Goal: Task Accomplishment & Management: Manage account settings

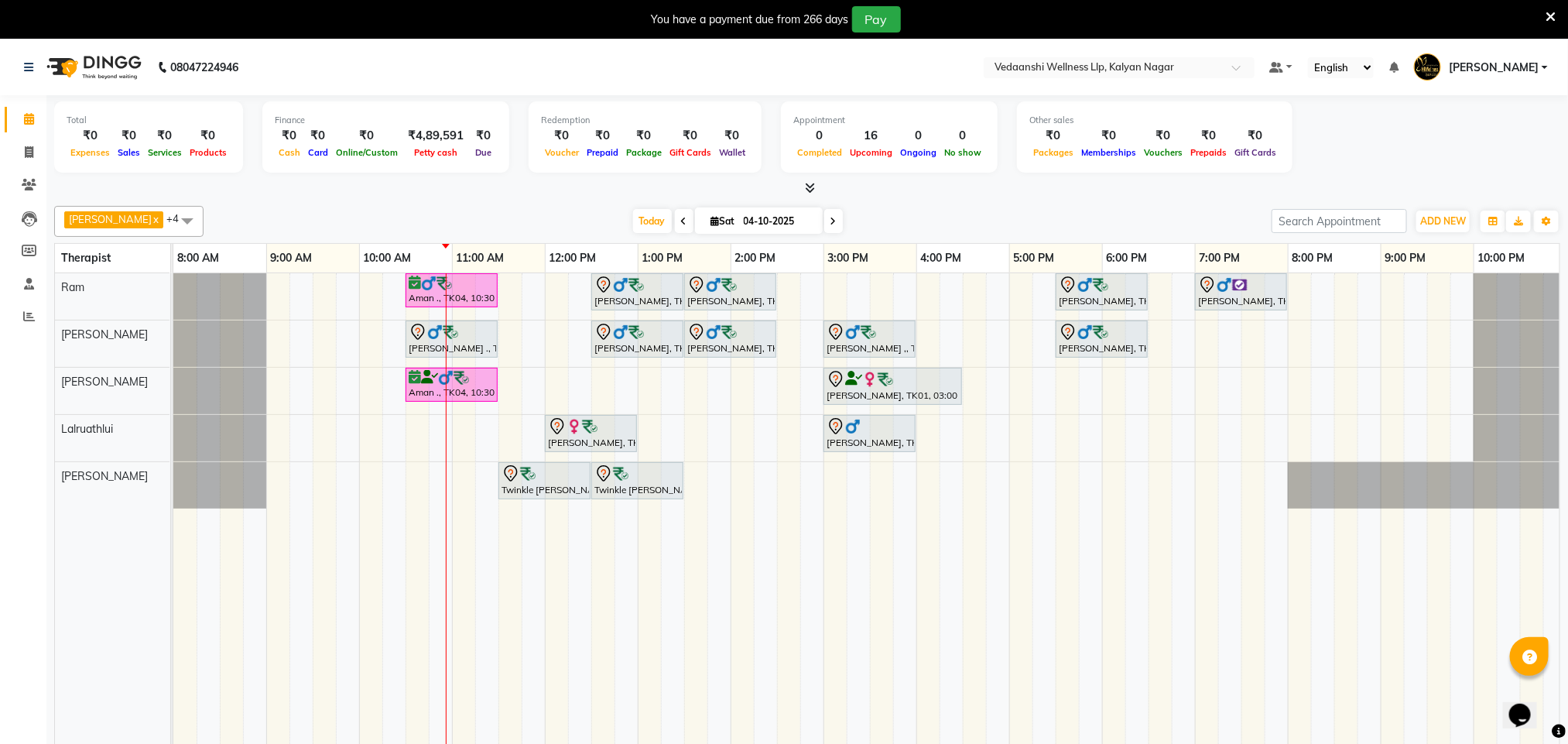
scroll to position [0, 7]
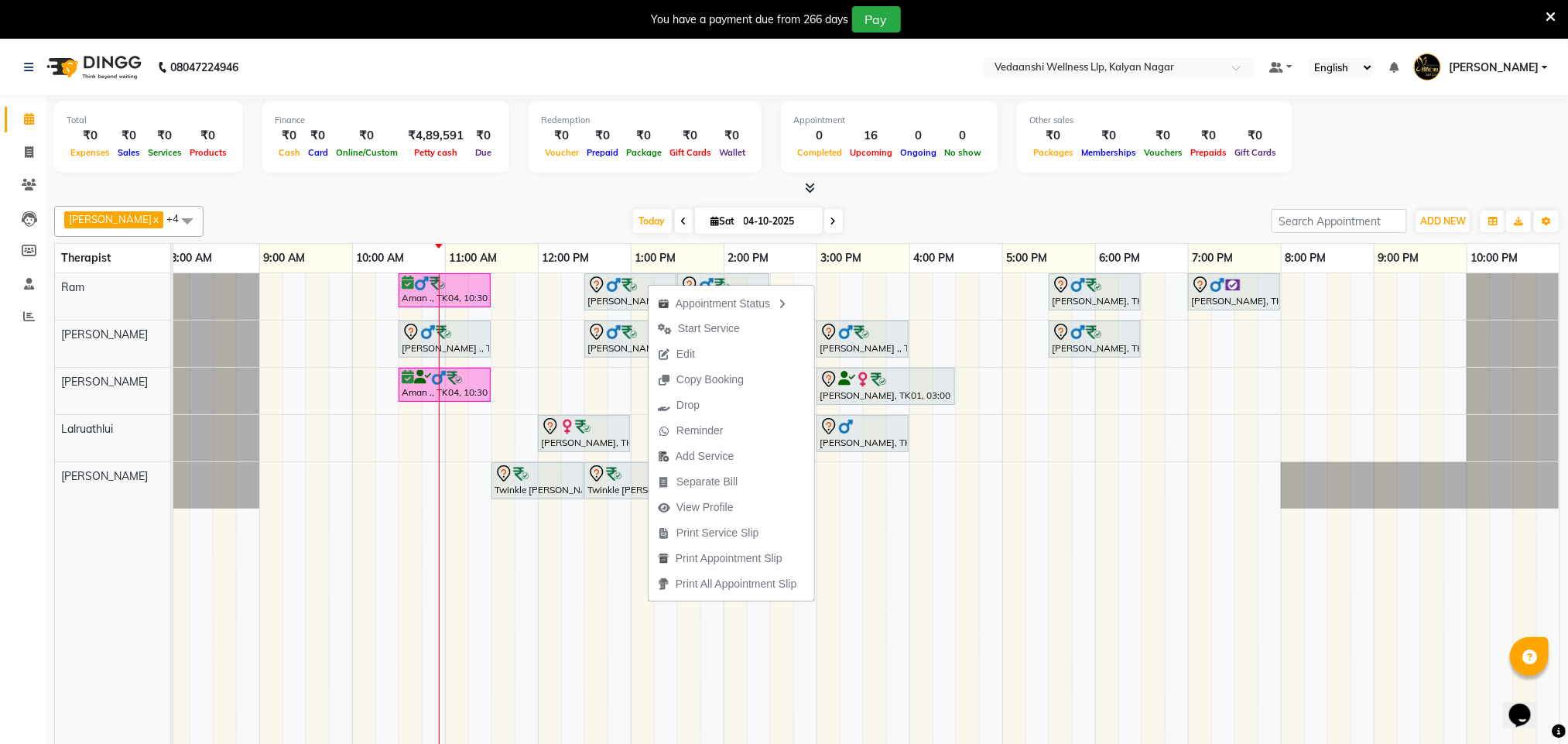
click at [518, 199] on div "Benjamin x Jennifer Zoramsangi x Lalruathlui x Ram x Rashika Khadse x +4 Select…" at bounding box center [807, 483] width 1506 height 566
click at [711, 369] on button "Edit" at bounding box center [711, 366] width 165 height 25
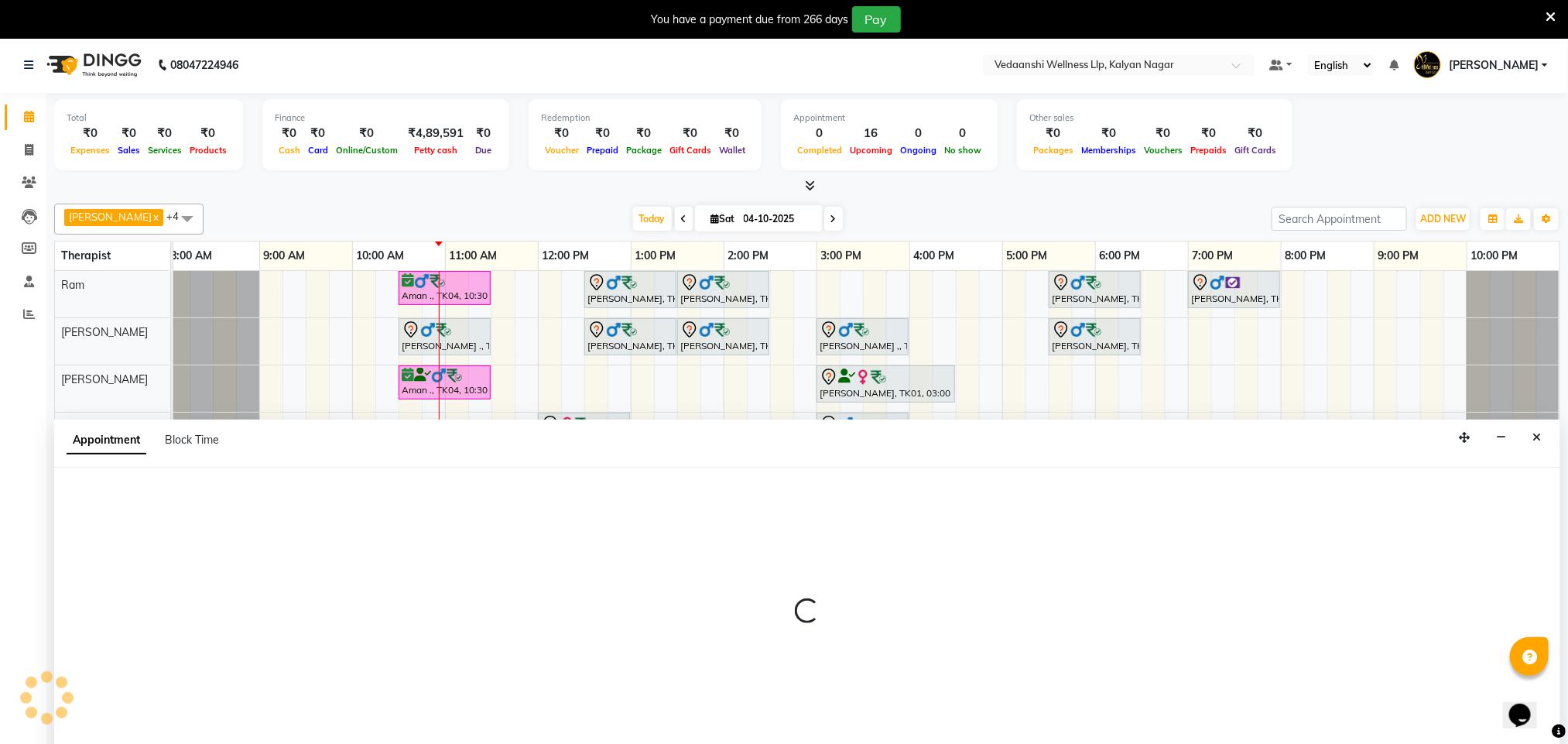
scroll to position [40, 0]
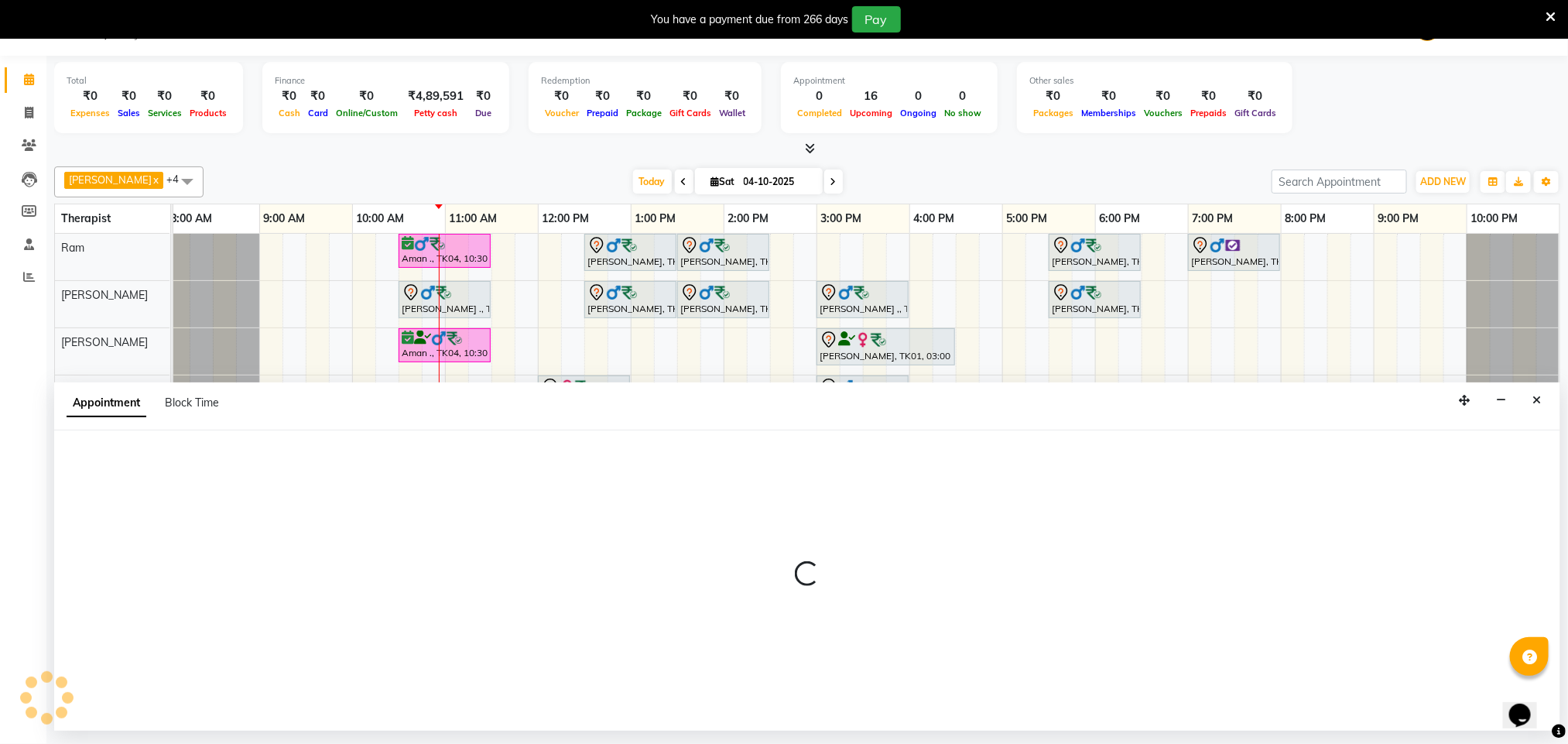
select select "tentative"
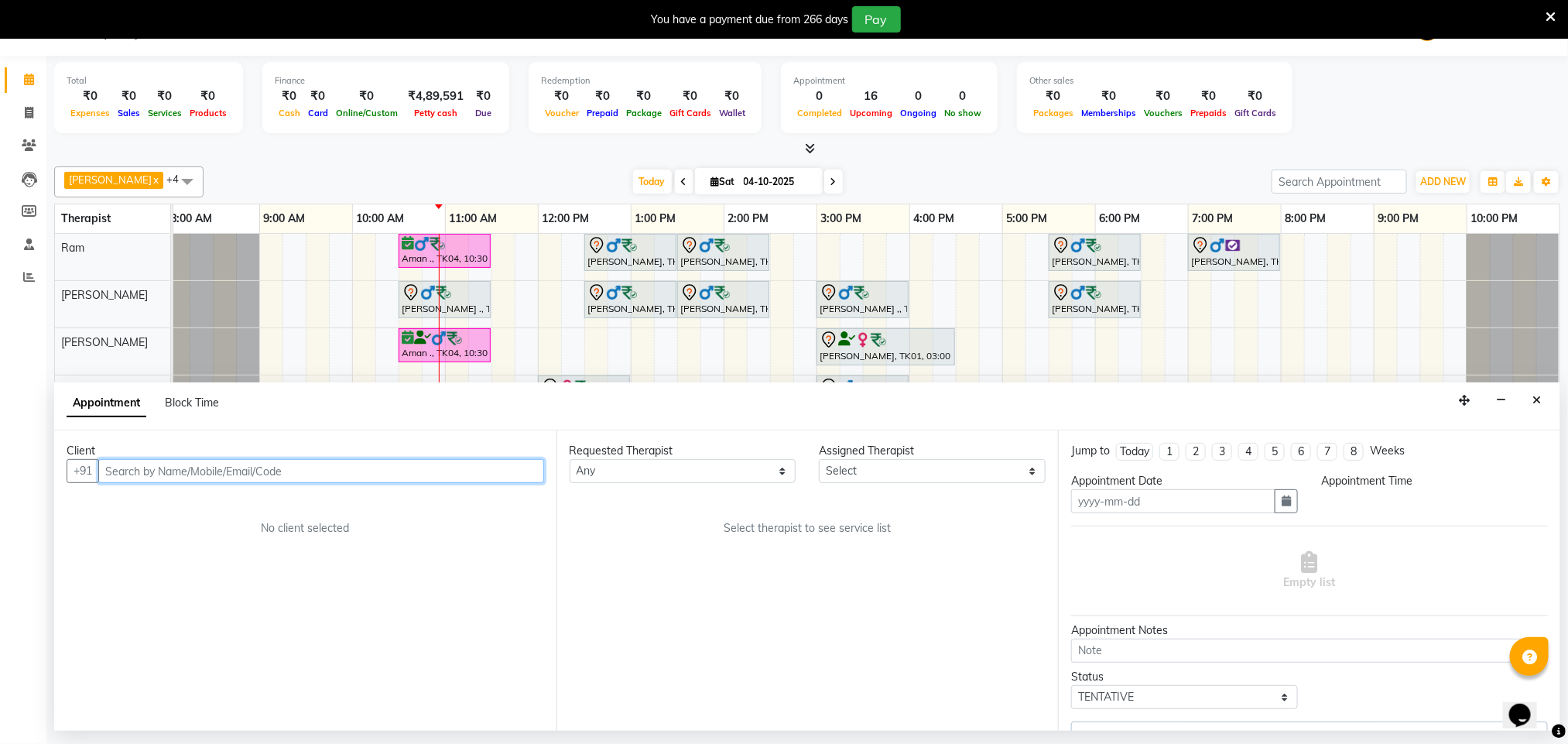
type input "04-10-2025"
select select "750"
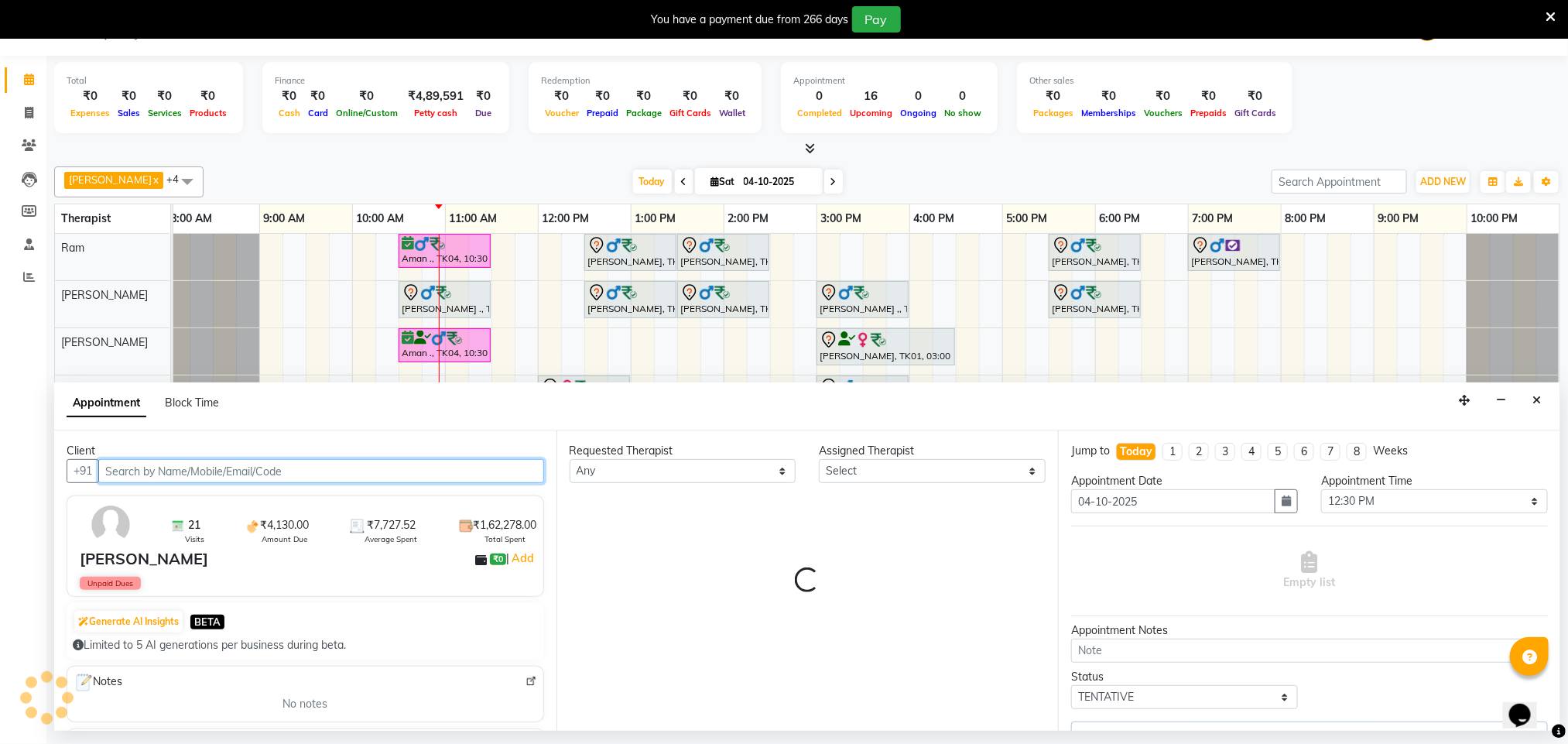
select select "79390"
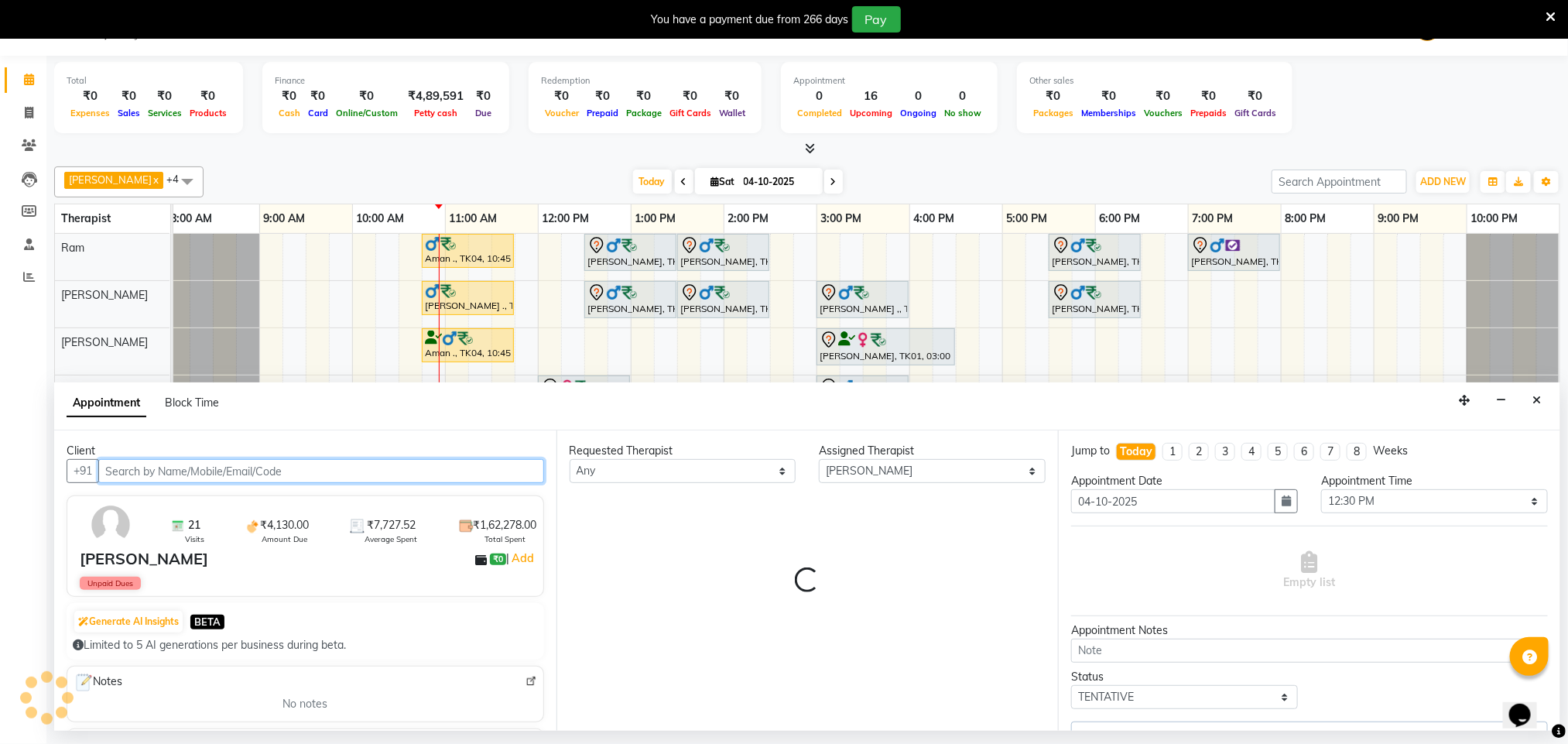
select select "1336"
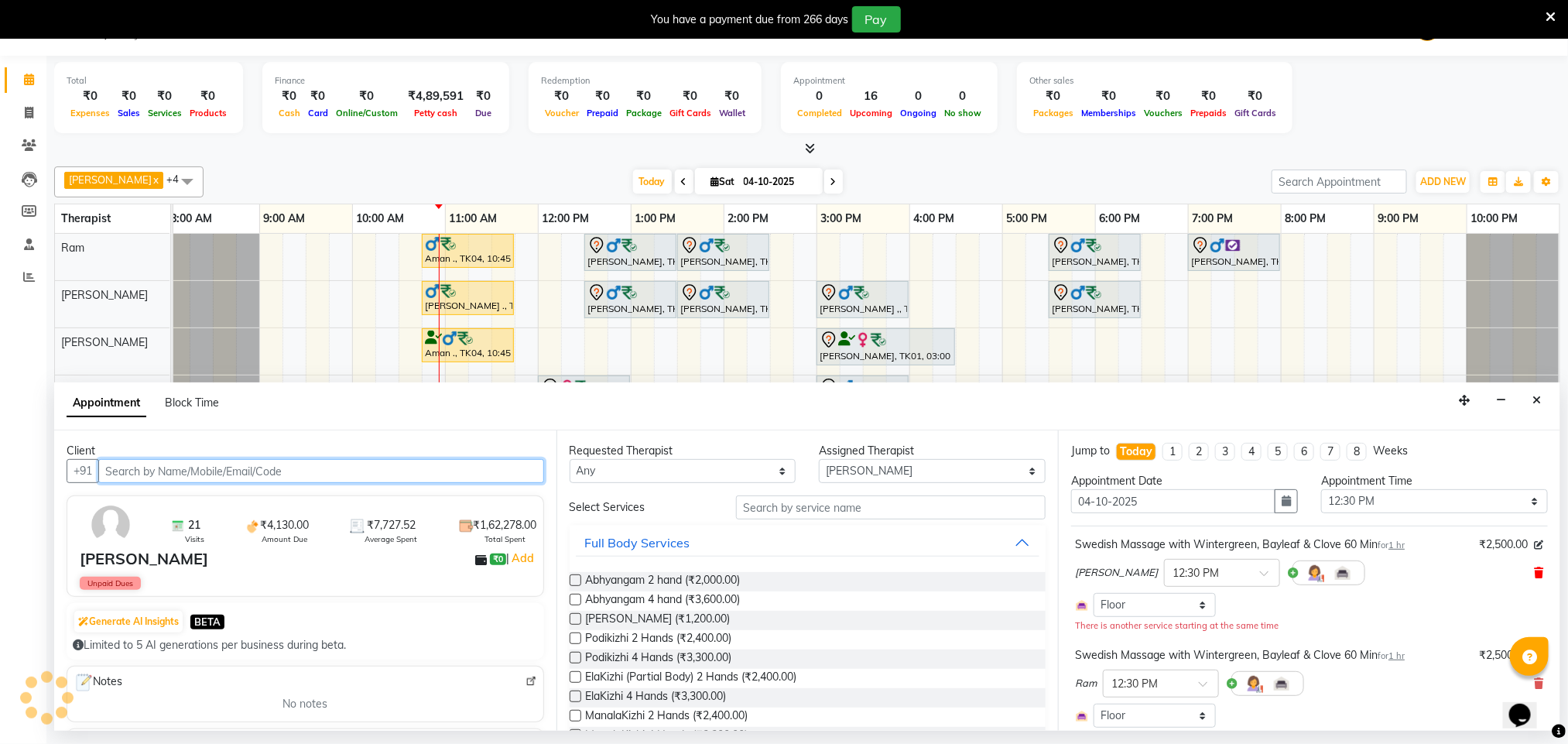
select select "1336"
click at [1535, 577] on icon at bounding box center [1539, 572] width 9 height 11
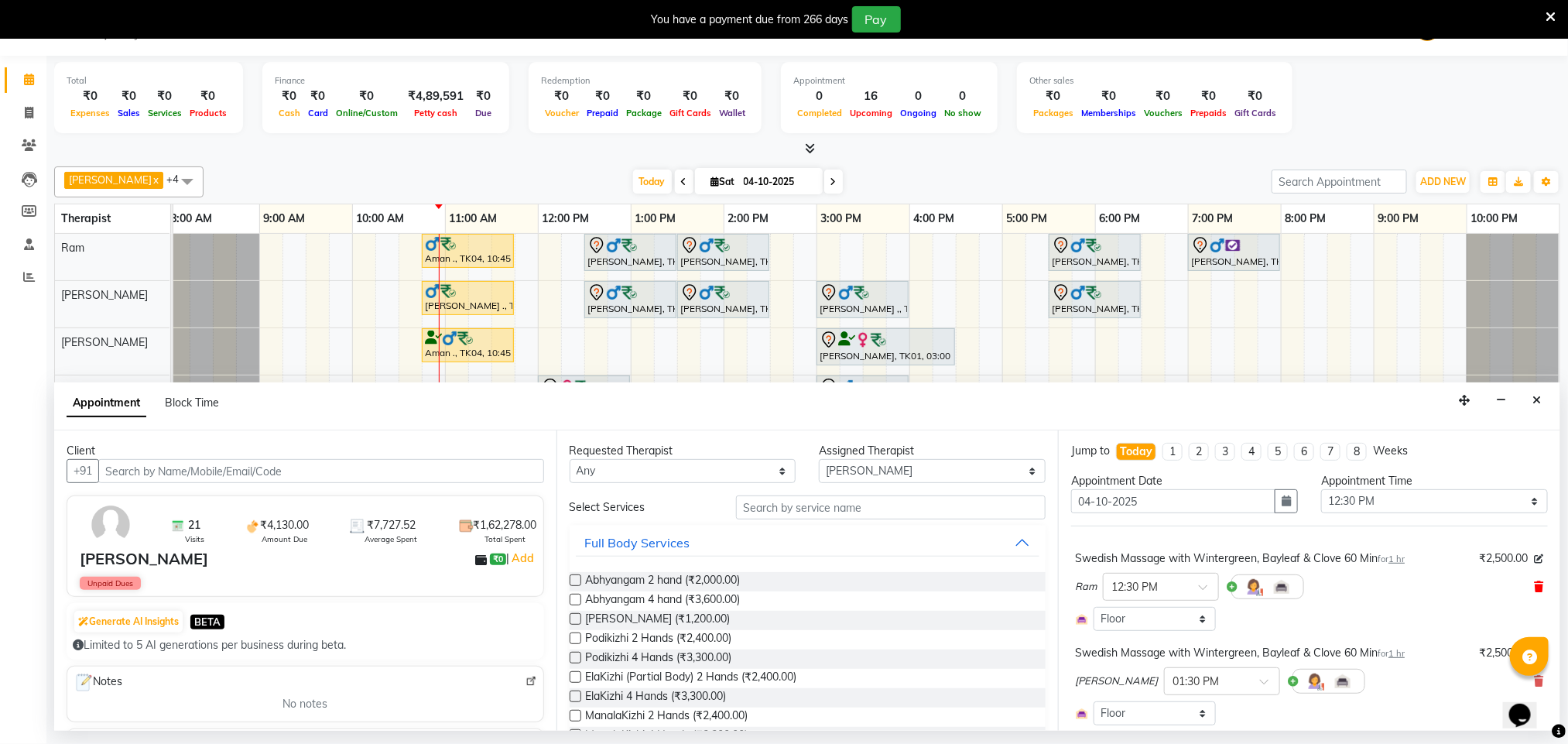
click at [1535, 583] on icon at bounding box center [1539, 587] width 9 height 11
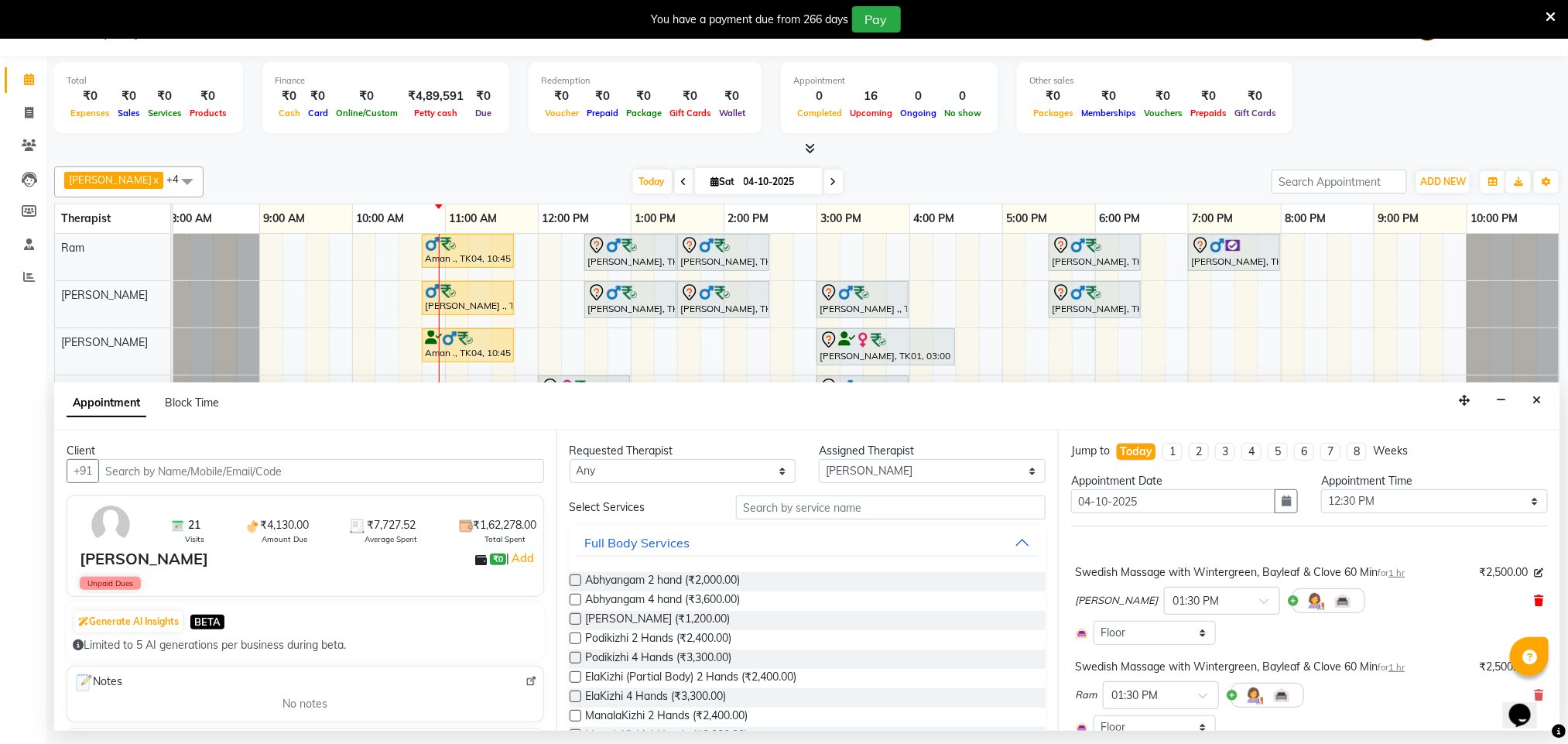
click at [1535, 601] on icon at bounding box center [1539, 600] width 9 height 11
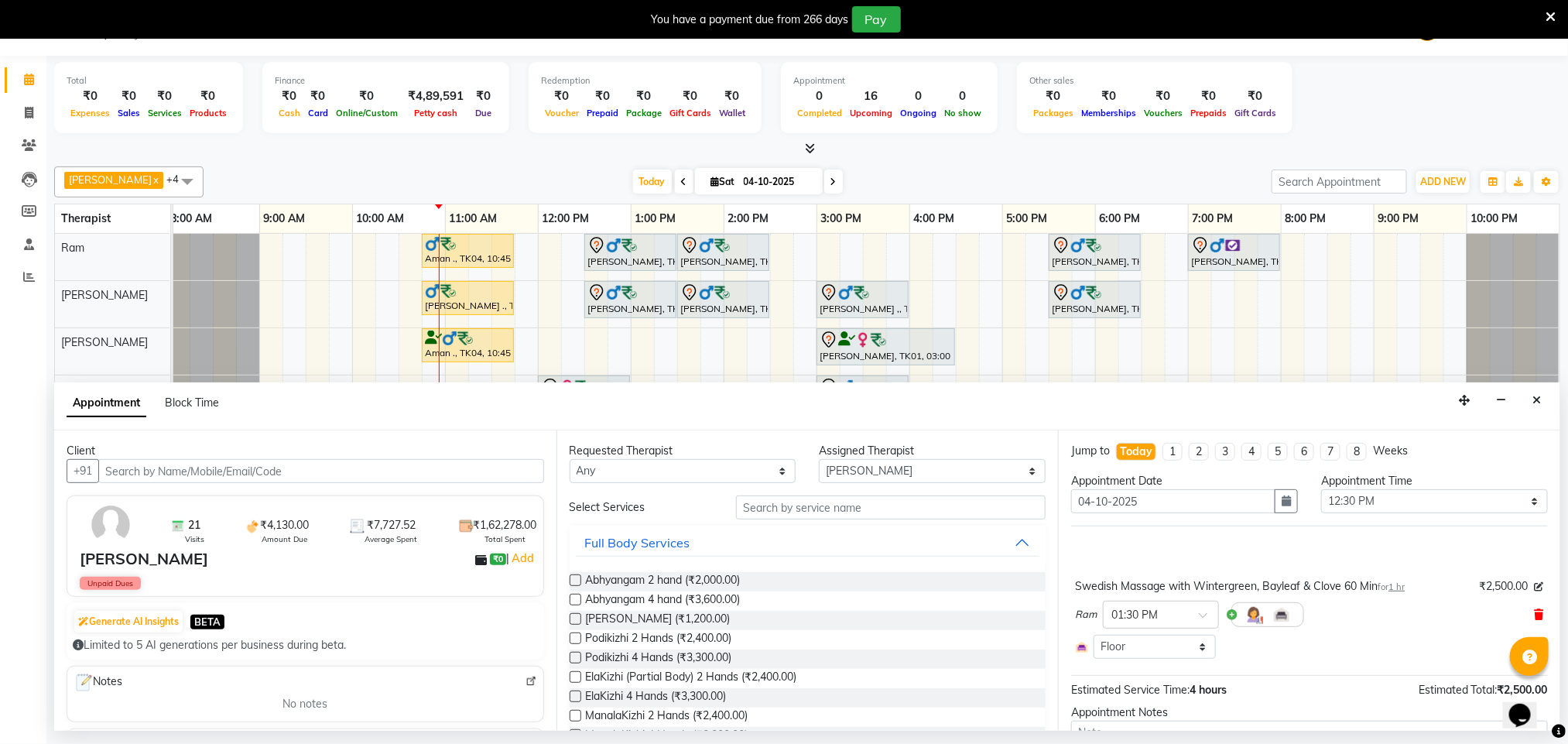
click at [1535, 620] on icon at bounding box center [1539, 615] width 9 height 11
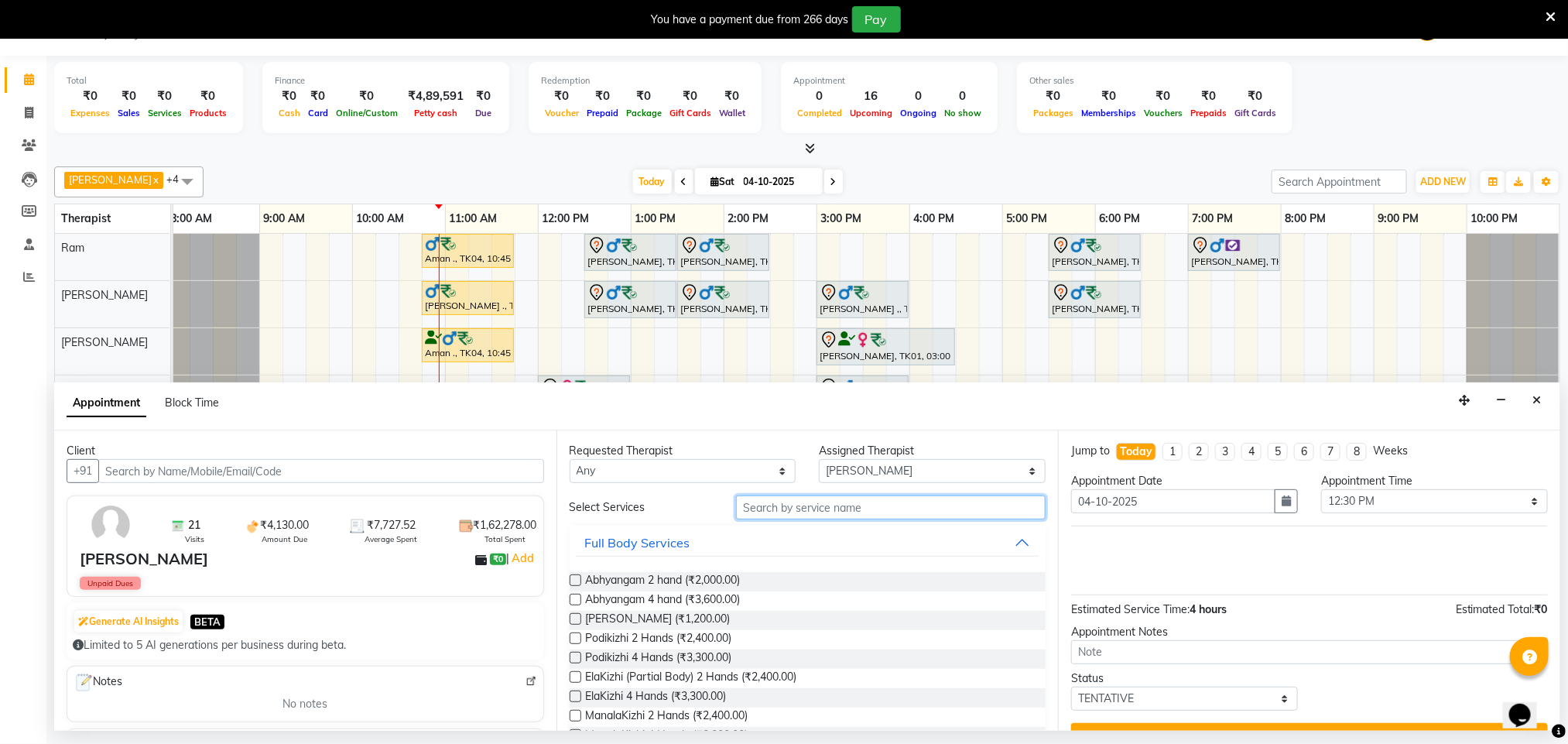
click at [824, 516] on input "text" at bounding box center [890, 507] width 309 height 24
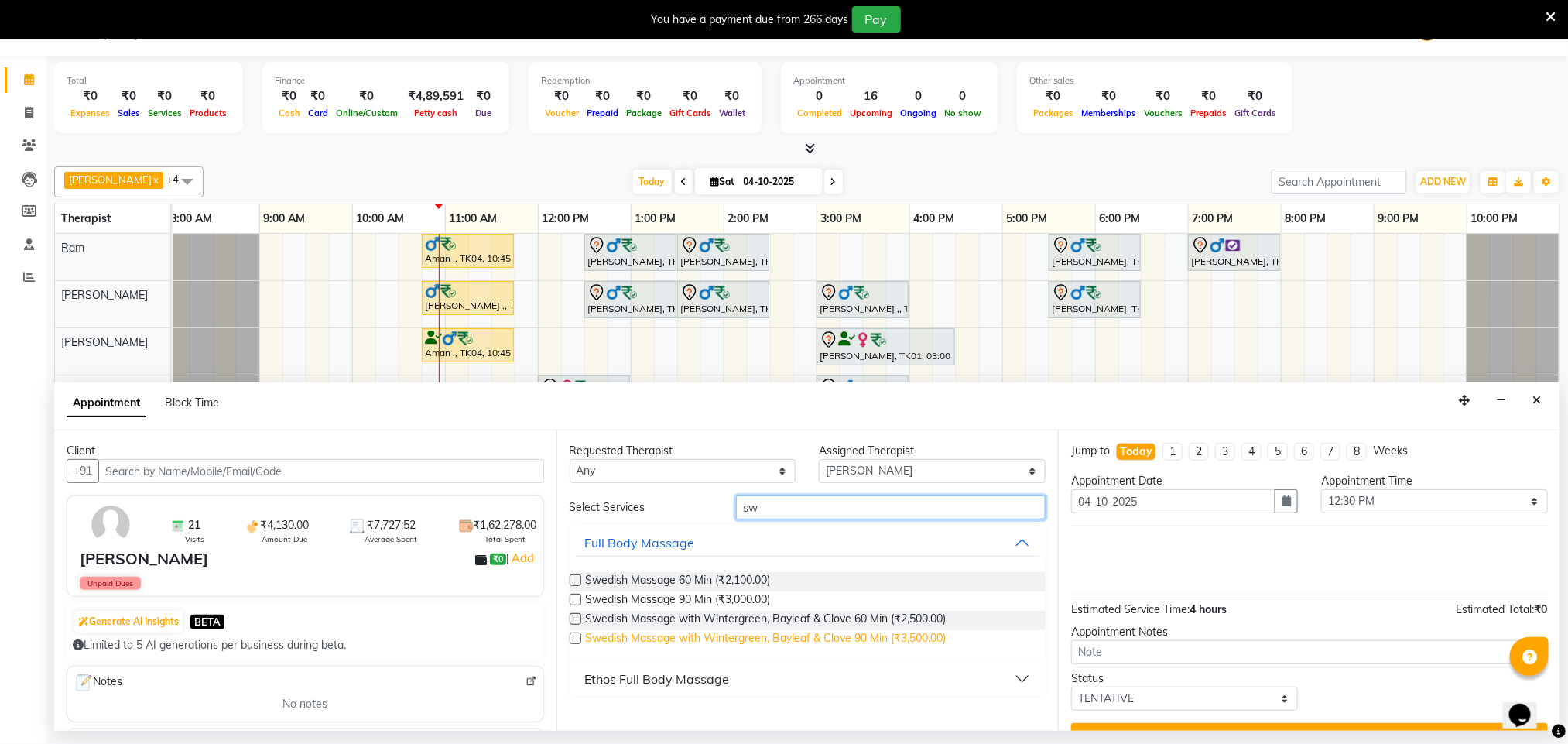
type input "sw"
click at [853, 639] on span "Swedish Massage with Wintergreen, Bayleaf & Clove 90 Min (₹3,500.00)" at bounding box center [766, 640] width 360 height 20
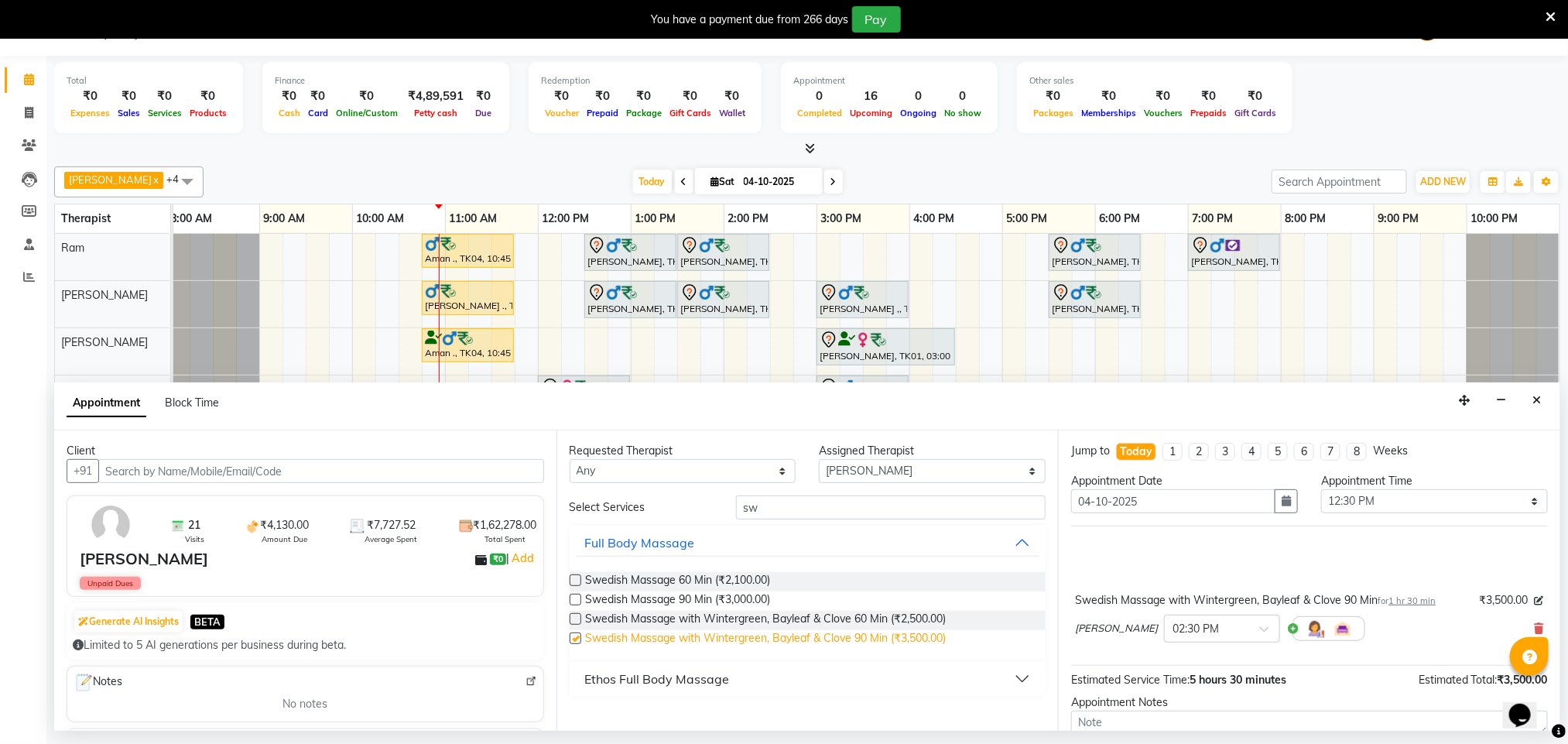
checkbox input "false"
click at [1187, 633] on input "text" at bounding box center [1207, 627] width 68 height 16
click at [1165, 674] on div "01:00 PM" at bounding box center [1221, 669] width 114 height 29
click at [859, 479] on select "Select Amos Benjamin Jennifer Zoramsangi Lalruathlui Ram Rashika Khadse" at bounding box center [932, 471] width 226 height 24
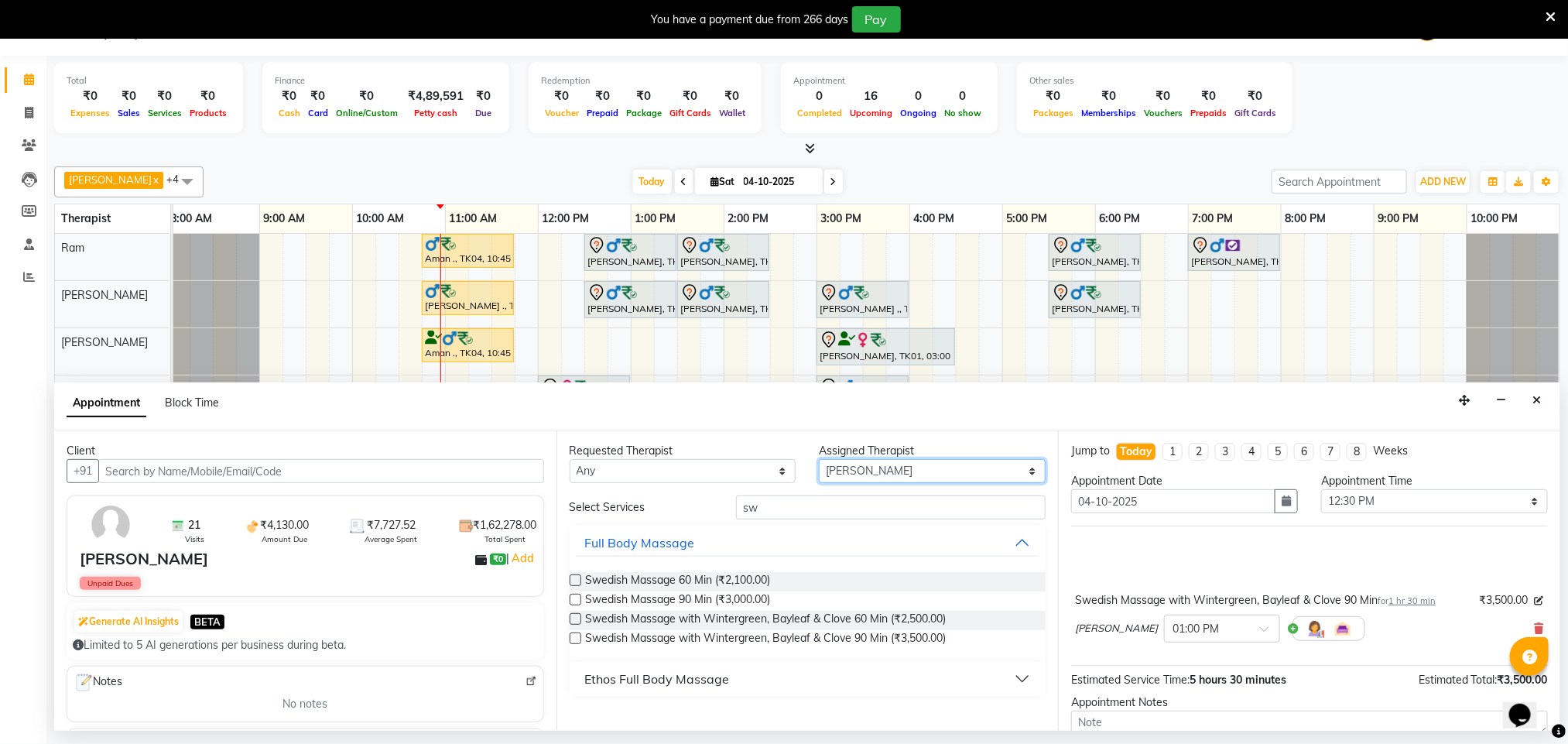
select select "67164"
click at [819, 460] on select "Select Amos Benjamin Jennifer Zoramsangi Lalruathlui Ram Rashika Khadse" at bounding box center [932, 471] width 226 height 24
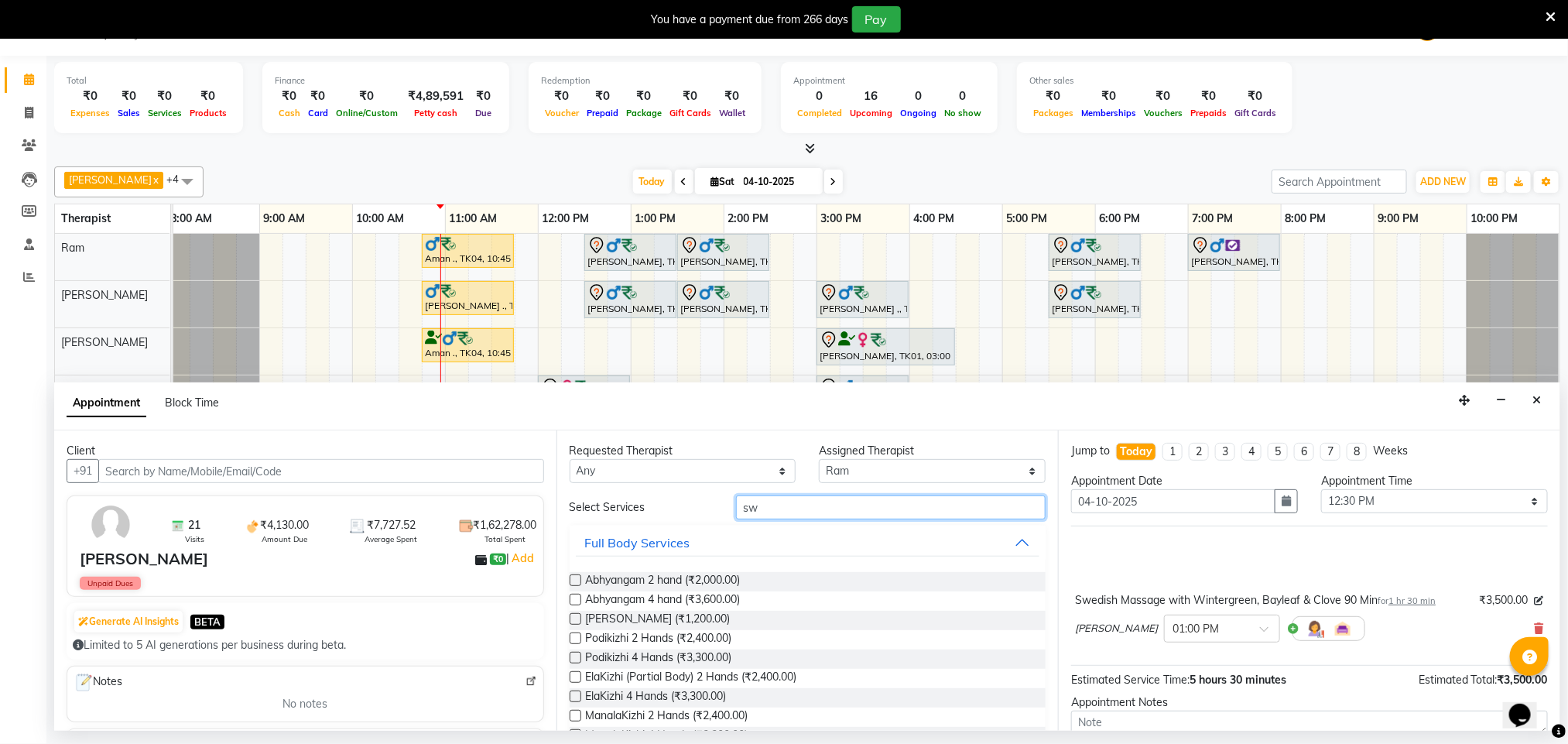
click at [789, 519] on input "sw" at bounding box center [890, 507] width 309 height 24
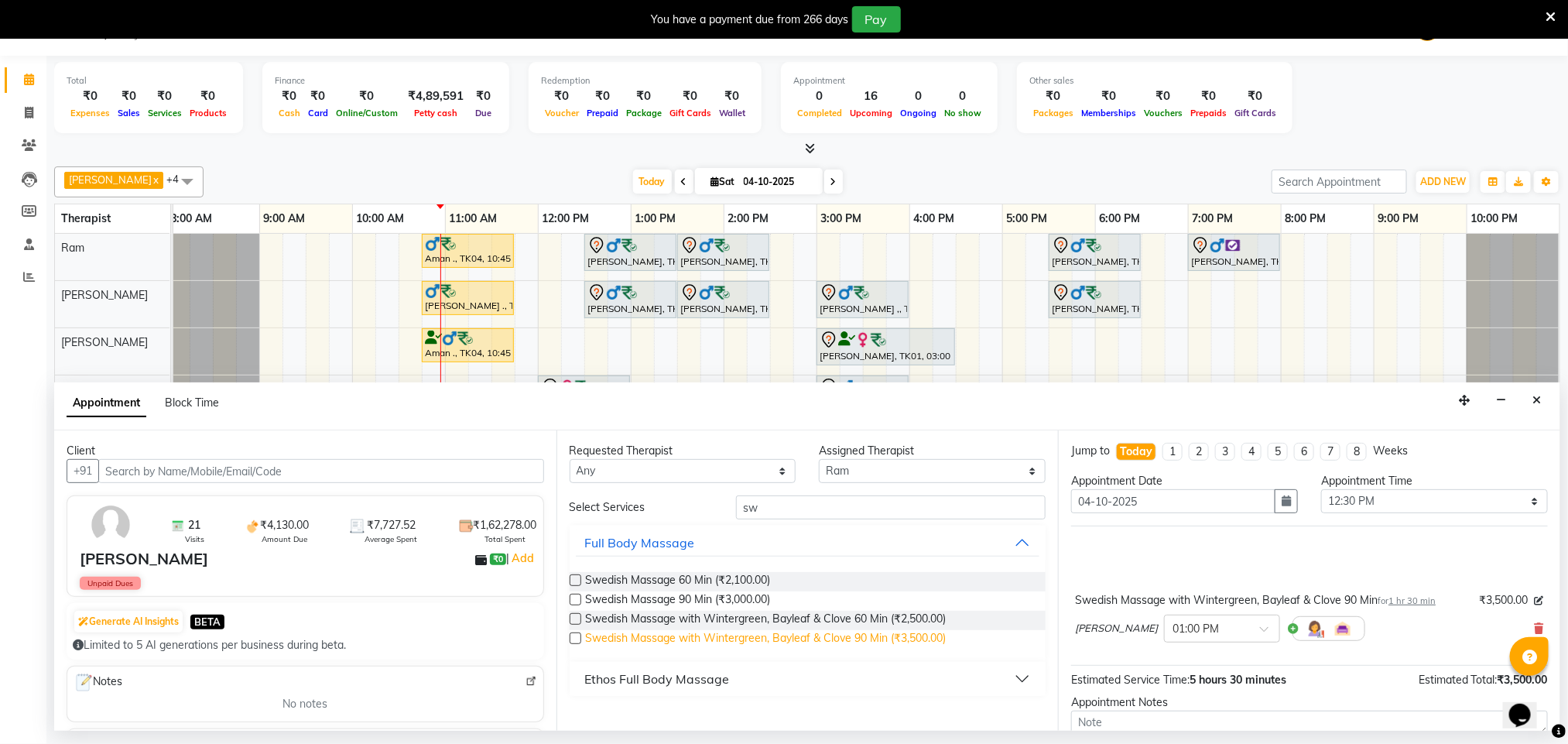
click at [817, 642] on span "Swedish Massage with Wintergreen, Bayleaf & Clove 90 Min (₹3,500.00)" at bounding box center [766, 640] width 360 height 20
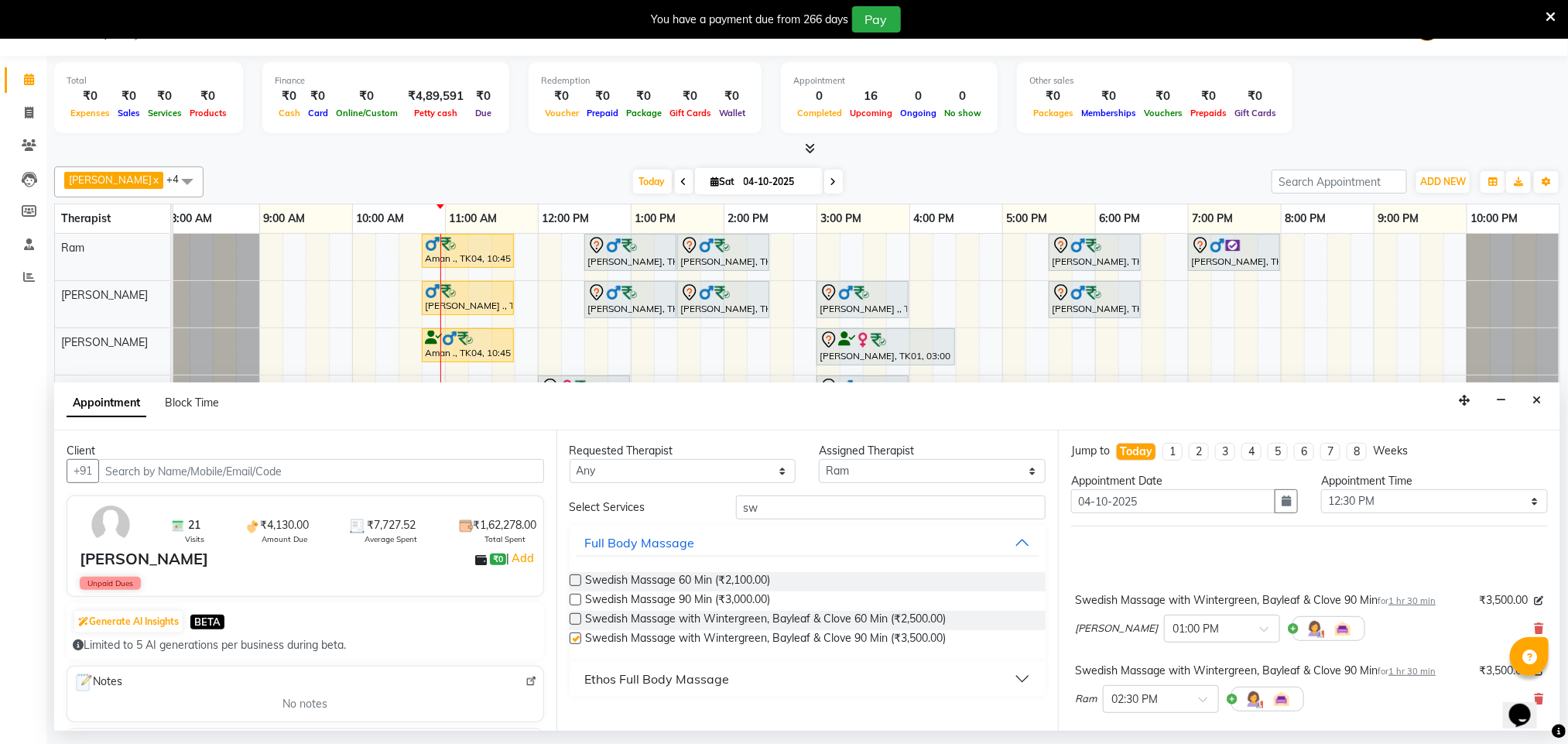
checkbox input "false"
click at [1156, 694] on input "text" at bounding box center [1146, 697] width 68 height 16
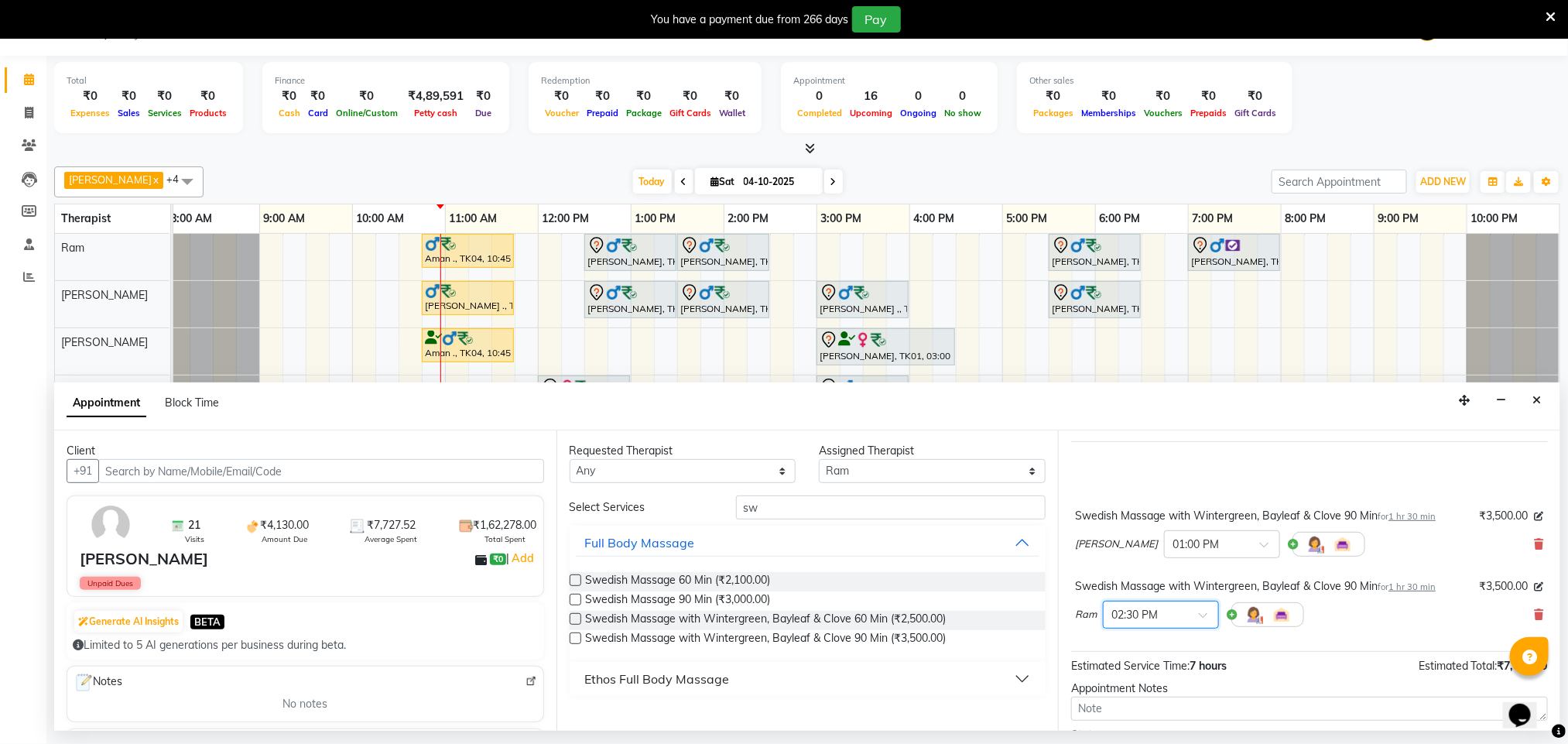
click at [1162, 613] on input "text" at bounding box center [1146, 613] width 68 height 16
click at [1129, 662] on div "01:00 PM" at bounding box center [1160, 654] width 114 height 29
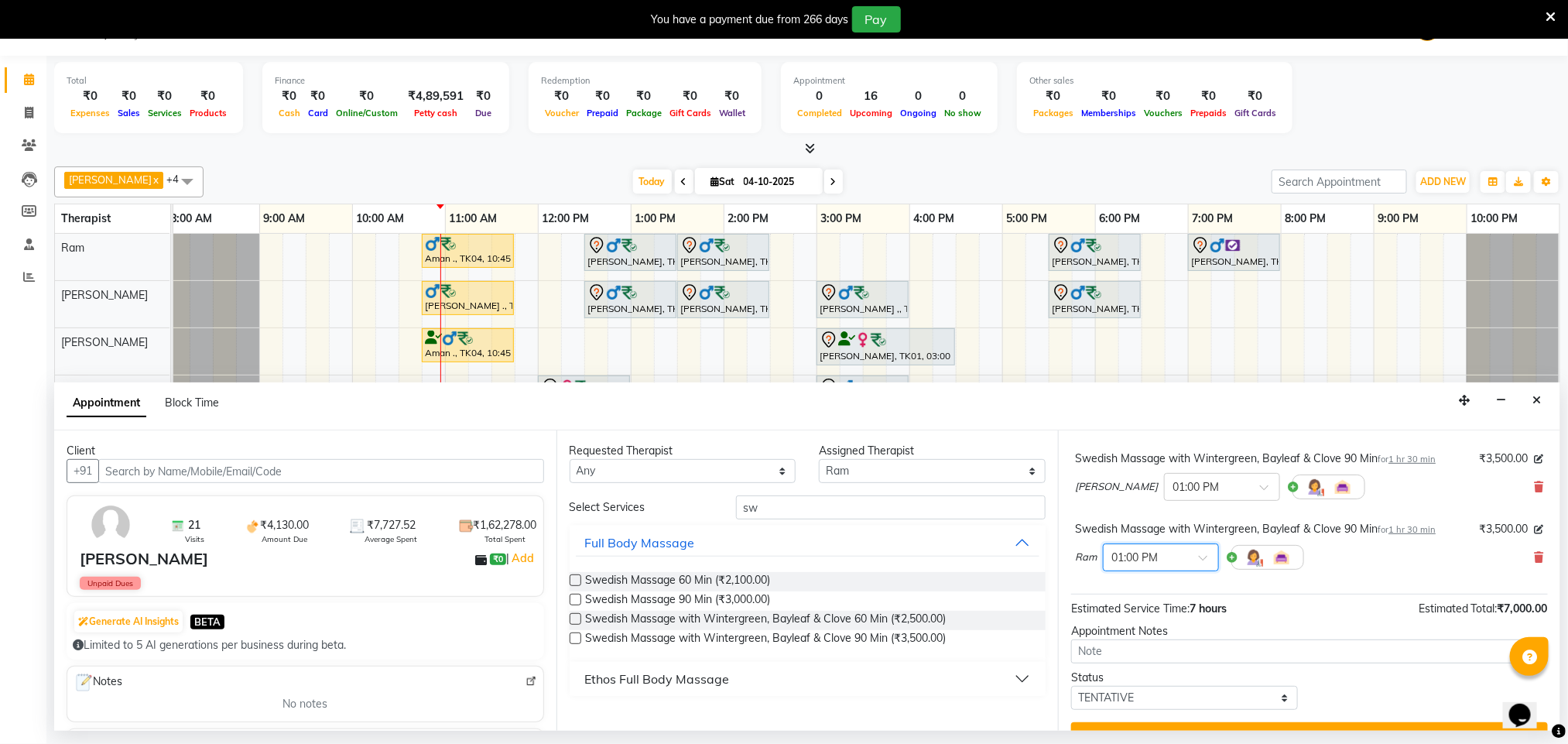
scroll to position [176, 0]
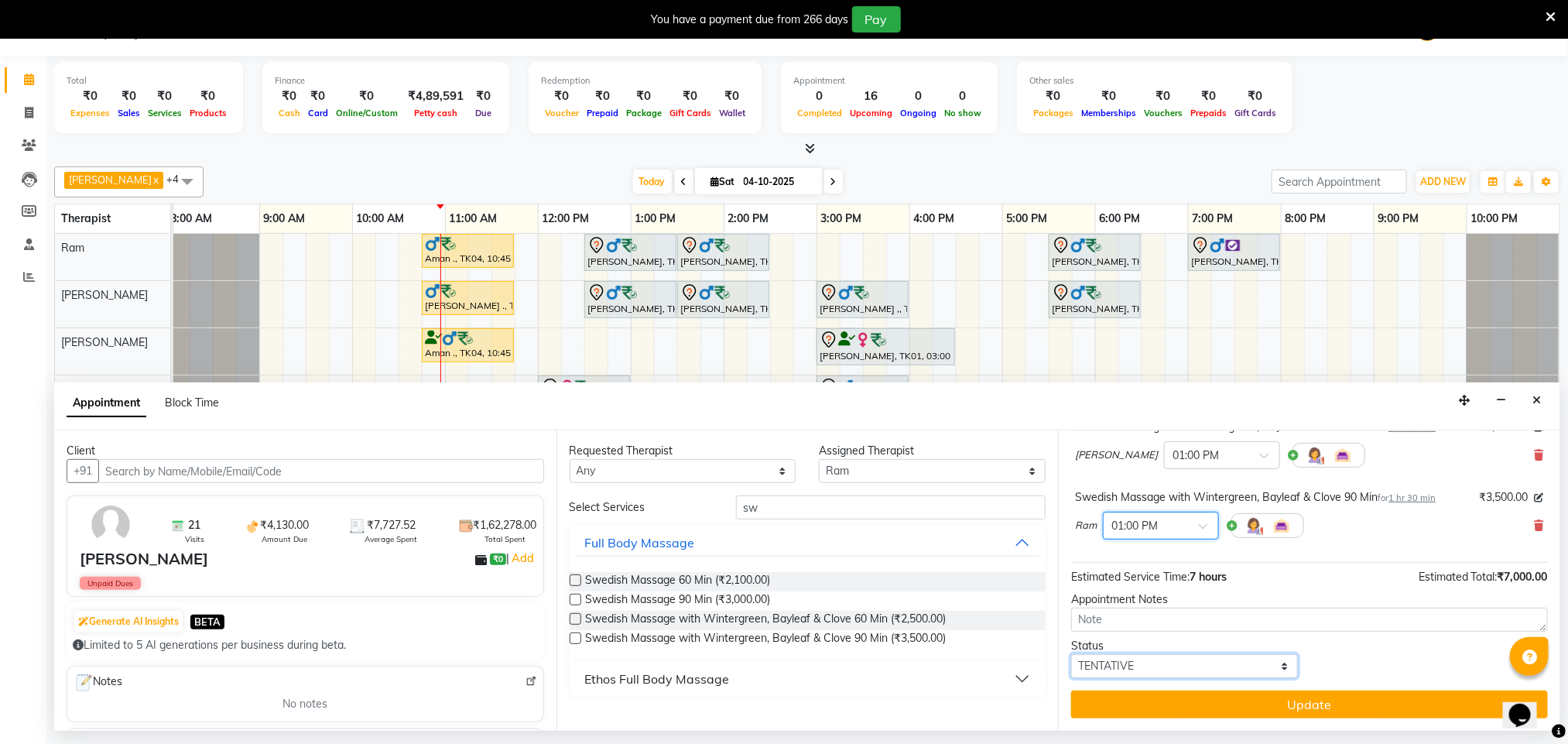
click at [1147, 671] on select "Select TENTATIVE CONFIRM CHECK-IN UPCOMING" at bounding box center [1184, 666] width 226 height 24
select select "confirm booking"
click at [1072, 655] on select "Select TENTATIVE CONFIRM CHECK-IN UPCOMING" at bounding box center [1184, 666] width 226 height 24
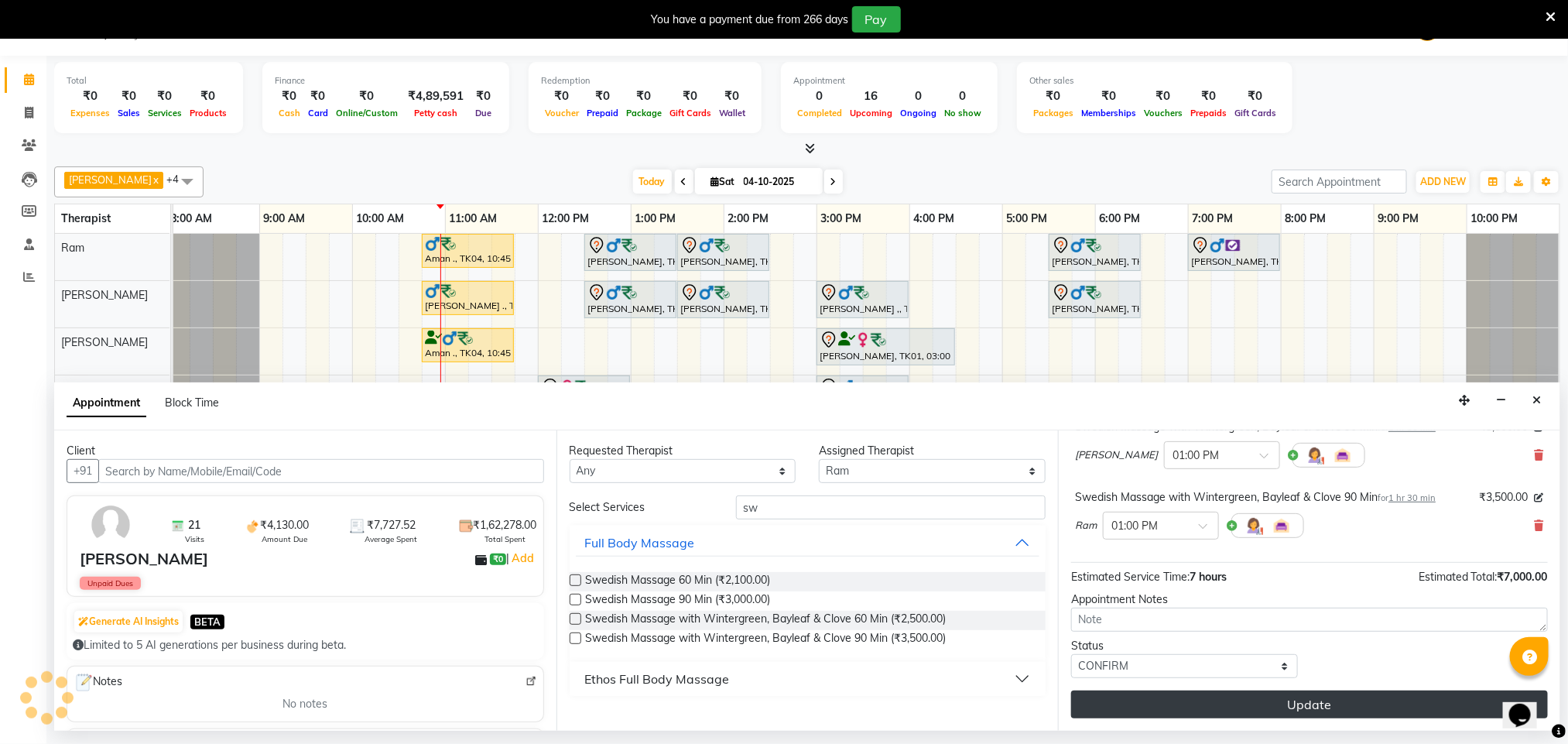
click at [1138, 705] on button "Update" at bounding box center [1309, 704] width 476 height 28
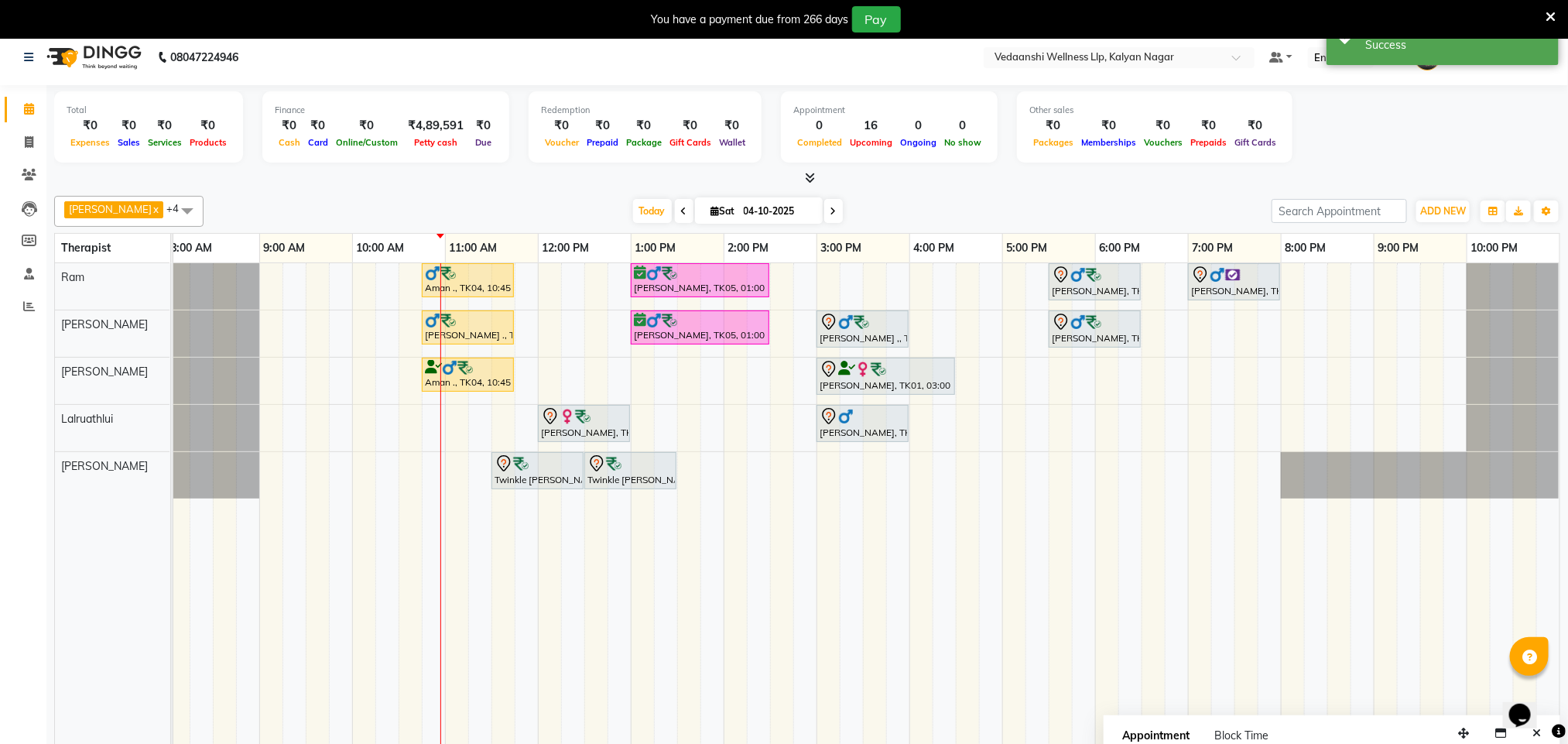
scroll to position [0, 0]
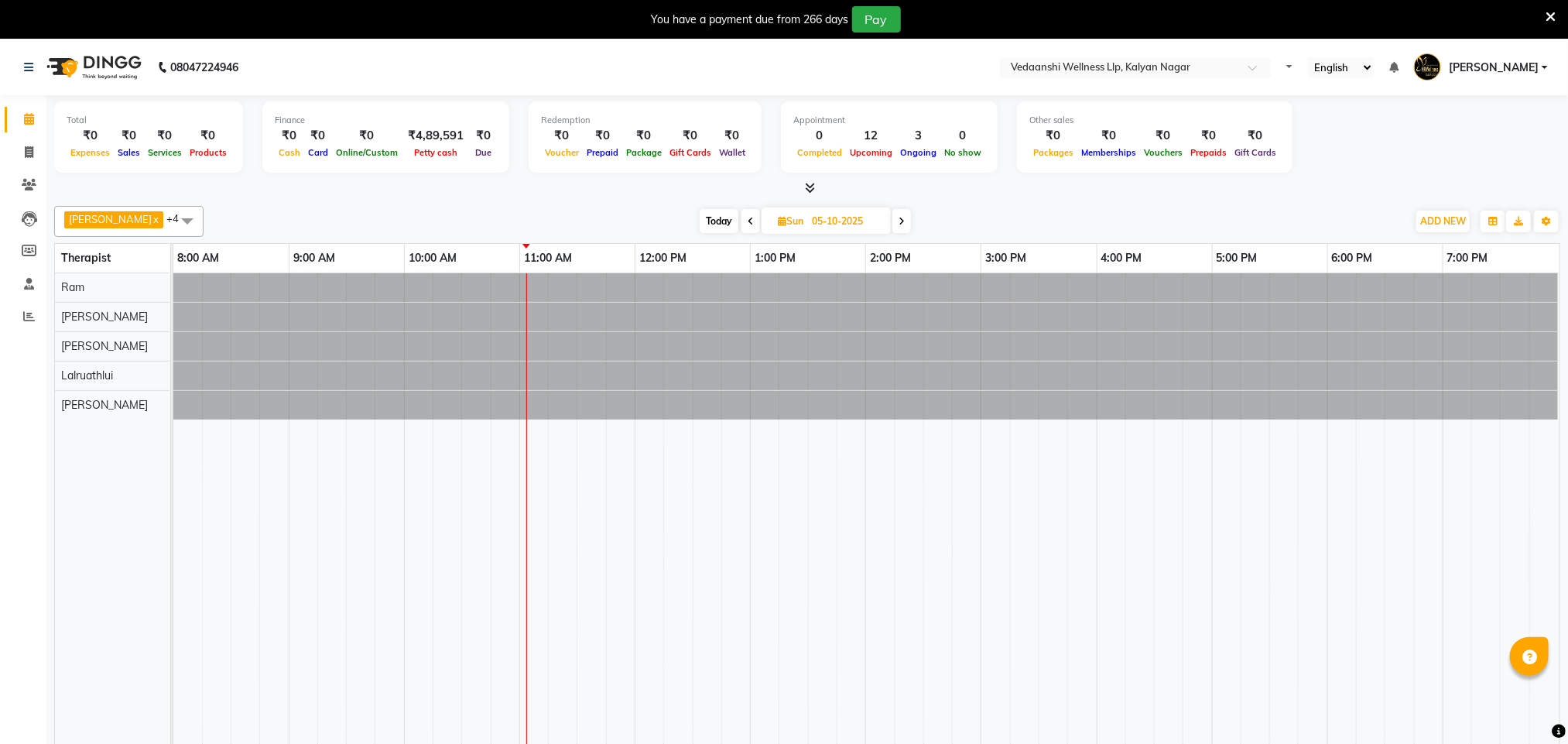
select select "en"
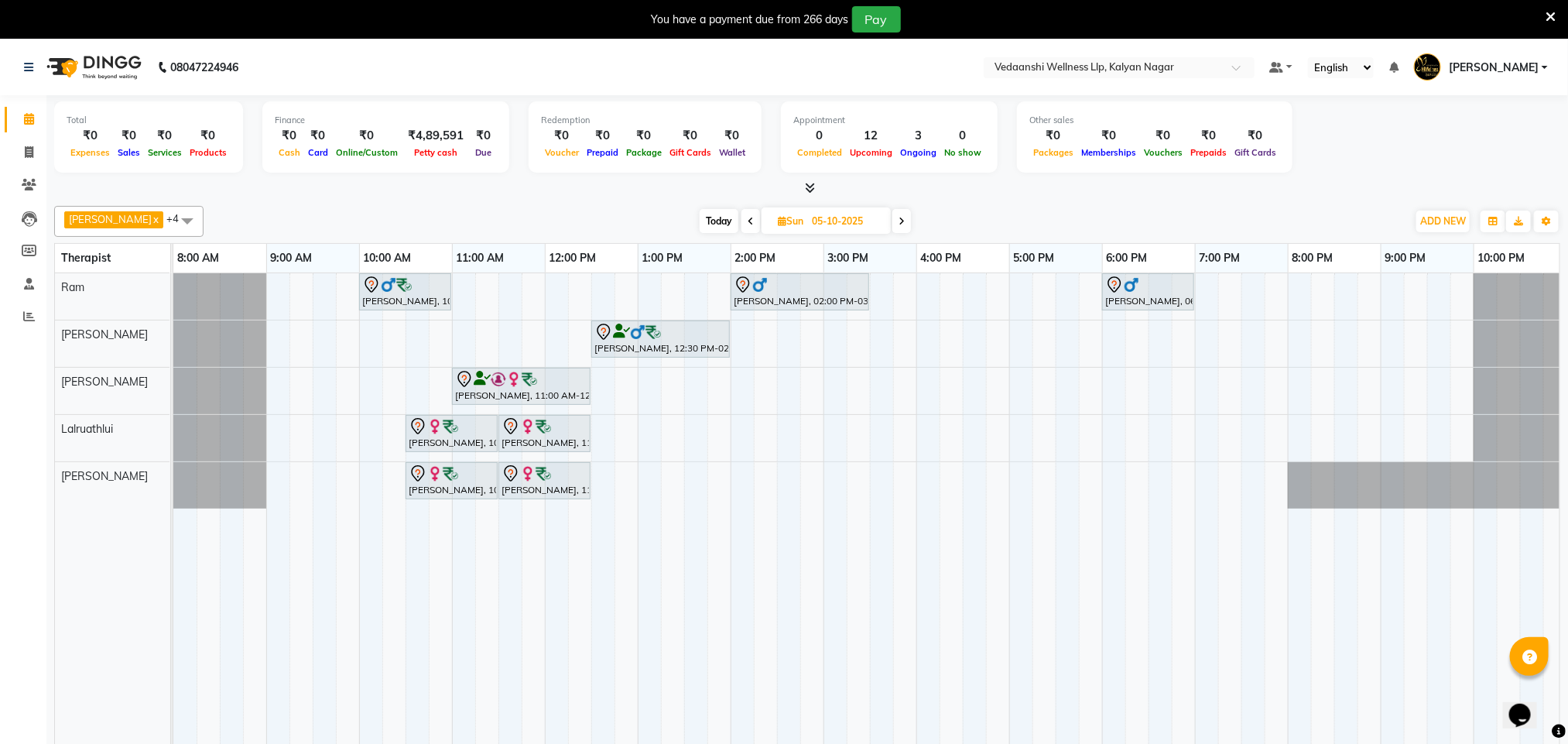
click at [704, 221] on span "Today" at bounding box center [719, 221] width 39 height 24
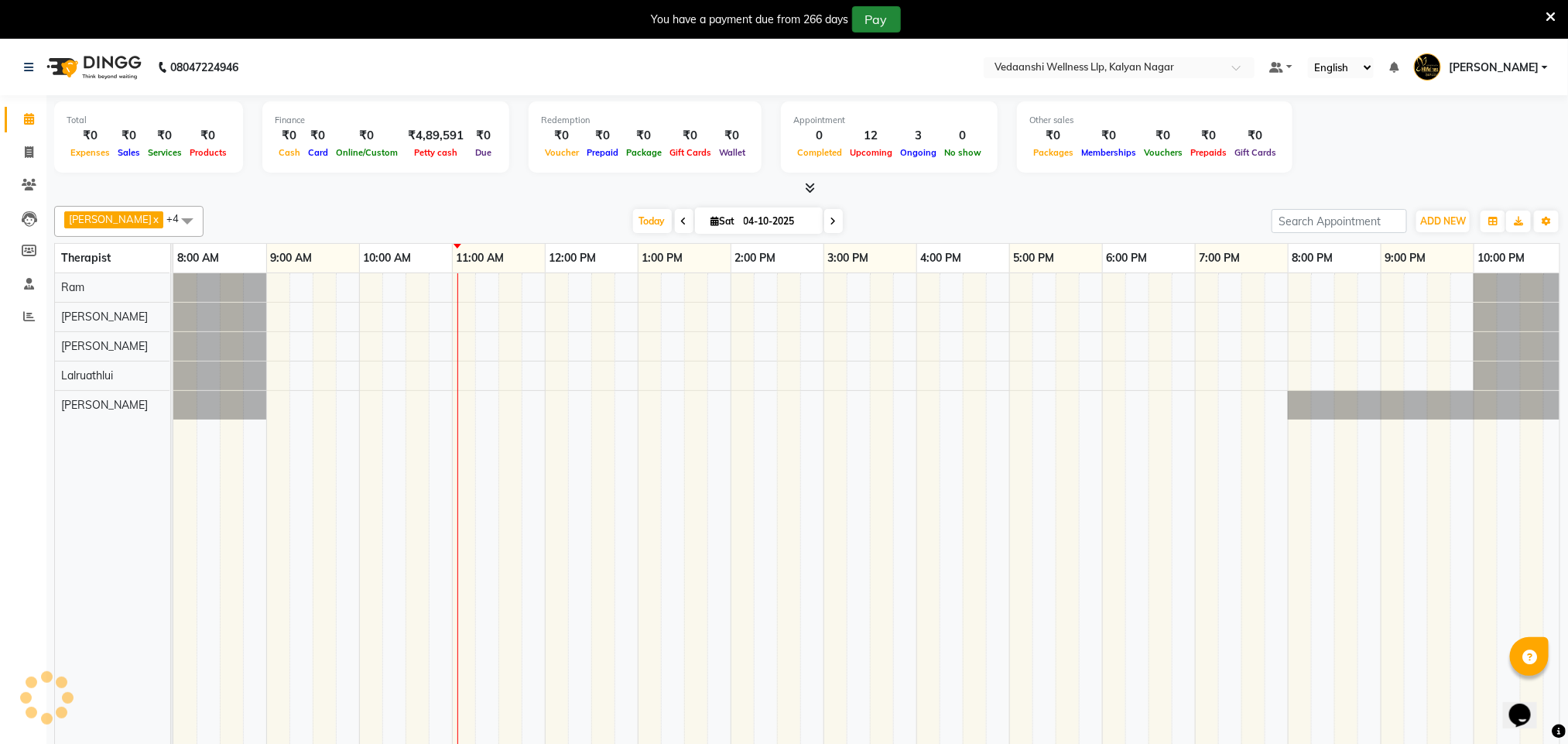
scroll to position [0, 7]
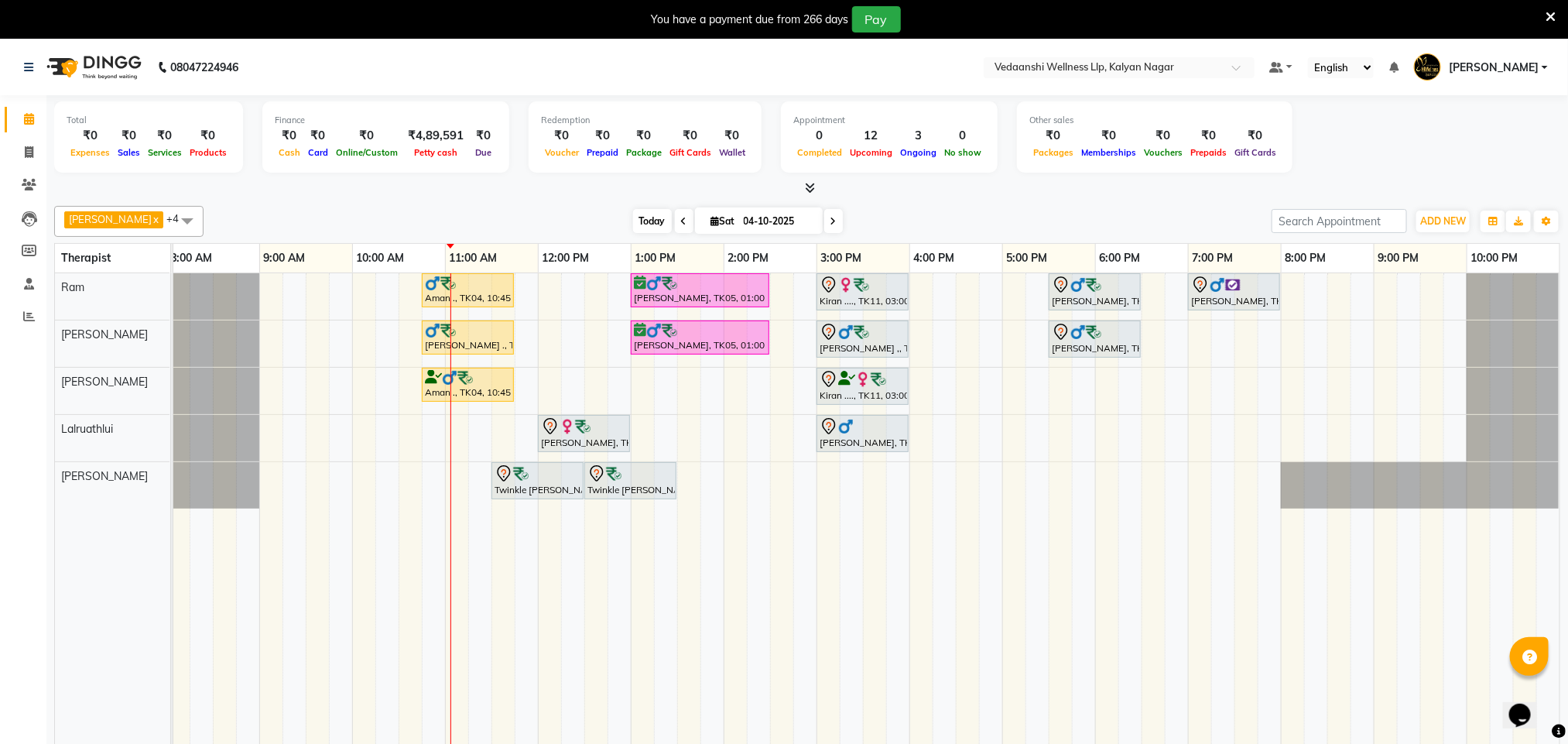
click at [633, 223] on span "Today" at bounding box center [651, 221] width 39 height 24
click at [1546, 14] on icon at bounding box center [1550, 17] width 10 height 14
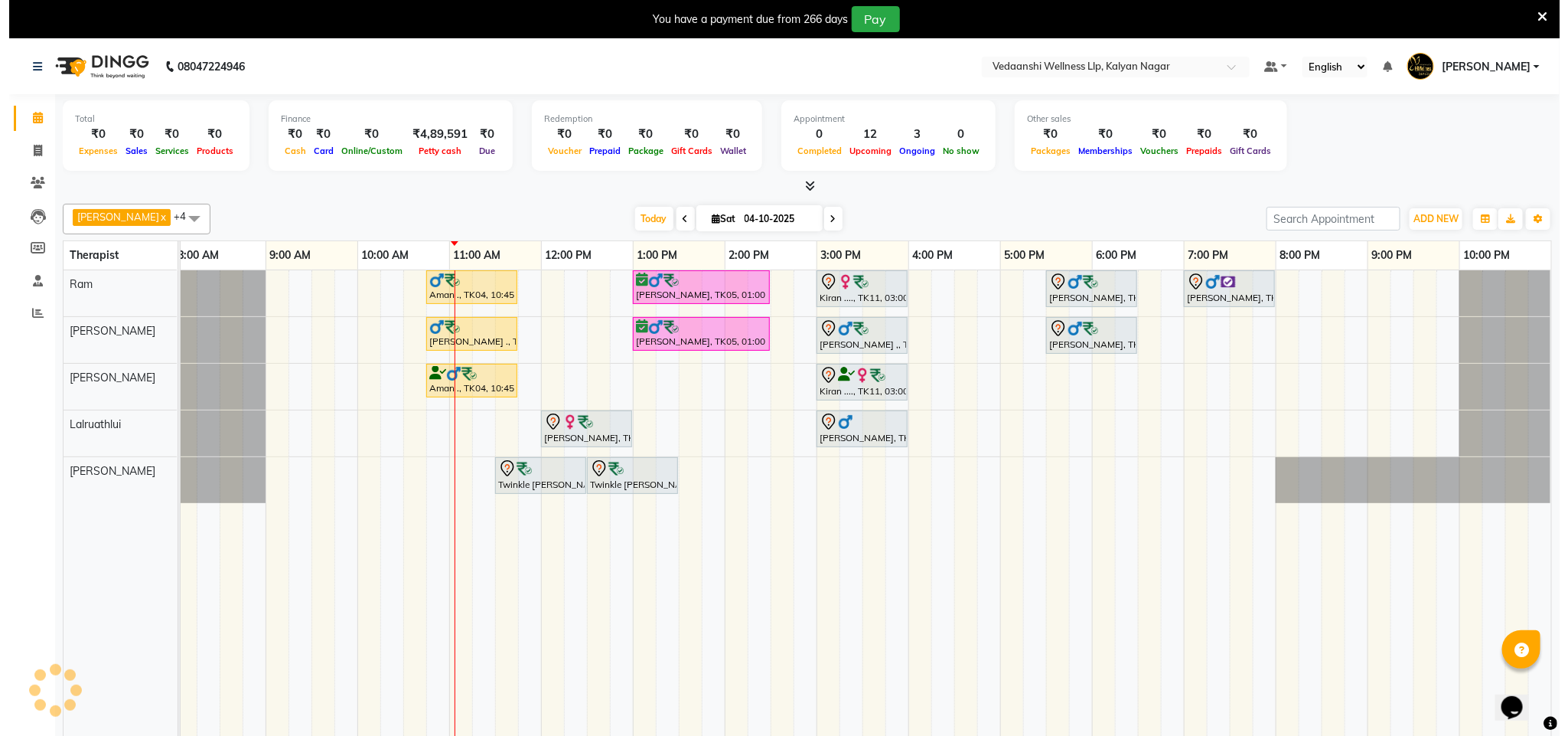
scroll to position [0, 0]
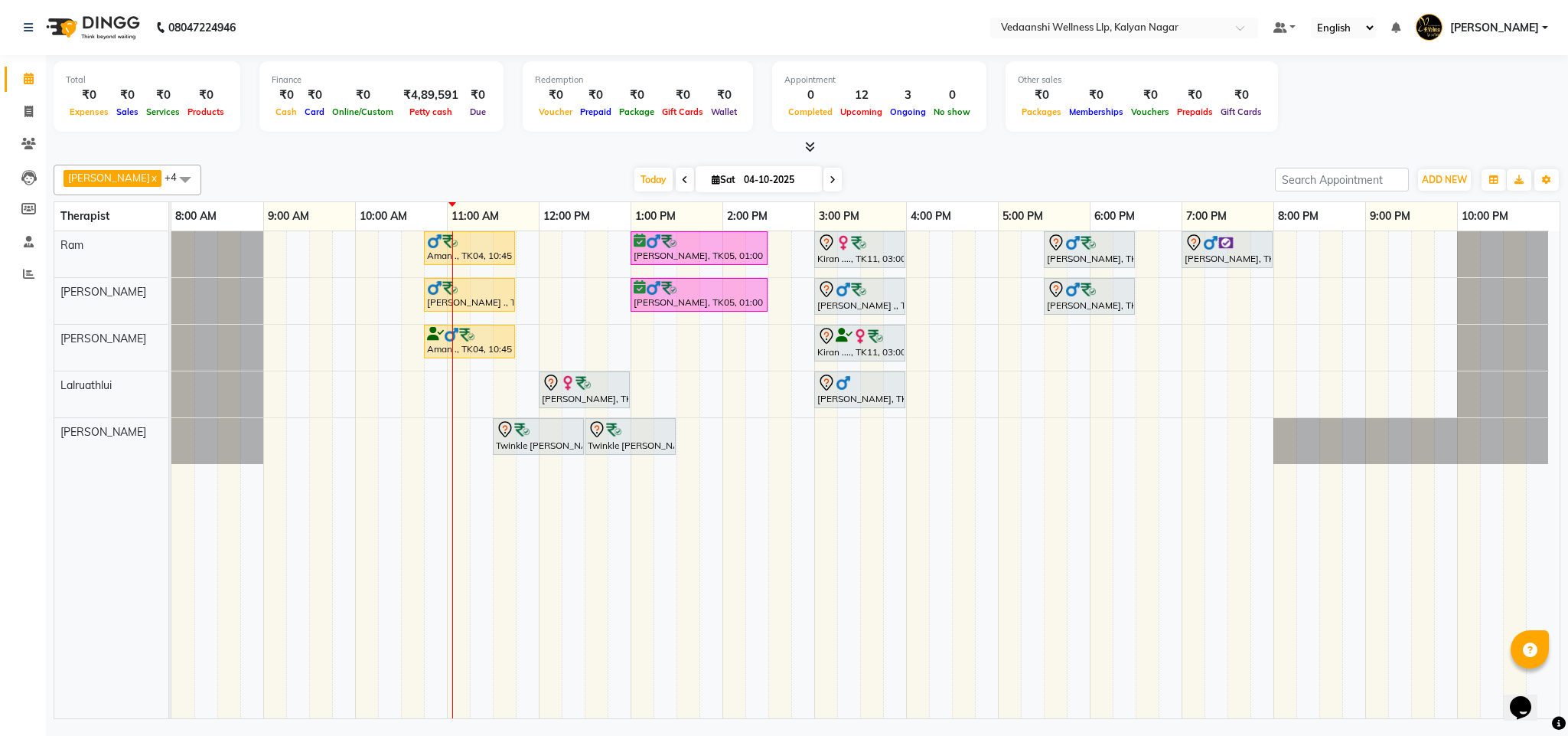
click at [999, 174] on div "[DATE] [DATE]" at bounding box center [737, 180] width 1058 height 23
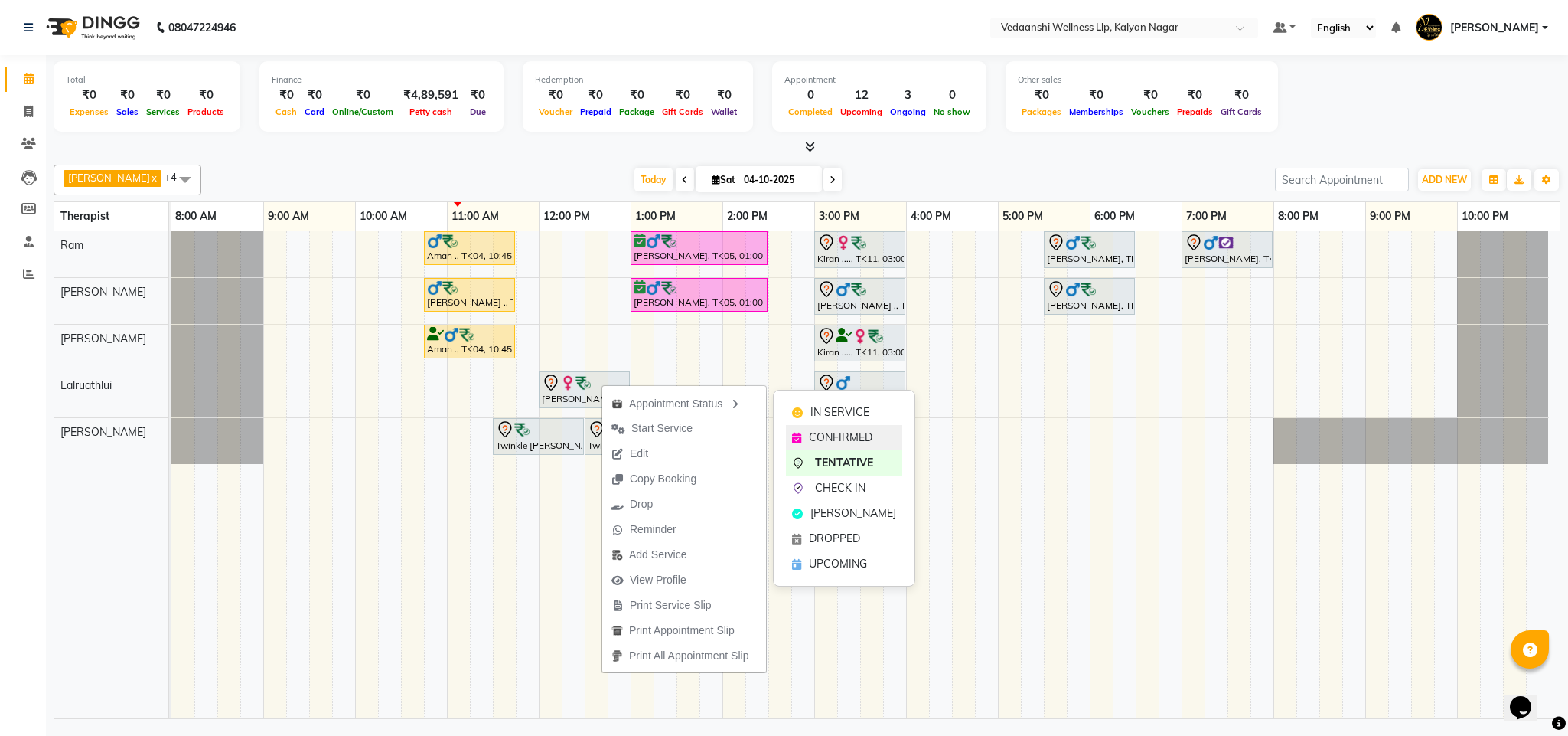
click at [868, 437] on span "CONFIRMED" at bounding box center [840, 437] width 63 height 16
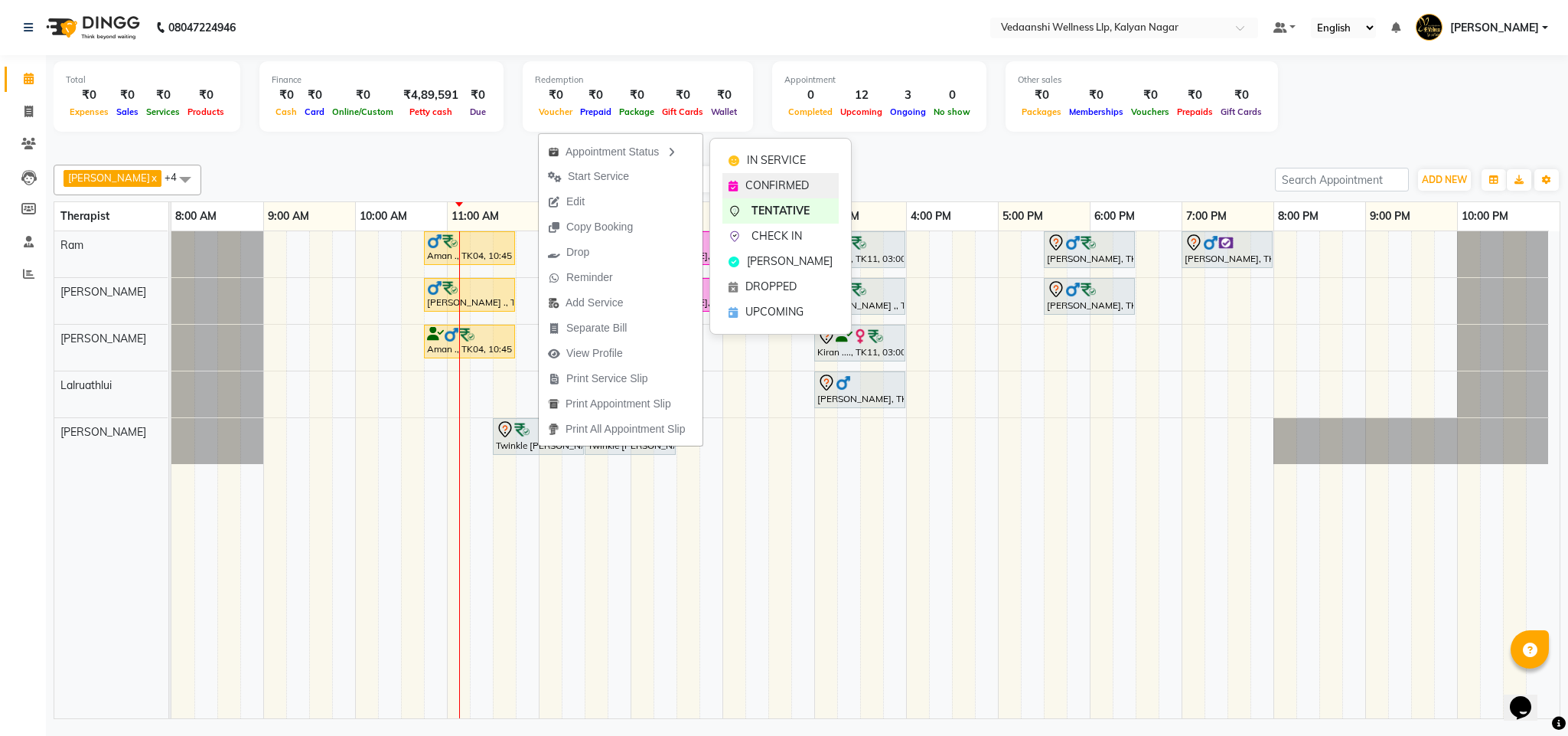
click at [785, 193] on span "CONFIRMED" at bounding box center [776, 186] width 63 height 16
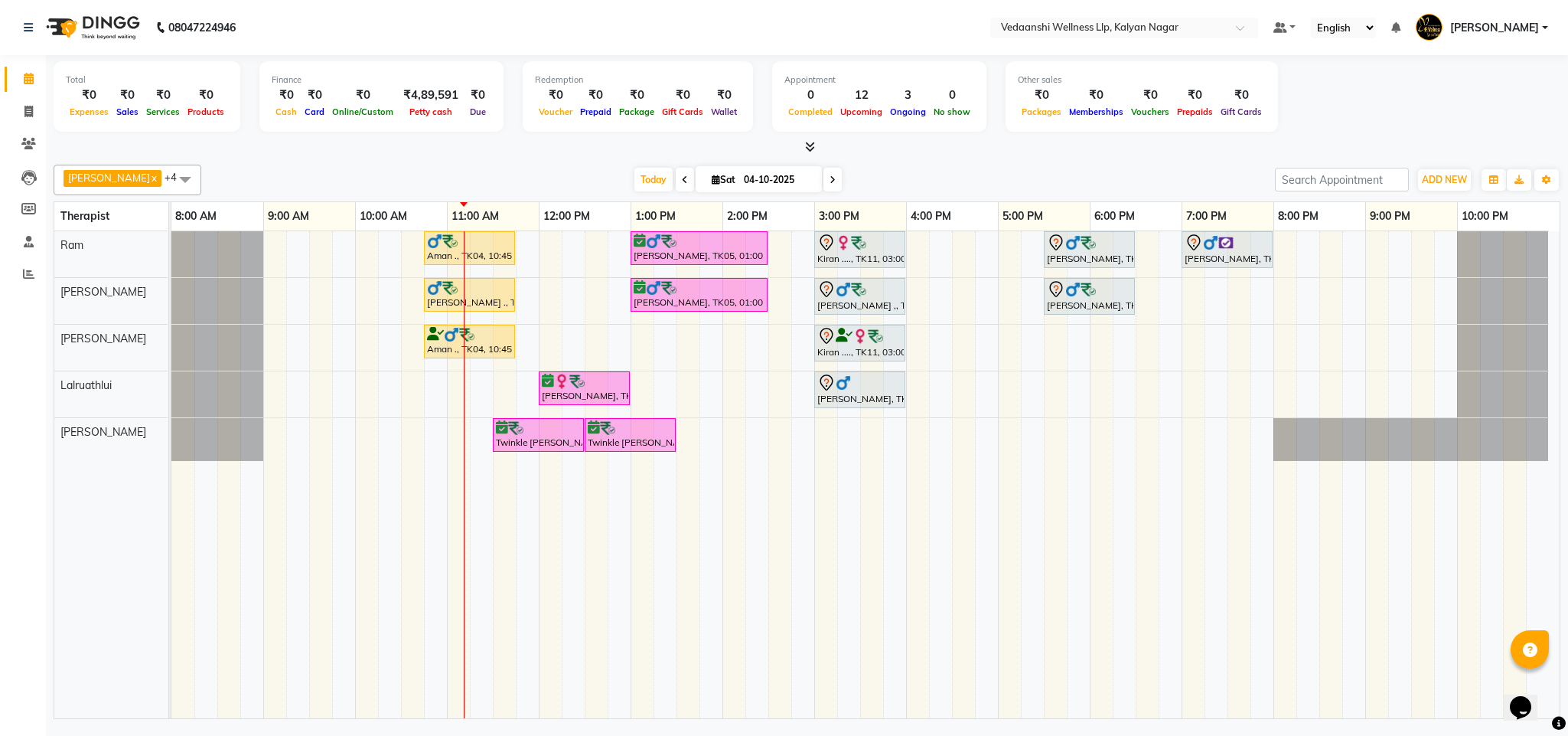
click at [830, 180] on icon at bounding box center [832, 180] width 6 height 9
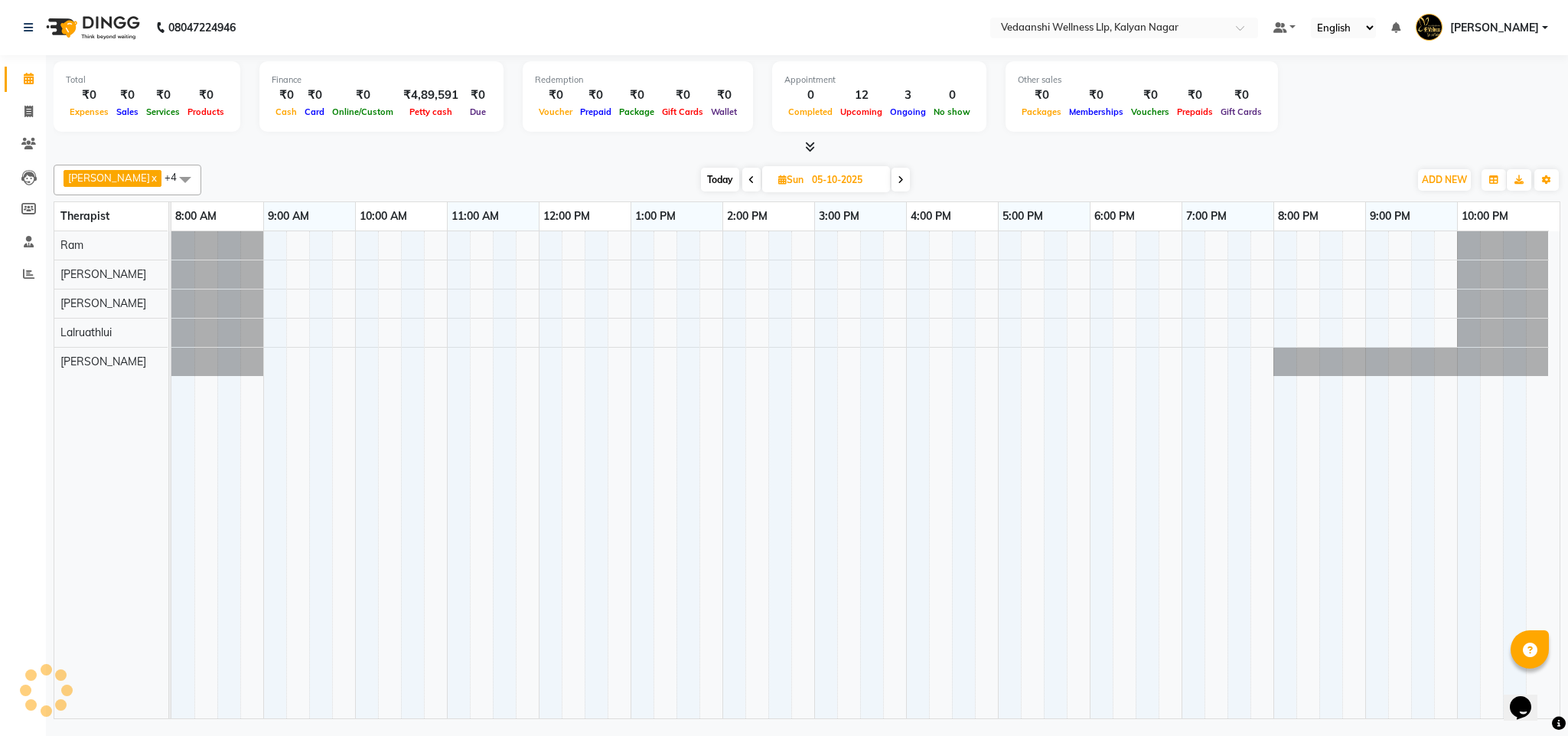
scroll to position [0, 7]
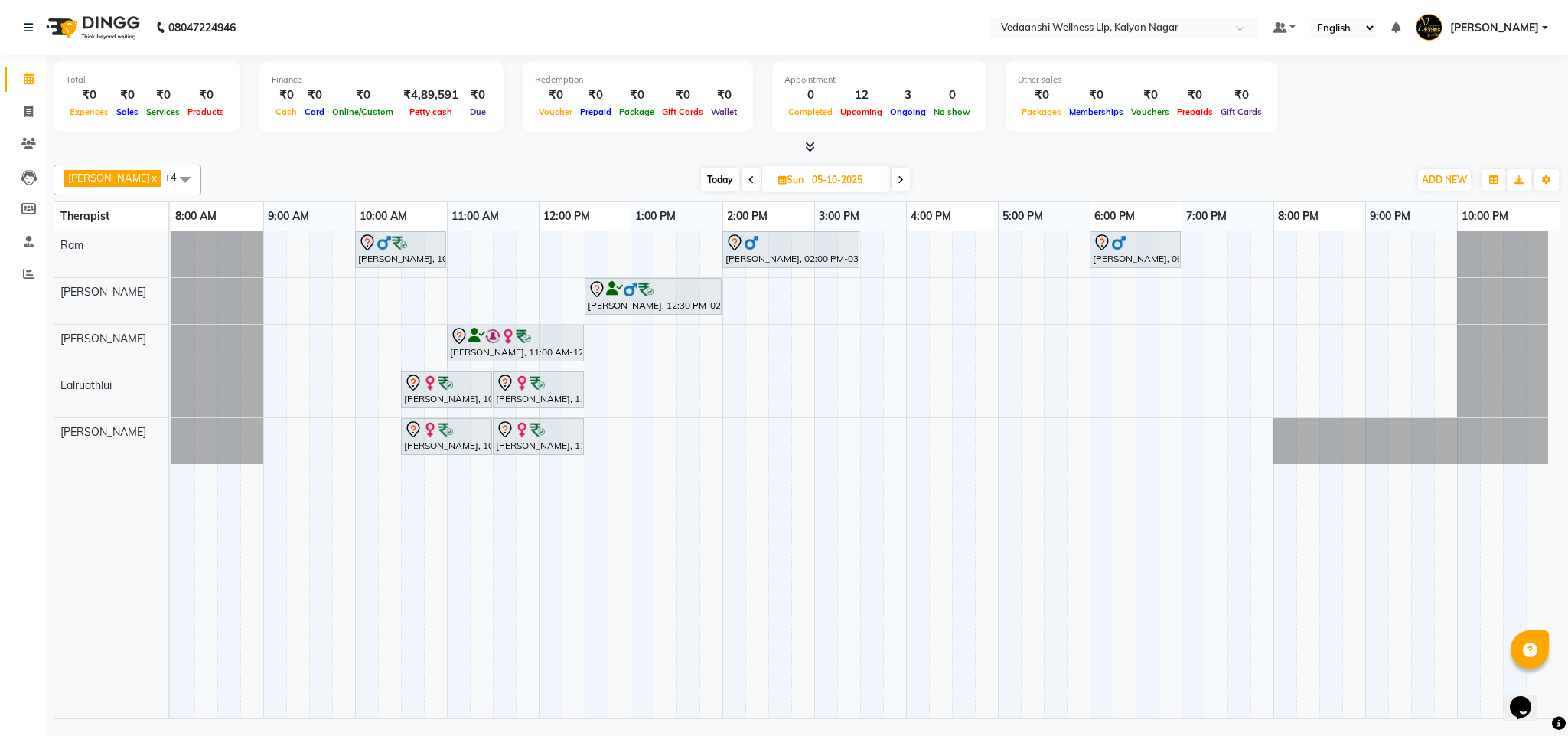
click at [701, 186] on span "Today" at bounding box center [720, 180] width 38 height 24
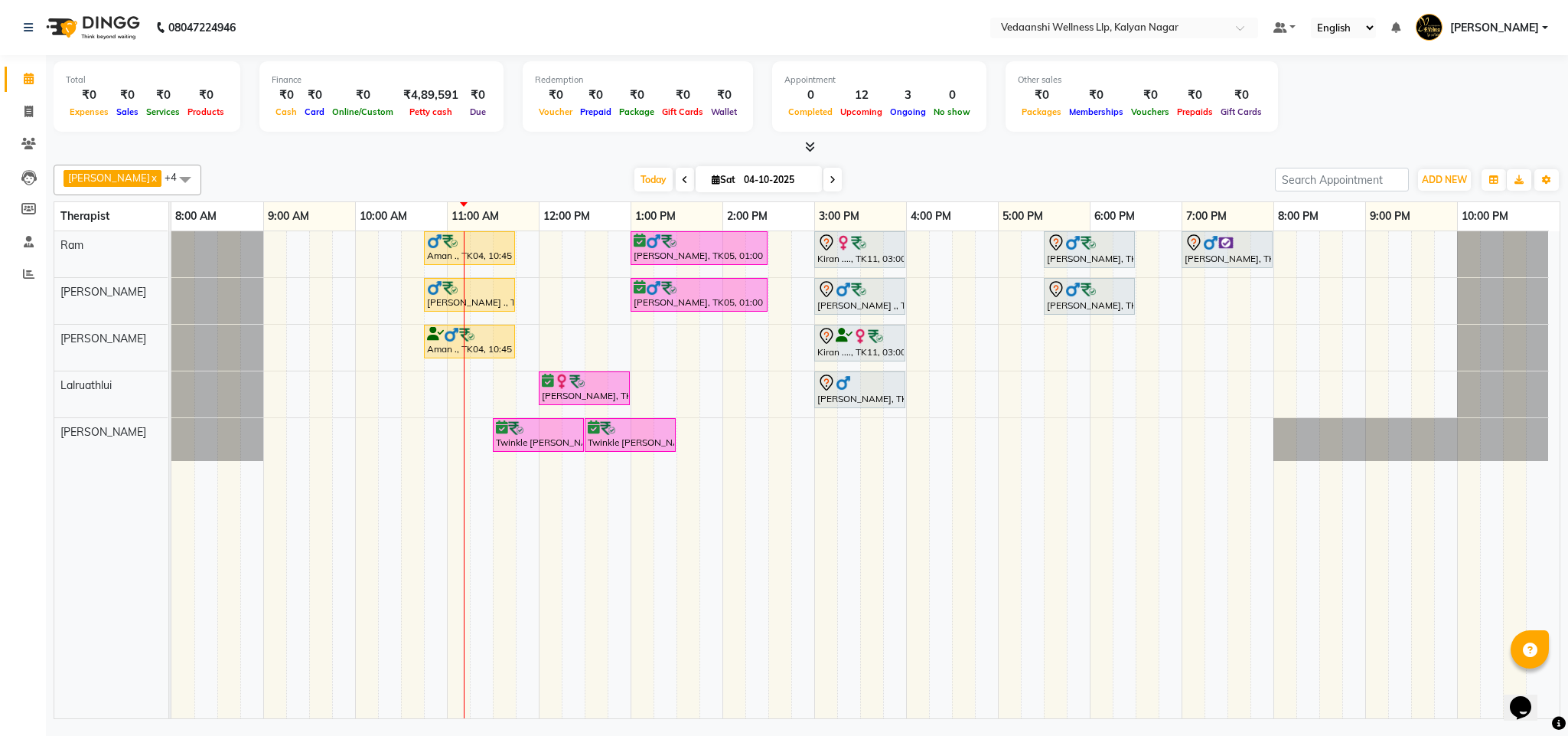
click at [824, 187] on span at bounding box center [832, 180] width 19 height 24
type input "05-10-2025"
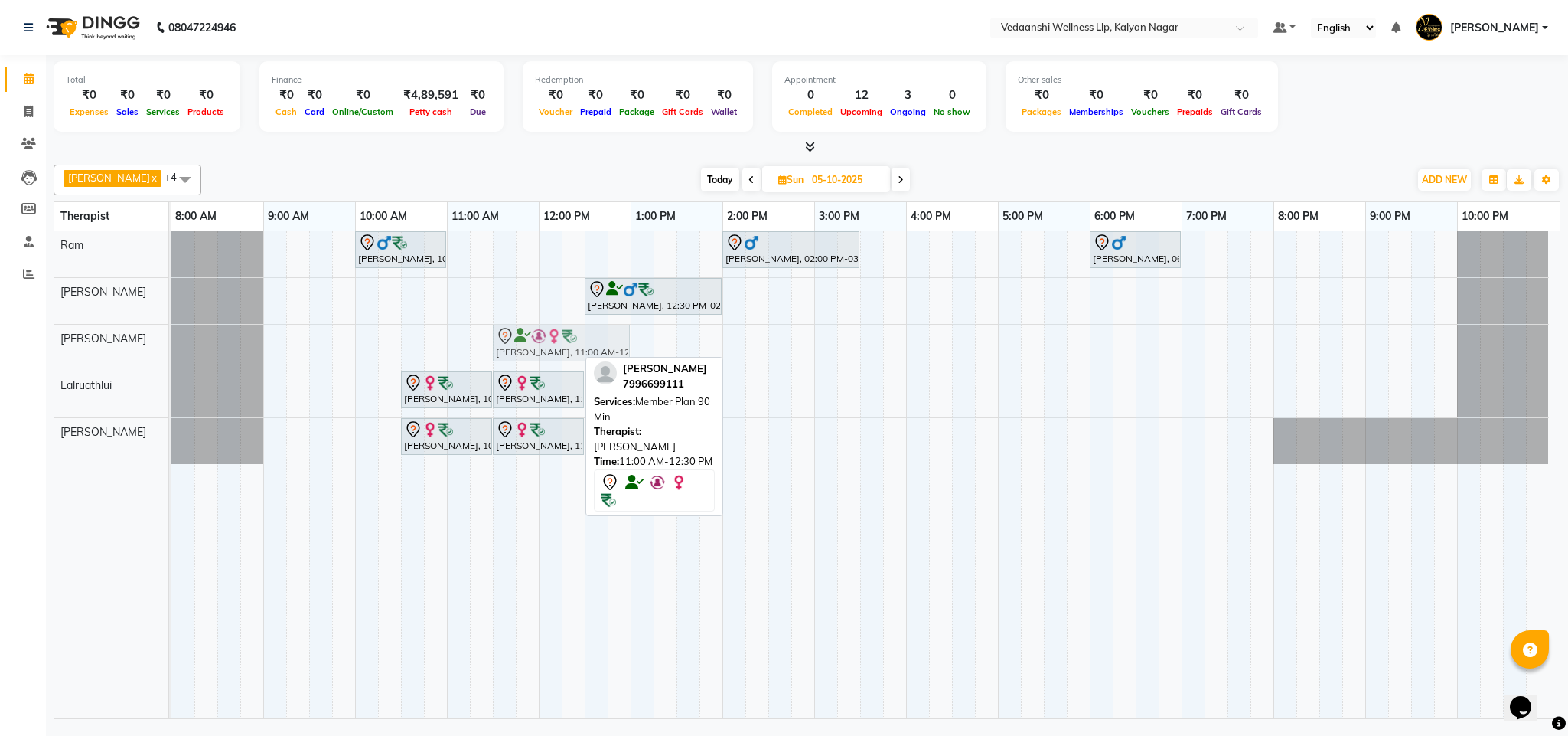
drag, startPoint x: 508, startPoint y: 331, endPoint x: 559, endPoint y: 340, distance: 51.8
click at [171, 340] on div "Neha Gupta, 11:00 AM-12:30 PM, Member Plan 90 Min Neha Gupta, 11:00 AM-12:30 PM…" at bounding box center [171, 348] width 0 height 46
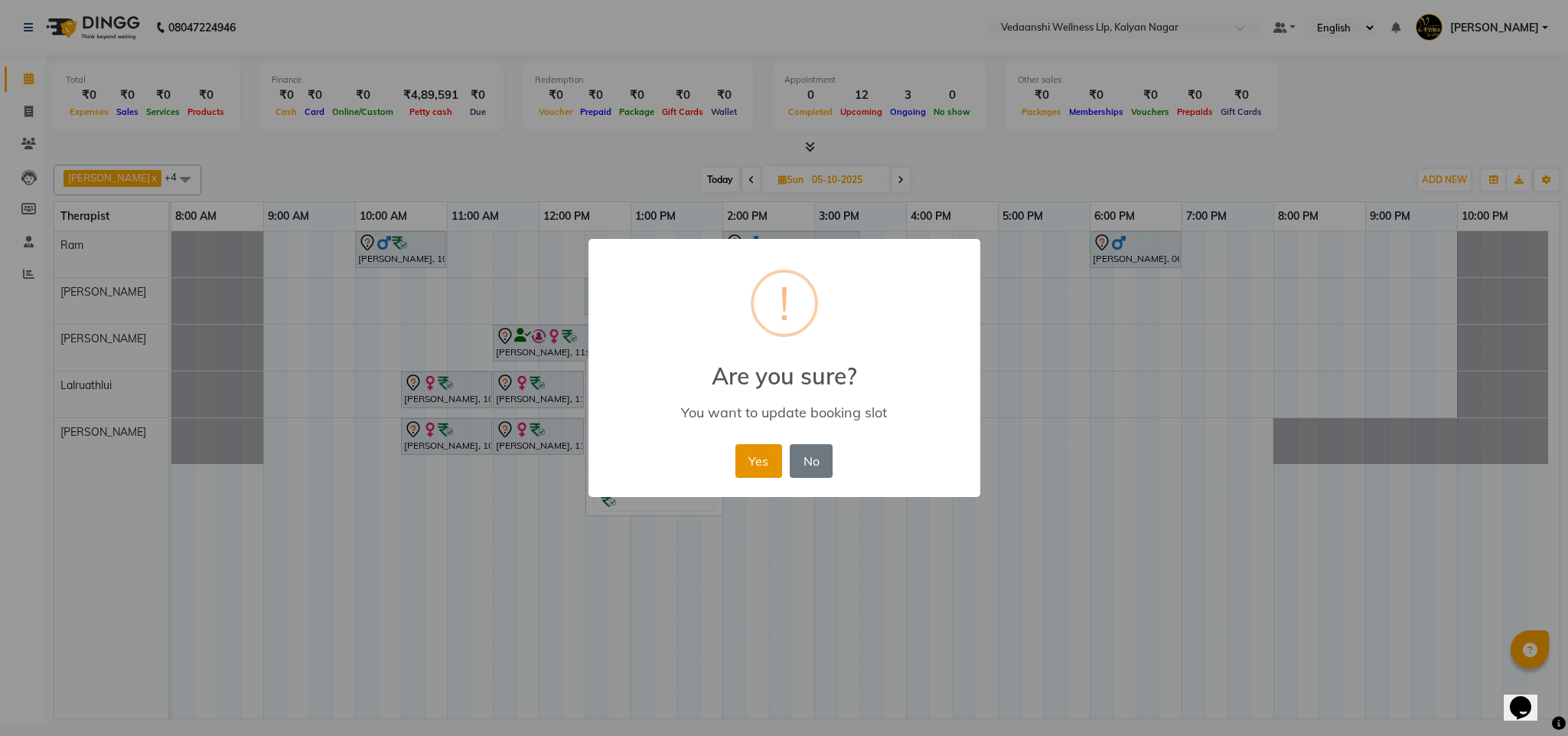
click at [752, 461] on button "Yes" at bounding box center [759, 460] width 47 height 34
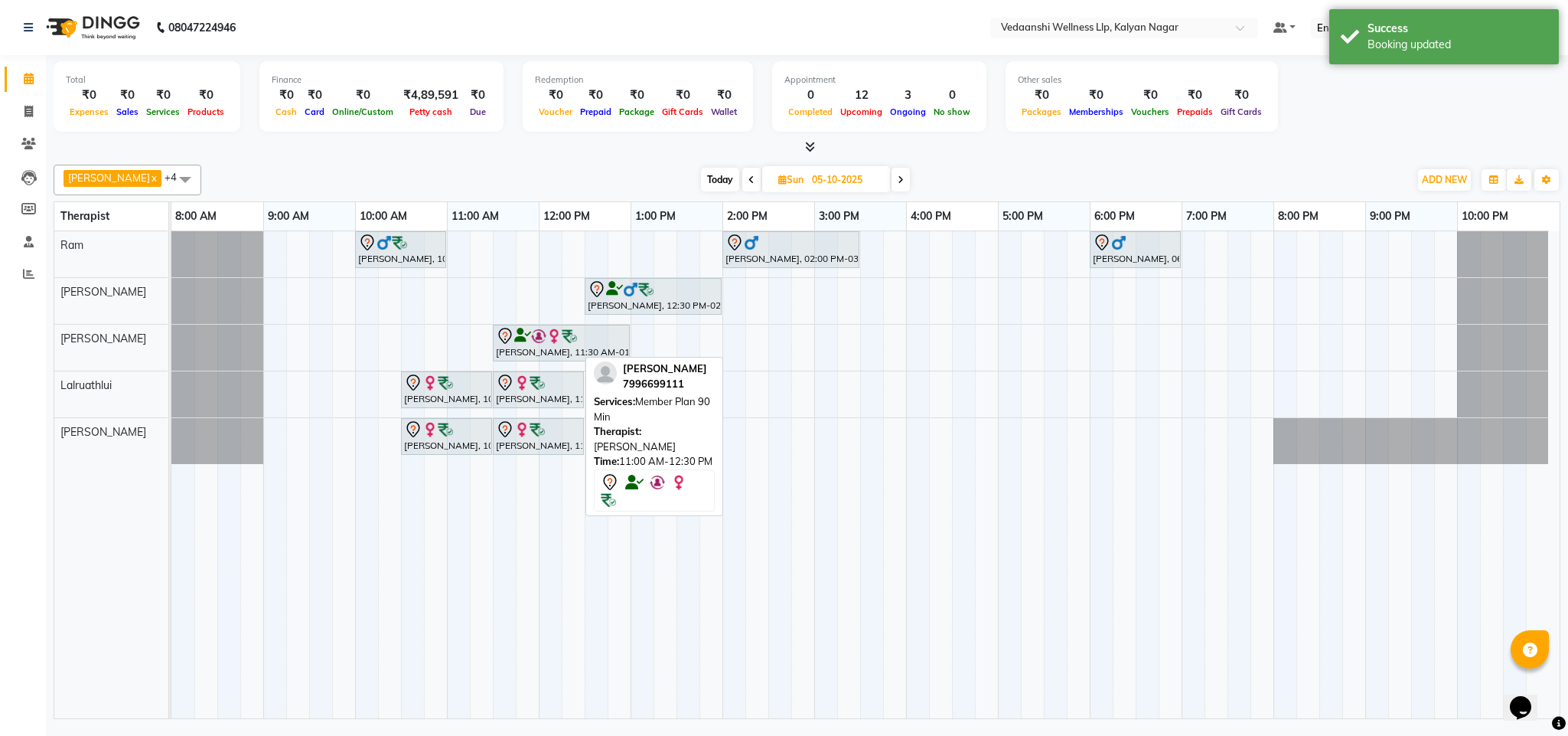
click at [355, 285] on div "Vijendra Singh, 10:00 AM-11:00 AM, Swedish Massage with Wintergreen, Bayleaf & …" at bounding box center [865, 475] width 1388 height 487
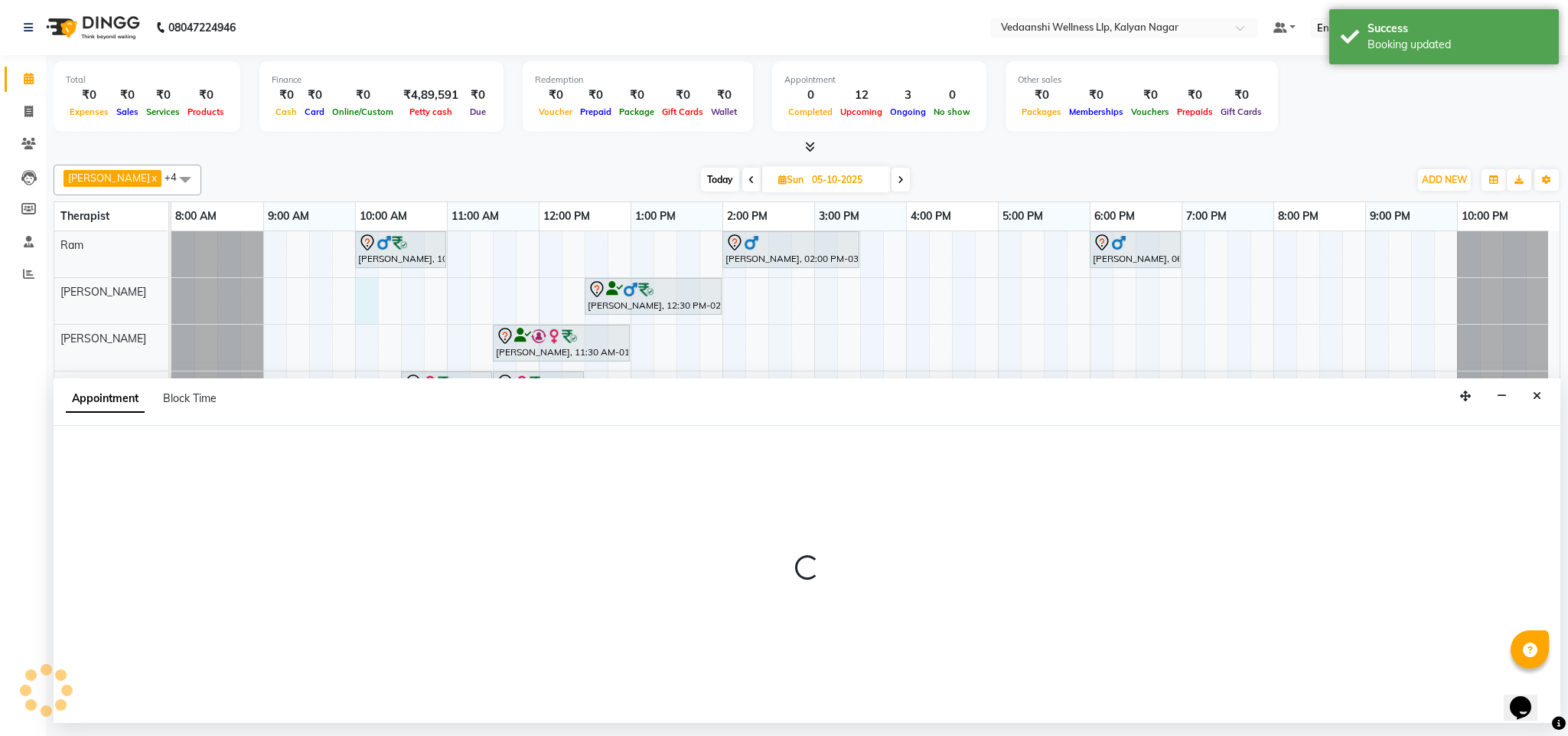
select select "79390"
select select "tentative"
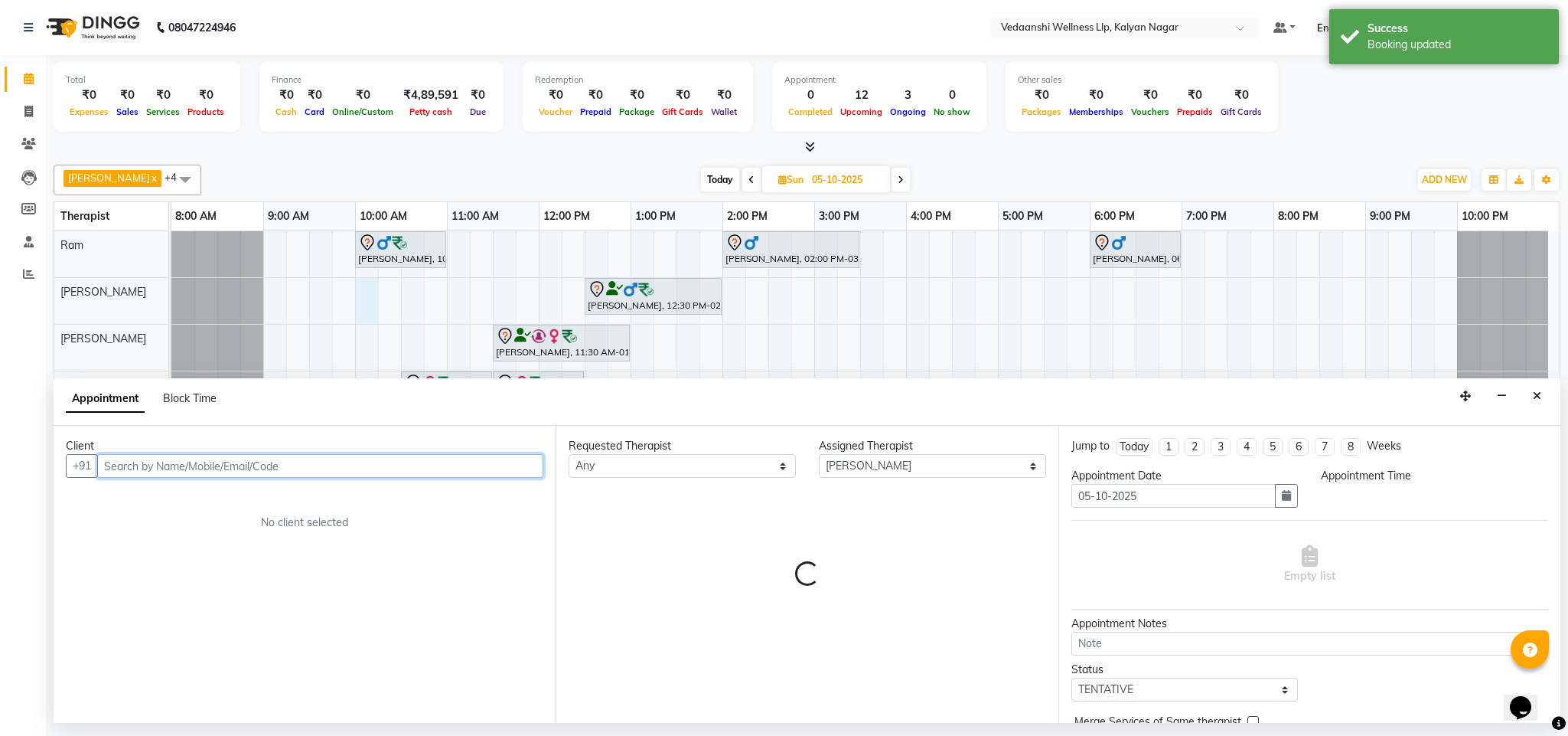
select select "600"
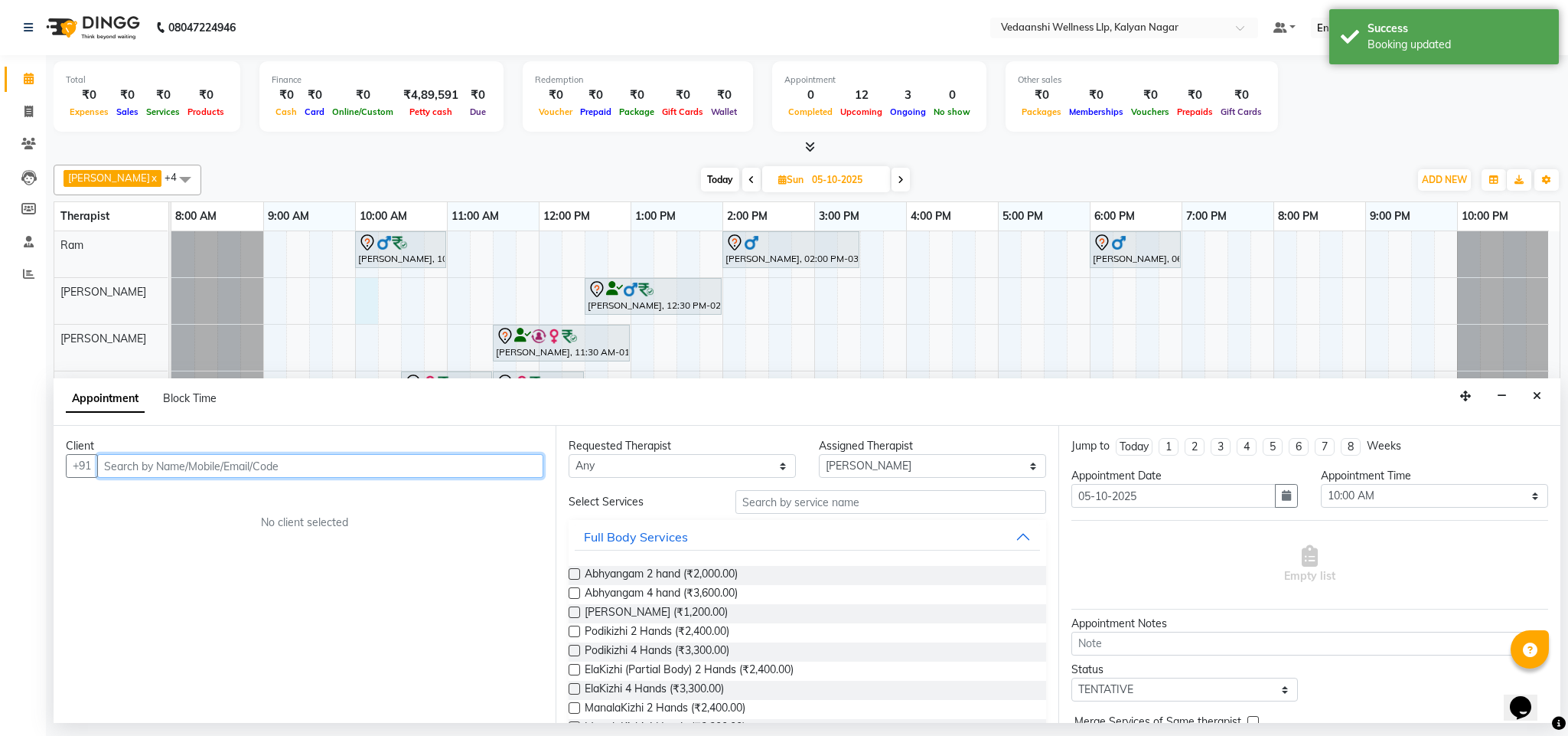
click at [209, 469] on input "text" at bounding box center [320, 466] width 446 height 24
click at [351, 476] on input "text" at bounding box center [320, 466] width 446 height 24
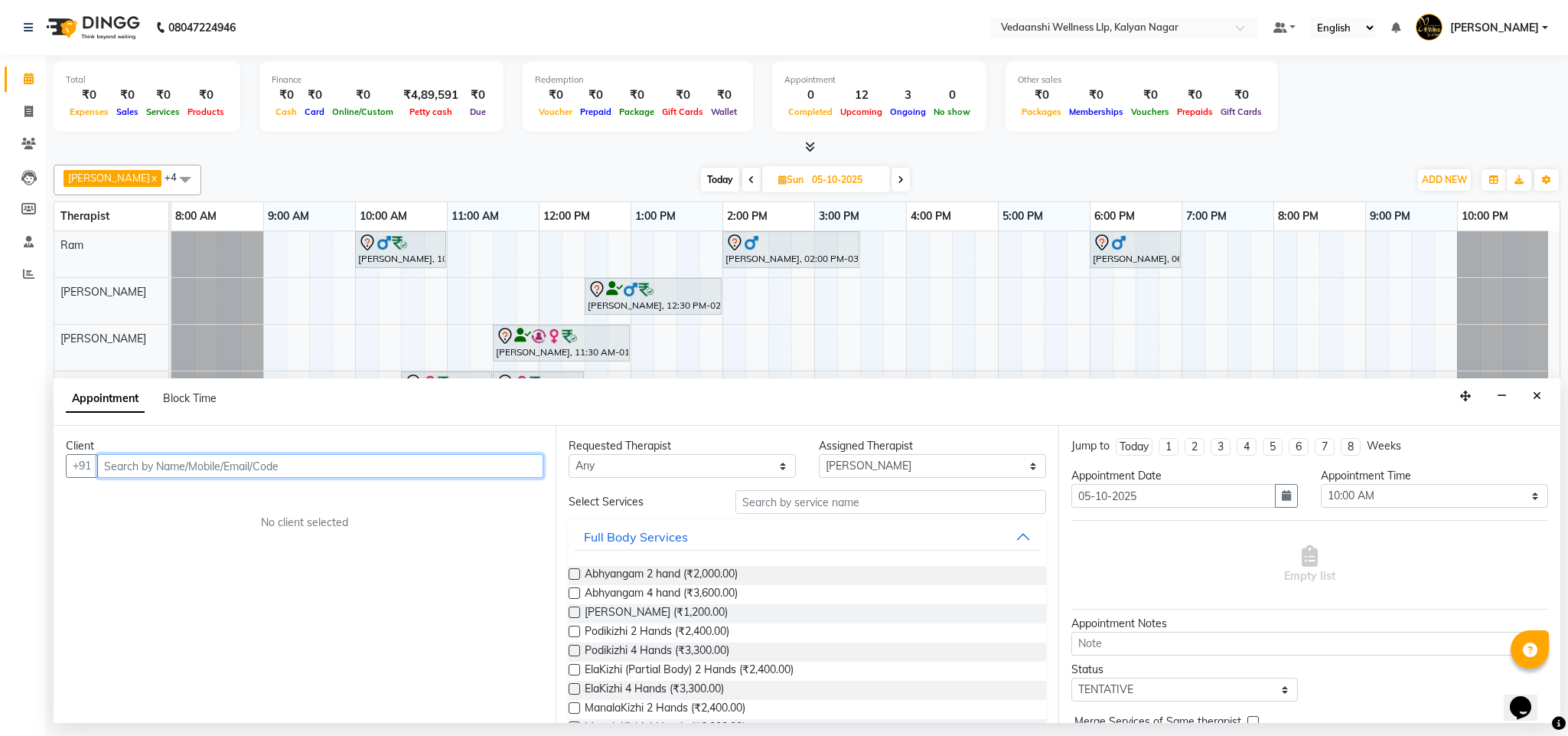
click at [398, 464] on input "text" at bounding box center [320, 466] width 446 height 24
click at [242, 499] on ngb-highlight "9741041007" at bounding box center [260, 499] width 76 height 15
type input "9741041007"
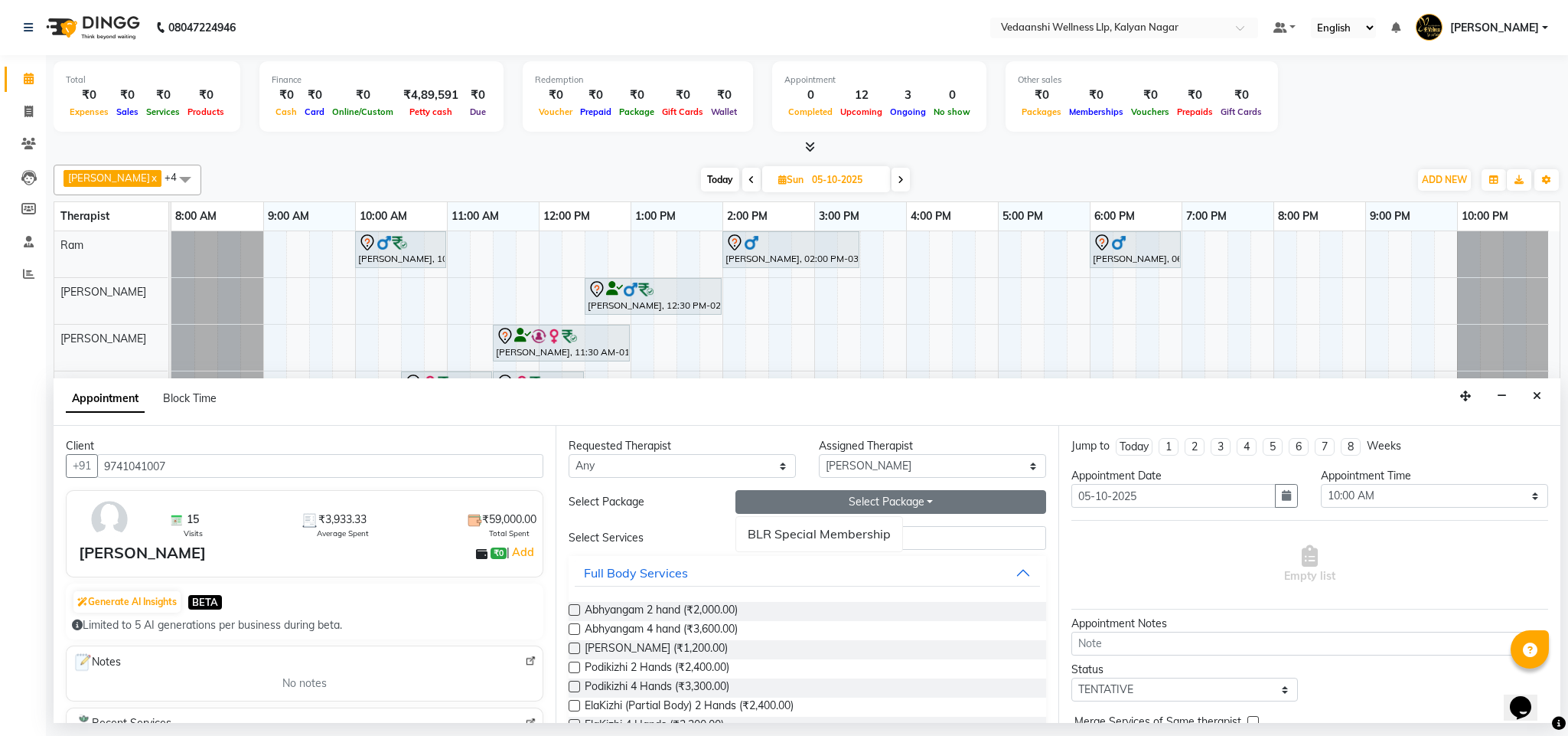
click at [866, 409] on div "Appointment Block Time" at bounding box center [807, 401] width 1507 height 47
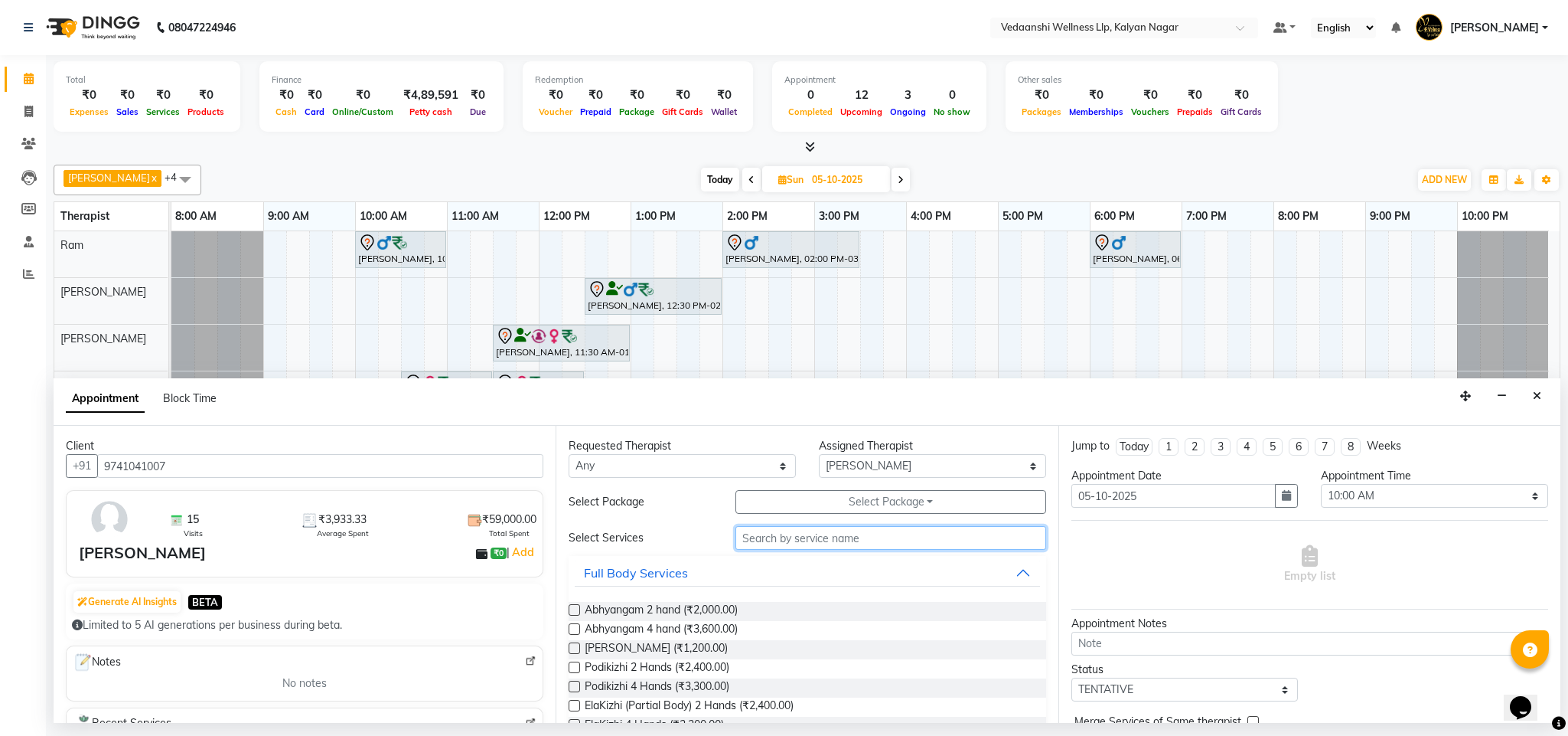
click at [802, 538] on input "text" at bounding box center [891, 538] width 311 height 24
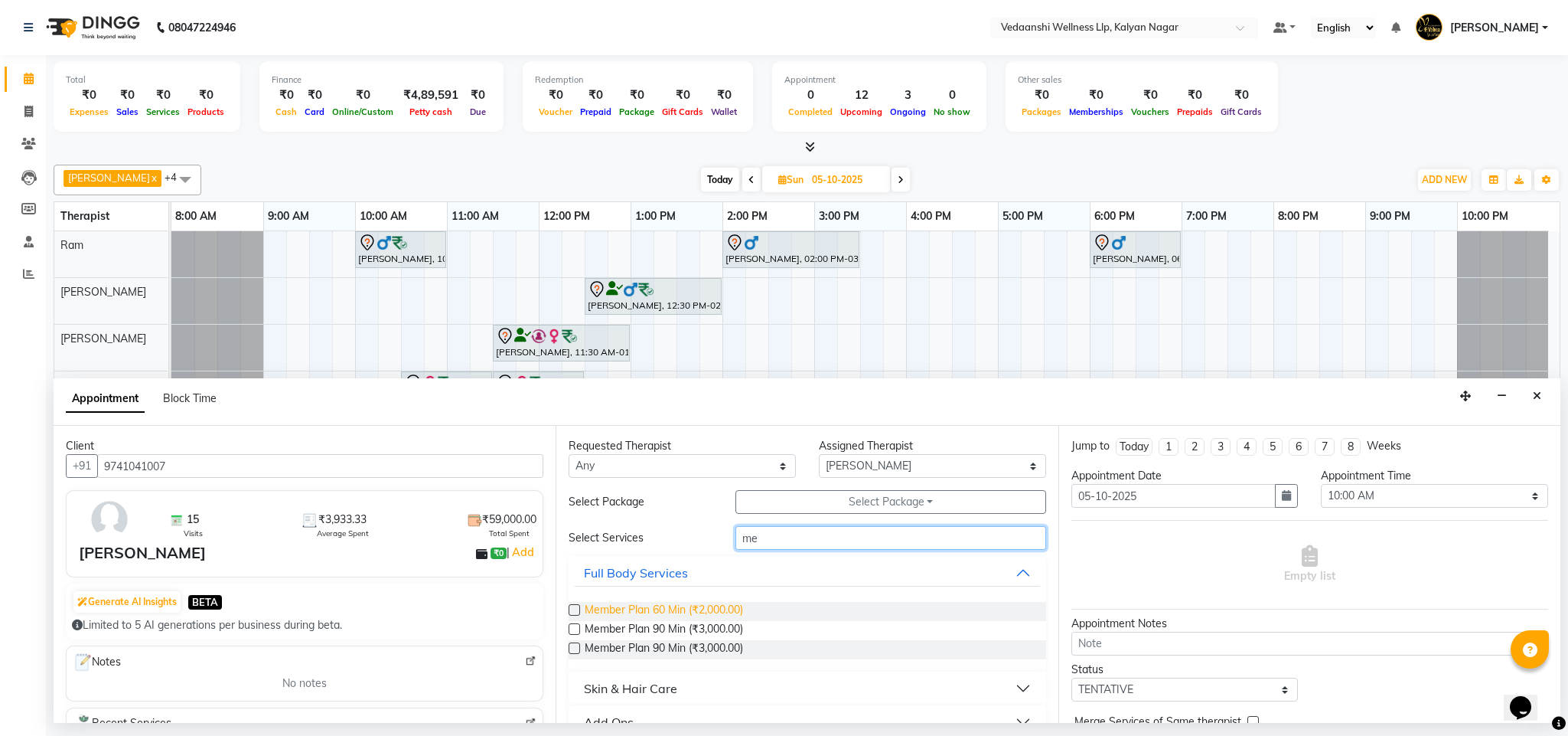
type input "me"
click at [677, 620] on span "Member Plan 60 Min (₹2,000.00)" at bounding box center [664, 612] width 158 height 20
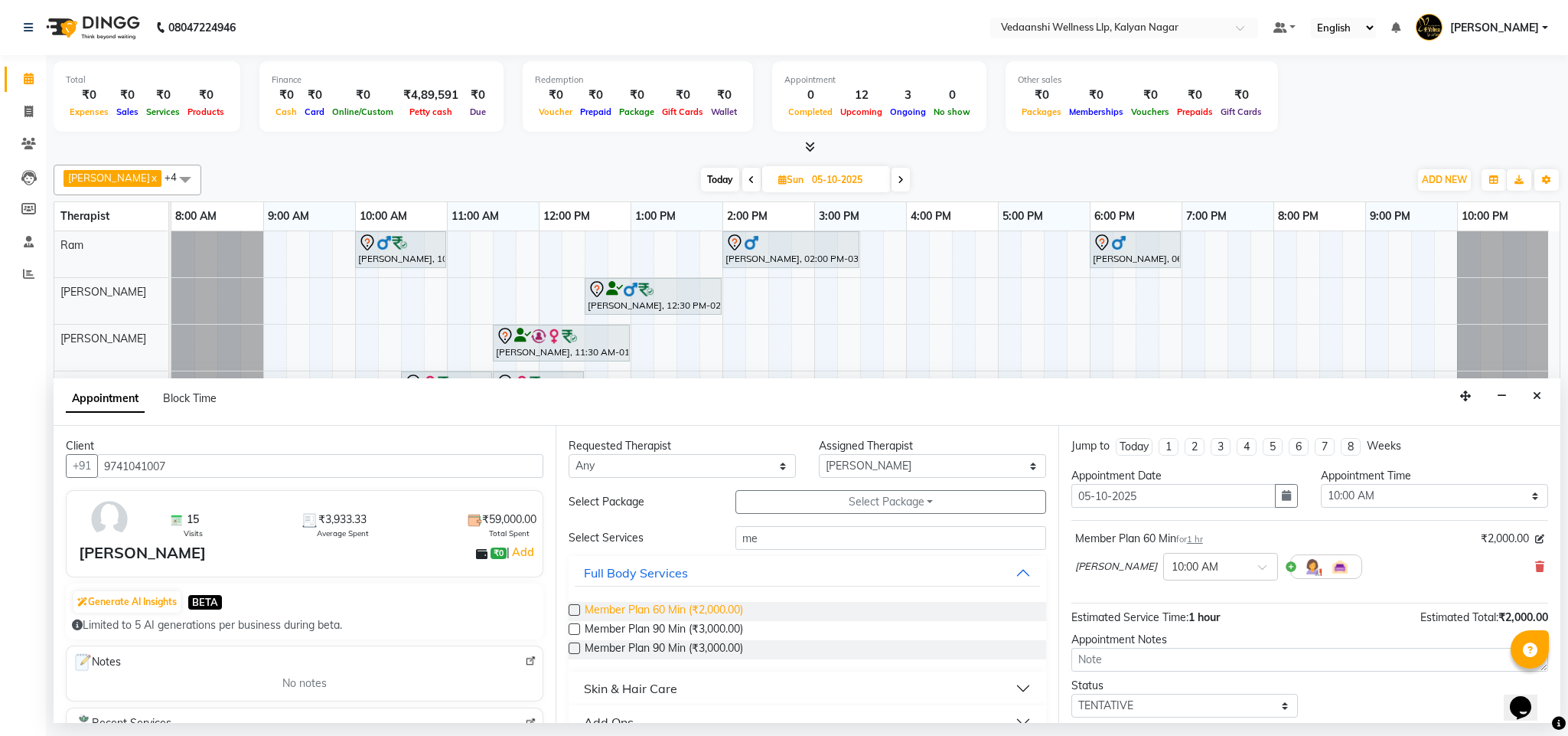
click at [677, 620] on span "Member Plan 60 Min (₹2,000.00)" at bounding box center [664, 612] width 158 height 20
checkbox input "false"
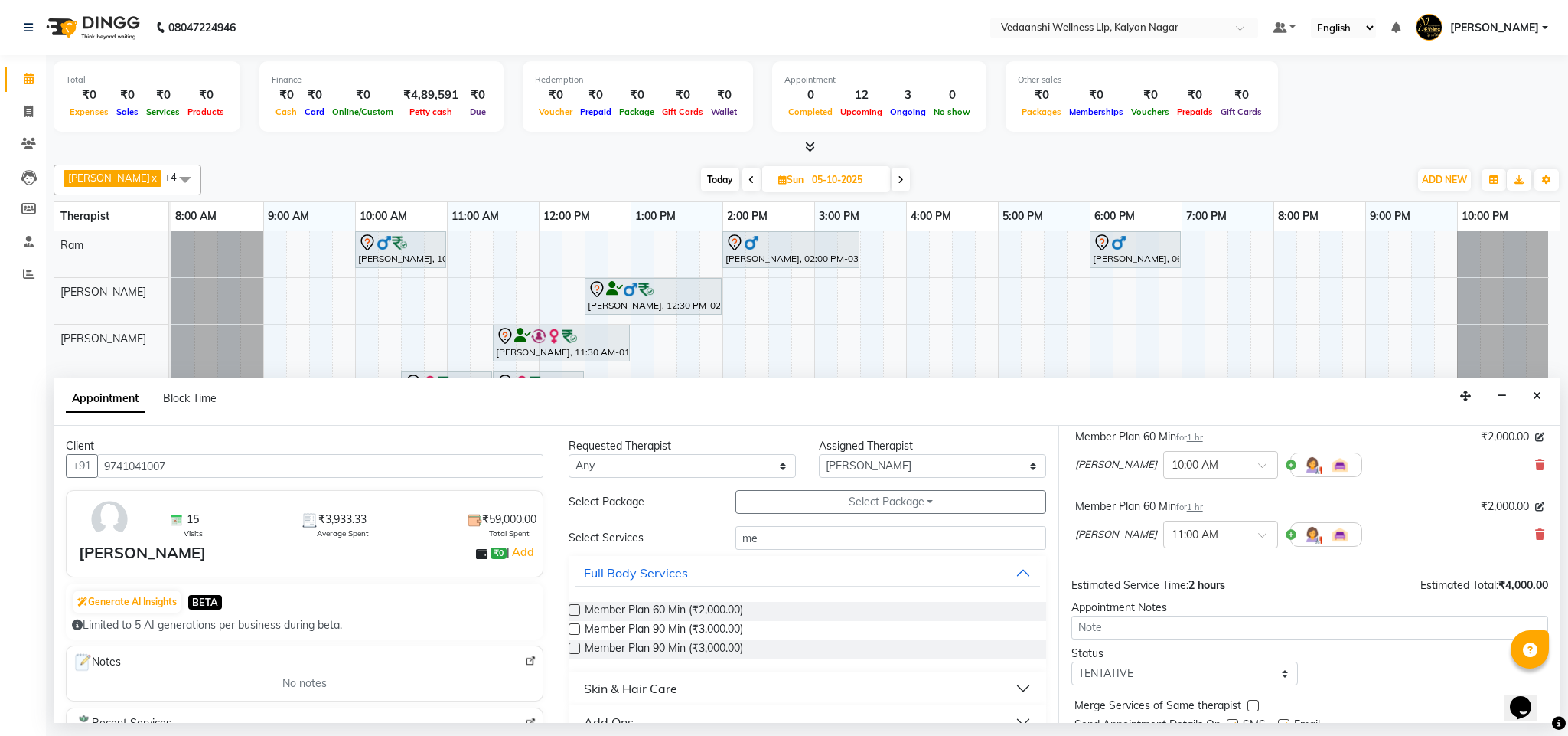
scroll to position [163, 0]
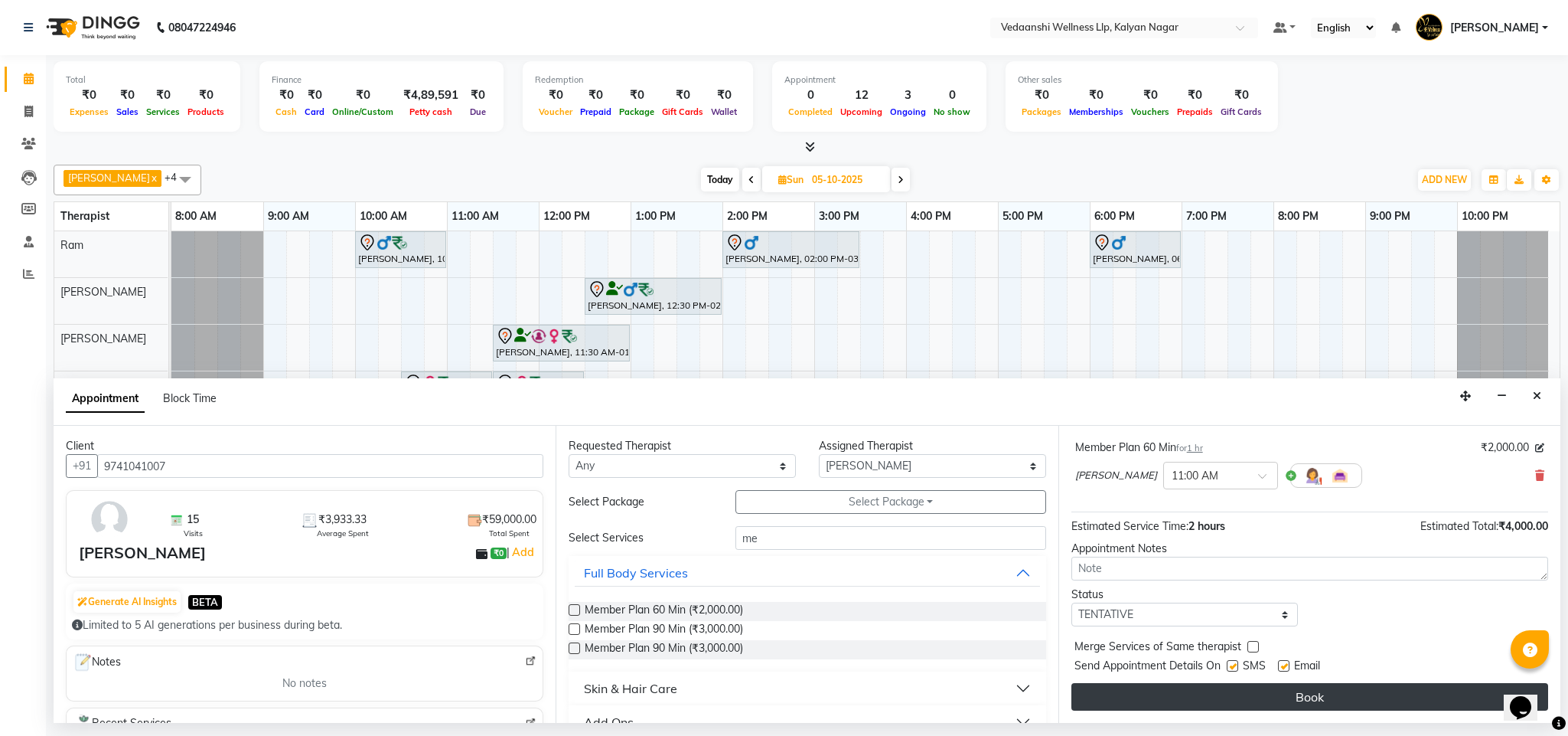
click at [1193, 705] on button "Book" at bounding box center [1309, 696] width 477 height 28
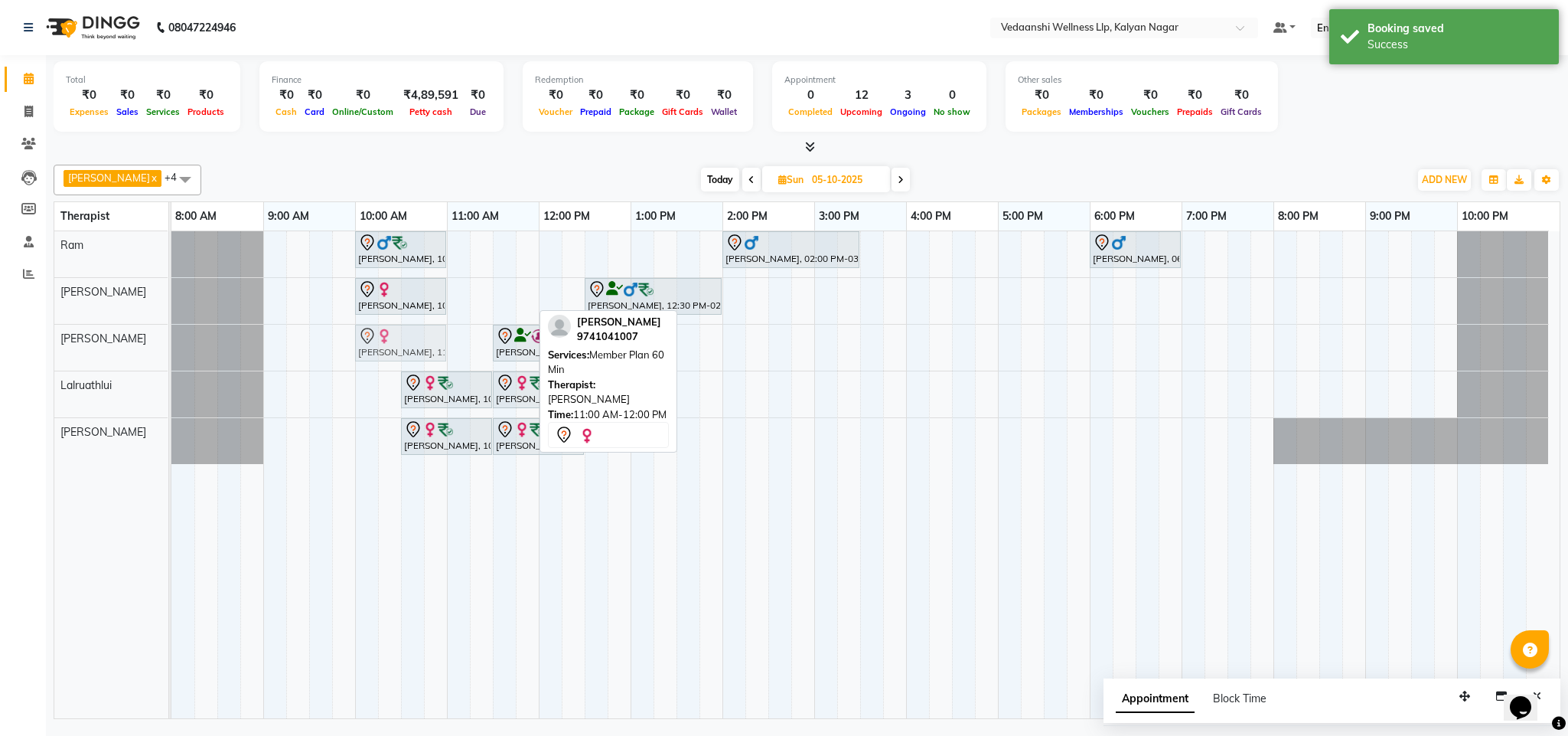
drag, startPoint x: 500, startPoint y: 285, endPoint x: 530, endPoint y: 361, distance: 81.7
click at [400, 335] on tbody "Vijendra Singh, 10:00 AM-11:00 AM, Swedish Massage with Wintergreen, Bayleaf & …" at bounding box center [860, 348] width 1377 height 233
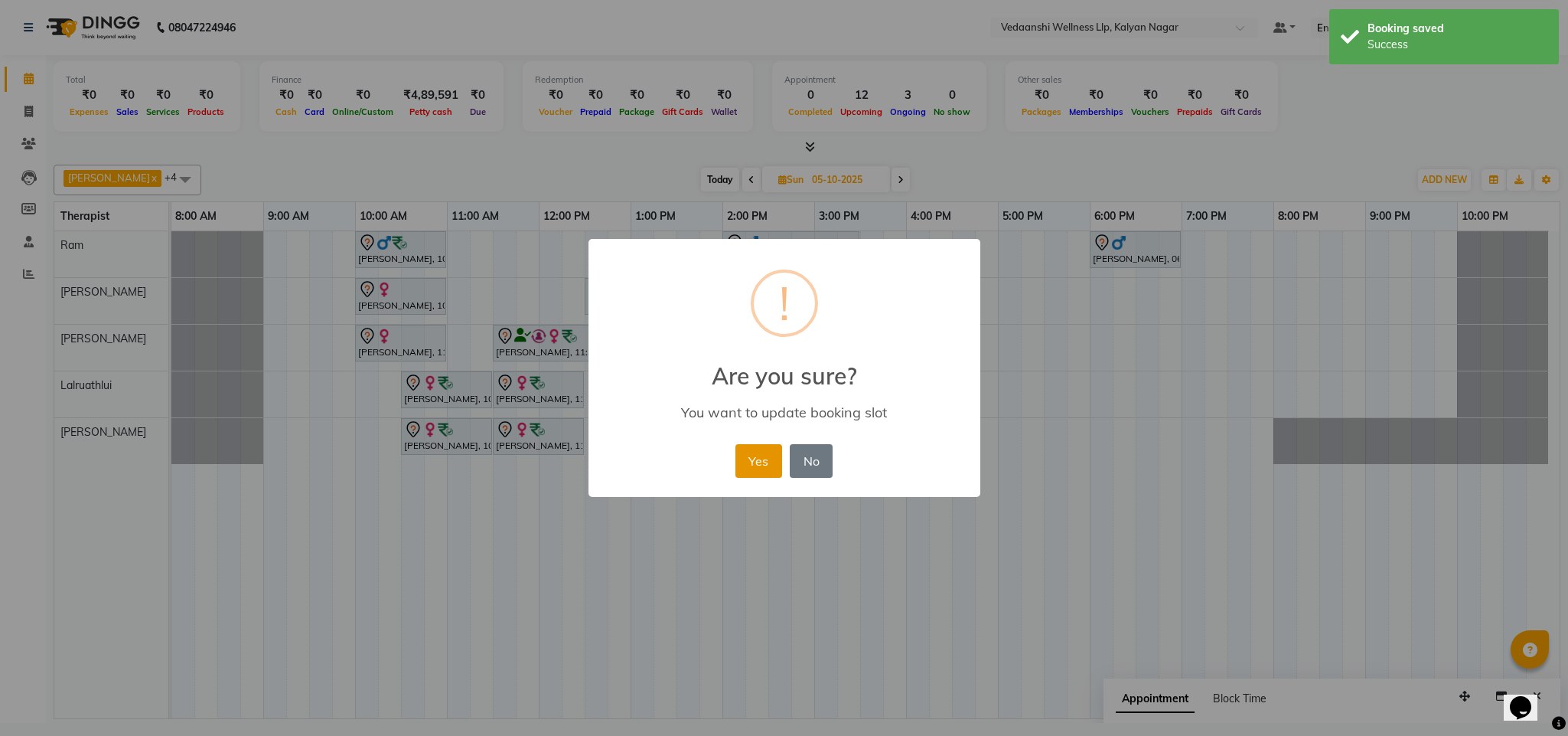
click at [752, 468] on button "Yes" at bounding box center [759, 460] width 47 height 34
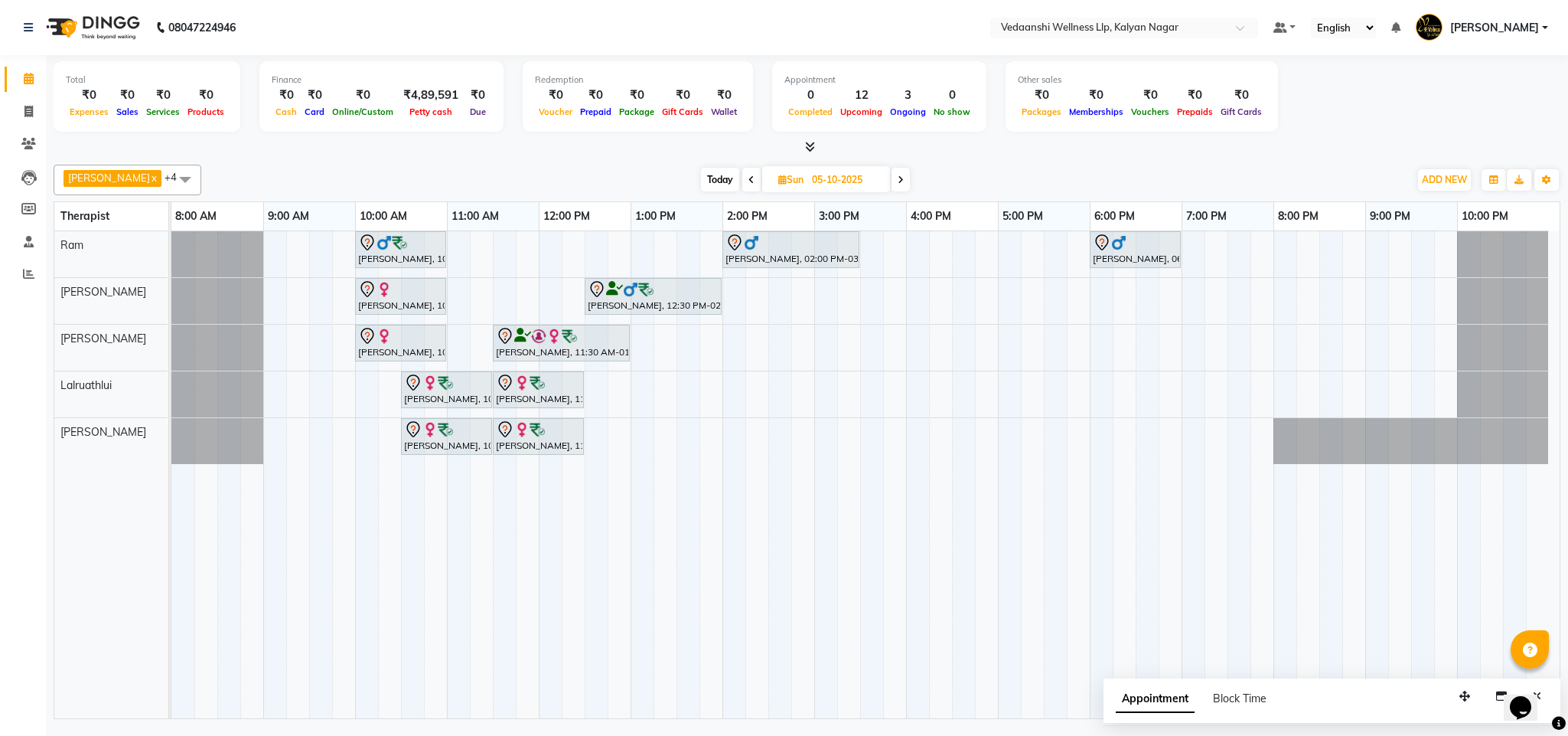
click at [708, 180] on span "Today" at bounding box center [720, 180] width 38 height 24
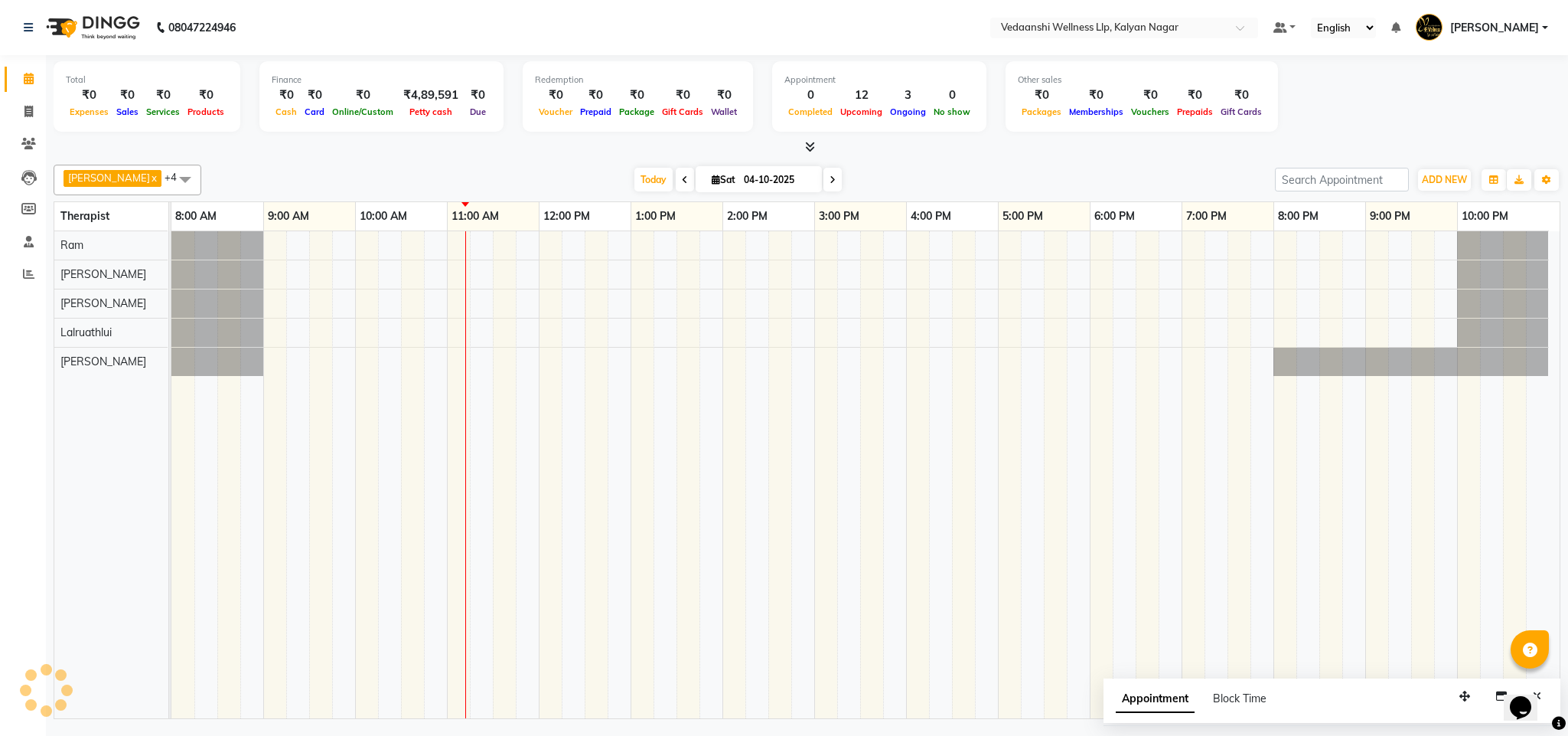
scroll to position [0, 7]
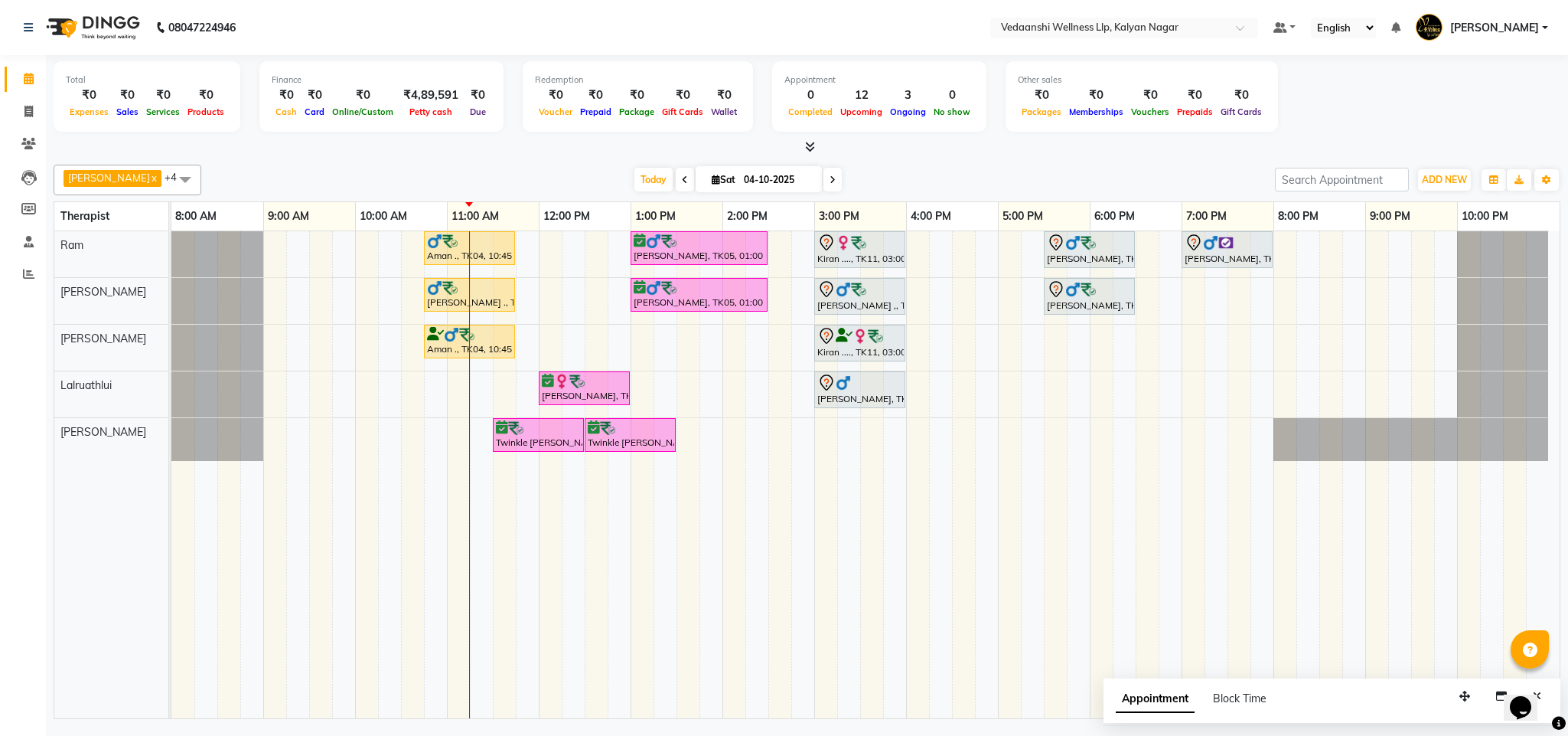
click at [824, 170] on span at bounding box center [832, 180] width 19 height 24
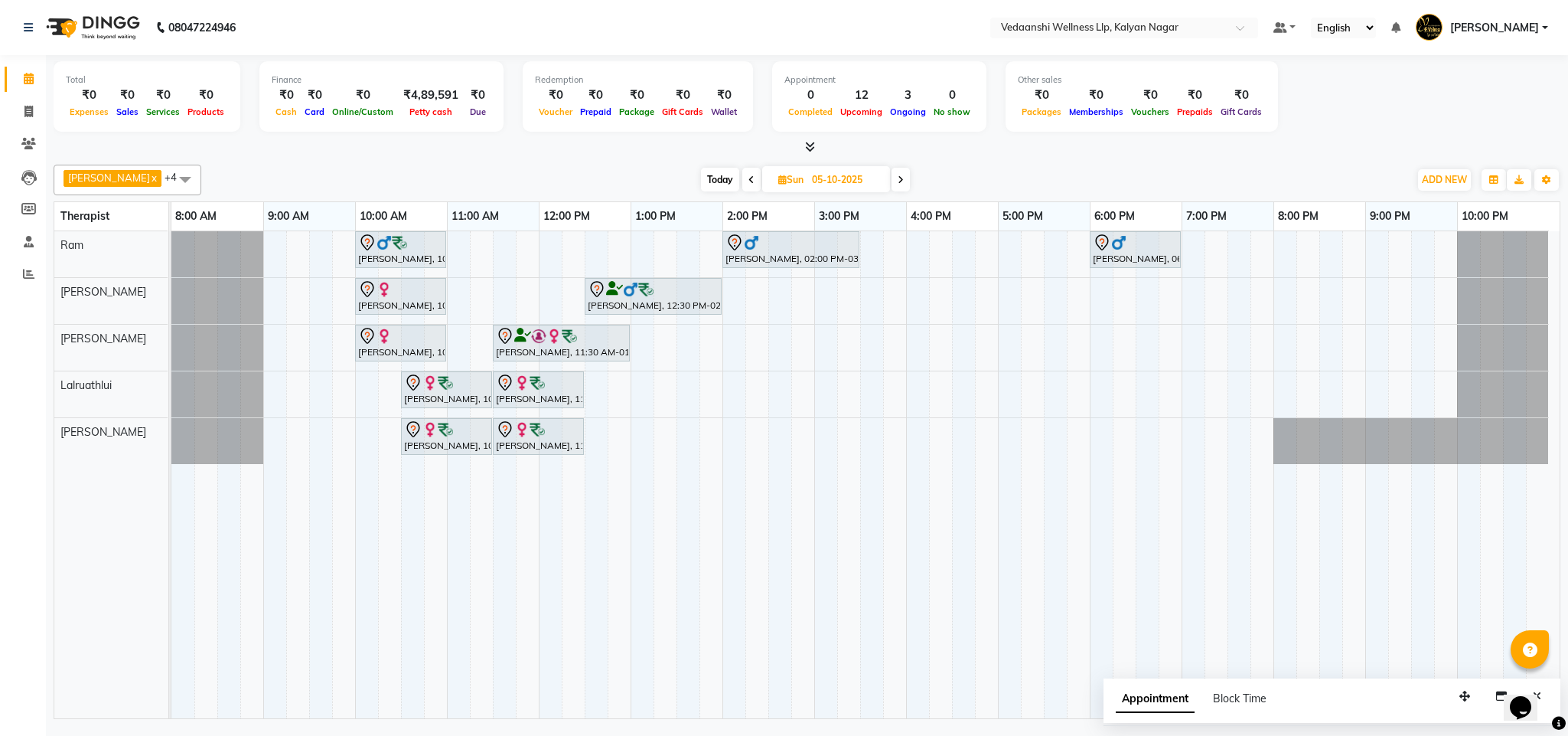
click at [705, 178] on span "Today" at bounding box center [720, 180] width 38 height 24
type input "04-10-2025"
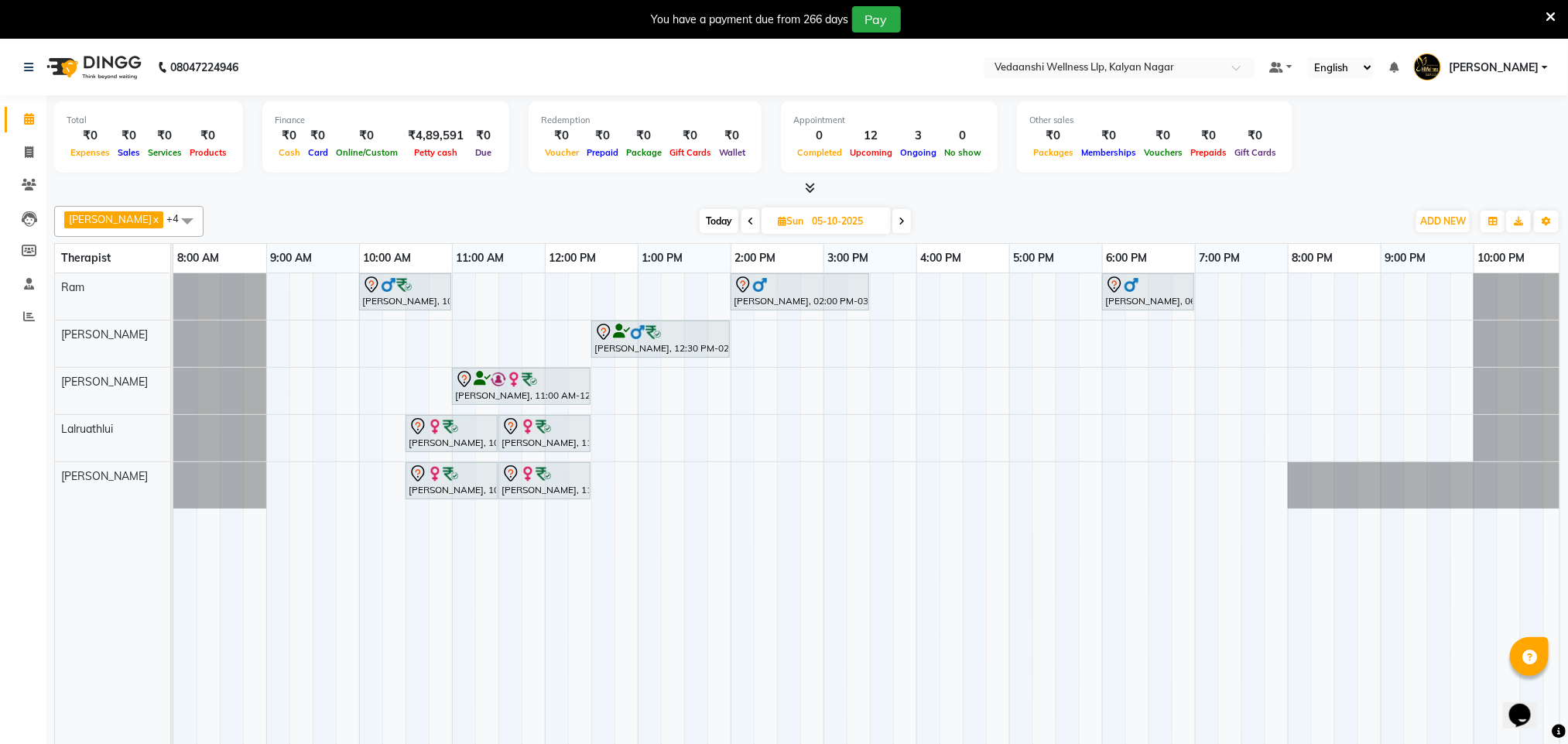
click at [1546, 19] on icon at bounding box center [1550, 17] width 10 height 14
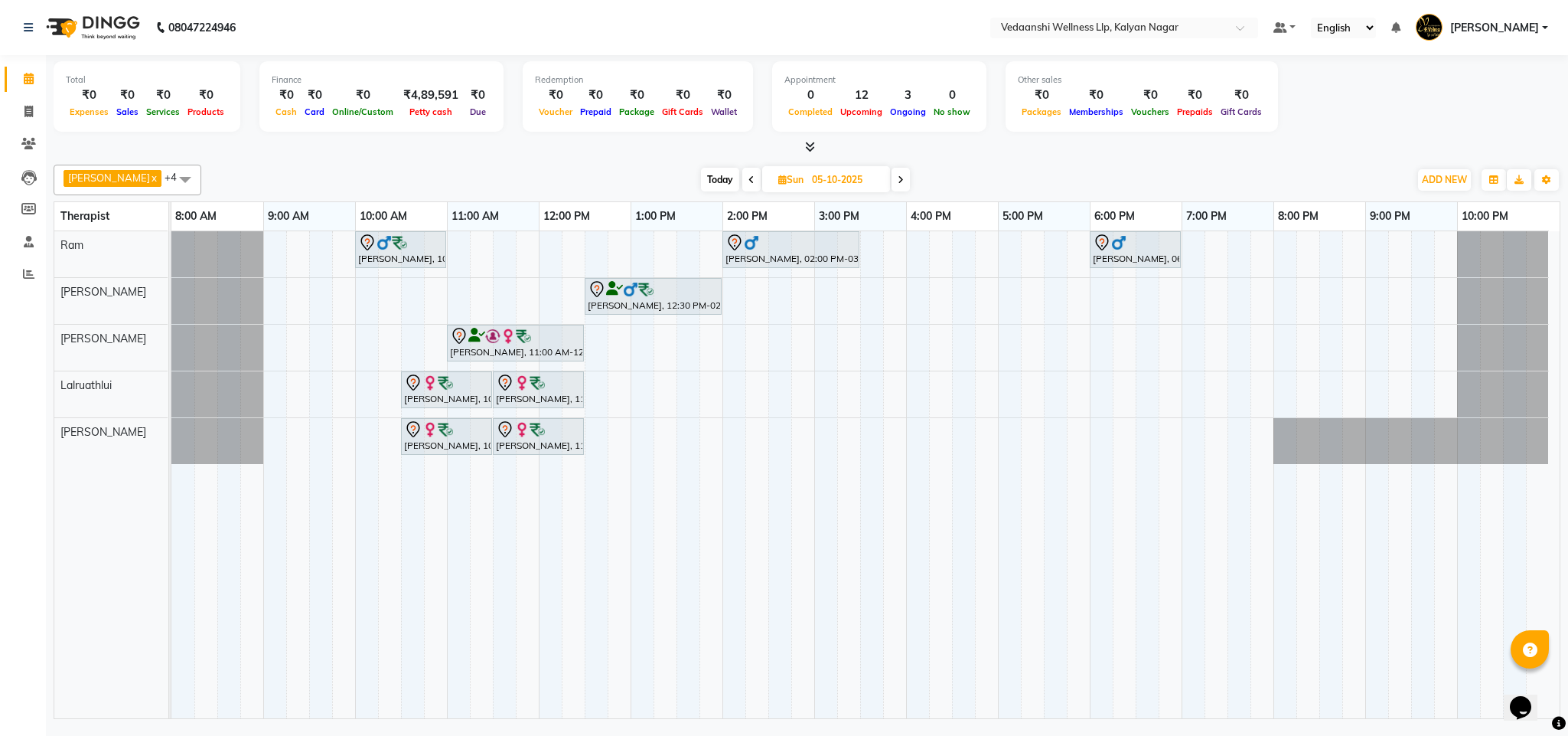
click at [703, 180] on span "Today" at bounding box center [720, 180] width 38 height 24
type input "04-10-2025"
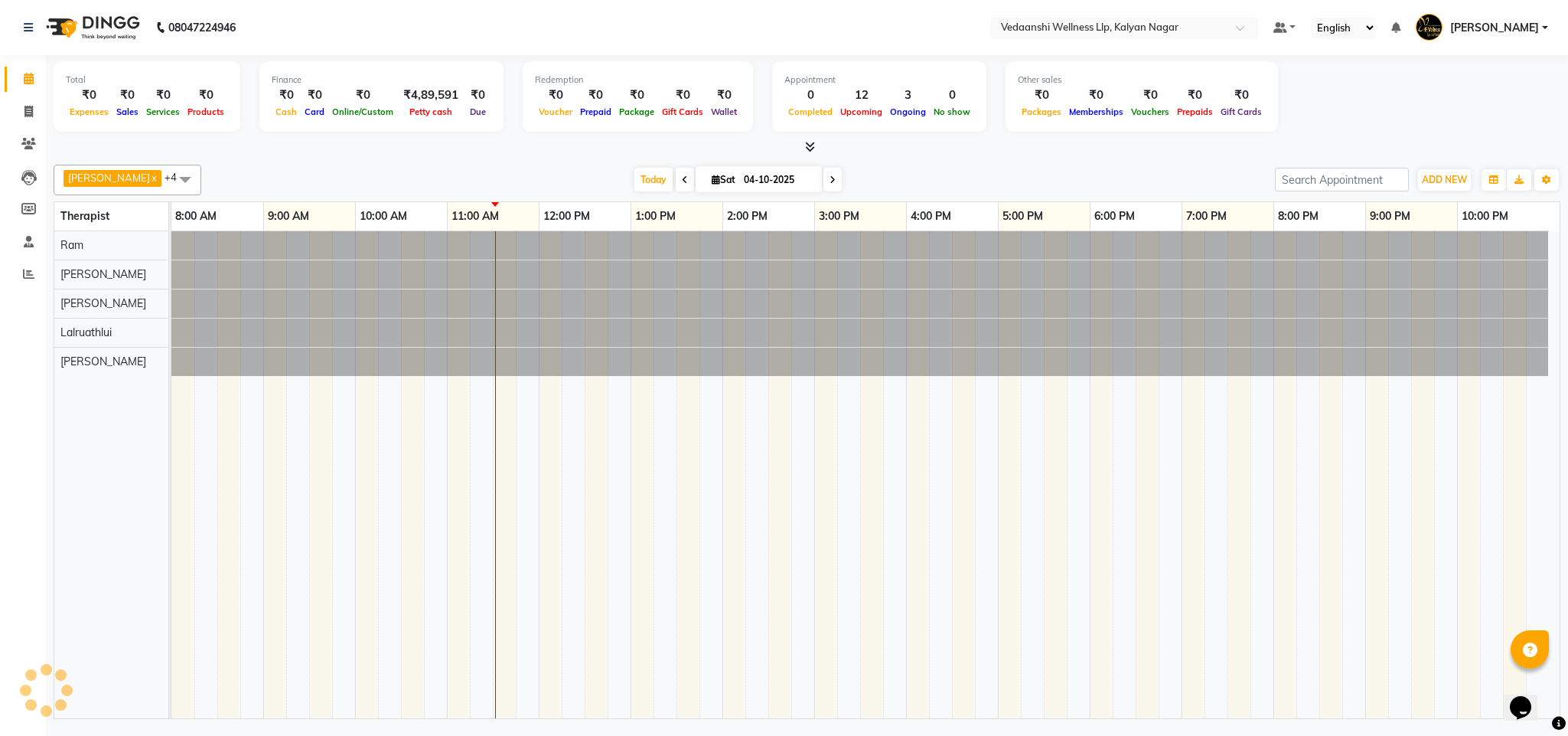
scroll to position [0, 7]
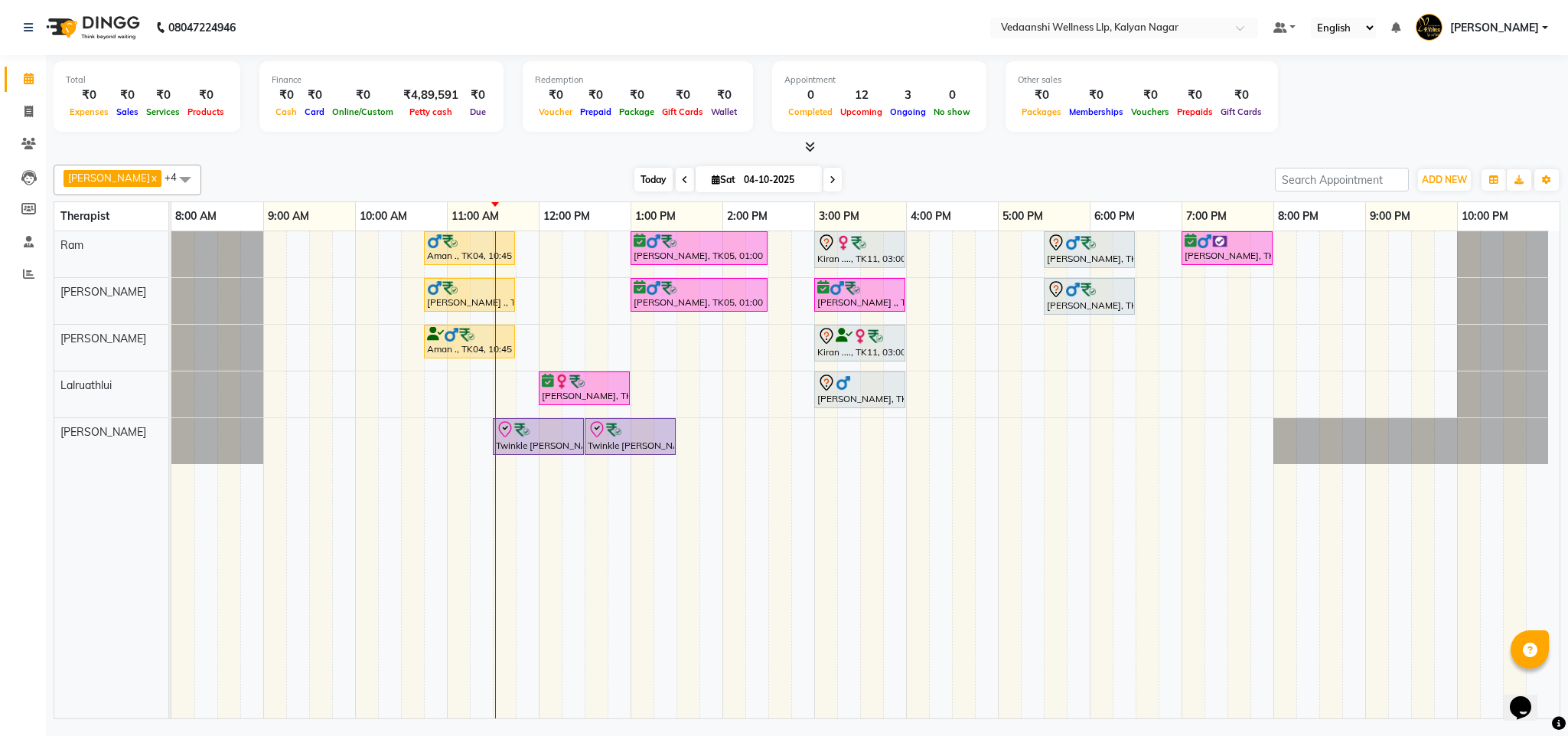
click at [634, 178] on span "Today" at bounding box center [653, 180] width 38 height 24
click at [634, 181] on span "Today" at bounding box center [653, 180] width 38 height 24
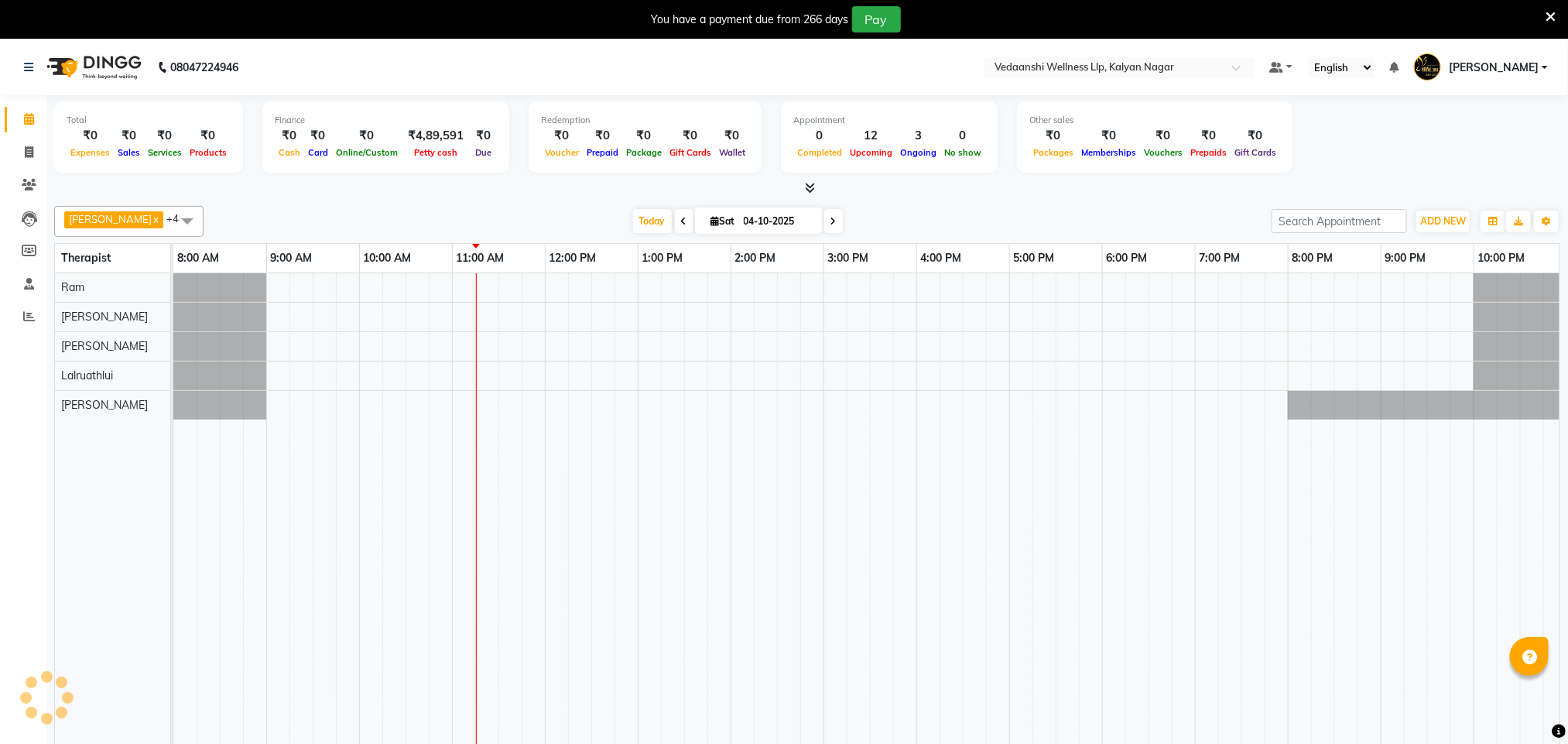
click at [1546, 14] on icon at bounding box center [1550, 17] width 10 height 14
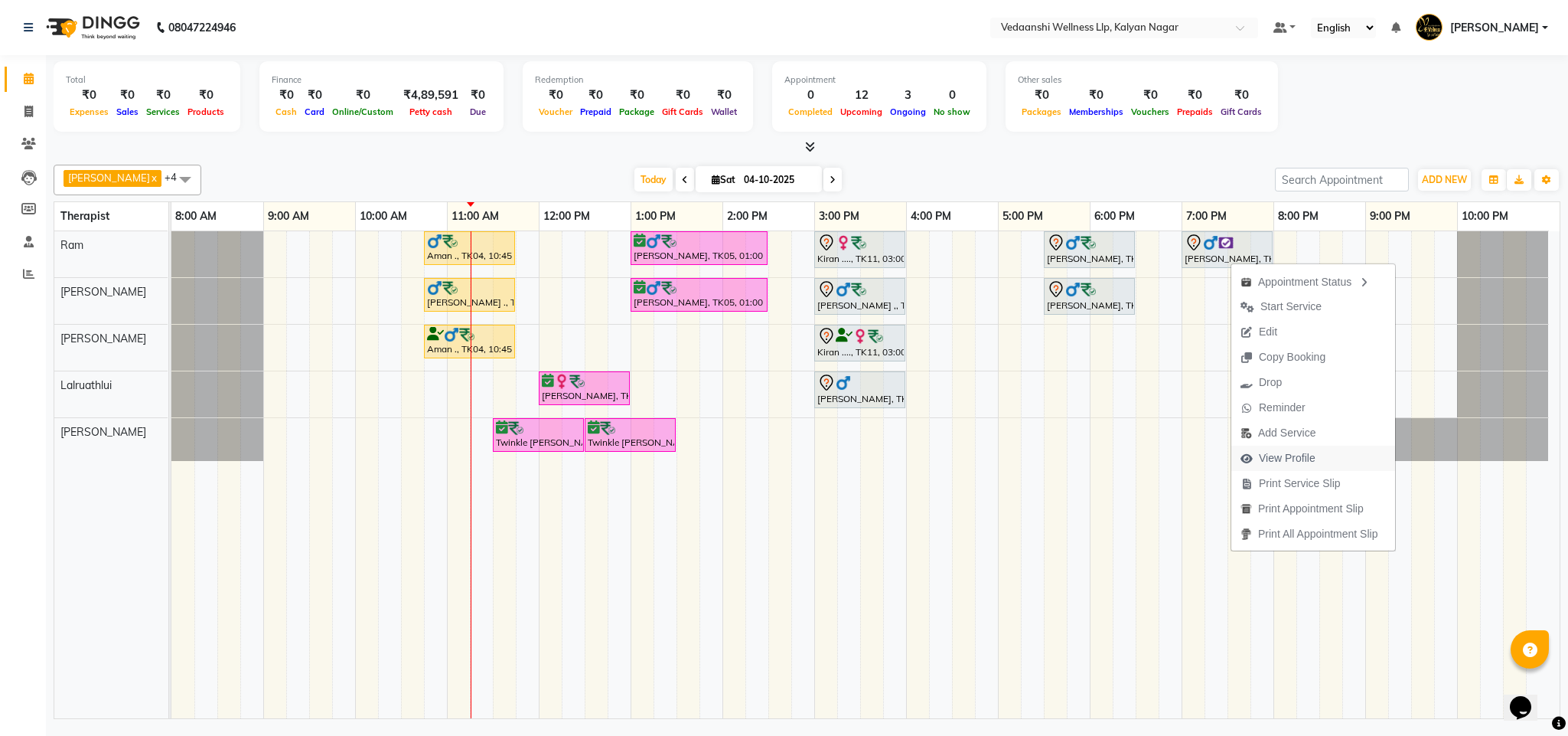
click at [1301, 462] on span "View Profile" at bounding box center [1287, 458] width 57 height 16
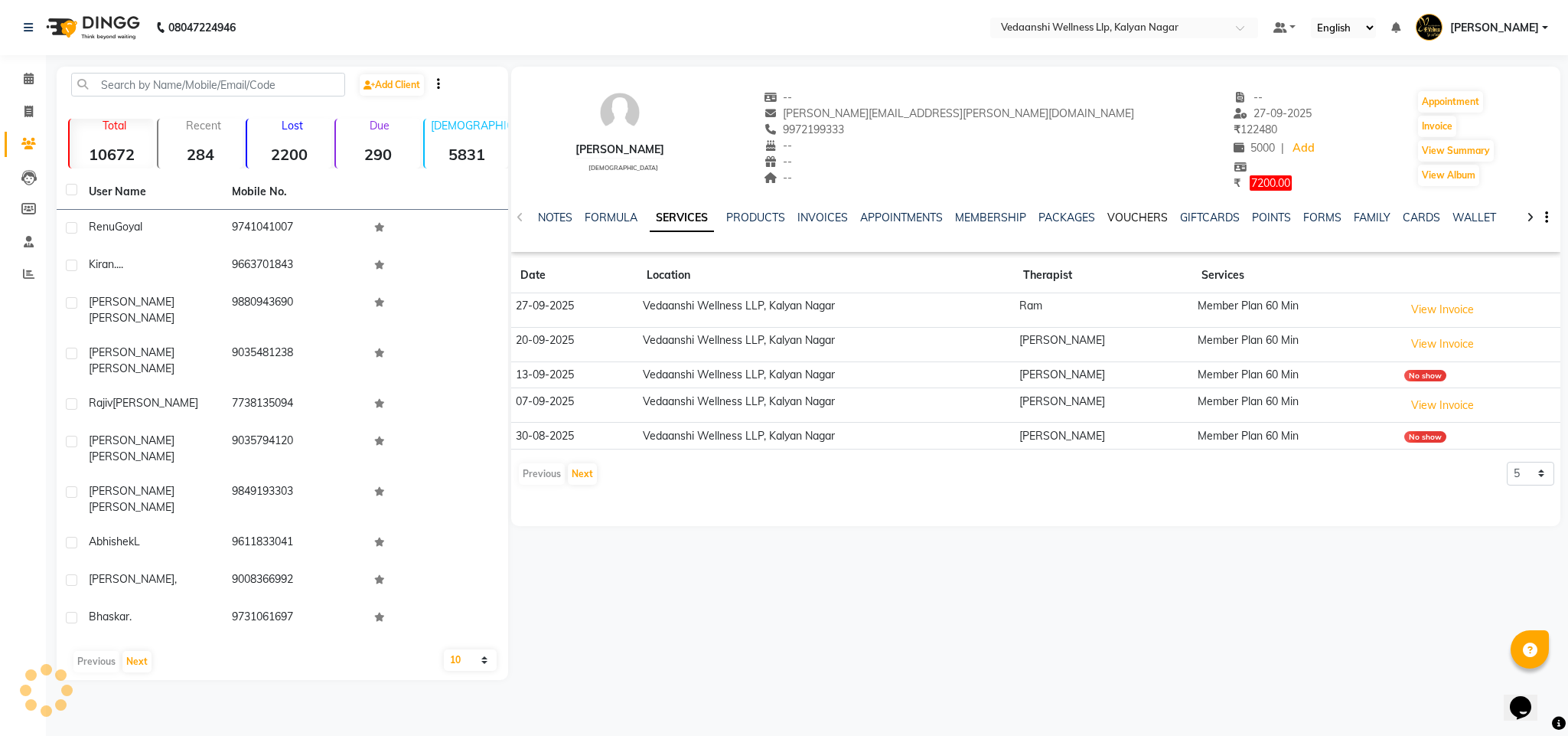
click at [1143, 214] on link "VOUCHERS" at bounding box center [1137, 218] width 60 height 14
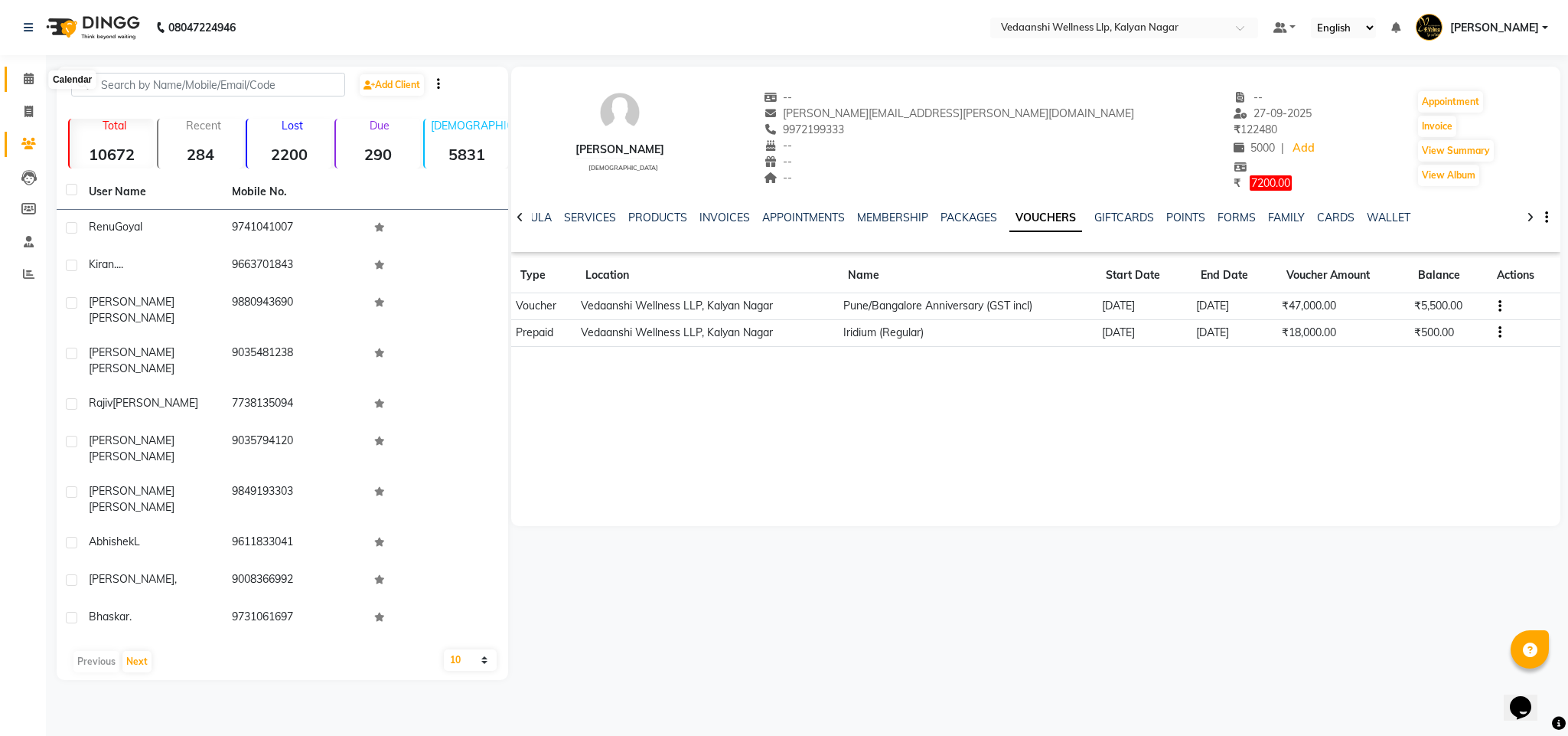
click at [26, 70] on span at bounding box center [28, 79] width 27 height 18
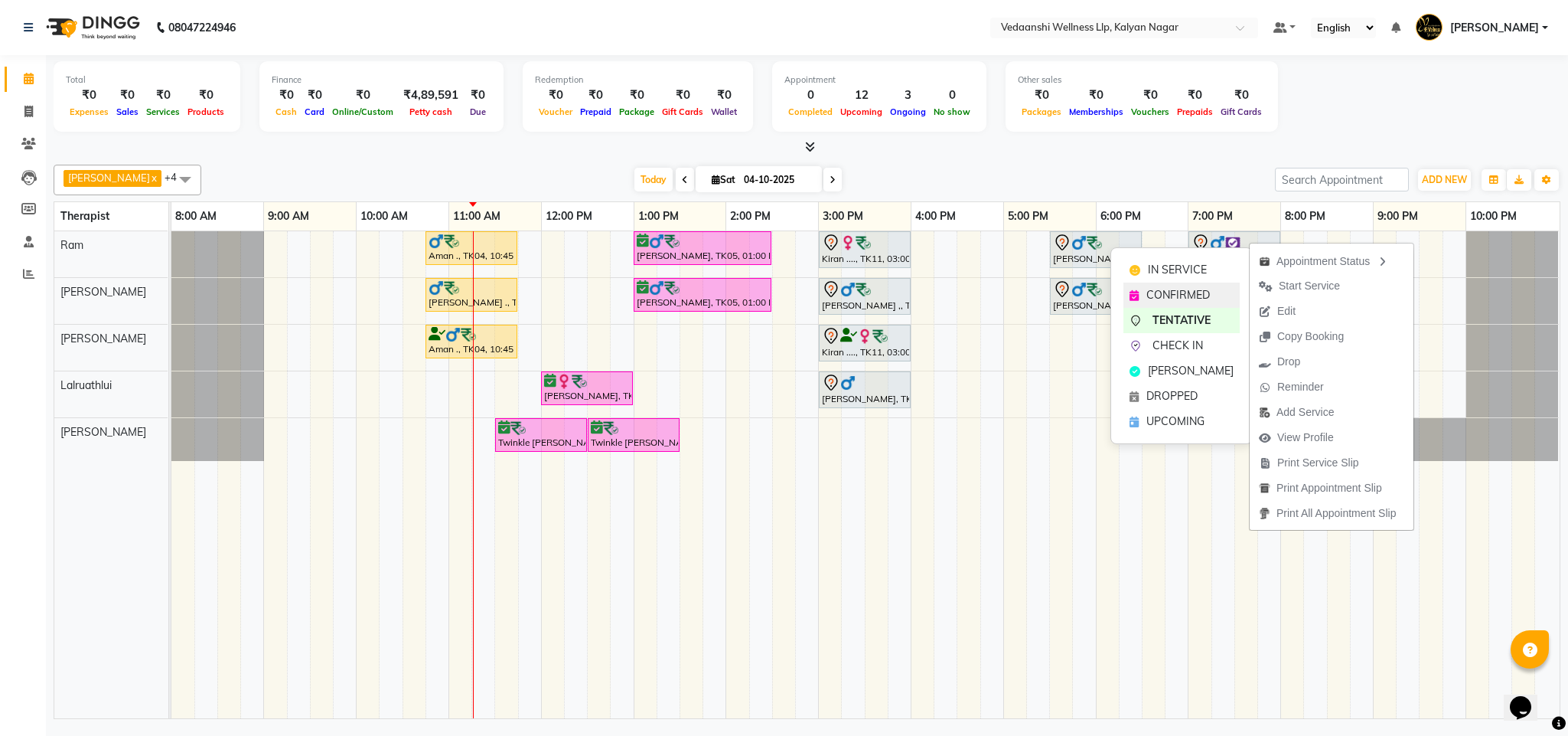
click at [1200, 295] on span "CONFIRMED" at bounding box center [1177, 295] width 63 height 16
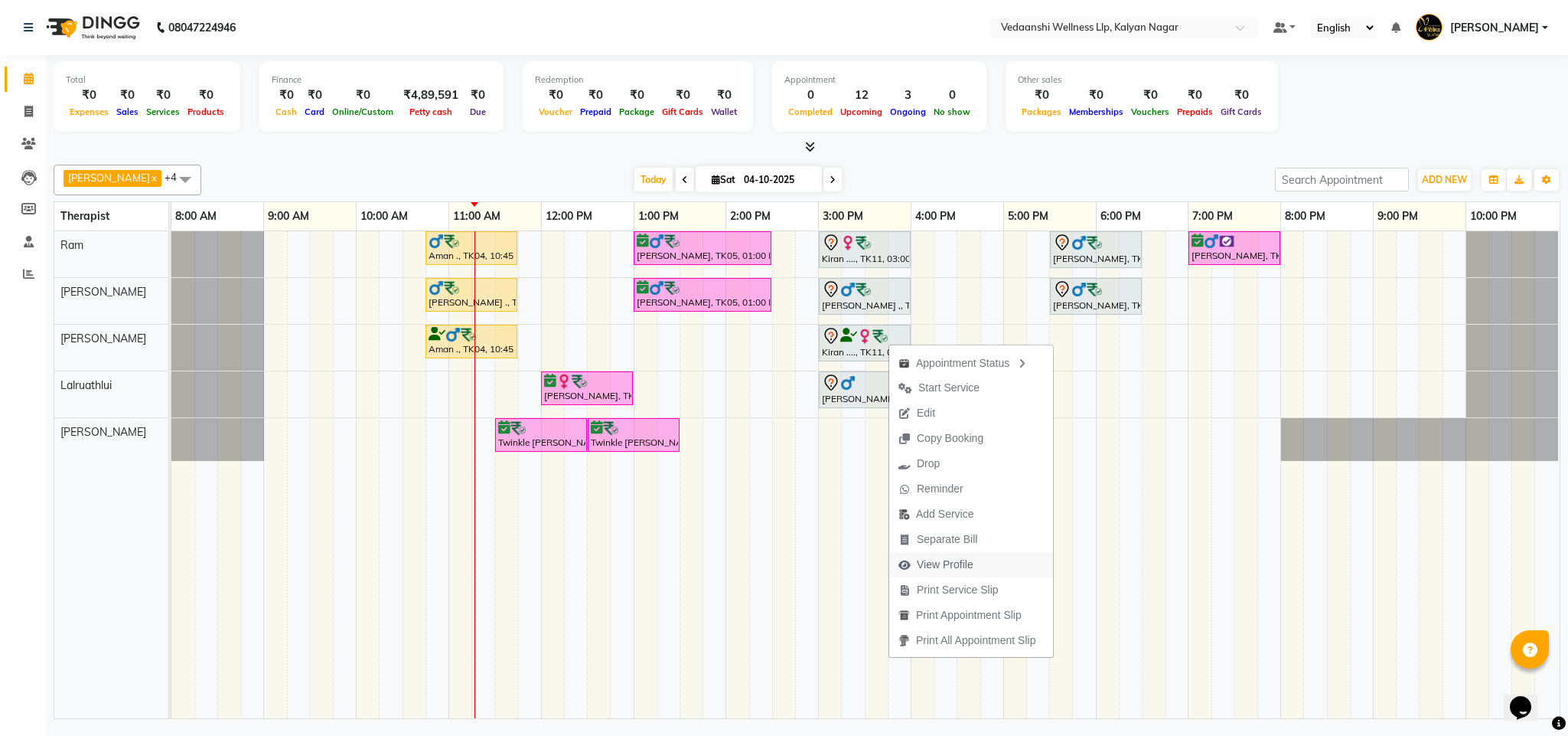
click at [942, 564] on span "View Profile" at bounding box center [945, 564] width 57 height 16
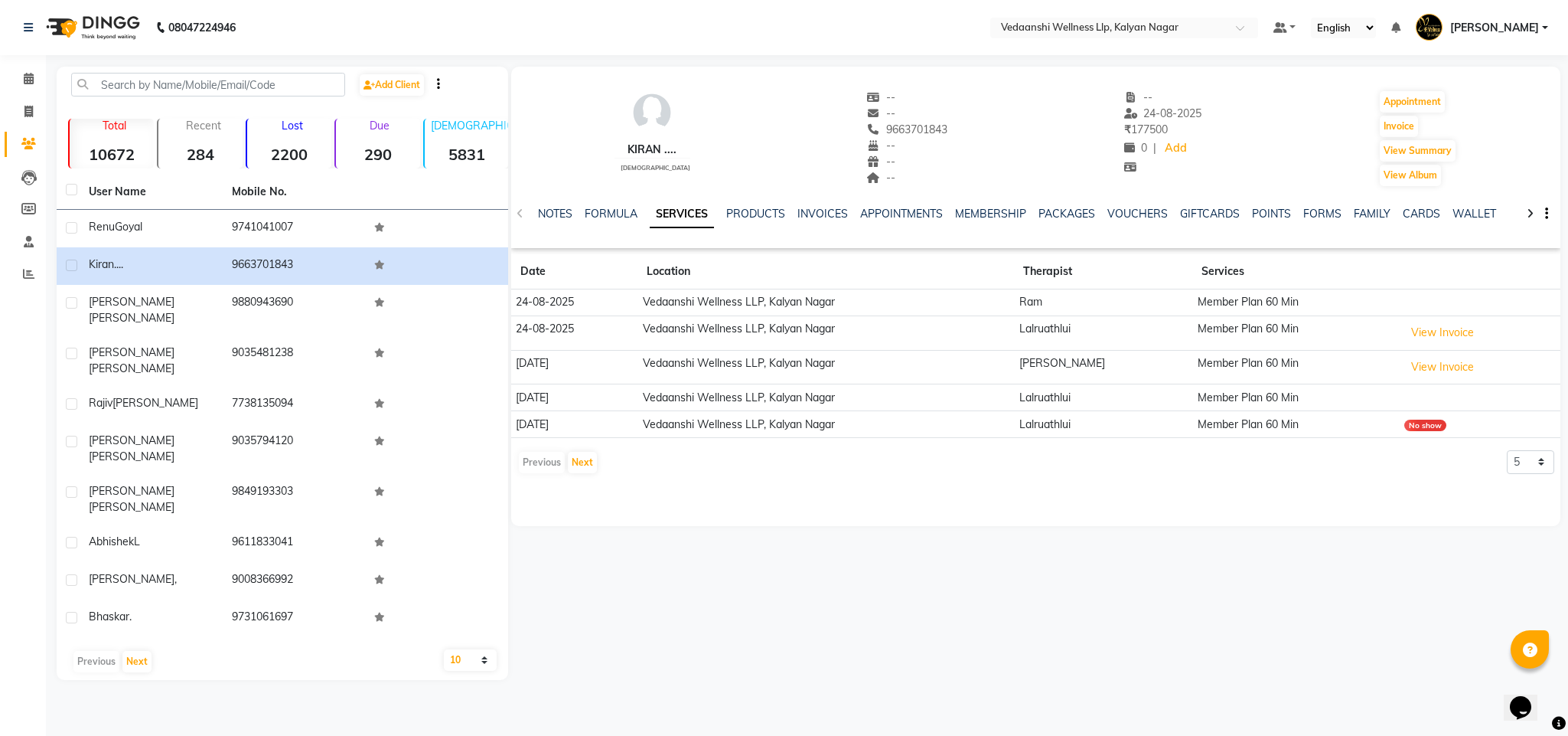
click at [1111, 220] on div "VOUCHERS" at bounding box center [1137, 214] width 60 height 16
click at [1118, 207] on link "VOUCHERS" at bounding box center [1137, 214] width 60 height 14
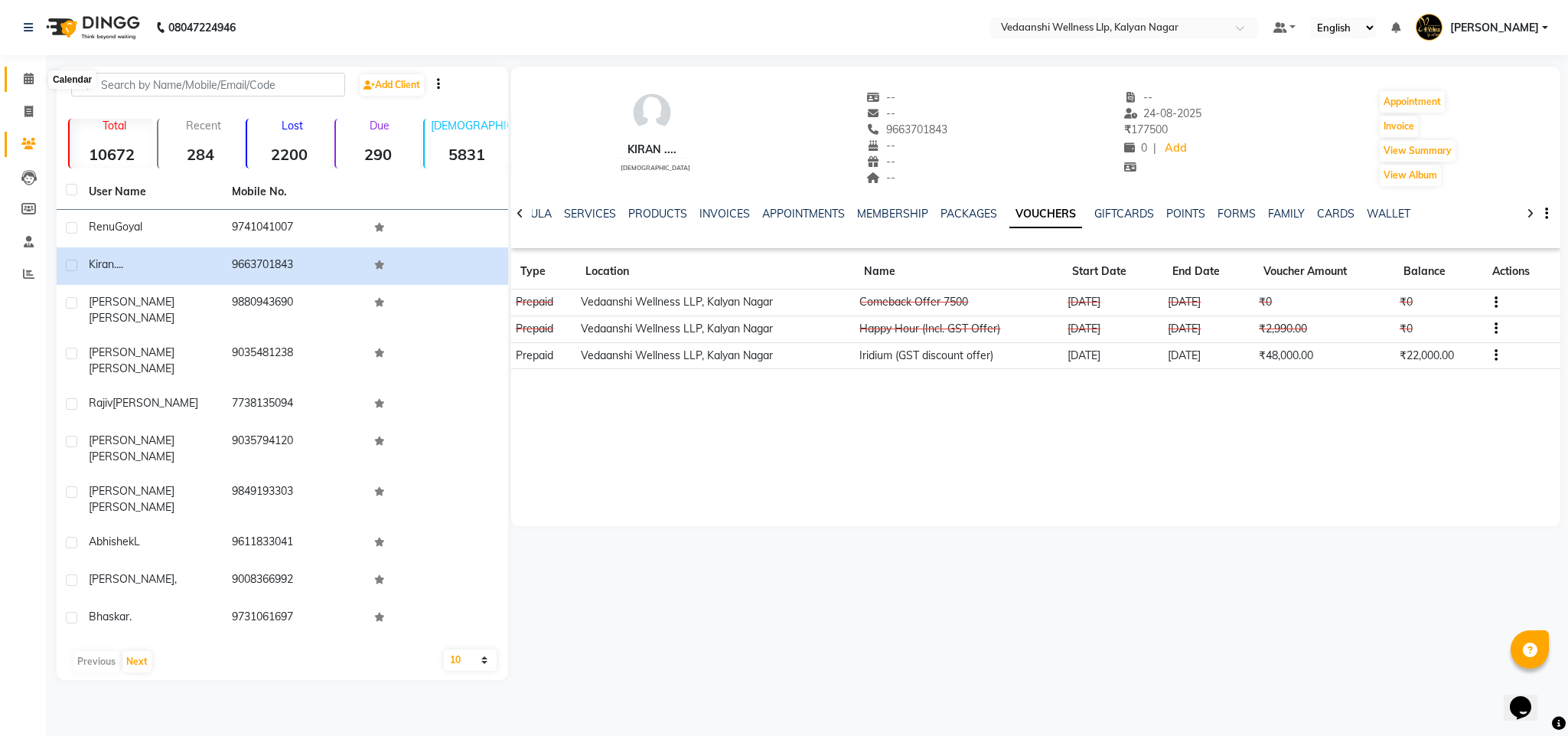
click at [25, 79] on icon at bounding box center [28, 78] width 10 height 12
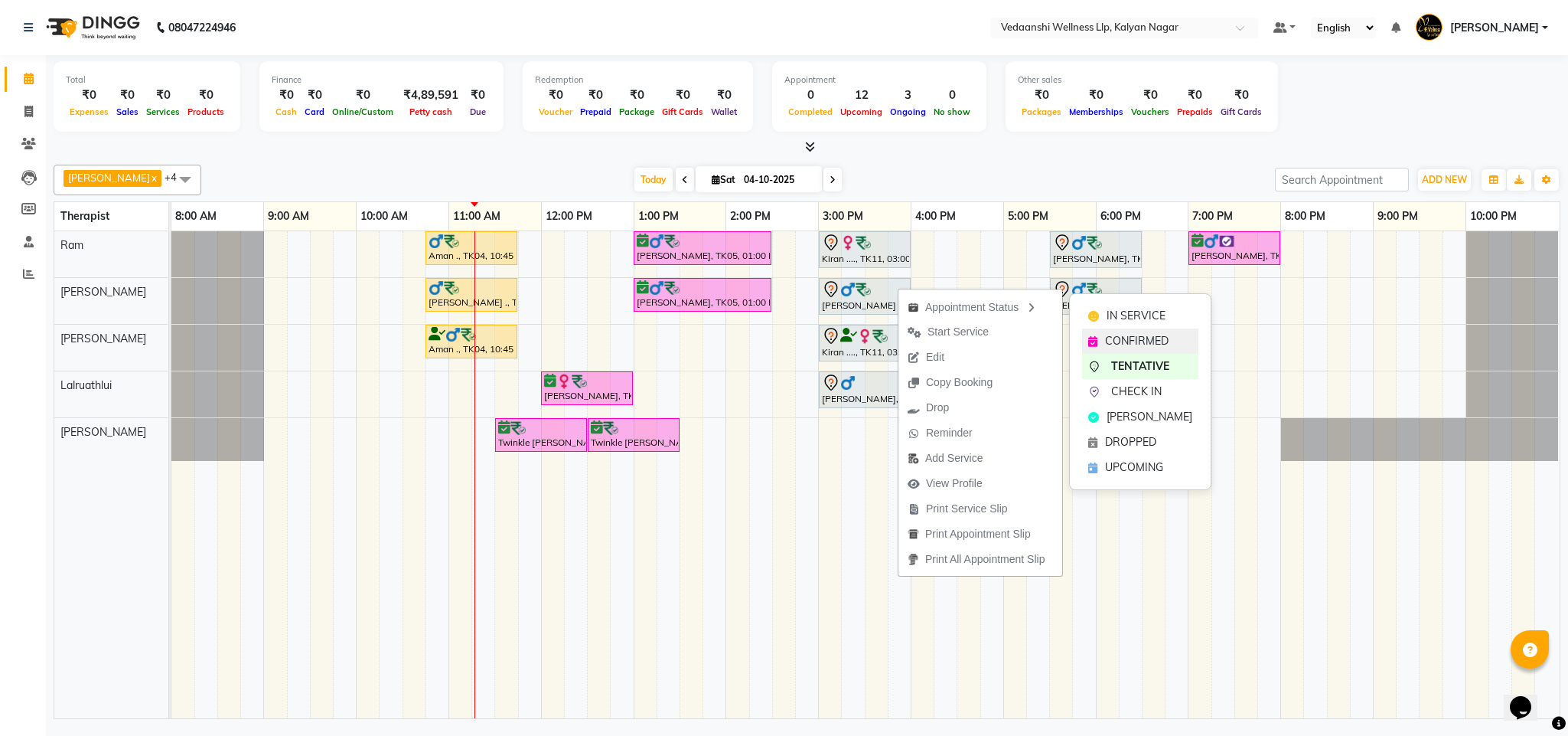
click at [1102, 342] on div "CONFIRMED" at bounding box center [1140, 340] width 116 height 25
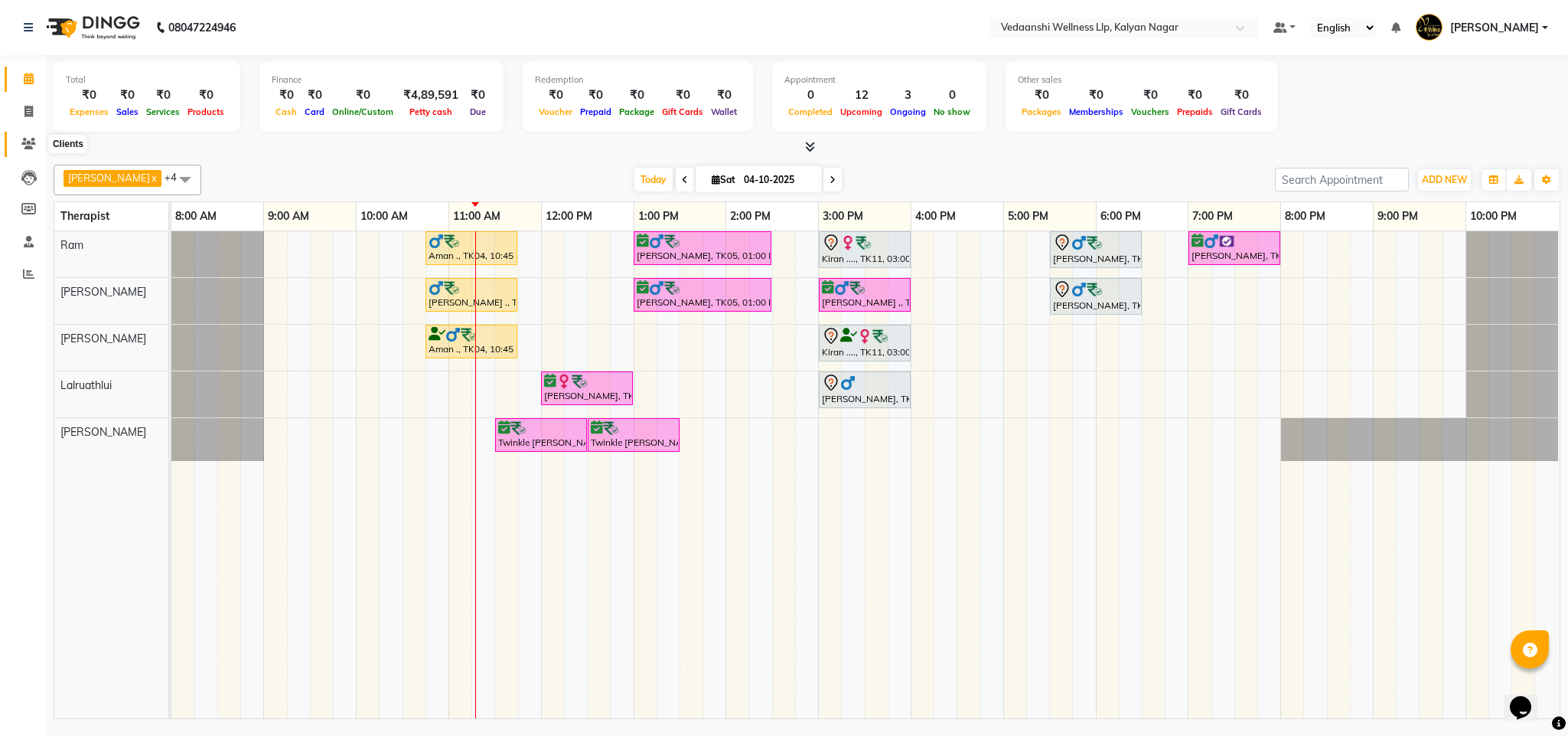
click at [16, 143] on span at bounding box center [28, 144] width 27 height 18
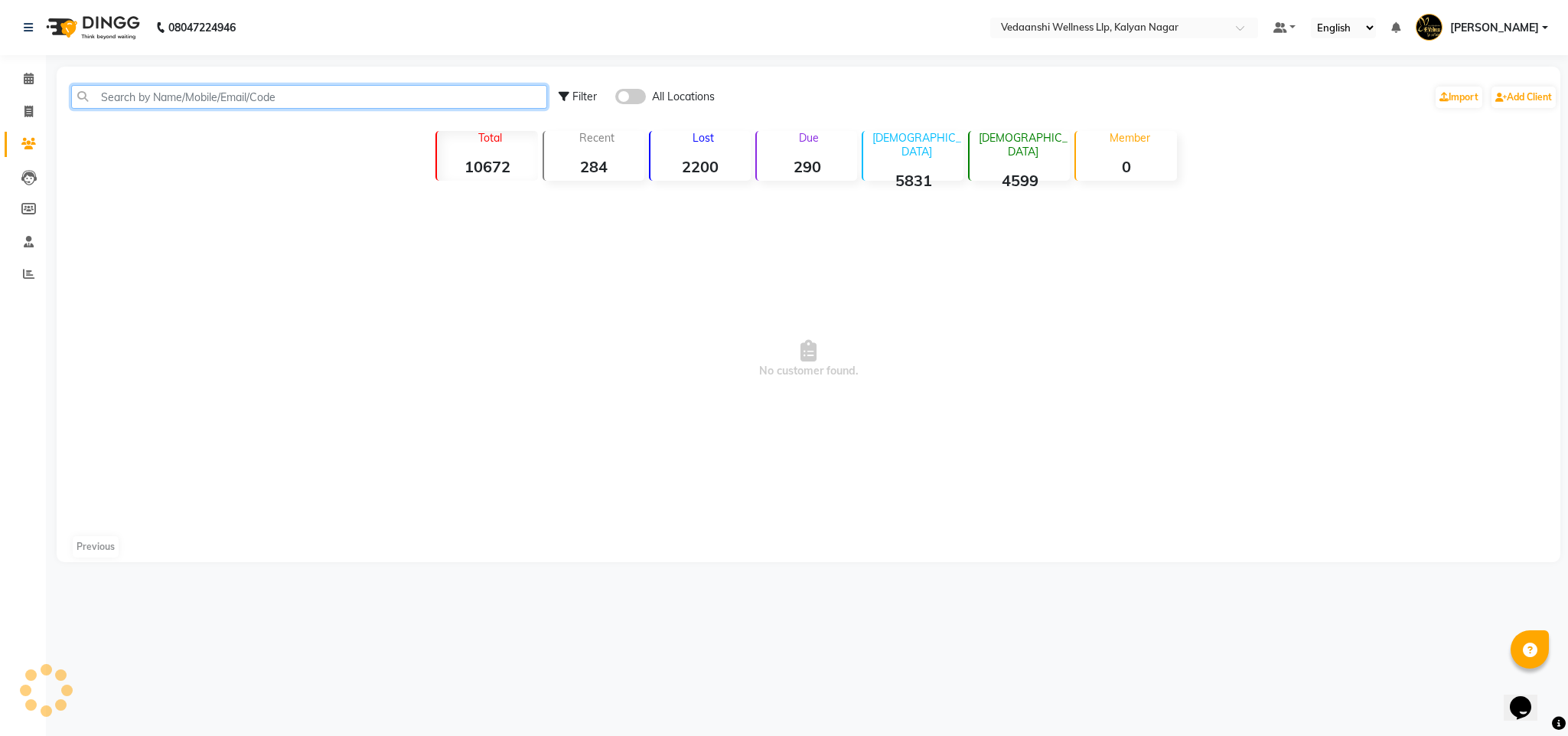
click at [198, 99] on input "text" at bounding box center [309, 97] width 476 height 24
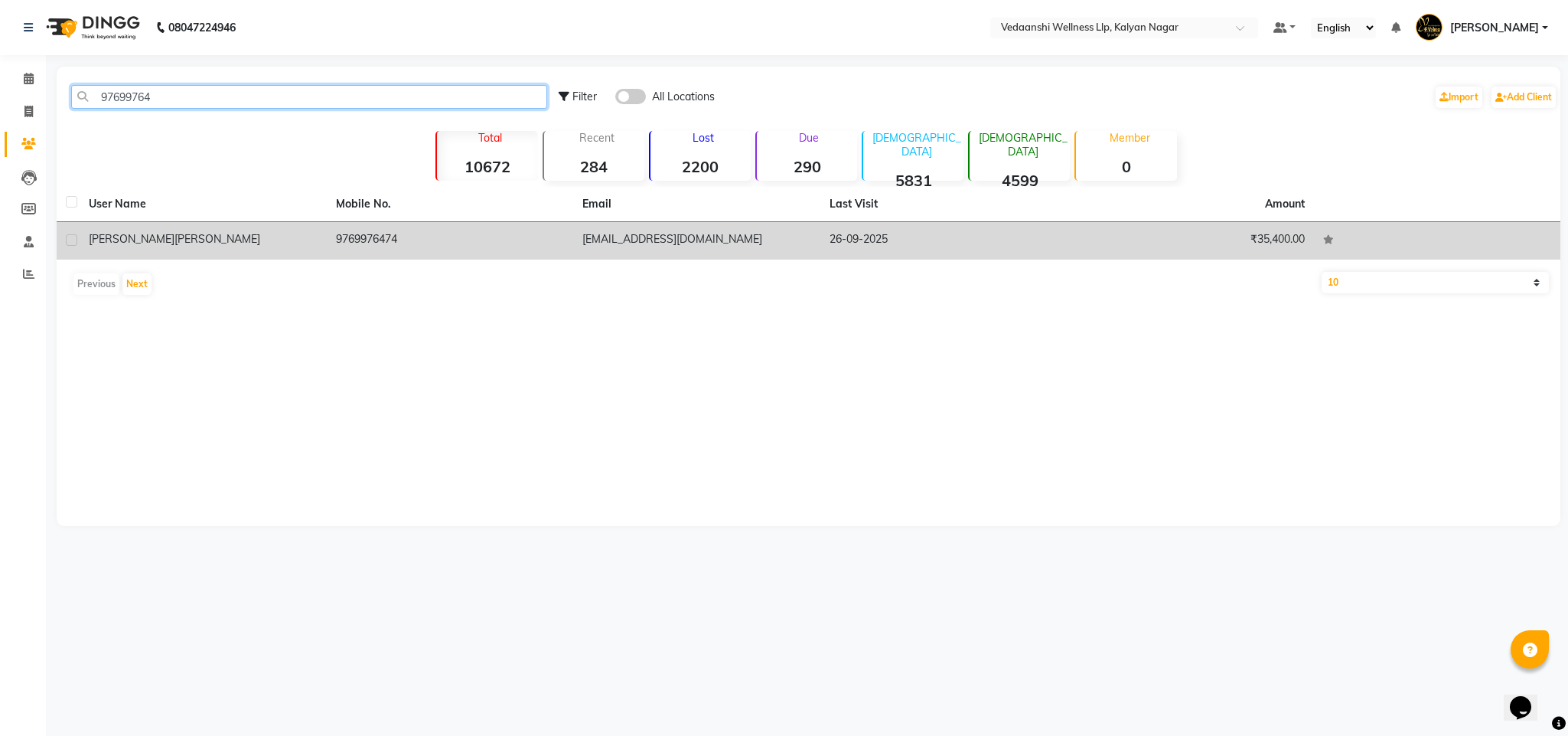
type input "97699764"
click at [379, 225] on td "9769976474" at bounding box center [450, 241] width 247 height 37
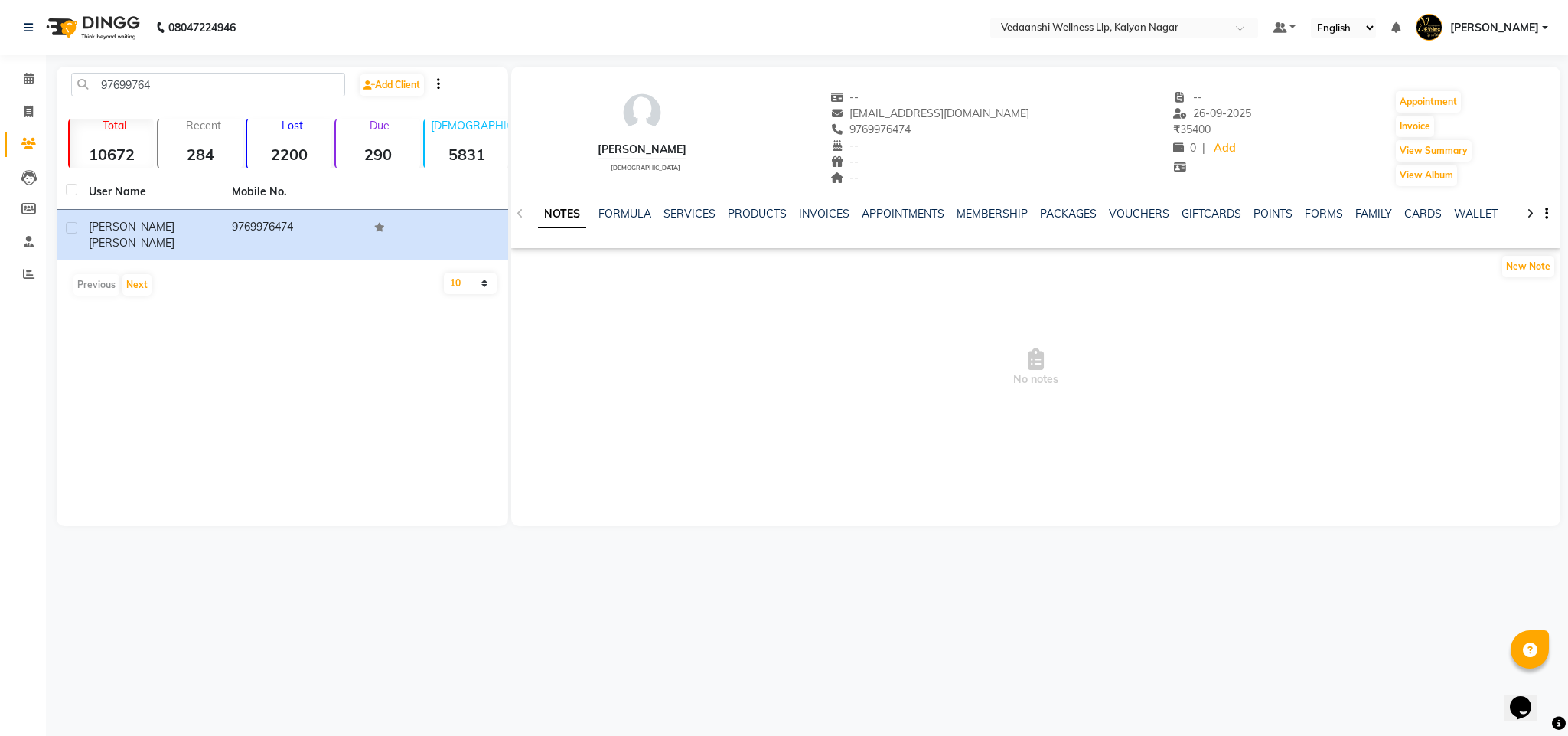
click at [712, 207] on ul "NOTES FORMULA SERVICES PRODUCTS INVOICES APPOINTMENTS MEMBERSHIP PACKAGES VOUCH…" at bounding box center [1023, 214] width 972 height 16
click at [693, 210] on link "SERVICES" at bounding box center [689, 214] width 52 height 14
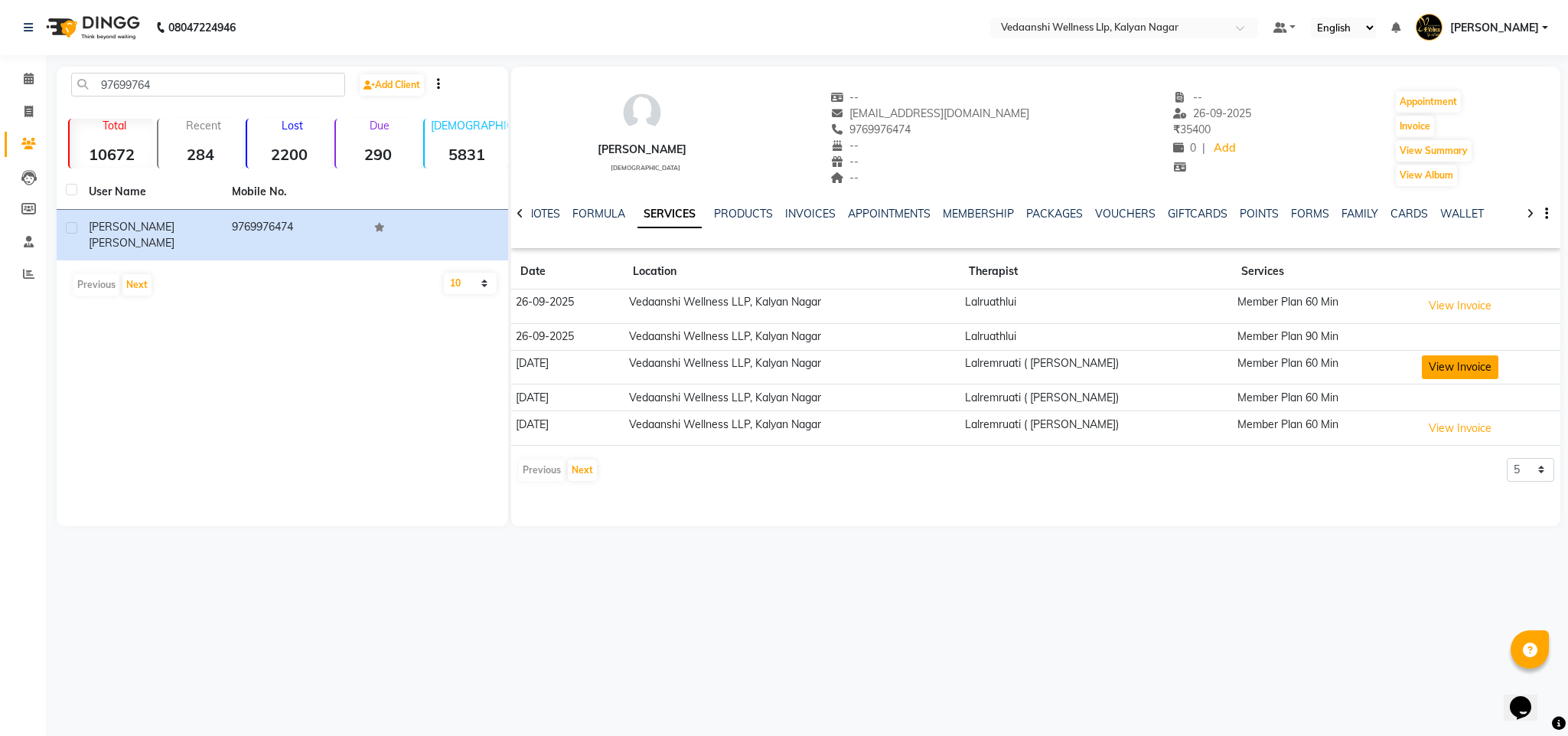
click at [1455, 363] on button "View Invoice" at bounding box center [1460, 367] width 76 height 24
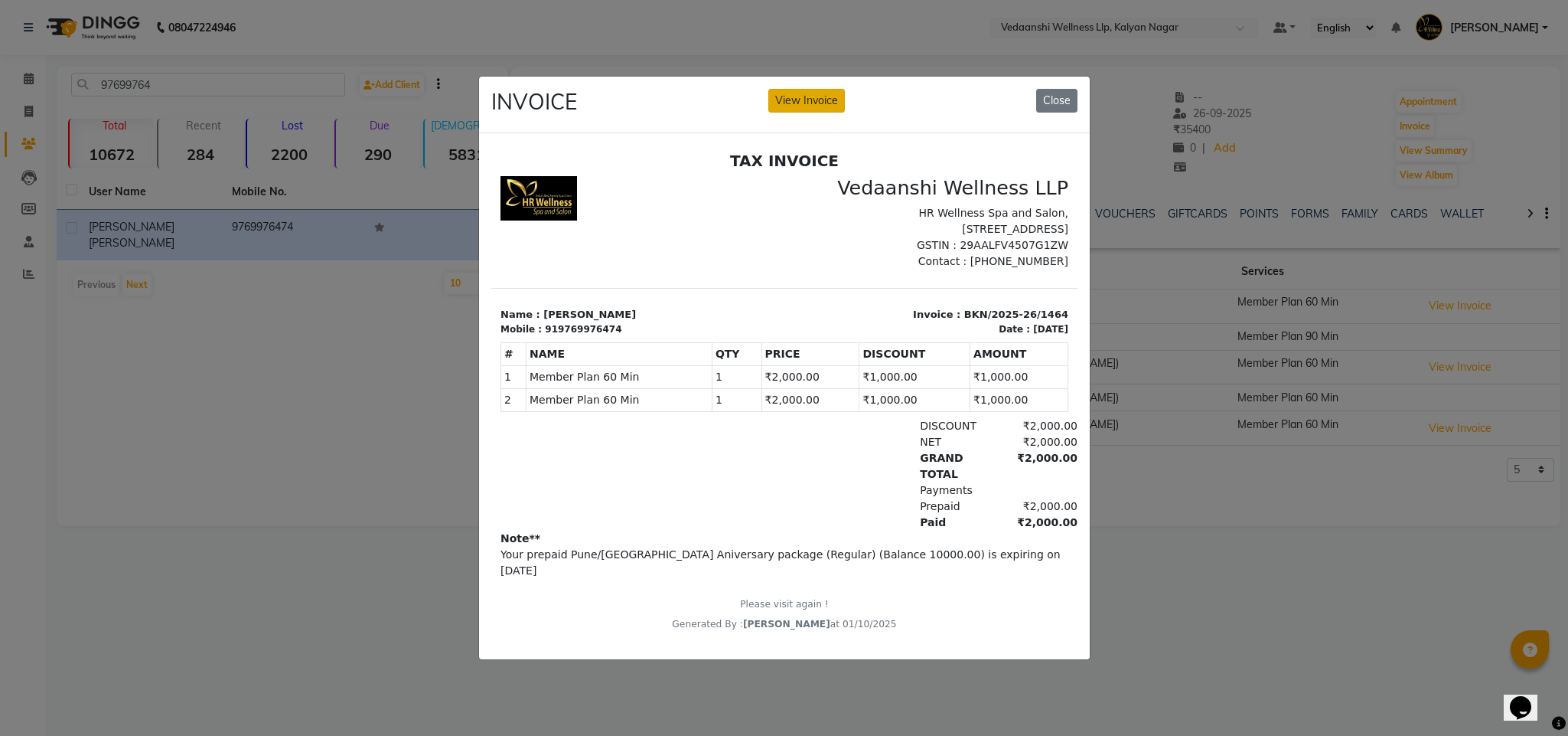
click at [795, 89] on button "View Invoice" at bounding box center [807, 100] width 76 height 24
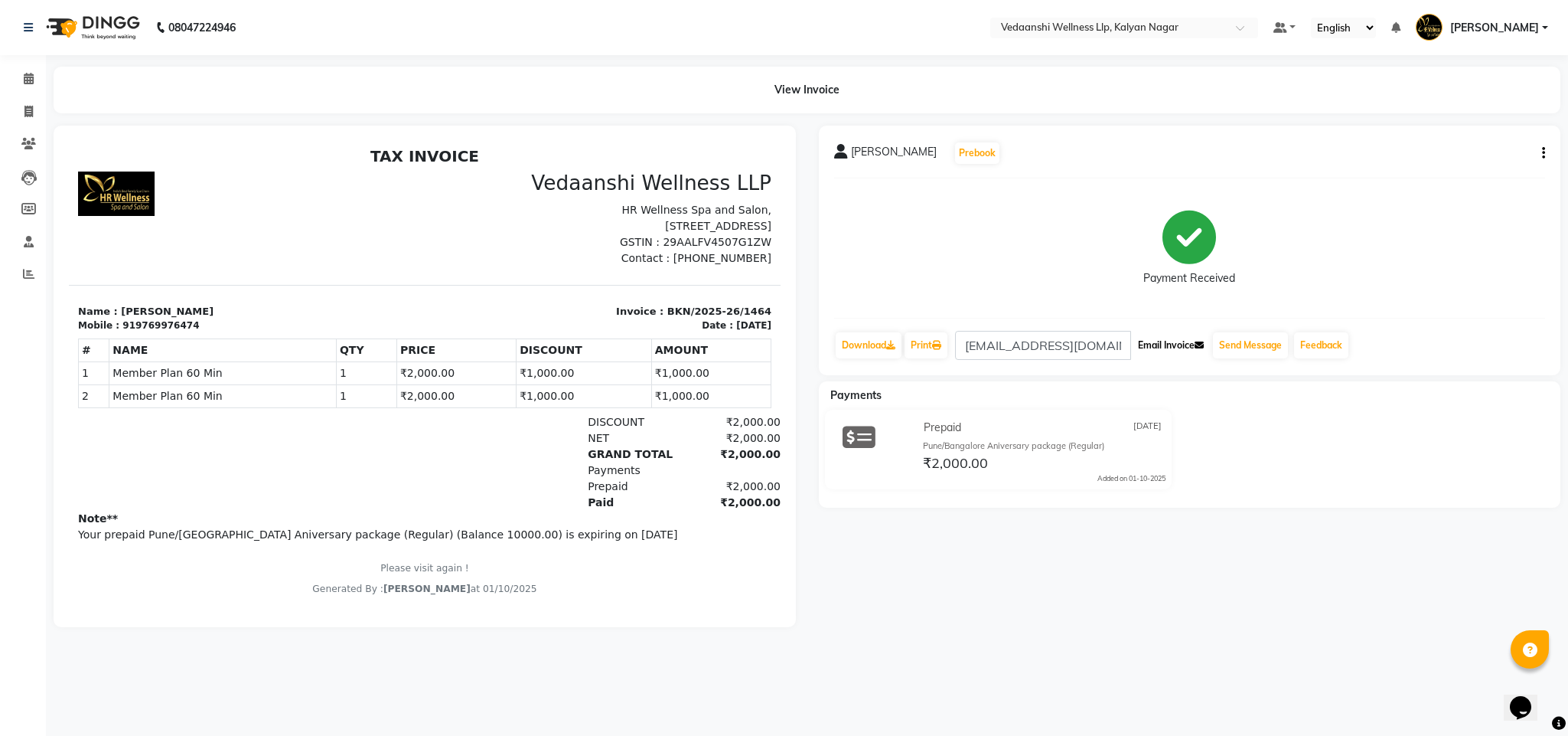
click at [1185, 349] on button "Email Invoice" at bounding box center [1171, 345] width 78 height 26
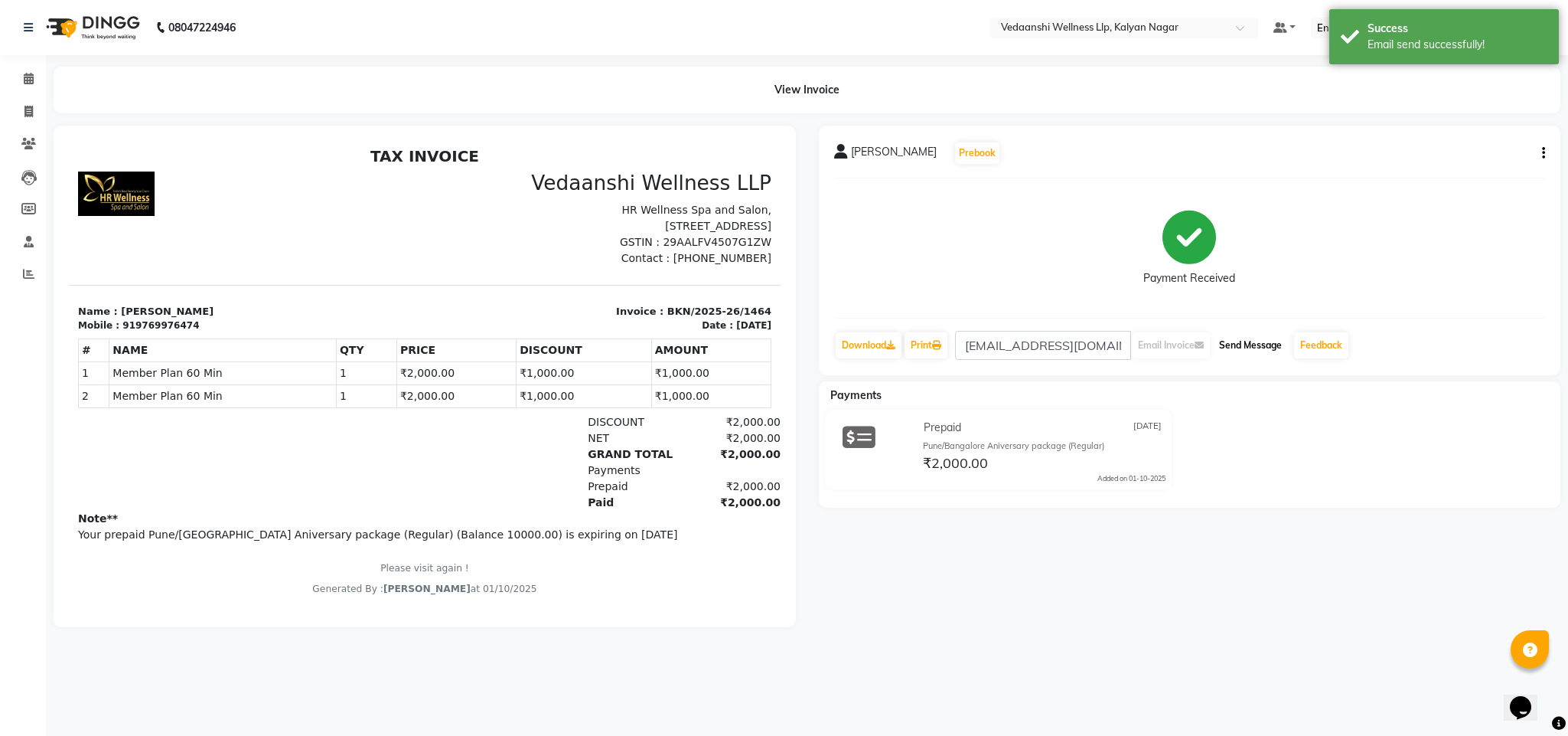
click at [1244, 348] on button "Send Message" at bounding box center [1250, 345] width 75 height 26
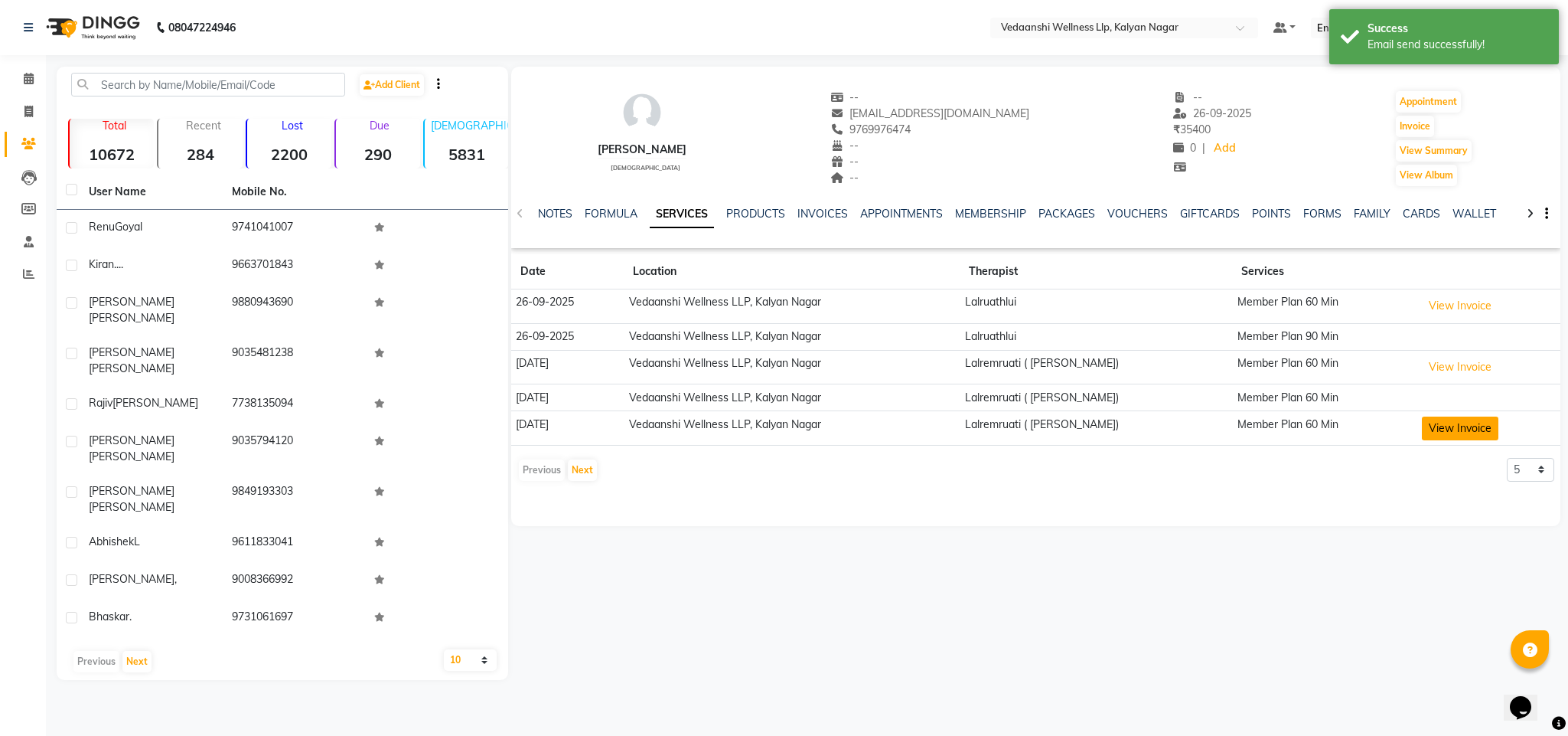
click at [1449, 433] on button "View Invoice" at bounding box center [1460, 428] width 76 height 24
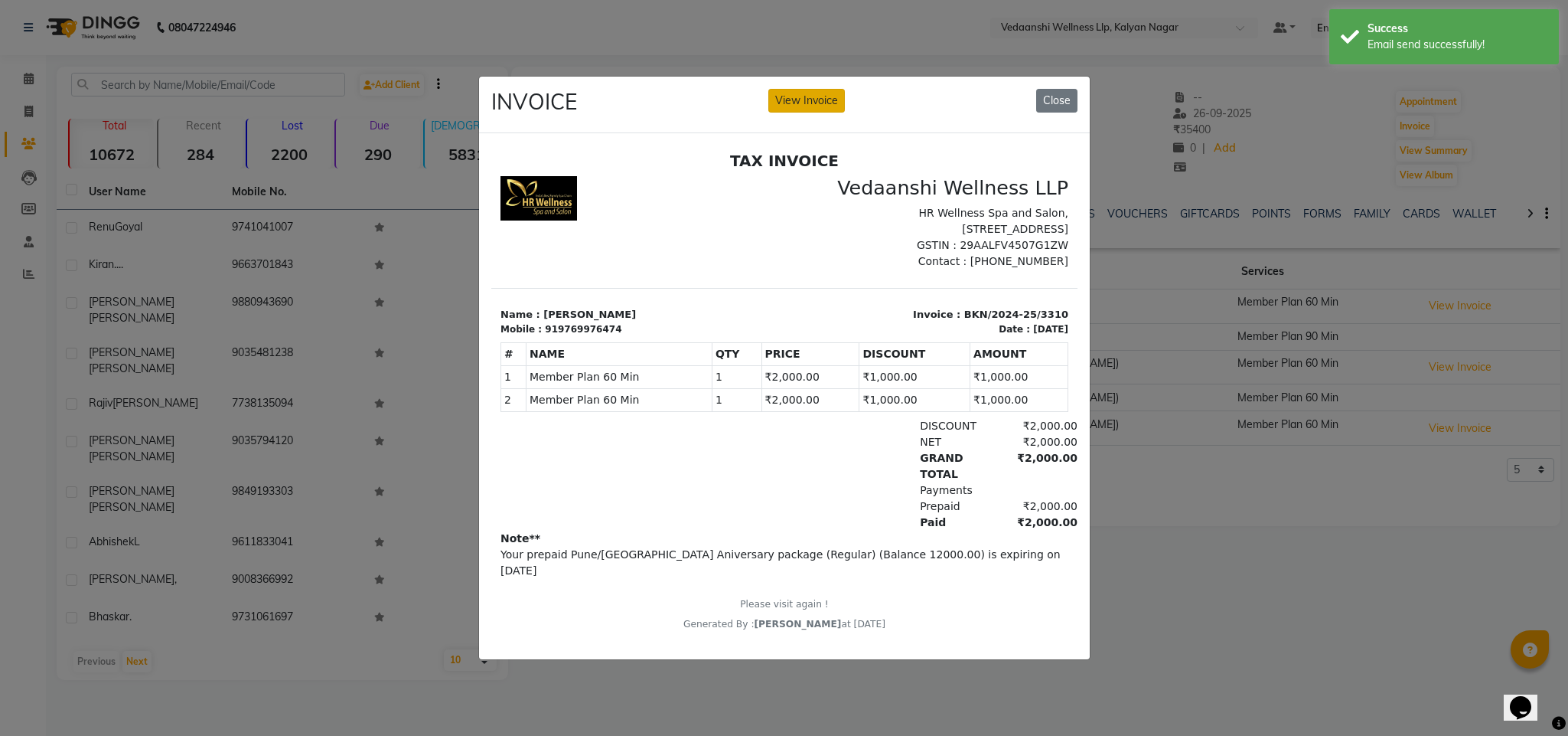
click at [804, 89] on button "View Invoice" at bounding box center [807, 100] width 76 height 24
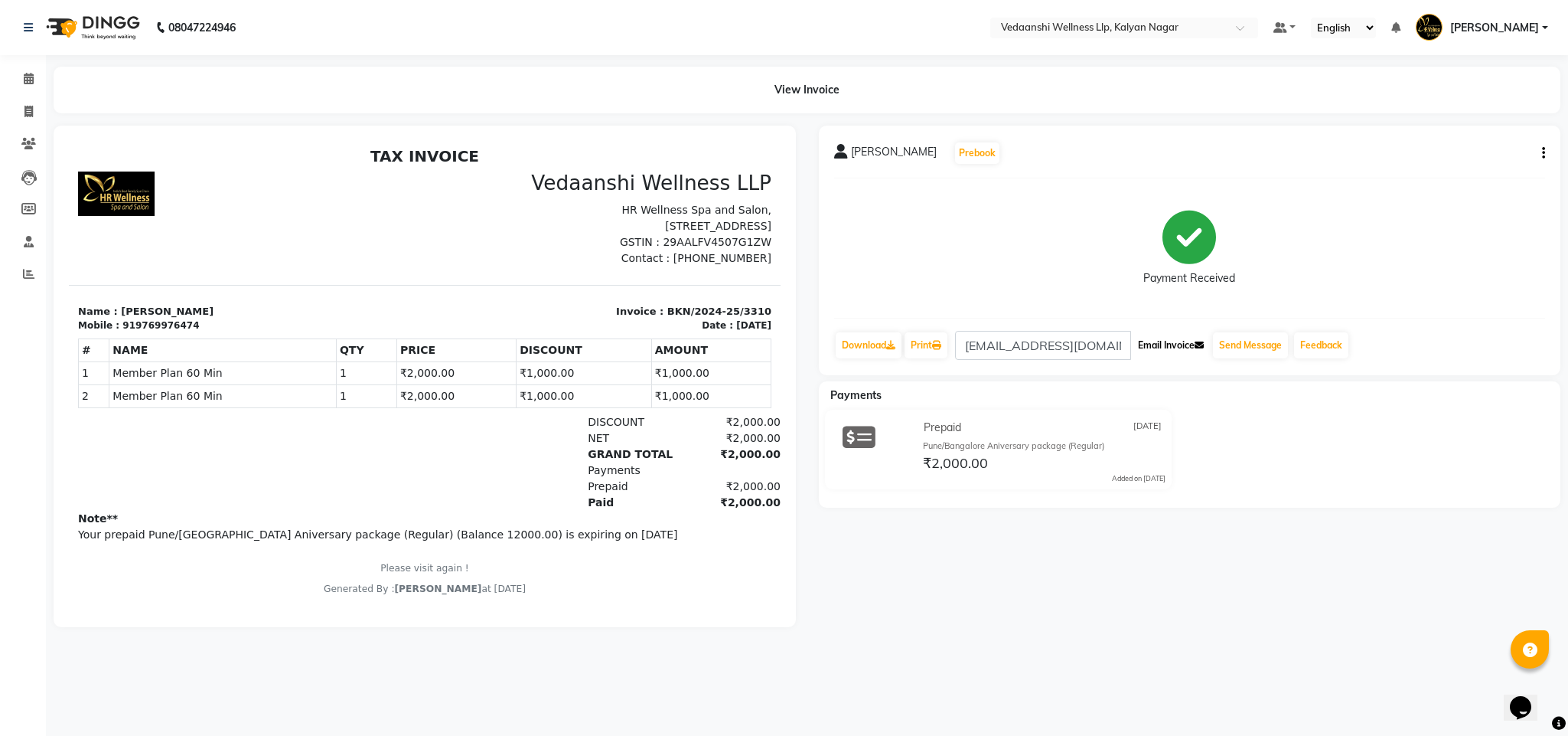
click at [1174, 342] on button "Email Invoice" at bounding box center [1171, 345] width 78 height 26
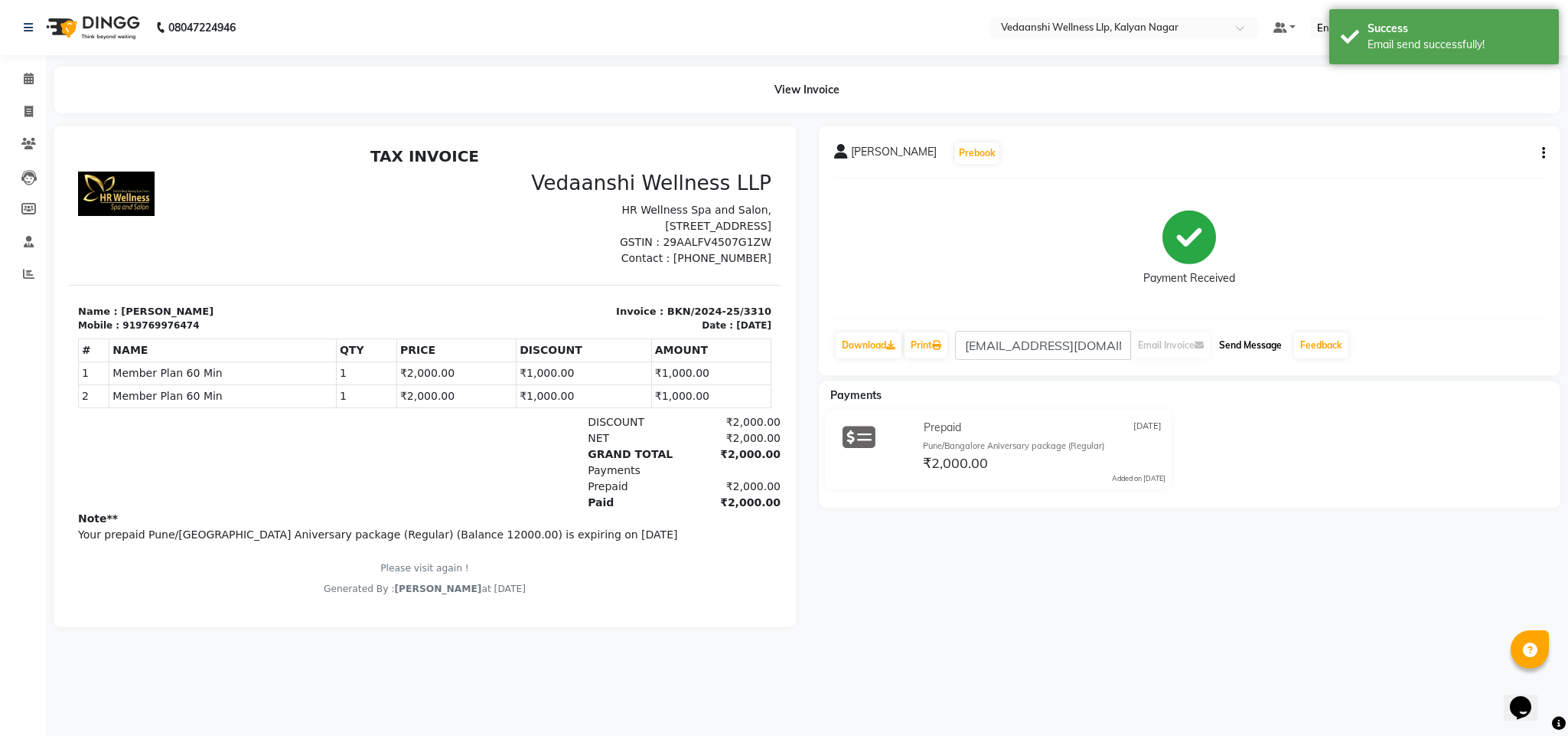
click at [1240, 347] on button "Send Message" at bounding box center [1250, 345] width 75 height 26
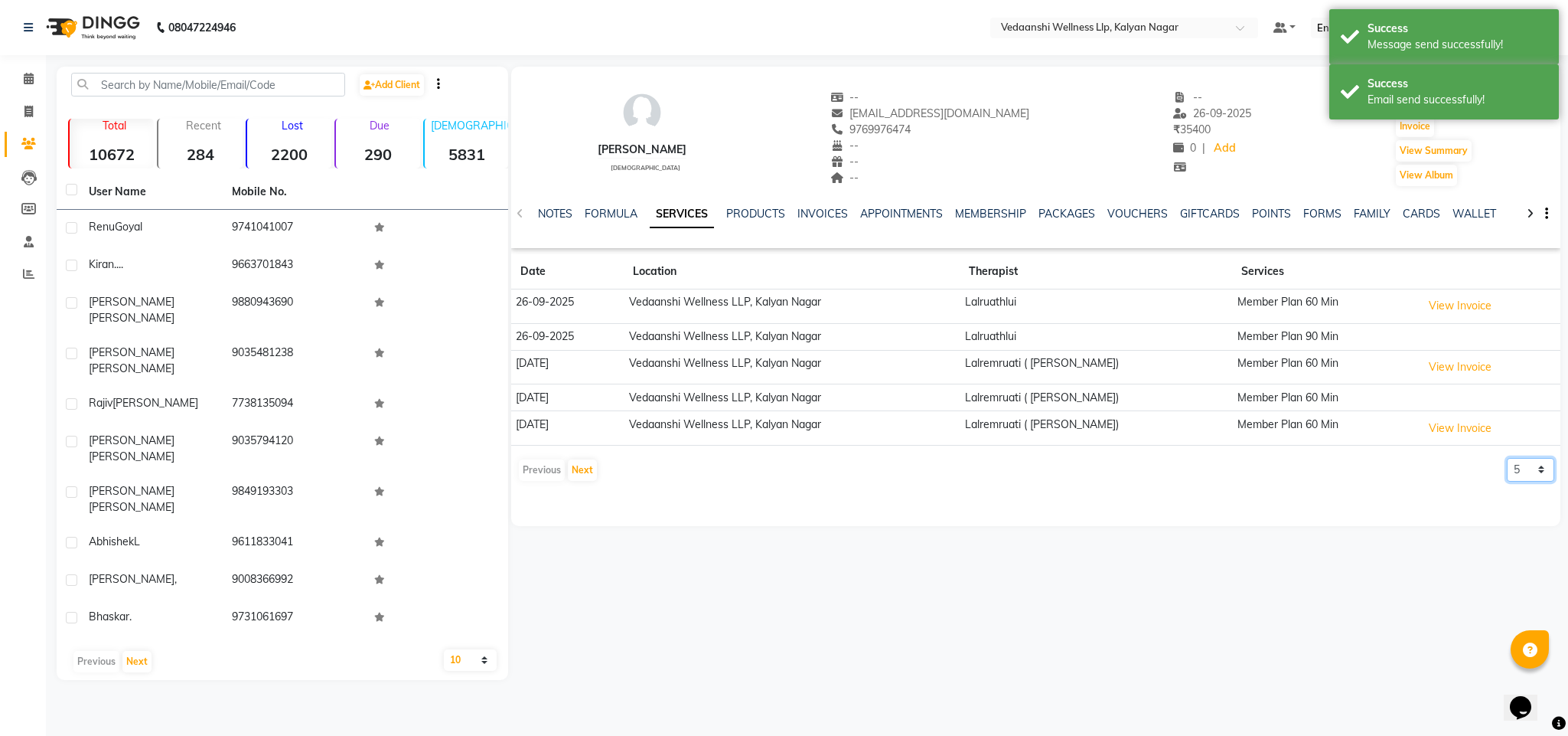
click at [1548, 477] on select "5 10 50 100 500" at bounding box center [1530, 469] width 47 height 24
select select "500"
click at [1507, 461] on select "5 10 50 100 500" at bounding box center [1530, 469] width 47 height 24
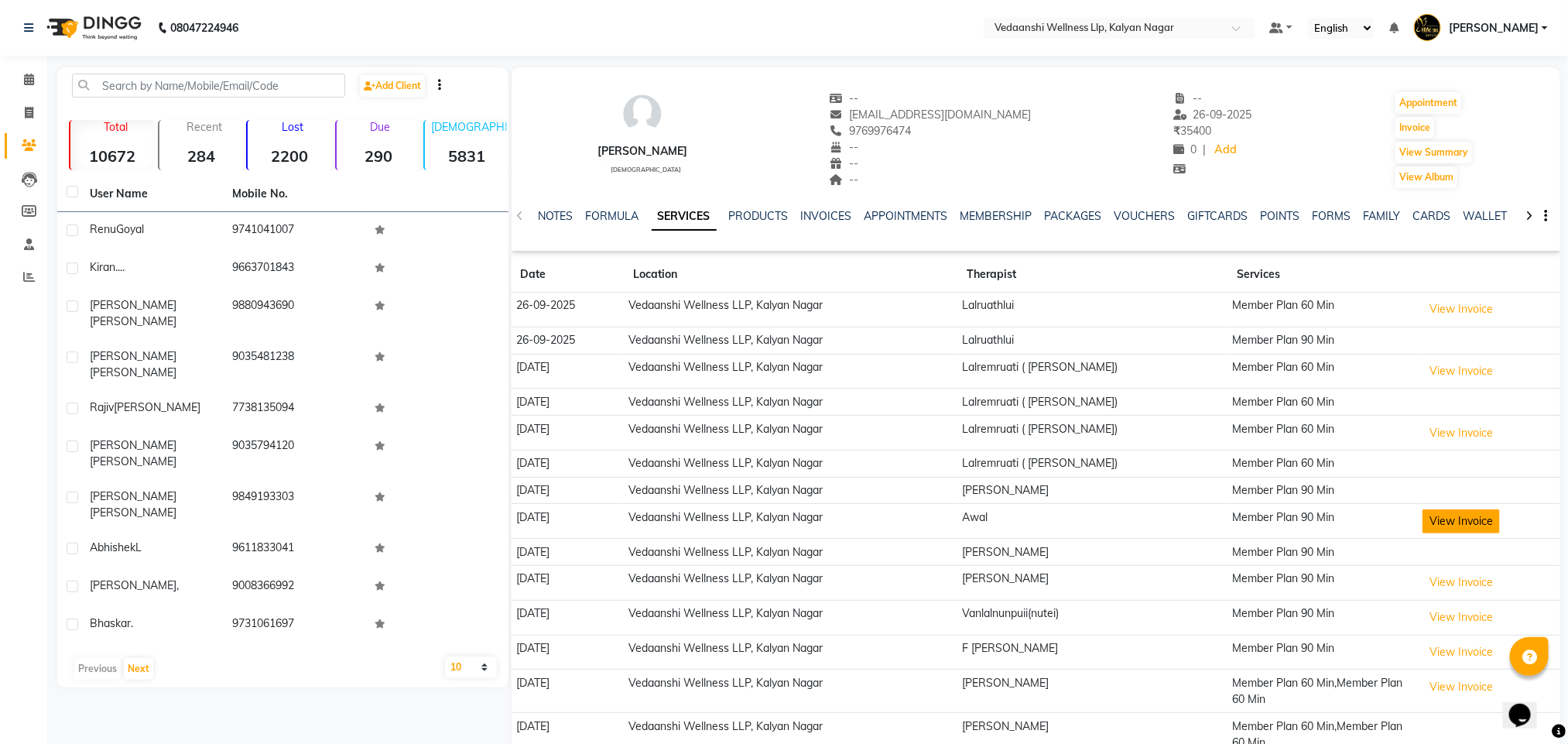
click at [1454, 530] on button "View Invoice" at bounding box center [1461, 521] width 77 height 24
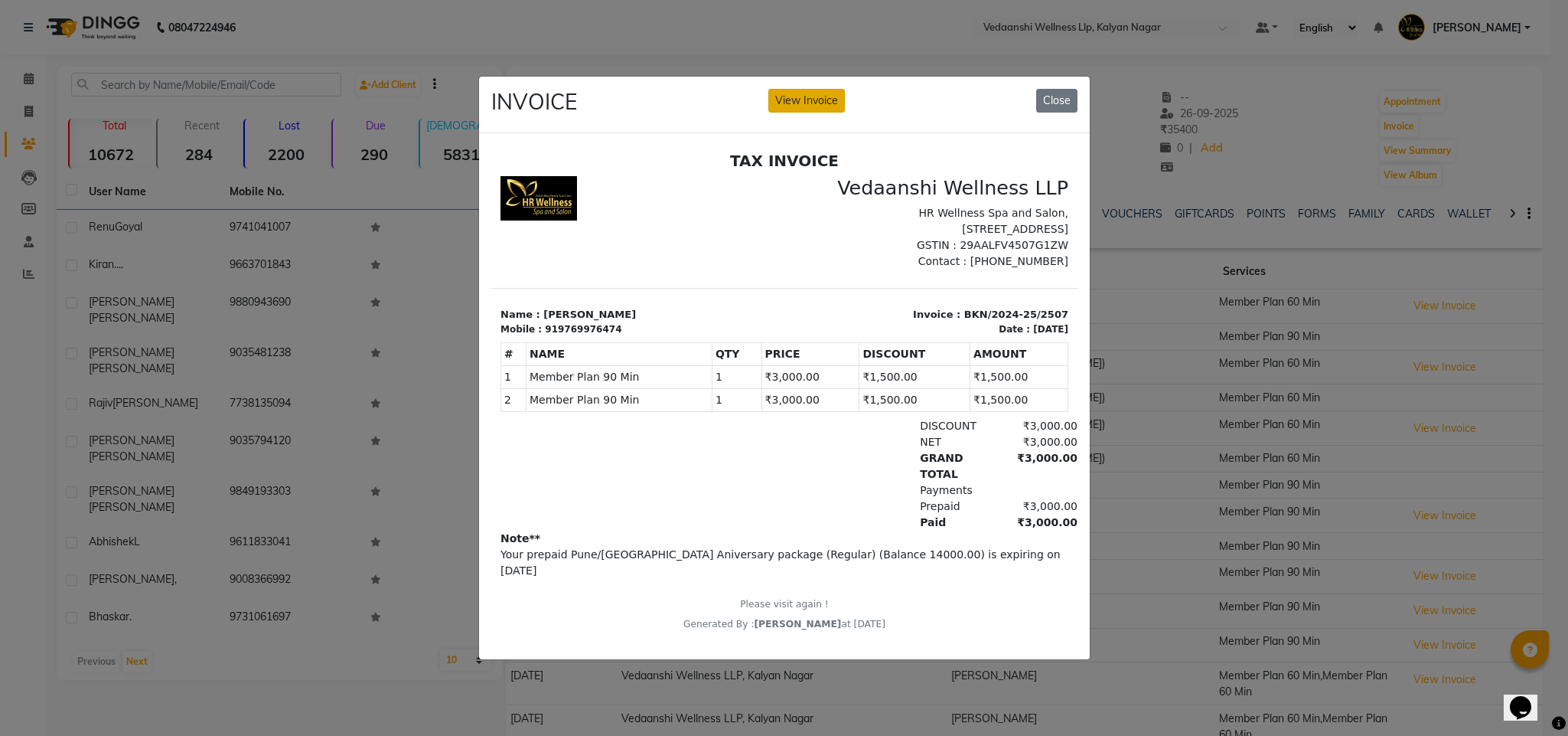
click at [806, 89] on button "View Invoice" at bounding box center [807, 100] width 76 height 24
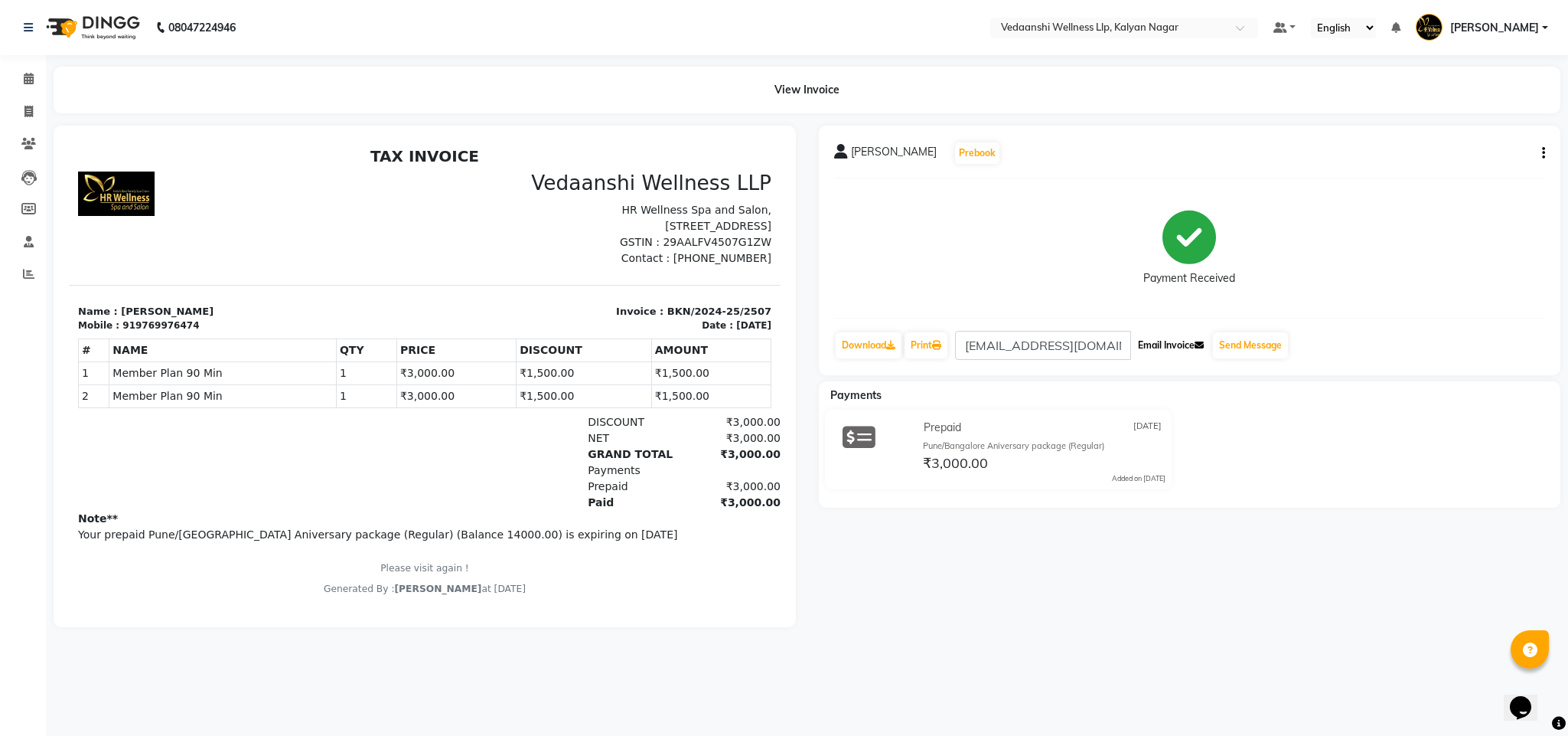
click at [1191, 350] on button "Email Invoice" at bounding box center [1171, 345] width 78 height 26
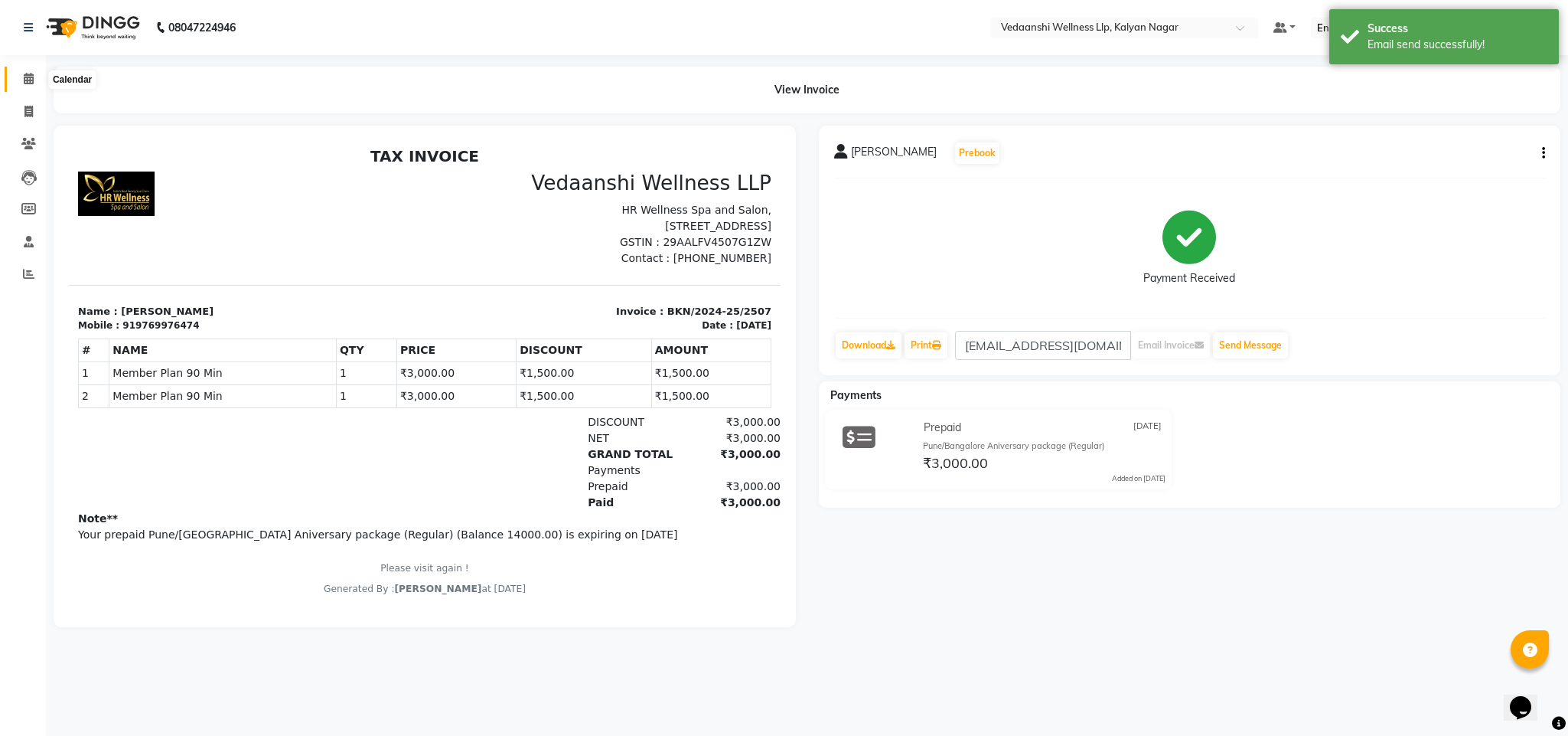
click at [35, 70] on span at bounding box center [28, 79] width 27 height 18
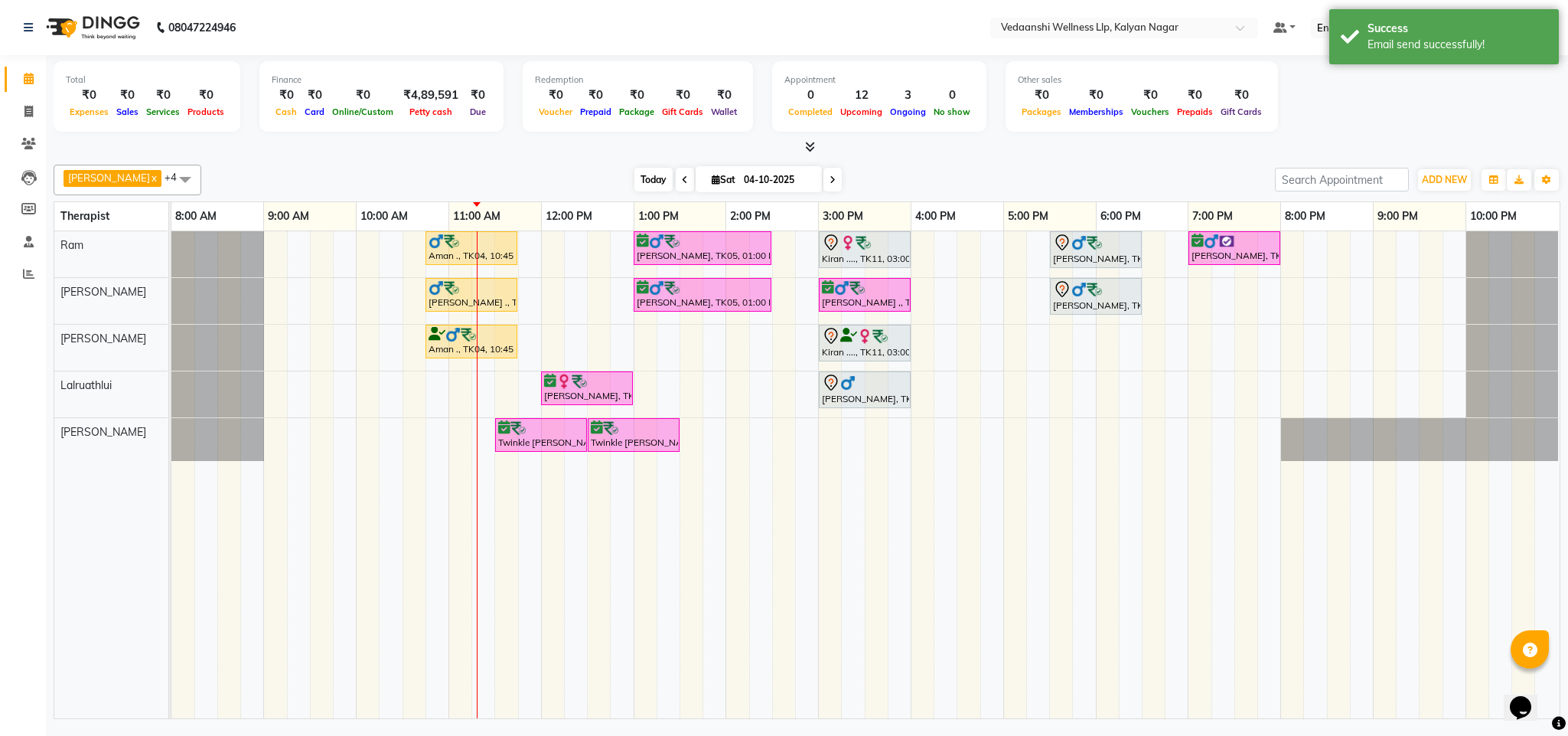
click at [636, 177] on span "Today" at bounding box center [653, 180] width 38 height 24
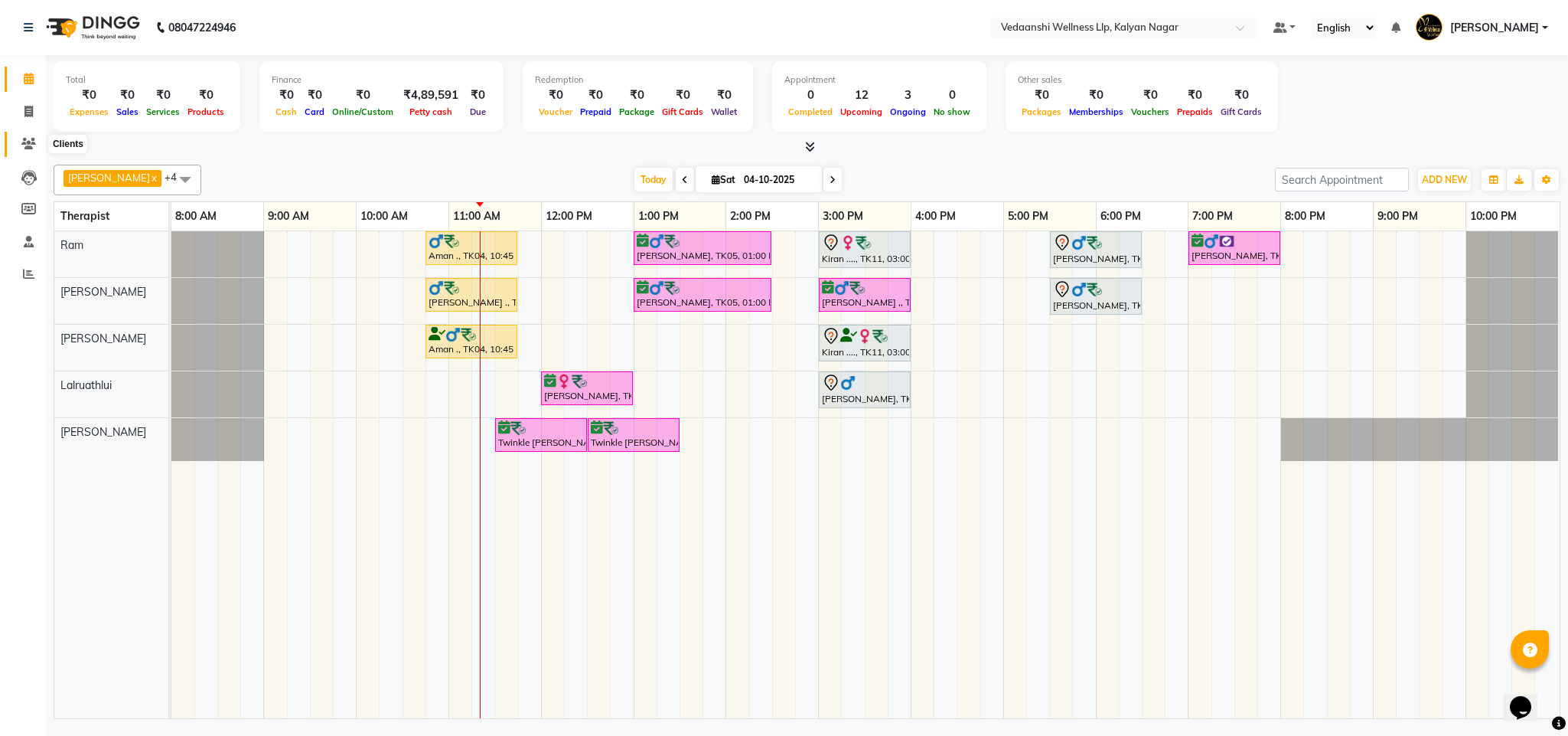
click at [24, 143] on icon at bounding box center [28, 143] width 14 height 12
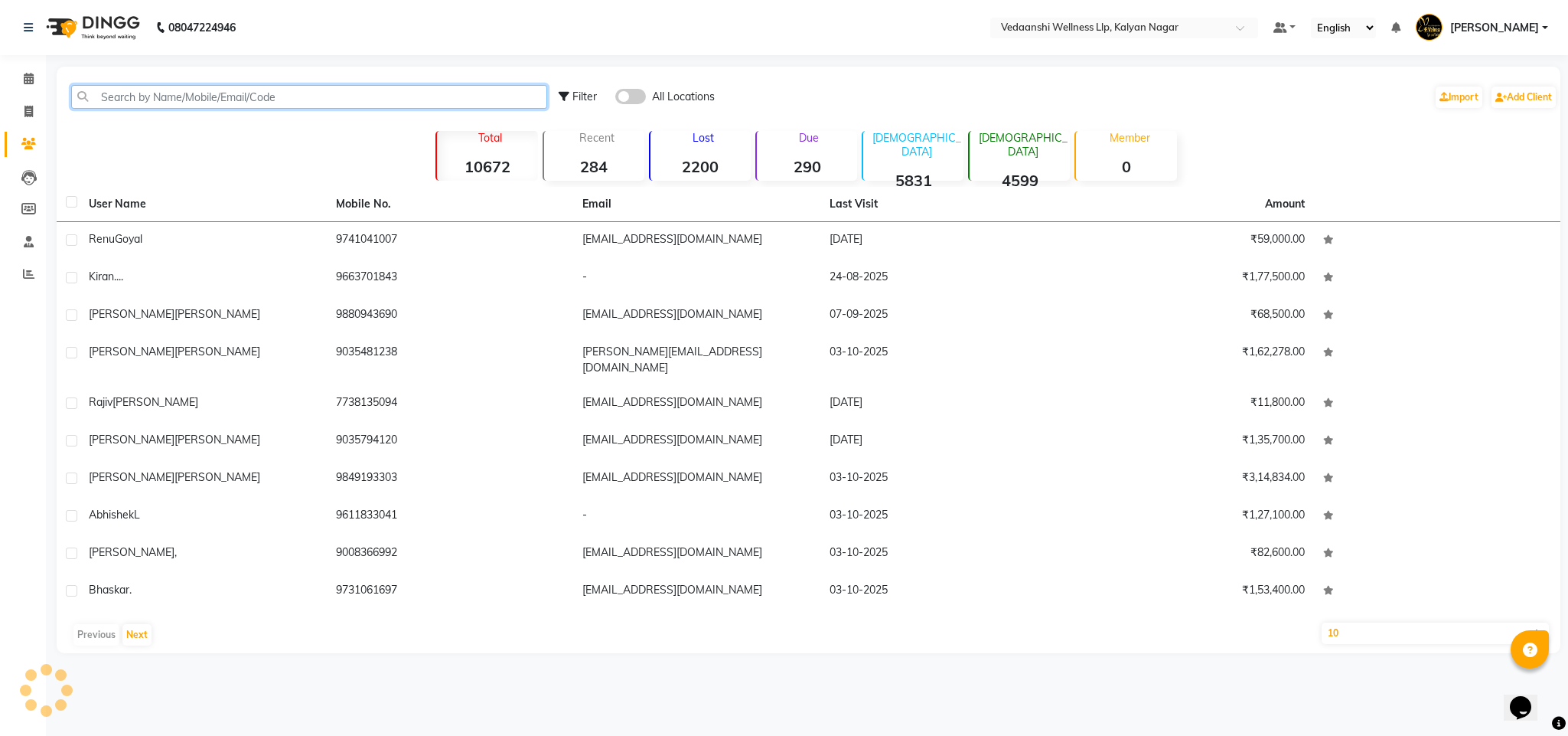
click at [249, 91] on input "text" at bounding box center [309, 97] width 476 height 24
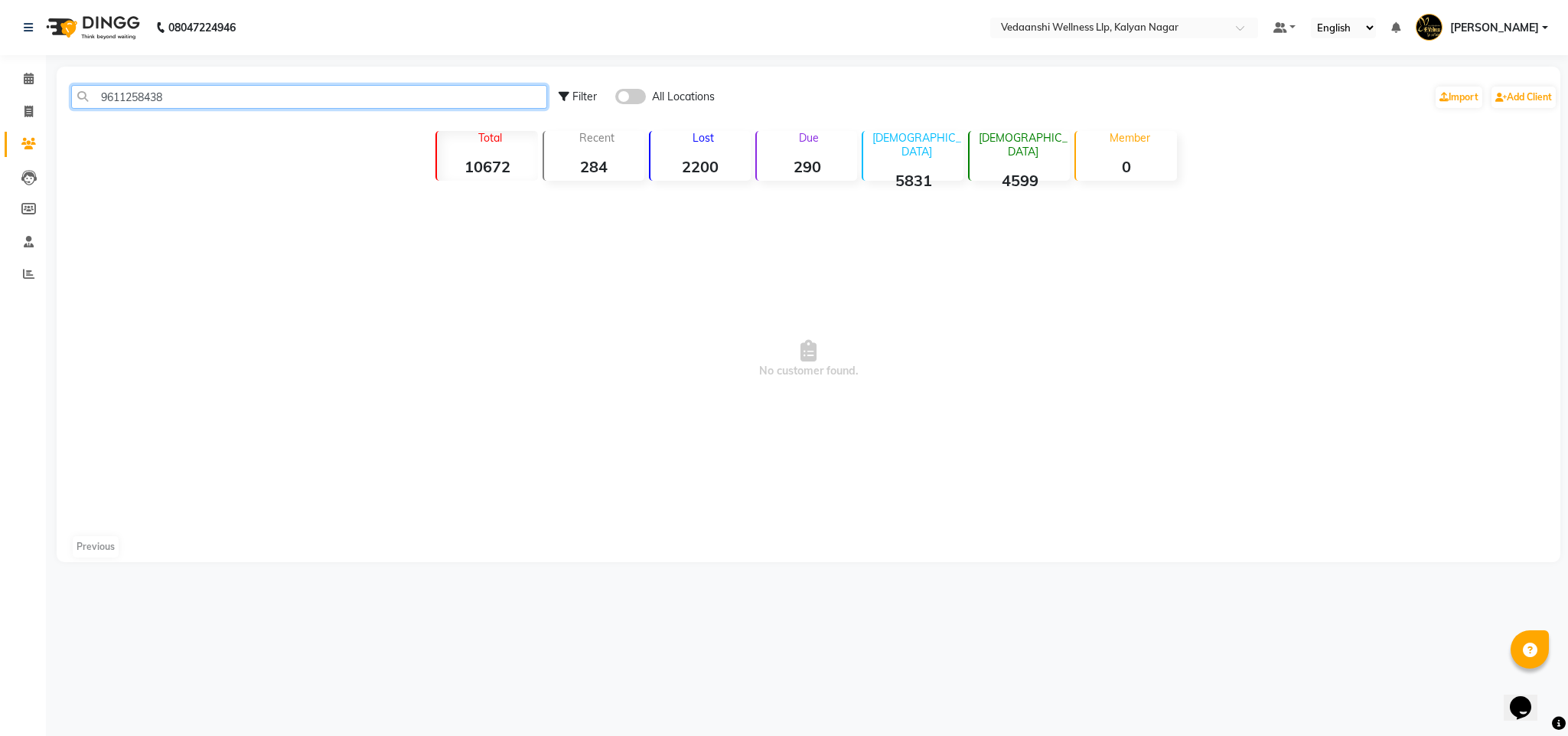
type input "9611258438"
click at [625, 97] on span at bounding box center [630, 96] width 30 height 15
click at [615, 99] on input "checkbox" at bounding box center [615, 99] width 0 height 0
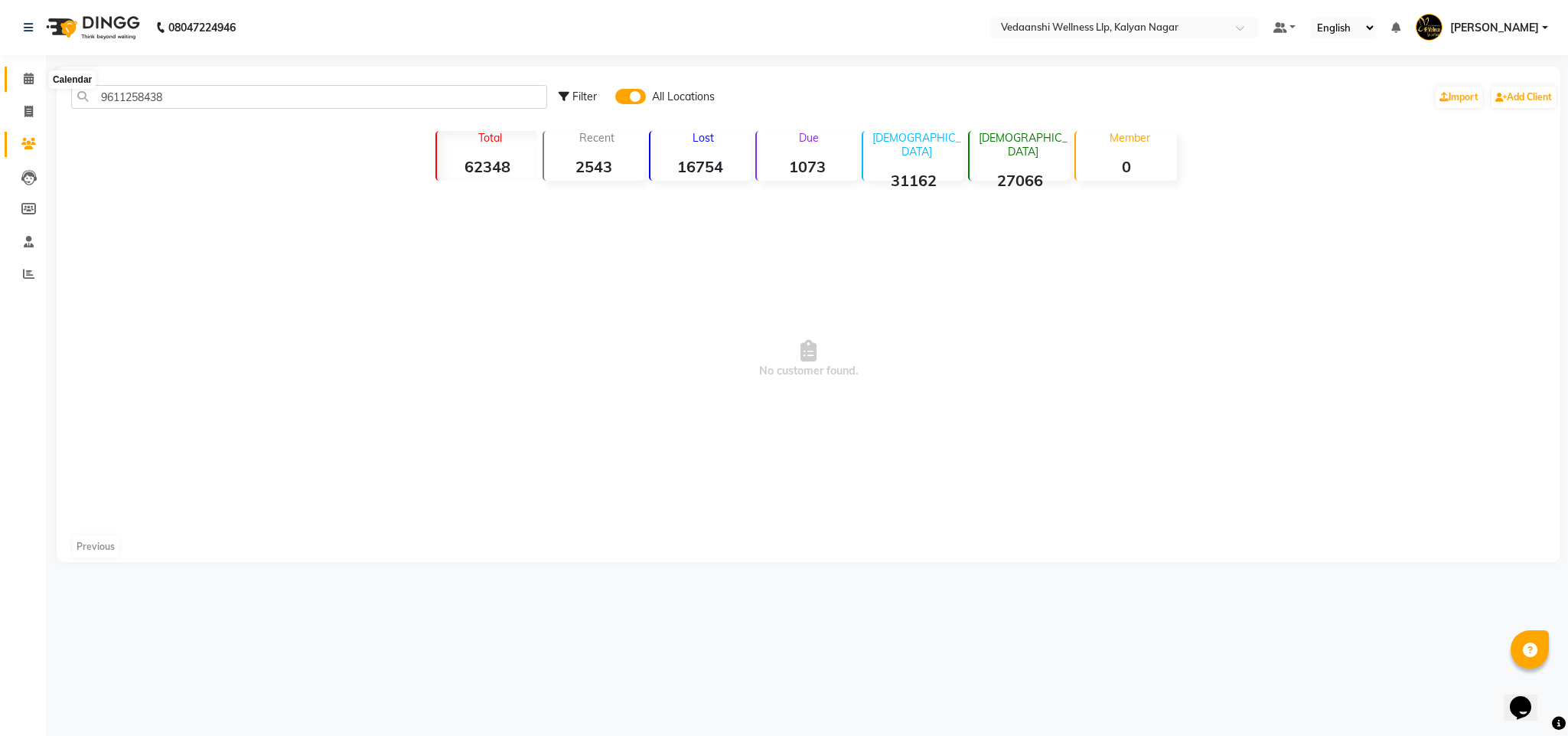
click at [20, 76] on span at bounding box center [28, 79] width 27 height 18
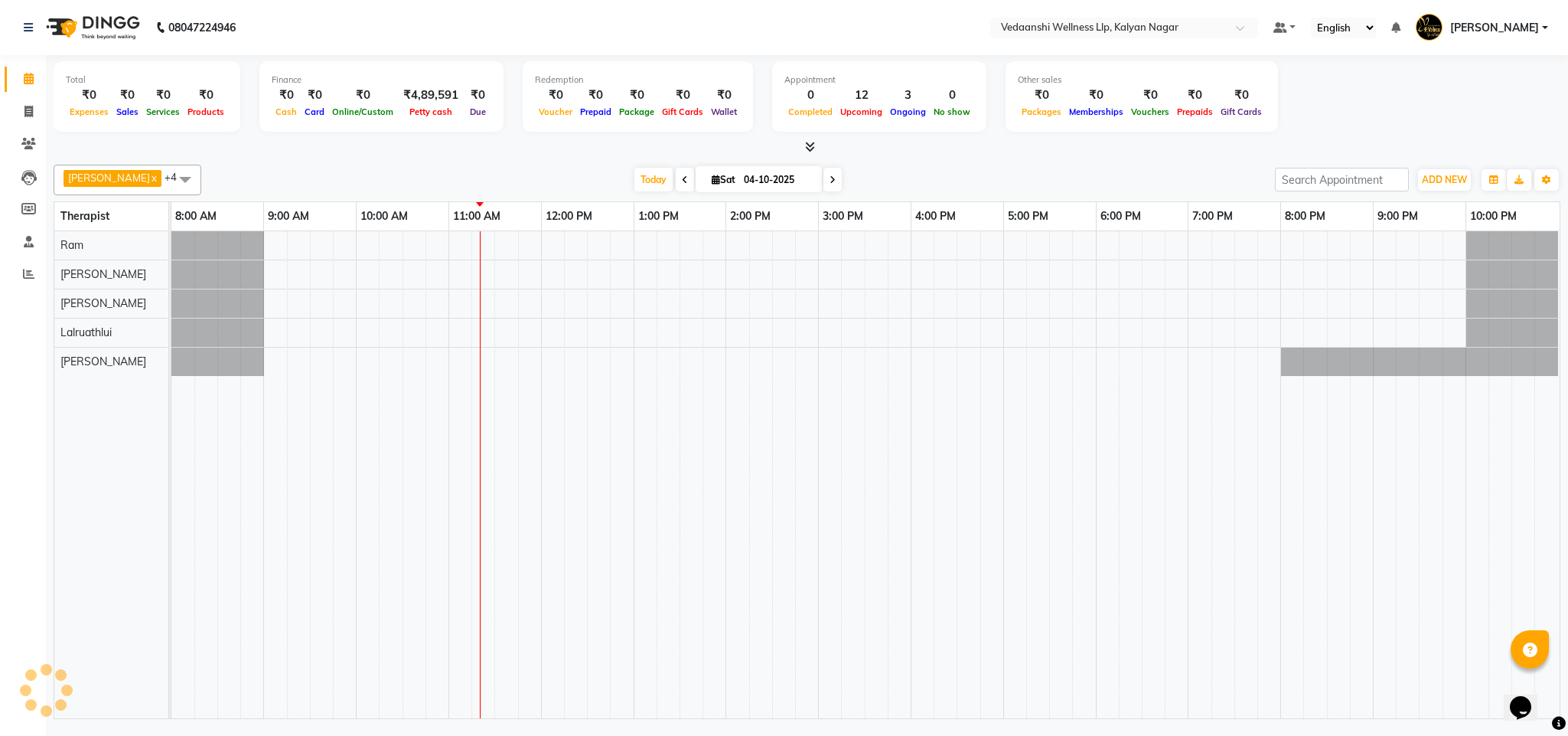
click at [870, 165] on div "[PERSON_NAME] x [PERSON_NAME] x Lalruathlui x Ram x [PERSON_NAME] x +4 Select A…" at bounding box center [807, 180] width 1507 height 30
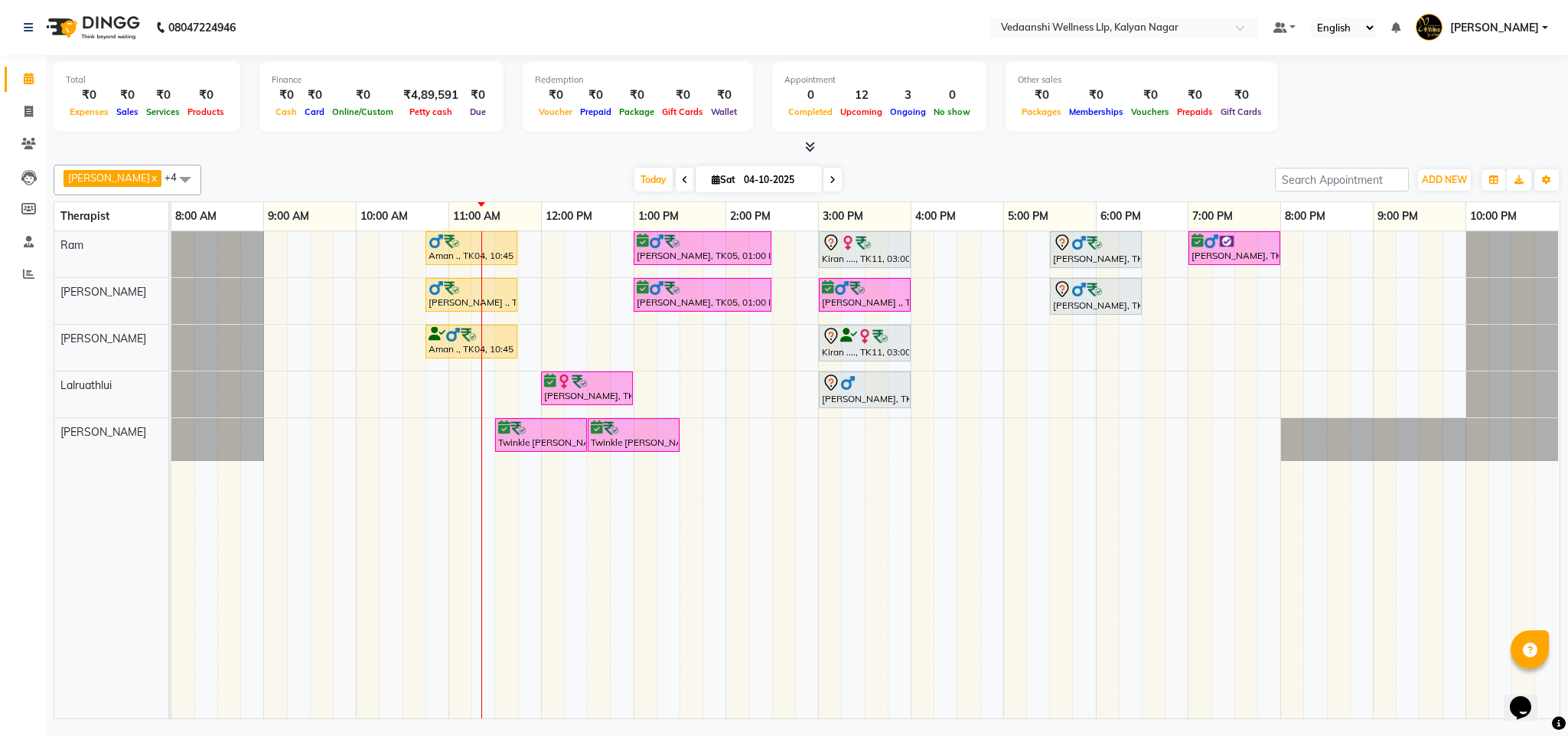
click at [801, 170] on div "[DATE] [DATE]" at bounding box center [737, 180] width 211 height 23
click at [824, 173] on span at bounding box center [832, 180] width 19 height 24
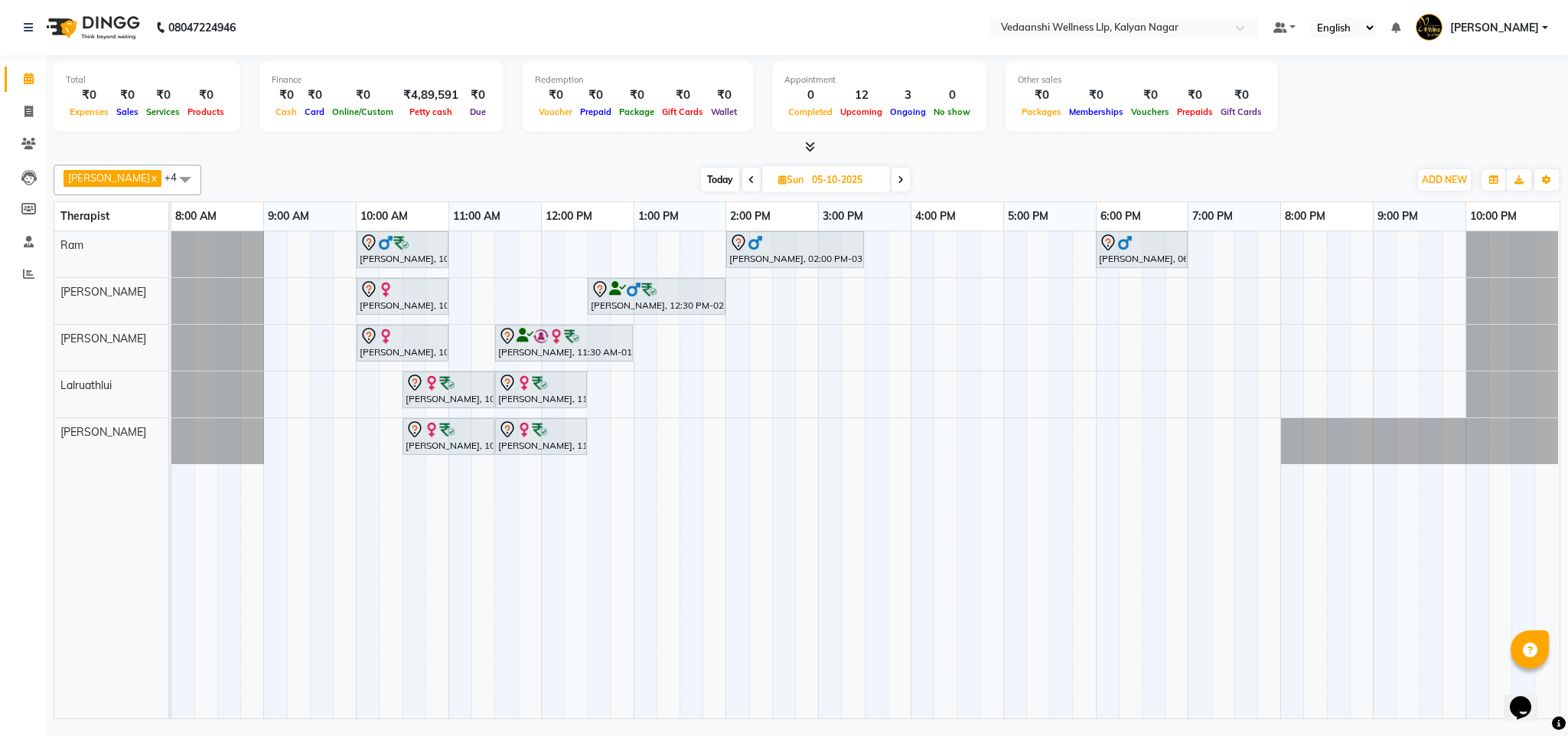
click at [742, 171] on span at bounding box center [751, 180] width 19 height 24
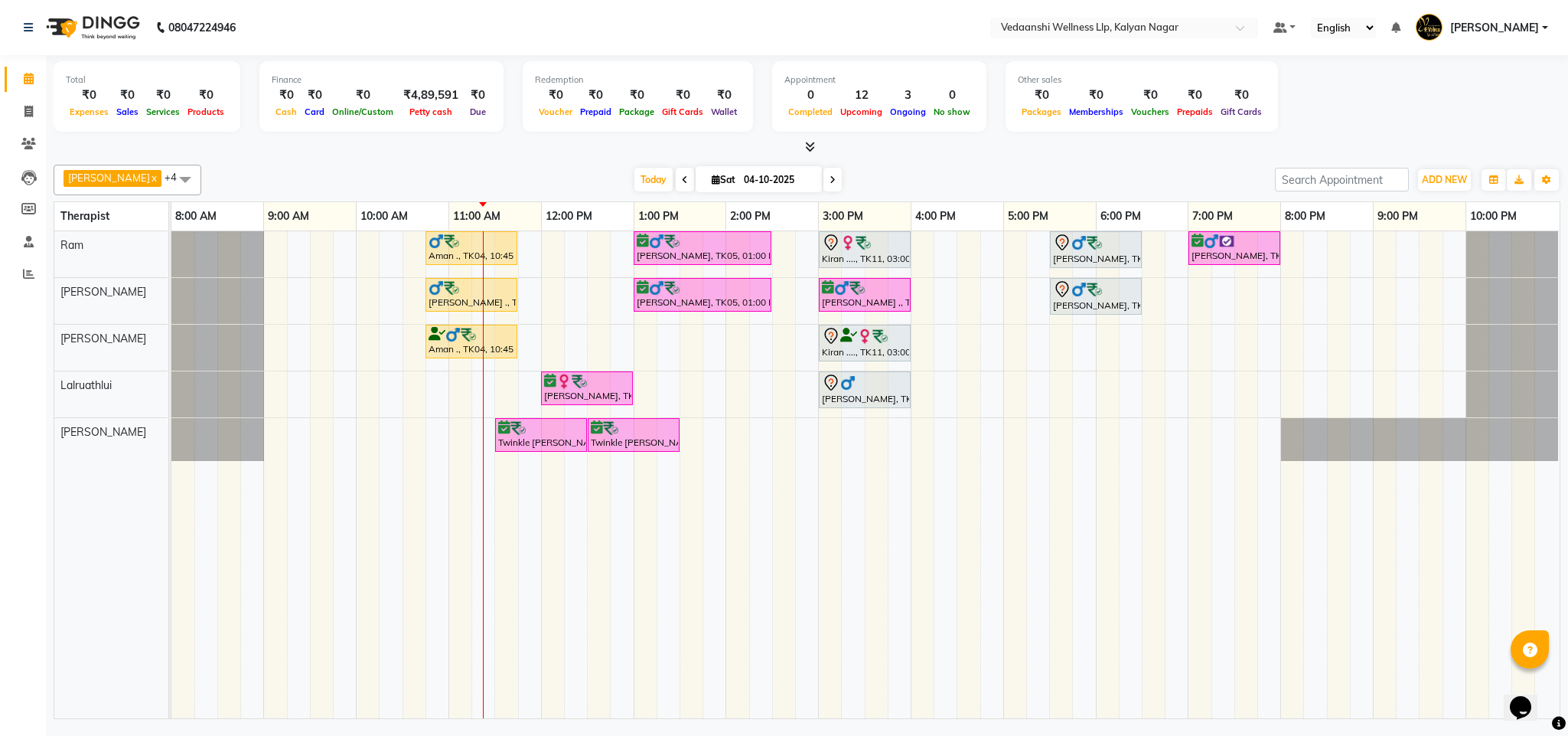
click at [830, 177] on icon at bounding box center [832, 180] width 6 height 9
type input "05-10-2025"
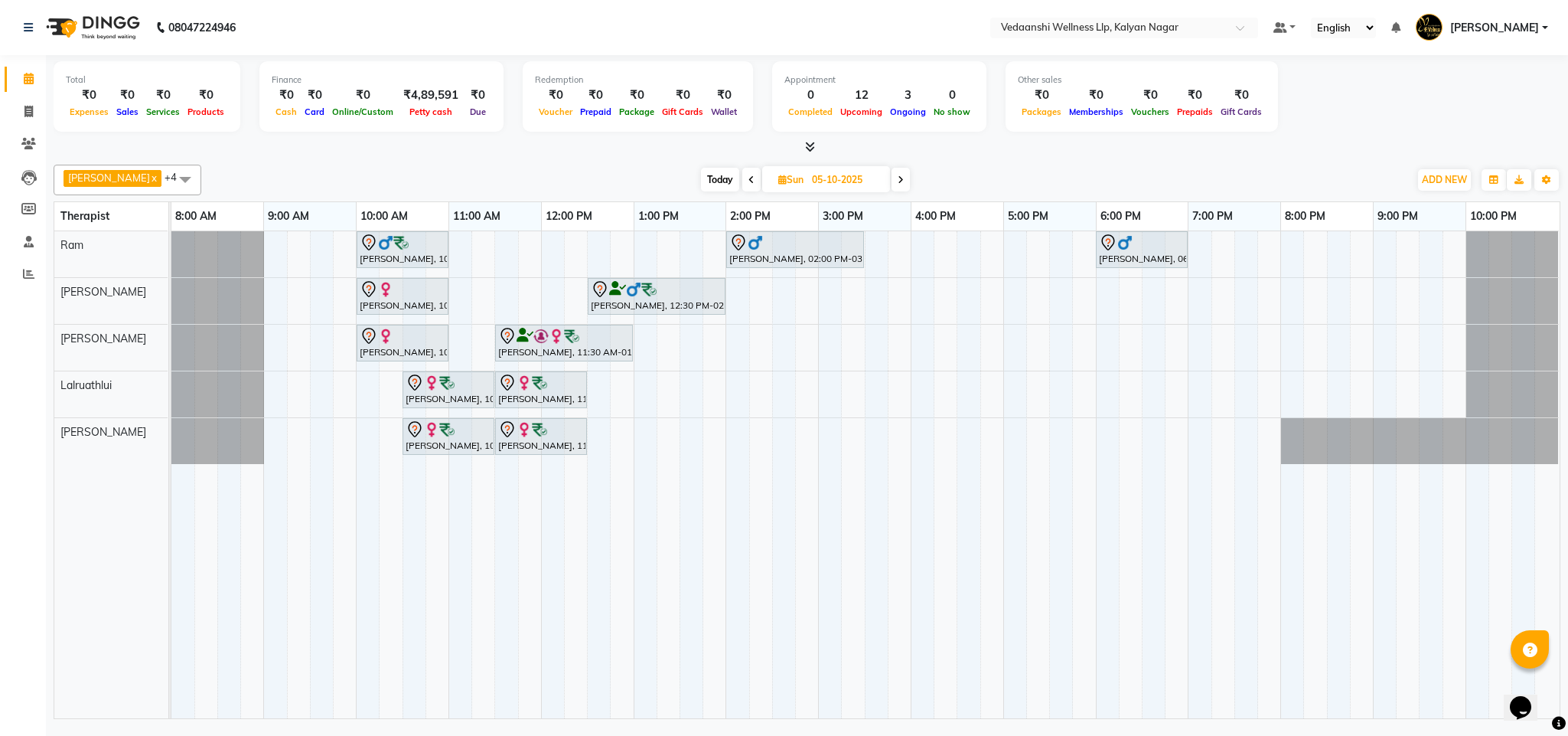
click at [1105, 300] on div "Vijendra Singh, 10:00 AM-11:00 AM, Swedish Massage with Wintergreen, Bayleaf & …" at bounding box center [865, 475] width 1388 height 487
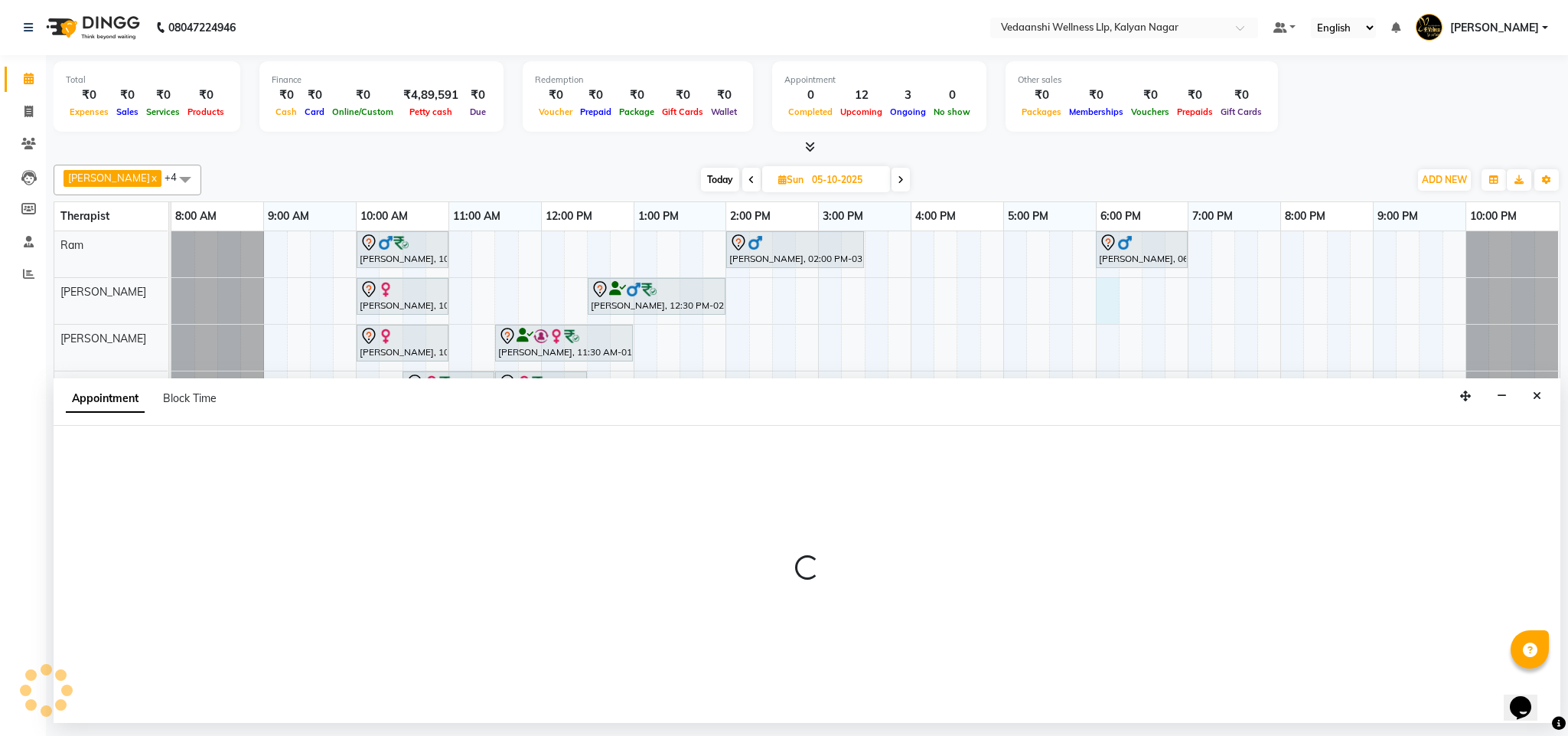
select select "79390"
select select "tentative"
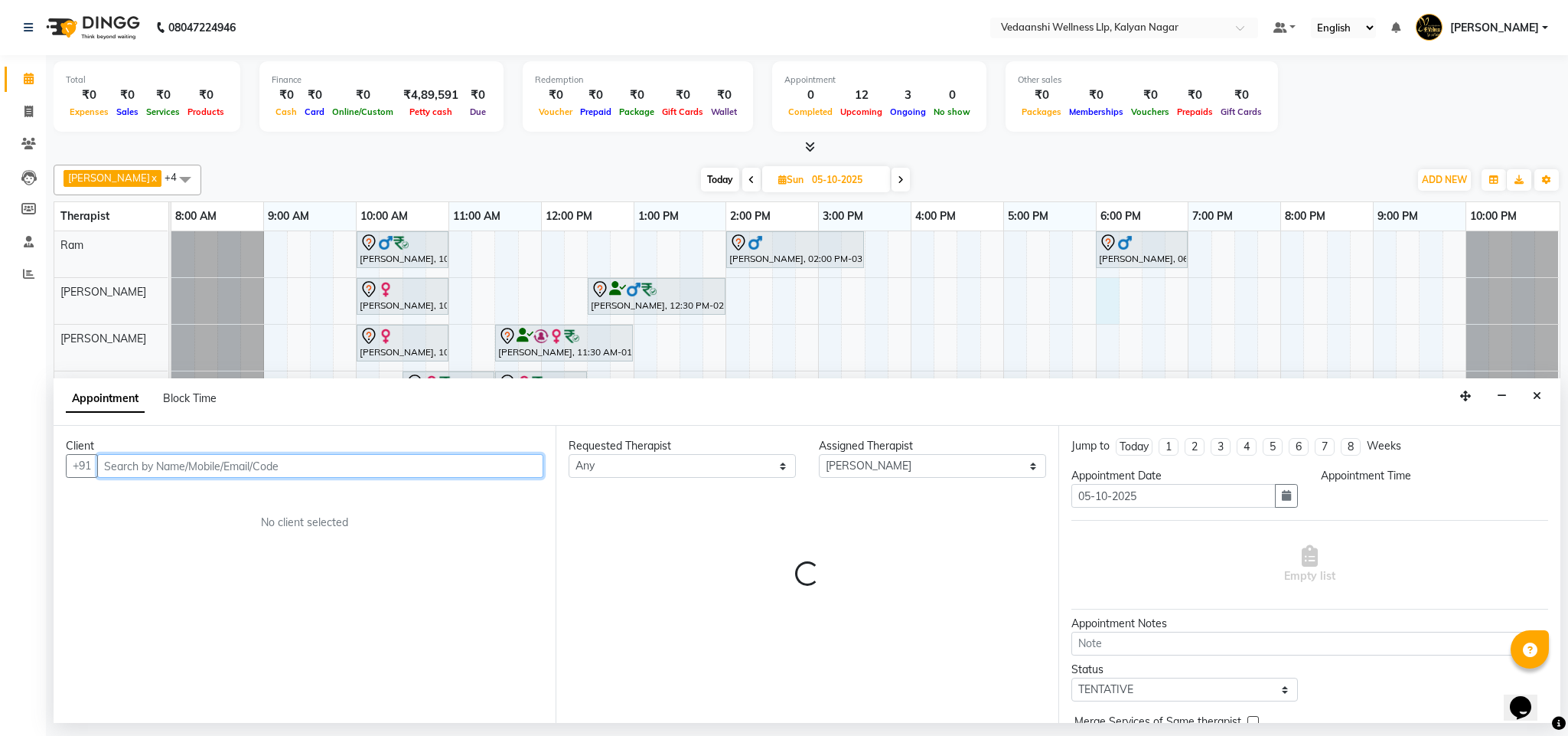
select select "1080"
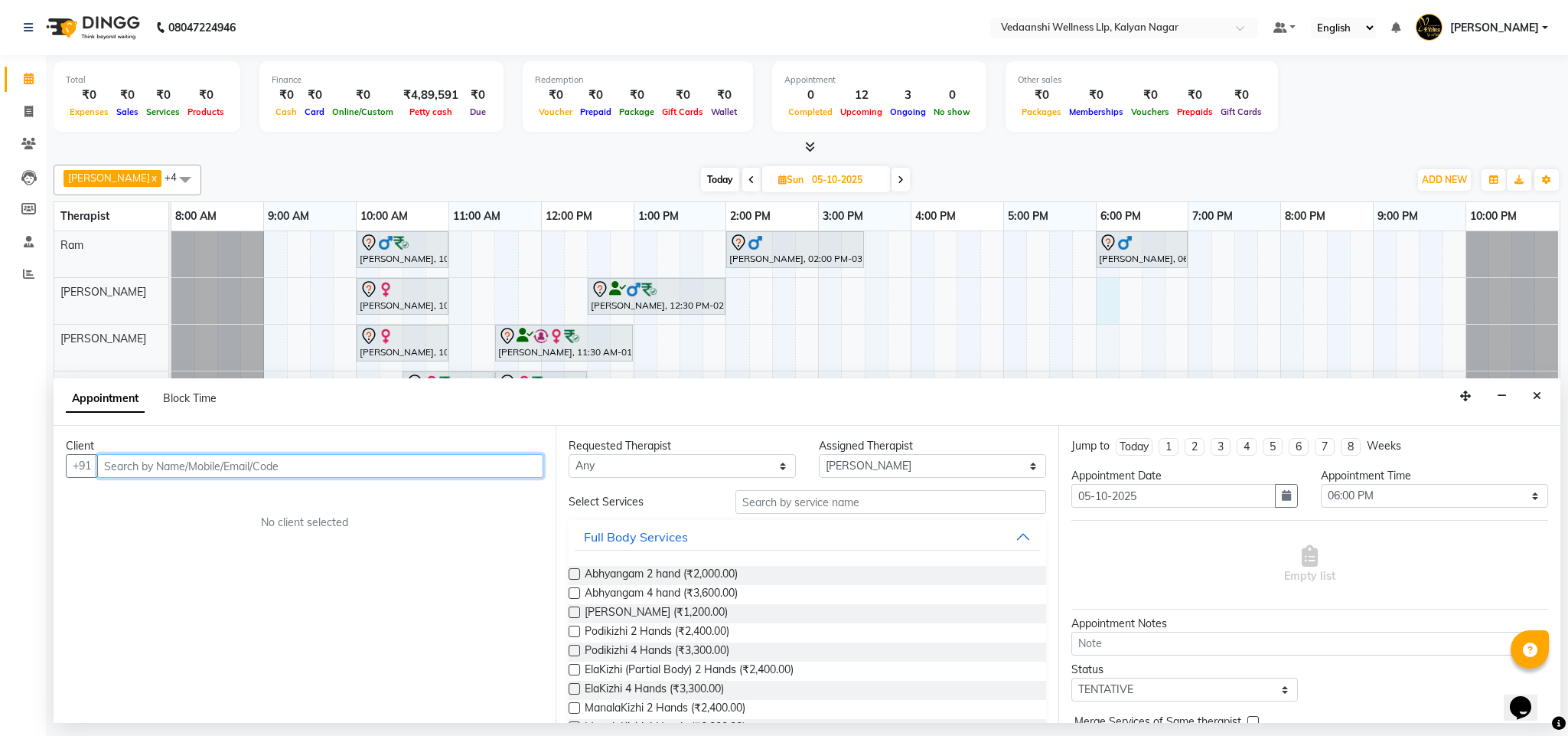
click at [312, 464] on input "text" at bounding box center [320, 466] width 446 height 24
click at [129, 476] on input "96112584" at bounding box center [288, 466] width 383 height 24
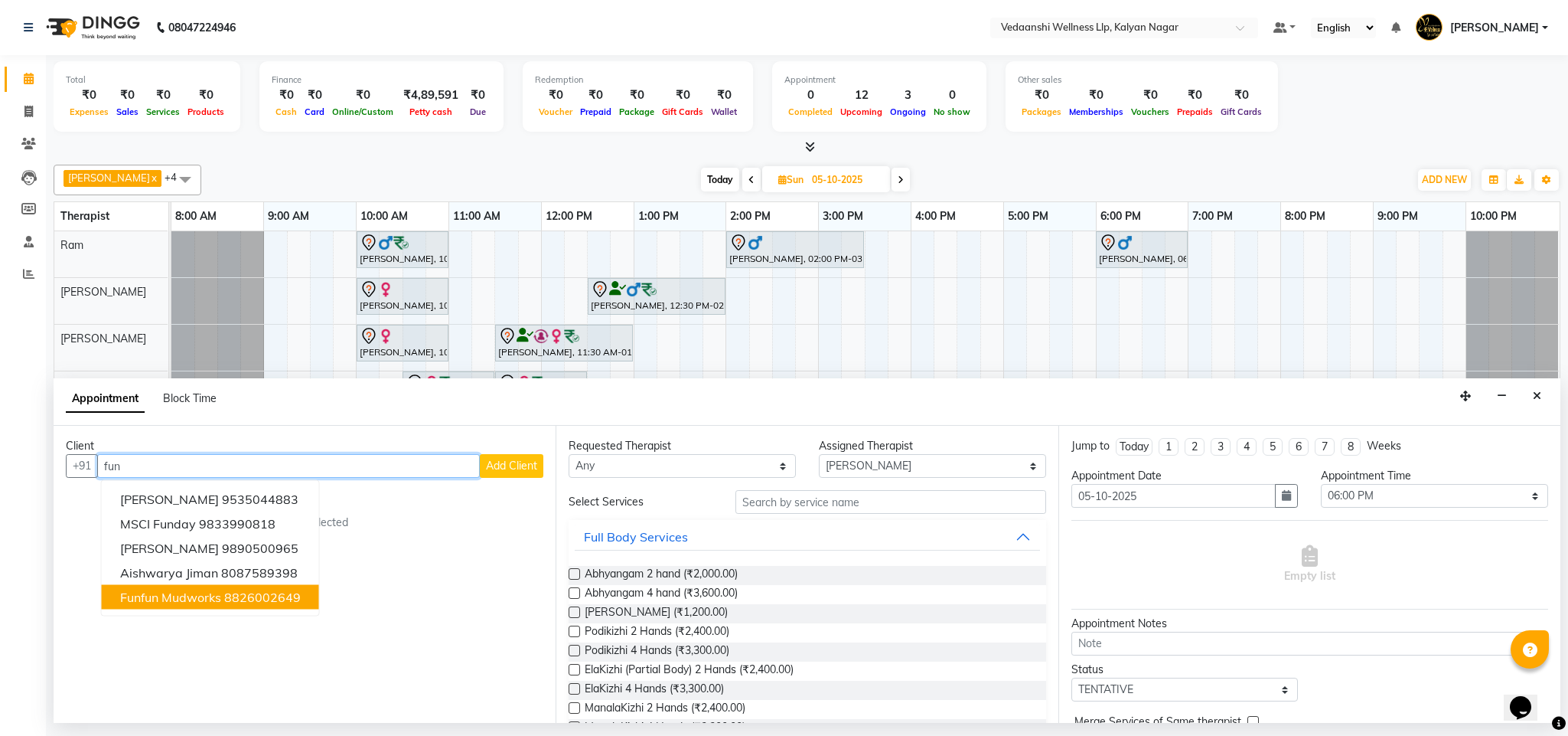
click at [276, 588] on button "Funfun Mudworks 8826002649" at bounding box center [211, 597] width 218 height 25
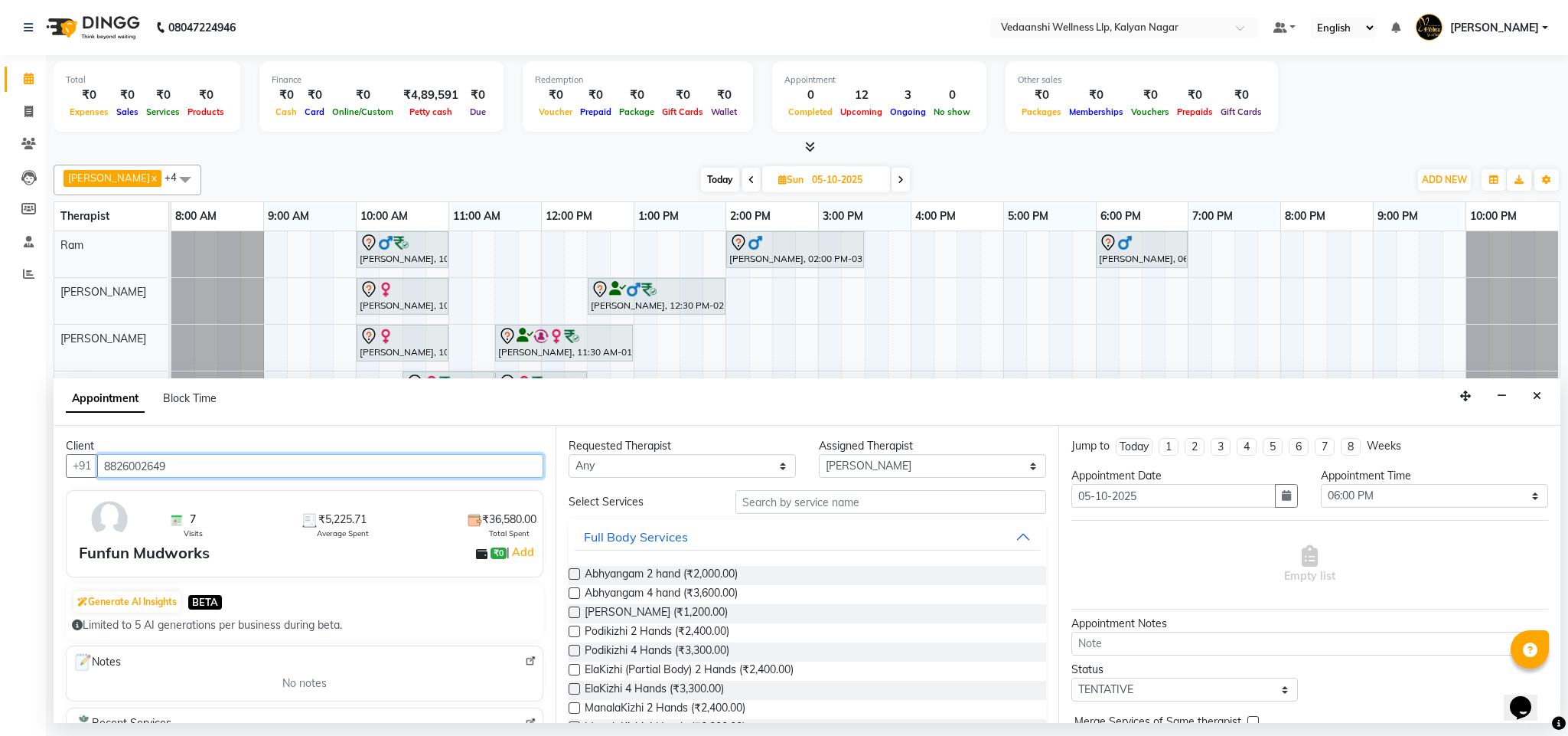
type input "8826002649"
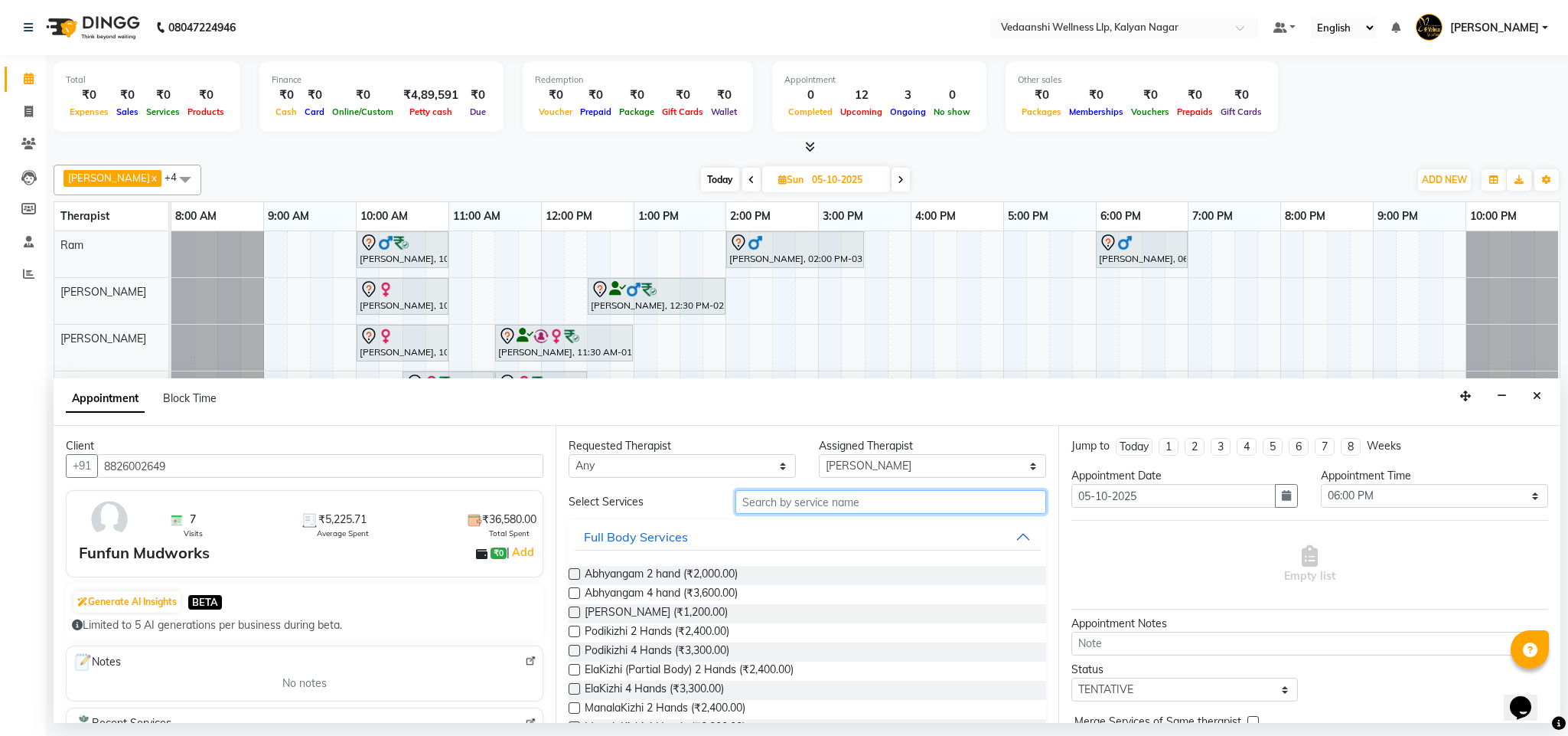
click at [737, 505] on input "text" at bounding box center [891, 501] width 311 height 24
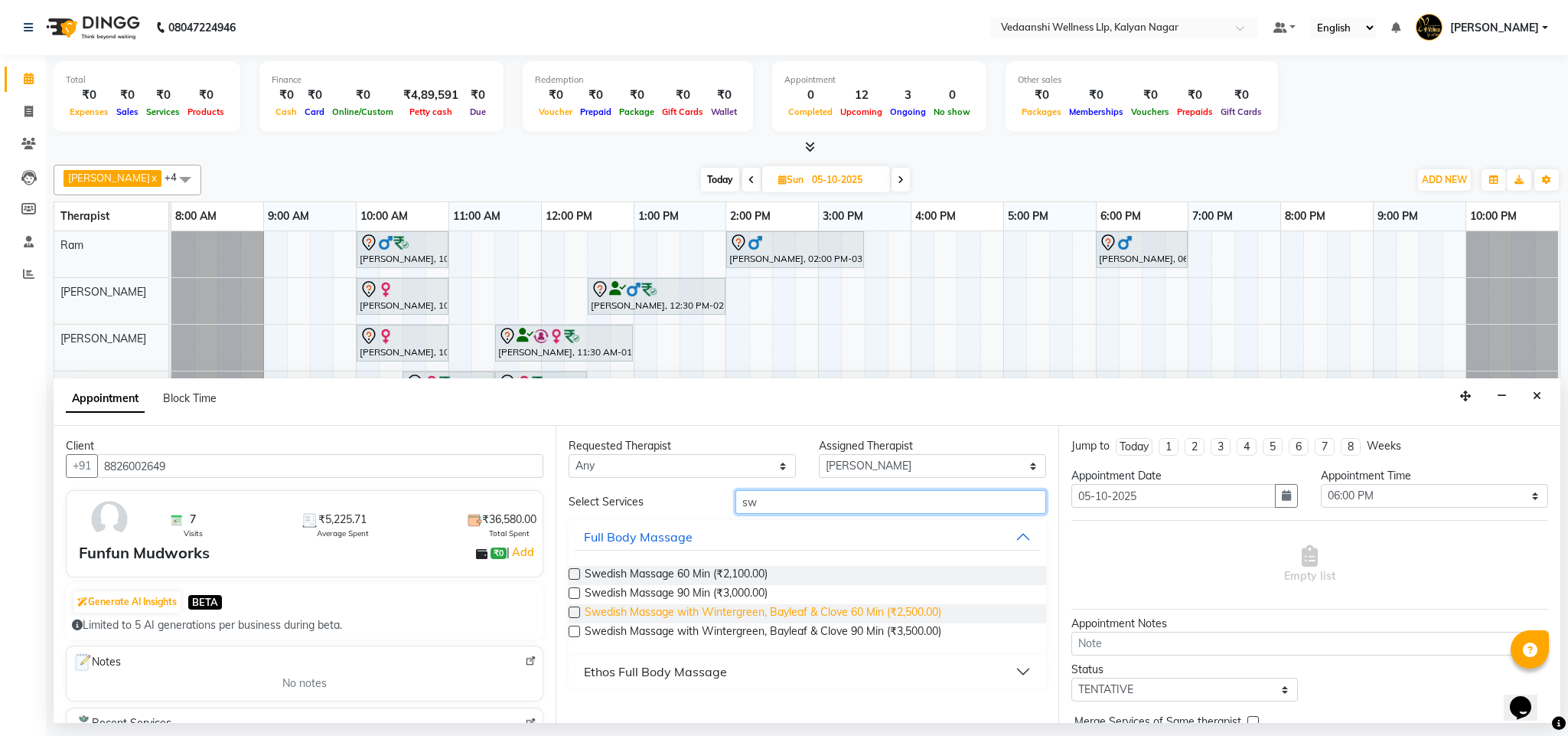
type input "sw"
click at [763, 615] on span "Swedish Massage with Wintergreen, Bayleaf & Clove 60 Min (₹2,500.00)" at bounding box center [762, 613] width 356 height 20
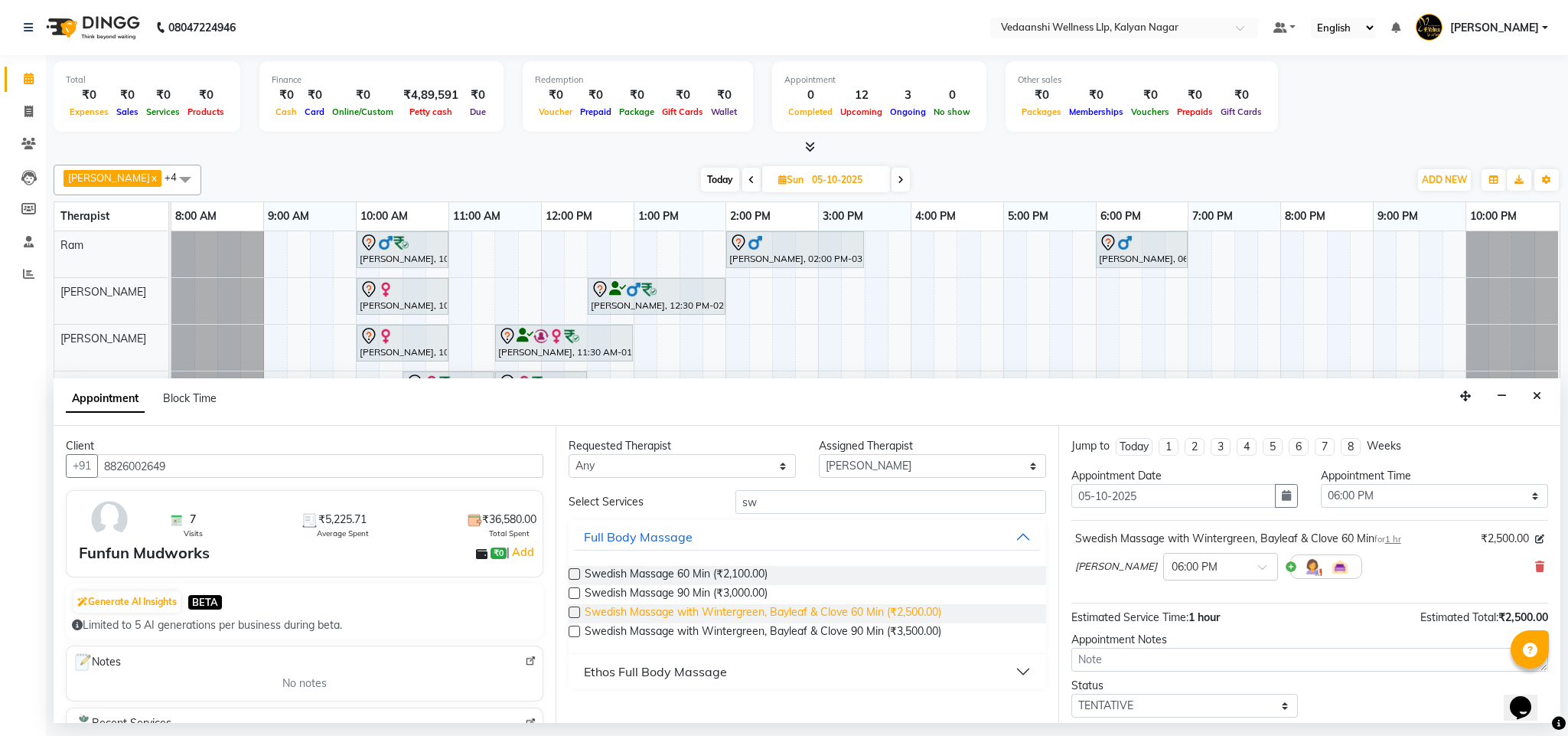
click at [763, 615] on span "Swedish Massage with Wintergreen, Bayleaf & Clove 60 Min (₹2,500.00)" at bounding box center [762, 613] width 356 height 20
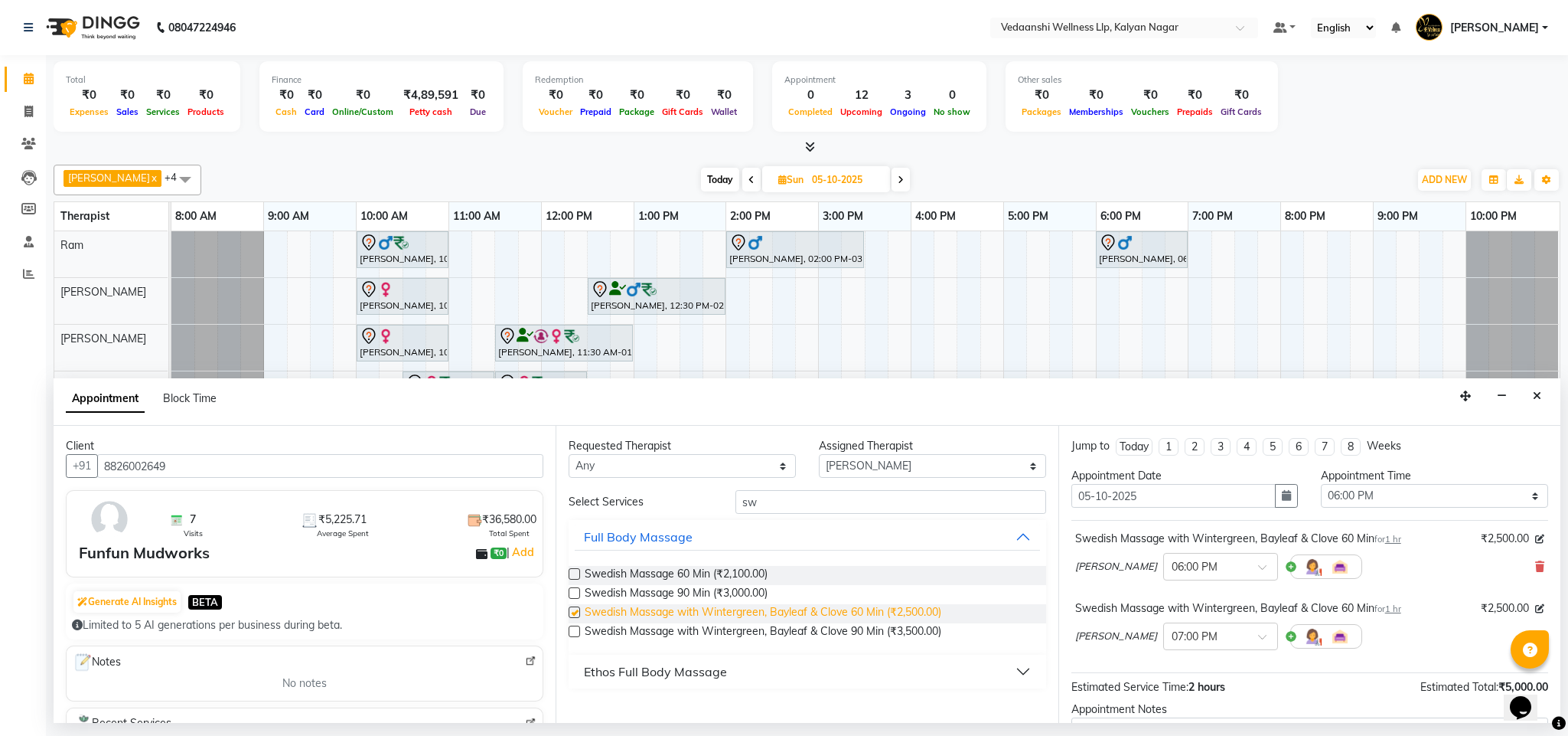
checkbox input "false"
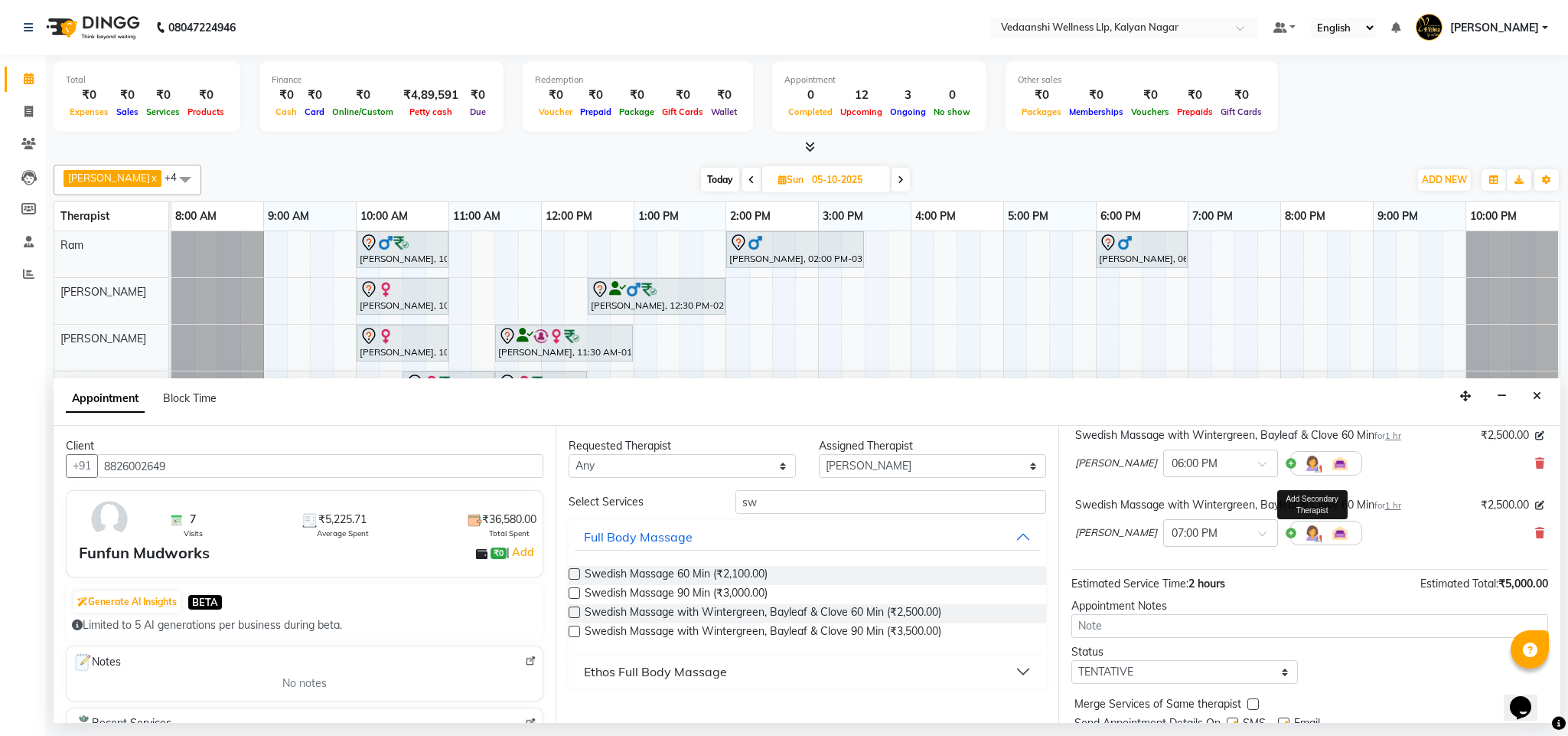
scroll to position [163, 0]
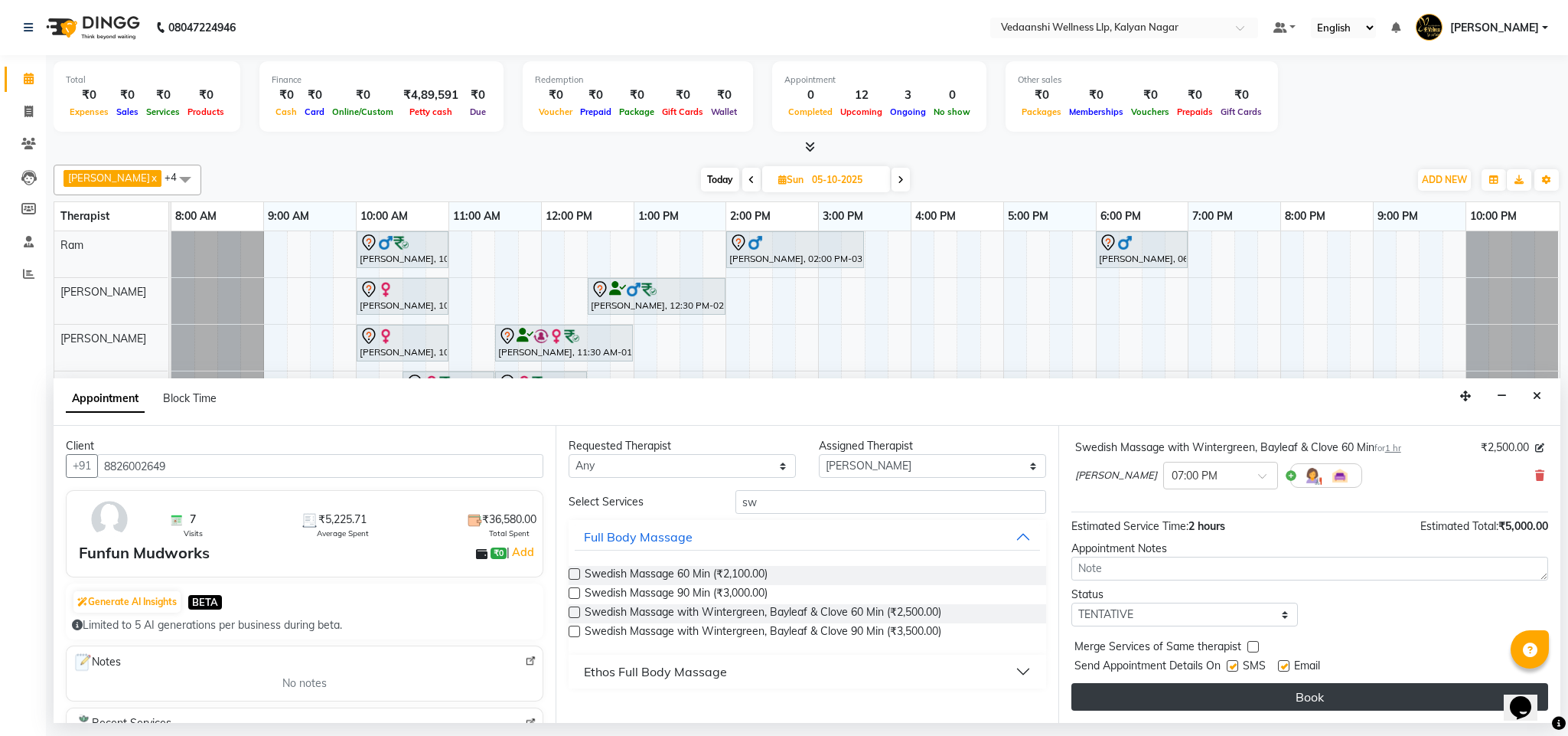
click at [1197, 701] on button "Book" at bounding box center [1309, 696] width 477 height 28
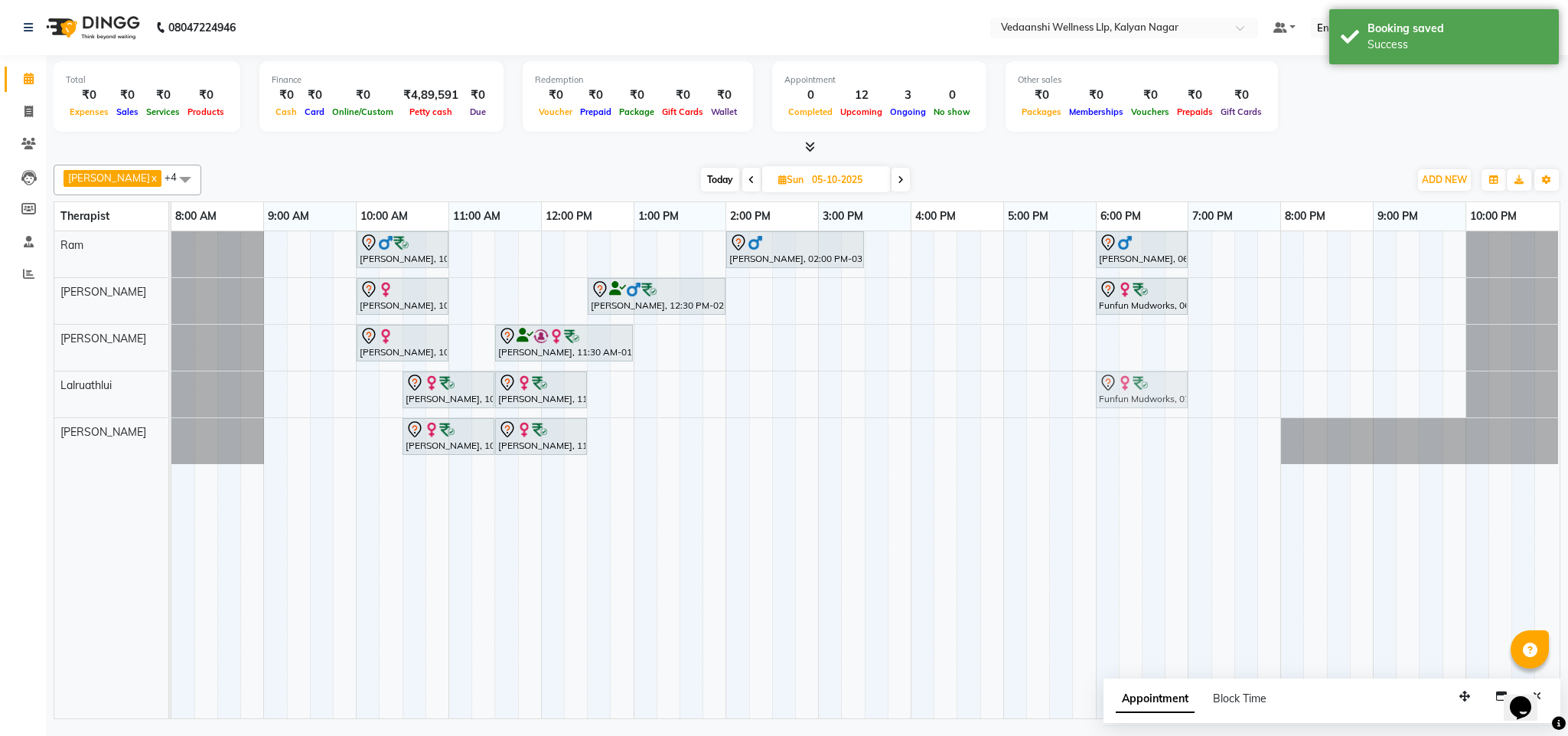
drag, startPoint x: 1242, startPoint y: 303, endPoint x: 1145, endPoint y: 404, distance: 140.0
click at [1145, 404] on tbody "Vijendra Singh, 10:00 AM-11:00 AM, Swedish Massage with Wintergreen, Bayleaf & …" at bounding box center [864, 348] width 1387 height 233
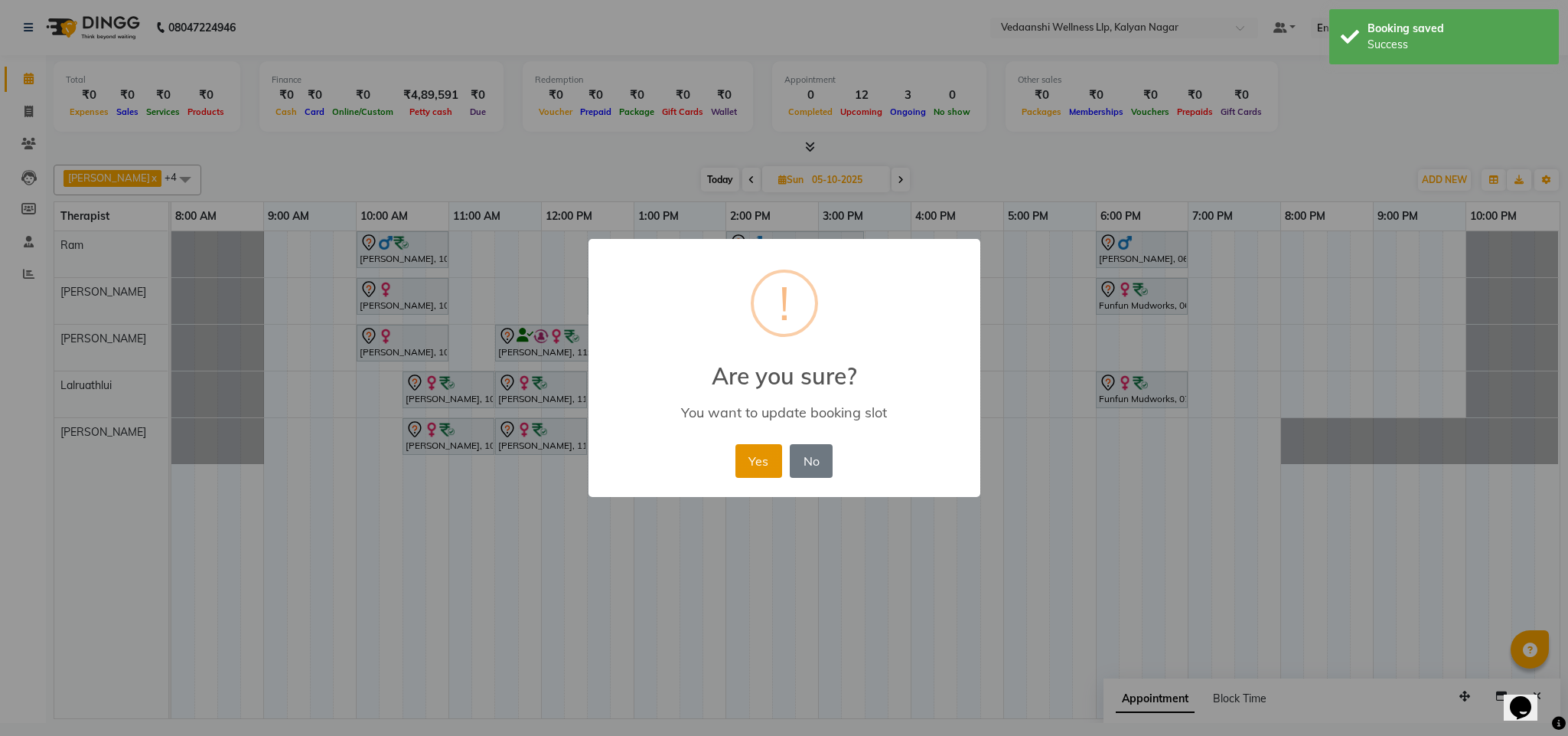
click at [778, 464] on button "Yes" at bounding box center [759, 460] width 47 height 34
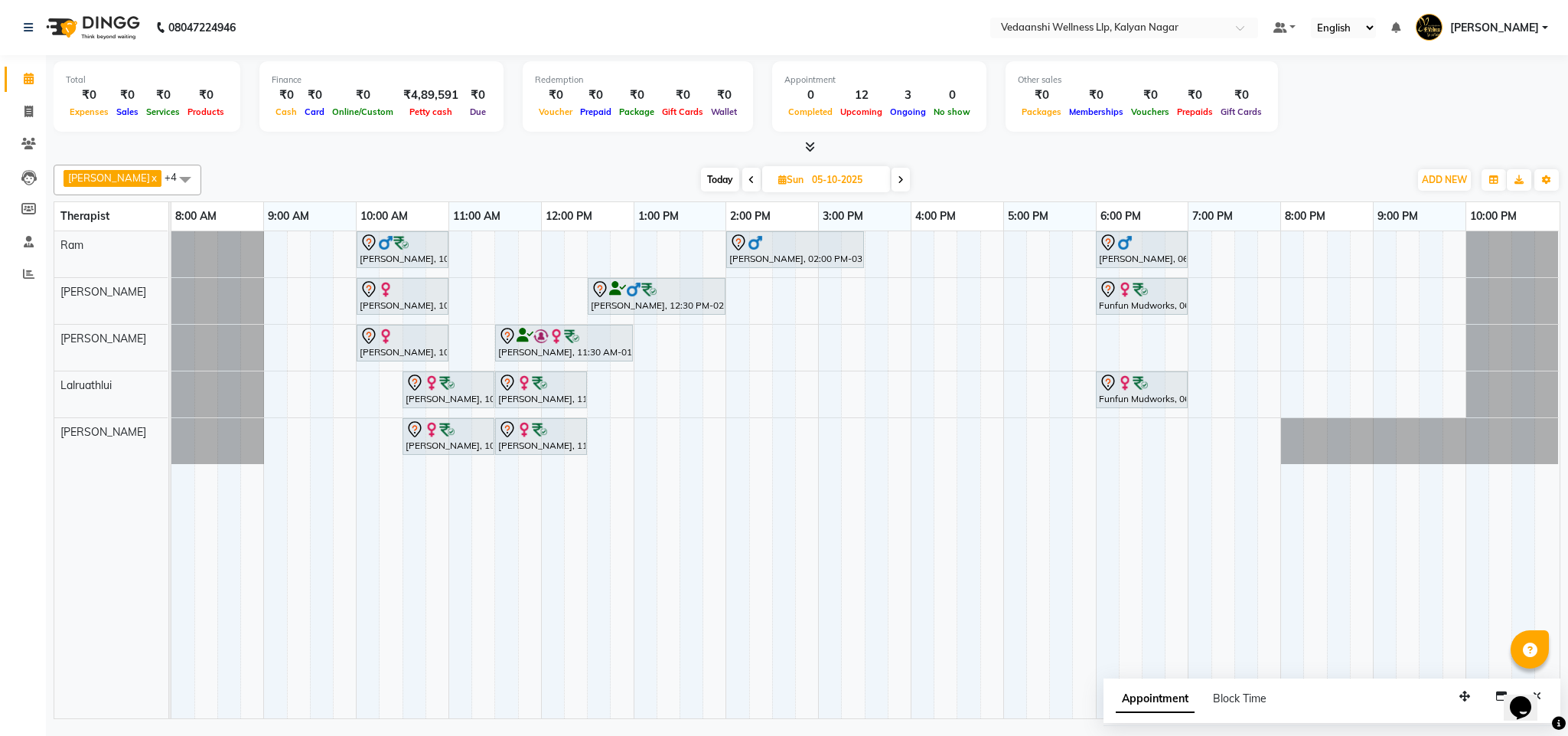
click at [701, 184] on span "Today" at bounding box center [720, 180] width 38 height 24
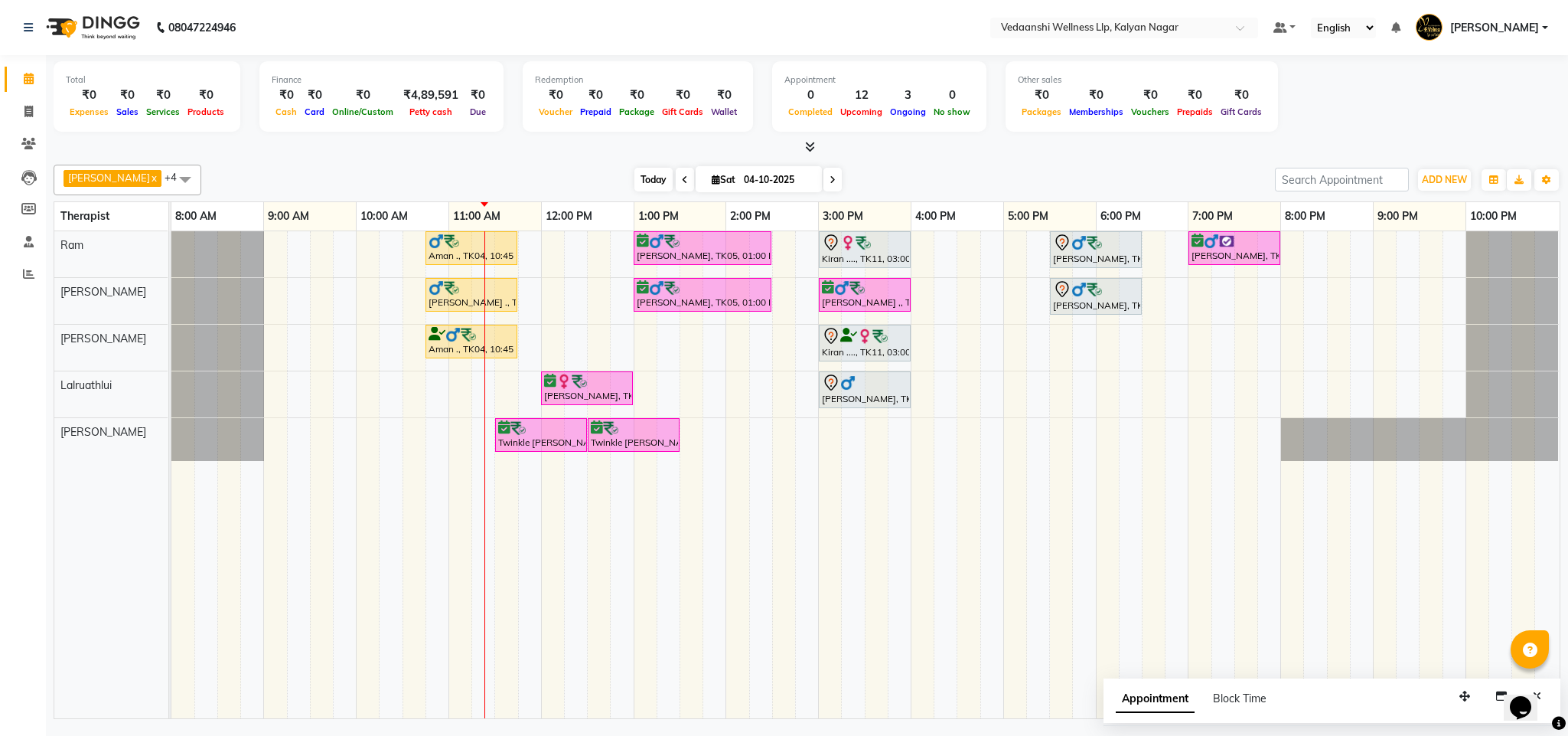
click at [634, 184] on span "Today" at bounding box center [653, 180] width 38 height 24
click at [634, 181] on span "Today" at bounding box center [653, 180] width 38 height 24
click at [918, 173] on div "[DATE] [DATE]" at bounding box center [737, 180] width 1058 height 23
click at [641, 171] on span "Today" at bounding box center [653, 180] width 38 height 24
click at [642, 180] on span "Today" at bounding box center [653, 180] width 38 height 24
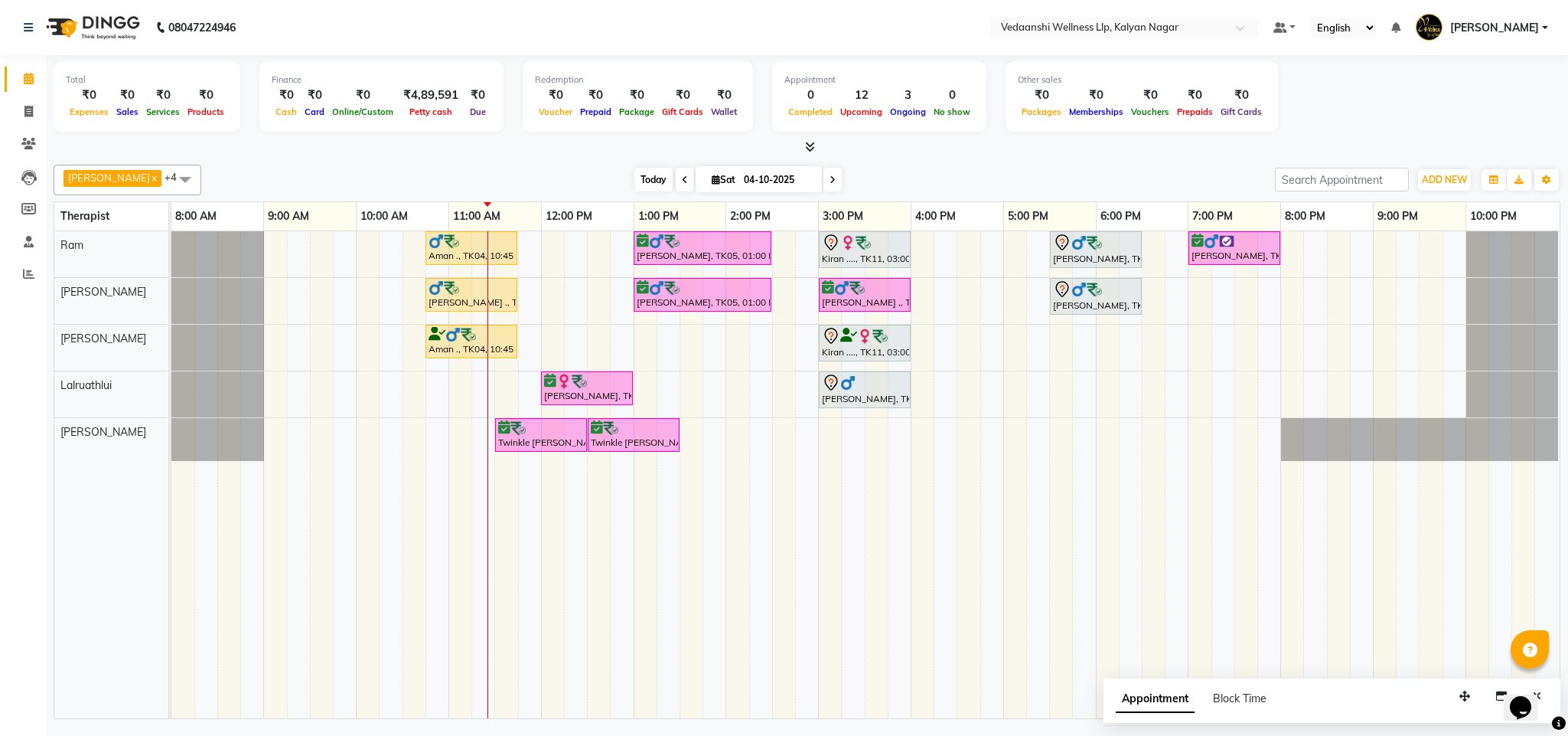
click at [634, 180] on span "Today" at bounding box center [653, 180] width 38 height 24
click at [824, 186] on span at bounding box center [832, 180] width 19 height 24
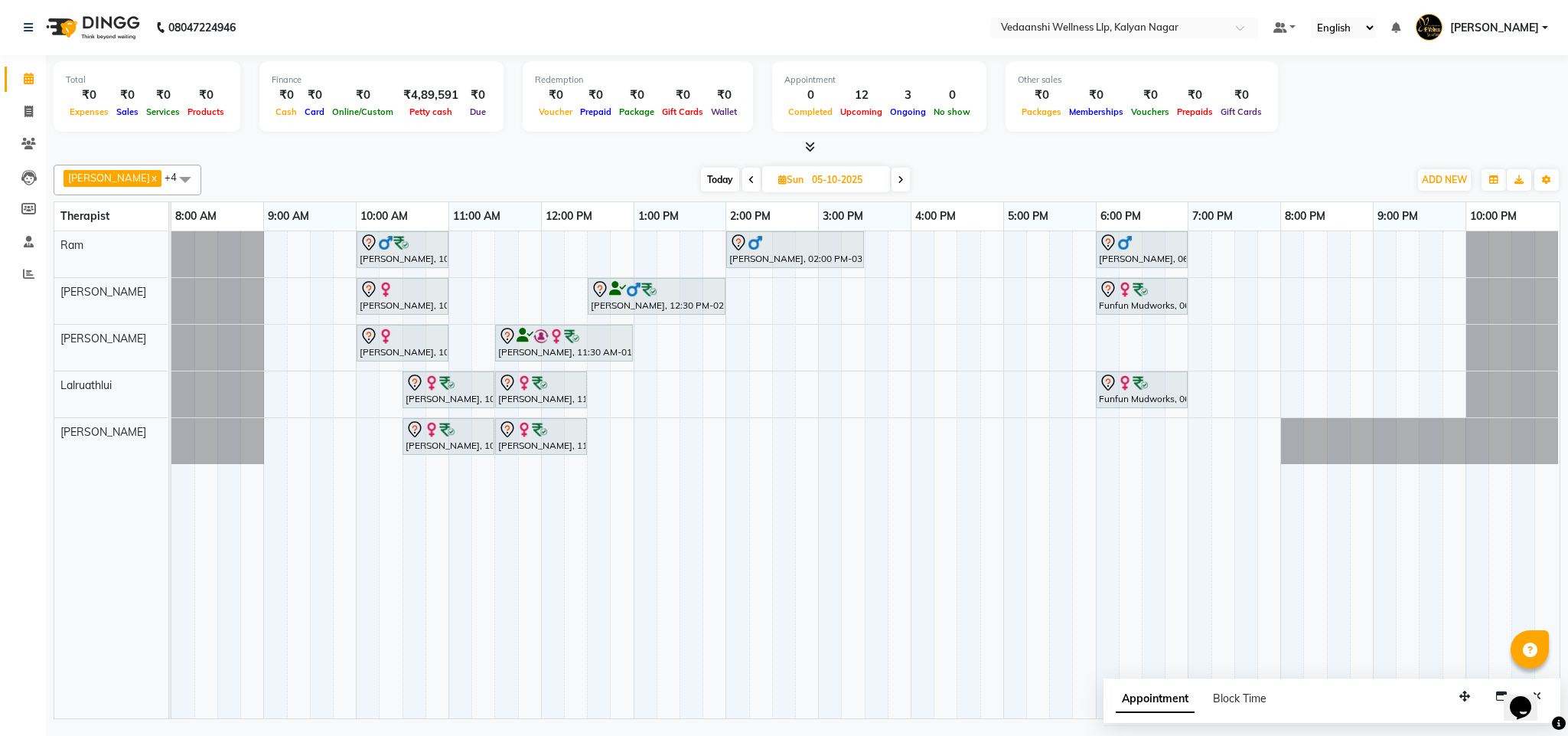
click at [701, 171] on span "Today" at bounding box center [720, 180] width 38 height 24
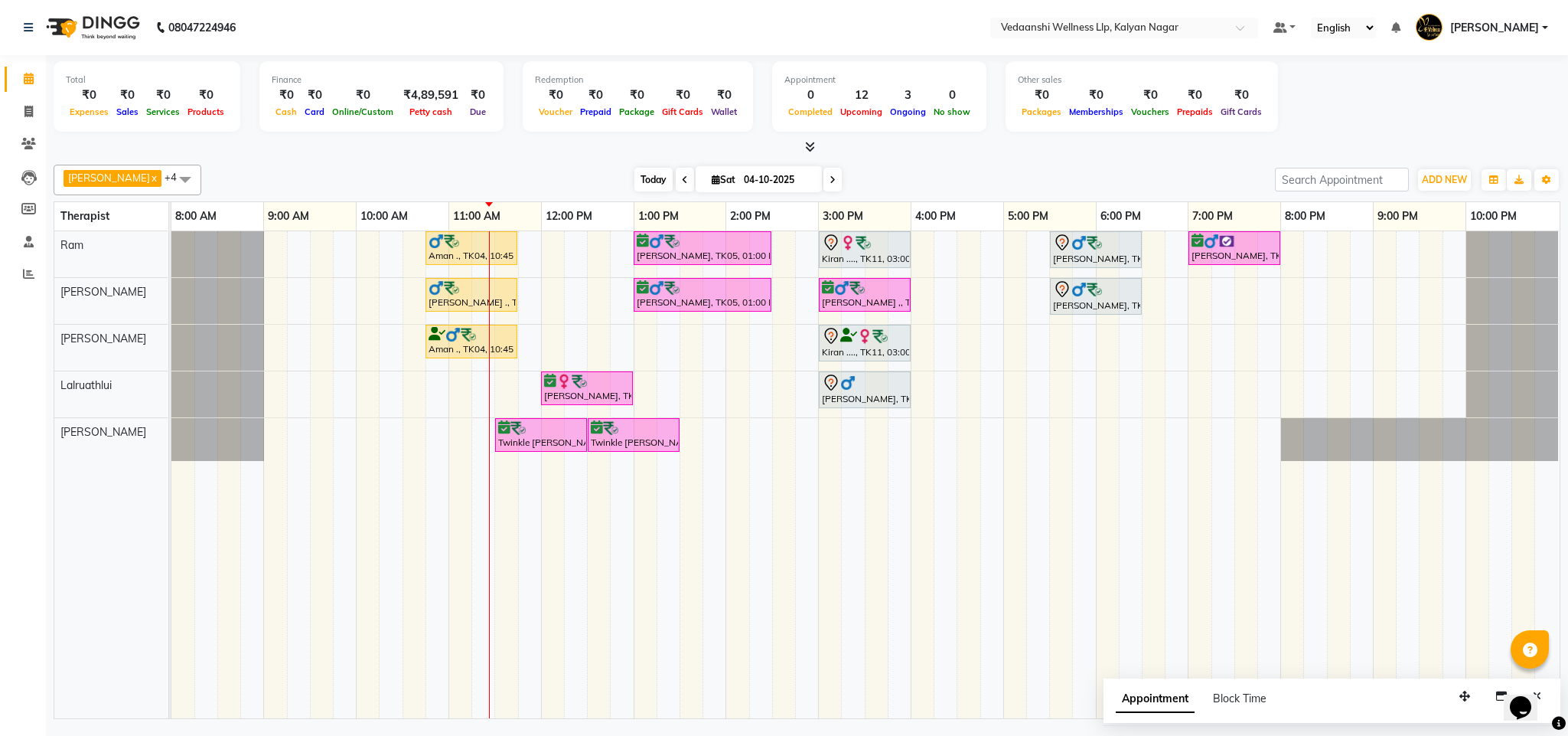
click at [634, 185] on span "Today" at bounding box center [653, 180] width 38 height 24
click at [824, 174] on span at bounding box center [832, 180] width 19 height 24
type input "05-10-2025"
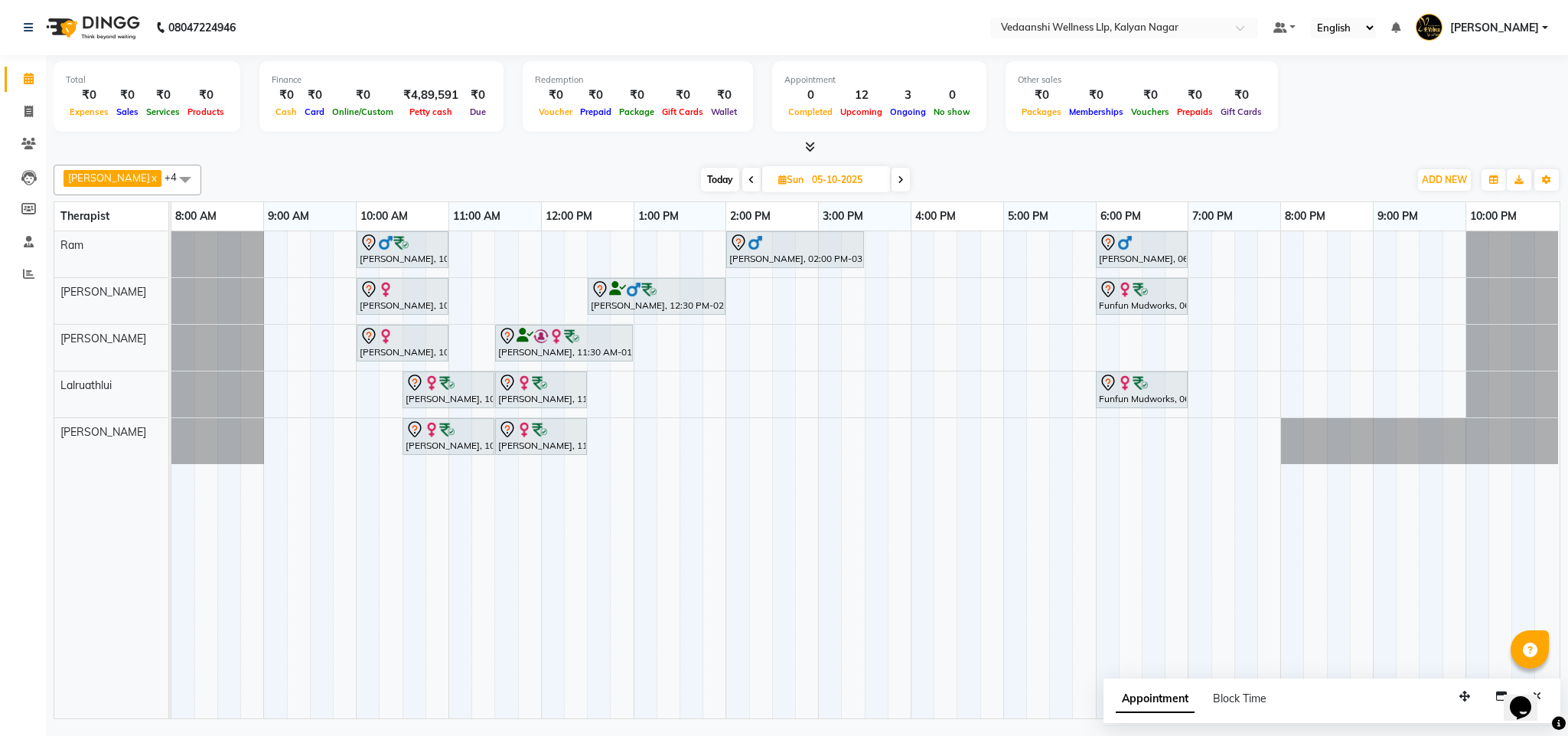
click at [504, 241] on div "Vijendra Singh, 10:00 AM-11:00 AM, Swedish Massage with Wintergreen, Bayleaf & …" at bounding box center [865, 475] width 1388 height 487
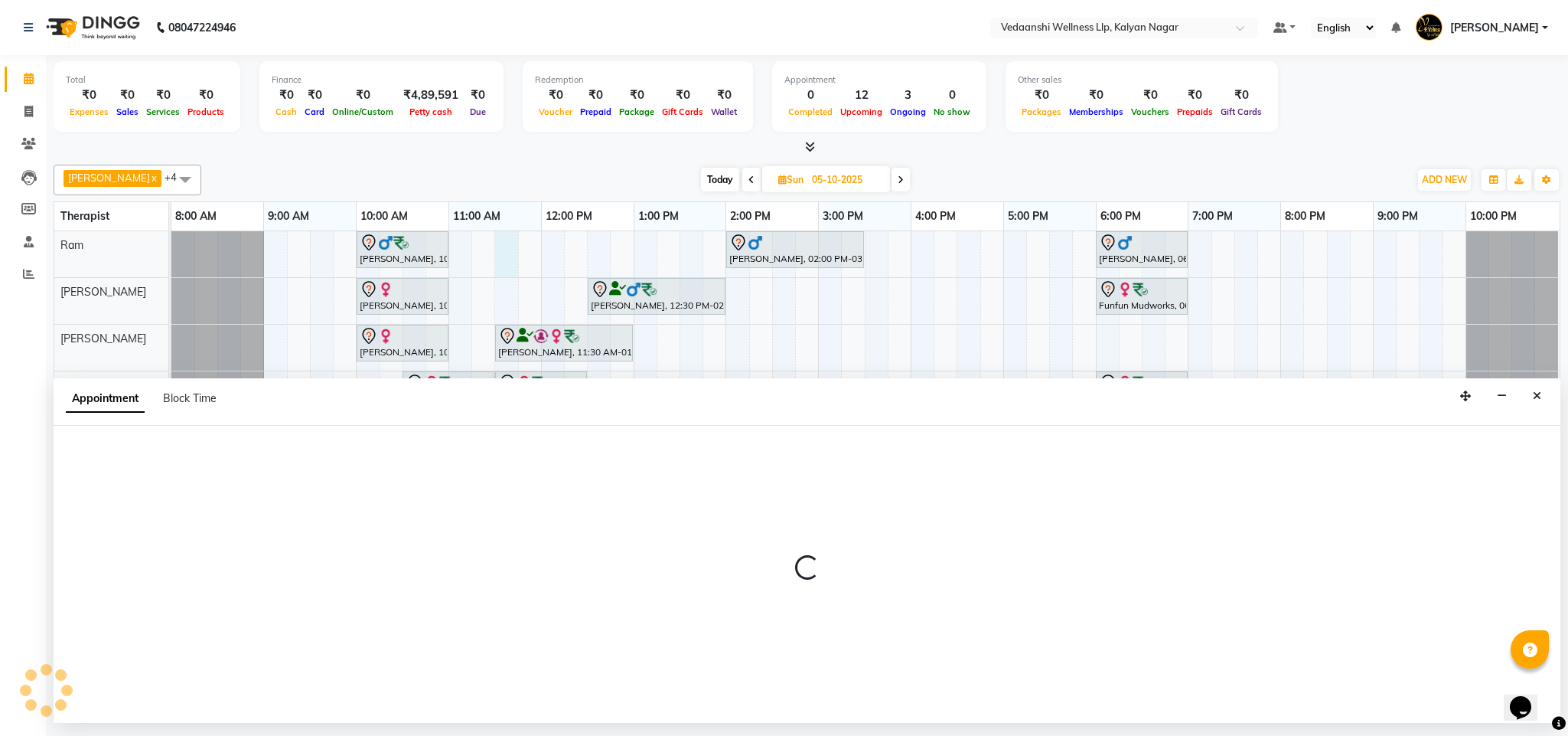
select select "67164"
select select "690"
select select "tentative"
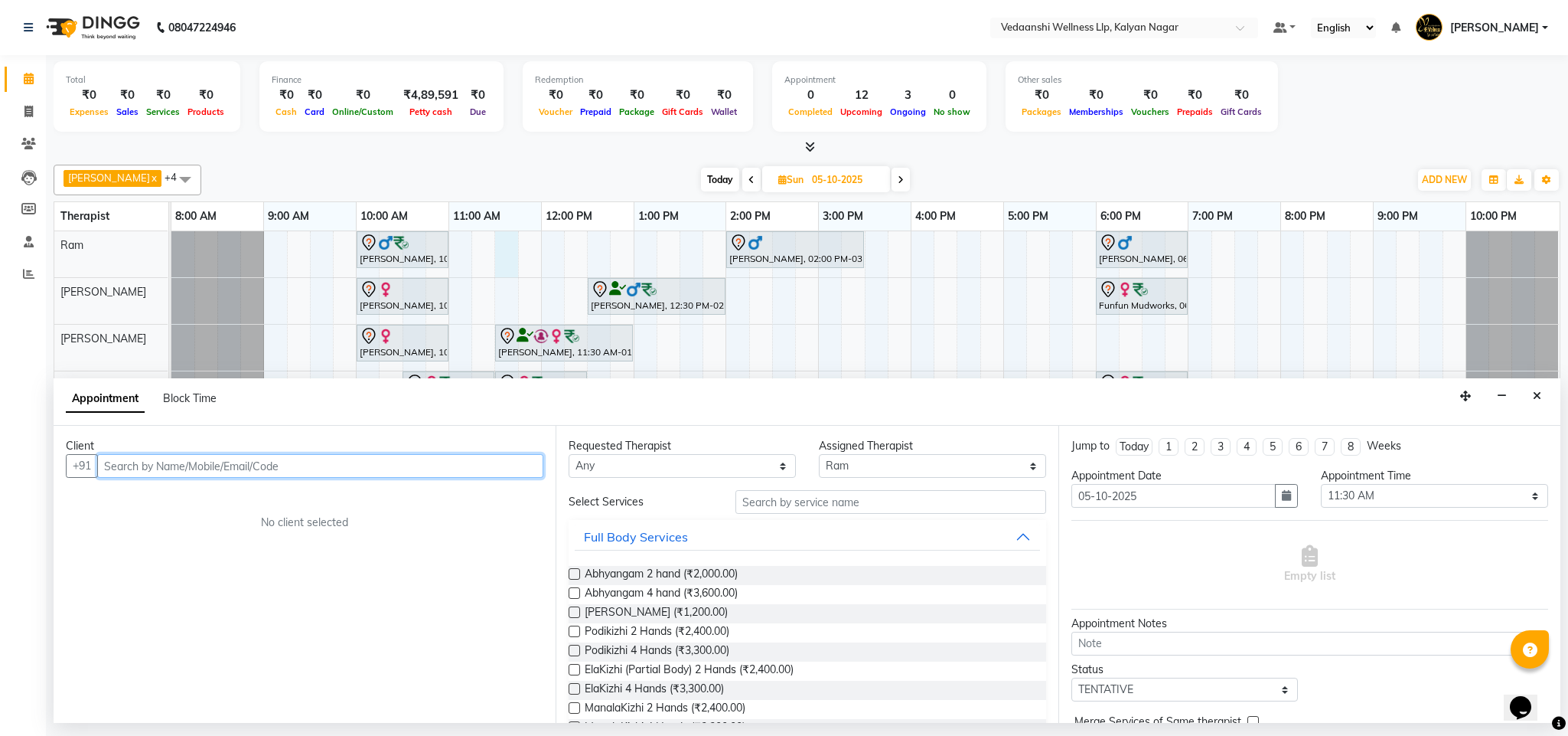
click at [378, 471] on input "text" at bounding box center [320, 466] width 446 height 24
click at [1540, 398] on button "Close" at bounding box center [1536, 396] width 22 height 24
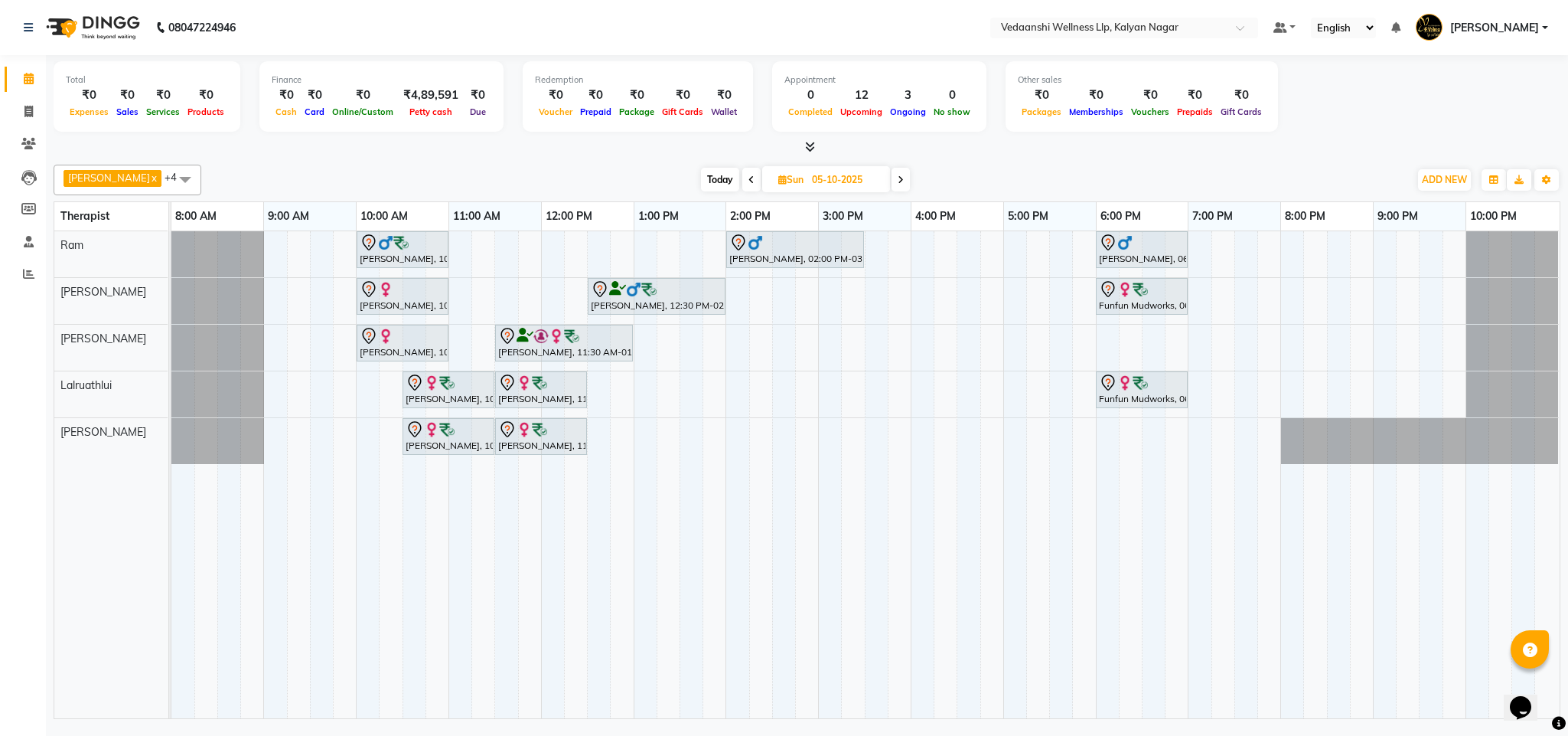
click at [546, 240] on div "Vijendra Singh, 10:00 AM-11:00 AM, Swedish Massage with Wintergreen, Bayleaf & …" at bounding box center [865, 475] width 1388 height 487
select select "67164"
select select "tentative"
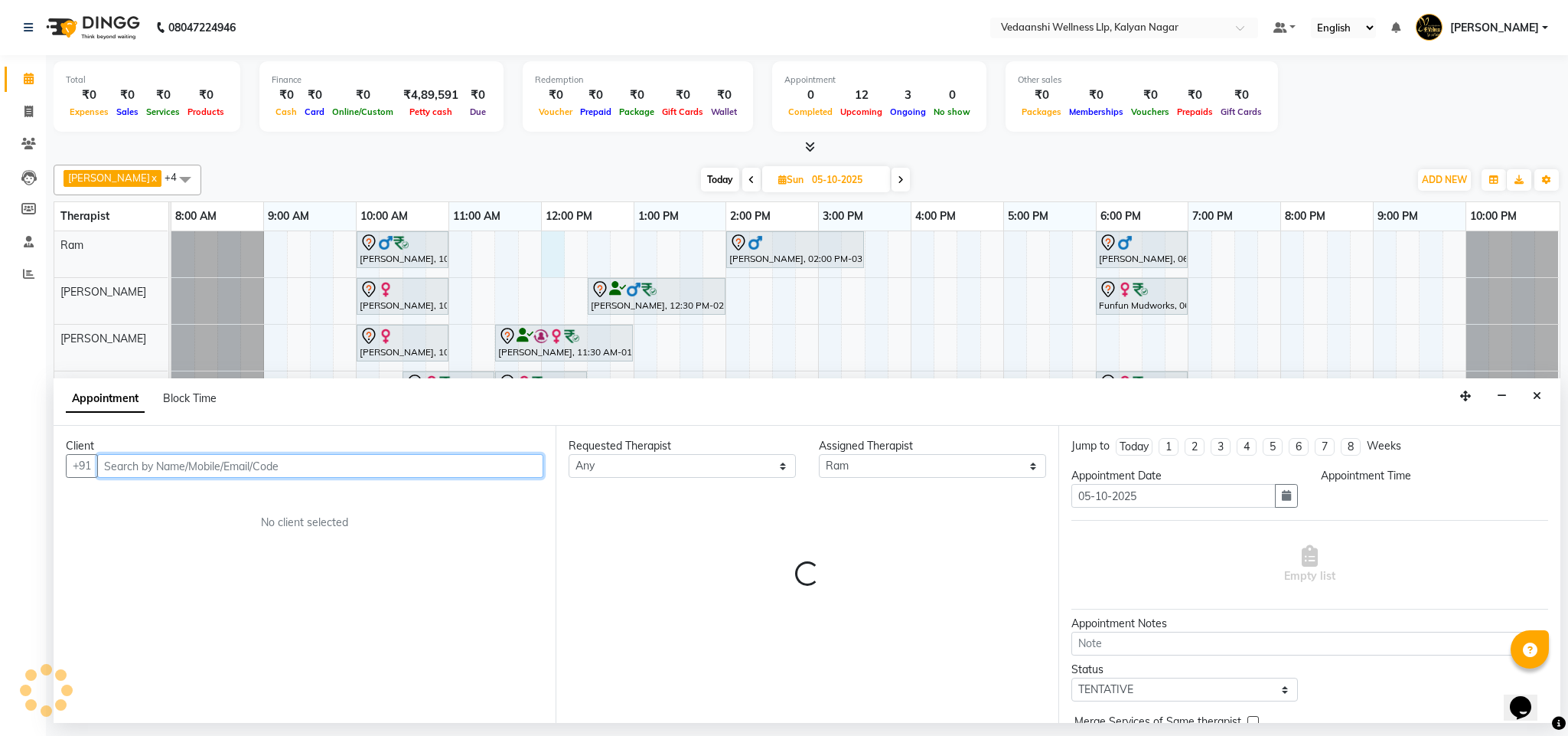
select select "720"
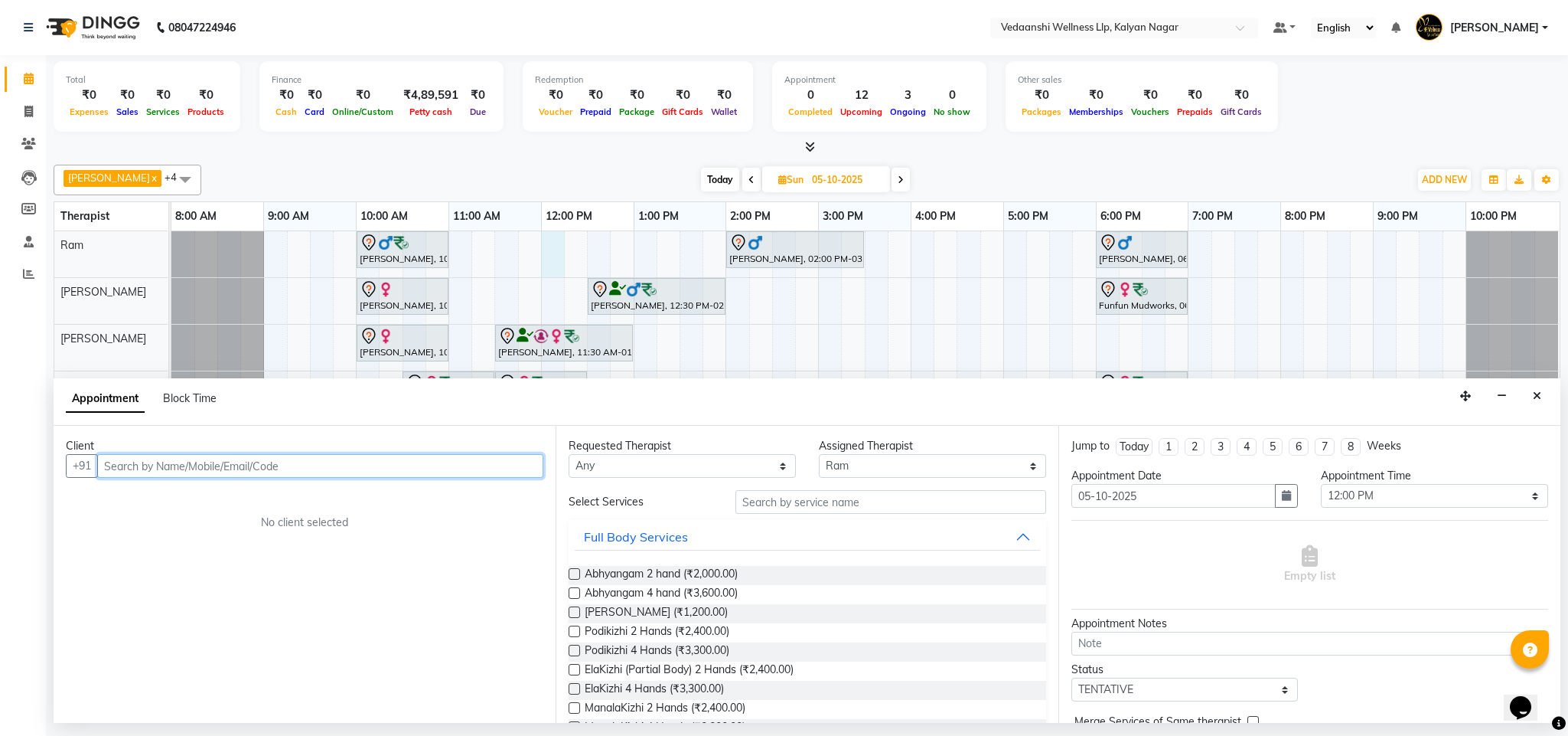
click at [410, 467] on input "text" at bounding box center [320, 466] width 446 height 24
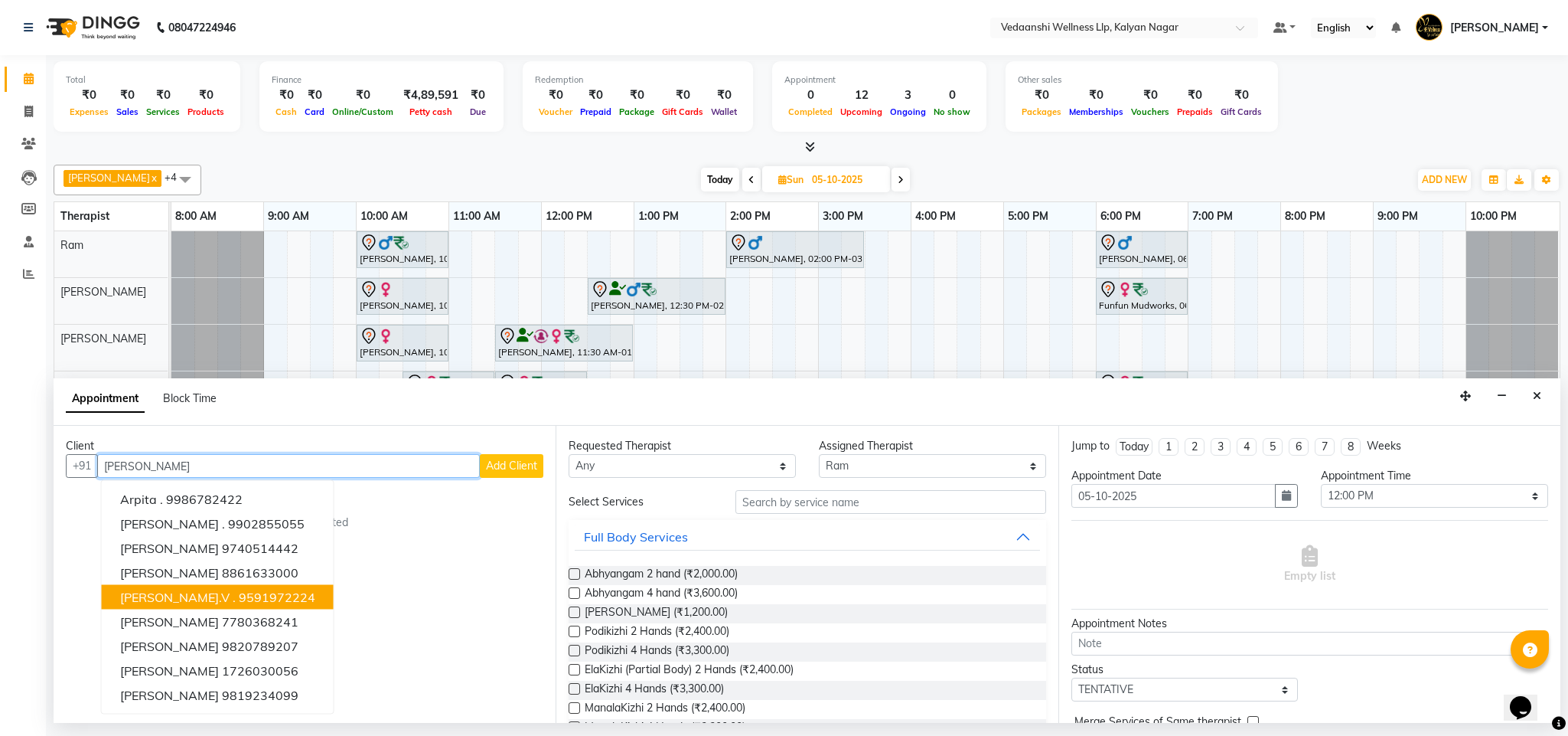
click at [239, 598] on ngb-highlight "9591972224" at bounding box center [277, 596] width 76 height 15
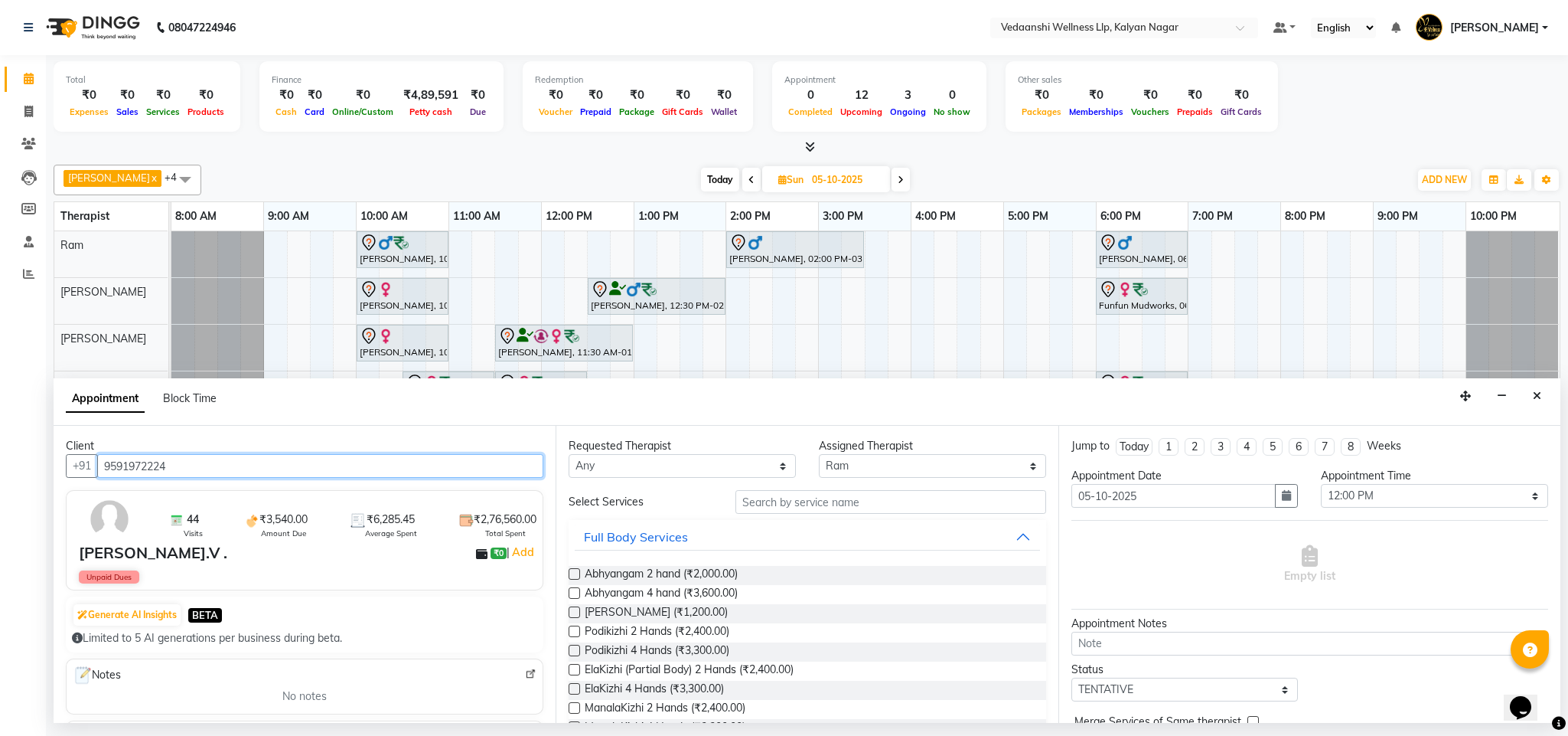
type input "9591972224"
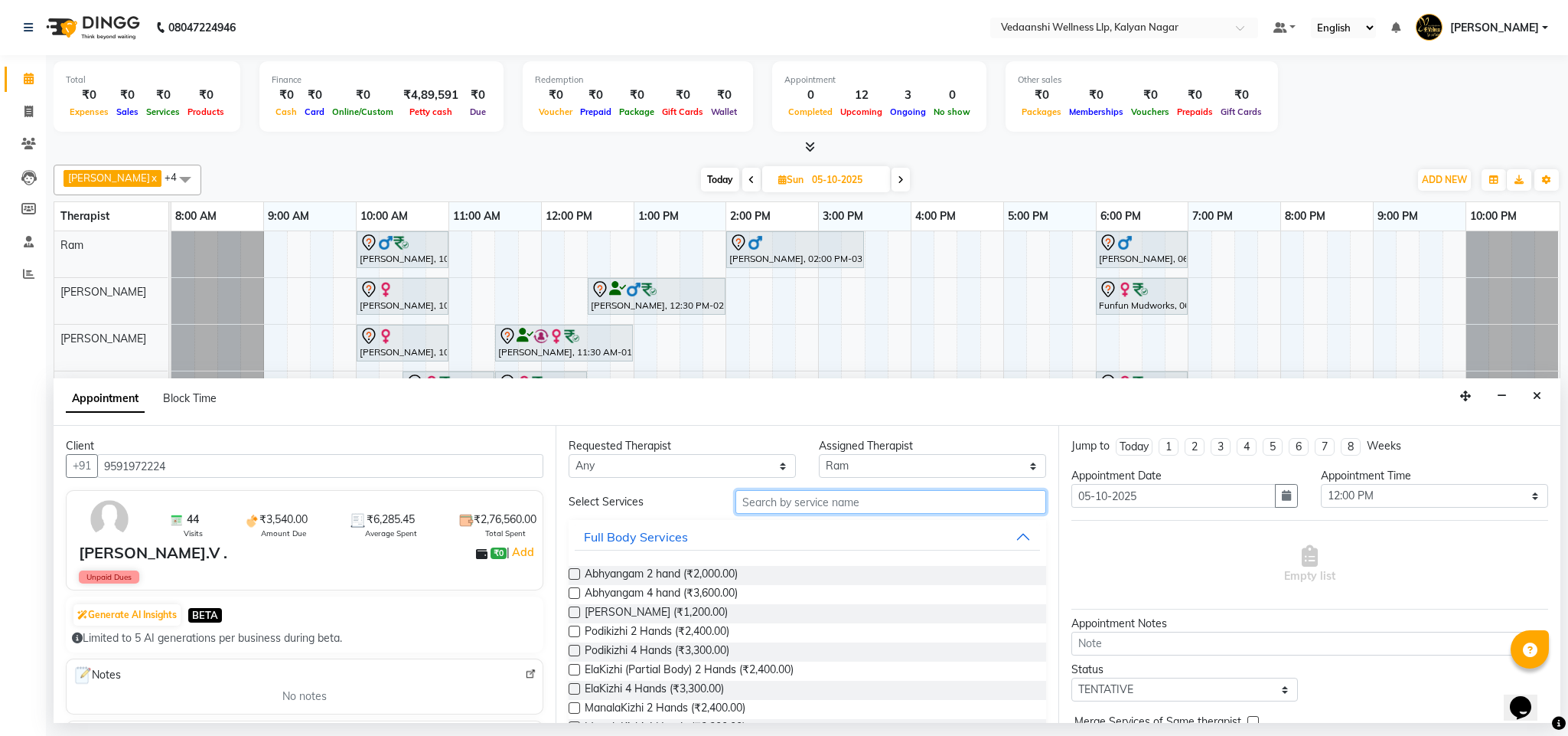
click at [760, 512] on input "text" at bounding box center [891, 501] width 311 height 24
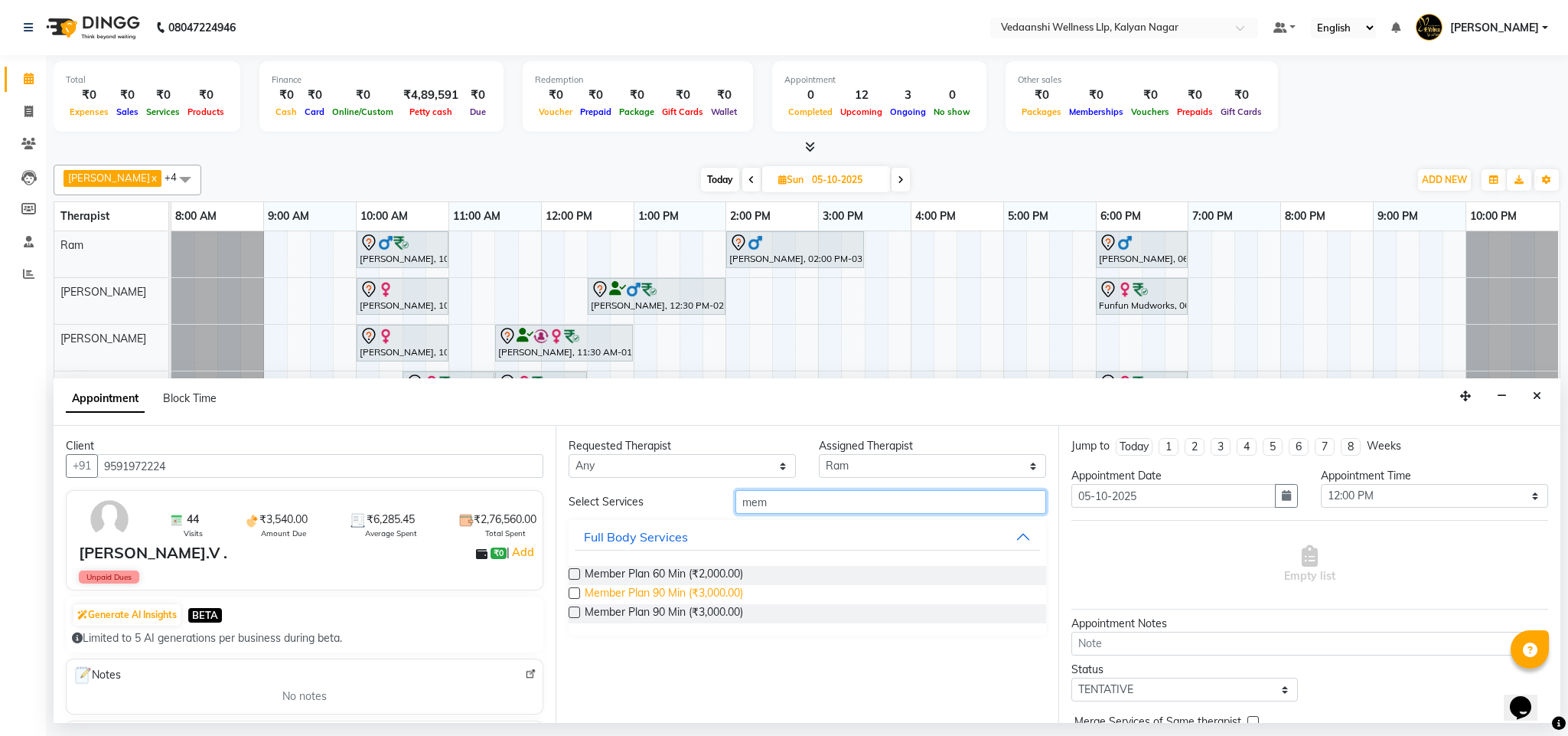
type input "mem"
click at [698, 588] on span "Member Plan 90 Min (₹3,000.00)" at bounding box center [664, 595] width 158 height 20
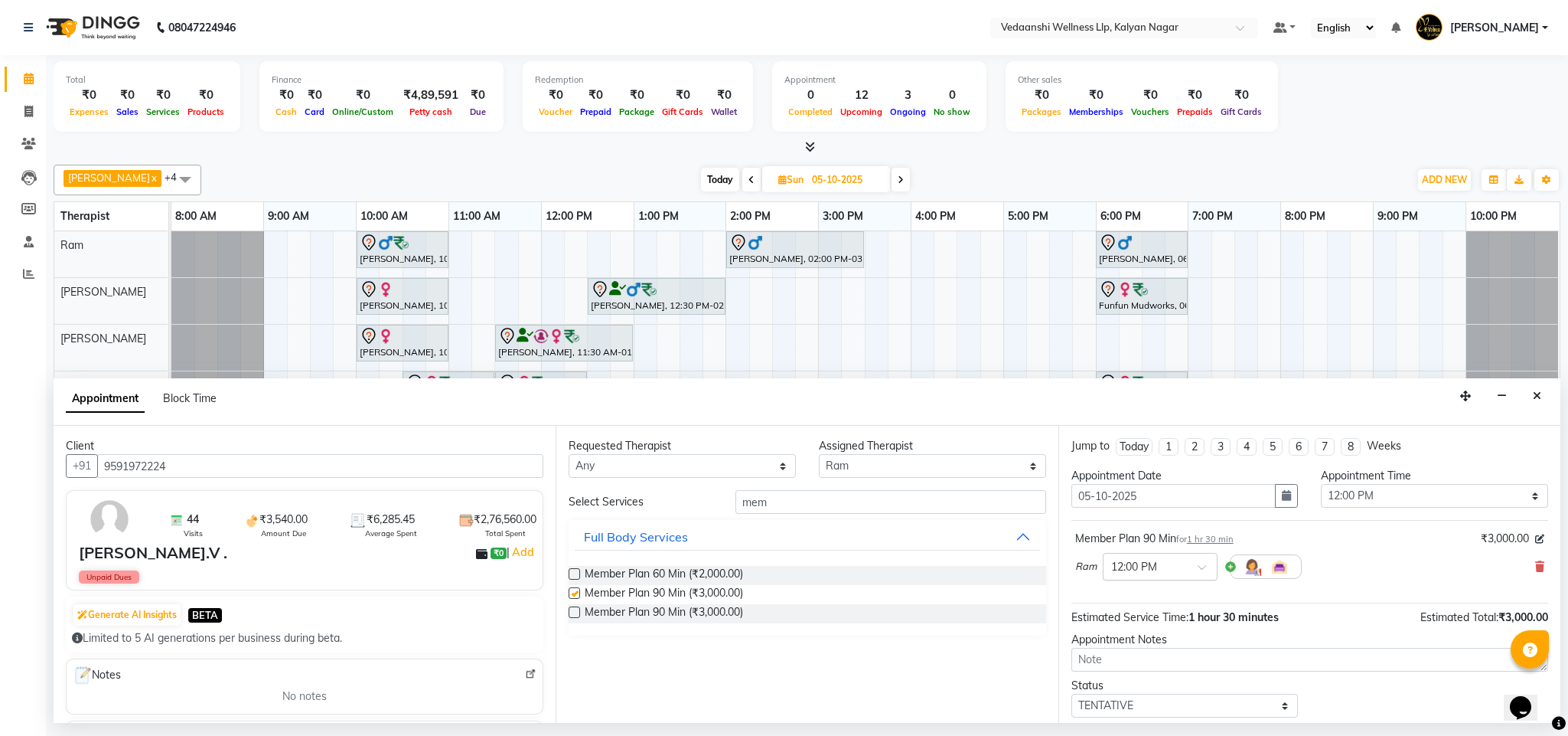
checkbox input "false"
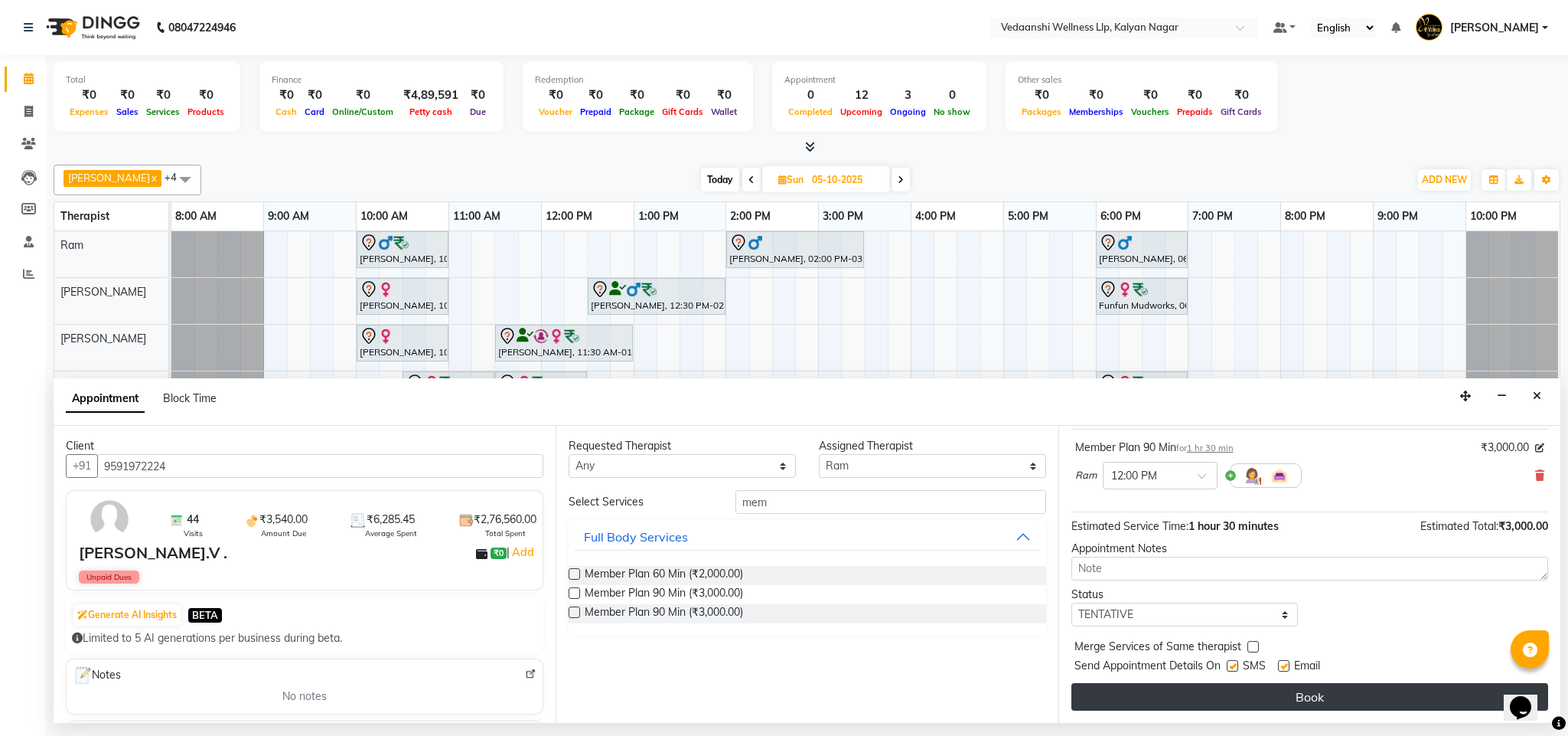
click at [1185, 705] on button "Book" at bounding box center [1309, 696] width 477 height 28
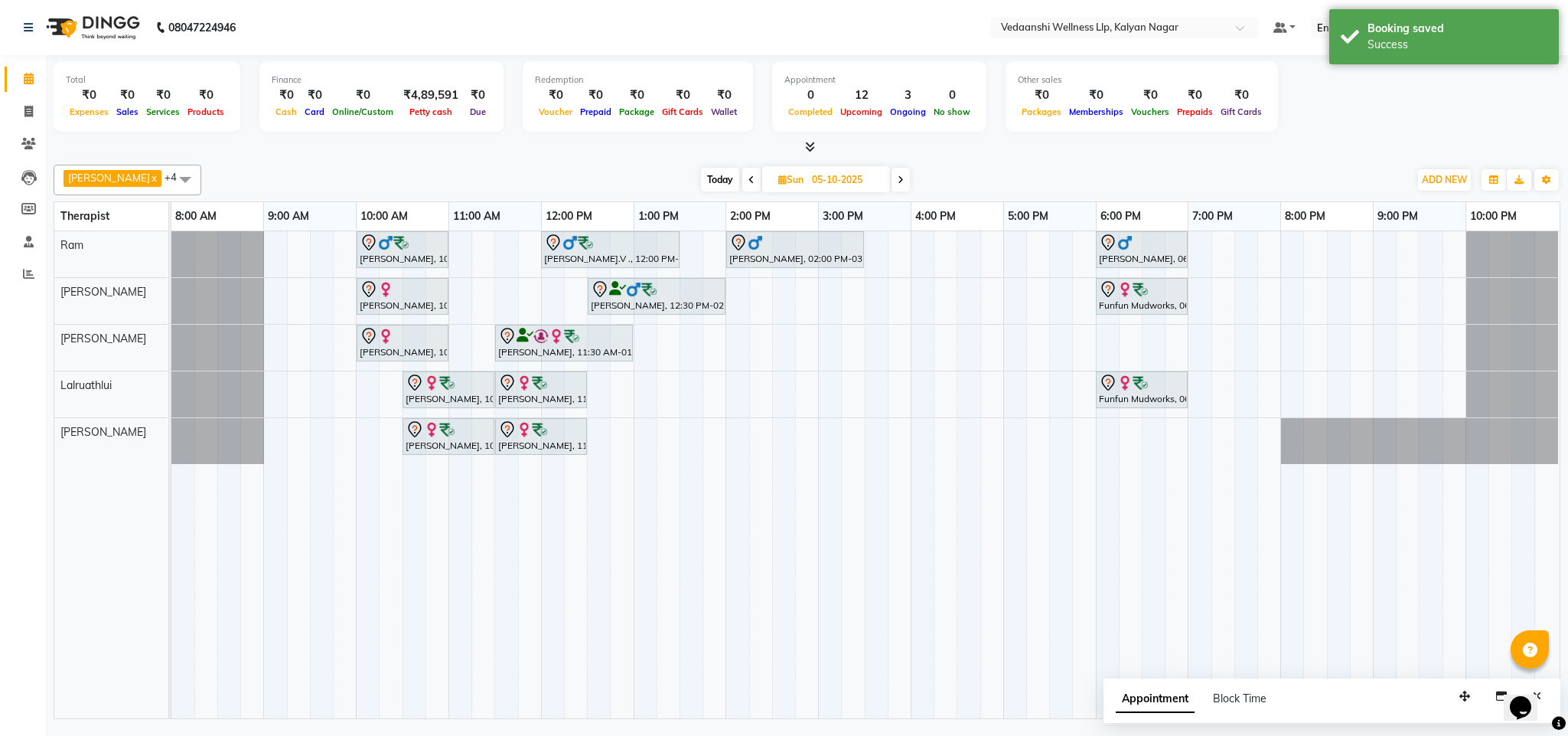
click at [701, 184] on span "Today" at bounding box center [720, 180] width 38 height 24
type input "04-10-2025"
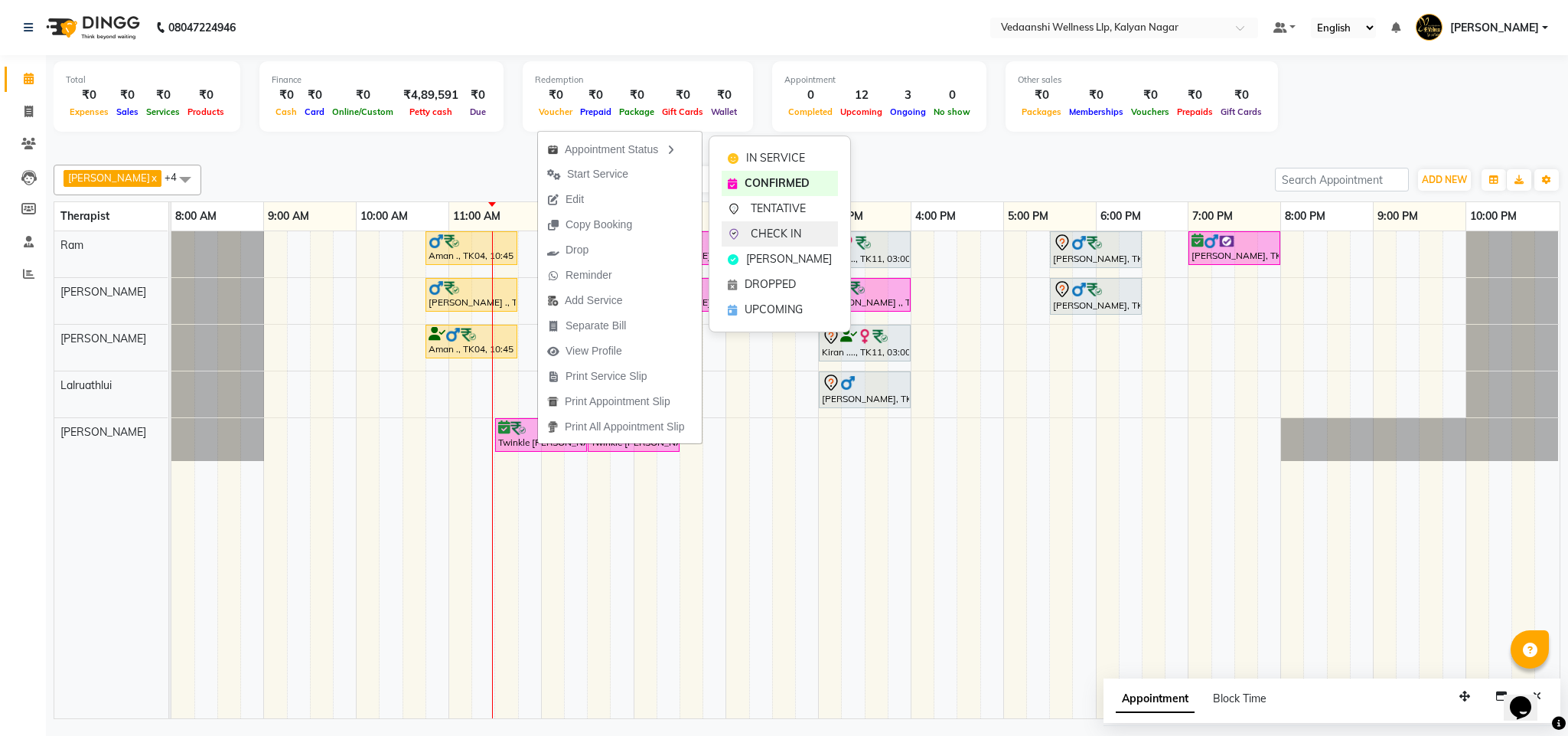
click at [781, 230] on span "CHECK IN" at bounding box center [776, 234] width 51 height 16
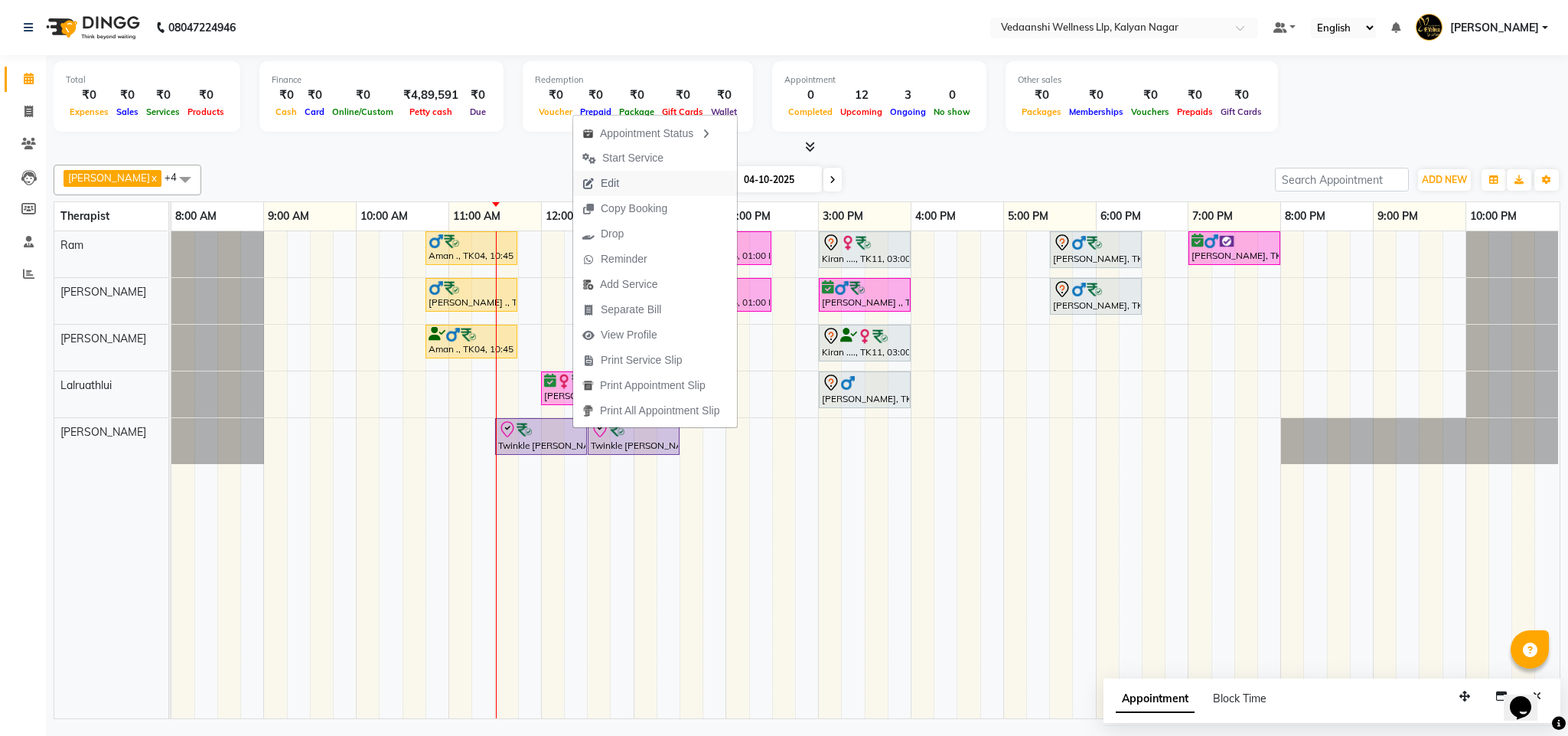
click at [630, 180] on button "Edit" at bounding box center [655, 183] width 163 height 25
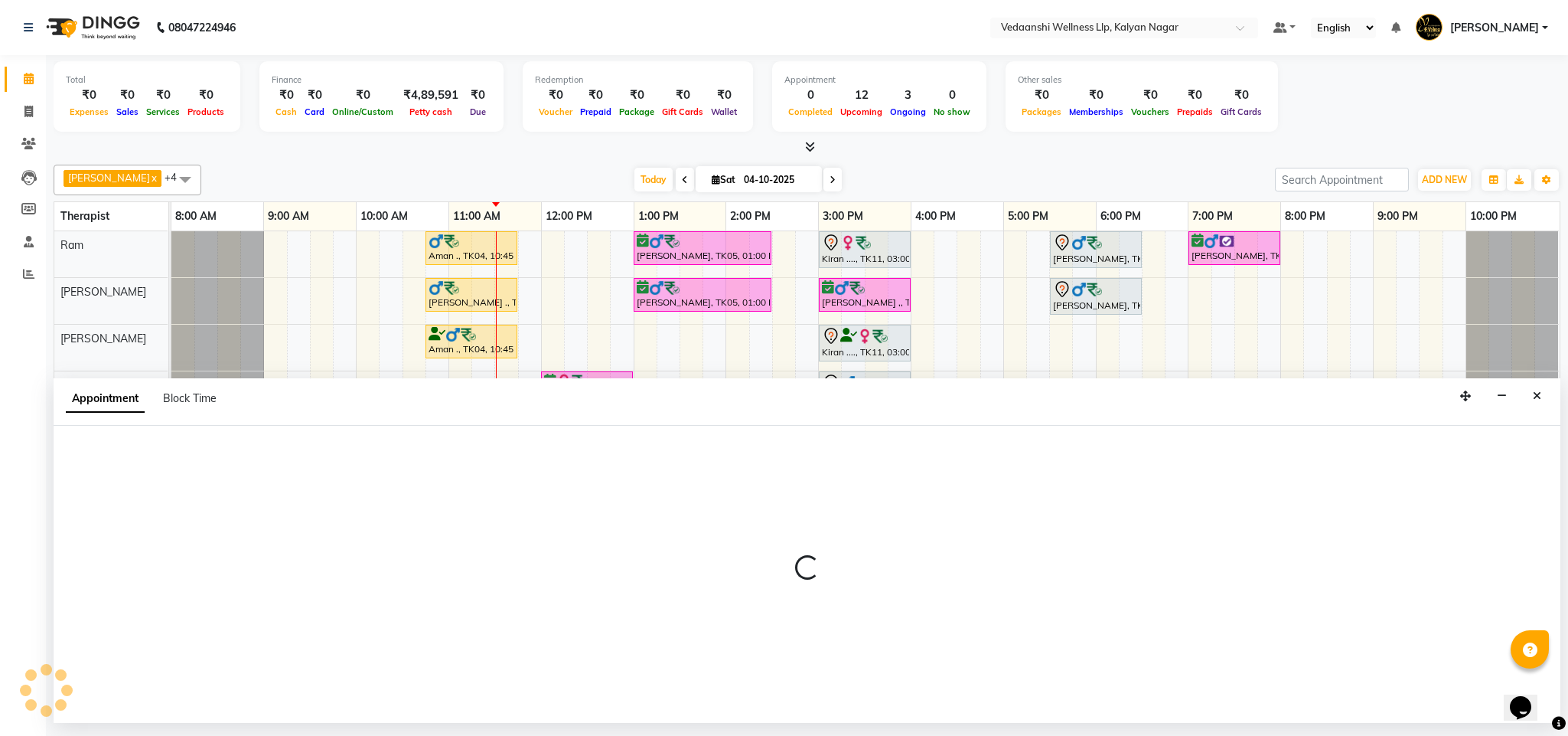
select select "tentative"
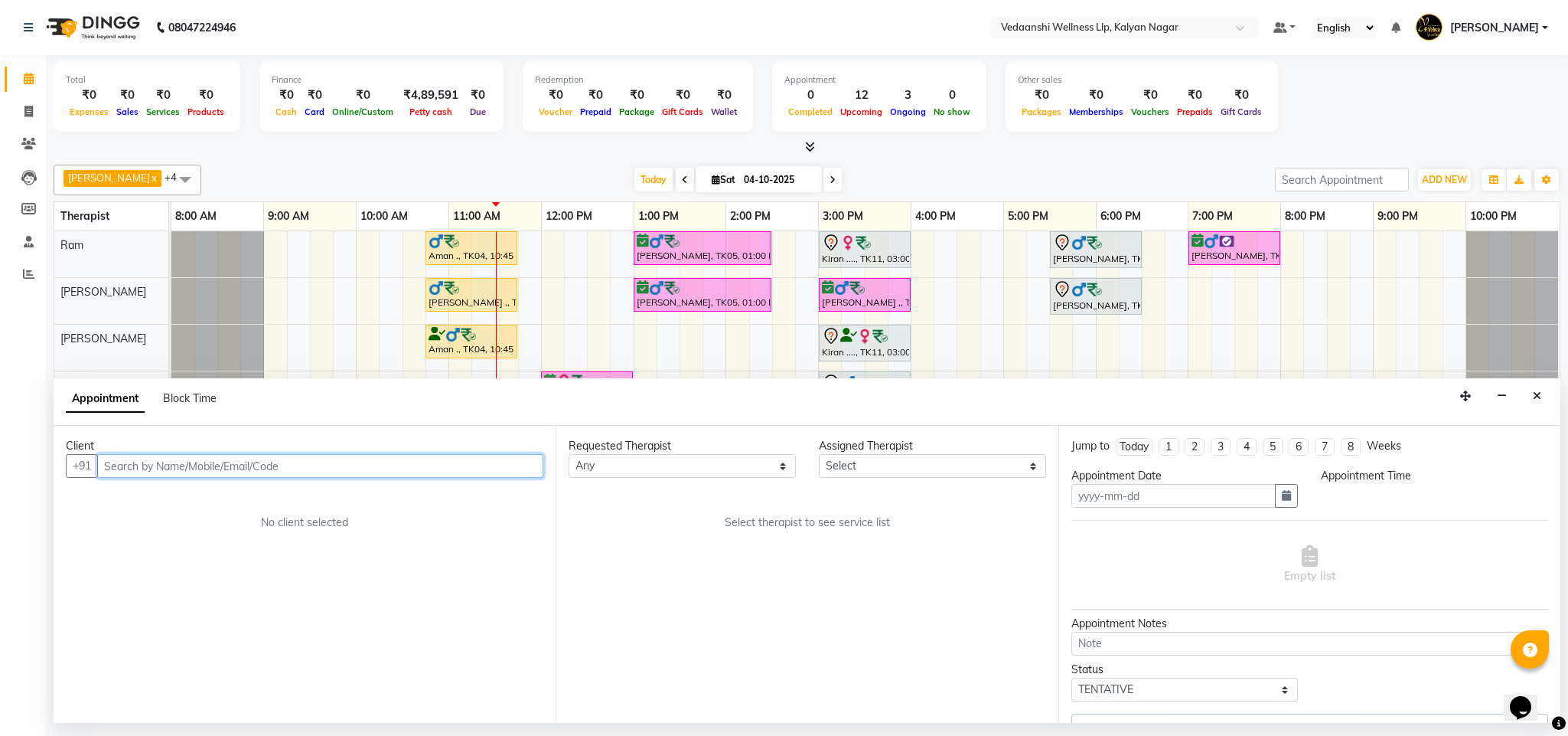
type input "04-10-2025"
select select "check-in"
select select "690"
select select "25779"
select select "1336"
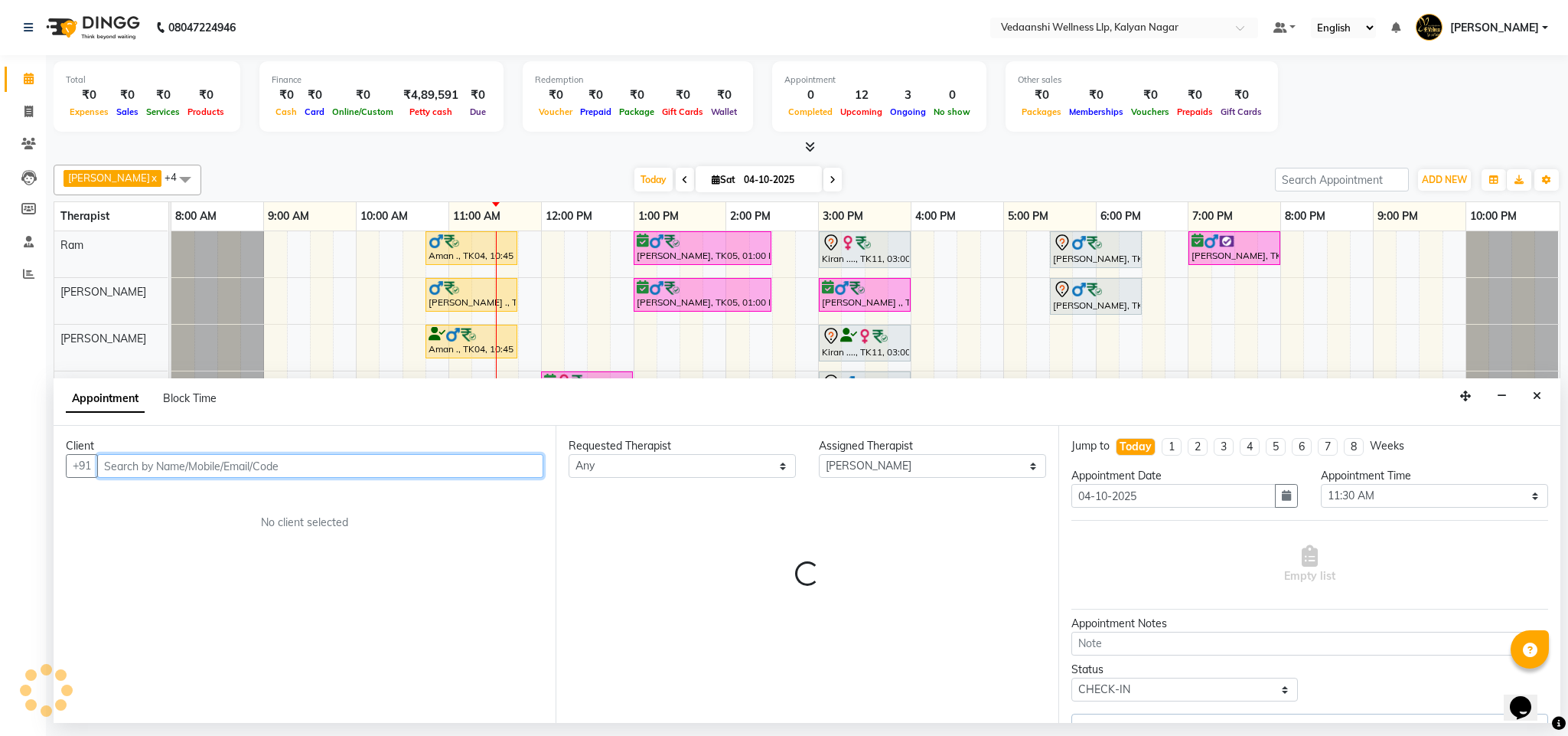
select select "1336"
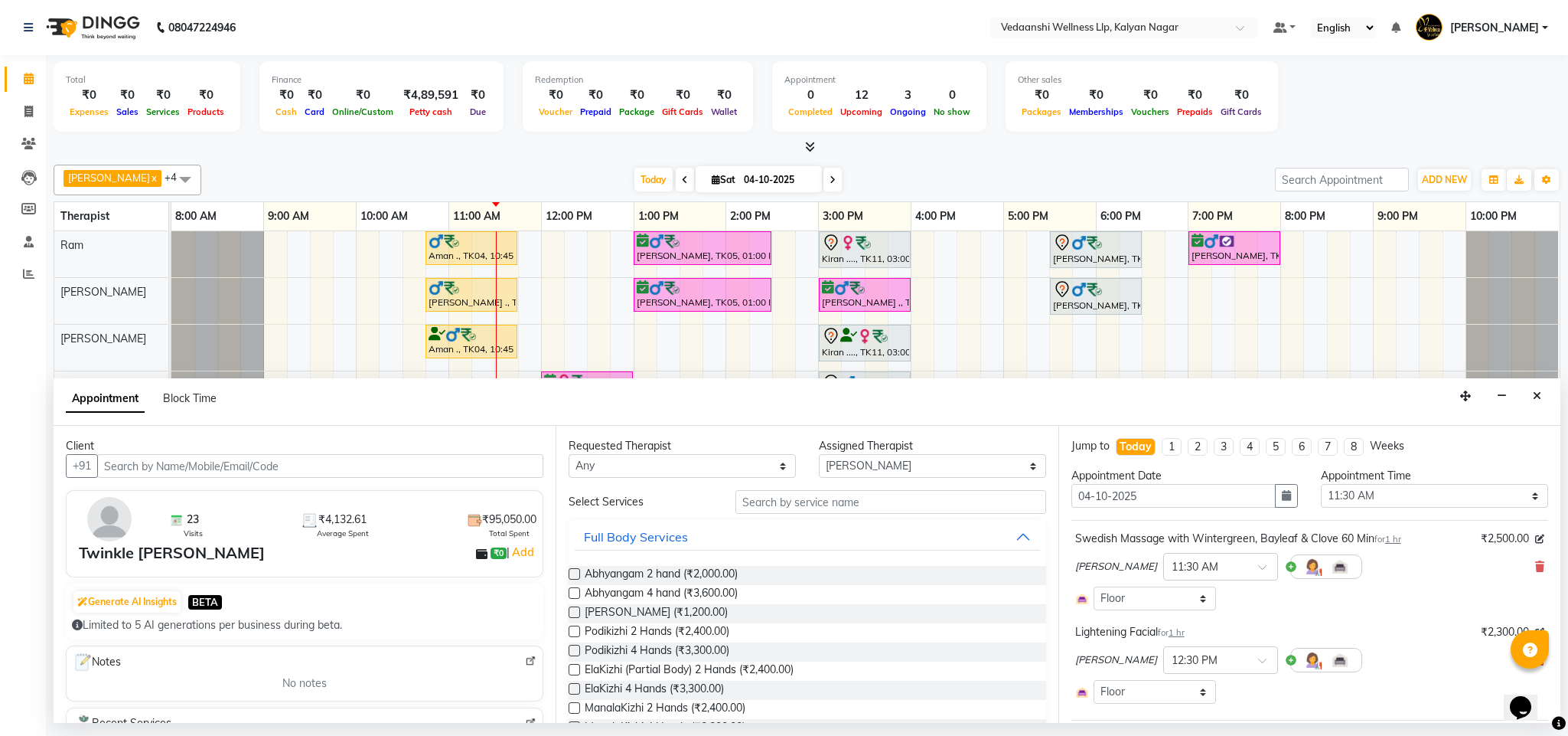
click at [1535, 567] on icon at bounding box center [1540, 566] width 9 height 11
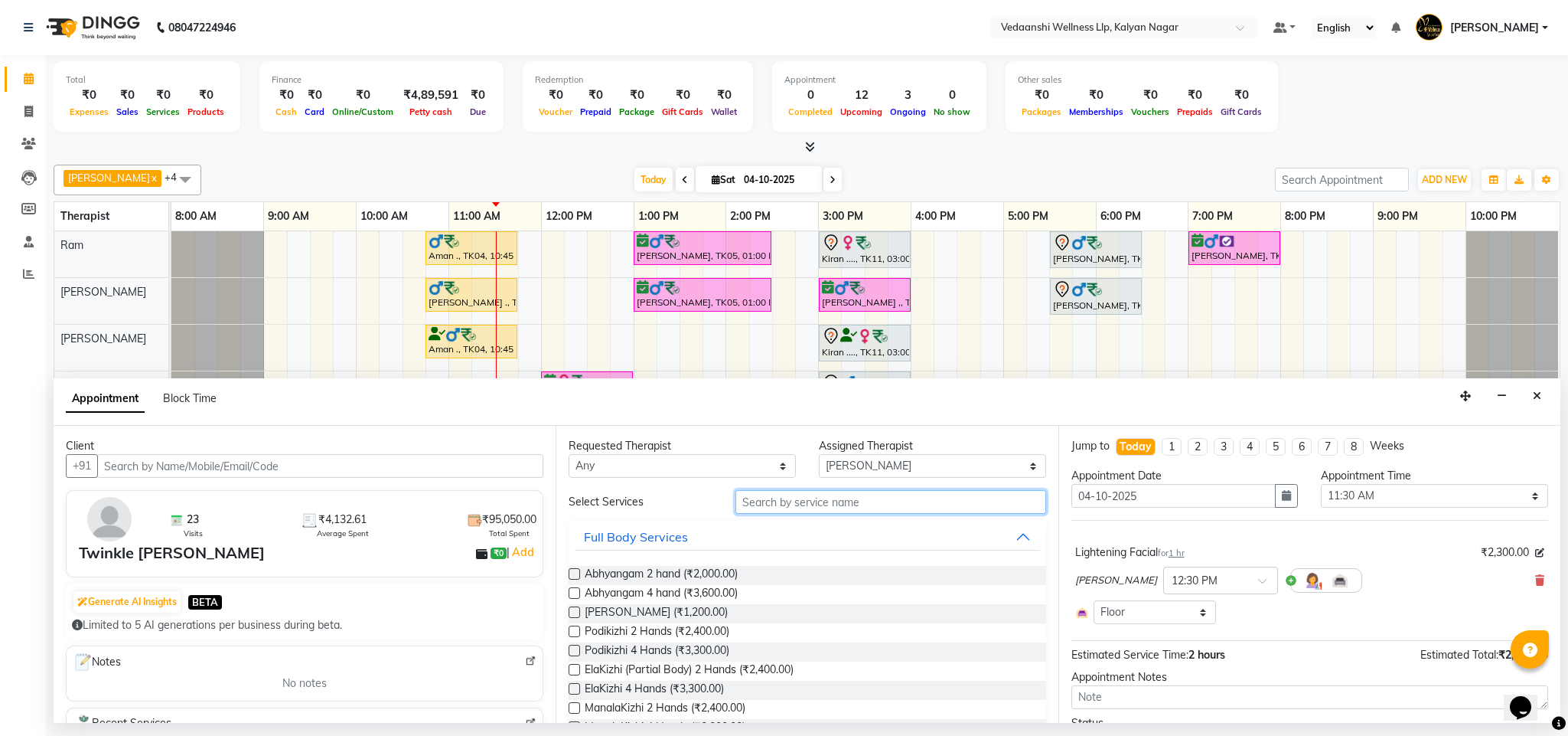
click at [849, 493] on input "text" at bounding box center [891, 501] width 311 height 24
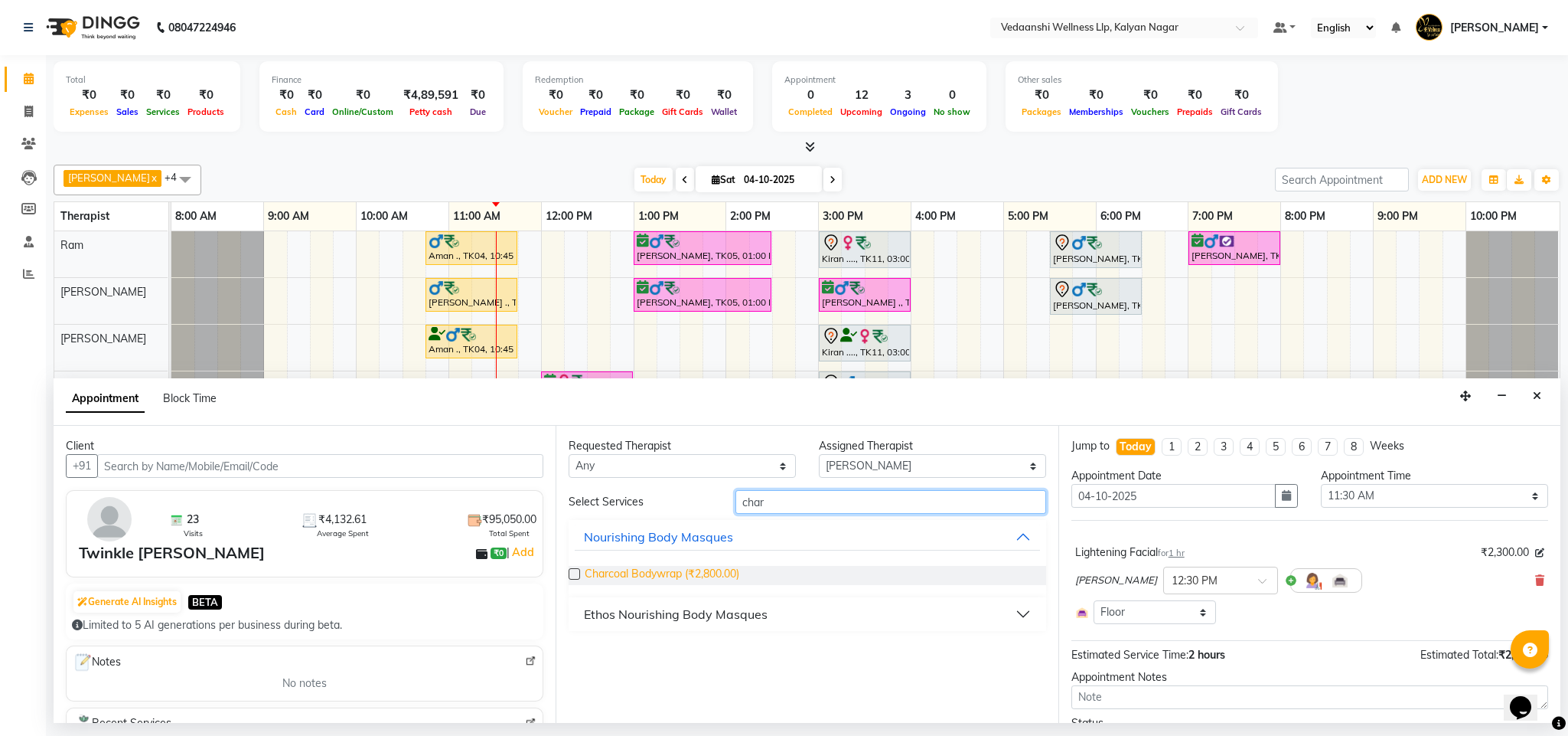
type input "char"
click at [726, 575] on span "Charcoal Bodywrap (₹2,800.00)" at bounding box center [662, 575] width 155 height 20
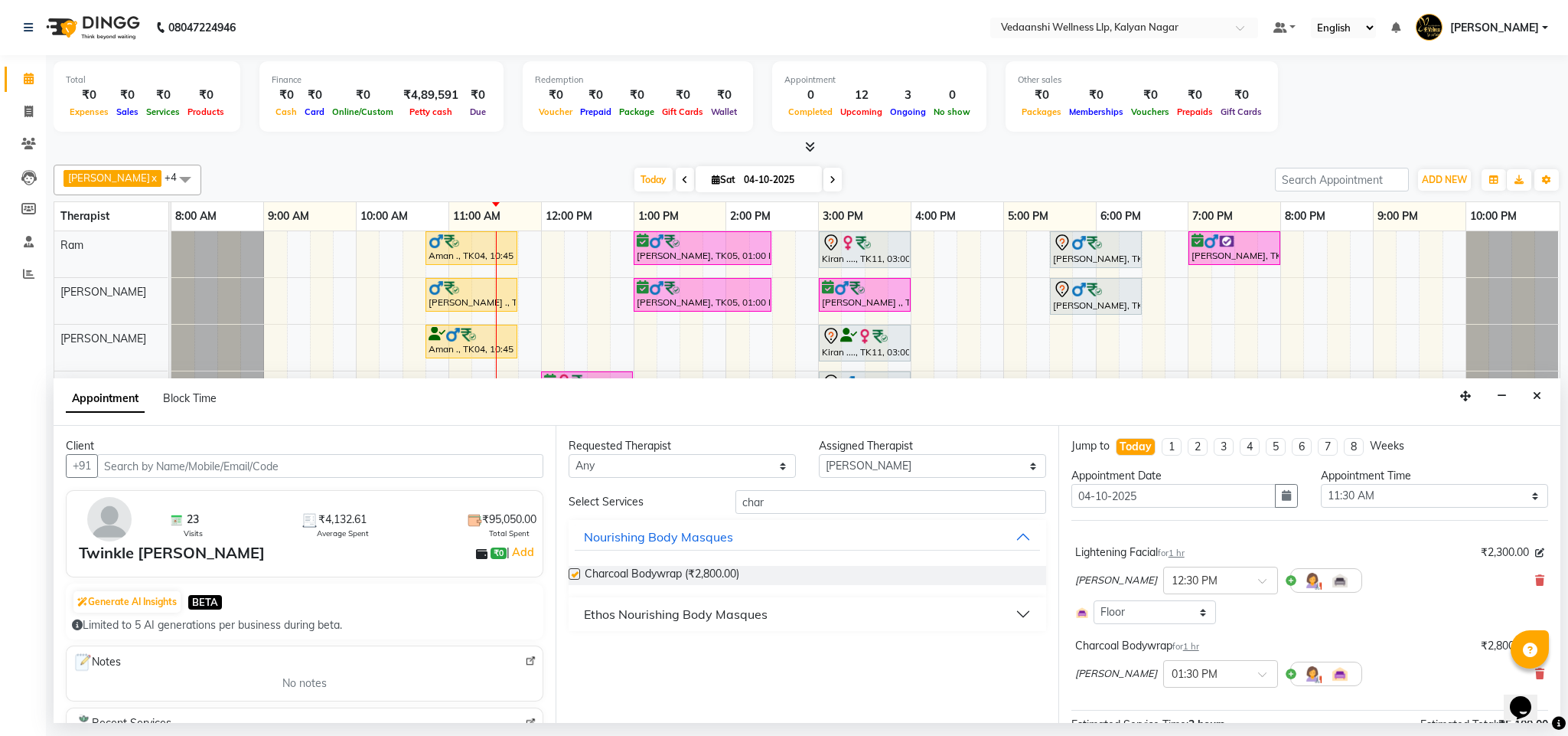
checkbox input "false"
click at [1207, 660] on div "Rashika Khadse × 01:30 PM" at bounding box center [1218, 673] width 287 height 40
click at [1214, 673] on input "text" at bounding box center [1205, 673] width 68 height 16
click at [1200, 703] on div "11:30 AM" at bounding box center [1220, 707] width 113 height 28
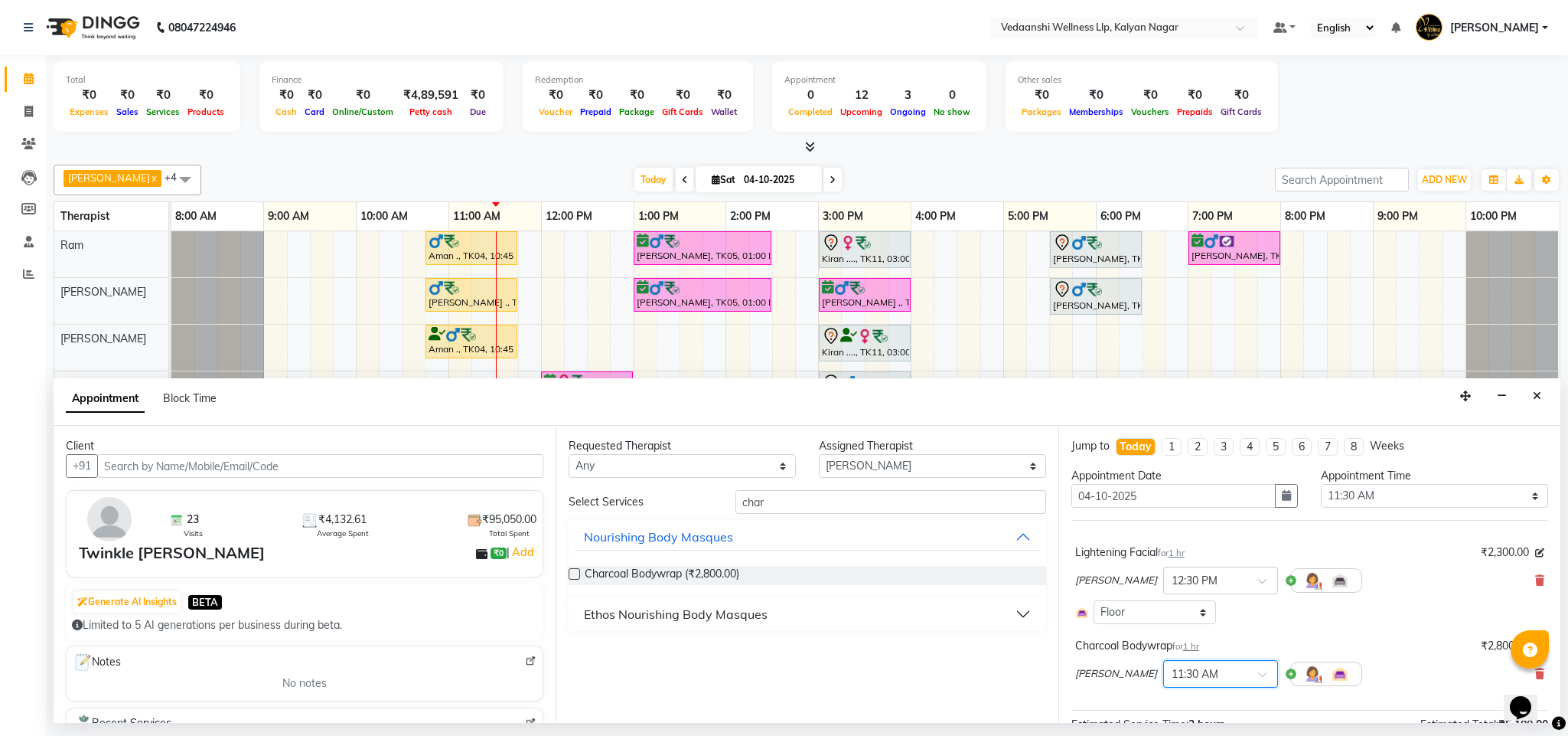
scroll to position [156, 0]
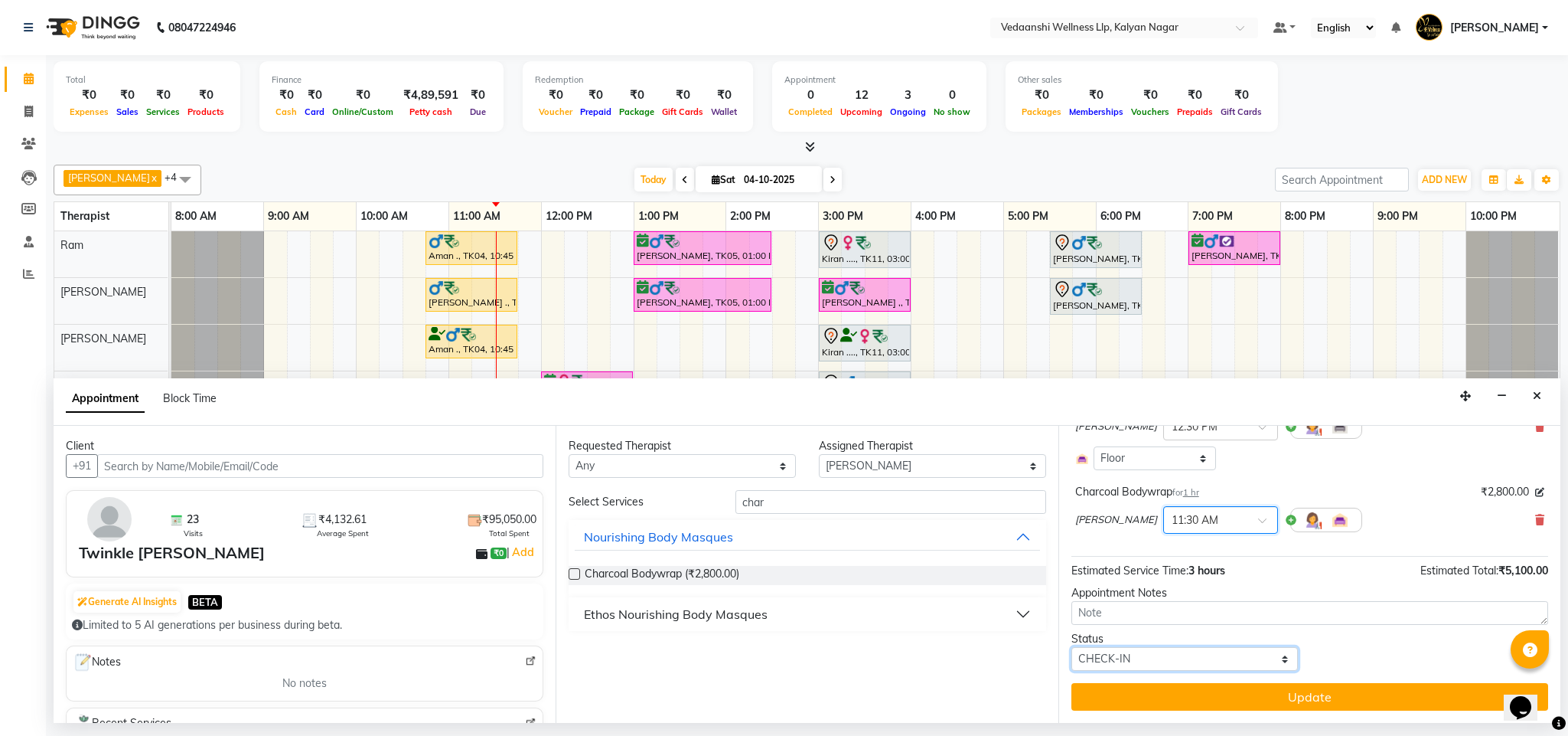
click at [1139, 660] on select "Select TENTATIVE CONFIRM CHECK-IN UPCOMING" at bounding box center [1185, 659] width 227 height 24
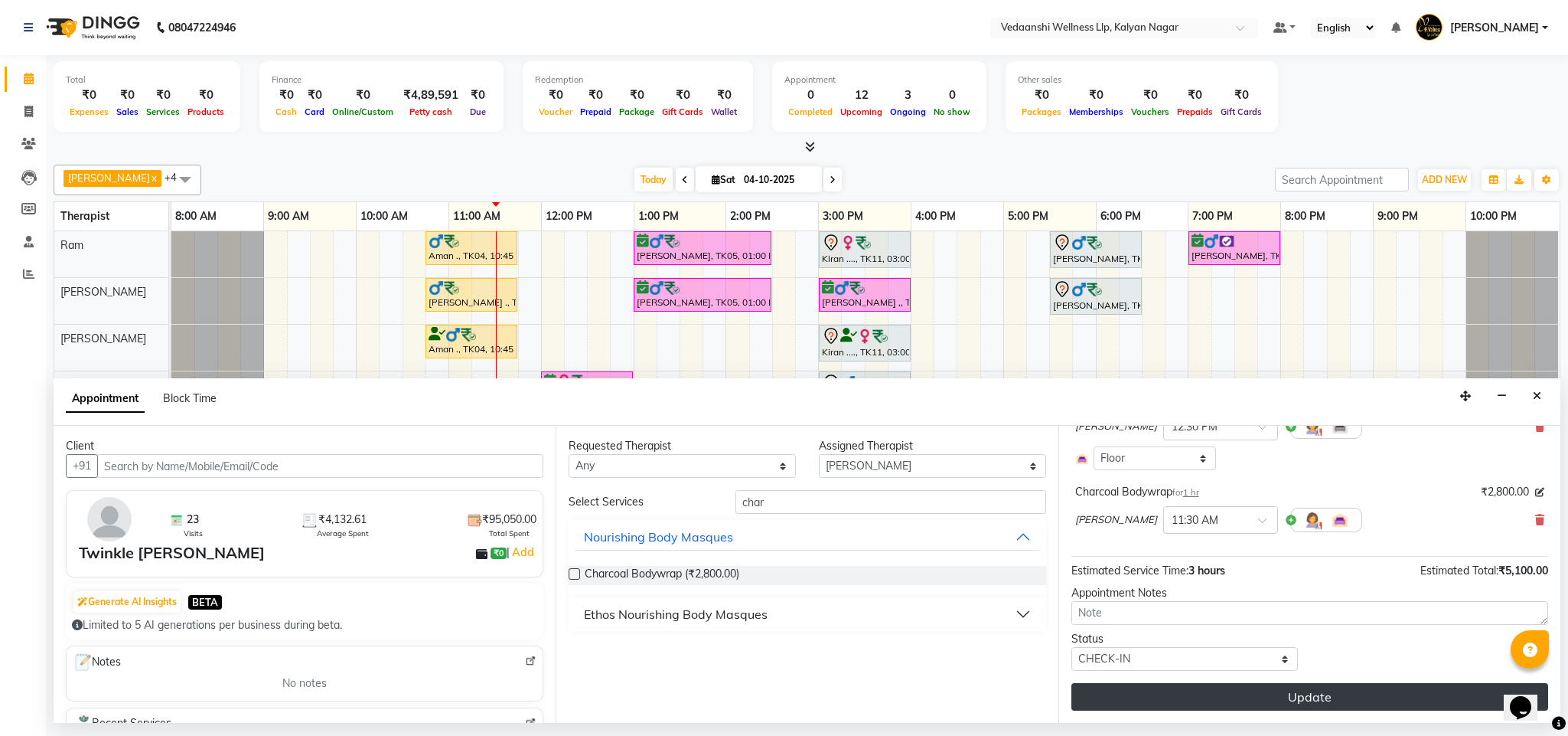
click at [1157, 706] on button "Update" at bounding box center [1309, 696] width 477 height 28
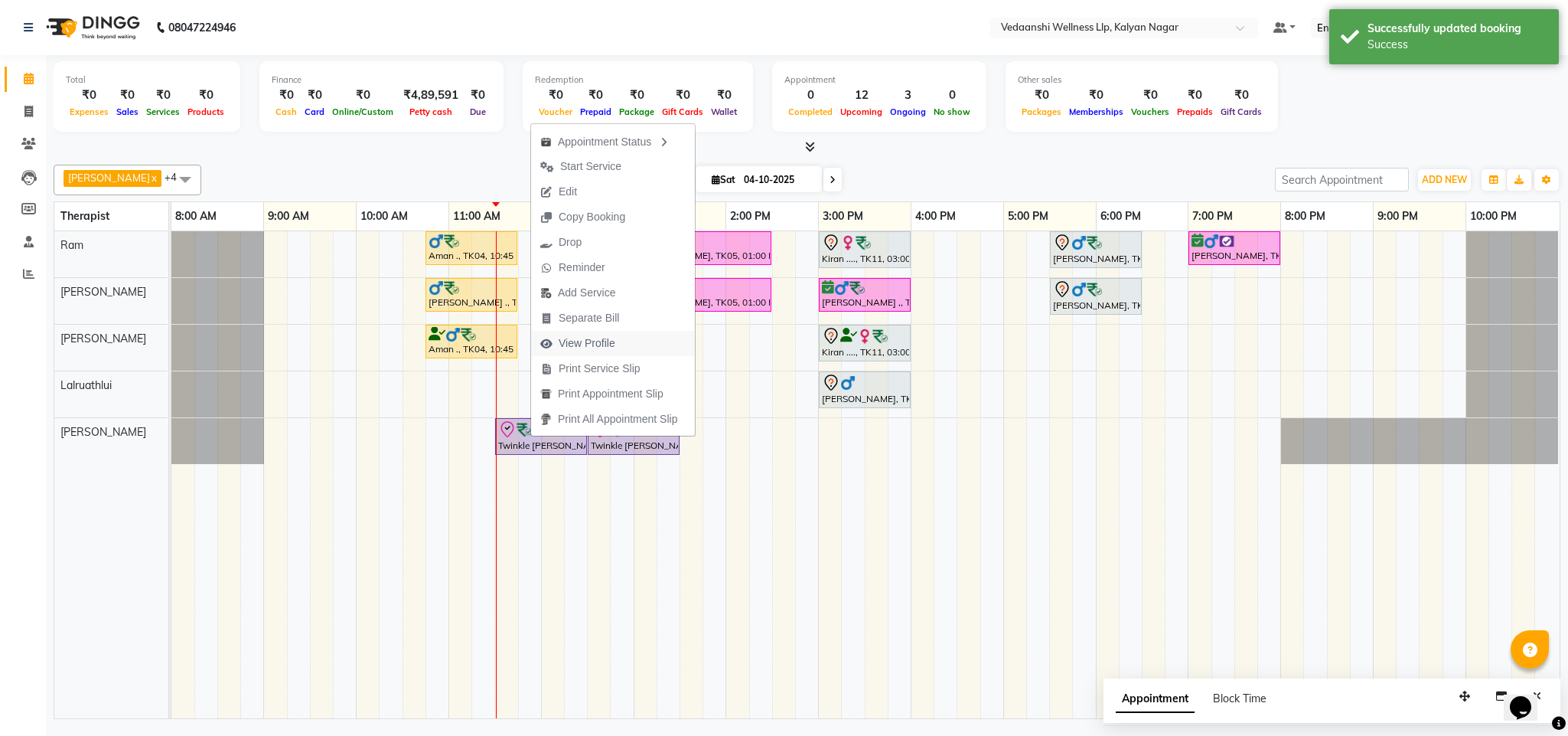
click at [594, 348] on span "View Profile" at bounding box center [587, 343] width 57 height 16
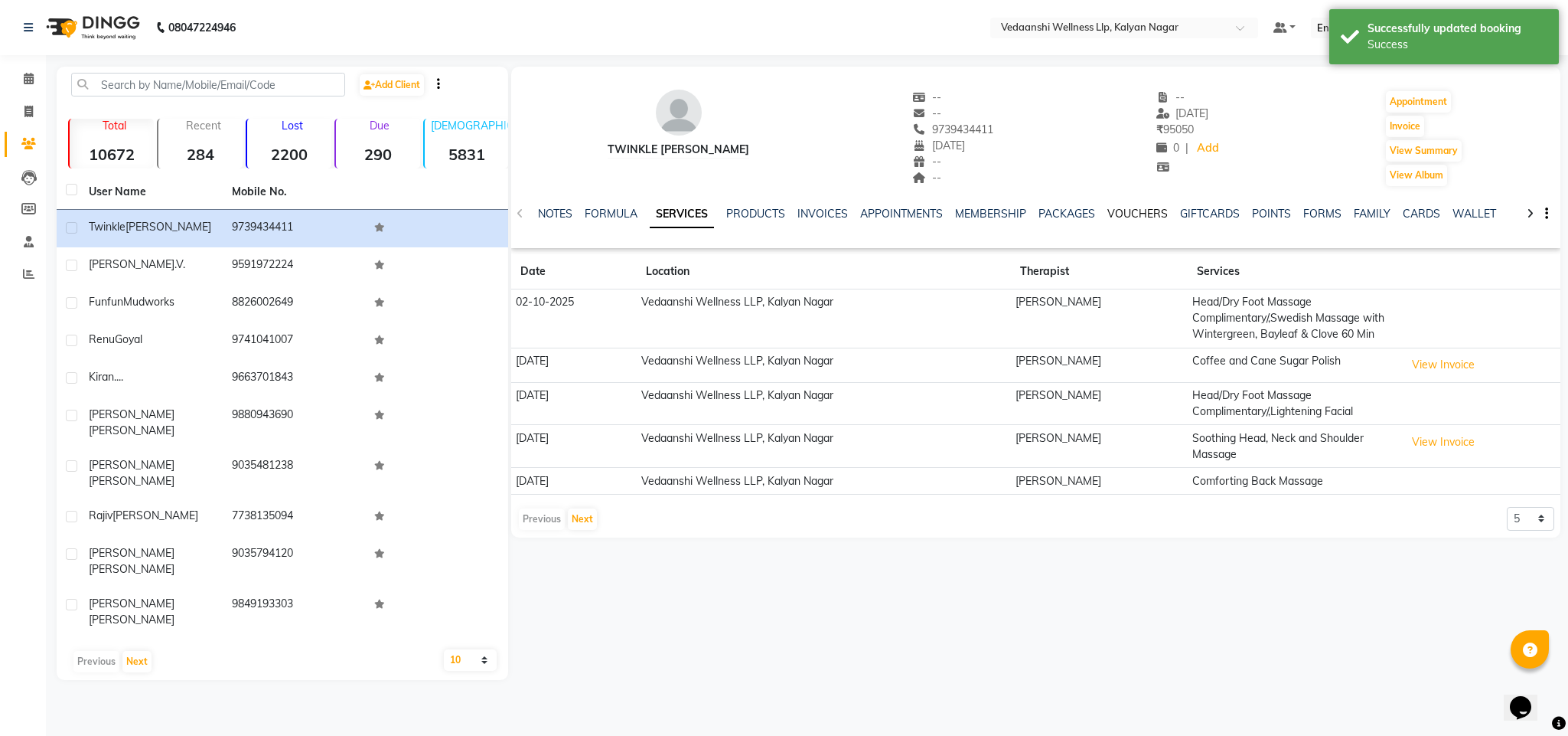
click at [1136, 218] on link "VOUCHERS" at bounding box center [1137, 214] width 60 height 14
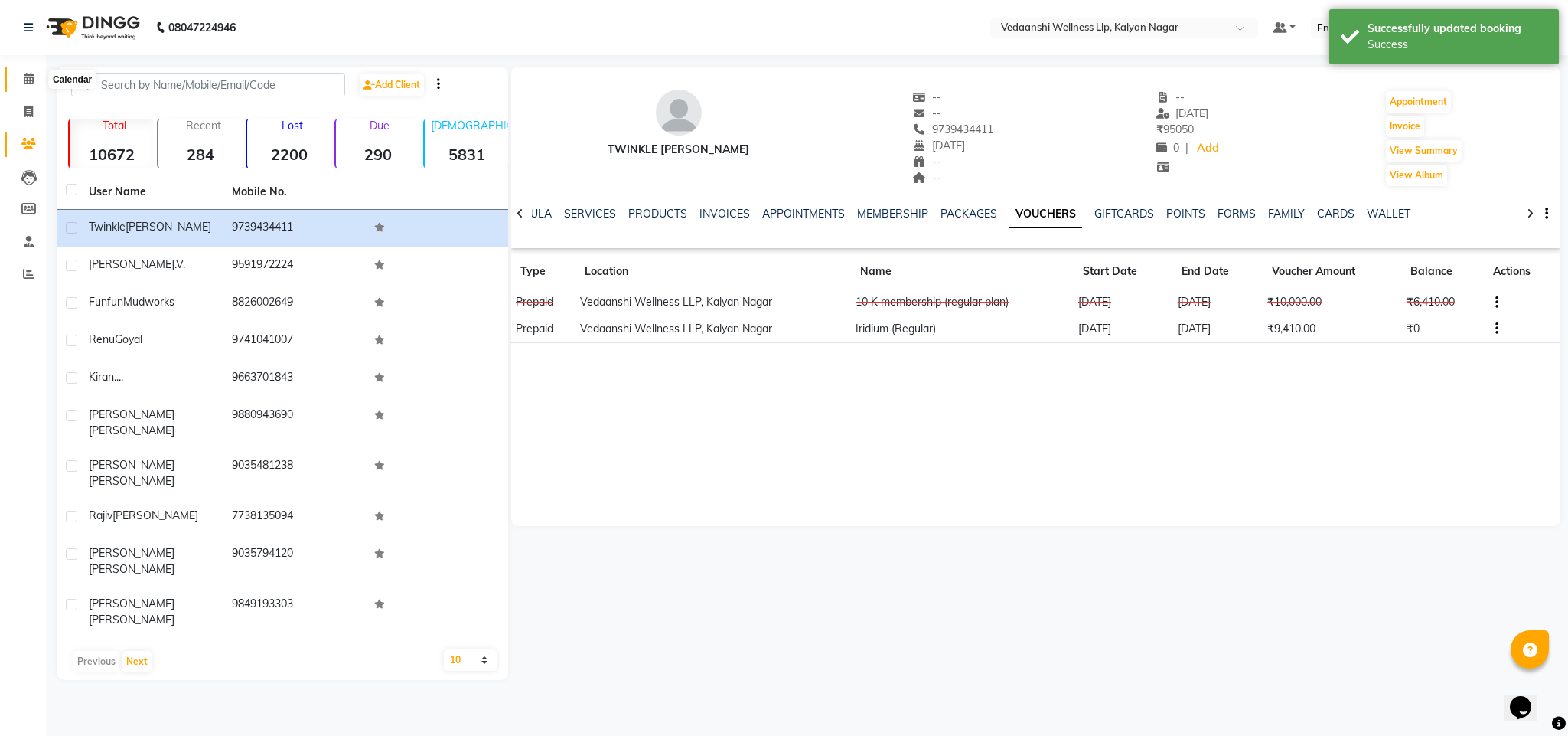
click at [35, 75] on span at bounding box center [28, 79] width 27 height 18
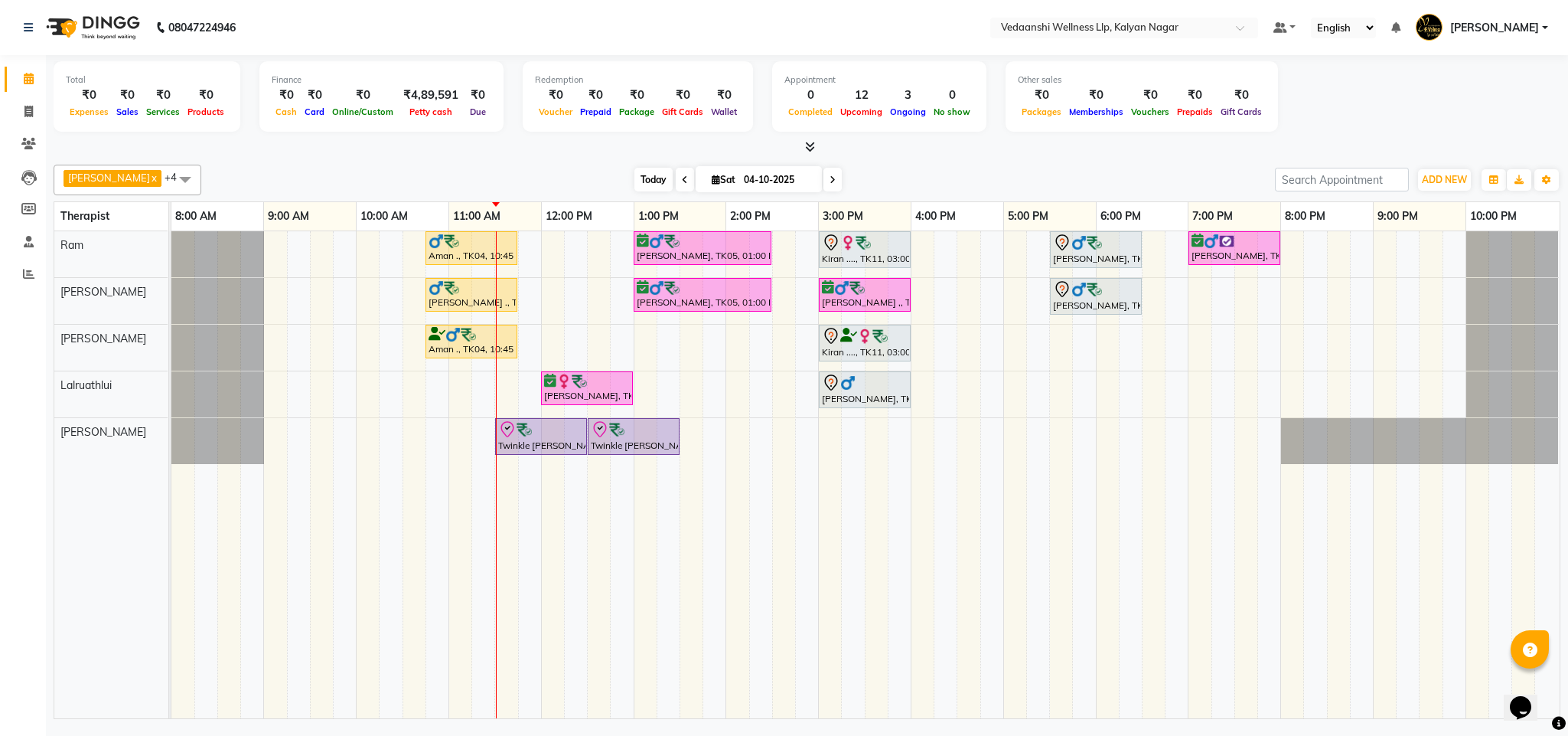
click at [638, 181] on span "Today" at bounding box center [653, 180] width 38 height 24
click at [917, 161] on div "[PERSON_NAME] x [PERSON_NAME] x Lalruathlui x Ram x [PERSON_NAME] x +4 Select A…" at bounding box center [807, 438] width 1507 height 560
click at [33, 148] on icon at bounding box center [28, 143] width 14 height 12
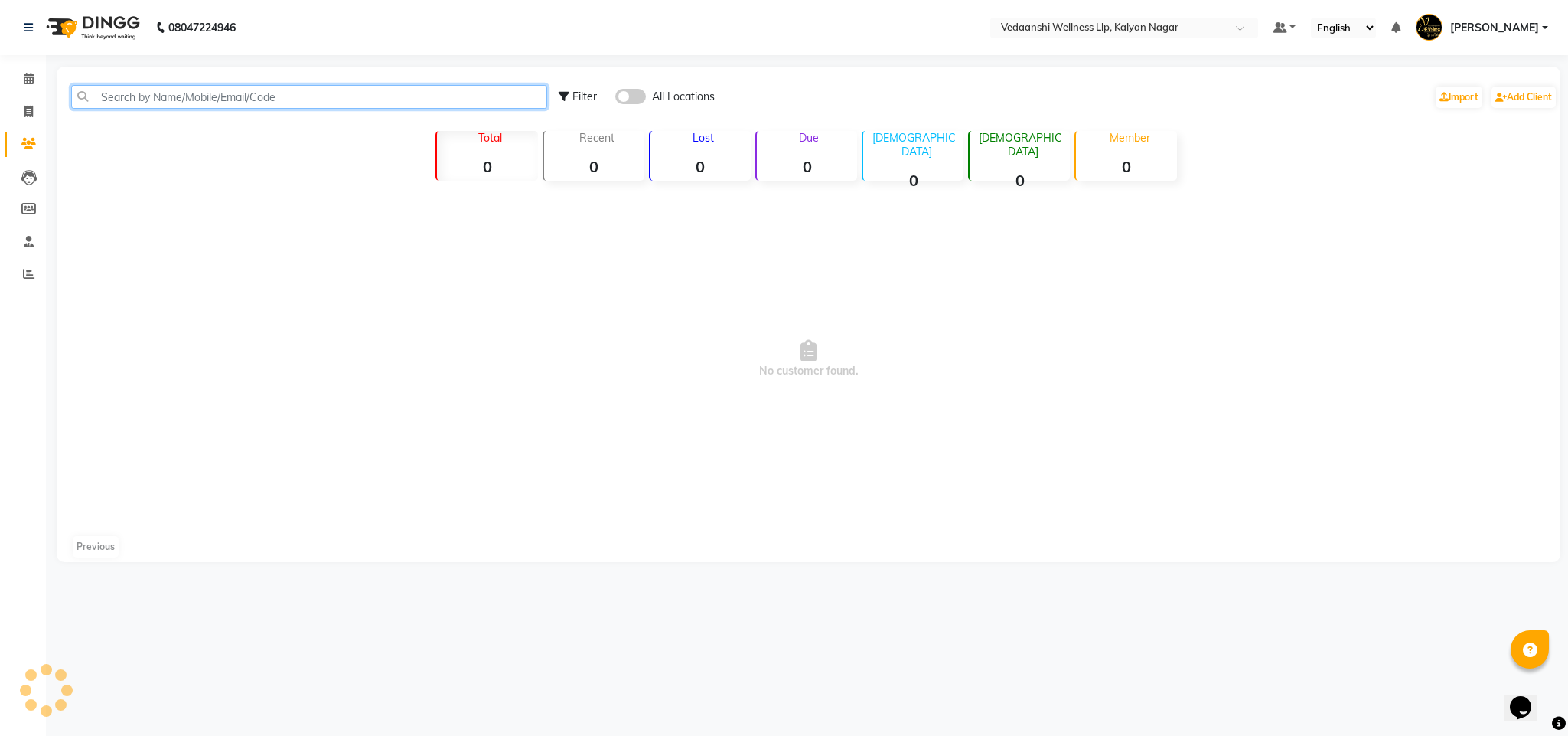
click at [149, 97] on input "text" at bounding box center [309, 97] width 476 height 24
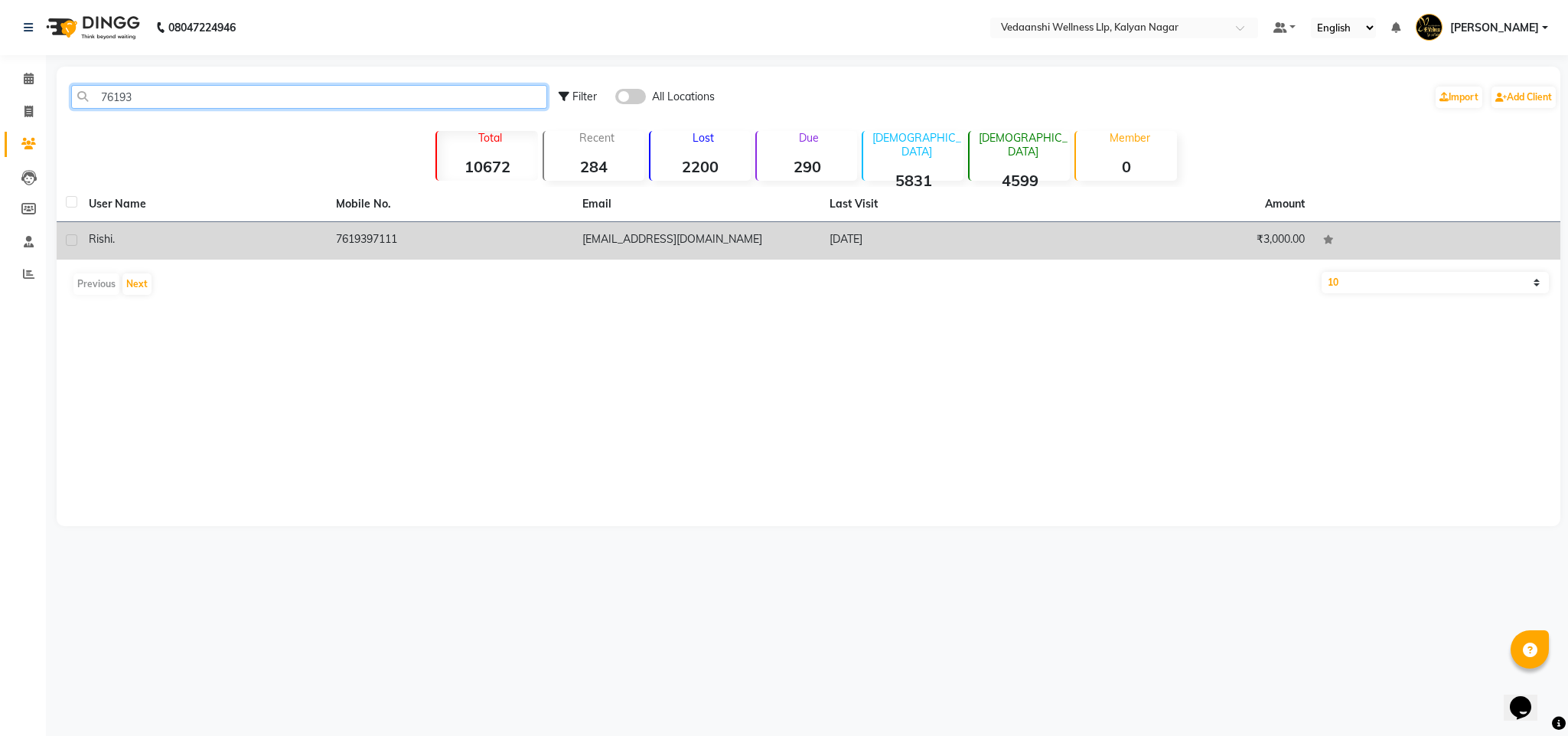
type input "76193"
click at [366, 240] on td "7619397111" at bounding box center [450, 241] width 247 height 37
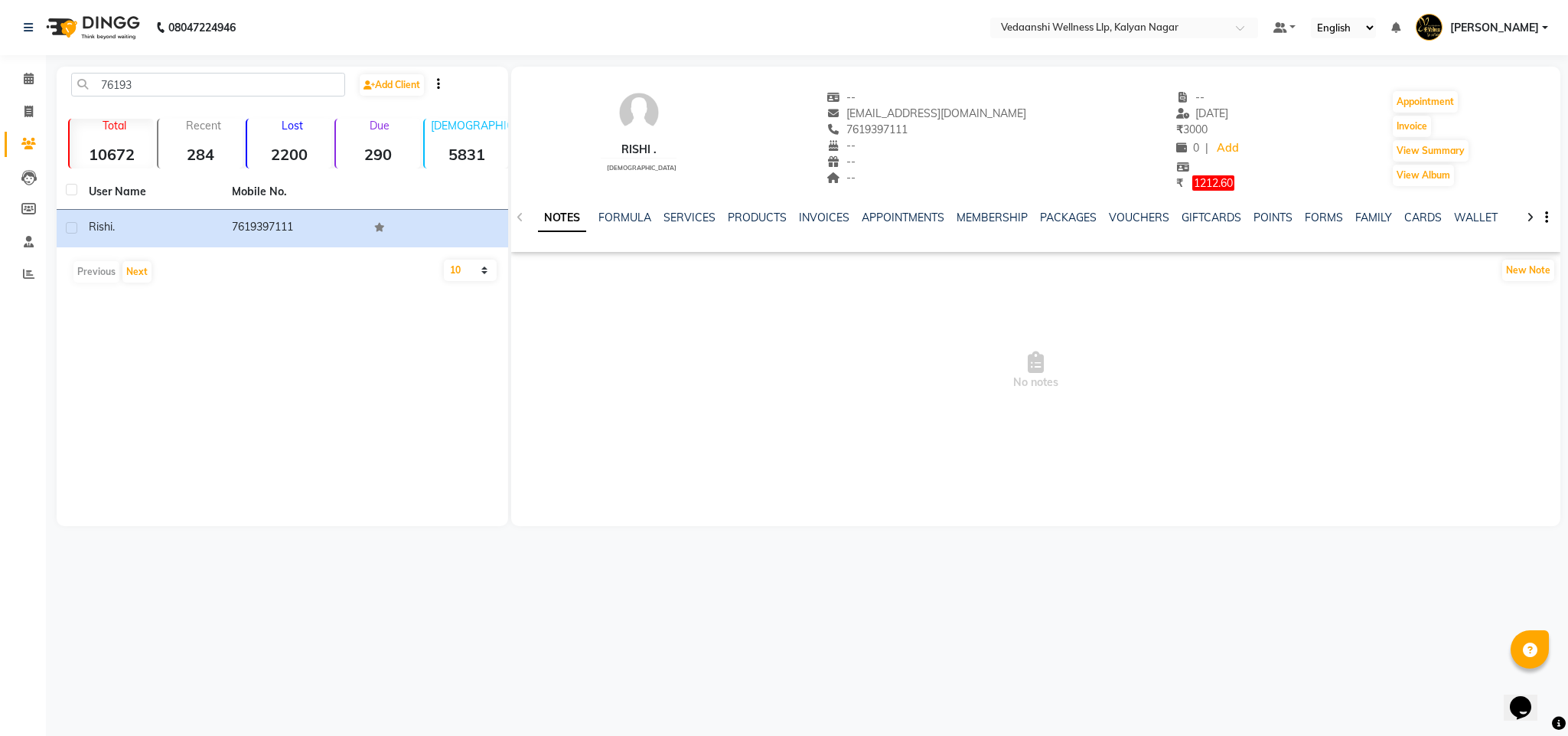
drag, startPoint x: 836, startPoint y: 127, endPoint x: 912, endPoint y: 132, distance: 76.2
click at [912, 132] on div "7619397111" at bounding box center [926, 130] width 200 height 16
copy span "7619397111"
click at [28, 76] on icon at bounding box center [28, 78] width 10 height 12
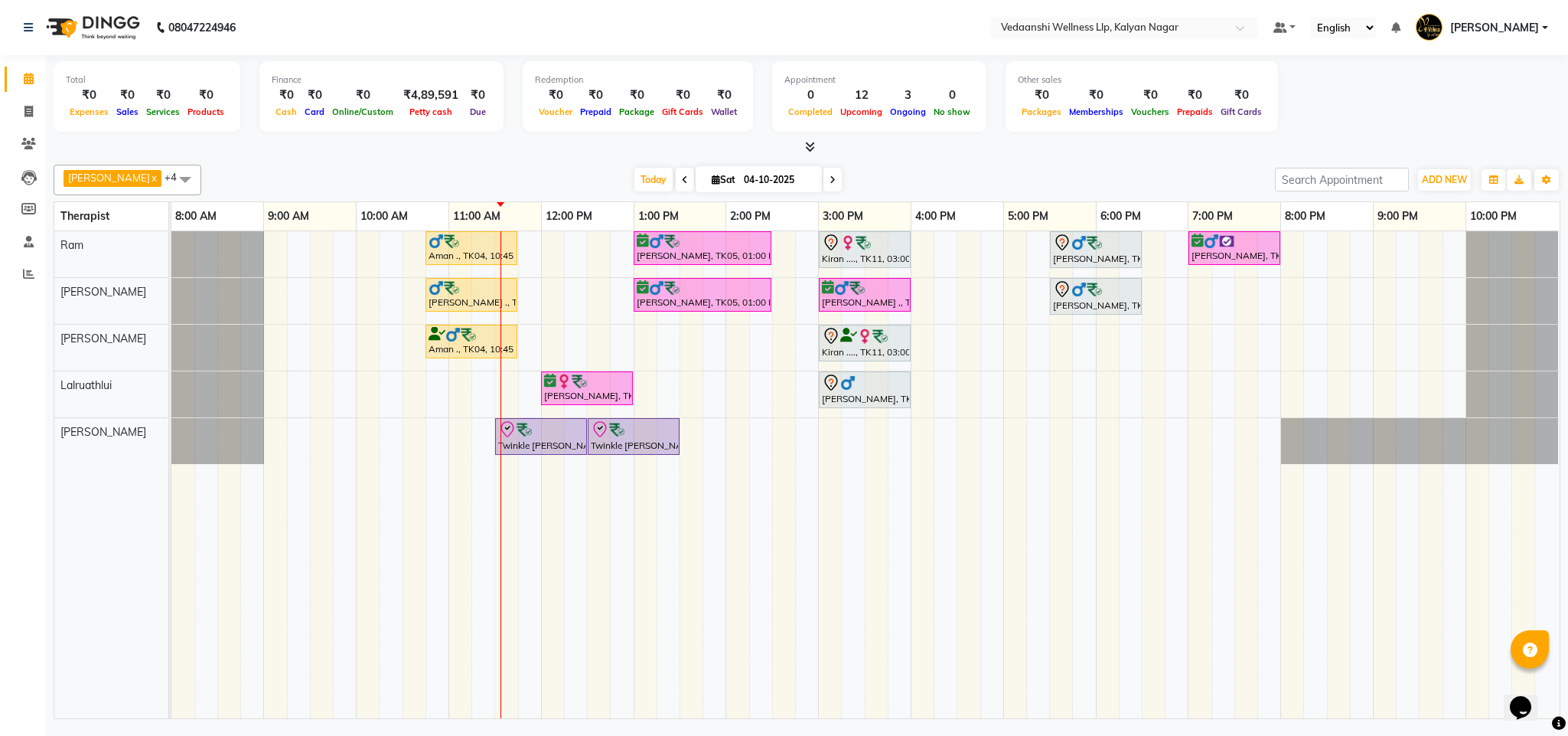
click at [824, 181] on span at bounding box center [832, 180] width 19 height 24
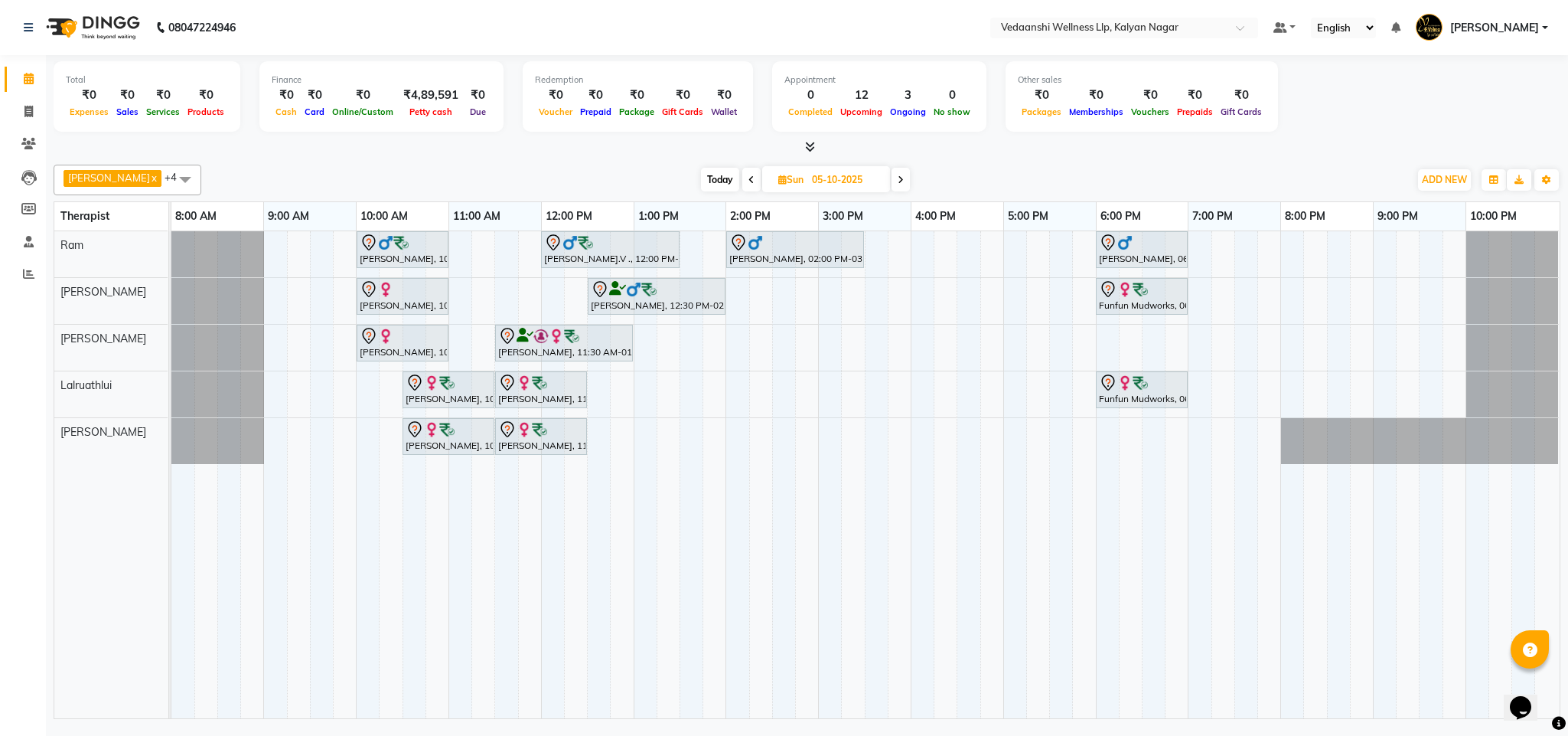
click at [701, 171] on span "Today" at bounding box center [720, 180] width 38 height 24
type input "04-10-2025"
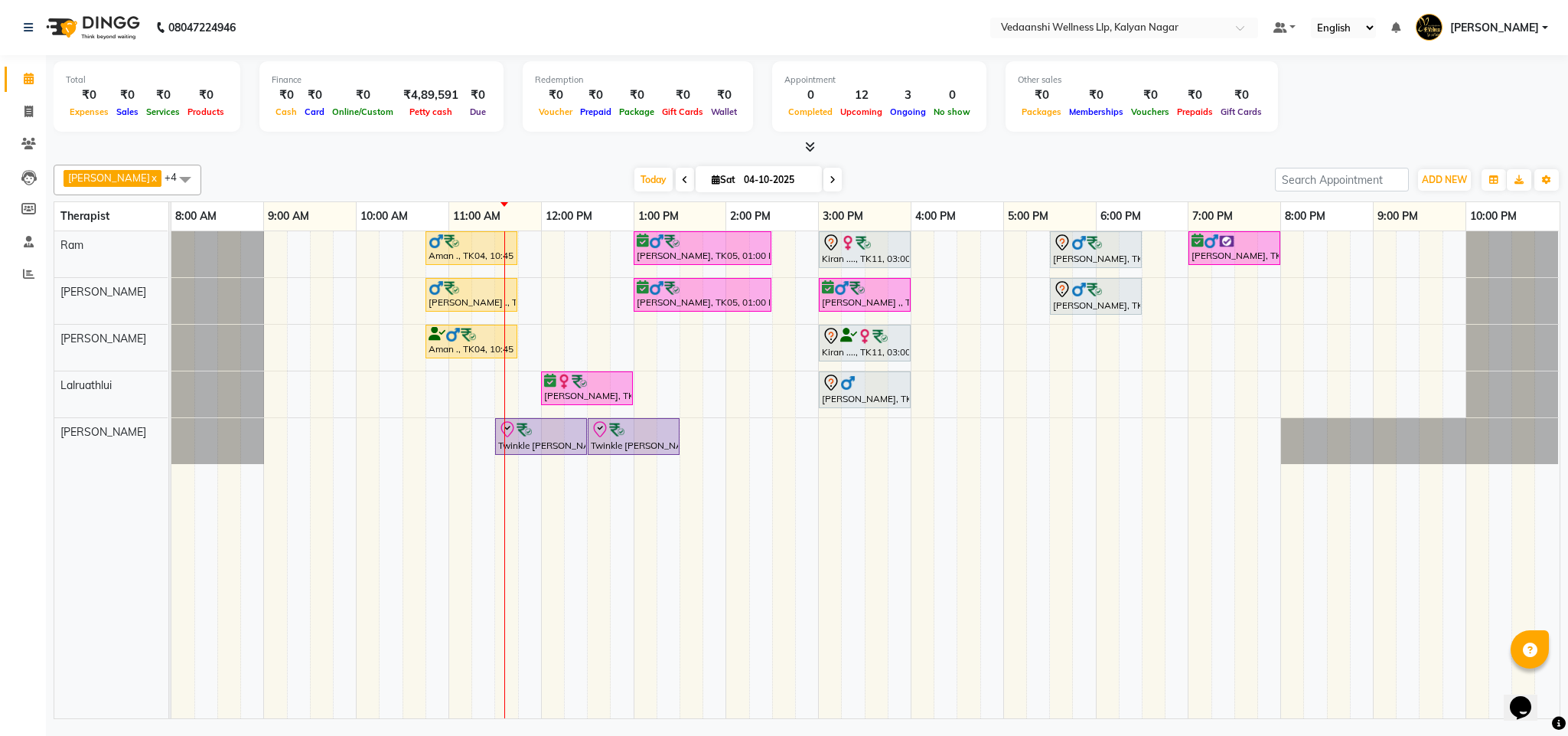
click at [928, 175] on div "[DATE] [DATE]" at bounding box center [737, 180] width 1058 height 23
click at [634, 174] on span "Today" at bounding box center [653, 180] width 38 height 24
click at [641, 180] on span "Today" at bounding box center [653, 180] width 38 height 24
click at [1051, 158] on div "[PERSON_NAME] x [PERSON_NAME] x Lalruathlui x Ram x [PERSON_NAME] x +4 Select A…" at bounding box center [807, 438] width 1507 height 560
click at [641, 168] on span "Today" at bounding box center [653, 180] width 38 height 24
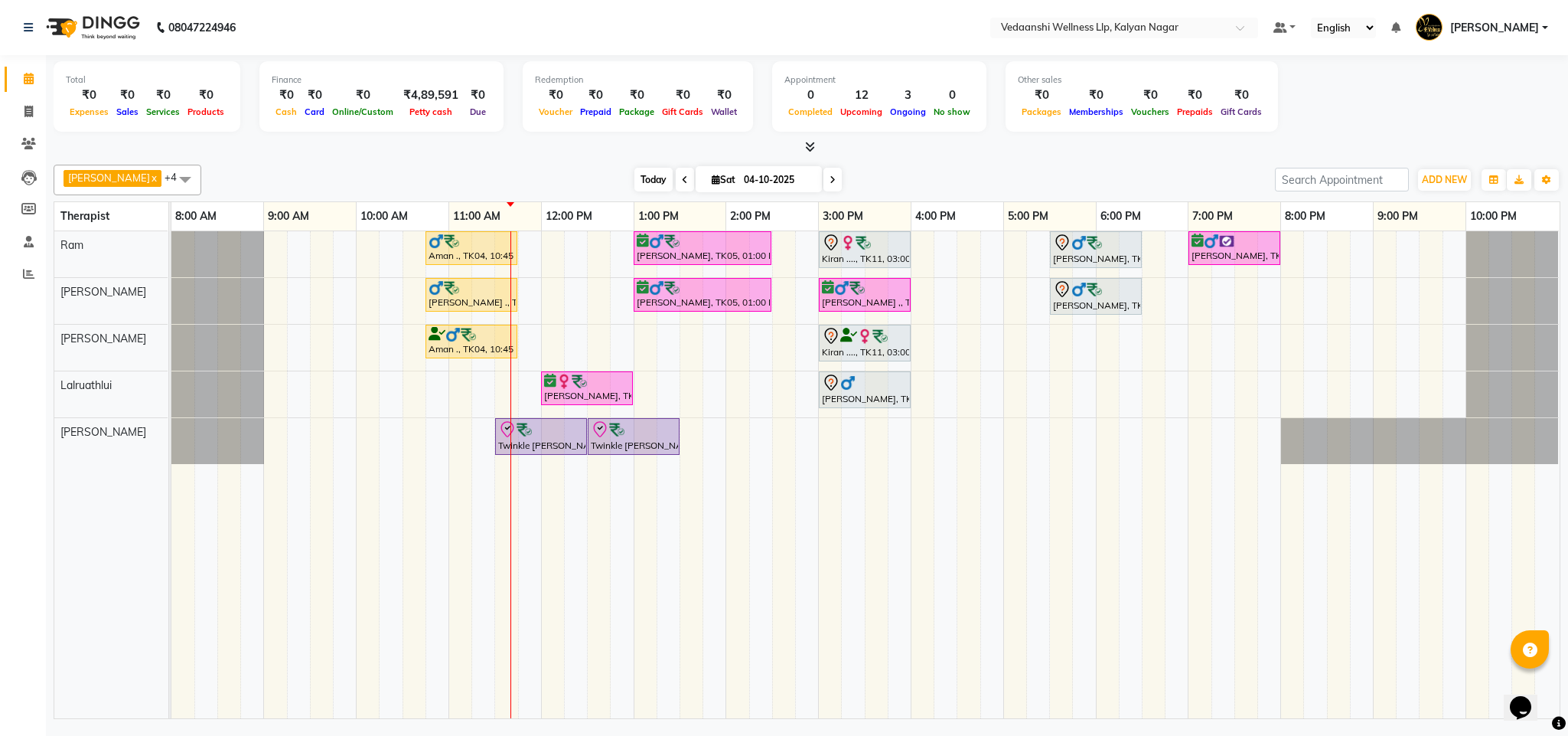
click at [634, 181] on span "Today" at bounding box center [653, 180] width 38 height 24
click at [882, 152] on div at bounding box center [807, 148] width 1507 height 16
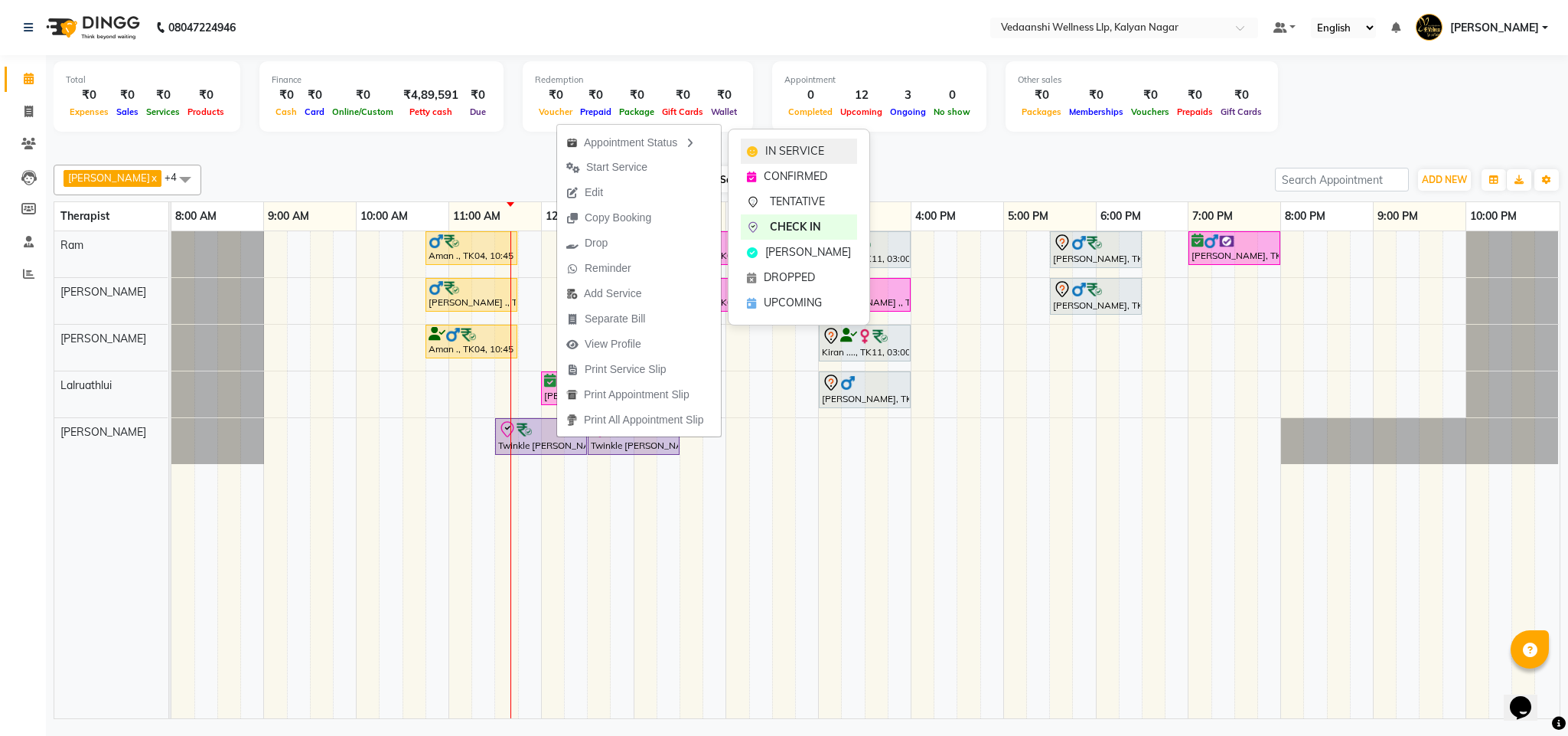
click at [785, 150] on span "IN SERVICE" at bounding box center [794, 151] width 59 height 16
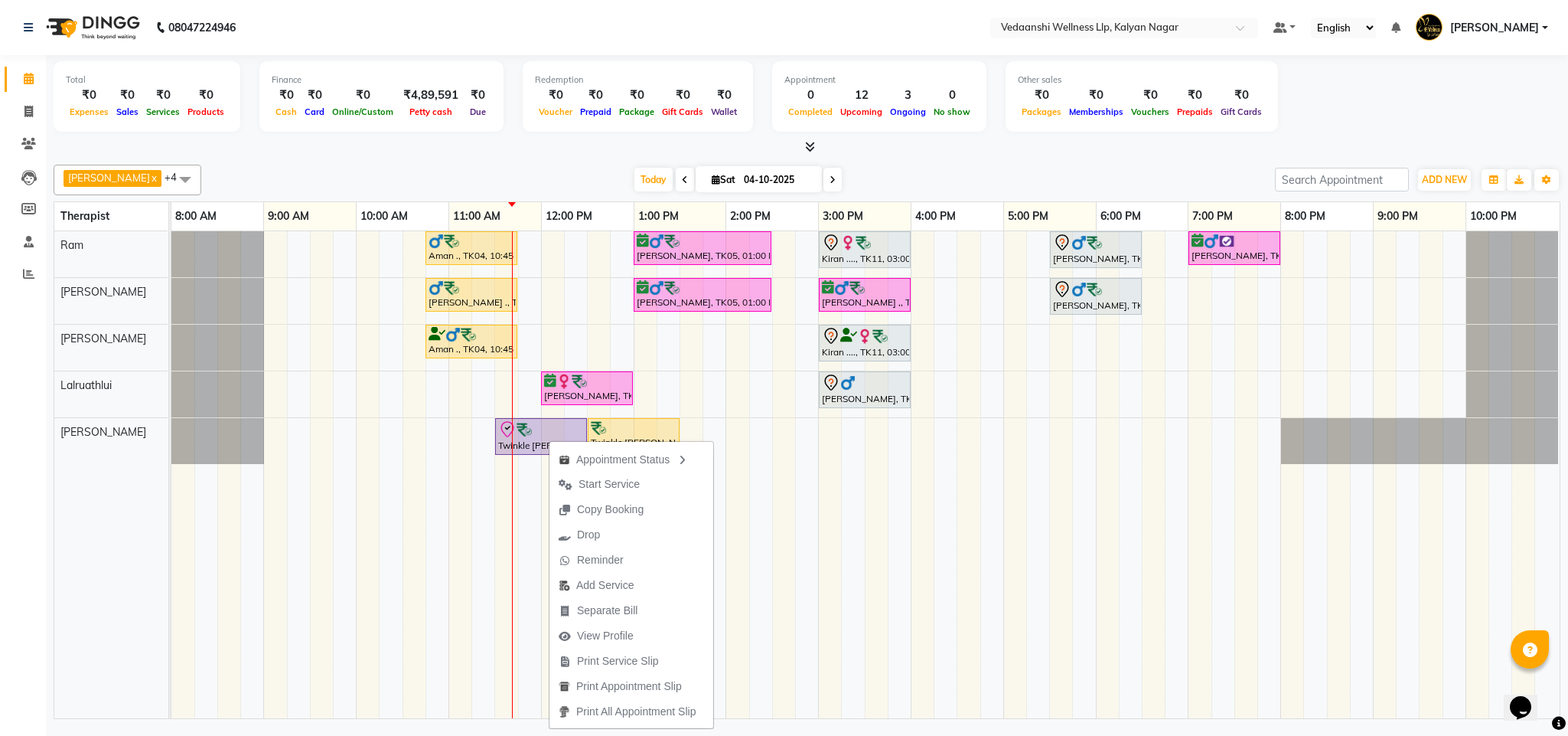
click at [939, 158] on div "[PERSON_NAME] x [PERSON_NAME] x Lalruathlui x Ram x [PERSON_NAME] x +4 Select A…" at bounding box center [807, 438] width 1507 height 560
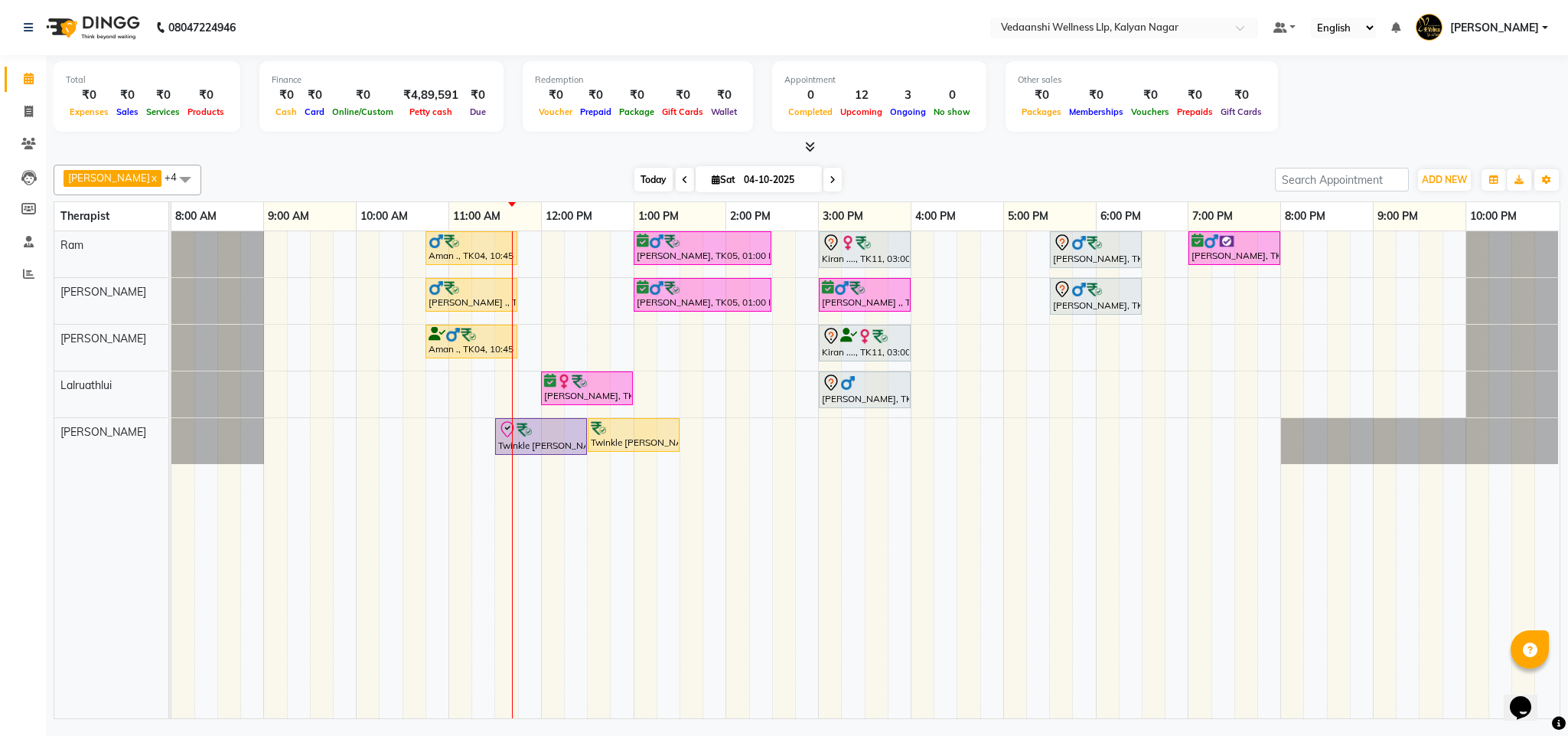
click at [634, 184] on span "Today" at bounding box center [653, 180] width 38 height 24
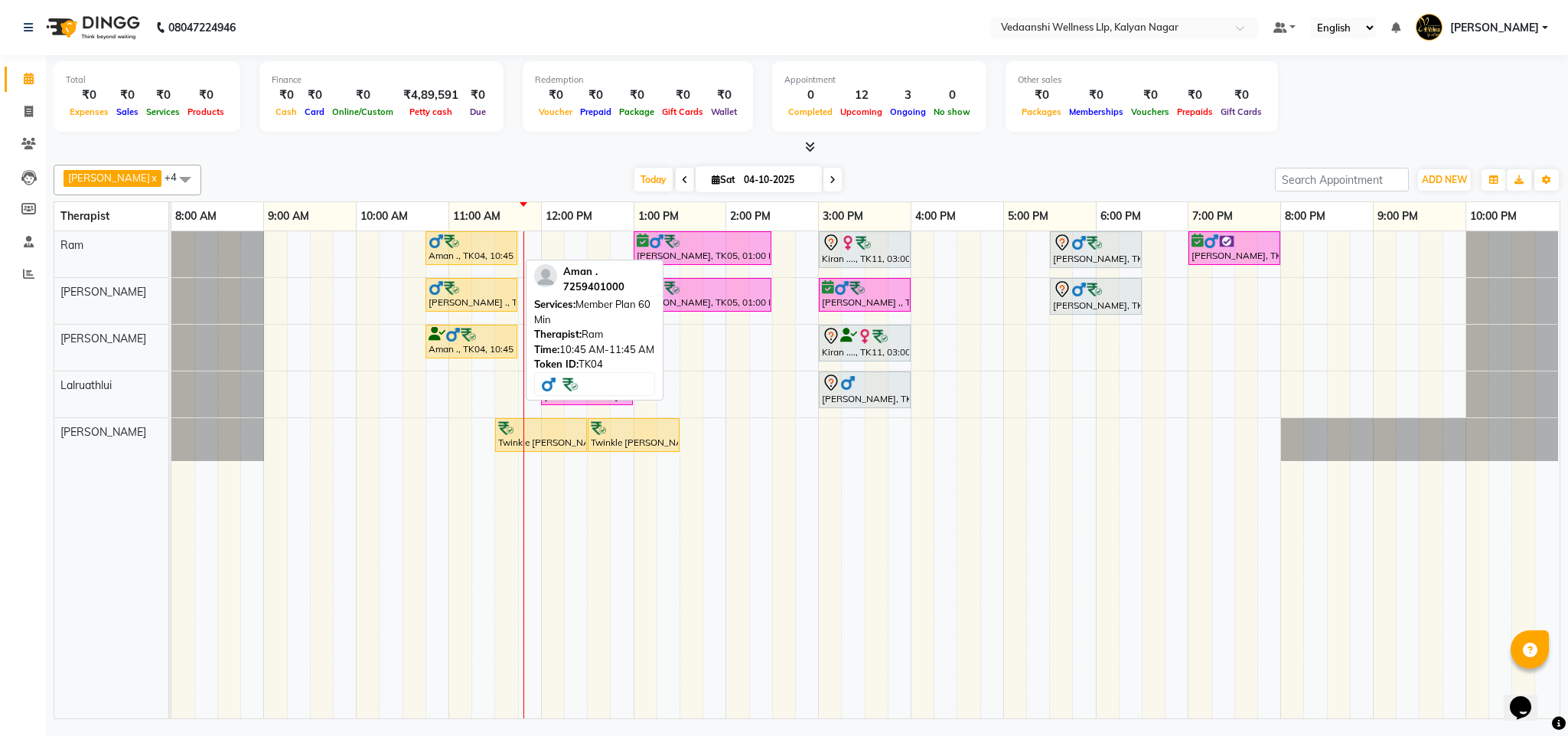
click at [491, 262] on div "Aman ., TK04, 10:45 AM-11:45 AM, Member Plan 60 Min" at bounding box center [472, 248] width 89 height 29
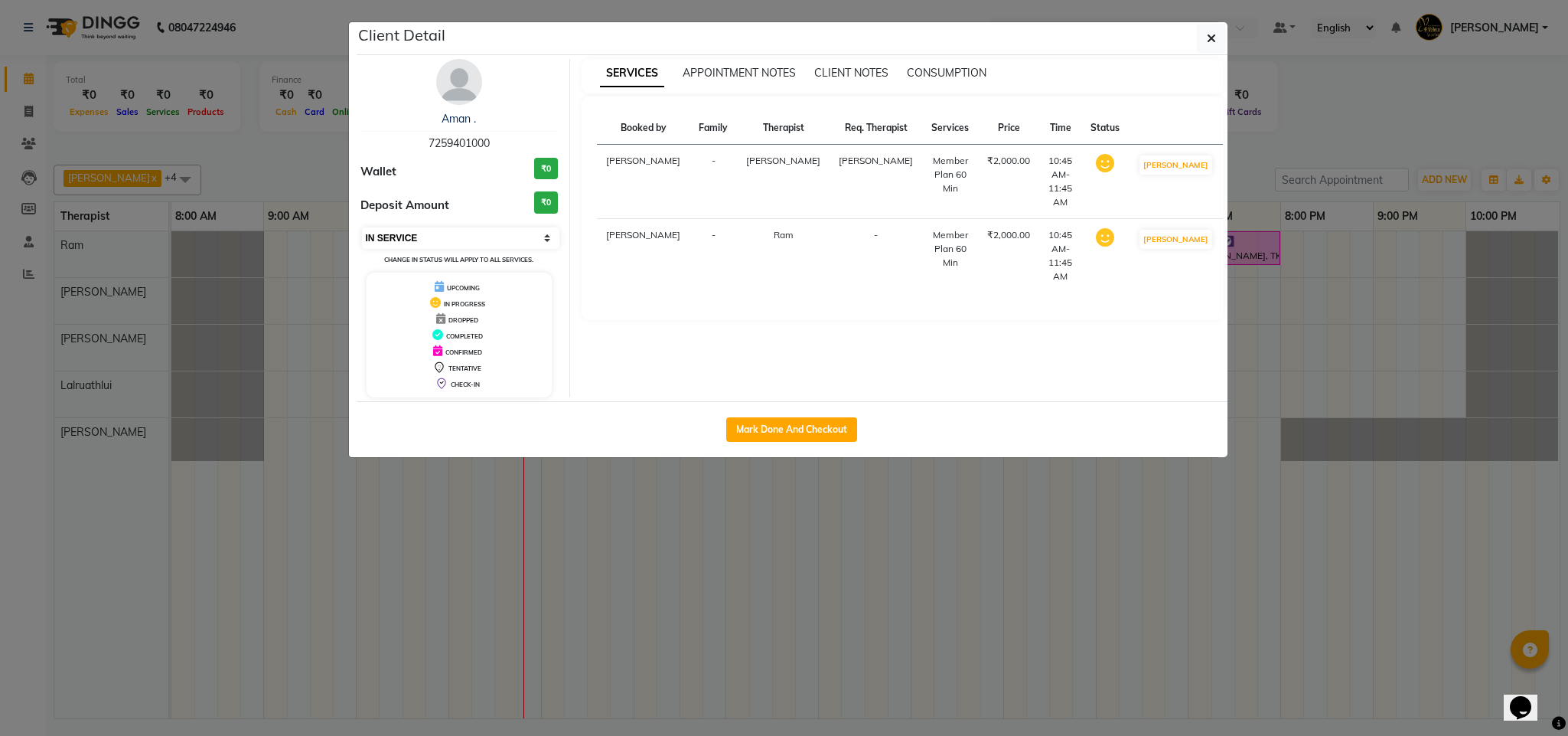
click at [466, 244] on select "Select IN SERVICE CONFIRMED TENTATIVE CHECK IN MARK DONE DROPPED UPCOMING" at bounding box center [460, 238] width 198 height 21
select select "5"
click at [362, 228] on select "Select IN SERVICE CONFIRMED TENTATIVE CHECK IN MARK DONE DROPPED UPCOMING" at bounding box center [460, 238] width 198 height 21
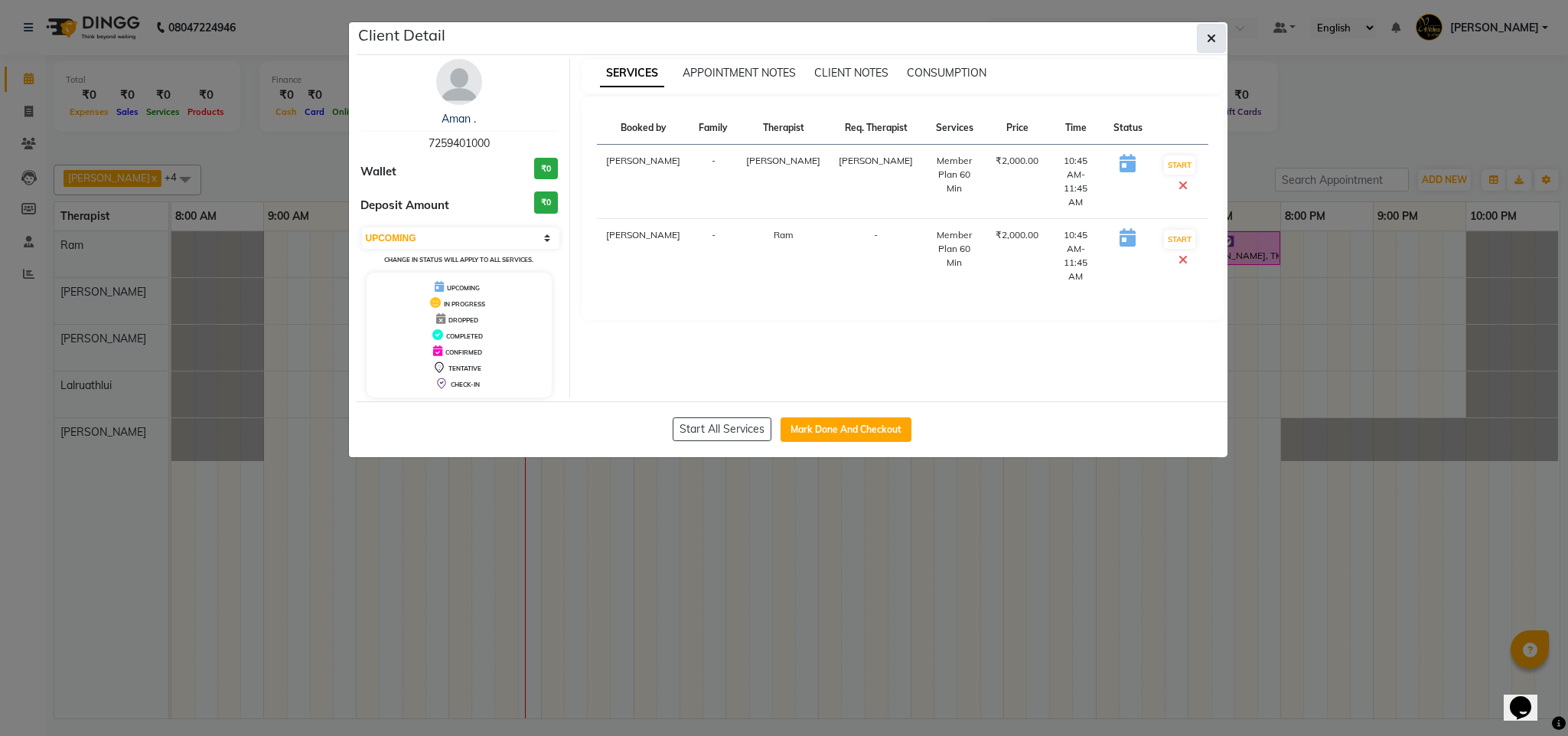
click at [1210, 40] on icon "button" at bounding box center [1211, 38] width 9 height 12
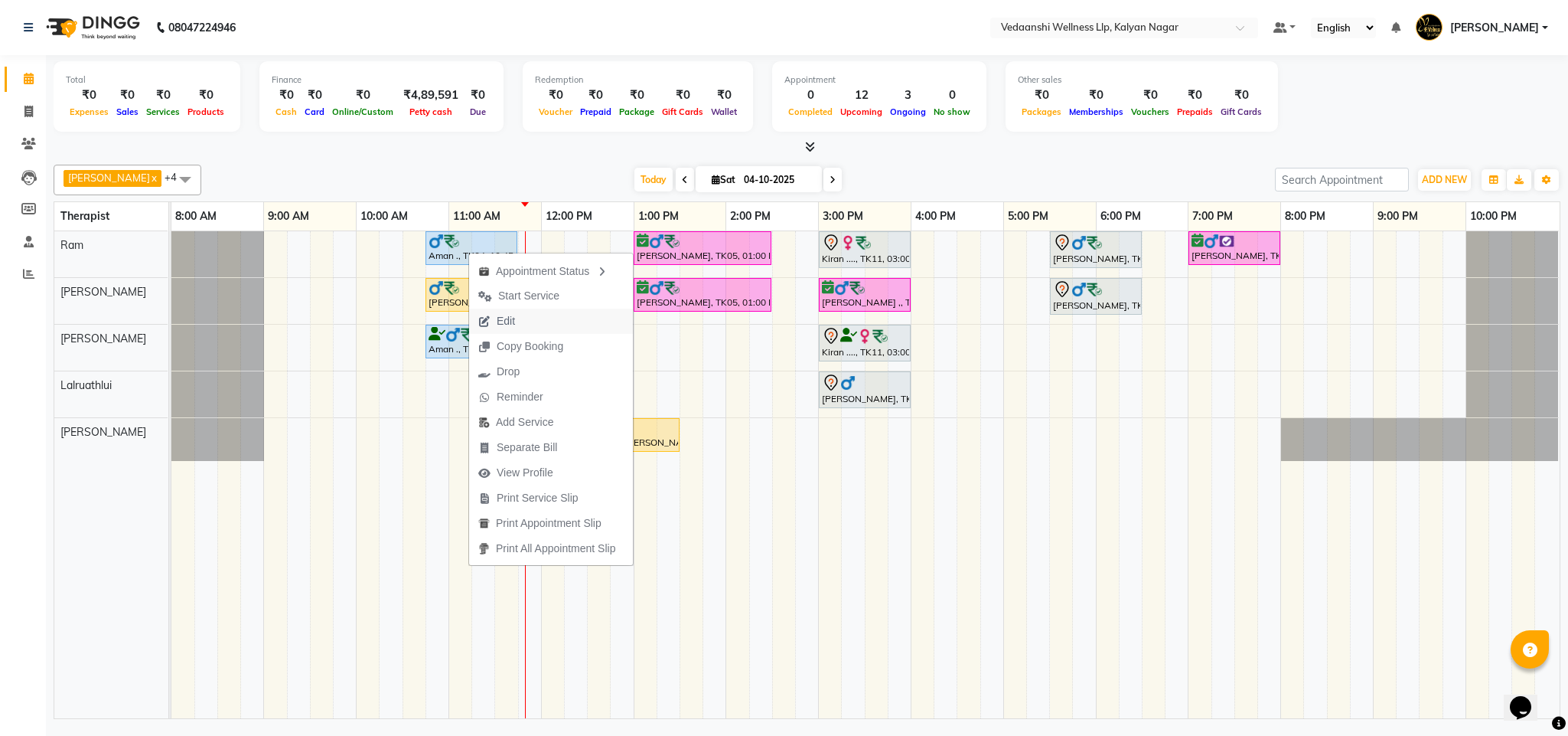
click at [498, 324] on span "Edit" at bounding box center [505, 321] width 19 height 16
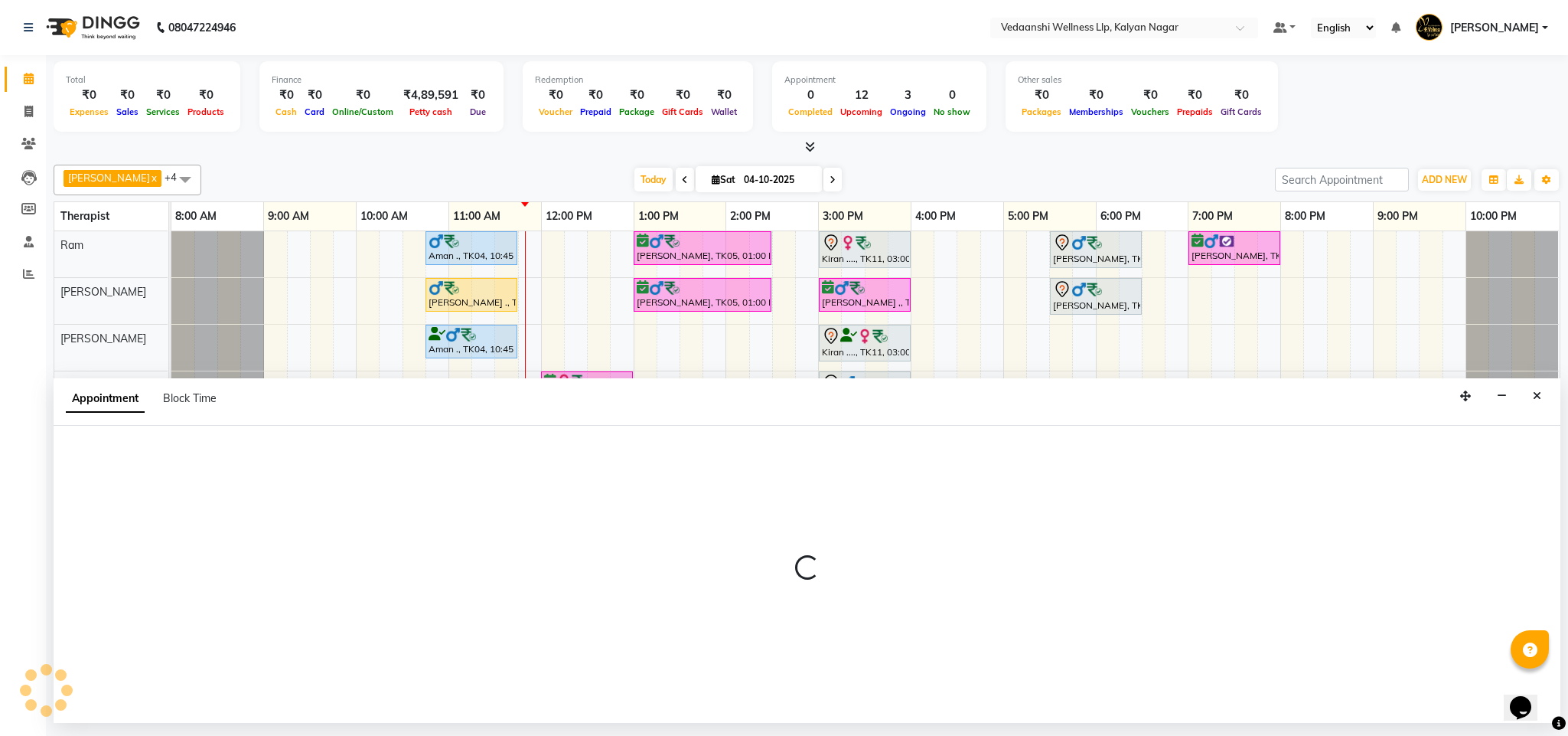
select select "tentative"
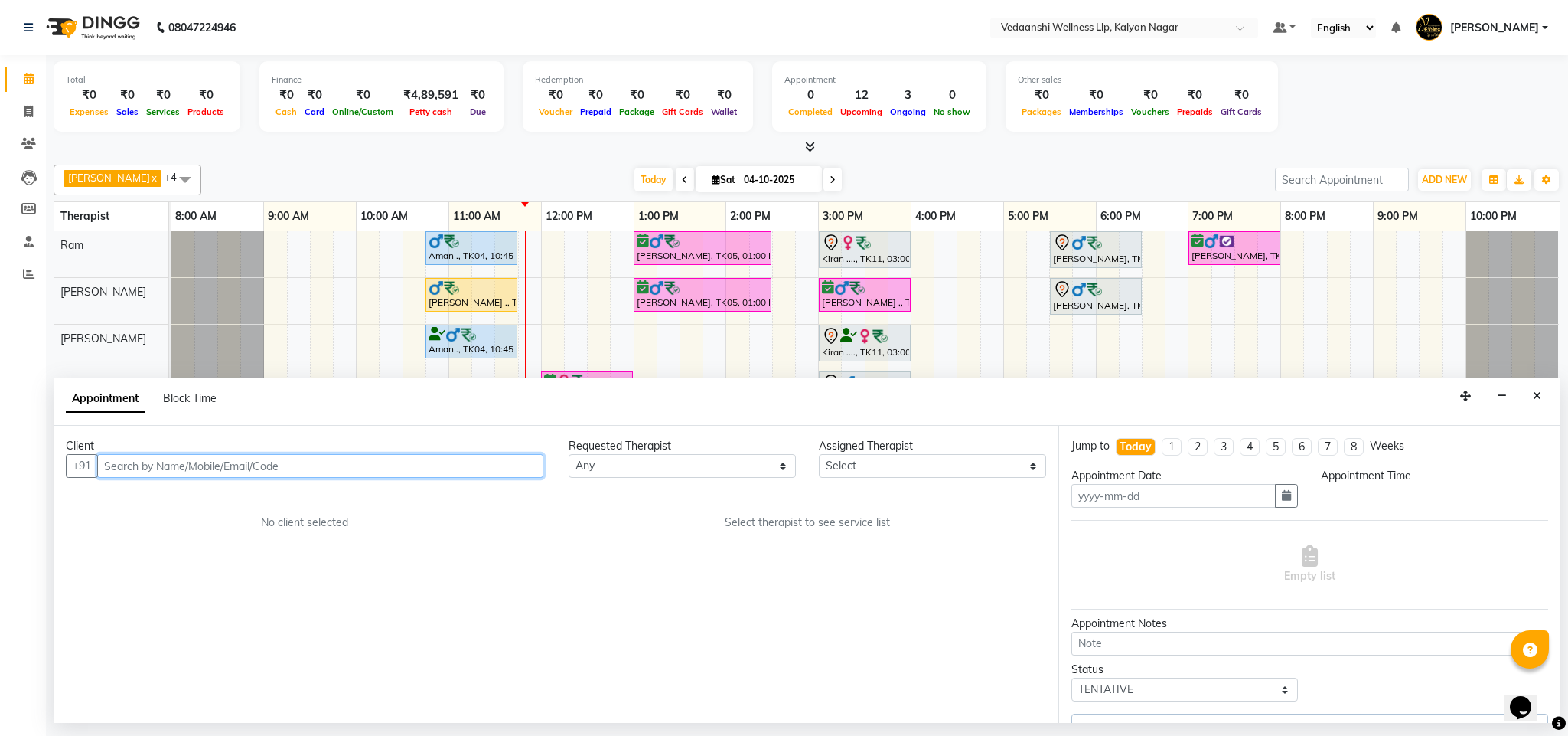
type input "04-10-2025"
select select "upcoming"
select select "645"
select select "67164"
select select "1336"
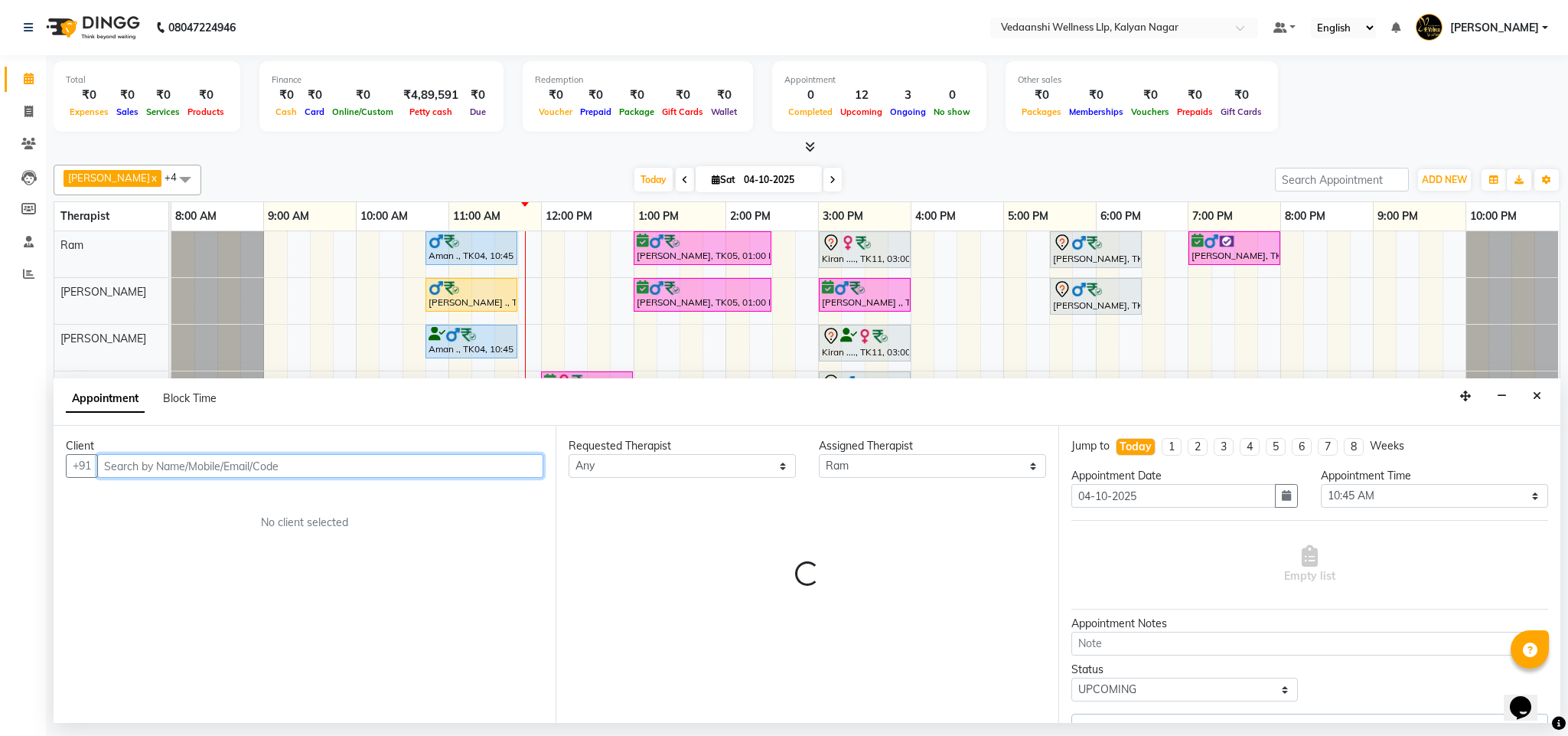
select select "1336"
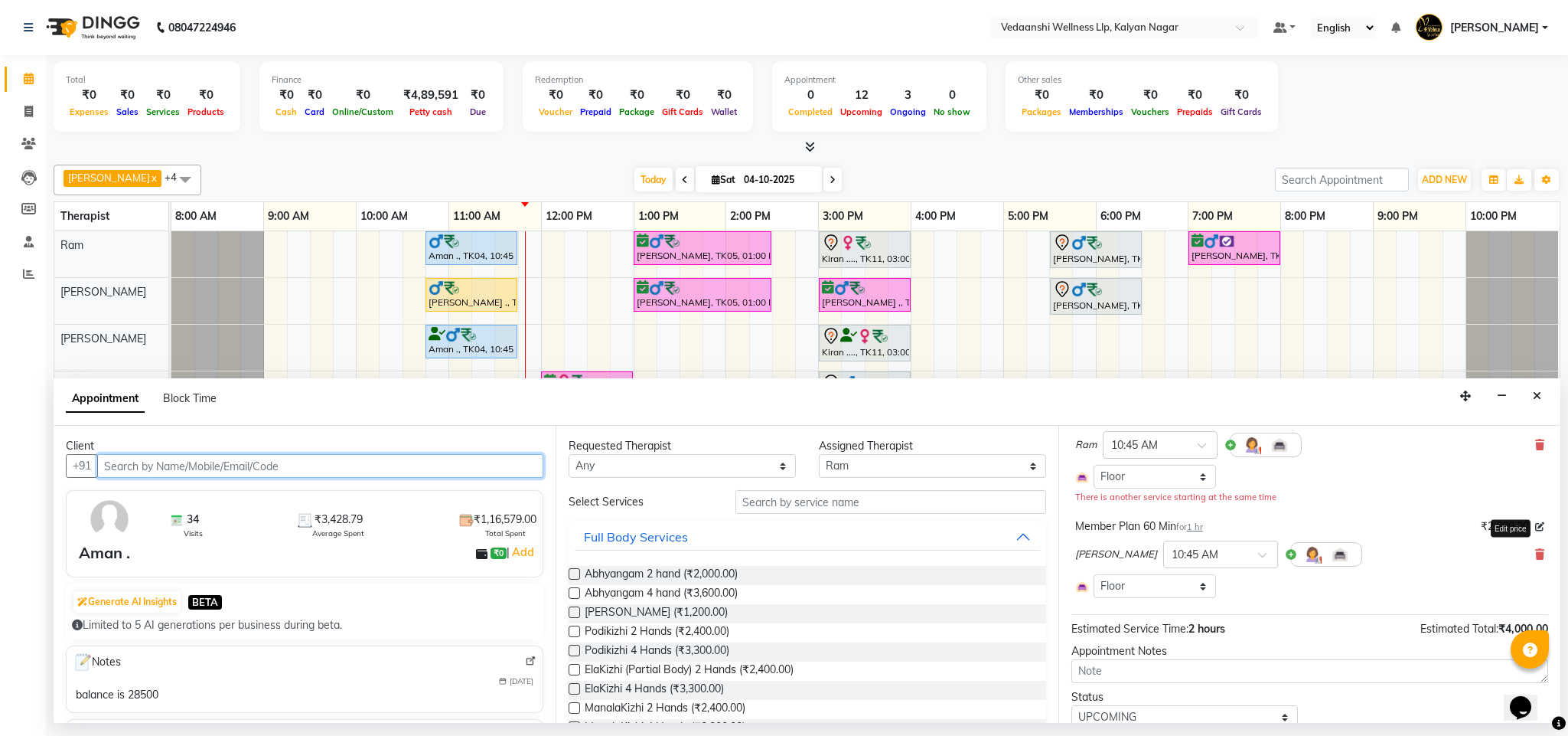
scroll to position [182, 0]
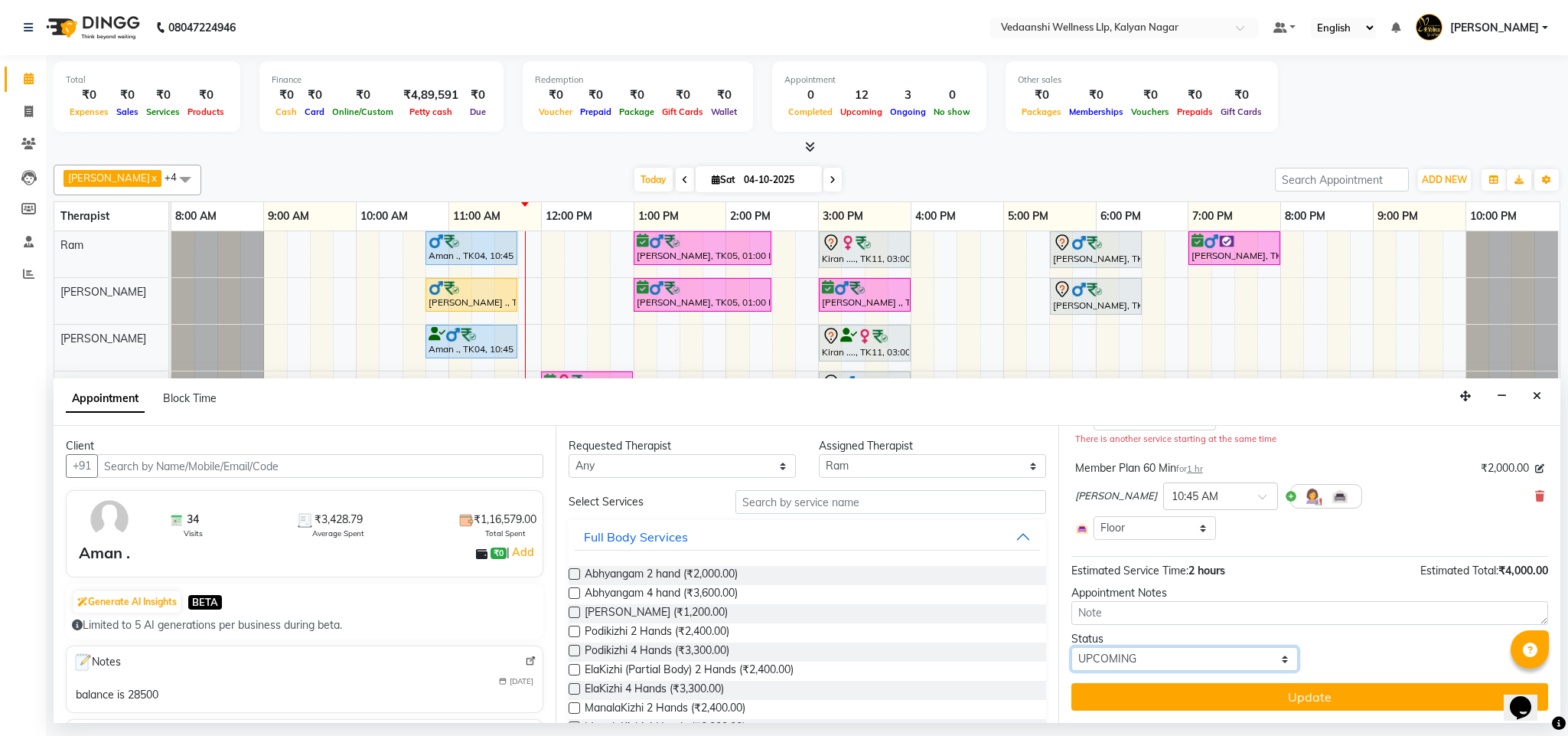
click at [1132, 651] on select "Select TENTATIVE CONFIRM CHECK-IN UPCOMING" at bounding box center [1185, 659] width 227 height 24
click at [1526, 400] on button "Close" at bounding box center [1536, 396] width 22 height 24
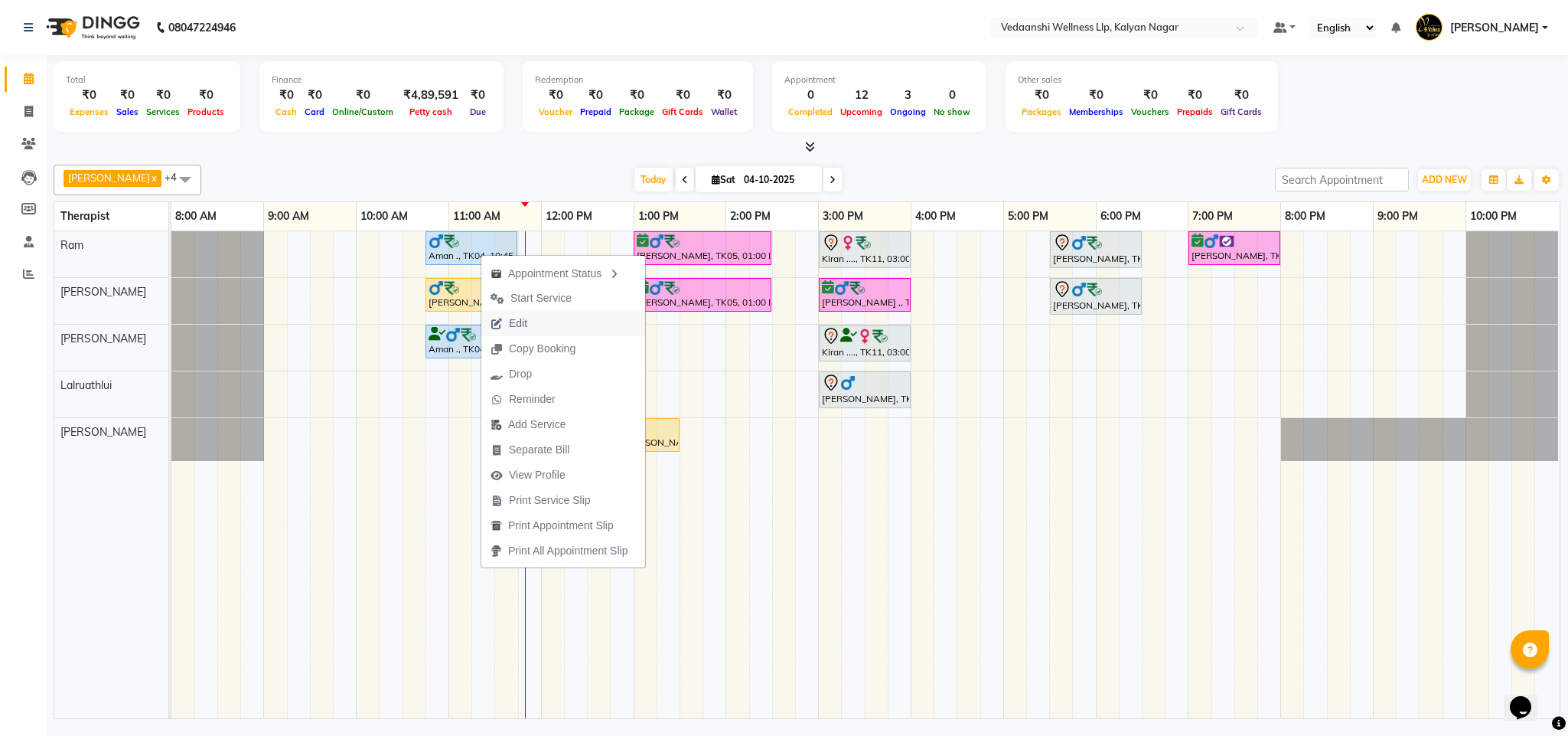
click at [515, 320] on span "Edit" at bounding box center [518, 324] width 19 height 16
select select "tentative"
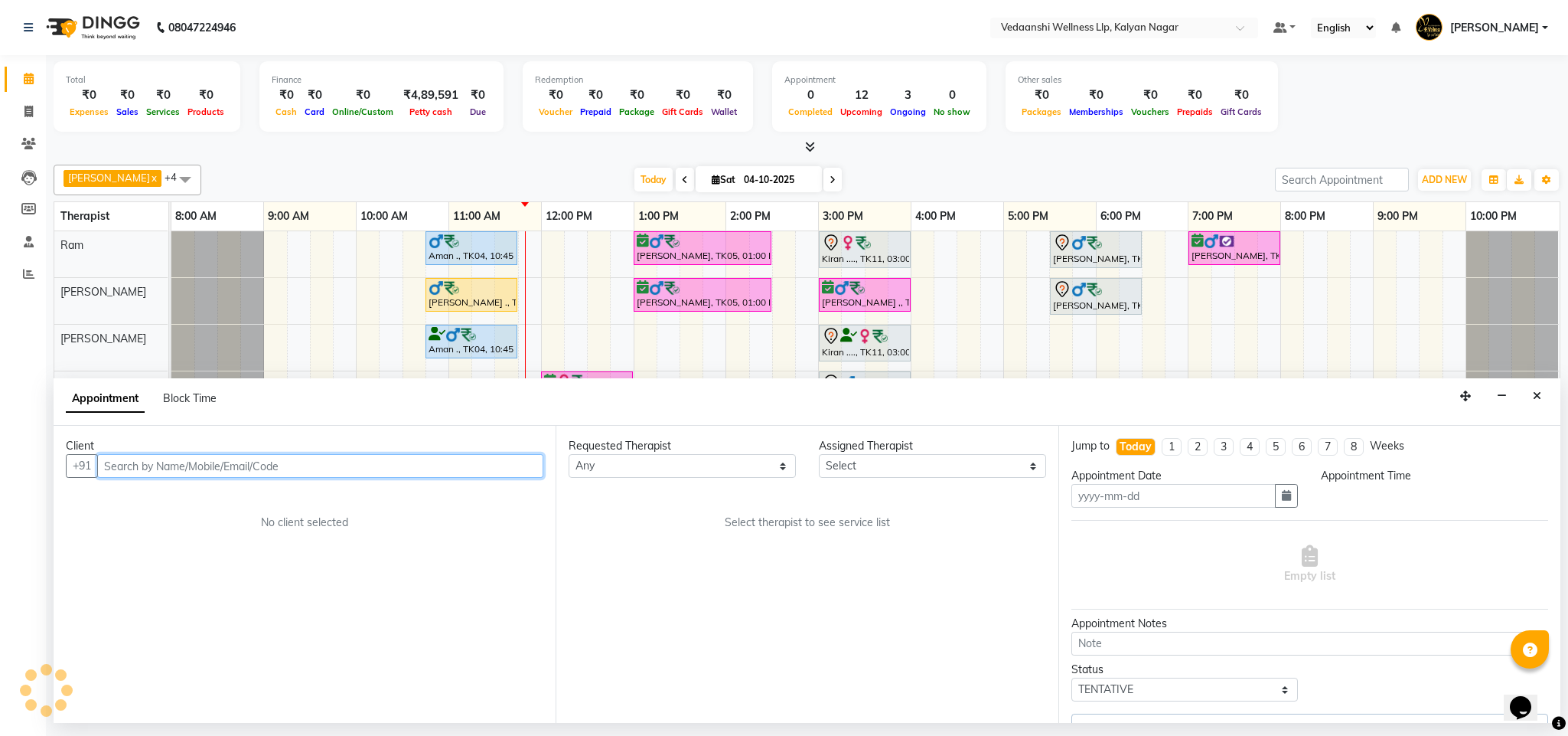
type input "04-10-2025"
select select "upcoming"
select select "67164"
select select "645"
select select "1336"
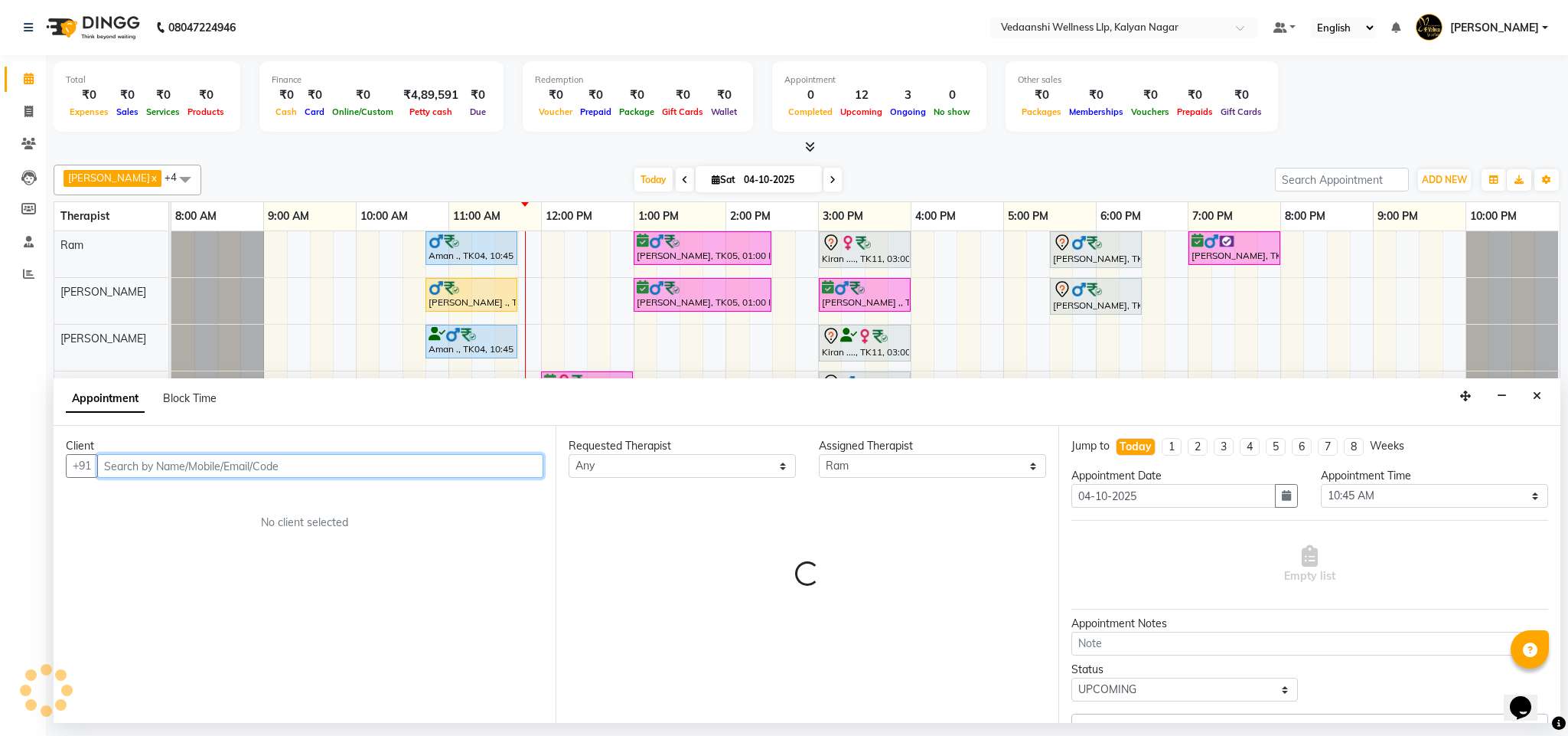
select select "1336"
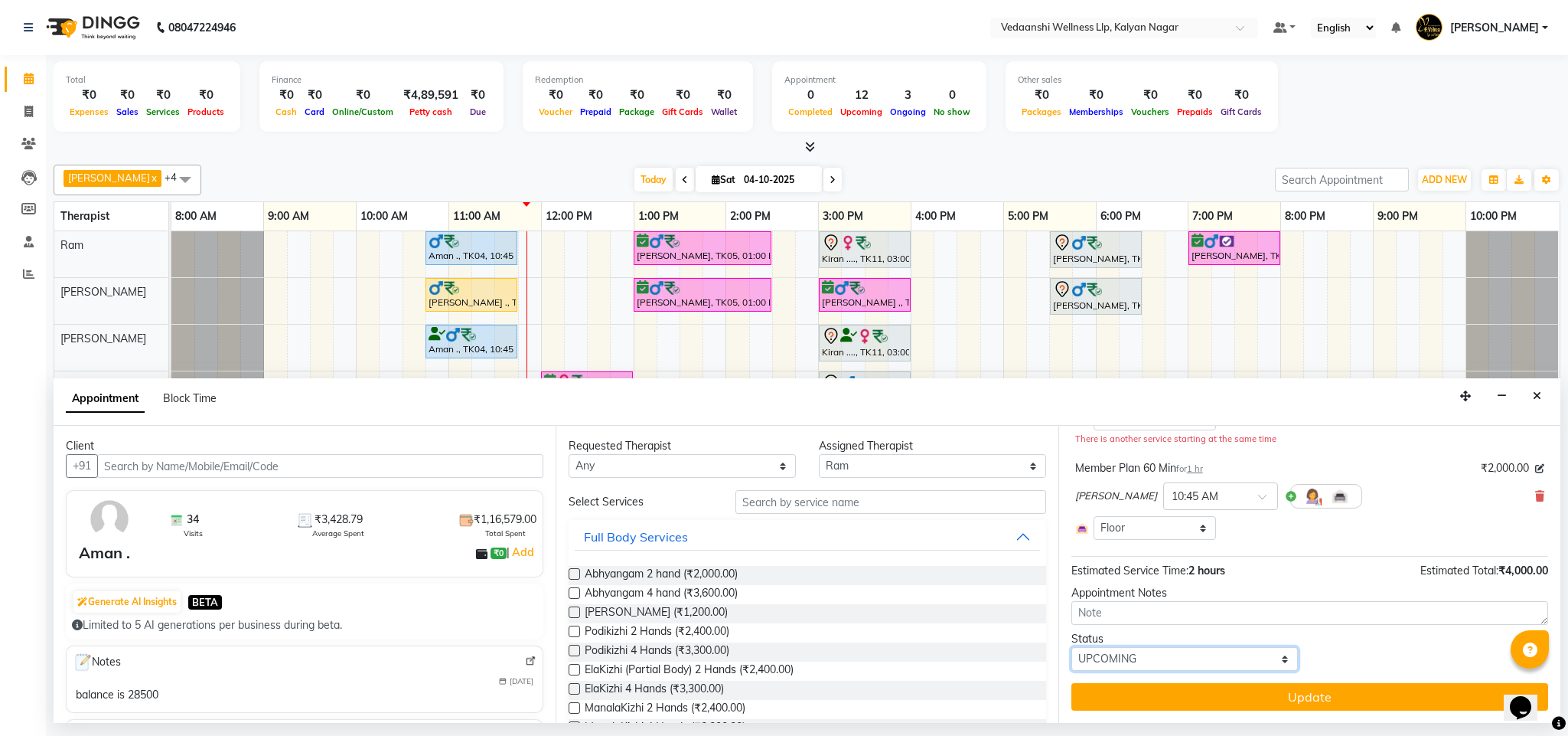
click at [1180, 669] on select "Select TENTATIVE CONFIRM CHECK-IN UPCOMING" at bounding box center [1185, 659] width 227 height 24
click at [785, 505] on input "text" at bounding box center [891, 501] width 311 height 24
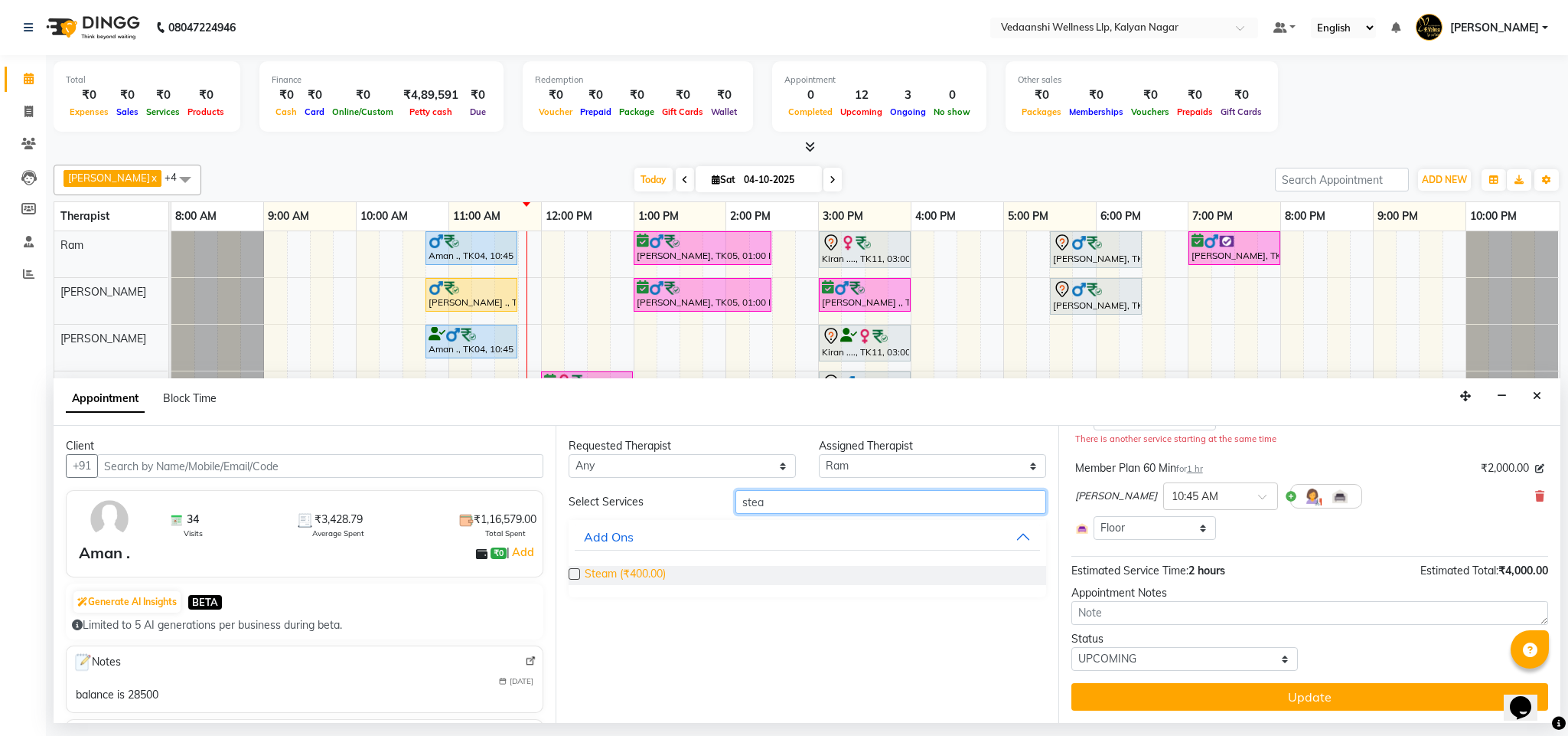
type input "stea"
click at [641, 581] on span "Steam (₹400.00)" at bounding box center [625, 575] width 81 height 20
checkbox input "false"
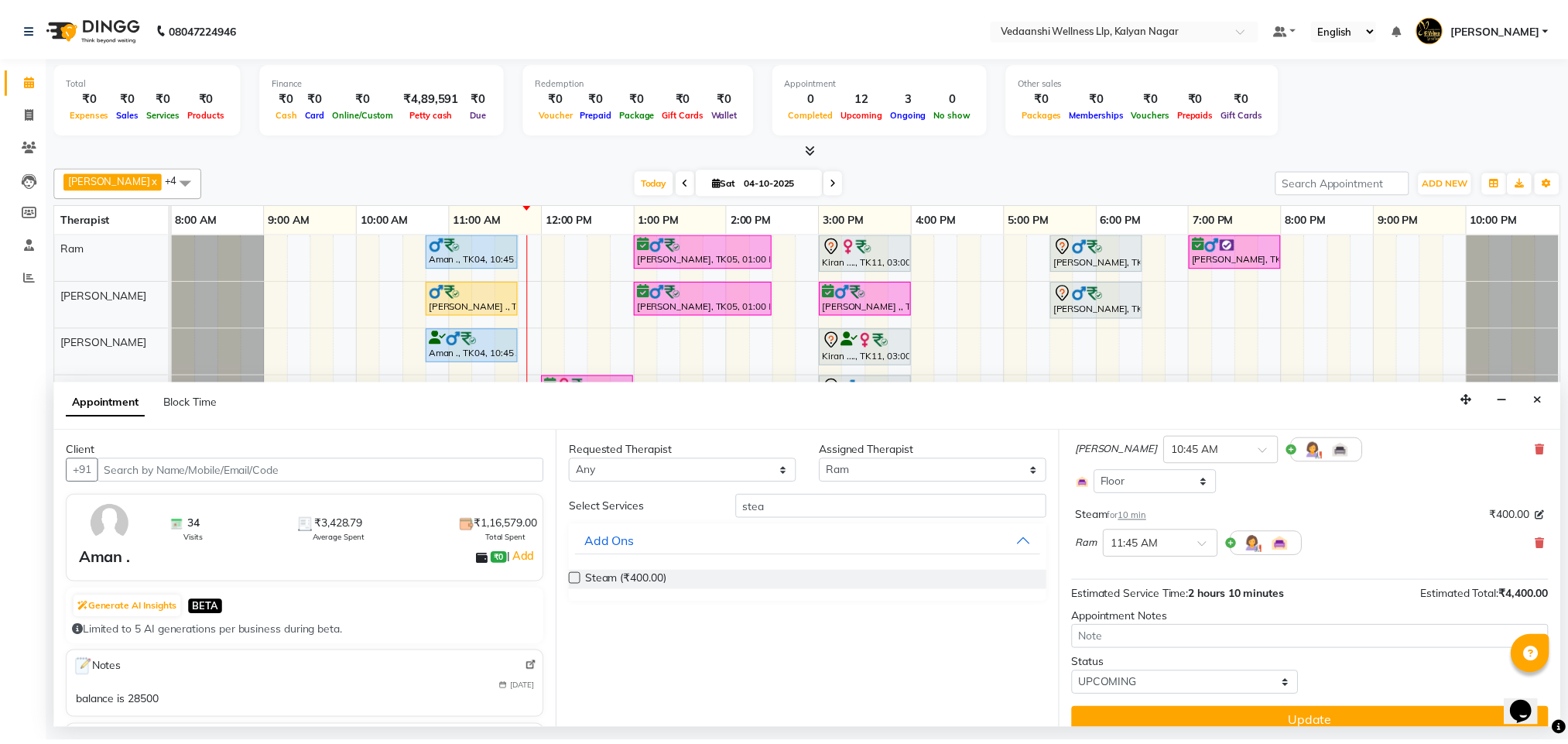
scroll to position [239, 0]
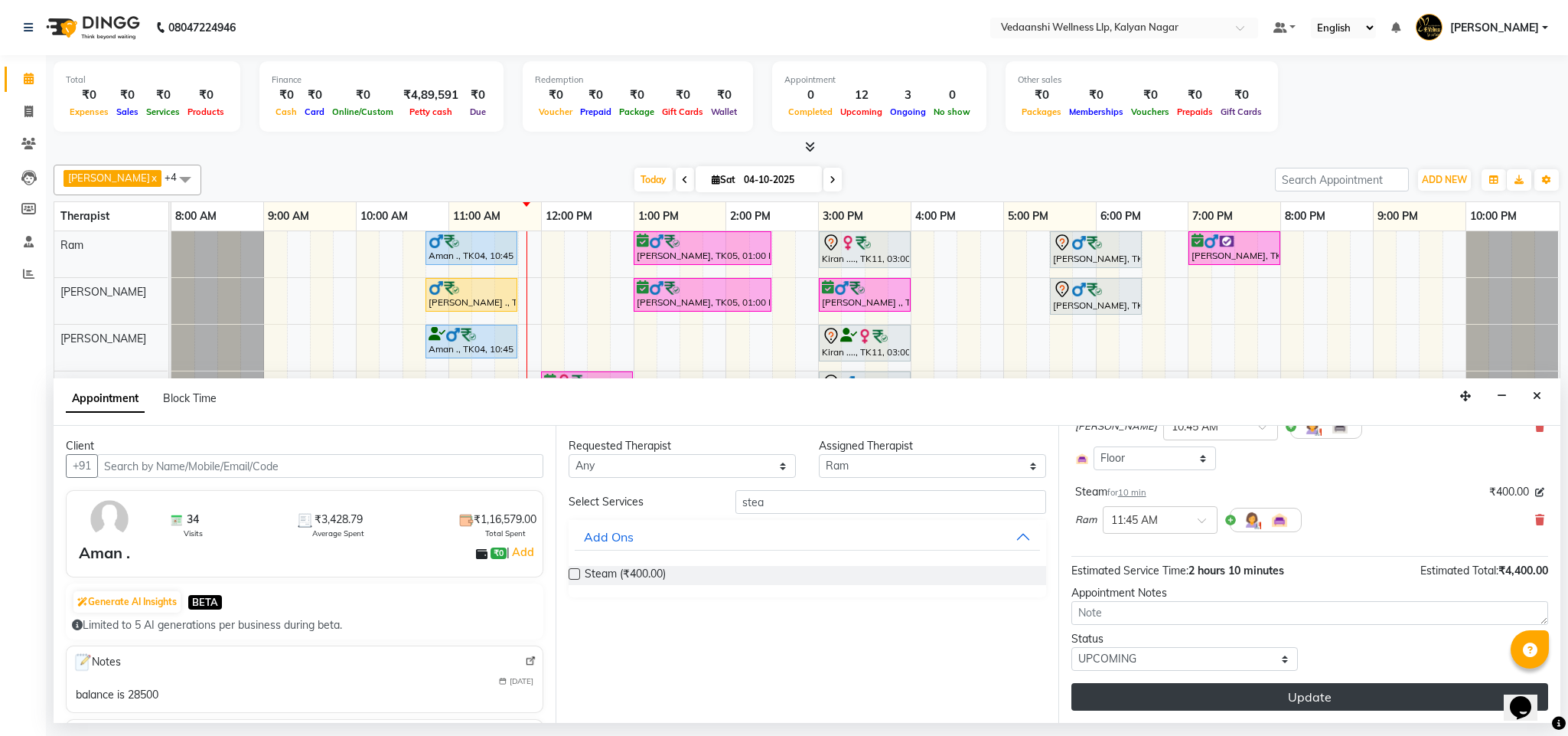
click at [1192, 701] on button "Update" at bounding box center [1309, 696] width 477 height 28
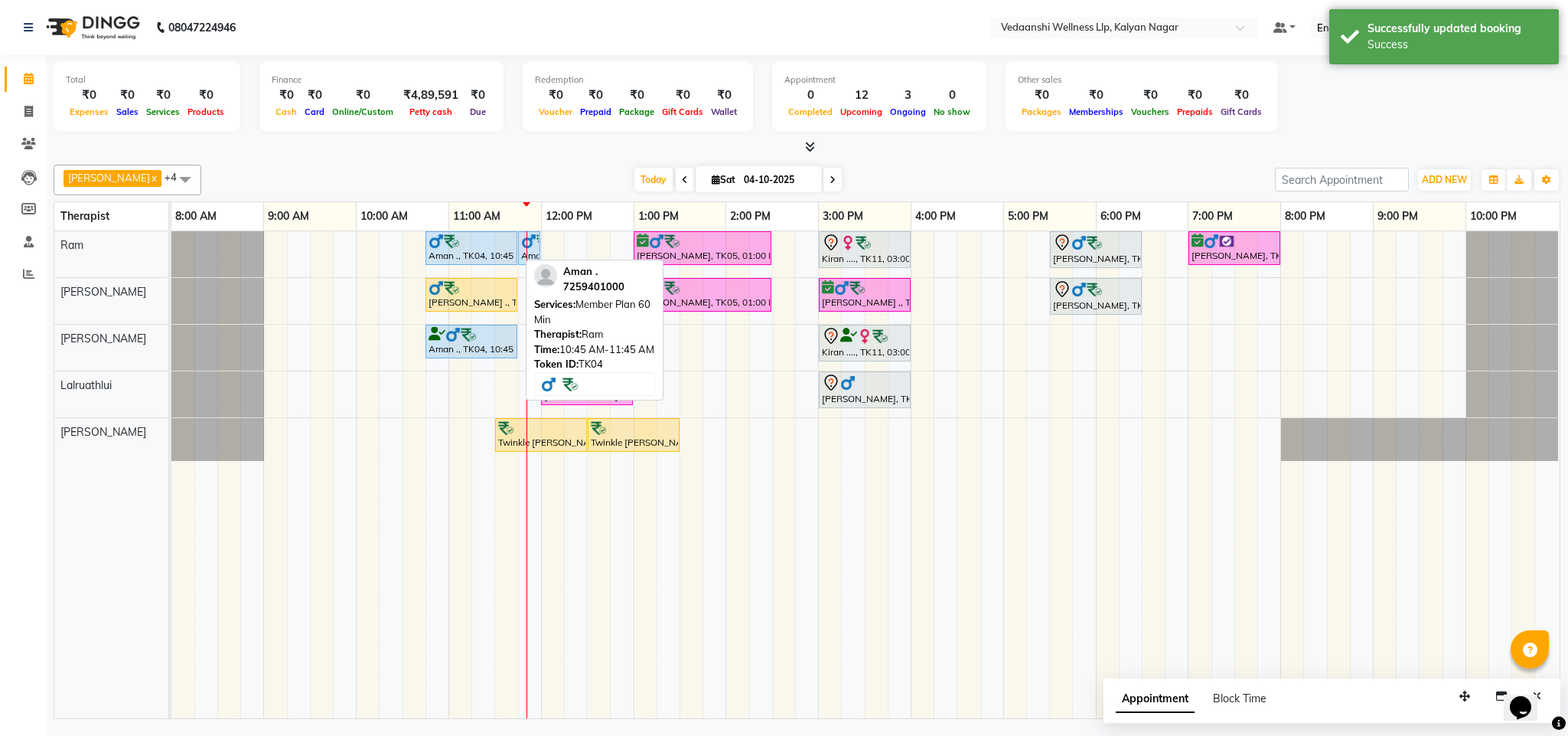
click at [442, 255] on div "Aman ., TK04, 10:45 AM-11:45 AM, Member Plan 60 Min" at bounding box center [472, 248] width 89 height 29
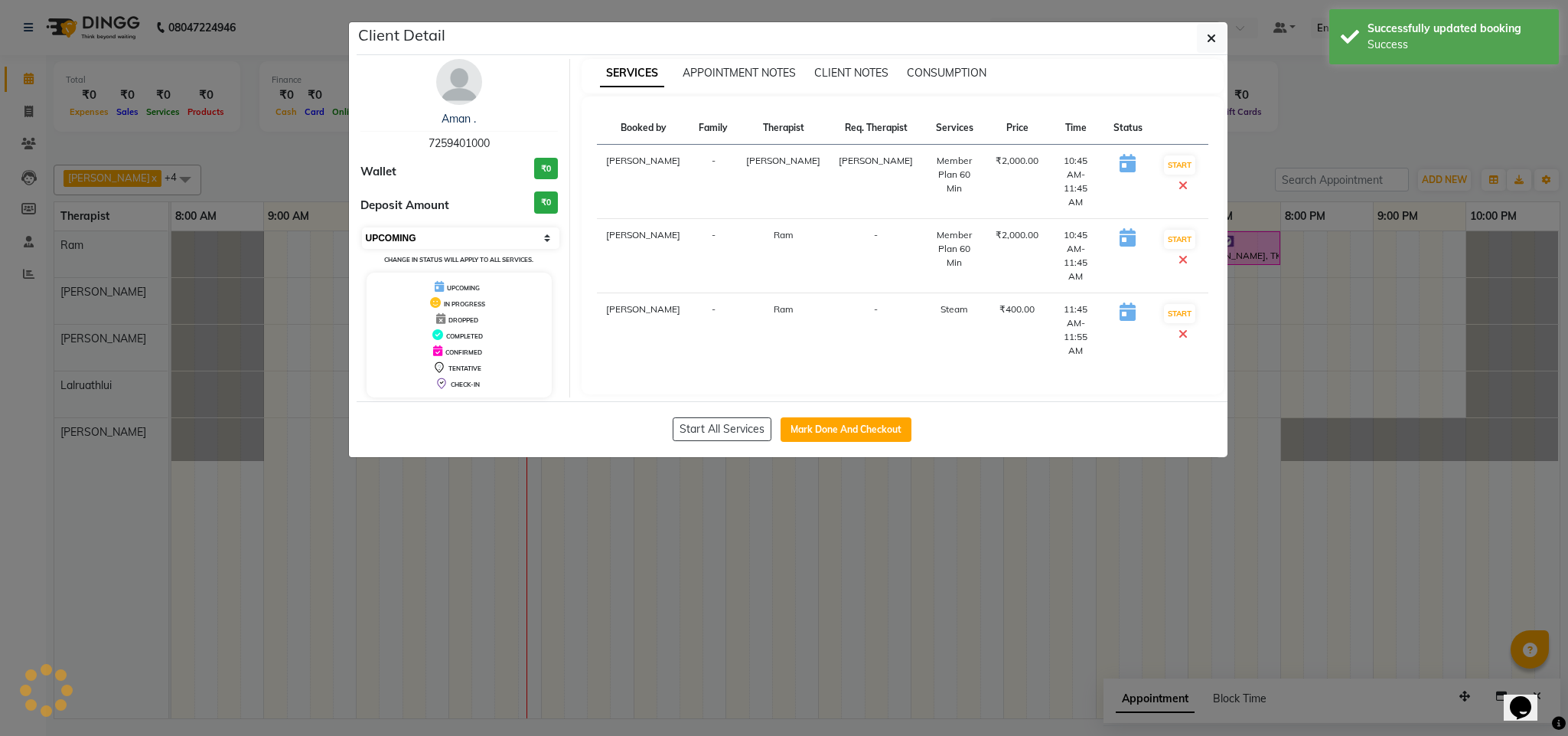
drag, startPoint x: 410, startPoint y: 235, endPoint x: 411, endPoint y: 249, distance: 14.0
click at [410, 235] on select "Select IN SERVICE CONFIRMED TENTATIVE CHECK IN MARK DONE DROPPED UPCOMING" at bounding box center [460, 238] width 198 height 21
select select "3"
click at [362, 228] on select "Select IN SERVICE CONFIRMED TENTATIVE CHECK IN MARK DONE DROPPED UPCOMING" at bounding box center [460, 238] width 198 height 21
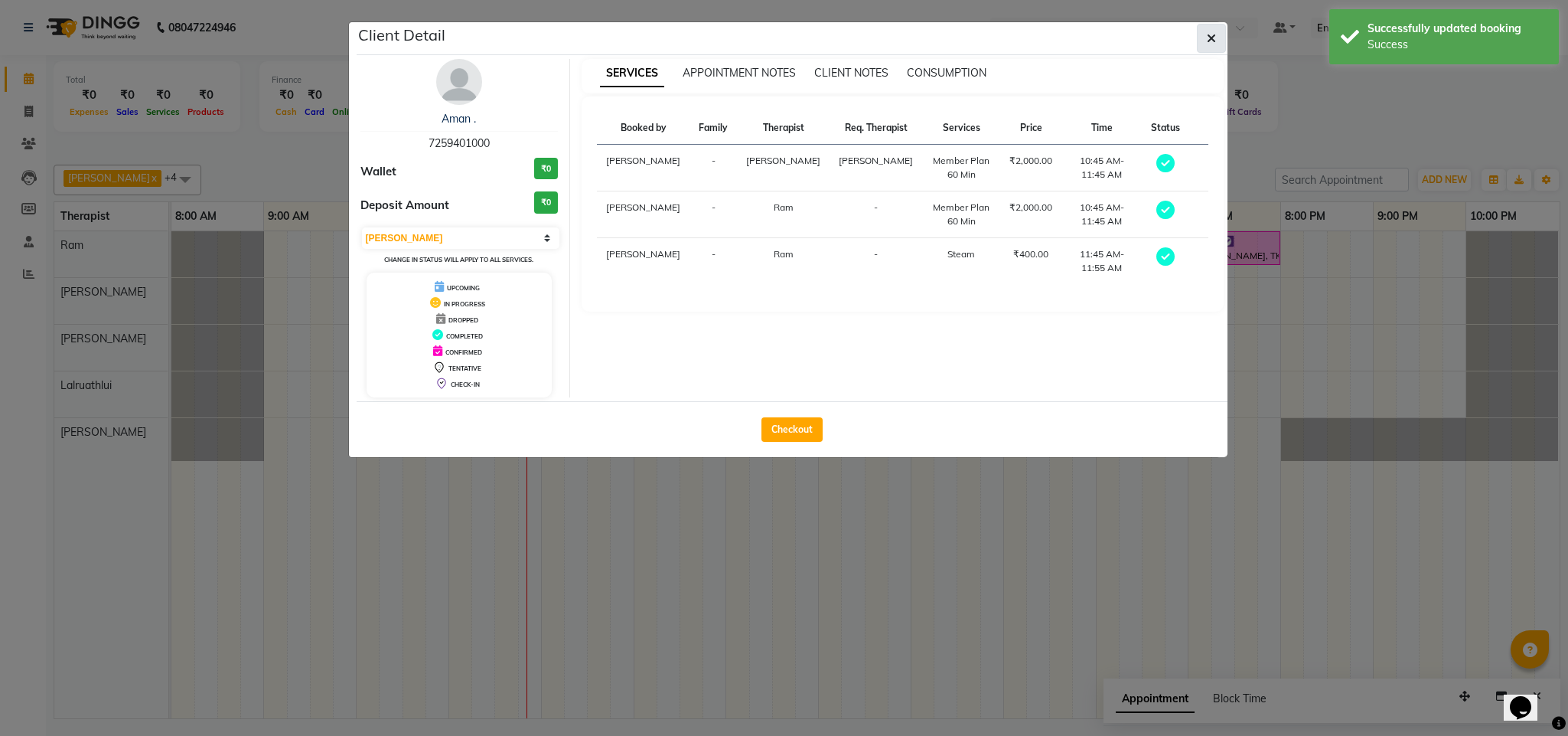
click at [1204, 28] on button "button" at bounding box center [1211, 38] width 29 height 29
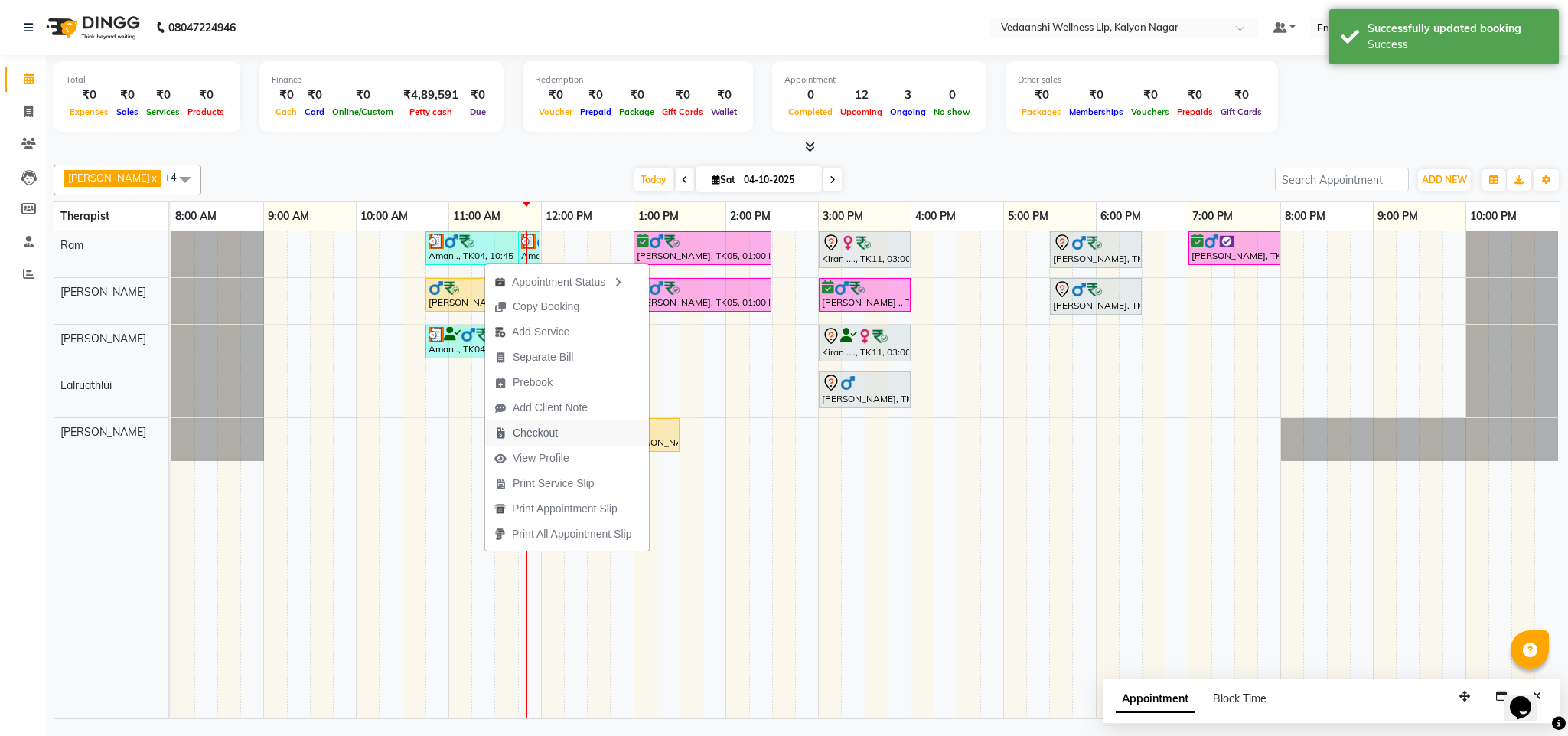
click at [542, 433] on span "Checkout" at bounding box center [535, 433] width 45 height 16
select select "service"
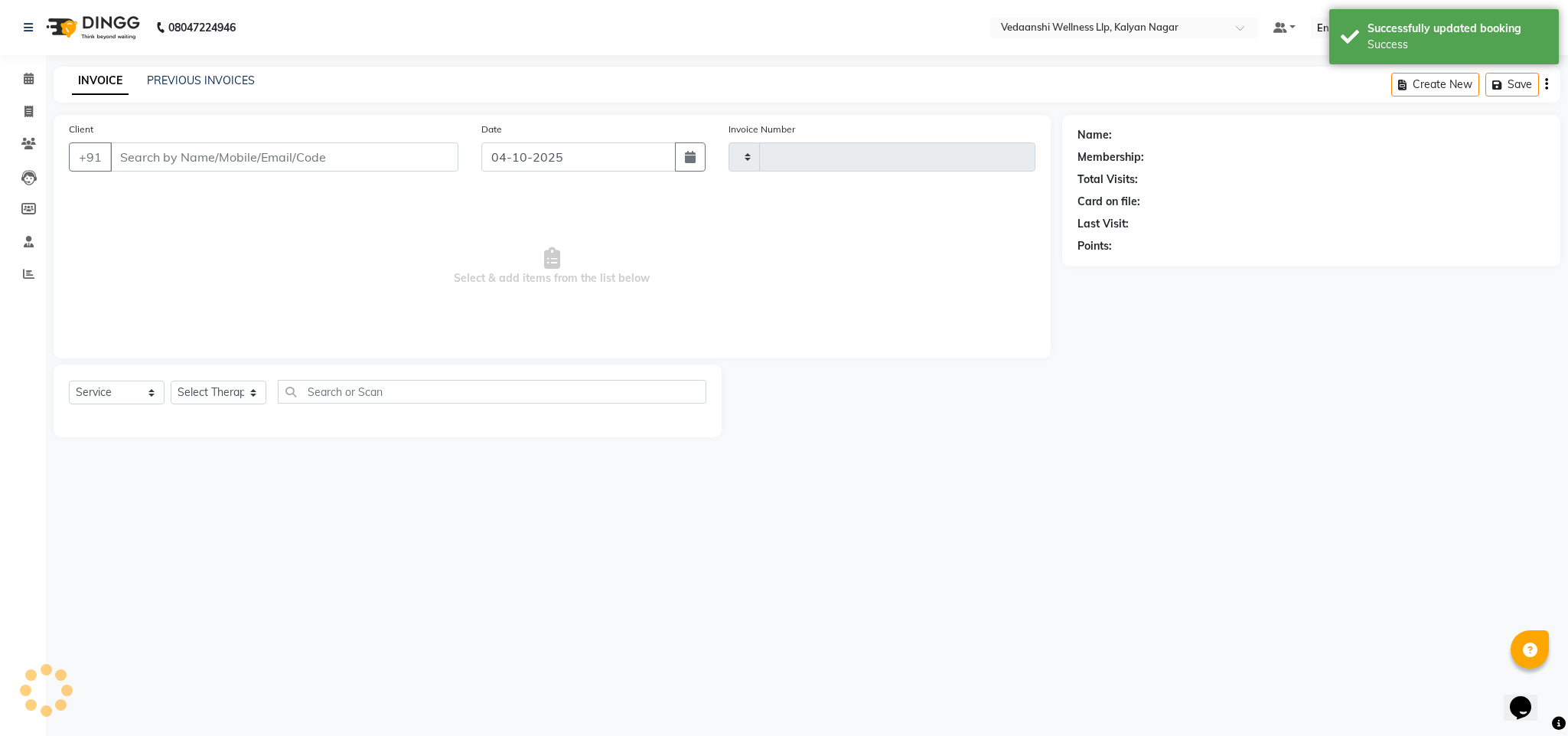
type input "1492"
select select "4293"
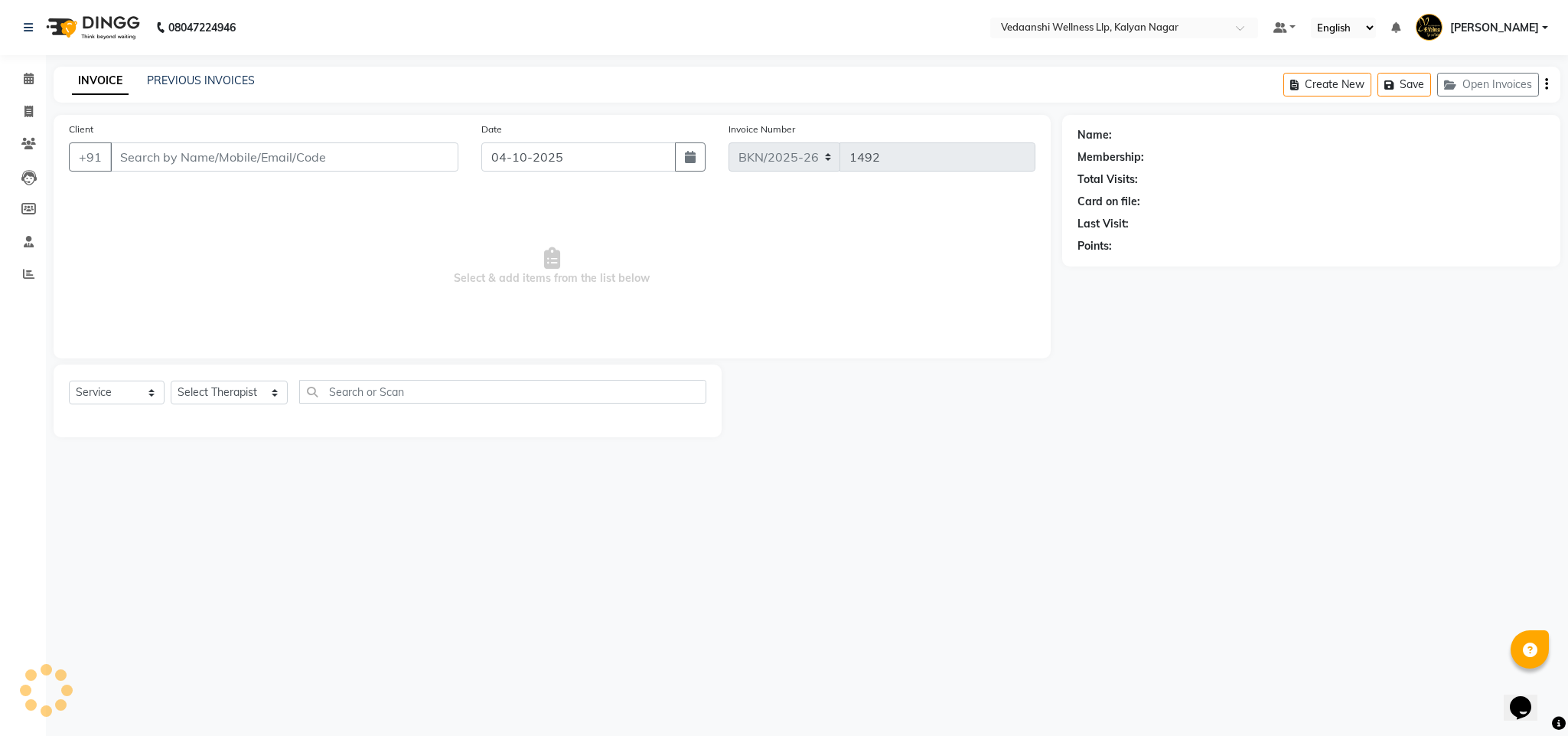
type input "7259401000"
select select "67164"
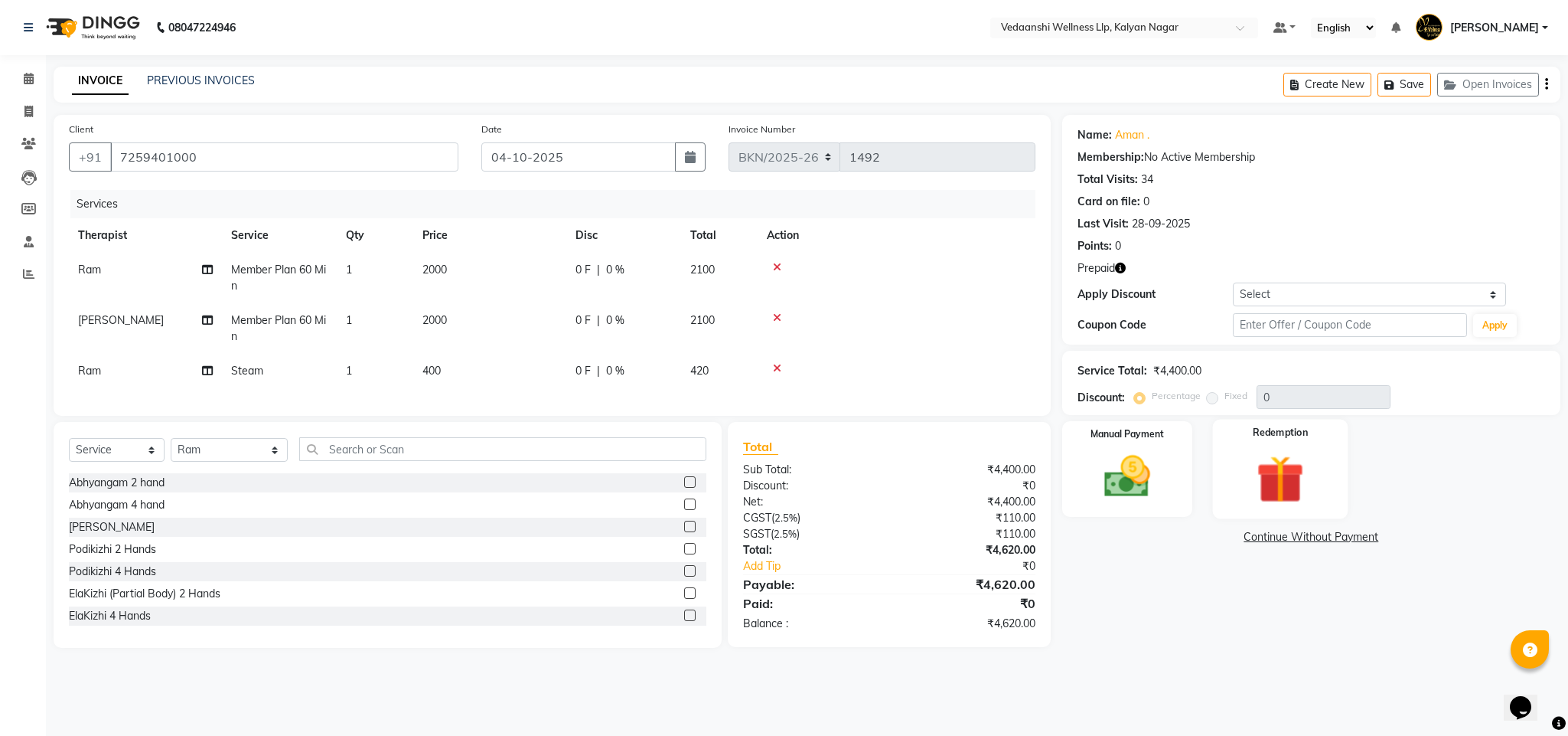
click at [1270, 497] on img at bounding box center [1280, 479] width 78 height 60
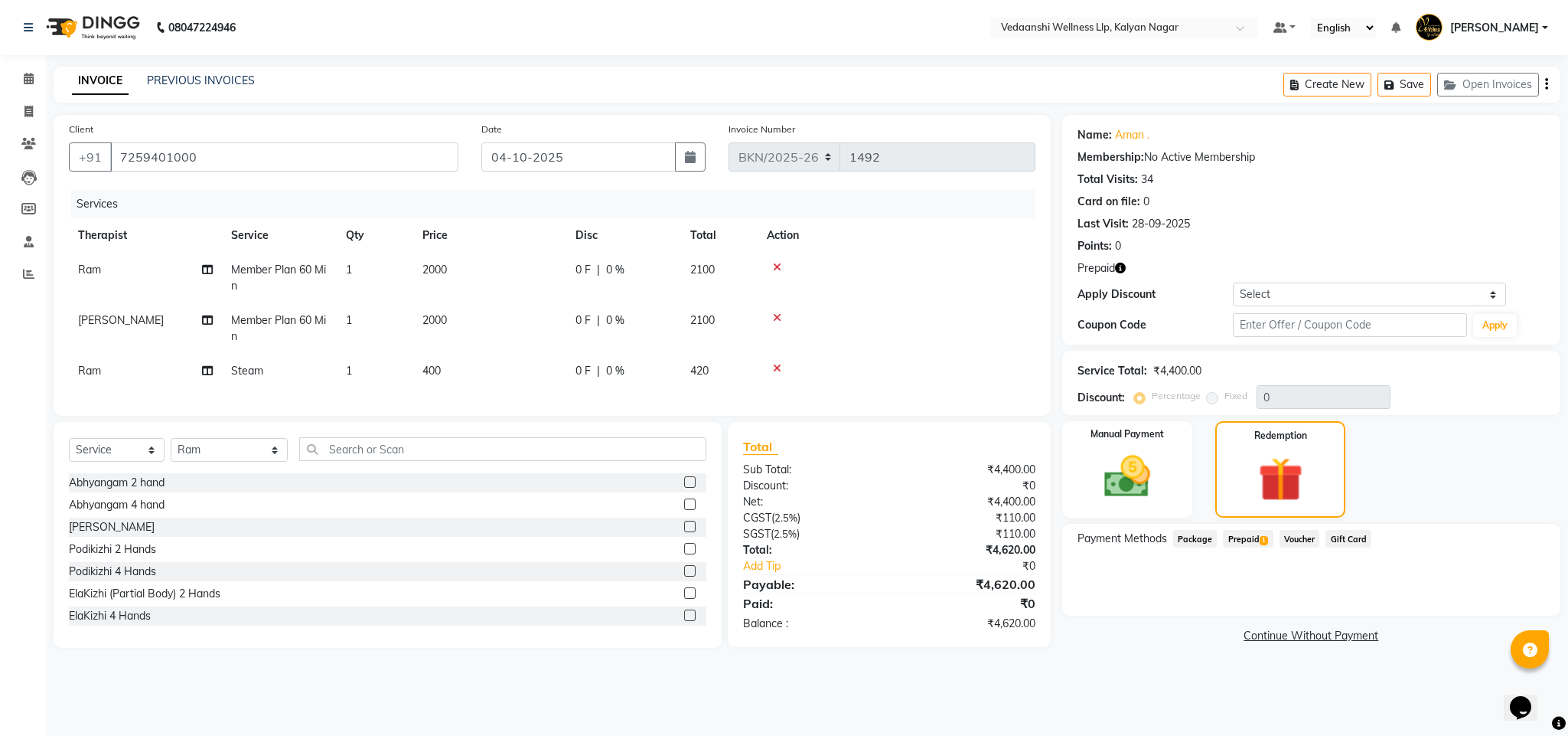
click at [1254, 542] on span "Prepaid 1" at bounding box center [1247, 539] width 50 height 18
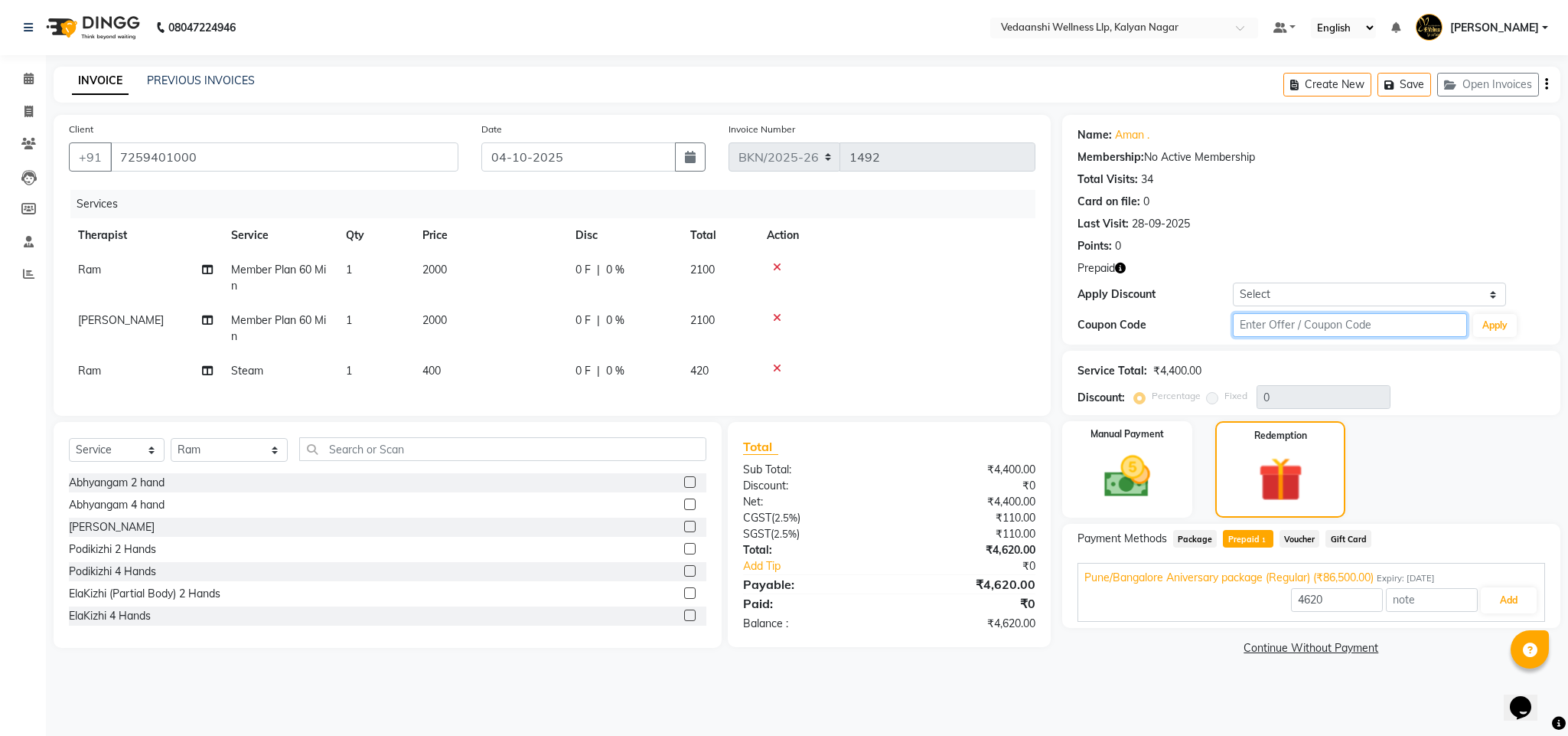
click at [1293, 320] on input "text" at bounding box center [1349, 324] width 235 height 24
type input "d50%"
click at [1495, 333] on button "Apply" at bounding box center [1494, 325] width 44 height 23
type input "50"
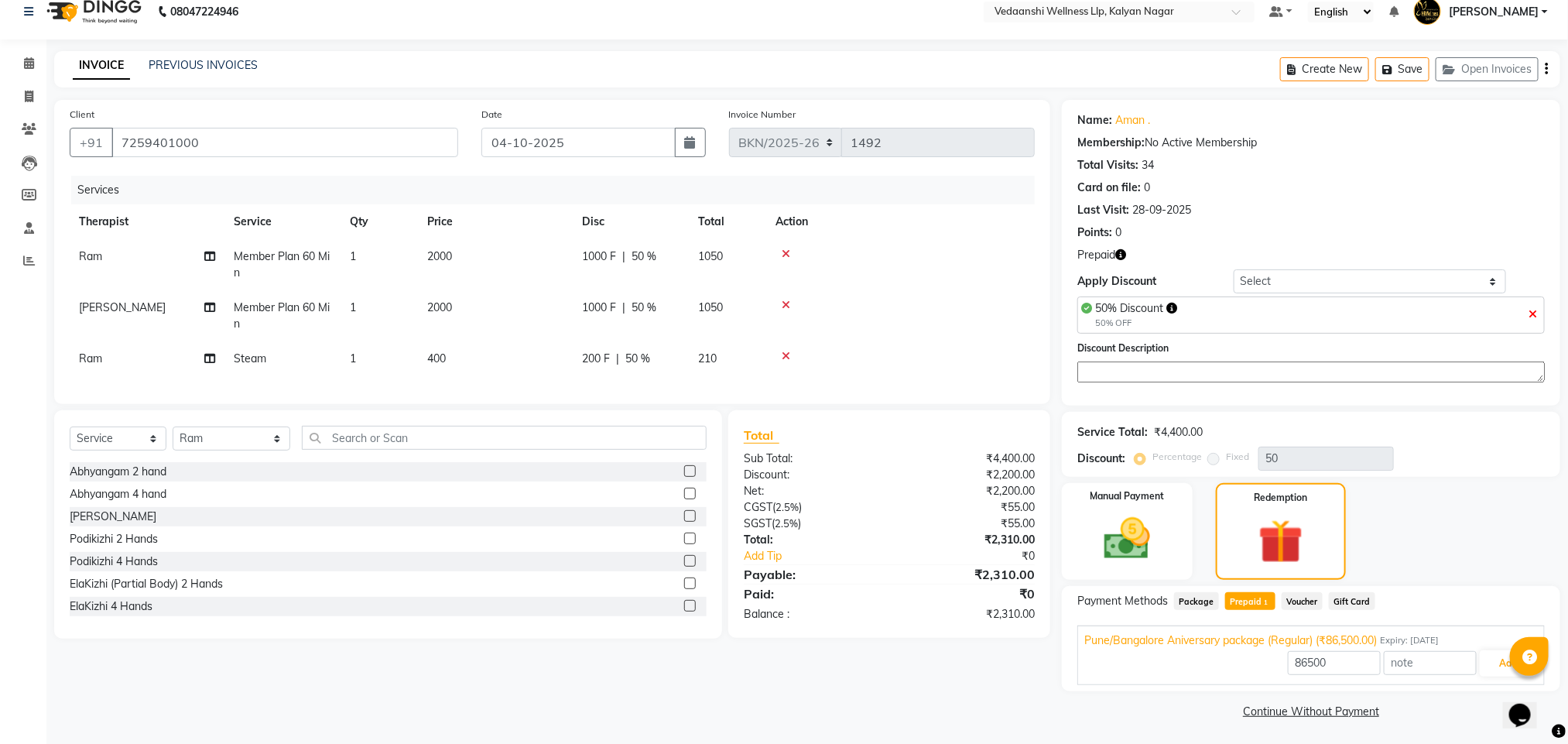
scroll to position [20, 0]
click at [1306, 660] on input "86500" at bounding box center [1333, 660] width 93 height 24
type input "2200"
click at [1484, 662] on button "Add" at bounding box center [1508, 660] width 57 height 26
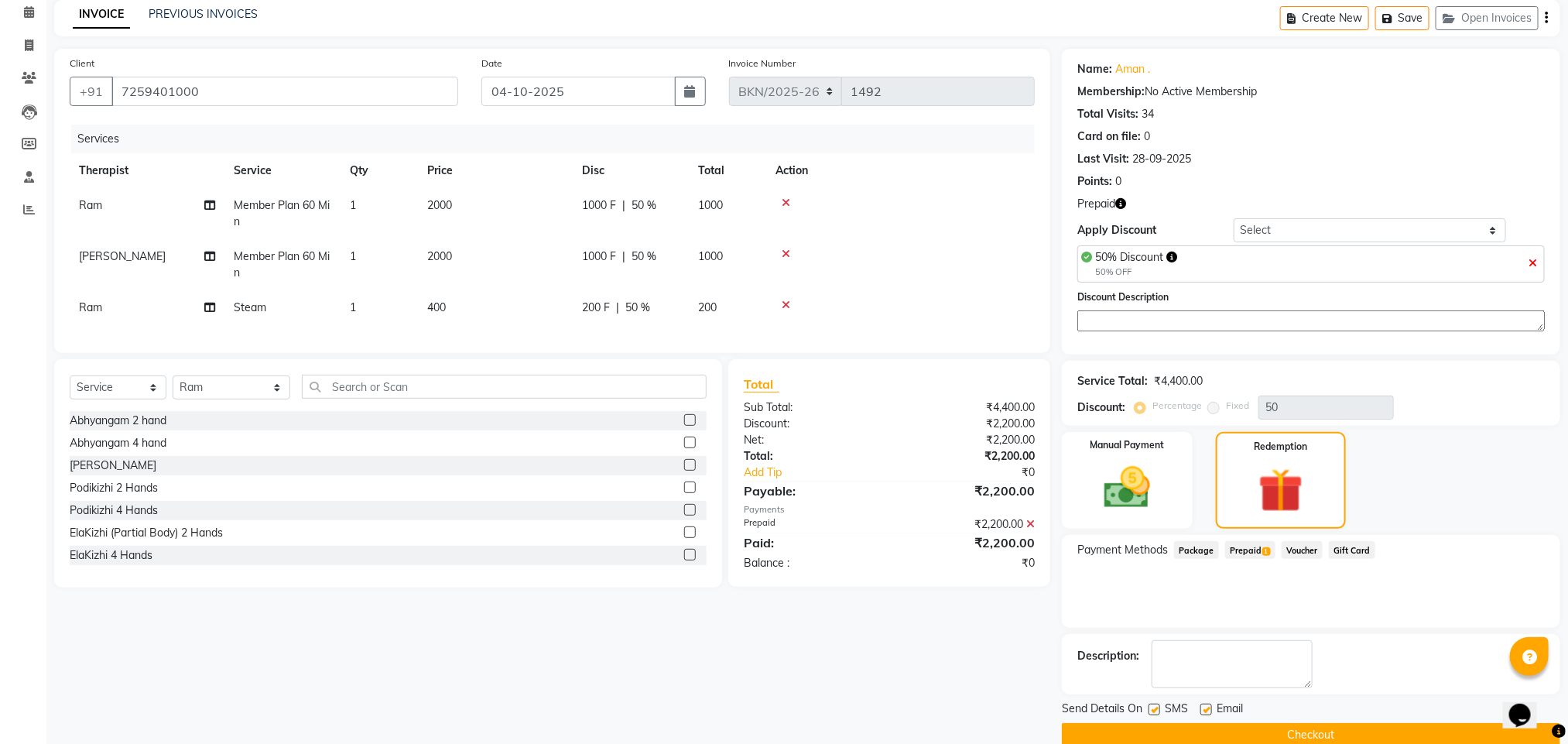
scroll to position [96, 0]
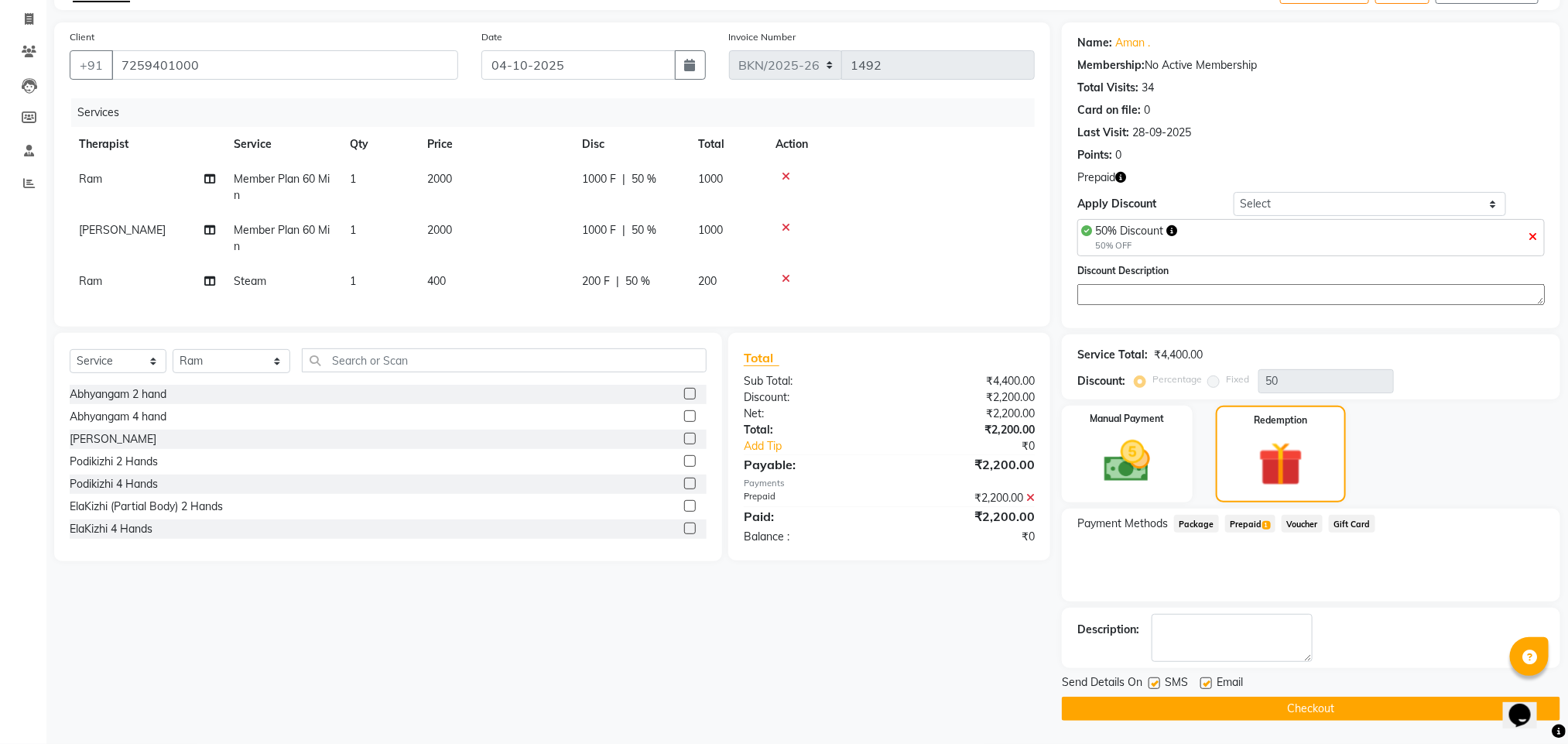
click at [1265, 718] on button "Checkout" at bounding box center [1311, 708] width 499 height 24
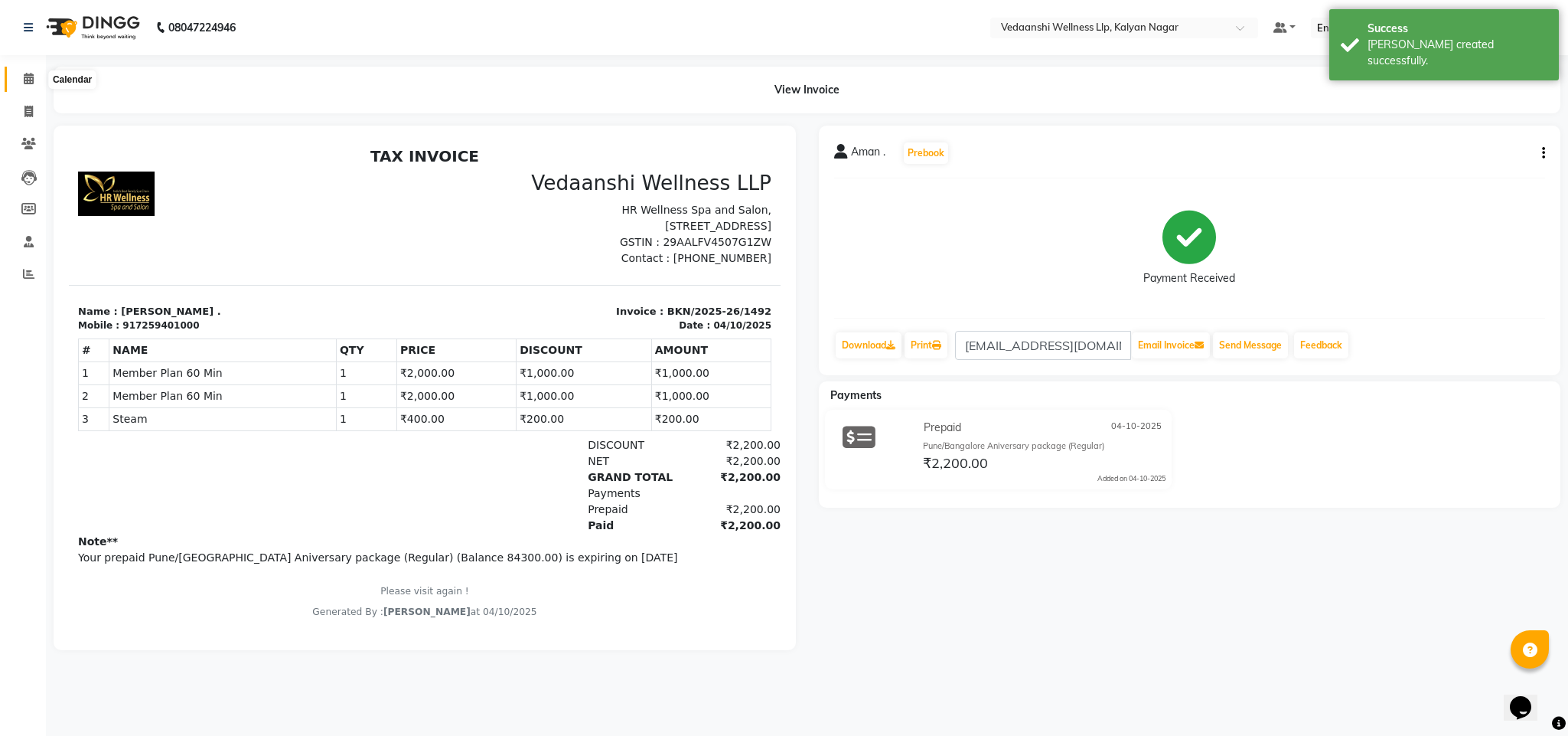
click at [26, 71] on span at bounding box center [28, 79] width 27 height 18
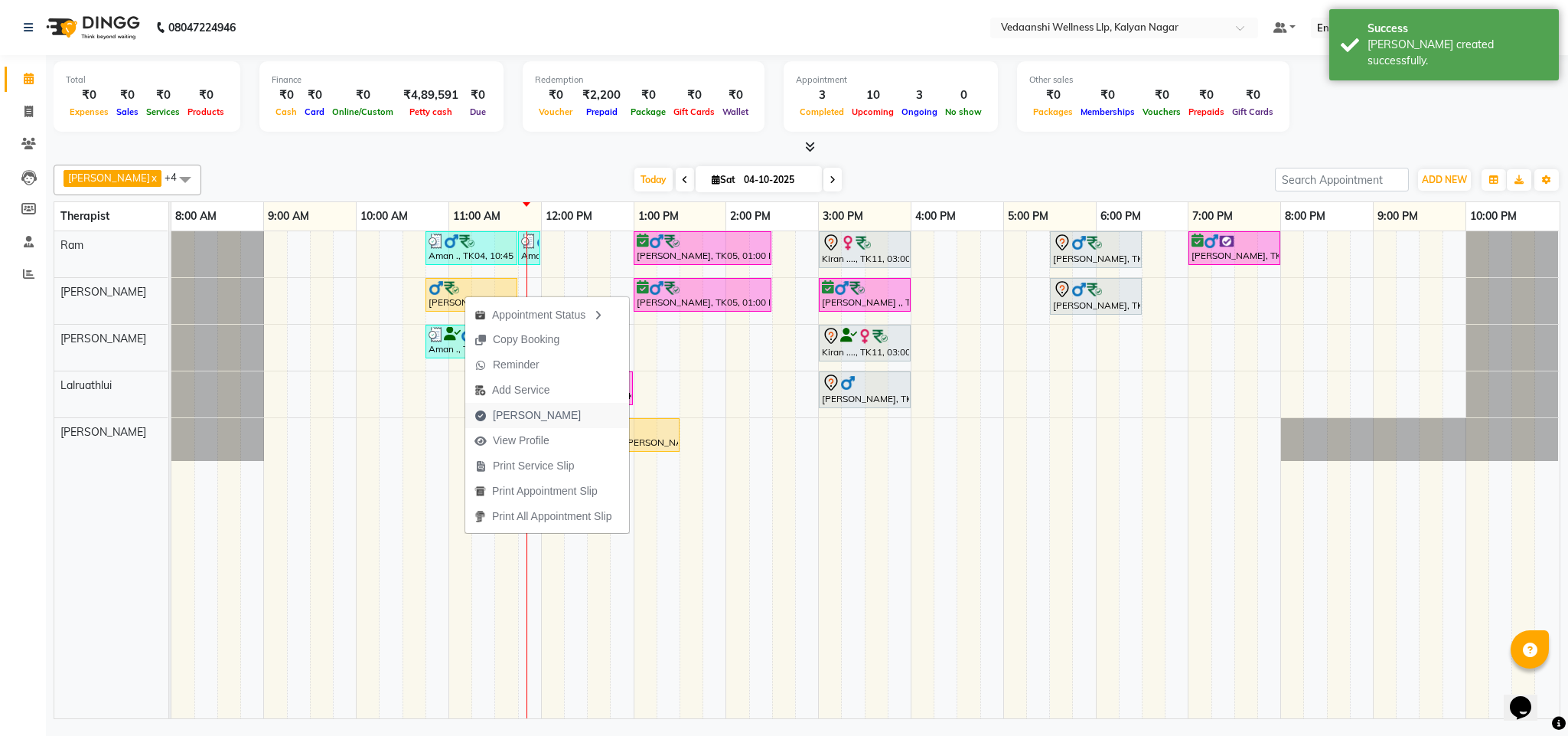
click at [510, 414] on span "[PERSON_NAME]" at bounding box center [537, 415] width 88 height 16
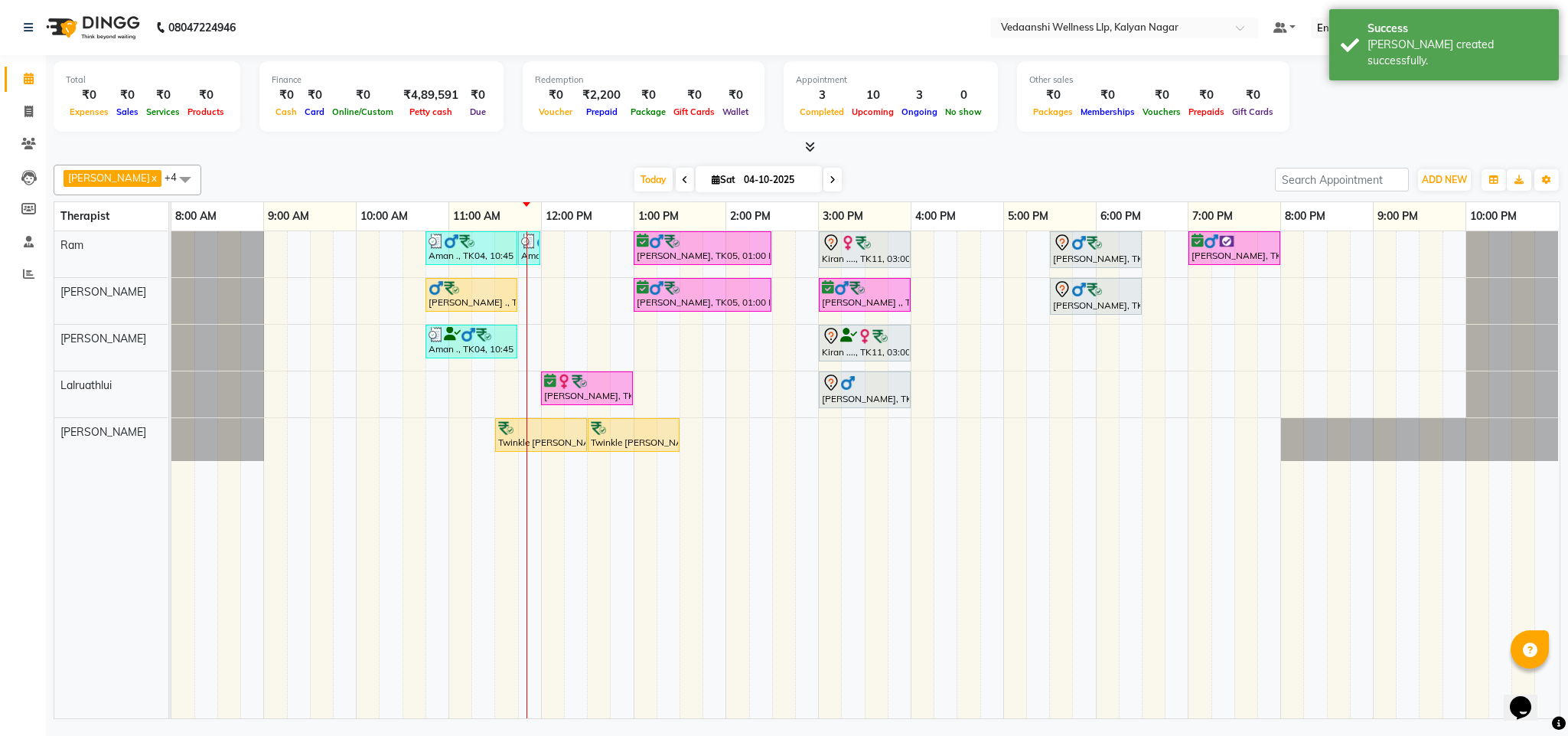
select select "service"
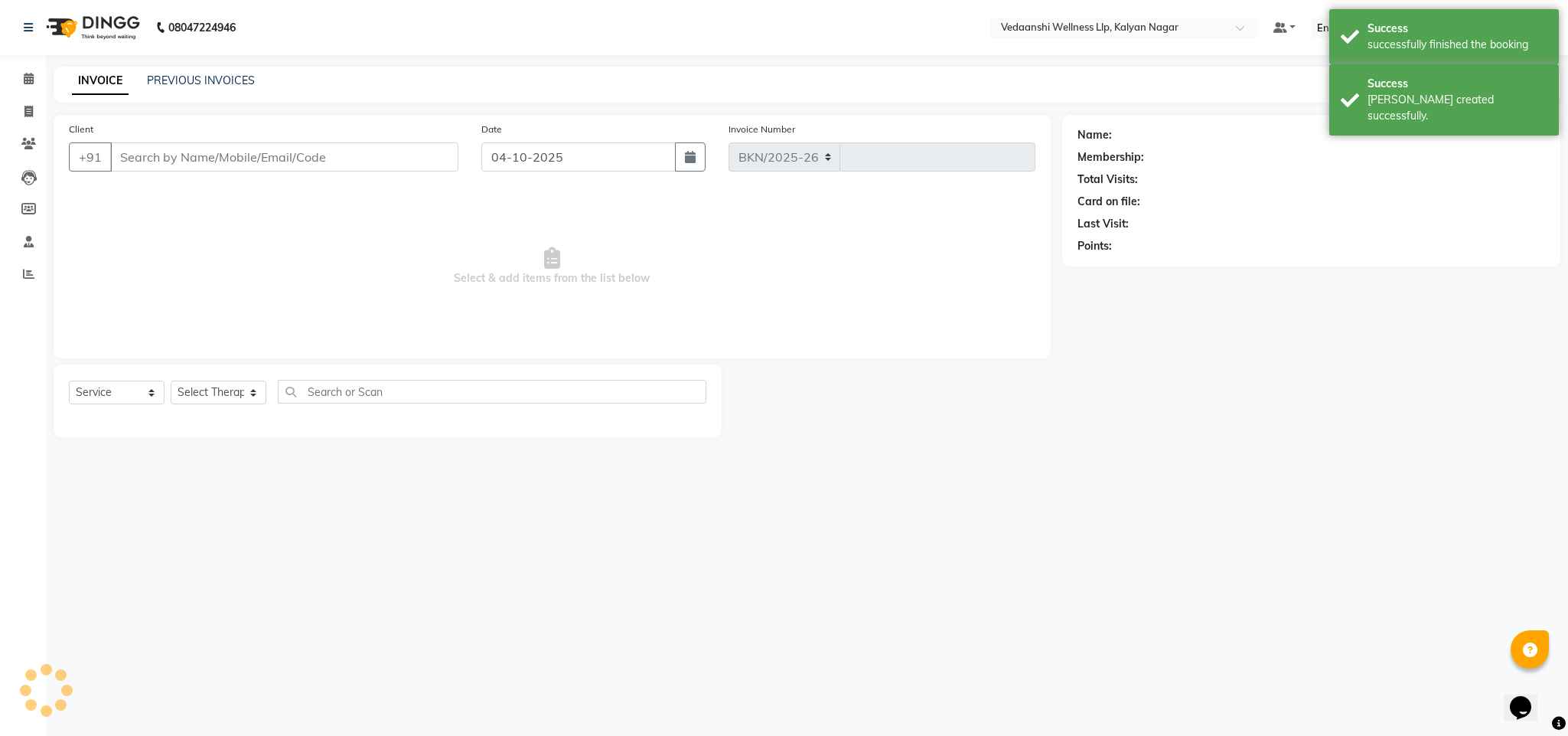
select select "4293"
type input "1493"
type input "8978804594"
select select "79390"
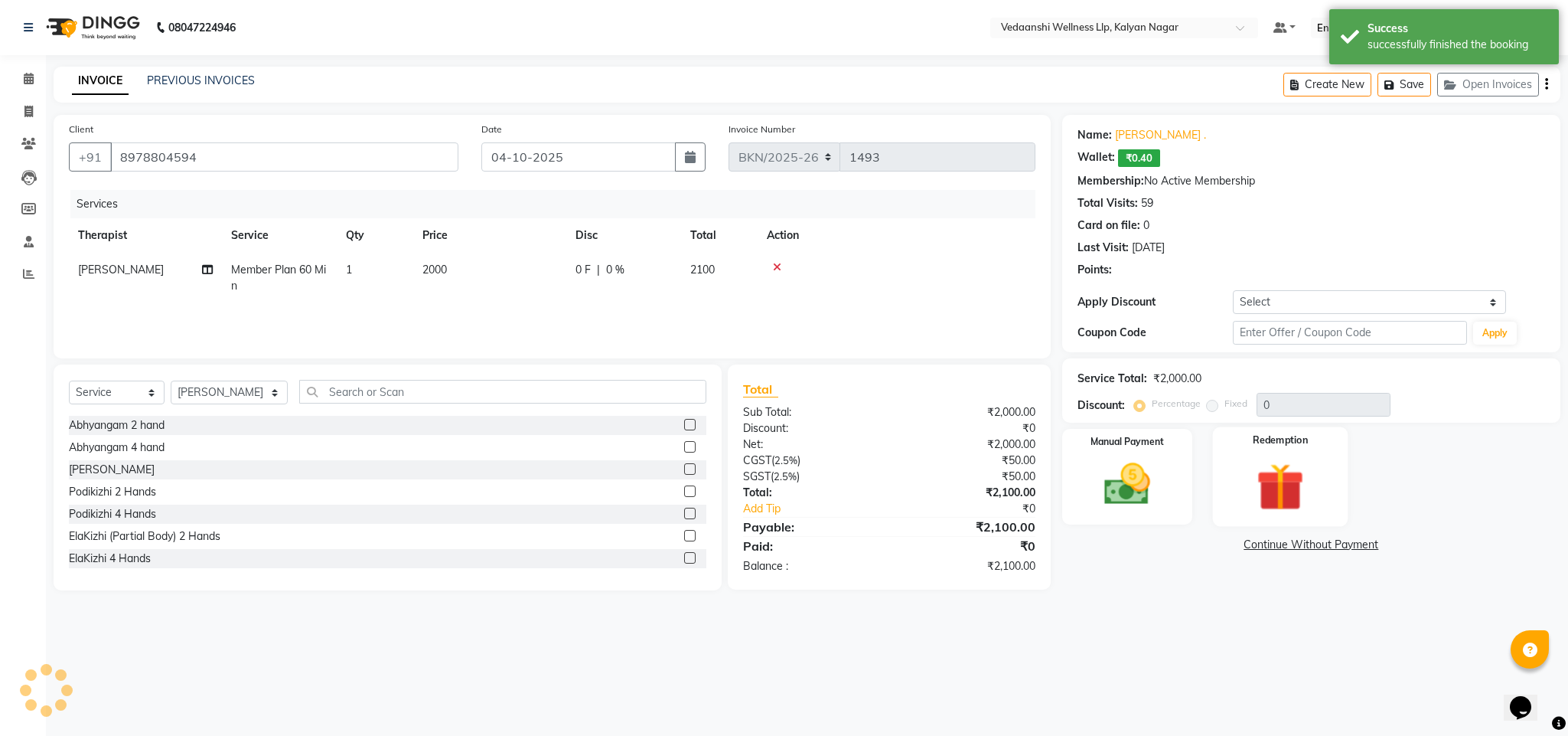
click at [1270, 460] on img at bounding box center [1280, 486] width 78 height 60
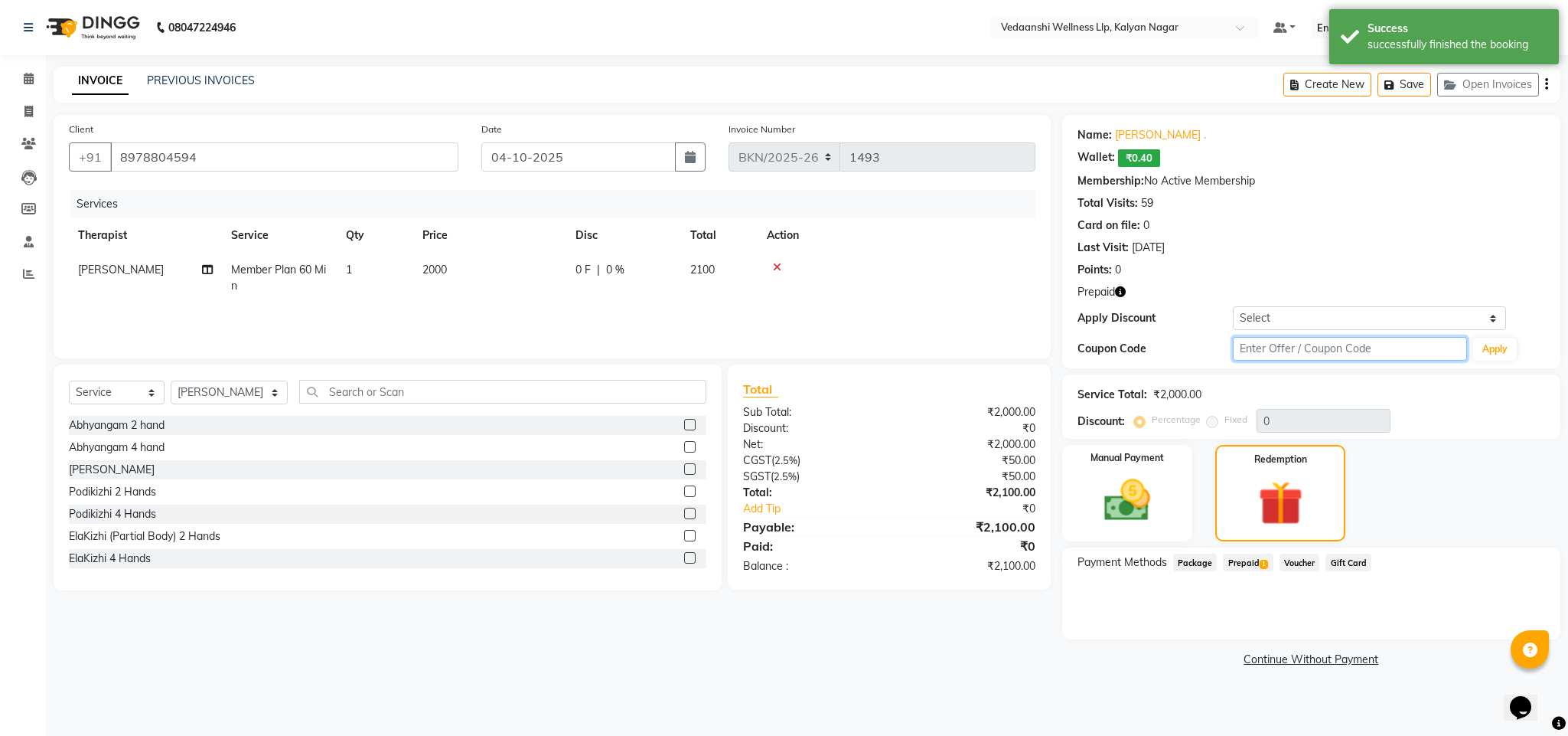
click at [1252, 354] on input "text" at bounding box center [1349, 348] width 235 height 24
type input "d50%"
click at [1516, 351] on button "Apply" at bounding box center [1494, 349] width 44 height 23
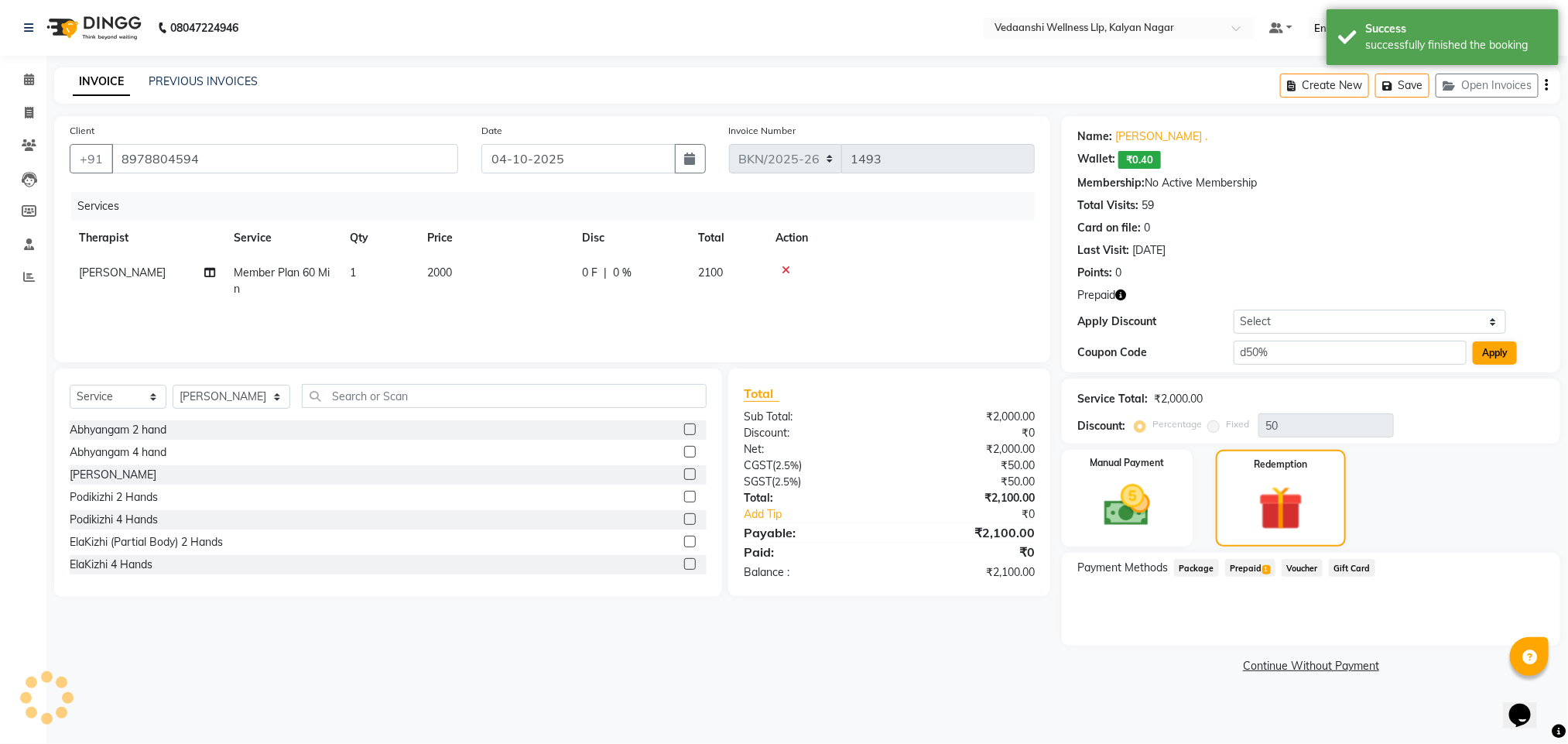
type input "0"
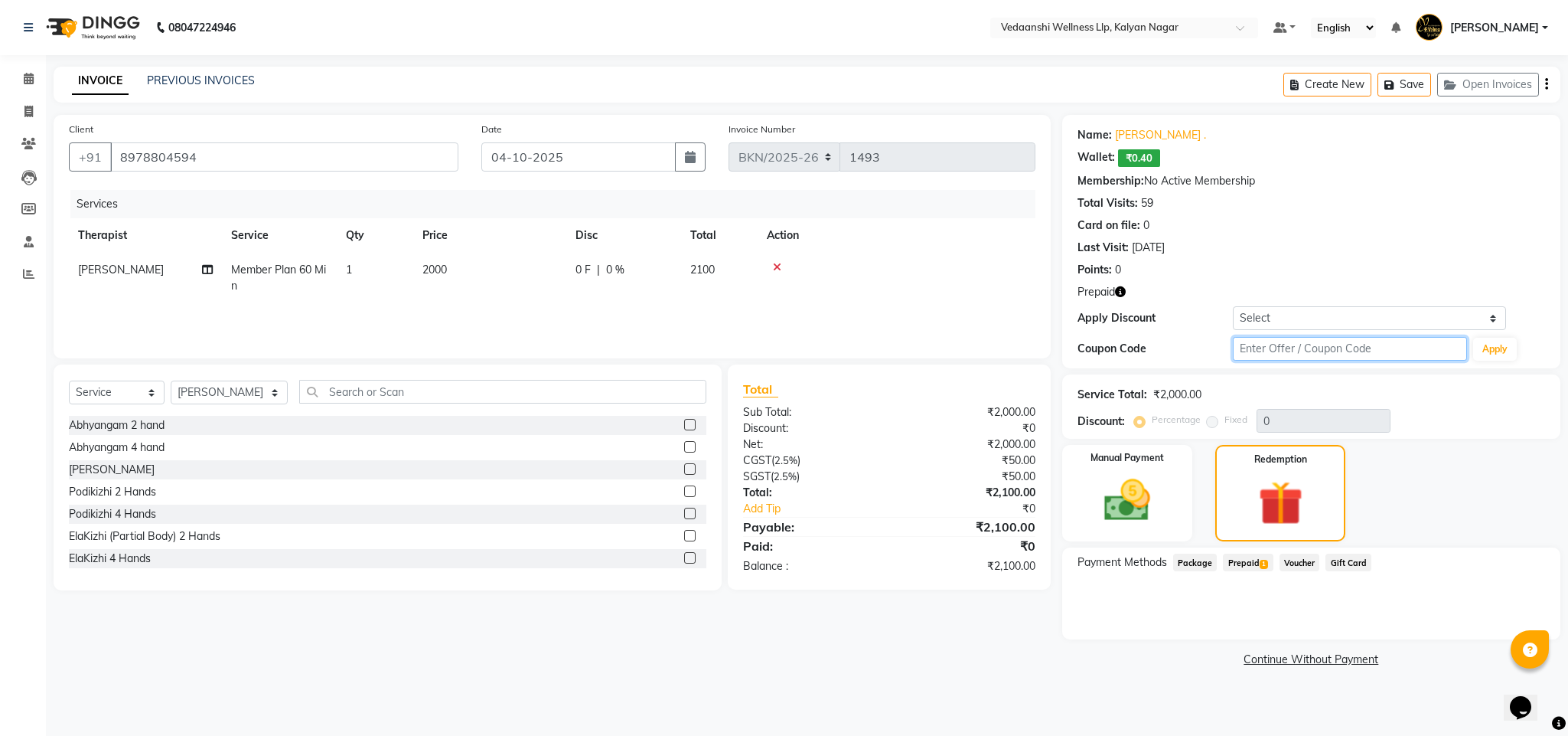
click at [1313, 354] on input "text" at bounding box center [1349, 348] width 235 height 24
type input "d50%"
click at [1504, 345] on button "Apply" at bounding box center [1494, 349] width 44 height 23
type input "50"
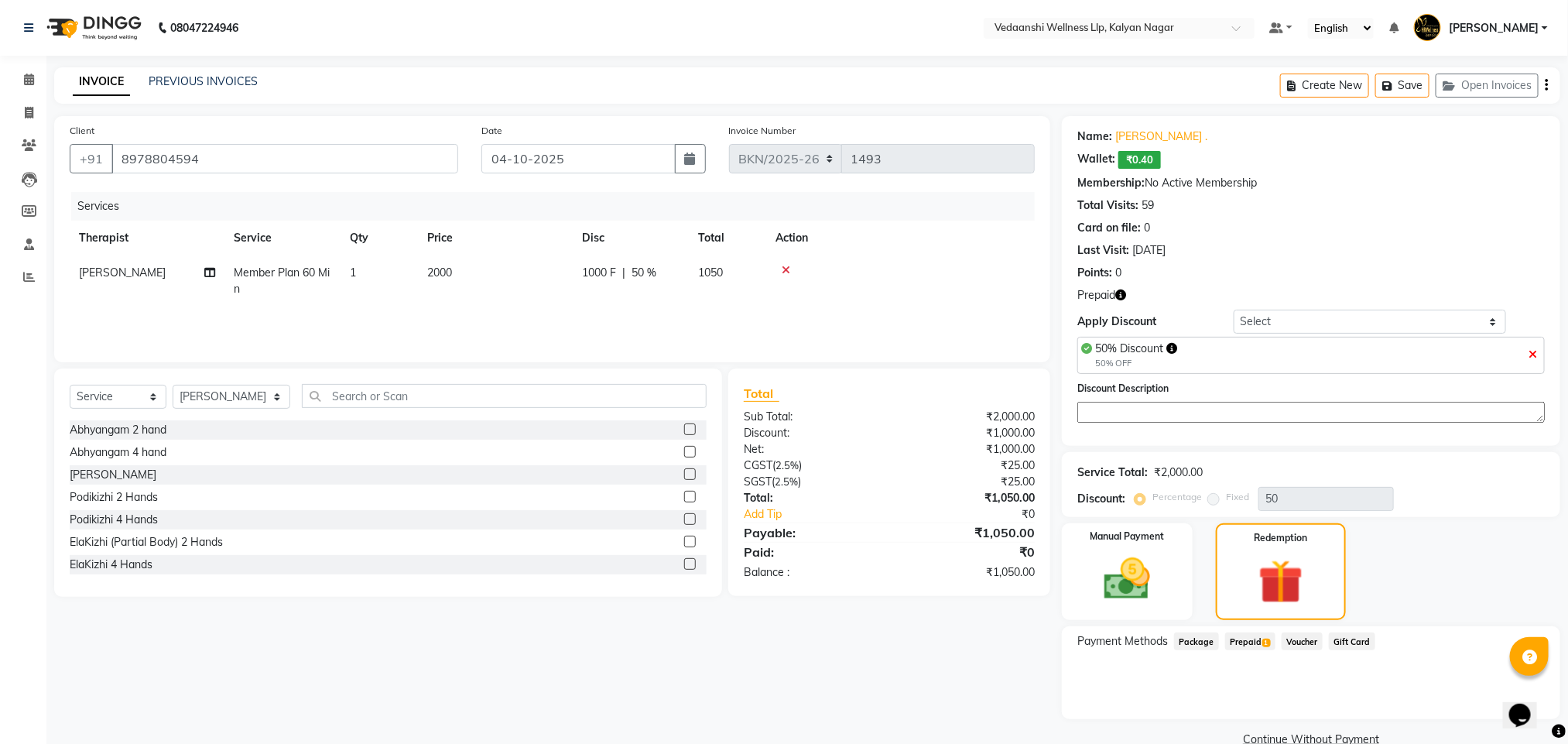
click at [1254, 641] on span "Prepaid 1" at bounding box center [1250, 642] width 50 height 18
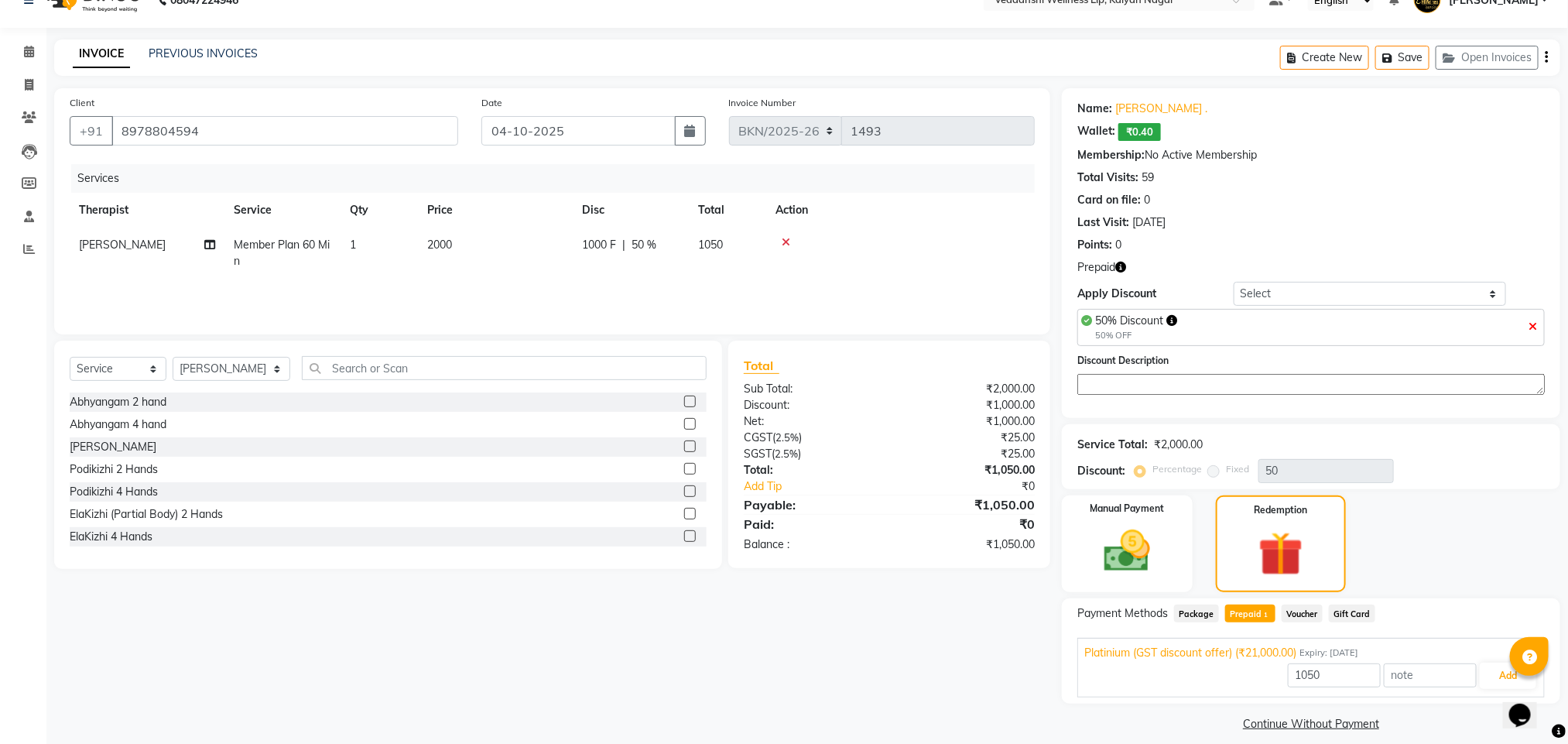
scroll to position [44, 0]
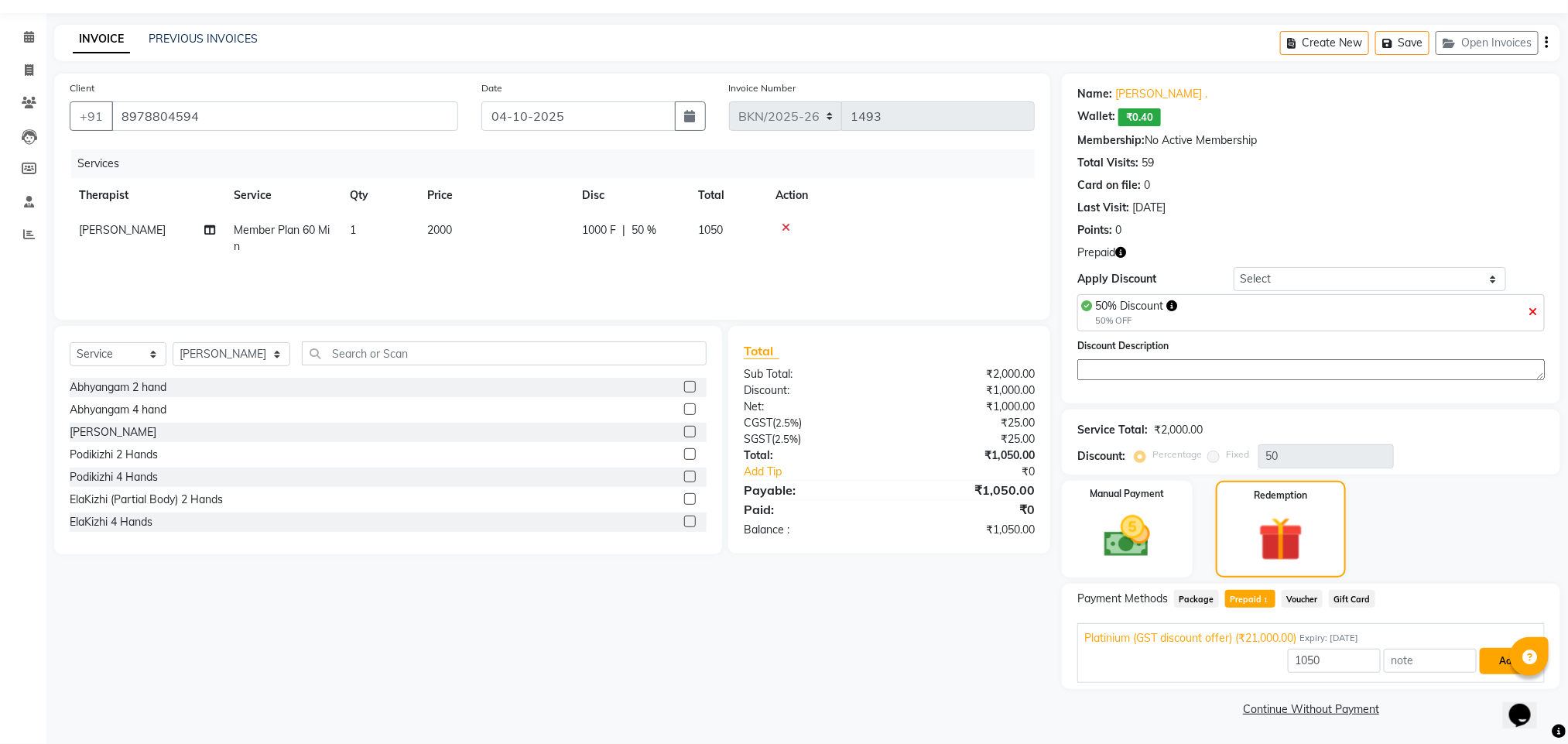
click at [1504, 660] on button "Add" at bounding box center [1508, 660] width 57 height 26
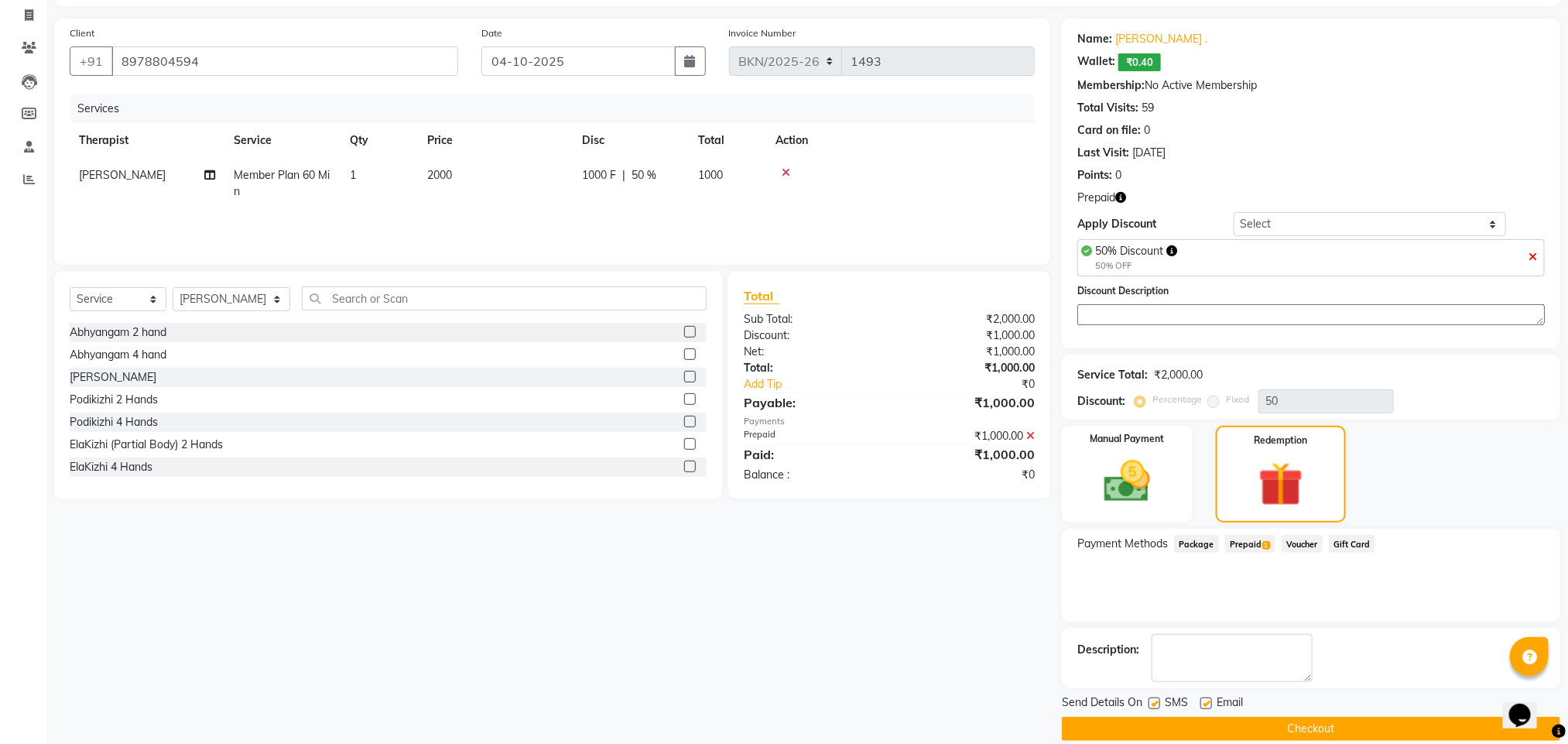
scroll to position [120, 0]
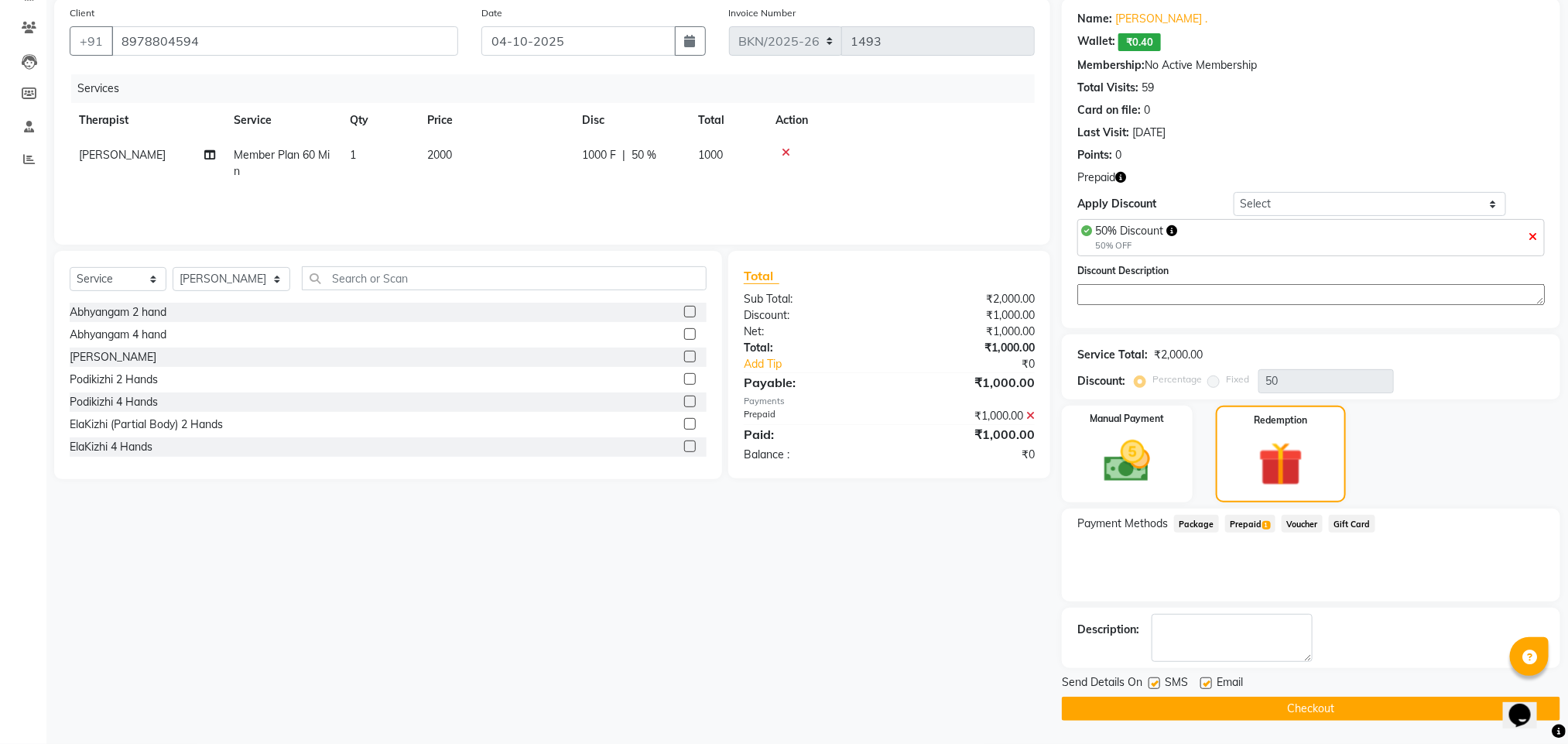
click at [1285, 717] on button "Checkout" at bounding box center [1311, 708] width 499 height 24
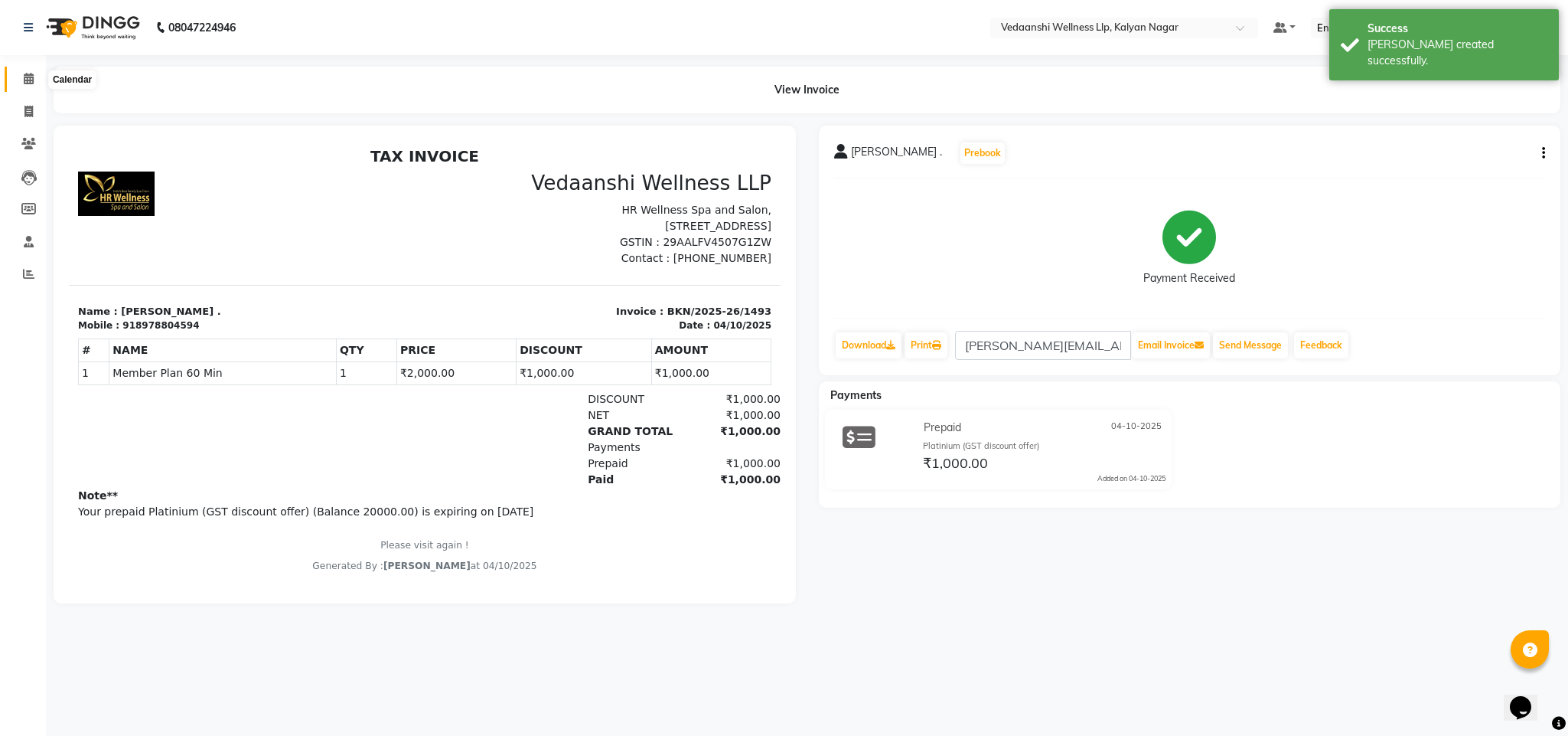
click at [30, 84] on icon at bounding box center [28, 78] width 10 height 12
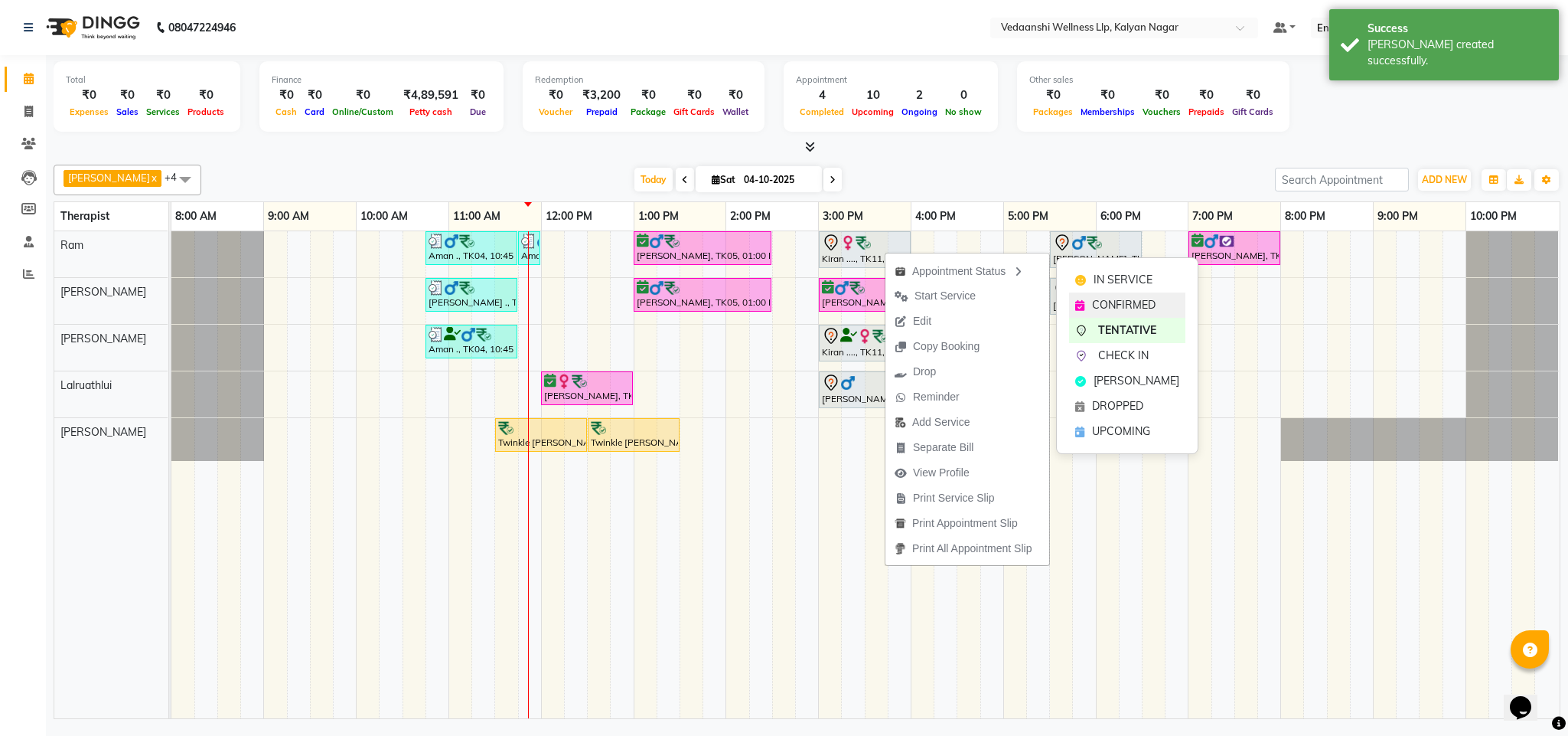
click at [1121, 306] on span "CONFIRMED" at bounding box center [1123, 305] width 63 height 16
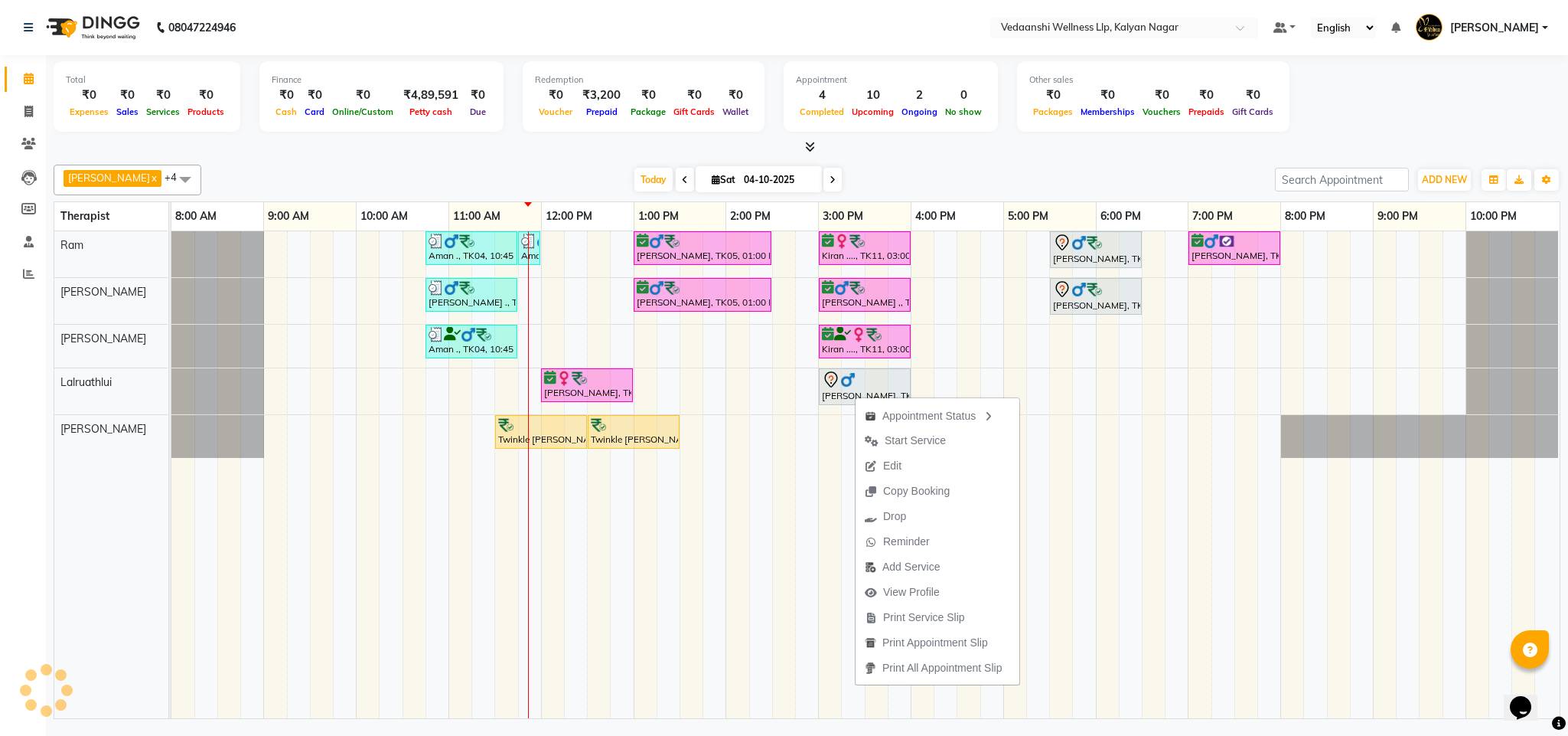
click at [985, 186] on div "[DATE] [DATE]" at bounding box center [737, 180] width 1058 height 23
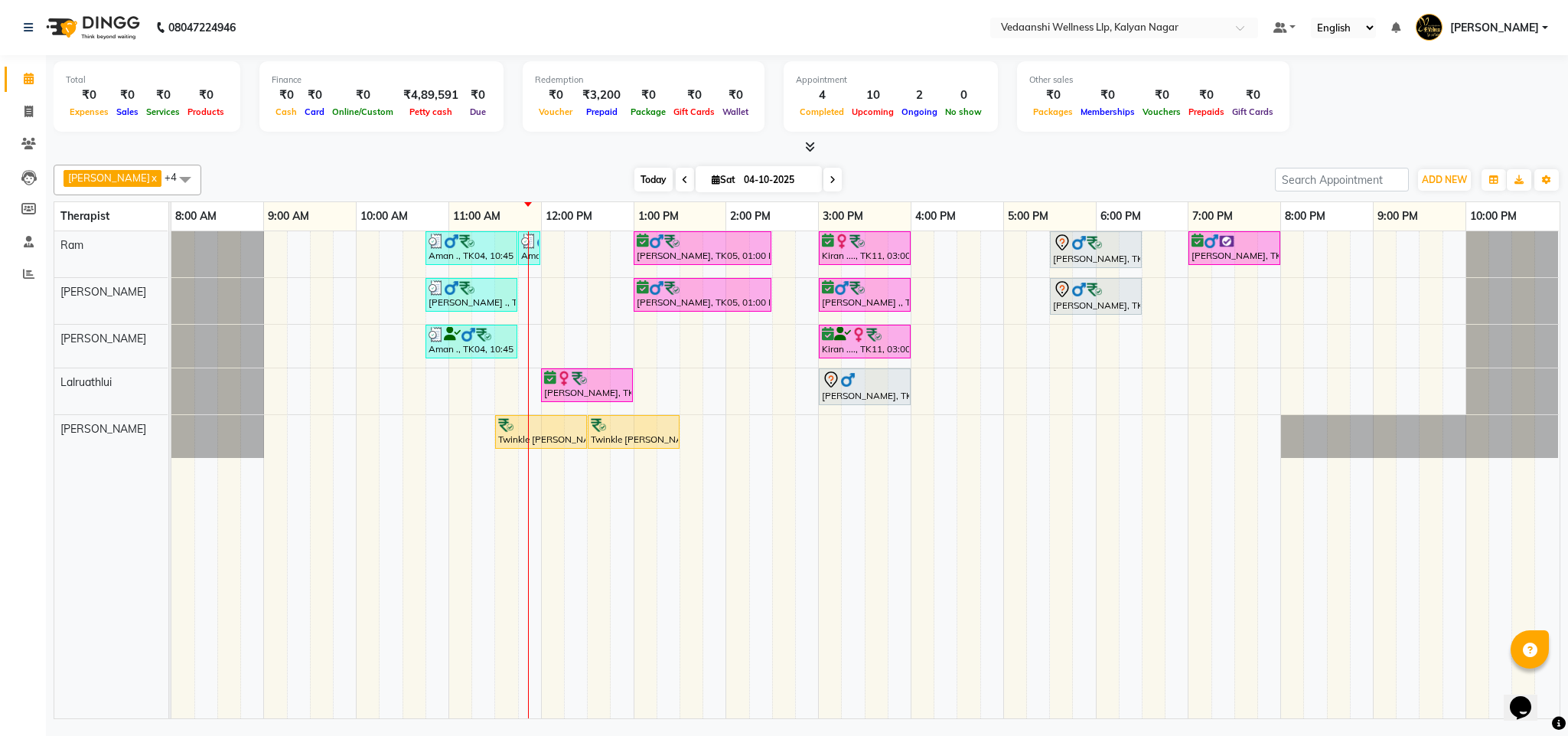
click at [634, 177] on span "Today" at bounding box center [653, 180] width 38 height 24
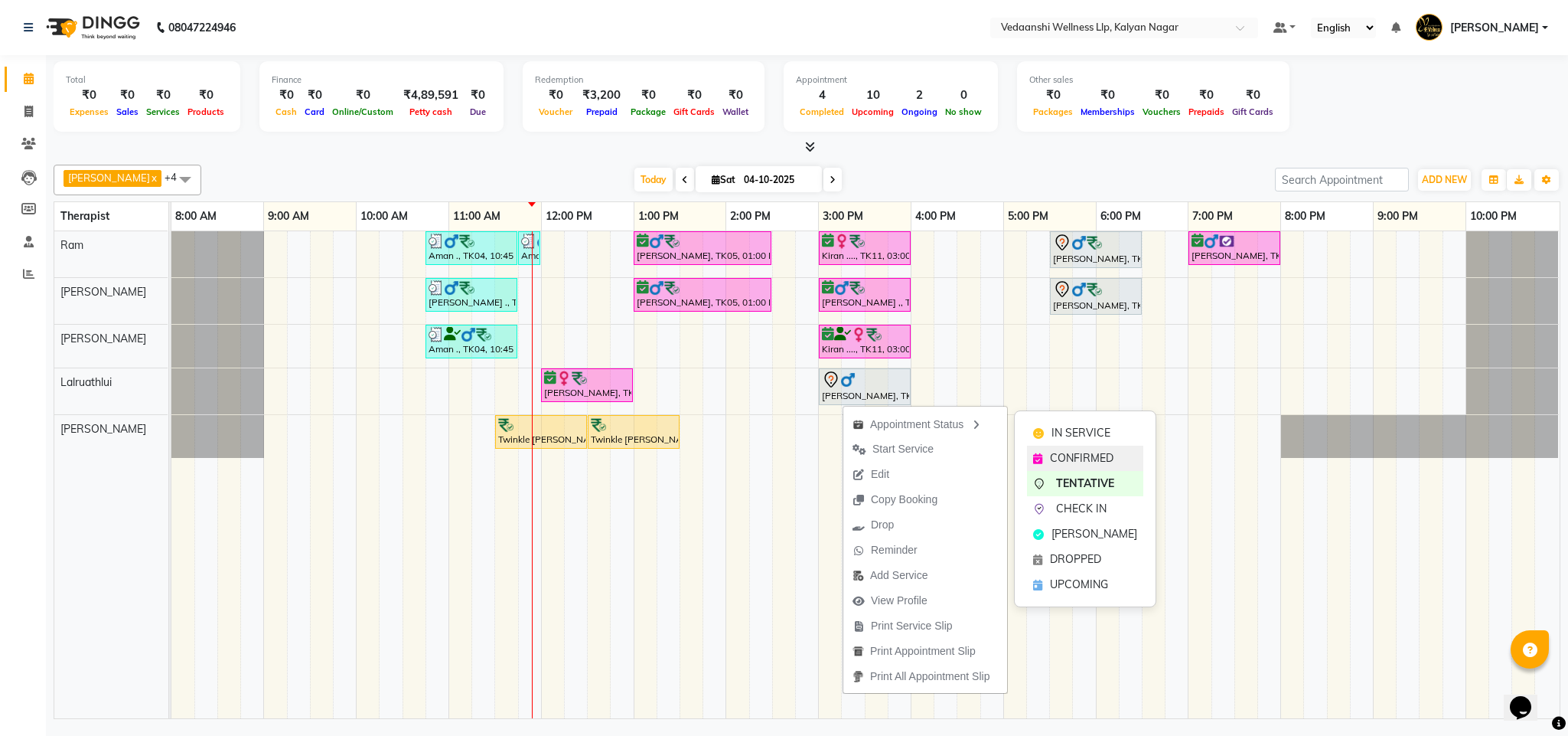
click at [1105, 457] on span "CONFIRMED" at bounding box center [1081, 458] width 63 height 16
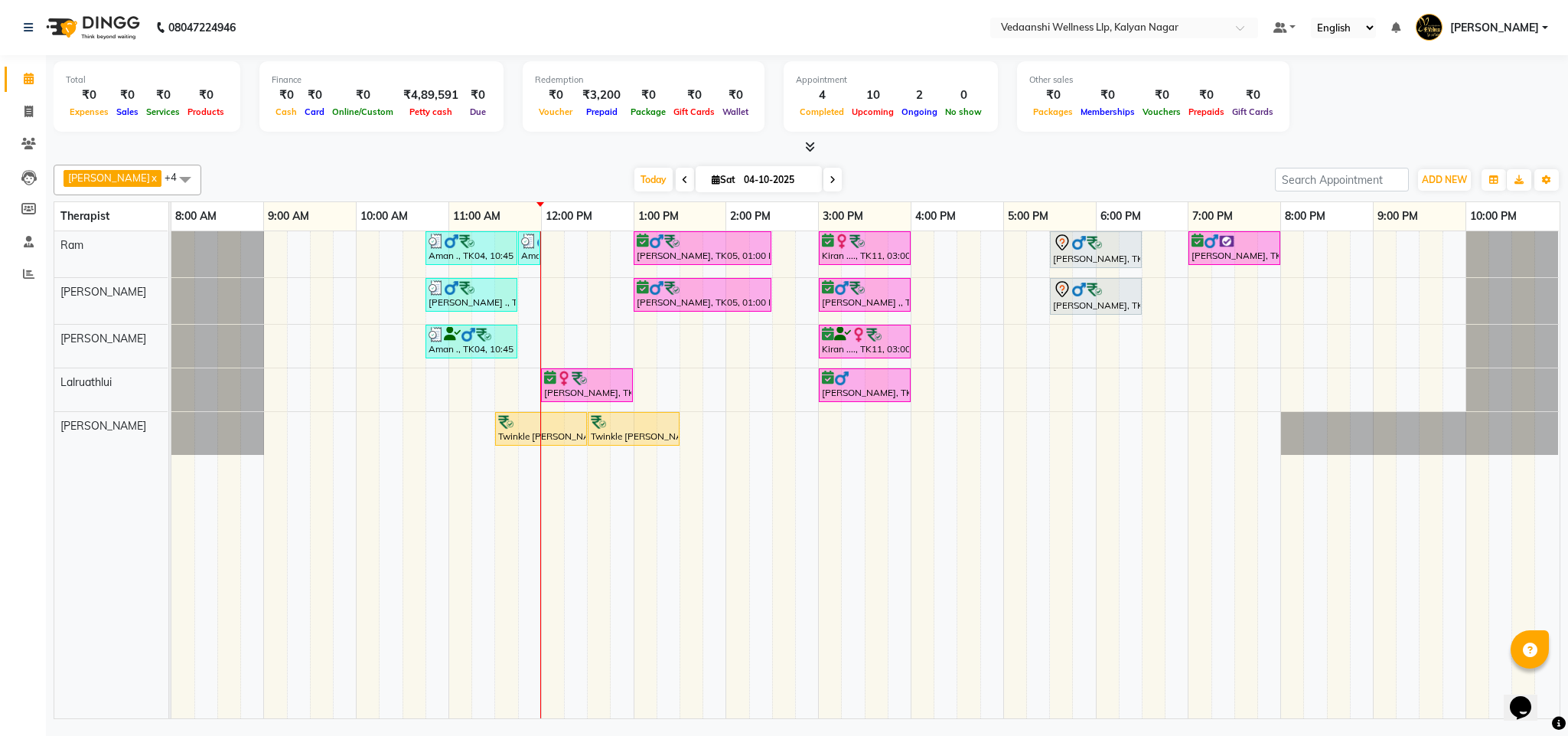
click at [918, 184] on div "[DATE] [DATE]" at bounding box center [737, 180] width 1058 height 23
click at [1171, 294] on div "Aman ., TK04, 10:45 AM-11:45 AM, Member Plan 60 Min Aman ., TK04, 11:45 AM-11:5…" at bounding box center [865, 475] width 1388 height 487
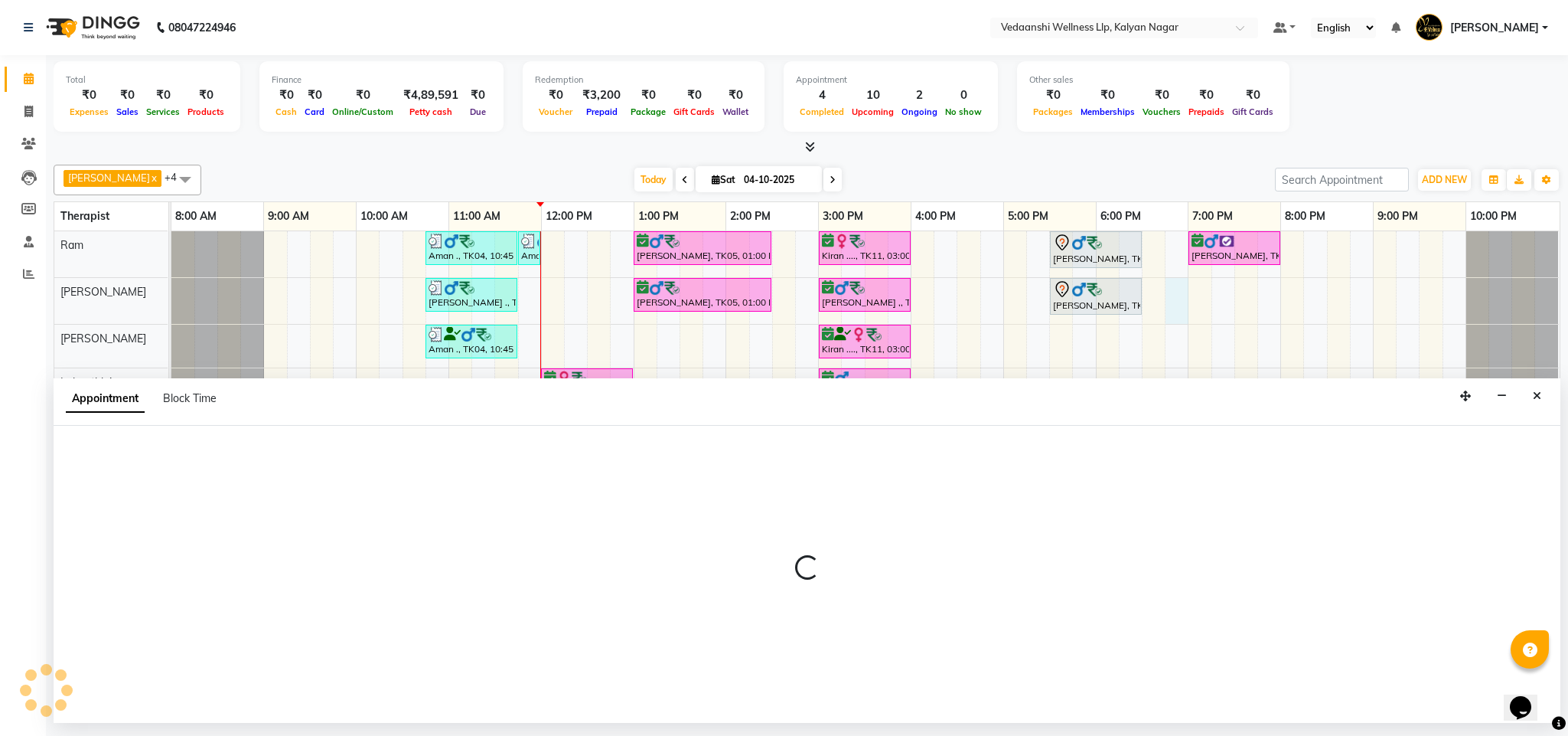
select select "79390"
select select "tentative"
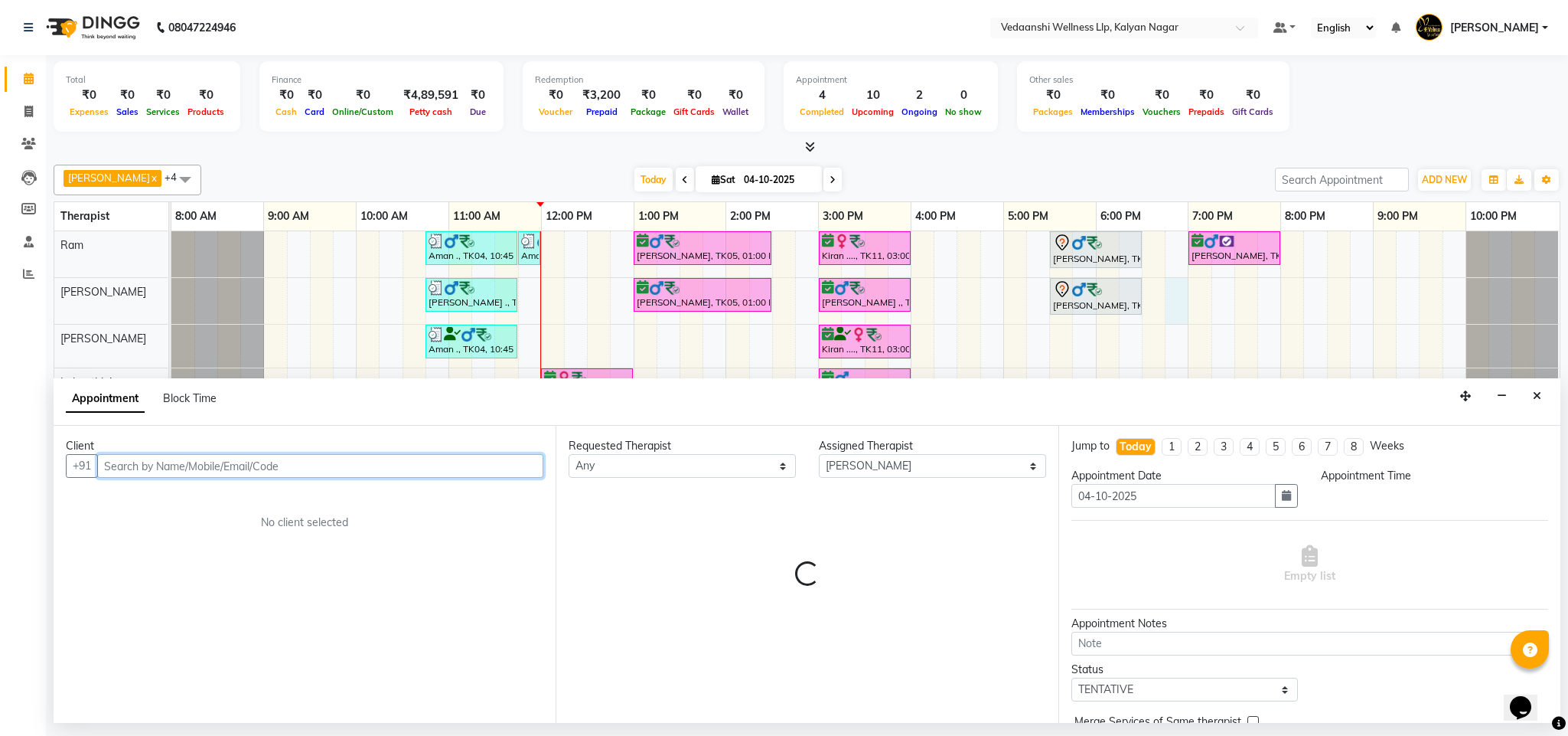
select select "1125"
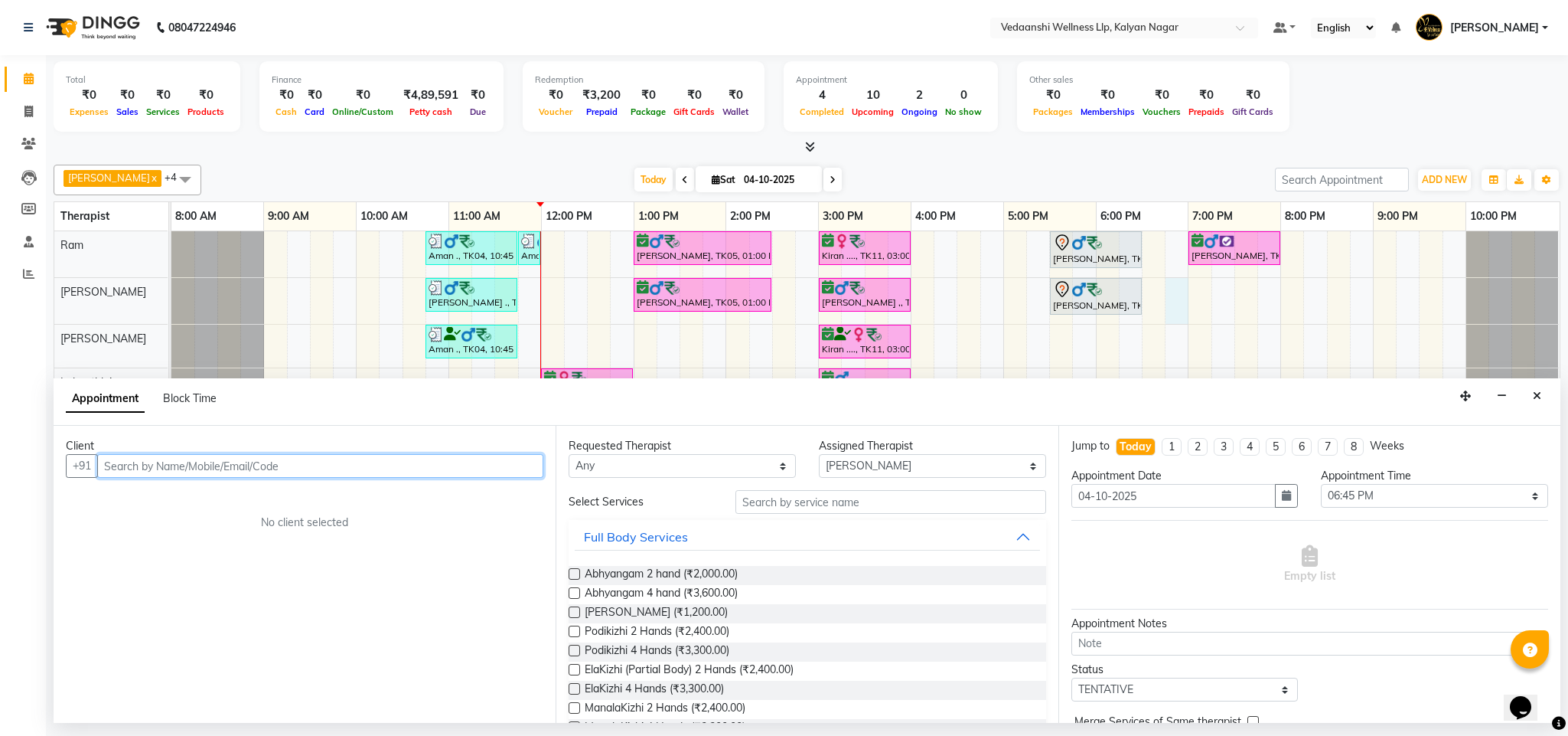
click at [427, 465] on input "text" at bounding box center [320, 466] width 446 height 24
click at [181, 501] on span "761939" at bounding box center [183, 499] width 46 height 15
type input "7619397111"
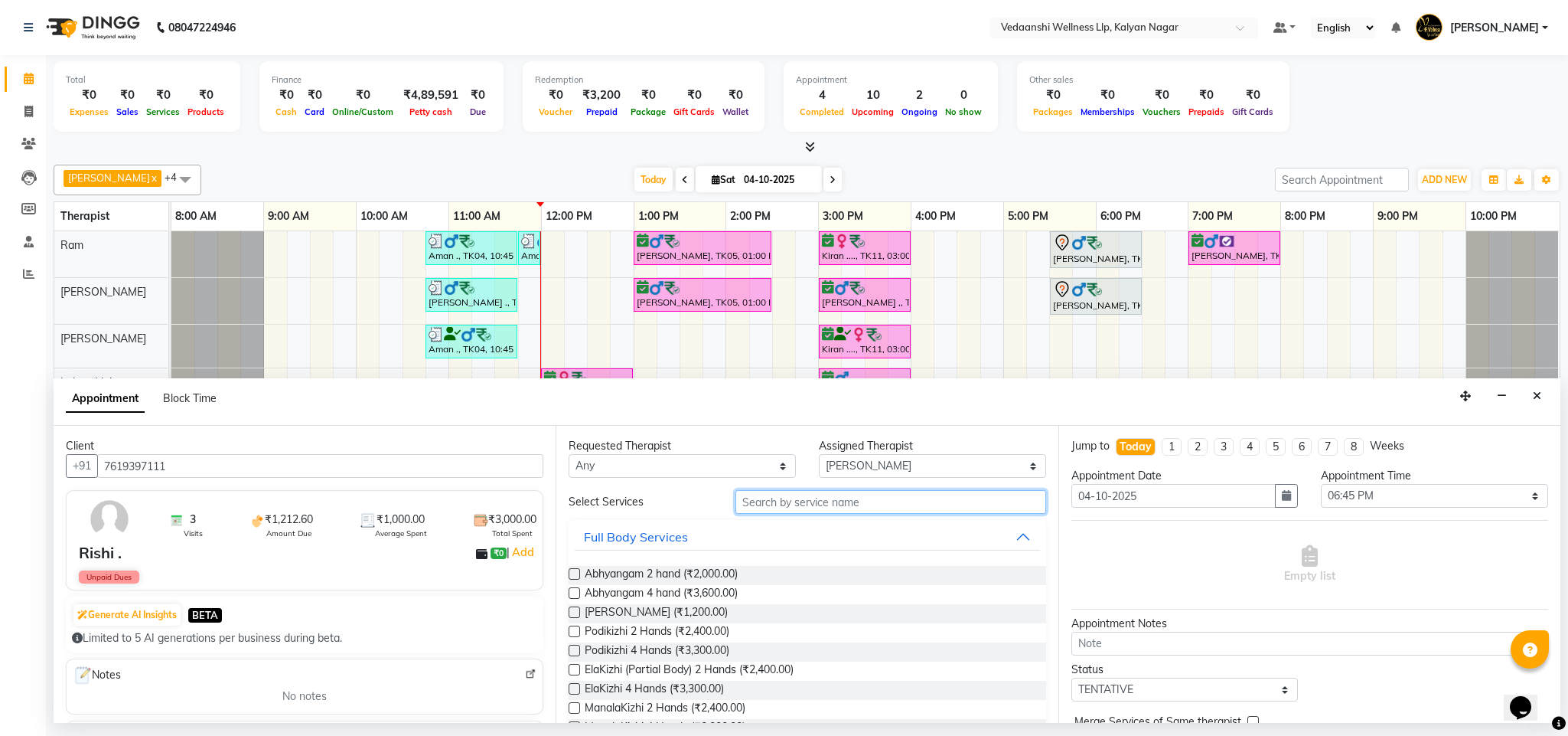
click at [836, 512] on input "text" at bounding box center [891, 501] width 311 height 24
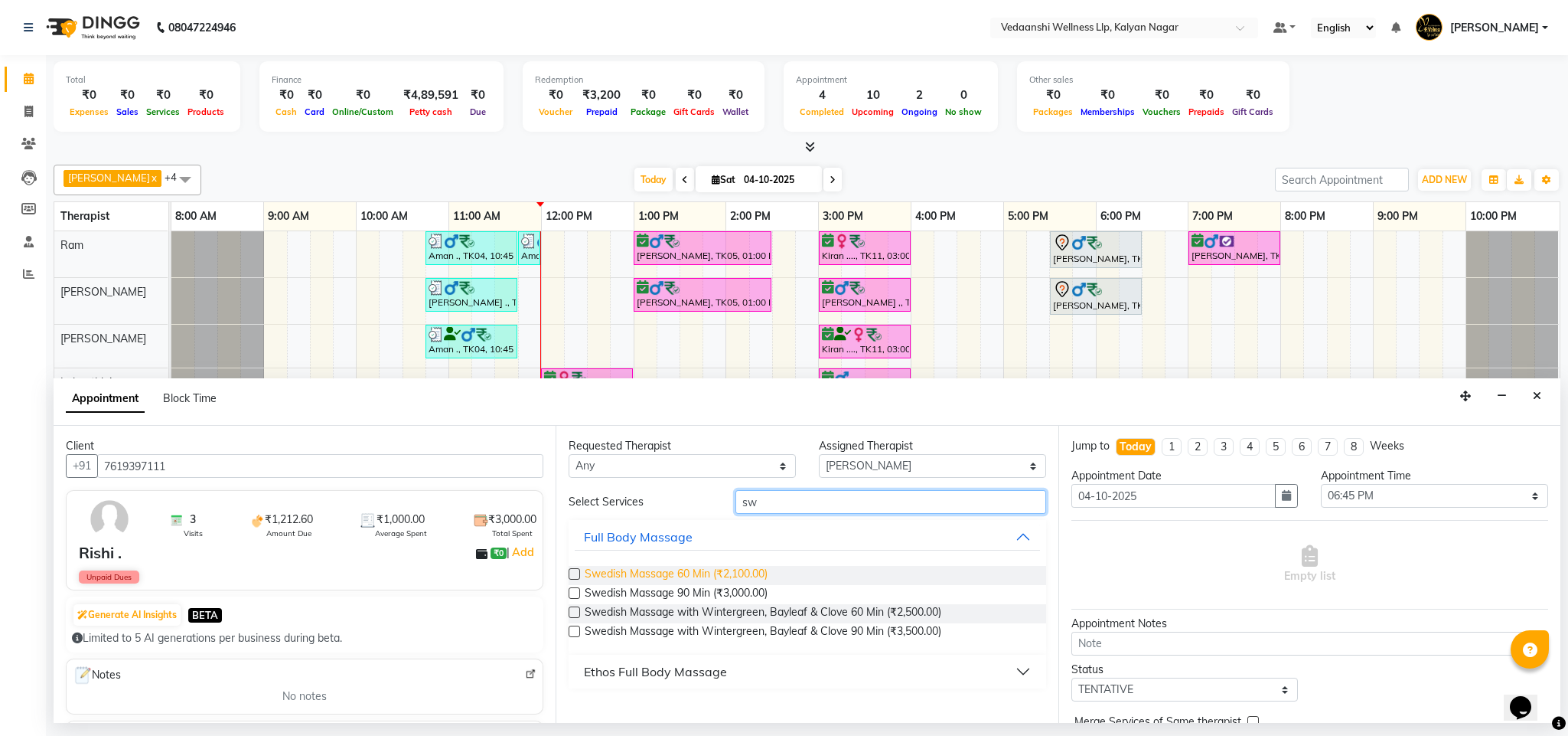
type input "sw"
click at [768, 574] on span "Swedish Massage 60 Min (₹2,100.00)" at bounding box center [676, 575] width 183 height 20
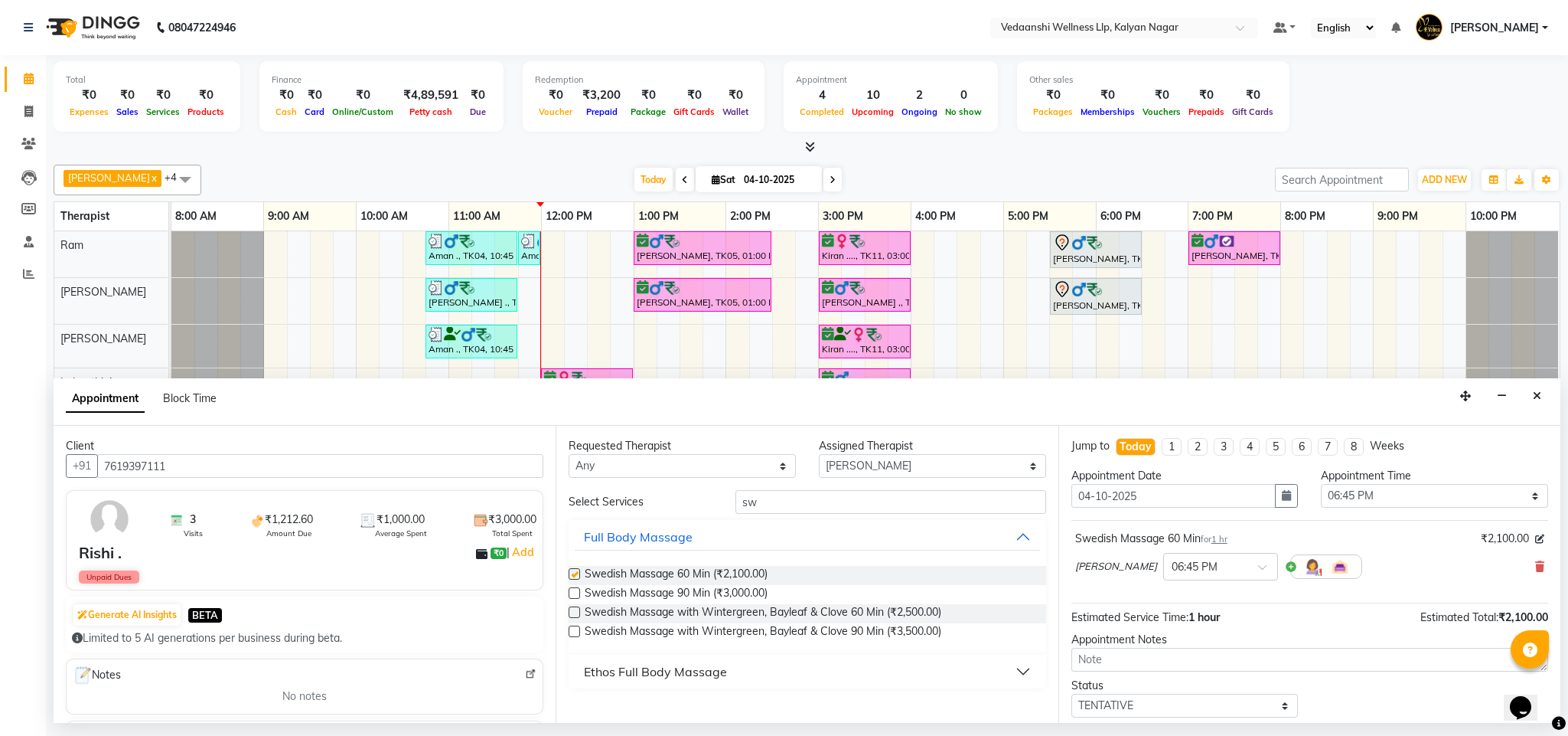
checkbox input "false"
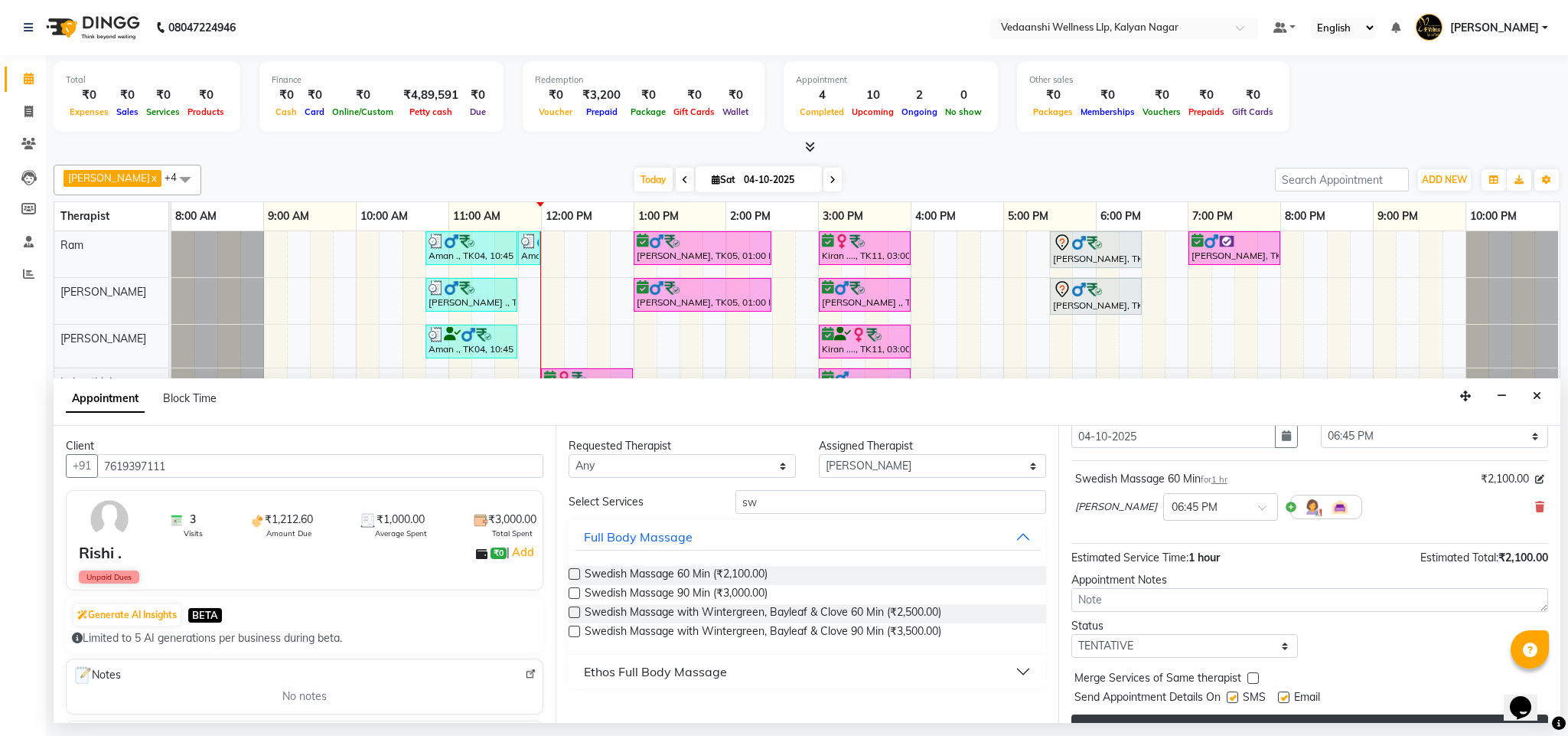
scroll to position [94, 0]
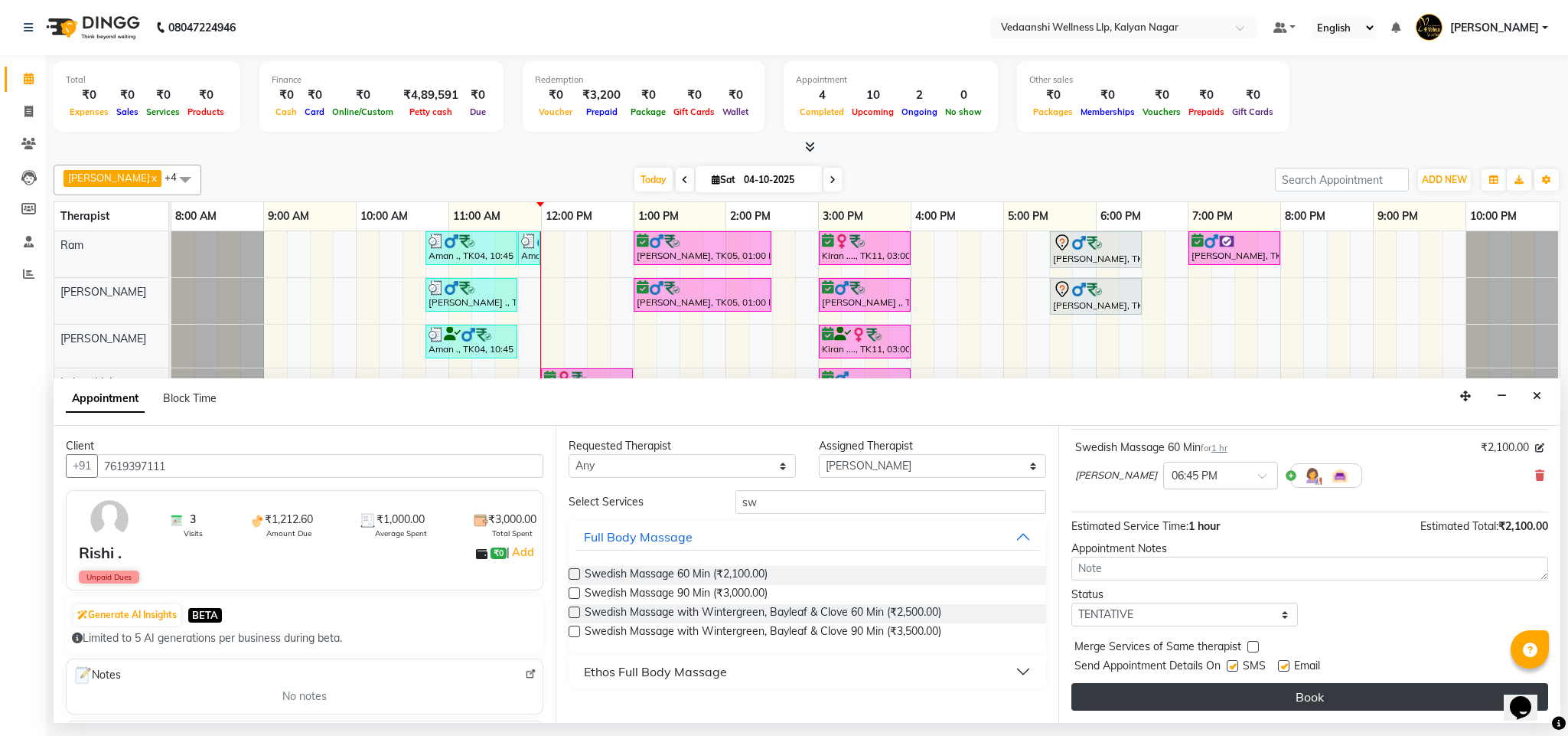
click at [1249, 708] on button "Book" at bounding box center [1309, 696] width 477 height 28
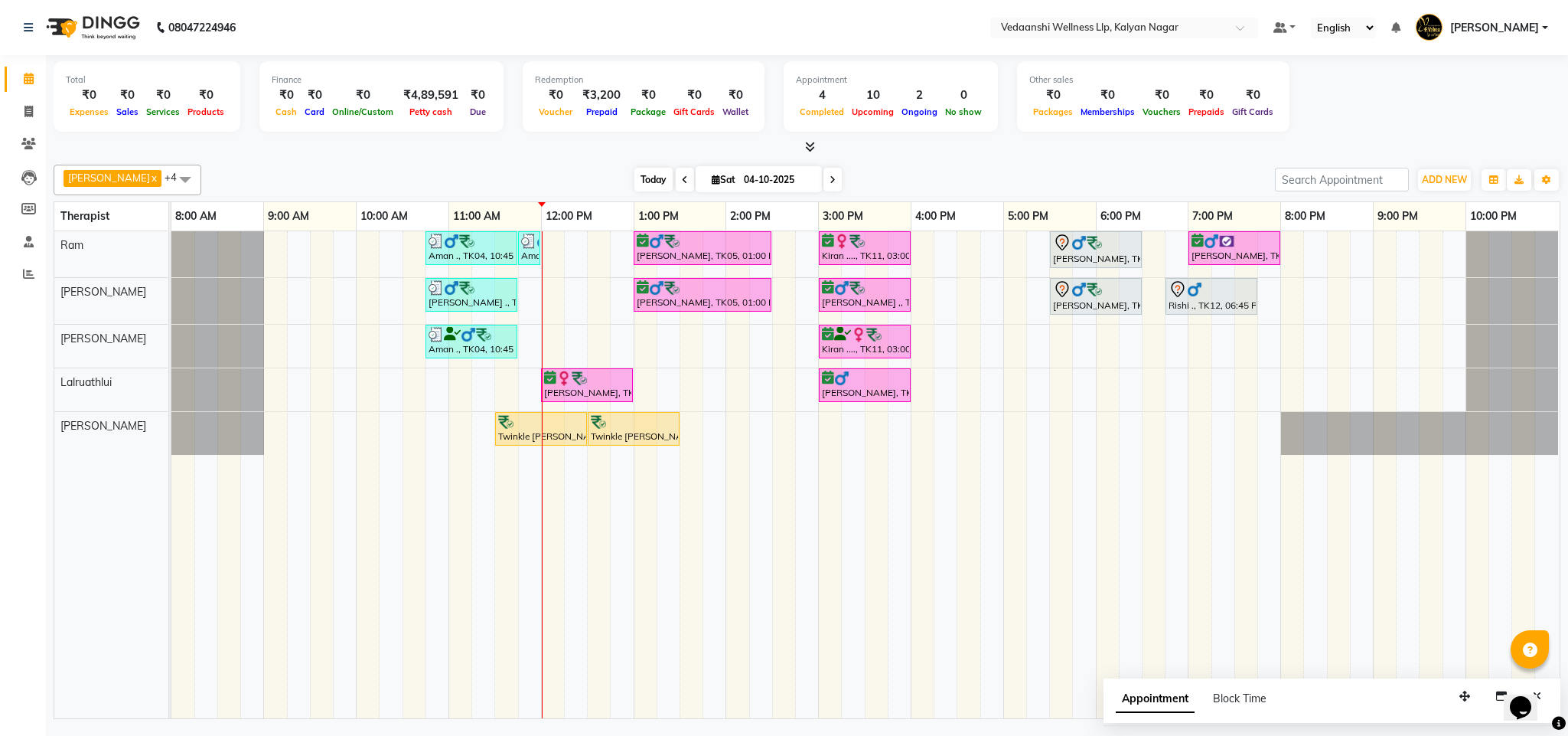
click at [634, 171] on span "Today" at bounding box center [653, 180] width 38 height 24
click at [634, 185] on span "Today" at bounding box center [653, 180] width 38 height 24
click at [634, 189] on span "Today" at bounding box center [653, 180] width 38 height 24
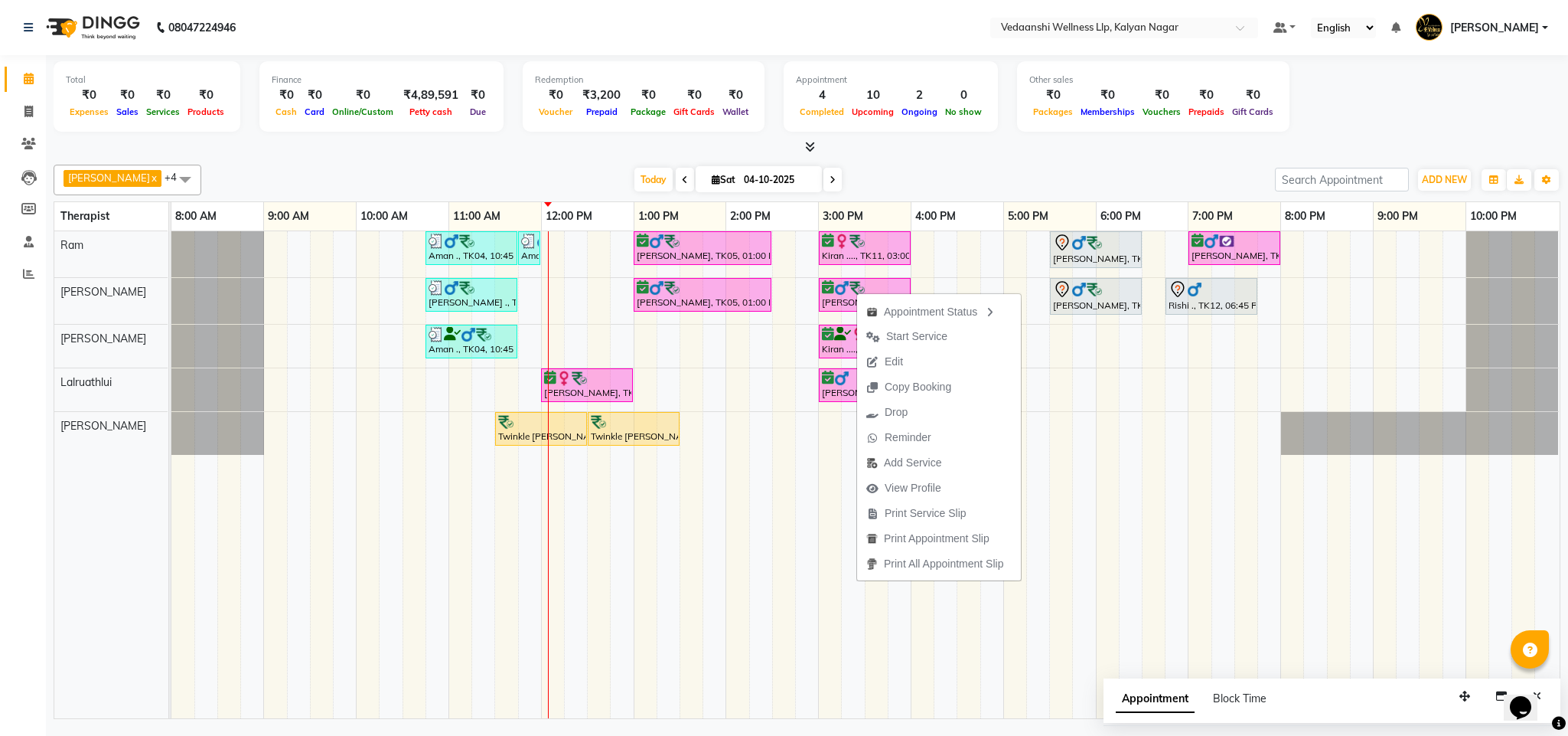
click at [956, 159] on div "[PERSON_NAME] x [PERSON_NAME] x Lalruathlui x Ram x [PERSON_NAME] x +4 Select A…" at bounding box center [807, 438] width 1507 height 560
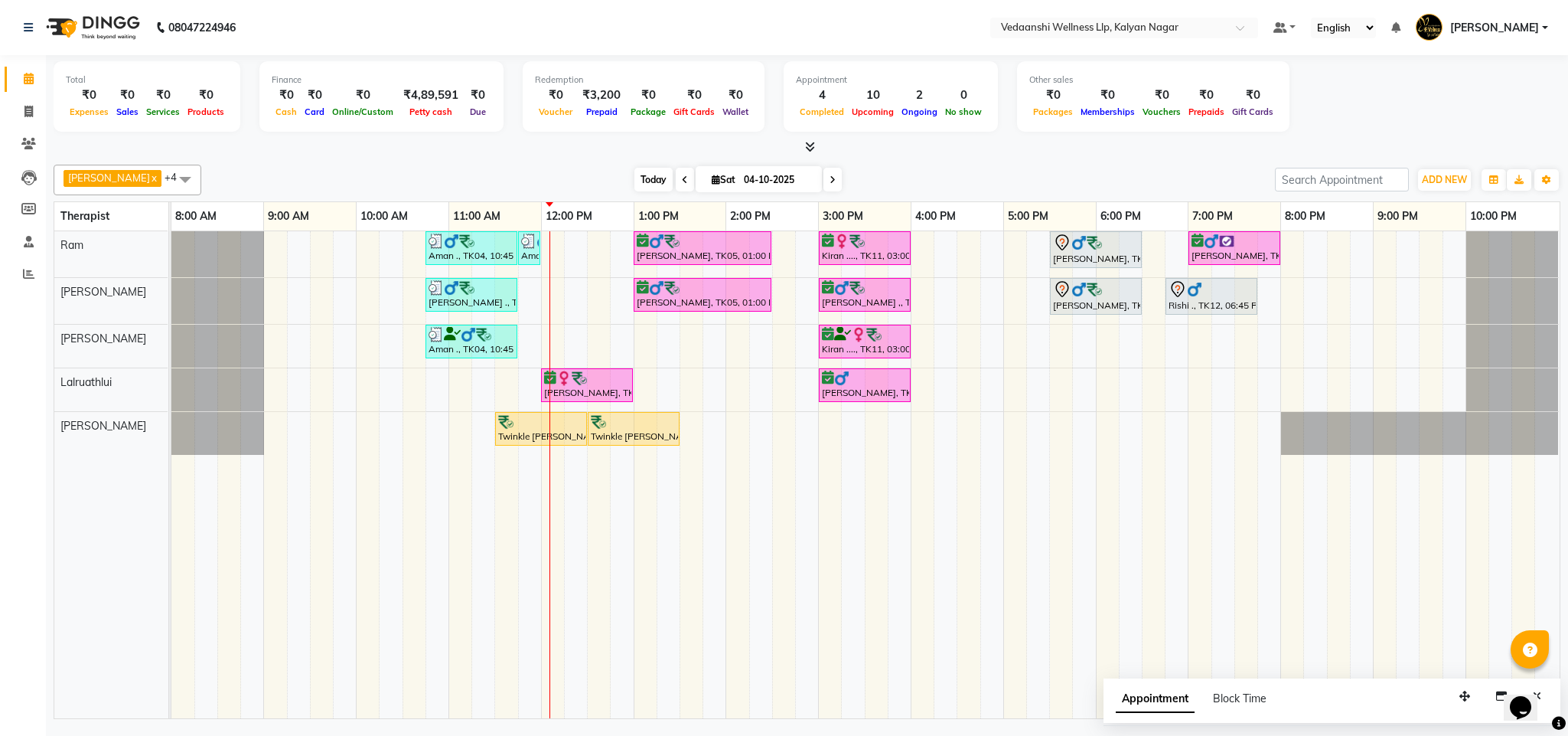
click at [639, 180] on span "Today" at bounding box center [653, 180] width 38 height 24
click at [634, 171] on span "Today" at bounding box center [653, 180] width 38 height 24
click at [634, 186] on span "Today" at bounding box center [653, 180] width 38 height 24
click at [974, 162] on div "[PERSON_NAME] x [PERSON_NAME] x Lalruathlui x Ram x [PERSON_NAME] x +4 Select A…" at bounding box center [807, 438] width 1507 height 560
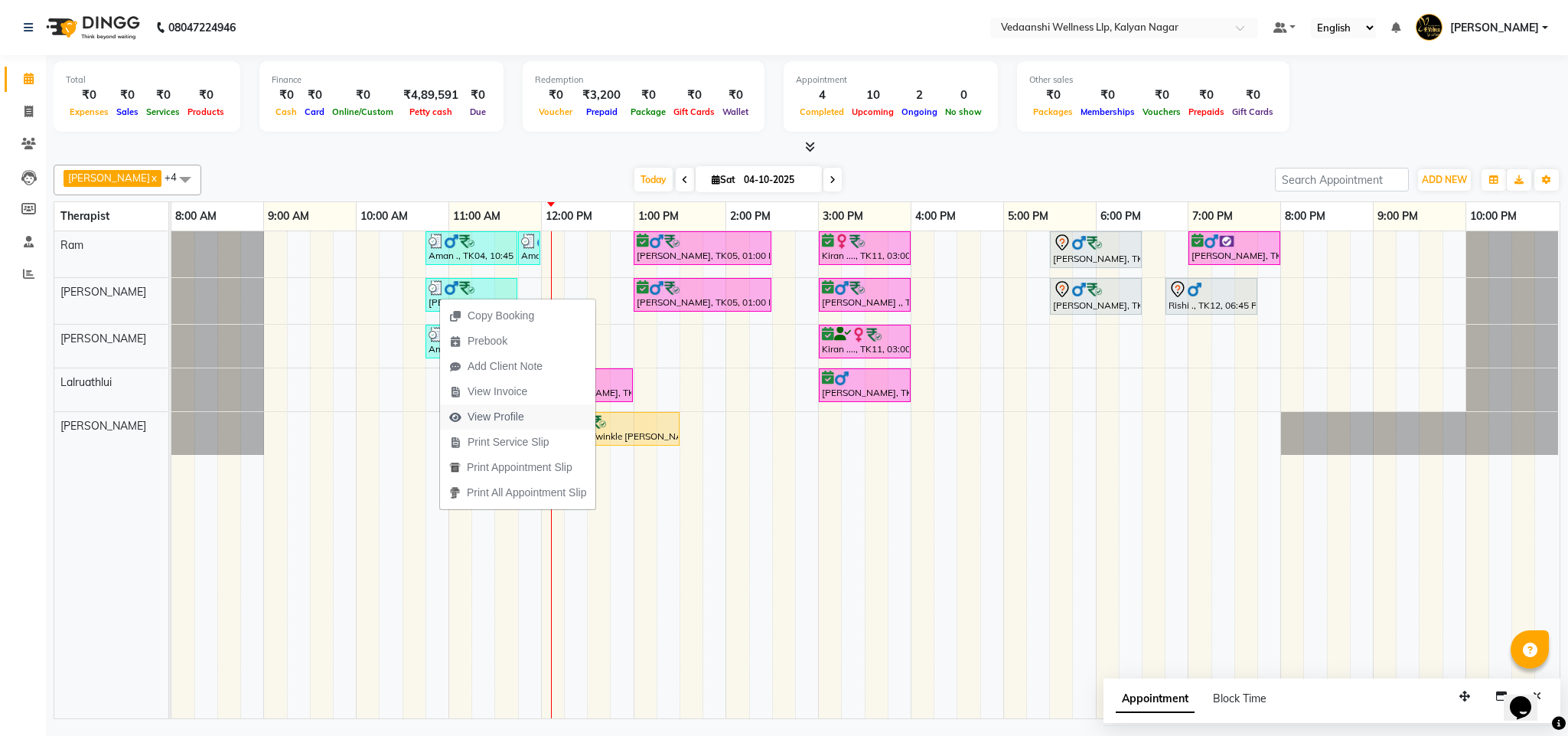
click at [505, 423] on span "View Profile" at bounding box center [496, 417] width 57 height 16
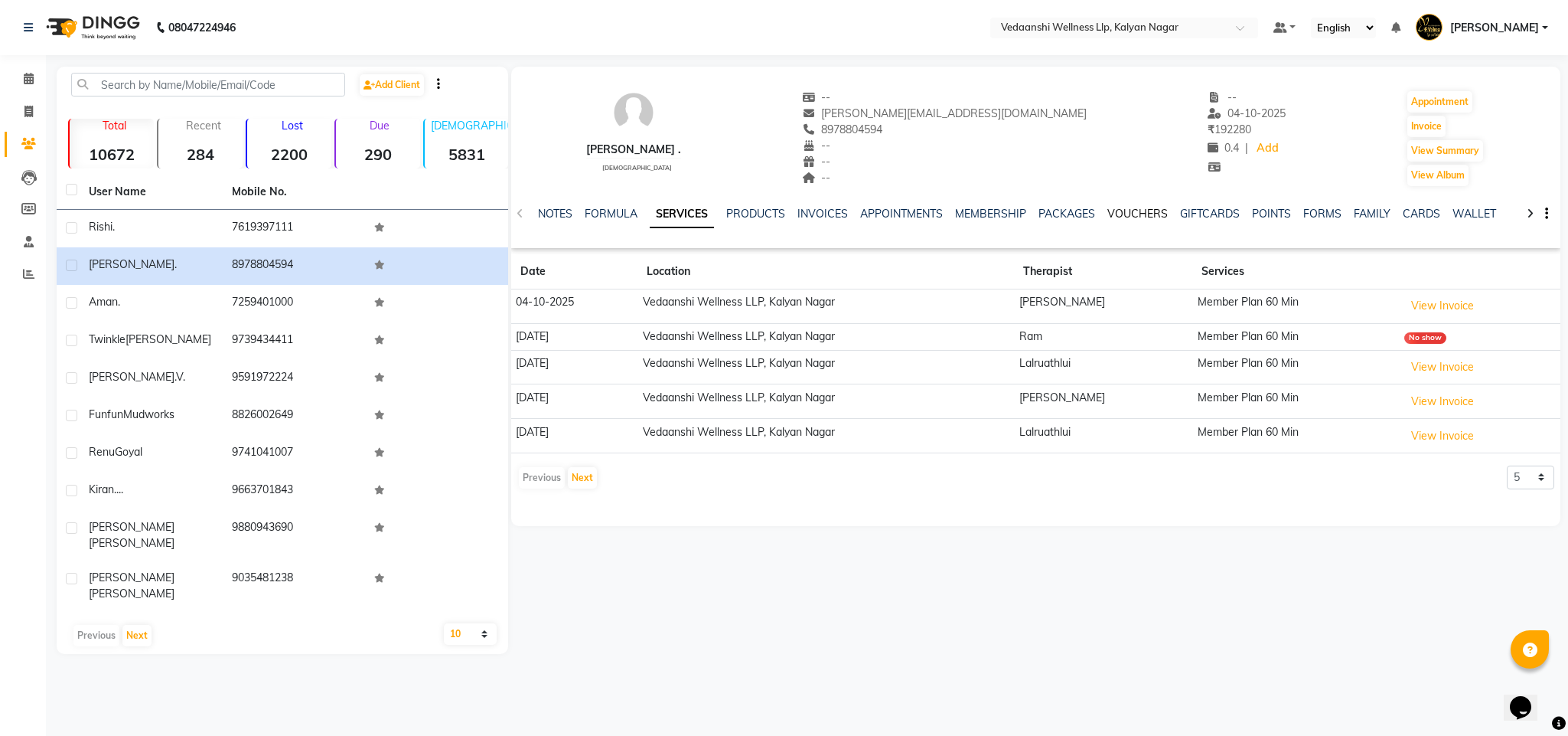
click at [1130, 212] on link "VOUCHERS" at bounding box center [1137, 214] width 60 height 14
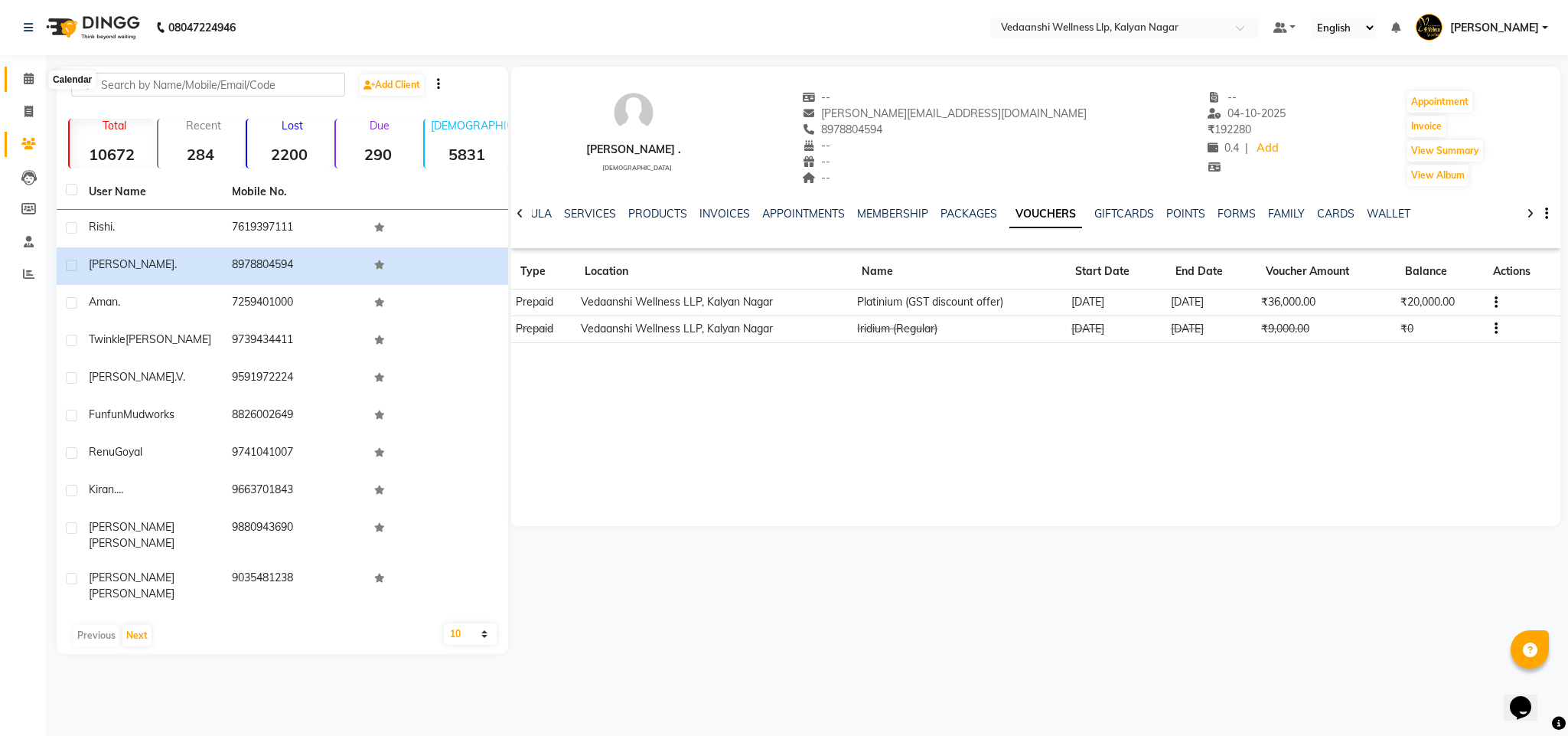
click at [24, 76] on icon at bounding box center [28, 78] width 10 height 12
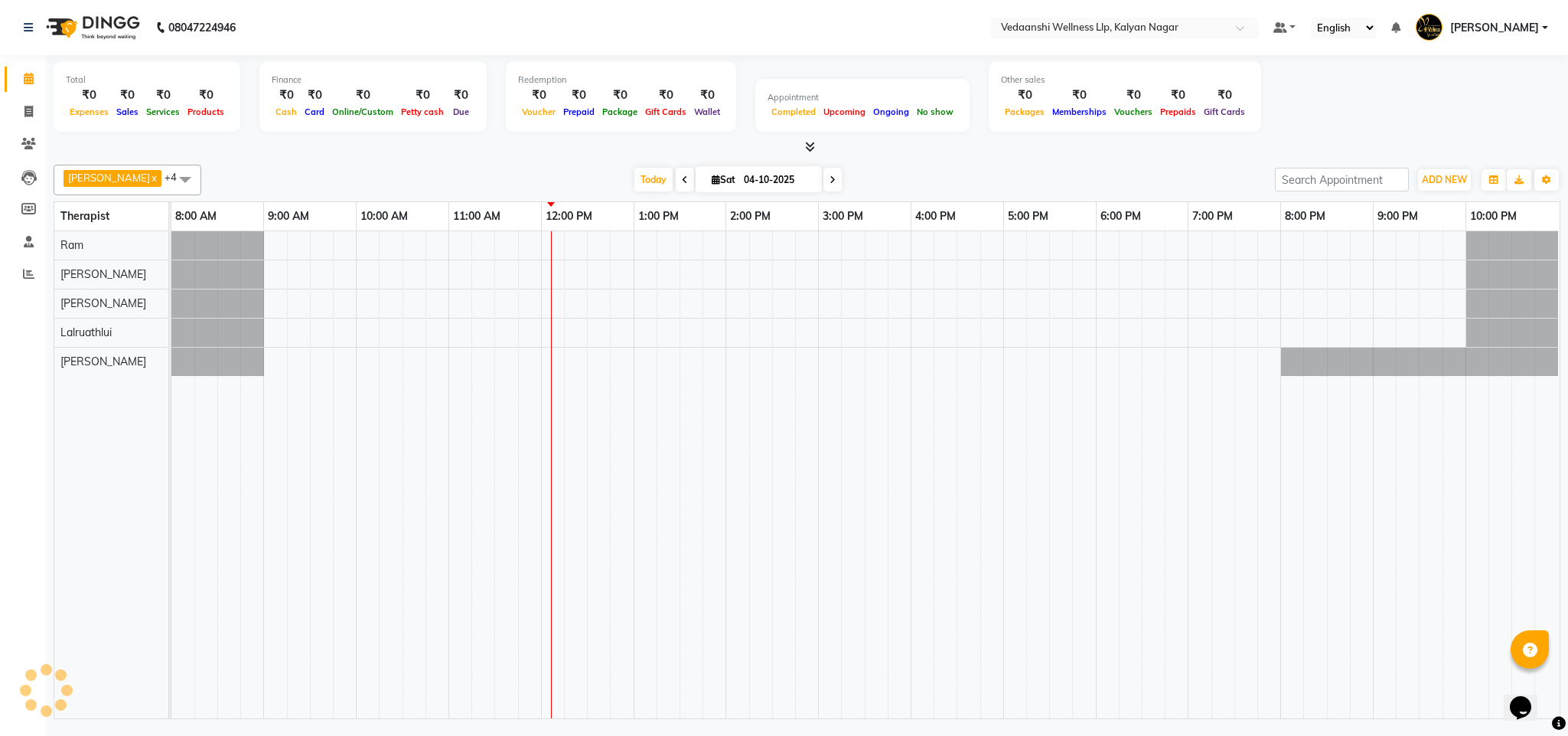
click at [851, 173] on div "[DATE] [DATE]" at bounding box center [737, 180] width 1058 height 23
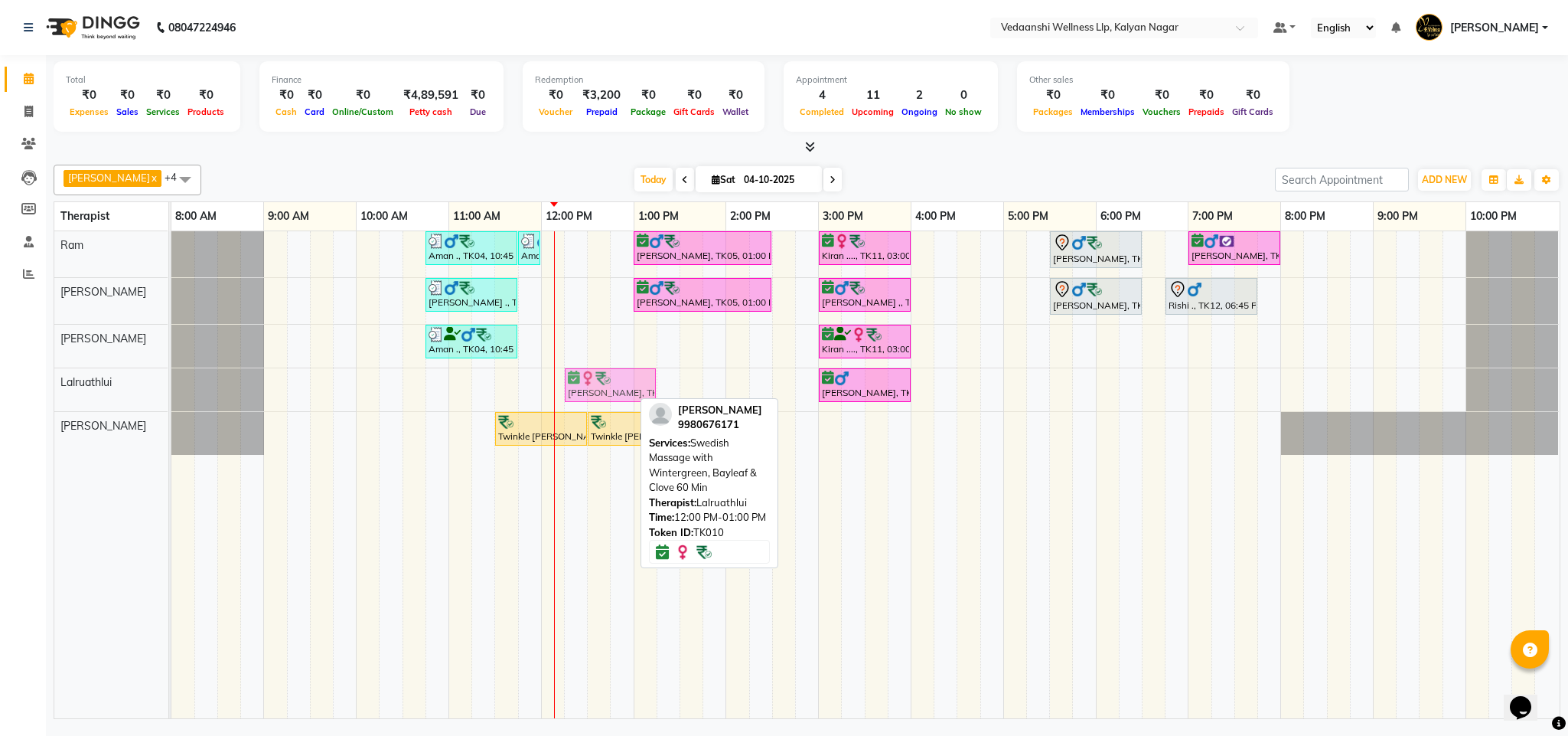
drag, startPoint x: 594, startPoint y: 381, endPoint x: 602, endPoint y: 382, distance: 8.1
click at [171, 387] on div "Wendrilla Roy, TK10, 12:00 PM-01:00 PM, Swedish Massage with Wintergreen, Bayle…" at bounding box center [171, 389] width 0 height 43
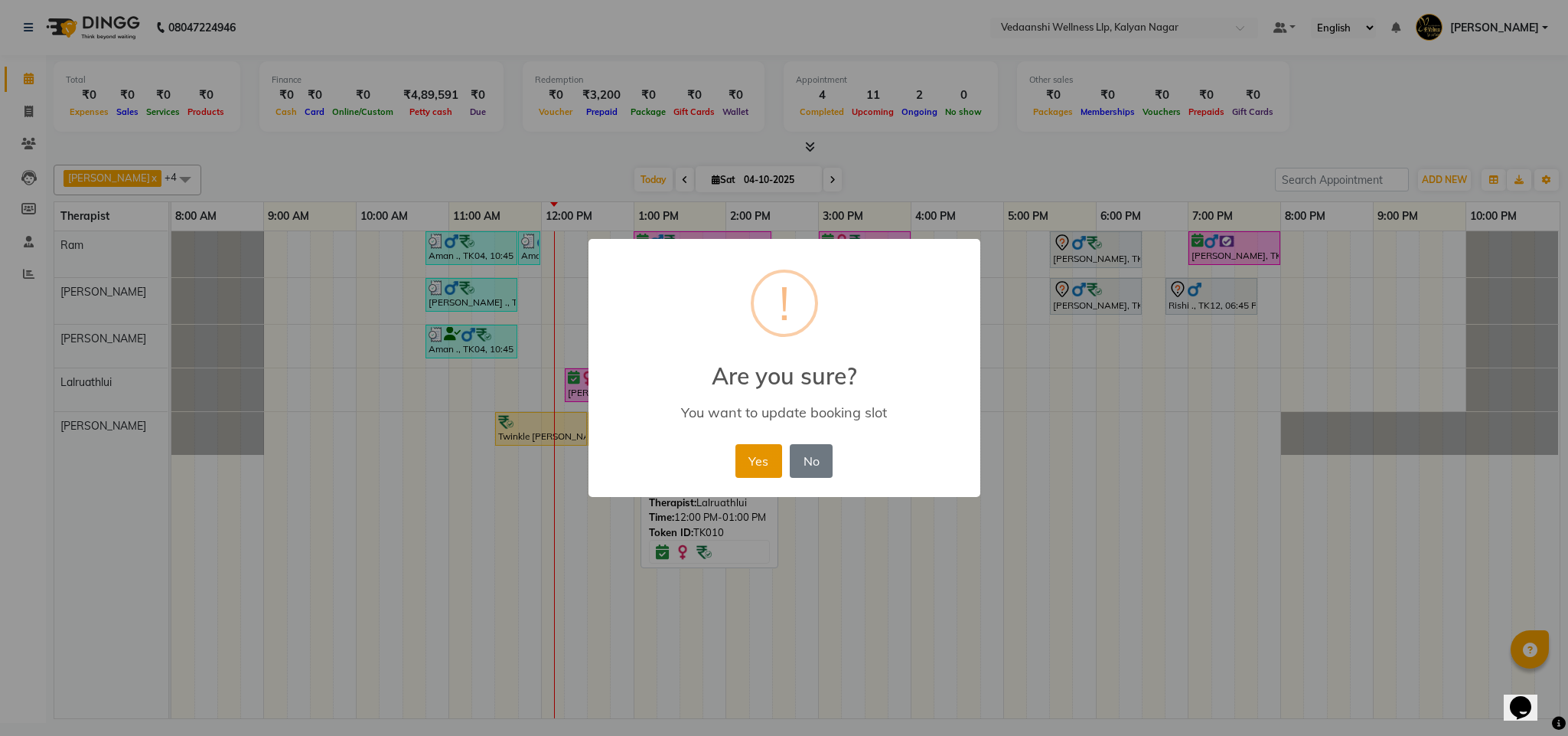
click at [752, 458] on button "Yes" at bounding box center [759, 460] width 47 height 34
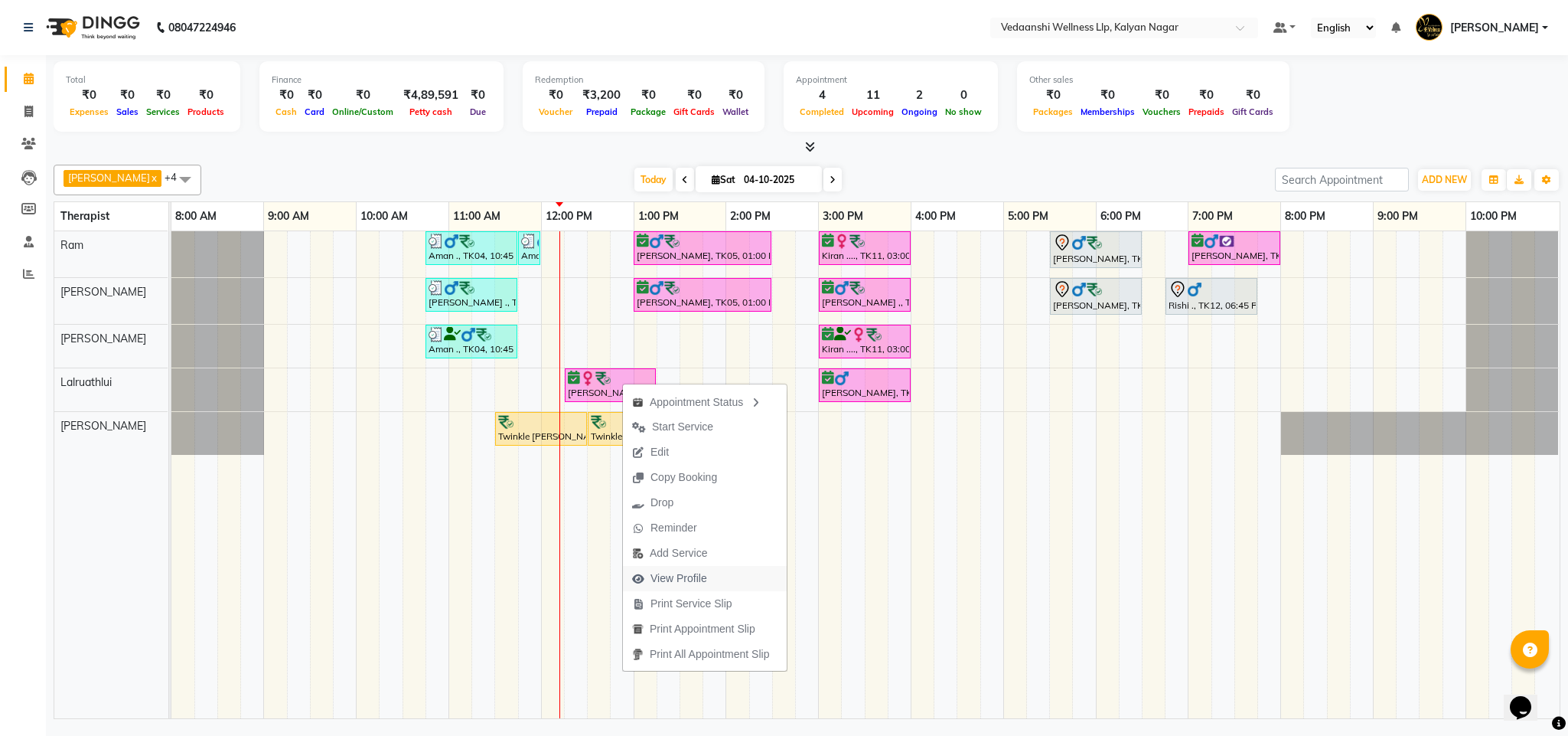
click at [680, 574] on span "View Profile" at bounding box center [679, 579] width 57 height 16
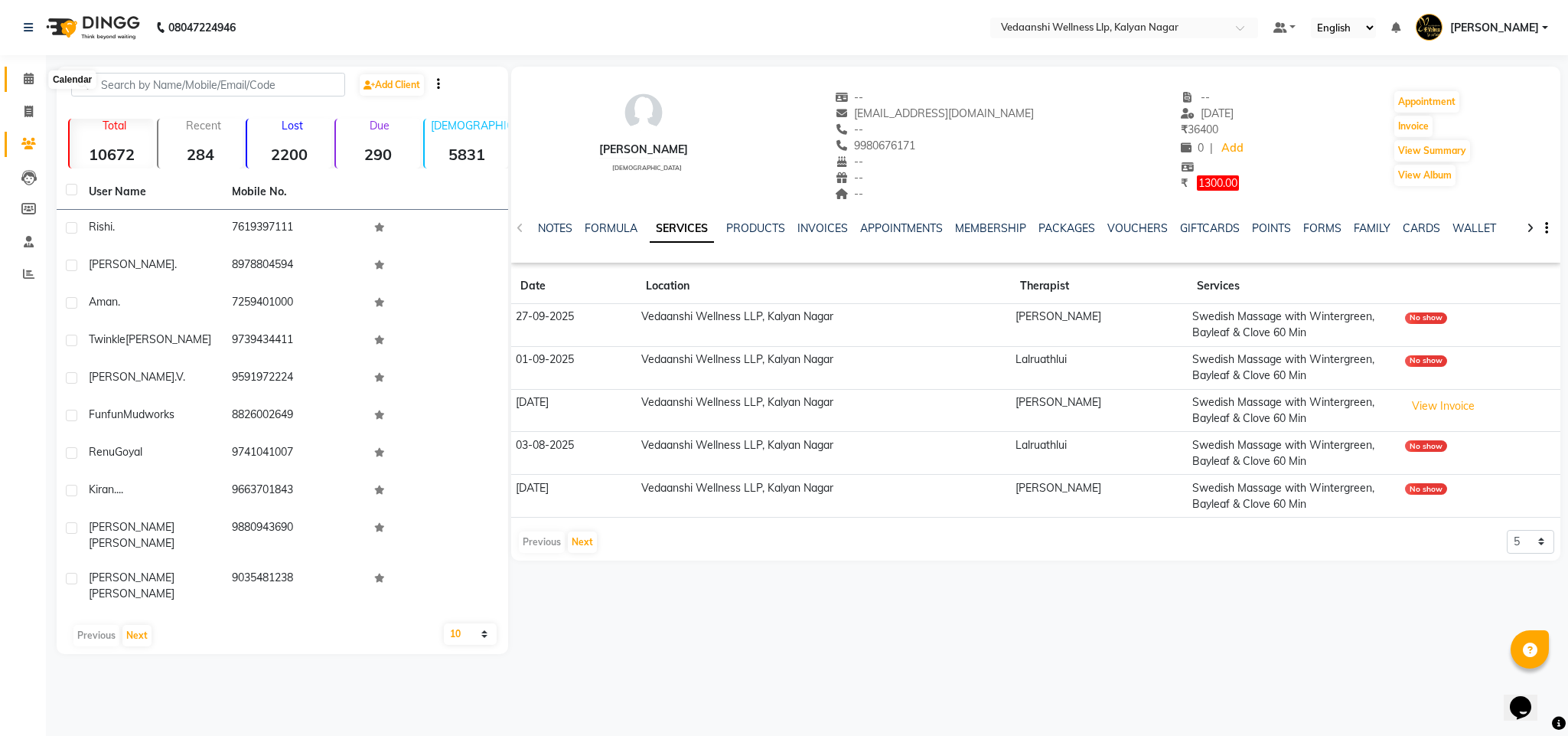
click at [36, 74] on span at bounding box center [28, 79] width 27 height 18
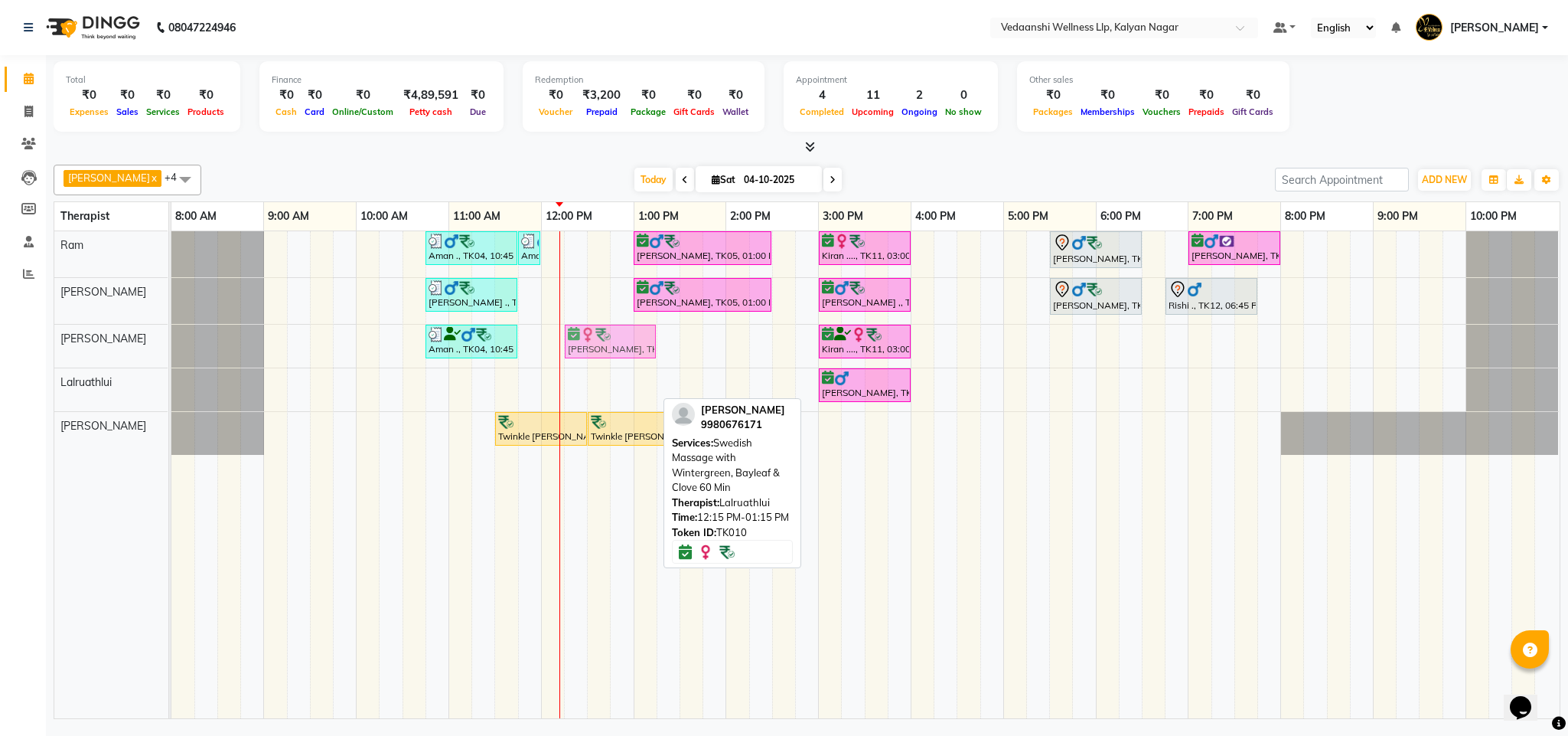
drag, startPoint x: 627, startPoint y: 387, endPoint x: 625, endPoint y: 361, distance: 26.1
click at [625, 354] on tbody "Aman ., TK04, 10:45 AM-11:45 AM, Member Plan 60 Min Aman ., TK04, 11:45 AM-11:5…" at bounding box center [864, 342] width 1387 height 223
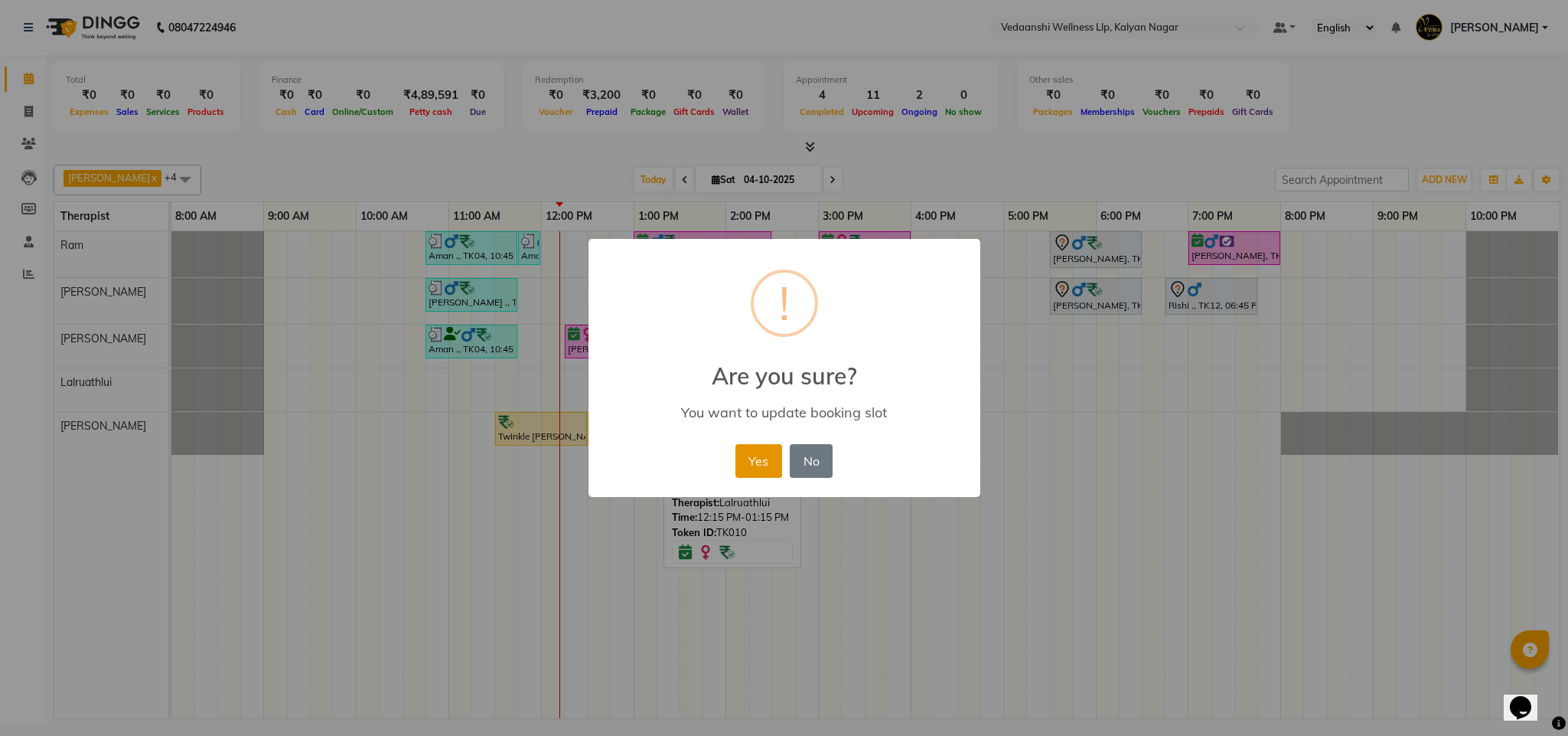
click at [752, 467] on button "Yes" at bounding box center [759, 460] width 47 height 34
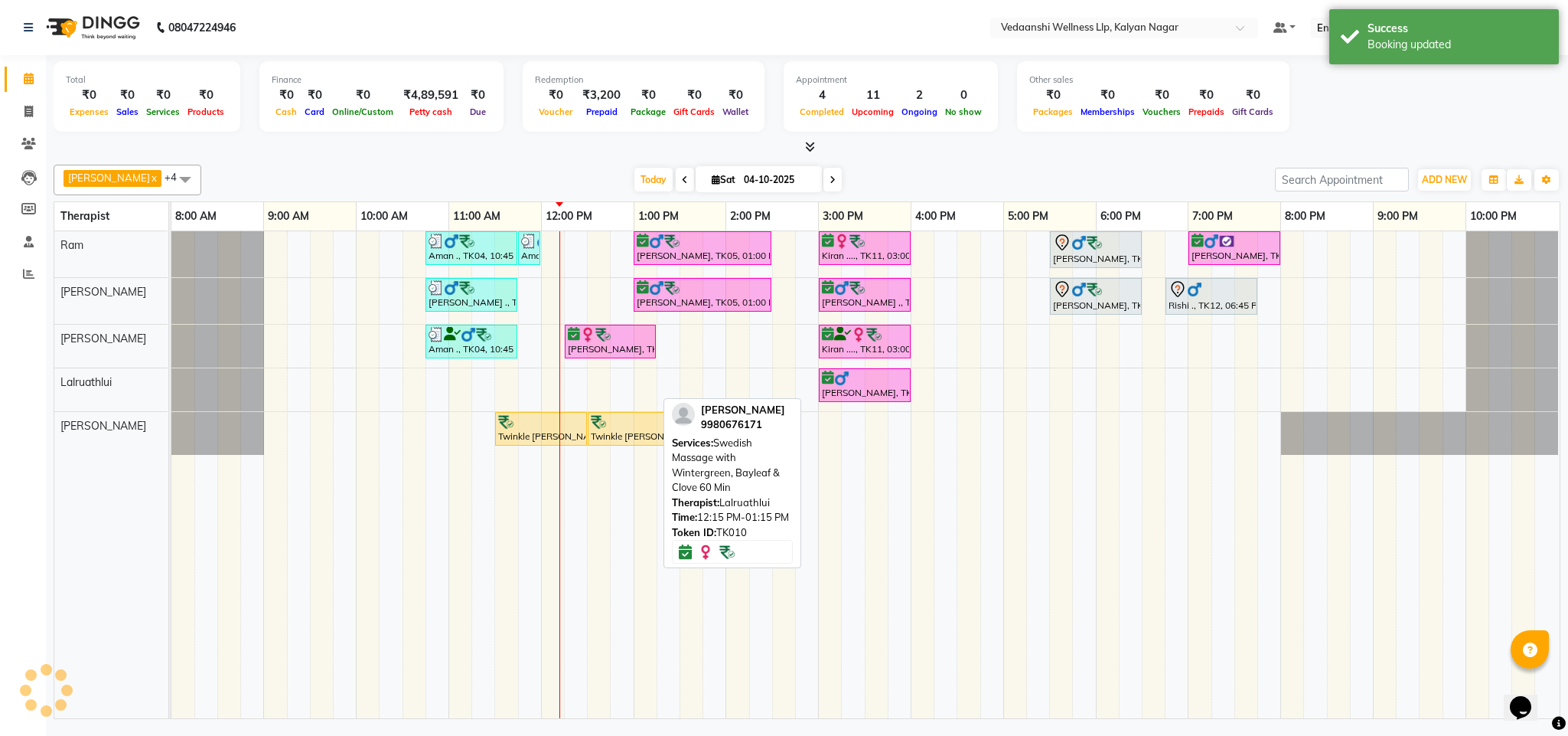
click at [1004, 142] on div at bounding box center [807, 148] width 1507 height 16
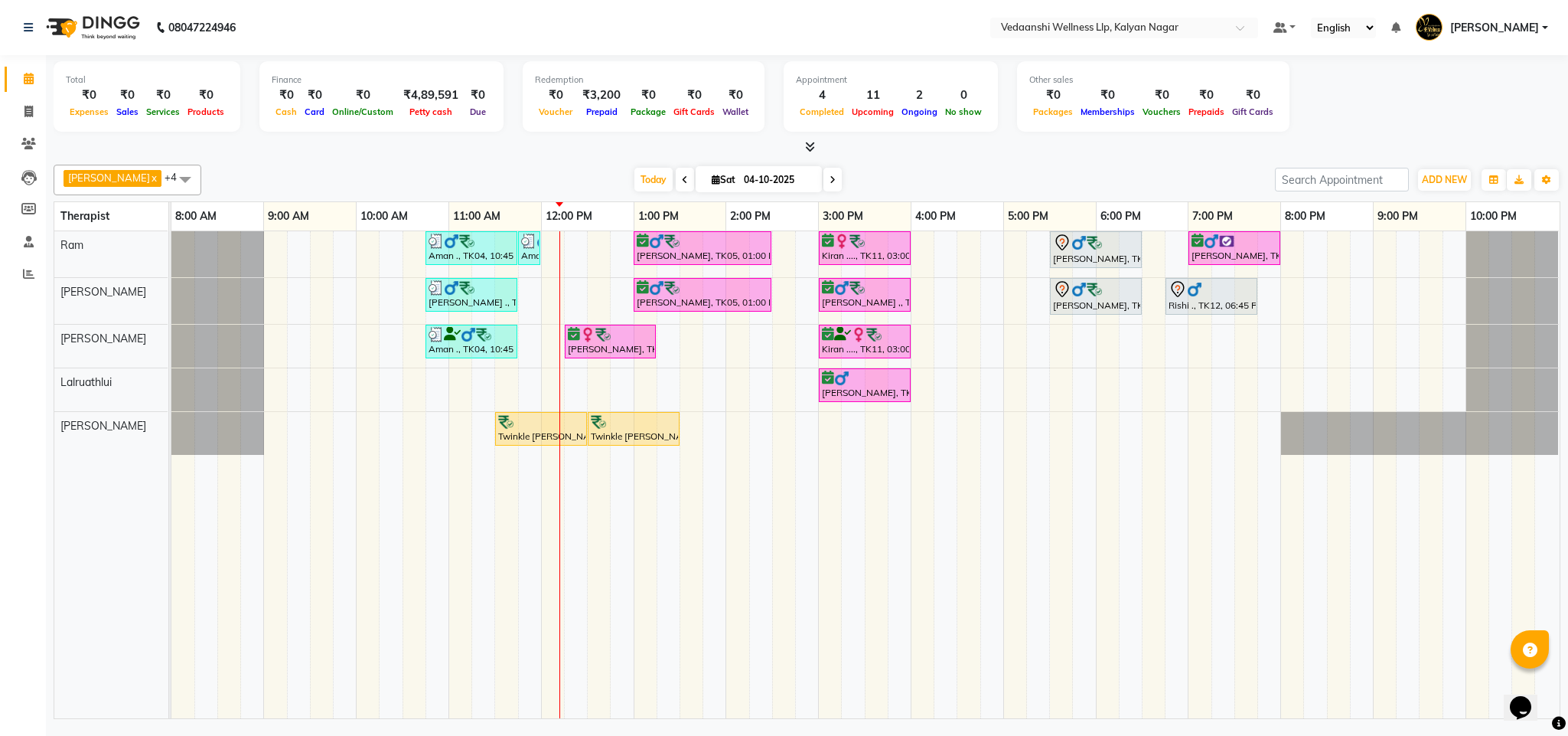
click at [830, 180] on icon at bounding box center [832, 180] width 6 height 9
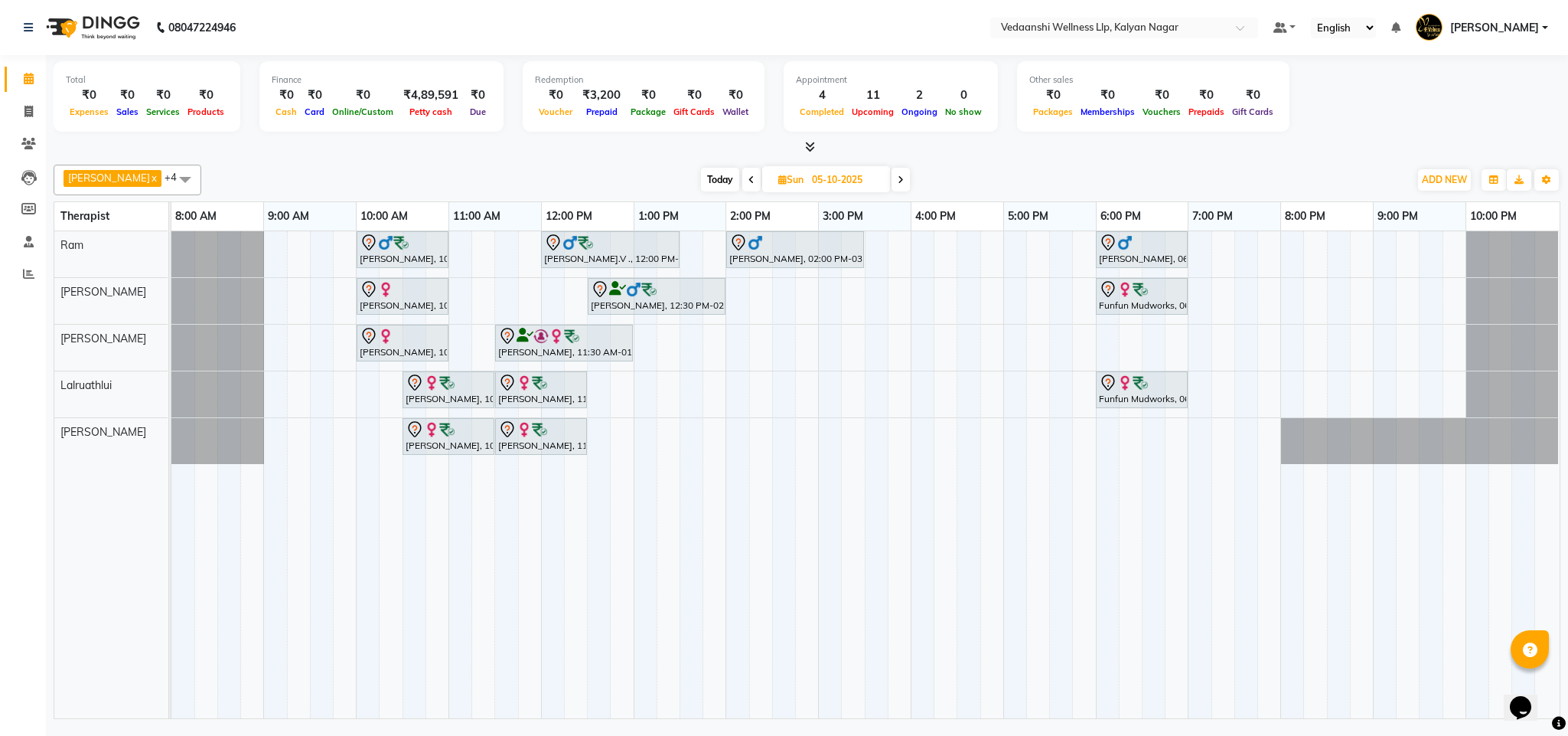
click at [891, 172] on span at bounding box center [900, 180] width 19 height 24
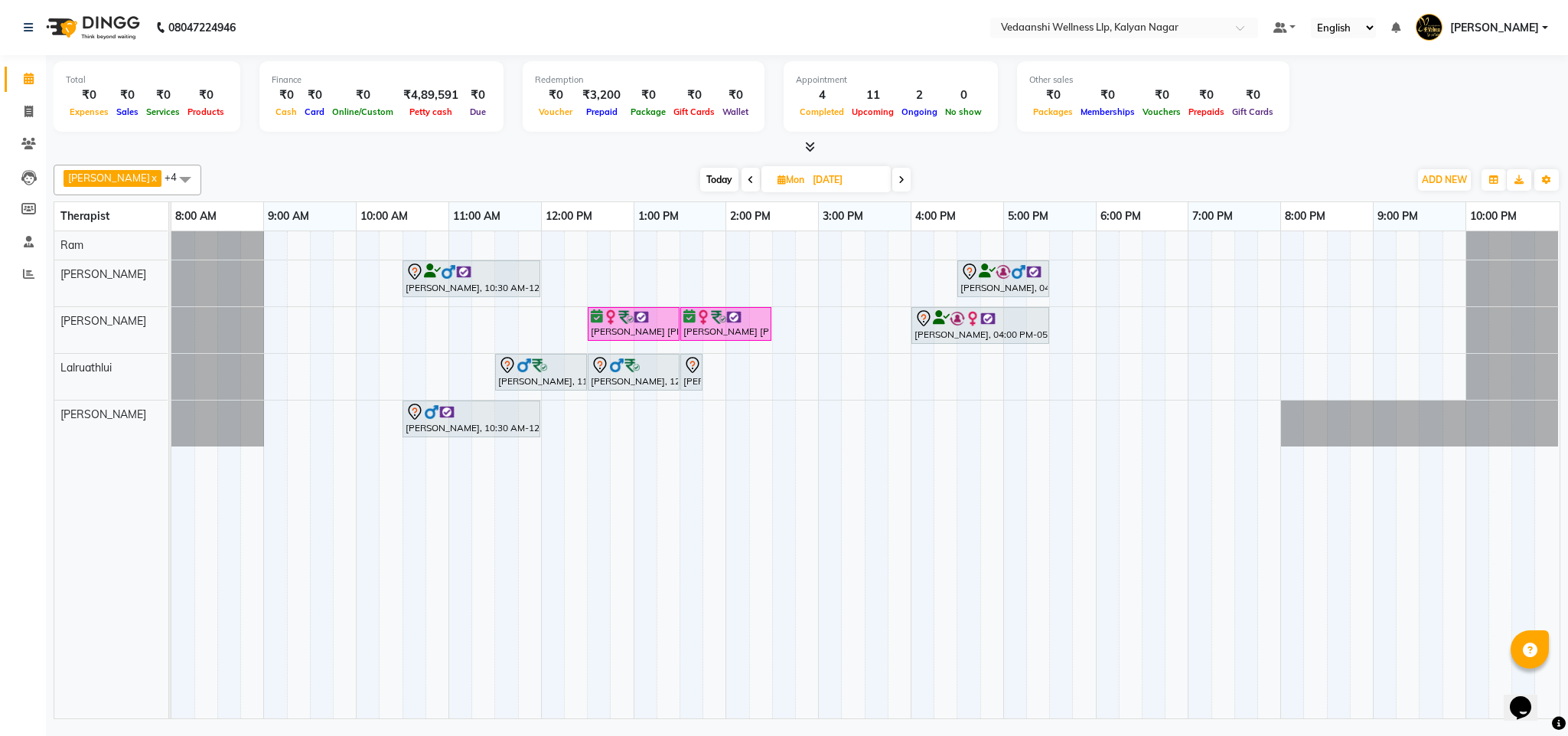
click at [701, 171] on span "Today" at bounding box center [719, 180] width 38 height 24
type input "04-10-2025"
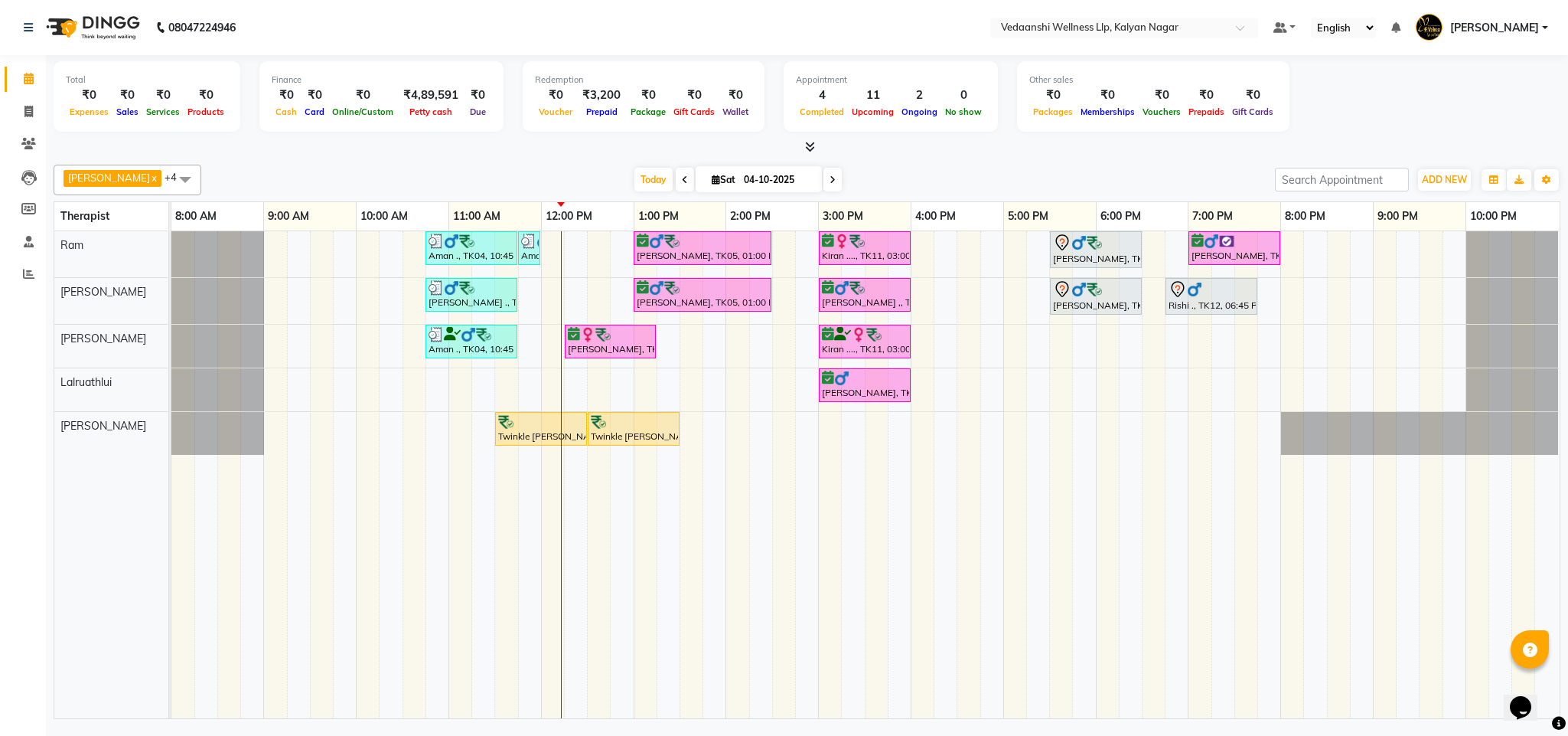
click at [771, 181] on input "04-10-2025" at bounding box center [777, 180] width 76 height 23
select select "10"
select select "2025"
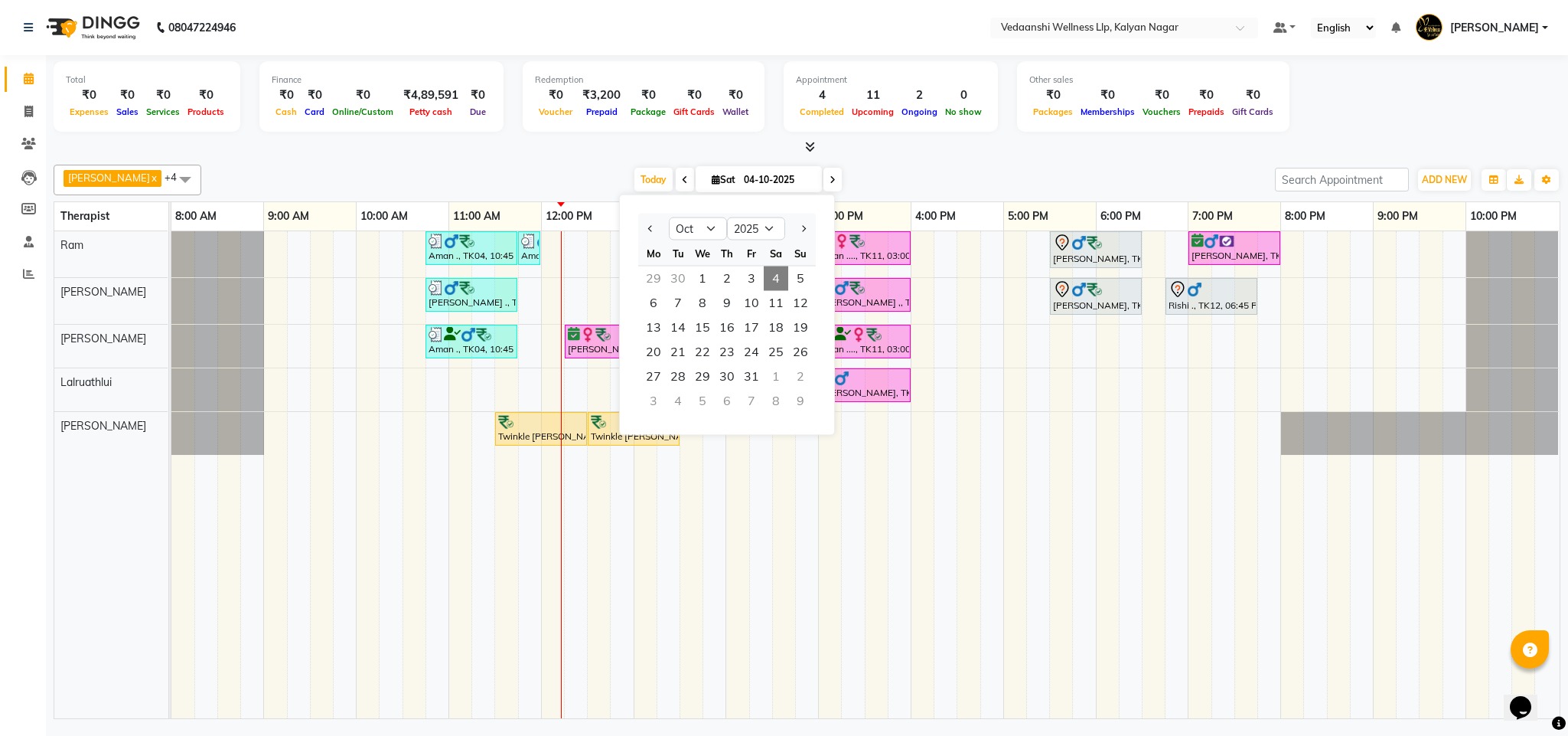
click at [855, 166] on div "Benjamin x Jennifer Zoramsangi x Lalruathlui x Ram x Rashika Khadse x +4 Select…" at bounding box center [807, 180] width 1507 height 30
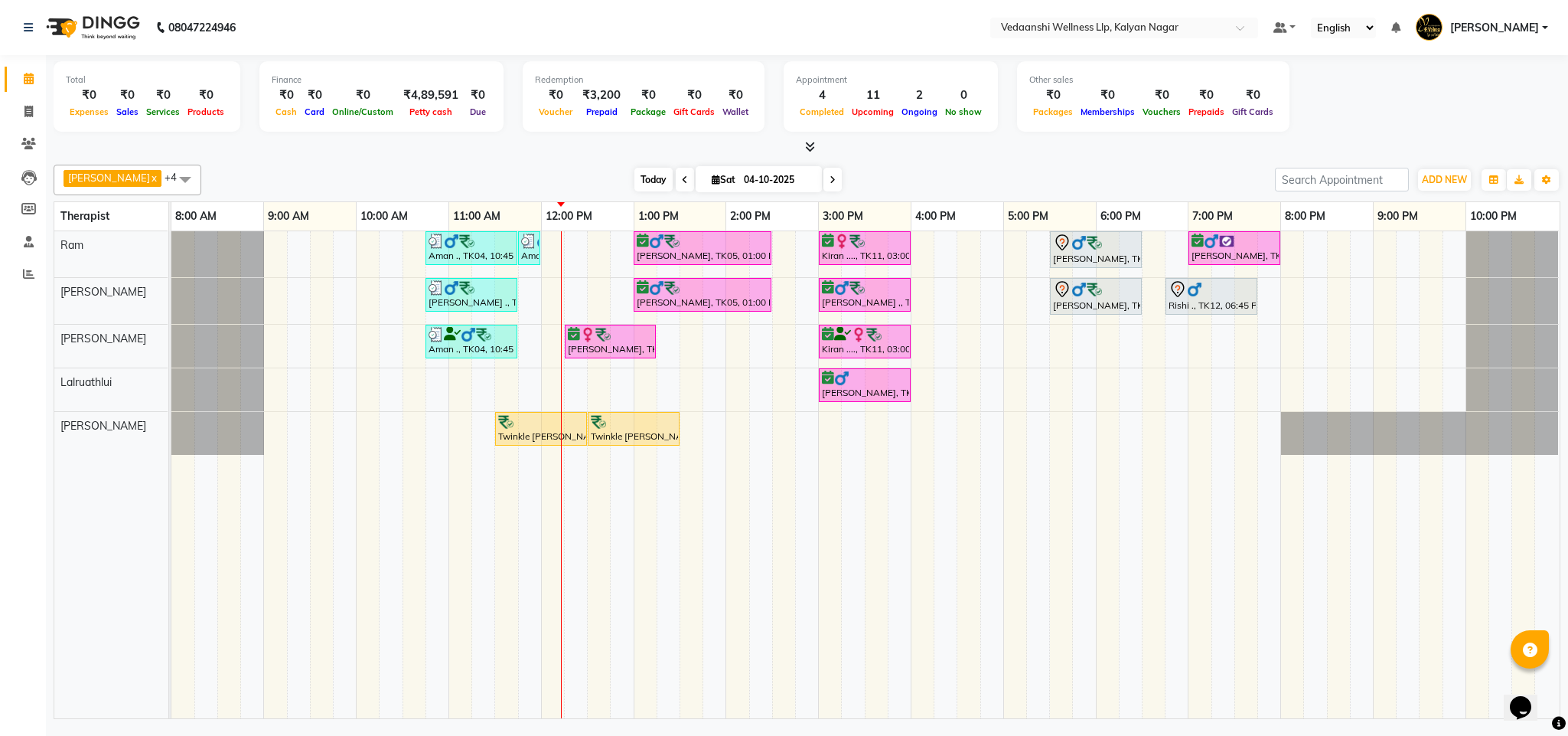
click at [634, 180] on span "Today" at bounding box center [653, 180] width 38 height 24
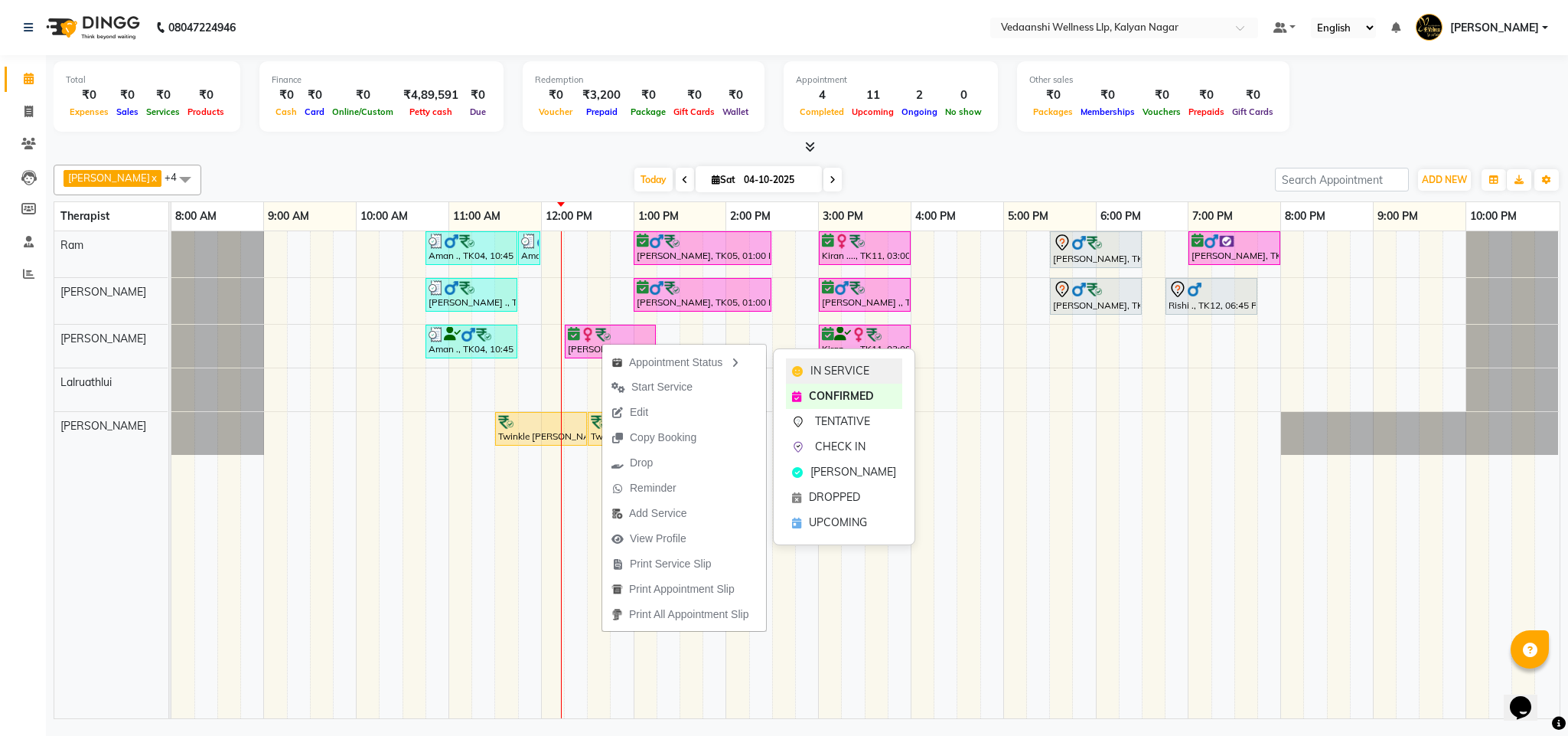
click at [838, 374] on span "IN SERVICE" at bounding box center [840, 371] width 59 height 16
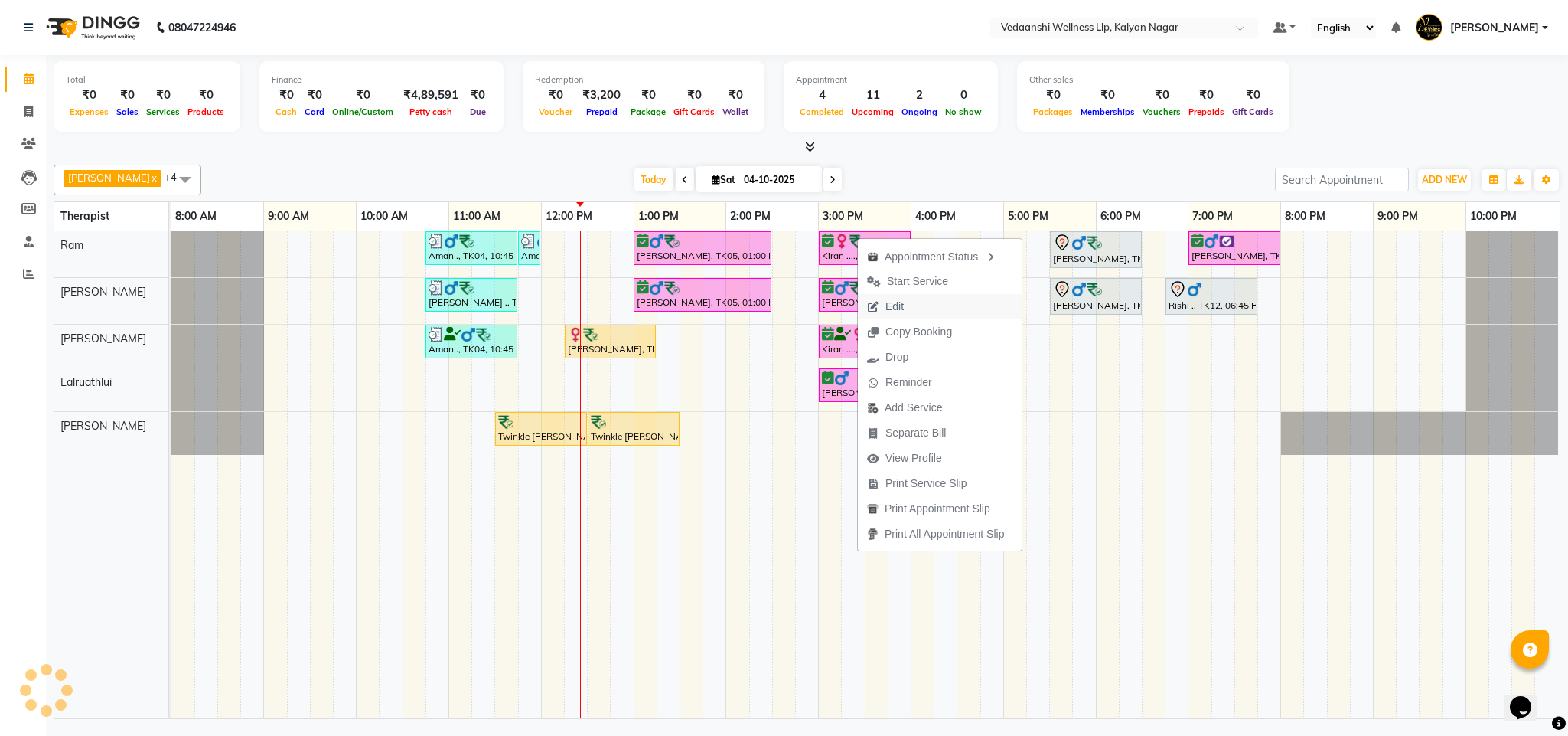
click at [901, 301] on span "Edit" at bounding box center [894, 307] width 19 height 16
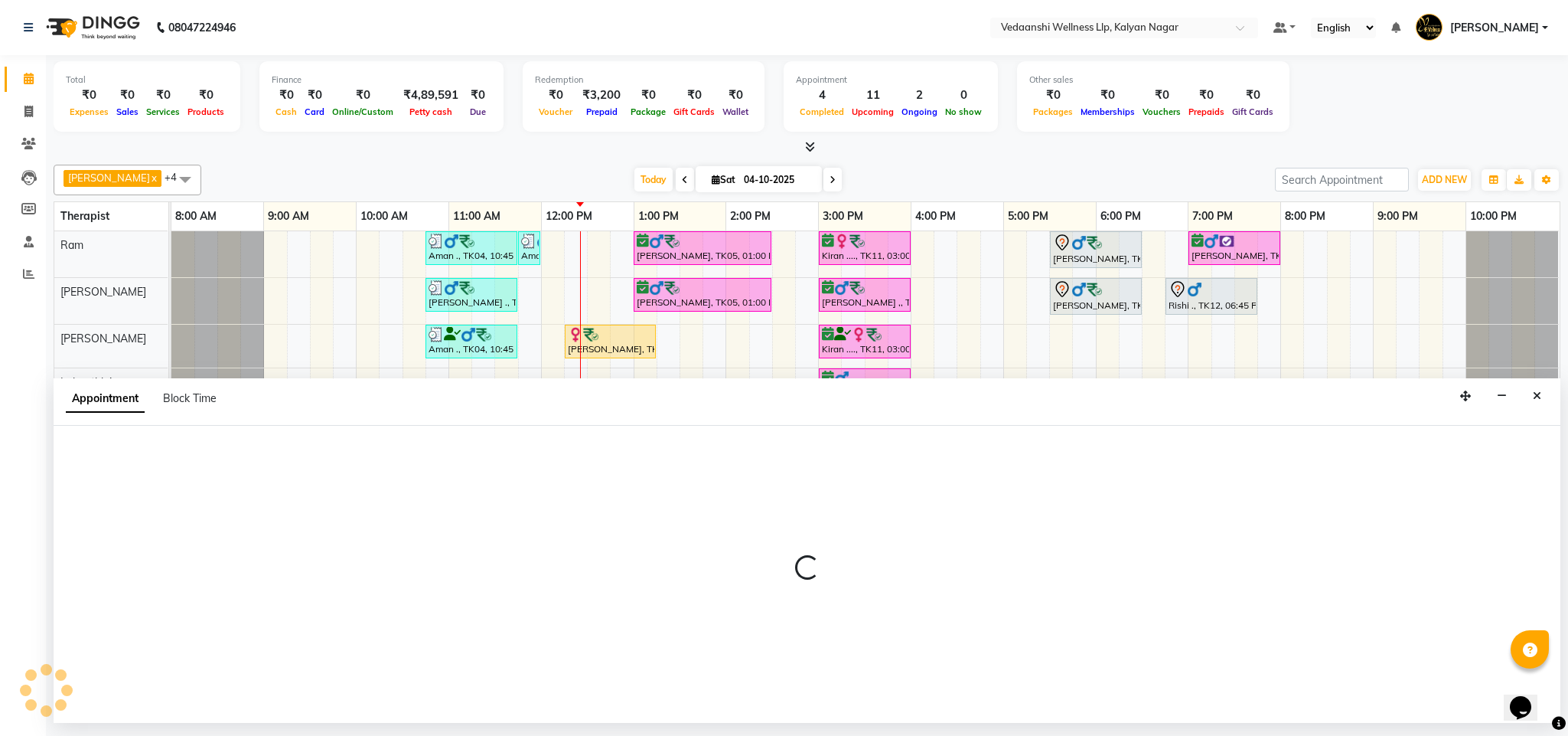
select select "tentative"
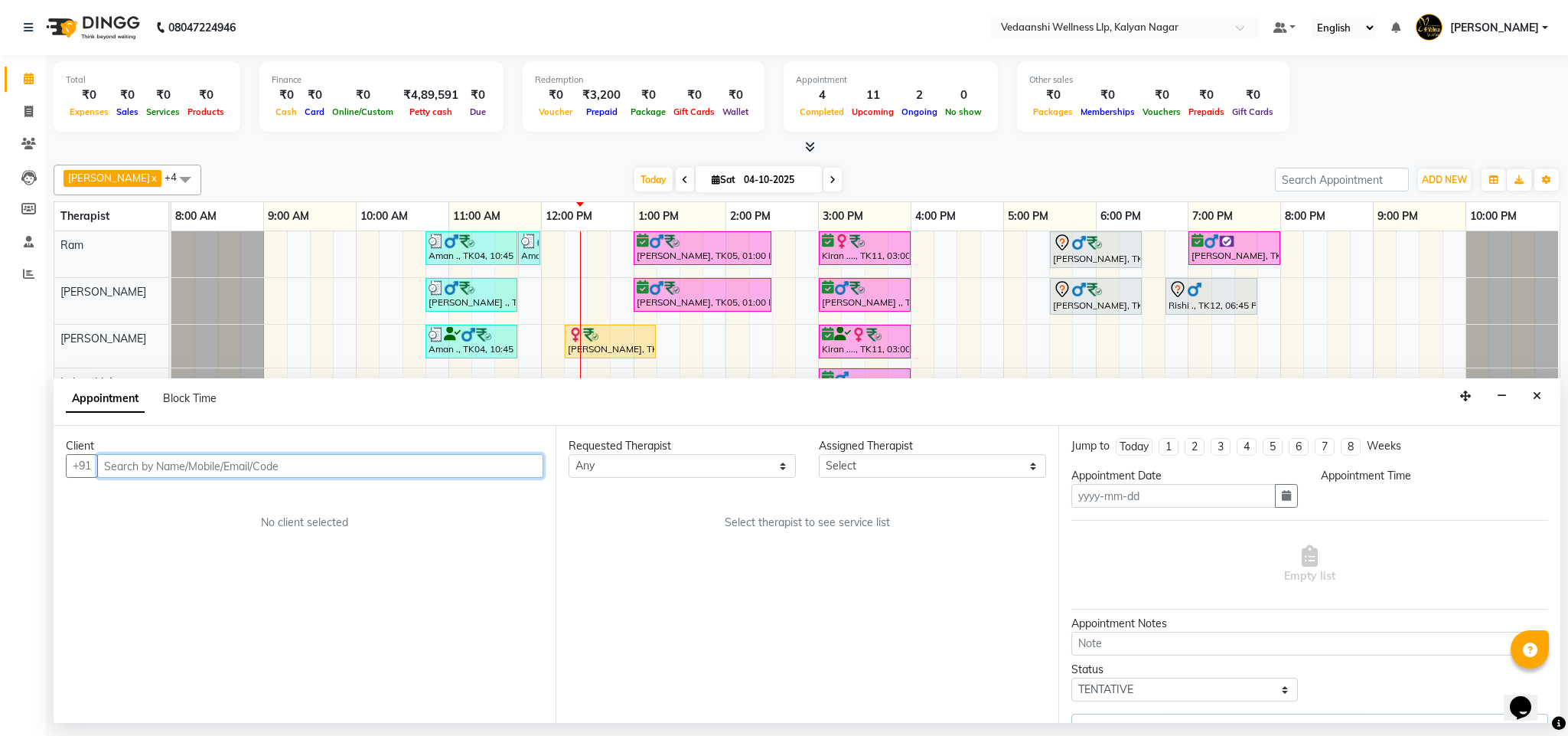
type input "04-10-2025"
select select "confirm booking"
select select "900"
select select "67322"
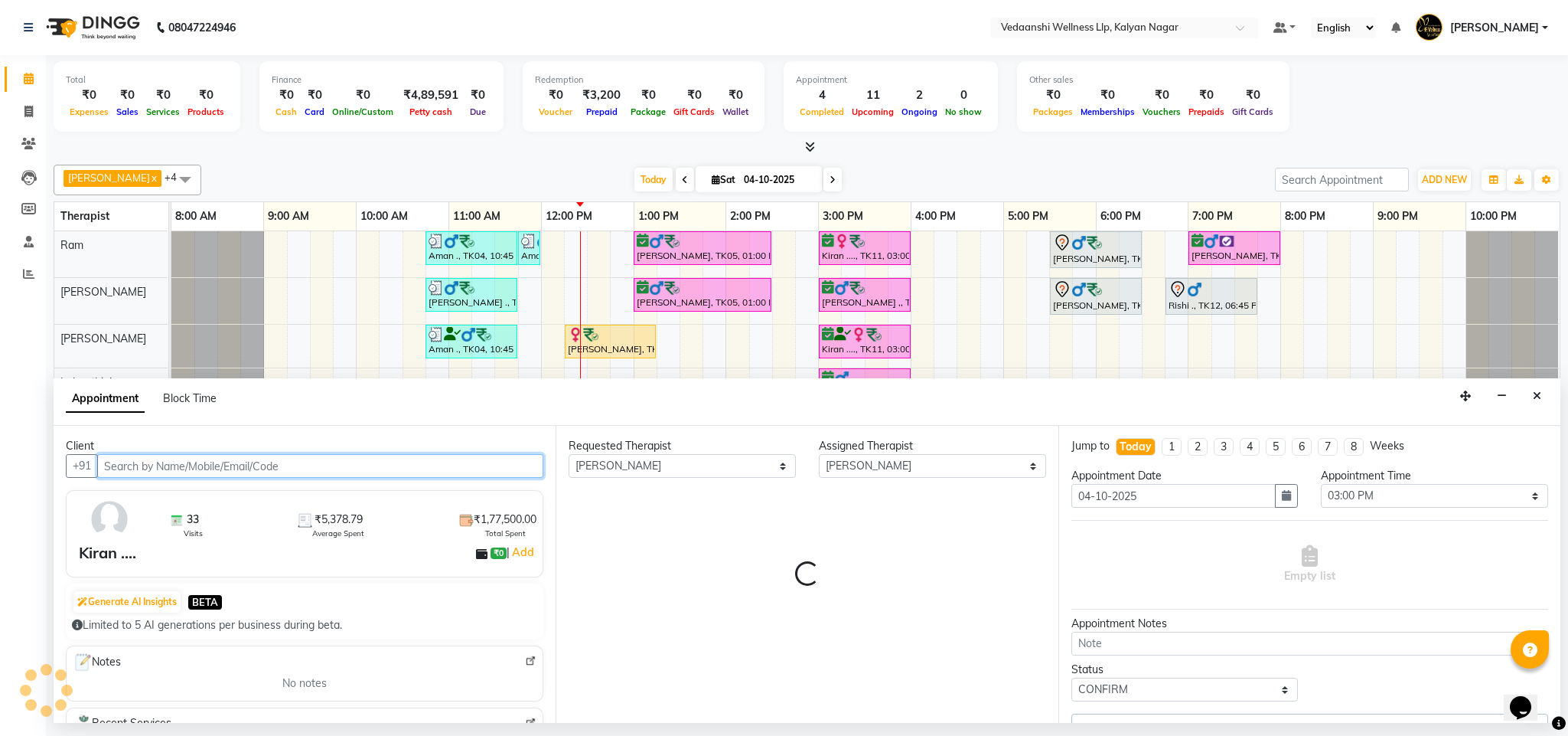
select select "1336"
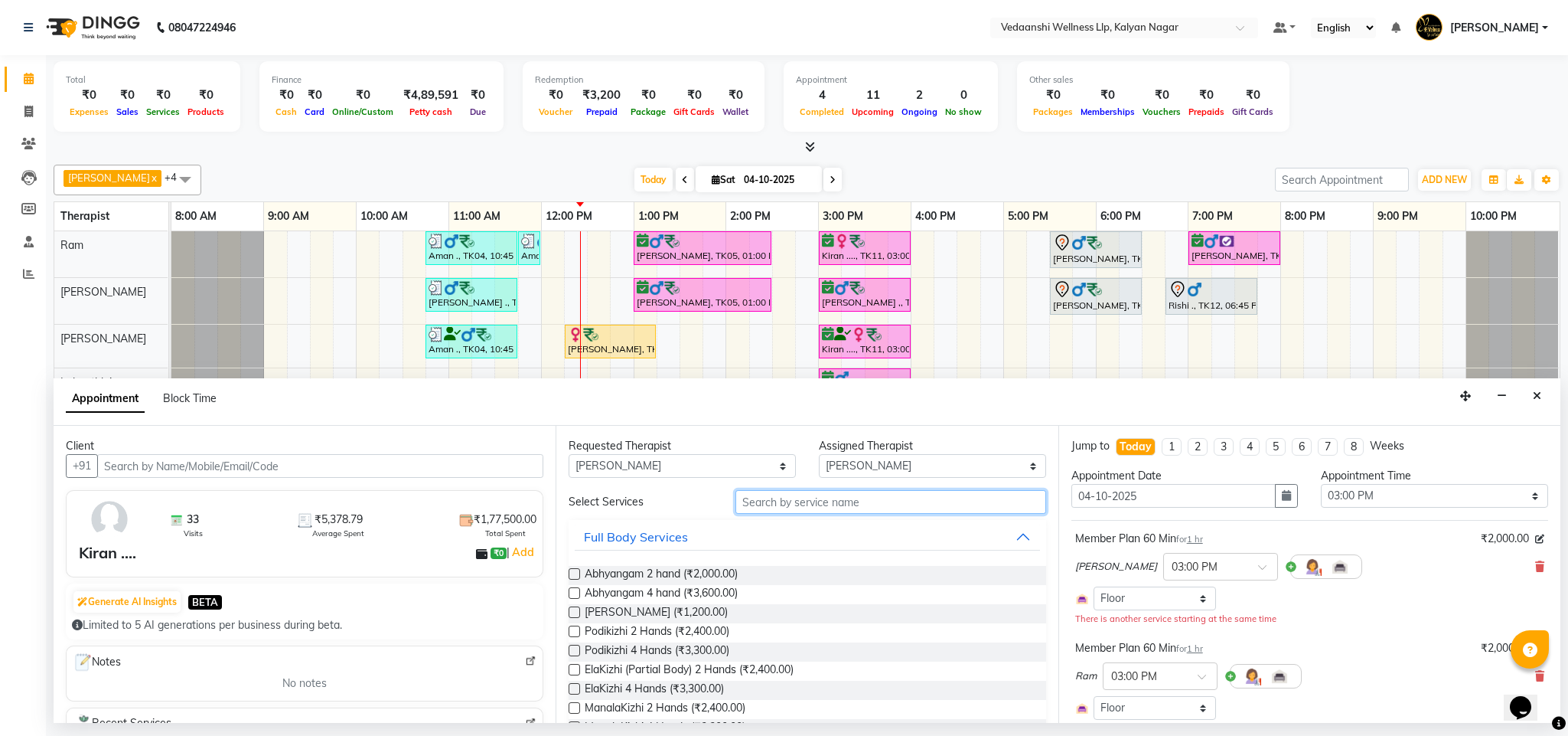
click at [826, 510] on input "text" at bounding box center [891, 501] width 311 height 24
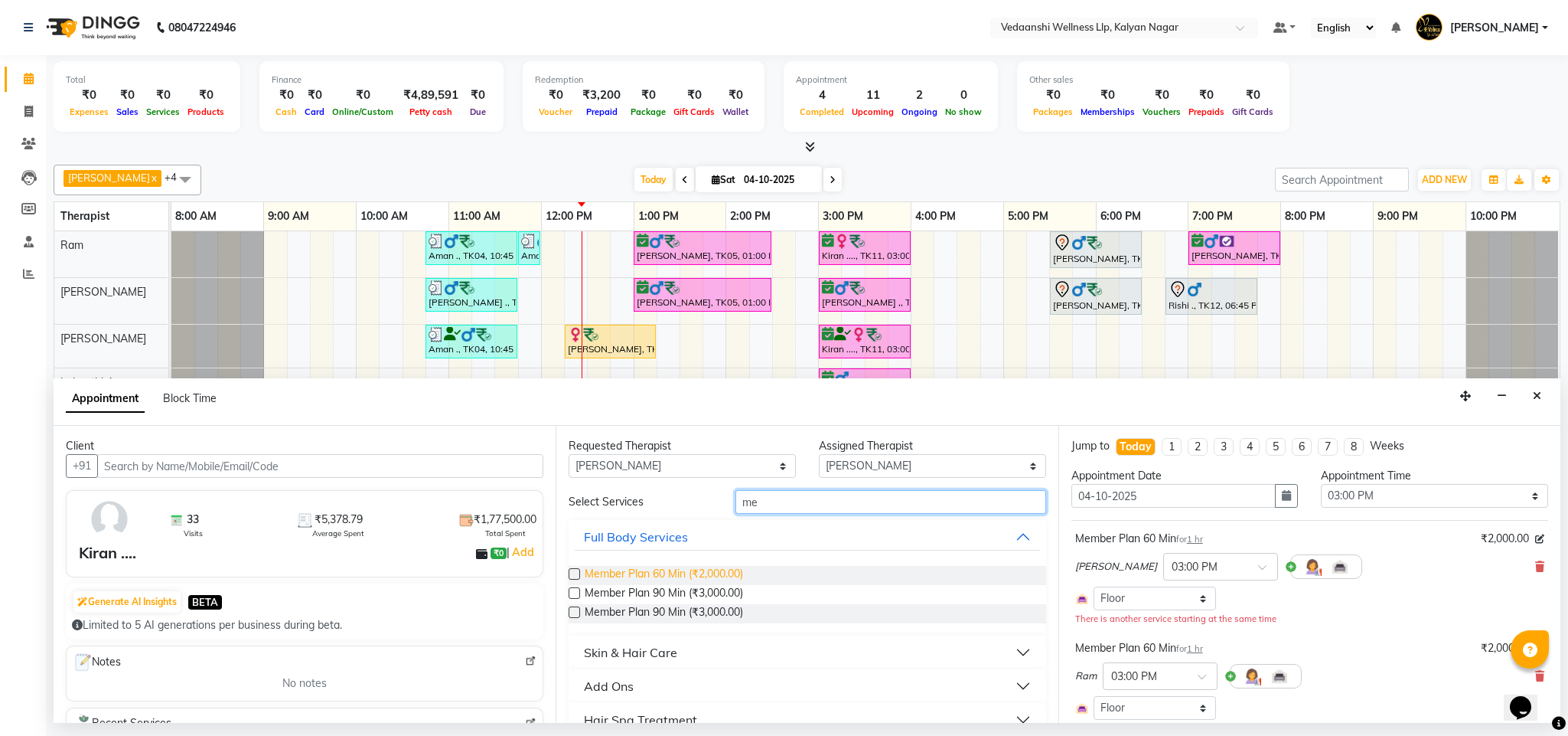
type input "me"
click at [698, 571] on span "Member Plan 60 Min (₹2,000.00)" at bounding box center [664, 575] width 158 height 20
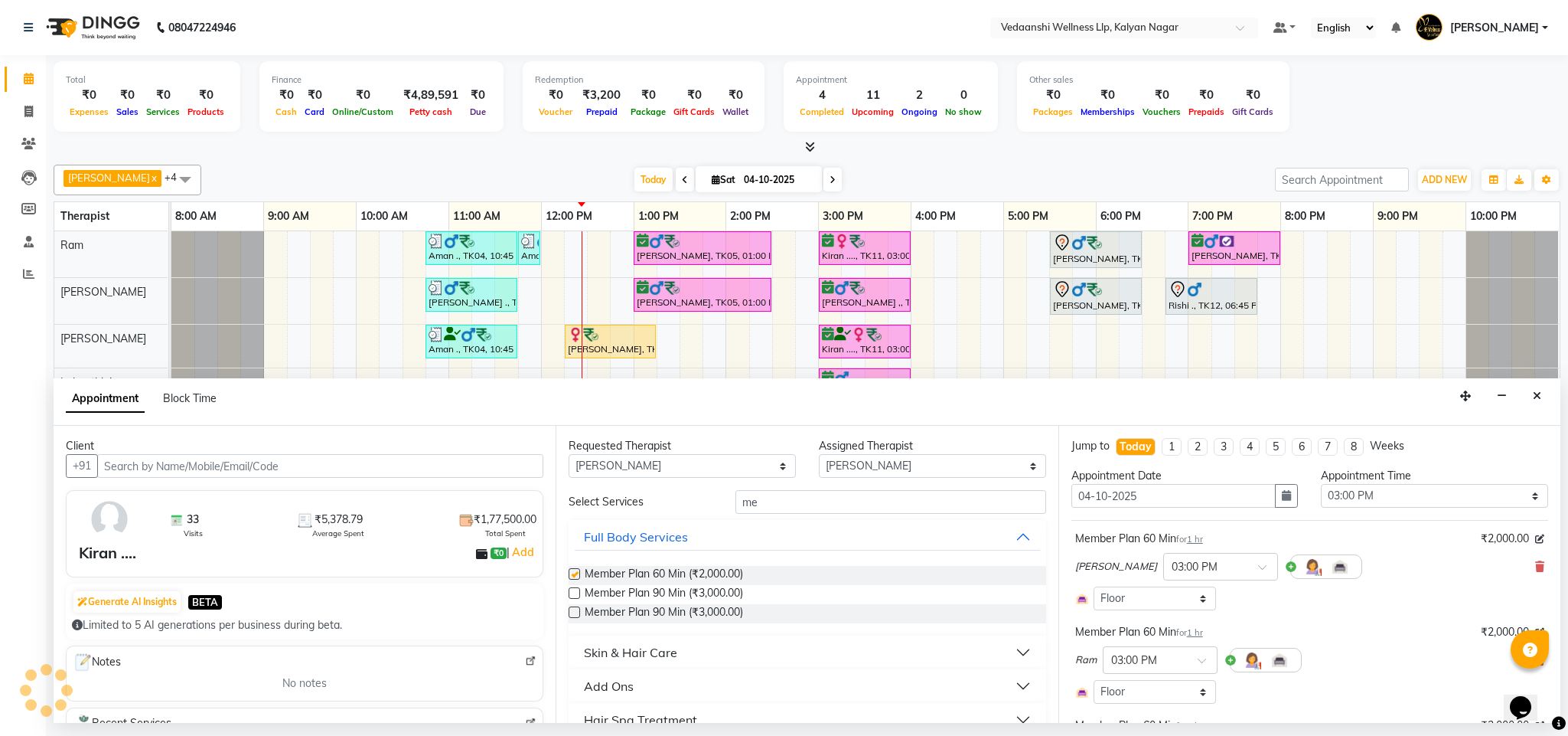
checkbox input "false"
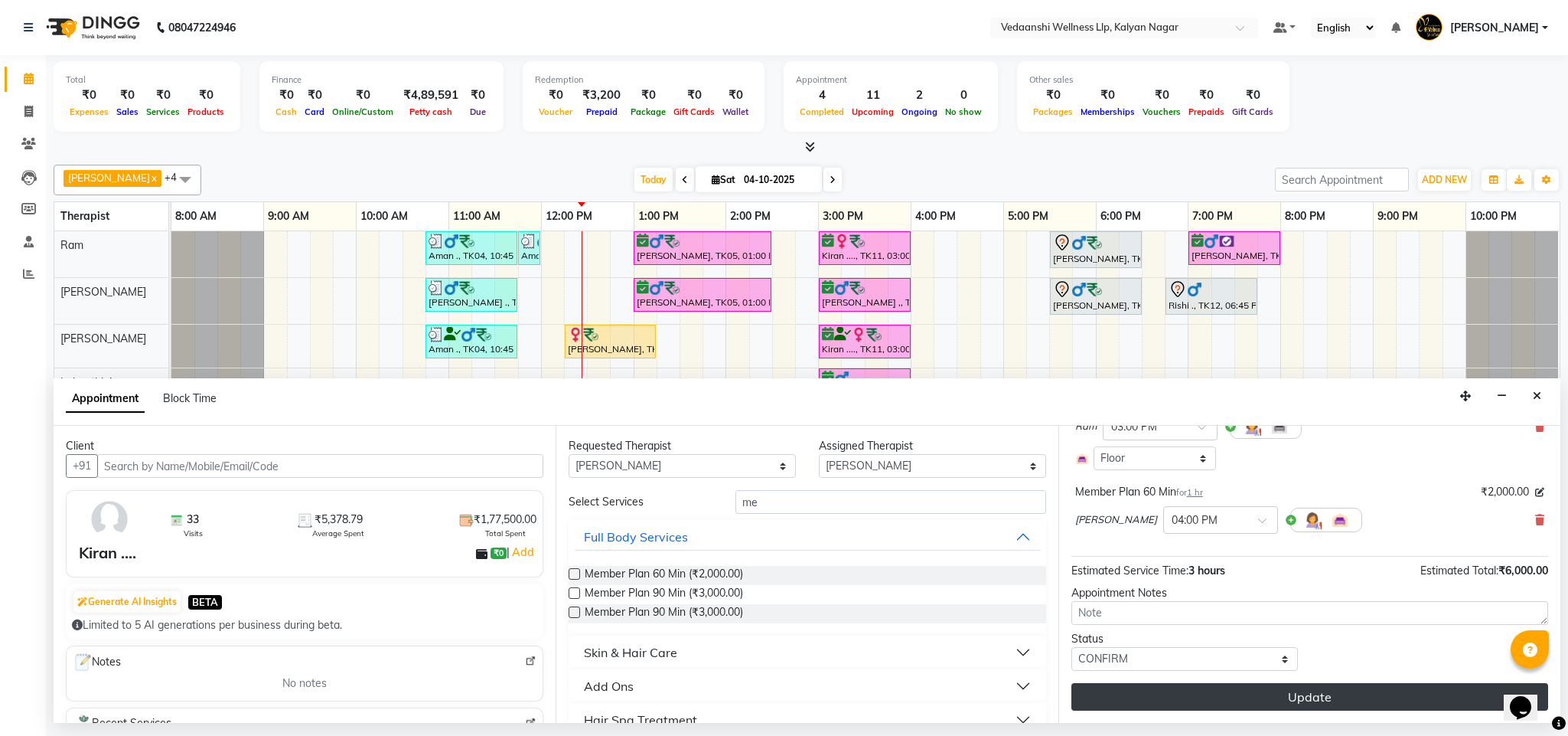
click at [1244, 698] on button "Update" at bounding box center [1309, 696] width 477 height 28
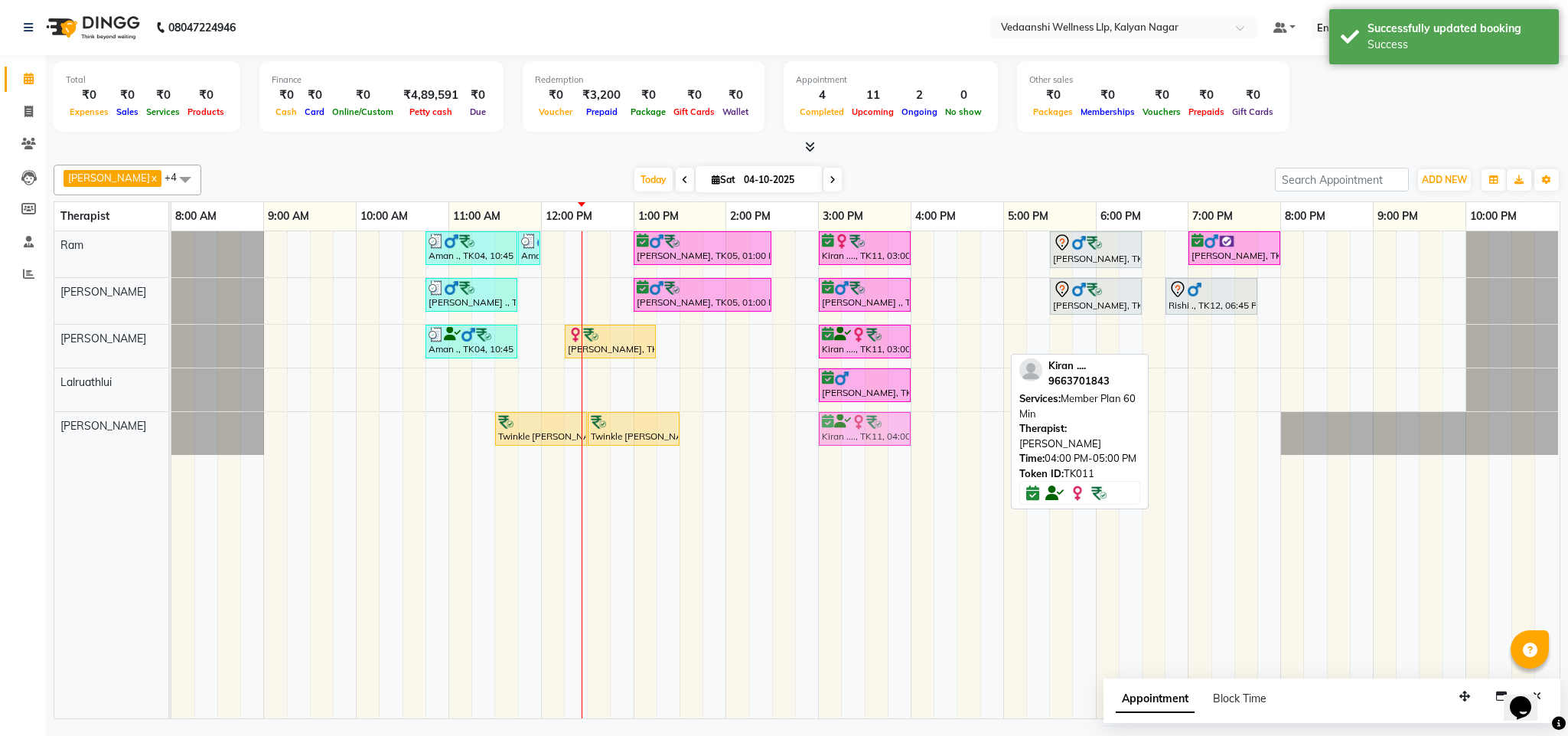
drag, startPoint x: 953, startPoint y: 345, endPoint x: 861, endPoint y: 433, distance: 127.3
click at [861, 433] on tbody "Aman ., TK04, 10:45 AM-11:45 AM, Member Plan 60 Min Aman ., TK04, 11:45 AM-11:5…" at bounding box center [864, 342] width 1387 height 223
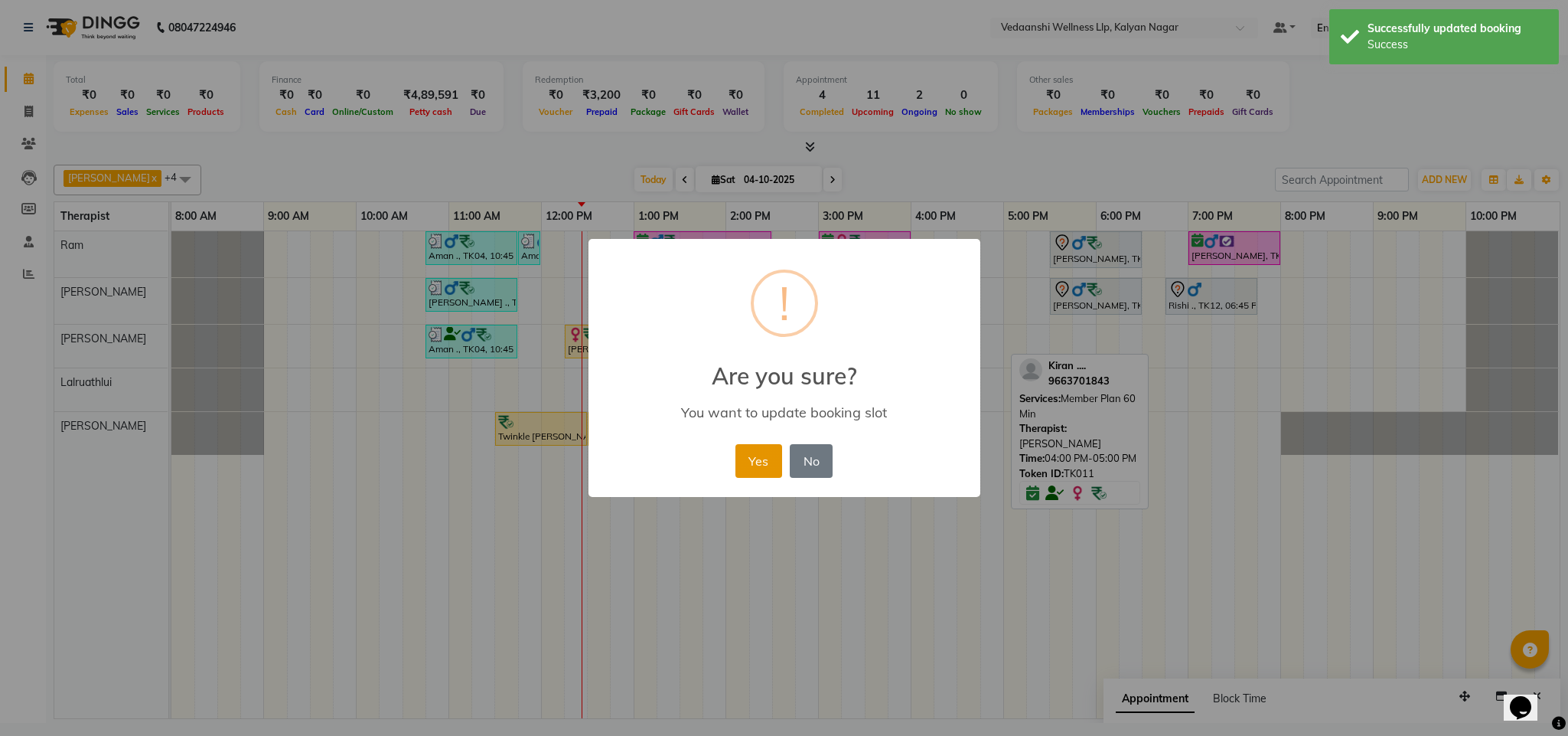
click at [736, 460] on button "Yes" at bounding box center [759, 460] width 47 height 34
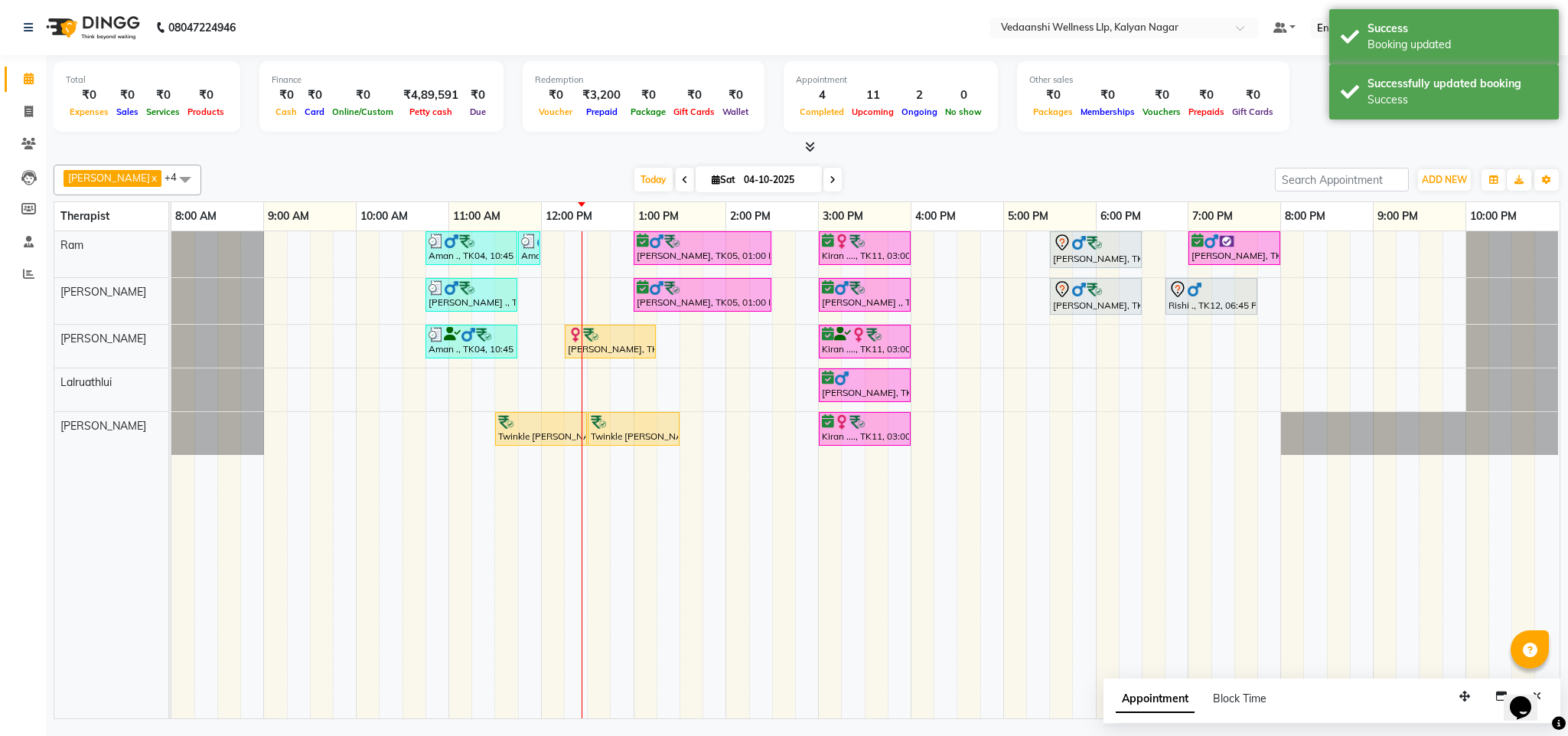
click at [824, 184] on span at bounding box center [832, 180] width 19 height 24
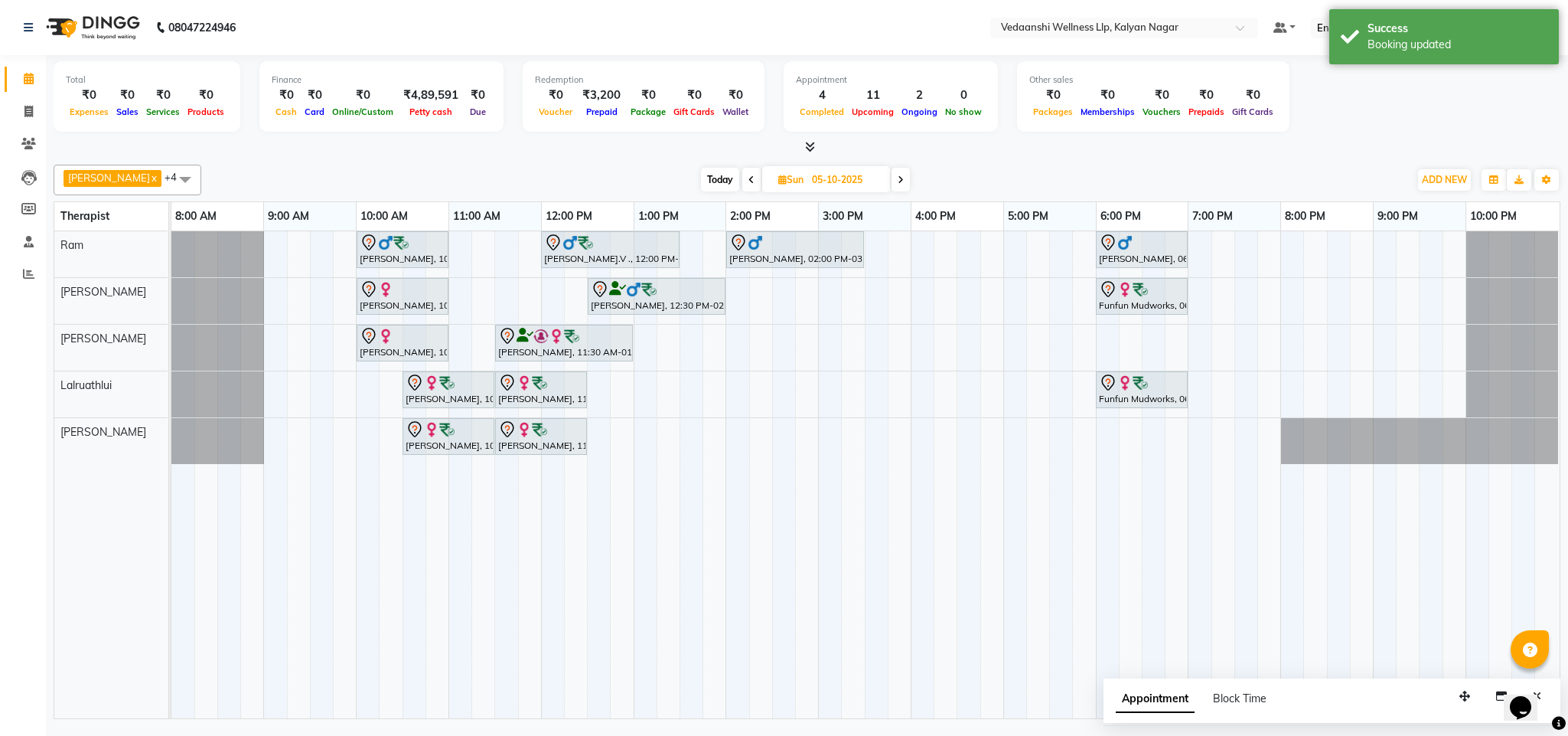
click at [712, 180] on span "Today" at bounding box center [720, 180] width 38 height 24
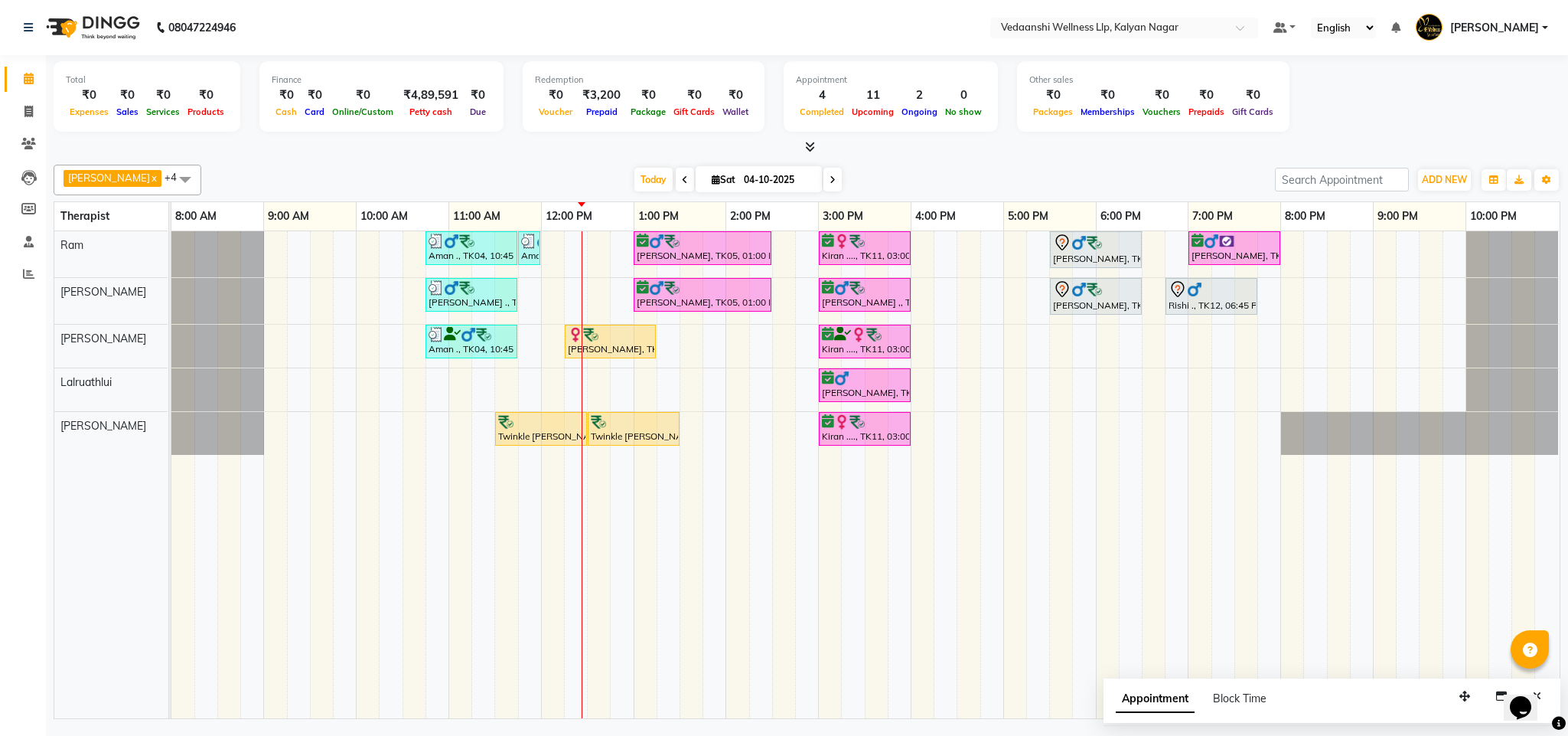
click at [824, 174] on span at bounding box center [832, 180] width 19 height 24
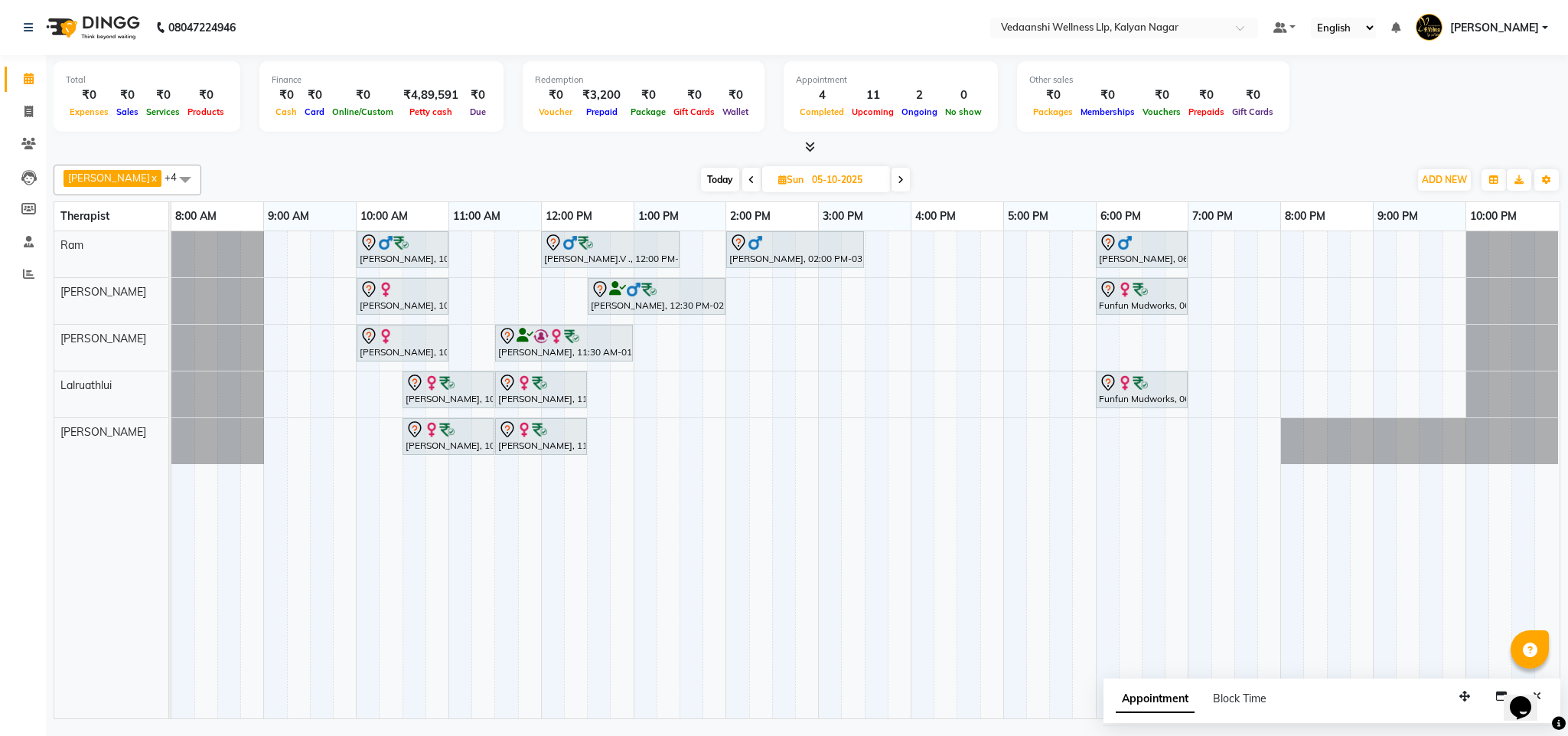
click at [712, 173] on span "Today" at bounding box center [720, 180] width 38 height 24
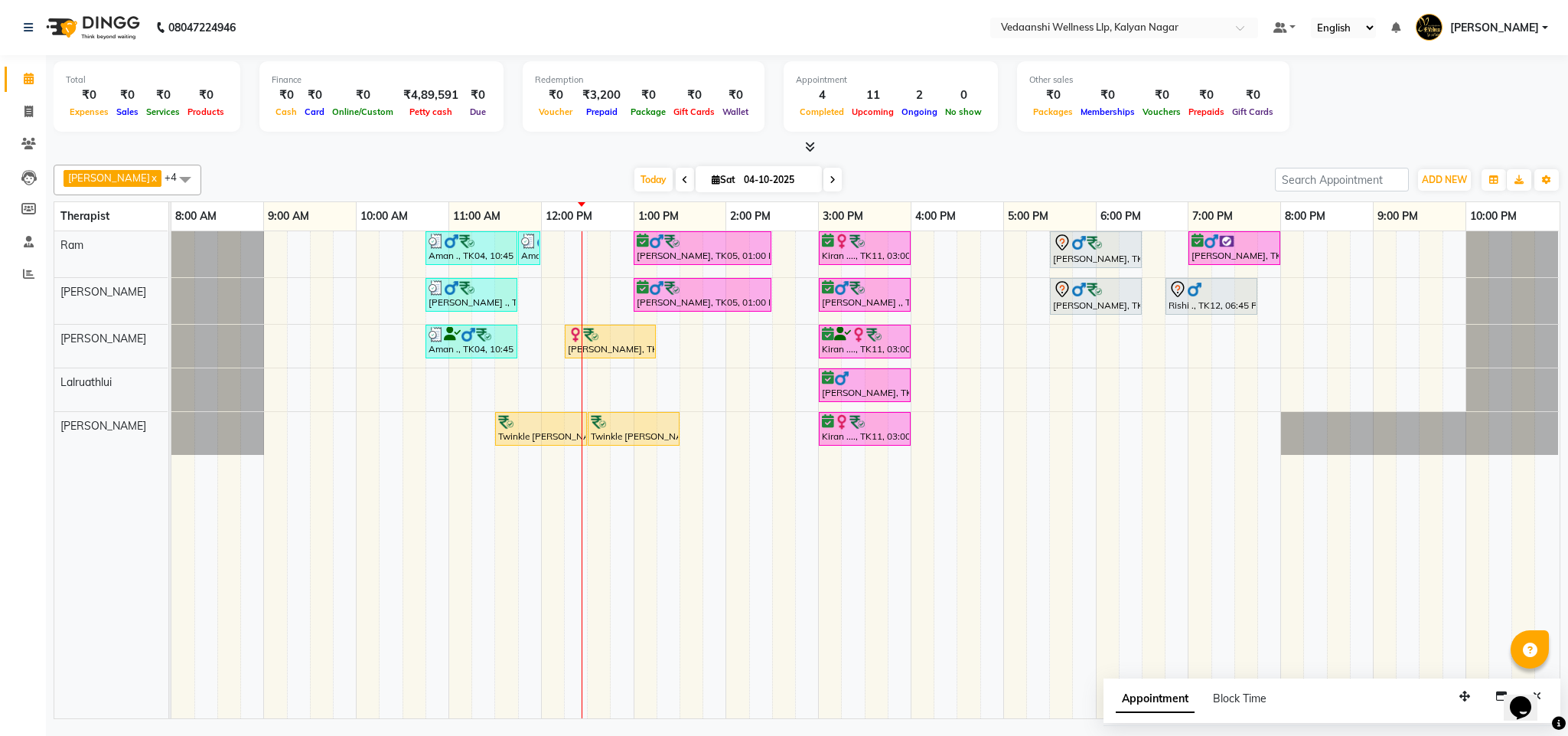
click at [830, 180] on icon at bounding box center [832, 180] width 6 height 9
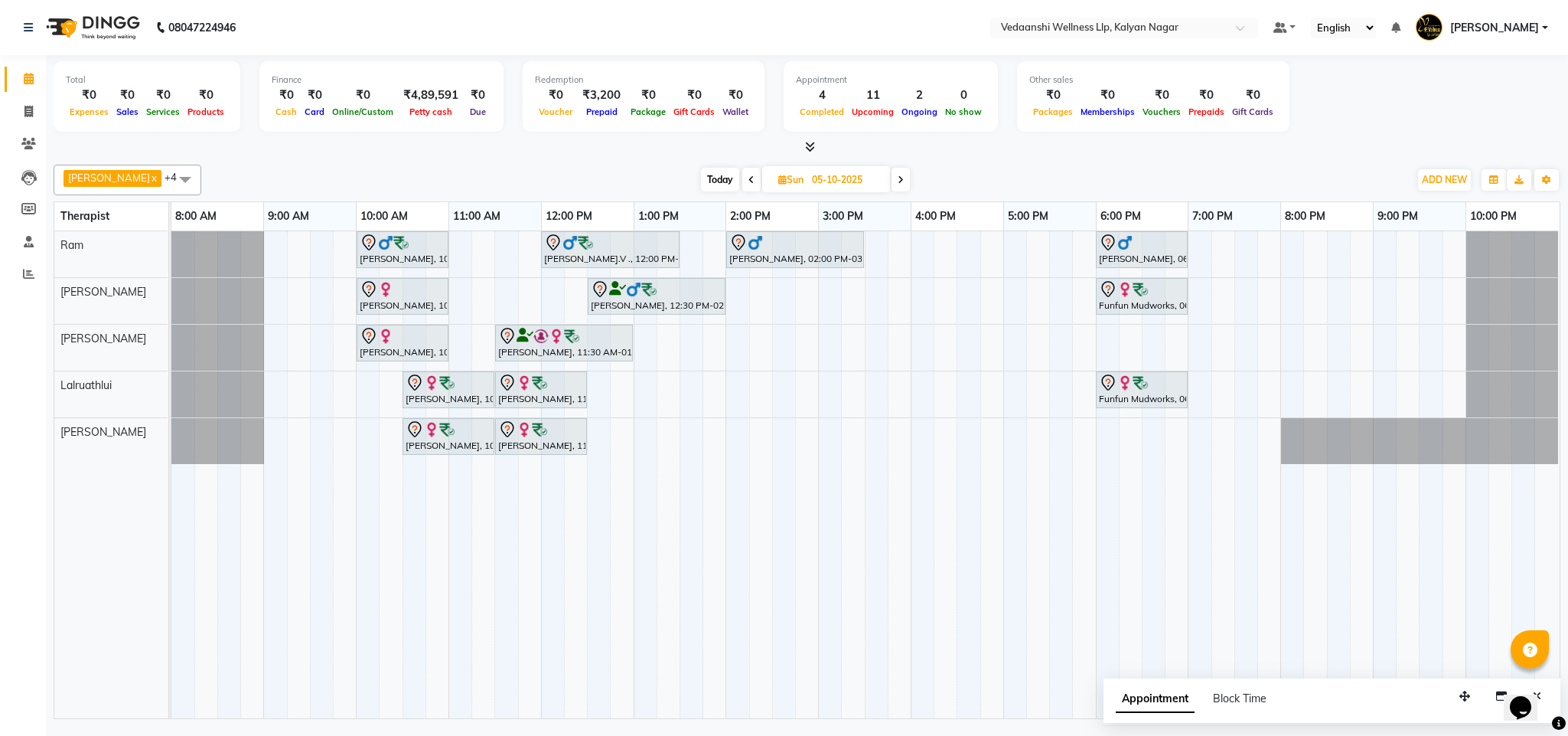
click at [701, 180] on span "Today" at bounding box center [720, 180] width 38 height 24
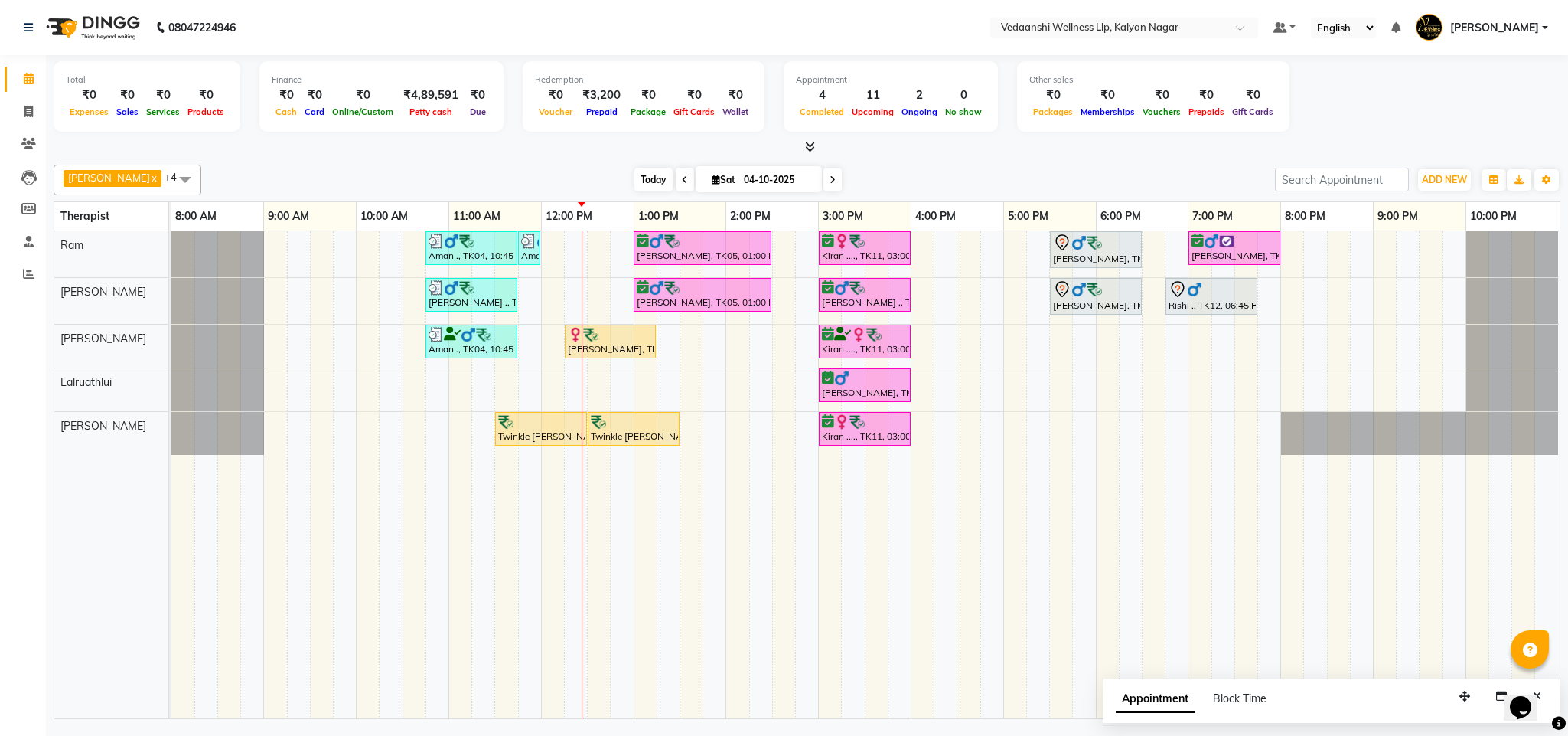
click at [634, 174] on span "Today" at bounding box center [653, 180] width 38 height 24
click at [634, 180] on span "Today" at bounding box center [653, 180] width 38 height 24
click at [822, 175] on div "[DATE] [DATE]" at bounding box center [737, 180] width 211 height 23
click at [830, 177] on icon at bounding box center [832, 180] width 6 height 9
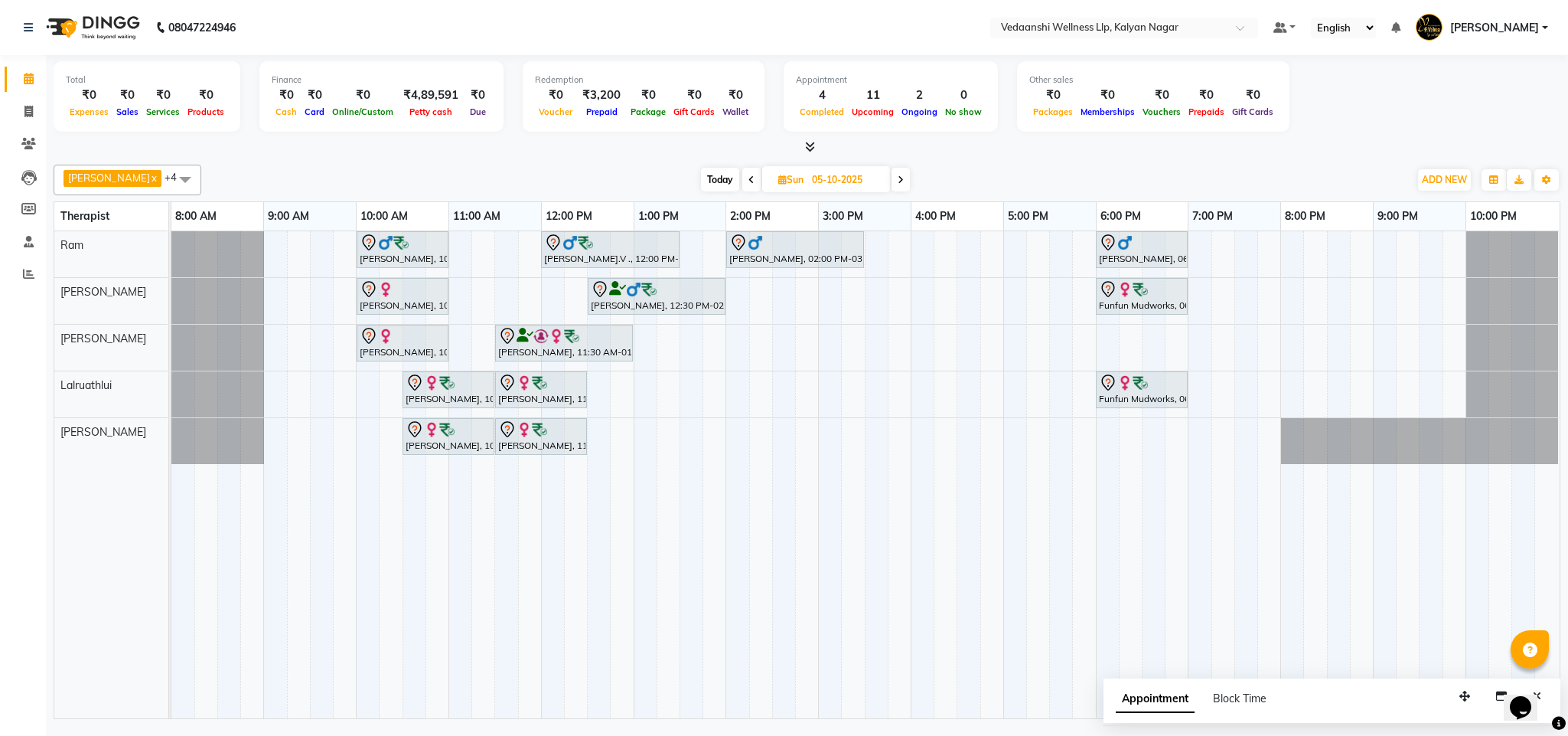
click at [701, 173] on span "Today" at bounding box center [720, 180] width 38 height 24
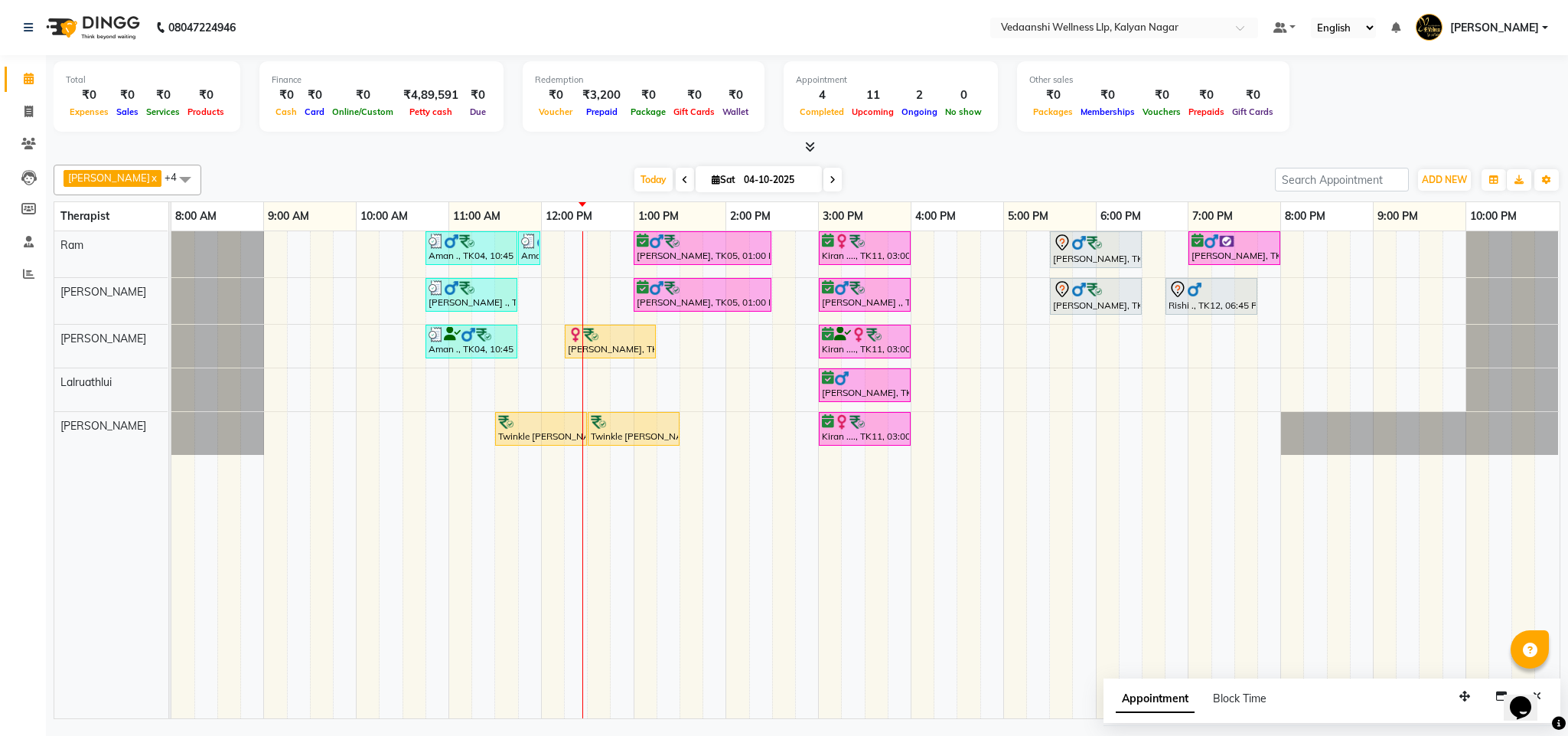
click at [824, 189] on span at bounding box center [832, 180] width 19 height 24
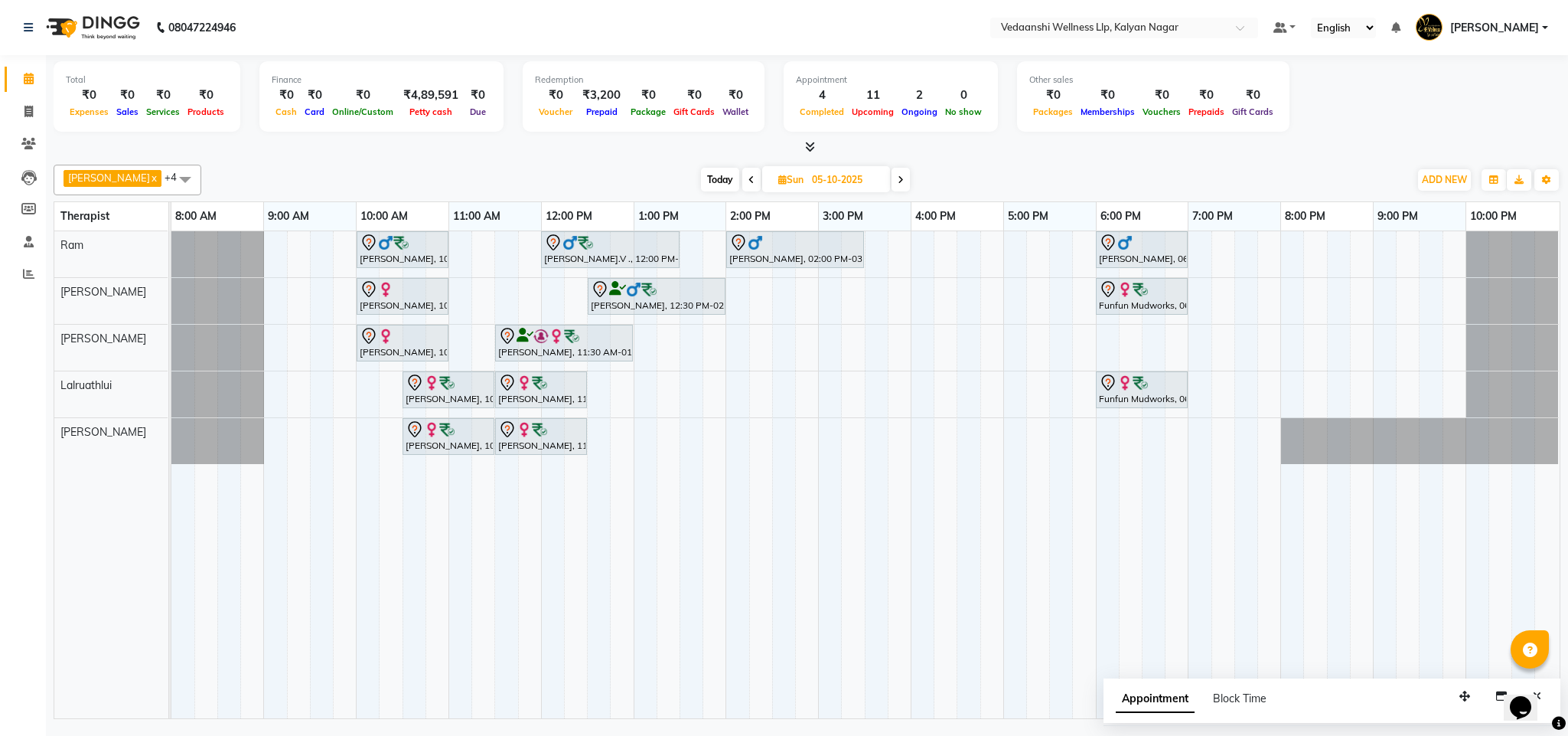
click at [701, 171] on span "Today" at bounding box center [720, 180] width 38 height 24
type input "04-10-2025"
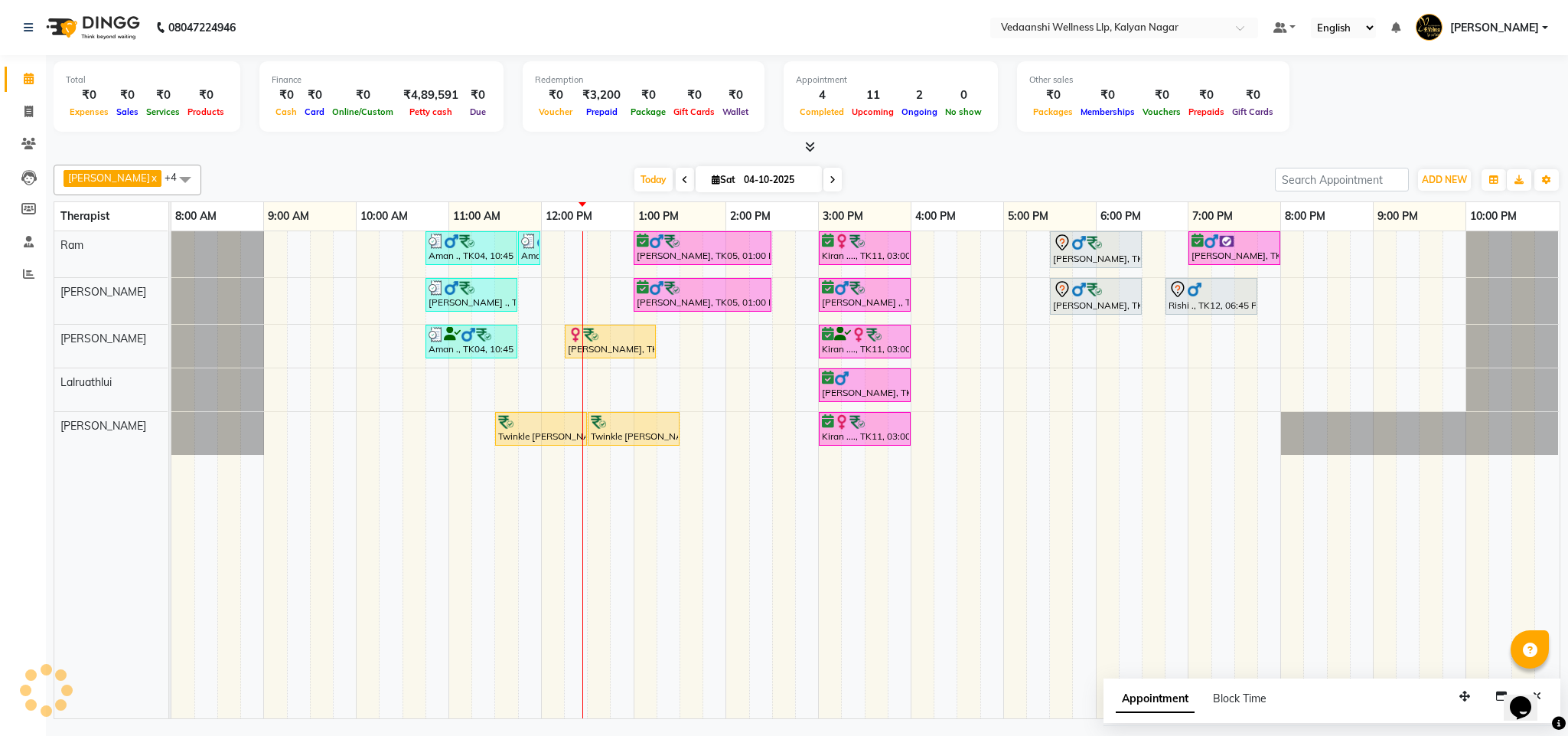
click at [910, 163] on div "[PERSON_NAME] x [PERSON_NAME] x Lalruathlui x Ram x [PERSON_NAME] x +4 Select A…" at bounding box center [807, 438] width 1507 height 560
click at [16, 143] on span at bounding box center [28, 144] width 27 height 18
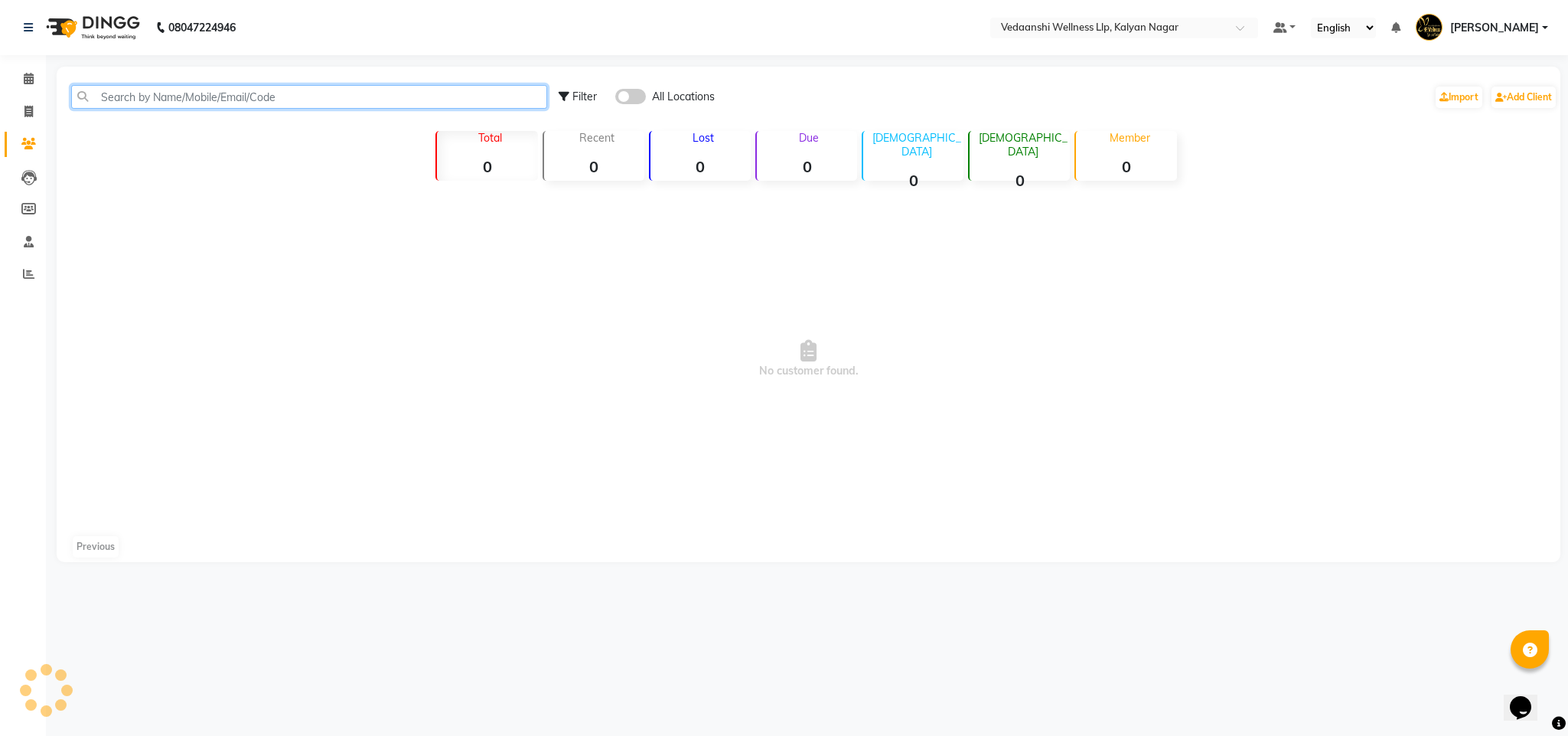
click at [198, 100] on input "text" at bounding box center [309, 97] width 476 height 24
type input "9940349068"
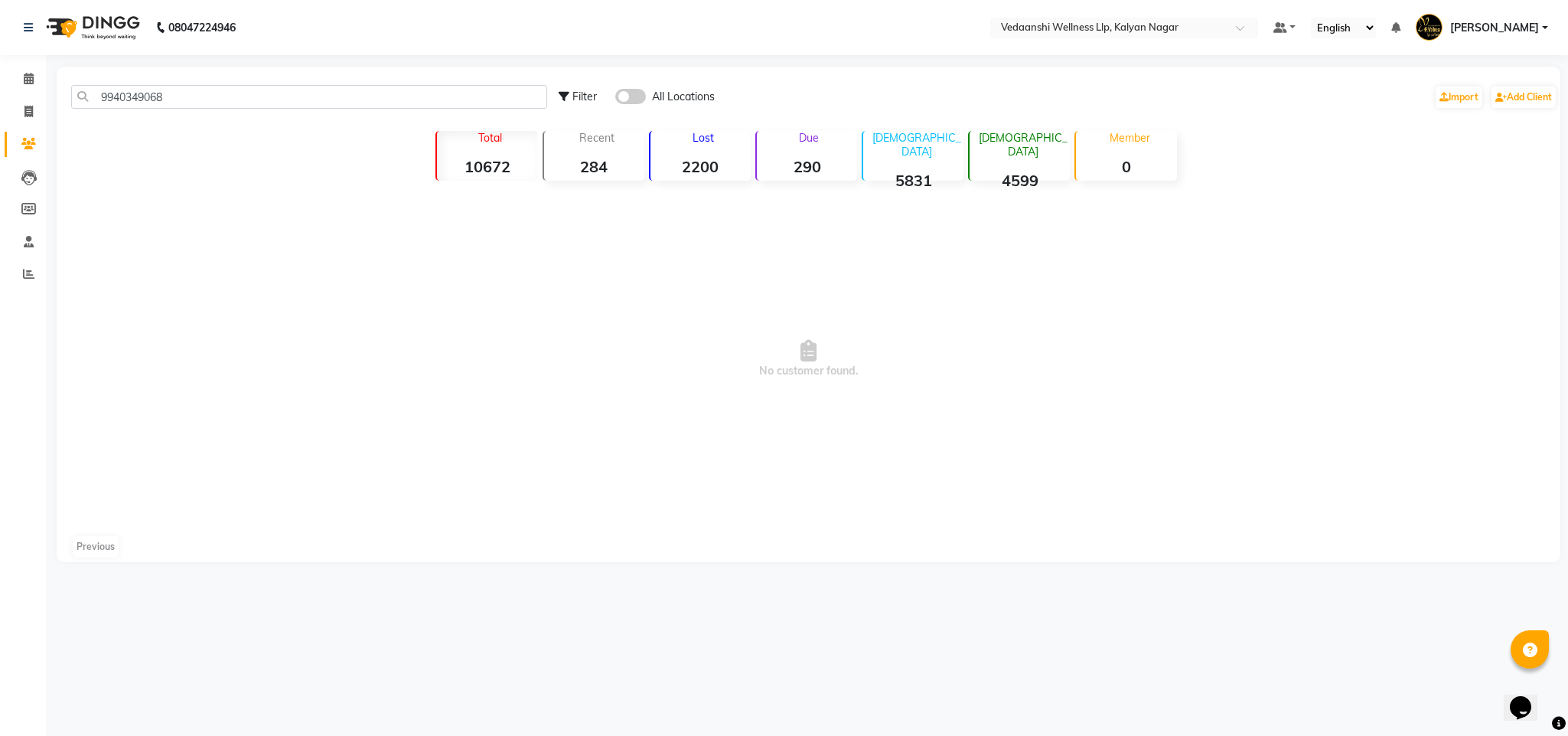
click at [634, 99] on span at bounding box center [630, 96] width 30 height 15
click at [615, 99] on input "checkbox" at bounding box center [615, 99] width 0 height 0
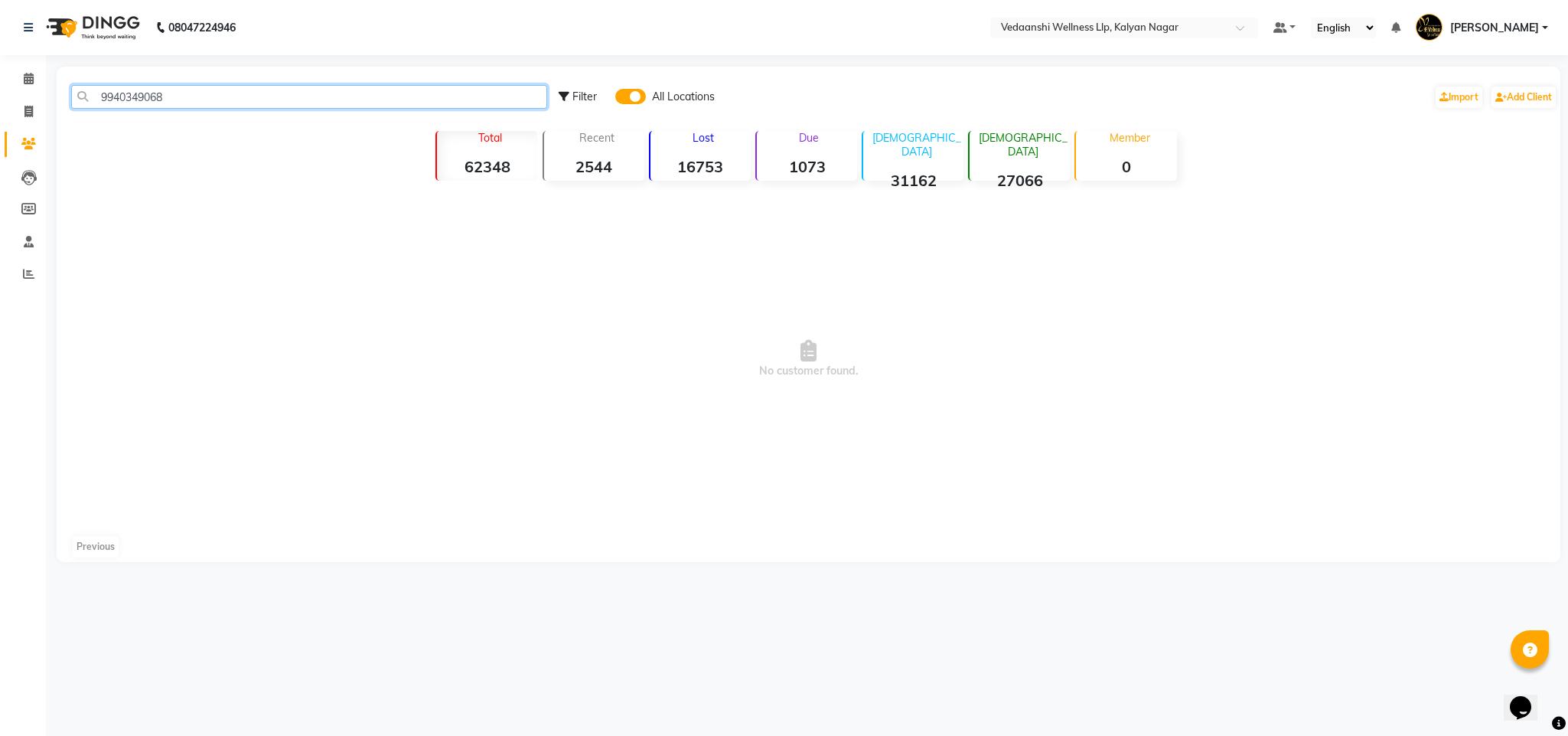
click at [95, 94] on input "9940349068" at bounding box center [309, 97] width 476 height 24
click at [21, 79] on span at bounding box center [28, 79] width 27 height 18
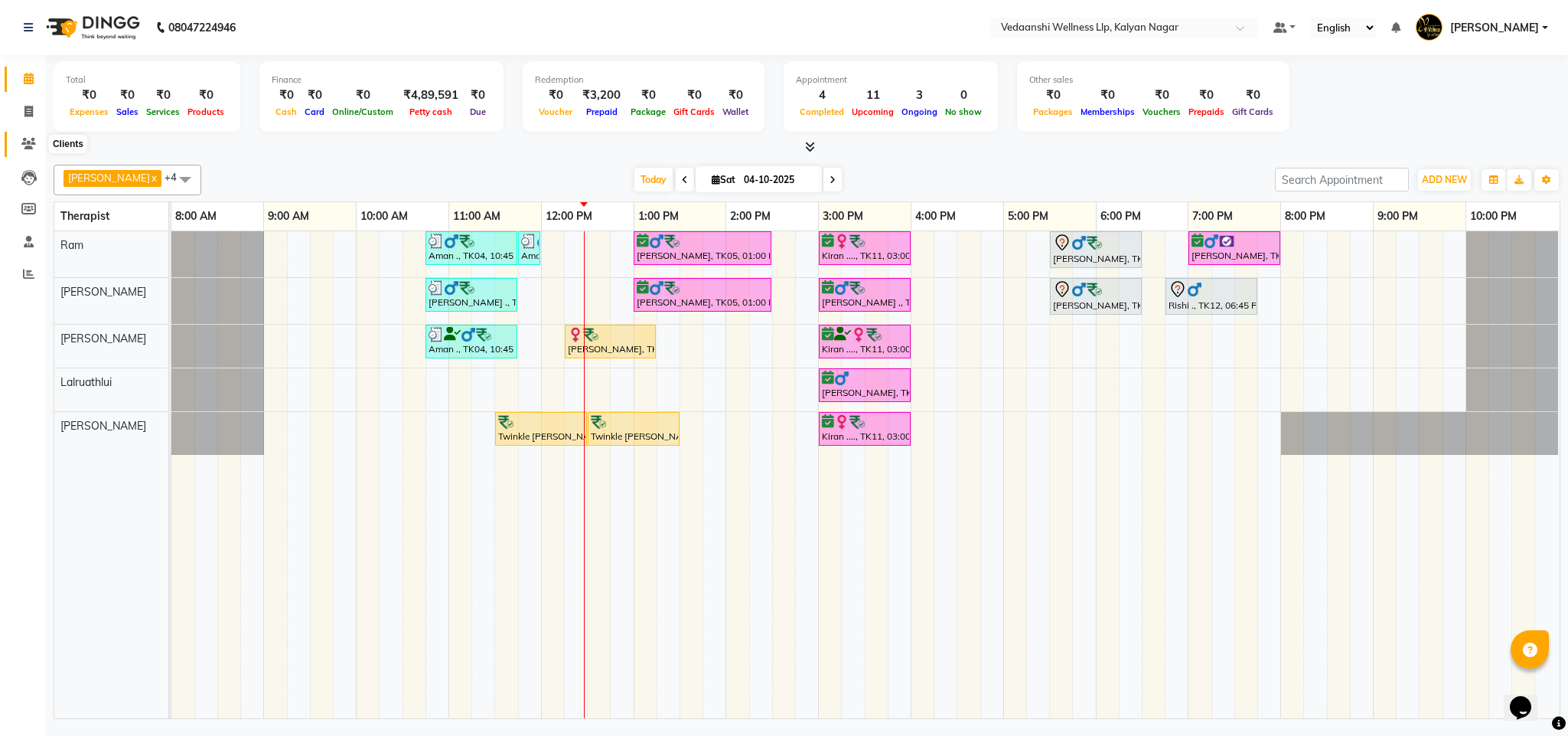
click at [30, 135] on span at bounding box center [28, 144] width 27 height 18
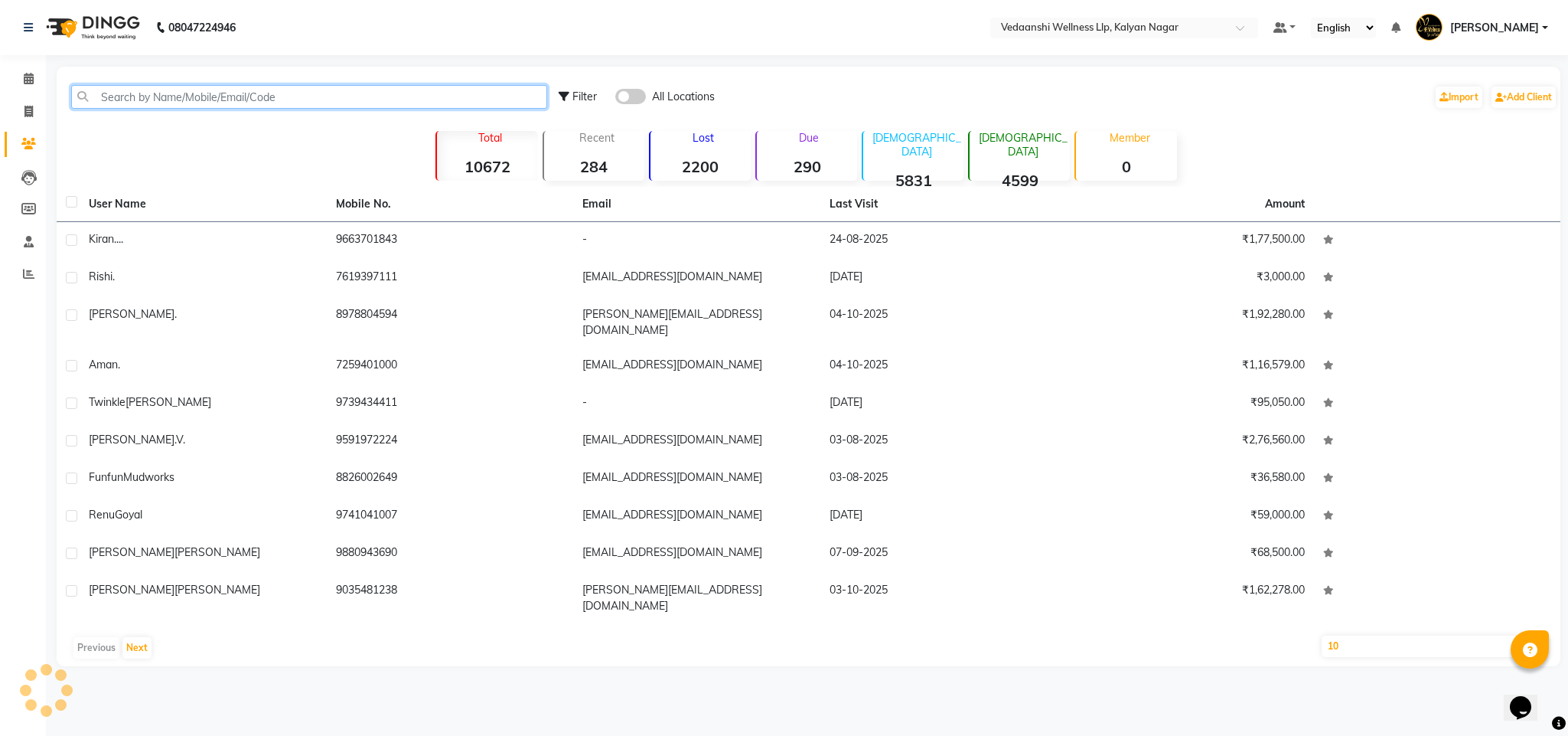
click at [136, 95] on input "text" at bounding box center [309, 97] width 476 height 24
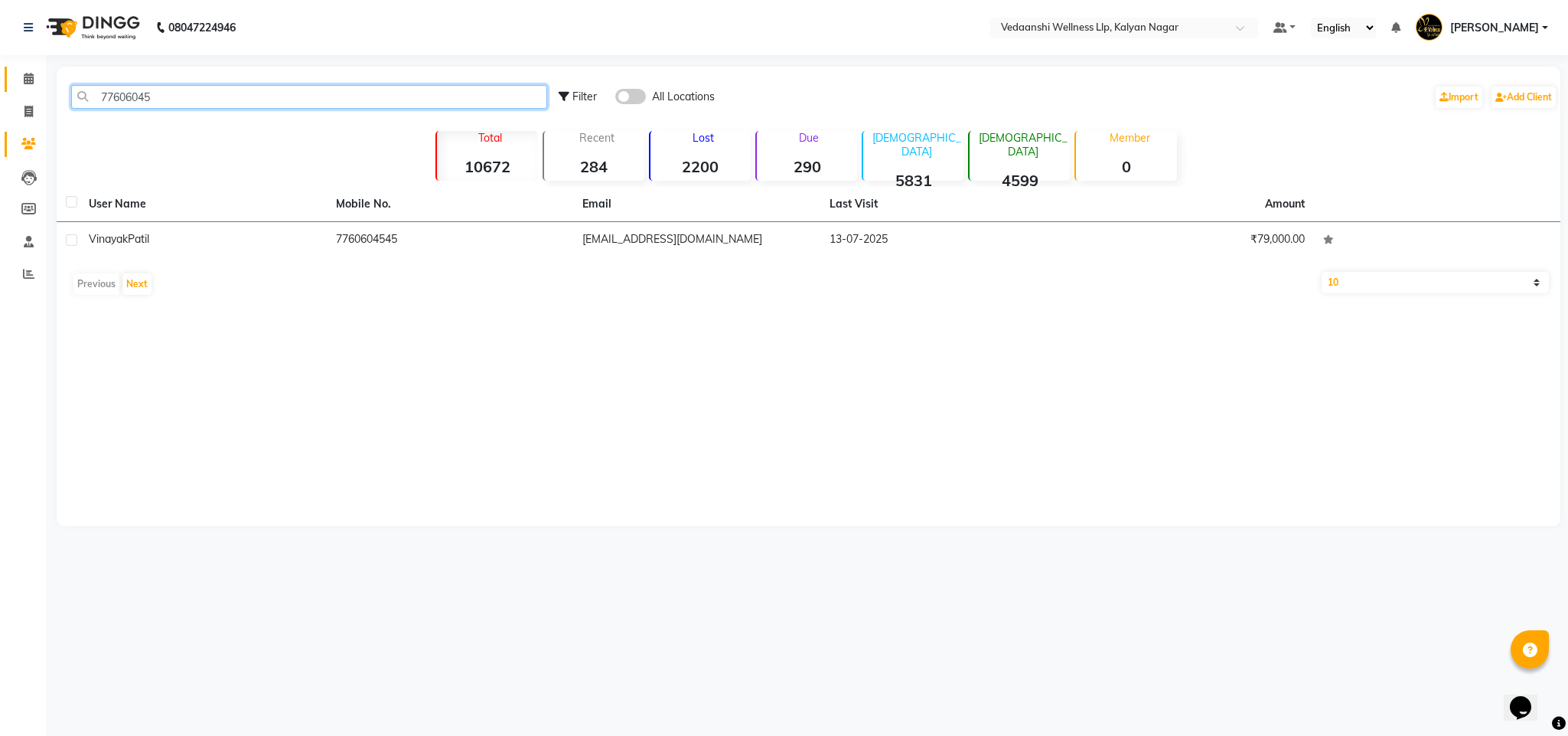
type input "77606045"
click at [21, 84] on span at bounding box center [28, 79] width 27 height 18
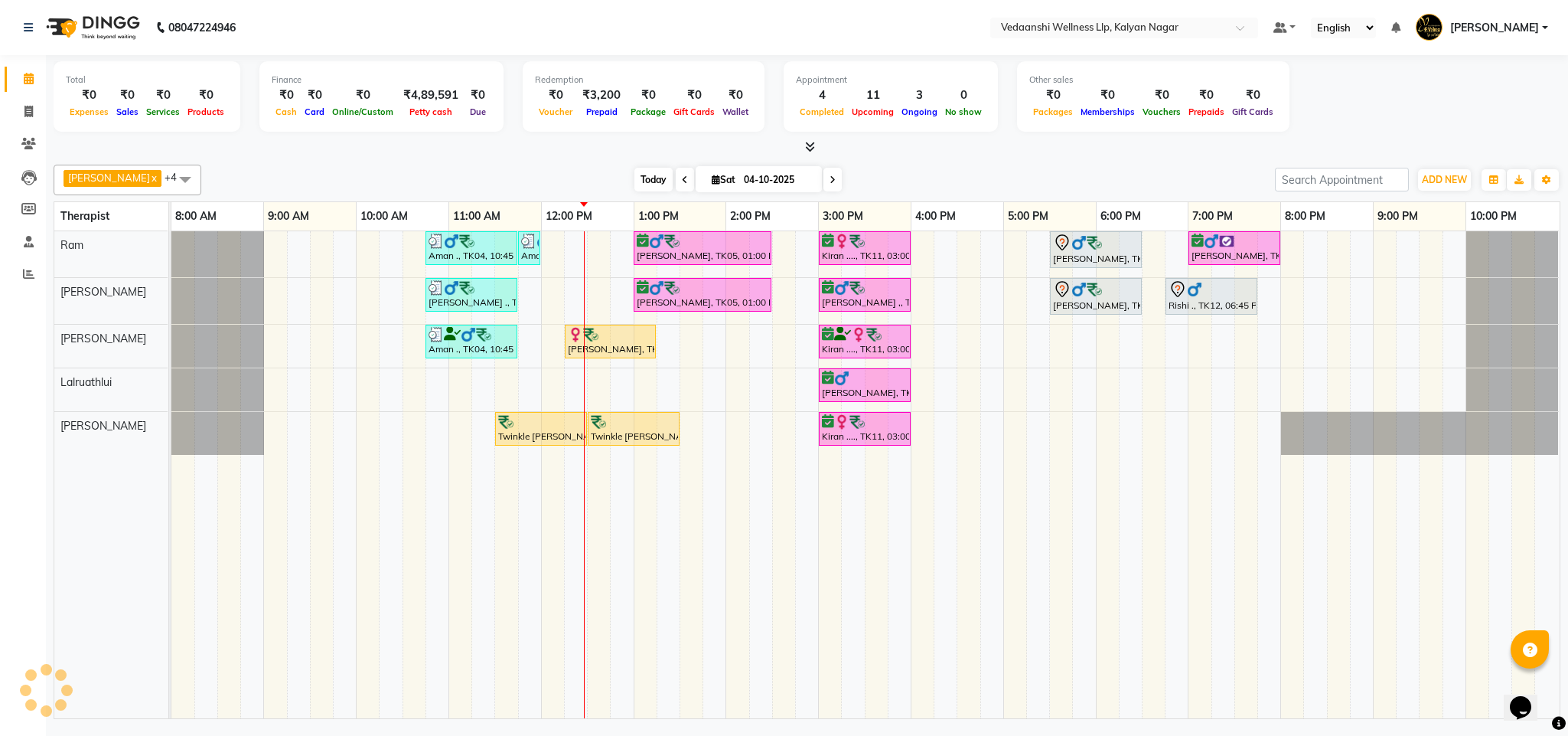
click at [634, 180] on span "Today" at bounding box center [653, 180] width 38 height 24
click at [887, 175] on div "[DATE] [DATE]" at bounding box center [737, 180] width 1058 height 23
click at [634, 184] on span "Today" at bounding box center [653, 180] width 38 height 24
click at [847, 163] on div "[PERSON_NAME] x [PERSON_NAME] x Lalruathlui x Ram x [PERSON_NAME] x +4 Select A…" at bounding box center [807, 438] width 1507 height 560
click at [639, 184] on span "Today" at bounding box center [653, 180] width 38 height 24
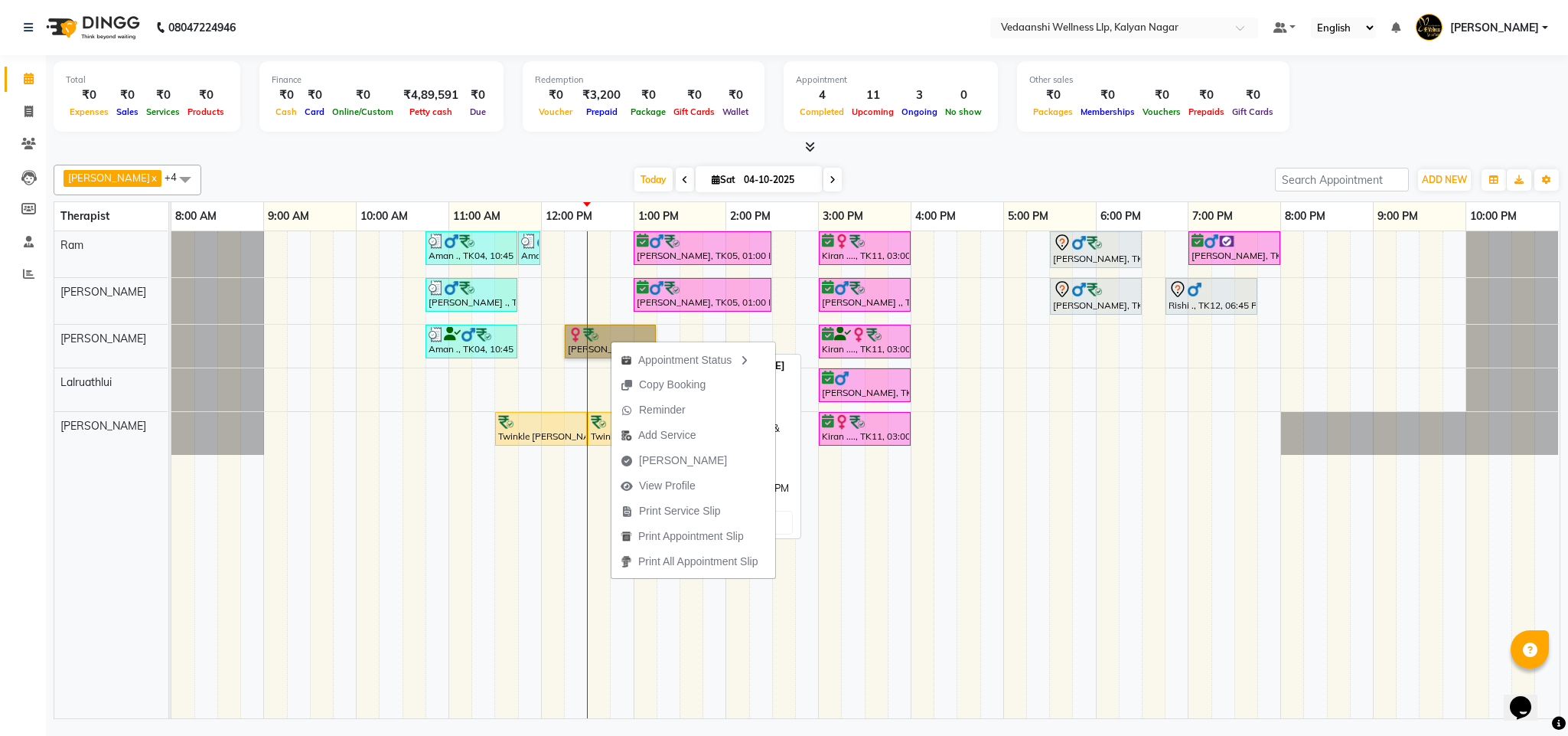
click at [602, 340] on link "[PERSON_NAME], TK10, 12:15 PM-01:15 PM, Swedish Massage with Wintergreen, Bayle…" at bounding box center [610, 341] width 91 height 34
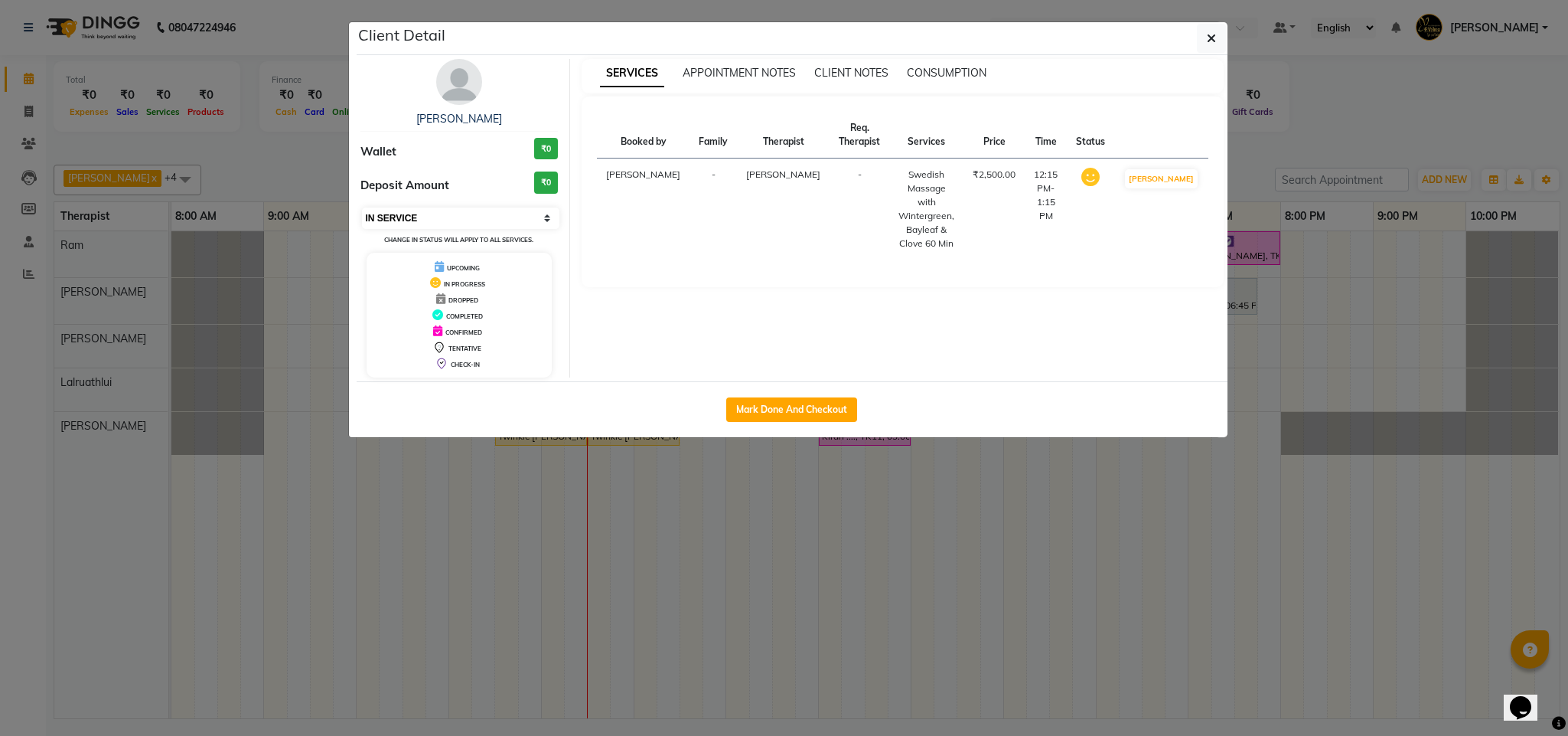
click at [433, 218] on select "Select IN SERVICE CONFIRMED TENTATIVE CHECK IN MARK DONE DROPPED UPCOMING" at bounding box center [460, 218] width 198 height 21
select select "7"
click at [362, 209] on select "Select IN SERVICE CONFIRMED TENTATIVE CHECK IN MARK DONE DROPPED UPCOMING" at bounding box center [460, 218] width 198 height 21
click at [1212, 36] on icon "button" at bounding box center [1211, 38] width 9 height 12
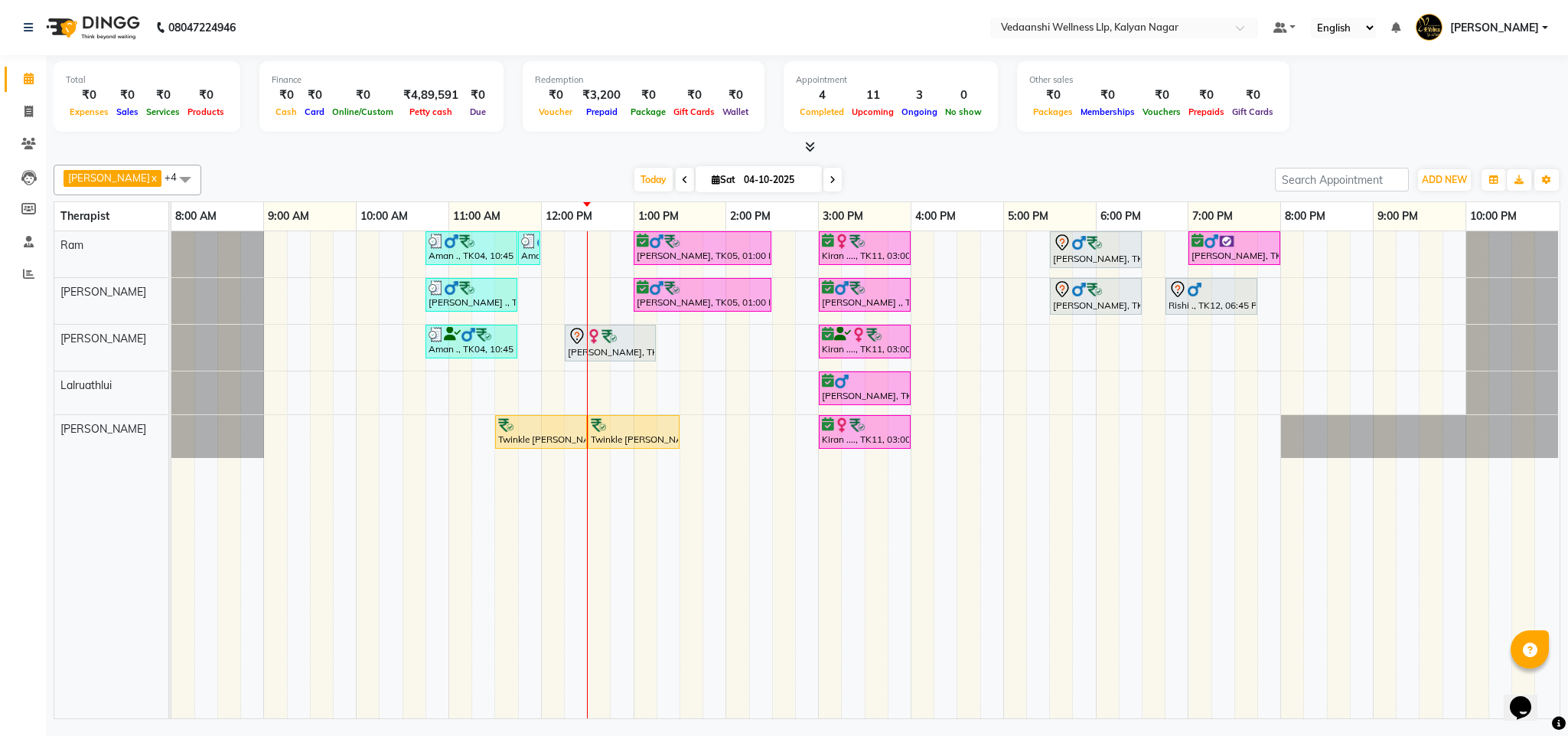
drag, startPoint x: 604, startPoint y: 326, endPoint x: 530, endPoint y: 201, distance: 145.3
click at [530, 201] on div "[PERSON_NAME] x [PERSON_NAME] x Lalruathlui x Ram x [PERSON_NAME] x +4 Select A…" at bounding box center [807, 438] width 1507 height 560
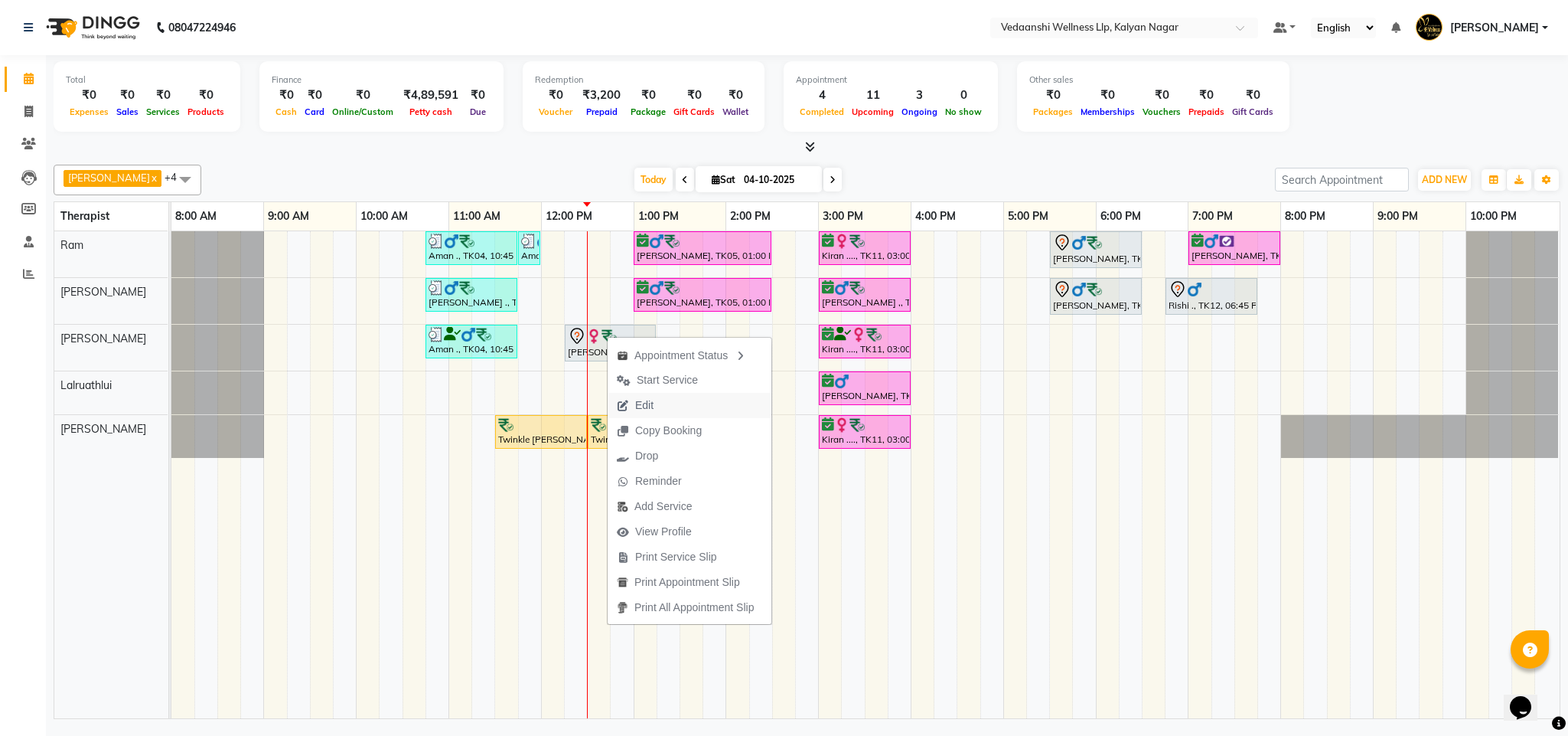
click at [650, 400] on span "Edit" at bounding box center [644, 405] width 19 height 16
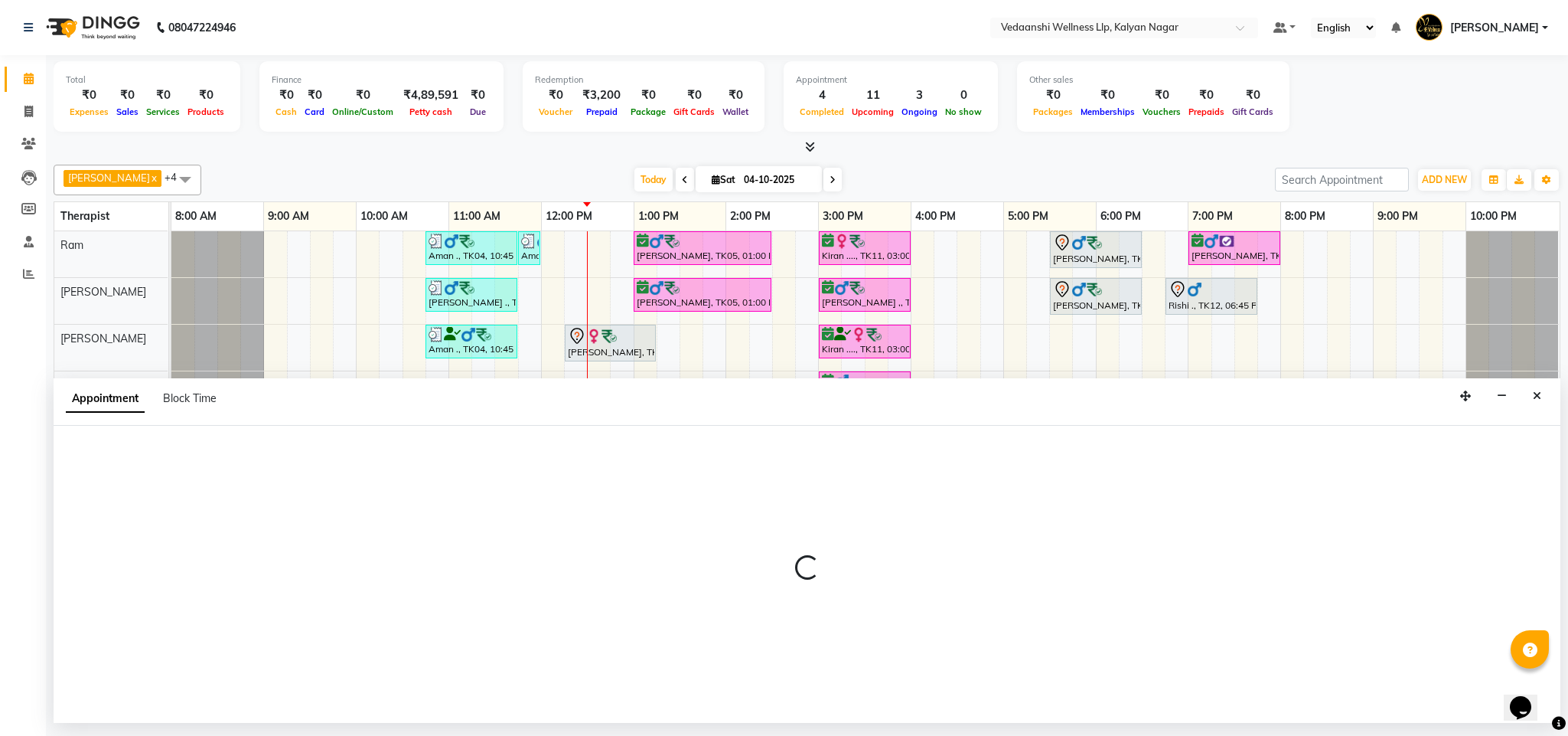
select select "tentative"
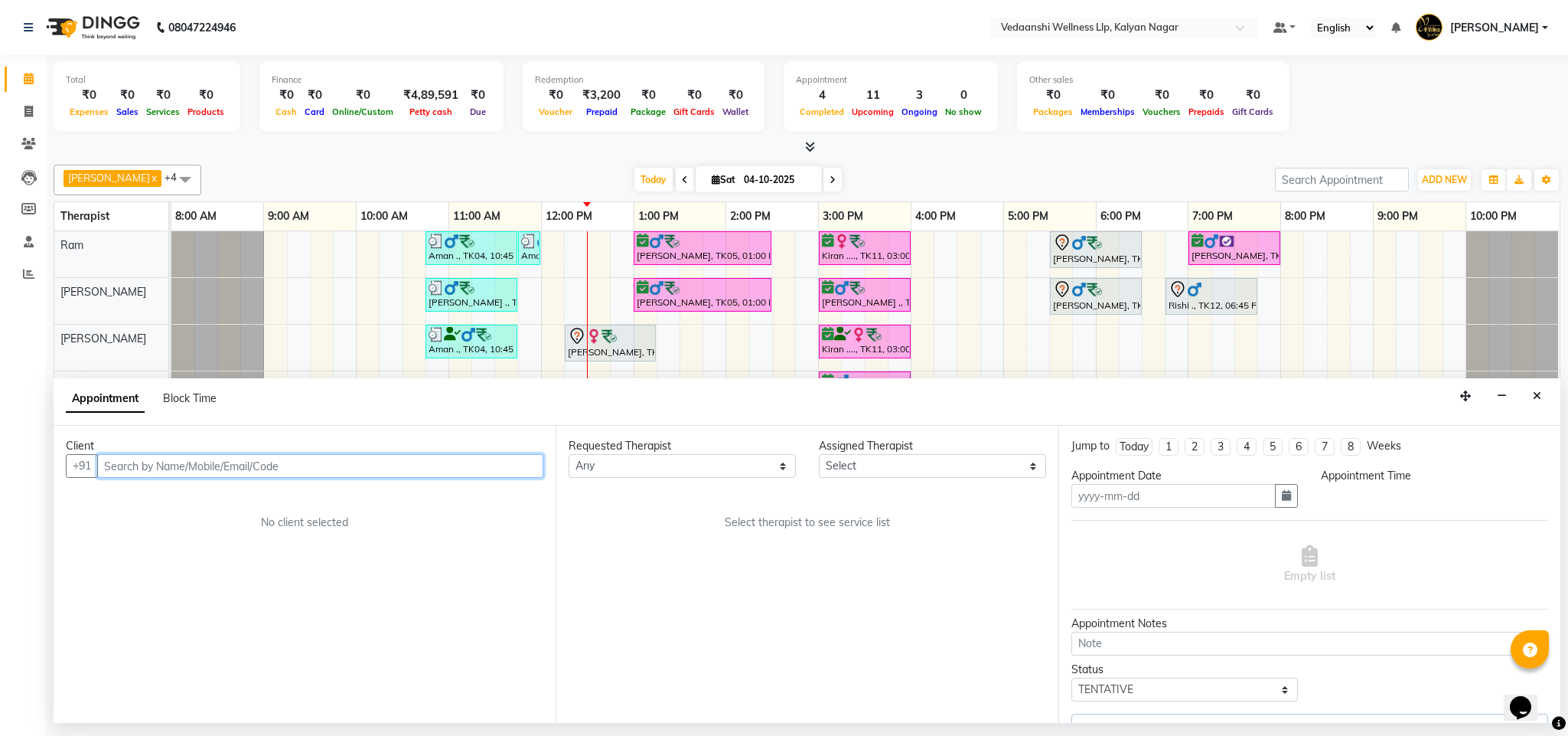
type input "04-10-2025"
select select "735"
select select "67322"
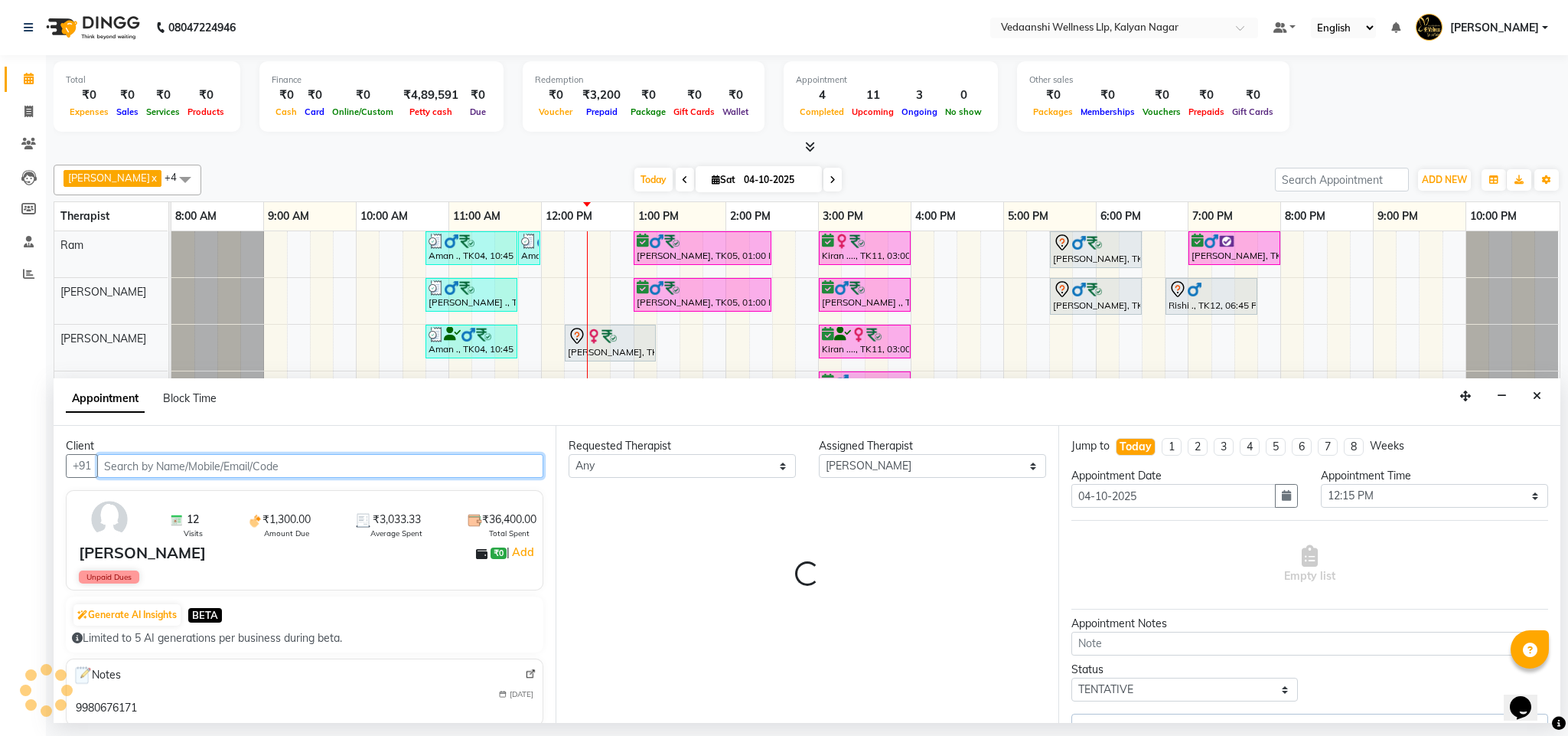
select select "1336"
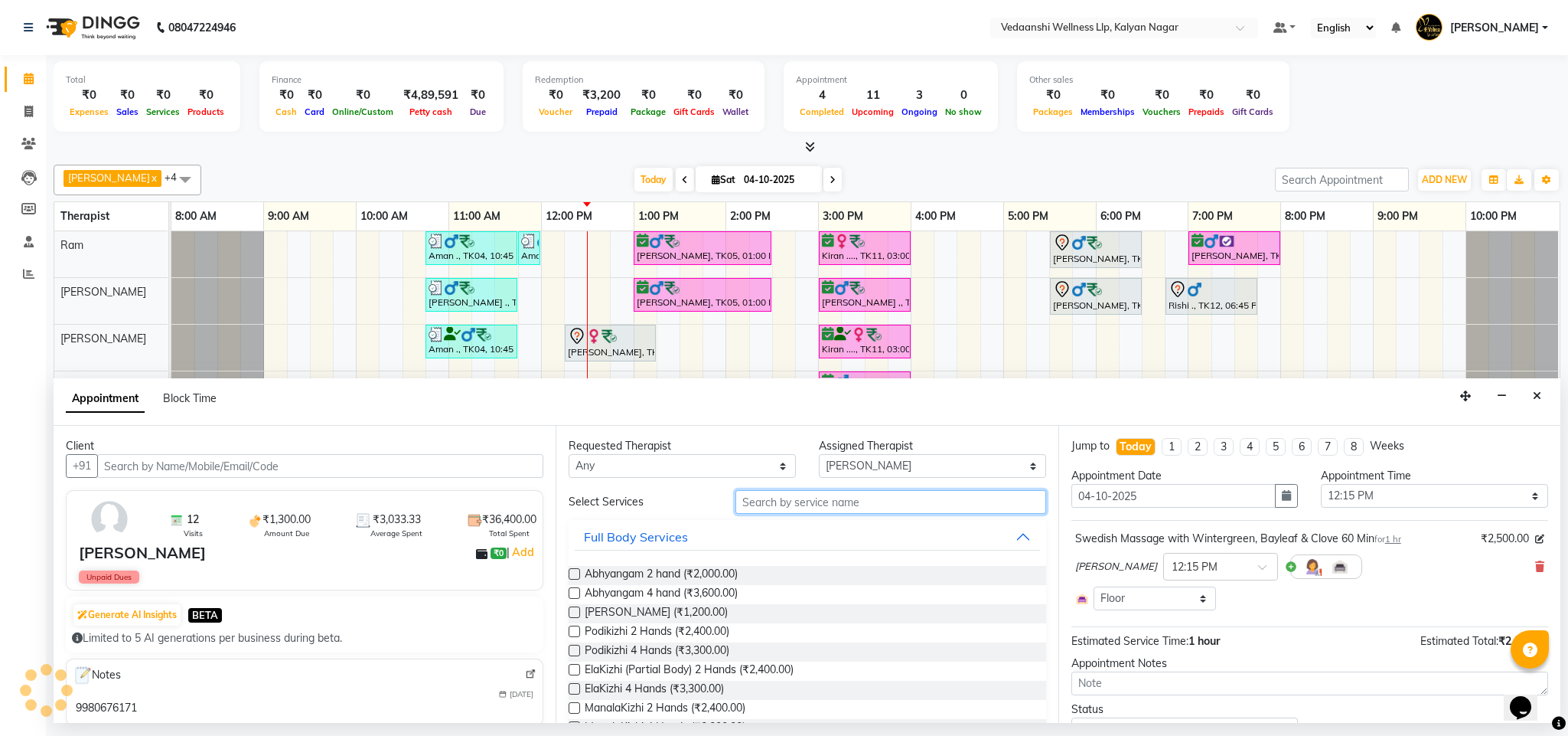
click at [775, 510] on input "text" at bounding box center [891, 501] width 311 height 24
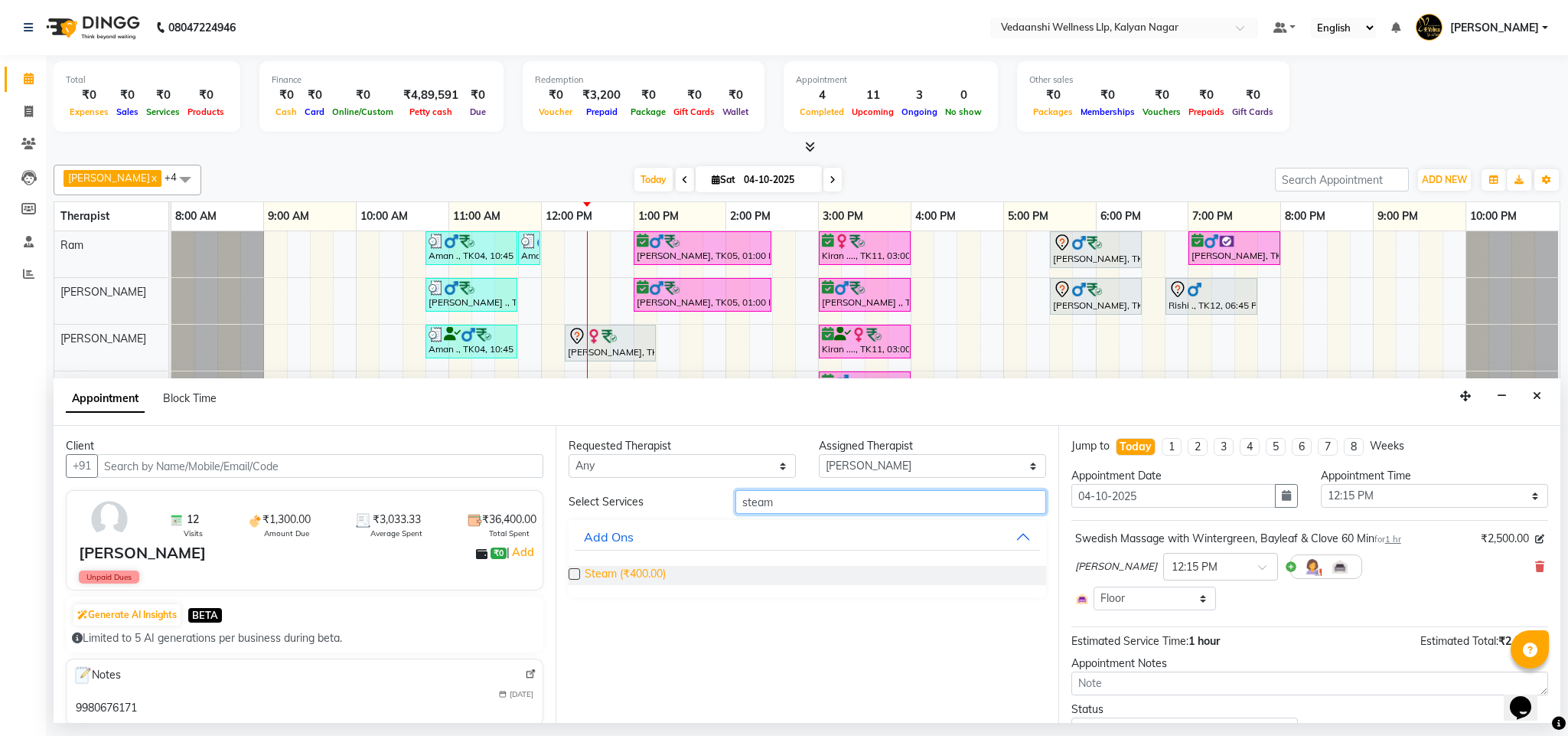
type input "steam"
click at [610, 577] on span "Steam (₹400.00)" at bounding box center [625, 575] width 81 height 20
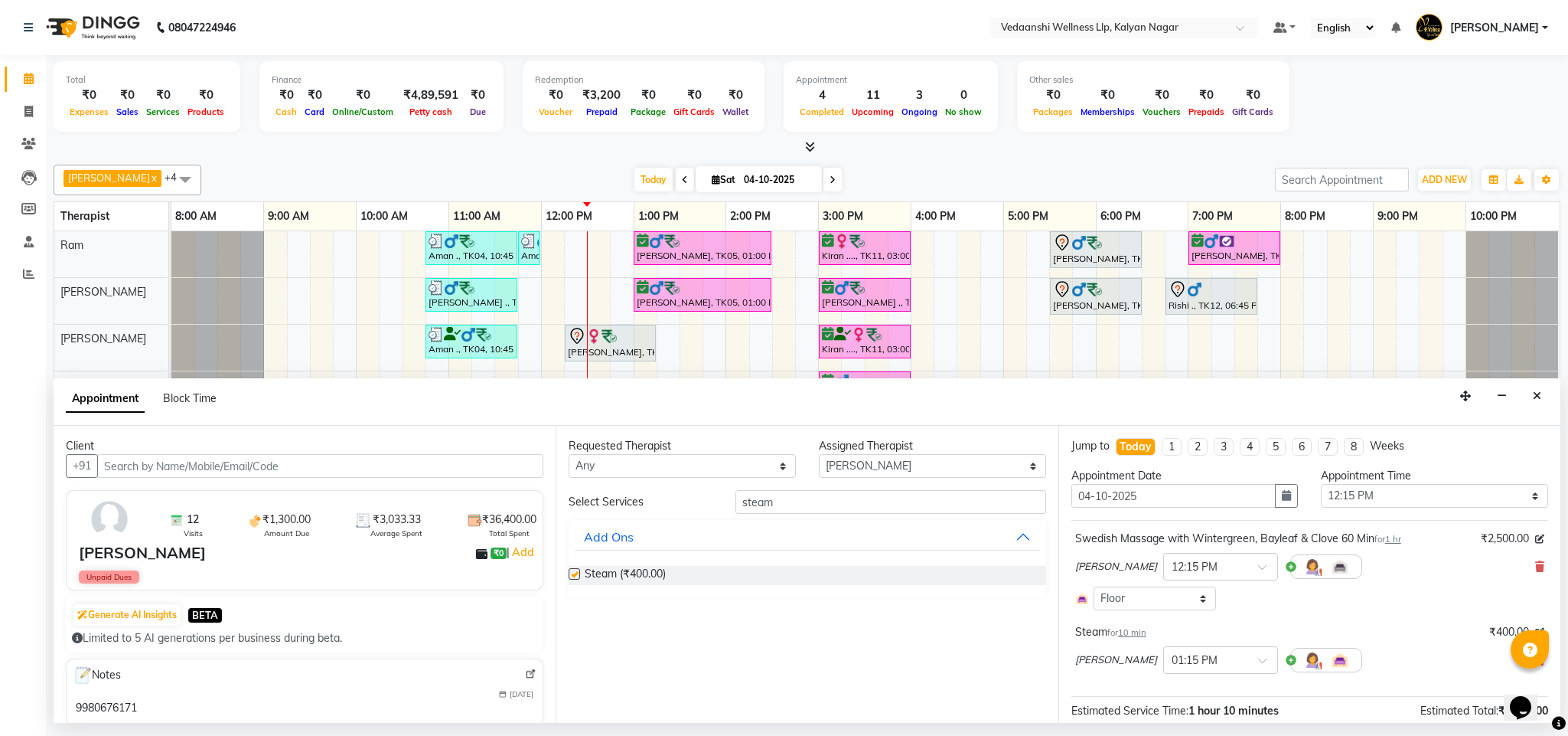
checkbox input "false"
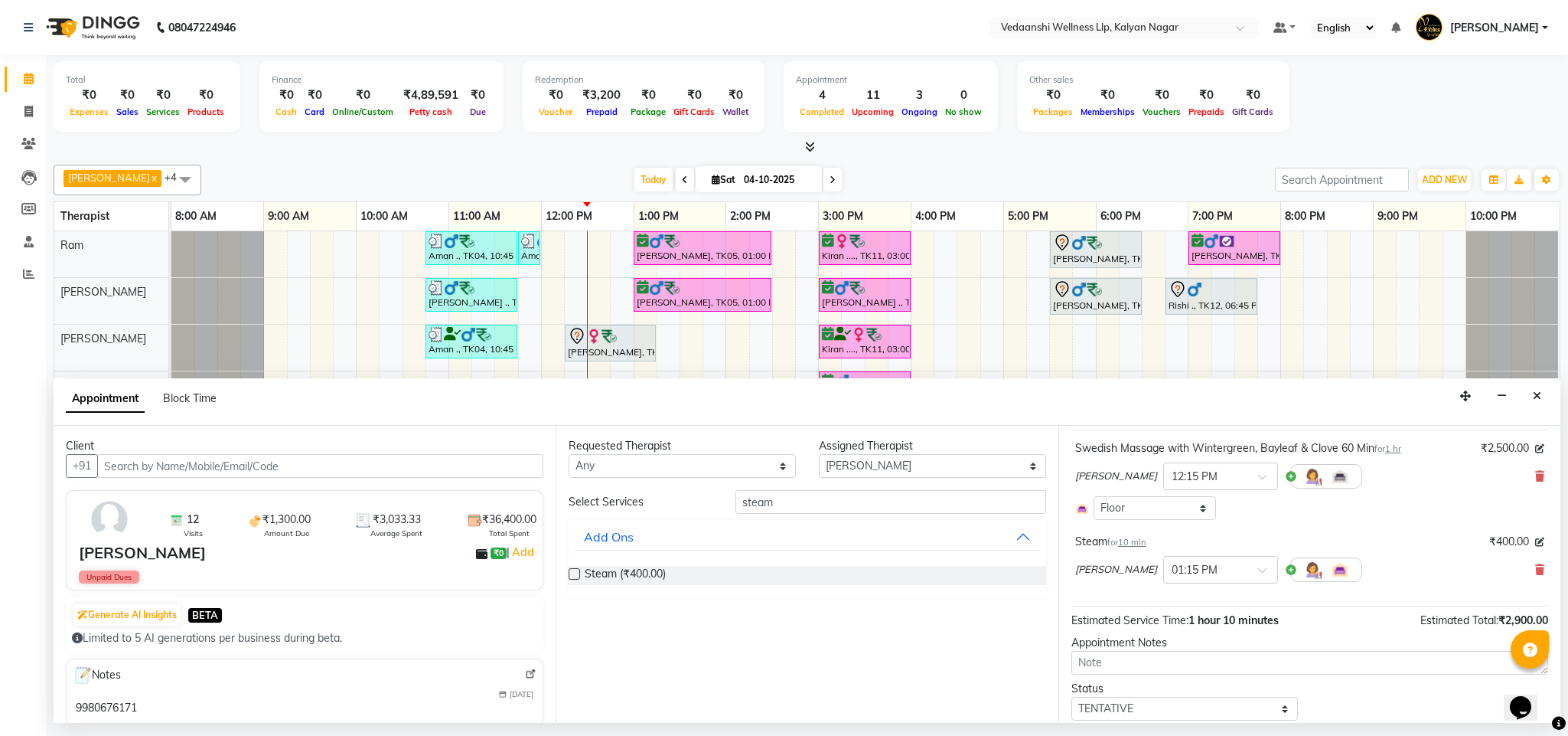
scroll to position [142, 0]
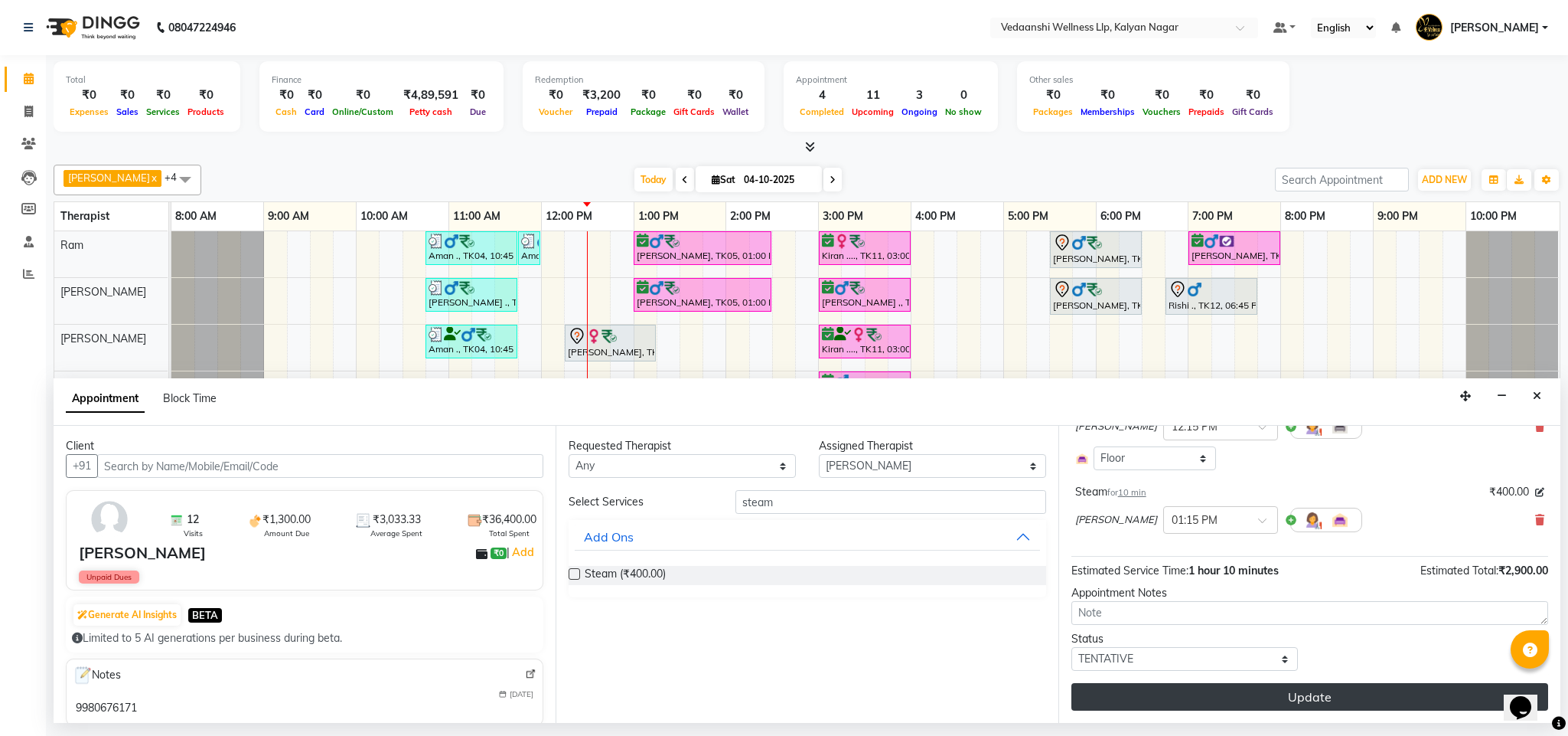
click at [1185, 705] on button "Update" at bounding box center [1309, 696] width 477 height 28
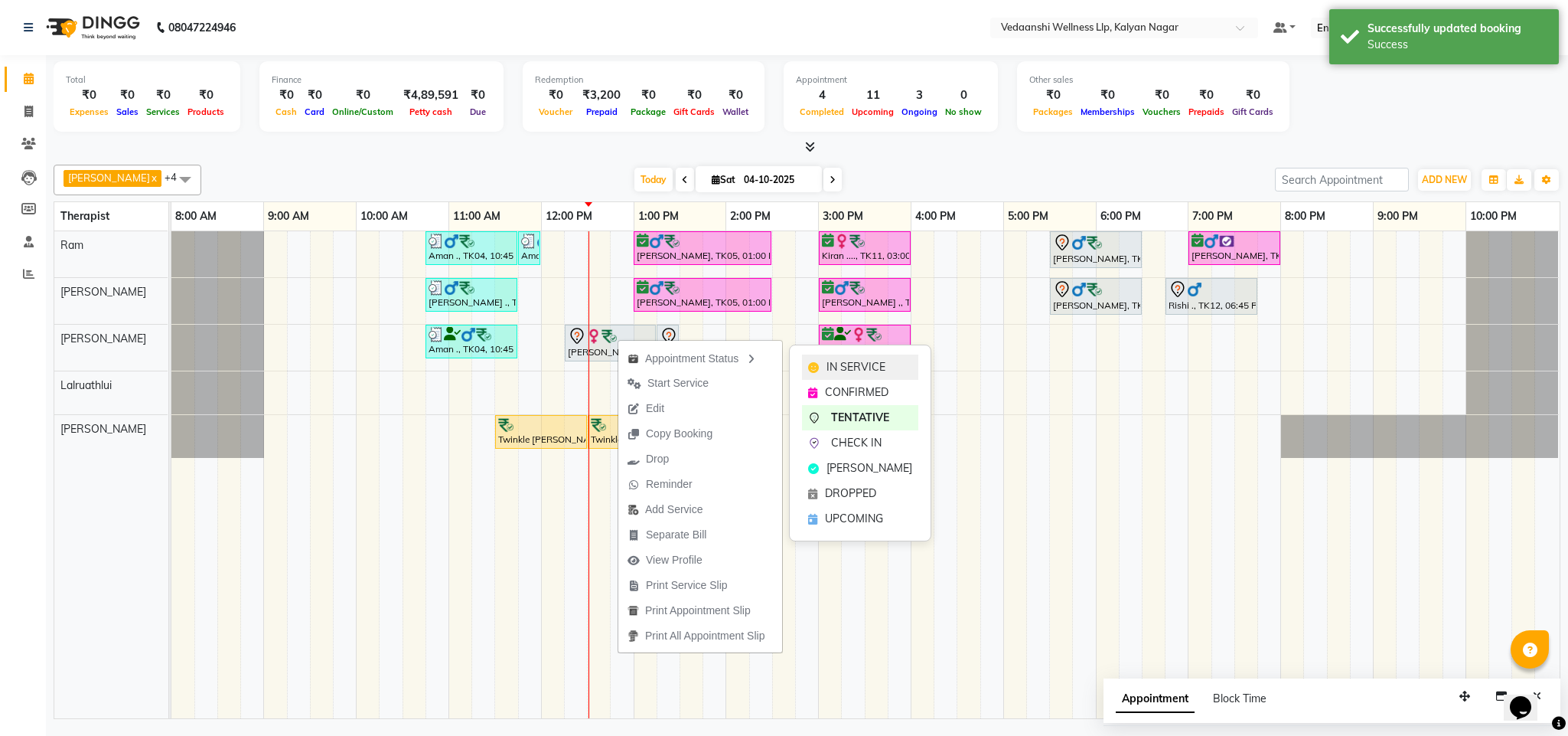
click at [866, 365] on span "IN SERVICE" at bounding box center [856, 367] width 59 height 16
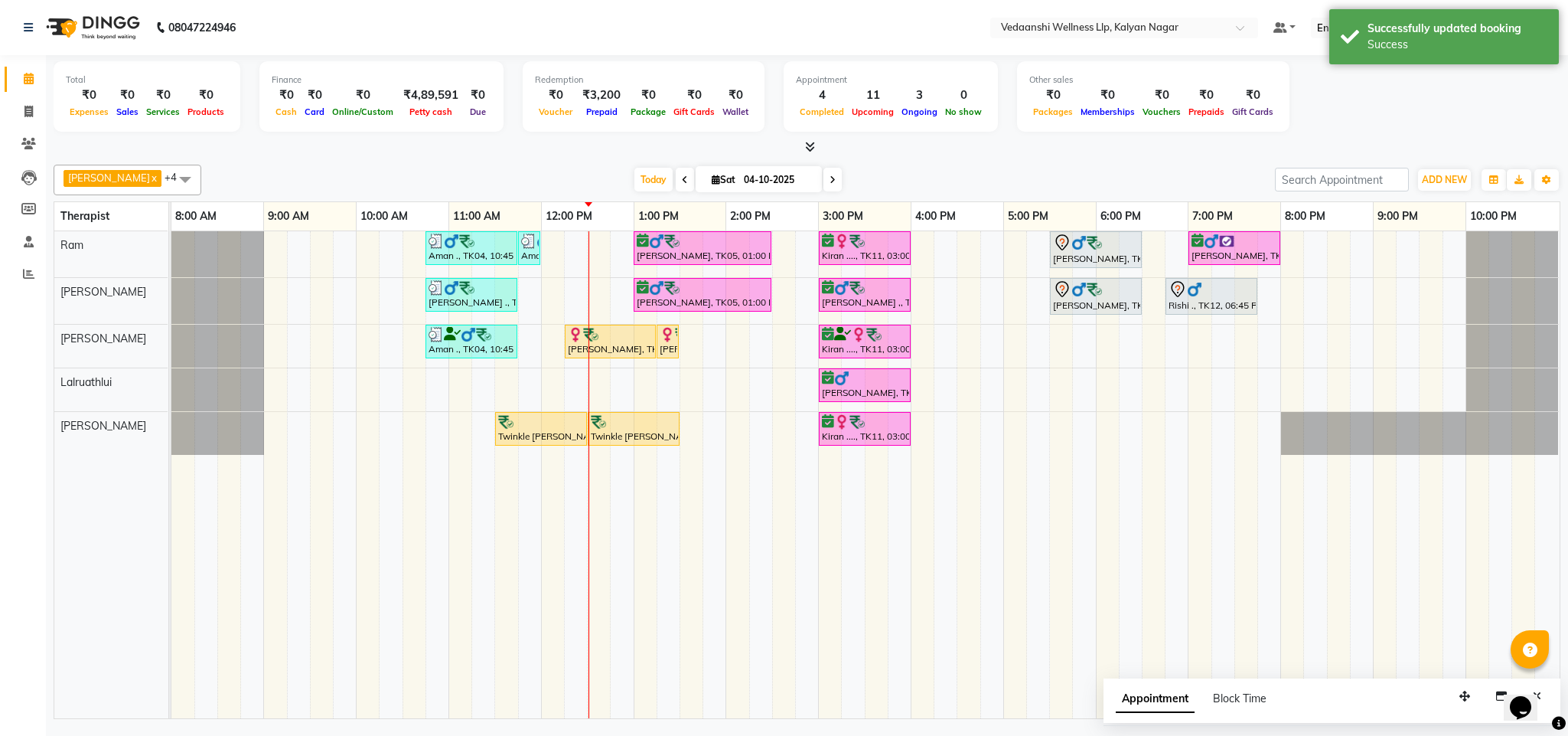
click at [840, 165] on div "[PERSON_NAME] x [PERSON_NAME] x Lalruathlui x Ram x [PERSON_NAME] x +4 Select A…" at bounding box center [807, 180] width 1507 height 30
click at [634, 178] on span "Today" at bounding box center [653, 180] width 38 height 24
click at [934, 191] on div "[DATE] [DATE]" at bounding box center [737, 180] width 1058 height 23
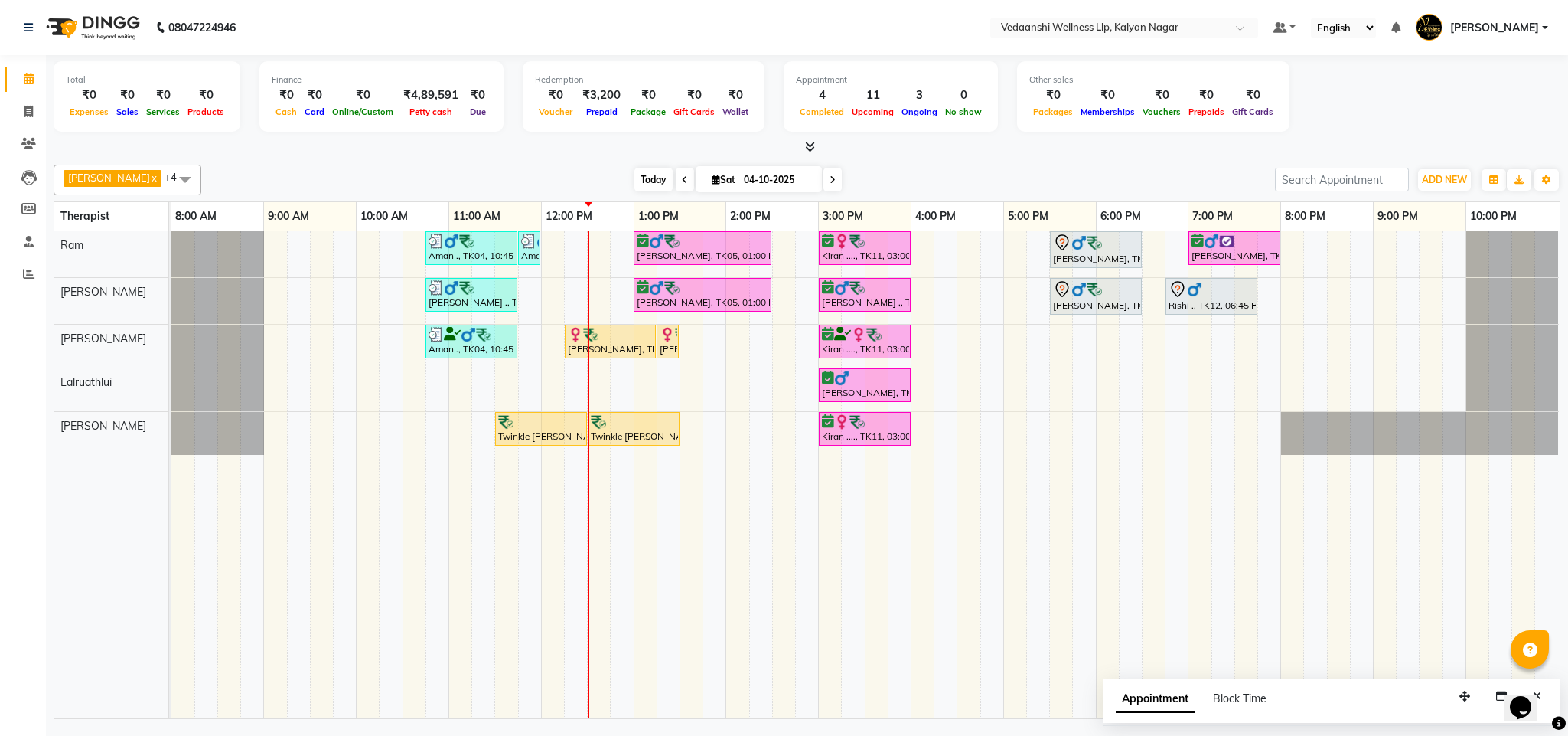
click at [634, 174] on span "Today" at bounding box center [653, 180] width 38 height 24
click at [912, 156] on div "Total ₹0 Expenses ₹0 Sales ₹0 Services ₹0 Products Finance ₹0 Cash ₹0 Card ₹0 O…" at bounding box center [807, 388] width 1522 height 668
click at [634, 185] on span "Today" at bounding box center [653, 180] width 38 height 24
click at [920, 168] on div "[DATE] [DATE]" at bounding box center [737, 180] width 1058 height 23
click at [639, 174] on span "Today" at bounding box center [653, 180] width 38 height 24
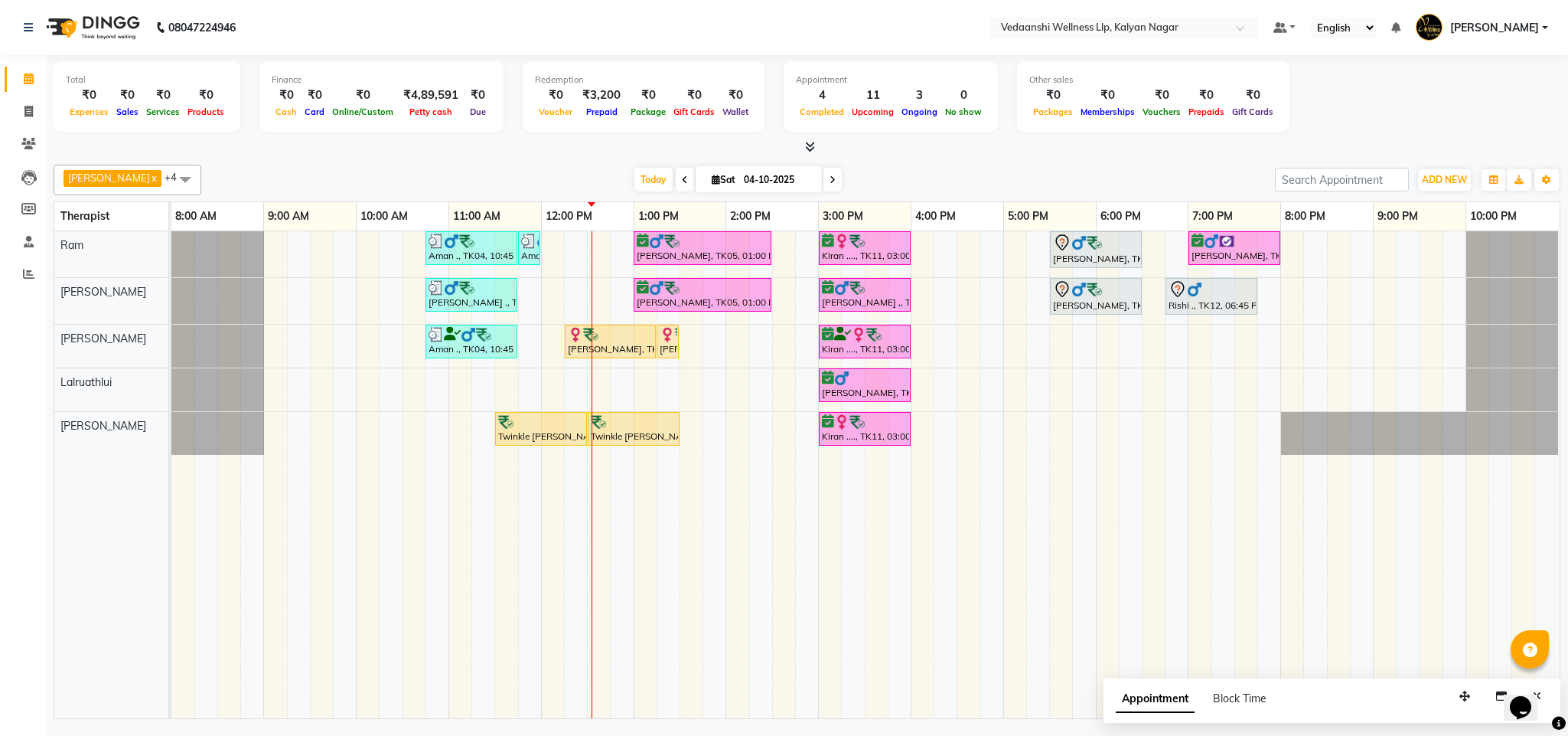
click at [909, 168] on div "[PERSON_NAME] x [PERSON_NAME] x Lalruathlui x Ram x [PERSON_NAME] x +4 Select A…" at bounding box center [807, 180] width 1507 height 30
click at [634, 178] on span "Today" at bounding box center [653, 180] width 38 height 24
click at [907, 170] on div "[DATE] [DATE]" at bounding box center [737, 180] width 1058 height 23
click at [634, 172] on span "Today" at bounding box center [653, 180] width 38 height 24
click at [868, 162] on div "[PERSON_NAME] x [PERSON_NAME] x Lalruathlui x Ram x [PERSON_NAME] x +4 Select A…" at bounding box center [807, 438] width 1507 height 560
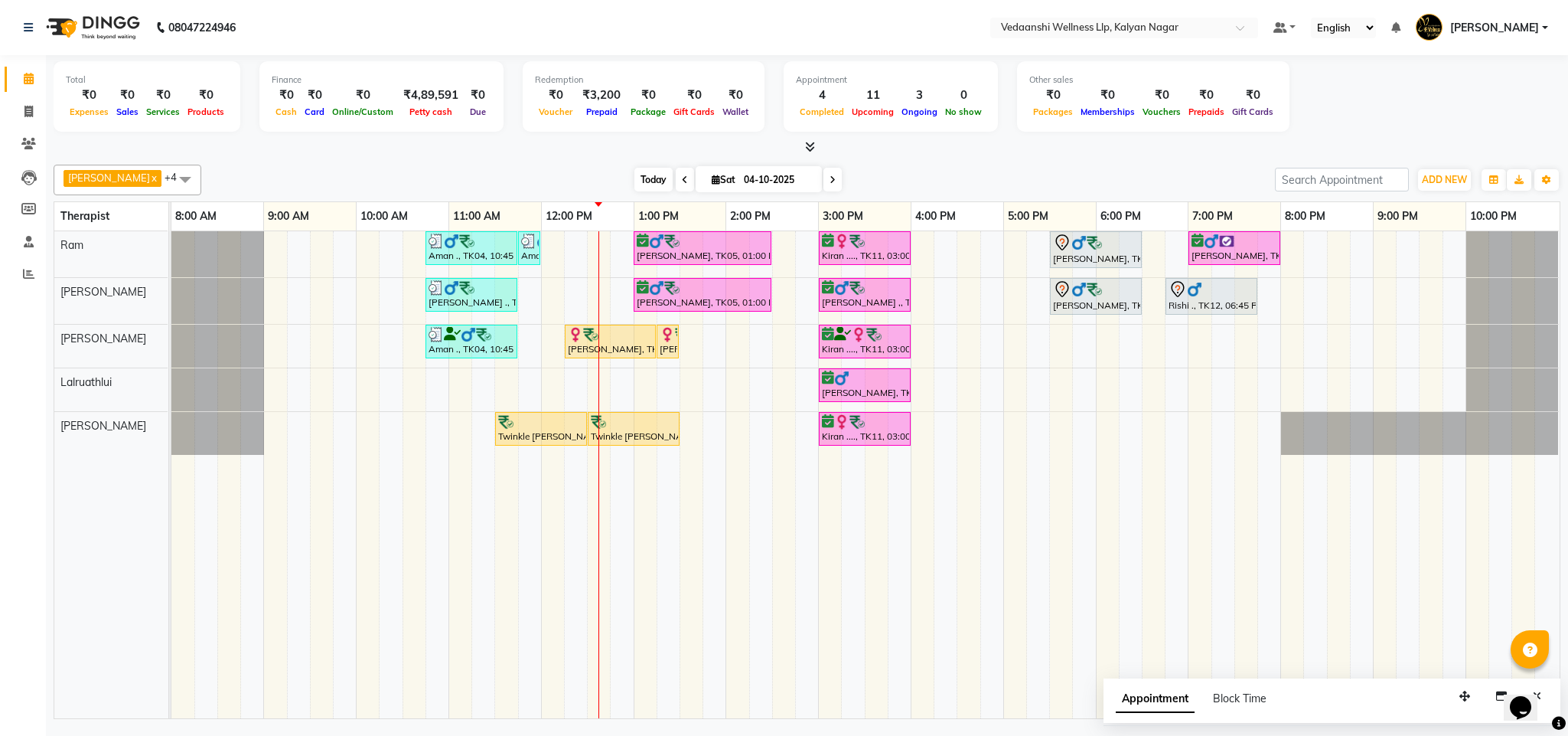
click at [636, 180] on span "Today" at bounding box center [653, 180] width 38 height 24
click at [634, 182] on span "Today" at bounding box center [653, 180] width 38 height 24
click at [900, 184] on div "[DATE] [DATE]" at bounding box center [737, 180] width 1058 height 23
click at [739, 175] on input "04-10-2025" at bounding box center [777, 180] width 76 height 23
select select "10"
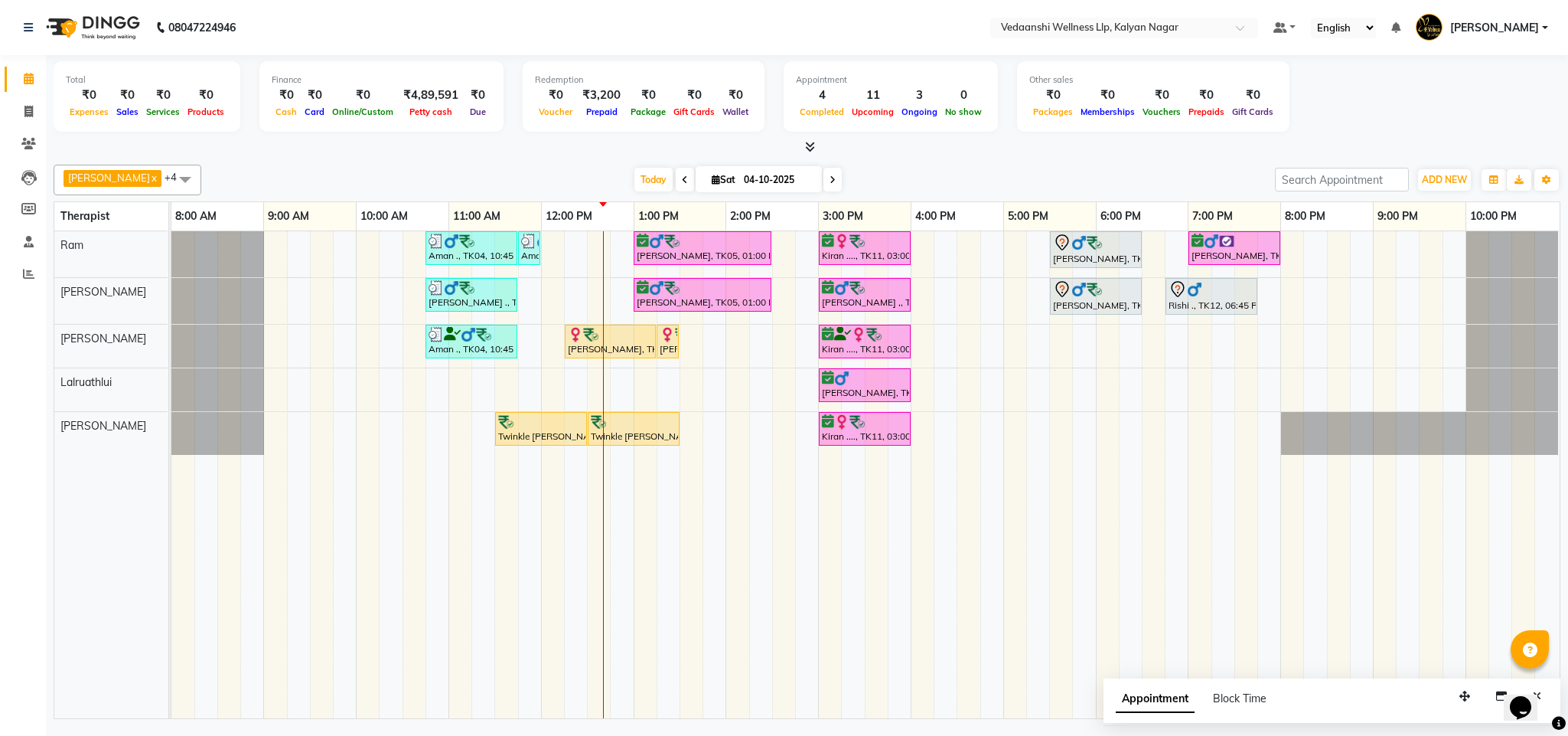
select select "2025"
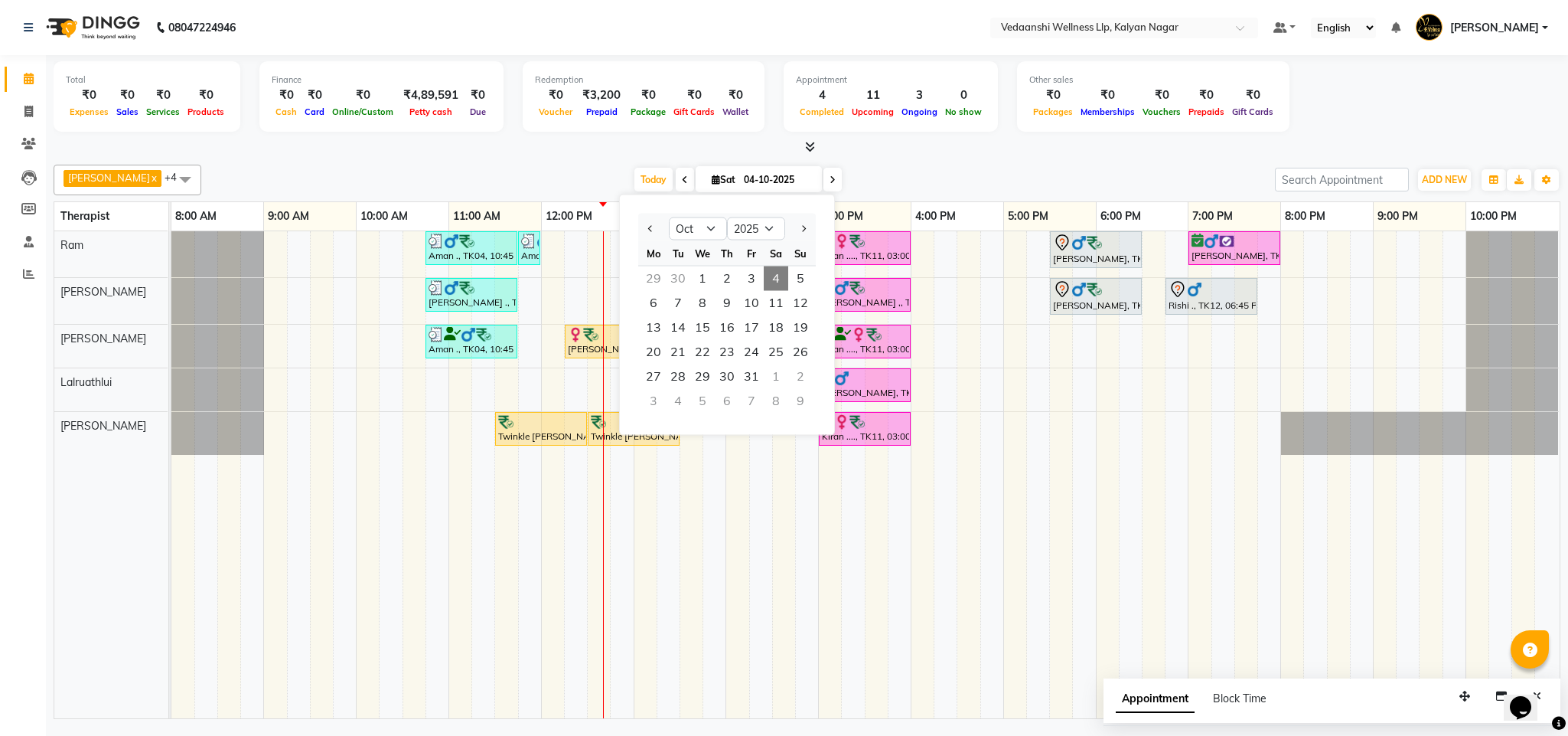
drag, startPoint x: 898, startPoint y: 171, endPoint x: 797, endPoint y: 180, distance: 101.4
click at [879, 140] on div at bounding box center [807, 148] width 1507 height 16
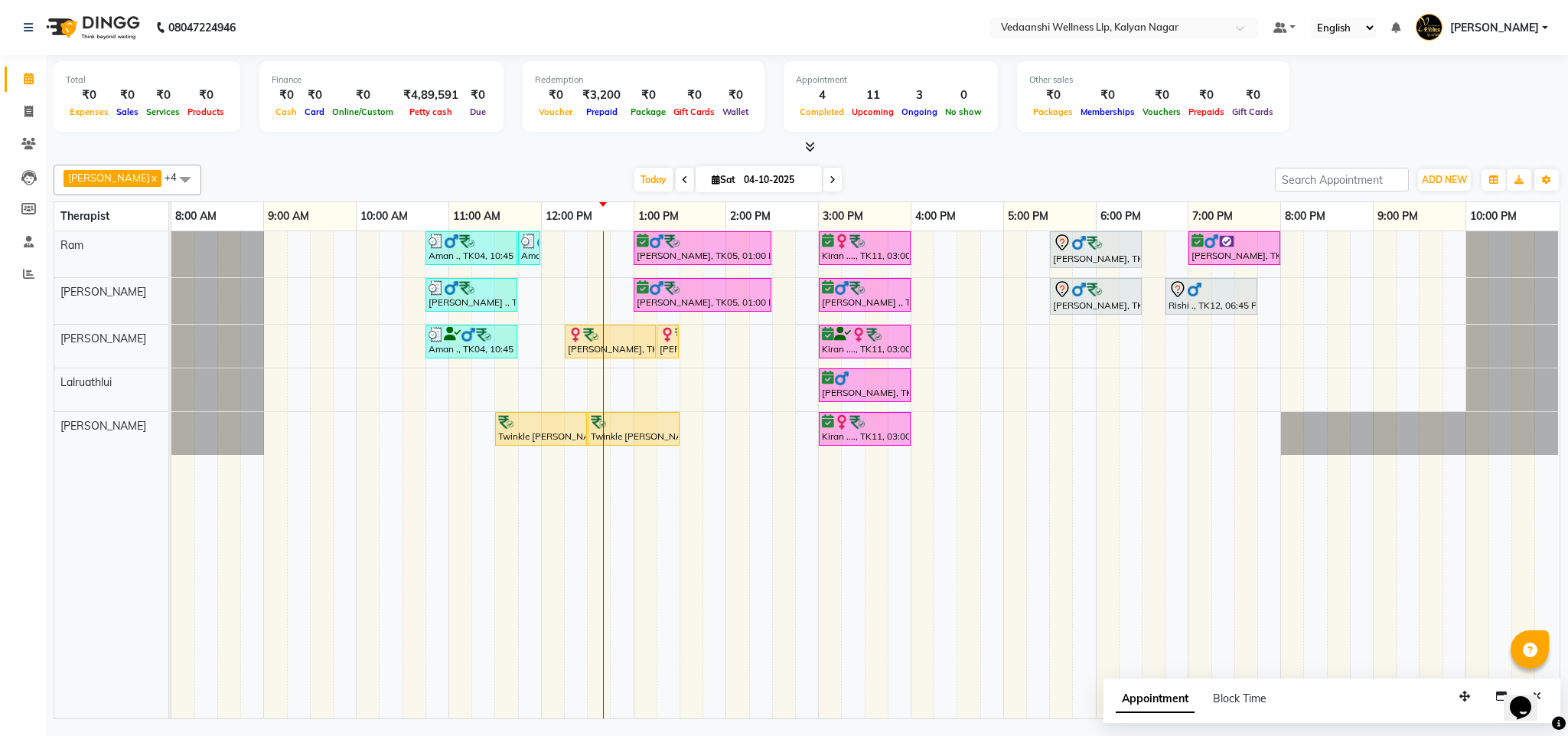
click at [753, 180] on input "04-10-2025" at bounding box center [777, 180] width 76 height 23
select select "10"
select select "2025"
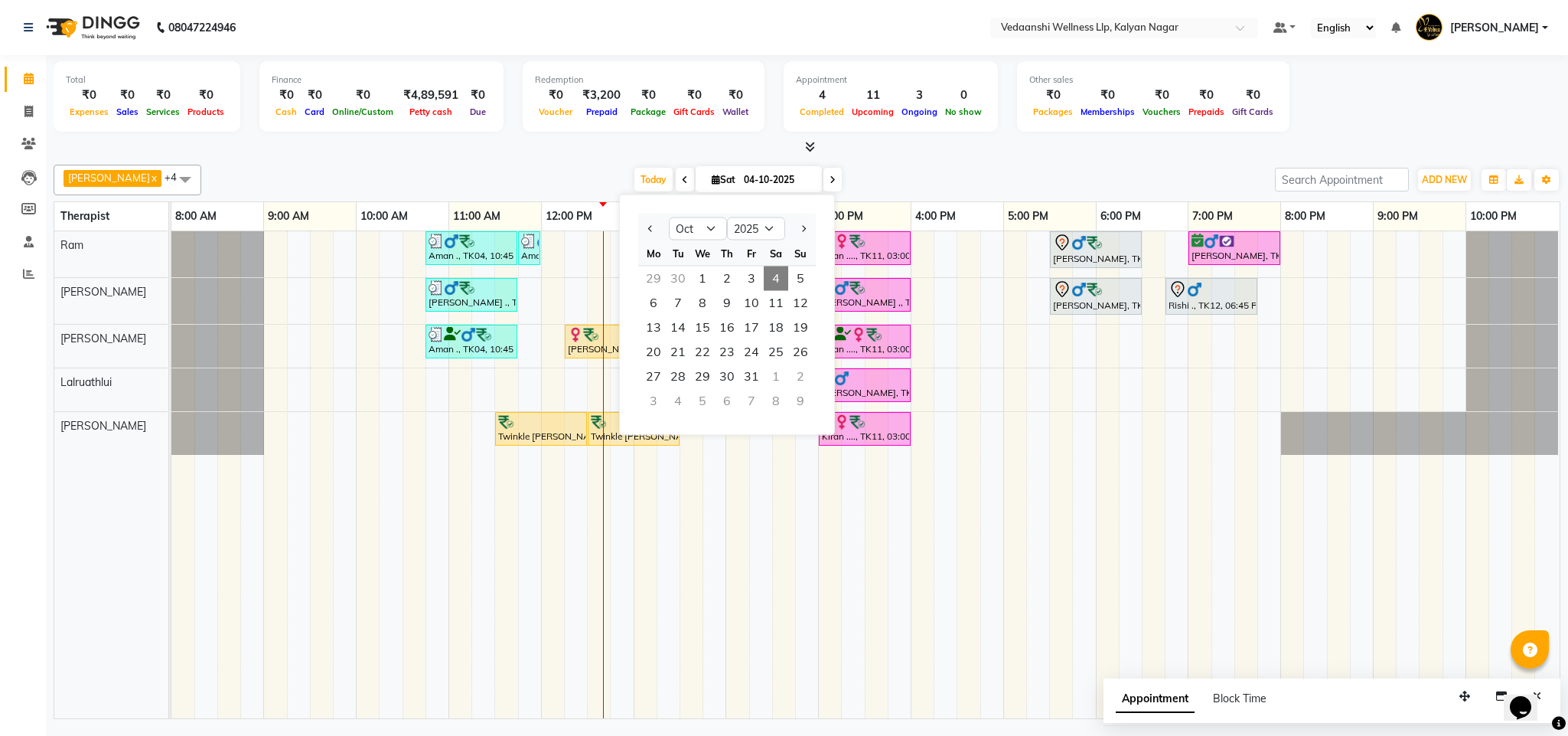
click at [863, 154] on div at bounding box center [807, 148] width 1507 height 16
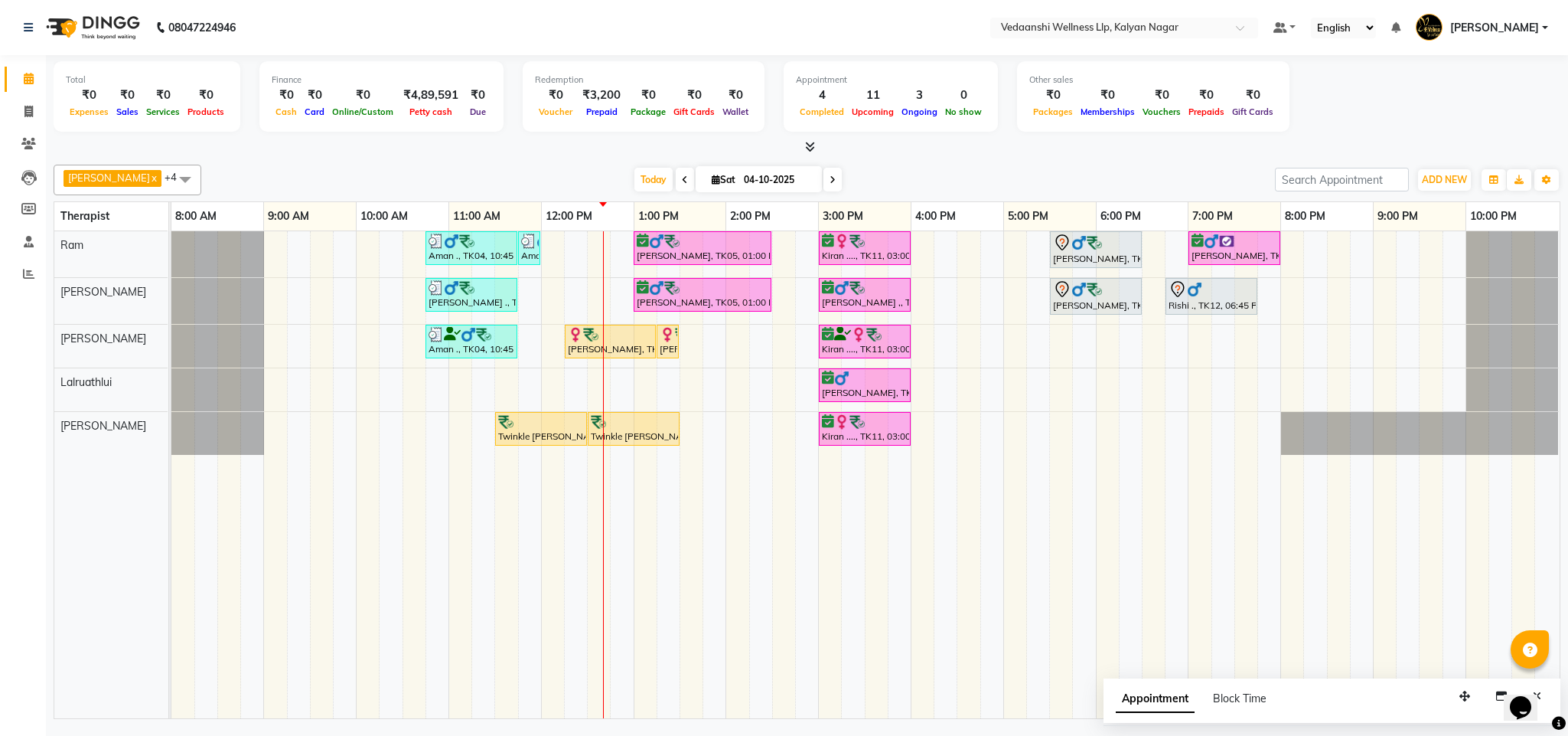
click at [830, 180] on icon at bounding box center [832, 180] width 6 height 9
type input "05-10-2025"
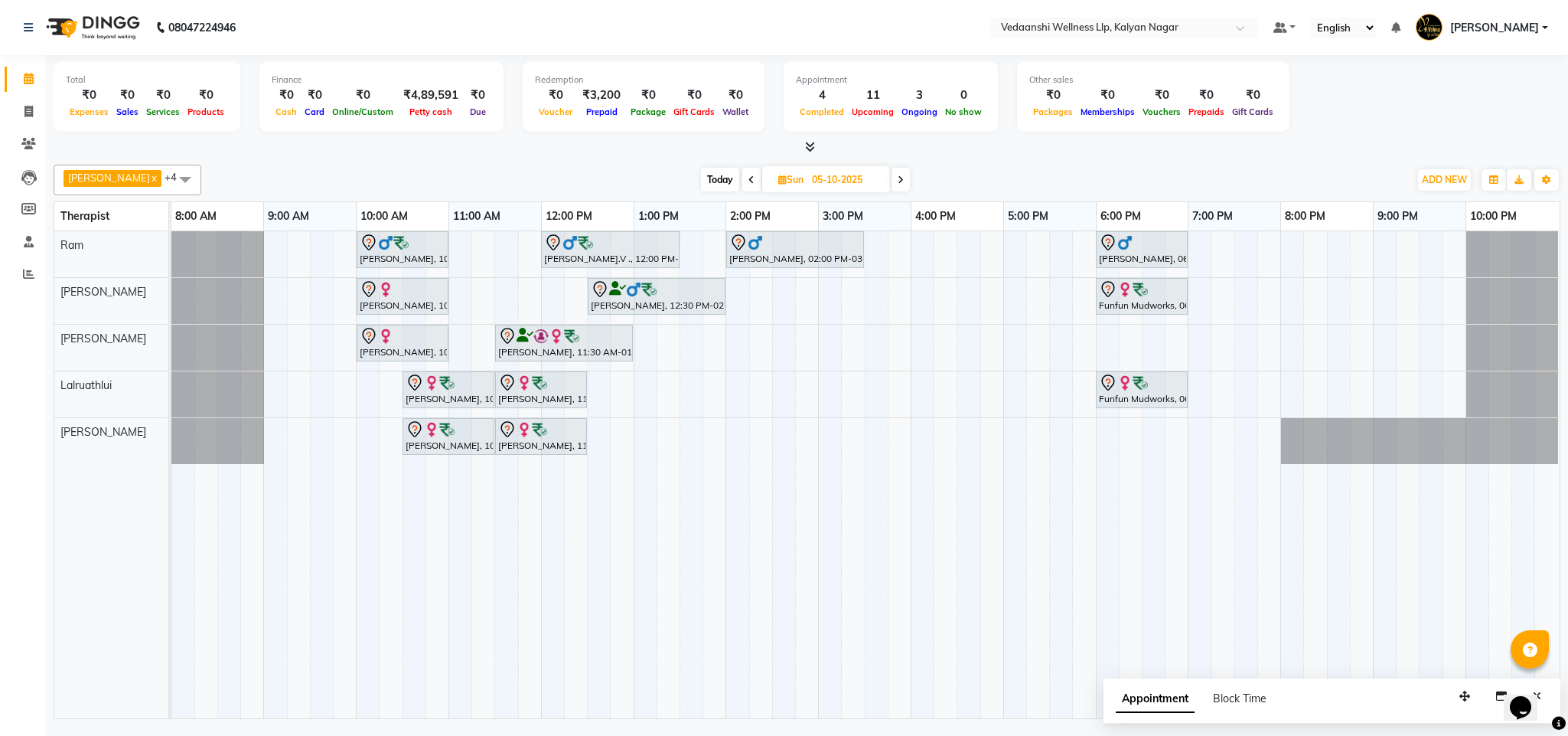
click at [780, 301] on div "Vijendra Singh, 10:00 AM-11:00 AM, Swedish Massage with Wintergreen, Bayleaf & …" at bounding box center [865, 475] width 1388 height 487
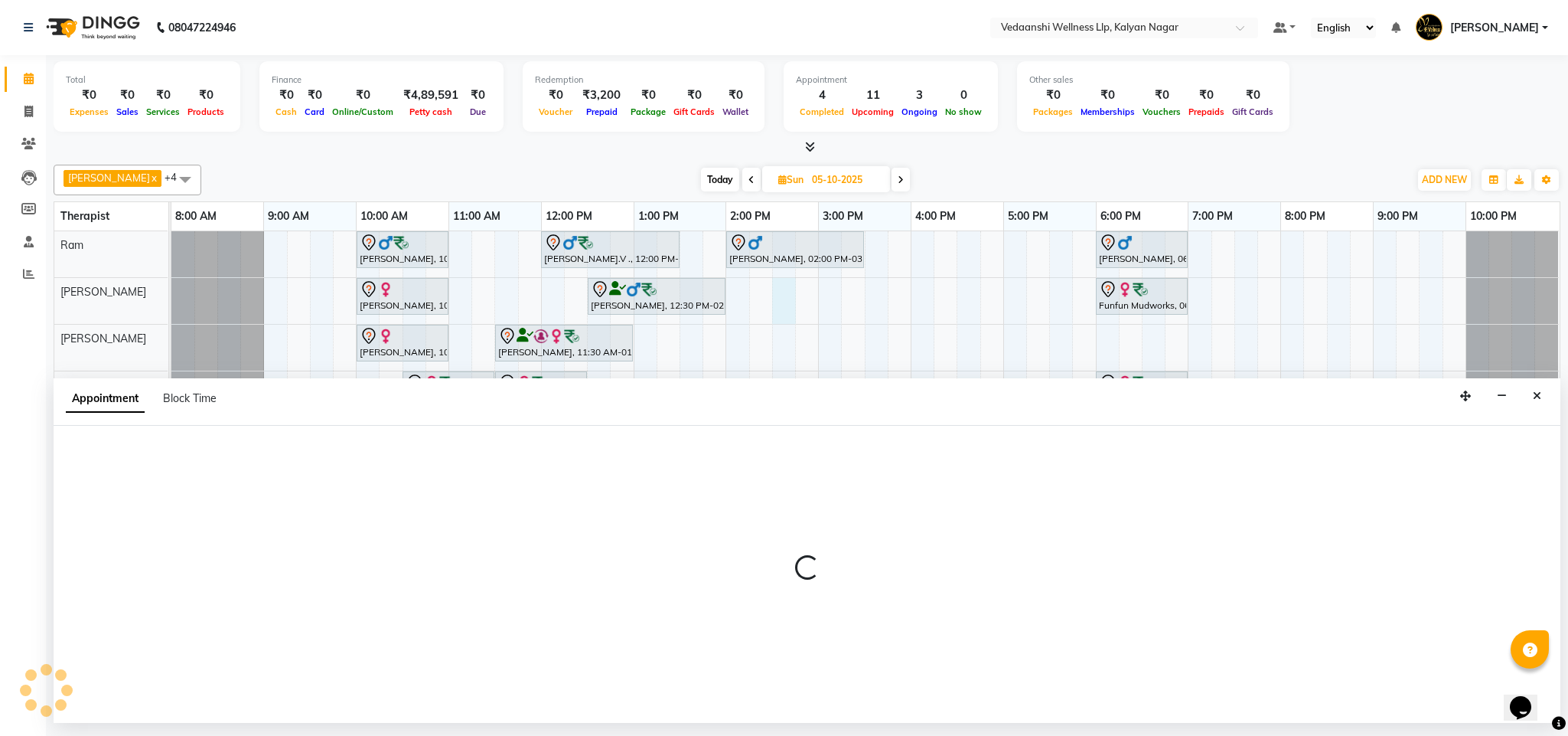
select select "79390"
select select "870"
select select "tentative"
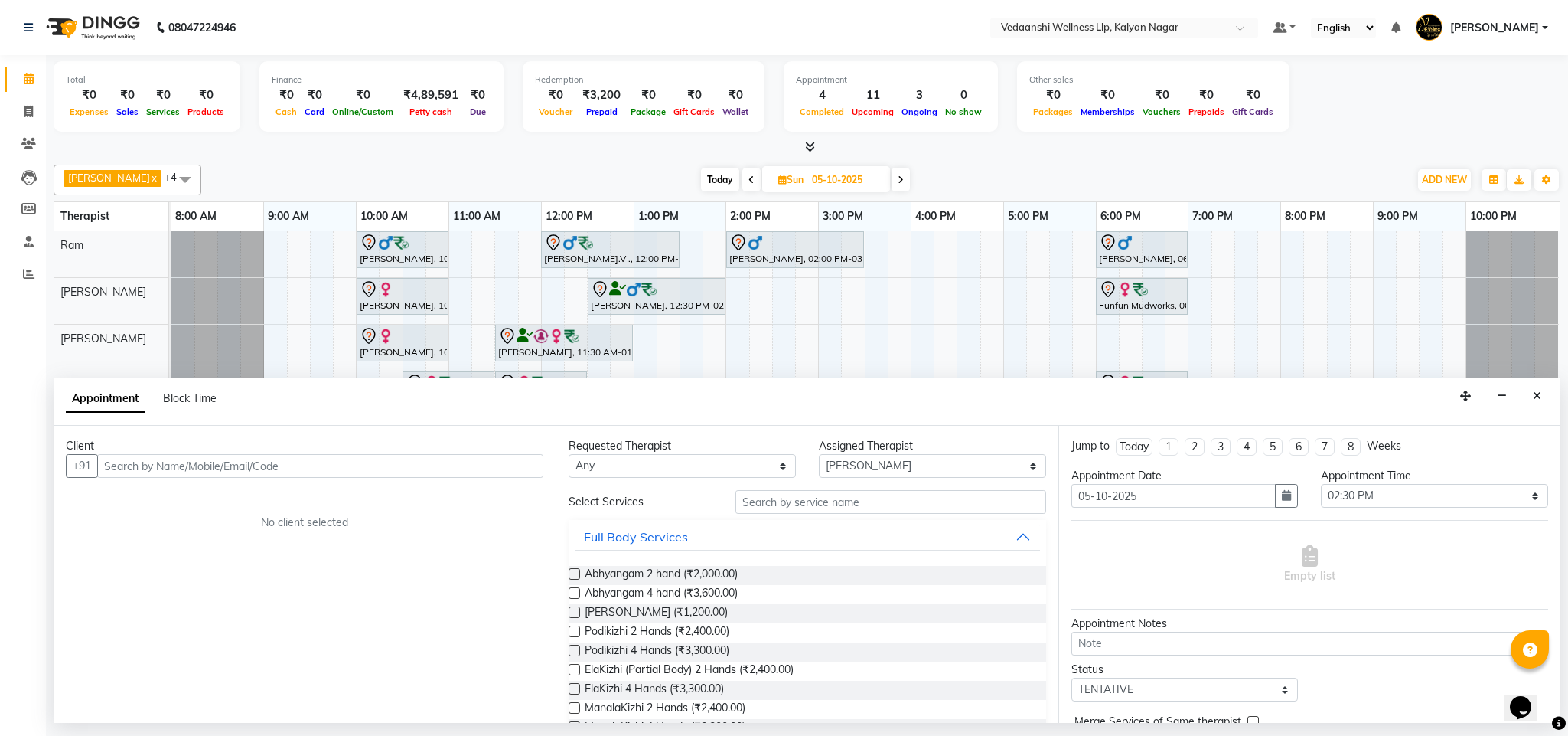
drag, startPoint x: 1527, startPoint y: 398, endPoint x: 948, endPoint y: 158, distance: 626.8
click at [948, 158] on div "Benjamin x Jennifer Zoramsangi x Lalruathlui x Ram x Rashika Khadse x +4 Select…" at bounding box center [807, 438] width 1507 height 560
click at [1542, 396] on button "Close" at bounding box center [1536, 396] width 22 height 24
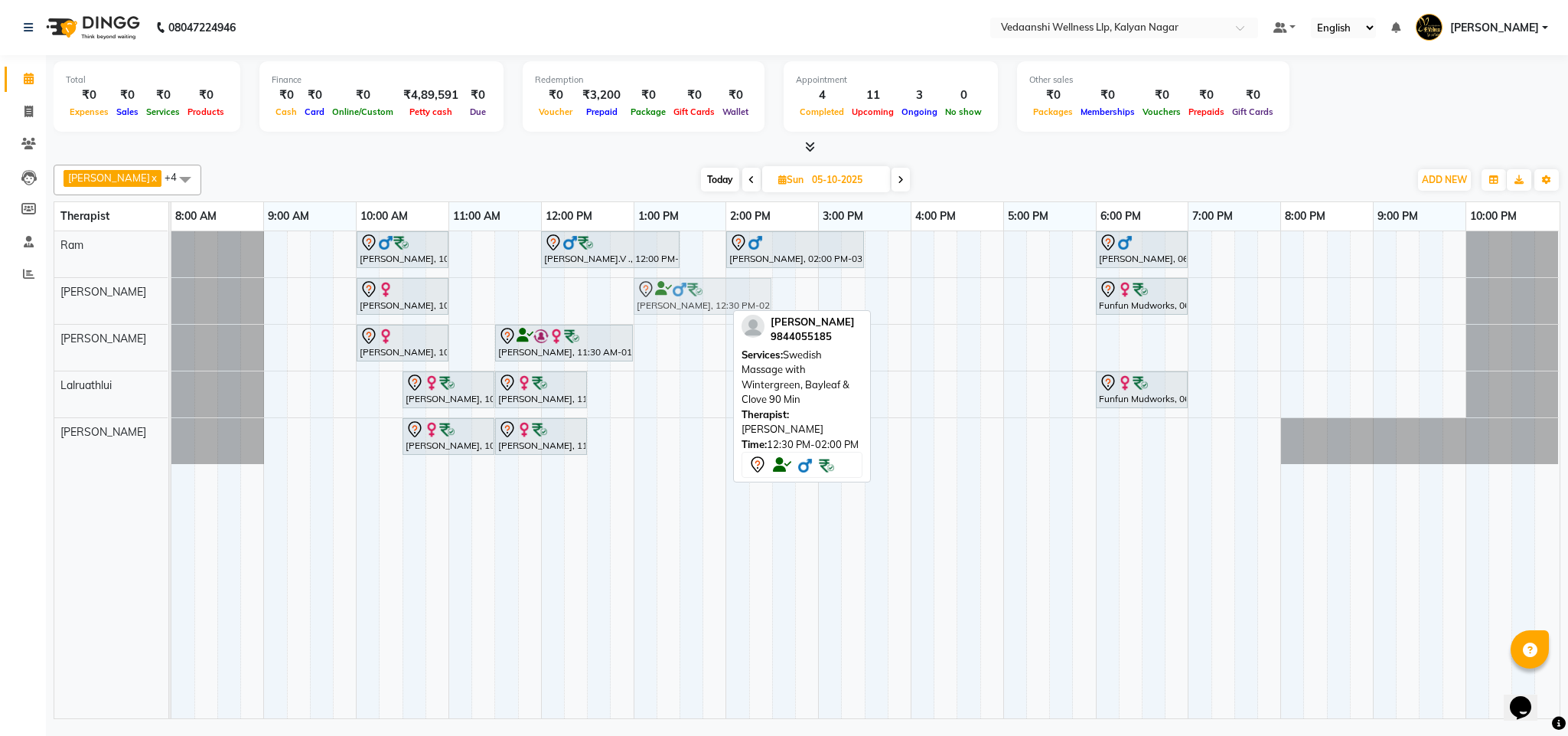
drag, startPoint x: 626, startPoint y: 303, endPoint x: 670, endPoint y: 308, distance: 44.3
click at [171, 308] on div "Renu Goyal, 10:00 AM-11:00 AM, Member Plan 60 Min Nayeer Abdullah, 12:30 PM-02:…" at bounding box center [171, 301] width 0 height 46
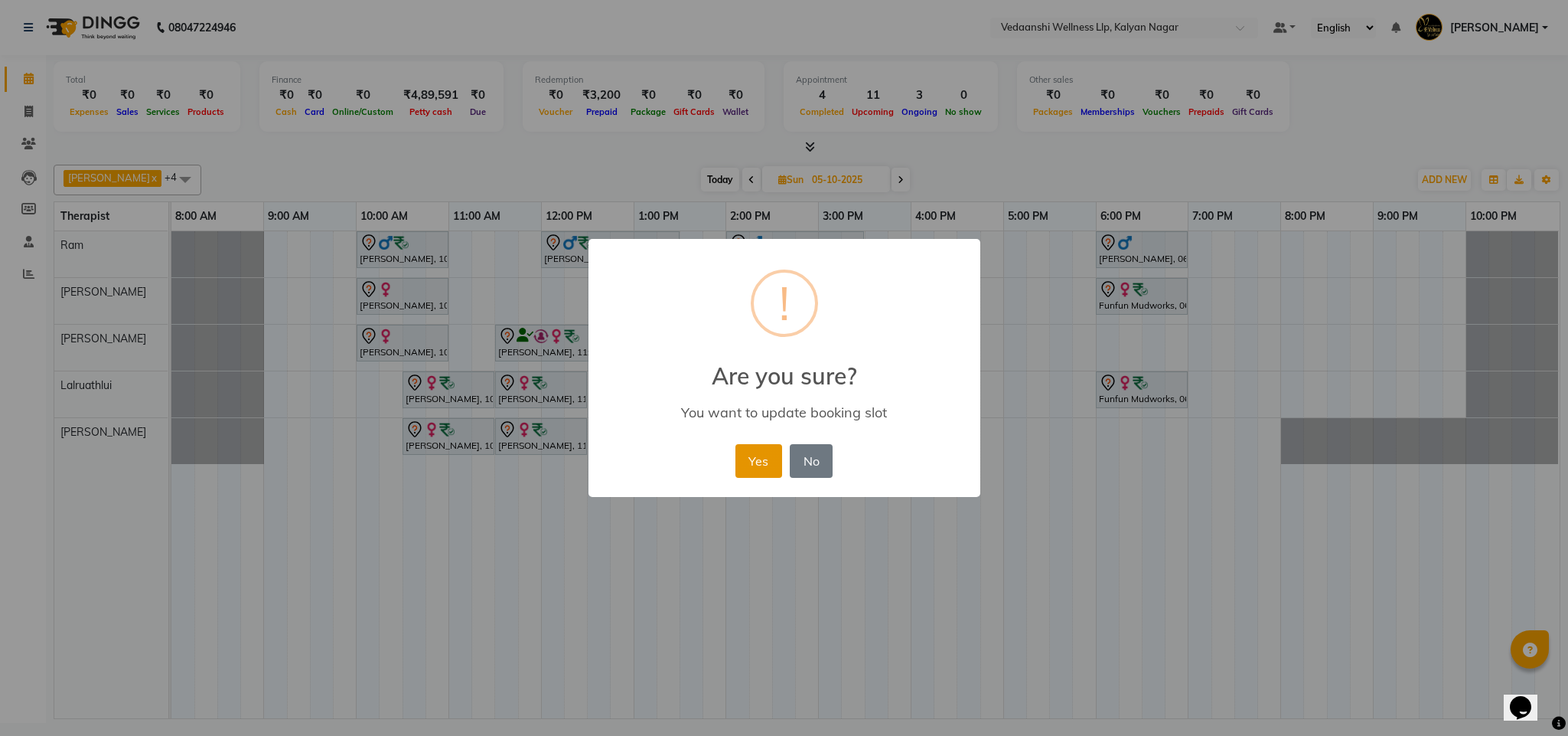
click at [764, 452] on button "Yes" at bounding box center [759, 460] width 47 height 34
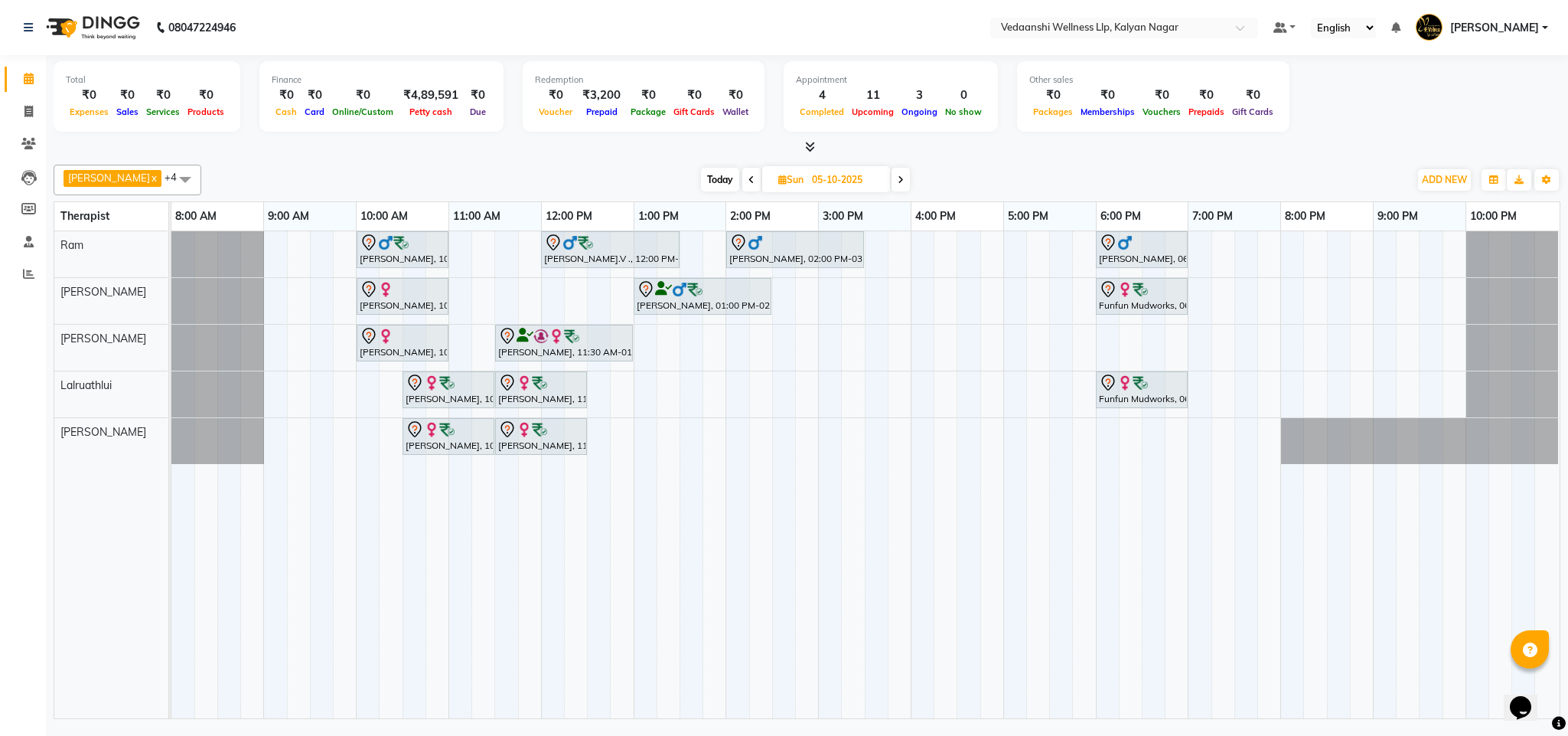
click at [496, 290] on div "Vijendra Singh, 10:00 AM-11:00 AM, Swedish Massage with Wintergreen, Bayleaf & …" at bounding box center [865, 475] width 1388 height 487
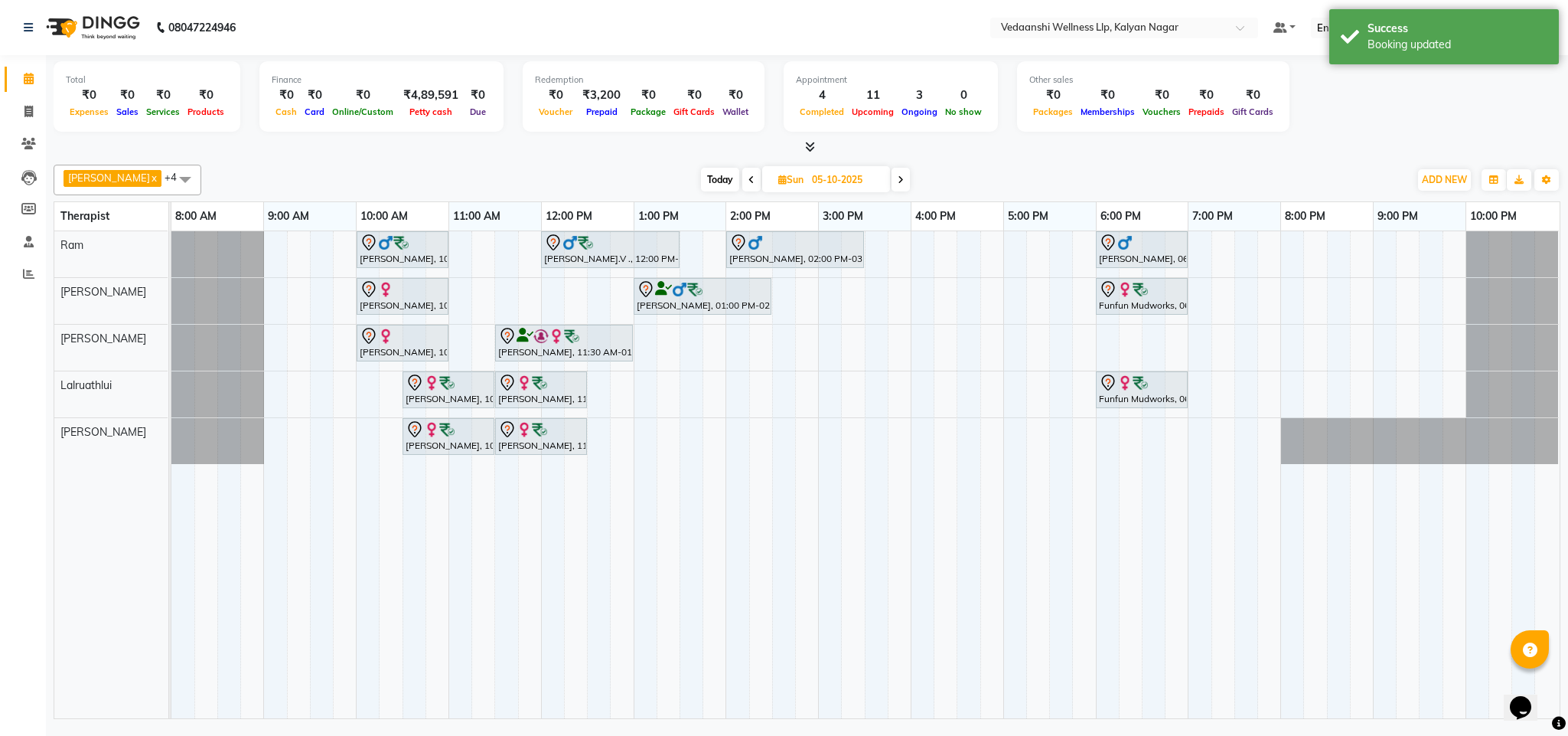
select select "79390"
select select "tentative"
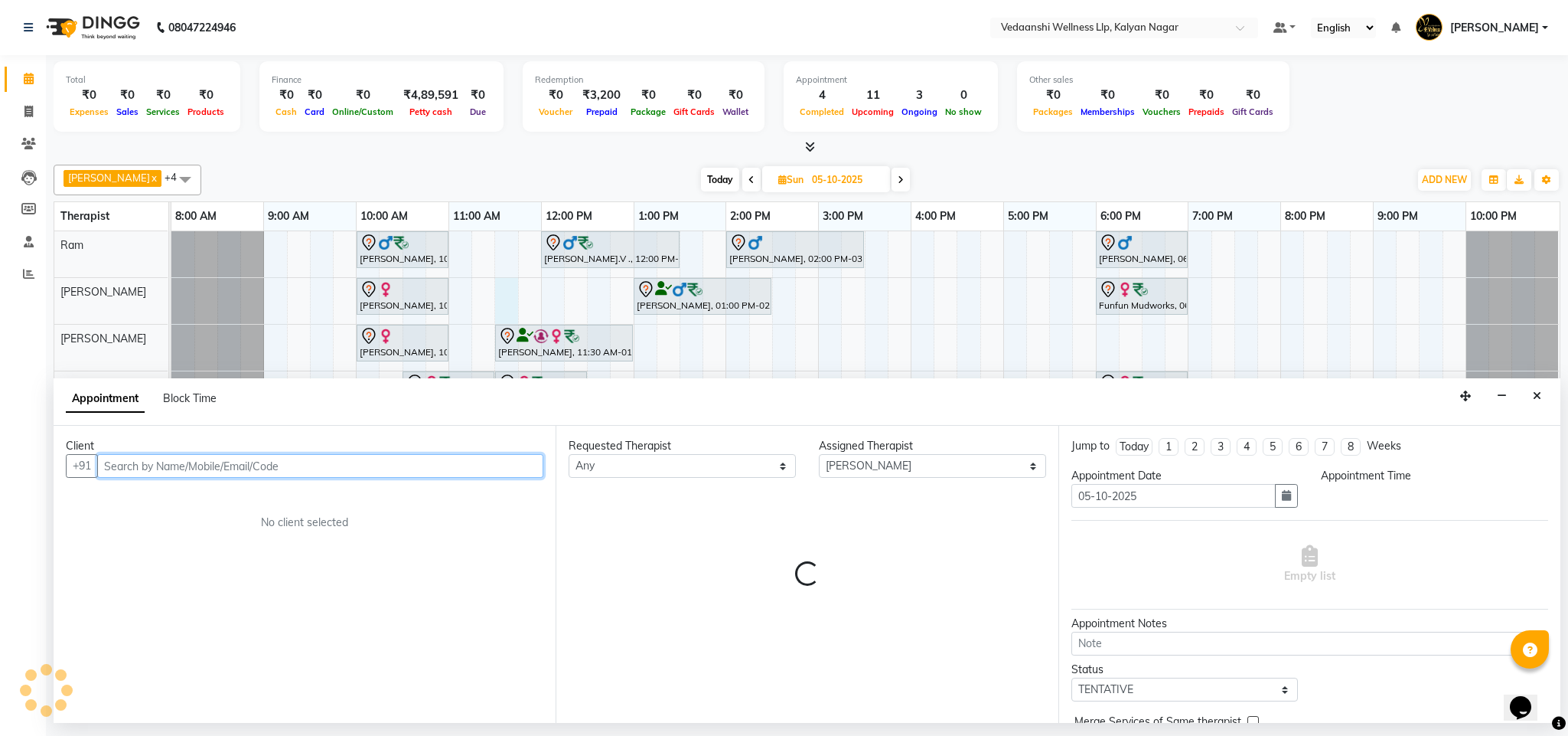
select select "690"
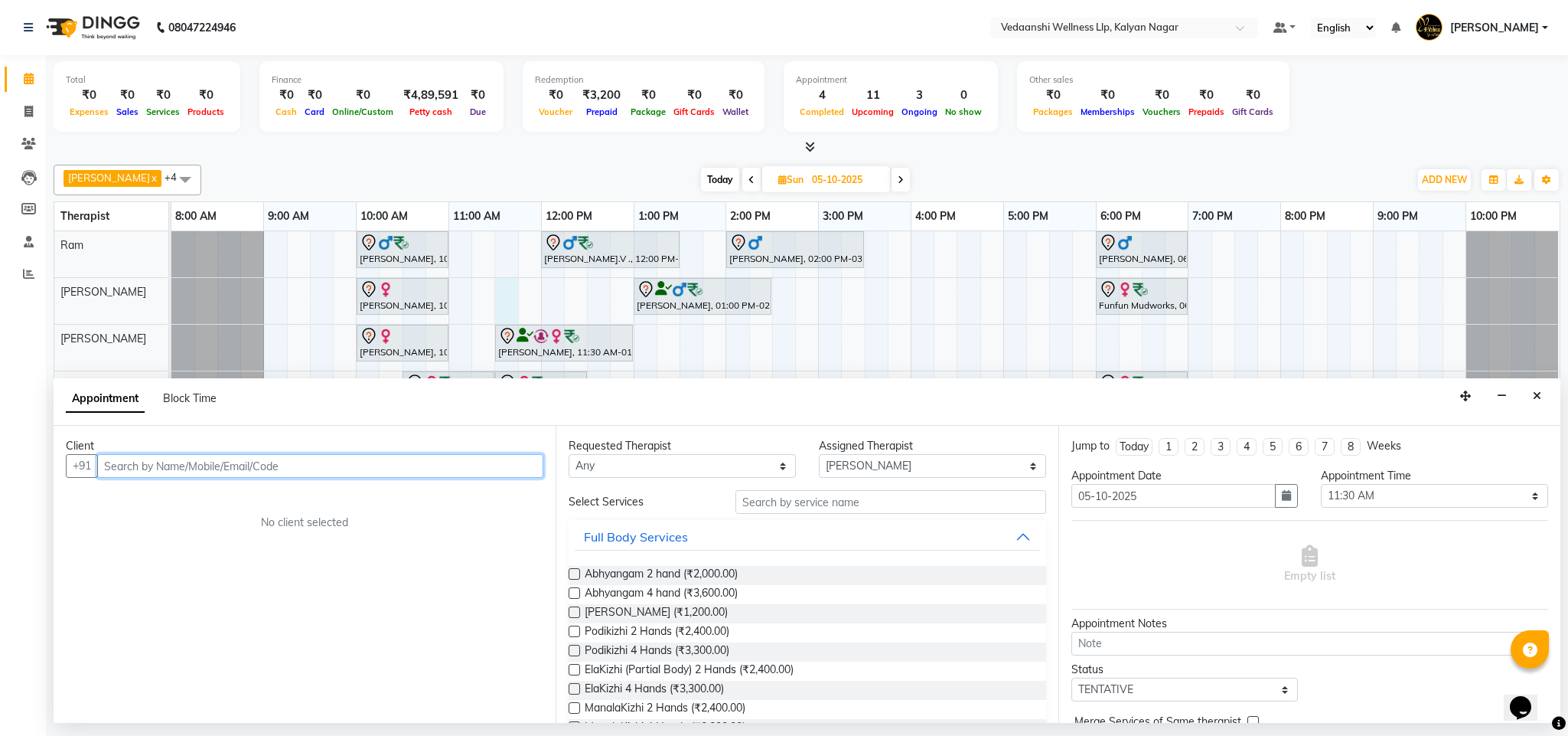
click at [233, 464] on input "text" at bounding box center [320, 466] width 446 height 24
type input "98"
click at [1532, 398] on icon "Close" at bounding box center [1536, 396] width 8 height 11
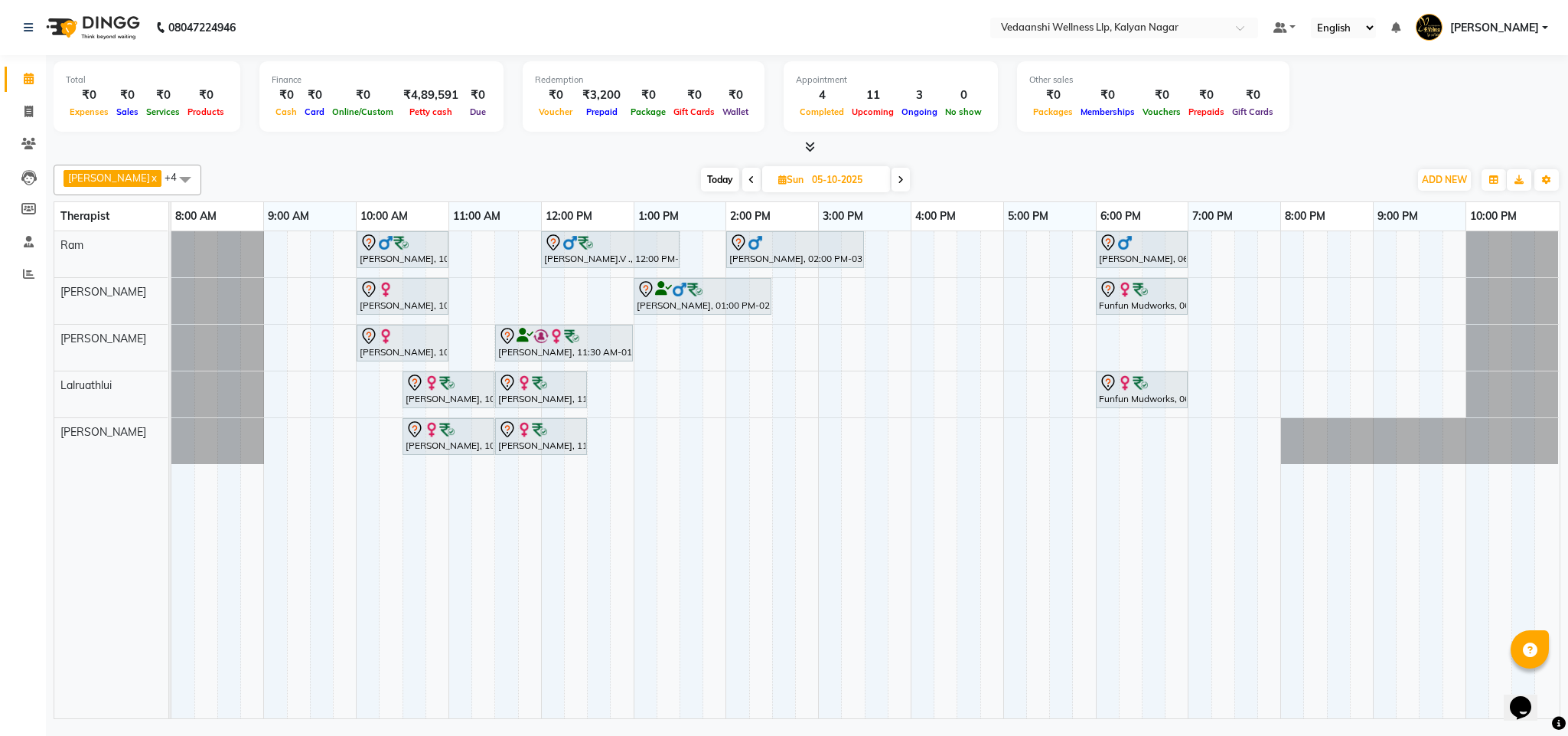
click at [478, 285] on div "Vijendra Singh, 10:00 AM-11:00 AM, Swedish Massage with Wintergreen, Bayleaf & …" at bounding box center [865, 475] width 1388 height 487
select select "79390"
select select "tentative"
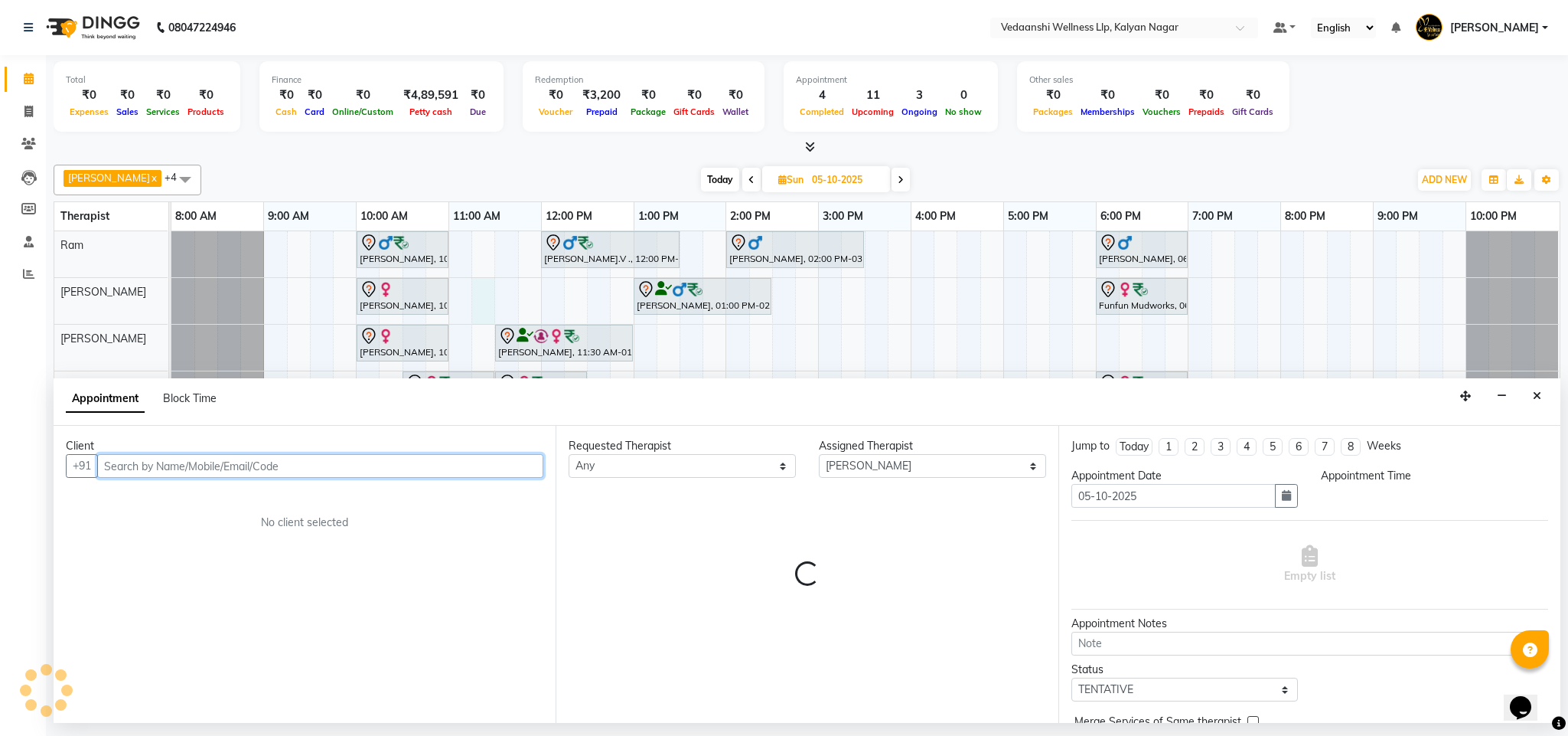
select select "675"
click at [1534, 395] on icon "Close" at bounding box center [1536, 396] width 8 height 11
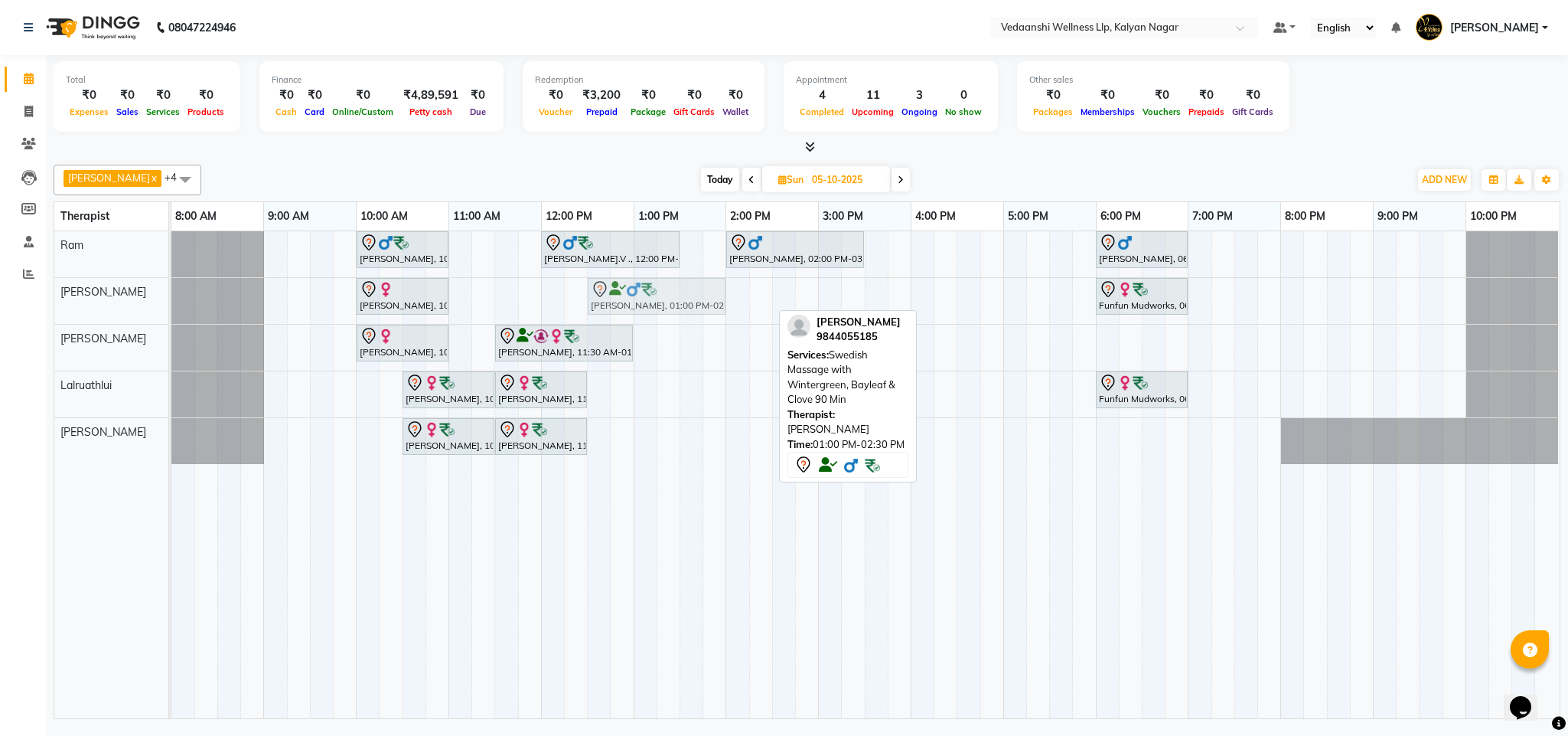
drag, startPoint x: 673, startPoint y: 297, endPoint x: 626, endPoint y: 300, distance: 47.1
click at [171, 300] on div "Renu Goyal, 10:00 AM-11:00 AM, Member Plan 60 Min Nayeer Abdullah, 01:00 PM-02:…" at bounding box center [171, 301] width 0 height 46
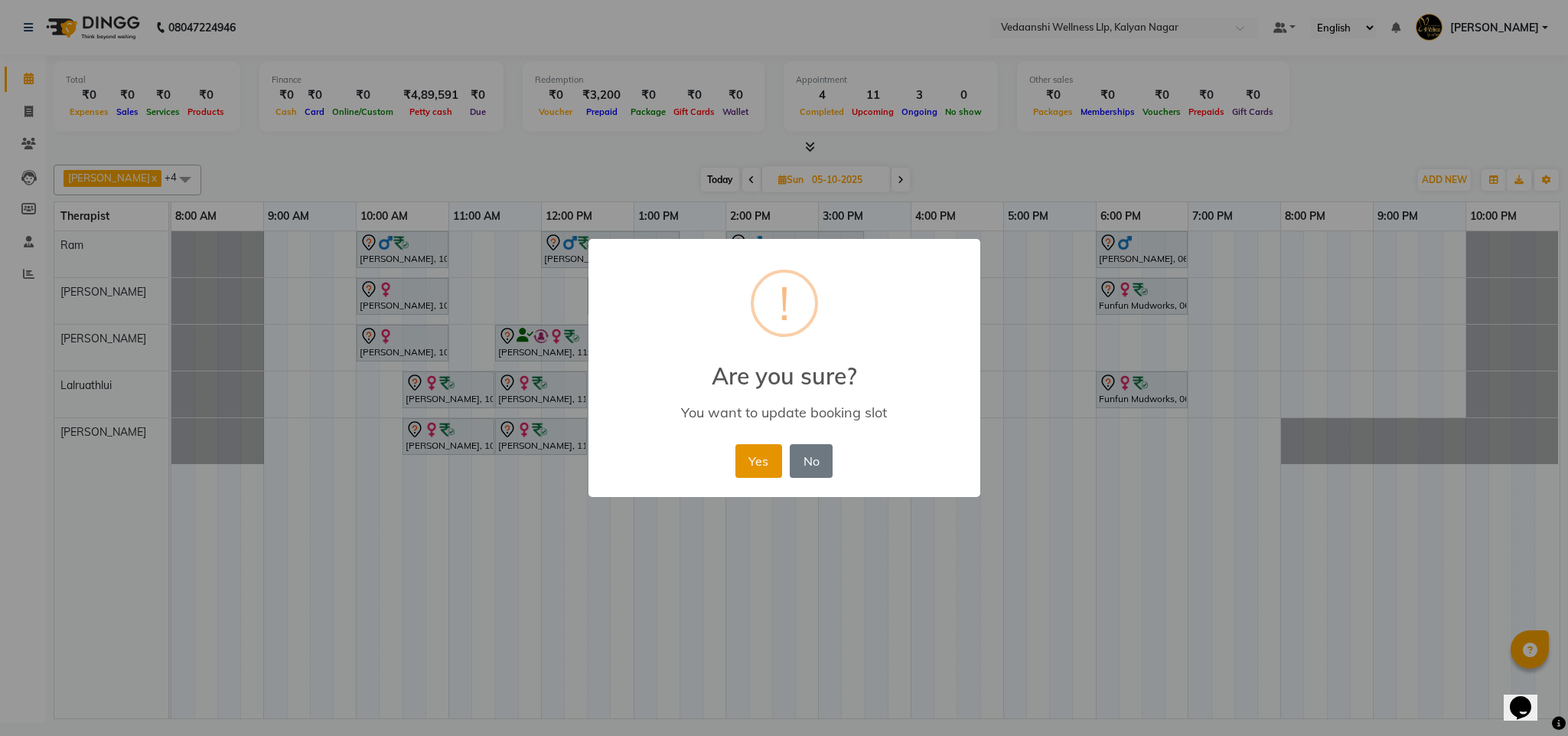
click at [765, 453] on button "Yes" at bounding box center [759, 460] width 47 height 34
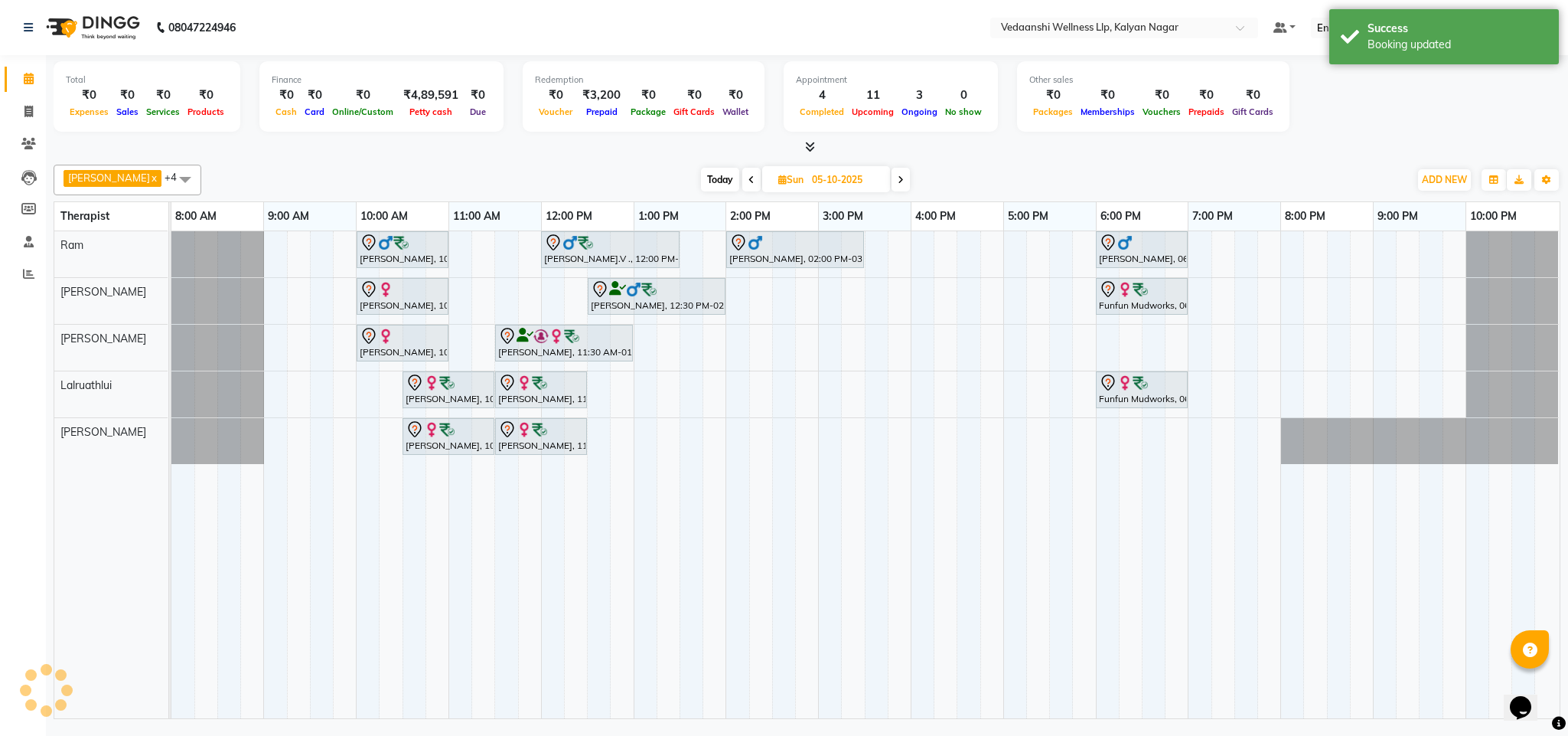
click at [774, 295] on div "Vijendra Singh, 10:00 AM-11:00 AM, Swedish Massage with Wintergreen, Bayleaf & …" at bounding box center [865, 475] width 1388 height 487
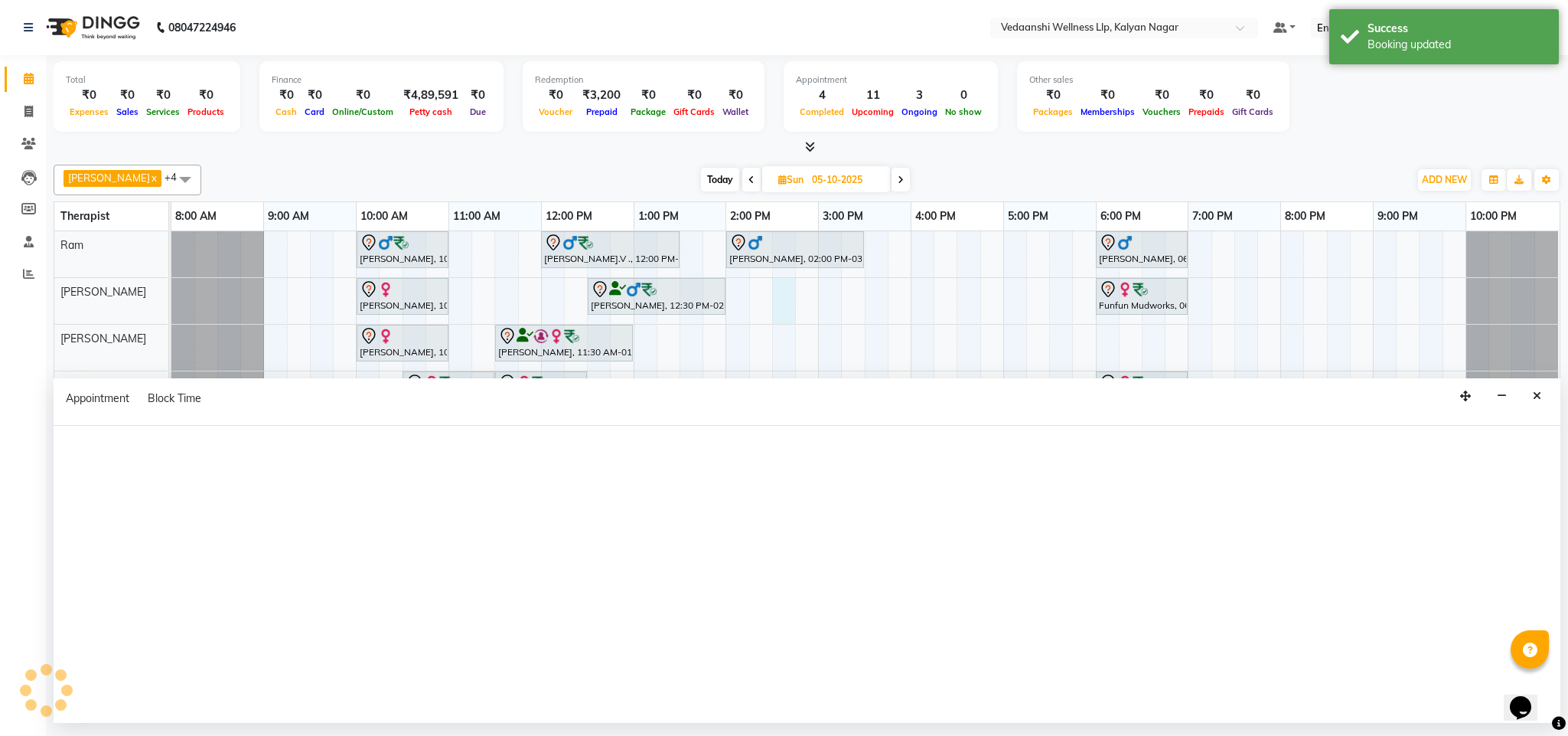
select select "79390"
select select "tentative"
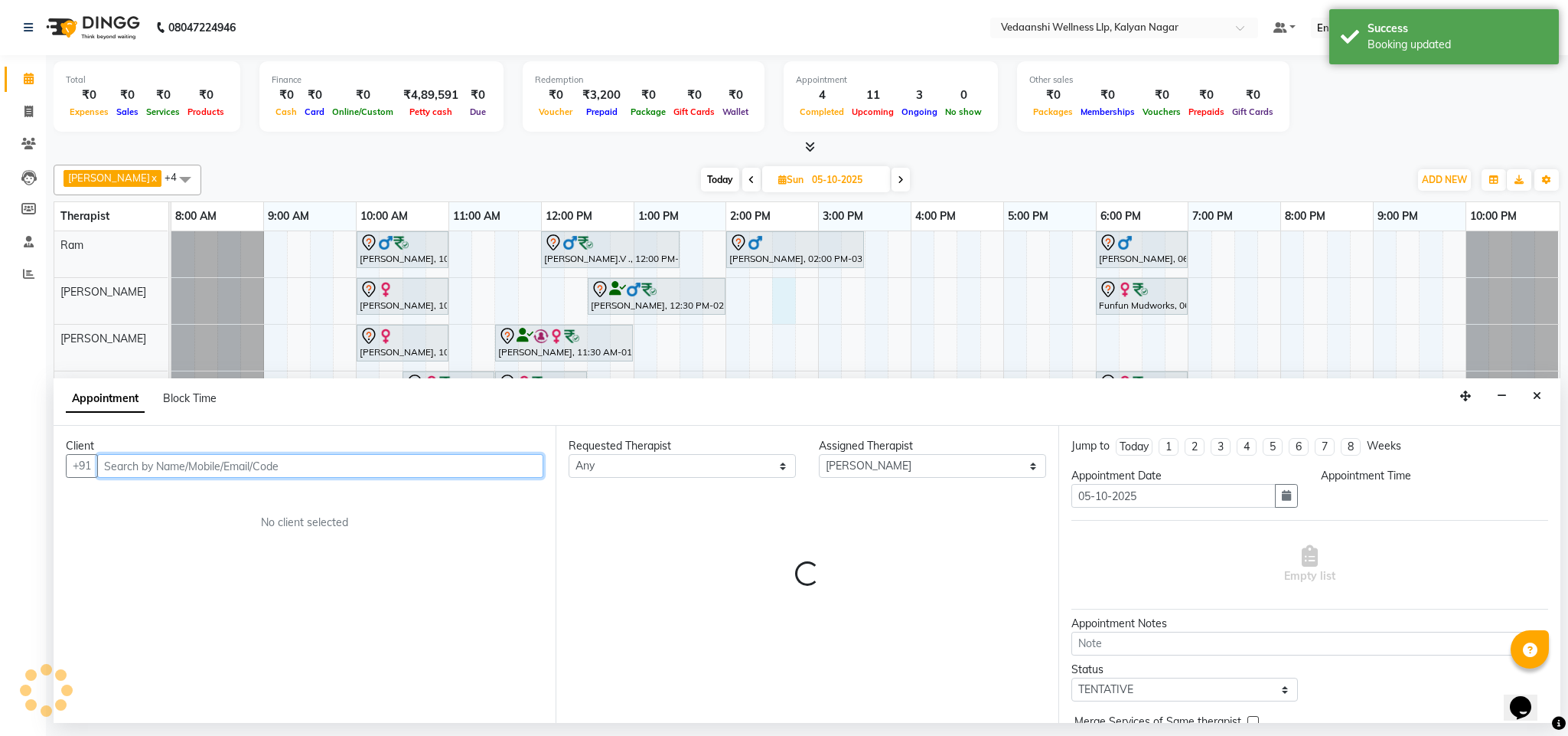
select select "870"
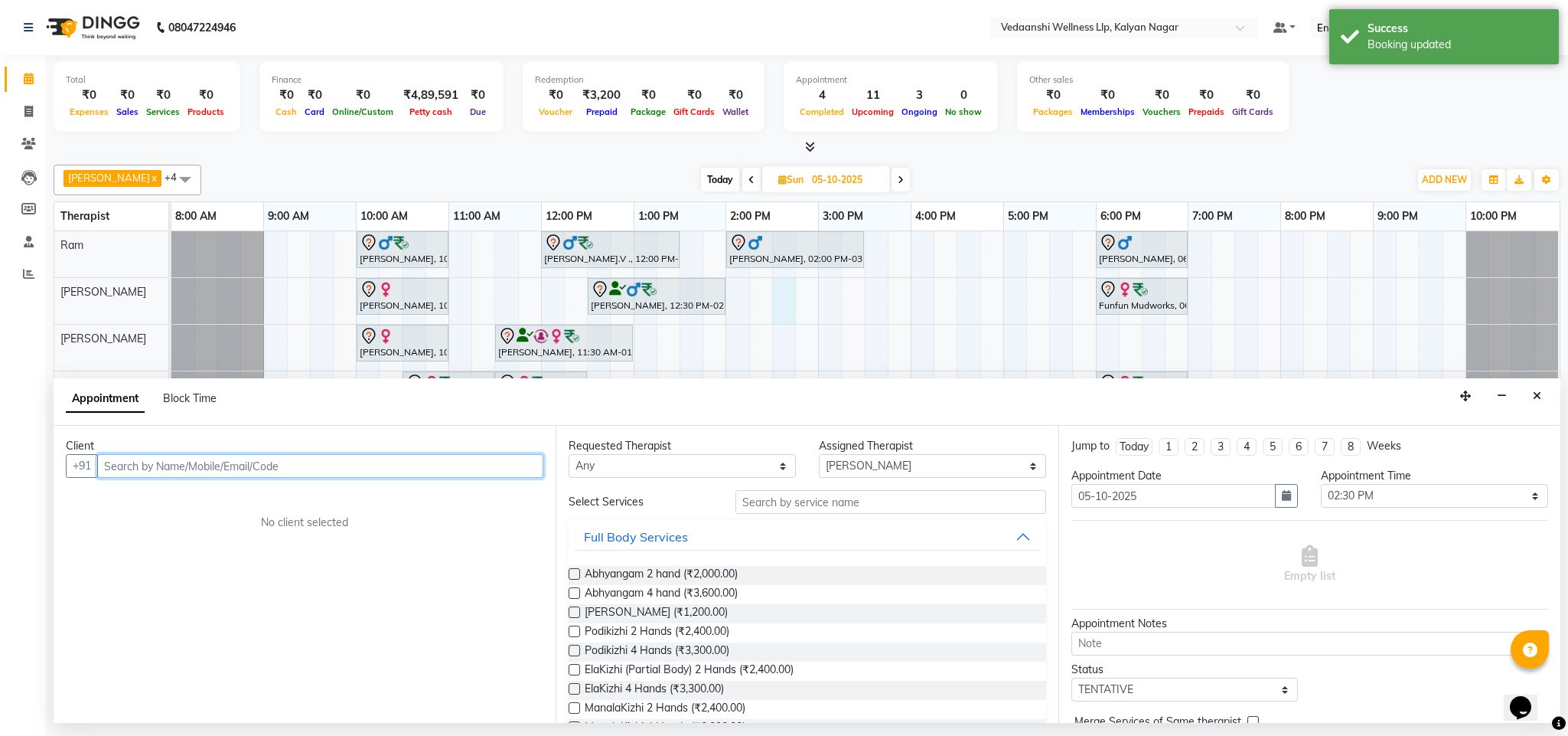
click at [378, 462] on input "text" at bounding box center [320, 466] width 446 height 24
click at [1538, 401] on icon "Close" at bounding box center [1536, 396] width 8 height 11
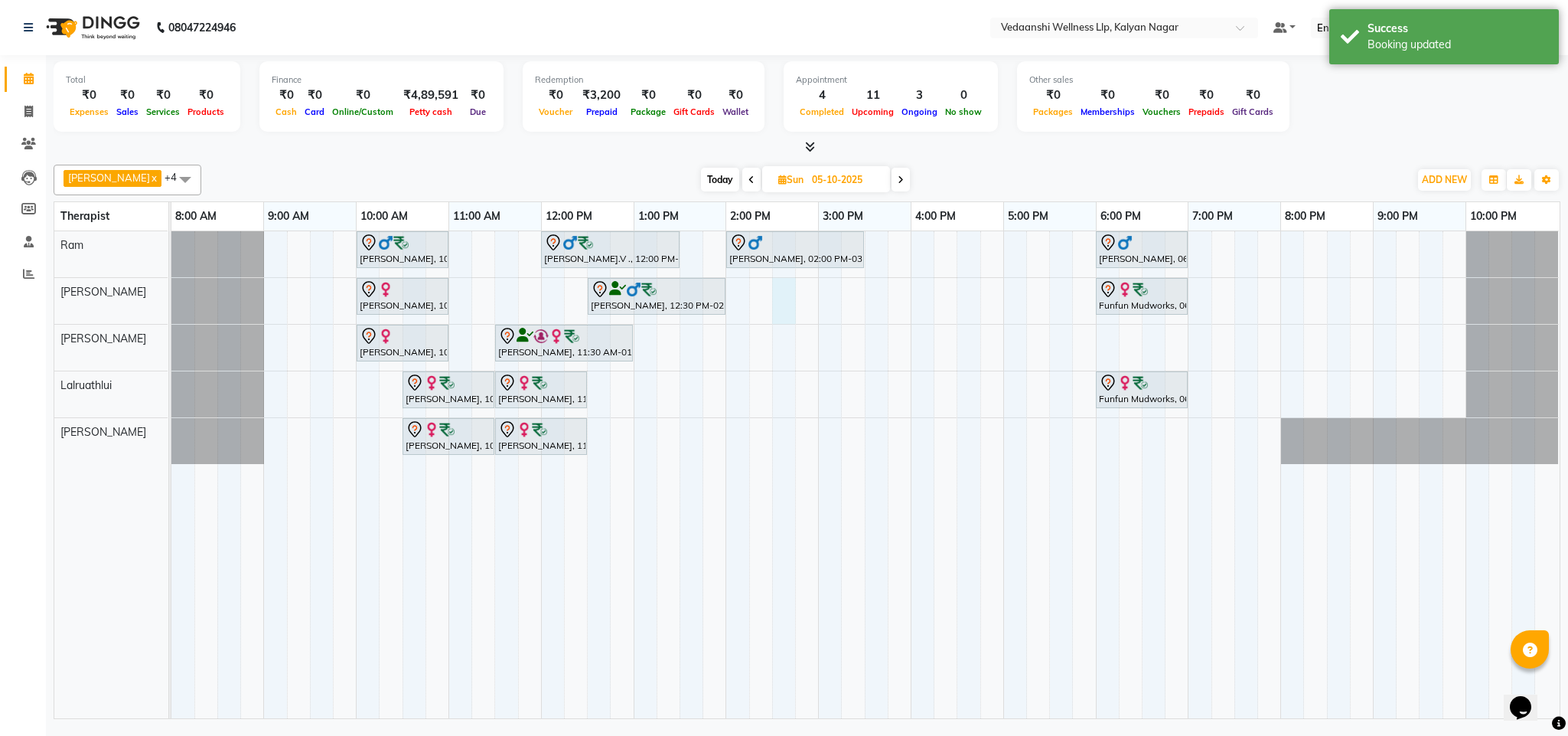
click at [780, 295] on div "Vijendra Singh, 10:00 AM-11:00 AM, Swedish Massage with Wintergreen, Bayleaf & …" at bounding box center [865, 475] width 1388 height 487
select select "79390"
select select "tentative"
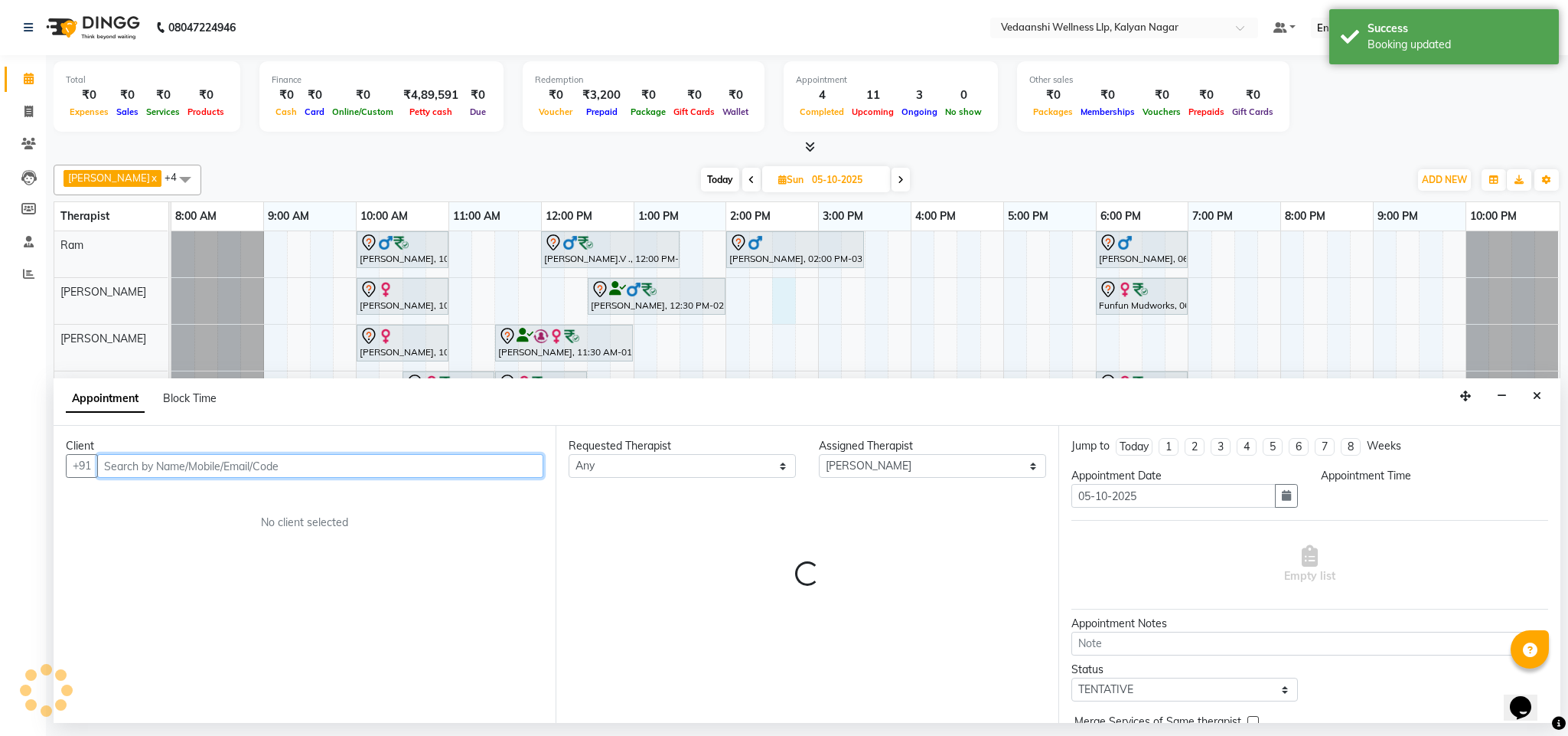
select select "870"
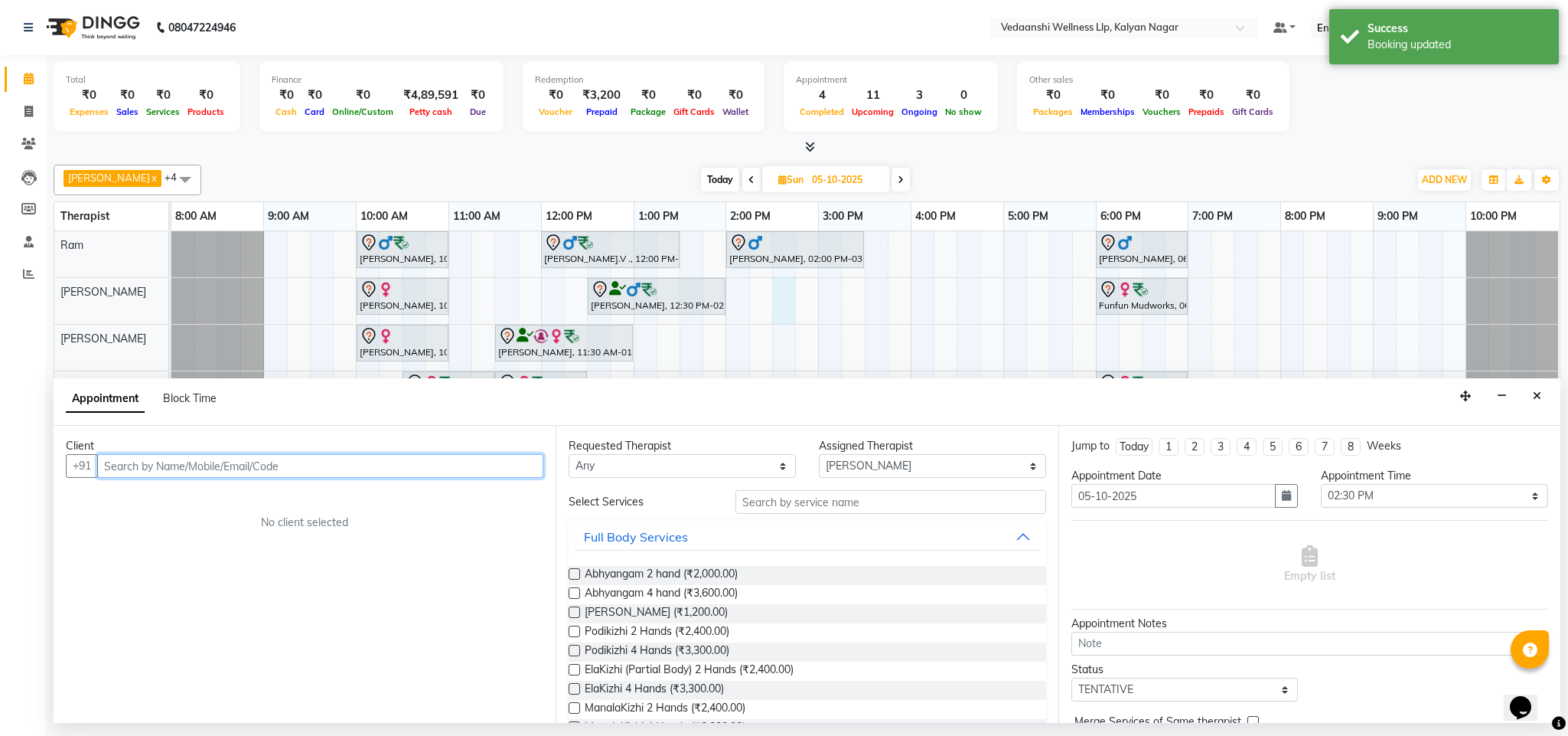
click at [381, 457] on input "text" at bounding box center [320, 466] width 446 height 24
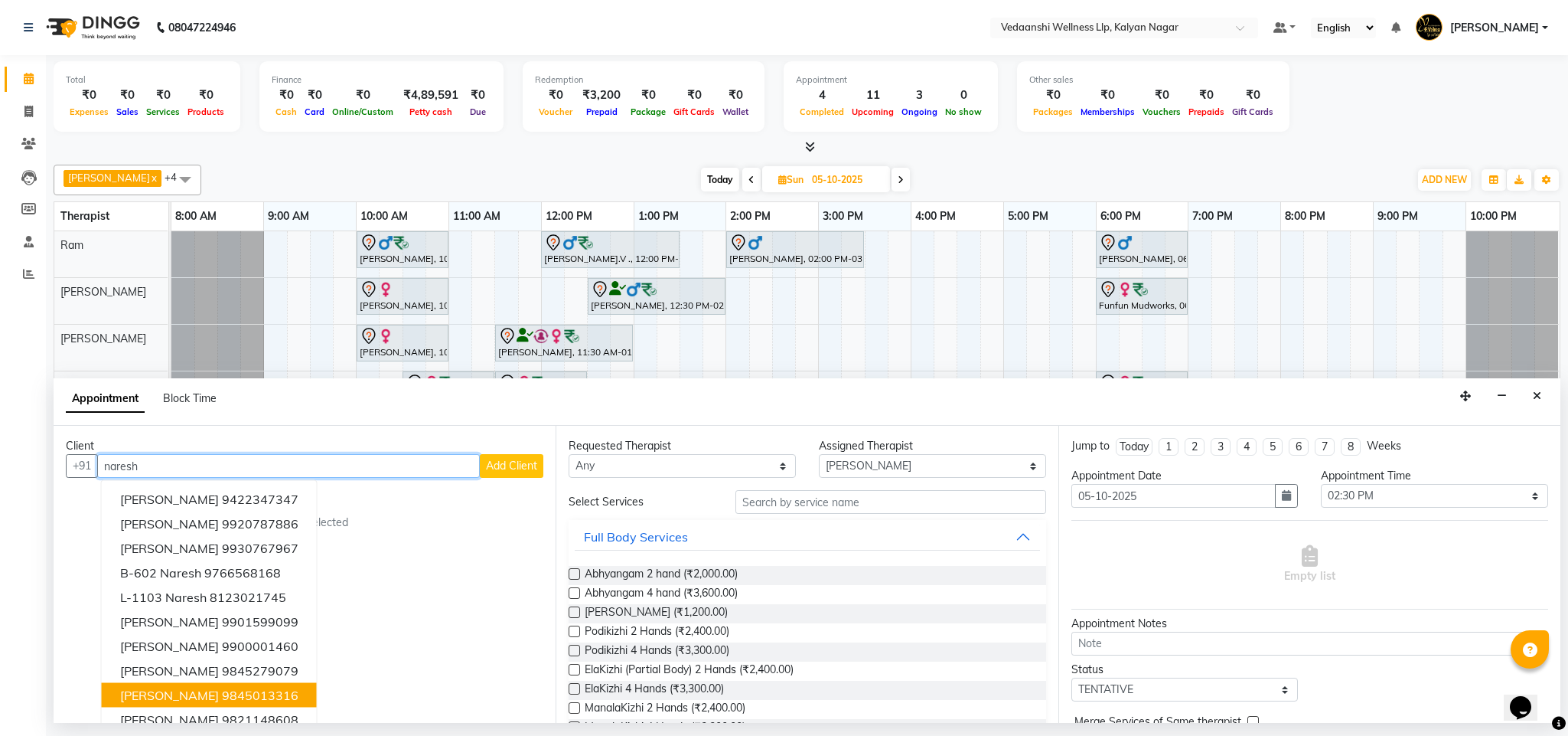
click at [290, 692] on button "Naresh Kumar 9845013316" at bounding box center [210, 695] width 215 height 25
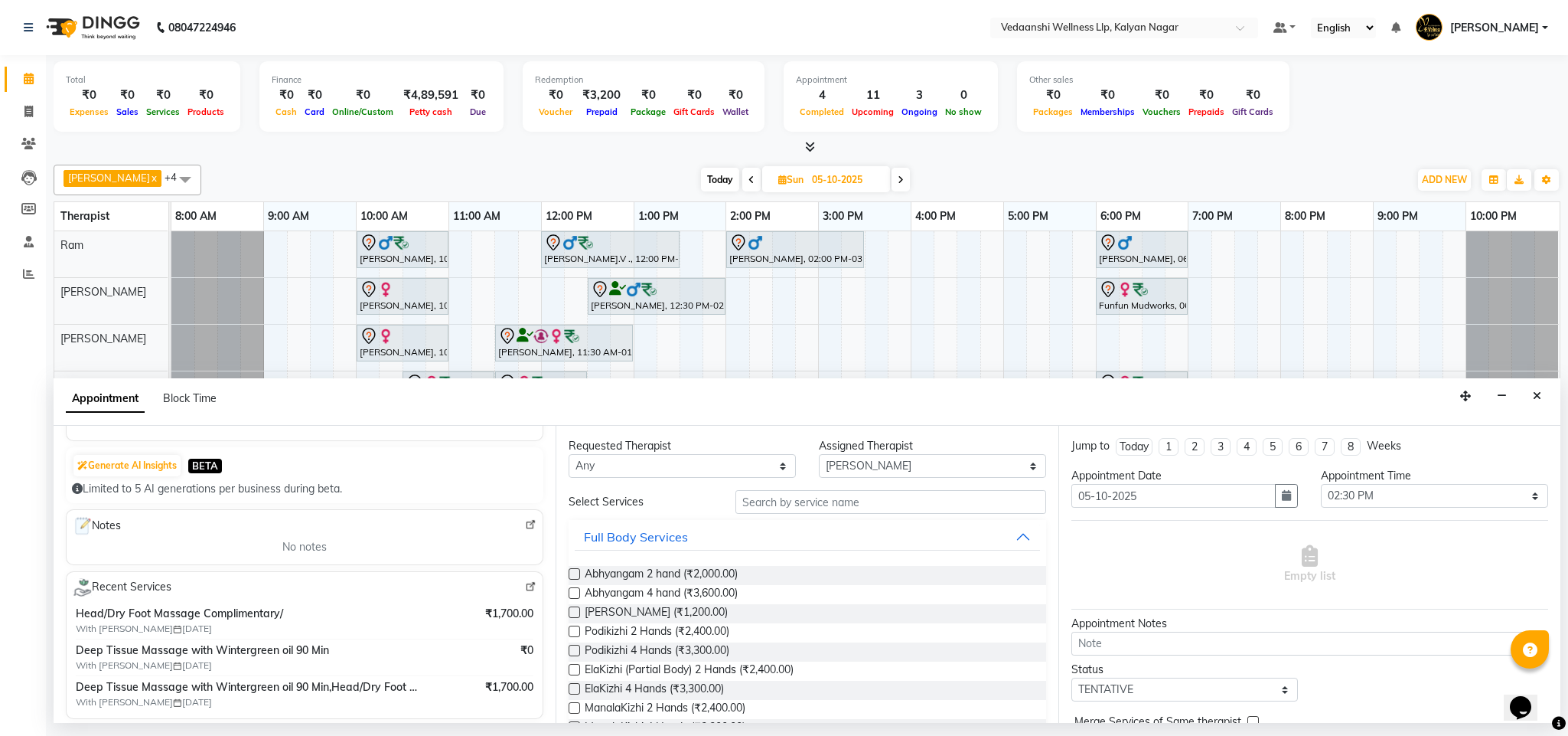
scroll to position [0, 0]
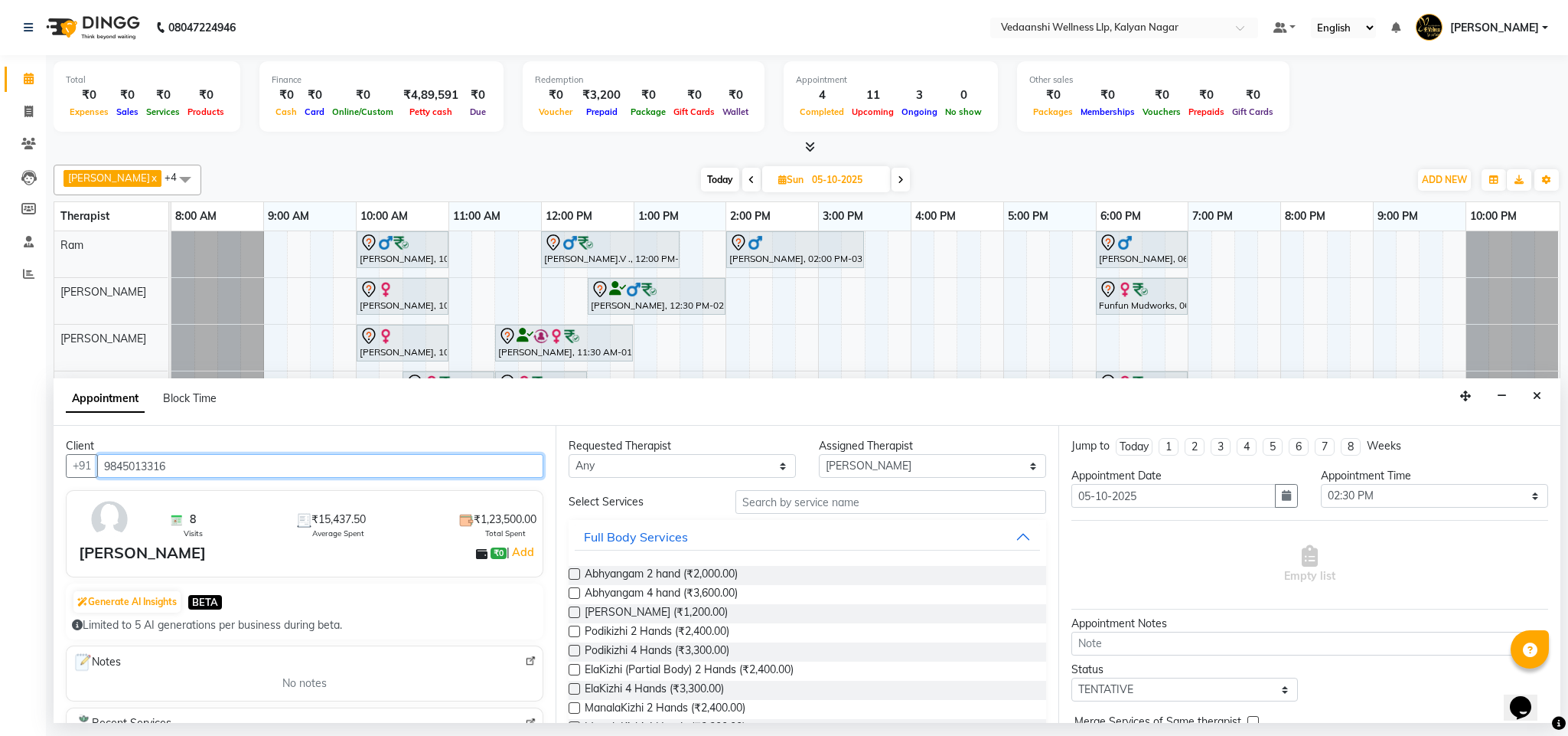
type input "9845013316"
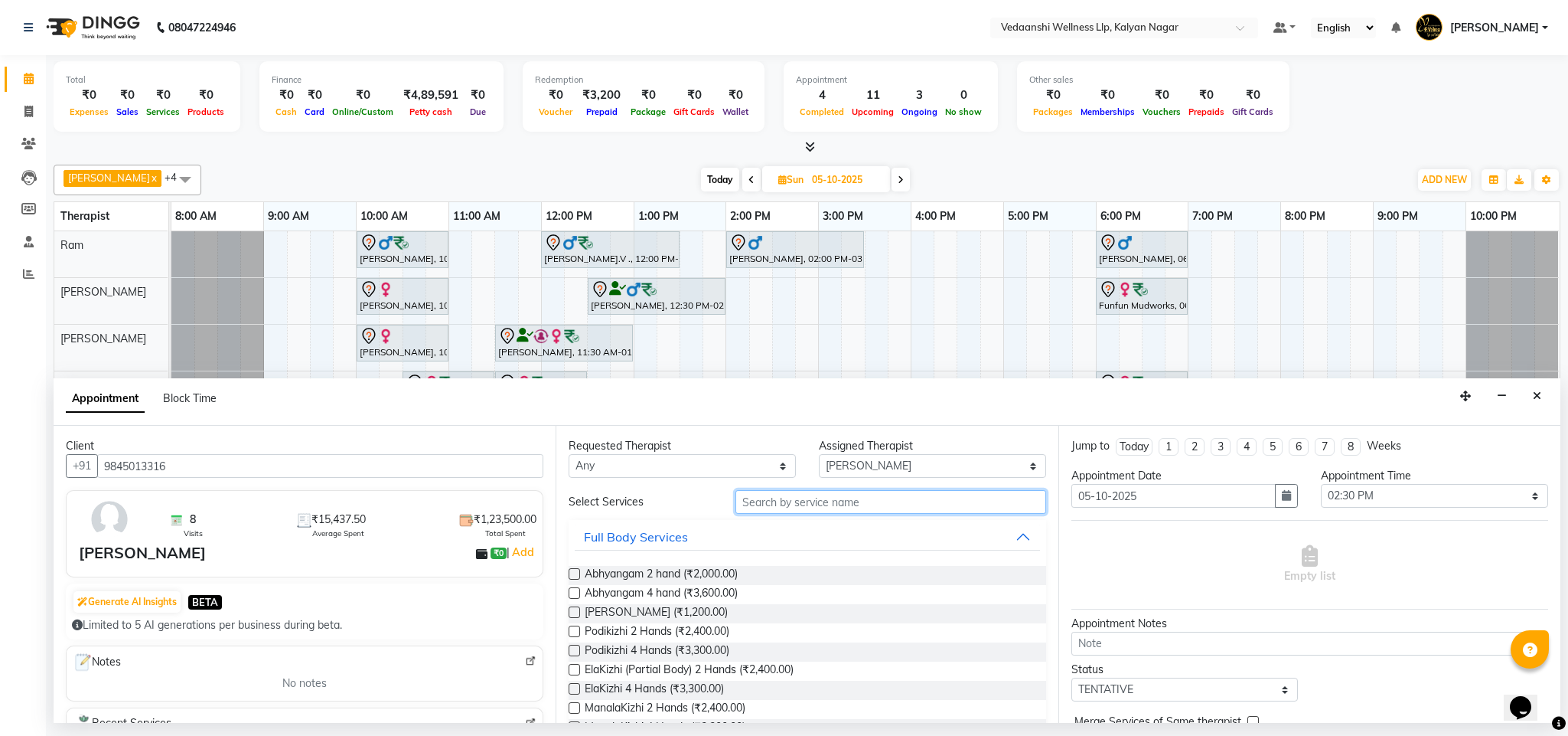
click at [763, 508] on input "text" at bounding box center [891, 501] width 311 height 24
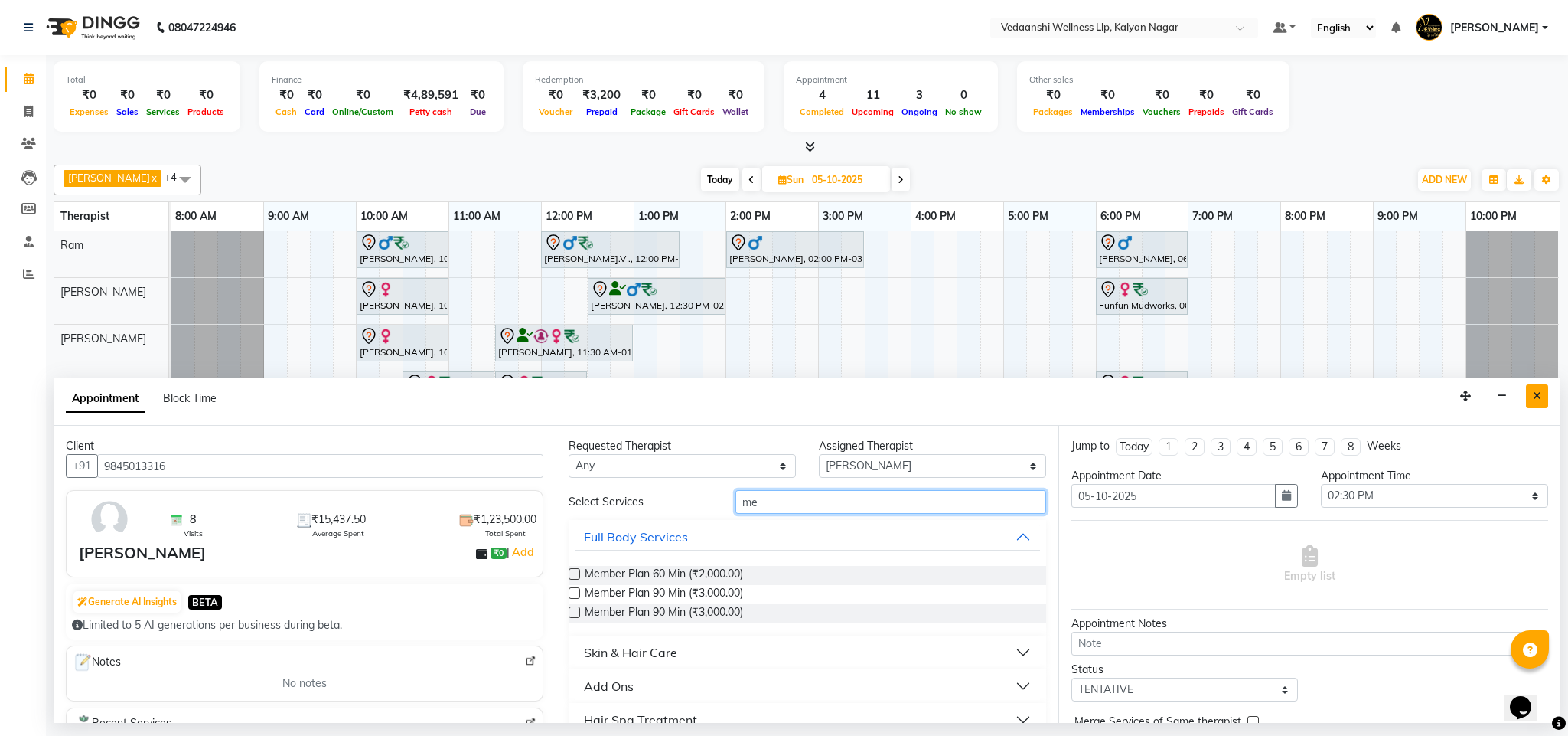
type input "me"
click at [1534, 393] on icon "Close" at bounding box center [1536, 396] width 8 height 11
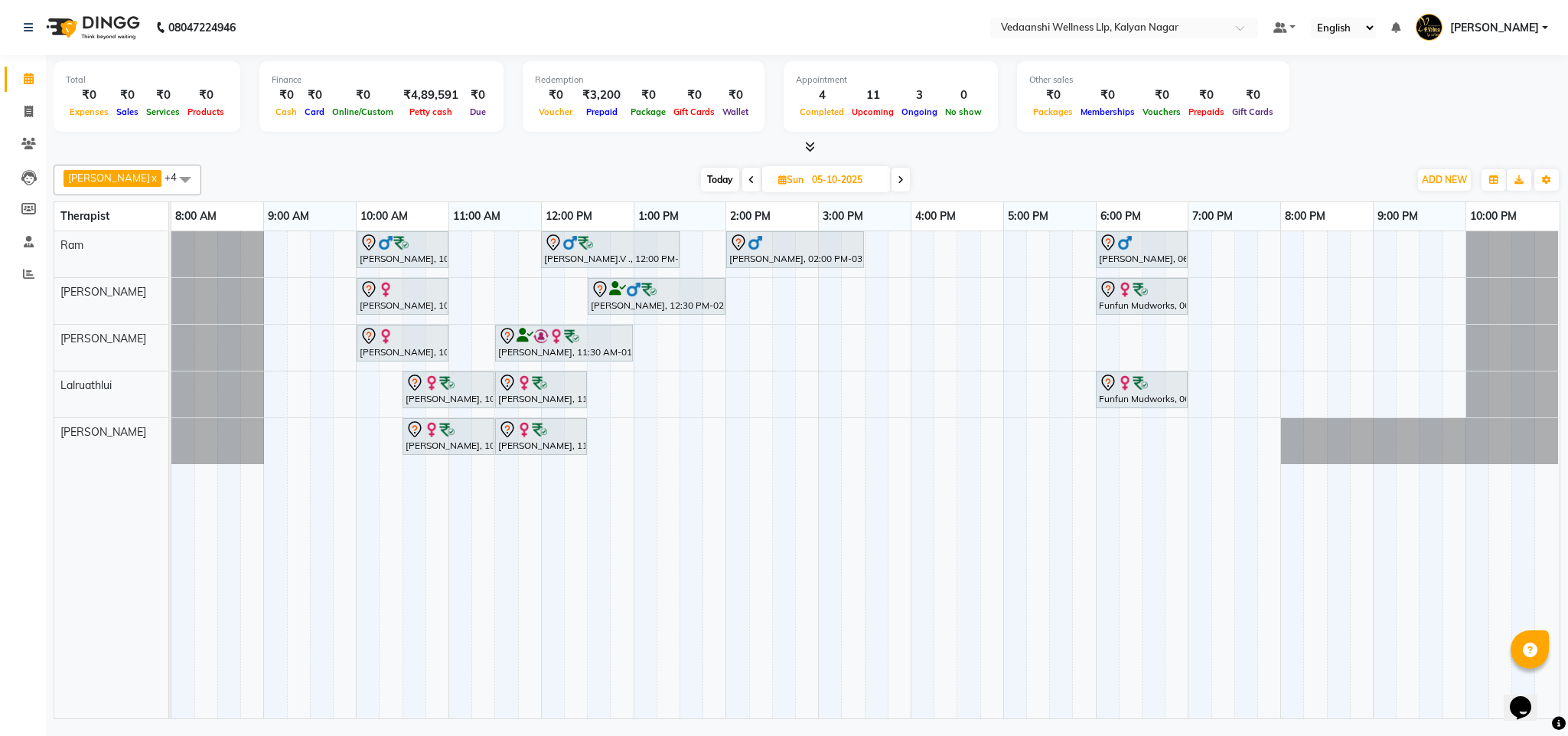
click at [783, 290] on div "Vijendra Singh, 10:00 AM-11:00 AM, Swedish Massage with Wintergreen, Bayleaf & …" at bounding box center [865, 475] width 1388 height 487
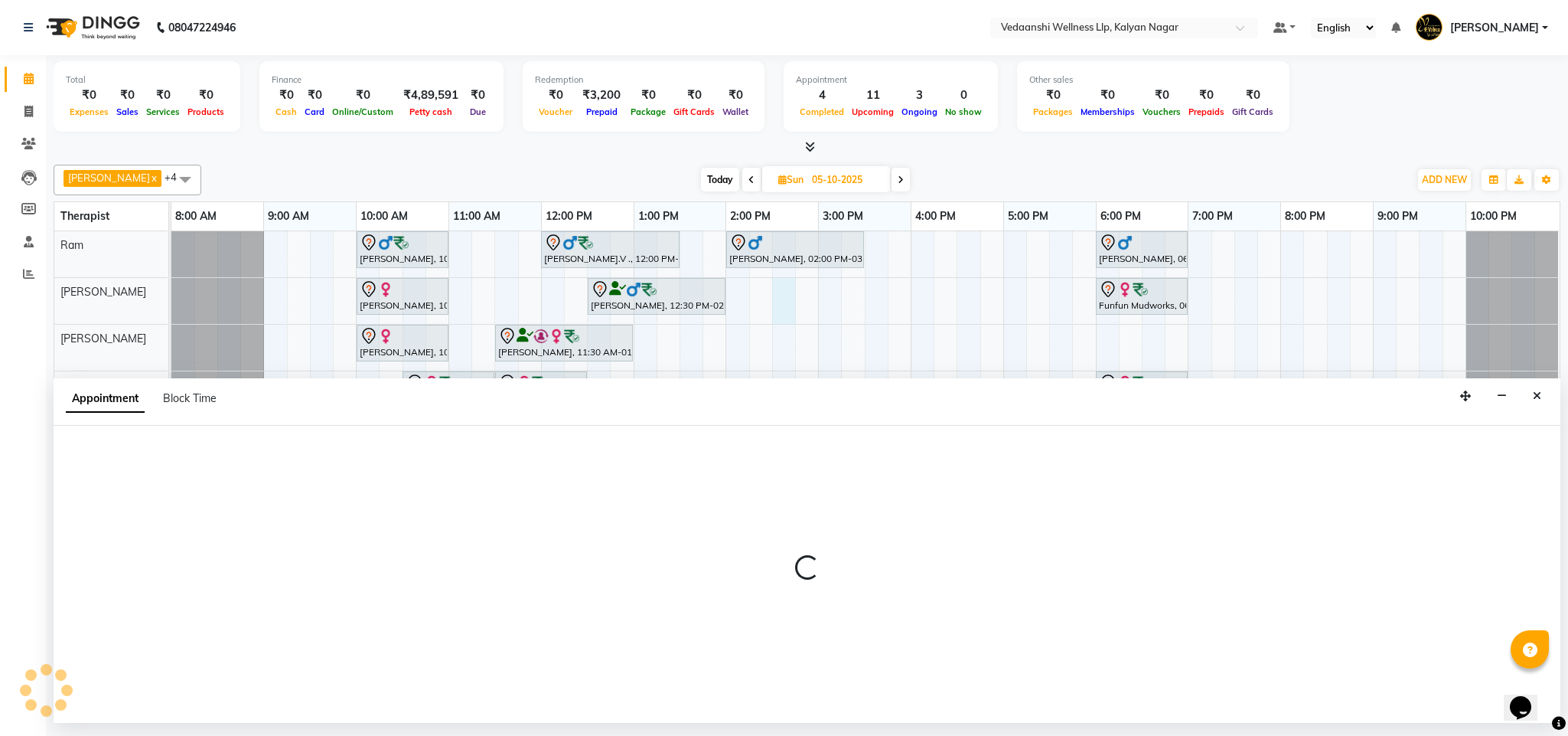
select select "79390"
select select "870"
select select "tentative"
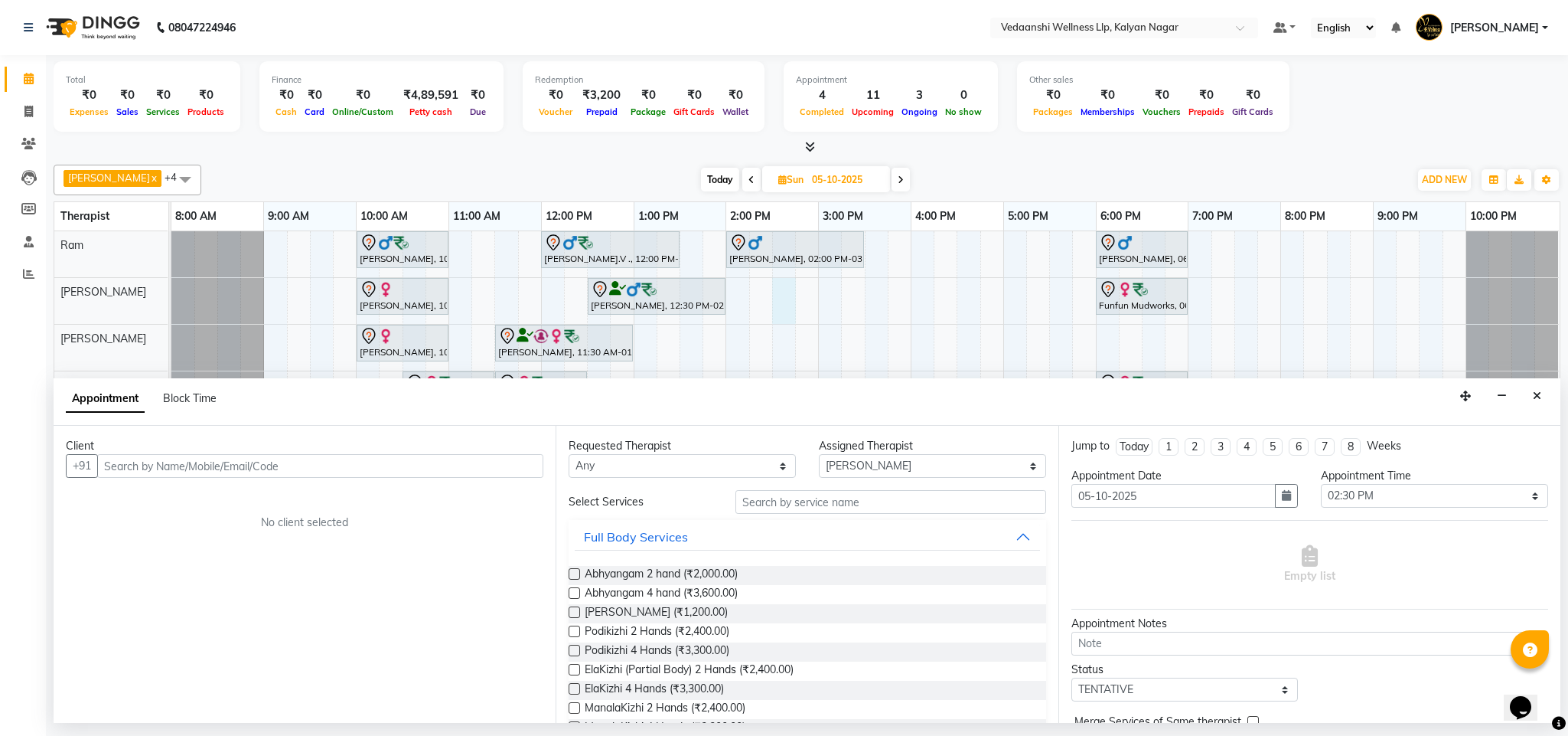
click at [274, 464] on input "text" at bounding box center [320, 466] width 446 height 24
click at [149, 461] on input "98455750" at bounding box center [288, 466] width 383 height 24
type input "98455750"
click at [1540, 395] on button "Close" at bounding box center [1536, 396] width 22 height 24
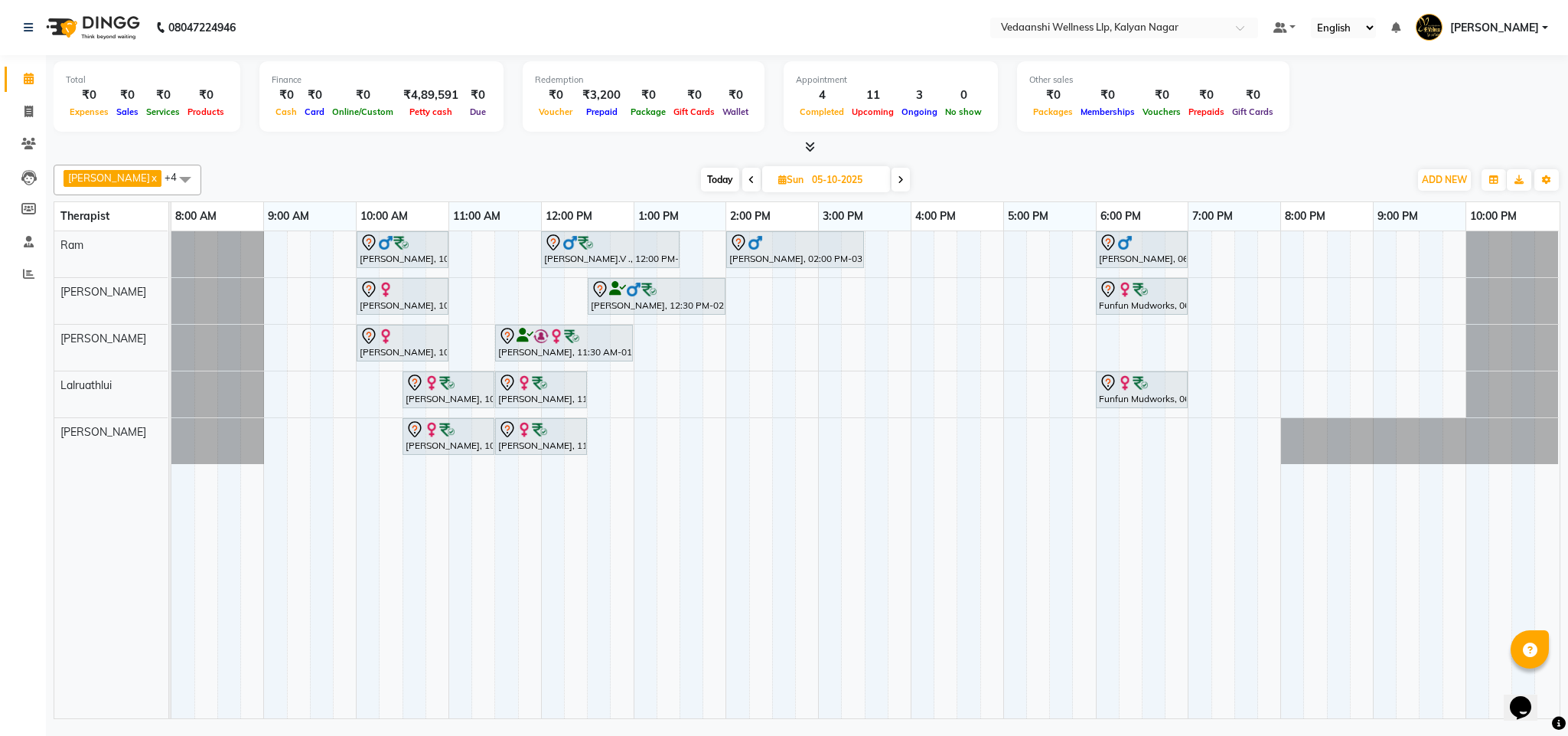
click at [783, 181] on span "Sun" at bounding box center [791, 179] width 33 height 12
select select "10"
select select "2025"
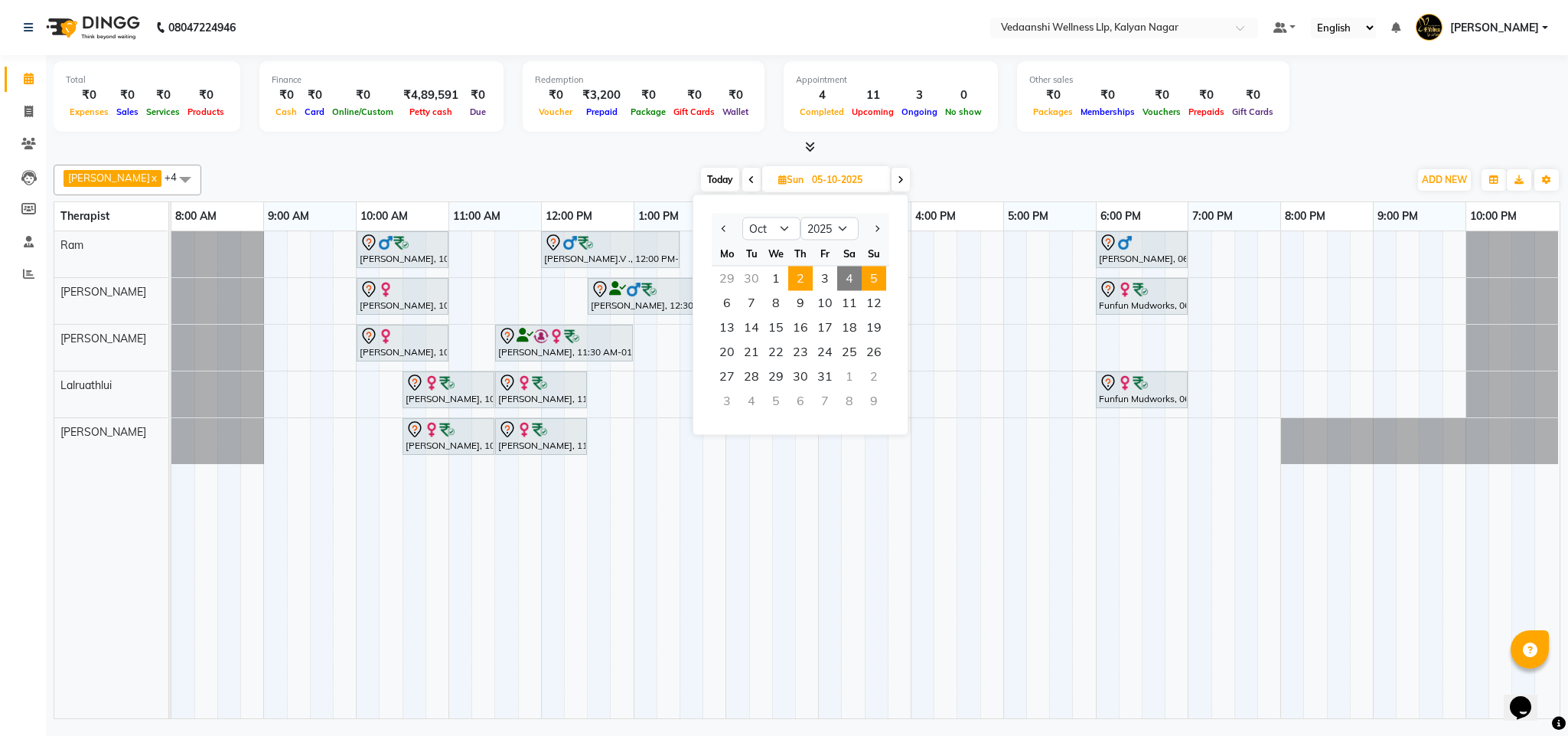
click at [801, 276] on span "2" at bounding box center [800, 279] width 25 height 25
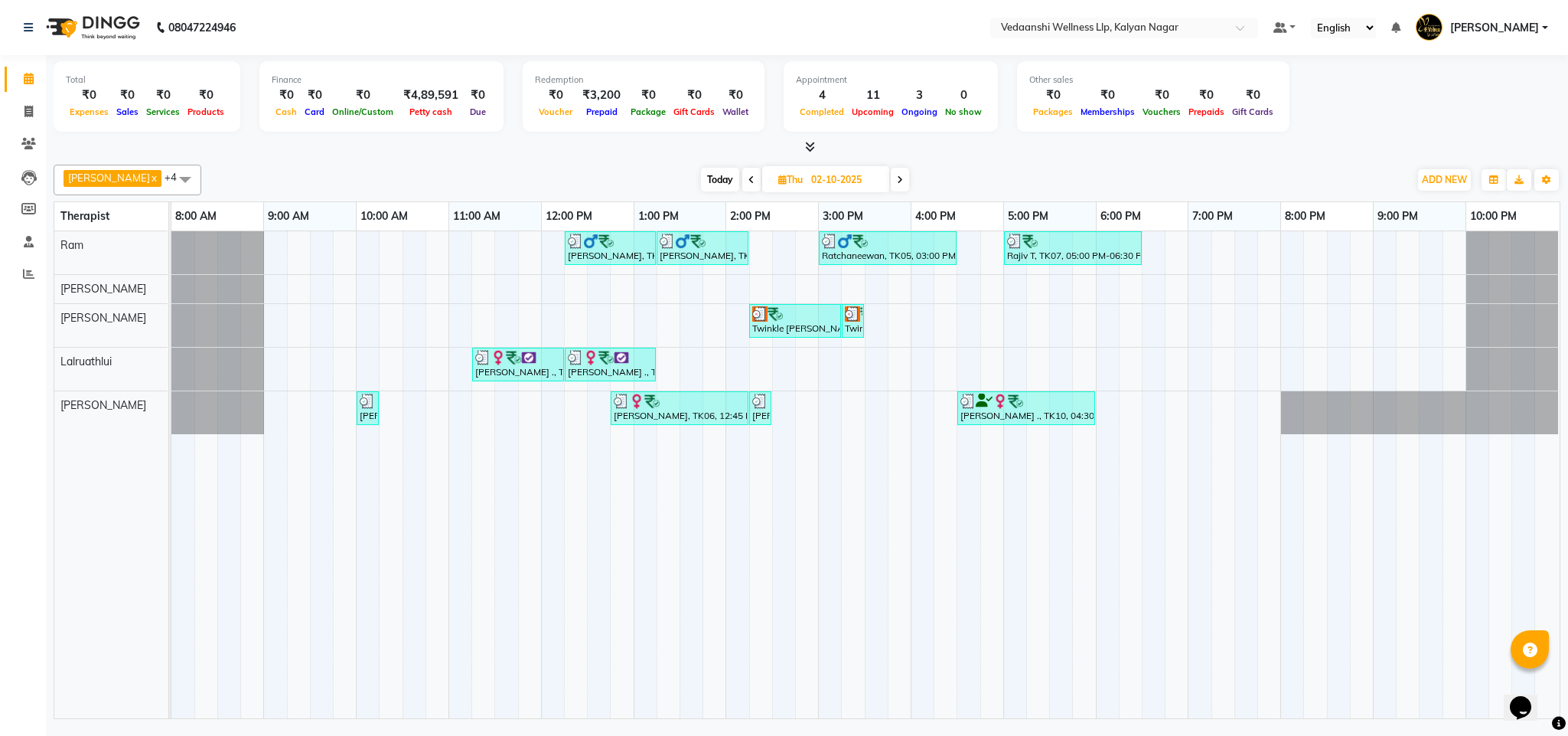
click at [890, 177] on span at bounding box center [899, 180] width 19 height 24
type input "03-10-2025"
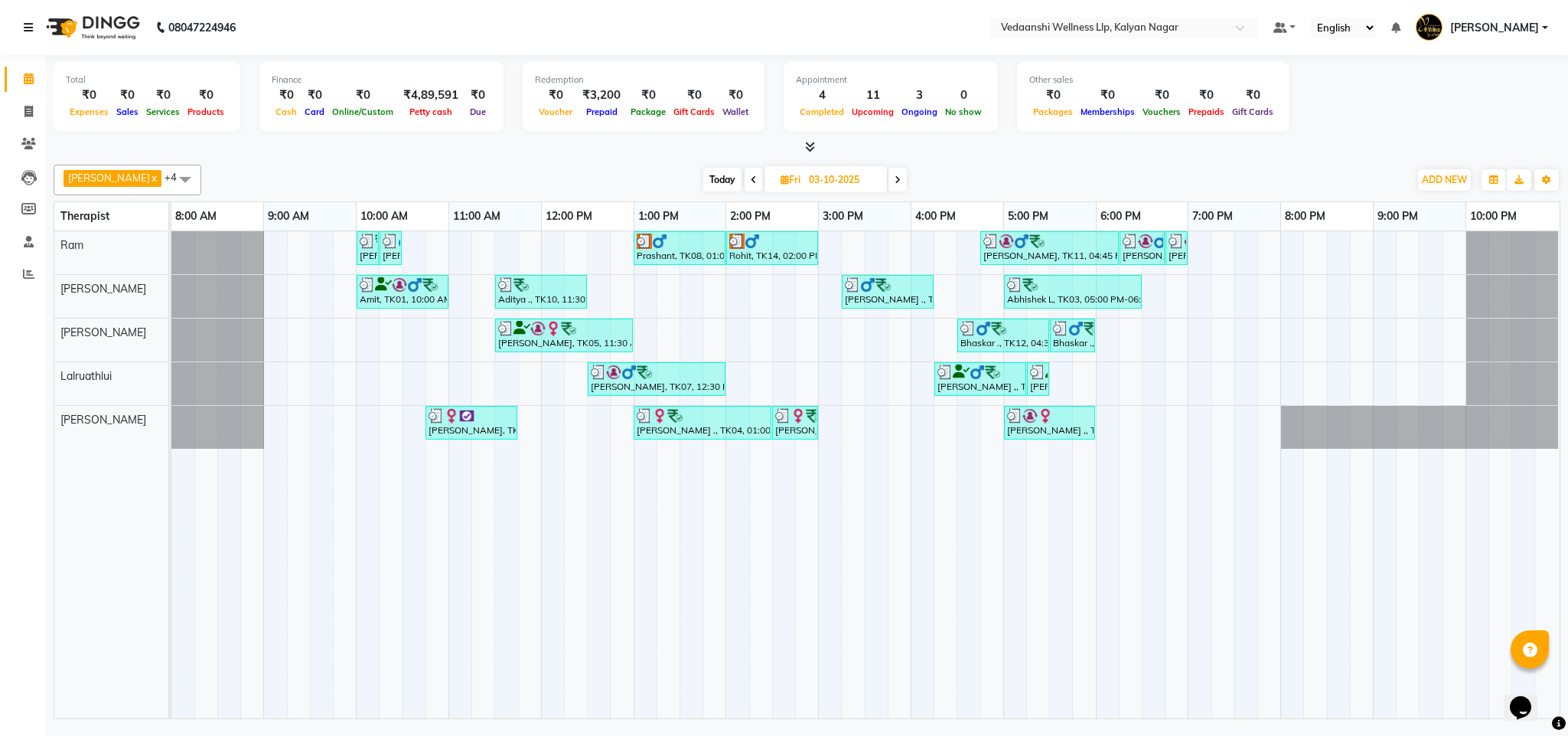
click at [25, 20] on link at bounding box center [31, 28] width 15 height 43
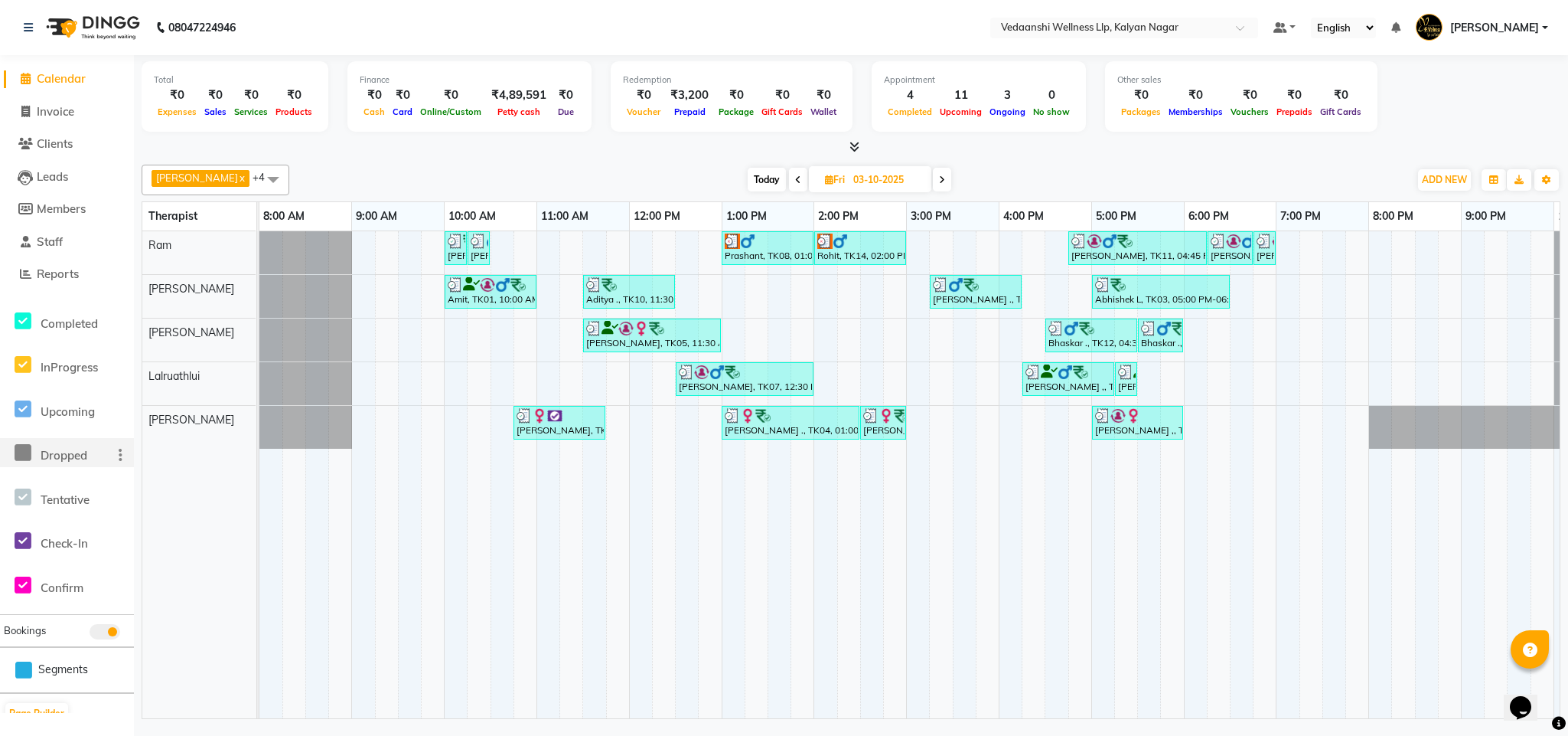
click at [25, 453] on icon at bounding box center [22, 453] width 17 height 20
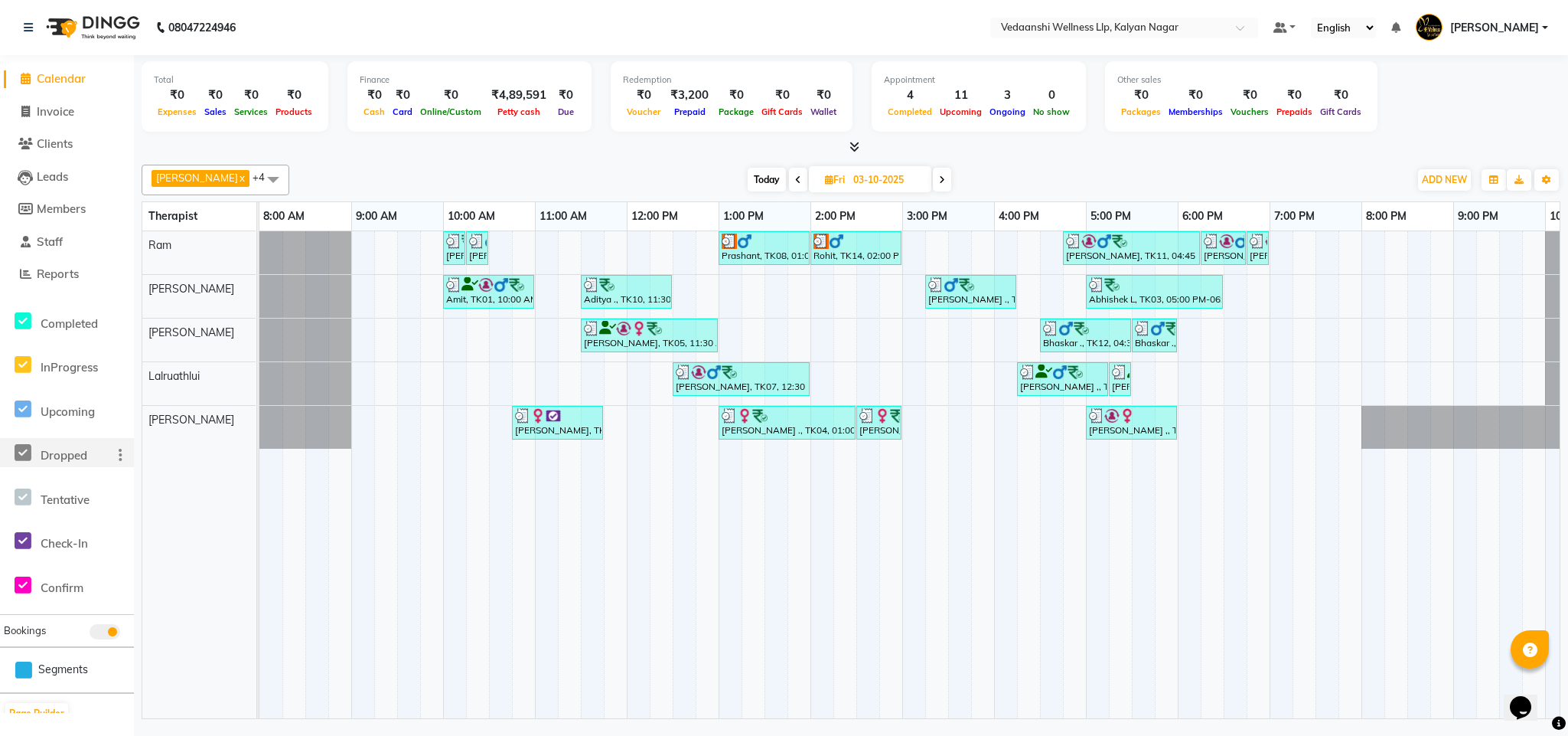
click at [381, 173] on div "Today Fri 03-10-2025" at bounding box center [848, 180] width 1104 height 23
click at [859, 175] on input "03-10-2025" at bounding box center [887, 180] width 76 height 23
select select "10"
select select "2025"
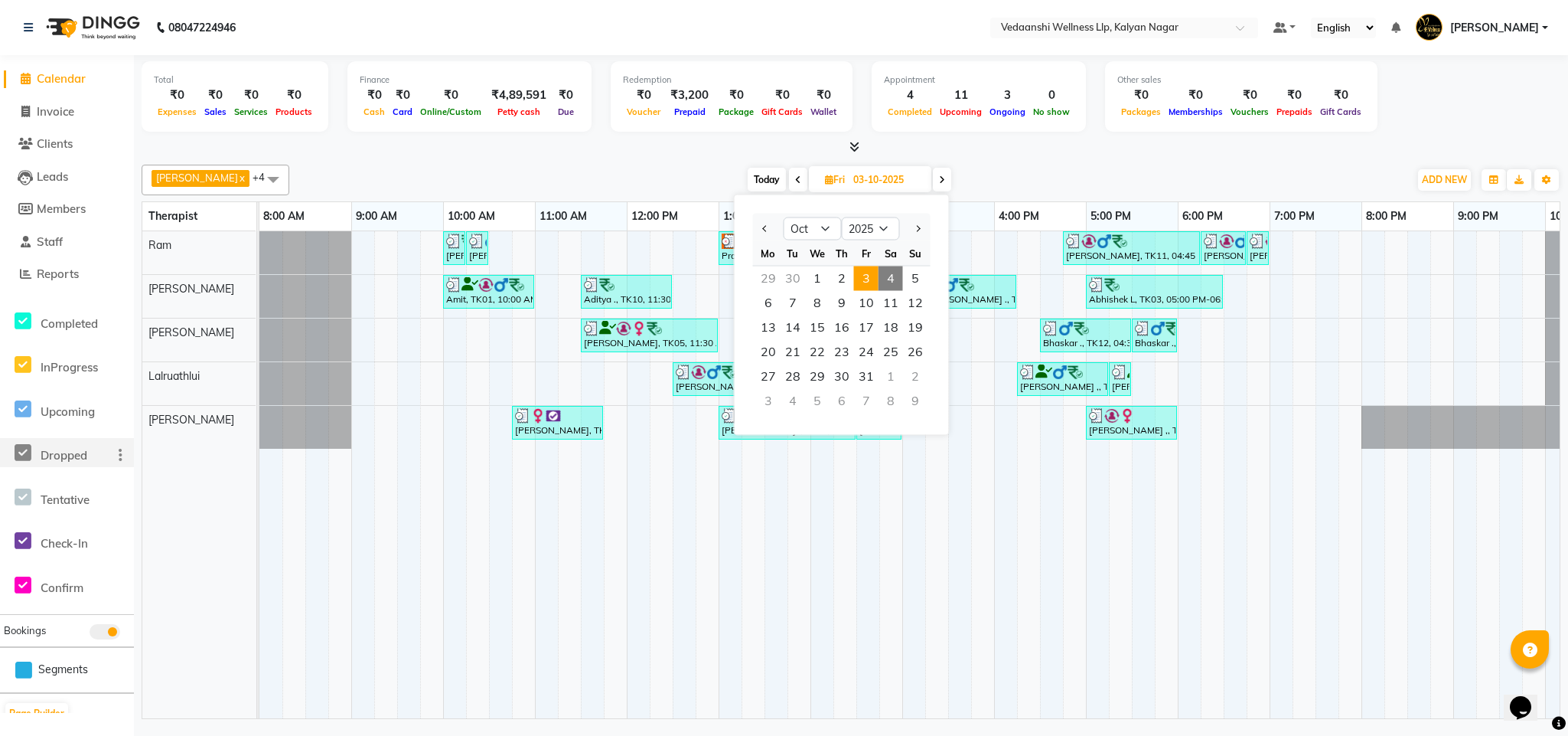
click at [795, 178] on icon at bounding box center [798, 180] width 6 height 9
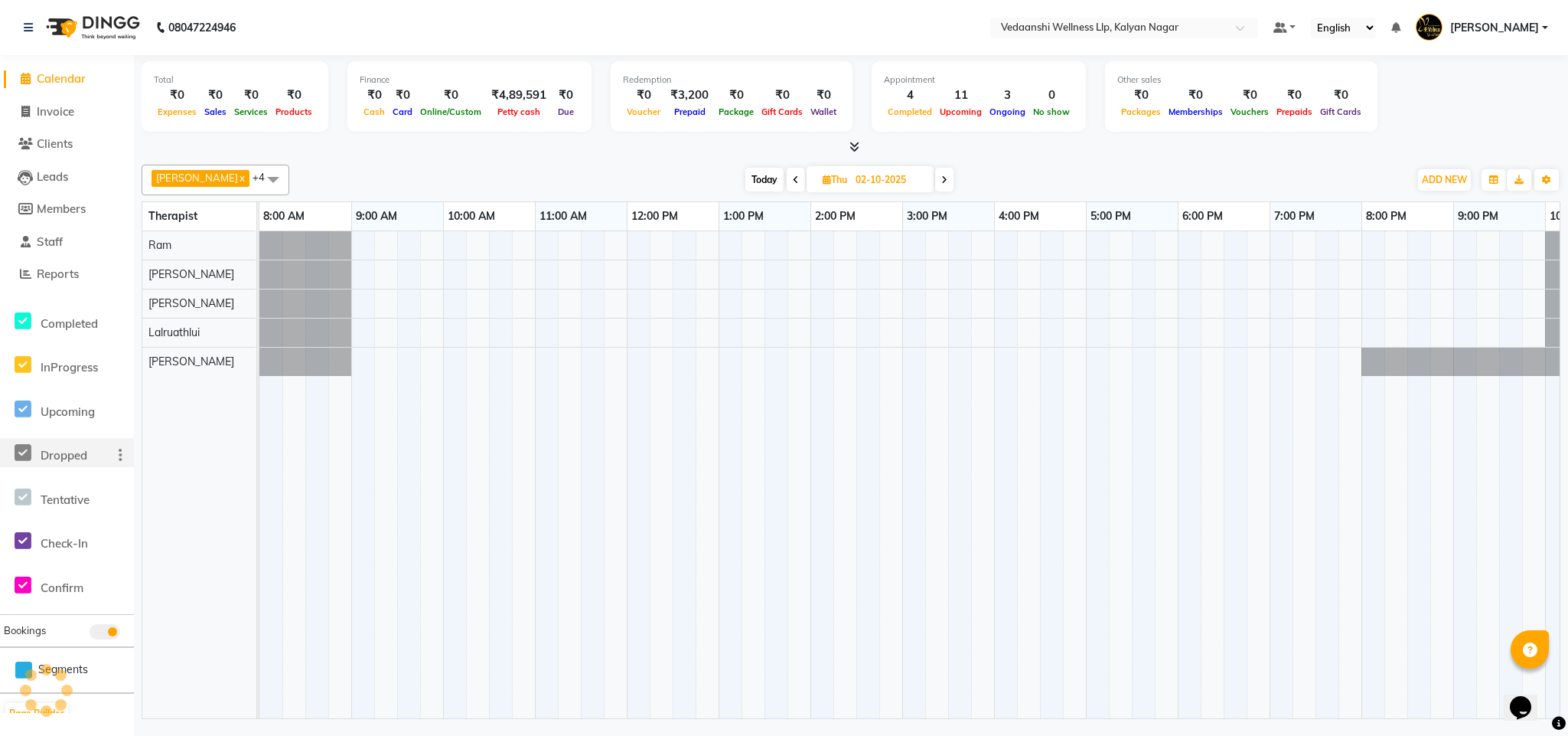
scroll to position [0, 78]
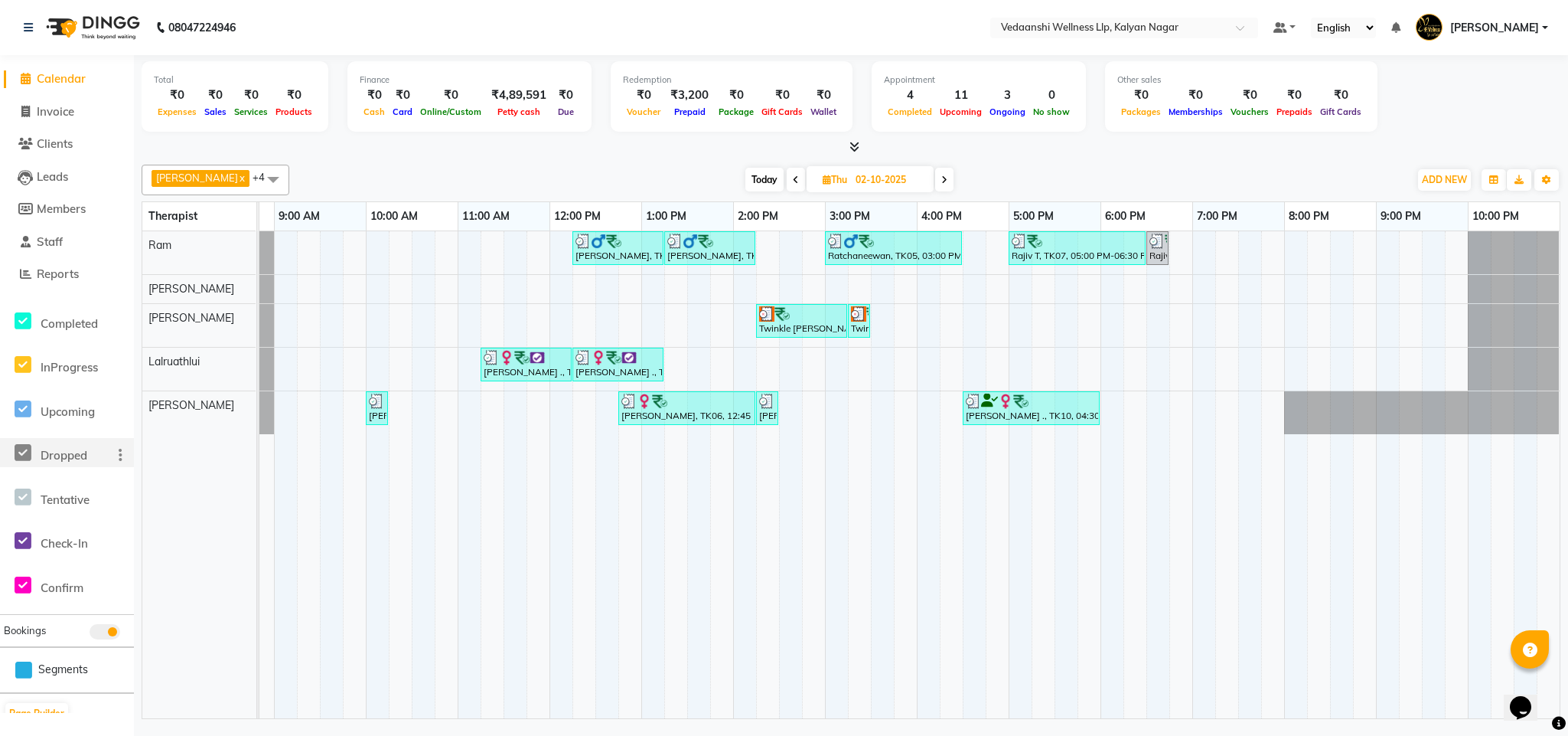
click at [935, 171] on span at bounding box center [943, 180] width 19 height 24
type input "03-10-2025"
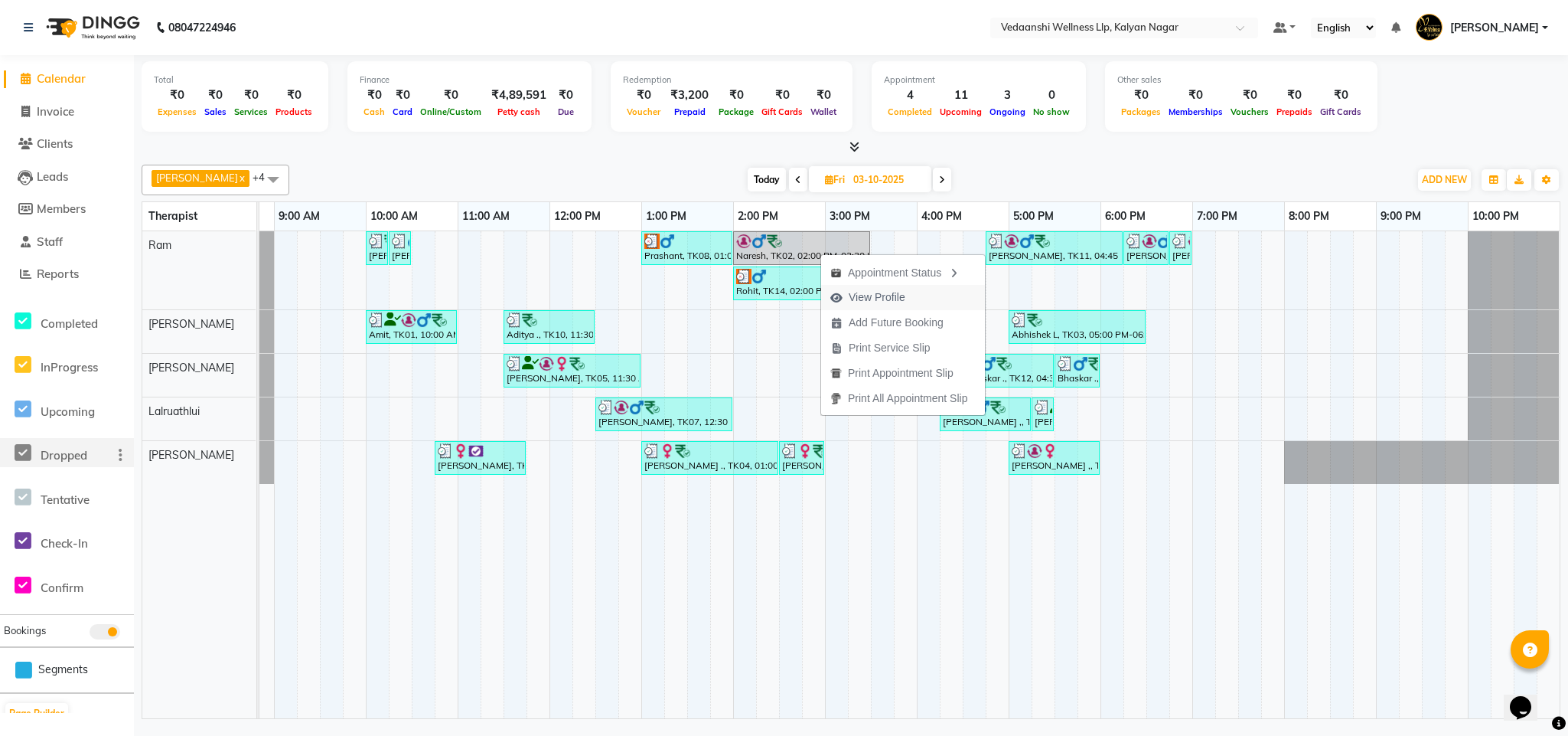
click at [888, 292] on span "View Profile" at bounding box center [877, 298] width 57 height 16
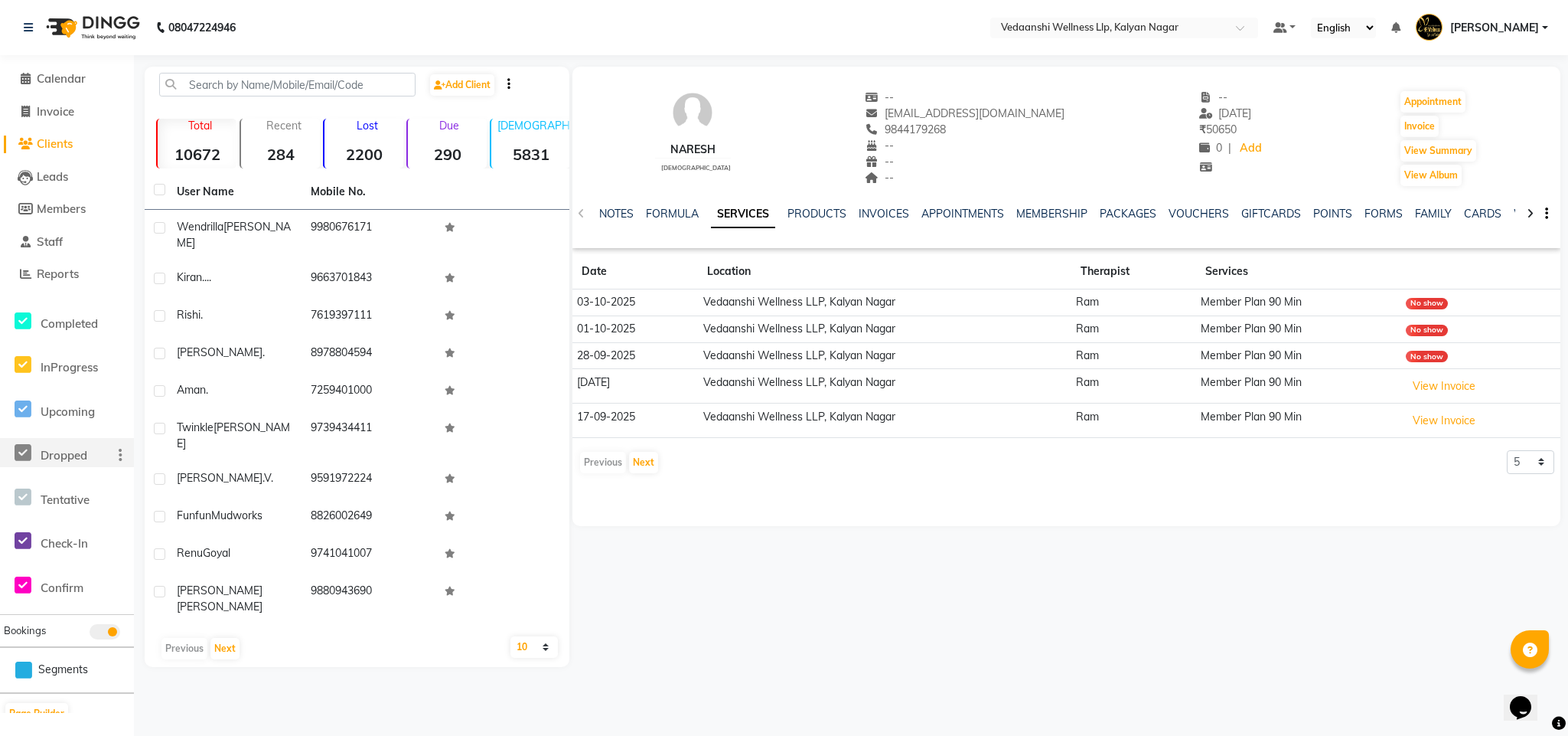
drag, startPoint x: 890, startPoint y: 130, endPoint x: 972, endPoint y: 136, distance: 82.2
click at [972, 136] on div "-- jsr2577@gmail.com 9844179268 -- -- --" at bounding box center [965, 139] width 200 height 98
click at [972, 138] on div "--" at bounding box center [965, 146] width 200 height 16
drag, startPoint x: 888, startPoint y: 126, endPoint x: 974, endPoint y: 126, distance: 86.0
click at [974, 126] on div "9844179268 Mobile No." at bounding box center [965, 130] width 200 height 16
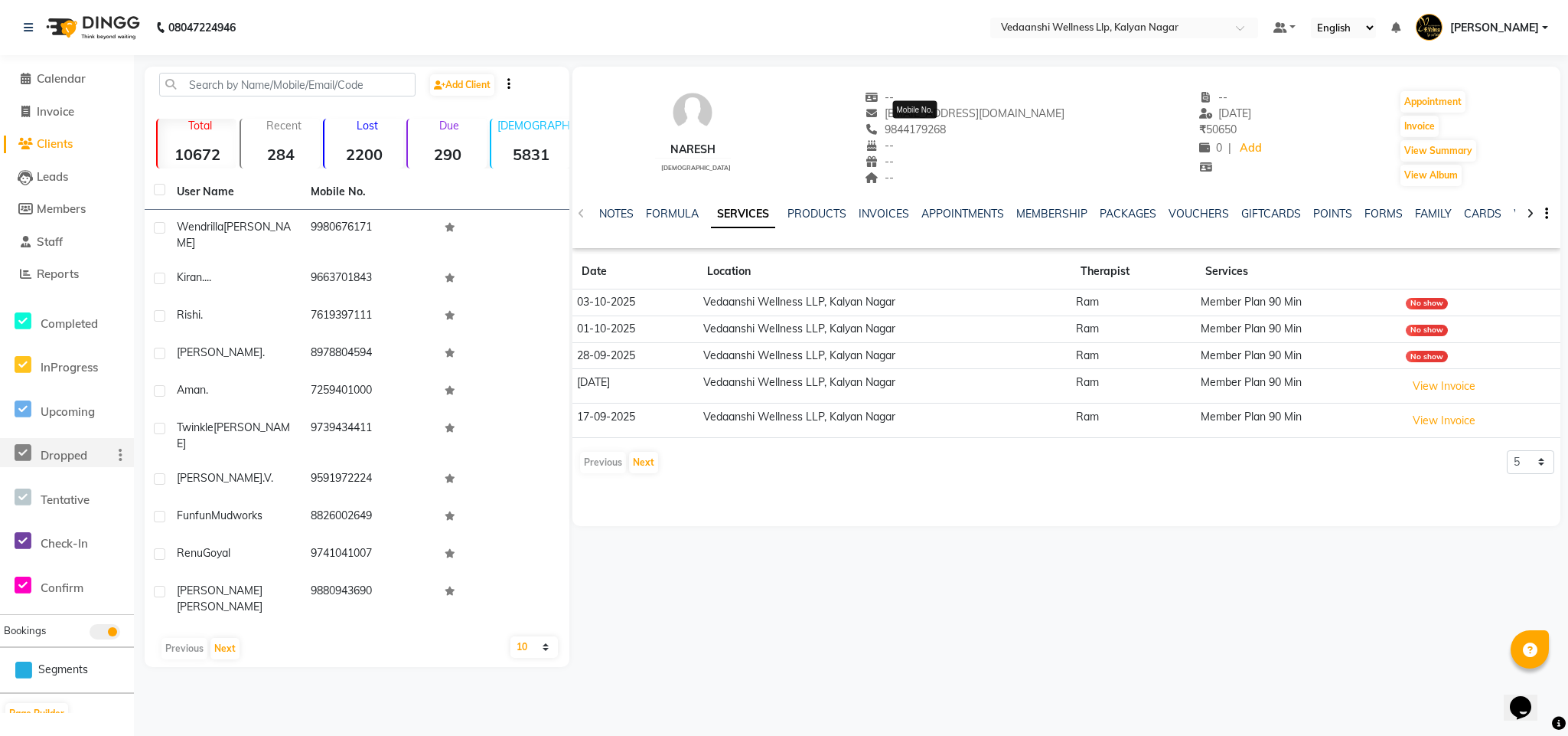
copy span "9844179268"
click at [26, 449] on icon at bounding box center [22, 453] width 17 height 20
click at [32, 28] on icon at bounding box center [28, 28] width 9 height 11
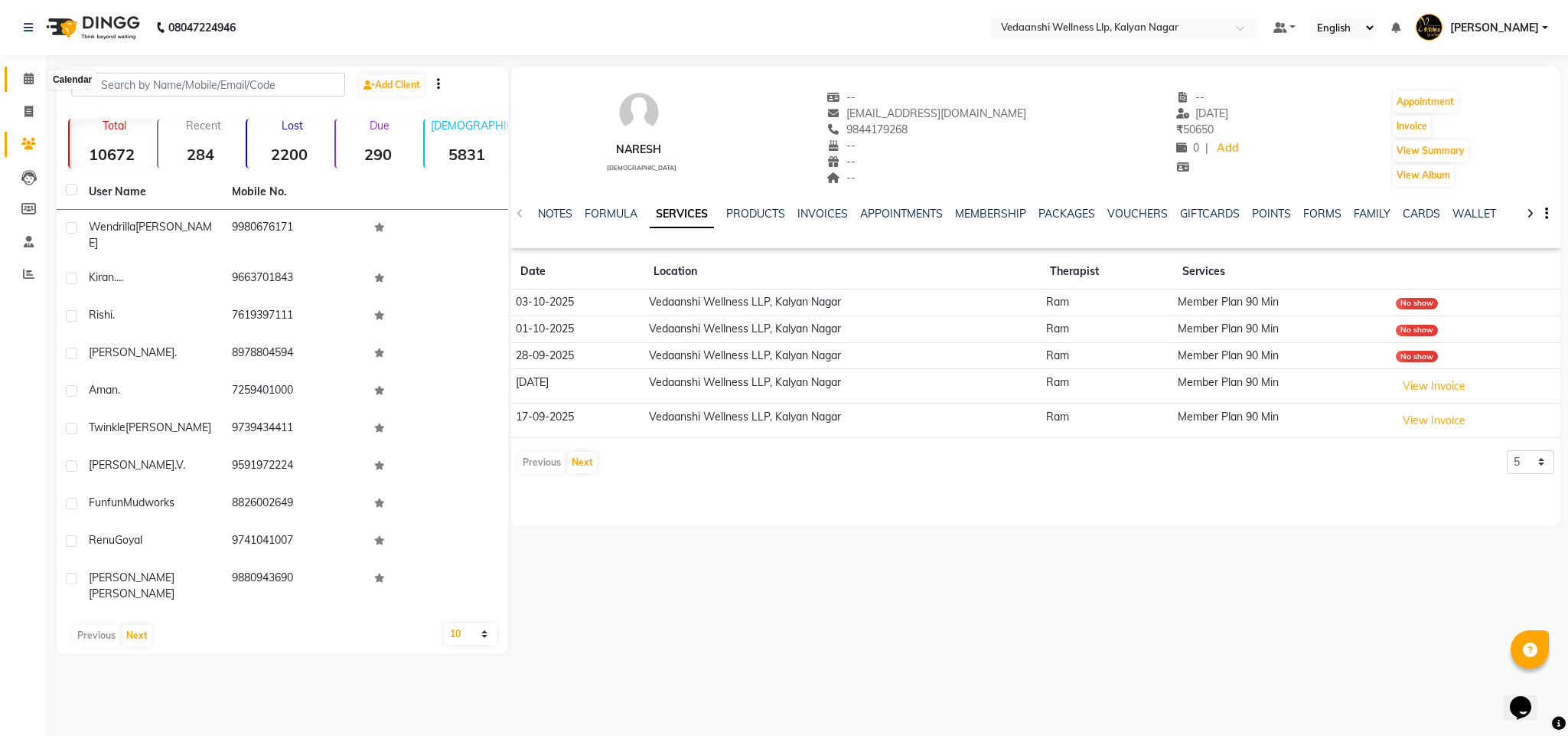
click at [36, 84] on span at bounding box center [28, 79] width 27 height 18
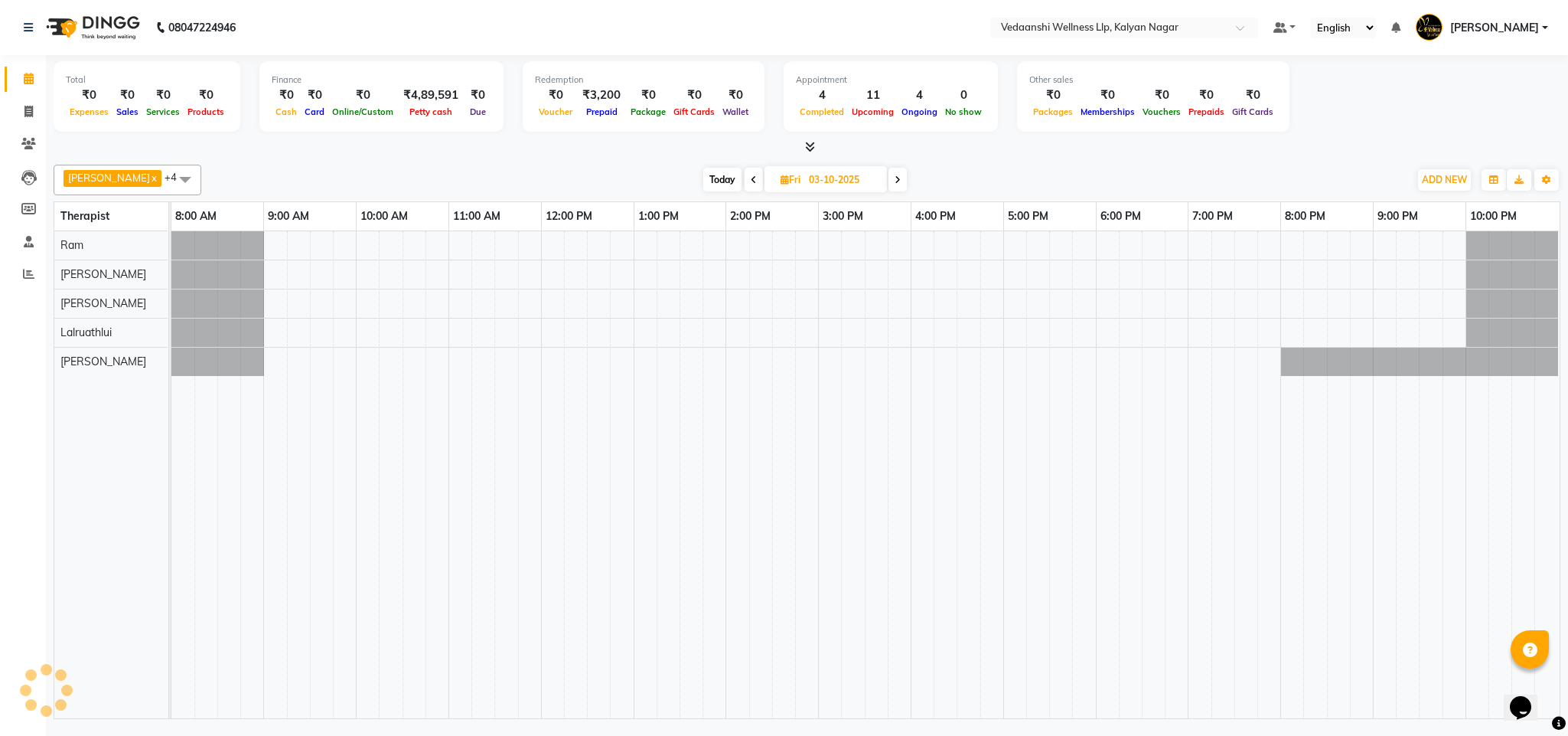
click at [804, 182] on input "03-10-2025" at bounding box center [842, 180] width 76 height 23
select select "10"
select select "2025"
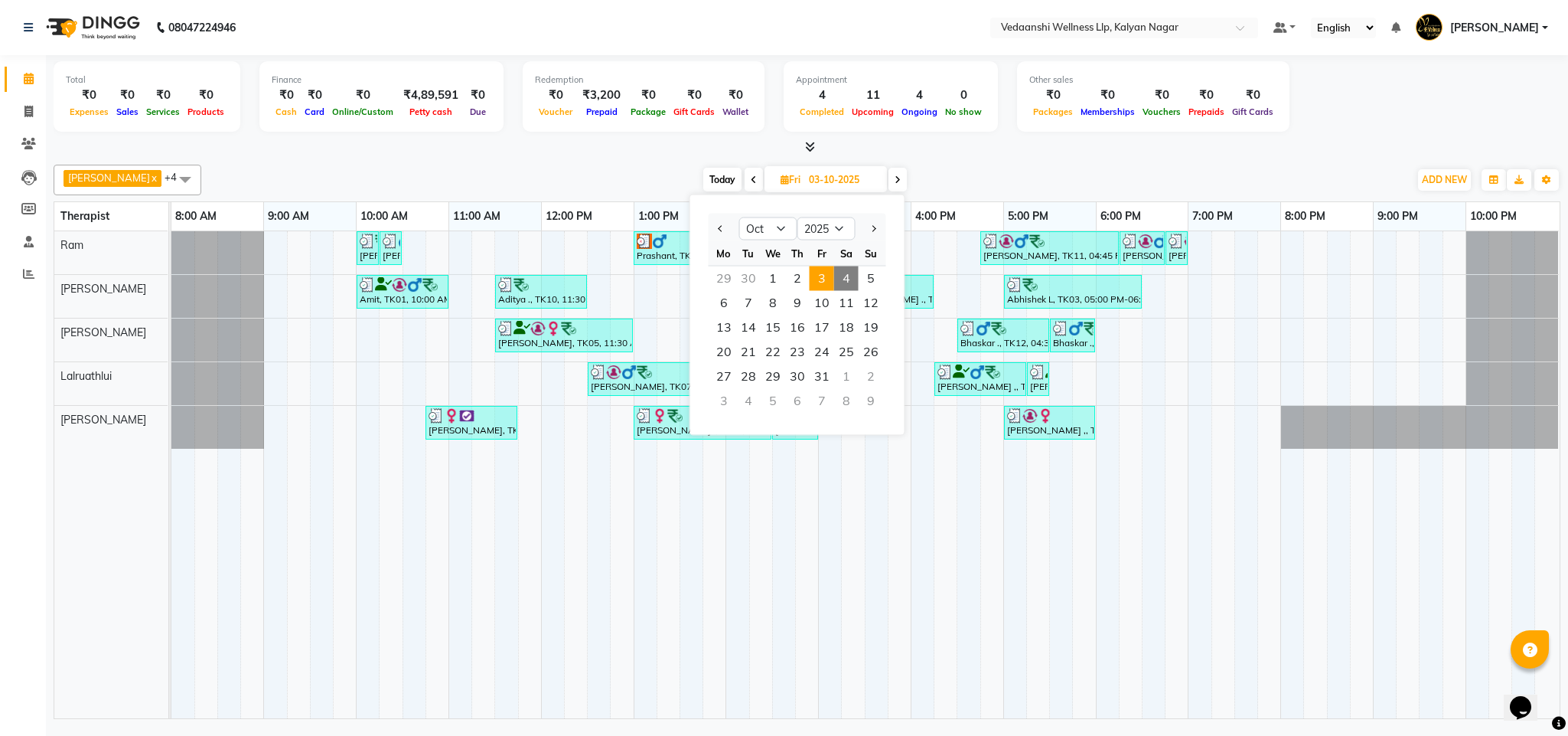
click at [703, 171] on span "Today" at bounding box center [721, 180] width 38 height 24
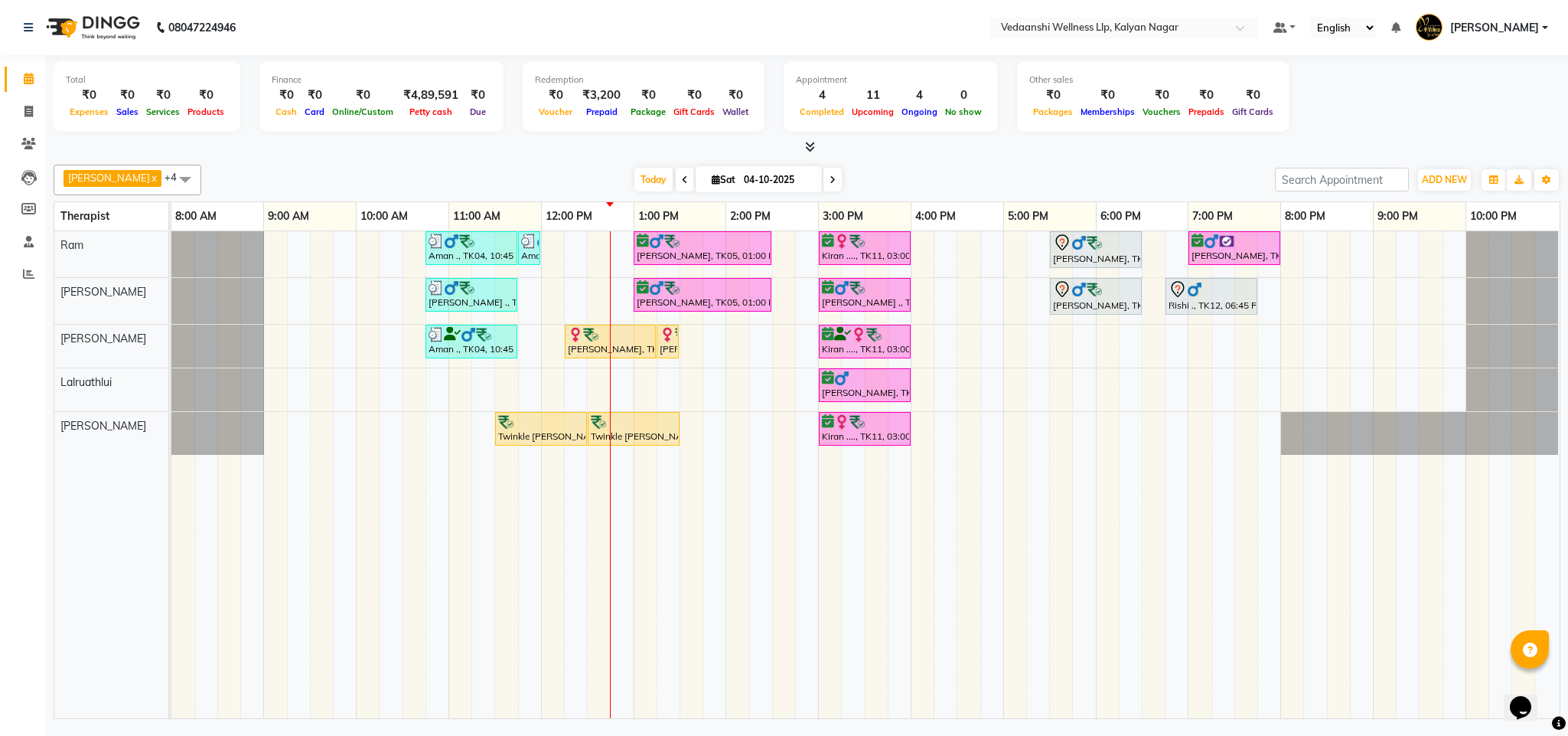
click at [824, 184] on span at bounding box center [832, 180] width 19 height 24
type input "05-10-2025"
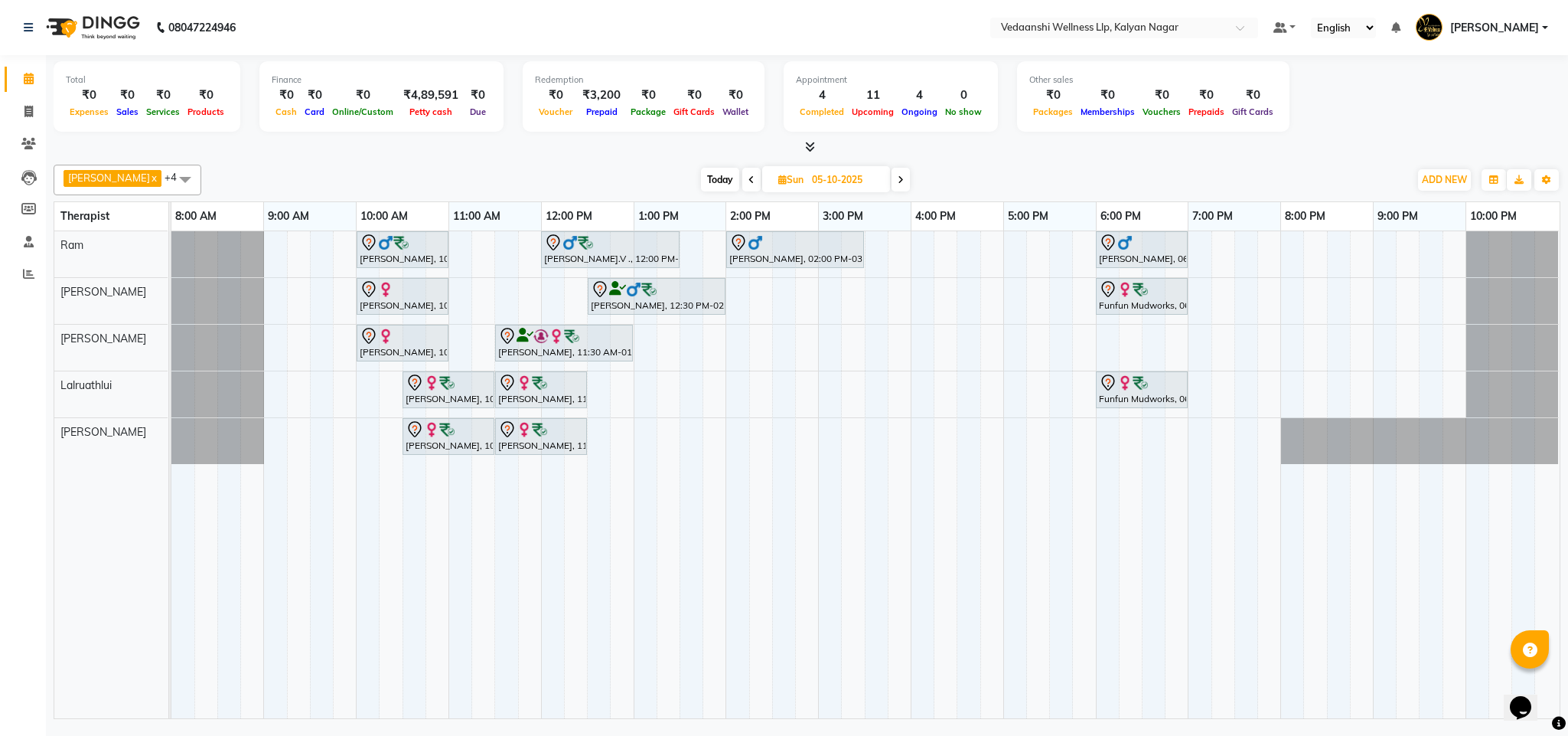
click at [784, 299] on div "Vijendra Singh, 10:00 AM-11:00 AM, Swedish Massage with Wintergreen, Bayleaf & …" at bounding box center [865, 475] width 1388 height 487
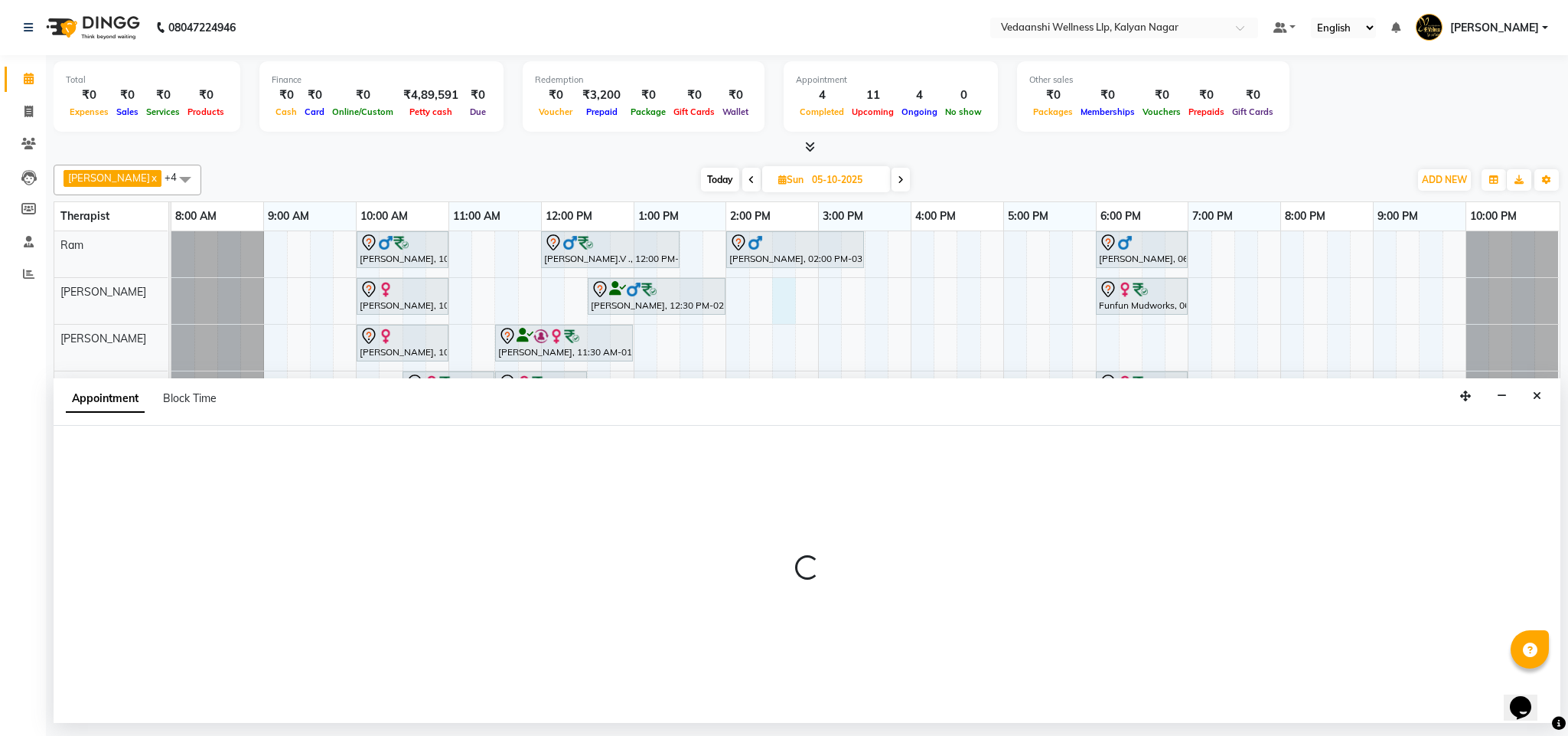
select select "79390"
select select "tentative"
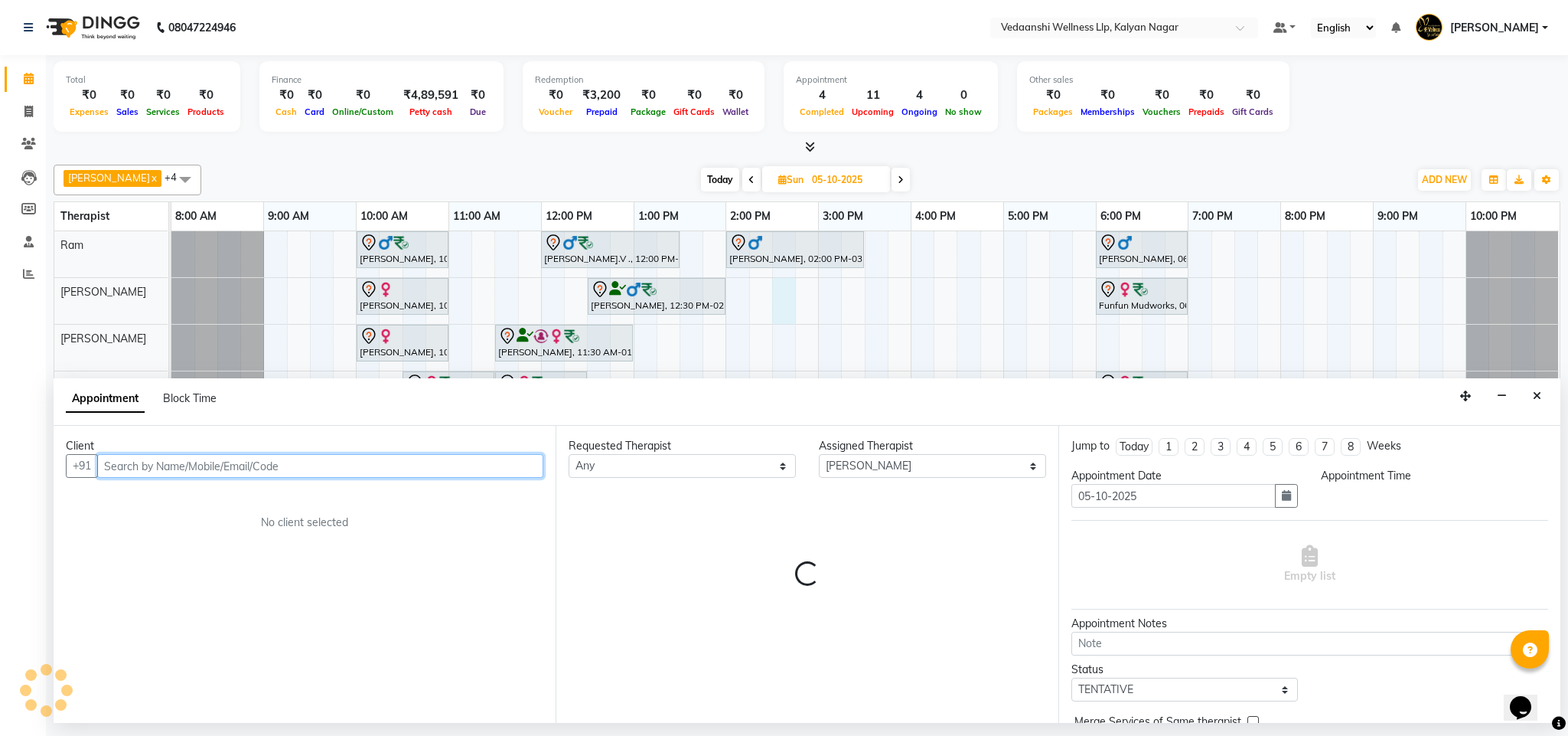
select select "870"
click at [307, 462] on input "text" at bounding box center [320, 466] width 446 height 24
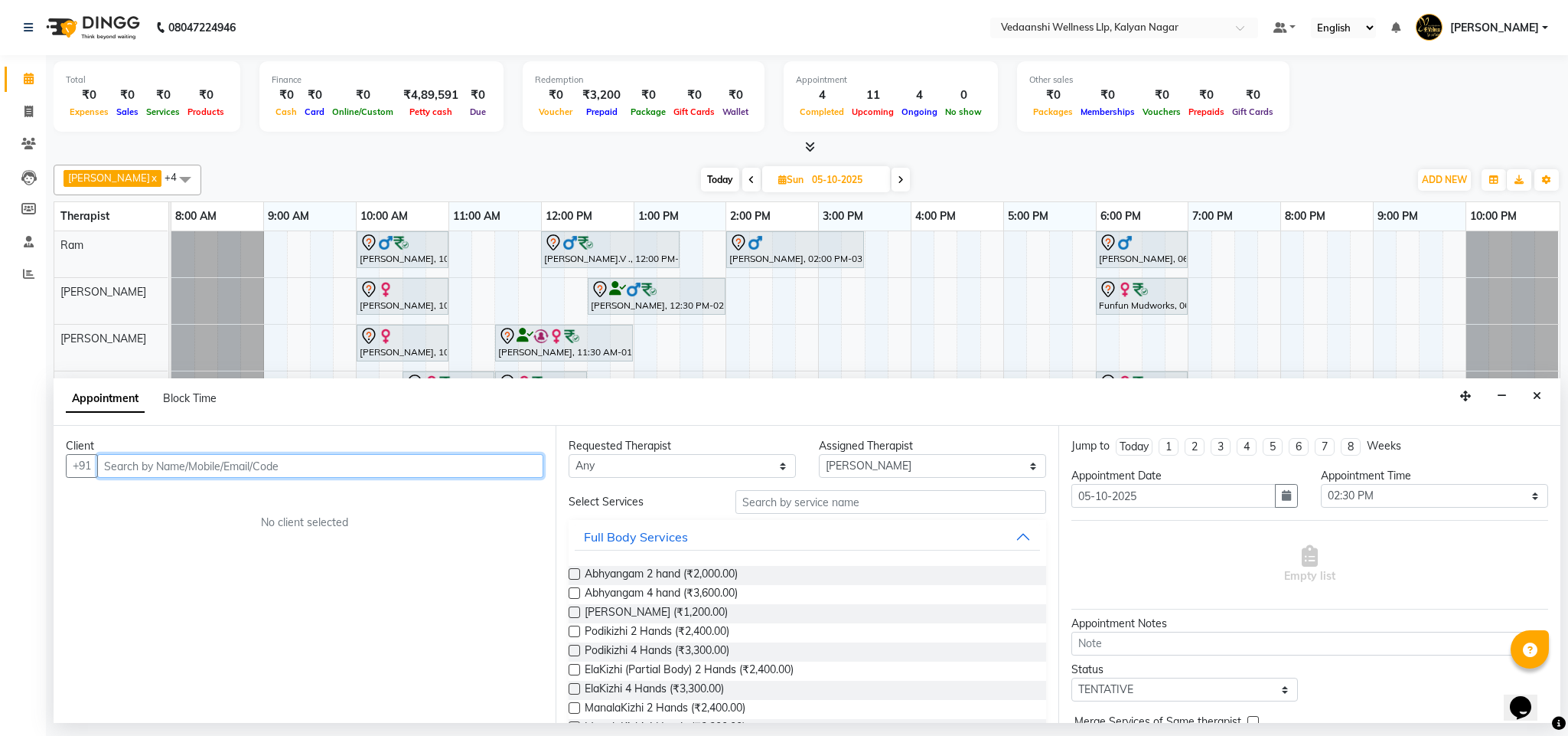
paste input "9844179268"
click at [198, 499] on span "9844179268" at bounding box center [203, 499] width 76 height 15
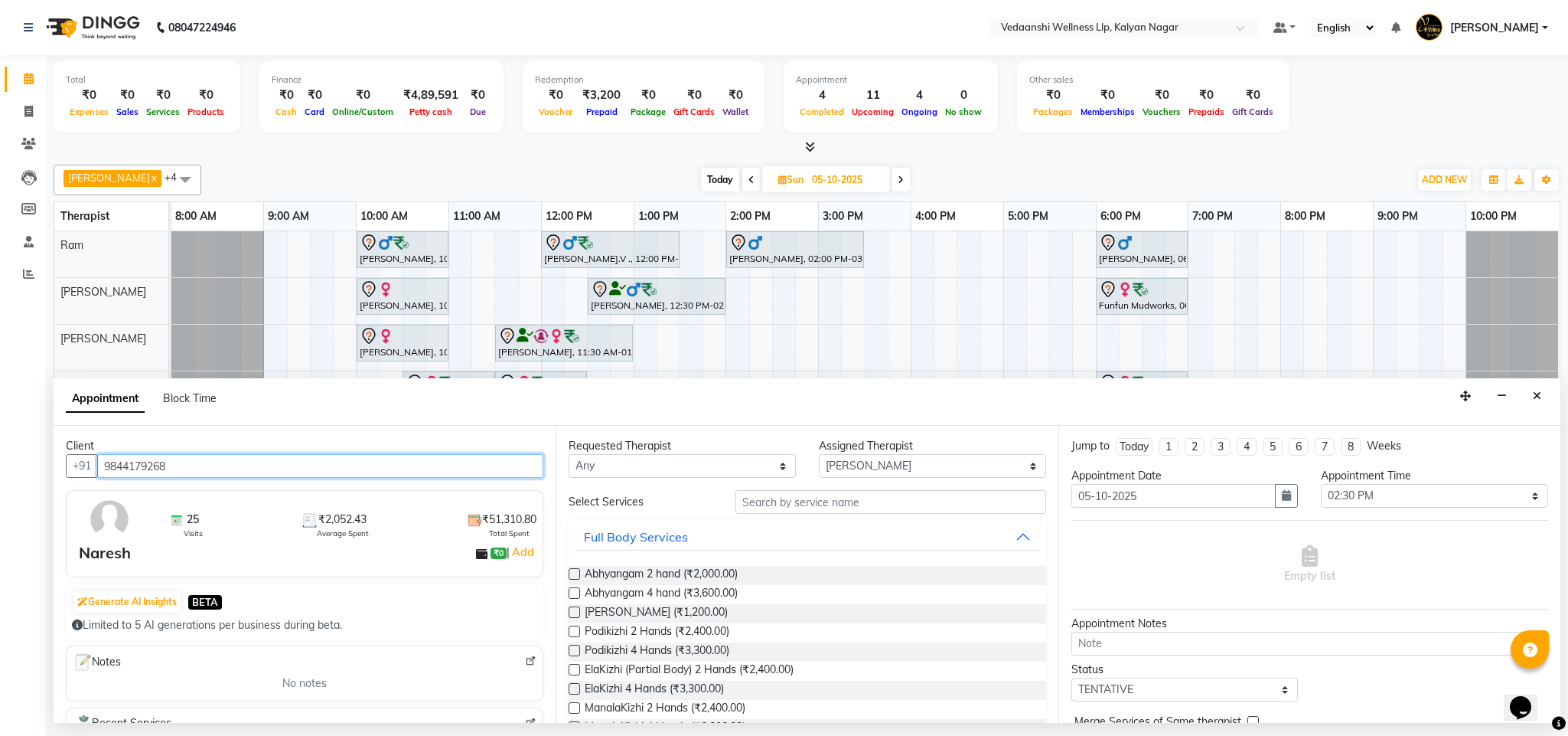
type input "9844179268"
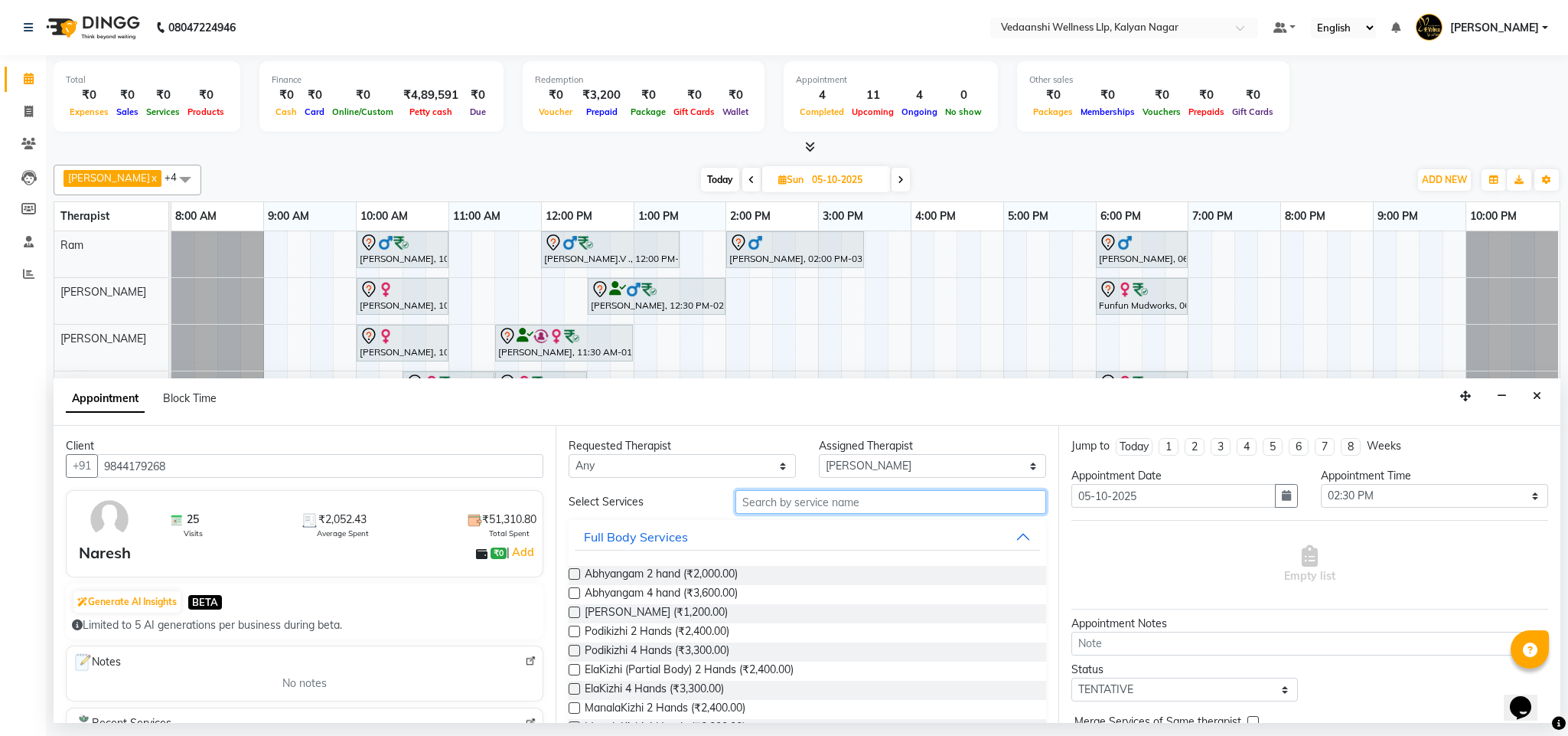
click at [818, 510] on input "text" at bounding box center [891, 501] width 311 height 24
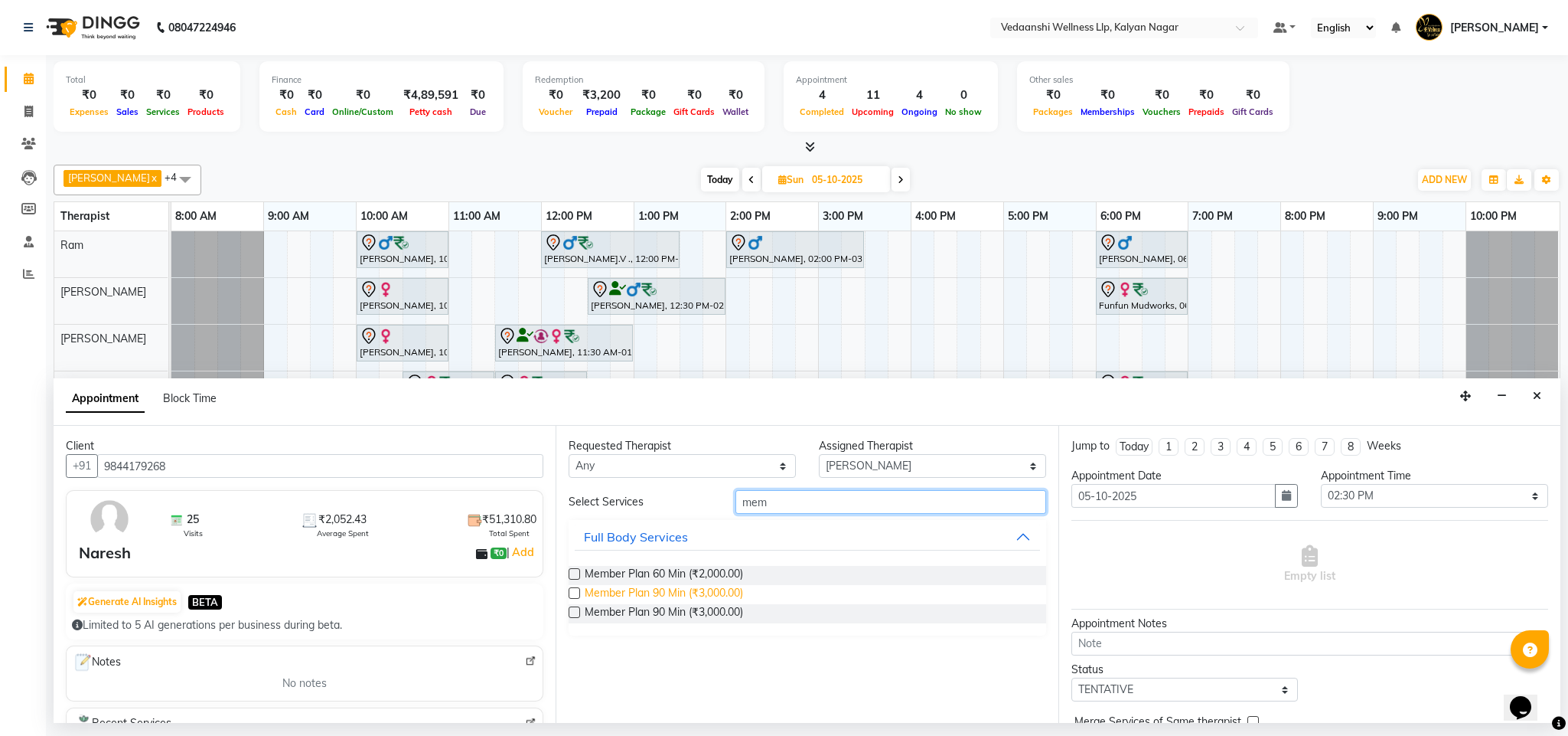
type input "mem"
click at [648, 590] on span "Member Plan 90 Min (₹3,000.00)" at bounding box center [664, 595] width 158 height 20
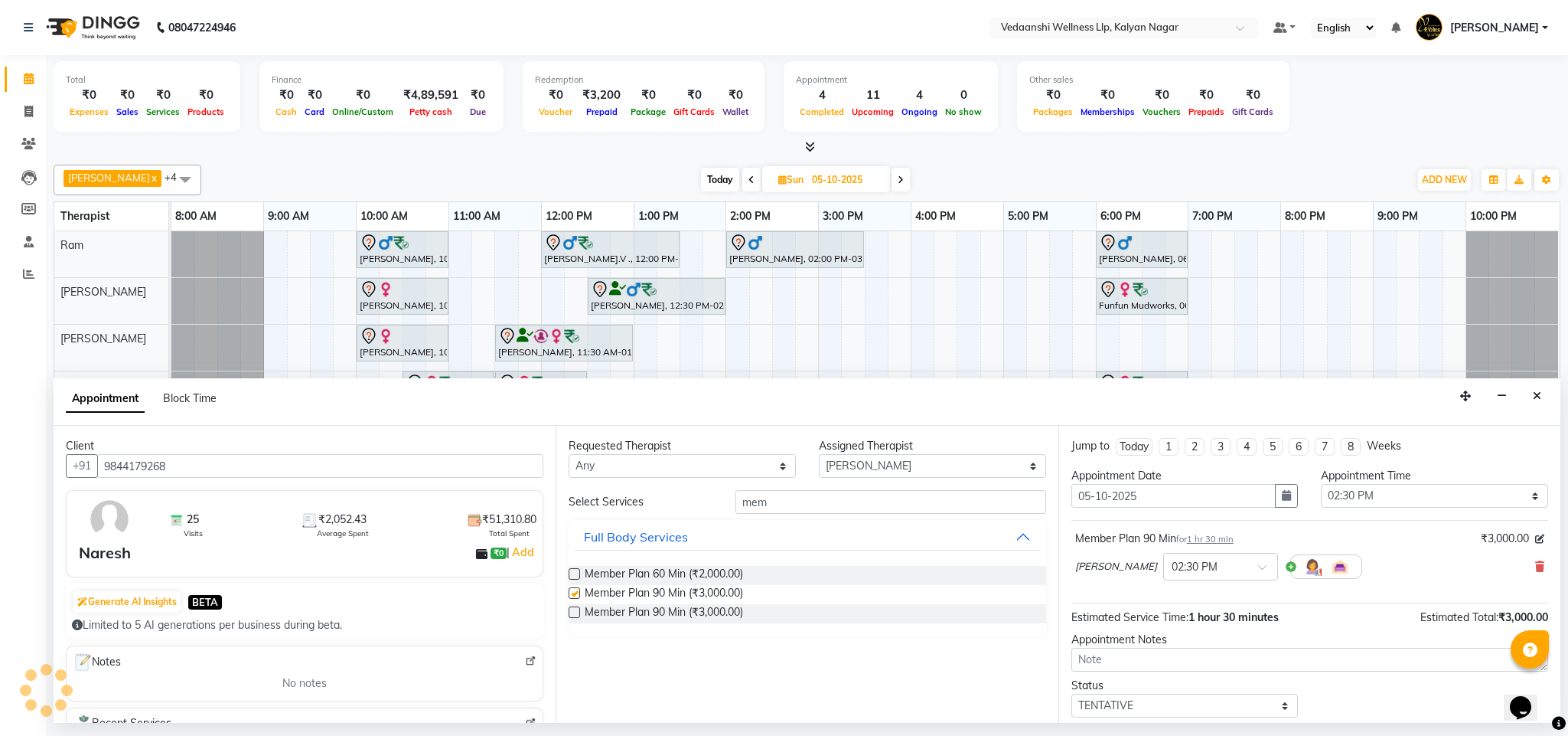
checkbox input "false"
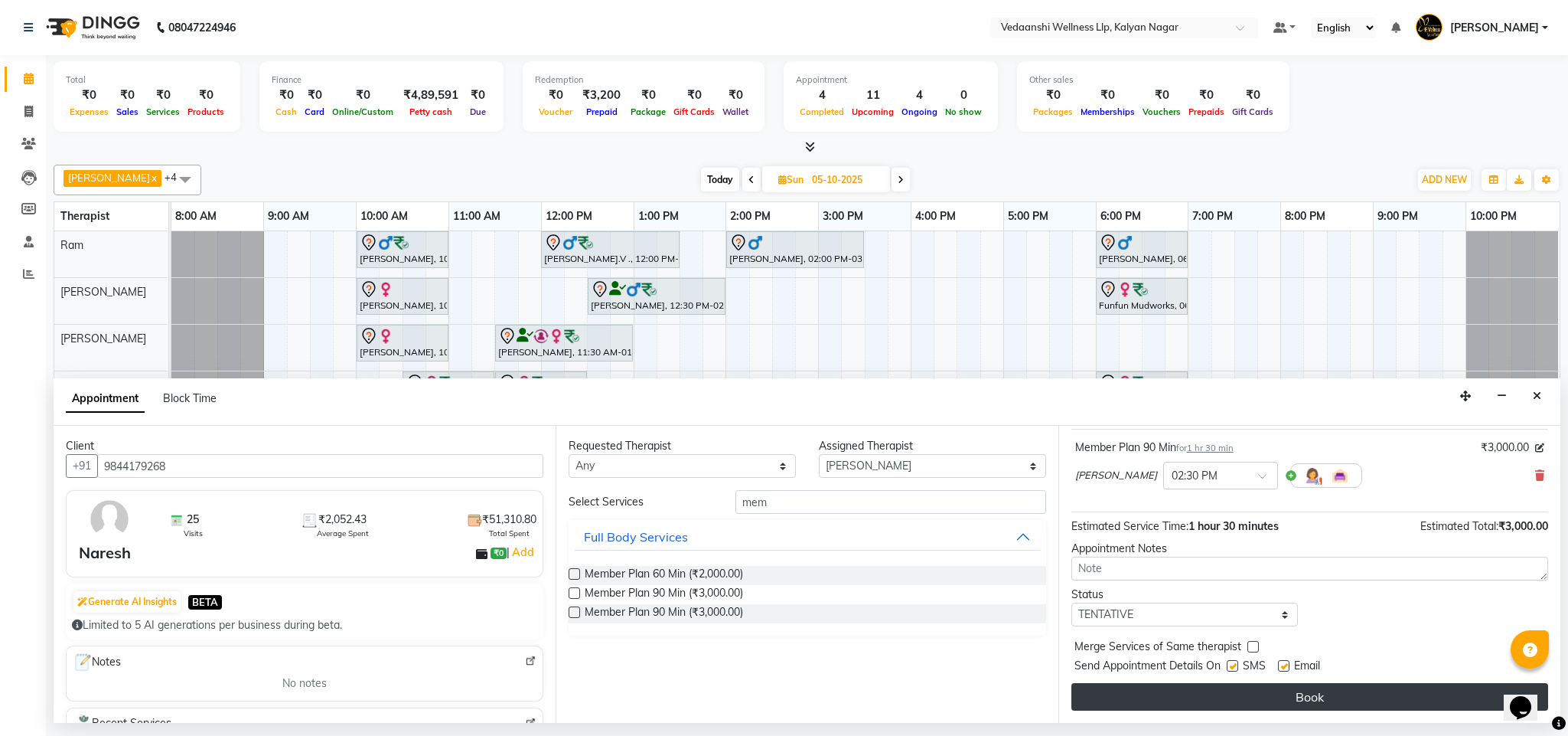
click at [1191, 699] on button "Book" at bounding box center [1309, 696] width 477 height 28
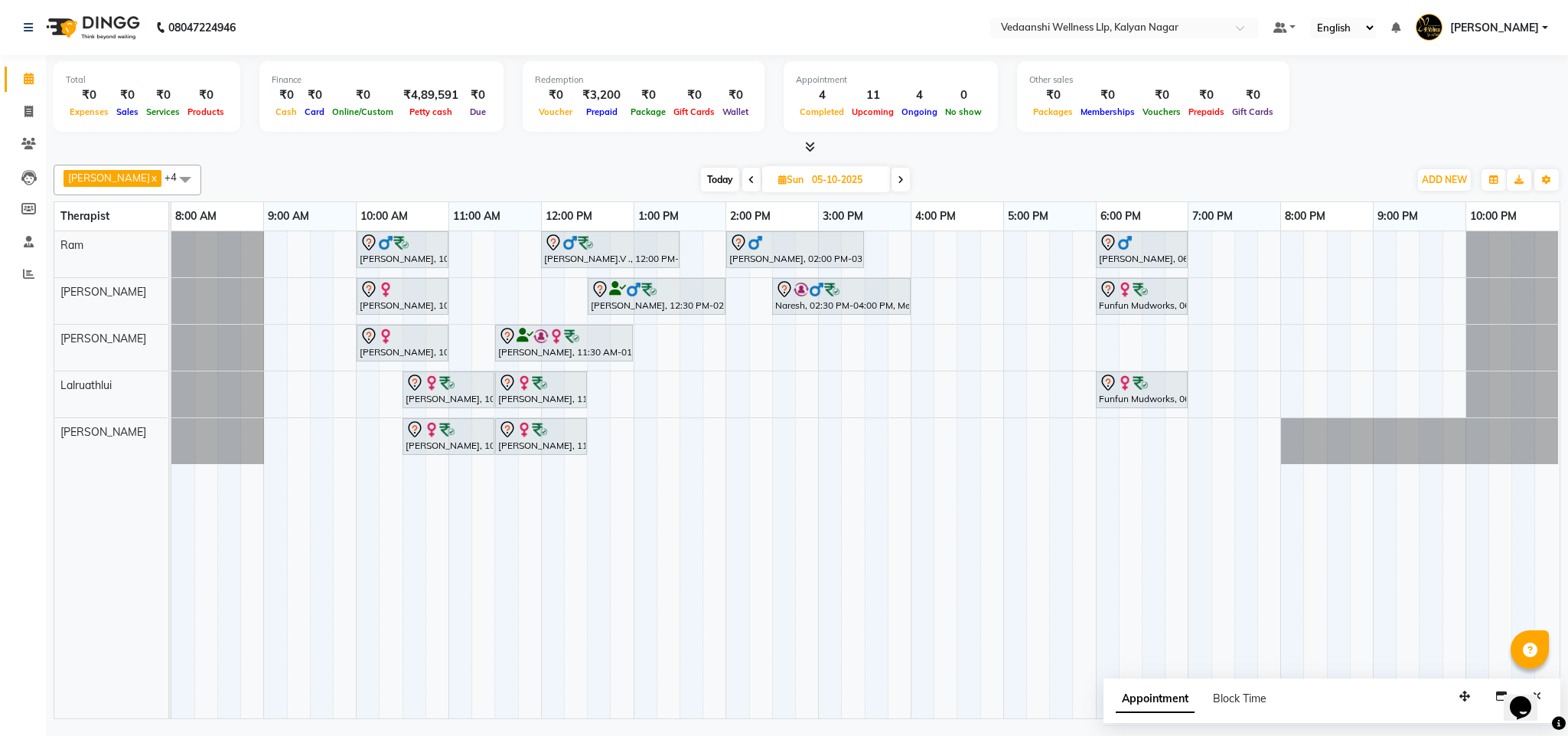
click at [701, 175] on span "Today" at bounding box center [720, 180] width 38 height 24
type input "04-10-2025"
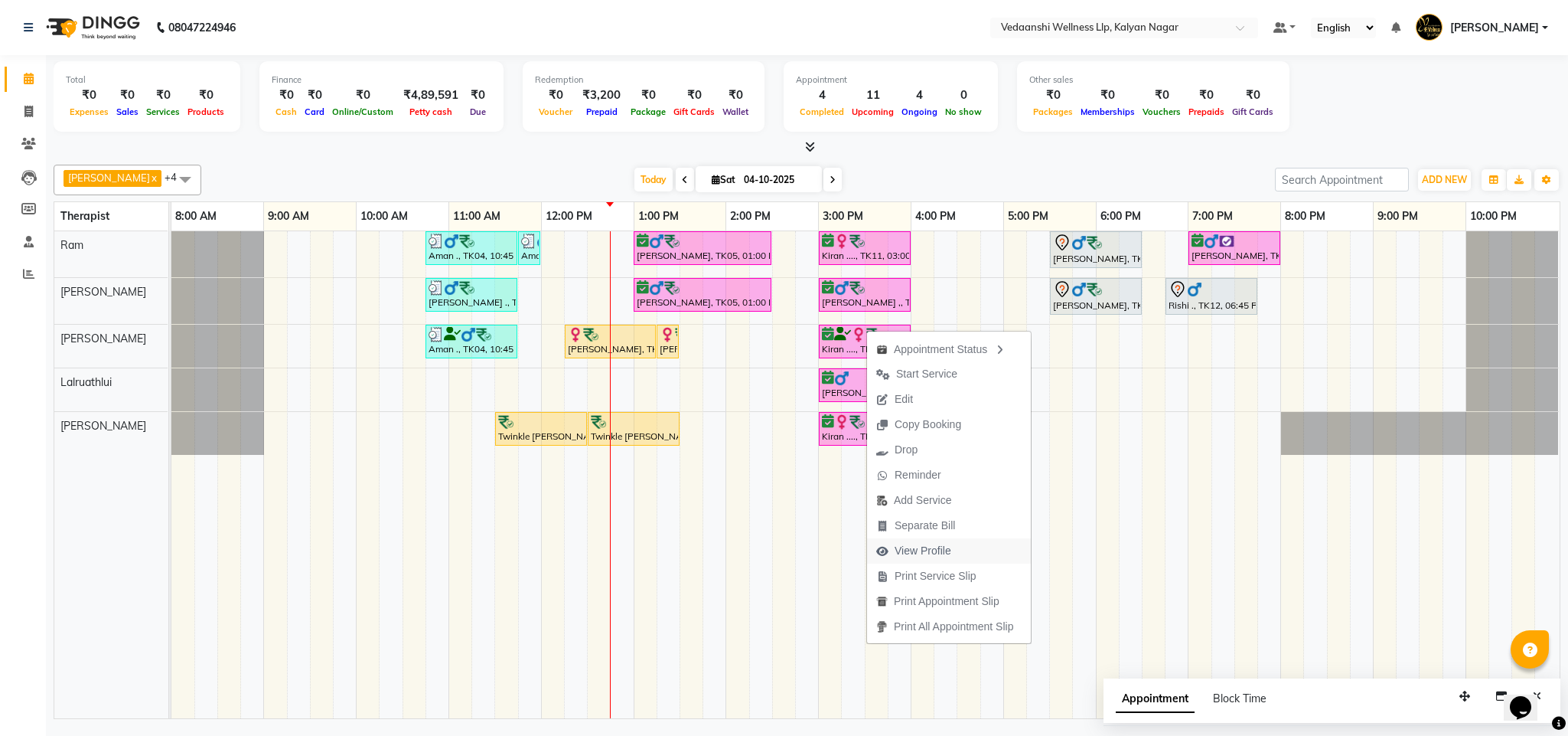
click at [920, 556] on span "View Profile" at bounding box center [923, 551] width 57 height 16
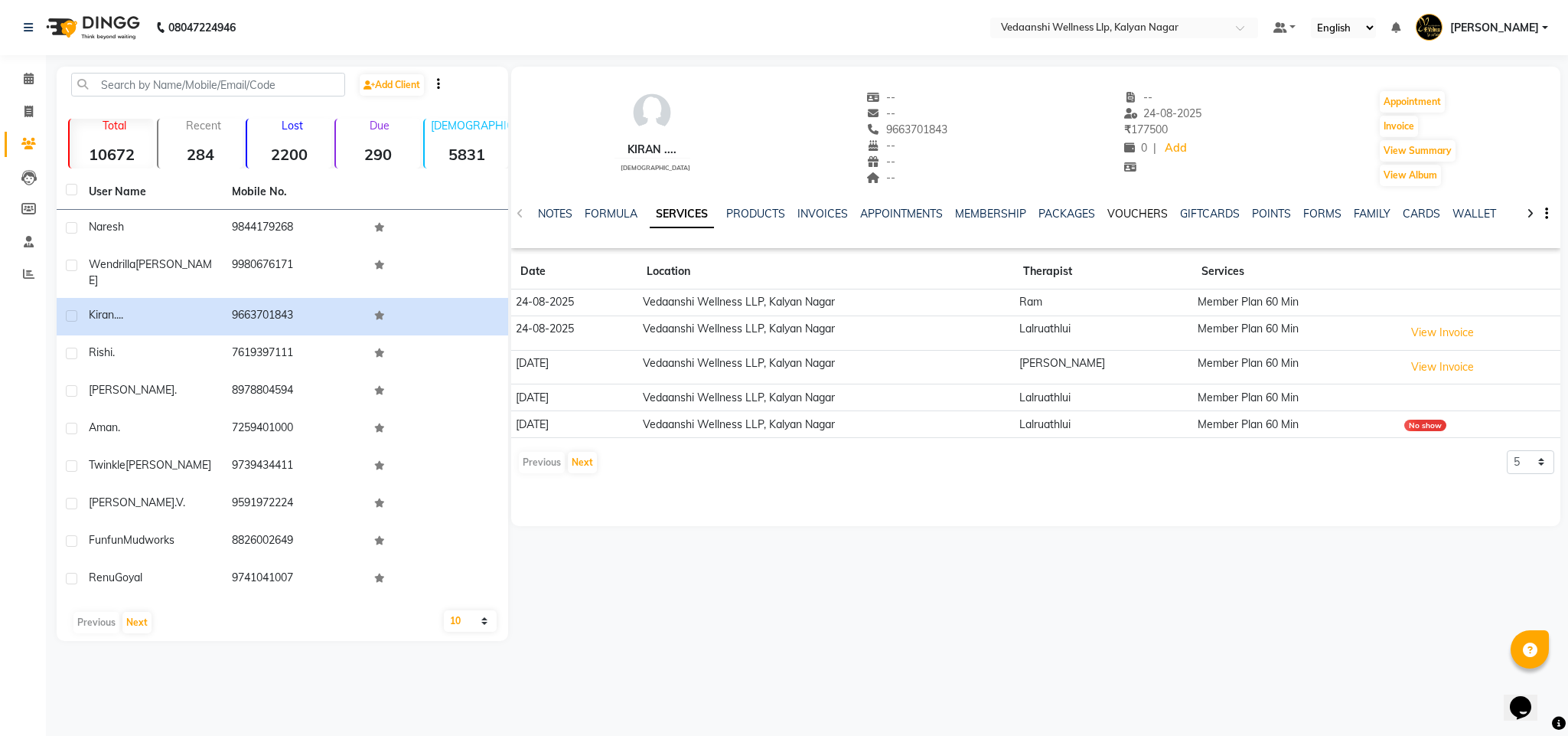
click at [1143, 210] on link "VOUCHERS" at bounding box center [1137, 214] width 60 height 14
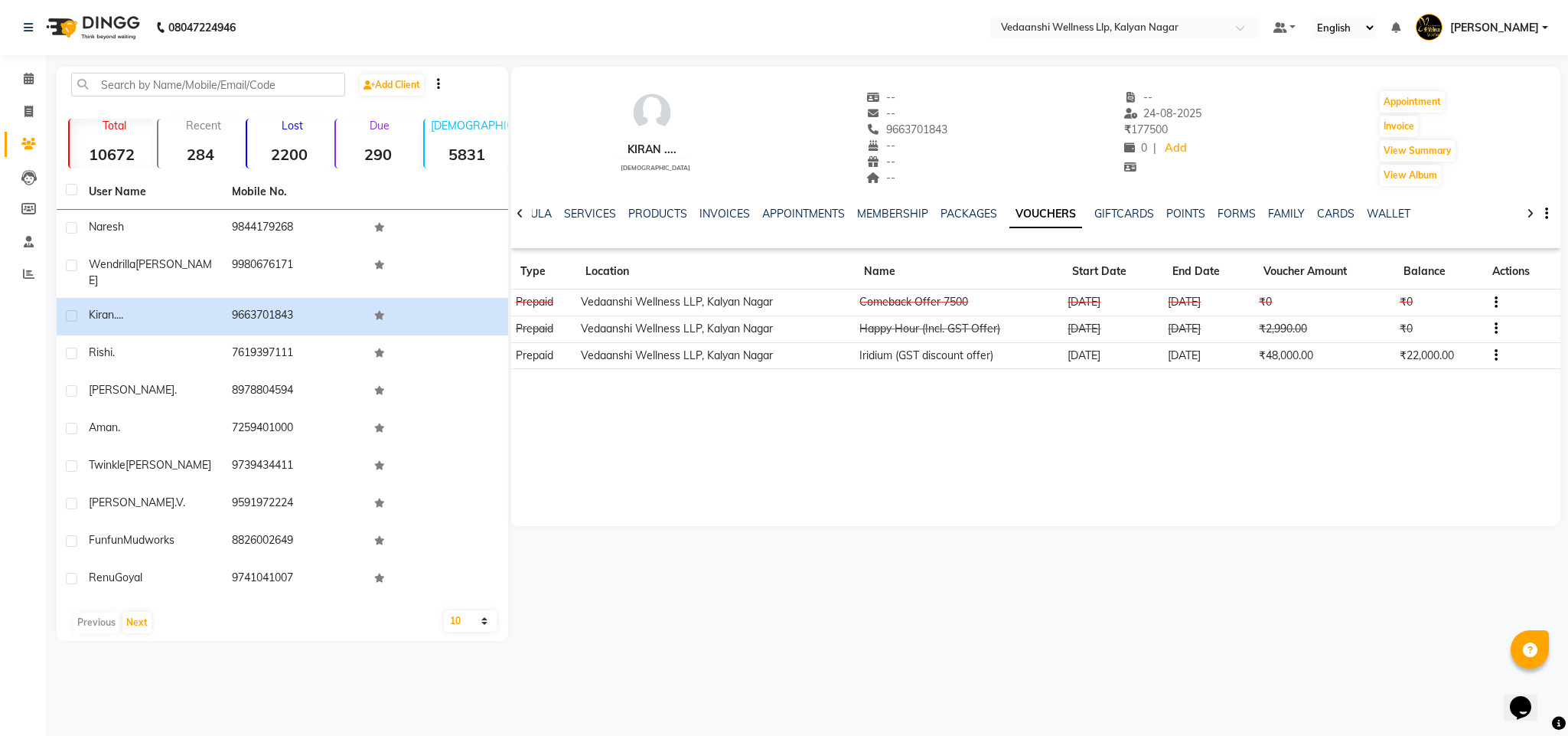
drag, startPoint x: 862, startPoint y: 129, endPoint x: 934, endPoint y: 133, distance: 72.1
click at [934, 133] on div "Kiran .... female -- -- 9663701843 Mobile No. -- -- -- -- 24-08-2025 ₹ 177500 0…" at bounding box center [1036, 131] width 1050 height 113
copy span "9663701843"
click at [32, 75] on icon at bounding box center [28, 78] width 10 height 12
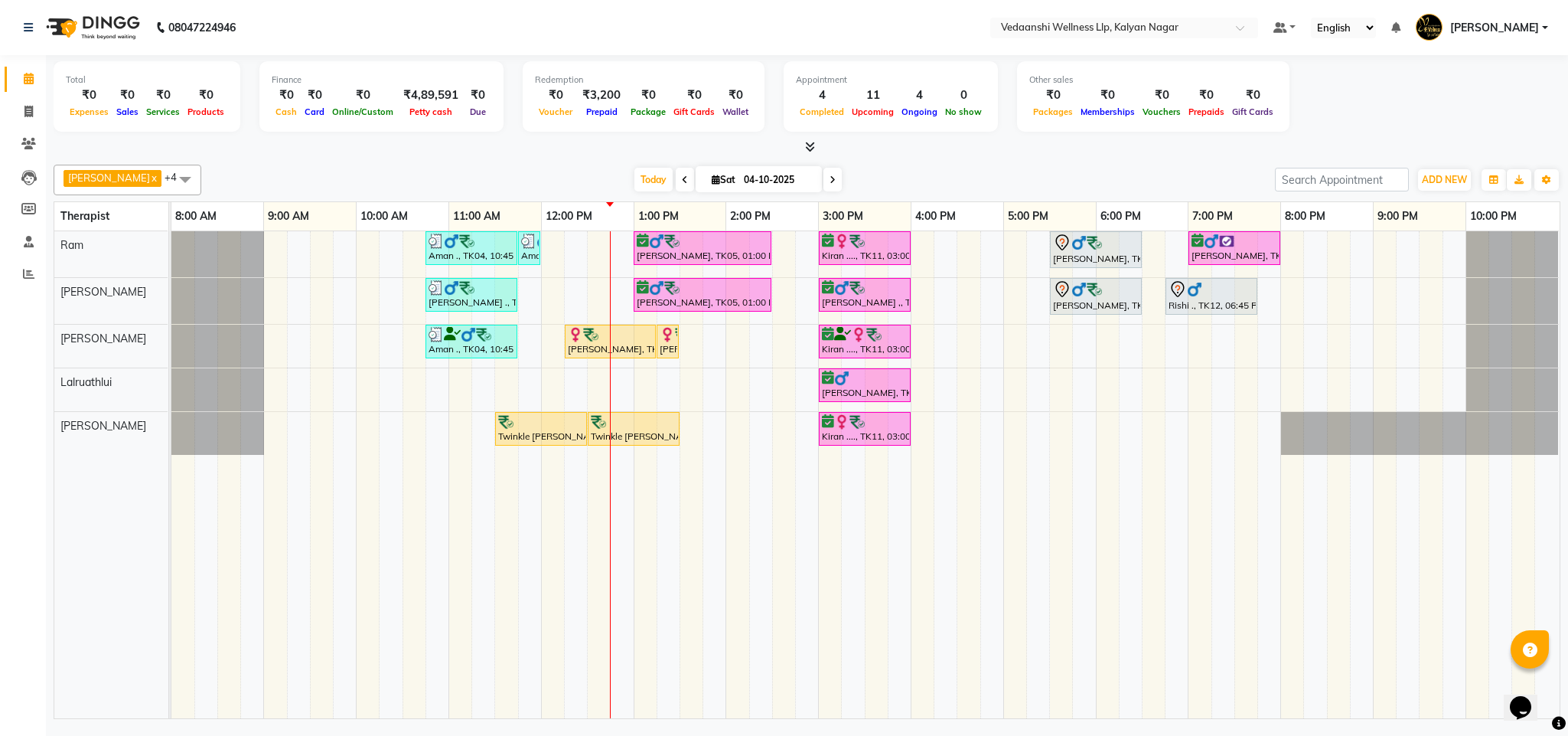
click at [370, 245] on div "Aman ., TK04, 10:45 AM-11:45 AM, Member Plan 60 Min Aman ., TK04, 11:45 AM-11:5…" at bounding box center [865, 475] width 1388 height 487
select select "67164"
select select "tentative"
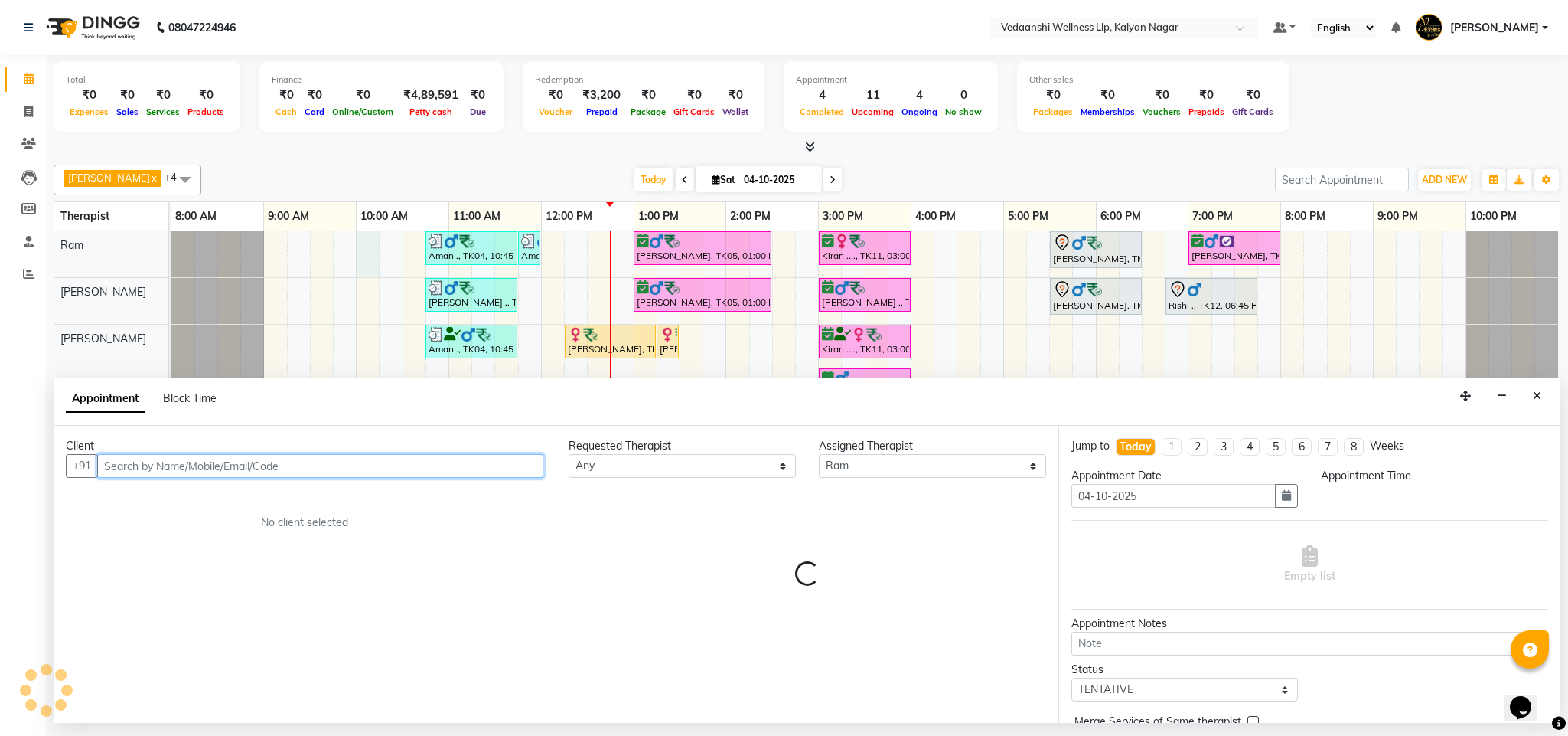
select select "600"
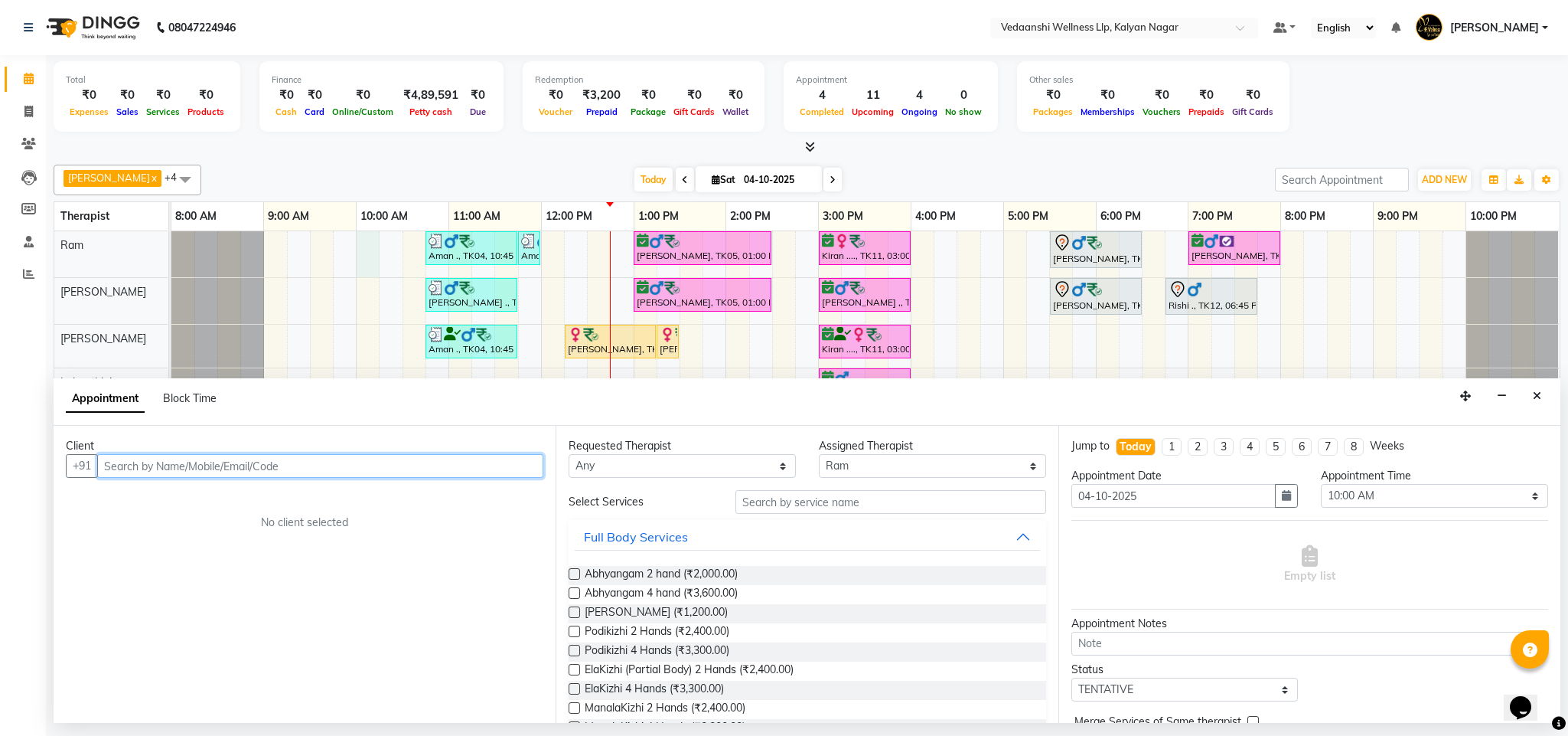
click at [194, 462] on input "text" at bounding box center [320, 466] width 446 height 24
paste input "9663701843"
click at [201, 496] on span "9663701843" at bounding box center [206, 499] width 76 height 15
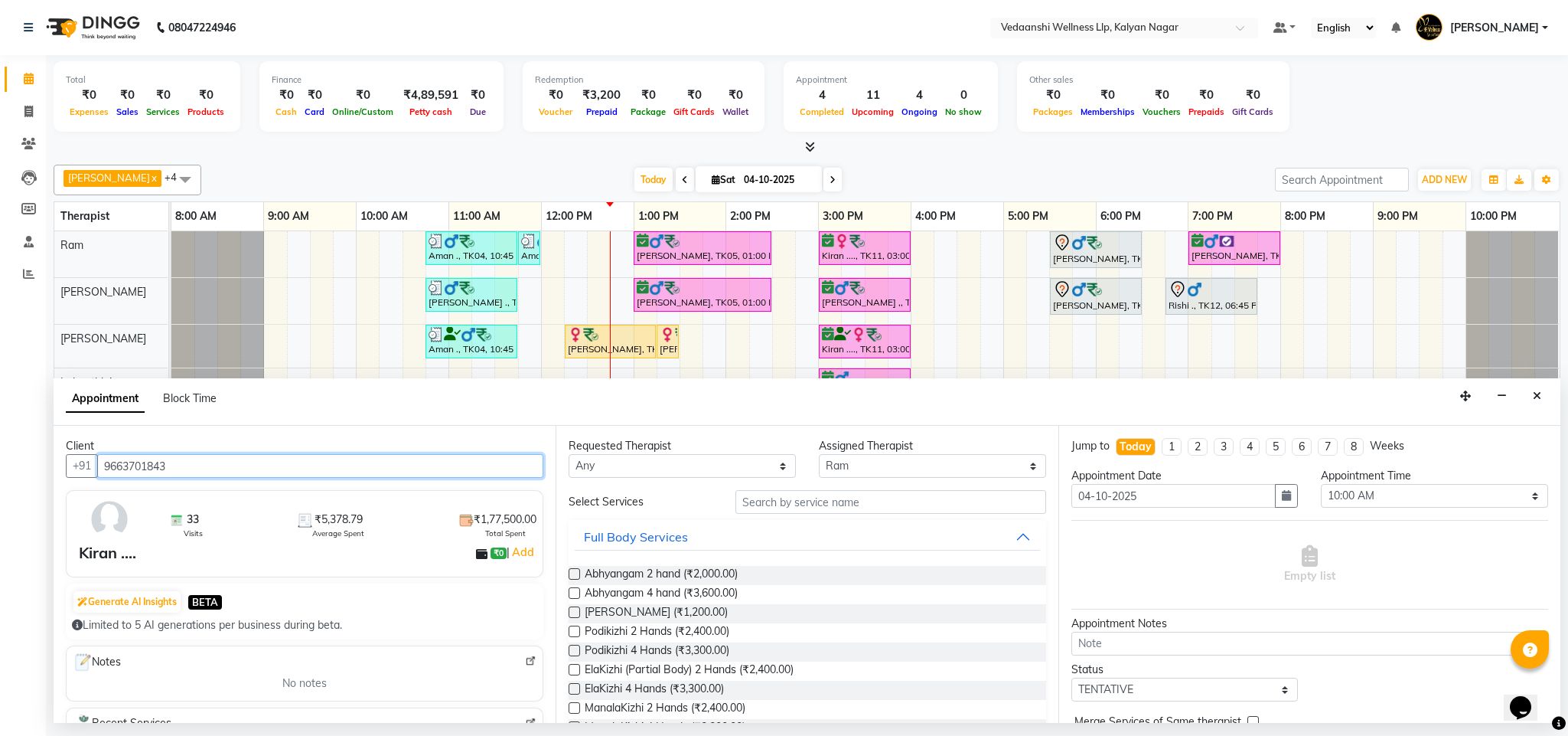
type input "9663701843"
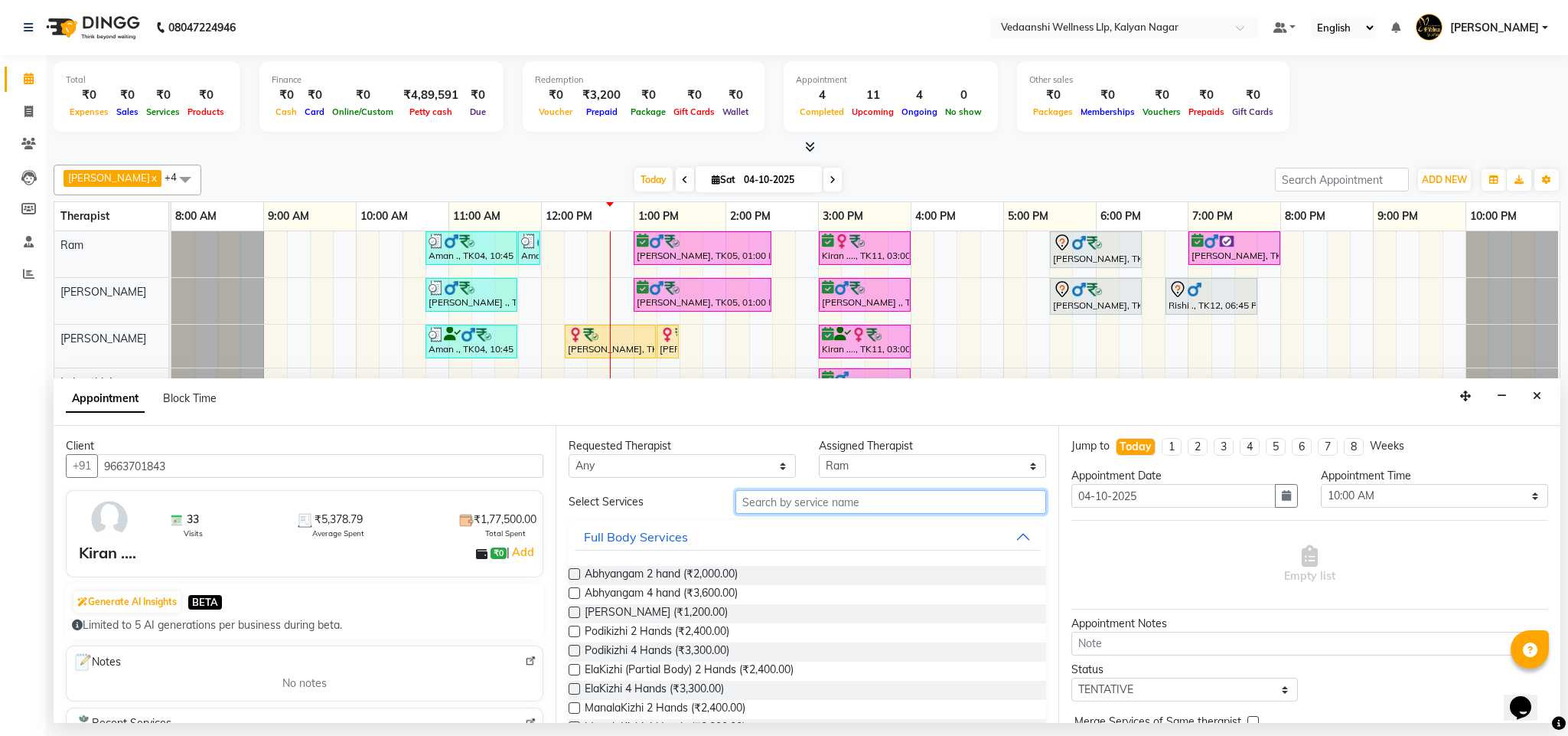
click at [815, 501] on input "text" at bounding box center [891, 501] width 311 height 24
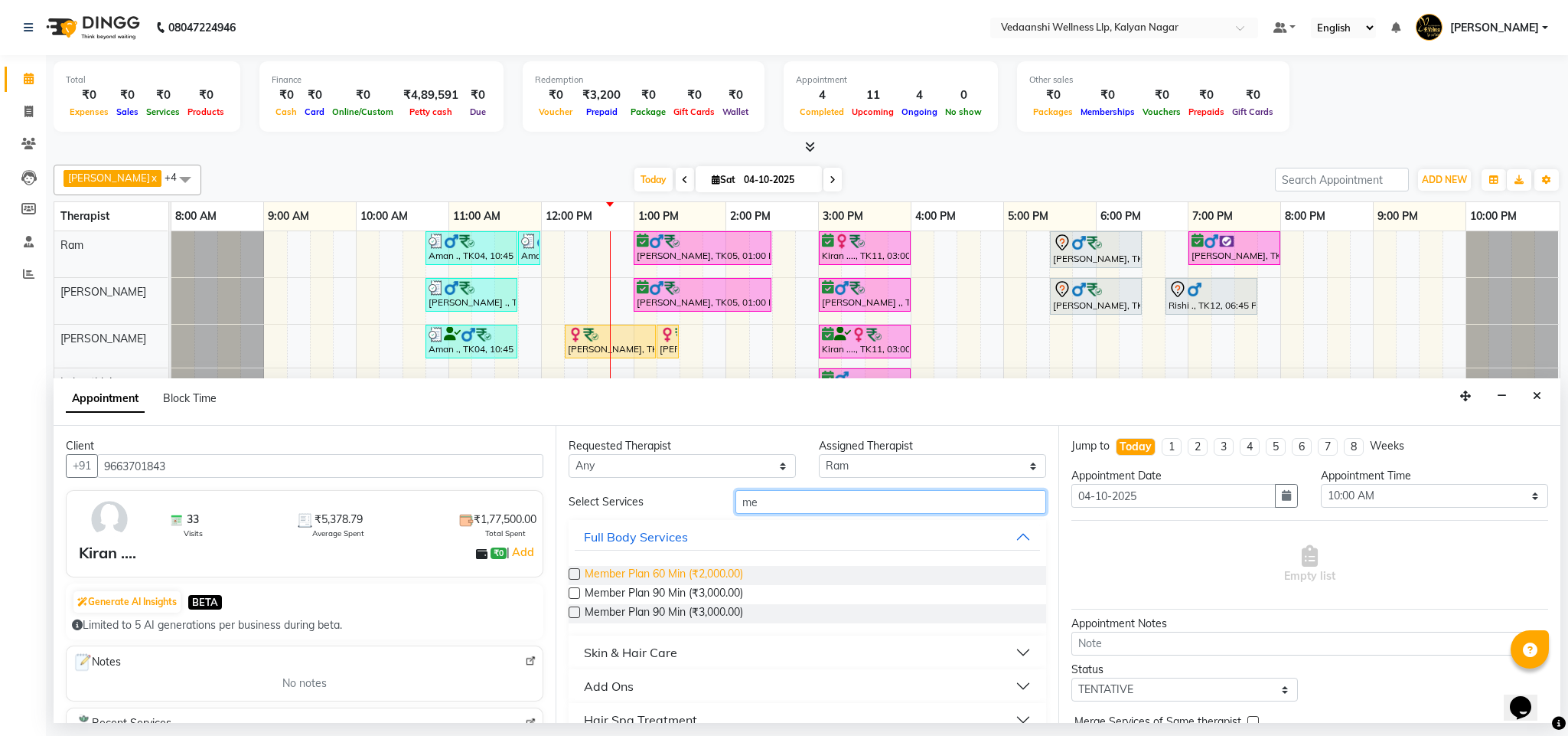
type input "me"
click at [717, 572] on span "Member Plan 60 Min (₹2,000.00)" at bounding box center [664, 575] width 158 height 20
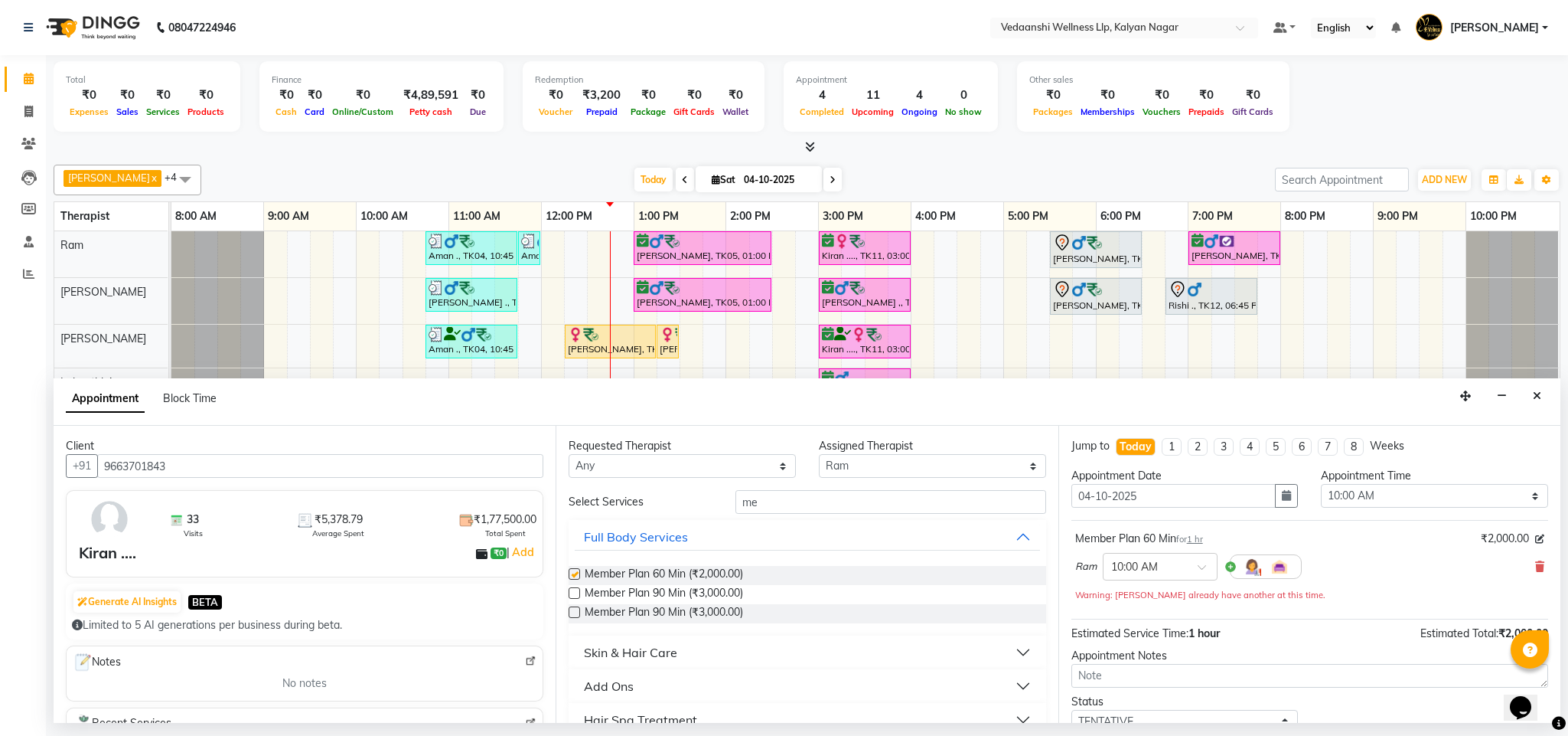
checkbox input "false"
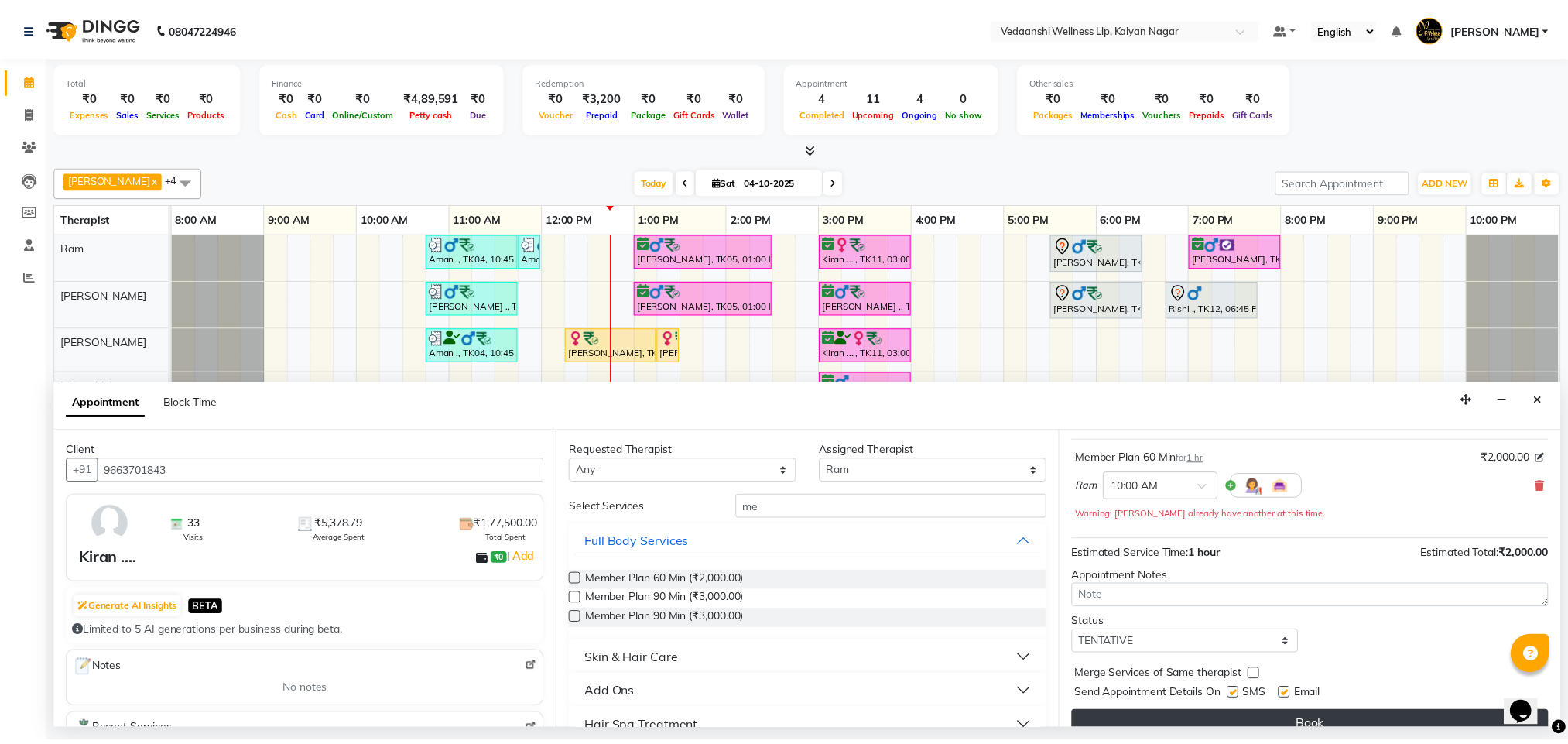
scroll to position [111, 0]
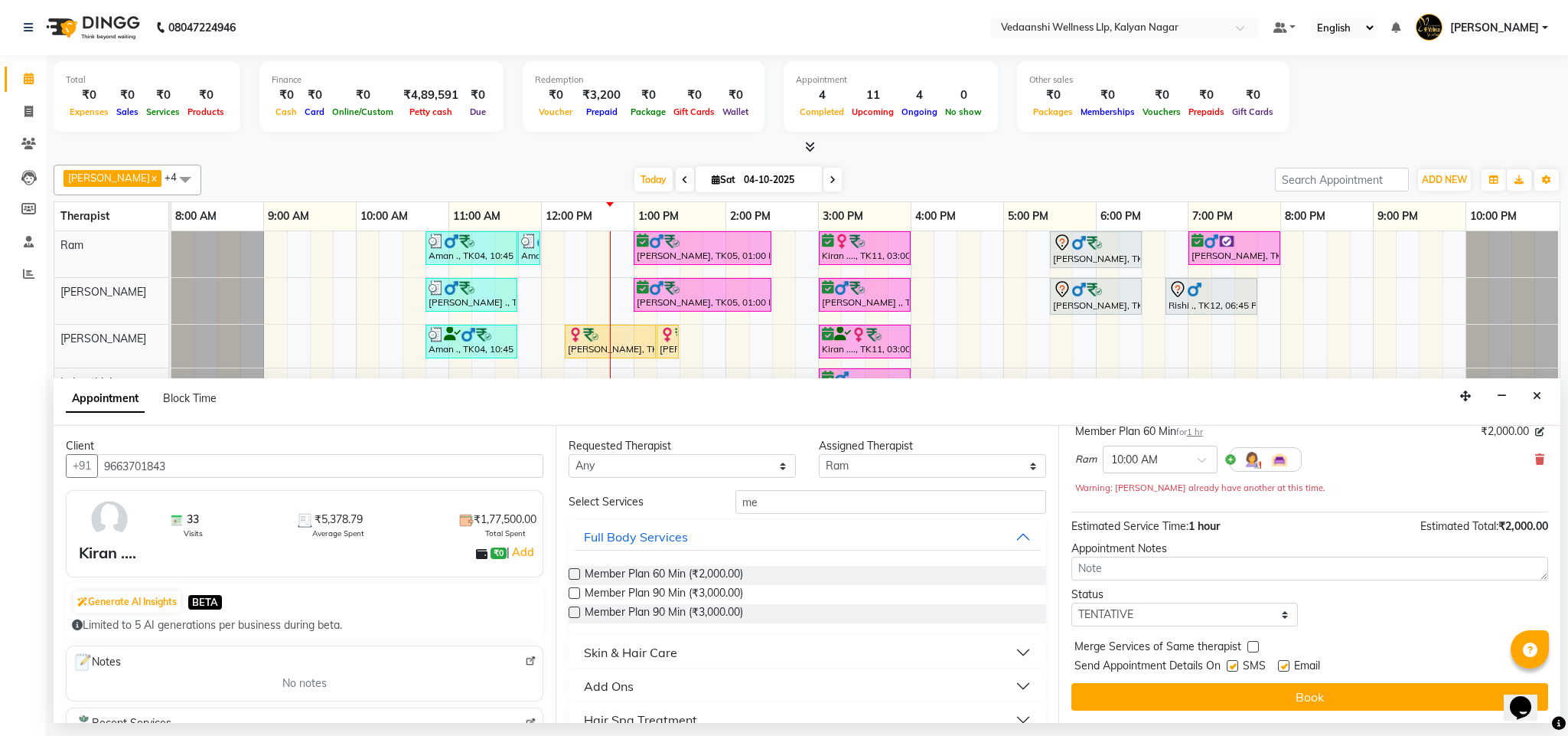
click at [1228, 664] on label at bounding box center [1231, 665] width 12 height 12
click at [1228, 664] on input "checkbox" at bounding box center [1230, 667] width 10 height 10
checkbox input "false"
click at [1284, 668] on label at bounding box center [1283, 665] width 12 height 12
click at [1284, 668] on input "checkbox" at bounding box center [1282, 667] width 10 height 10
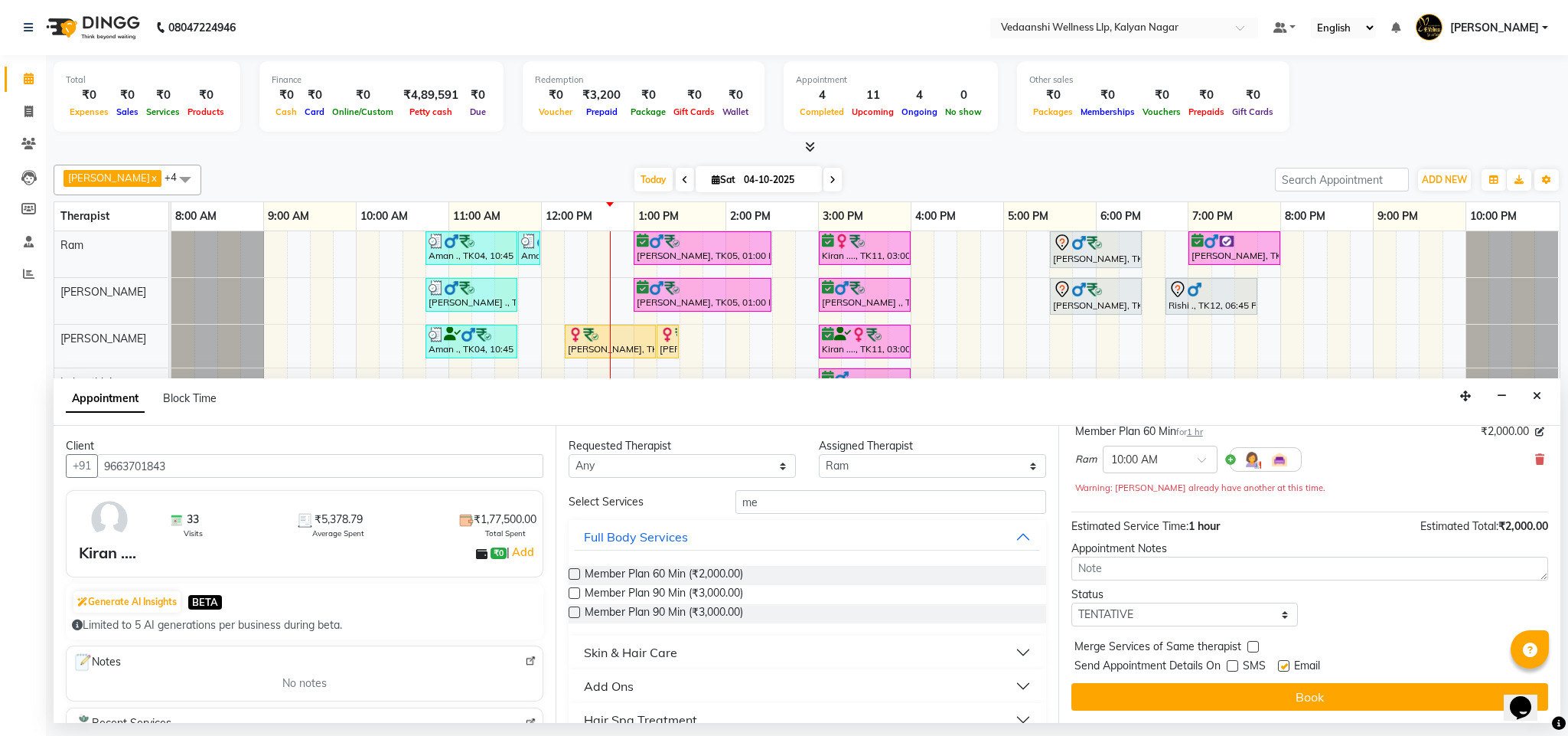
checkbox input "false"
click at [1300, 703] on button "Book" at bounding box center [1309, 696] width 477 height 28
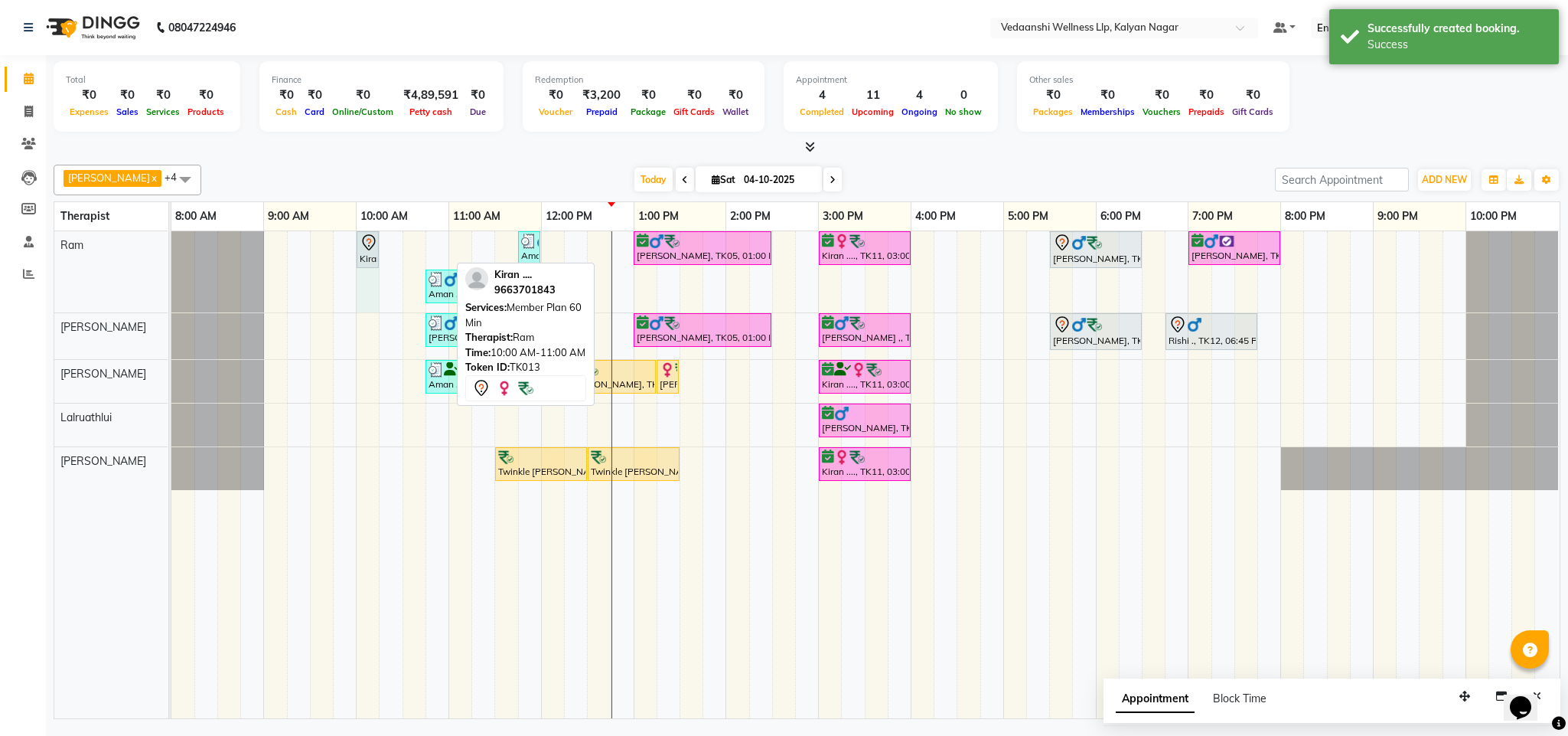
drag, startPoint x: 448, startPoint y: 249, endPoint x: 370, endPoint y: 244, distance: 78.2
click at [171, 244] on div "Kiran ...., TK13, 10:00 AM-11:00 AM, Member Plan 60 Min Aman ., TK04, 11:45 AM-…" at bounding box center [171, 271] width 0 height 81
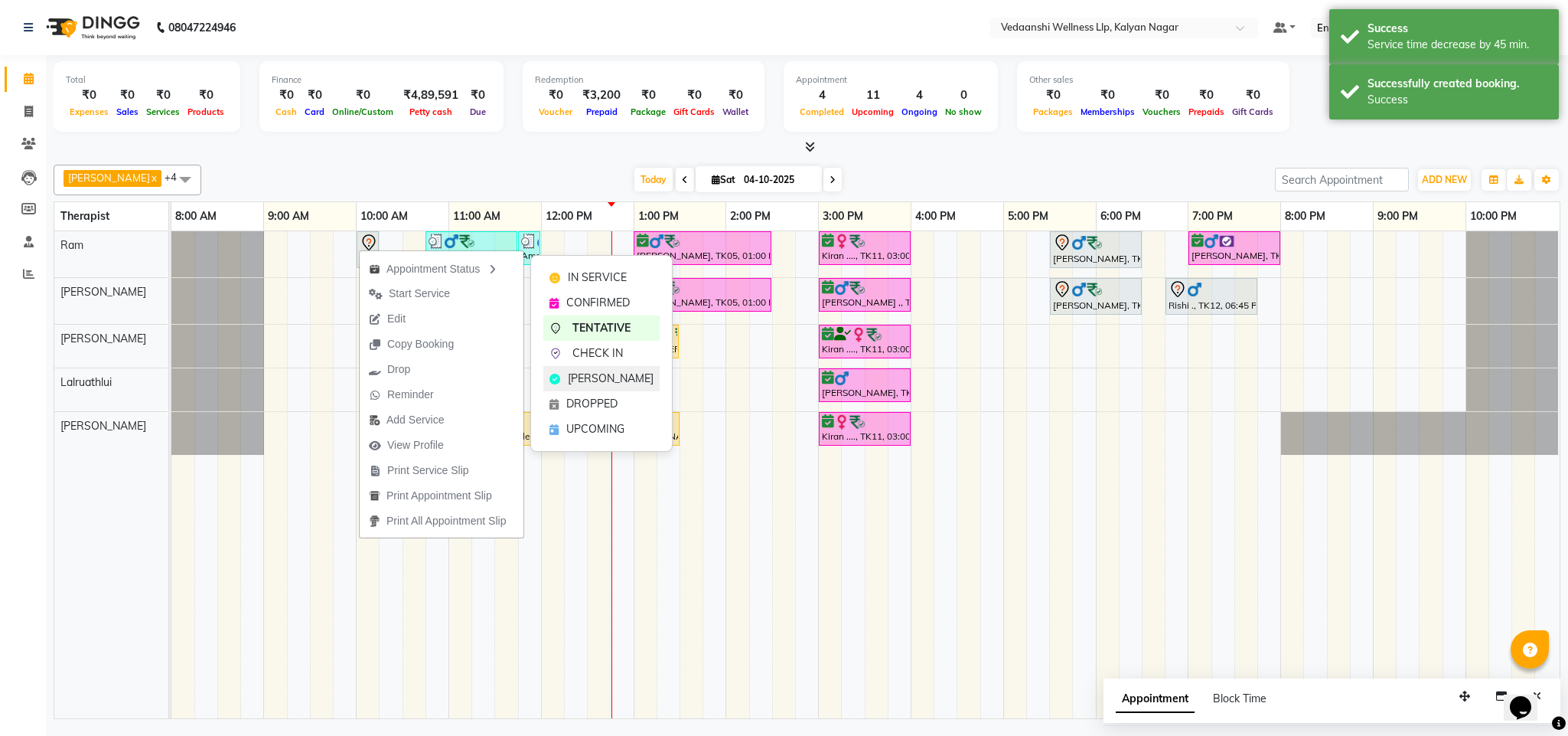
click at [594, 368] on div "[PERSON_NAME]" at bounding box center [601, 379] width 116 height 25
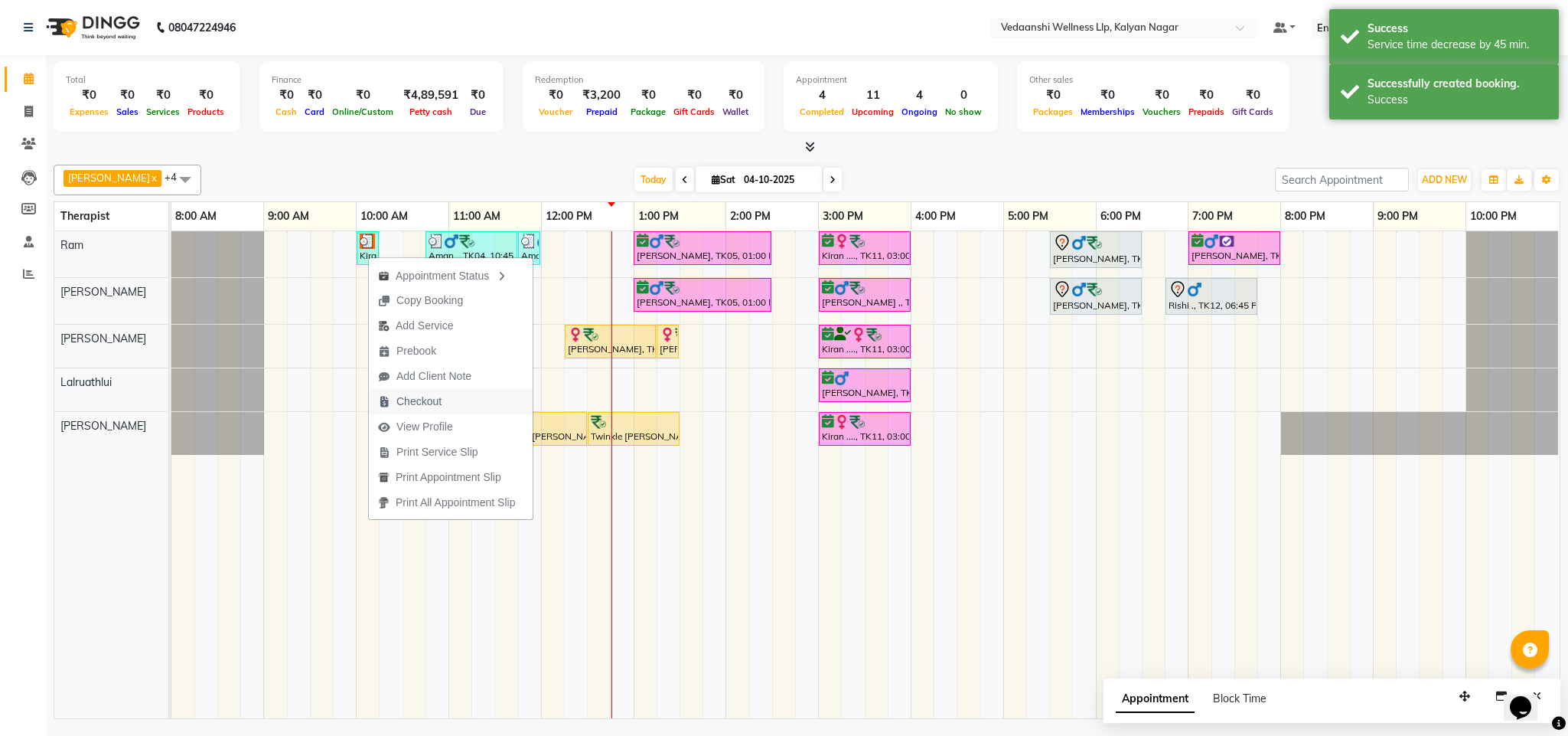
click at [436, 403] on span "Checkout" at bounding box center [418, 402] width 45 height 16
select select "service"
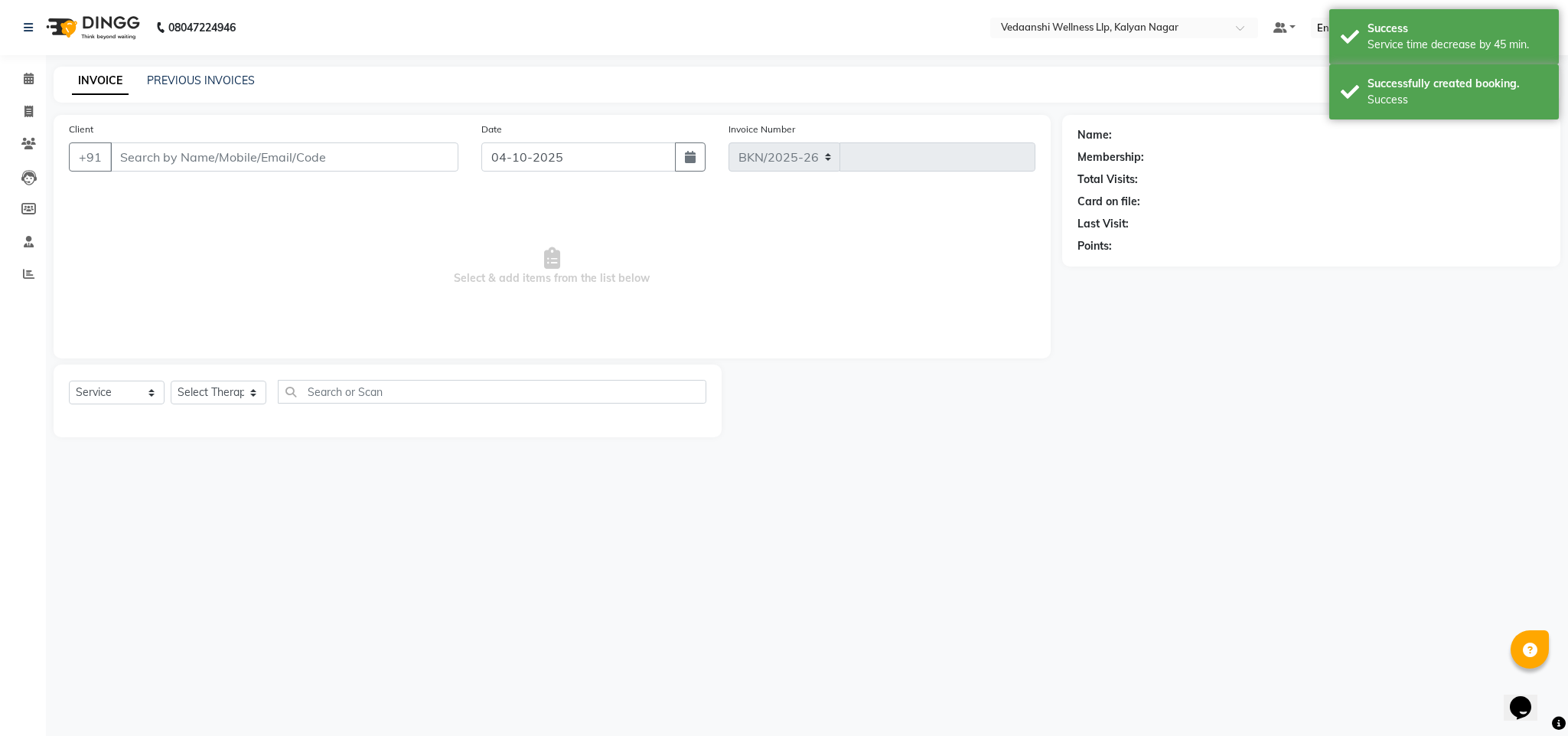
select select "4293"
type input "1494"
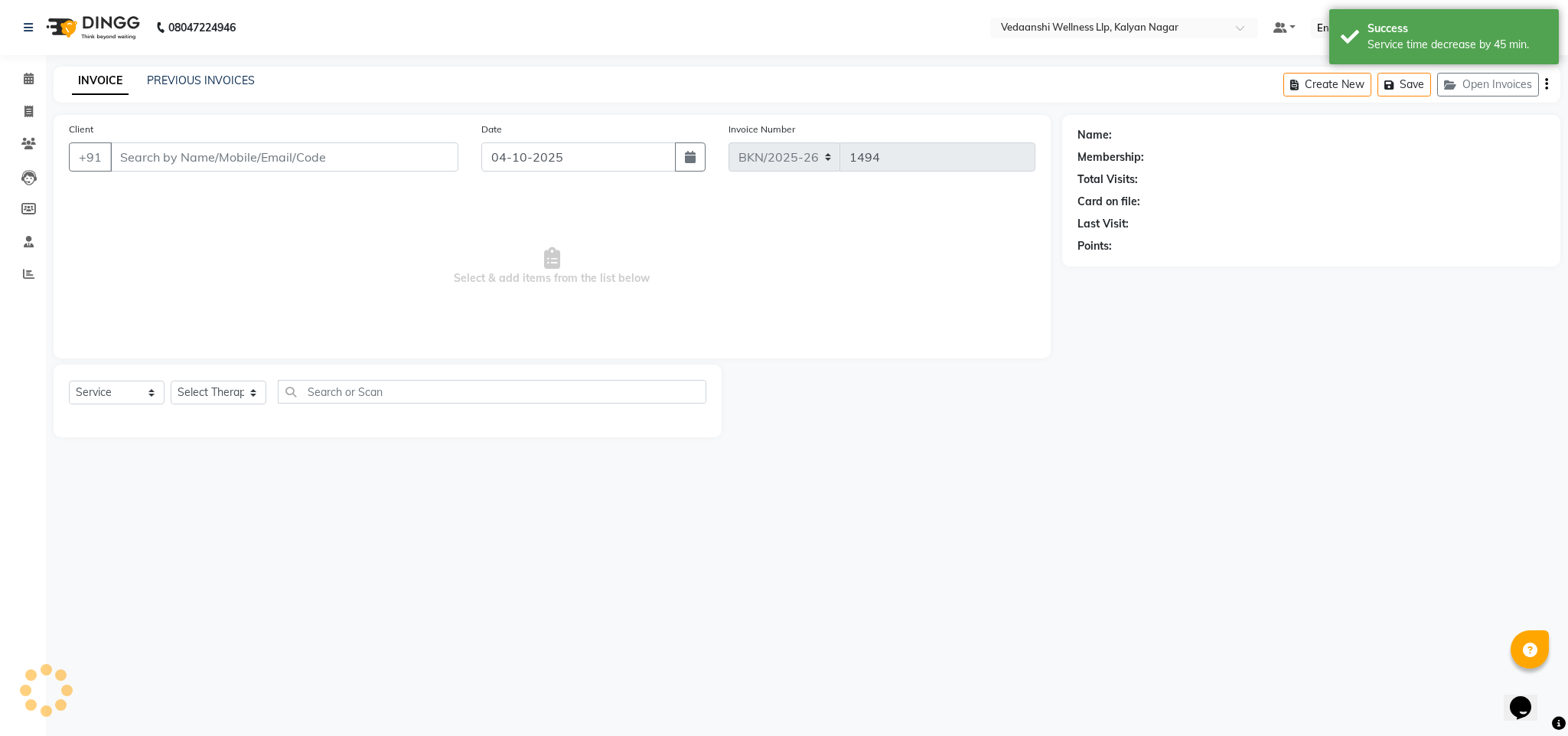
type input "9663701843"
select select "67164"
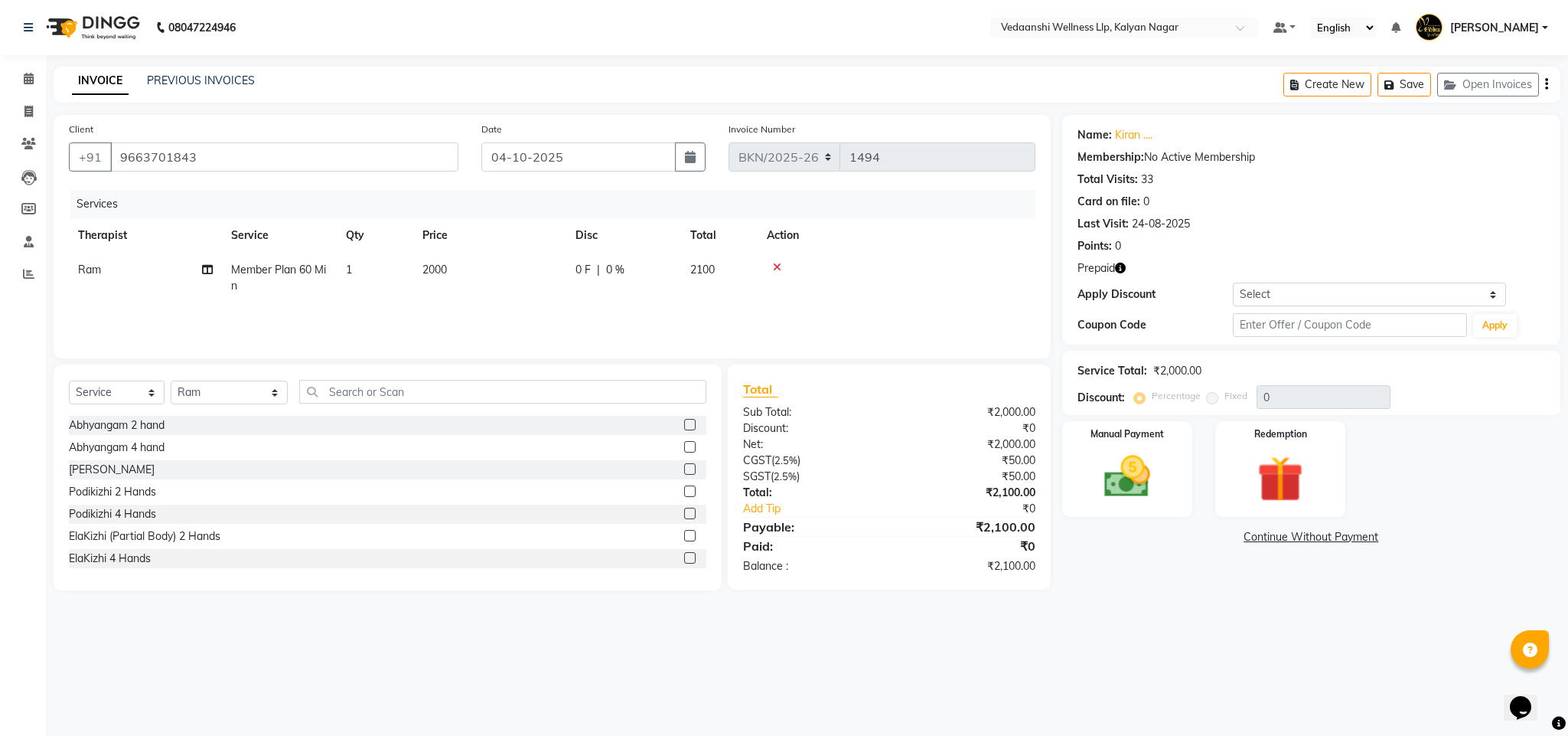
click at [361, 268] on td "1" at bounding box center [375, 277] width 76 height 51
select select "67164"
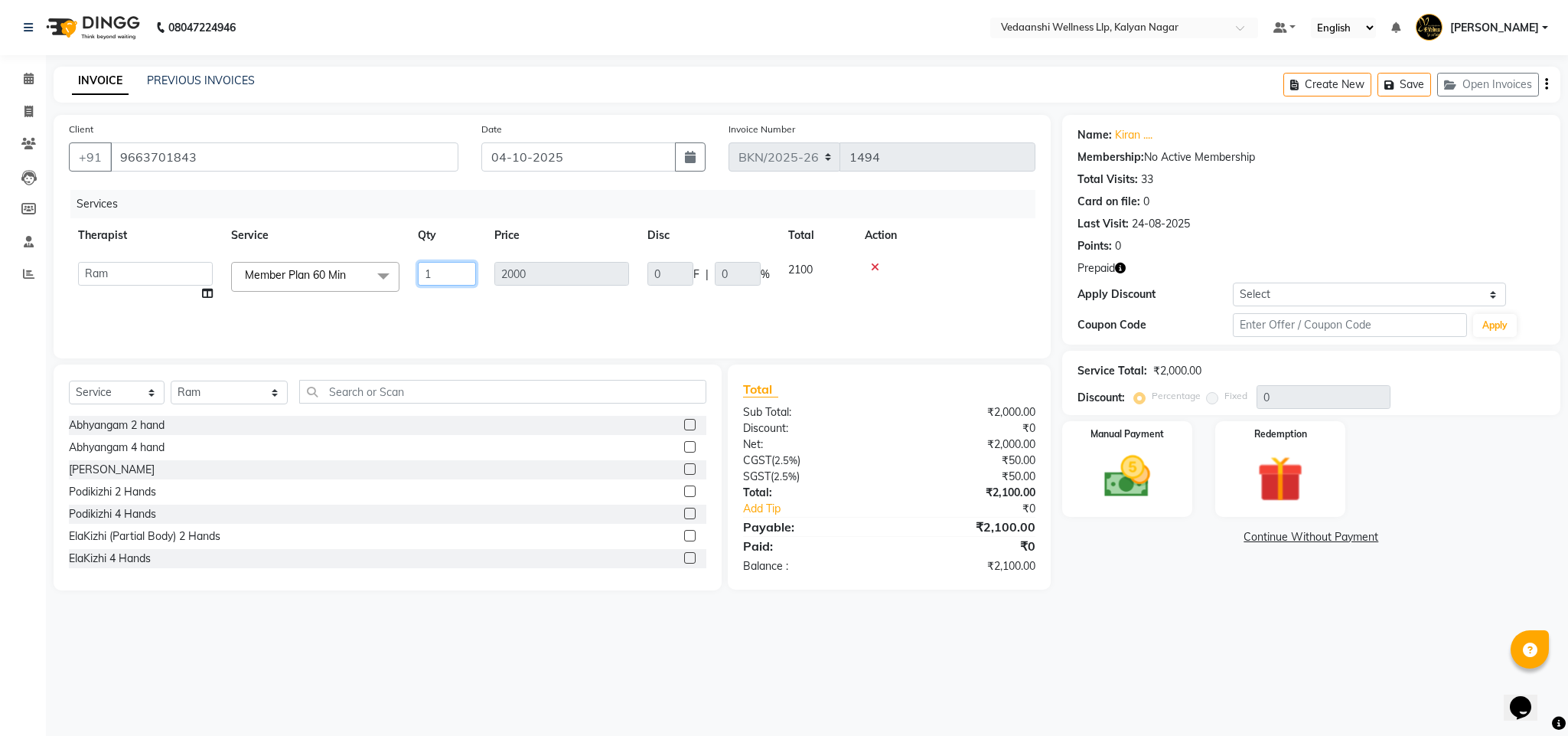
click at [446, 262] on input "1" at bounding box center [446, 274] width 58 height 24
type input "5"
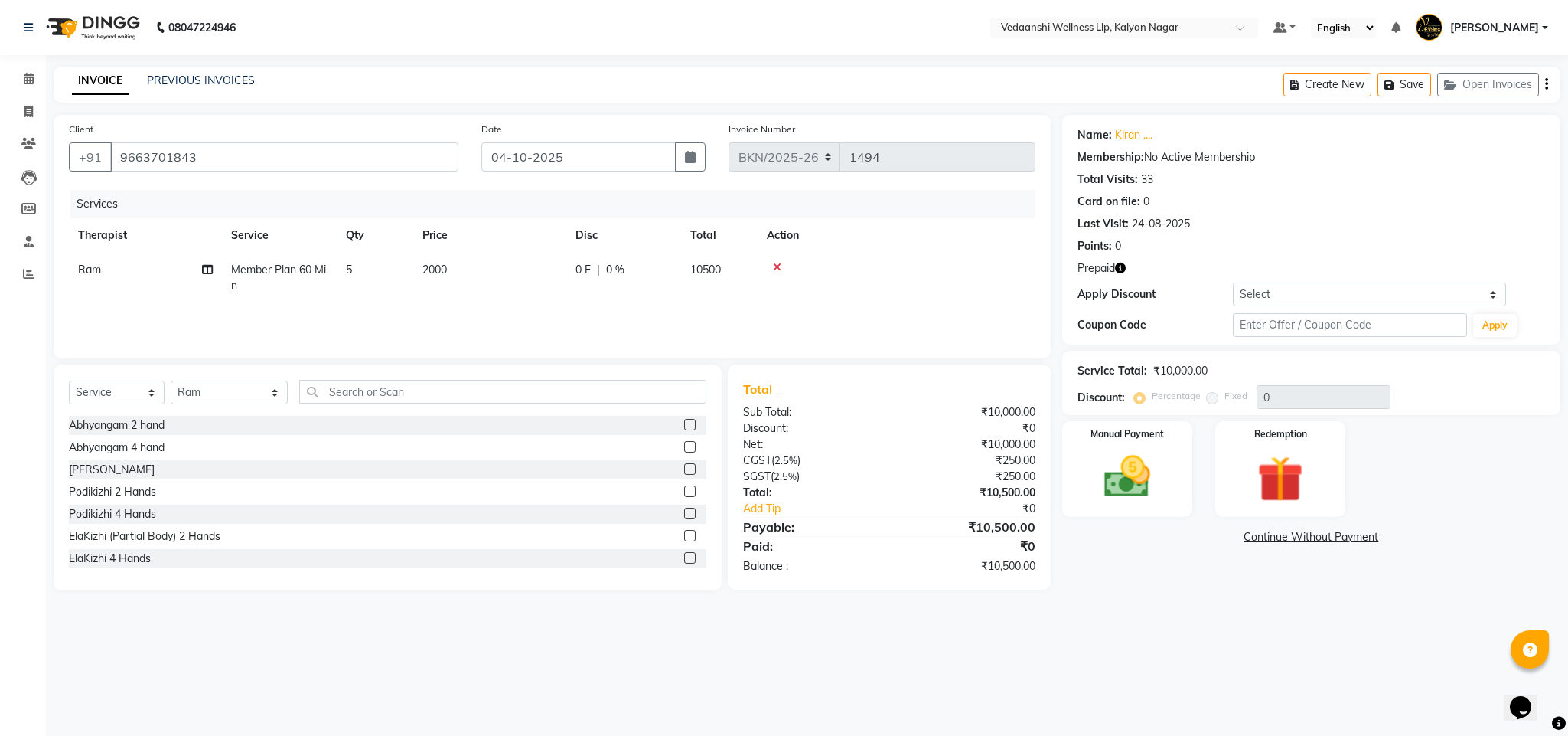
click at [975, 276] on td at bounding box center [896, 277] width 278 height 51
click at [1265, 477] on img at bounding box center [1280, 479] width 78 height 60
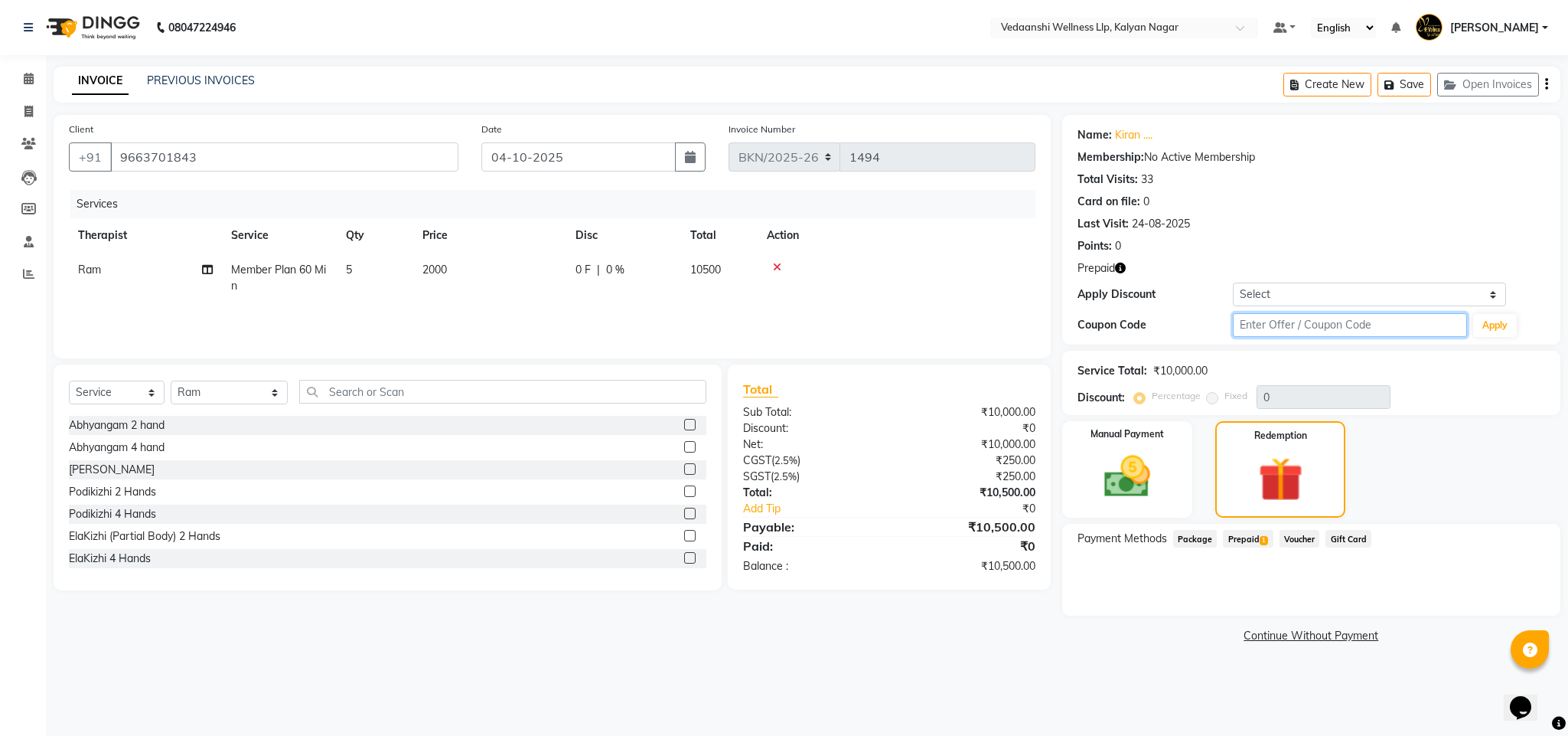
click at [1267, 313] on input "text" at bounding box center [1349, 324] width 235 height 24
type input "d50%"
click at [1503, 327] on button "Apply" at bounding box center [1494, 325] width 44 height 23
type input "50"
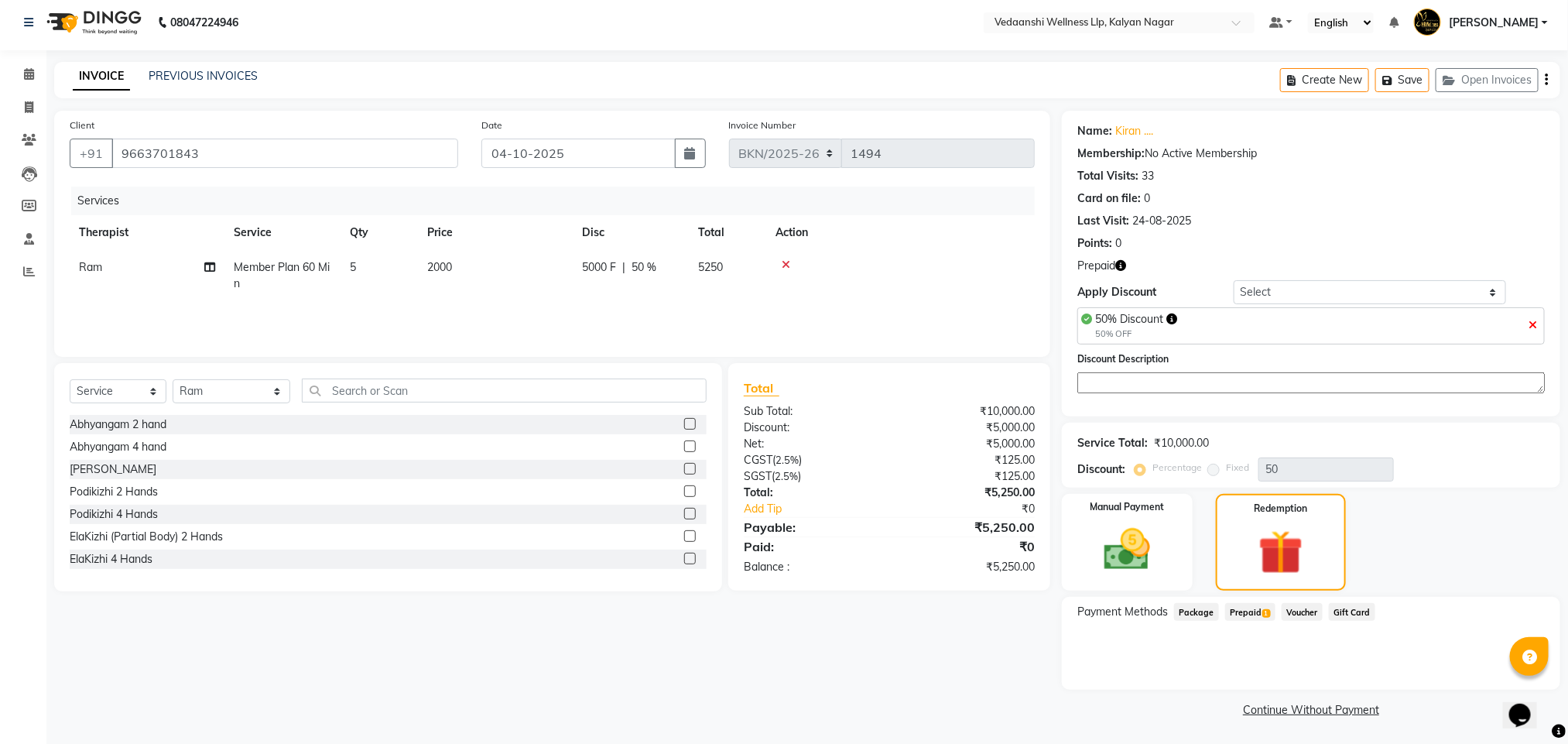
scroll to position [7, 0]
click at [1257, 610] on span "Prepaid 1" at bounding box center [1250, 611] width 50 height 18
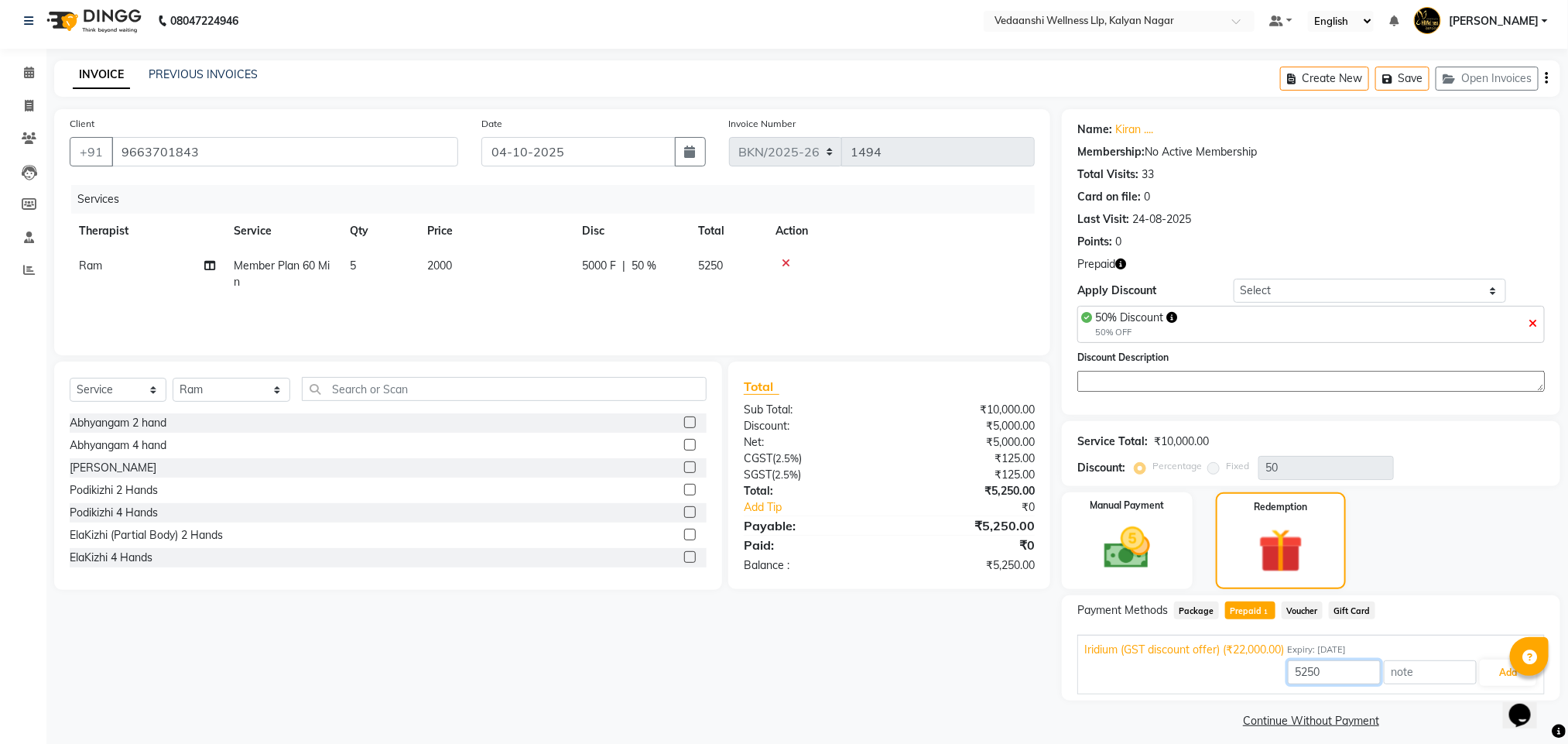
click at [1309, 677] on input "5250" at bounding box center [1333, 672] width 93 height 24
type input "5000"
click at [1491, 683] on button "Add" at bounding box center [1508, 672] width 57 height 26
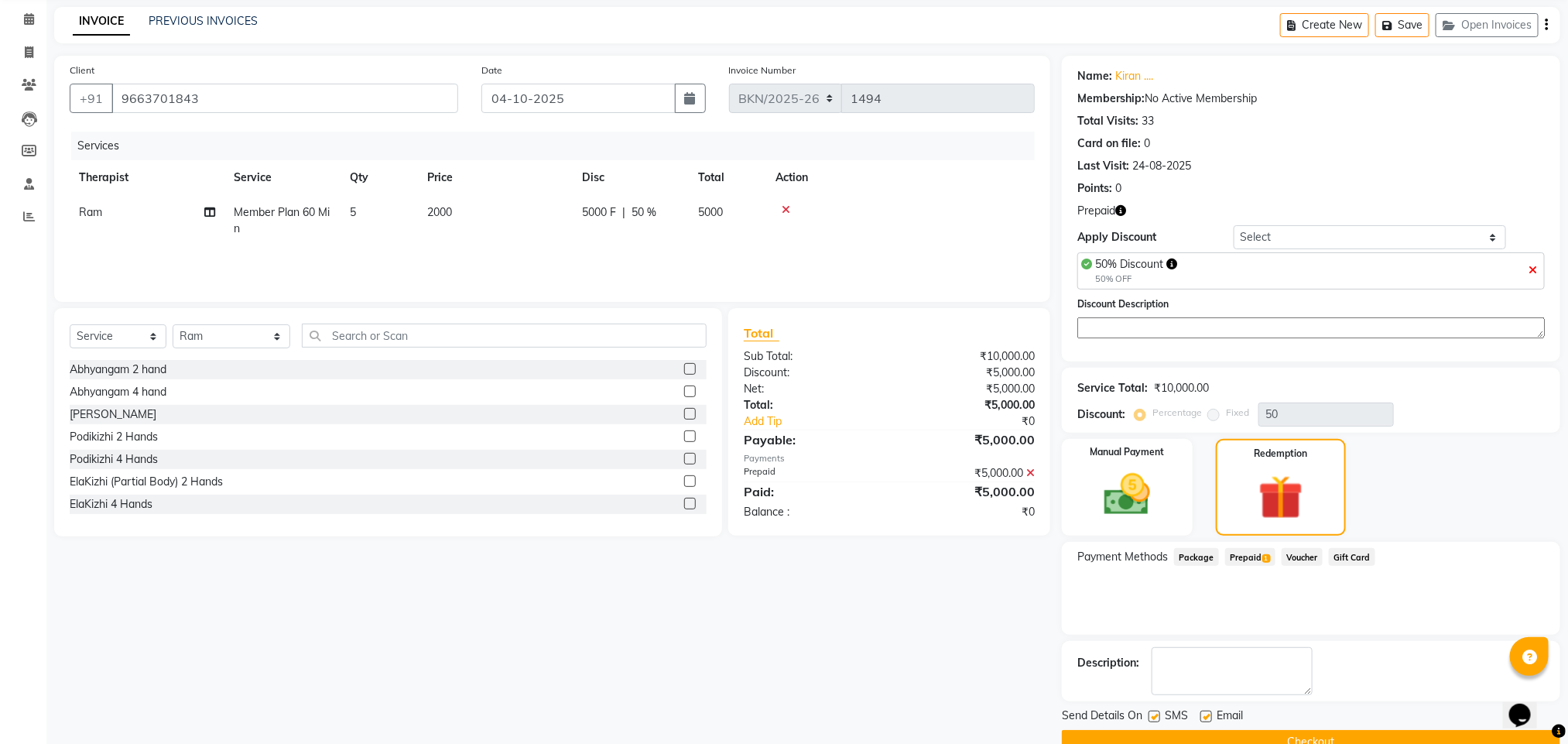
scroll to position [96, 0]
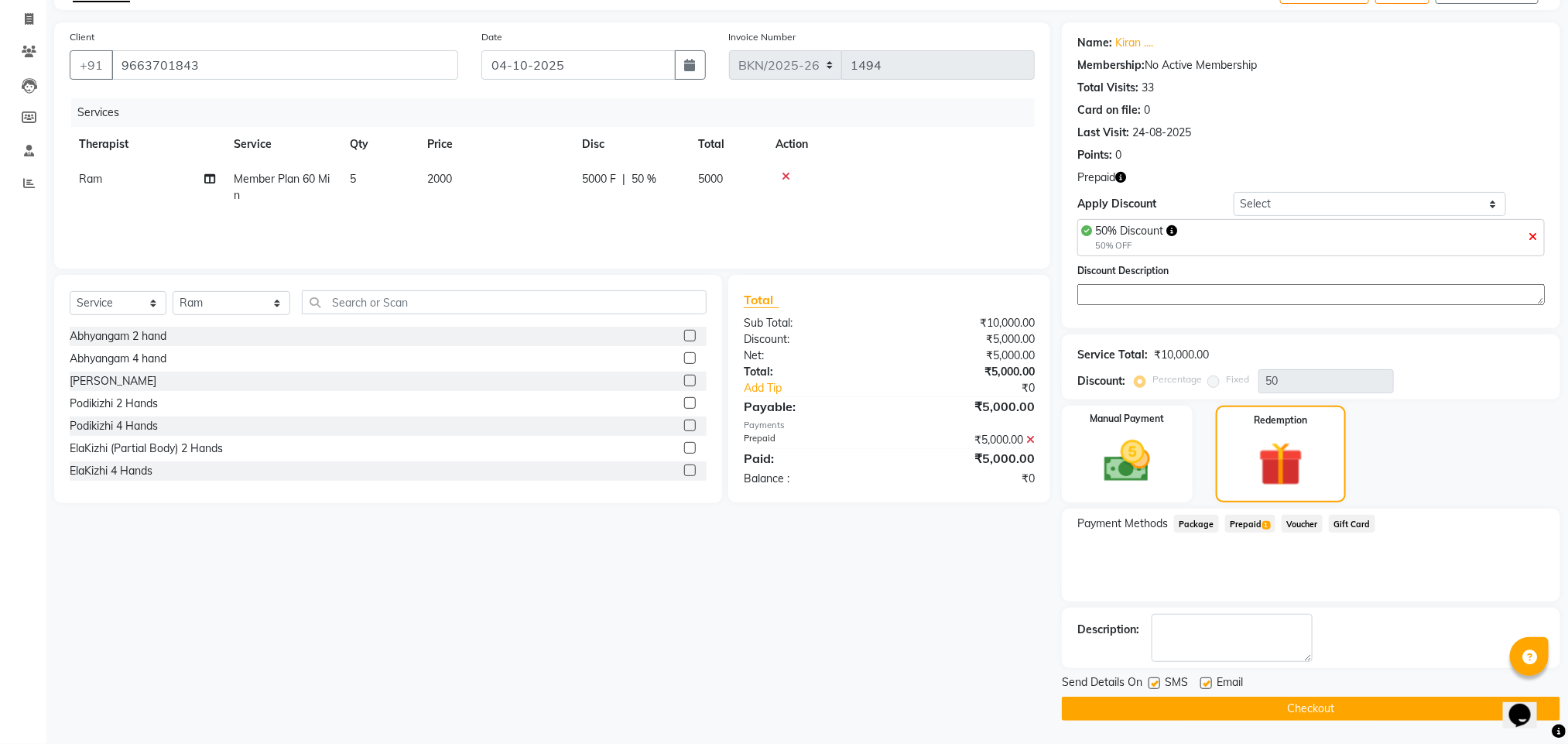
click at [1202, 685] on label at bounding box center [1206, 683] width 12 height 12
click at [1202, 685] on input "checkbox" at bounding box center [1205, 683] width 10 height 10
checkbox input "false"
click at [1146, 686] on div "Send Details On SMS Email" at bounding box center [1311, 684] width 499 height 20
click at [1149, 686] on label at bounding box center [1154, 683] width 12 height 12
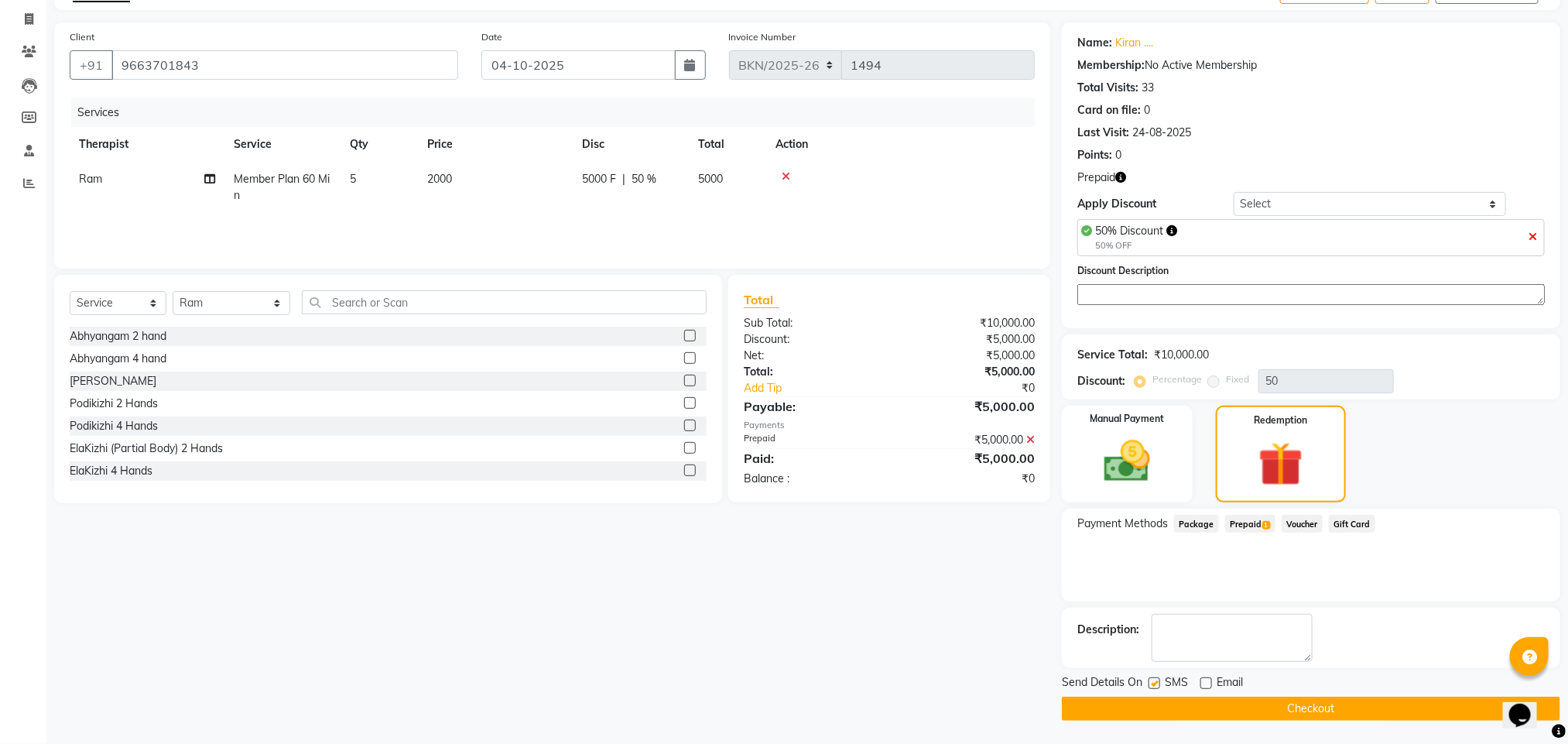
click at [1149, 686] on input "checkbox" at bounding box center [1153, 683] width 10 height 10
checkbox input "false"
click at [1158, 711] on button "Checkout" at bounding box center [1311, 708] width 499 height 24
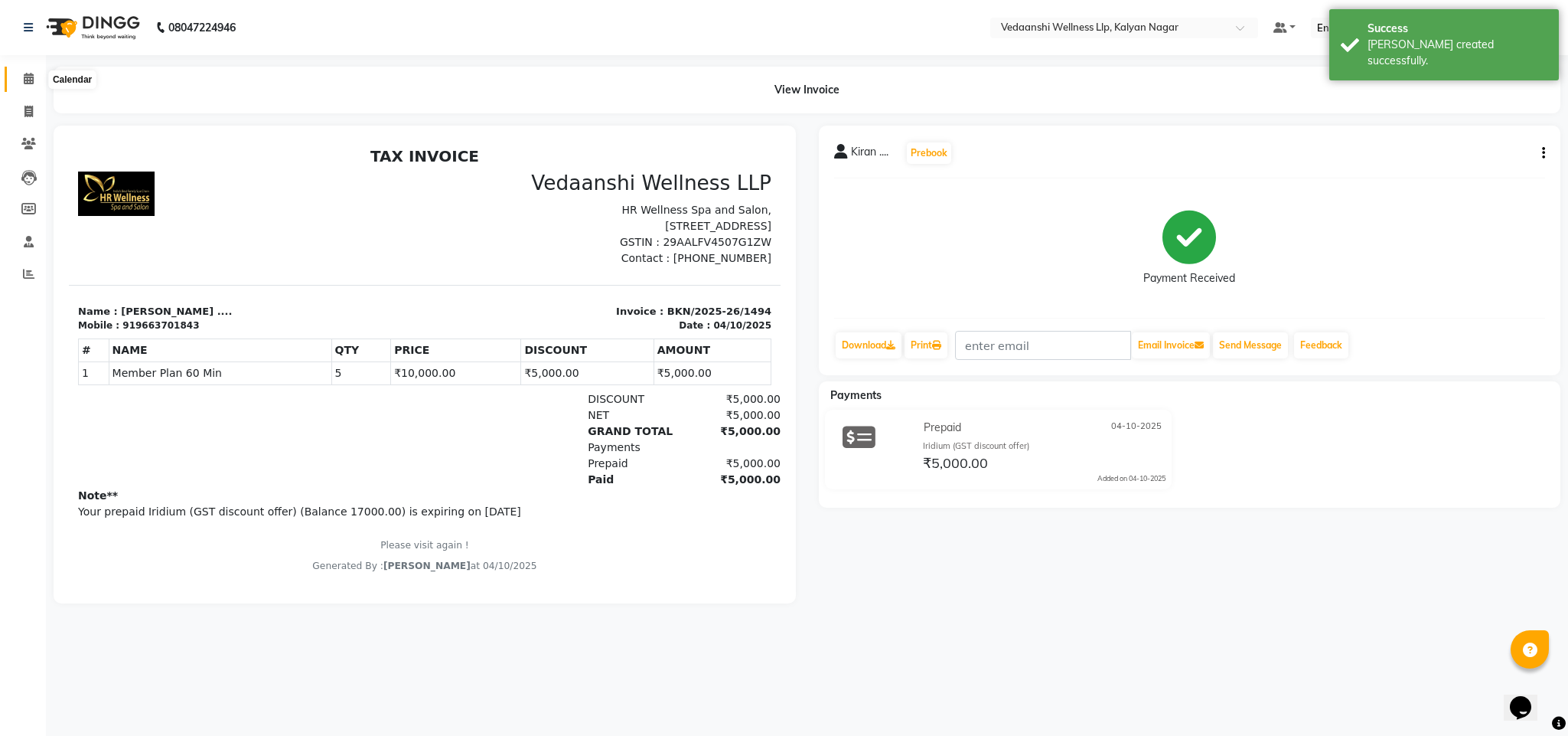
click at [20, 75] on span at bounding box center [28, 79] width 27 height 18
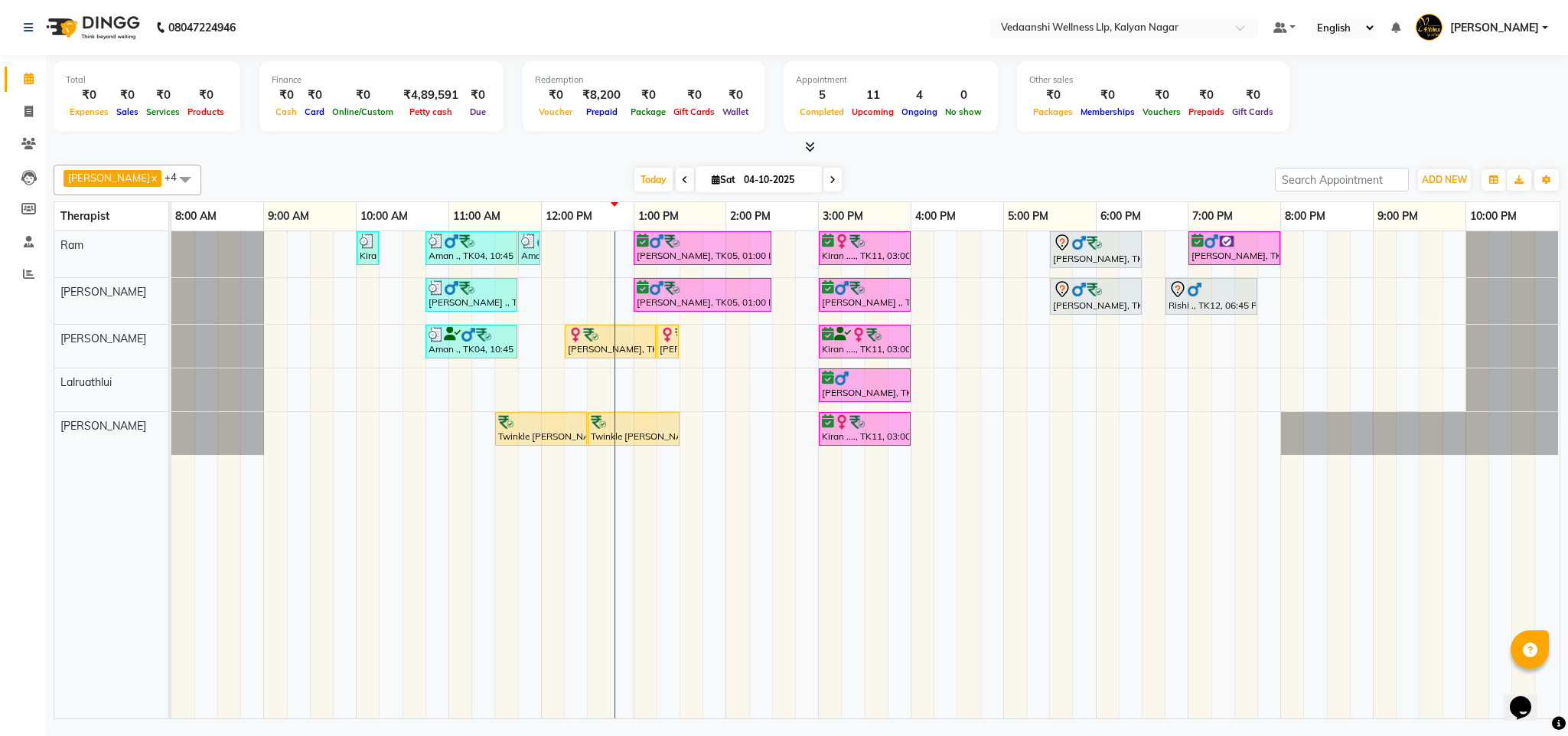
click at [824, 178] on span at bounding box center [832, 180] width 19 height 24
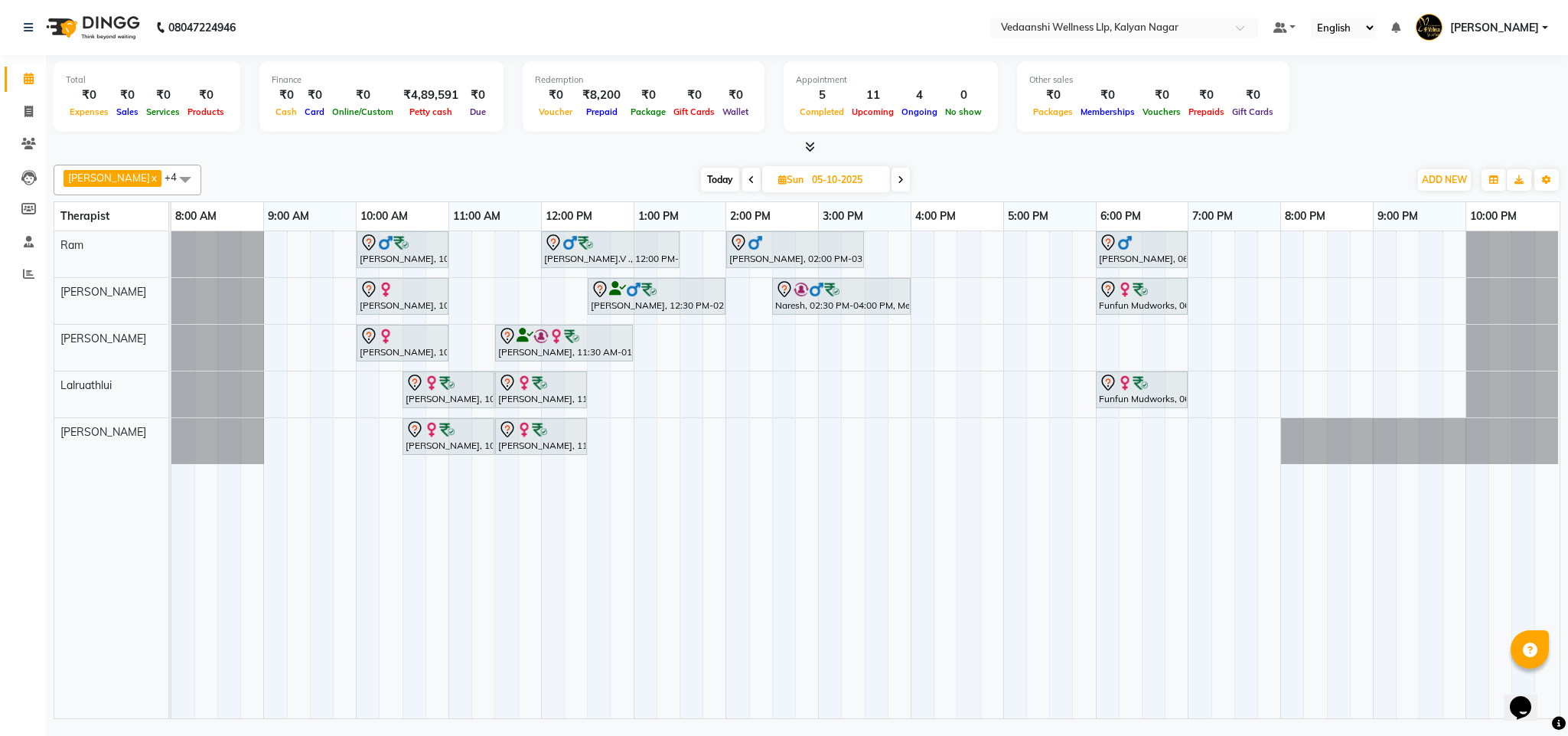
click at [704, 184] on span "Today" at bounding box center [720, 180] width 38 height 24
type input "04-10-2025"
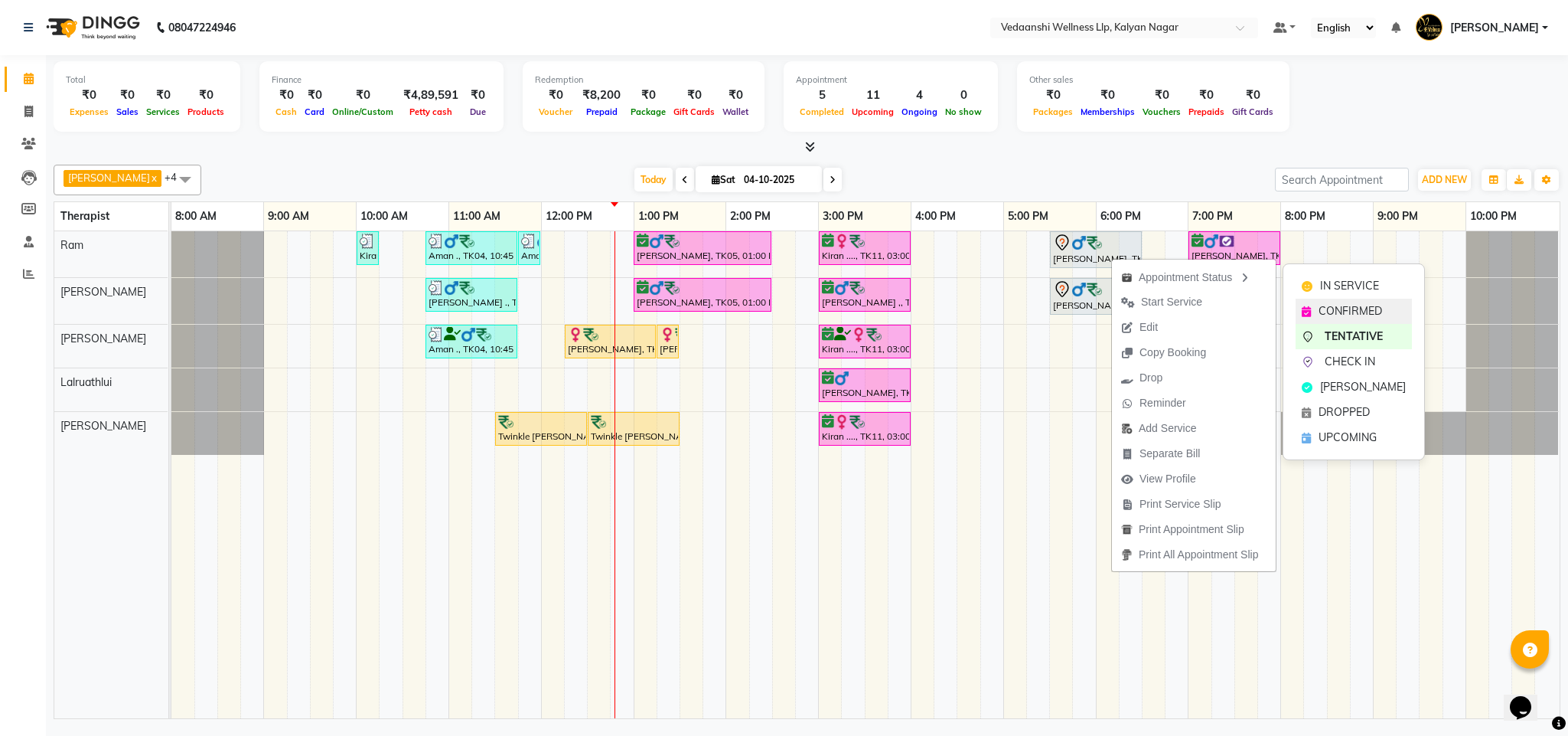
click at [1334, 317] on span "CONFIRMED" at bounding box center [1349, 311] width 63 height 16
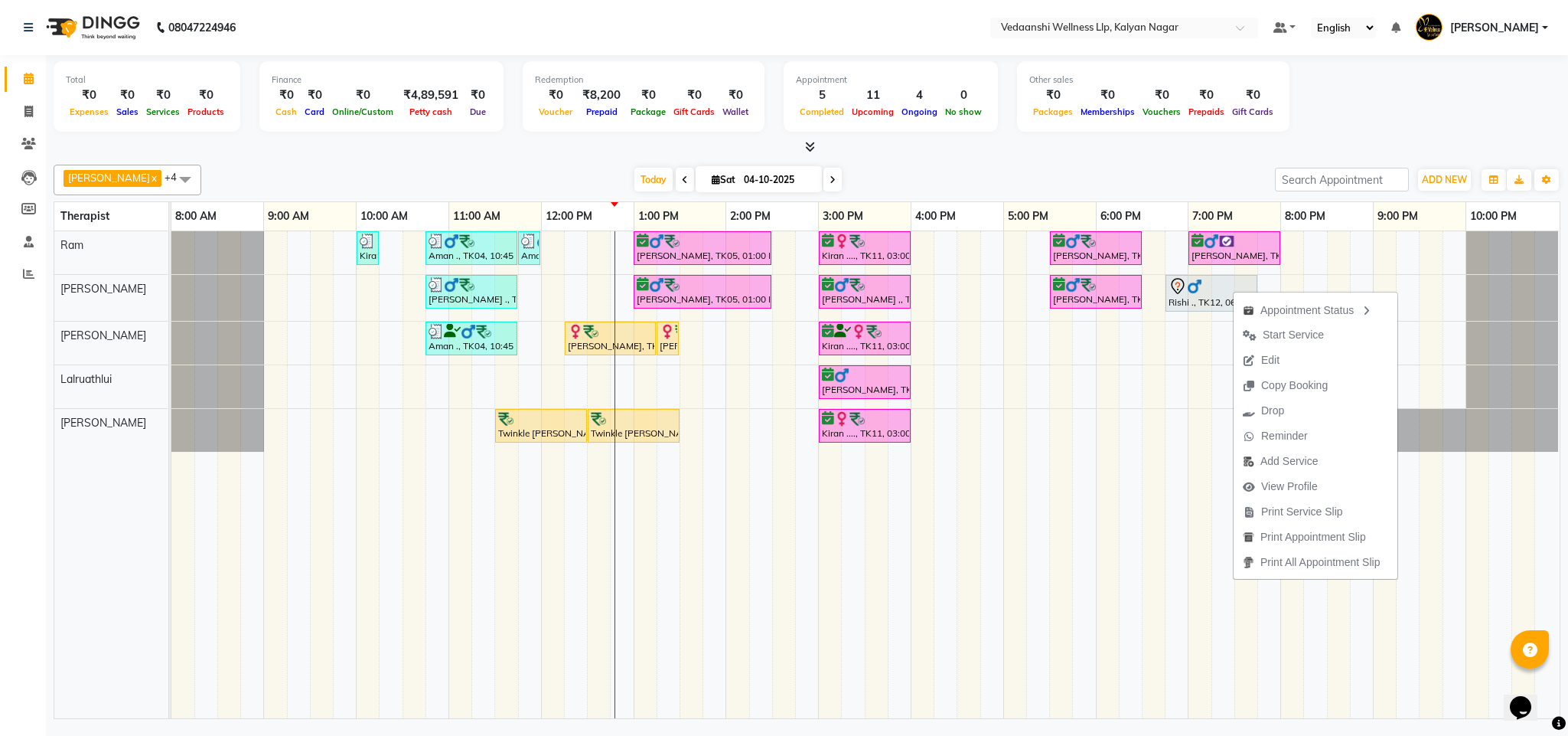
click at [1143, 148] on div at bounding box center [807, 148] width 1507 height 16
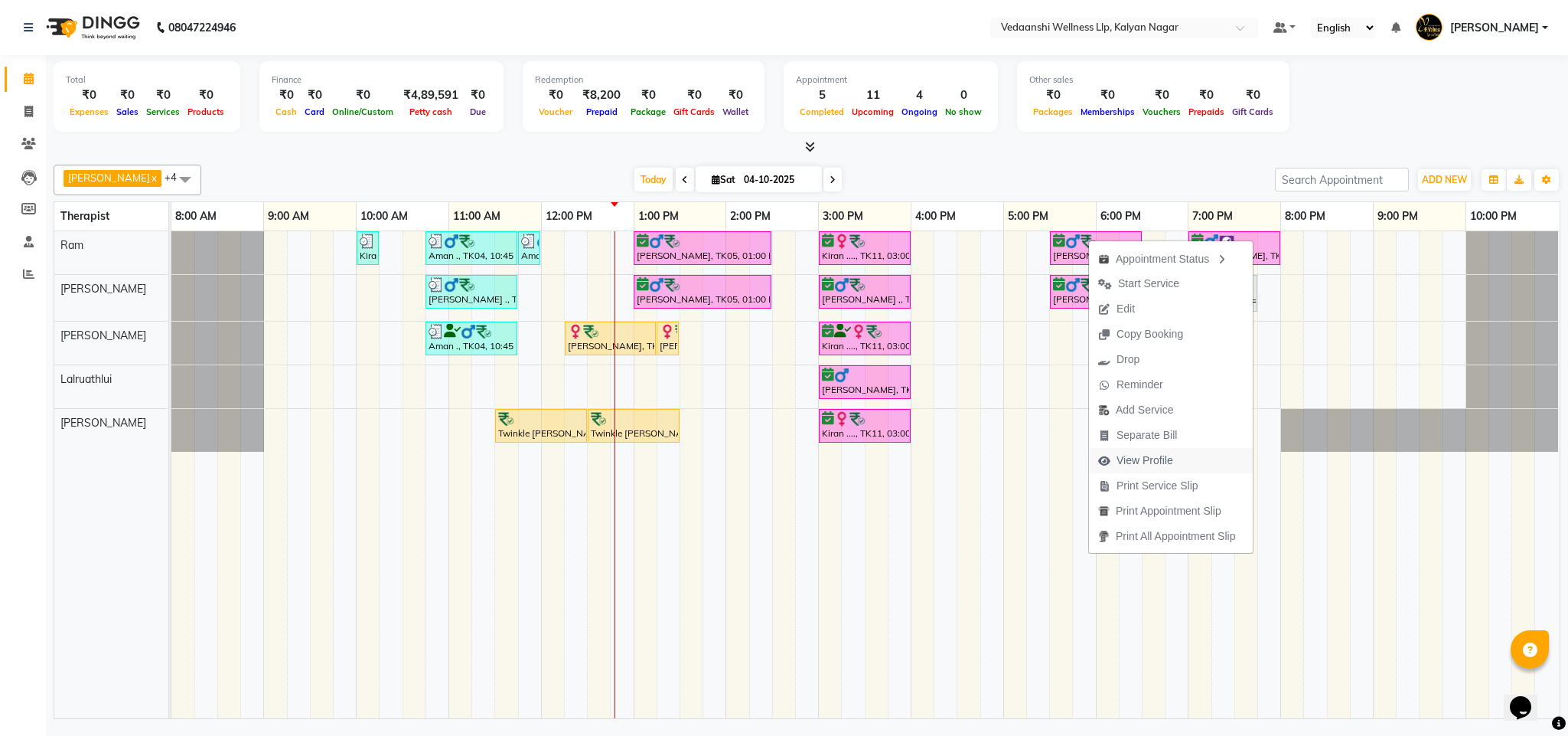
click at [1166, 457] on span "View Profile" at bounding box center [1144, 460] width 57 height 16
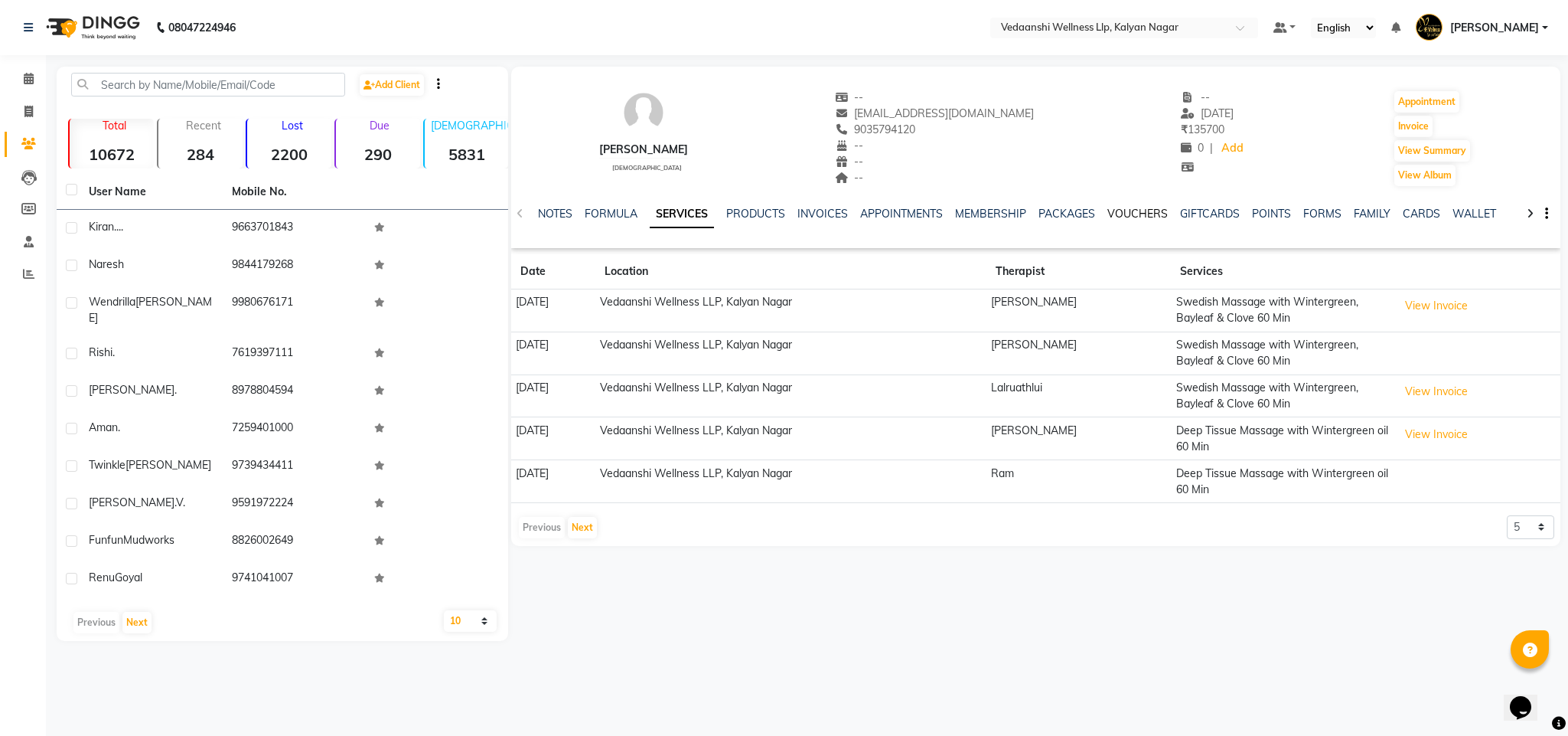
click at [1149, 207] on link "VOUCHERS" at bounding box center [1137, 214] width 60 height 14
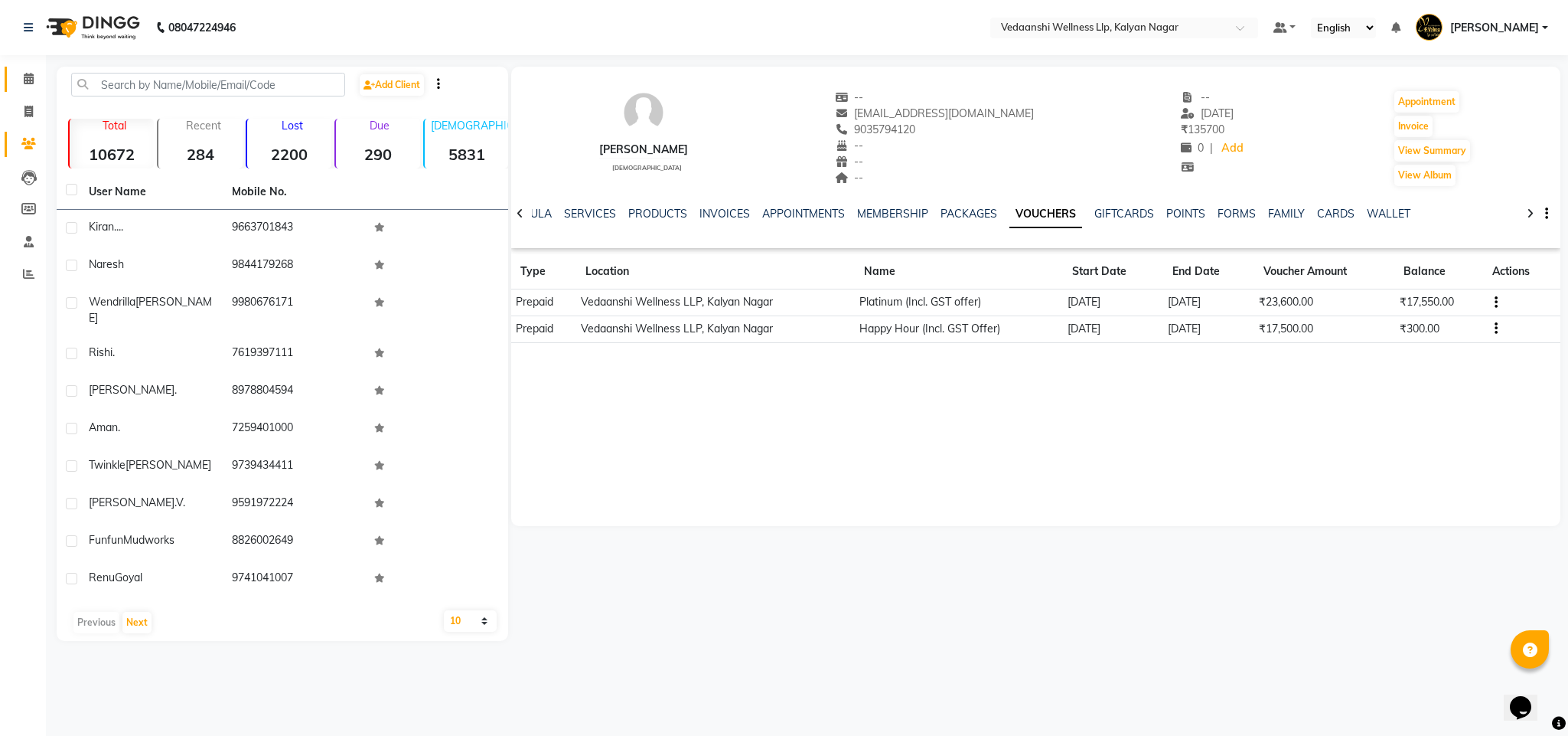
click at [19, 69] on link "Calendar" at bounding box center [22, 79] width 36 height 25
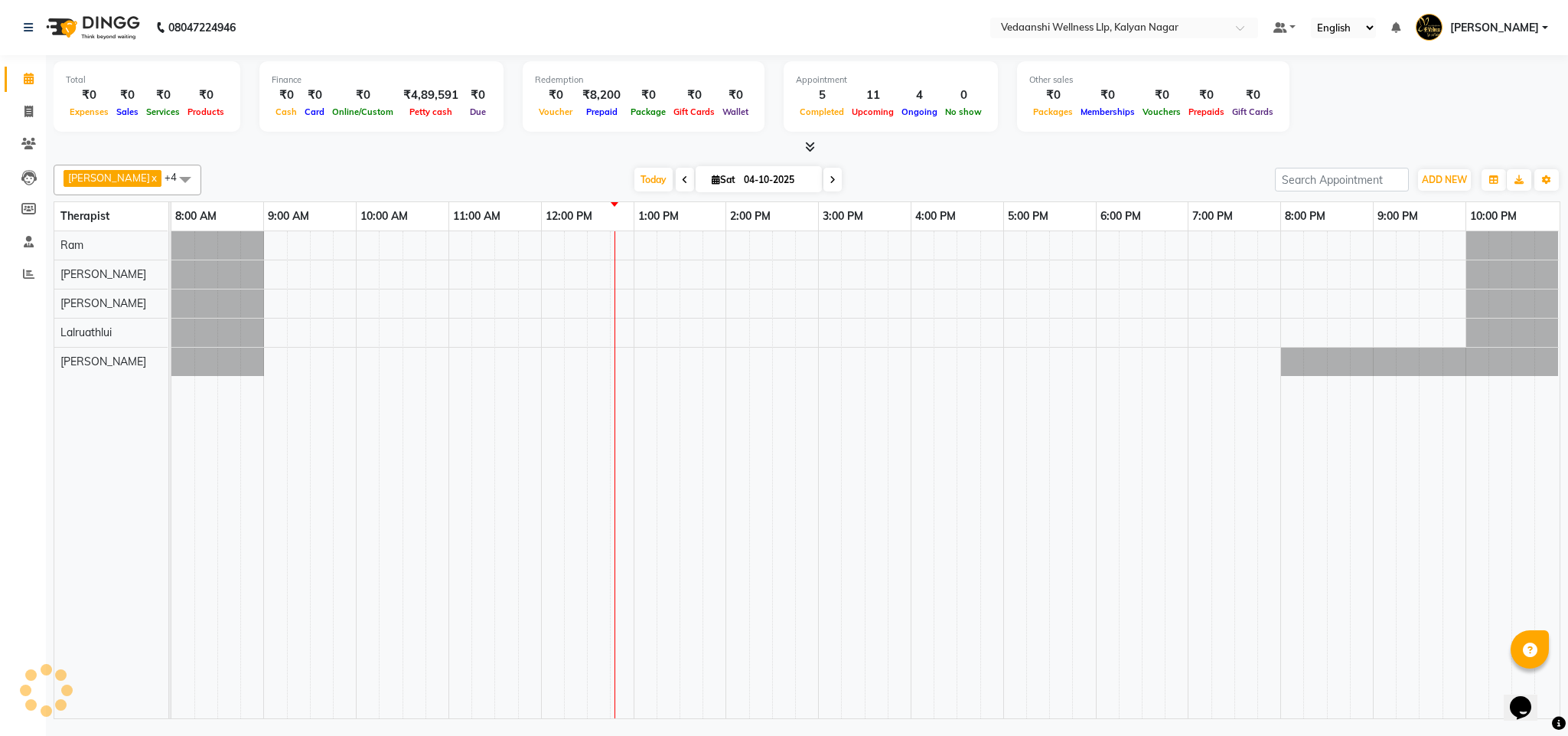
click at [864, 166] on div "[PERSON_NAME] x [PERSON_NAME] x Lalruathlui x Ram x [PERSON_NAME] x +4 Select A…" at bounding box center [807, 180] width 1507 height 30
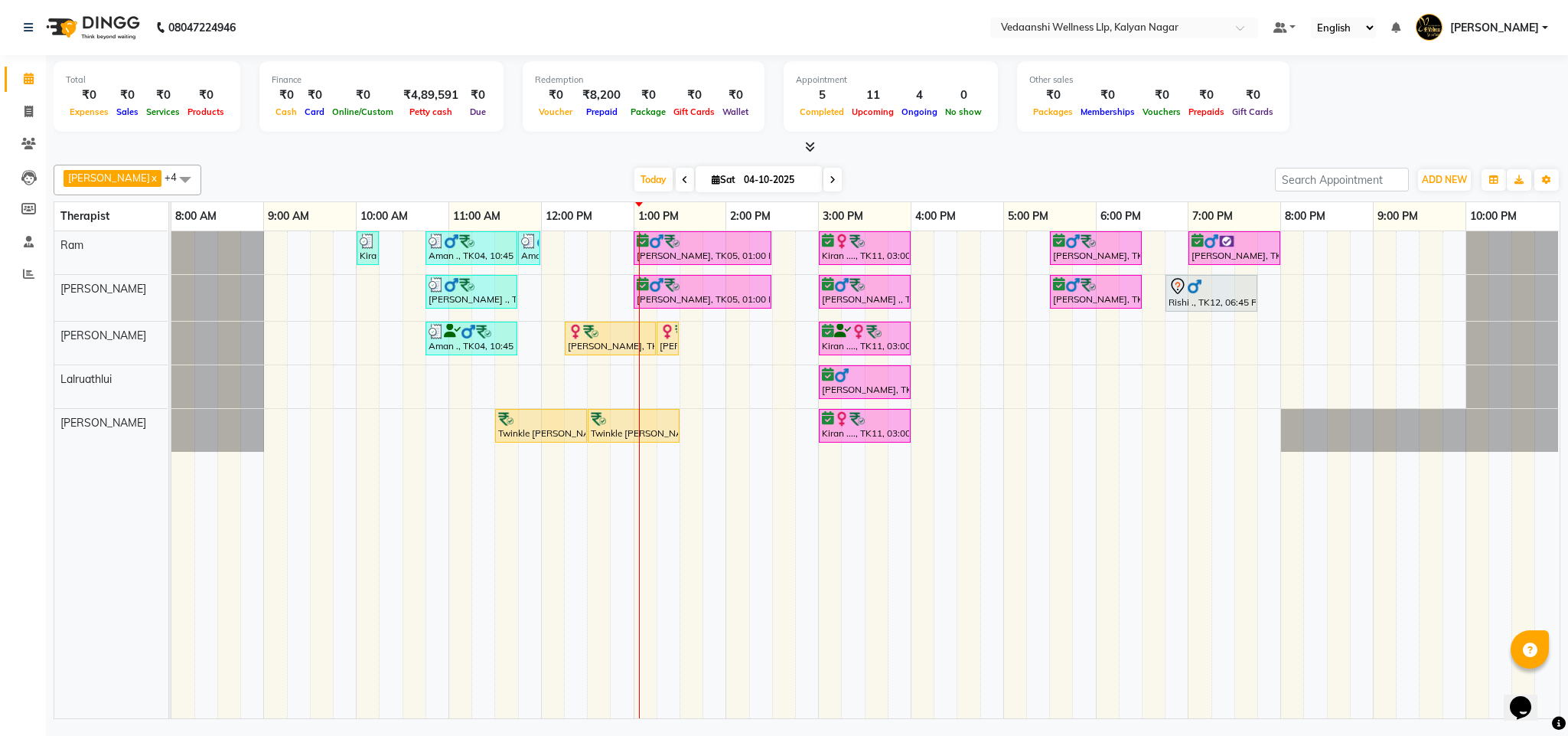
click at [0, 145] on li "Clients" at bounding box center [23, 144] width 46 height 33
click at [40, 145] on span at bounding box center [28, 144] width 27 height 18
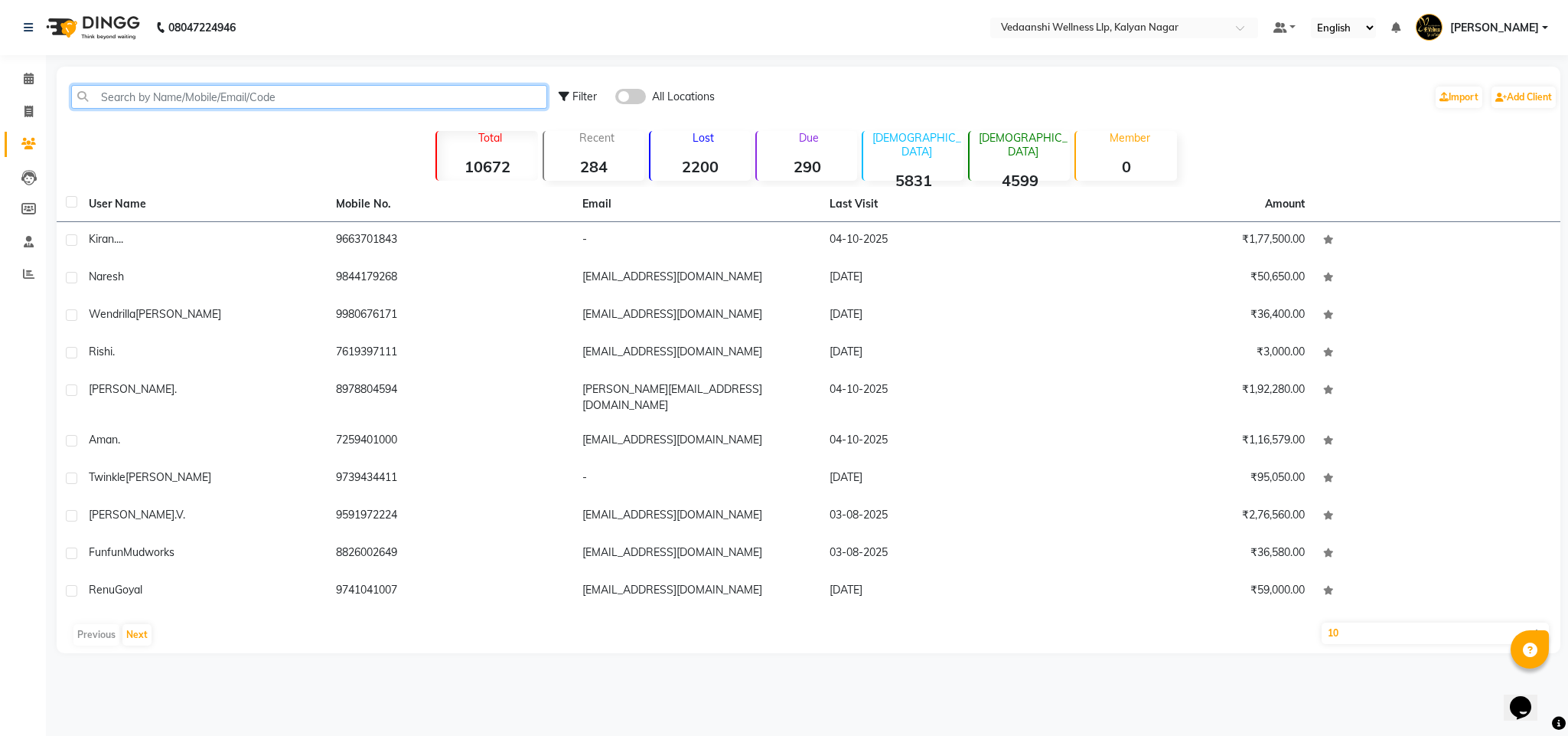
click at [159, 101] on input "text" at bounding box center [309, 97] width 476 height 24
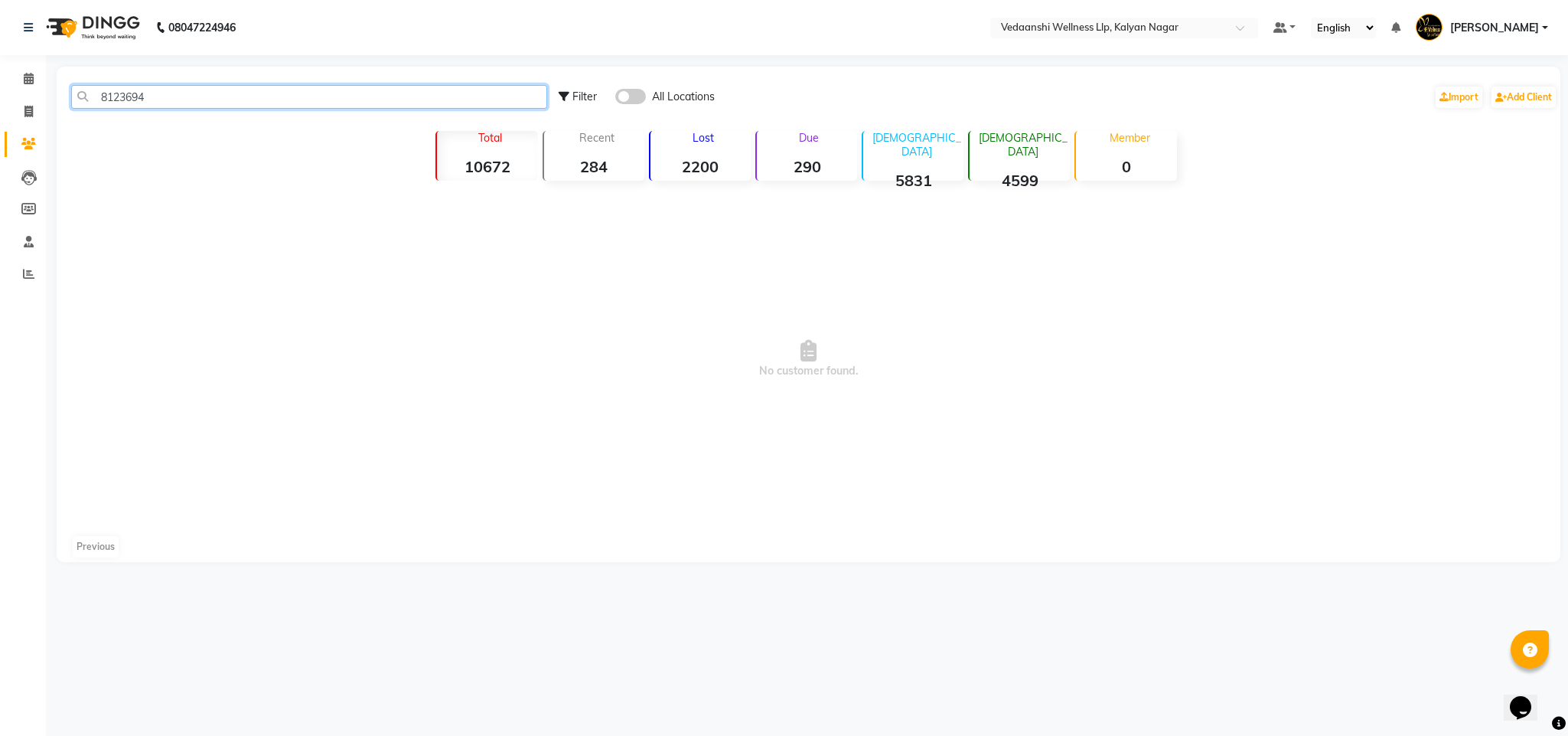
type input "8123694"
click at [44, 76] on li "Calendar" at bounding box center [23, 79] width 46 height 33
click at [30, 74] on icon at bounding box center [28, 78] width 10 height 12
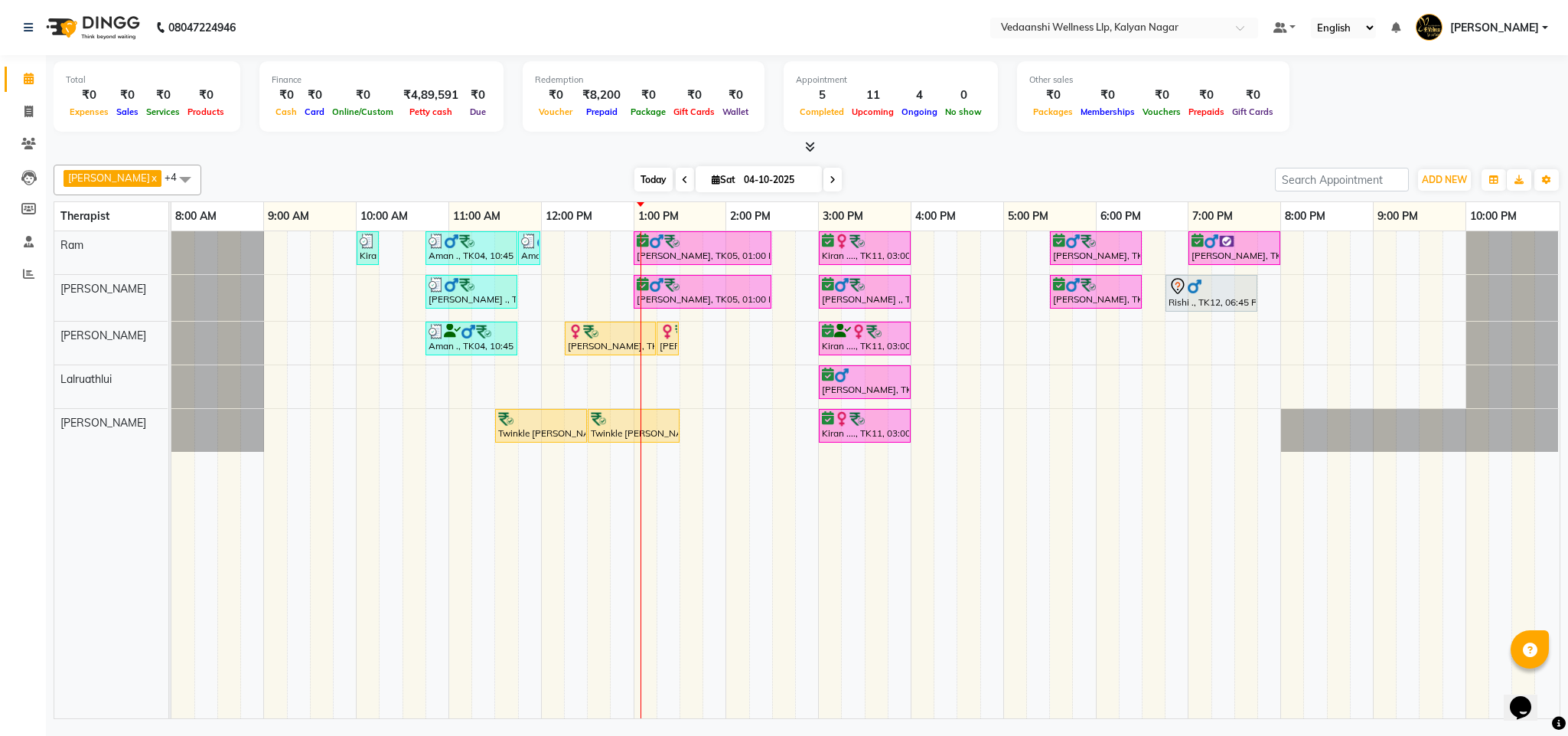
click at [634, 180] on span "Today" at bounding box center [653, 180] width 38 height 24
click at [739, 180] on input "04-10-2025" at bounding box center [777, 180] width 76 height 23
select select "10"
select select "2025"
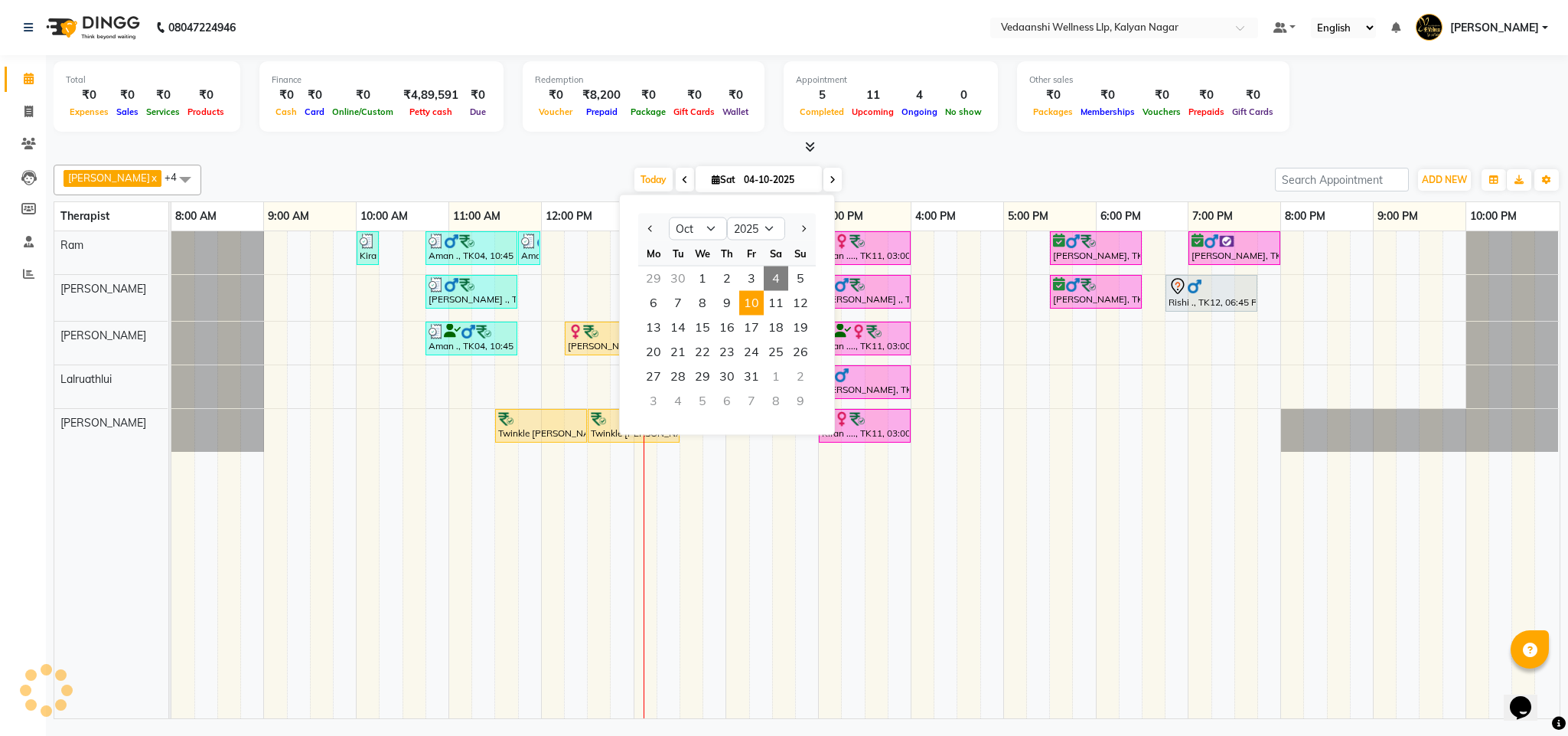
click at [758, 300] on span "10" at bounding box center [752, 303] width 25 height 25
type input "10-10-2025"
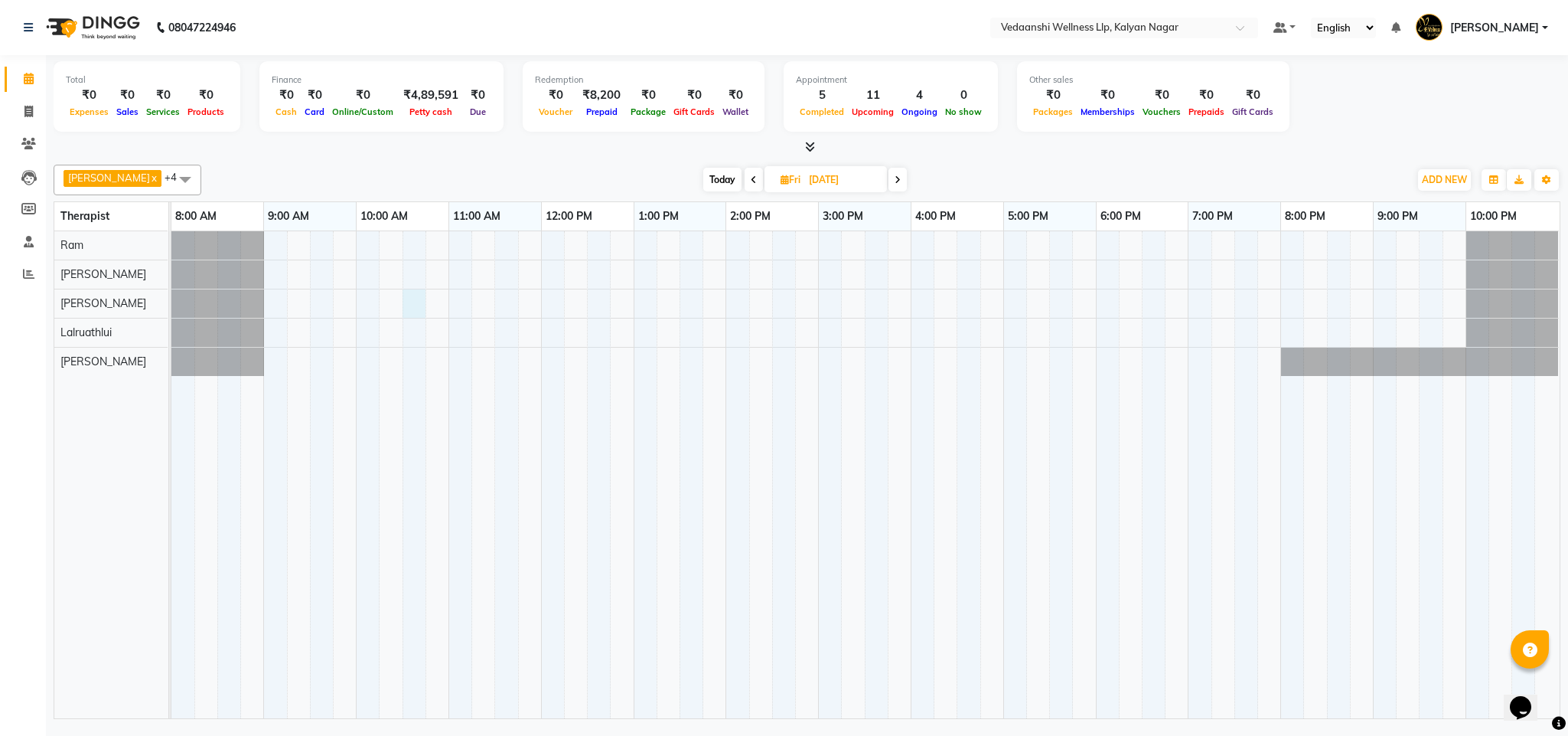
click at [416, 300] on div at bounding box center [865, 475] width 1388 height 487
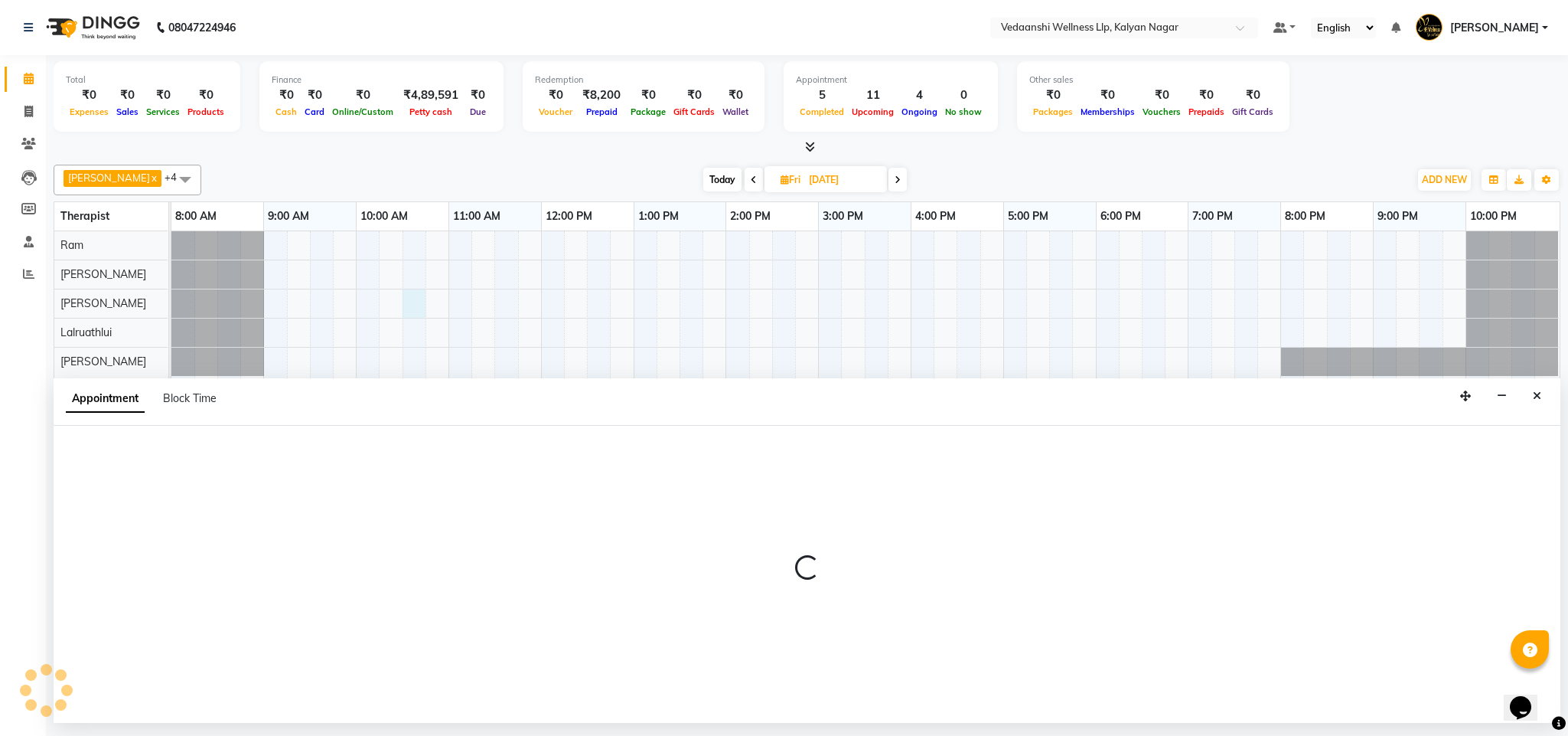
select select "67322"
select select "630"
select select "tentative"
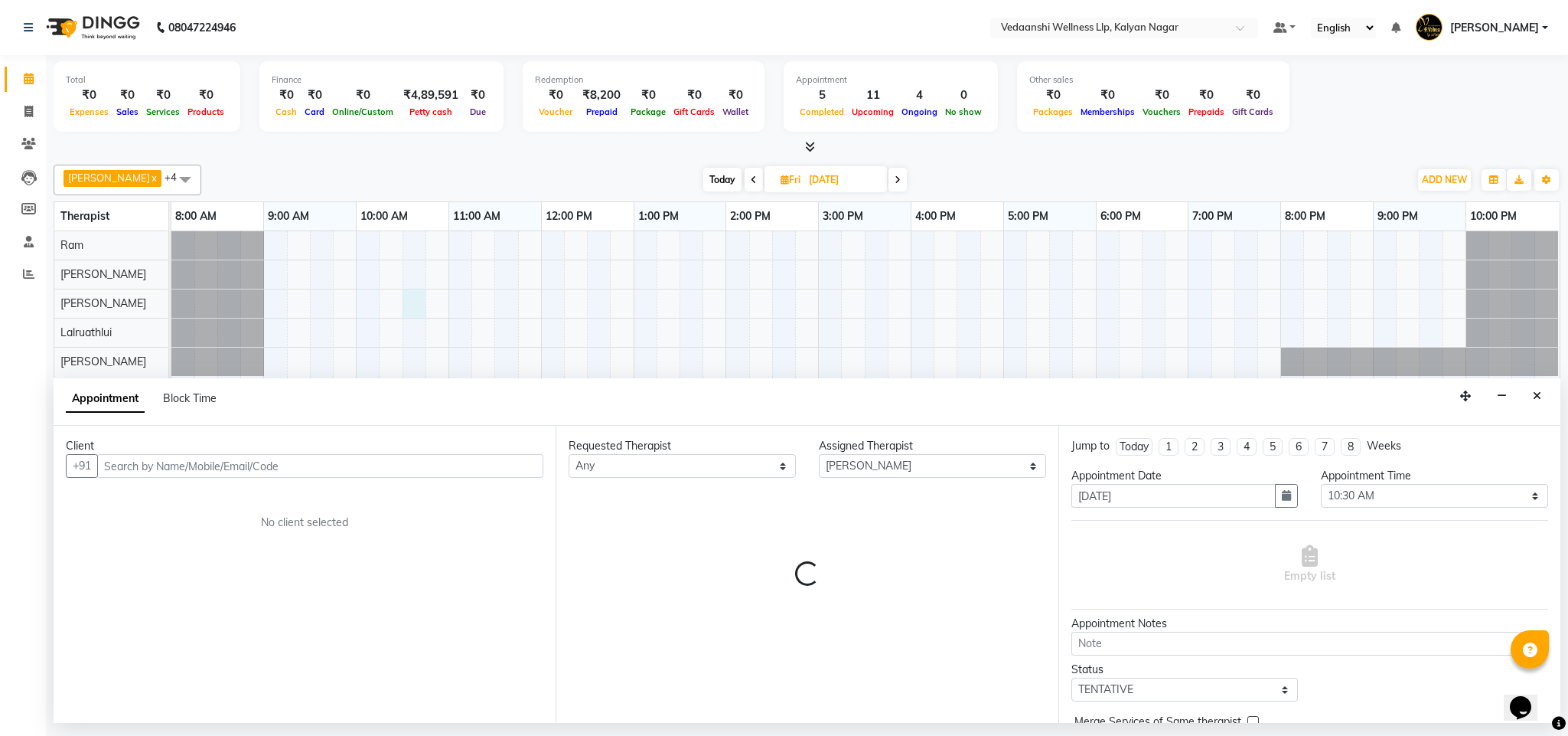
click at [159, 457] on input "text" at bounding box center [320, 466] width 446 height 24
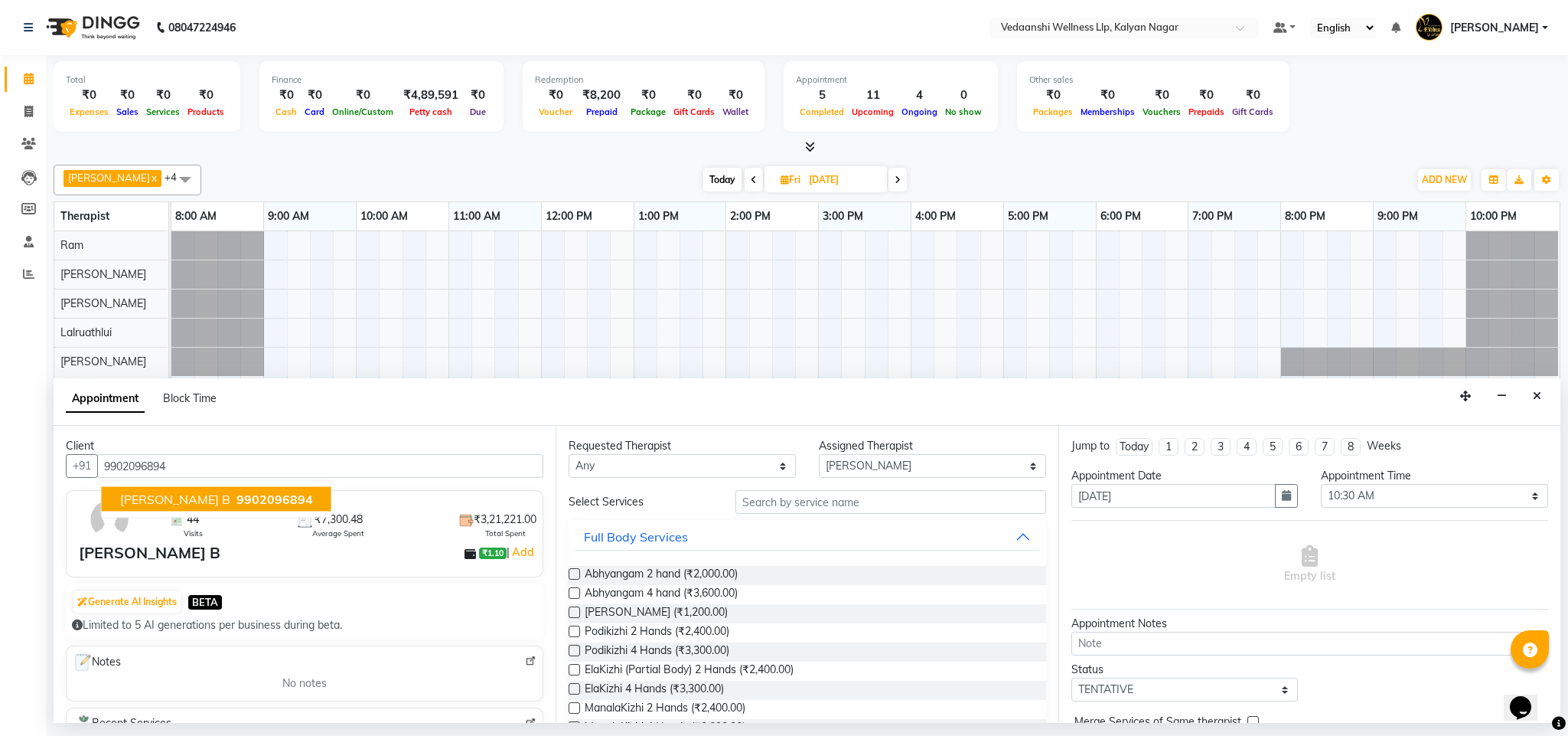
click at [236, 493] on span "9902096894" at bounding box center [275, 499] width 76 height 15
type input "9902096894"
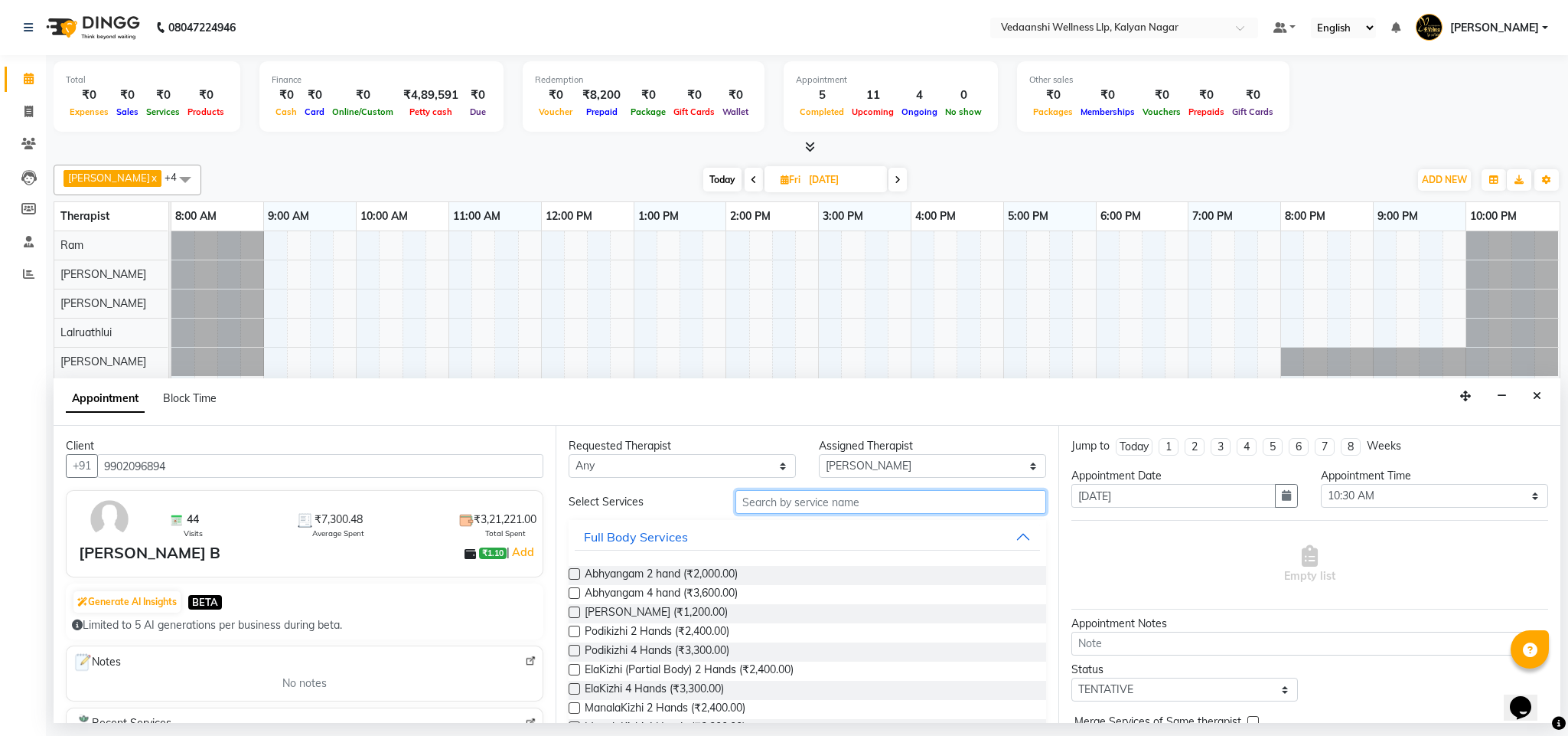
click at [784, 510] on input "text" at bounding box center [891, 501] width 311 height 24
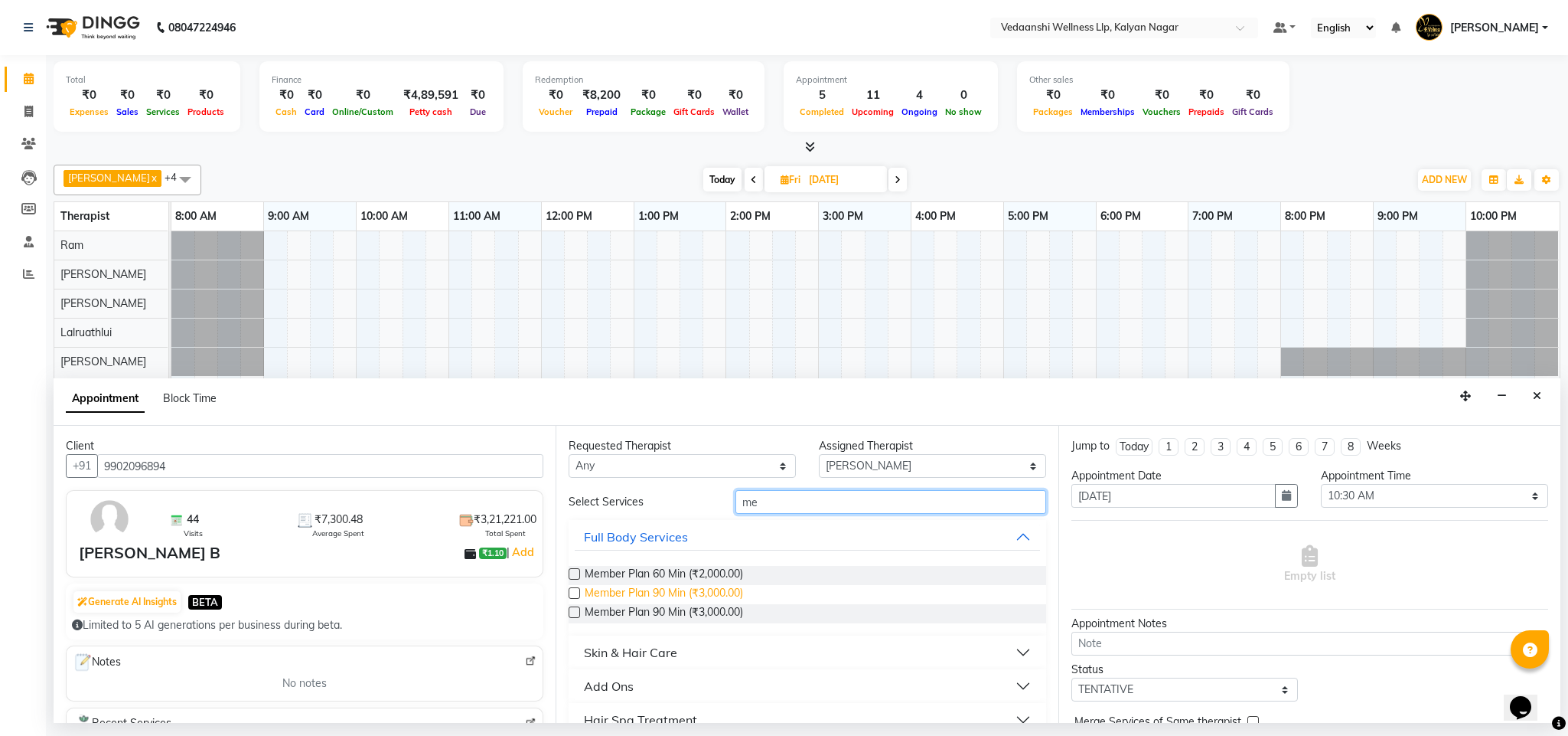
type input "me"
click at [696, 588] on span "Member Plan 90 Min (₹3,000.00)" at bounding box center [664, 595] width 158 height 20
checkbox input "false"
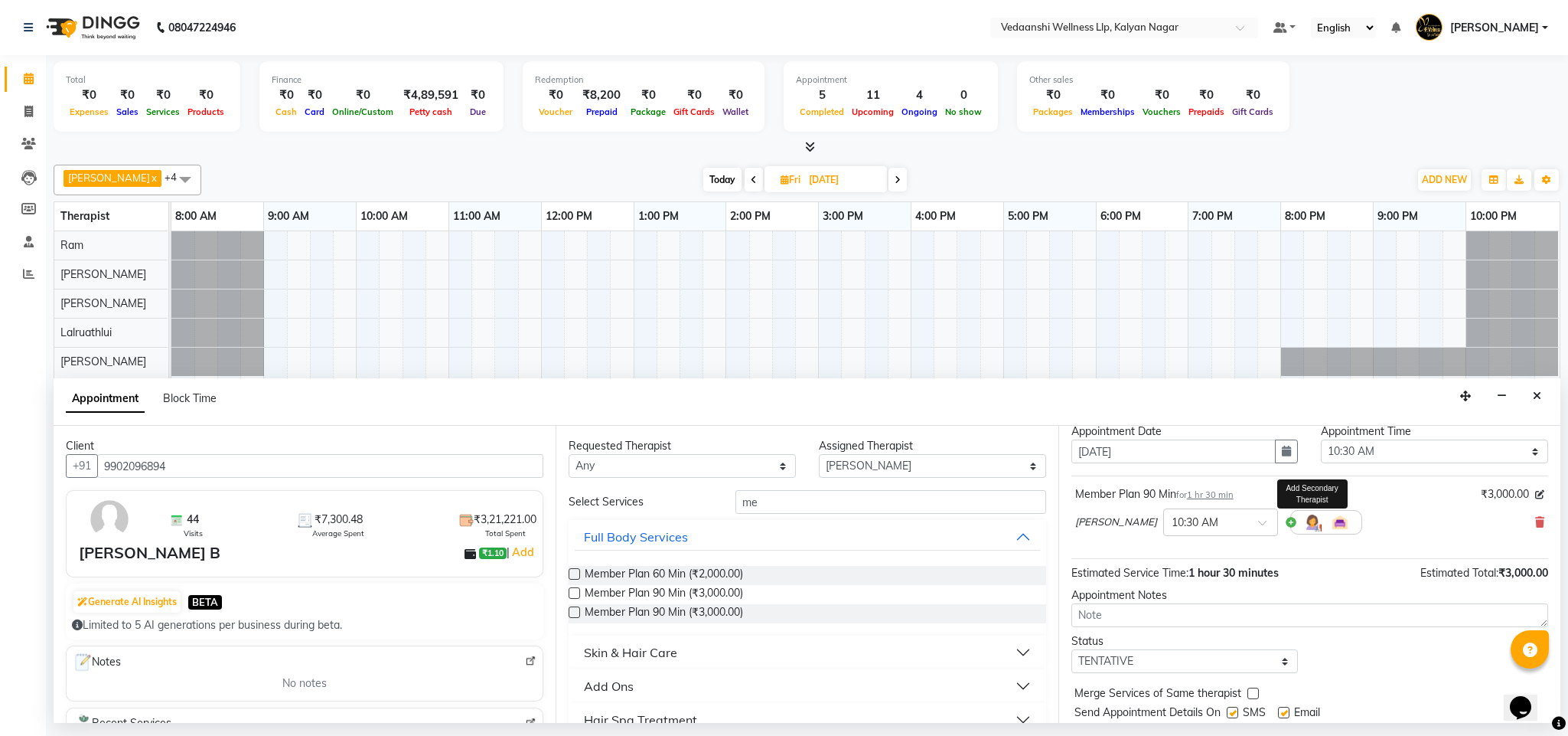
scroll to position [94, 0]
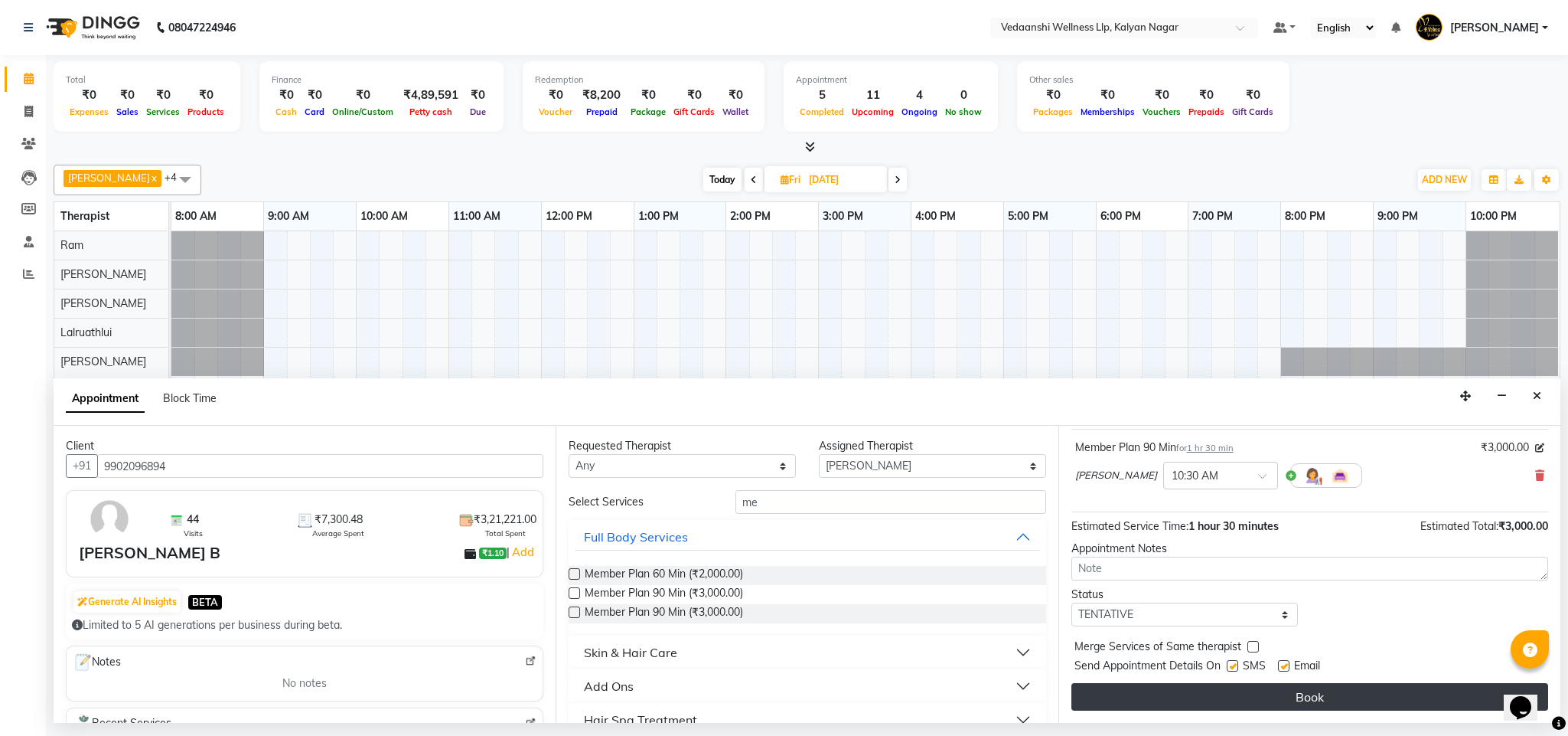
click at [1278, 692] on button "Book" at bounding box center [1309, 696] width 477 height 28
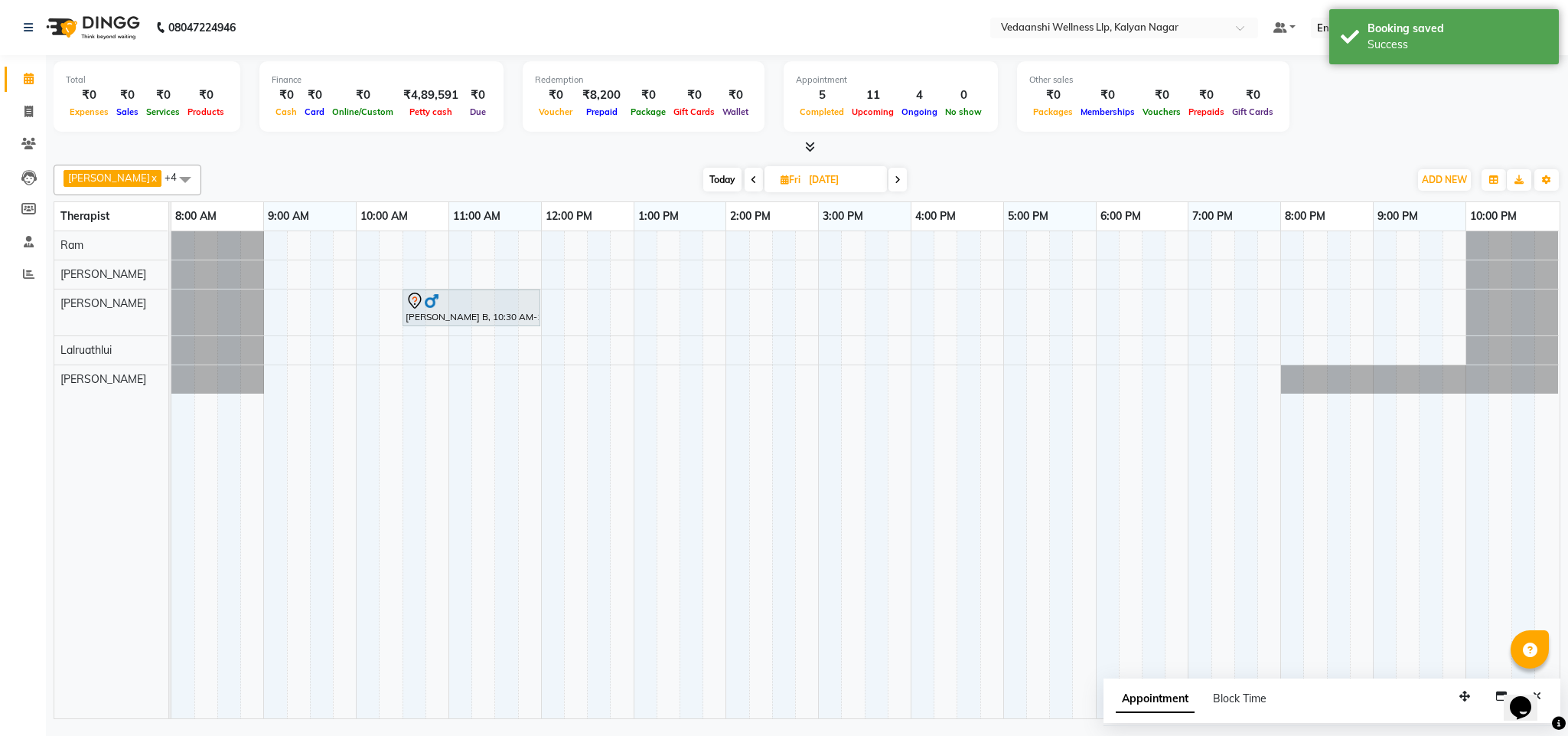
click at [703, 180] on span "Today" at bounding box center [721, 180] width 38 height 24
type input "04-10-2025"
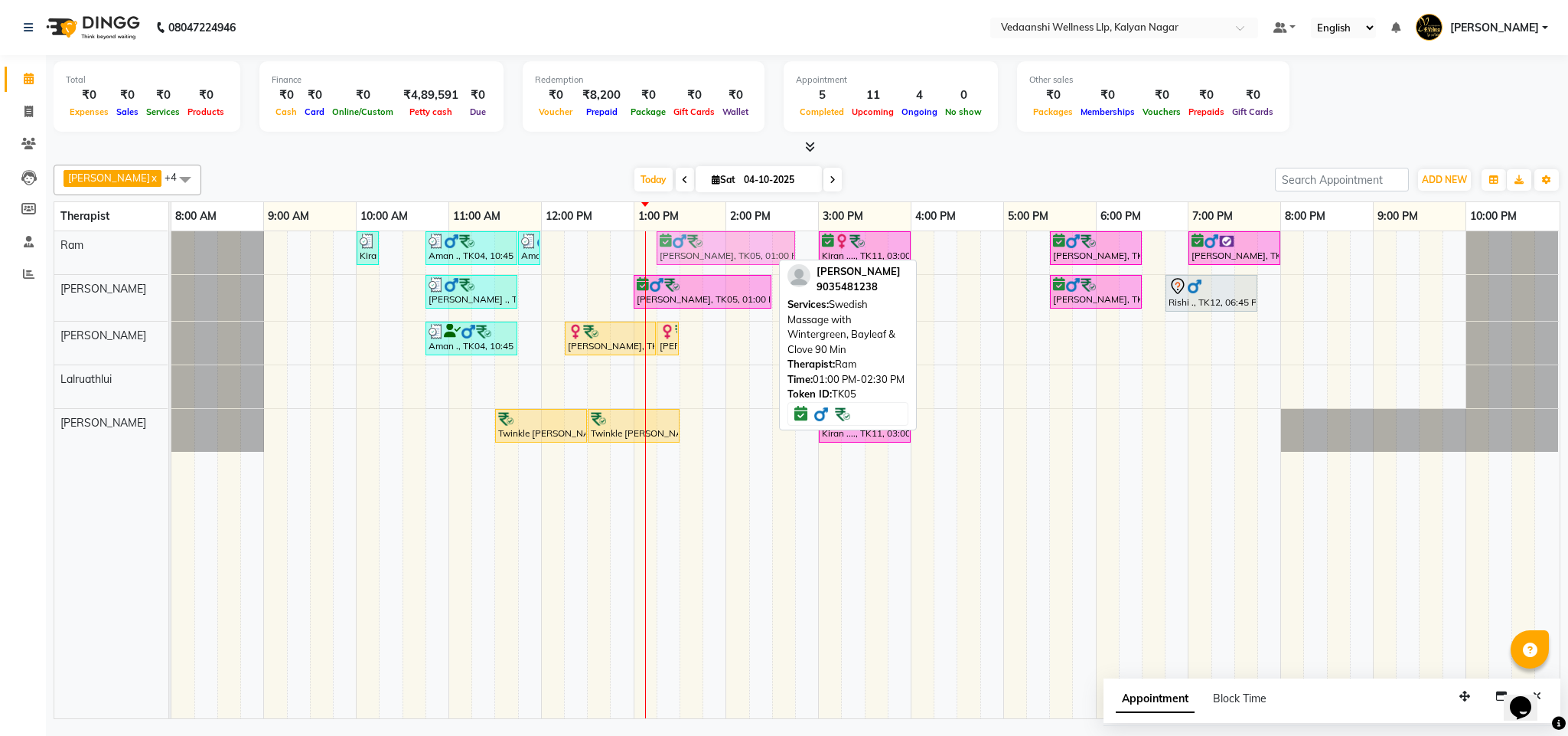
drag, startPoint x: 724, startPoint y: 241, endPoint x: 739, endPoint y: 241, distance: 15.0
click at [171, 241] on div "Kiran ...., TK13, 10:00 AM-10:15 AM, Member Plan 60 Min Aman ., TK04, 10:45 AM-…" at bounding box center [171, 252] width 0 height 43
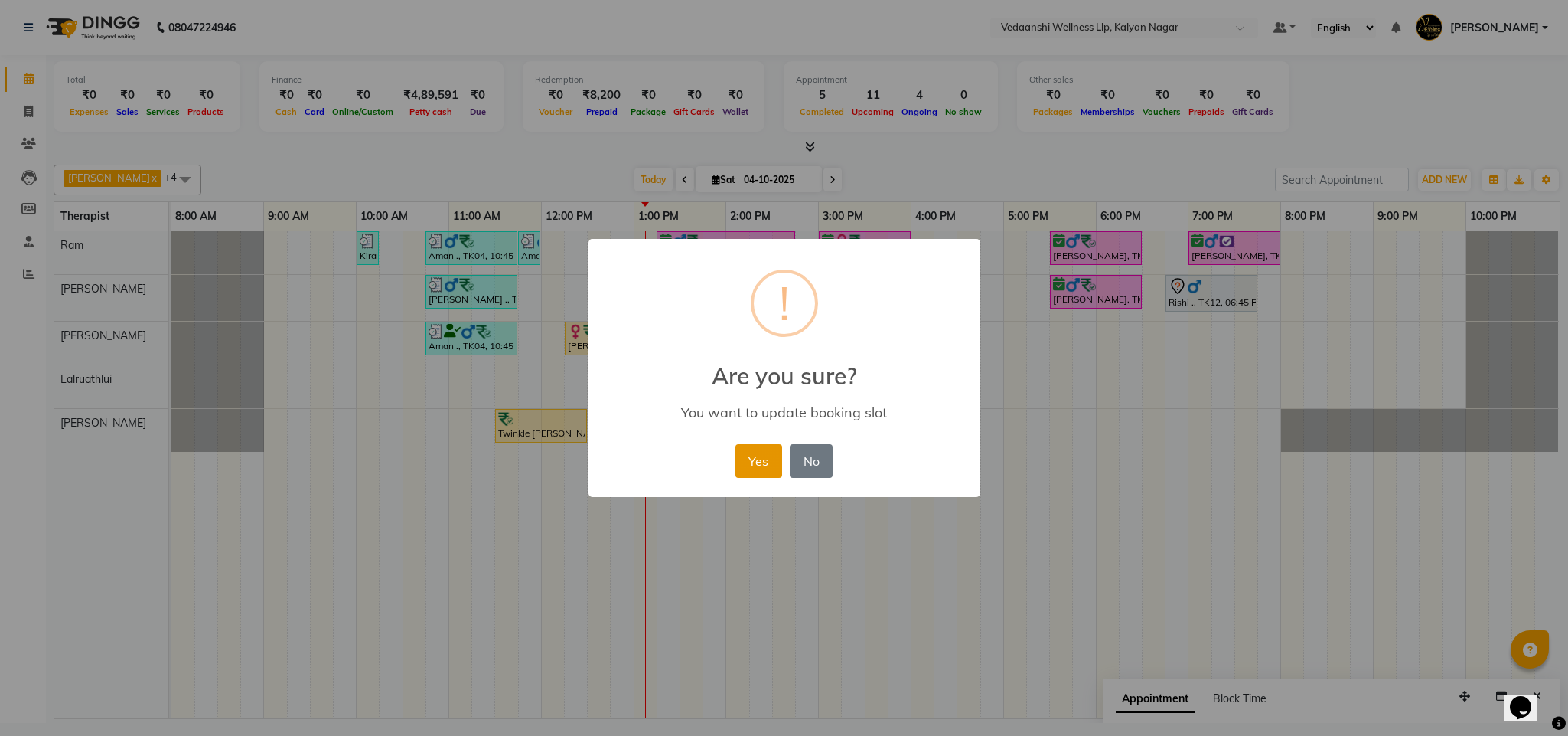
click at [748, 452] on button "Yes" at bounding box center [759, 460] width 47 height 34
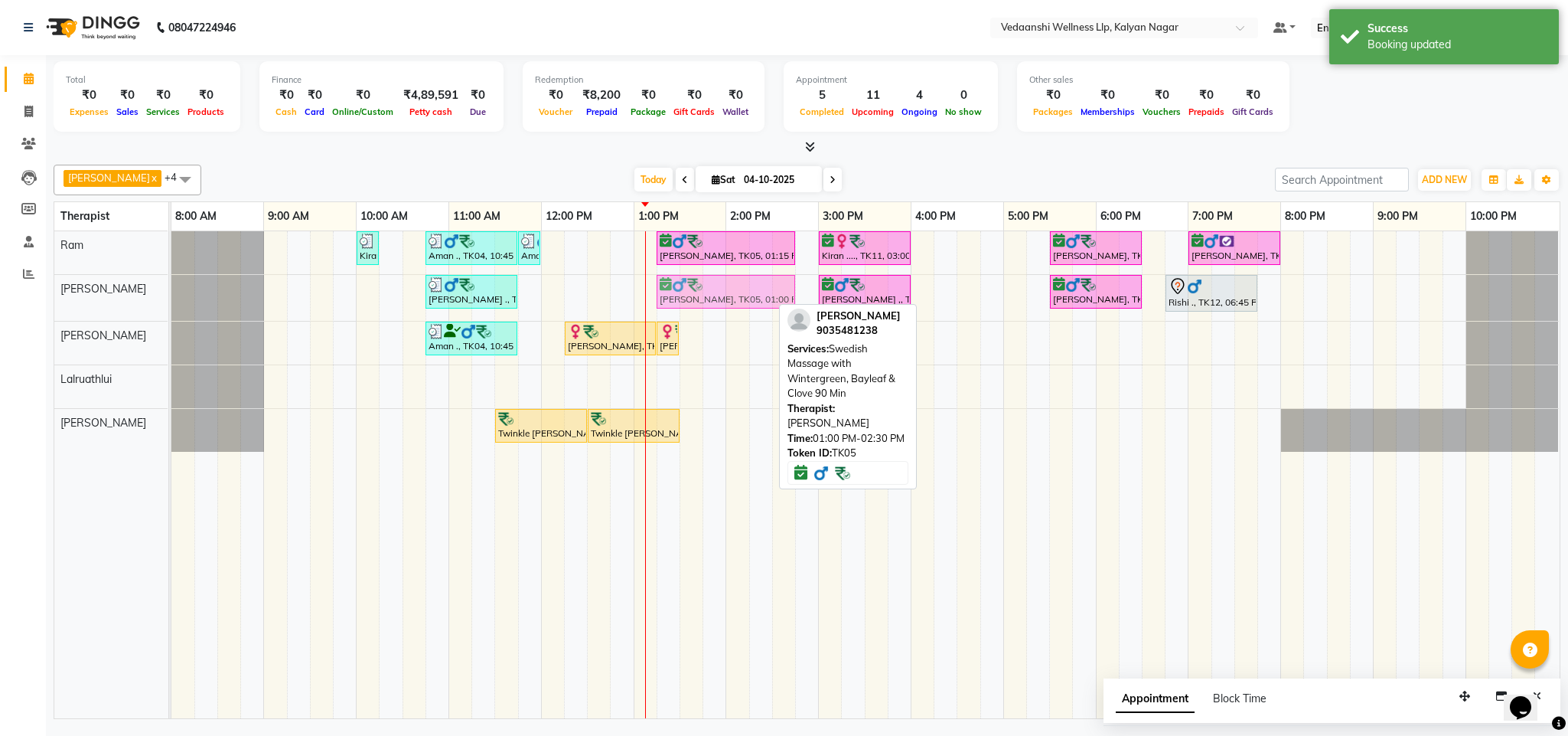
drag, startPoint x: 691, startPoint y: 299, endPoint x: 705, endPoint y: 299, distance: 14.0
click at [171, 299] on div "Amlan ., TK06, 10:45 AM-11:45 AM, Member Plan 60 Min Gokul Kumar, TK05, 01:00 P…" at bounding box center [171, 298] width 0 height 46
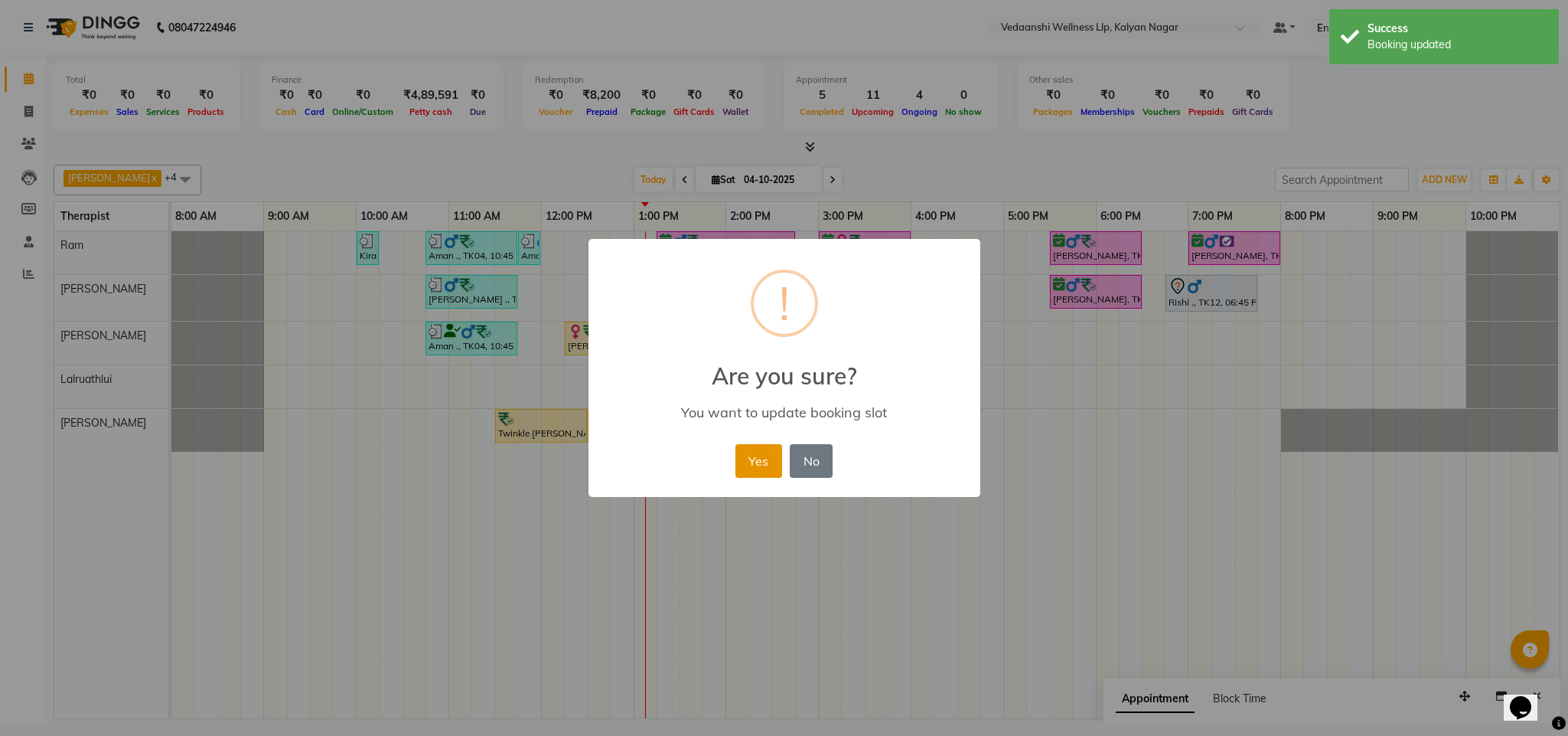
click at [753, 460] on button "Yes" at bounding box center [759, 460] width 47 height 34
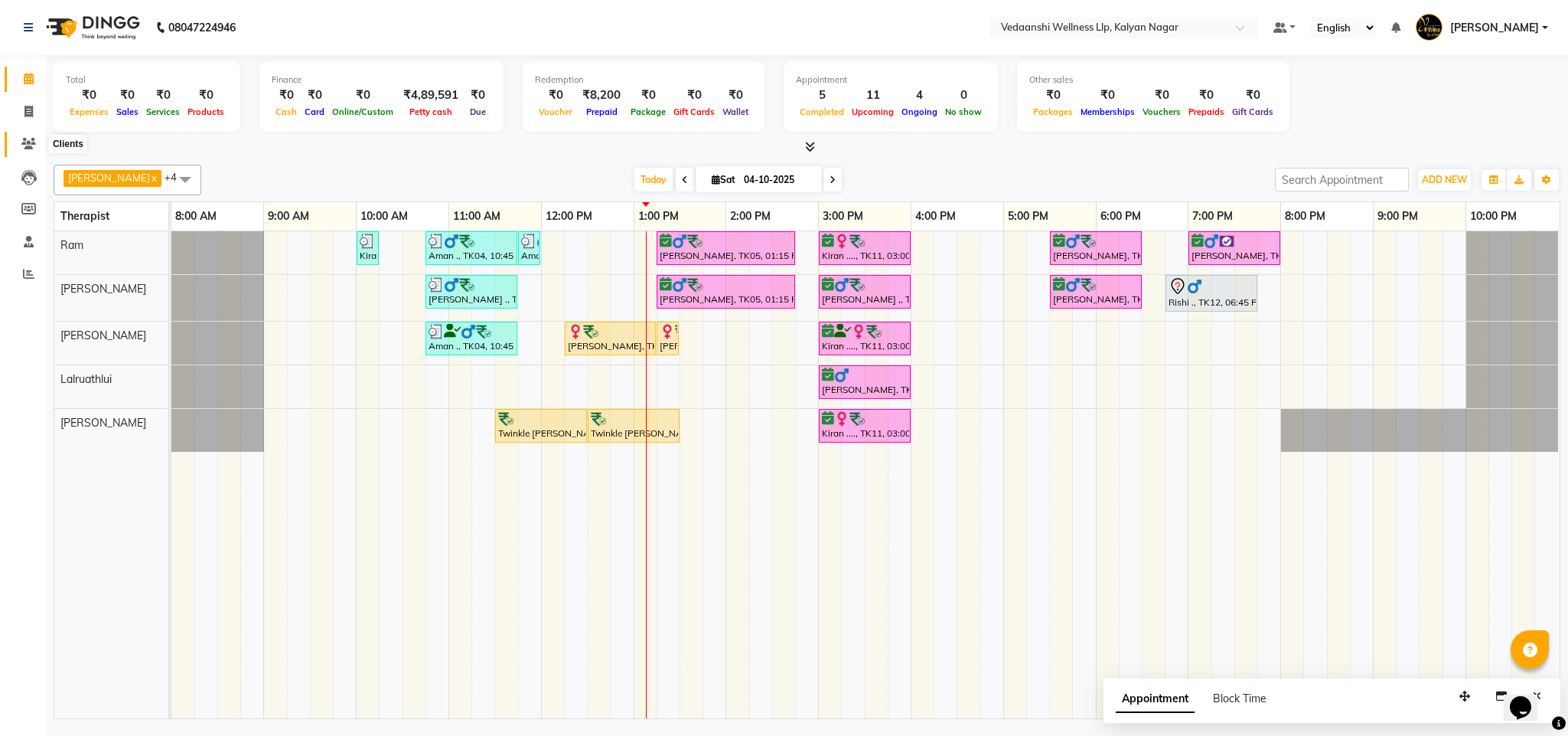
click at [21, 148] on icon at bounding box center [28, 143] width 14 height 12
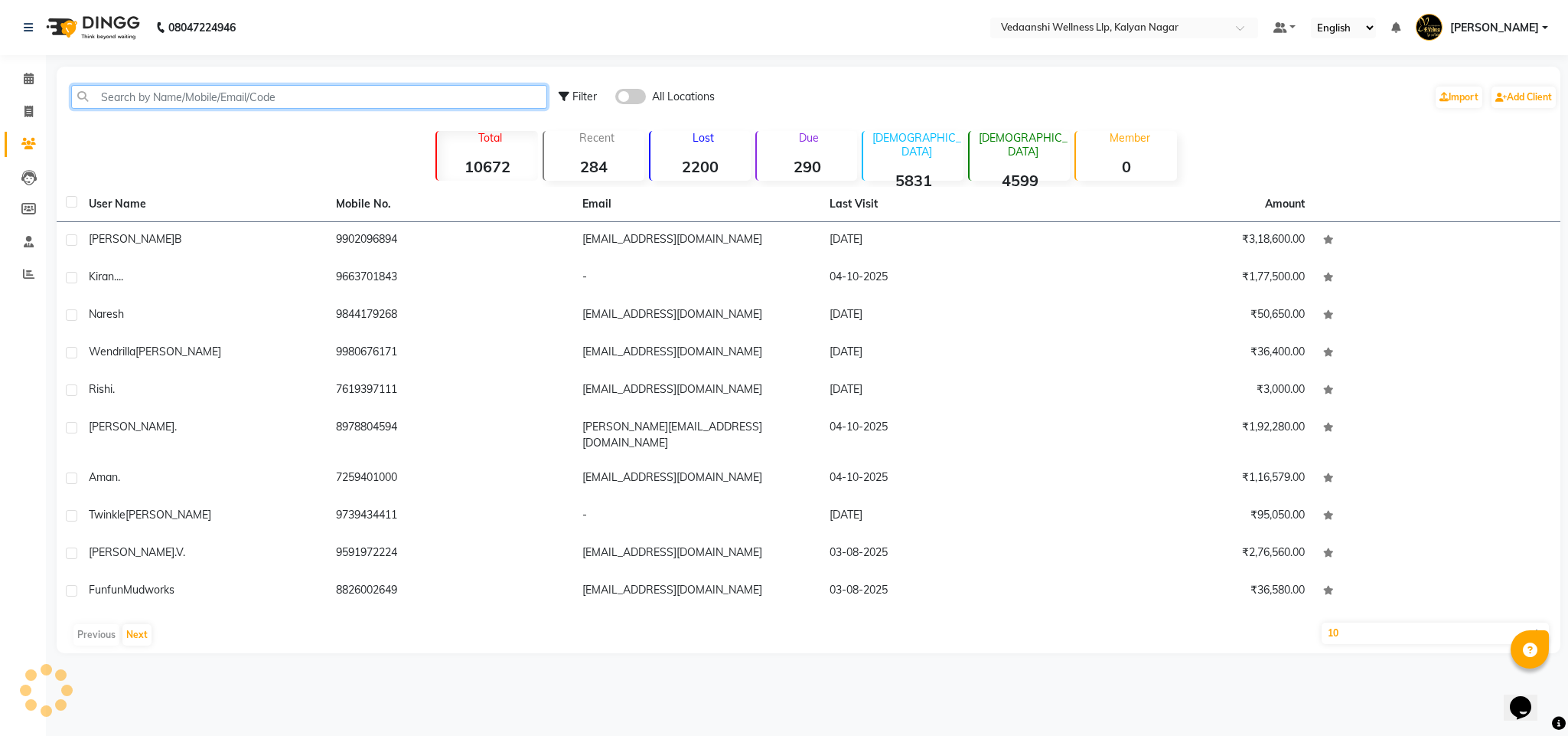
click at [181, 100] on input "text" at bounding box center [309, 97] width 476 height 24
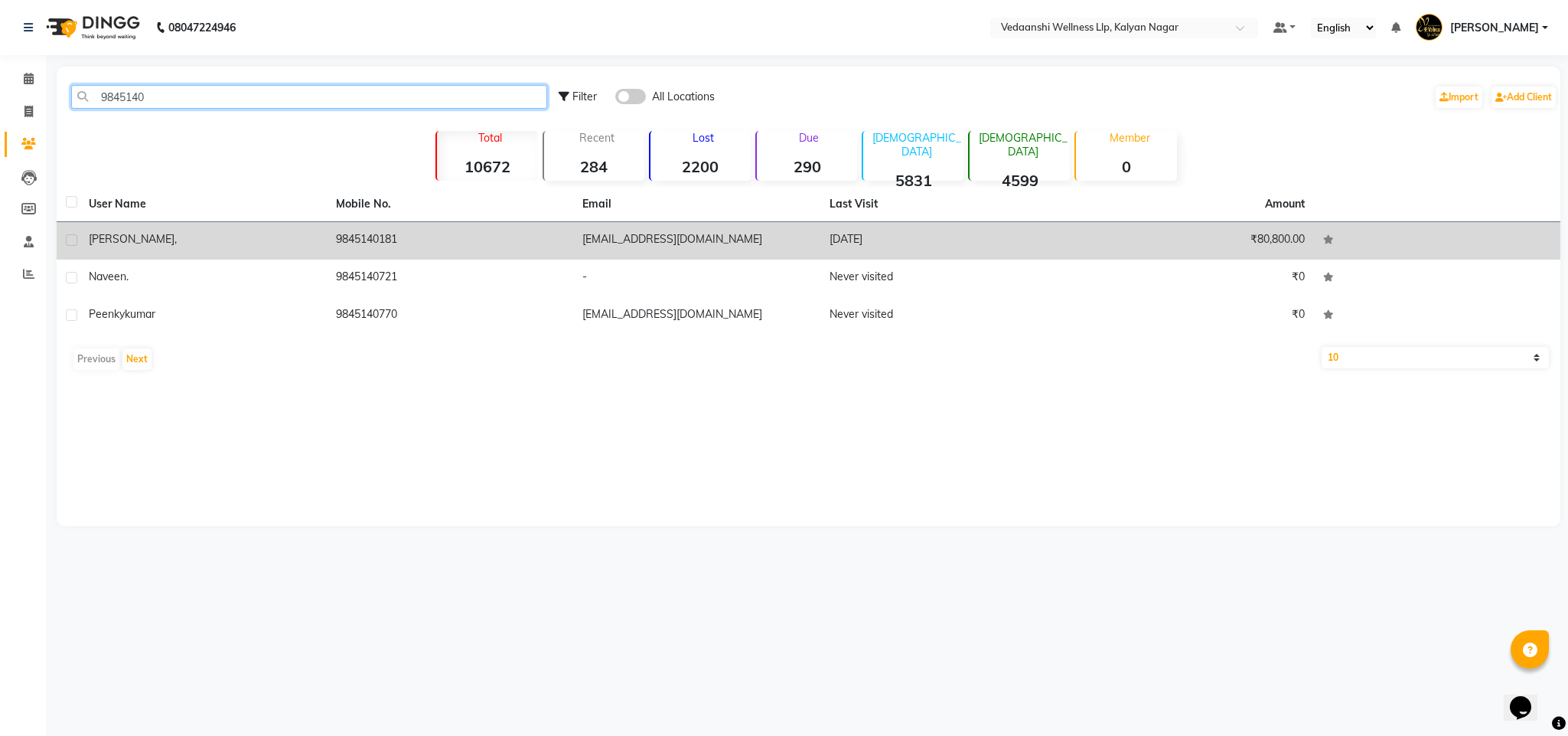
type input "9845140"
click at [354, 244] on td "9845140181" at bounding box center [450, 241] width 247 height 37
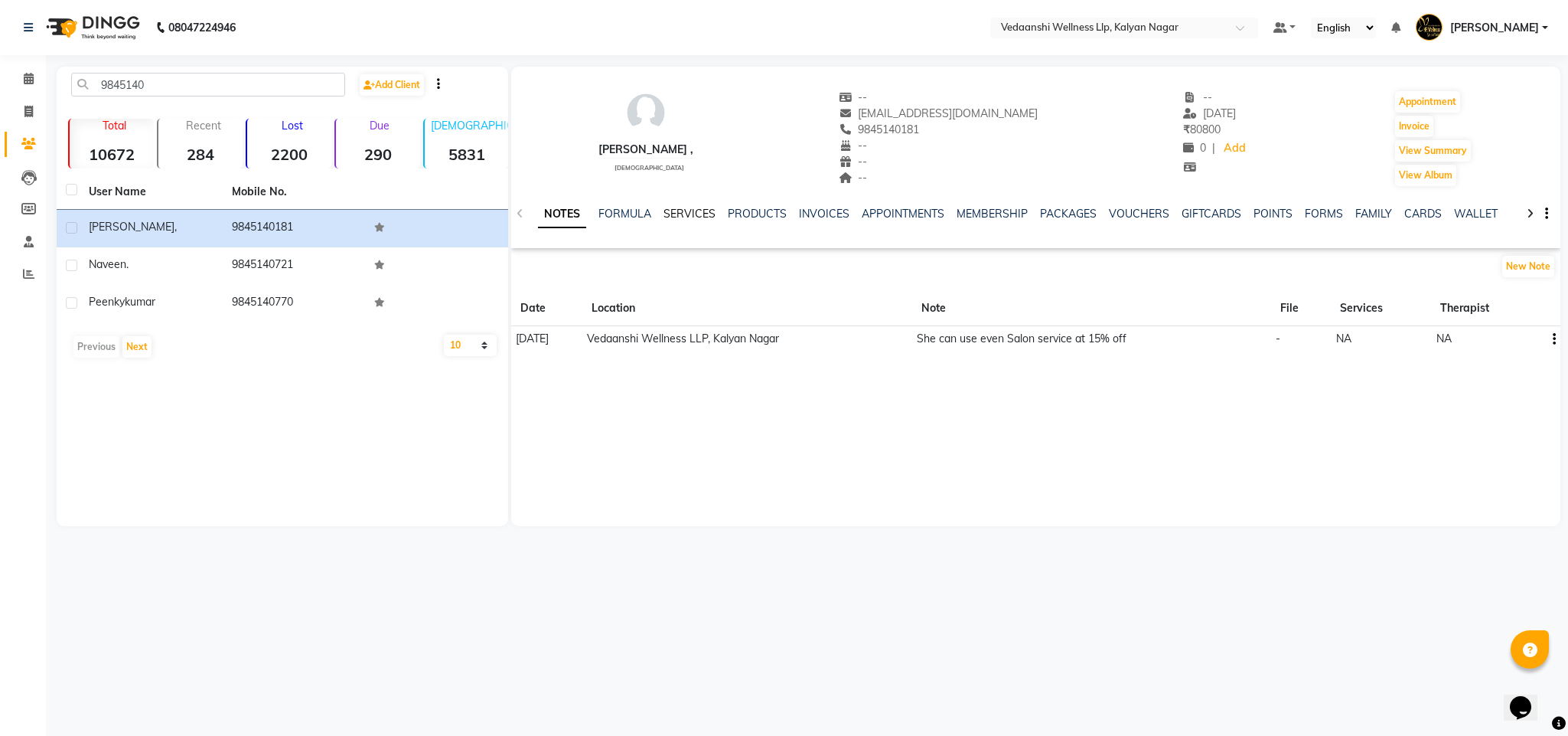
click at [670, 212] on link "SERVICES" at bounding box center [689, 214] width 52 height 14
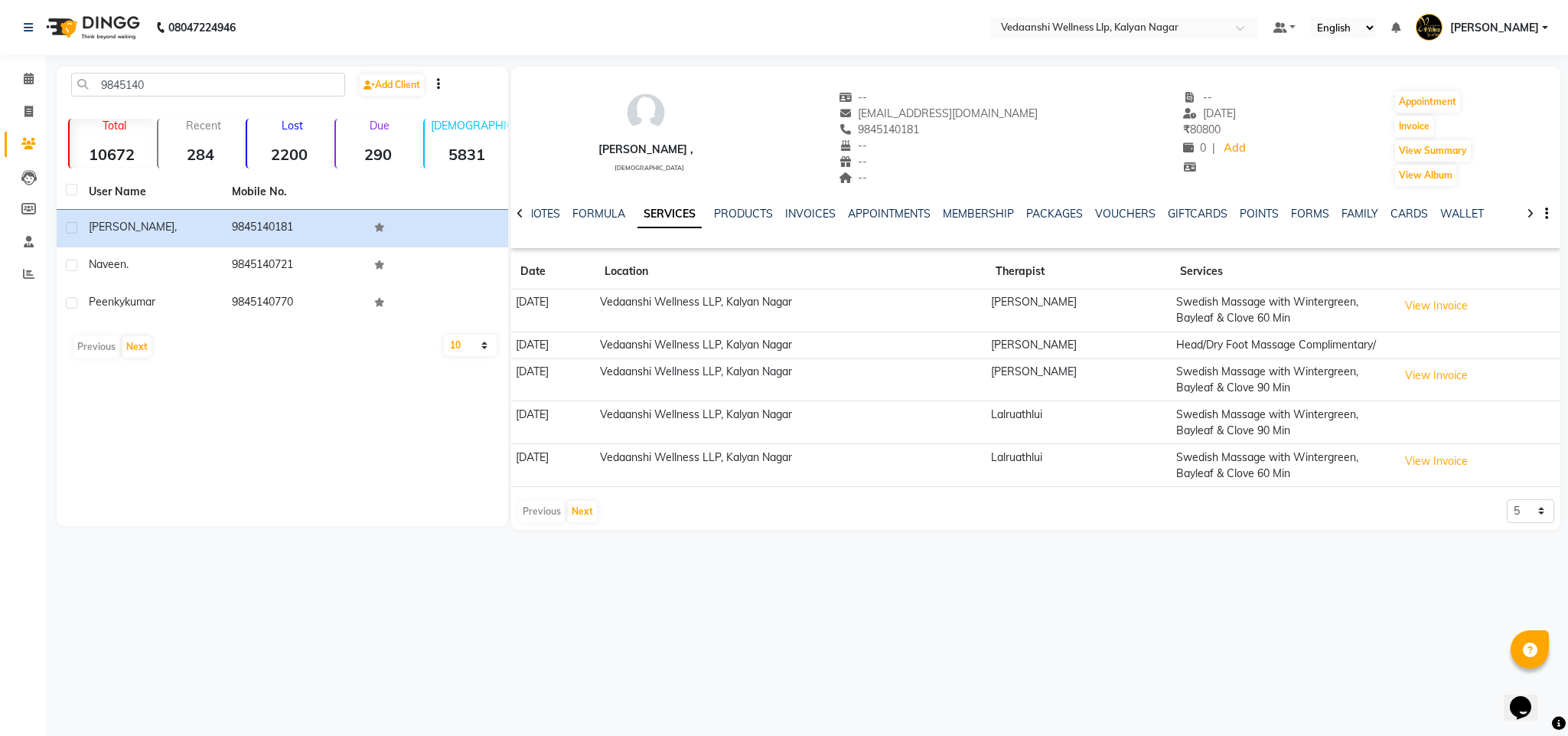
drag, startPoint x: 840, startPoint y: 129, endPoint x: 909, endPoint y: 132, distance: 69.1
click at [909, 132] on div "9845140181" at bounding box center [938, 130] width 200 height 16
copy span "9845140181"
click at [1026, 210] on link "PACKAGES" at bounding box center [1055, 214] width 57 height 14
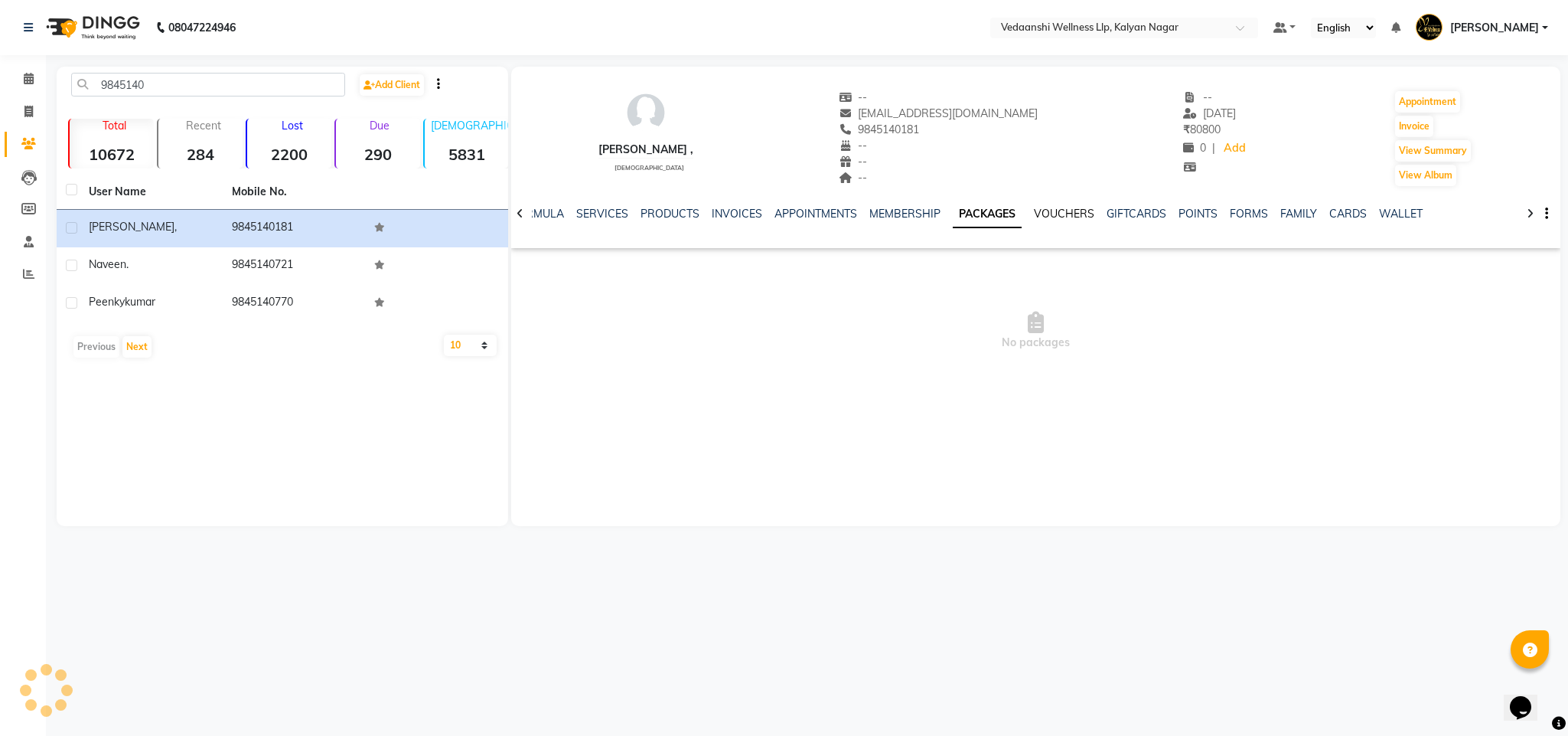
click at [1033, 210] on link "VOUCHERS" at bounding box center [1063, 214] width 60 height 14
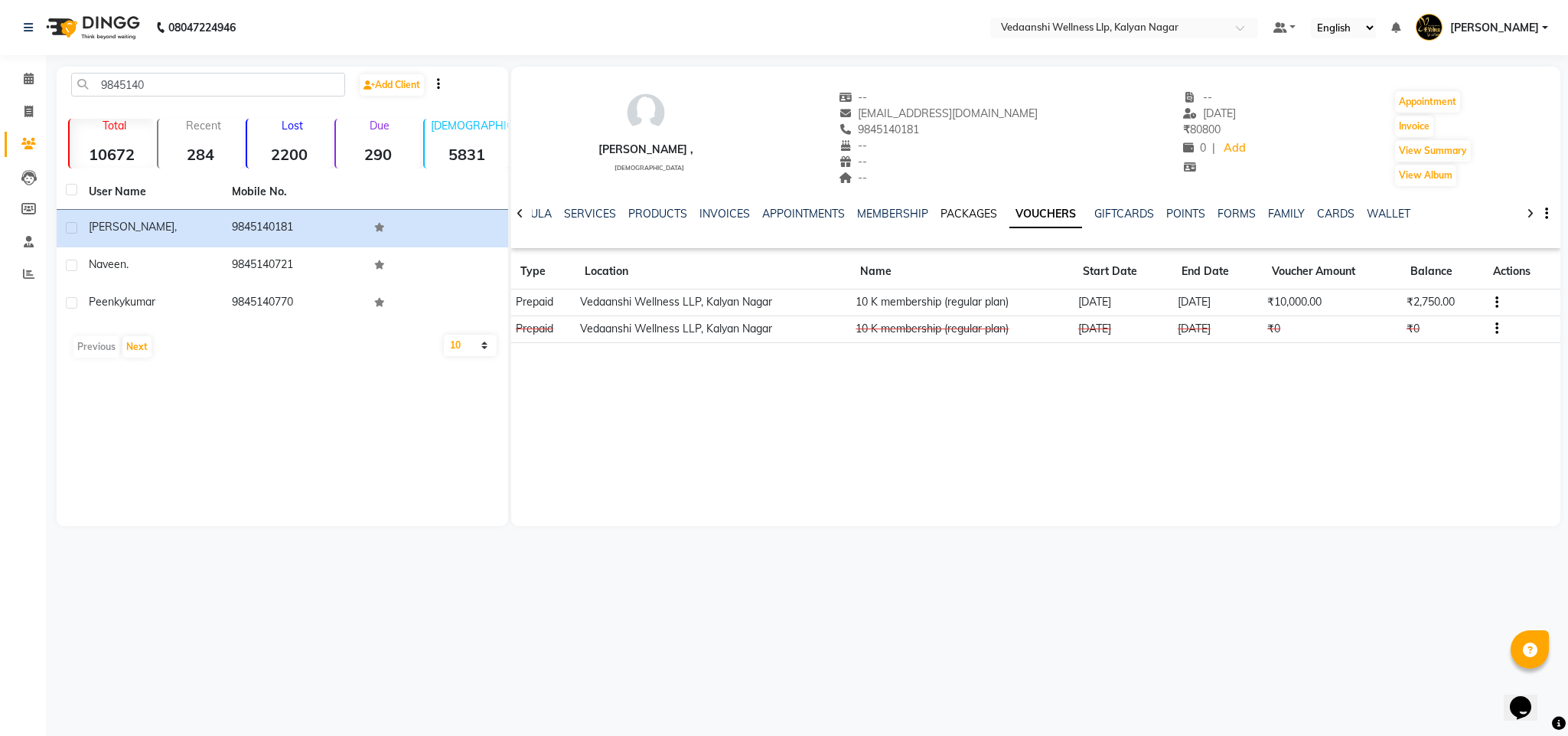
click at [948, 216] on link "PACKAGES" at bounding box center [968, 214] width 57 height 14
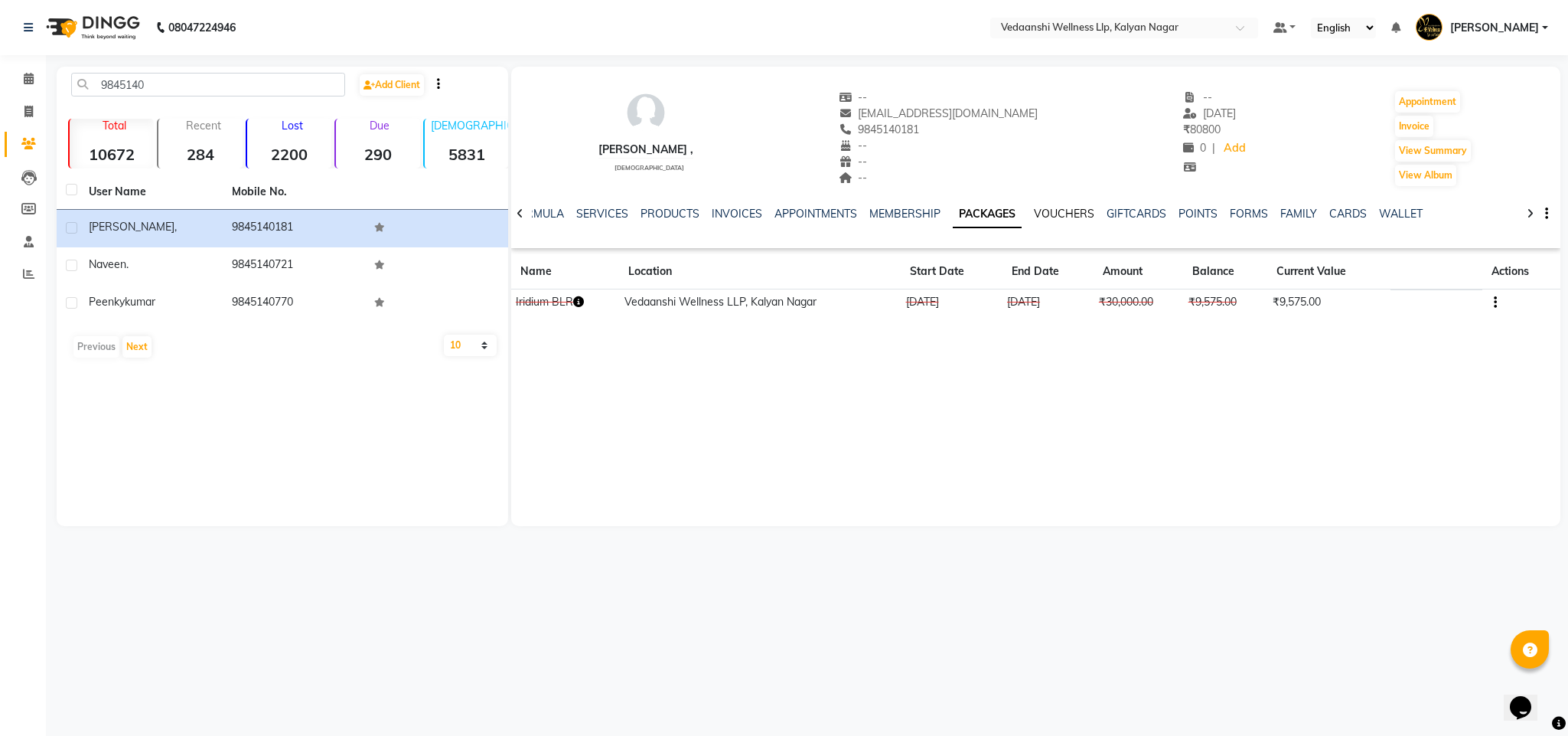
click at [1039, 212] on link "VOUCHERS" at bounding box center [1063, 214] width 60 height 14
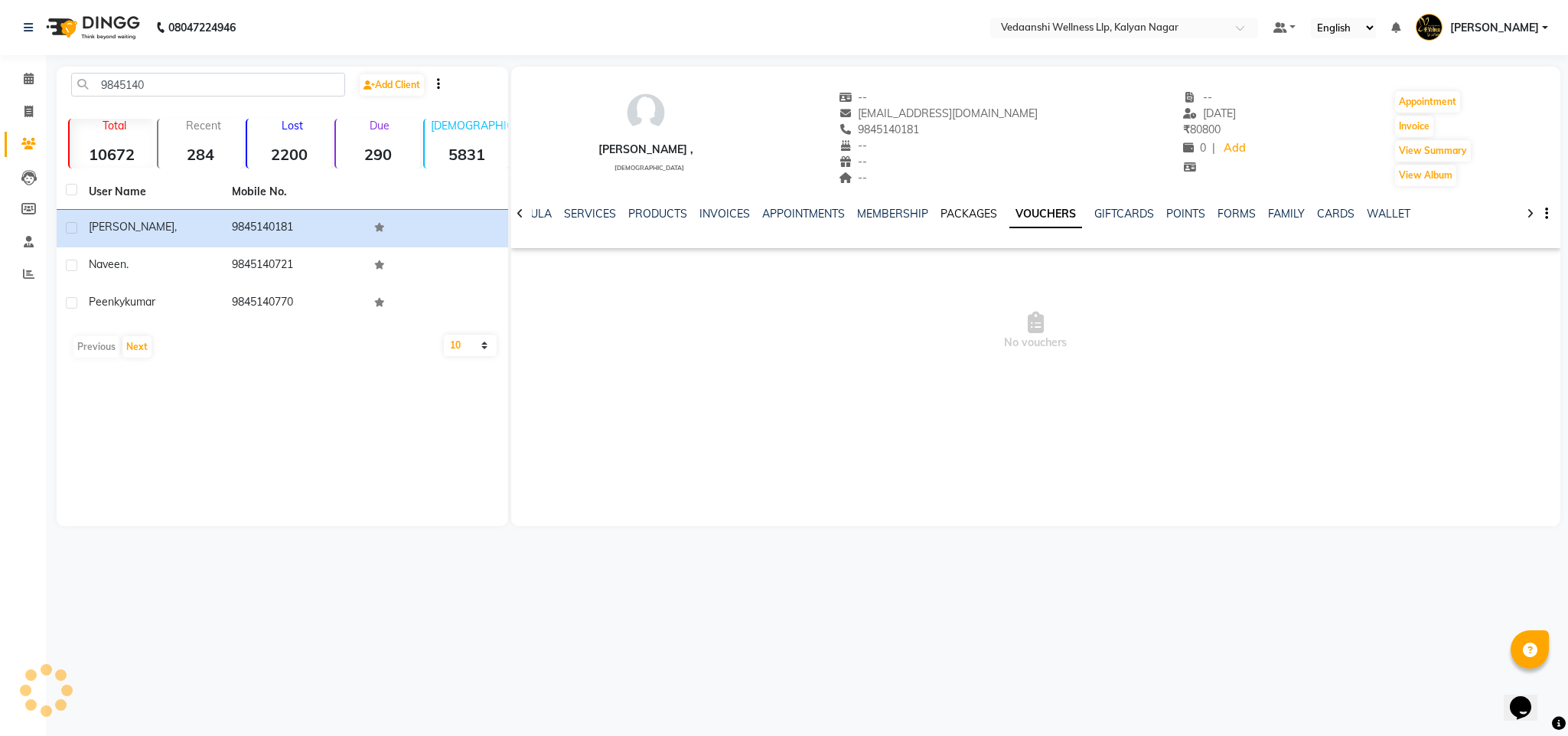
click at [945, 213] on link "PACKAGES" at bounding box center [968, 214] width 57 height 14
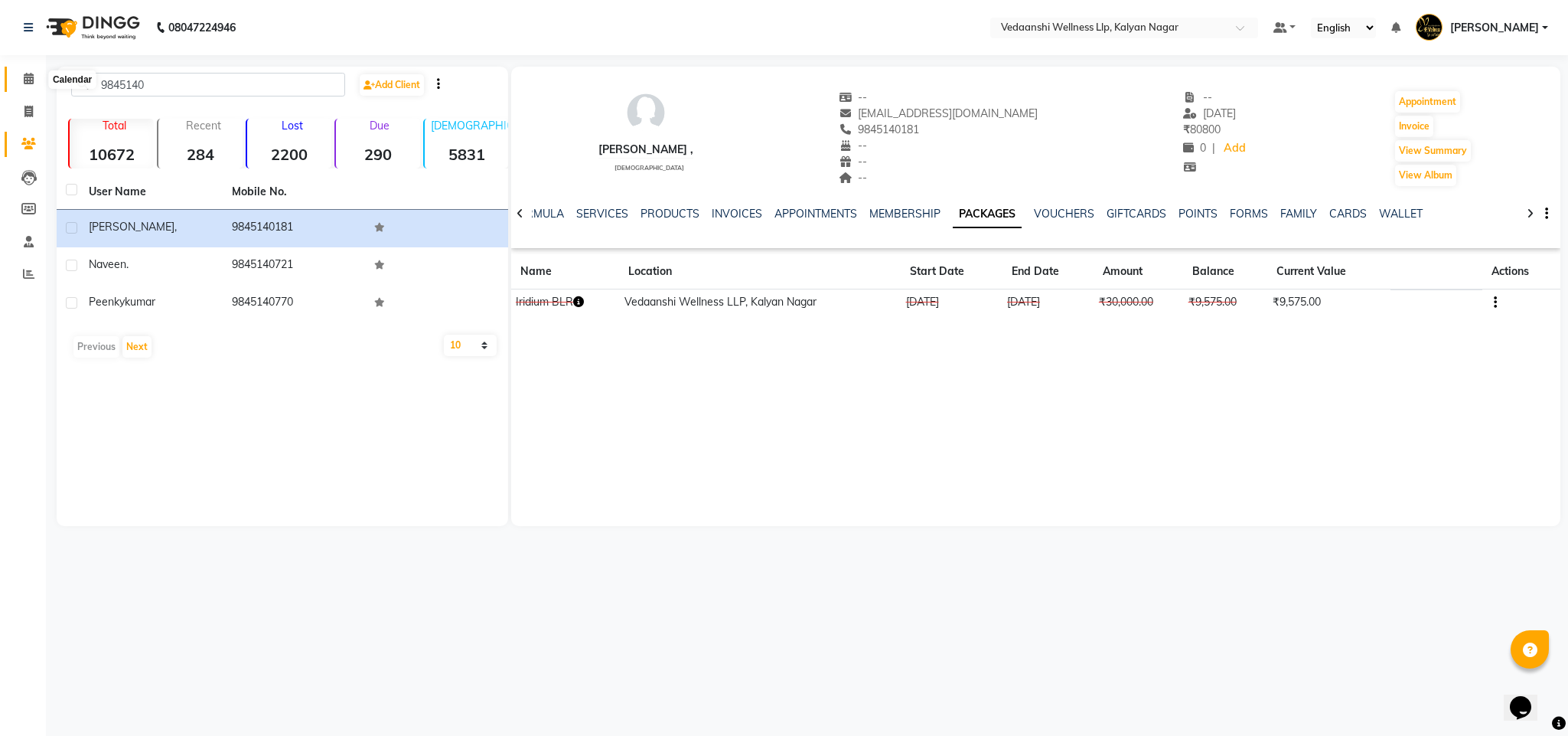
click at [25, 85] on span at bounding box center [28, 79] width 27 height 18
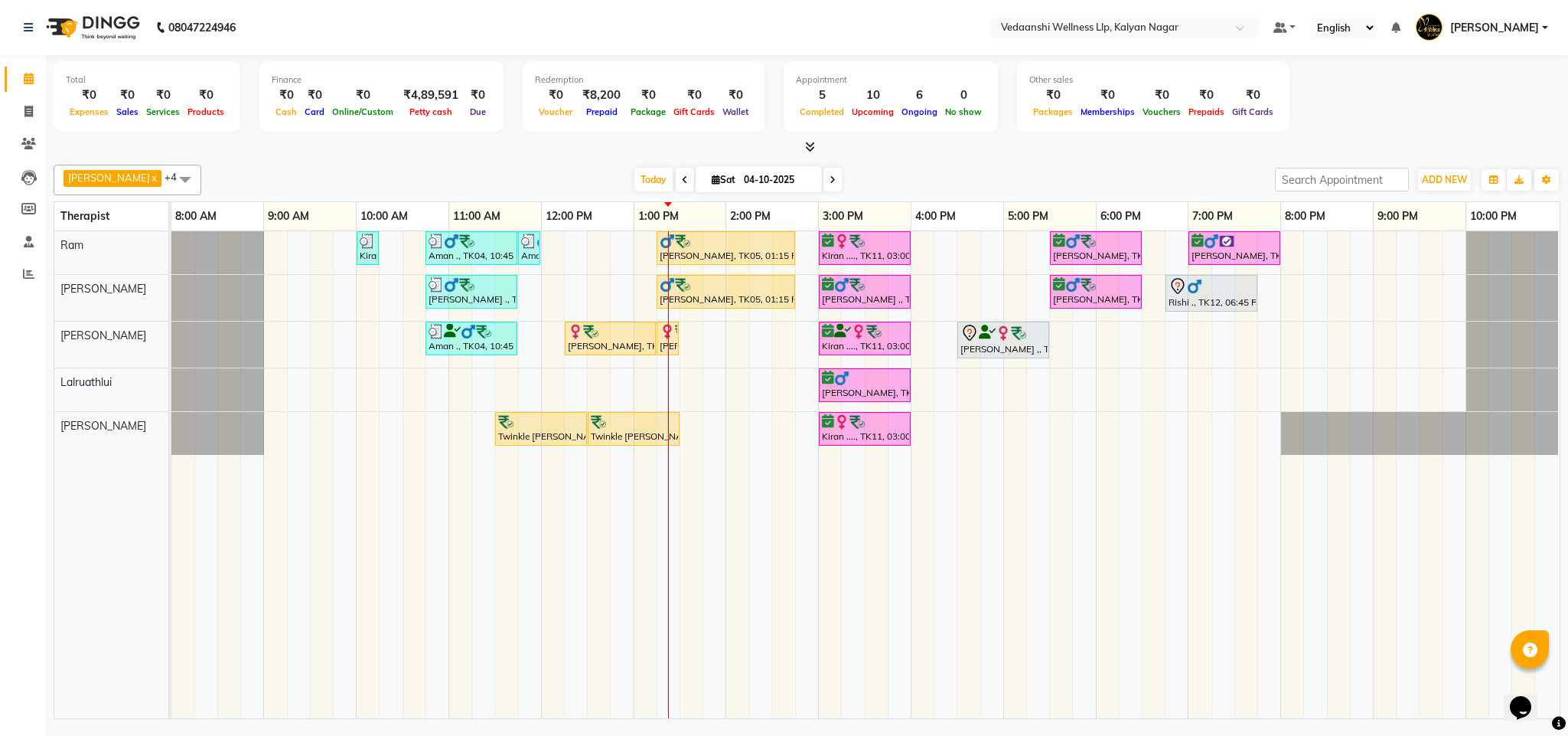
click at [824, 172] on span at bounding box center [832, 180] width 19 height 24
type input "05-10-2025"
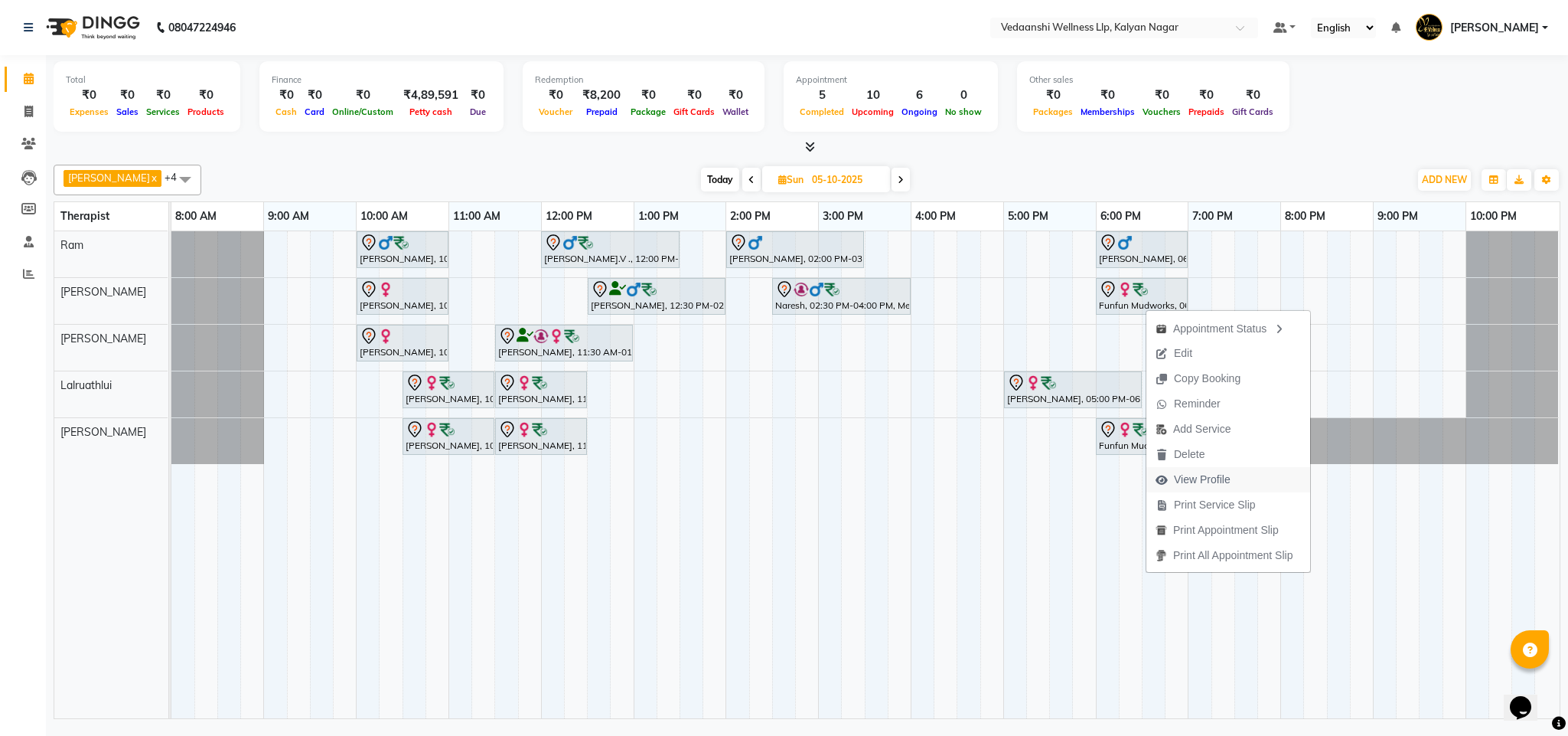
click at [1196, 476] on span "View Profile" at bounding box center [1202, 479] width 57 height 16
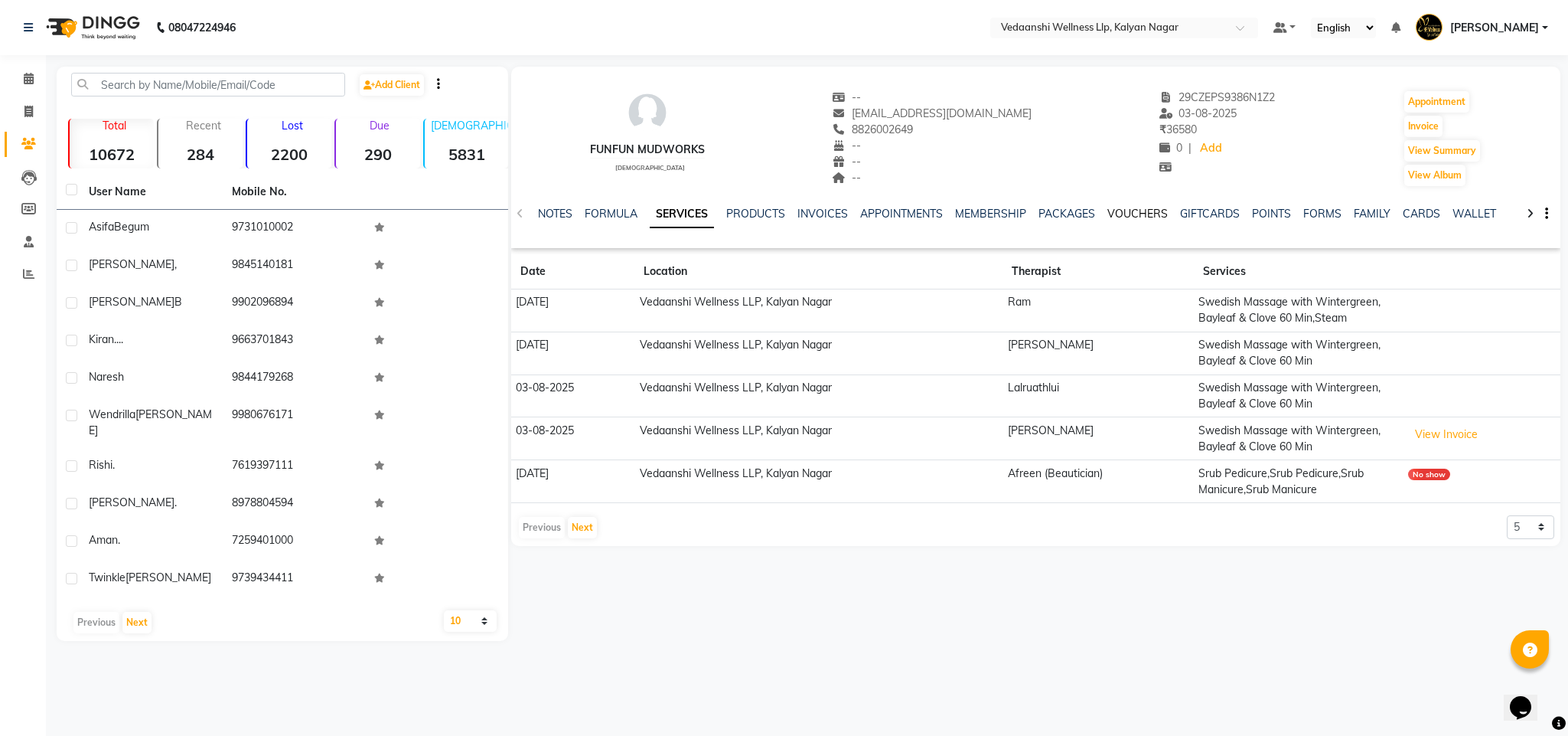
click at [1138, 207] on link "VOUCHERS" at bounding box center [1137, 214] width 60 height 14
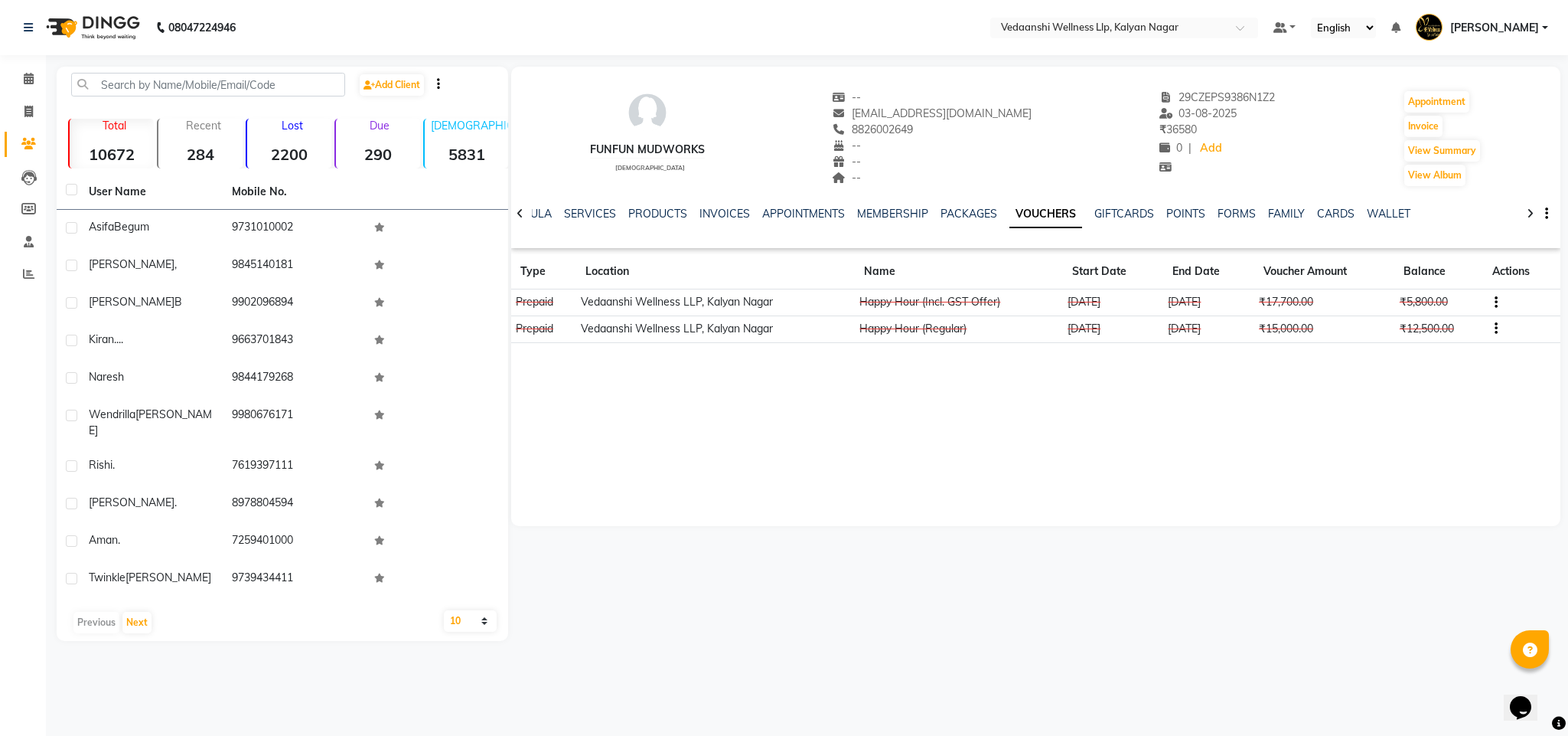
click at [1138, 207] on ul "NOTES FORMULA SERVICES PRODUCTS INVOICES APPOINTMENTS MEMBERSHIP PACKAGES VOUCH…" at bounding box center [937, 214] width 970 height 16
click at [940, 207] on link "PACKAGES" at bounding box center [968, 214] width 57 height 14
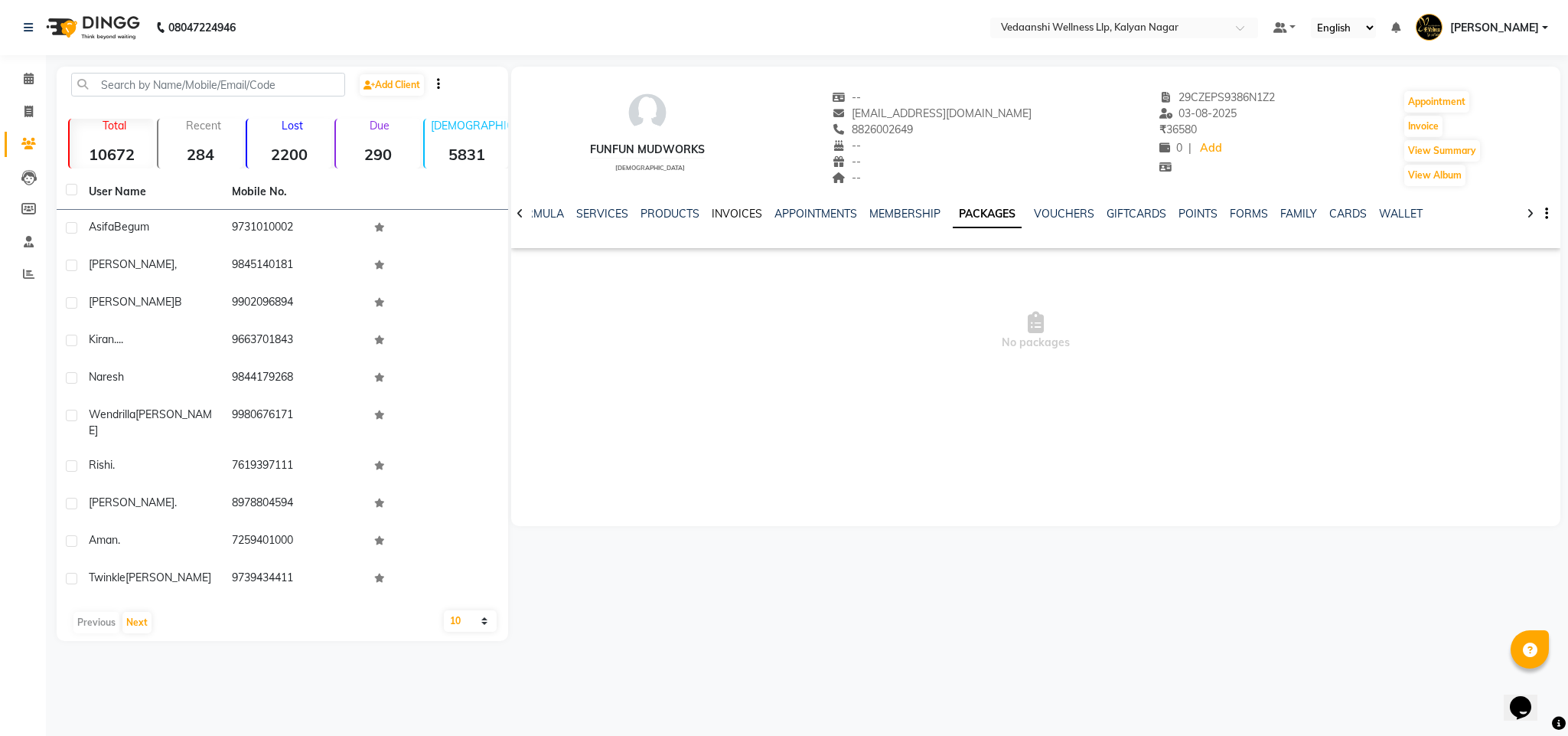
click at [725, 209] on link "INVOICES" at bounding box center [736, 214] width 51 height 14
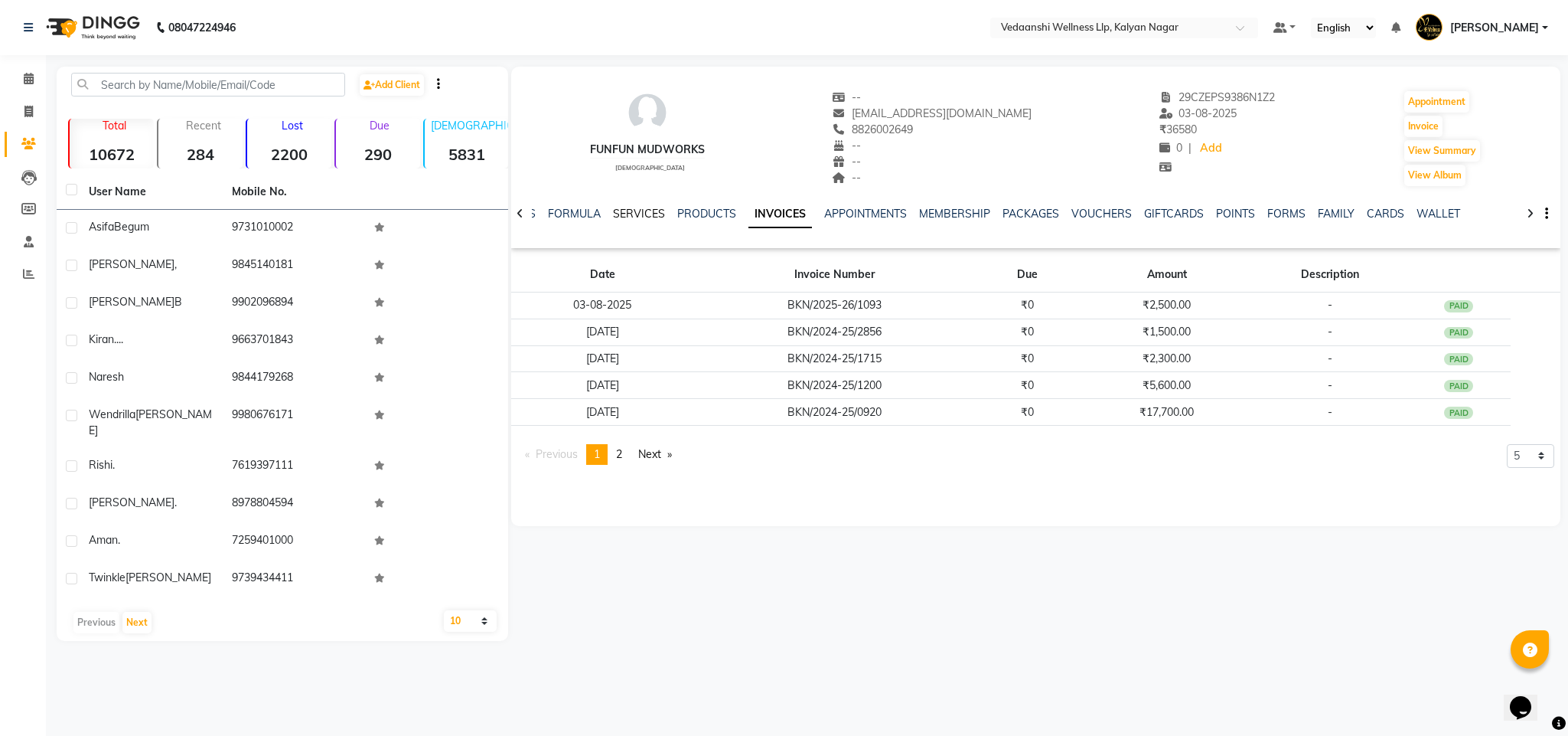
click at [634, 210] on link "SERVICES" at bounding box center [639, 214] width 52 height 14
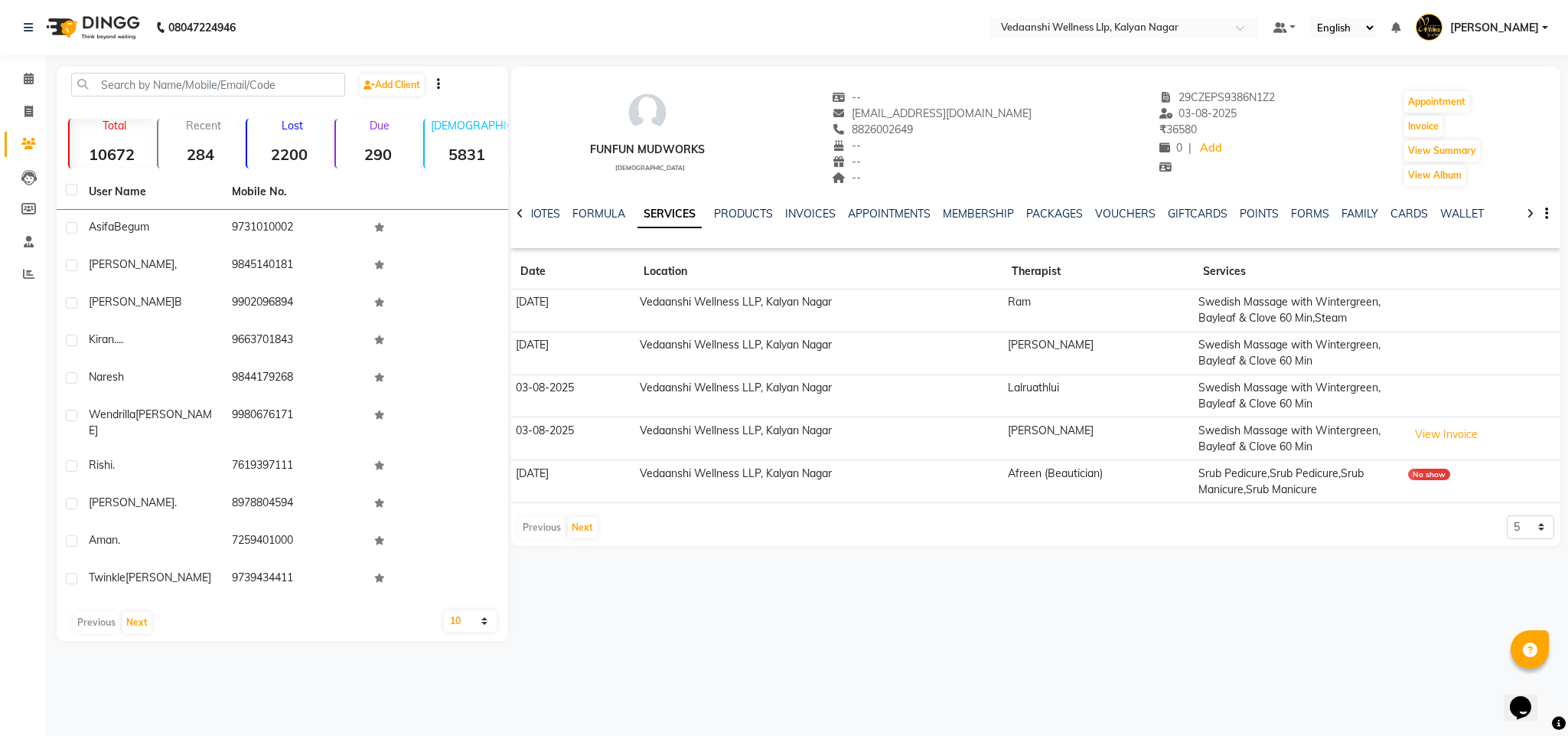
drag, startPoint x: 865, startPoint y: 124, endPoint x: 949, endPoint y: 129, distance: 84.1
click at [949, 129] on div "8826002649" at bounding box center [931, 130] width 200 height 16
copy span "8826002649"
click at [1419, 130] on button "Invoice" at bounding box center [1422, 126] width 38 height 21
select select "service"
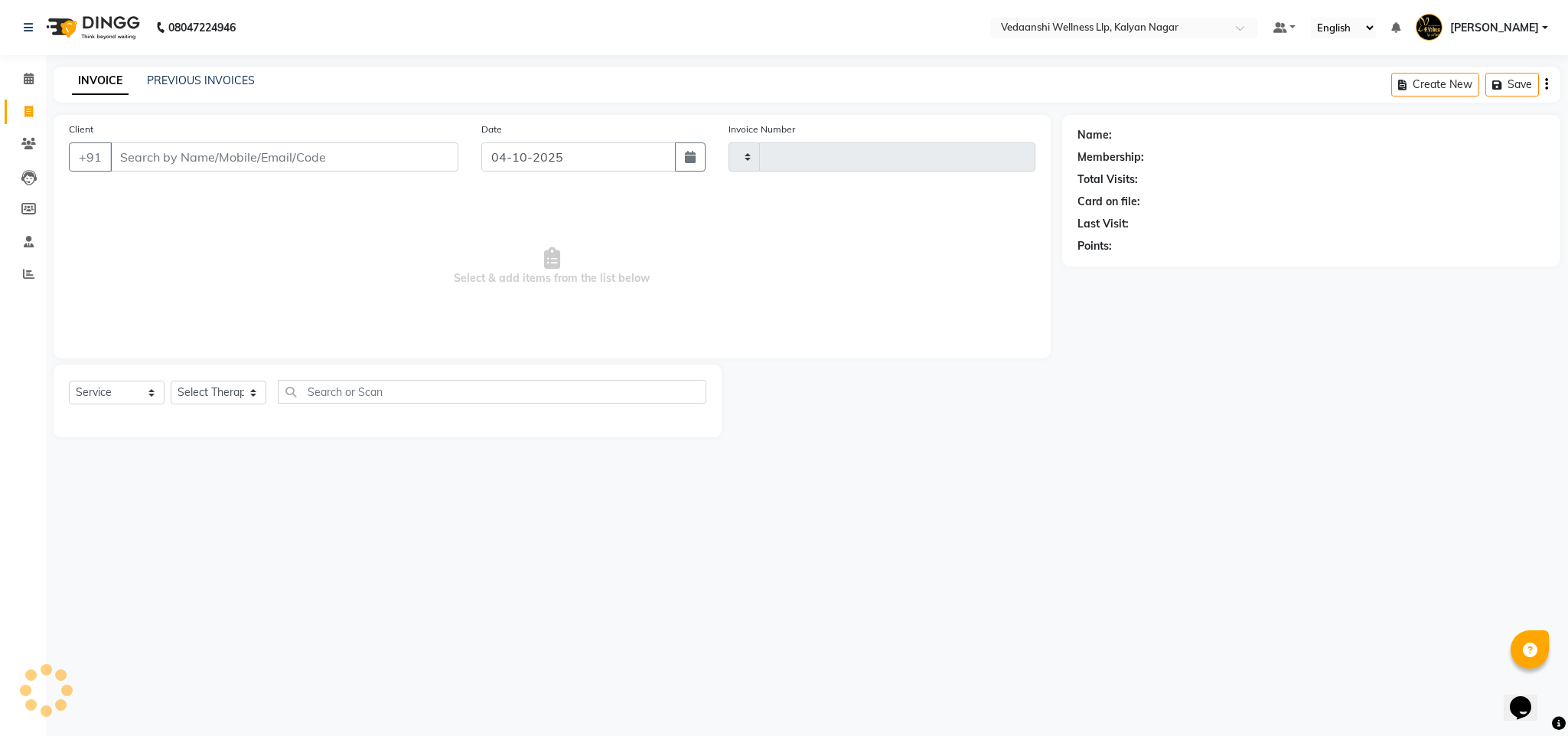
type input "1495"
select select "4293"
type input "8826002649"
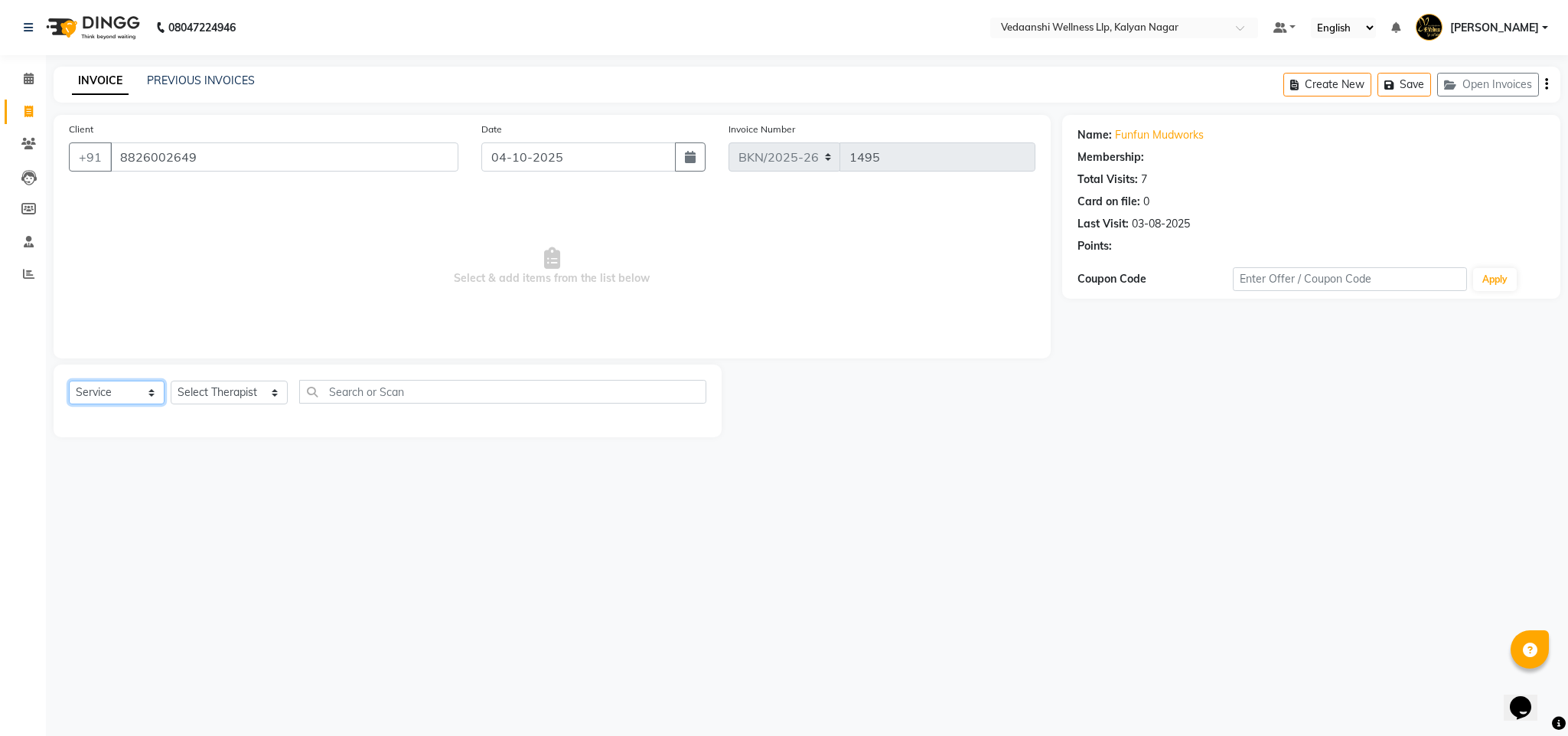
click at [113, 397] on select "Select Service Product Membership Package Voucher Prepaid Gift Card" at bounding box center [117, 392] width 96 height 24
select select "P"
click at [69, 381] on select "Select Service Product Membership Package Voucher Prepaid Gift Card" at bounding box center [117, 392] width 96 height 24
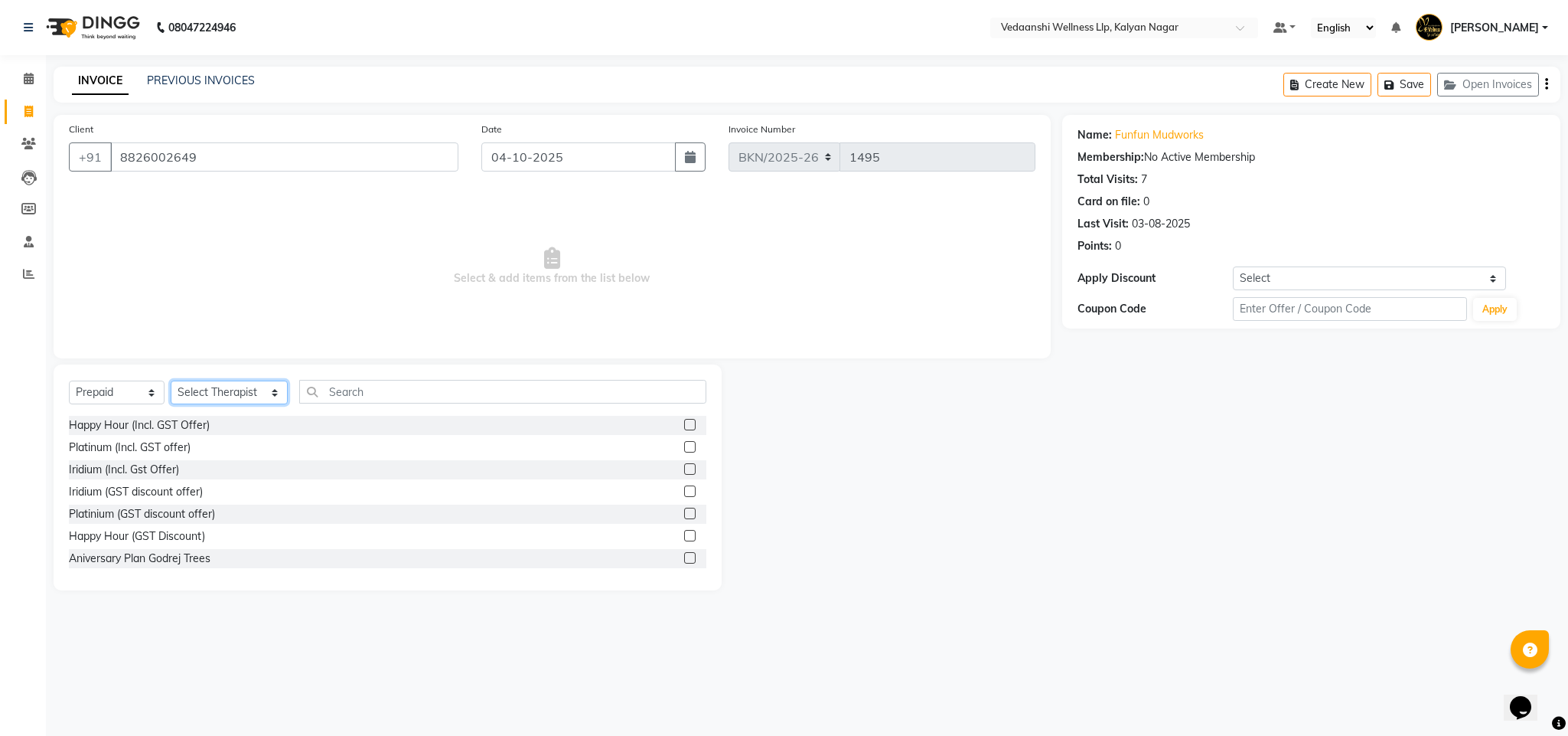
click at [226, 388] on select "Select Therapist Afreen (Beautician) Amos Awal Benjamin Chandan Gagan Jennifer …" at bounding box center [229, 392] width 117 height 24
select select "15978"
click at [171, 381] on select "Select Therapist Afreen (Beautician) Amos Awal Benjamin Chandan Gagan Jennifer …" at bounding box center [229, 392] width 117 height 24
click at [684, 420] on label at bounding box center [689, 424] width 12 height 12
click at [684, 420] on input "checkbox" at bounding box center [688, 425] width 10 height 10
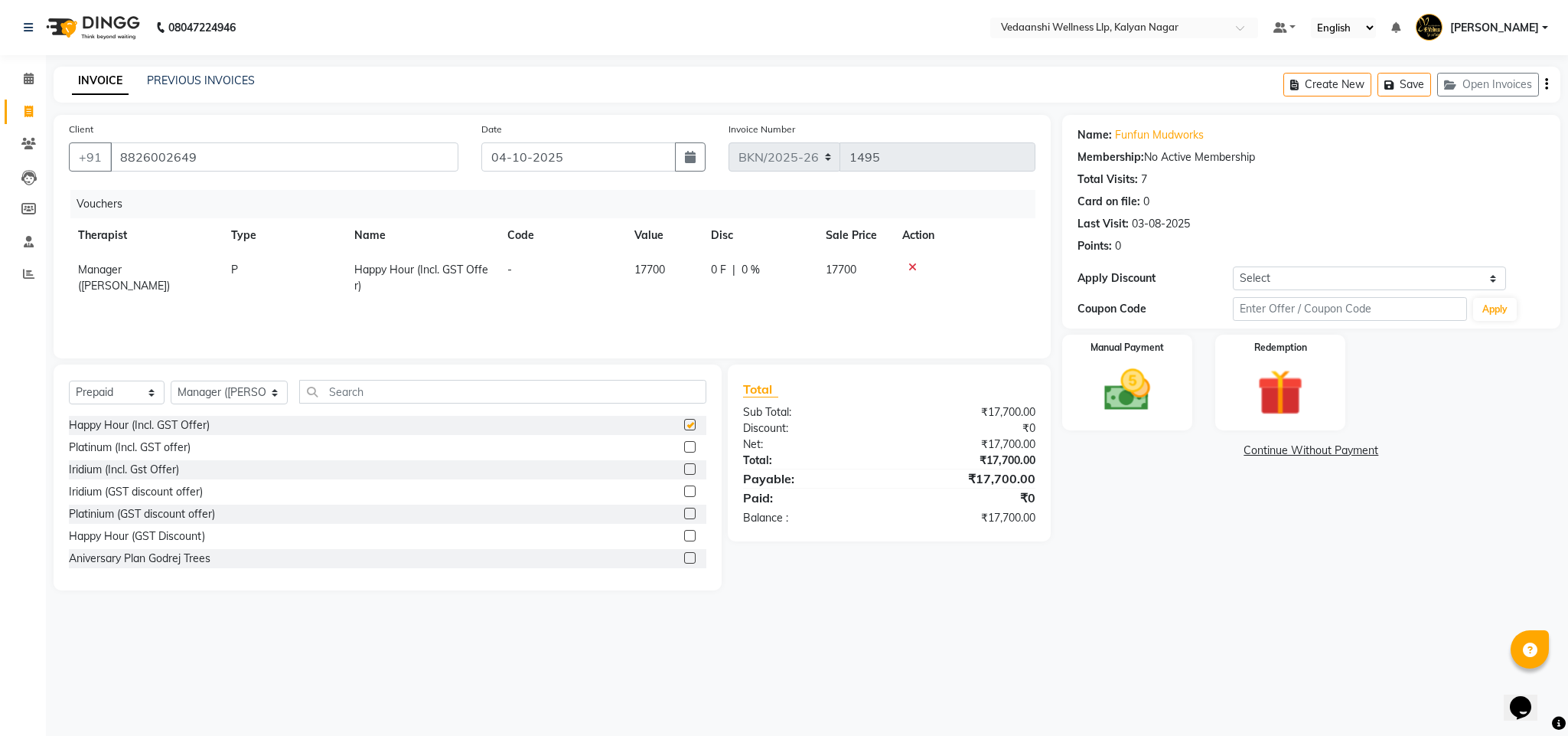
checkbox input "false"
click at [1137, 383] on img at bounding box center [1127, 390] width 78 height 55
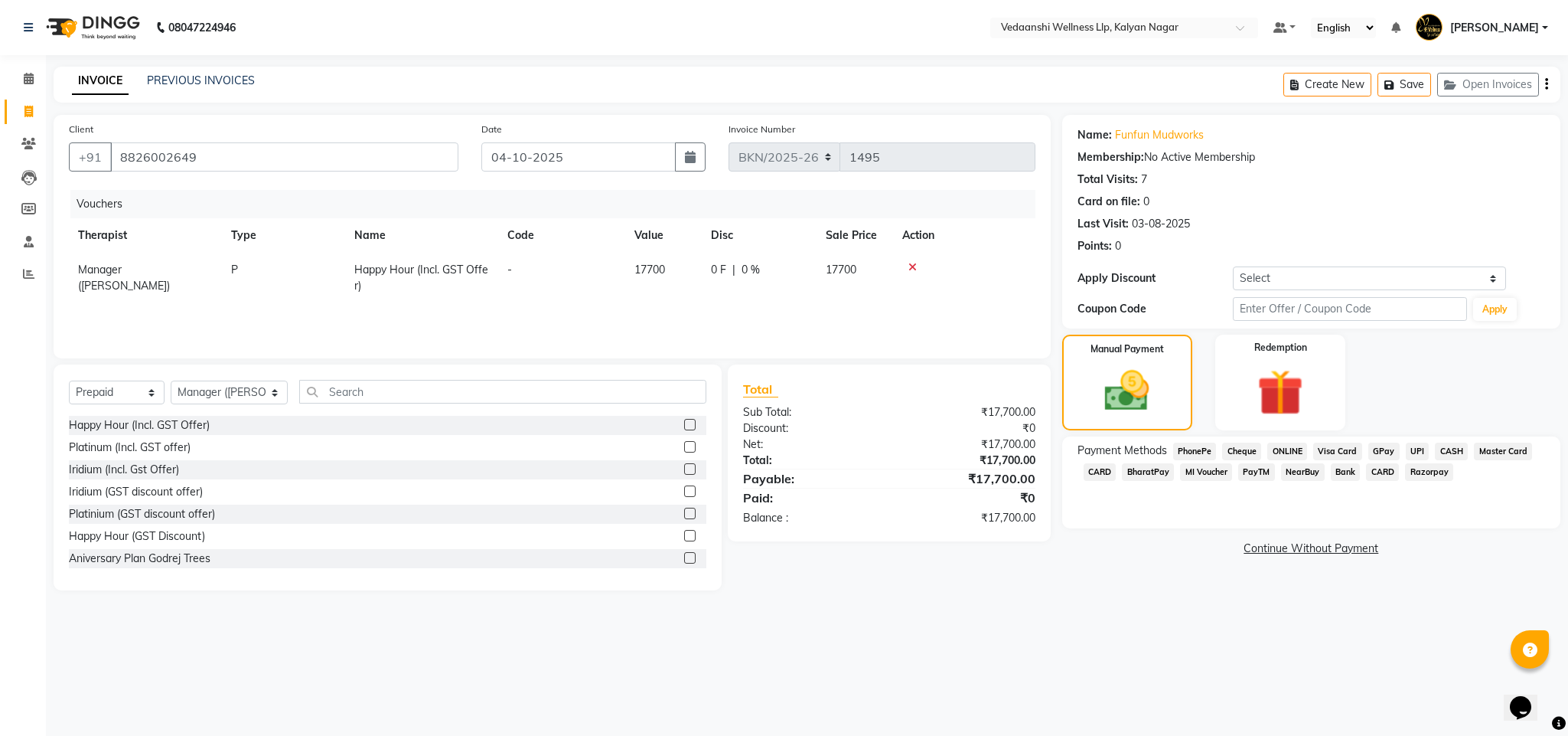
click at [1378, 451] on span "GPay" at bounding box center [1383, 452] width 31 height 18
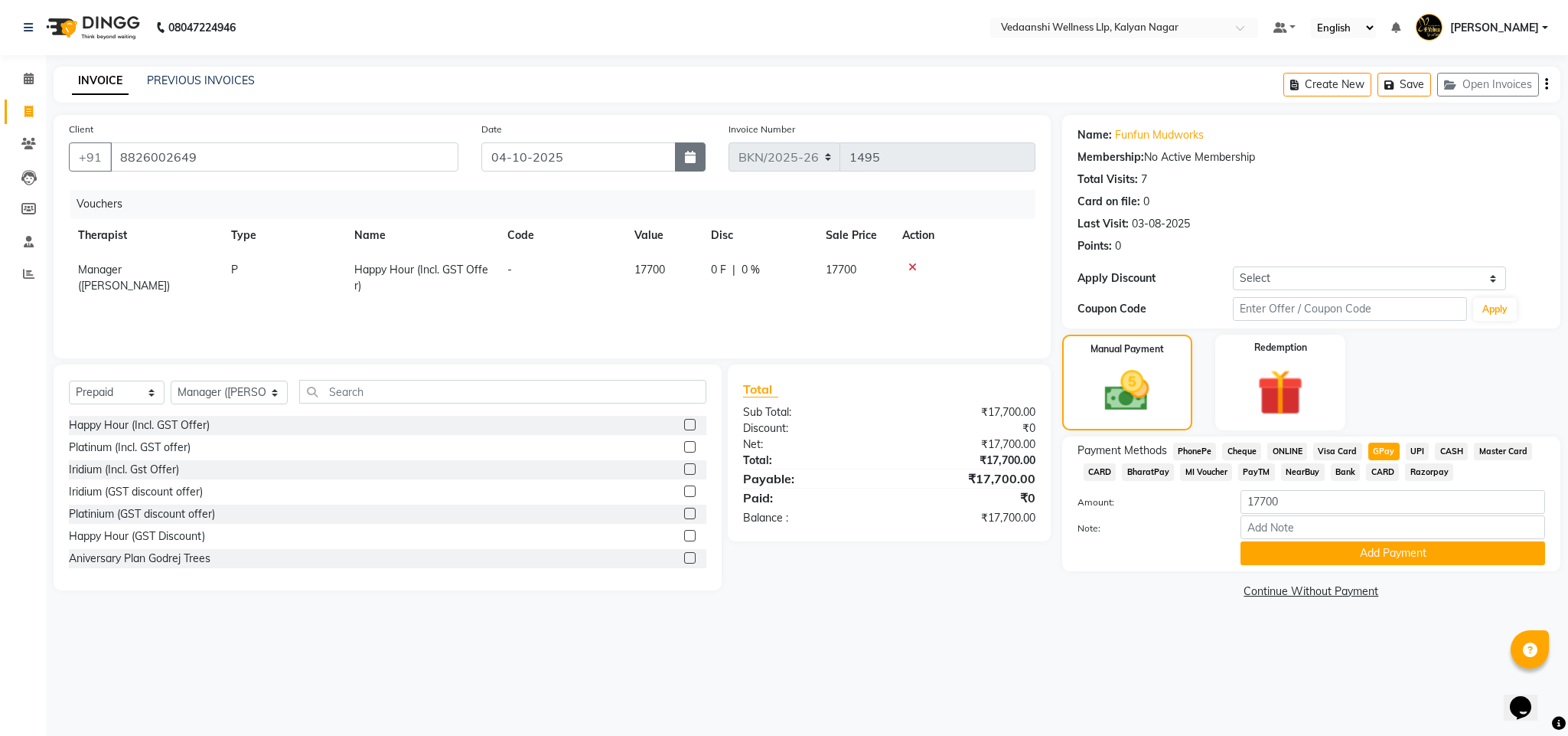
click at [688, 162] on icon "button" at bounding box center [690, 157] width 11 height 12
select select "10"
select select "2025"
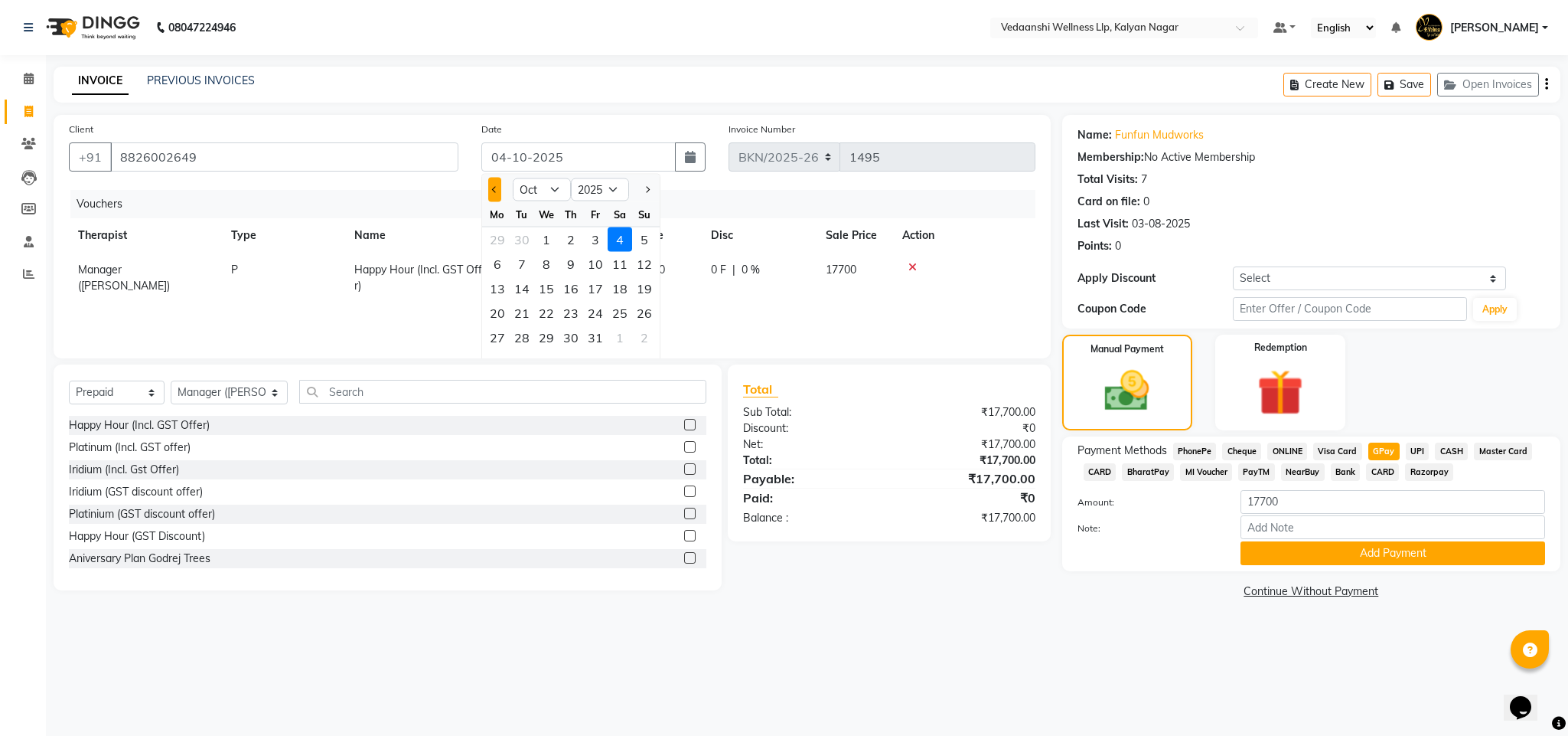
click at [492, 186] on button "Previous month" at bounding box center [494, 190] width 13 height 25
select select "9"
click at [571, 306] on div "25" at bounding box center [571, 313] width 25 height 25
type input "[DATE]"
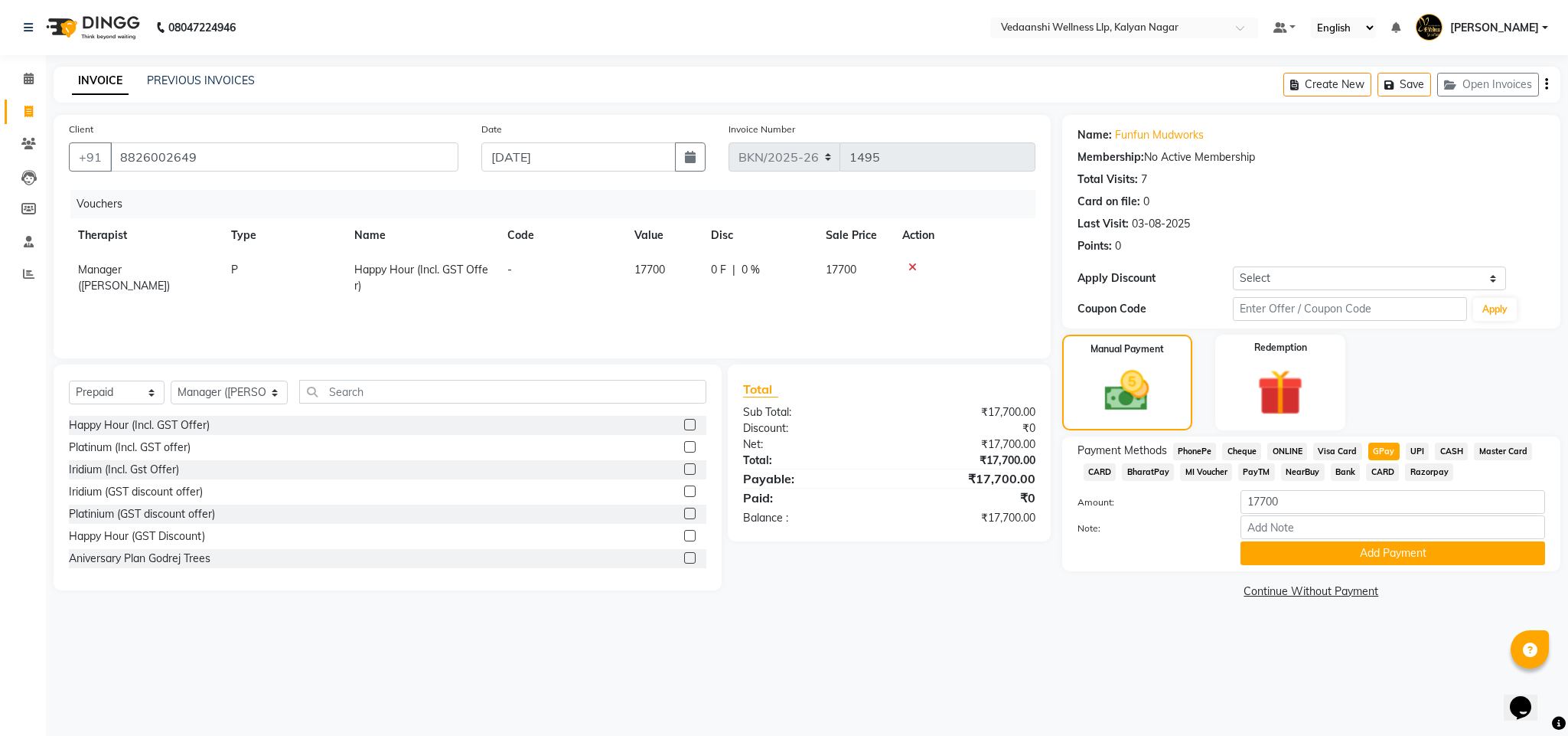
click at [616, 83] on div "INVOICE PREVIOUS INVOICES Create New Save Open Invoices" at bounding box center [807, 84] width 1507 height 36
click at [1333, 554] on button "Add Payment" at bounding box center [1392, 553] width 305 height 24
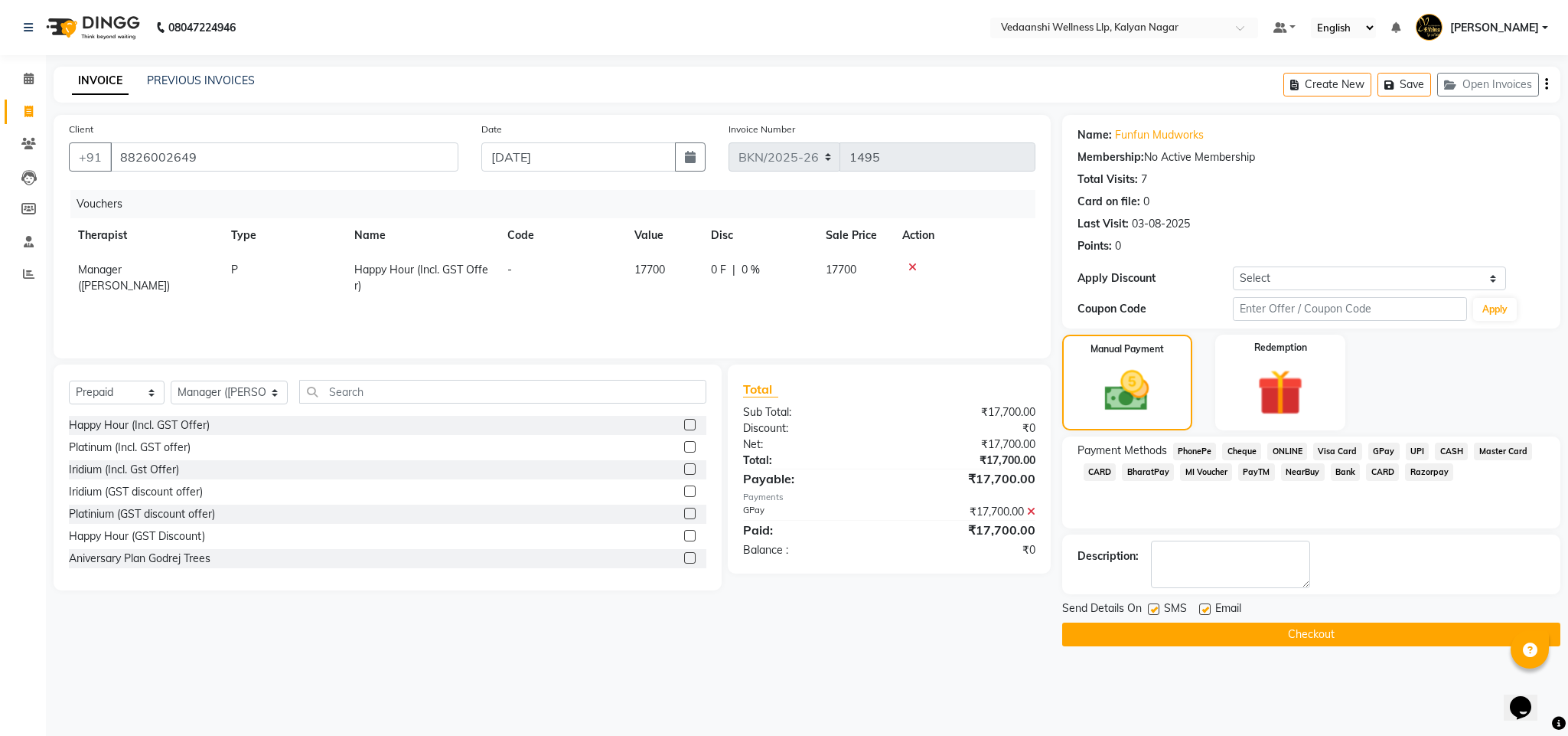
click at [1198, 607] on label at bounding box center [1204, 609] width 12 height 12
click at [1198, 607] on input "checkbox" at bounding box center [1203, 609] width 10 height 10
checkbox input "false"
click at [1150, 609] on label at bounding box center [1153, 609] width 12 height 12
click at [1150, 609] on input "checkbox" at bounding box center [1152, 609] width 10 height 10
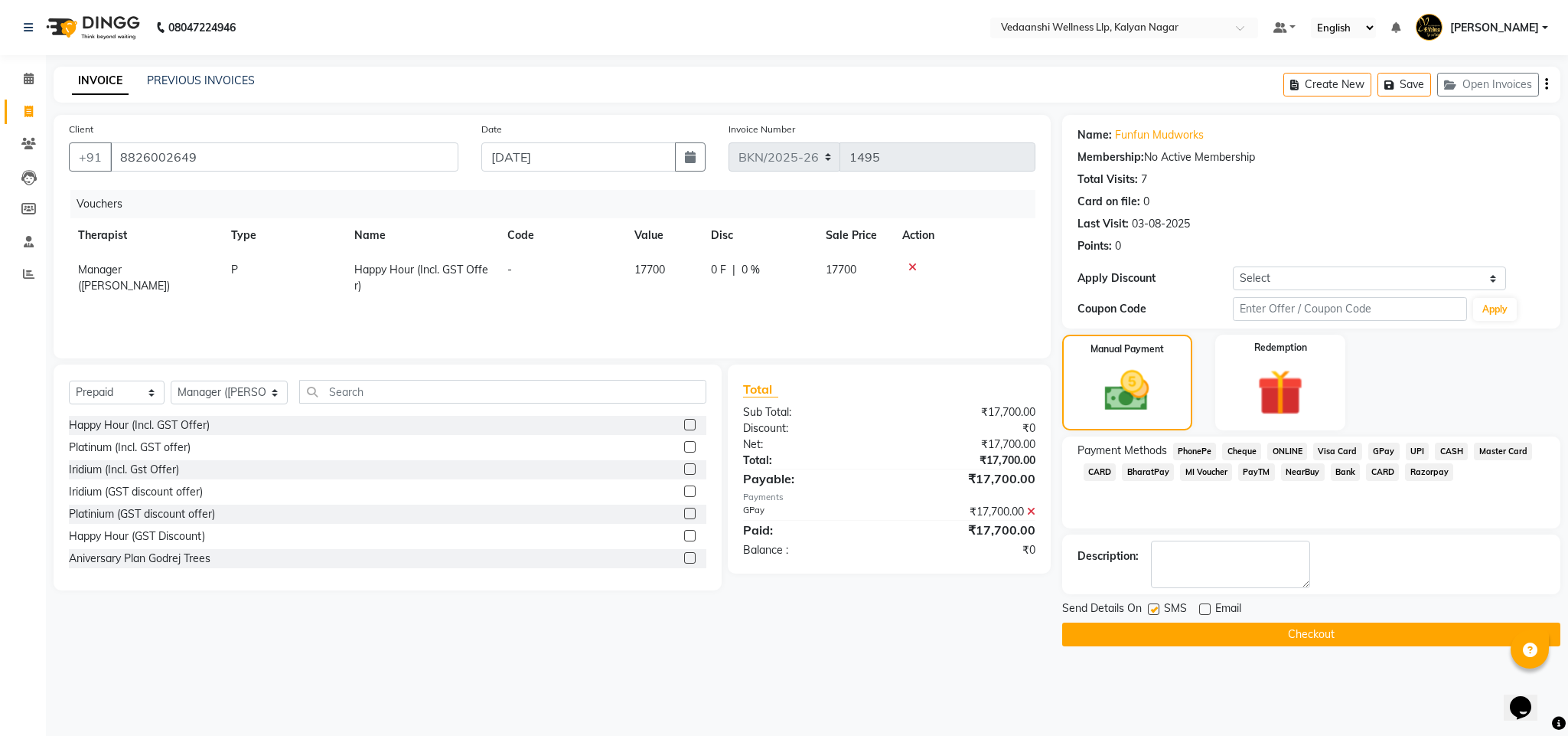
checkbox input "false"
click at [1168, 641] on button "Checkout" at bounding box center [1310, 634] width 498 height 24
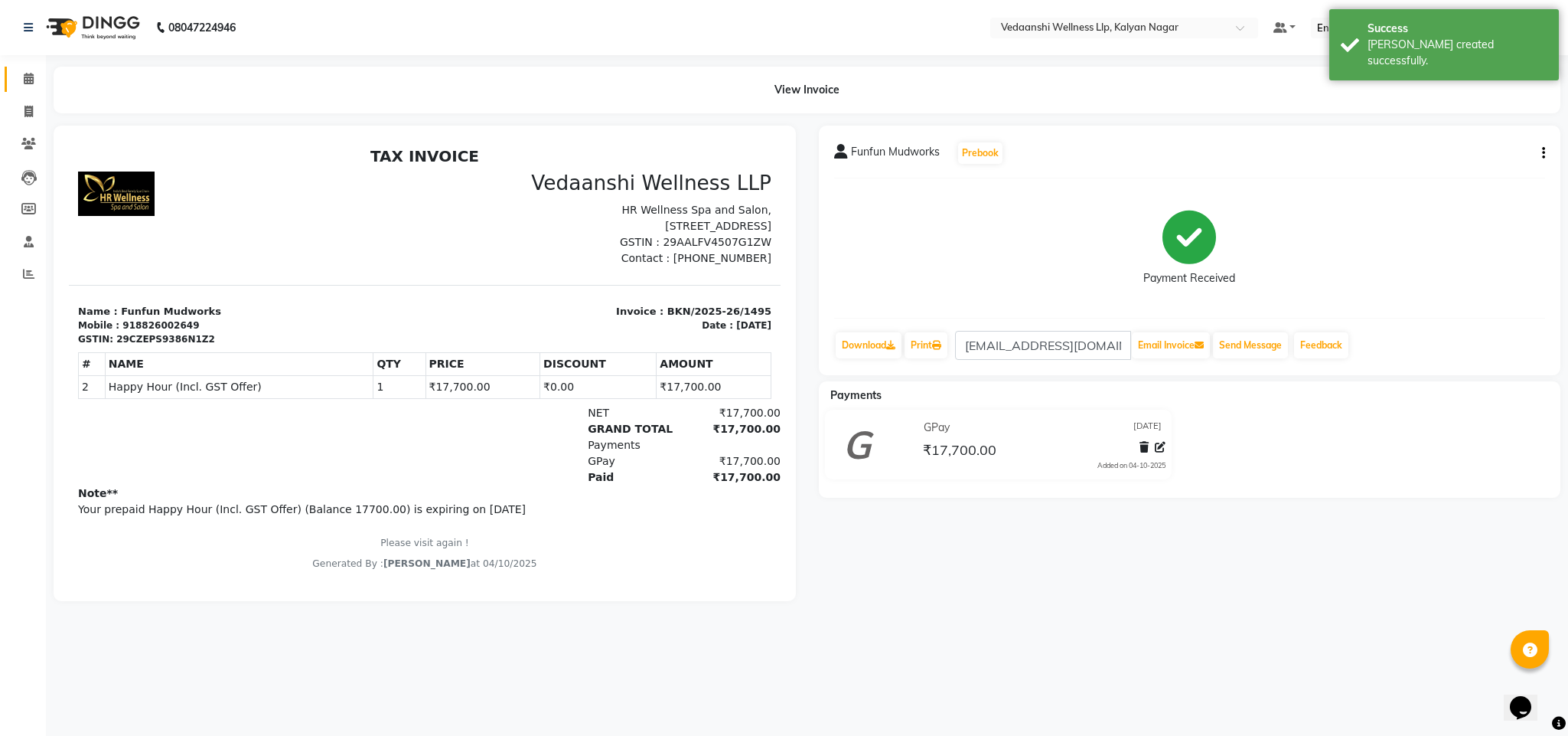
click at [30, 88] on link "Calendar" at bounding box center [22, 79] width 36 height 25
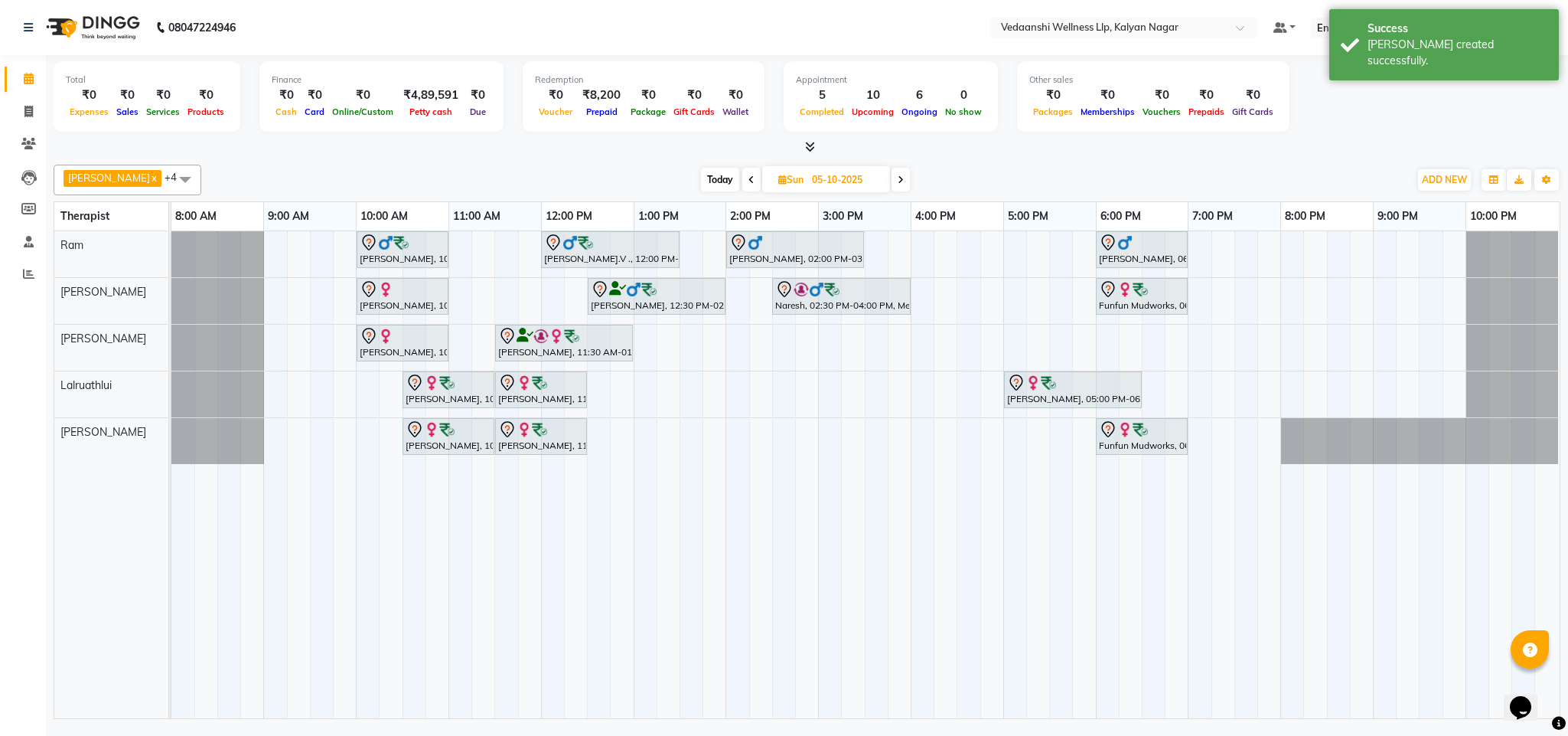
click at [701, 173] on span "Today" at bounding box center [720, 180] width 38 height 24
type input "04-10-2025"
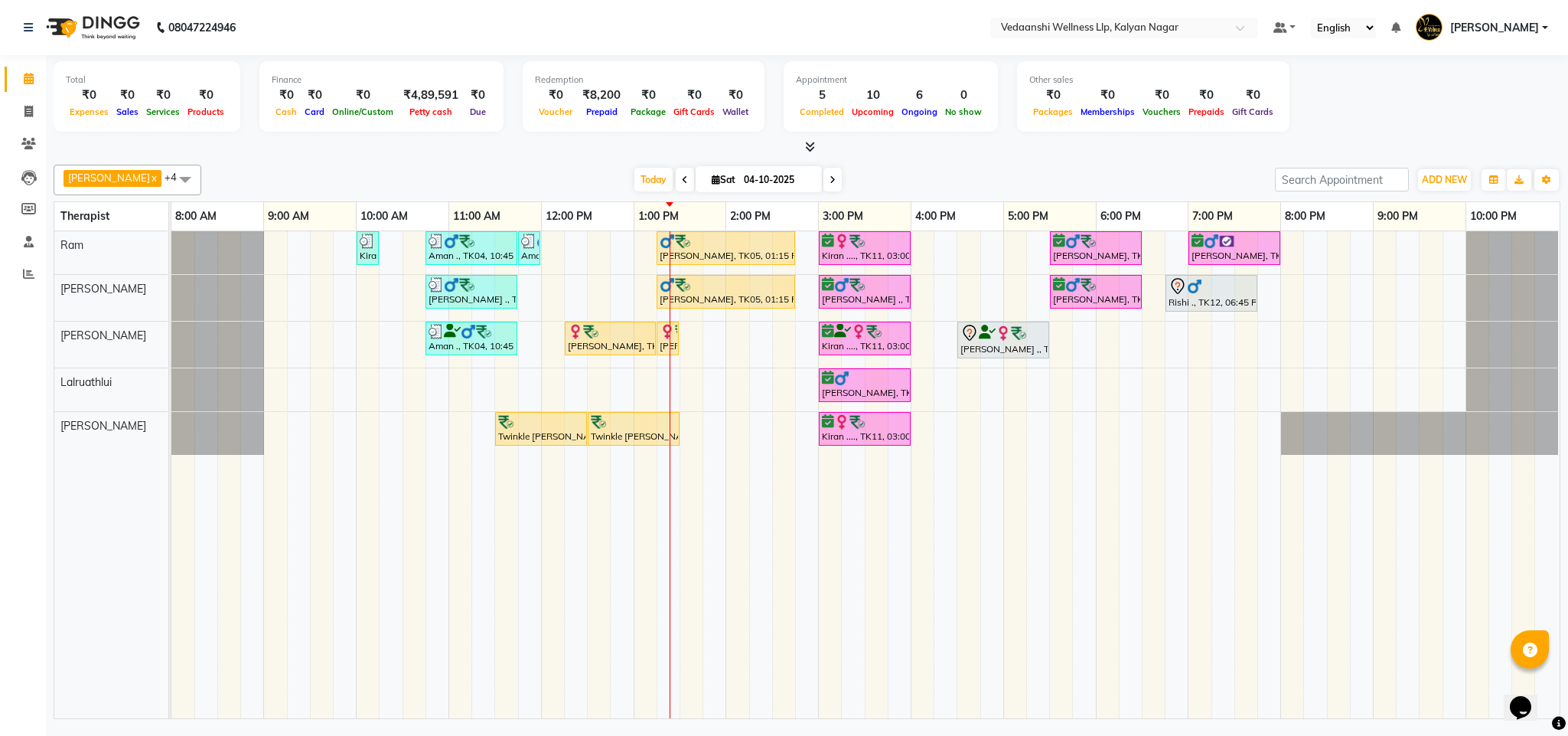
click at [603, 178] on div "[DATE] [DATE]" at bounding box center [737, 180] width 1058 height 23
click at [633, 178] on div "[DATE] [DATE]" at bounding box center [737, 180] width 211 height 23
click at [634, 178] on span "Today" at bounding box center [653, 180] width 38 height 24
click at [1146, 145] on div at bounding box center [807, 148] width 1507 height 16
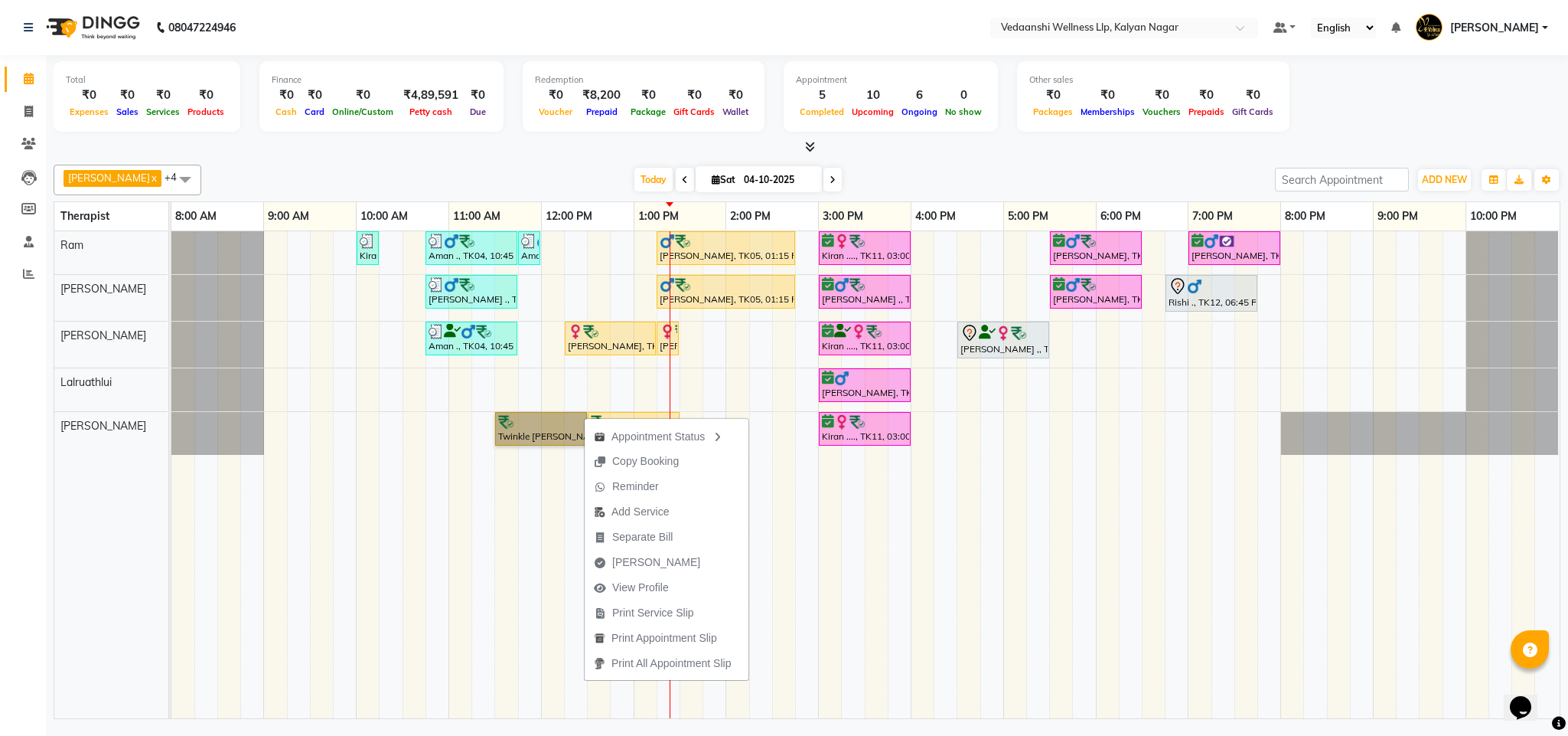
click at [545, 435] on link "Twinkle [PERSON_NAME], TK03, 11:30 AM-12:30 PM, Charcoal Bodywrap" at bounding box center [540, 428] width 92 height 34
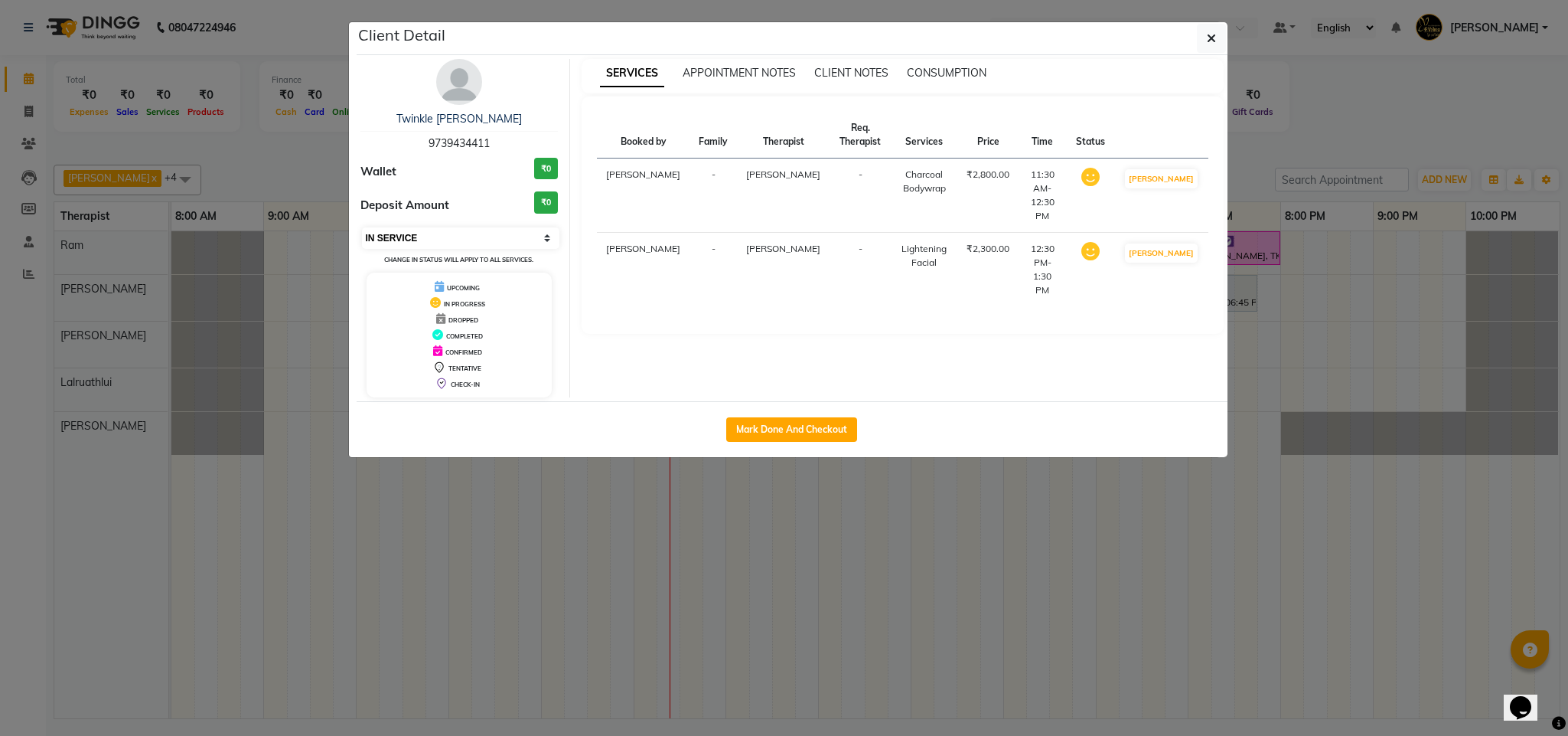
click at [404, 240] on select "Select IN SERVICE CONFIRMED TENTATIVE CHECK IN MARK DONE DROPPED UPCOMING" at bounding box center [460, 238] width 198 height 21
select select "3"
click at [362, 228] on select "Select IN SERVICE CONFIRMED TENTATIVE CHECK IN MARK DONE DROPPED UPCOMING" at bounding box center [460, 238] width 198 height 21
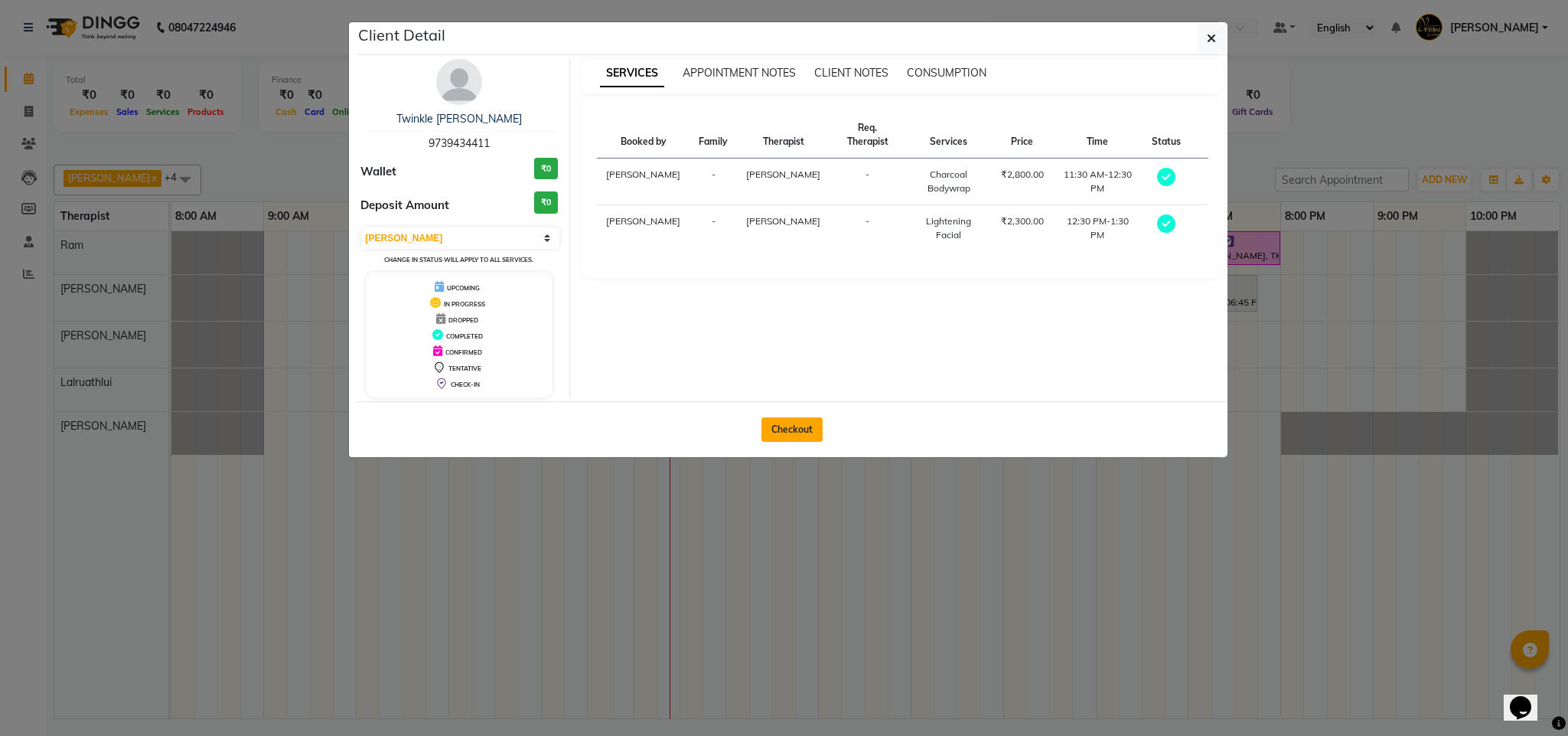
click at [797, 429] on button "Checkout" at bounding box center [792, 429] width 61 height 25
select select "service"
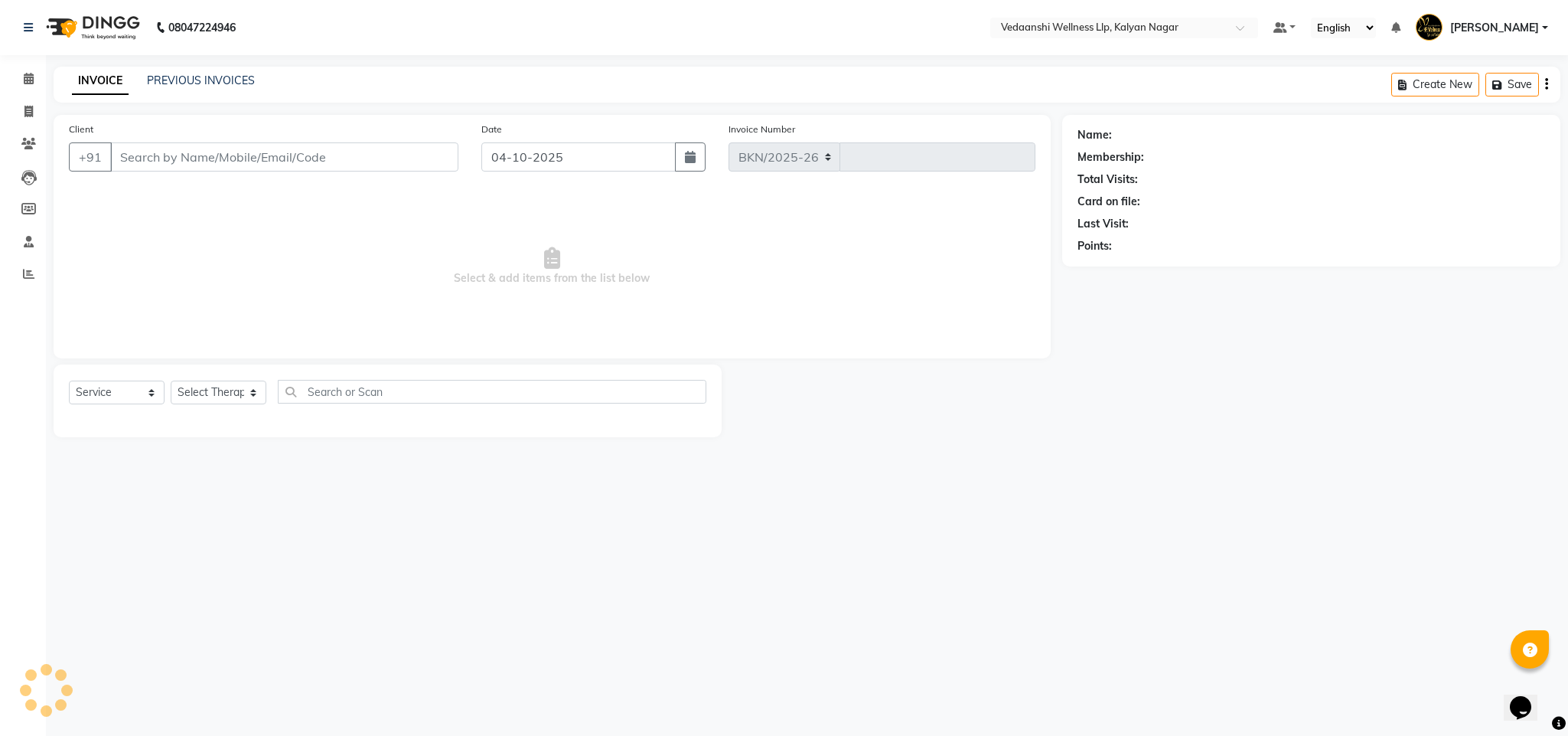
select select "4293"
type input "1496"
type input "9739434411"
select select "25779"
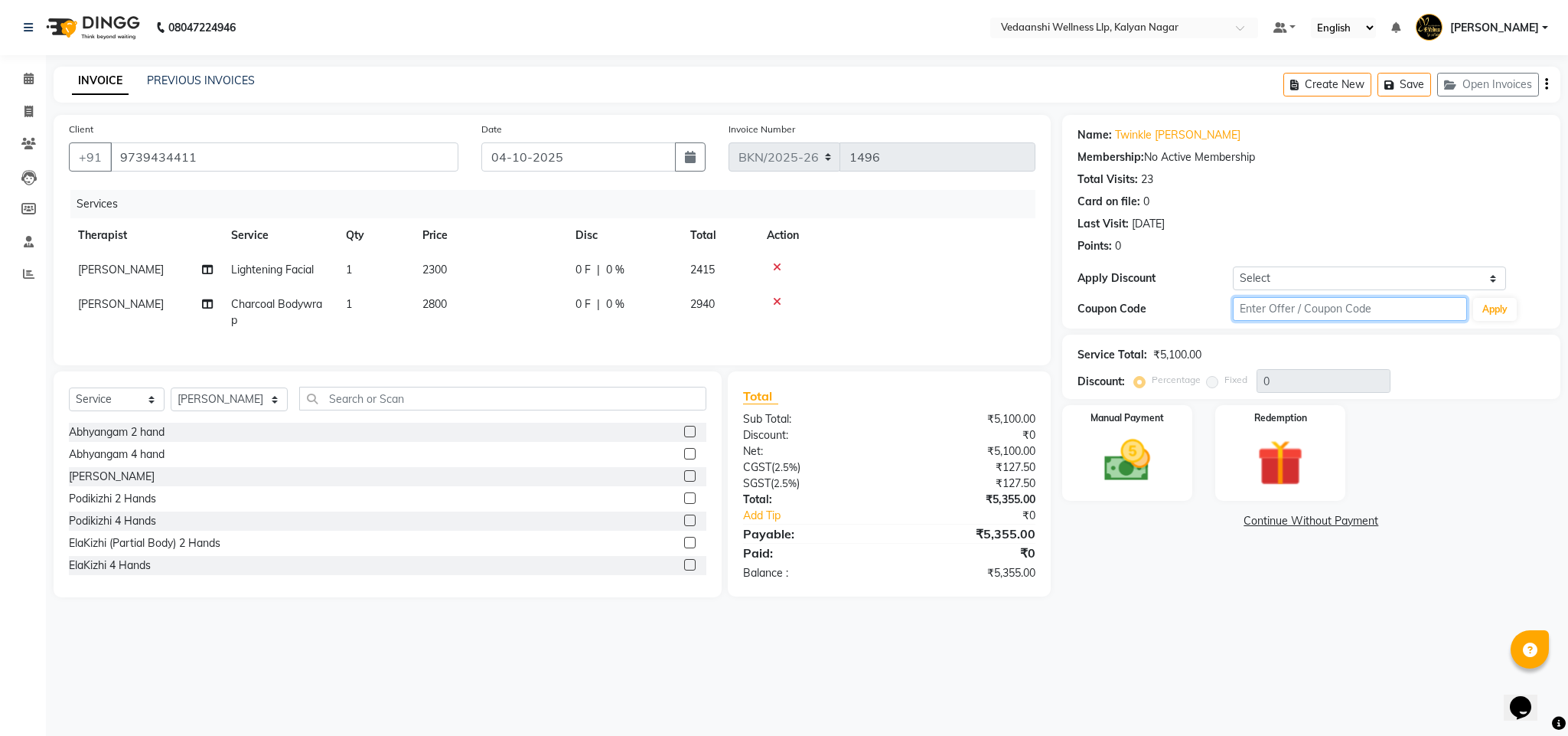
click at [1277, 313] on input "text" at bounding box center [1349, 308] width 235 height 24
type input "d"
click at [32, 73] on icon at bounding box center [28, 78] width 10 height 12
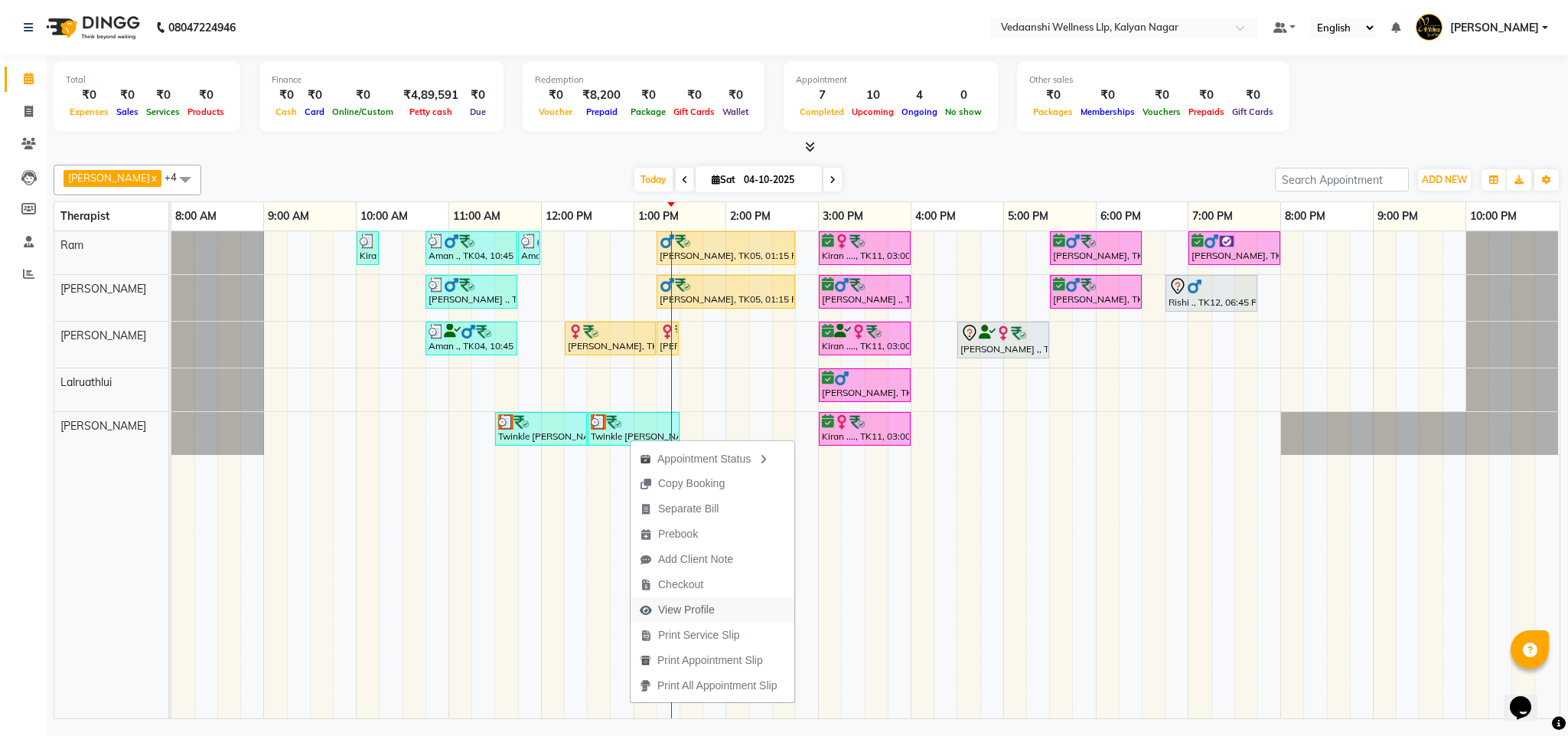
click at [681, 607] on span "View Profile" at bounding box center [687, 610] width 57 height 16
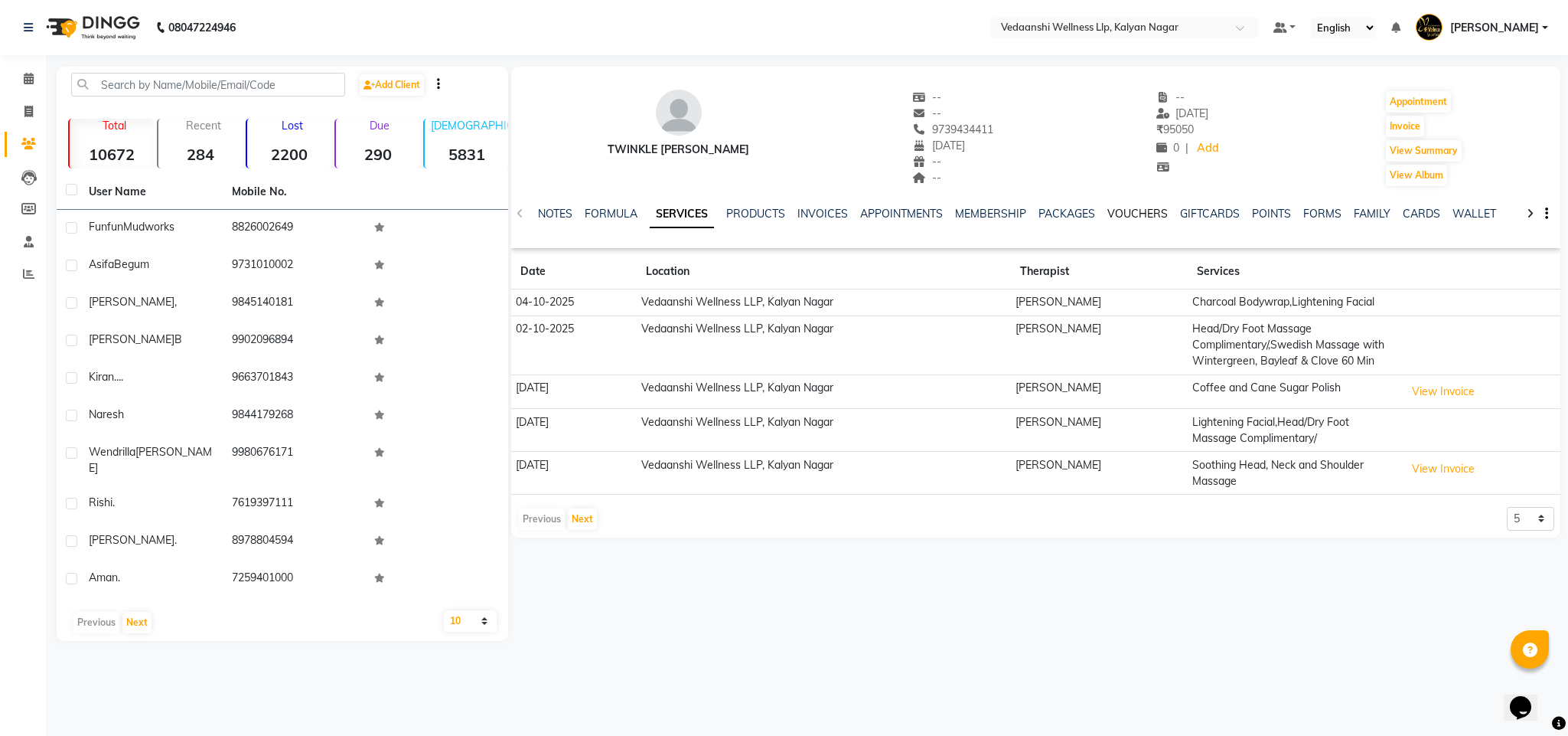
click at [1116, 217] on link "VOUCHERS" at bounding box center [1137, 214] width 60 height 14
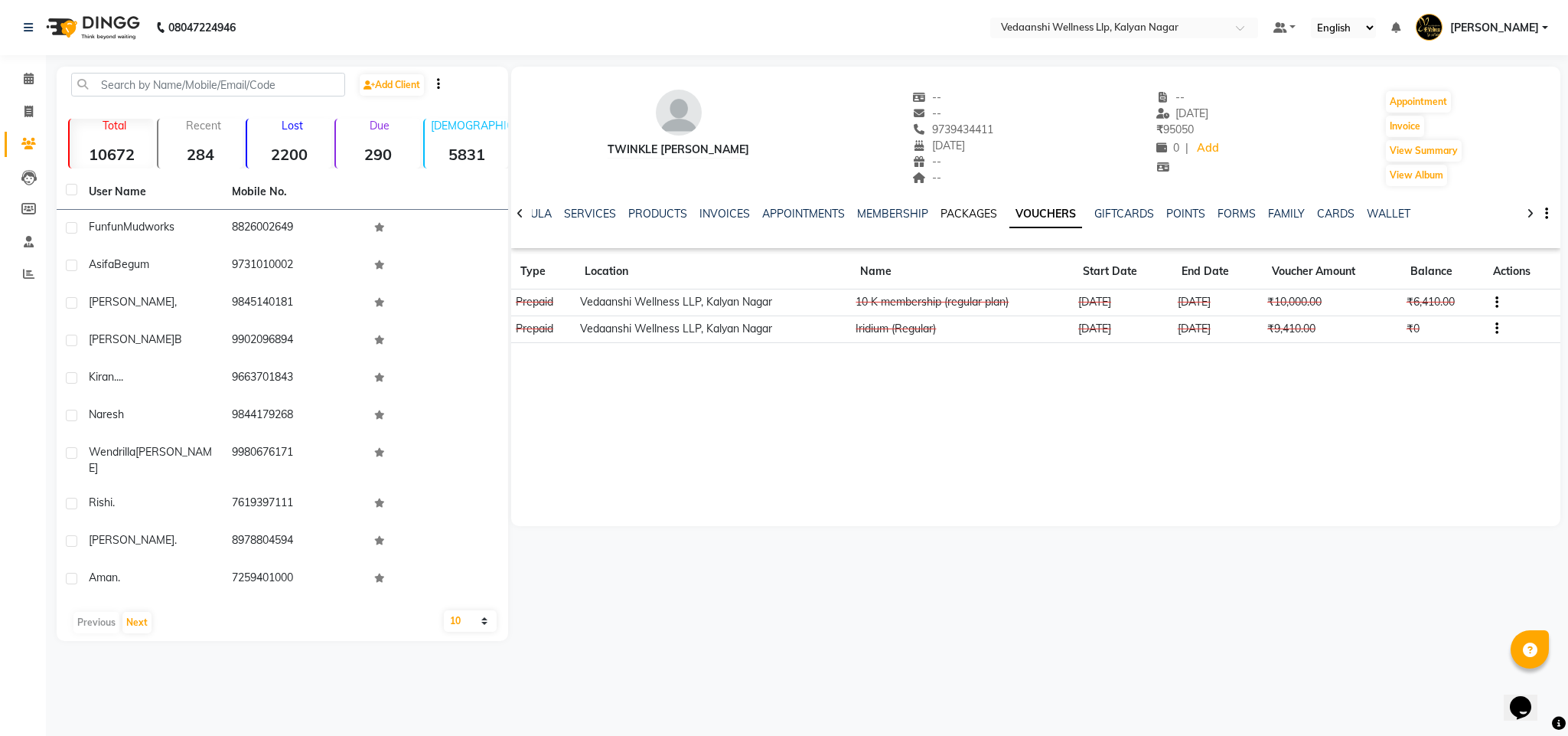
click at [965, 210] on link "PACKAGES" at bounding box center [968, 214] width 57 height 14
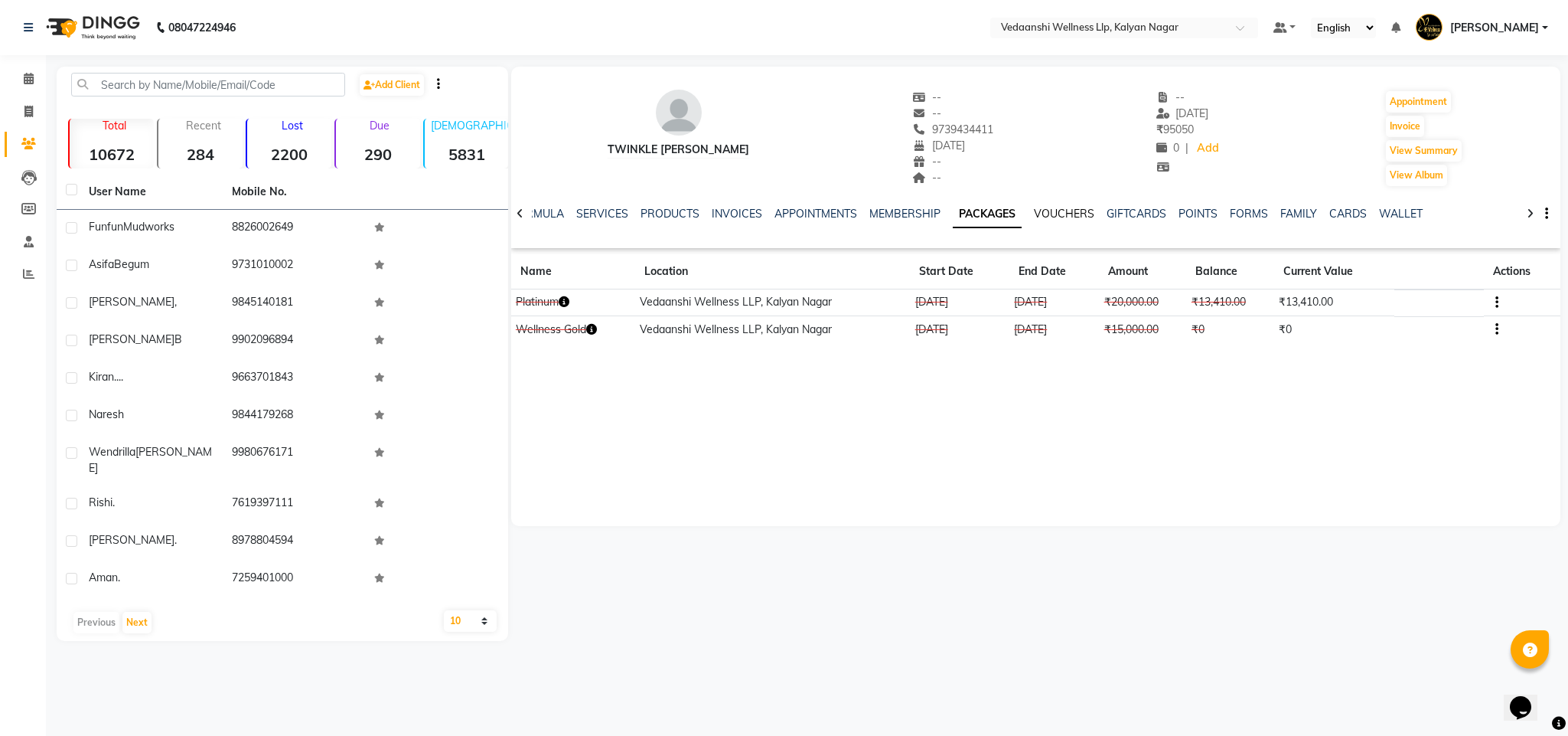
click at [1051, 212] on link "VOUCHERS" at bounding box center [1063, 214] width 60 height 14
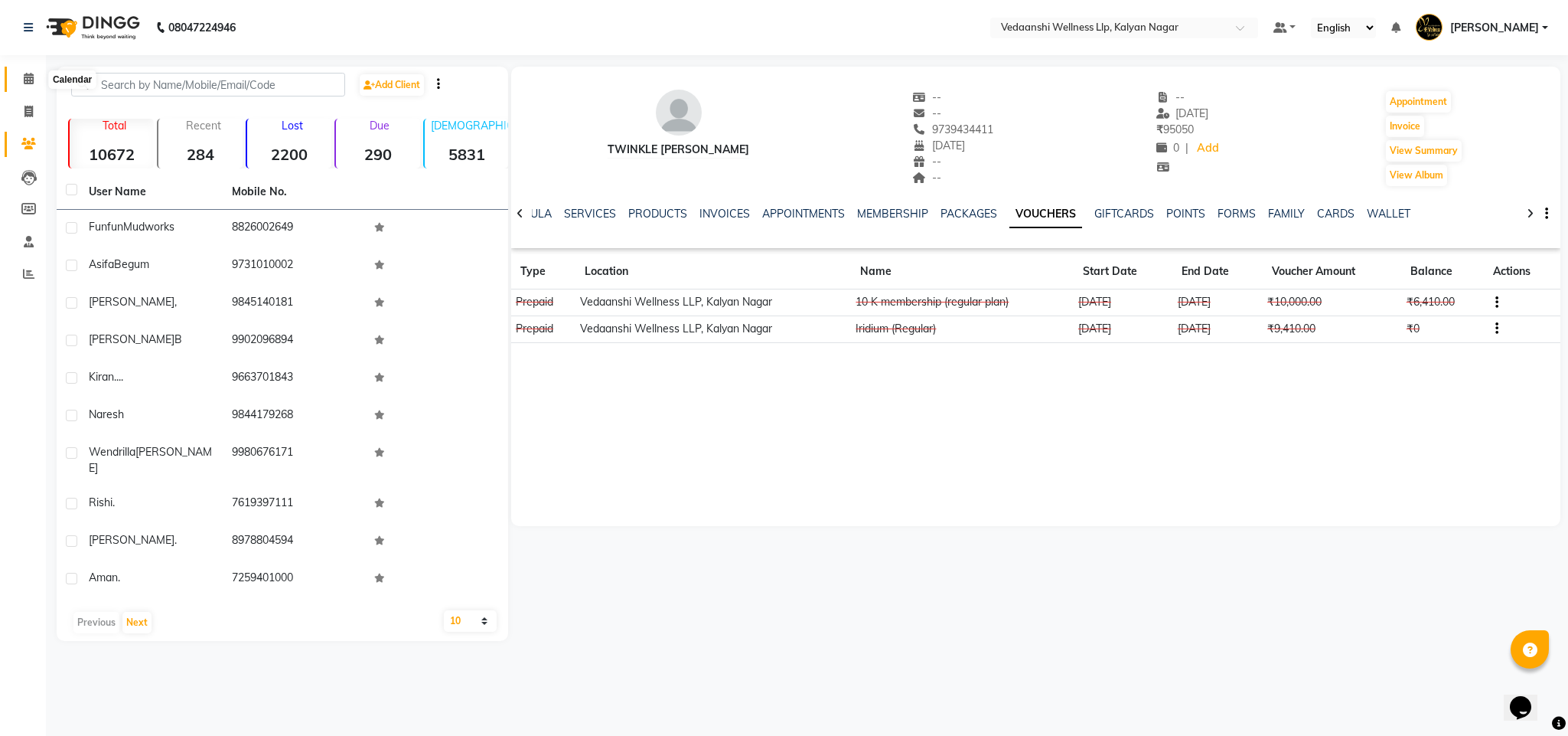
click at [39, 78] on span at bounding box center [28, 79] width 27 height 18
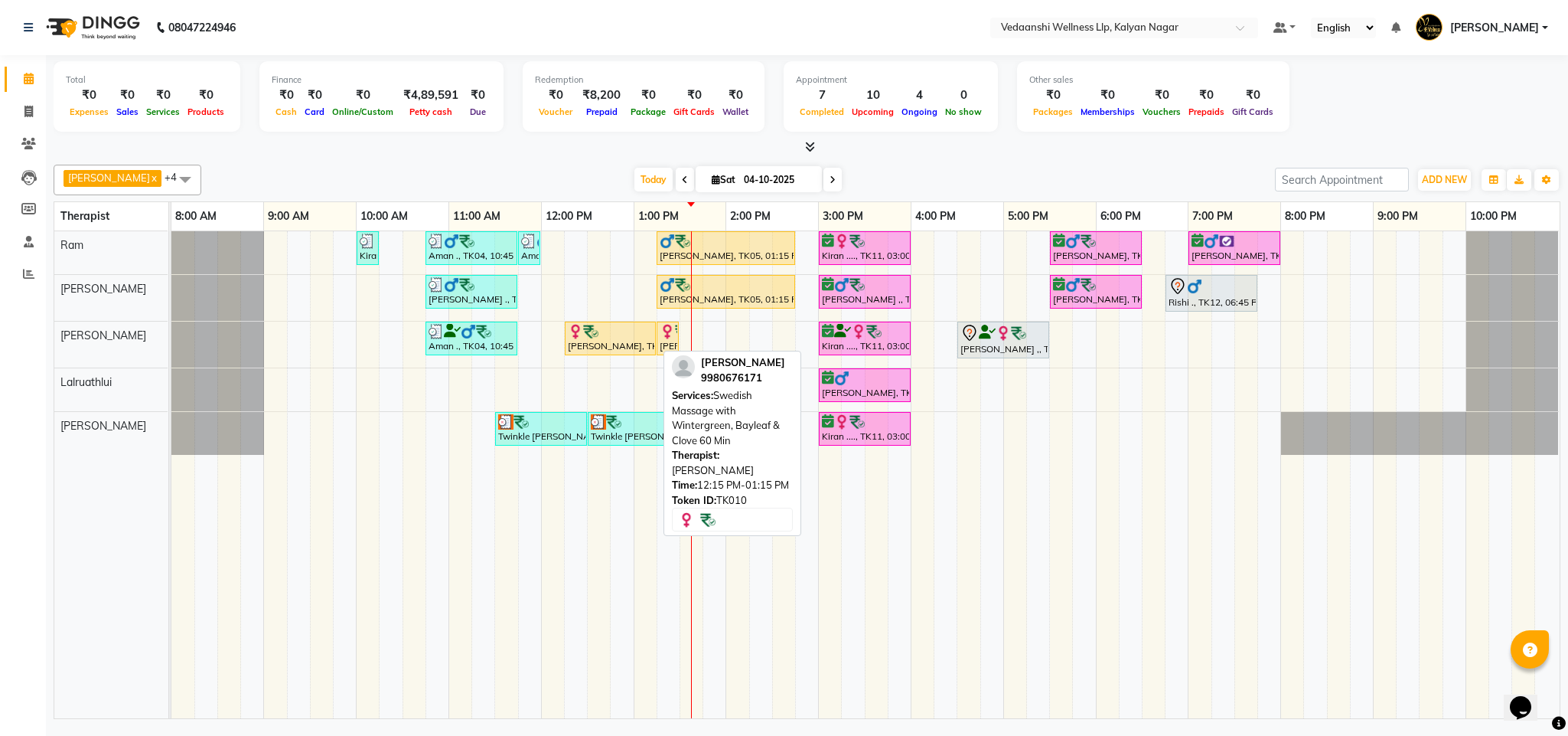
click at [604, 345] on div "[PERSON_NAME], TK10, 12:15 PM-01:15 PM, Swedish Massage with Wintergreen, Bayle…" at bounding box center [609, 338] width 88 height 29
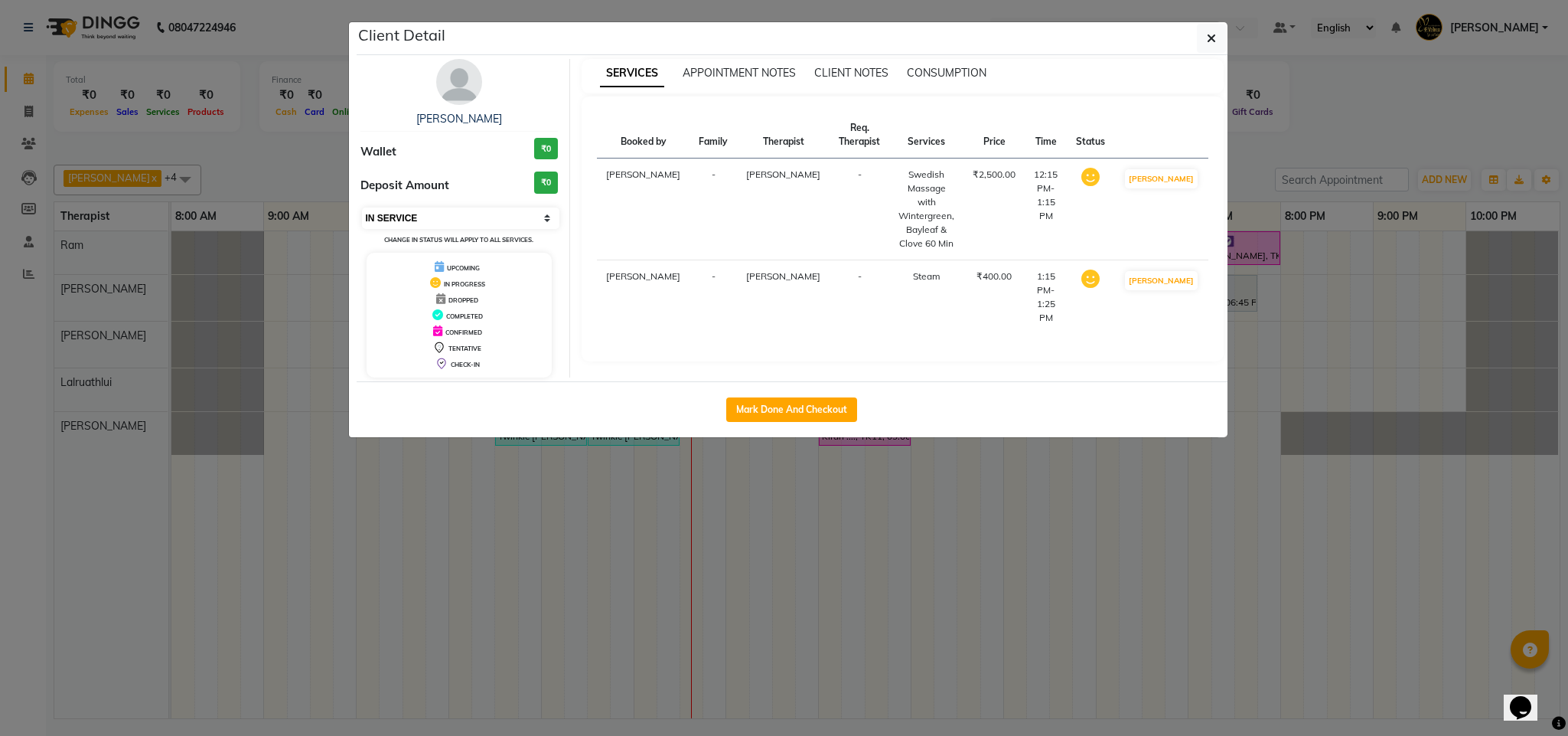
drag, startPoint x: 455, startPoint y: 218, endPoint x: 450, endPoint y: 226, distance: 9.4
click at [455, 218] on select "Select IN SERVICE CONFIRMED TENTATIVE CHECK IN MARK DONE DROPPED UPCOMING" at bounding box center [460, 218] width 198 height 21
click at [362, 209] on select "Select IN SERVICE CONFIRMED TENTATIVE CHECK IN MARK DONE DROPPED UPCOMING" at bounding box center [460, 218] width 198 height 21
select select "select"
click at [1204, 42] on button "button" at bounding box center [1211, 38] width 29 height 29
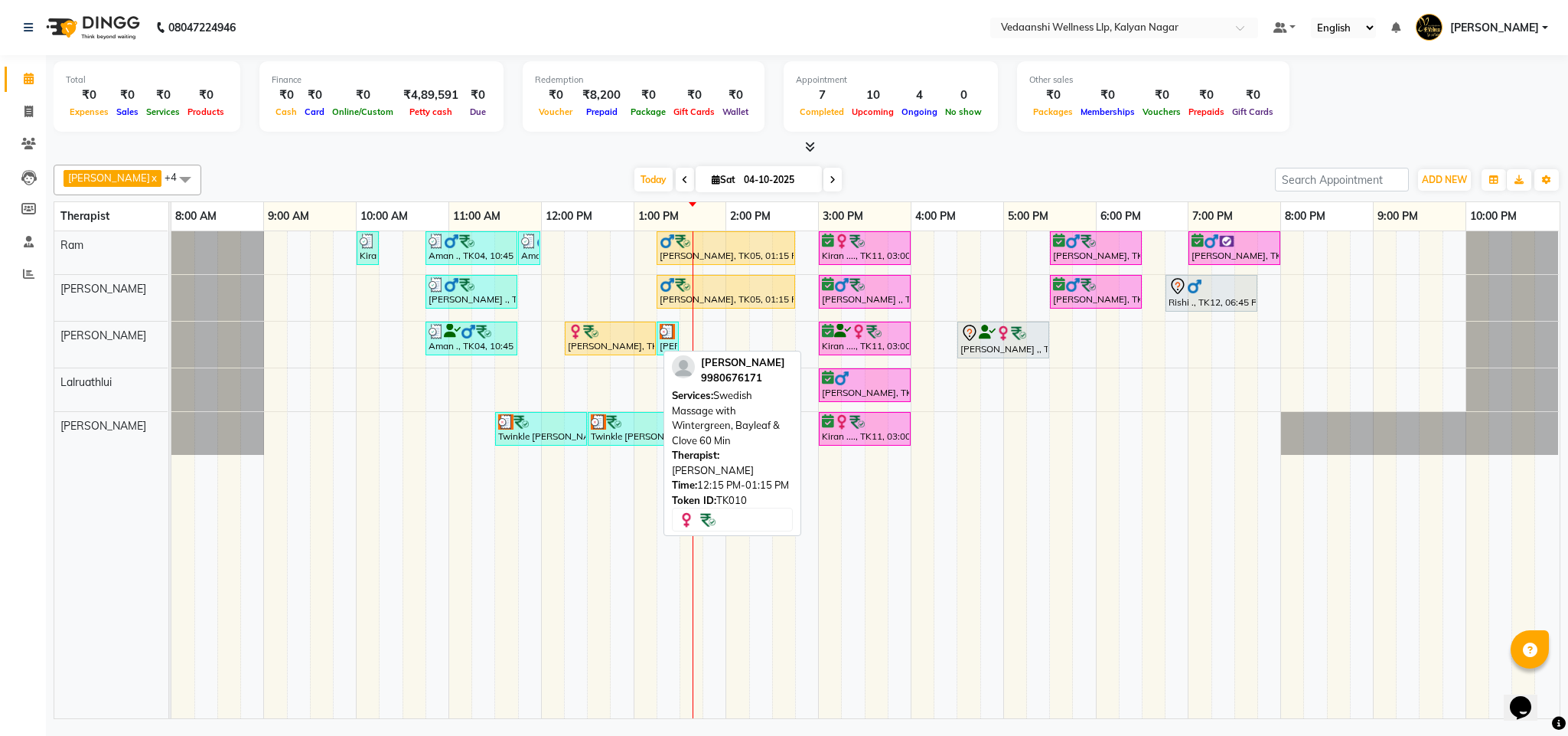
click at [609, 338] on div at bounding box center [610, 331] width 85 height 15
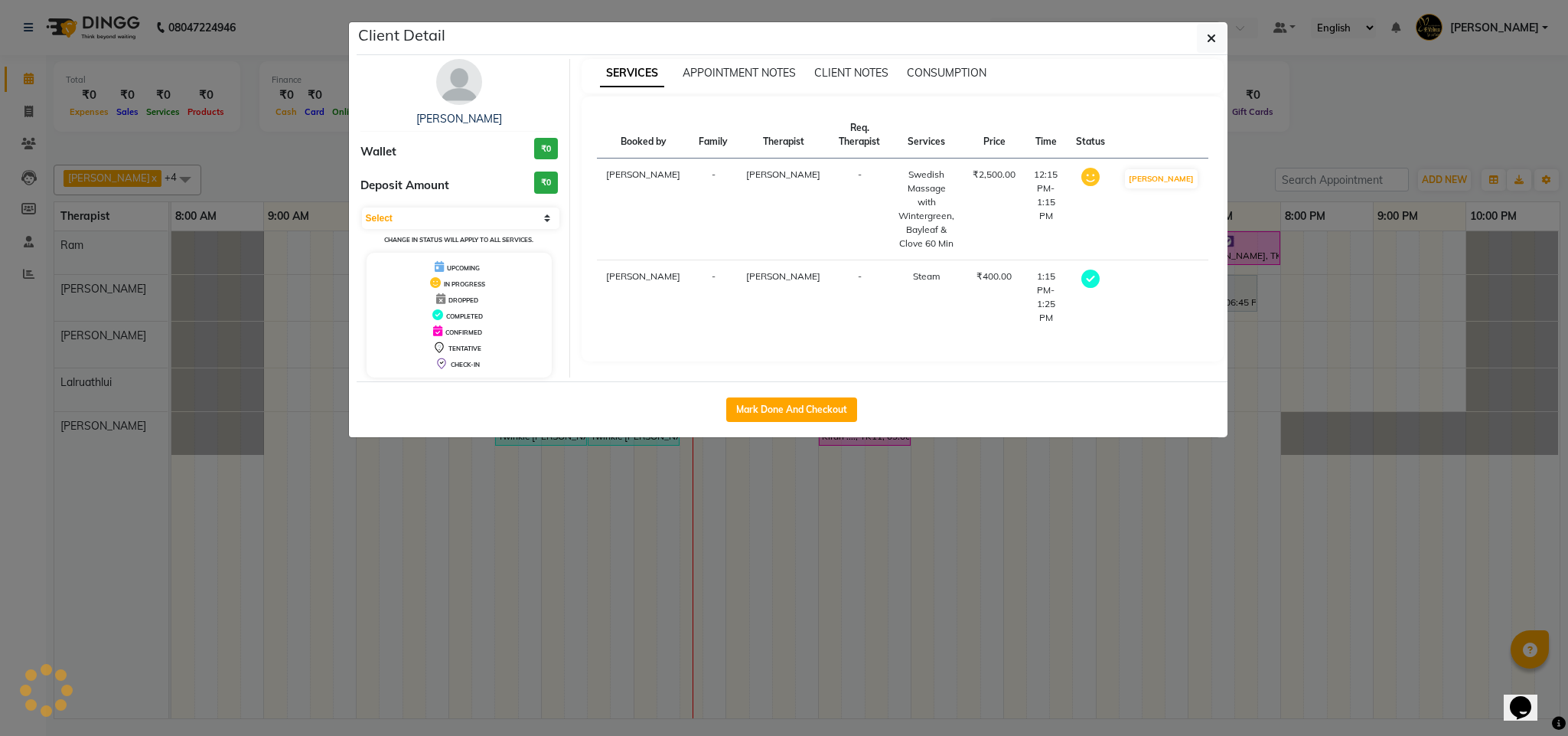
select select "3"
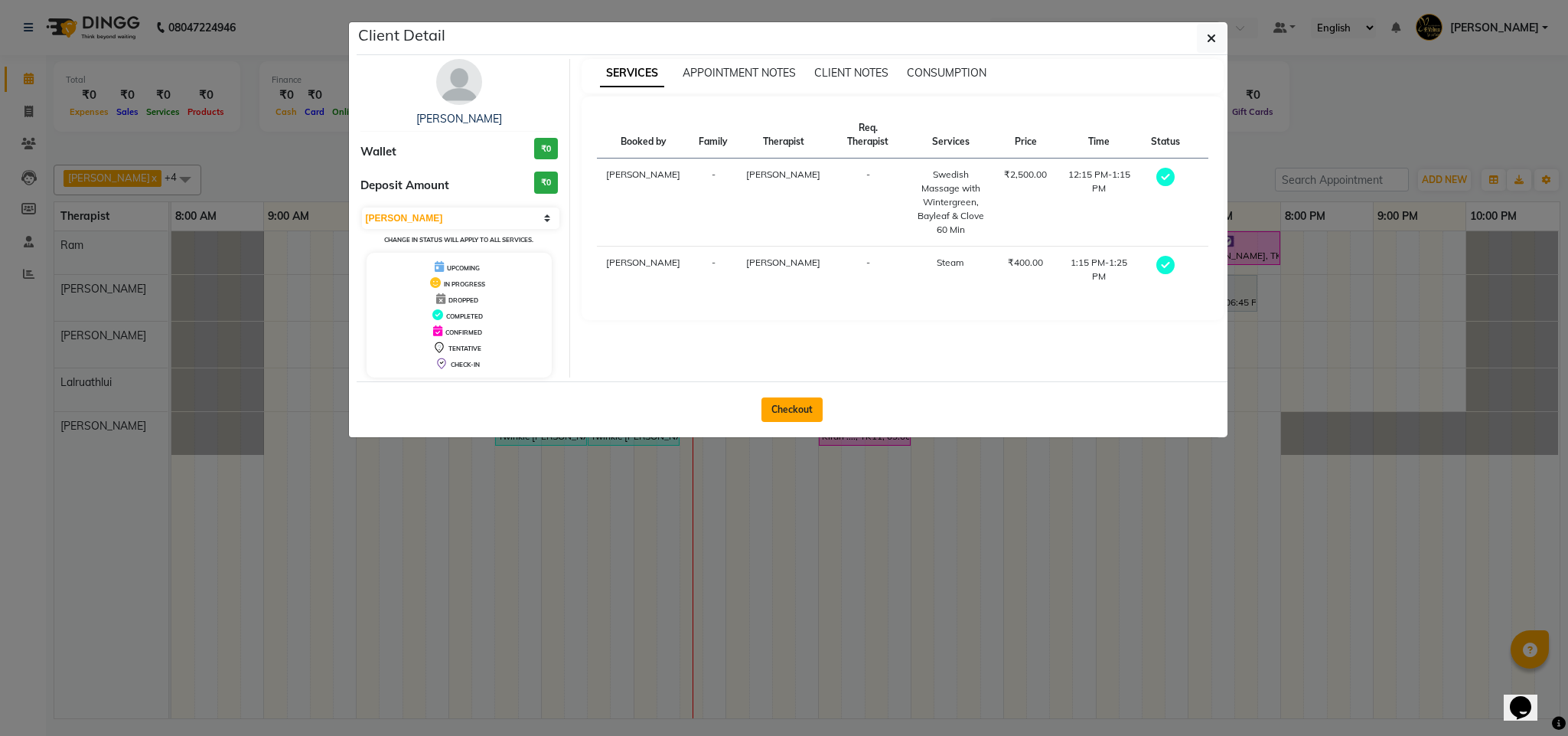
click at [804, 414] on button "Checkout" at bounding box center [792, 410] width 61 height 25
select select "service"
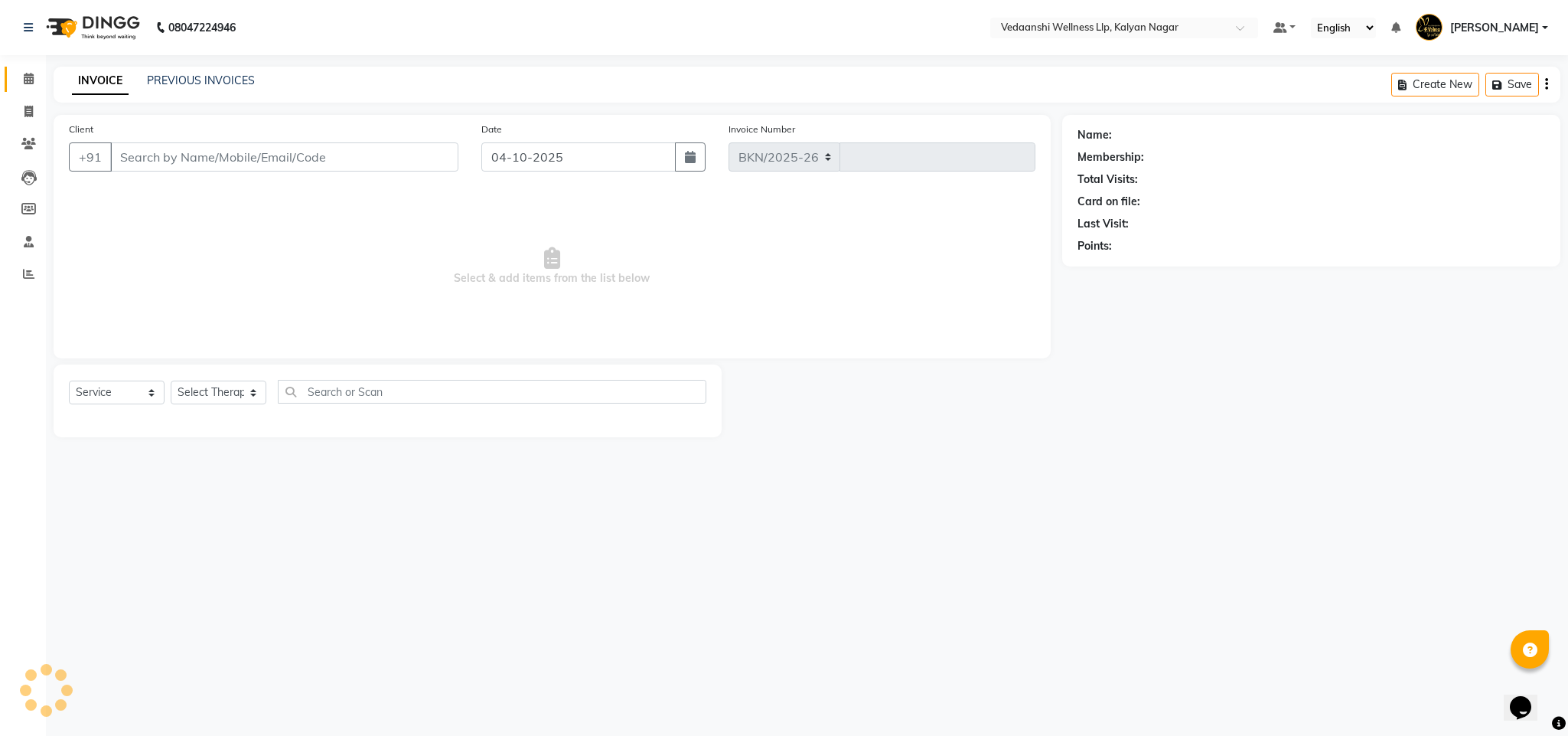
select select "4293"
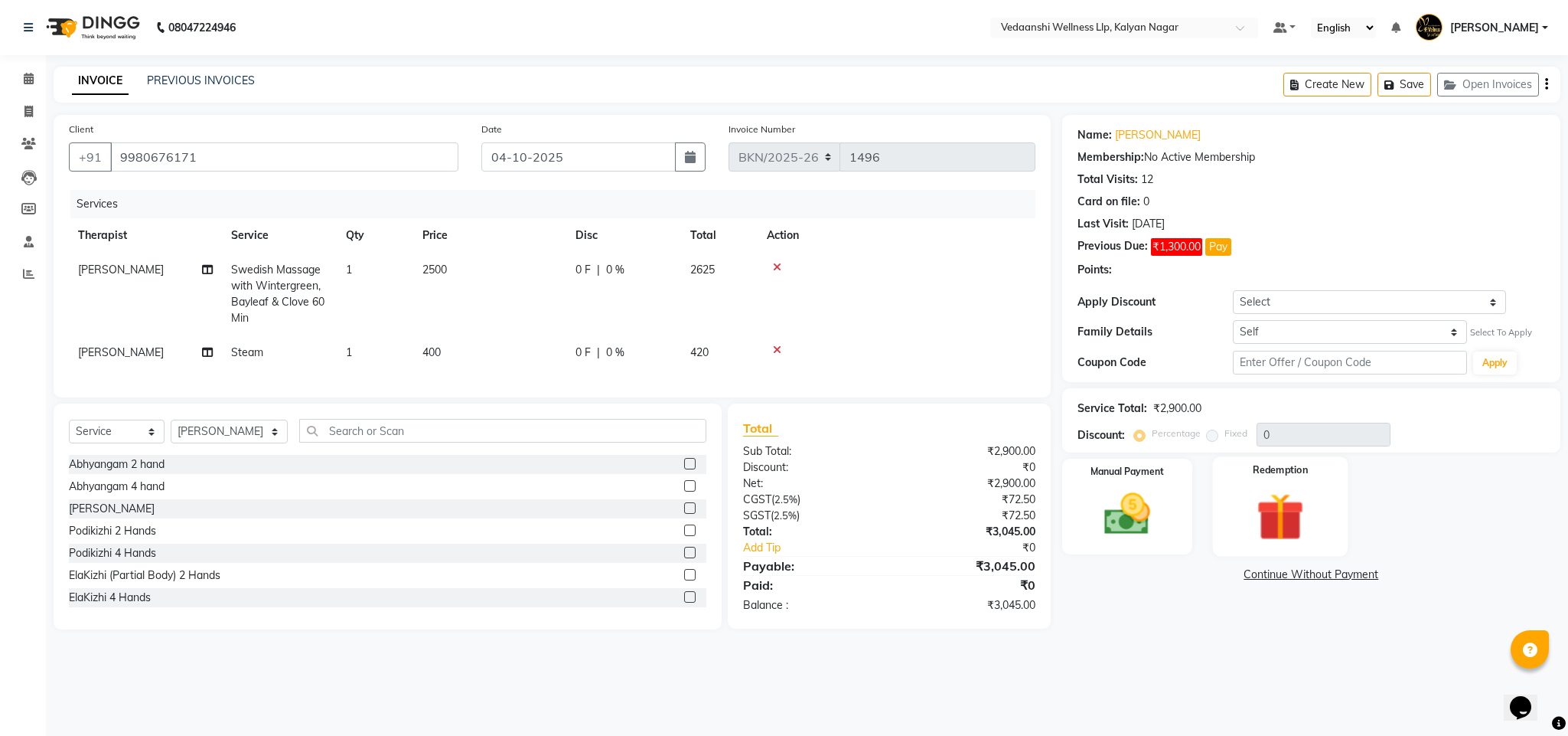
click at [1274, 501] on img at bounding box center [1280, 516] width 78 height 60
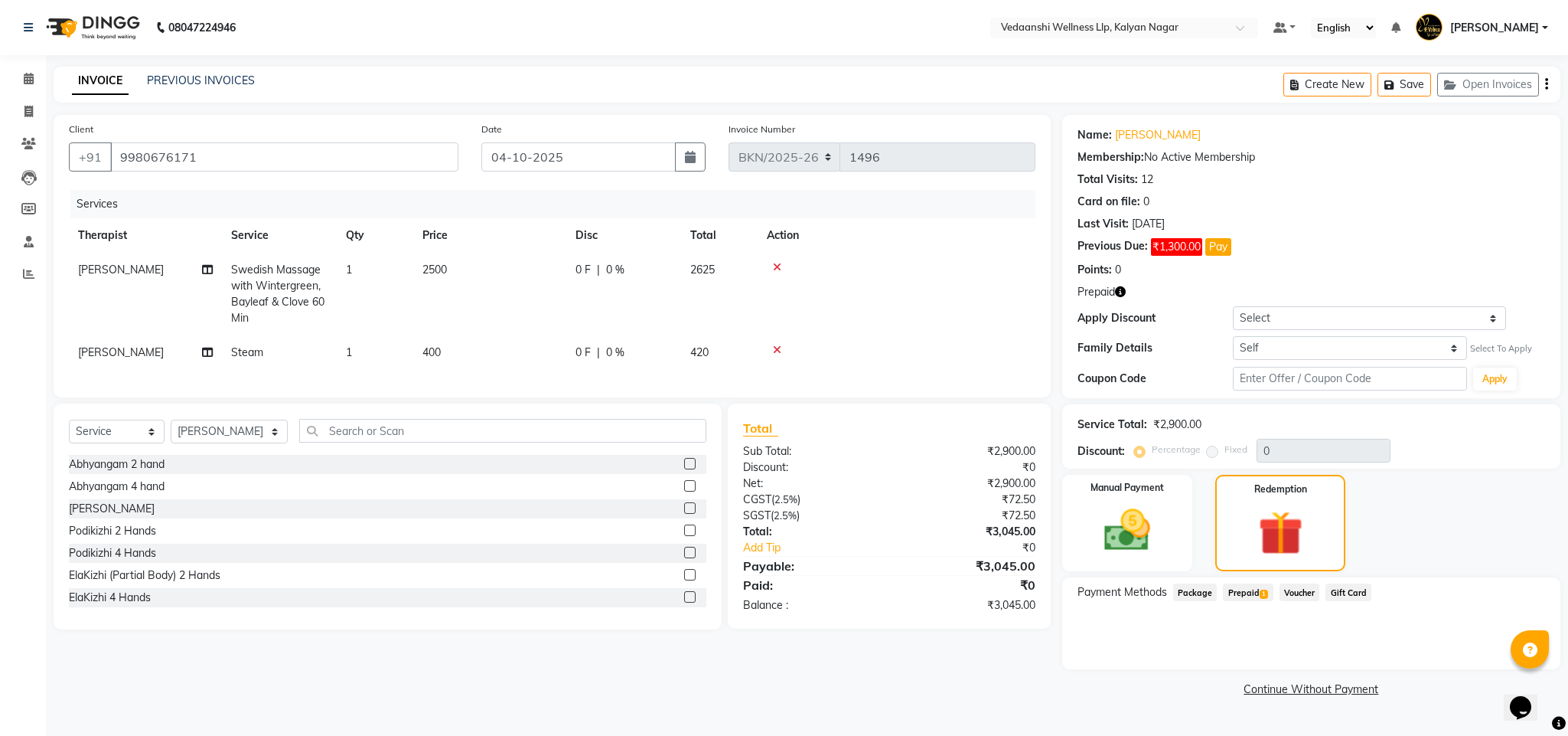
click at [1238, 577] on div "Payment Methods Package Prepaid 1 Voucher Gift Card" at bounding box center [1310, 622] width 498 height 92
click at [1239, 595] on span "Prepaid 1" at bounding box center [1247, 592] width 50 height 18
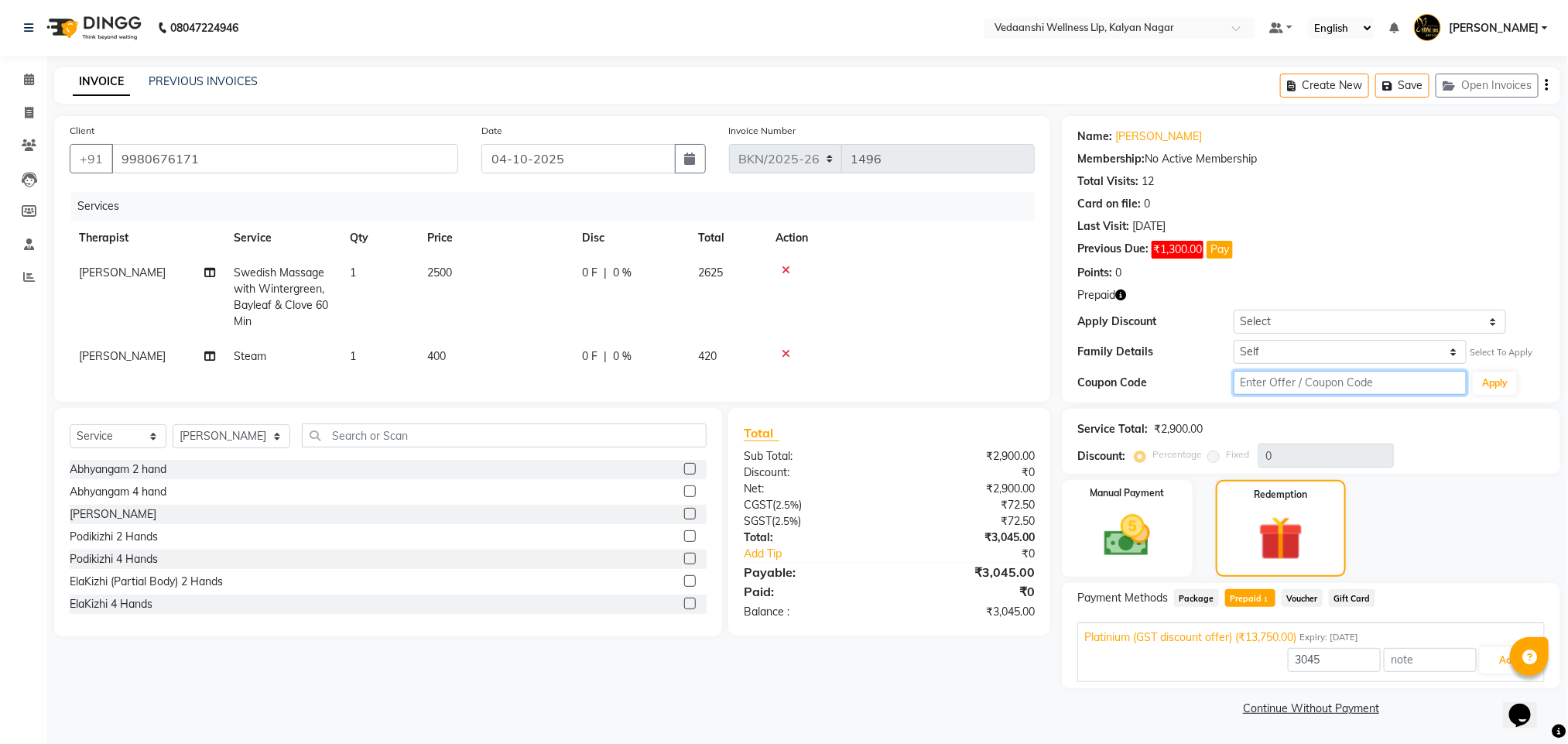
click at [1256, 378] on input "text" at bounding box center [1351, 383] width 234 height 24
click at [1488, 399] on div "Name: Wendrilla Roy Membership: No Active Membership Total Visits: 12 Card on f…" at bounding box center [1311, 259] width 499 height 287
click at [1491, 383] on button "Apply" at bounding box center [1494, 383] width 44 height 23
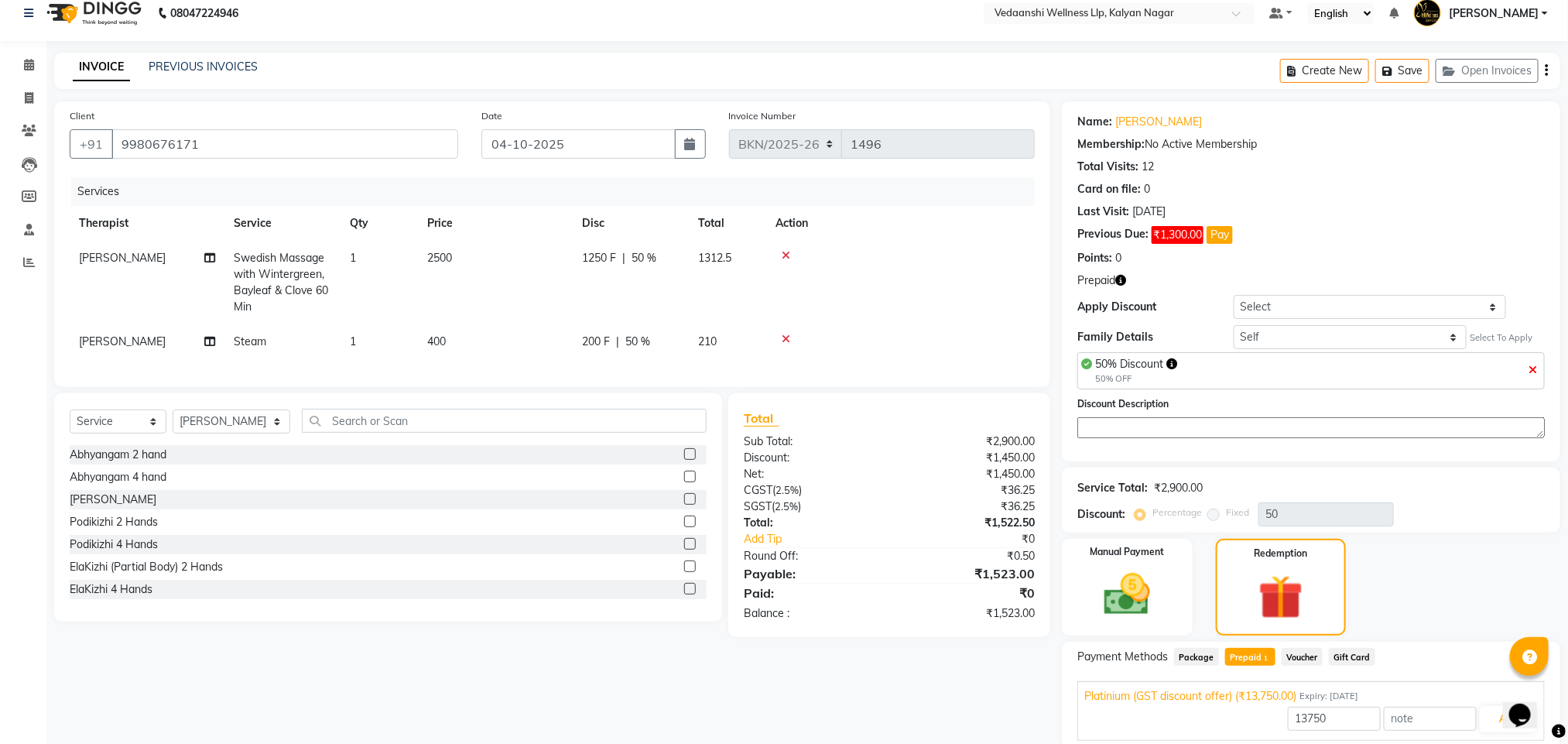
scroll to position [75, 0]
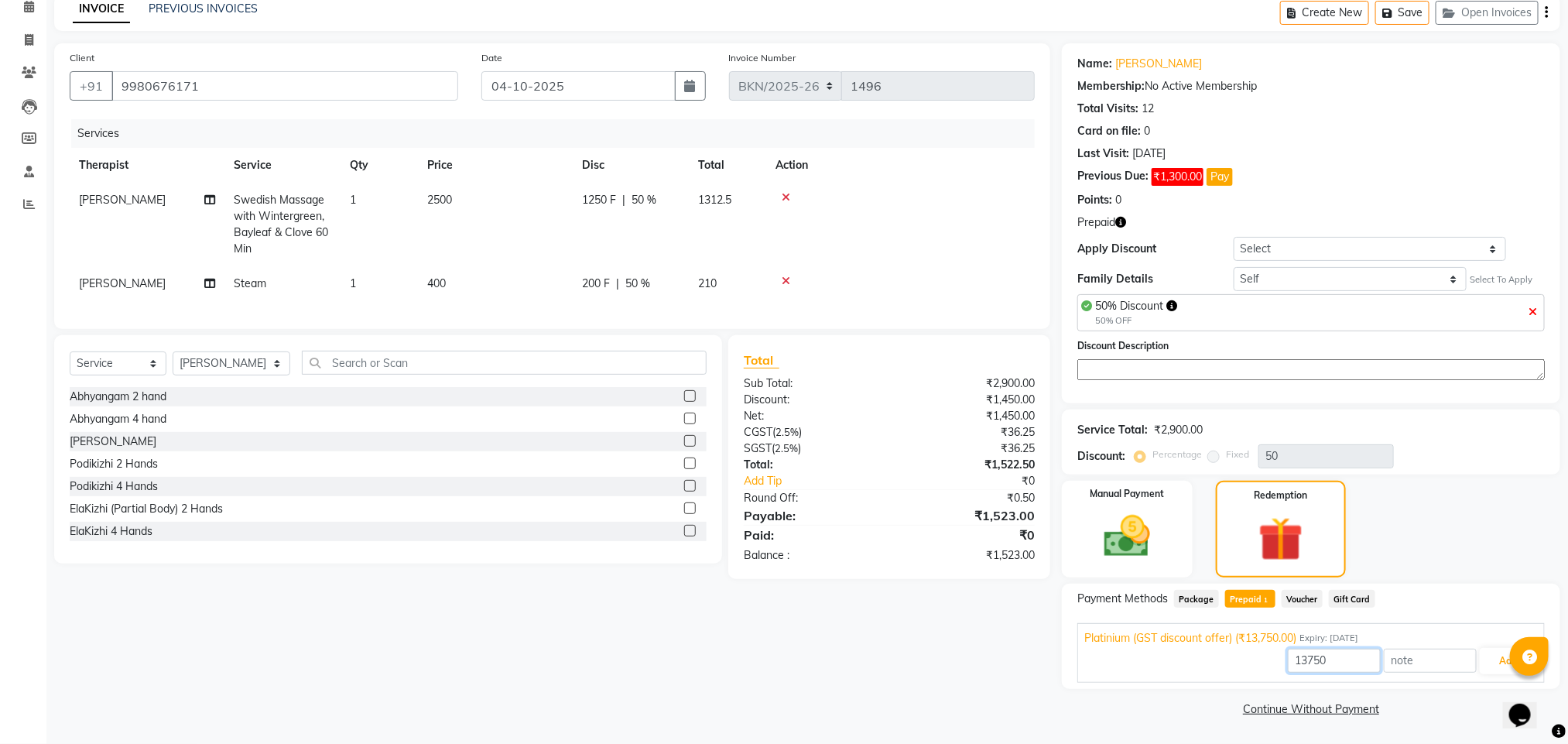
click at [1306, 660] on input "13750" at bounding box center [1333, 660] width 93 height 24
click at [1493, 660] on button "Add" at bounding box center [1508, 660] width 57 height 26
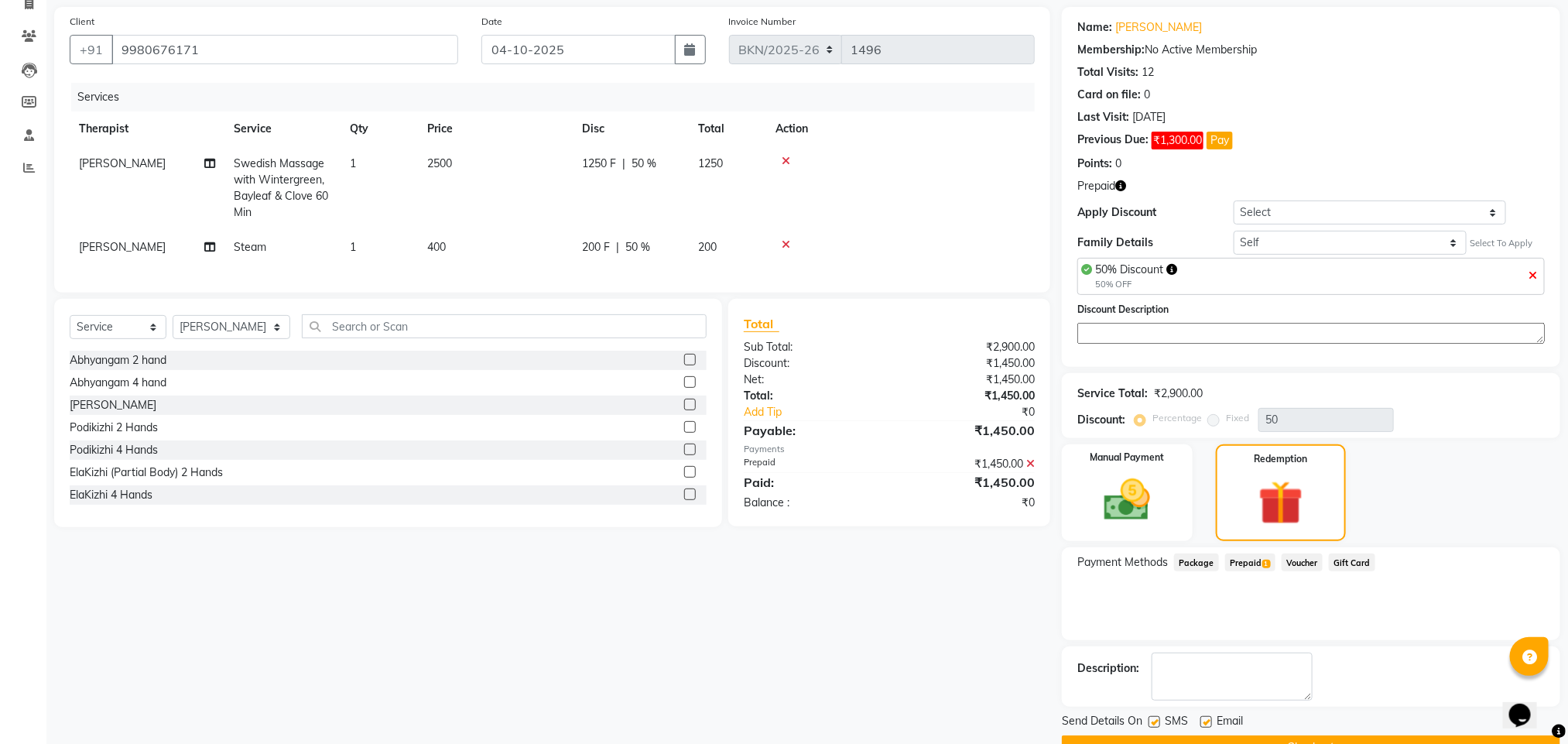
scroll to position [151, 0]
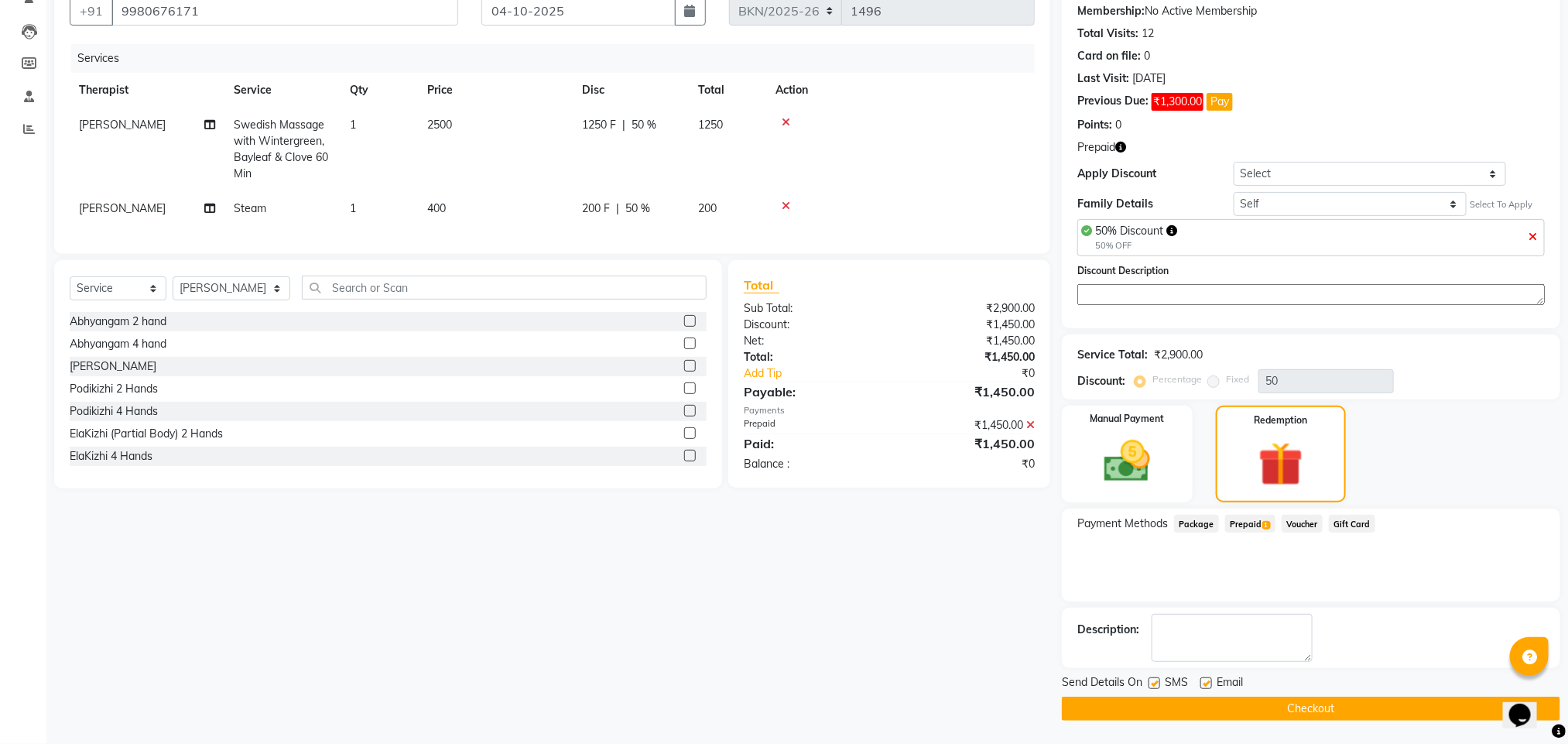
click at [1252, 708] on button "Checkout" at bounding box center [1311, 708] width 499 height 24
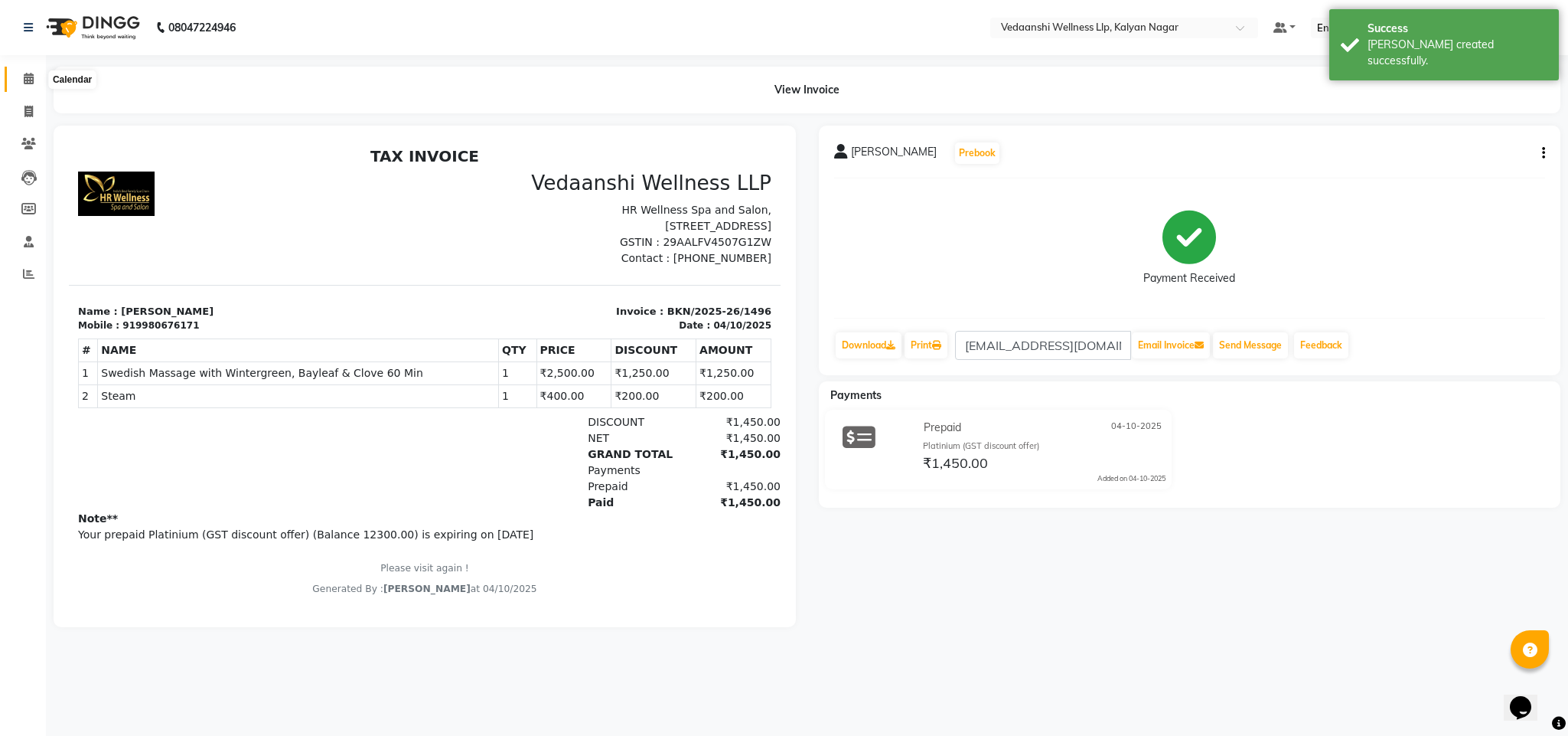
click at [30, 80] on icon at bounding box center [28, 78] width 10 height 12
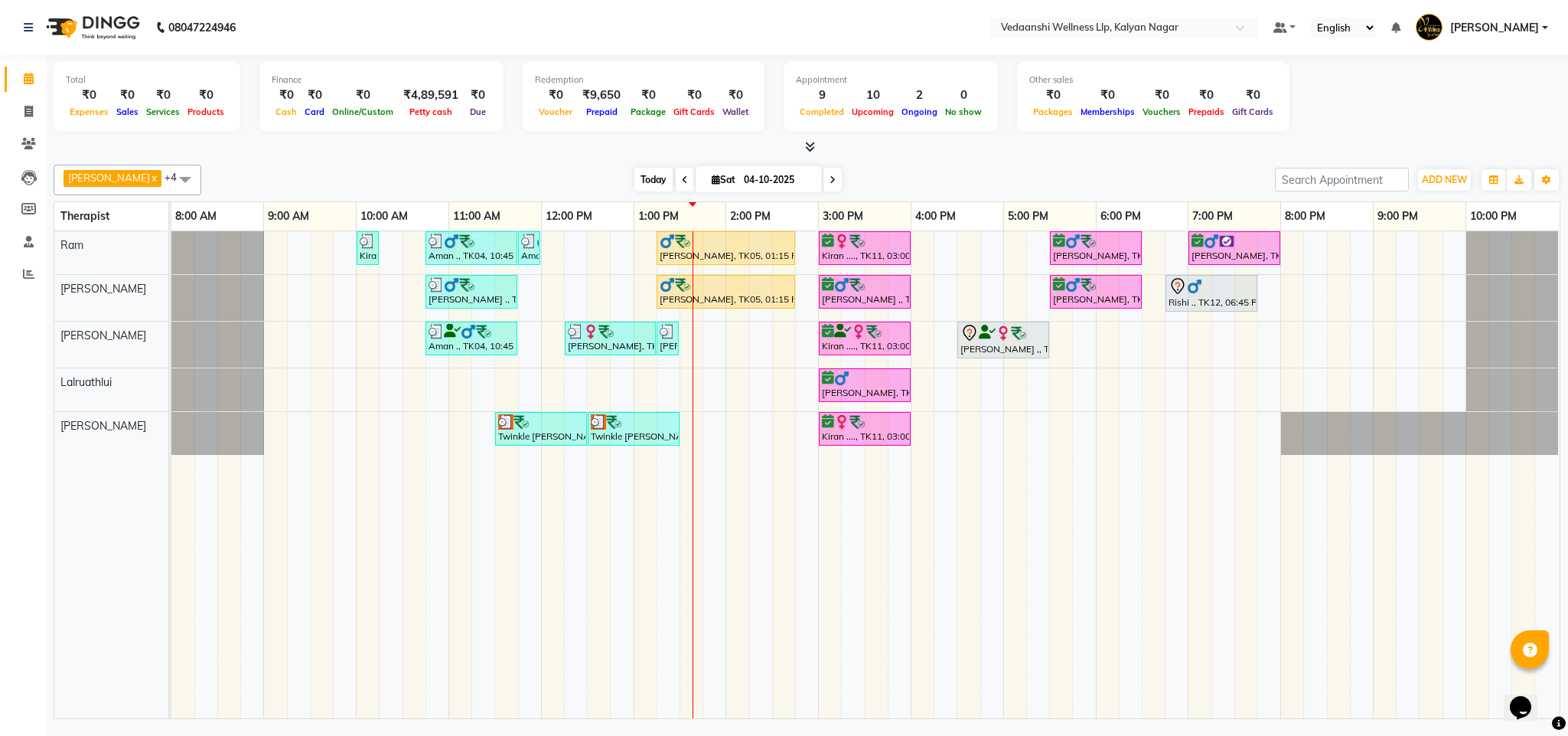
click at [641, 182] on span "Today" at bounding box center [653, 180] width 38 height 24
click at [1020, 180] on div "[DATE] [DATE]" at bounding box center [737, 180] width 1058 height 23
click at [634, 174] on span "Today" at bounding box center [653, 180] width 38 height 24
click at [996, 143] on div at bounding box center [807, 148] width 1507 height 16
click at [634, 188] on span "Today" at bounding box center [653, 180] width 38 height 24
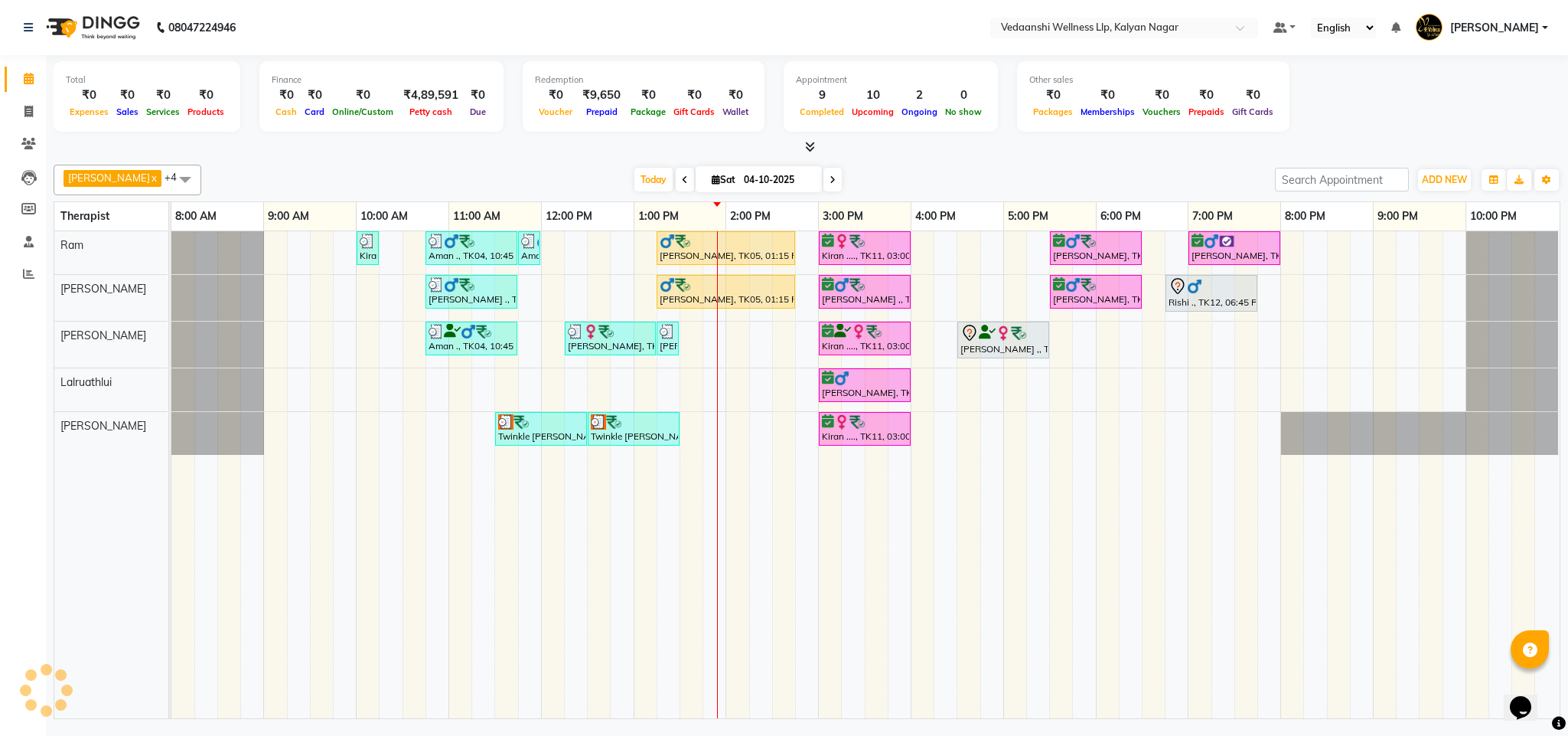
click at [900, 180] on div "[DATE] [DATE]" at bounding box center [737, 180] width 1058 height 23
click at [639, 181] on span "Today" at bounding box center [653, 180] width 38 height 24
click at [957, 180] on div "[DATE] [DATE]" at bounding box center [737, 180] width 1058 height 23
click at [645, 184] on span "Today" at bounding box center [653, 180] width 38 height 24
click at [870, 178] on div "[DATE] [DATE]" at bounding box center [737, 180] width 1058 height 23
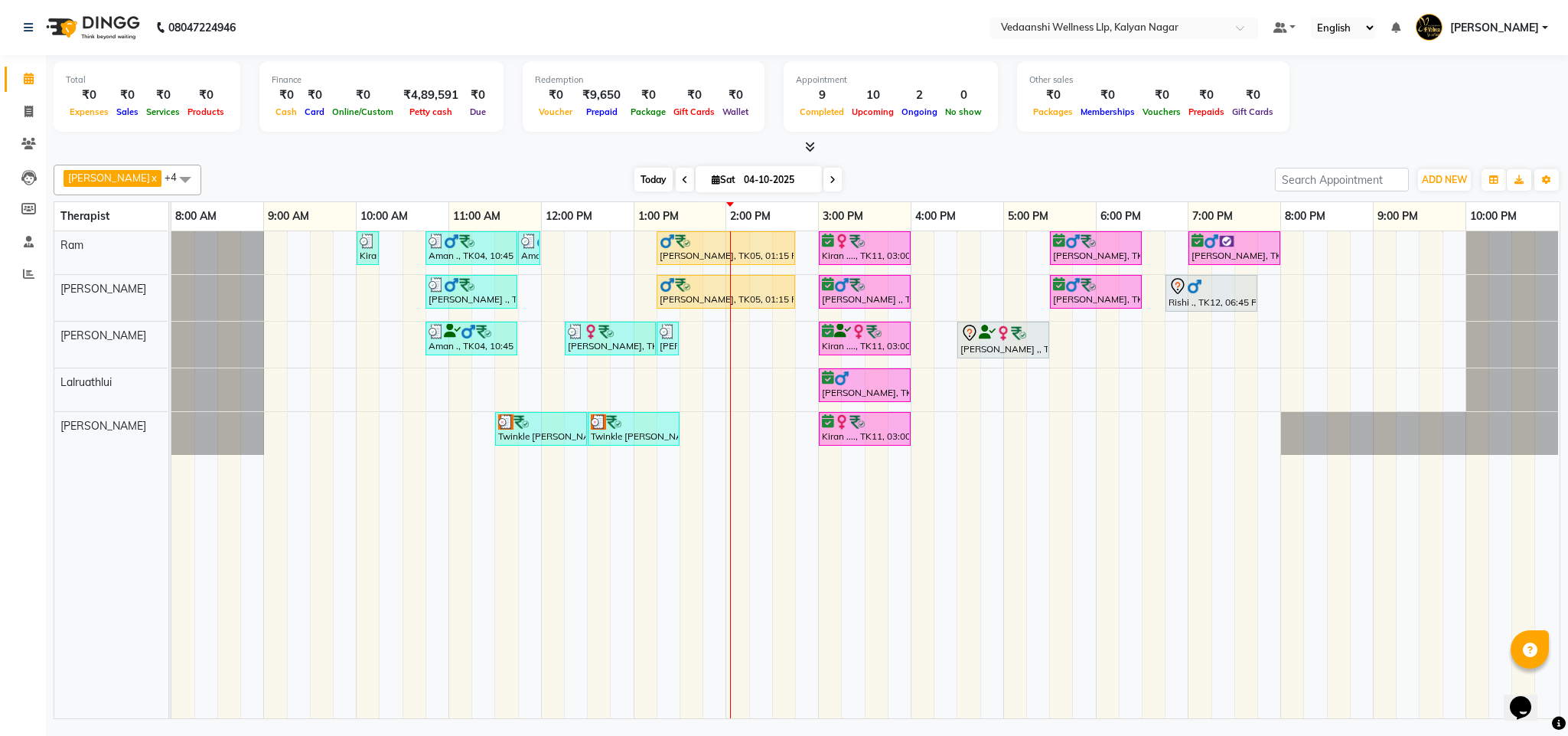
click at [634, 185] on span "Today" at bounding box center [653, 180] width 38 height 24
click at [920, 156] on div "Total ₹0 Expenses ₹0 Sales ₹0 Services ₹0 Products Finance ₹0 Cash ₹0 Card ₹0 O…" at bounding box center [807, 388] width 1522 height 668
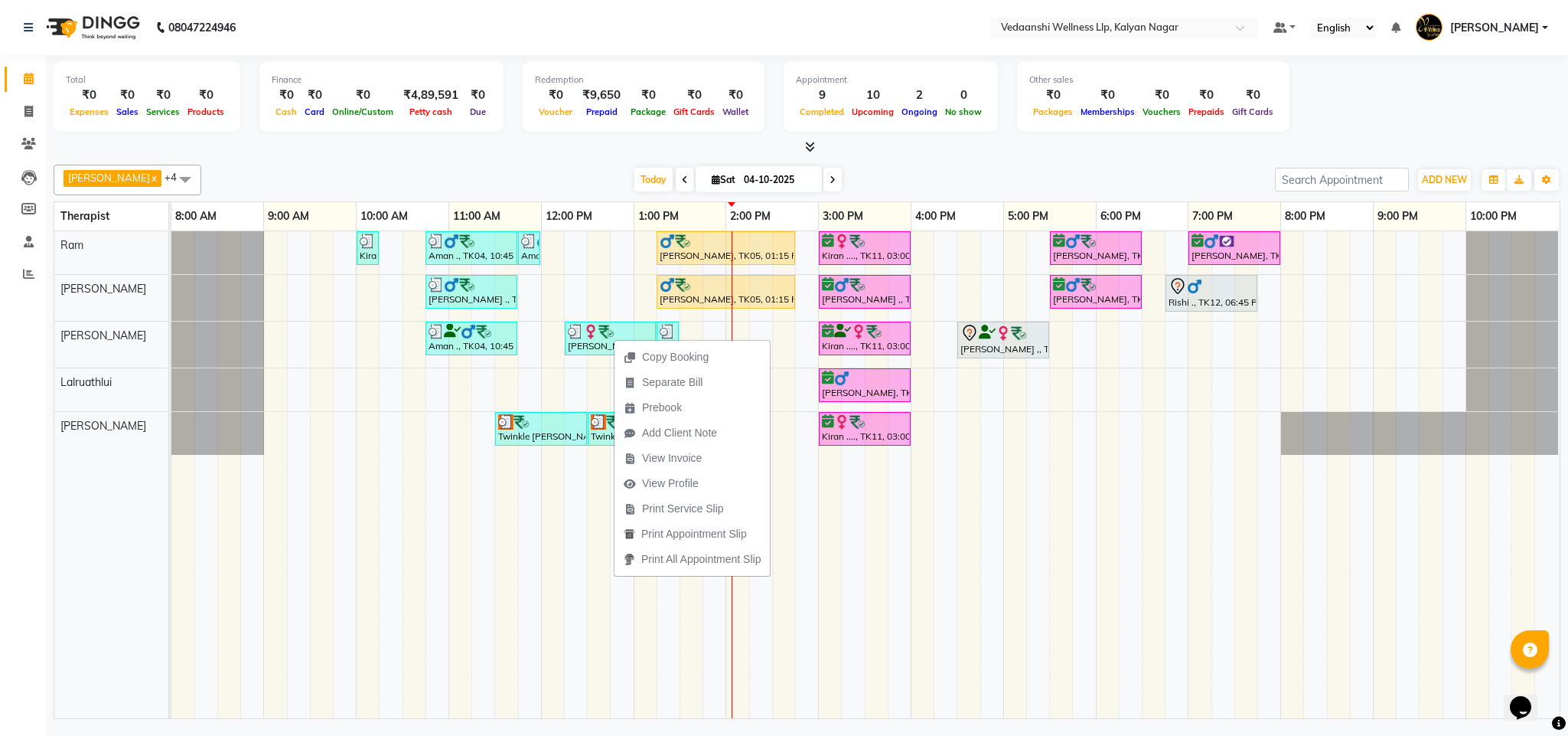
click at [846, 184] on div "[DATE] [DATE]" at bounding box center [737, 180] width 1058 height 23
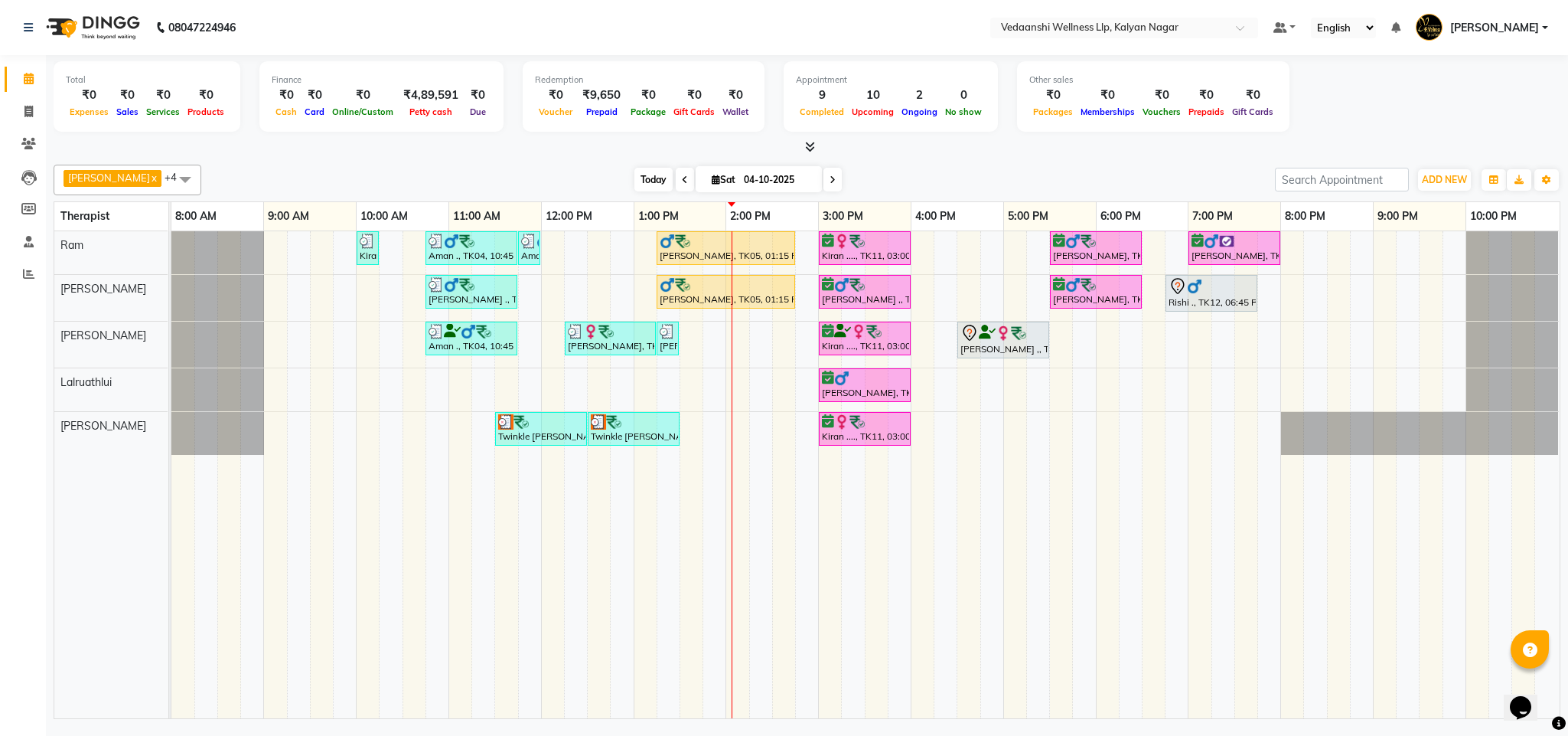
click at [636, 181] on span "Today" at bounding box center [653, 180] width 38 height 24
click at [894, 175] on div "[DATE] [DATE]" at bounding box center [737, 180] width 1058 height 23
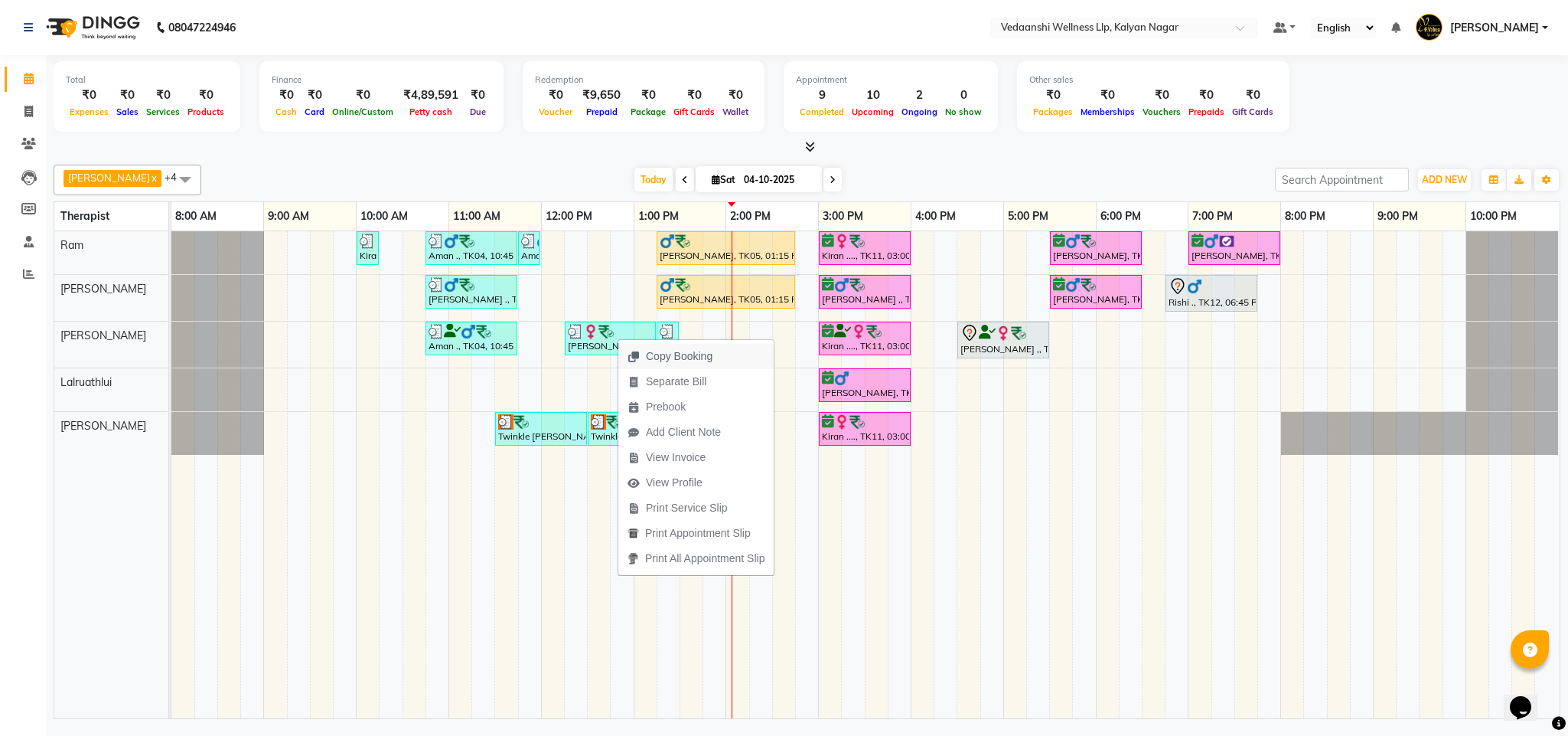
click at [681, 349] on span "Copy Booking" at bounding box center [679, 356] width 67 height 16
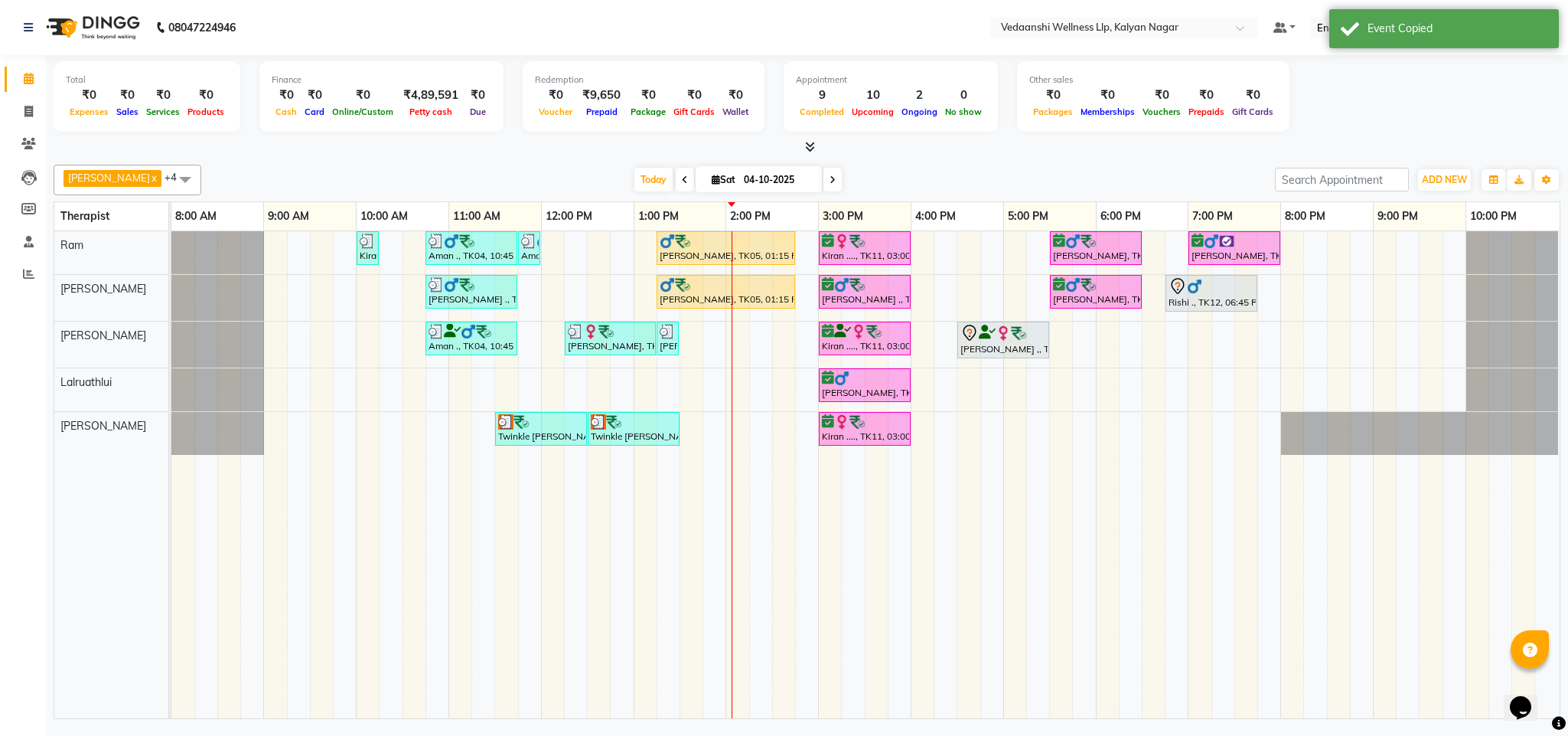
click at [744, 171] on input "04-10-2025" at bounding box center [777, 180] width 76 height 23
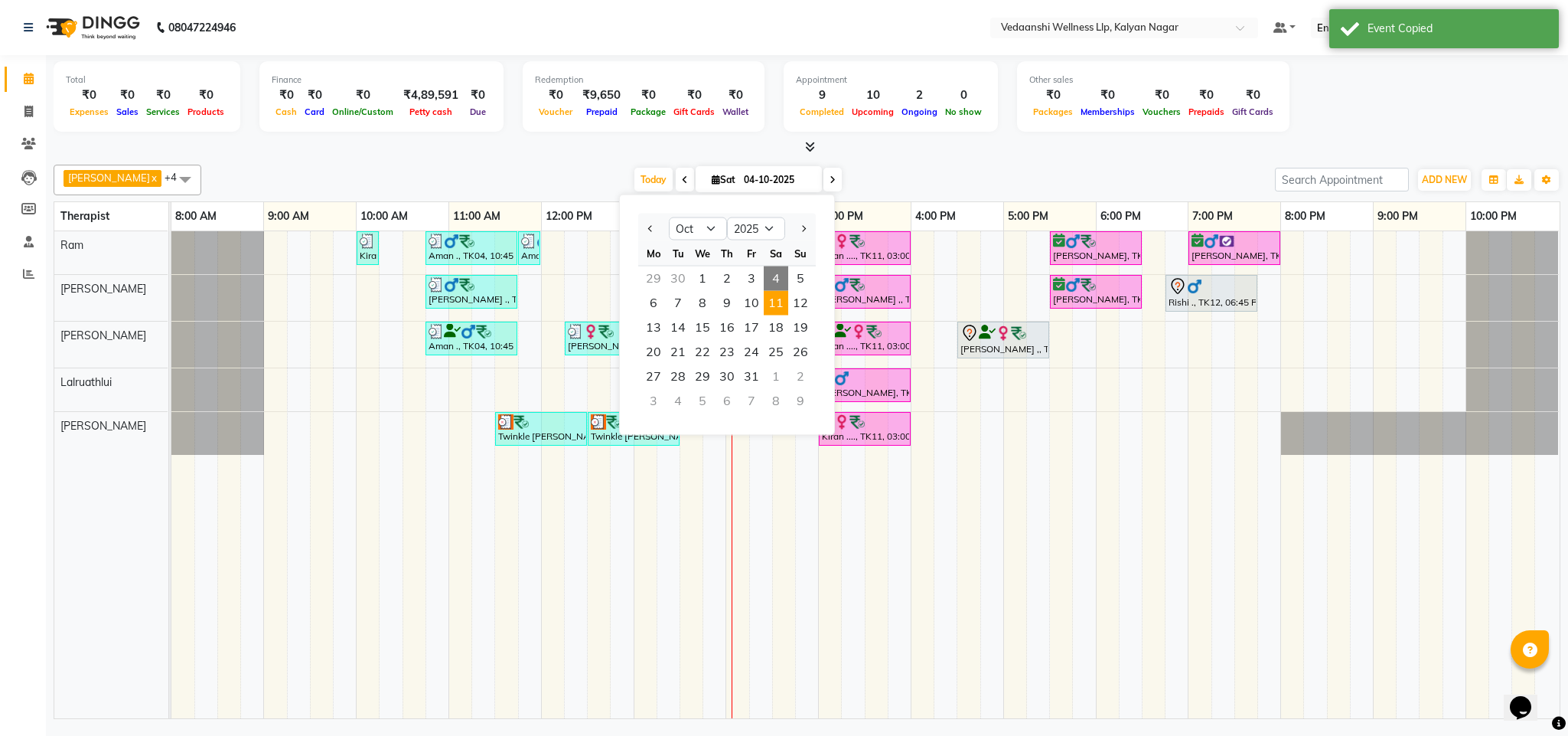
click at [780, 303] on span "11" at bounding box center [776, 303] width 25 height 25
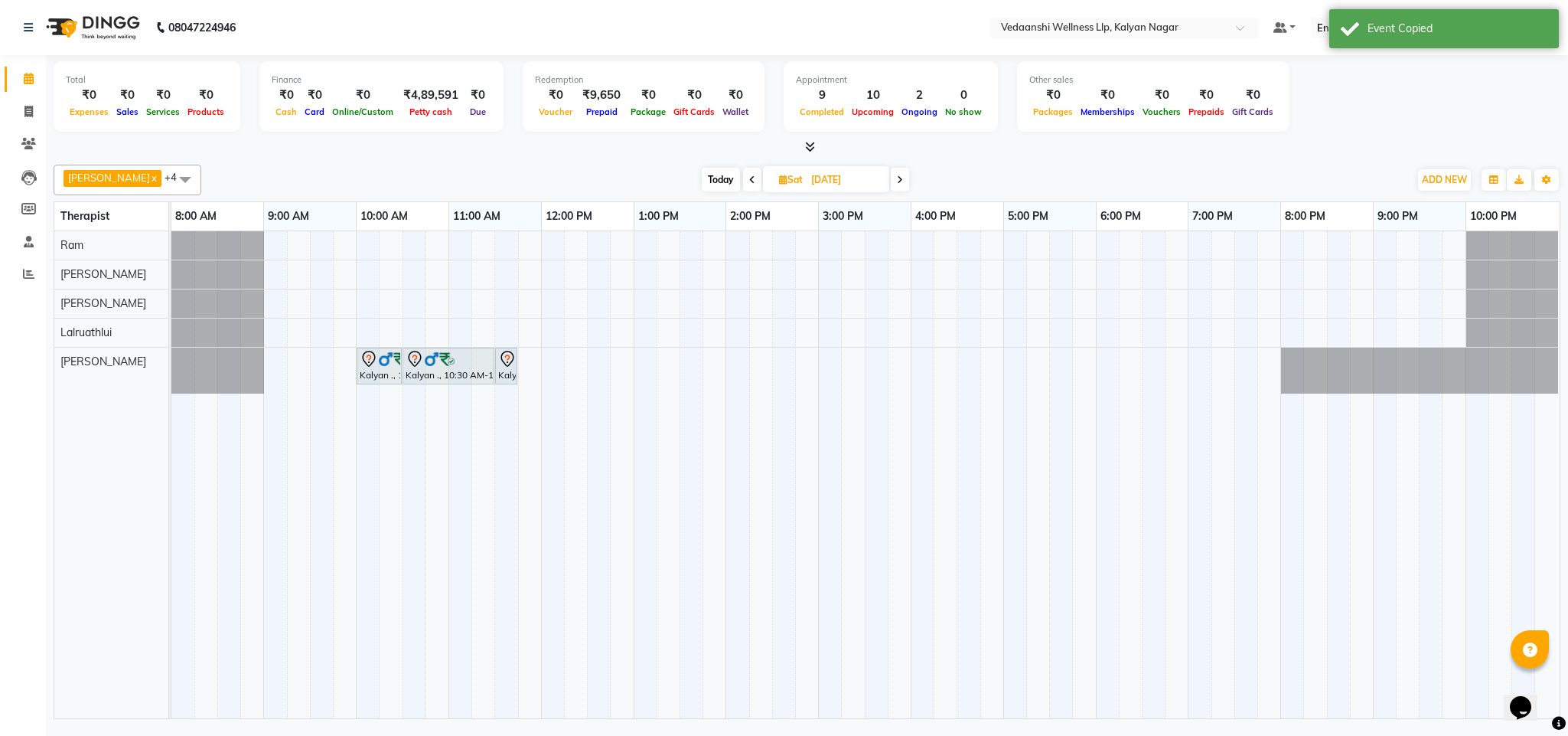
click at [595, 301] on div "Kalyan ., 10:00 AM-10:30 AM, Comforting Back Massage with Wintergreen Oil, Bayl…" at bounding box center [865, 475] width 1388 height 487
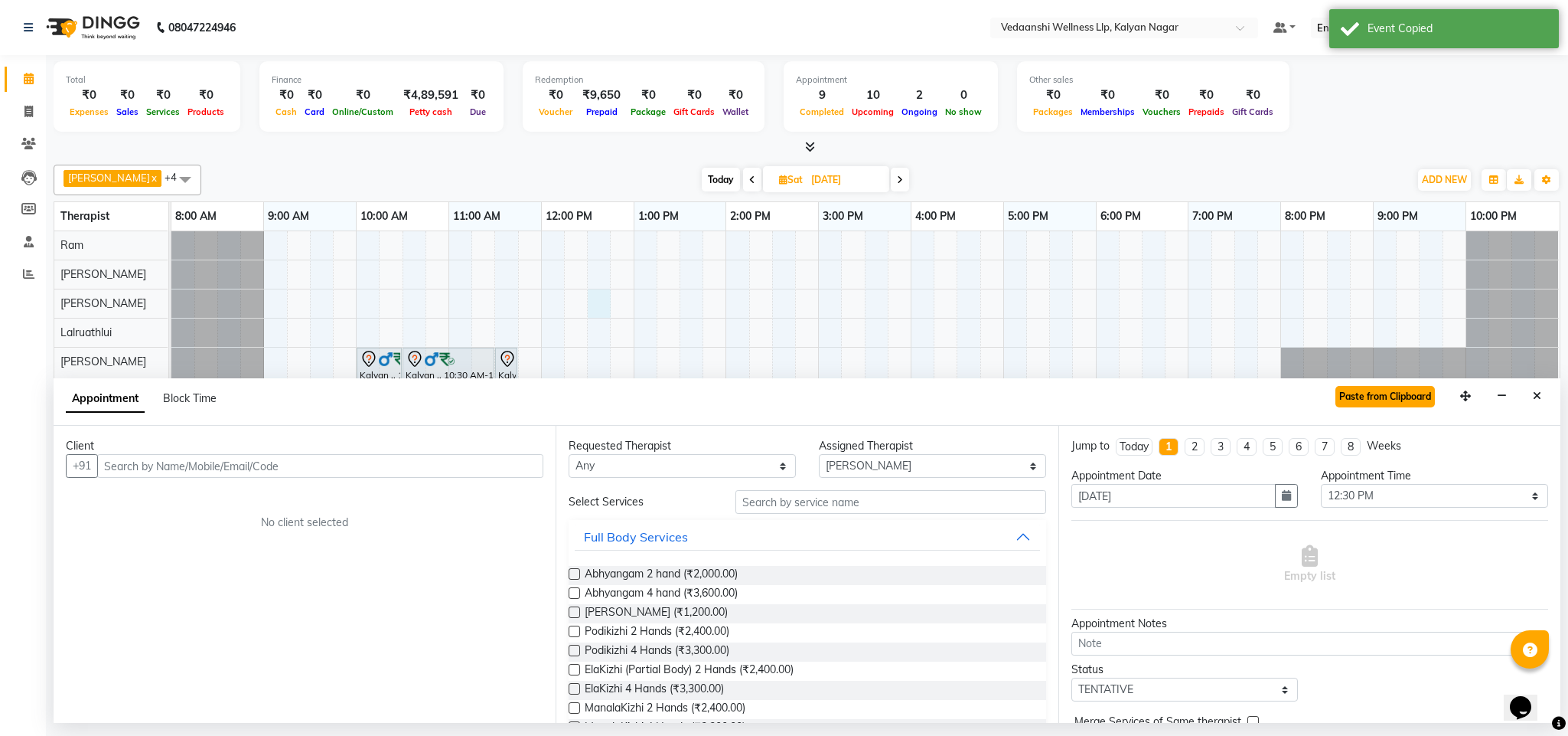
click at [1364, 388] on button "Paste from Clipboard" at bounding box center [1385, 396] width 99 height 21
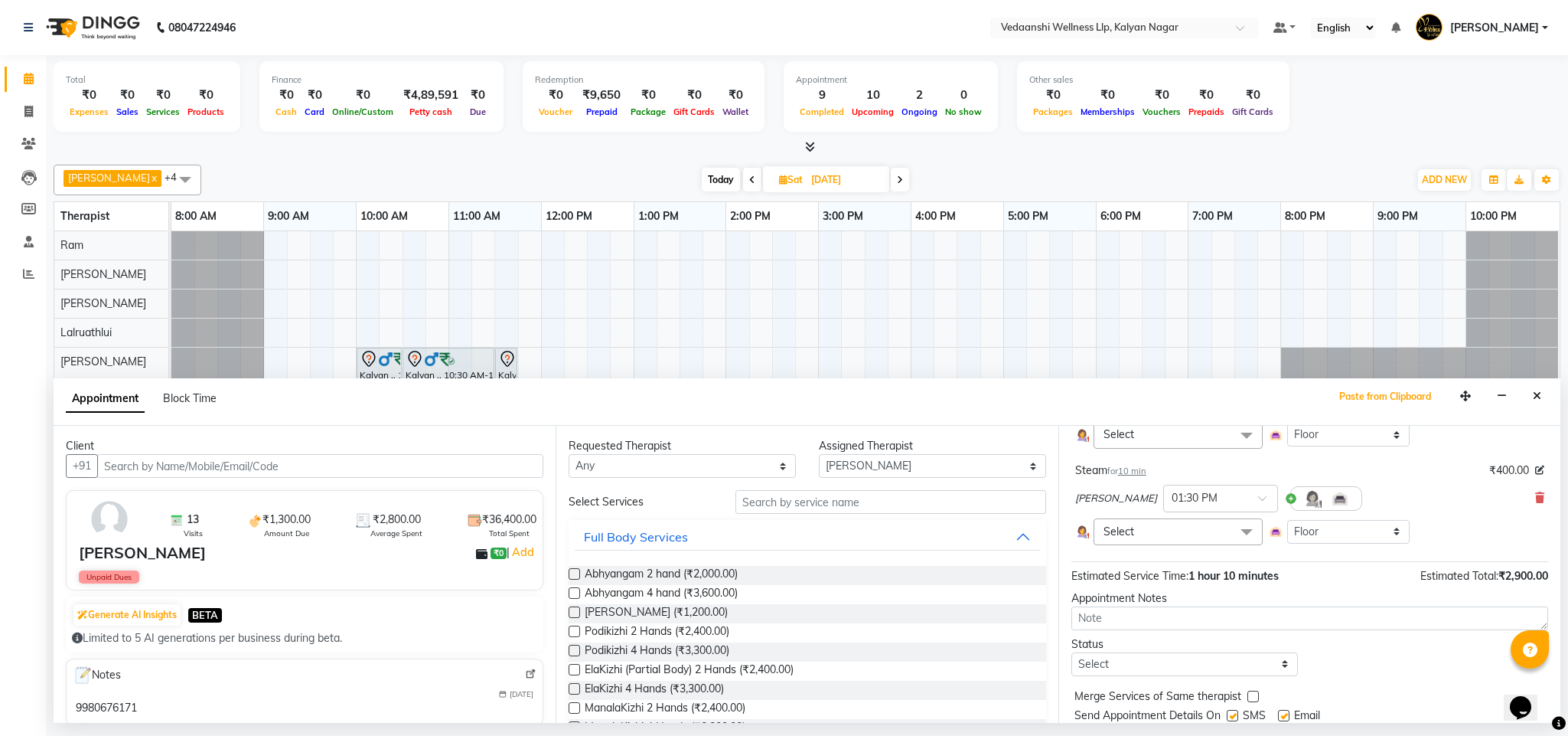
scroll to position [219, 0]
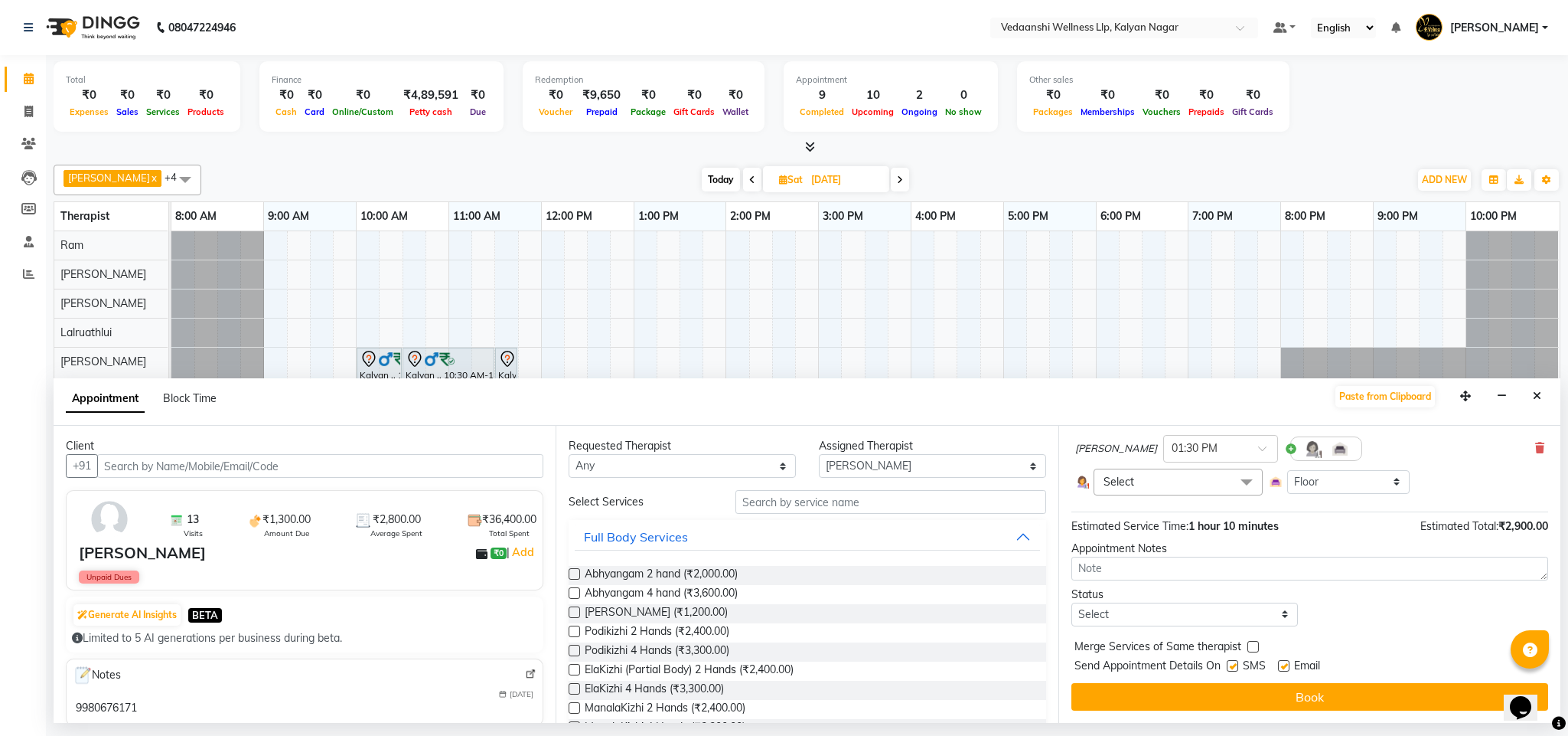
click at [1166, 628] on div "Jump to Today 1 2 3 4 5 6 7 8 Weeks Appointment Date 11-10-2025 Appointment Tim…" at bounding box center [1309, 574] width 502 height 297
drag, startPoint x: 1116, startPoint y: 620, endPoint x: 1113, endPoint y: 611, distance: 9.5
click at [1116, 620] on select "Select TENTATIVE CONFIRM UPCOMING" at bounding box center [1185, 614] width 227 height 24
click at [1071, 604] on select "Select TENTATIVE CONFIRM UPCOMING" at bounding box center [1185, 614] width 227 height 24
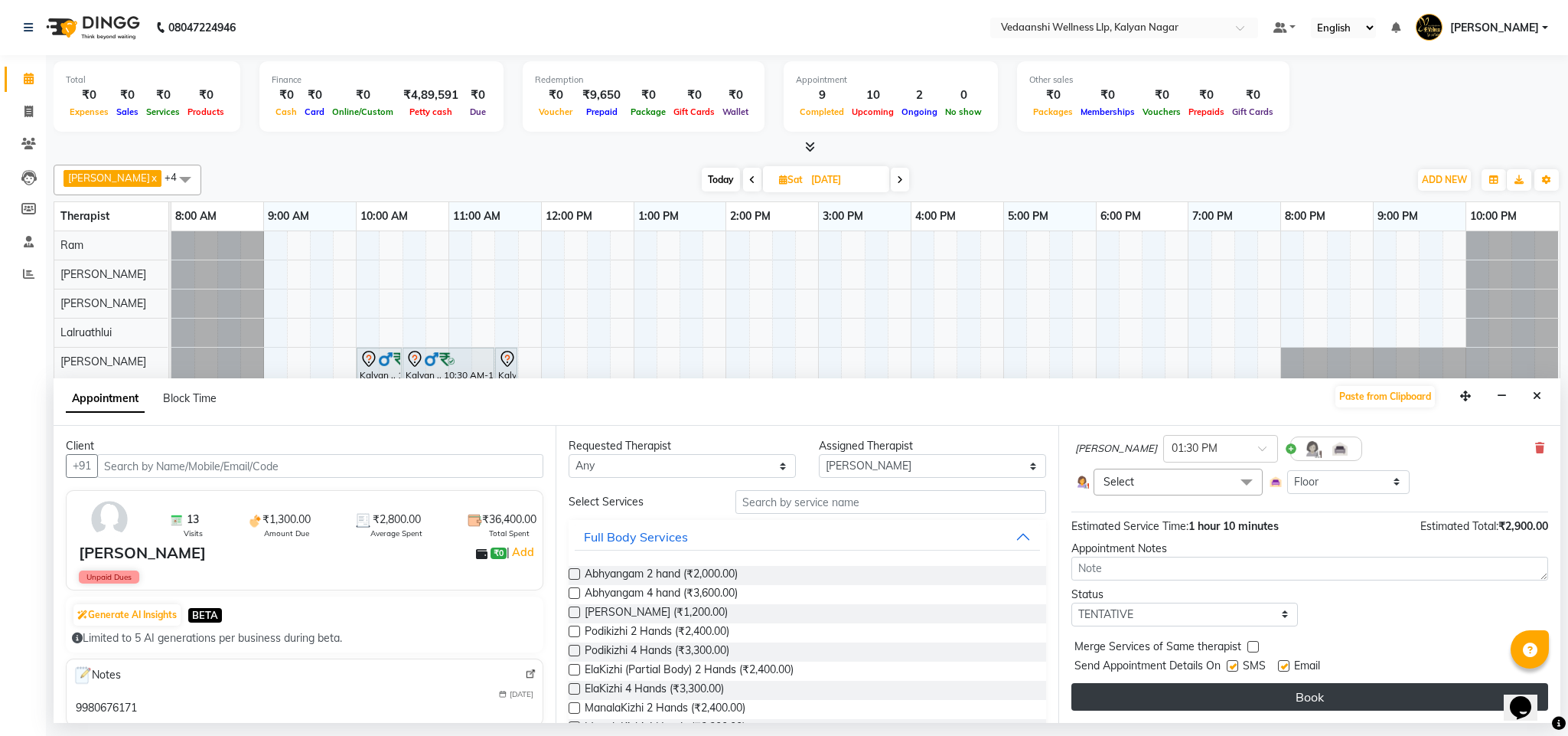
click at [1150, 703] on button "Book" at bounding box center [1309, 696] width 477 height 28
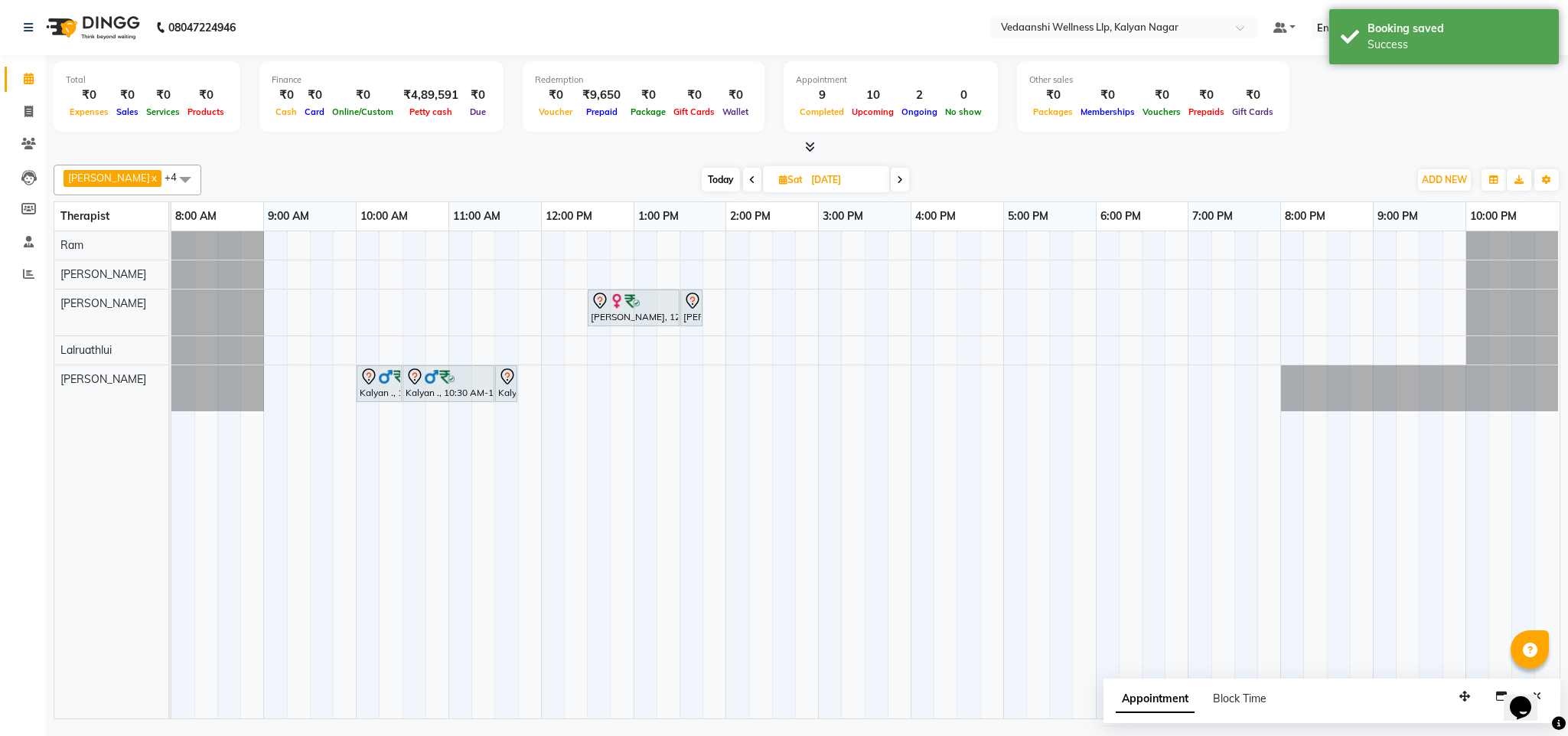
click at [702, 178] on span "Today" at bounding box center [720, 180] width 38 height 24
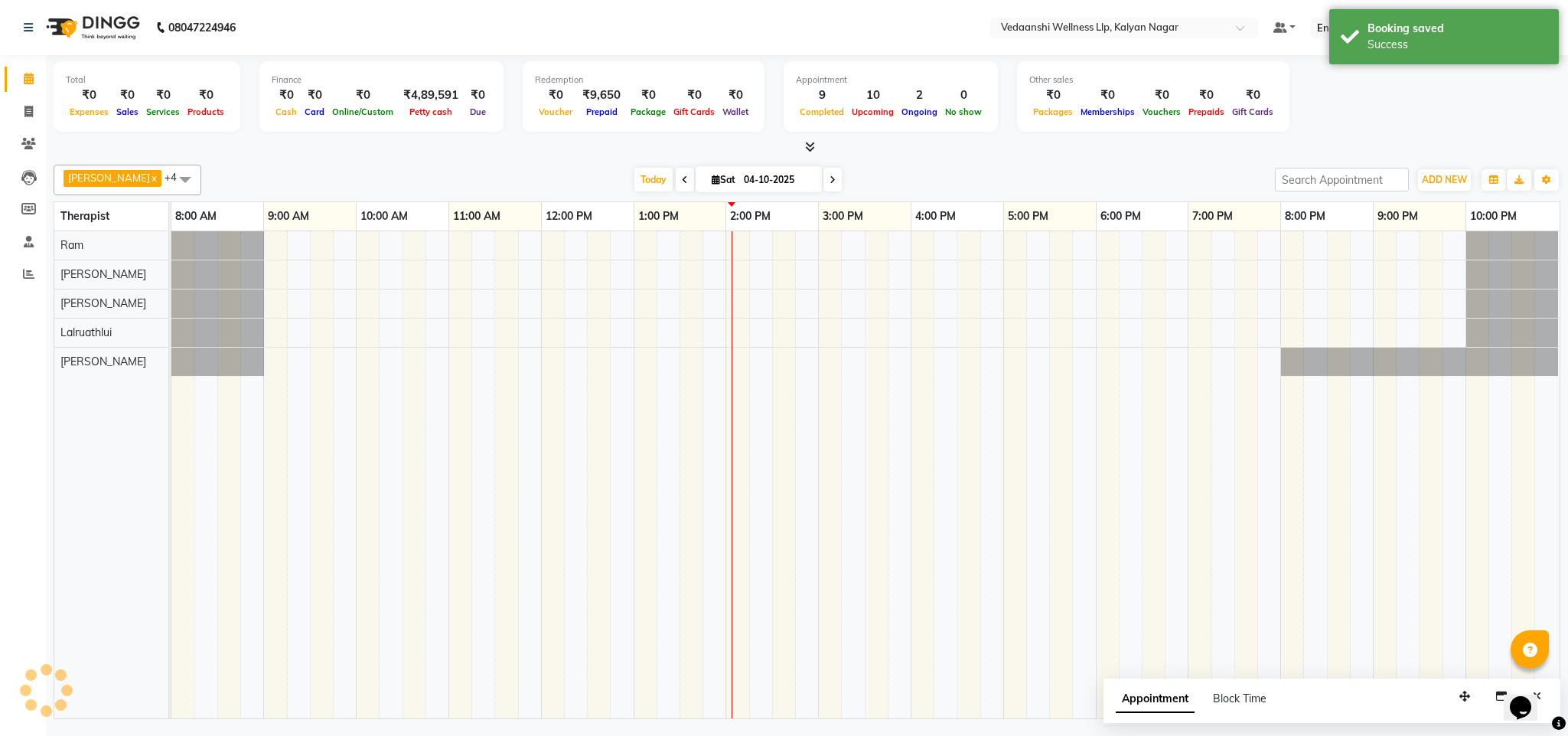
click at [1007, 177] on div "[DATE] [DATE]" at bounding box center [737, 180] width 1058 height 23
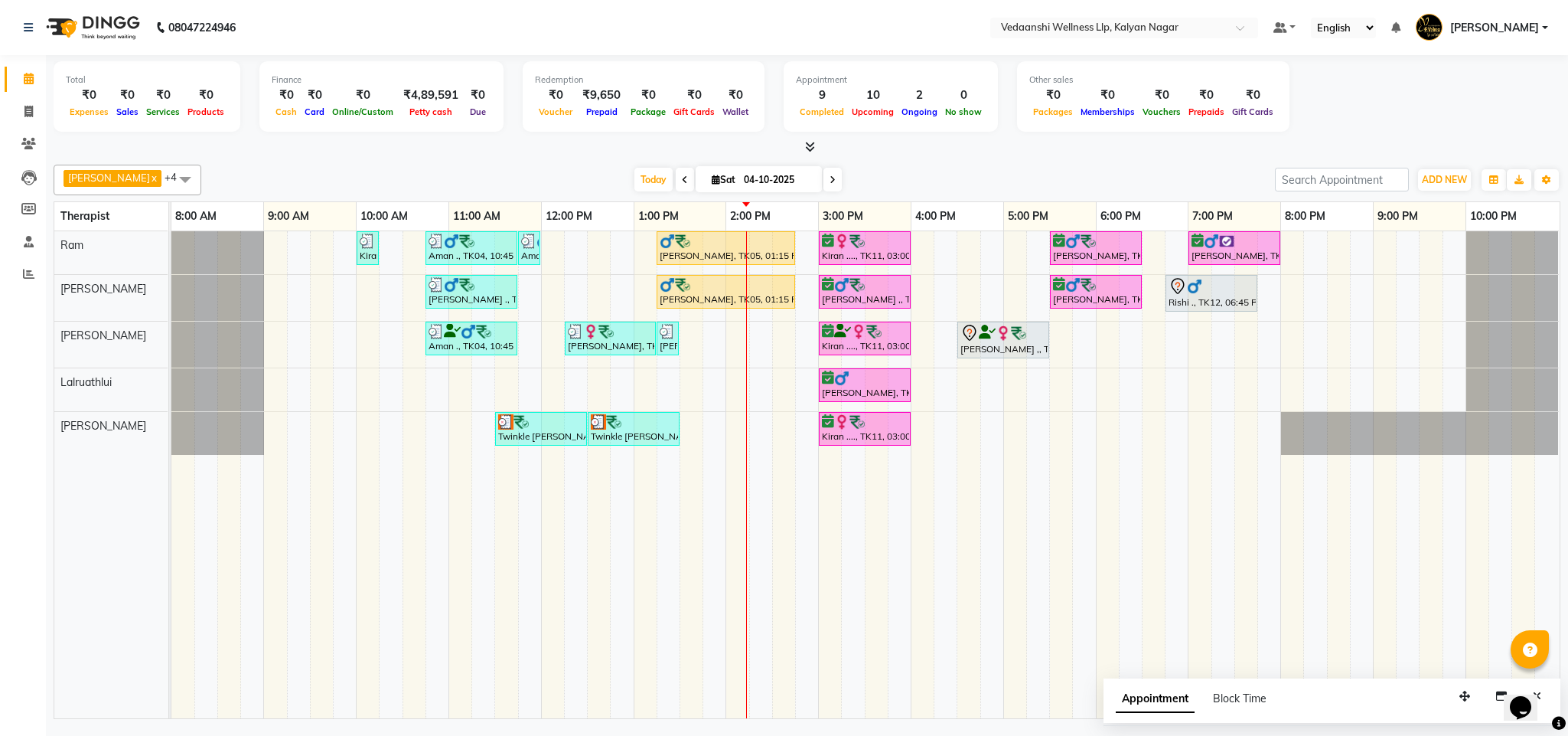
click at [830, 182] on icon at bounding box center [832, 180] width 6 height 9
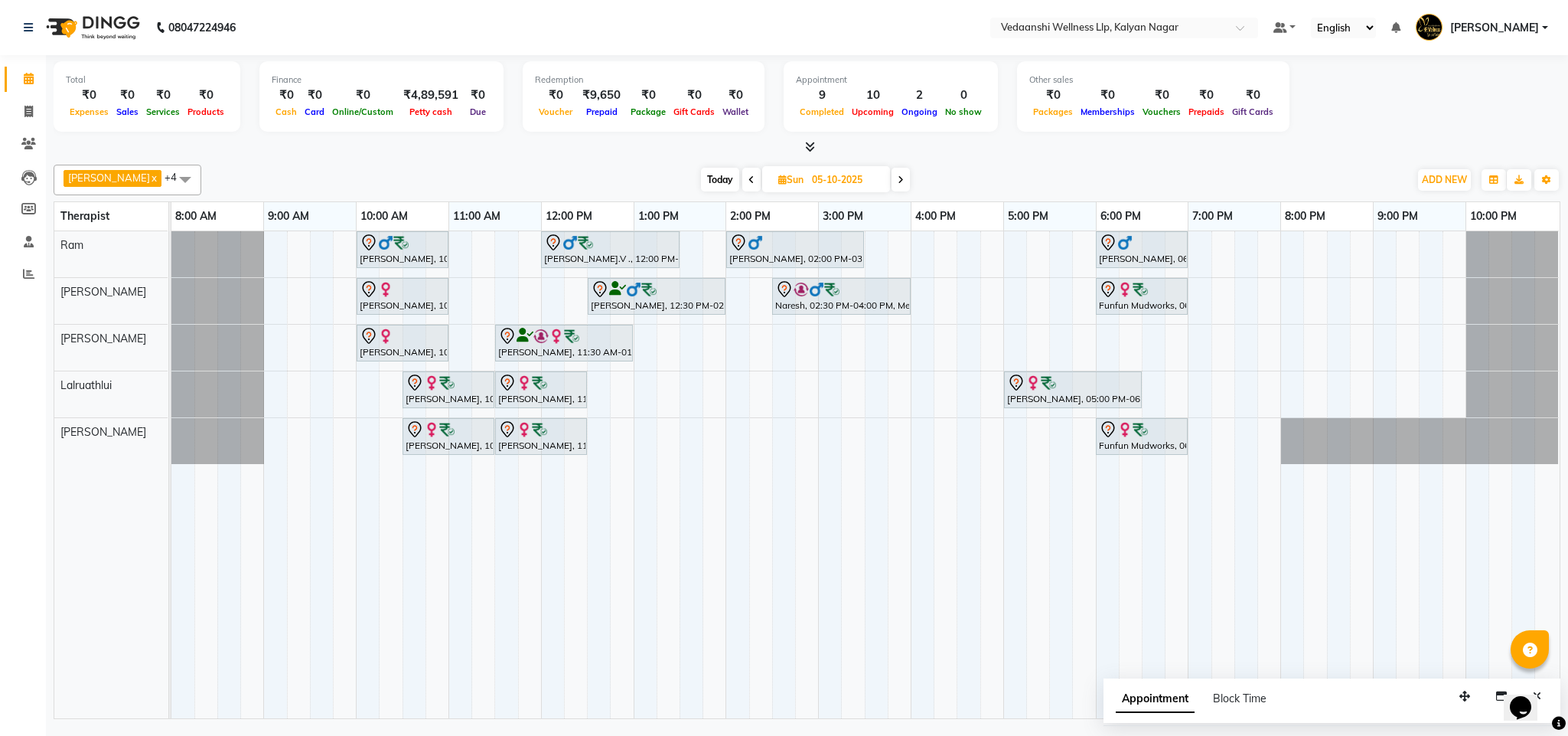
click at [701, 177] on span "Today" at bounding box center [720, 180] width 38 height 24
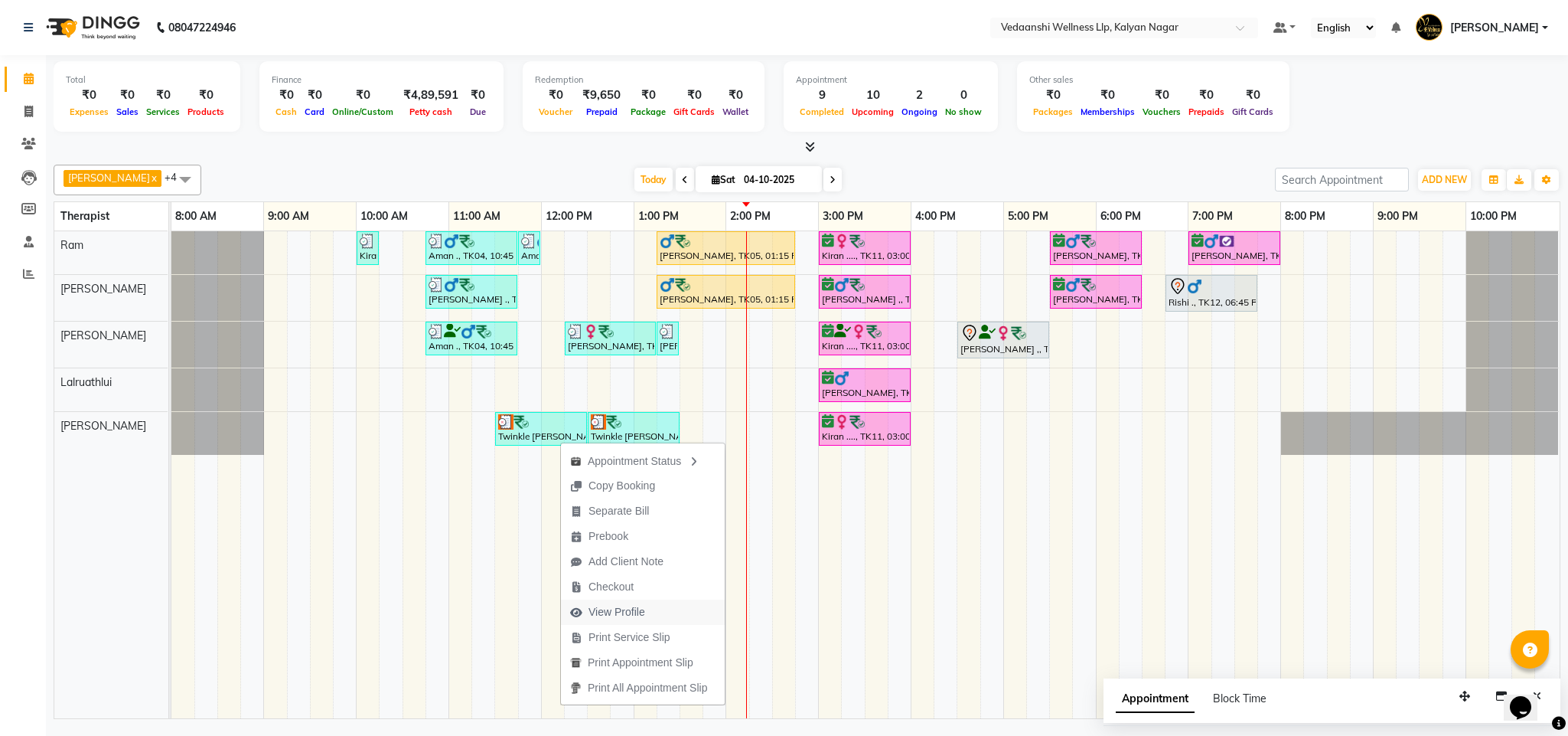
click at [617, 604] on span "View Profile" at bounding box center [617, 612] width 57 height 16
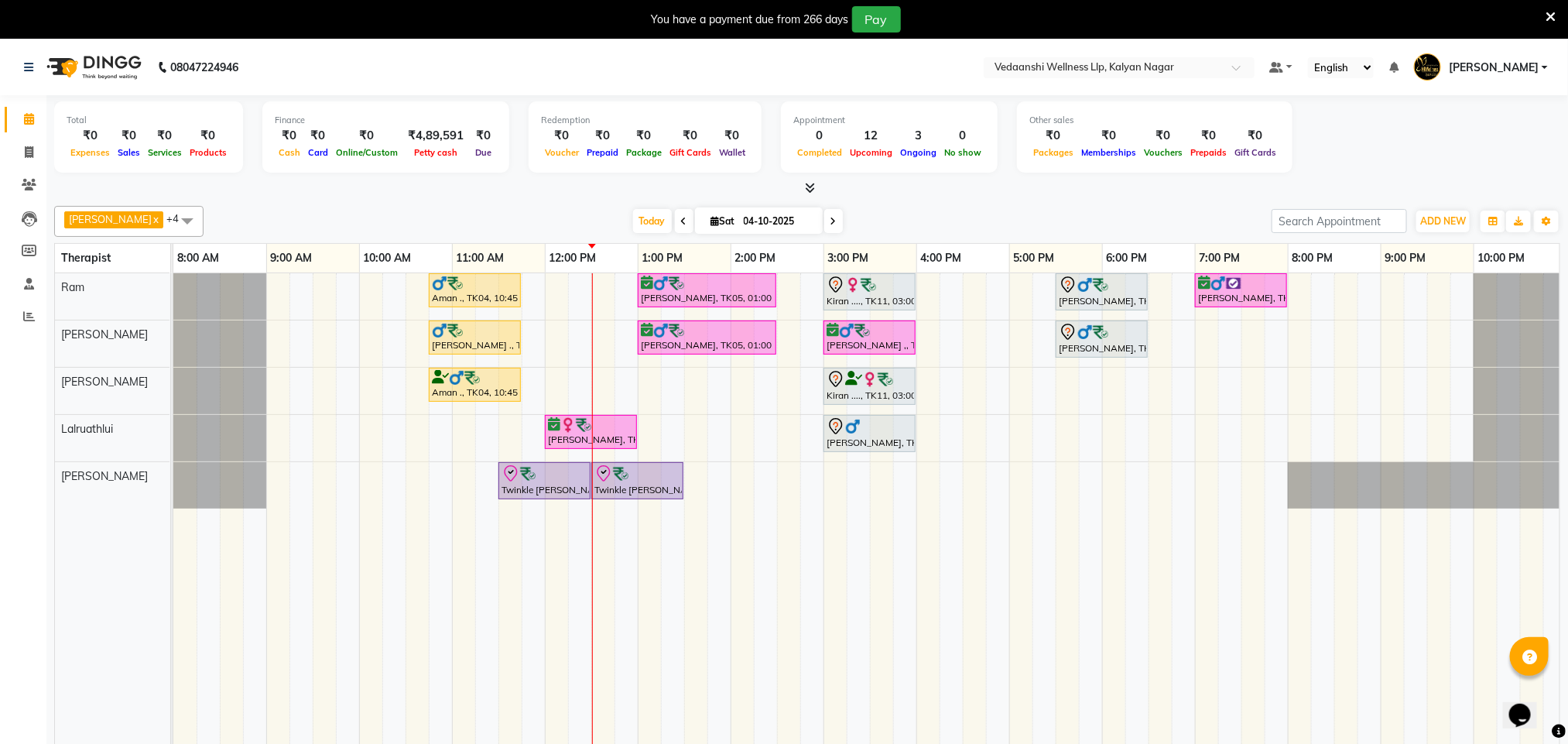
click at [1546, 16] on icon at bounding box center [1550, 17] width 10 height 14
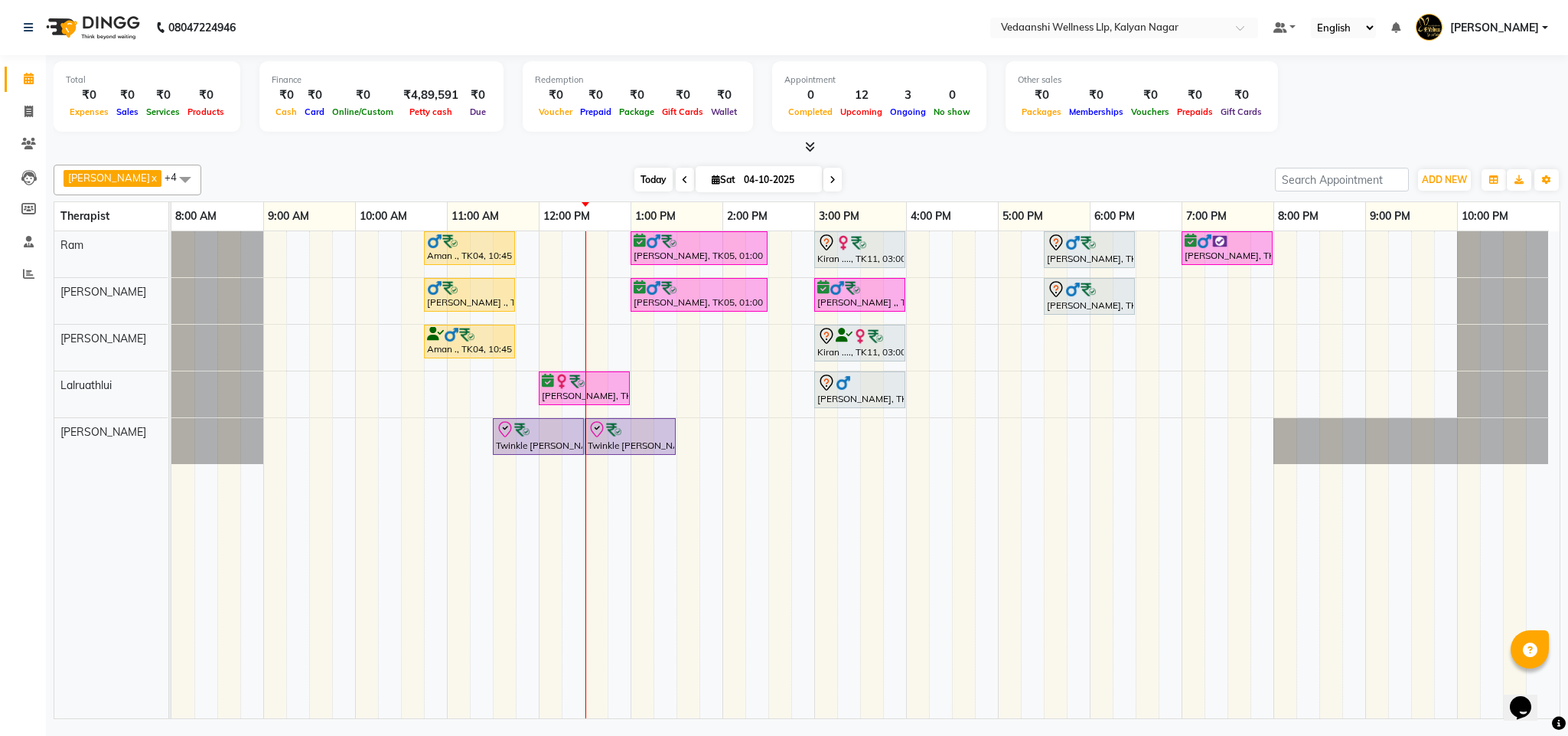
click at [638, 175] on span "Today" at bounding box center [653, 180] width 38 height 24
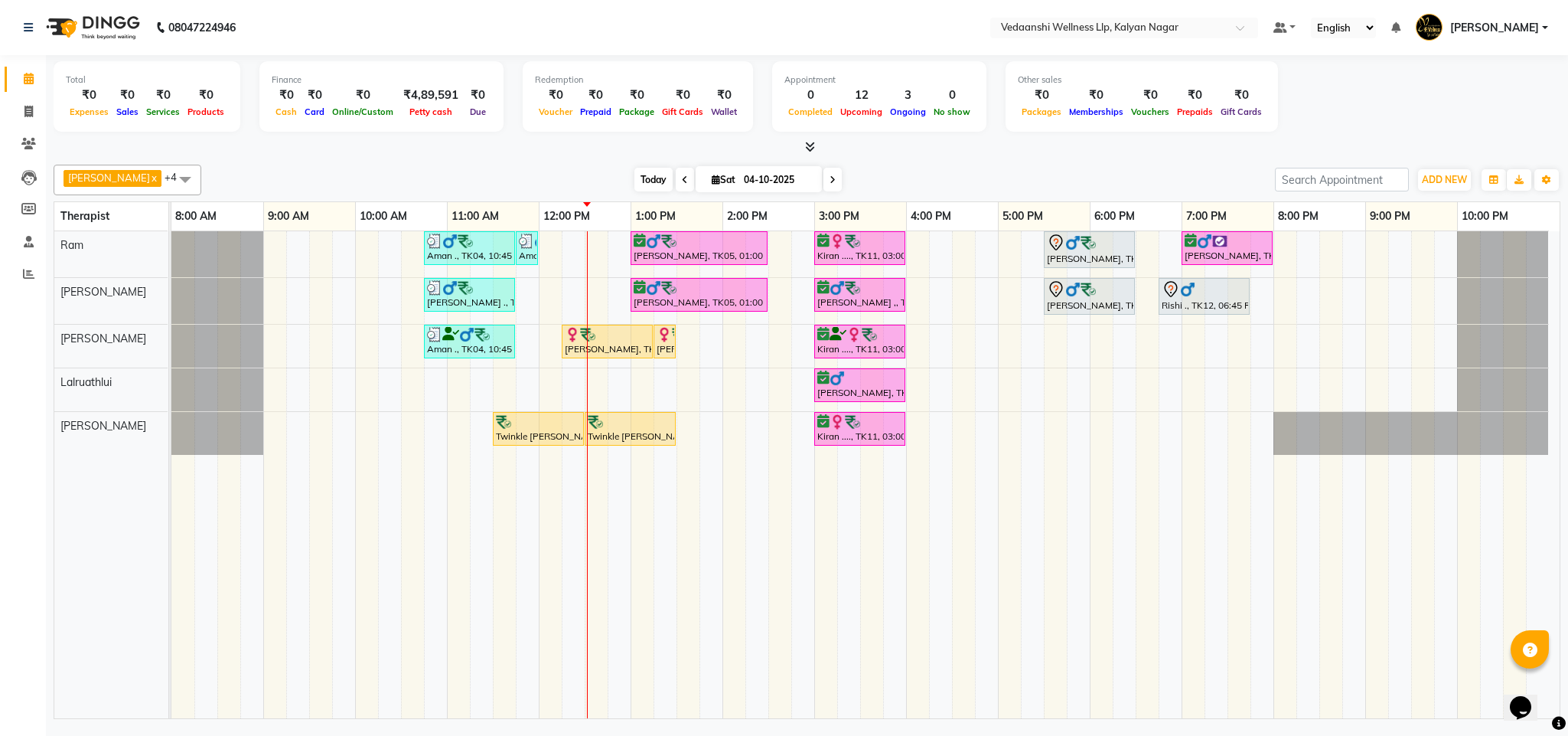
click at [634, 187] on span "Today" at bounding box center [653, 180] width 38 height 24
click at [33, 140] on icon at bounding box center [28, 143] width 14 height 12
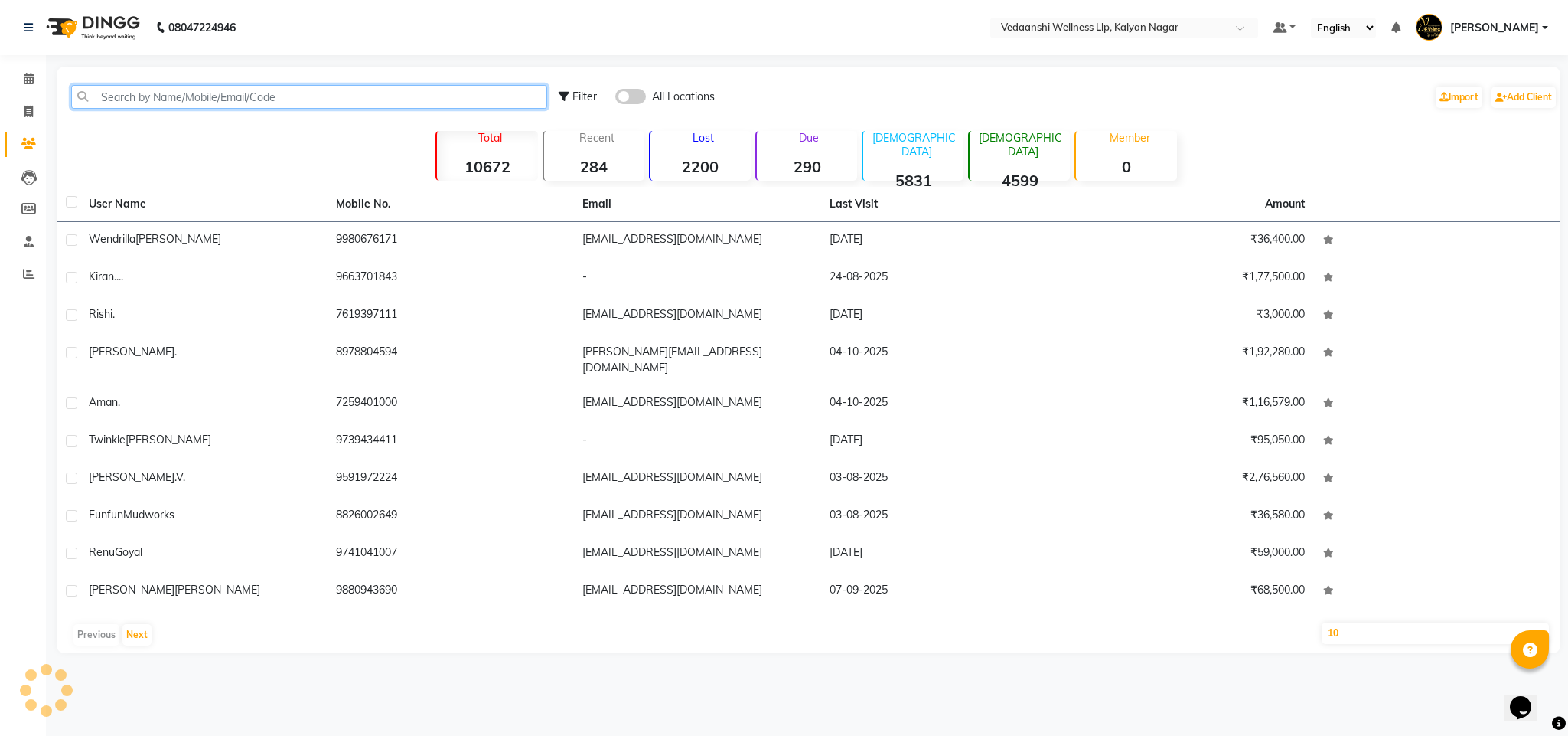
click at [172, 92] on input "text" at bounding box center [309, 97] width 476 height 24
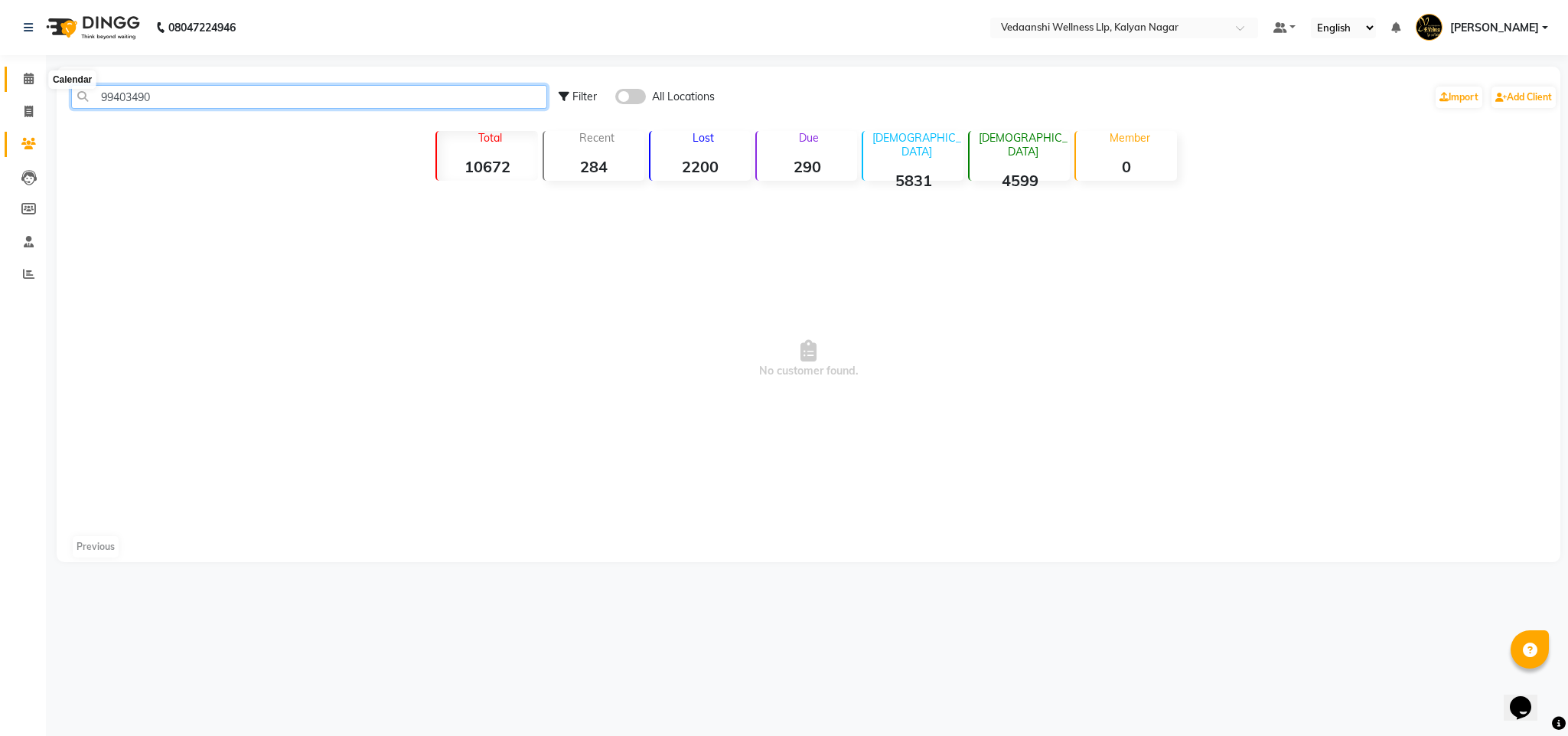
type input "99403490"
click at [28, 85] on span at bounding box center [28, 79] width 27 height 18
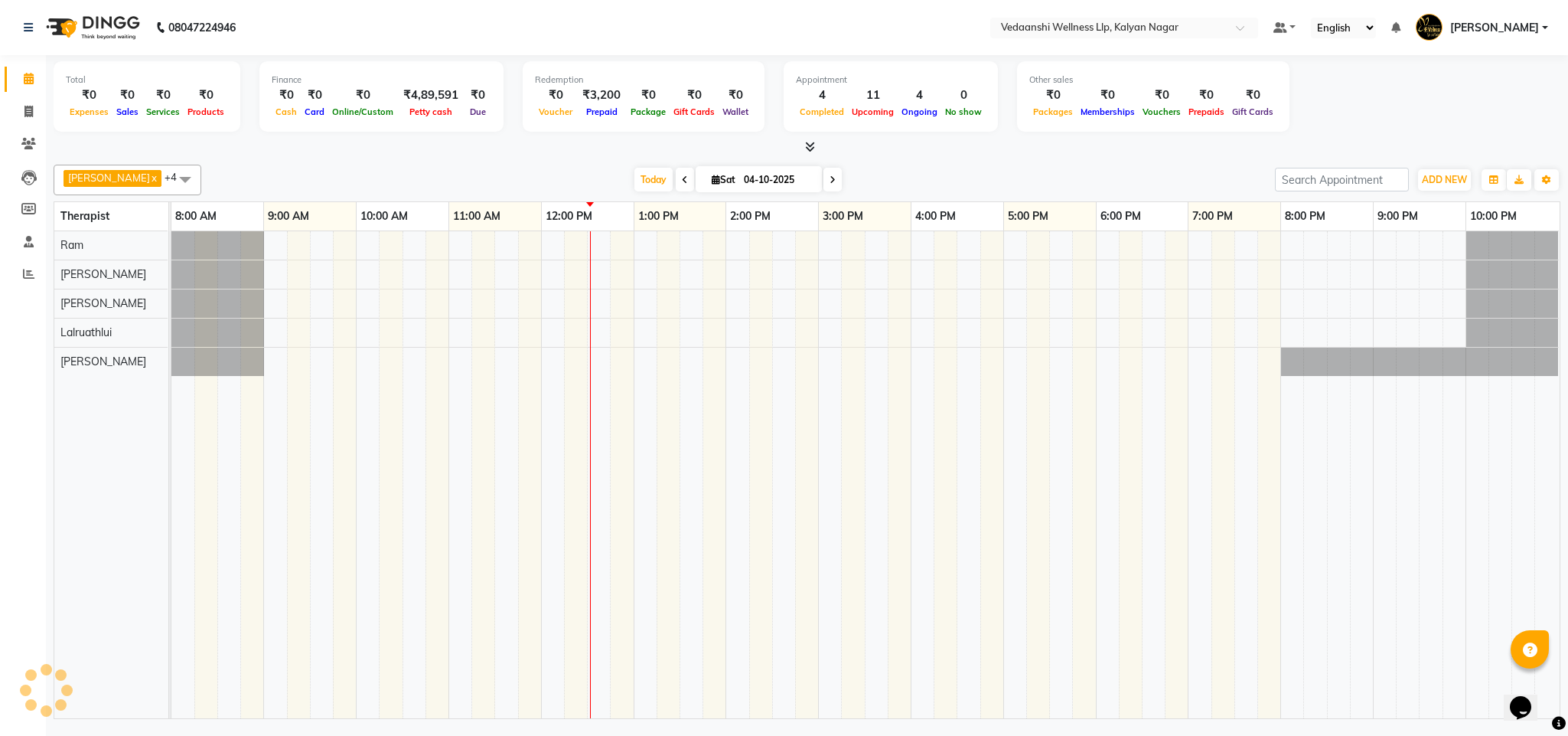
click at [910, 170] on div "[DATE] [DATE]" at bounding box center [737, 180] width 1058 height 23
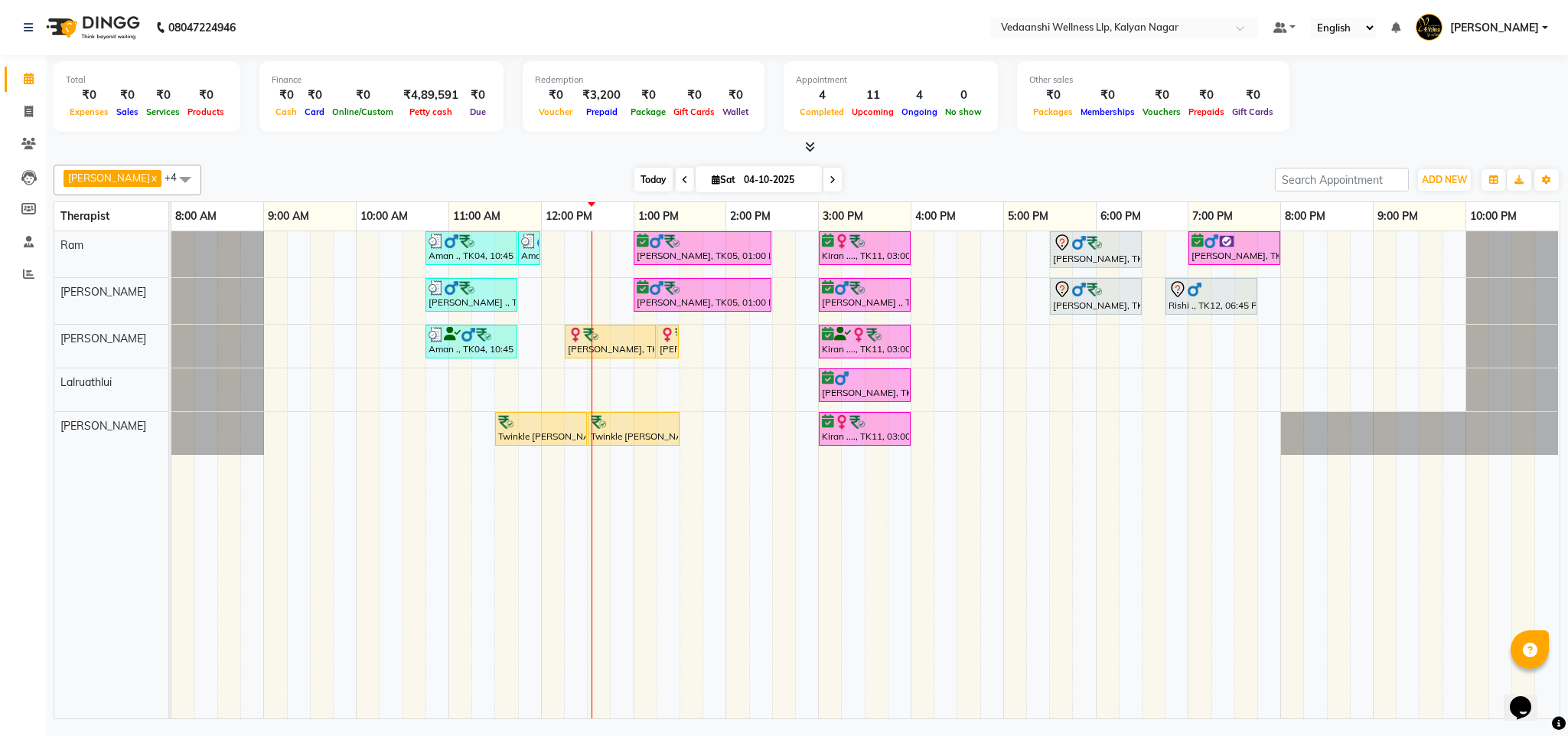
click at [634, 186] on span "Today" at bounding box center [653, 180] width 38 height 24
click at [642, 181] on span "Today" at bounding box center [653, 180] width 38 height 24
click at [967, 340] on div "Aman ., TK04, 10:45 AM-11:45 AM, Member Plan 60 Min Aman ., TK04, 11:45 AM-11:5…" at bounding box center [865, 475] width 1388 height 487
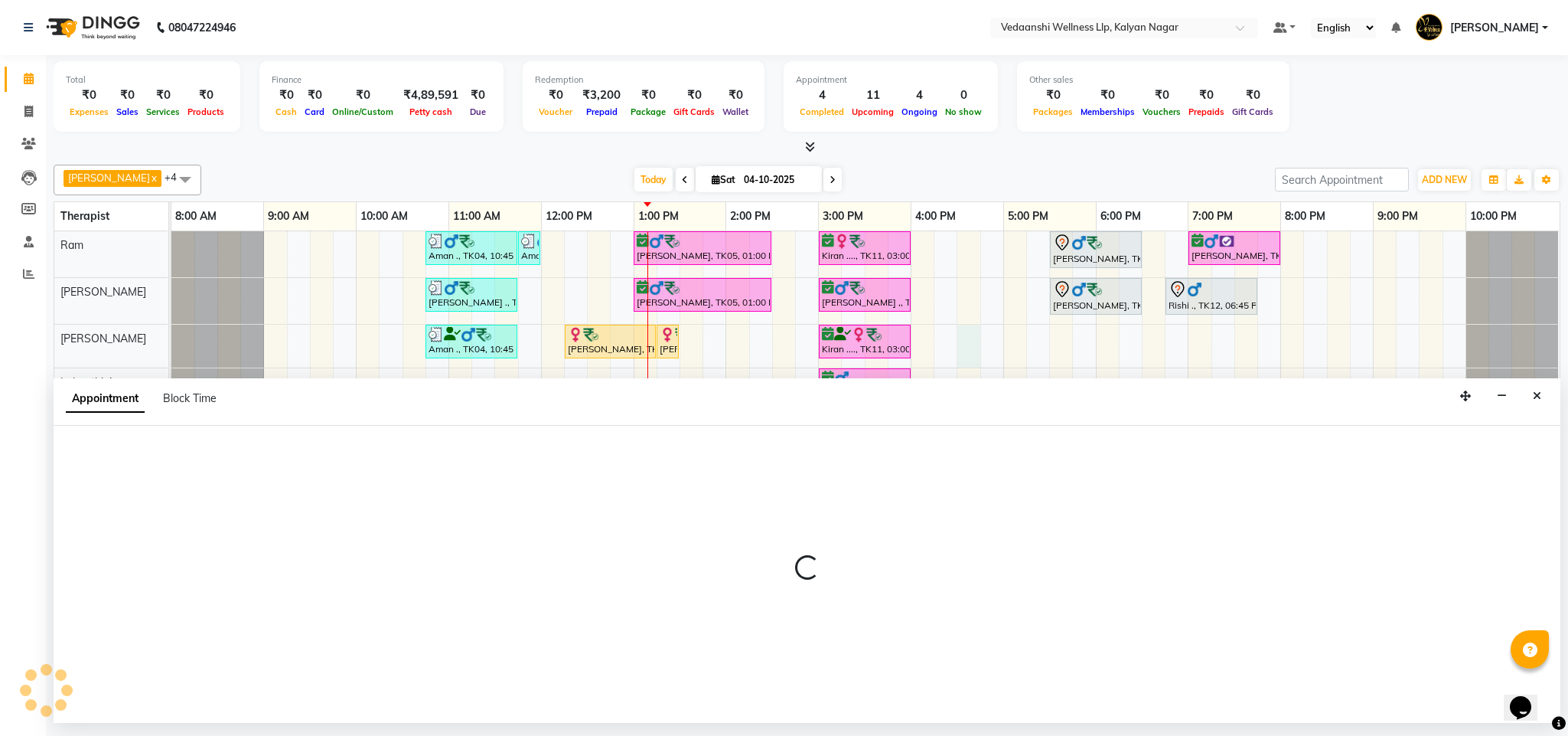
select select "67322"
select select "990"
select select "tentative"
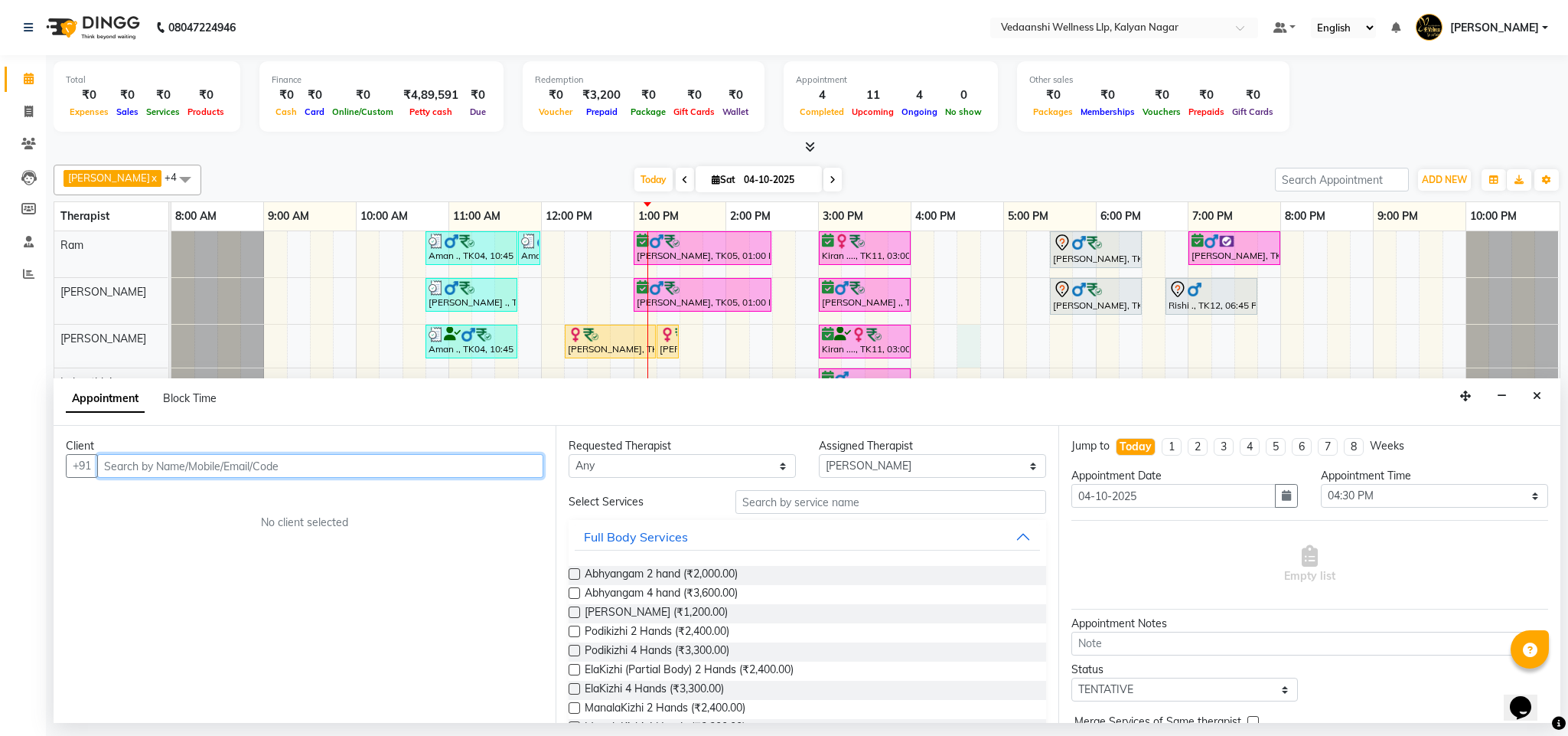
click at [319, 471] on input "text" at bounding box center [320, 466] width 446 height 24
paste input "9845140181"
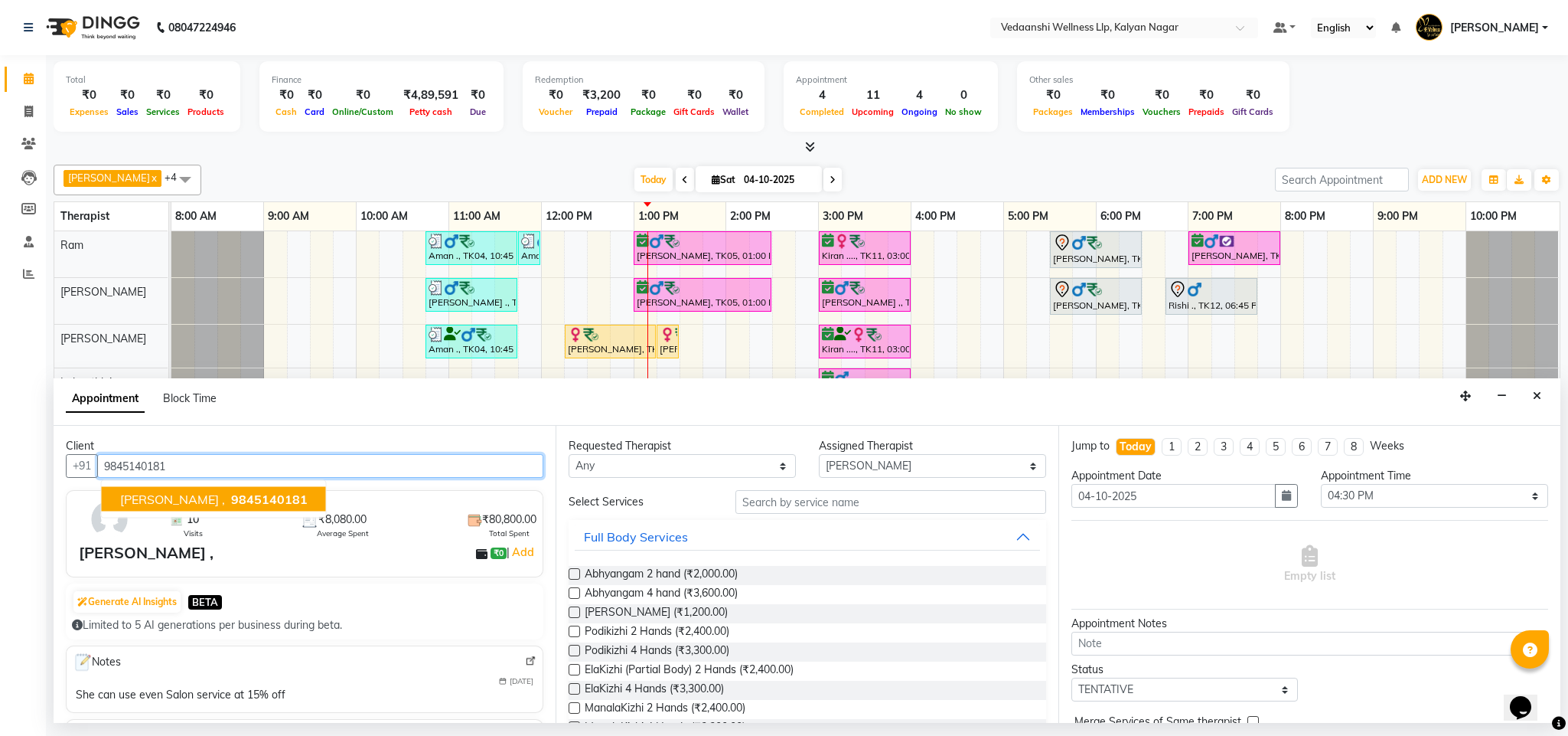
click at [231, 493] on span "9845140181" at bounding box center [269, 499] width 76 height 15
type input "9845140181"
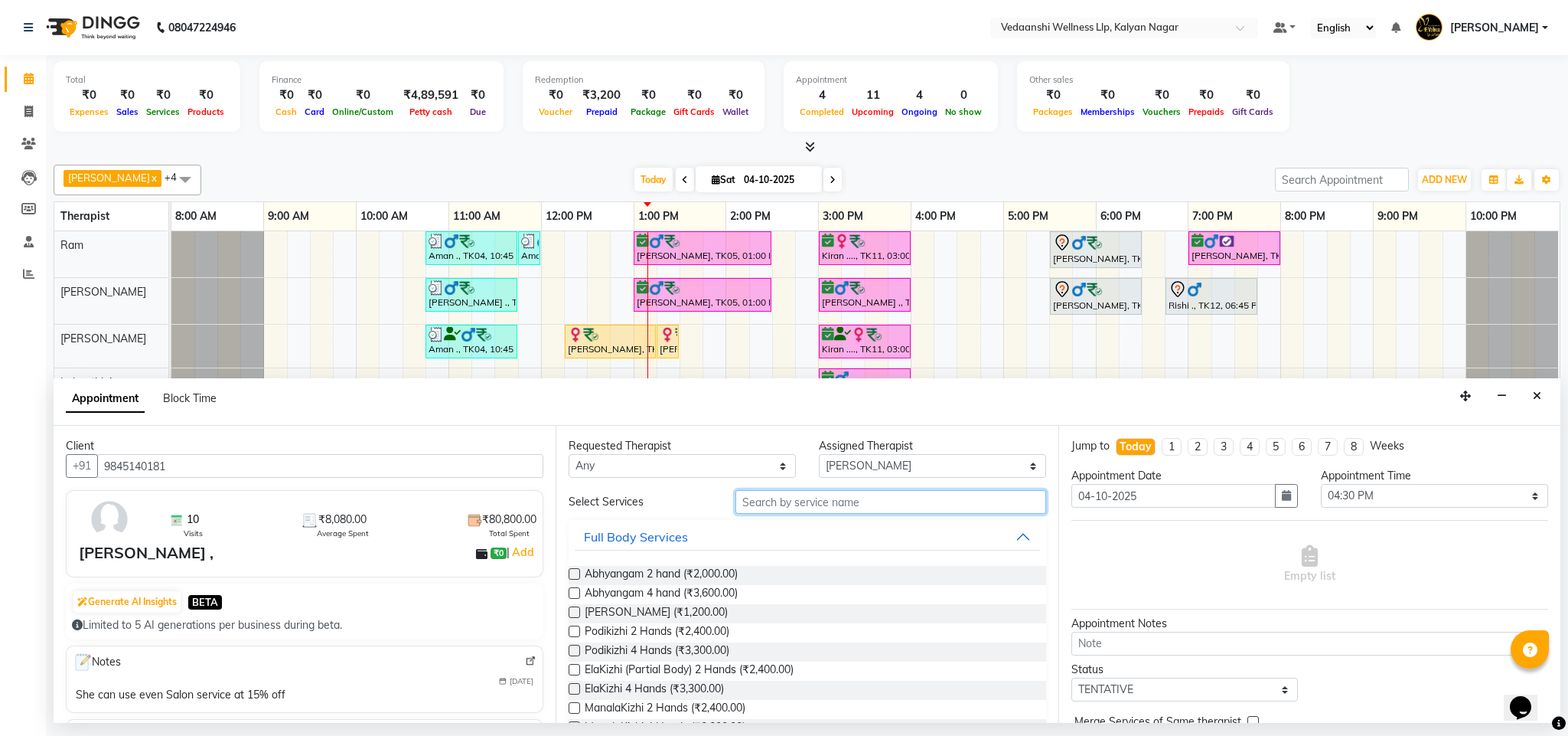
click at [771, 493] on input "text" at bounding box center [891, 501] width 311 height 24
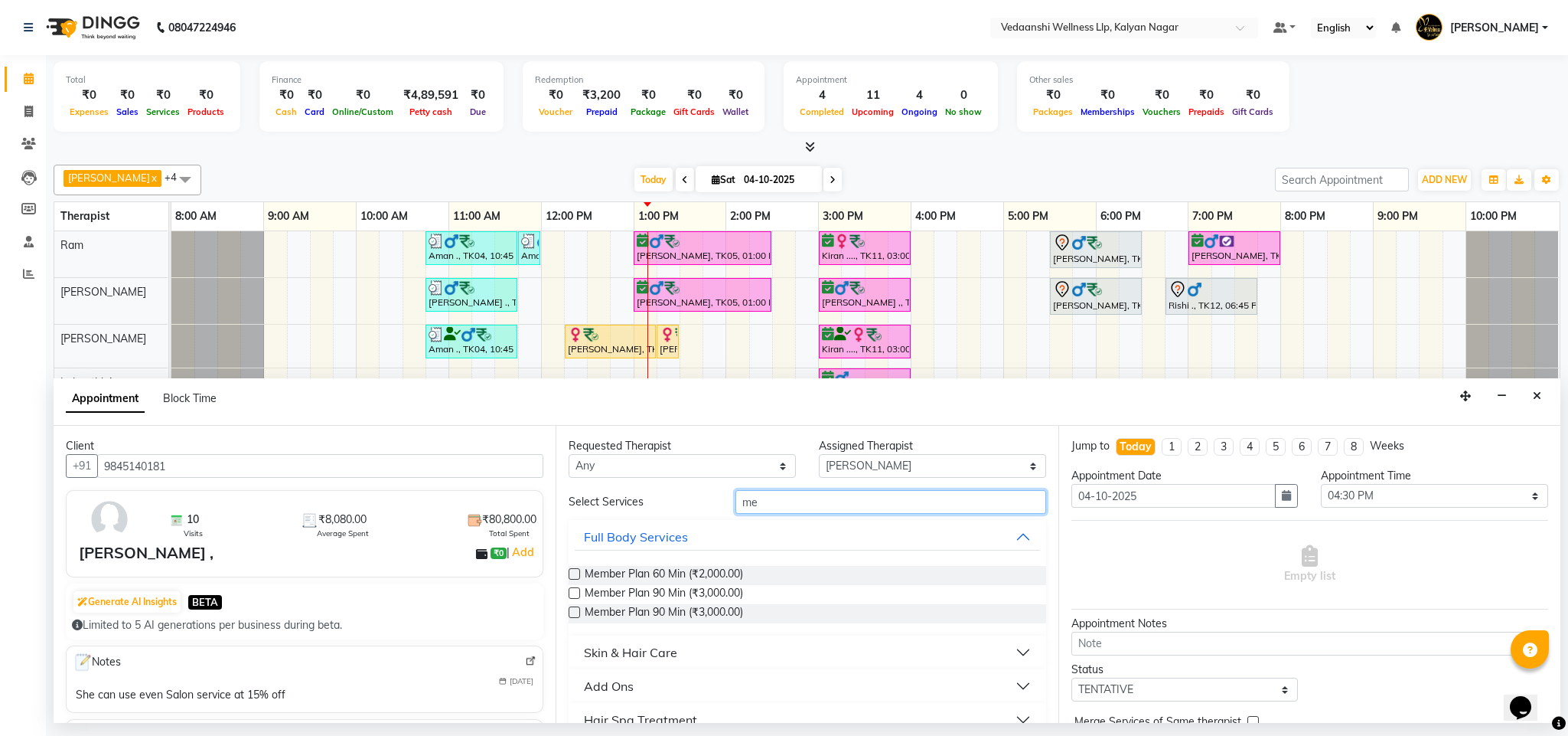
click at [739, 500] on input "me" at bounding box center [891, 501] width 311 height 24
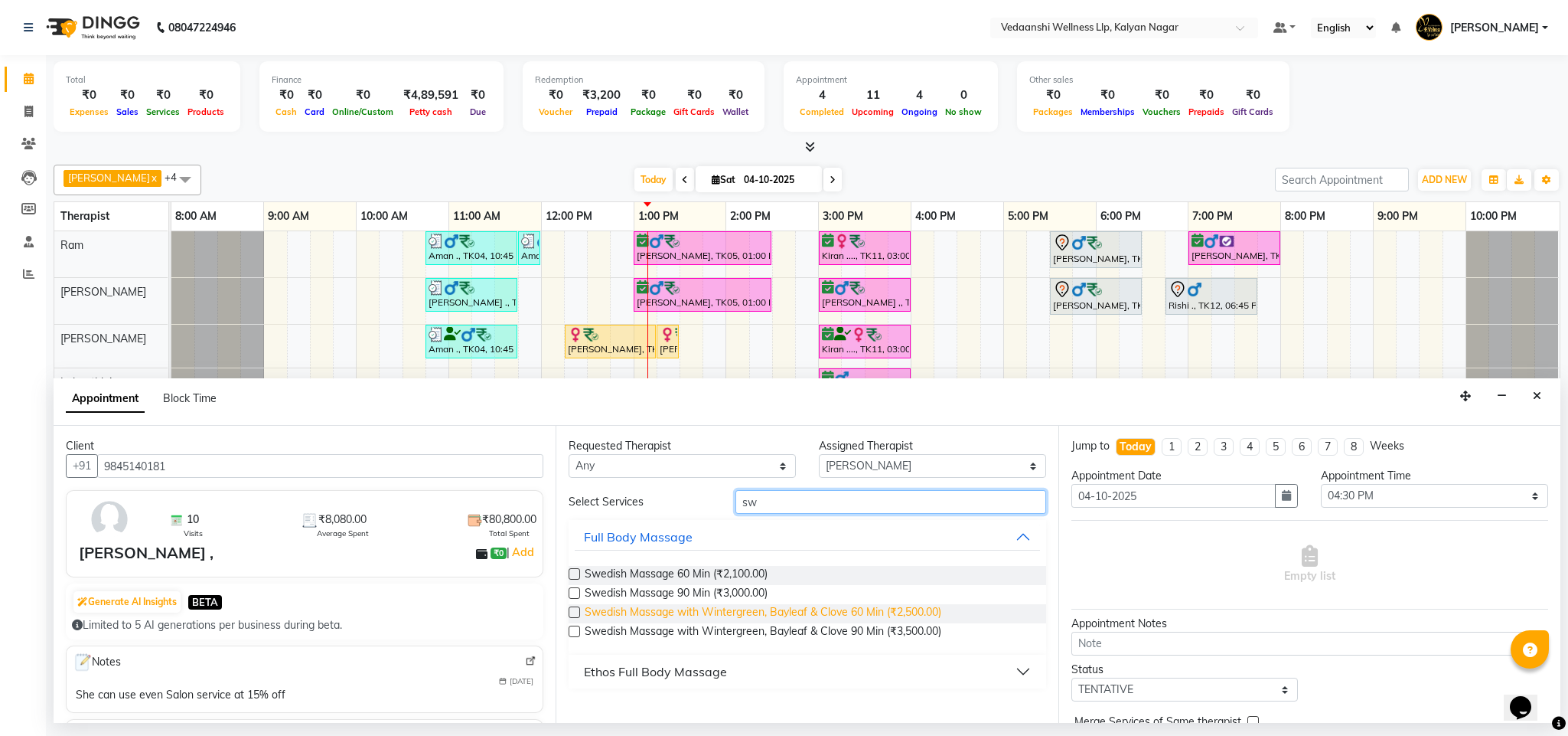
type input "sw"
click at [850, 609] on span "Swedish Massage with Wintergreen, Bayleaf & Clove 60 Min (₹2,500.00)" at bounding box center [762, 613] width 356 height 20
checkbox input "false"
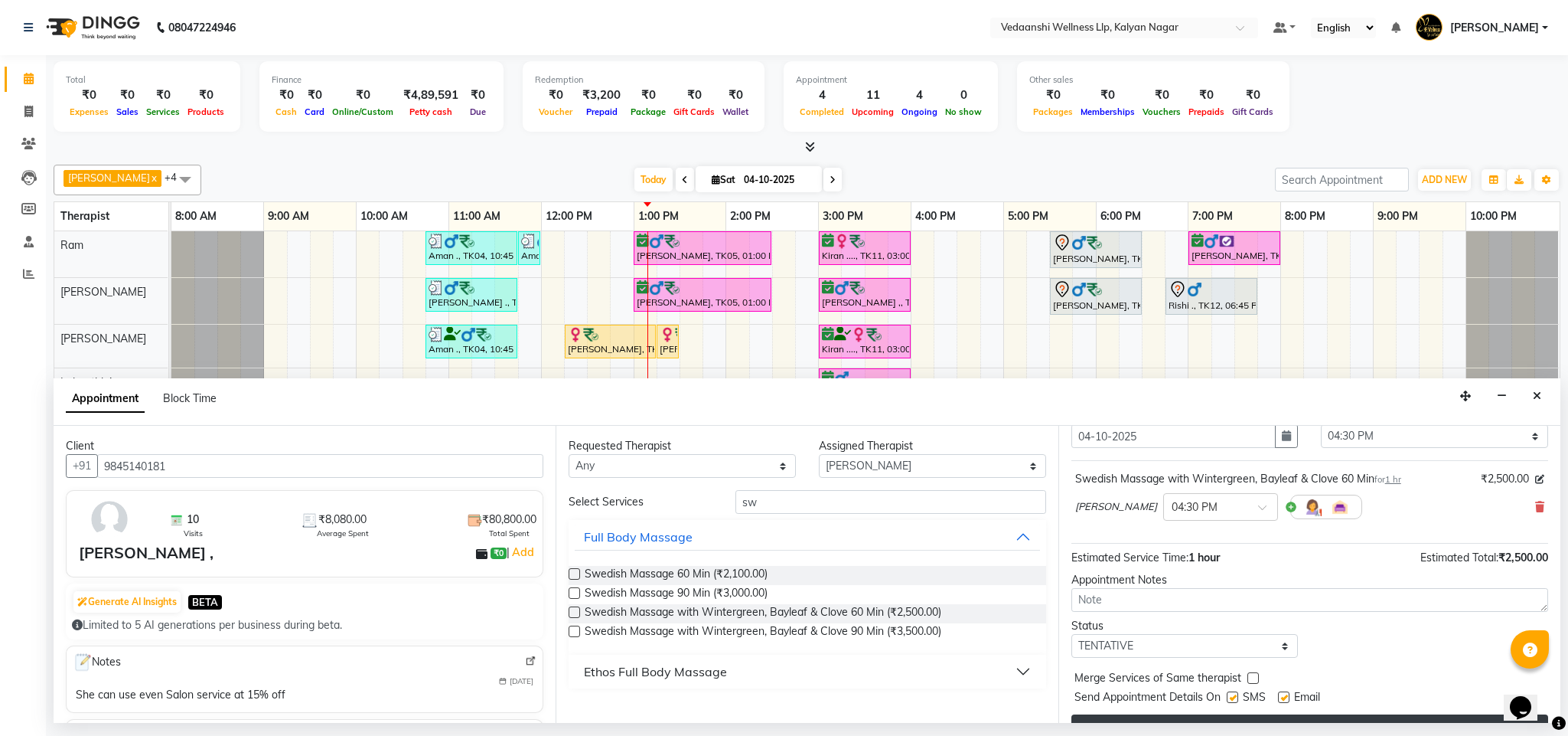
scroll to position [94, 0]
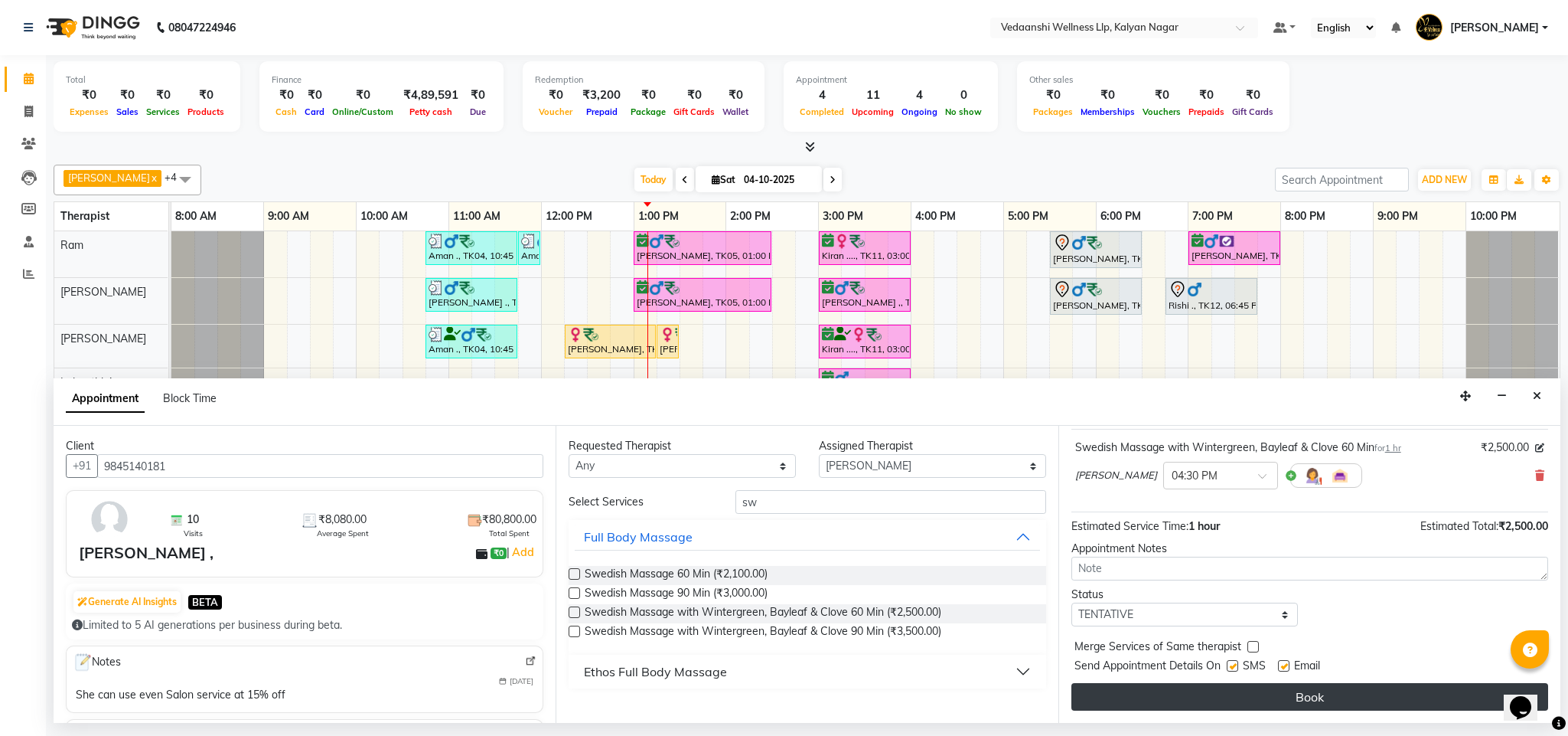
click at [1184, 686] on button "Book" at bounding box center [1309, 696] width 477 height 28
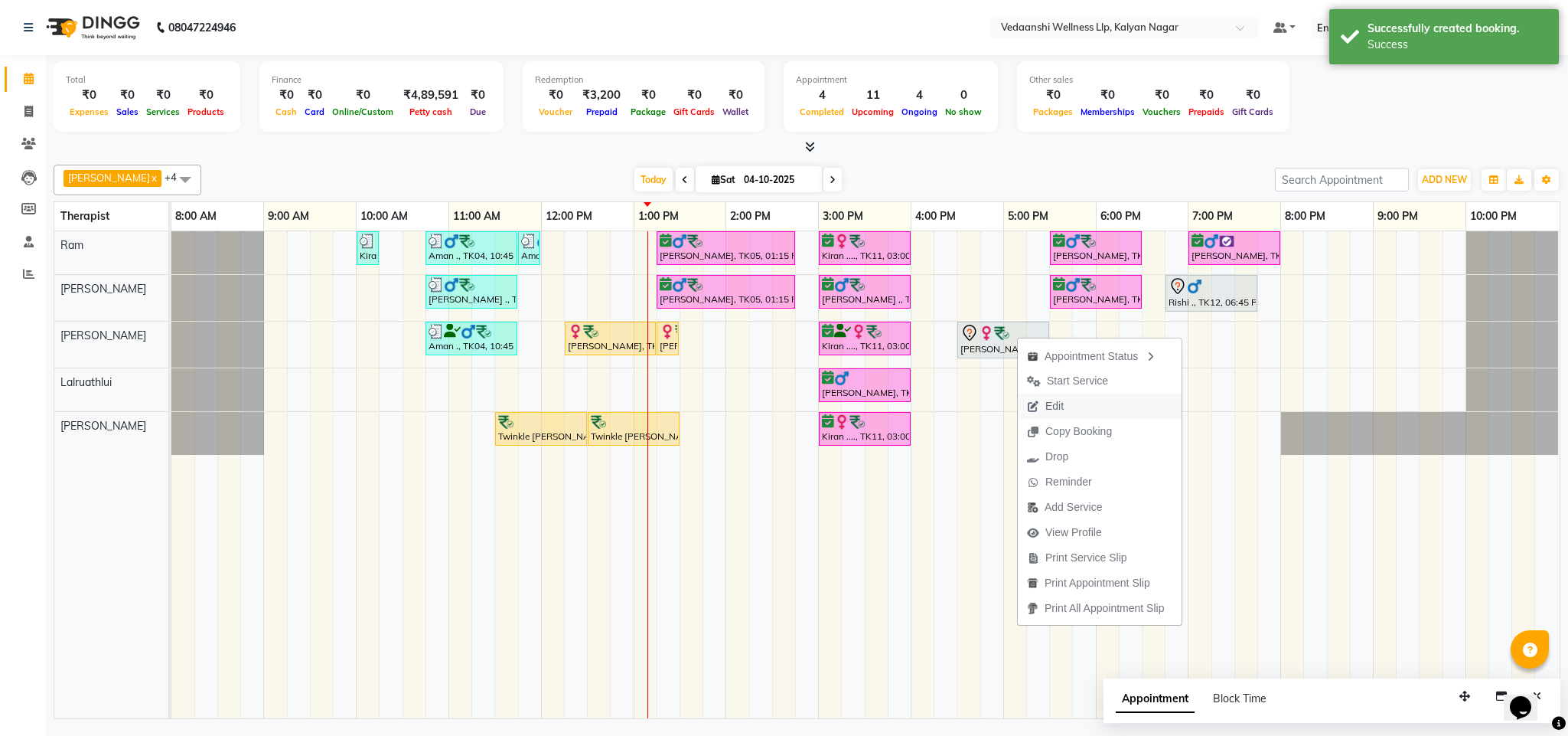
click at [1045, 396] on span "Edit" at bounding box center [1045, 406] width 55 height 25
select select "tentative"
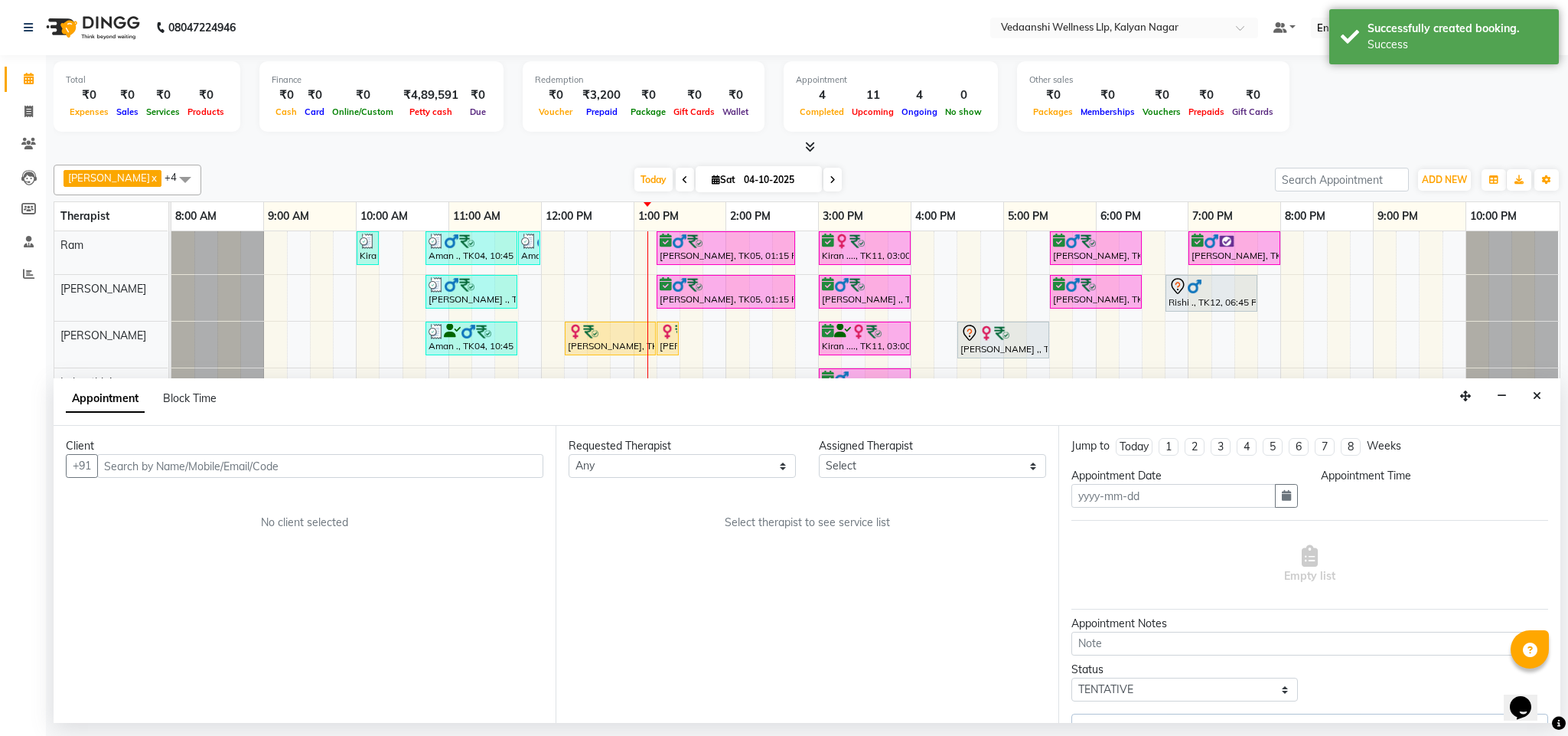
type input "04-10-2025"
select select "990"
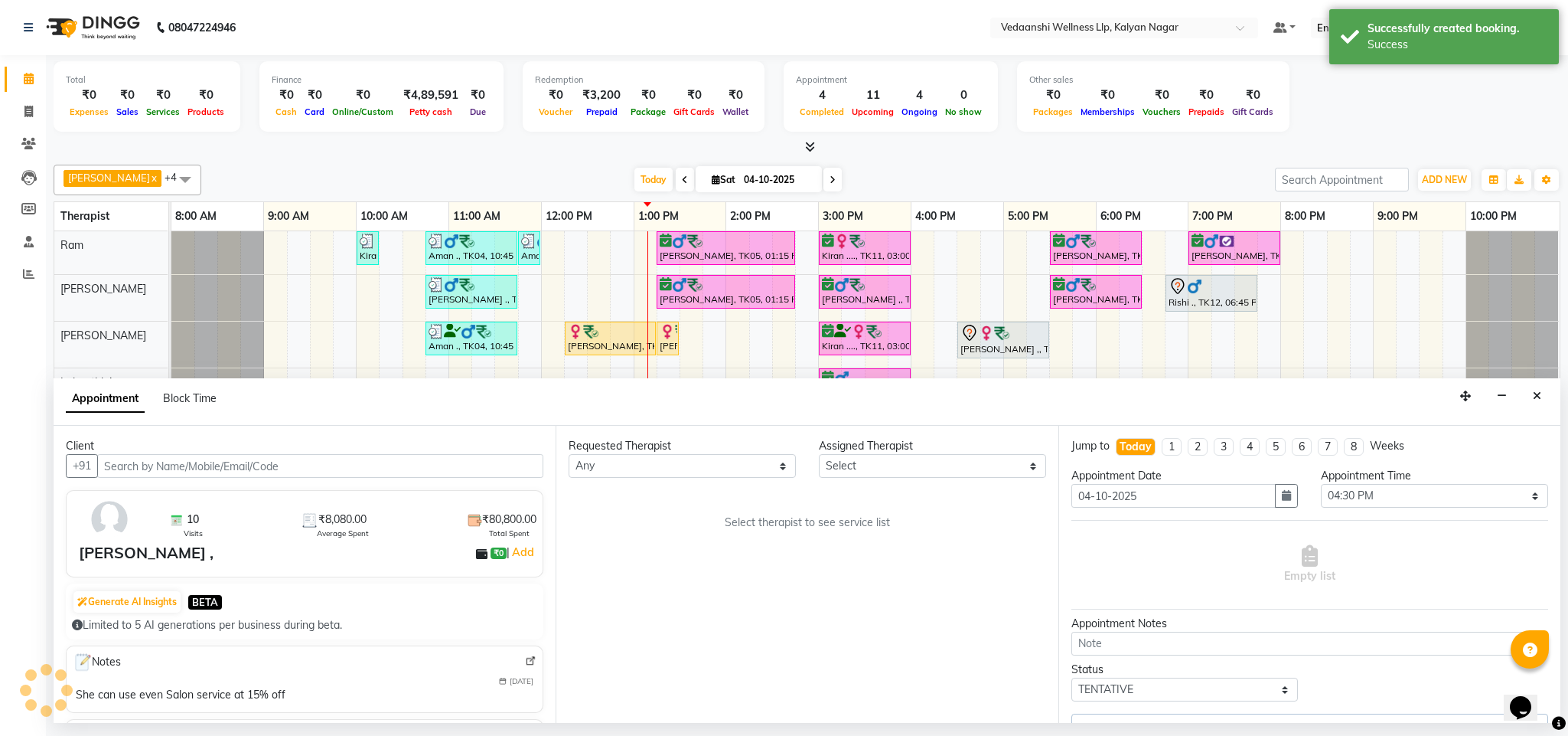
select select "67322"
select select "1336"
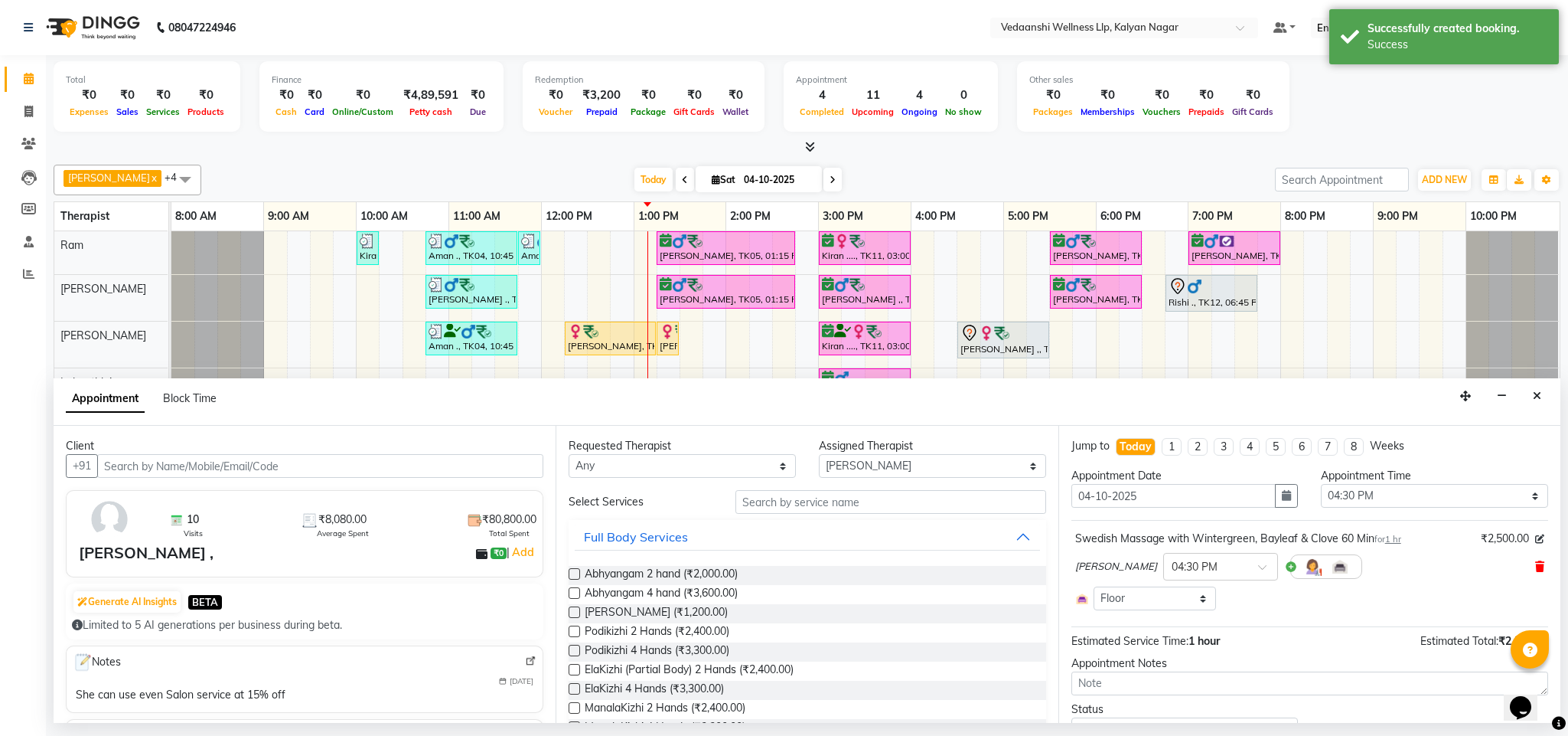
click at [1535, 568] on icon at bounding box center [1540, 566] width 9 height 11
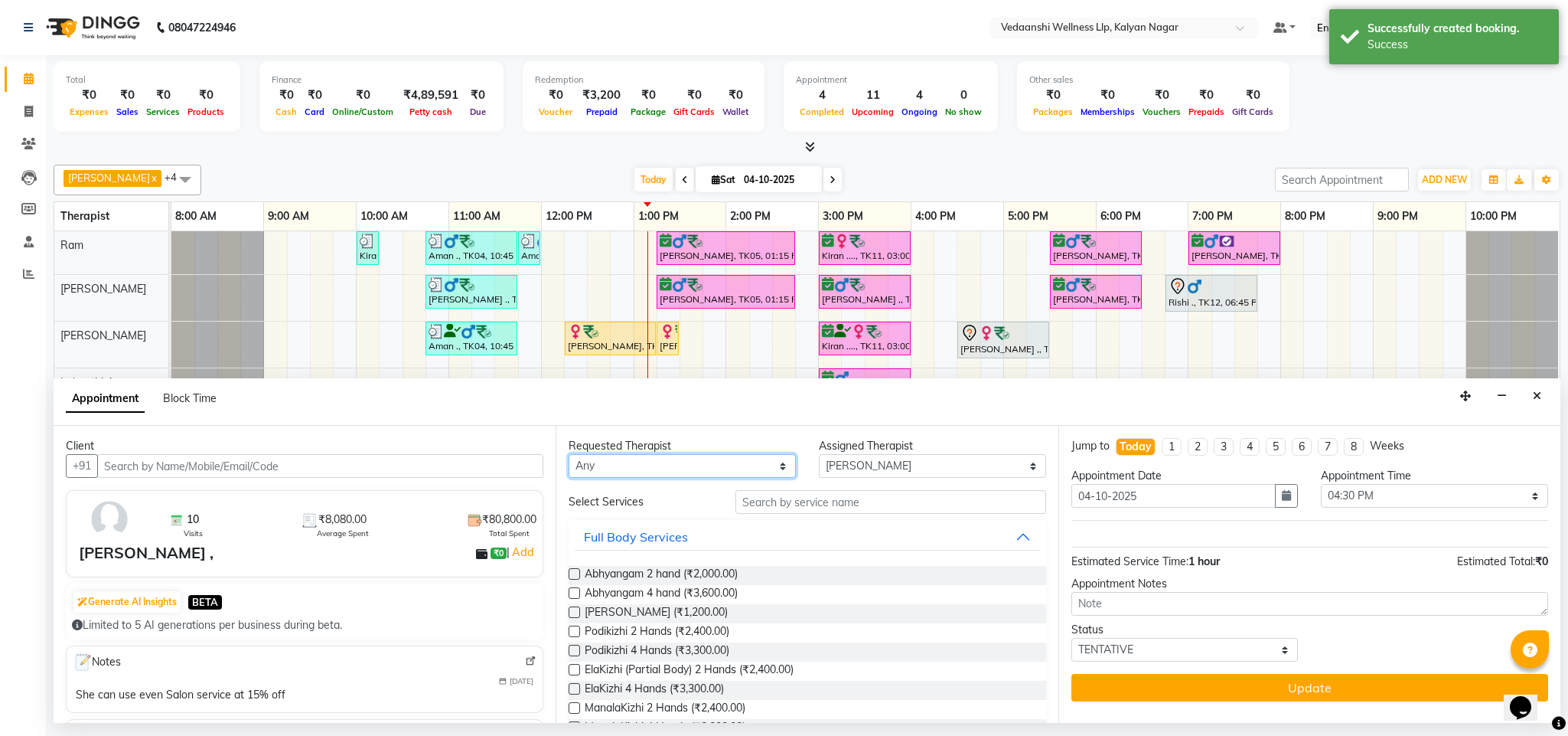
drag, startPoint x: 703, startPoint y: 465, endPoint x: 704, endPoint y: 476, distance: 11.0
click at [703, 465] on select "Any [PERSON_NAME] [PERSON_NAME] Zoramsangi Lalruathlui [PERSON_NAME]" at bounding box center [682, 466] width 227 height 24
select select "67322"
click at [569, 455] on select "Any [PERSON_NAME] [PERSON_NAME] Zoramsangi Lalruathlui [PERSON_NAME]" at bounding box center [682, 466] width 227 height 24
click at [791, 508] on input "text" at bounding box center [891, 501] width 311 height 24
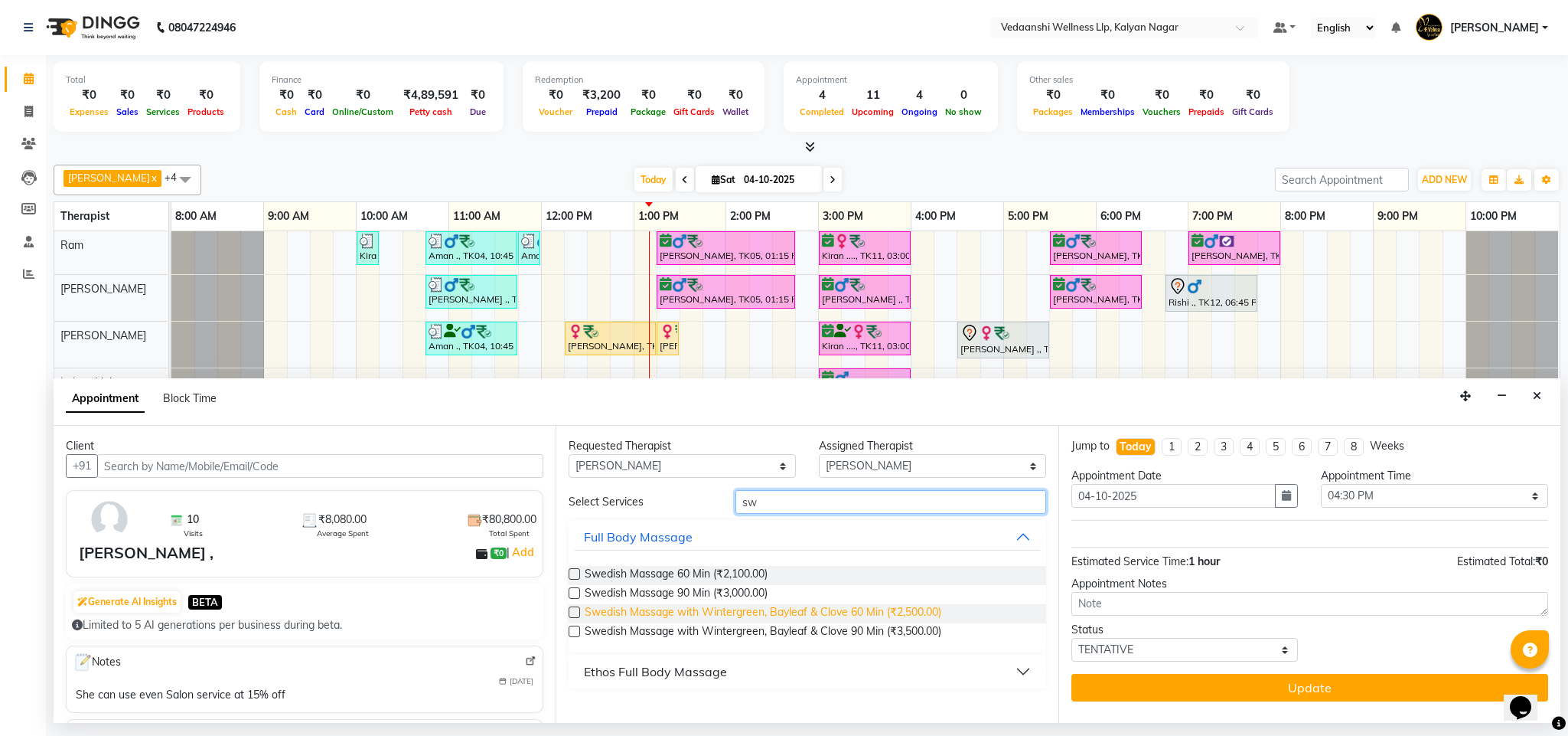
type input "sw"
click at [846, 609] on span "Swedish Massage with Wintergreen, Bayleaf & Clove 60 Min (₹2,500.00)" at bounding box center [762, 613] width 356 height 20
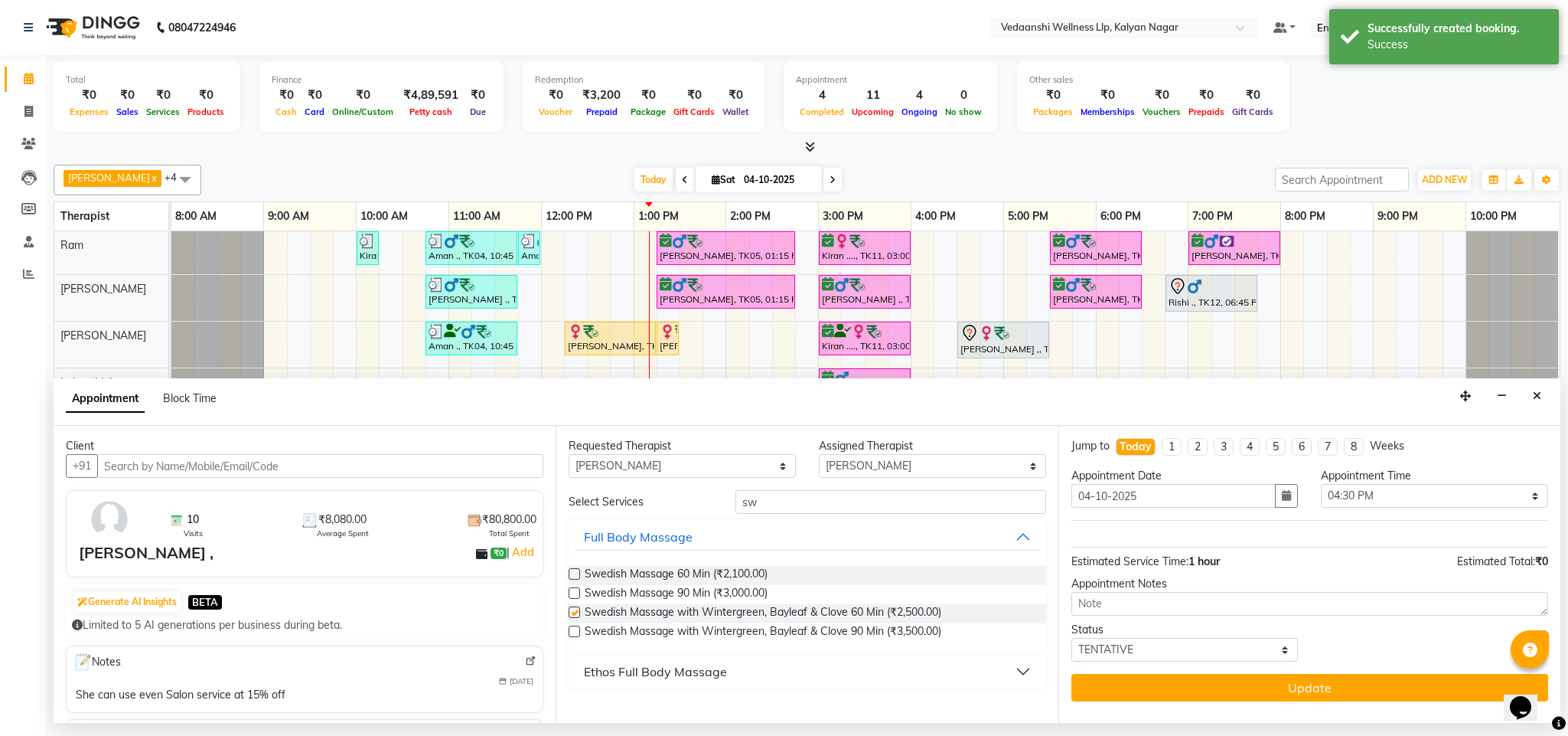
checkbox input "false"
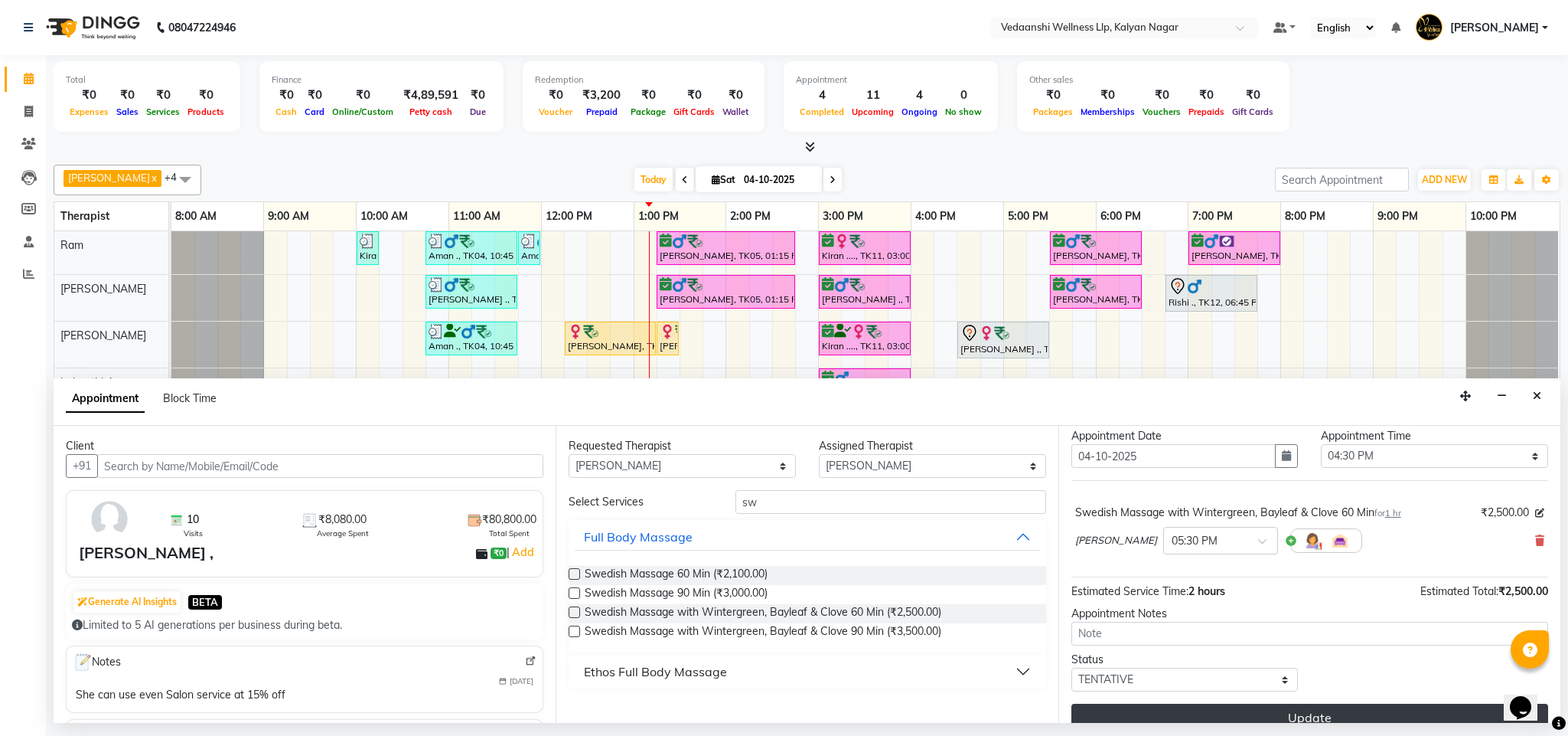
scroll to position [63, 0]
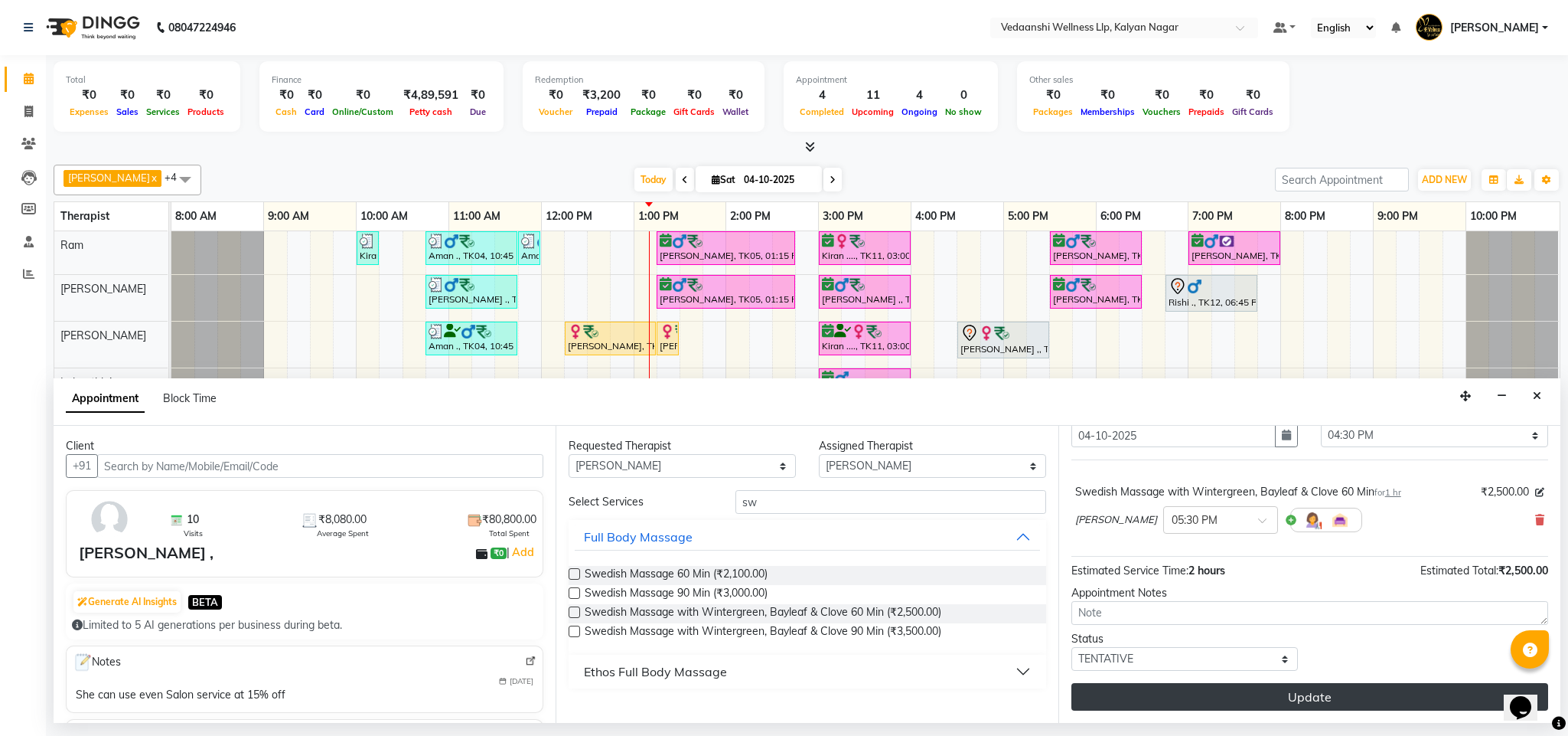
click at [1210, 693] on button "Update" at bounding box center [1309, 696] width 477 height 28
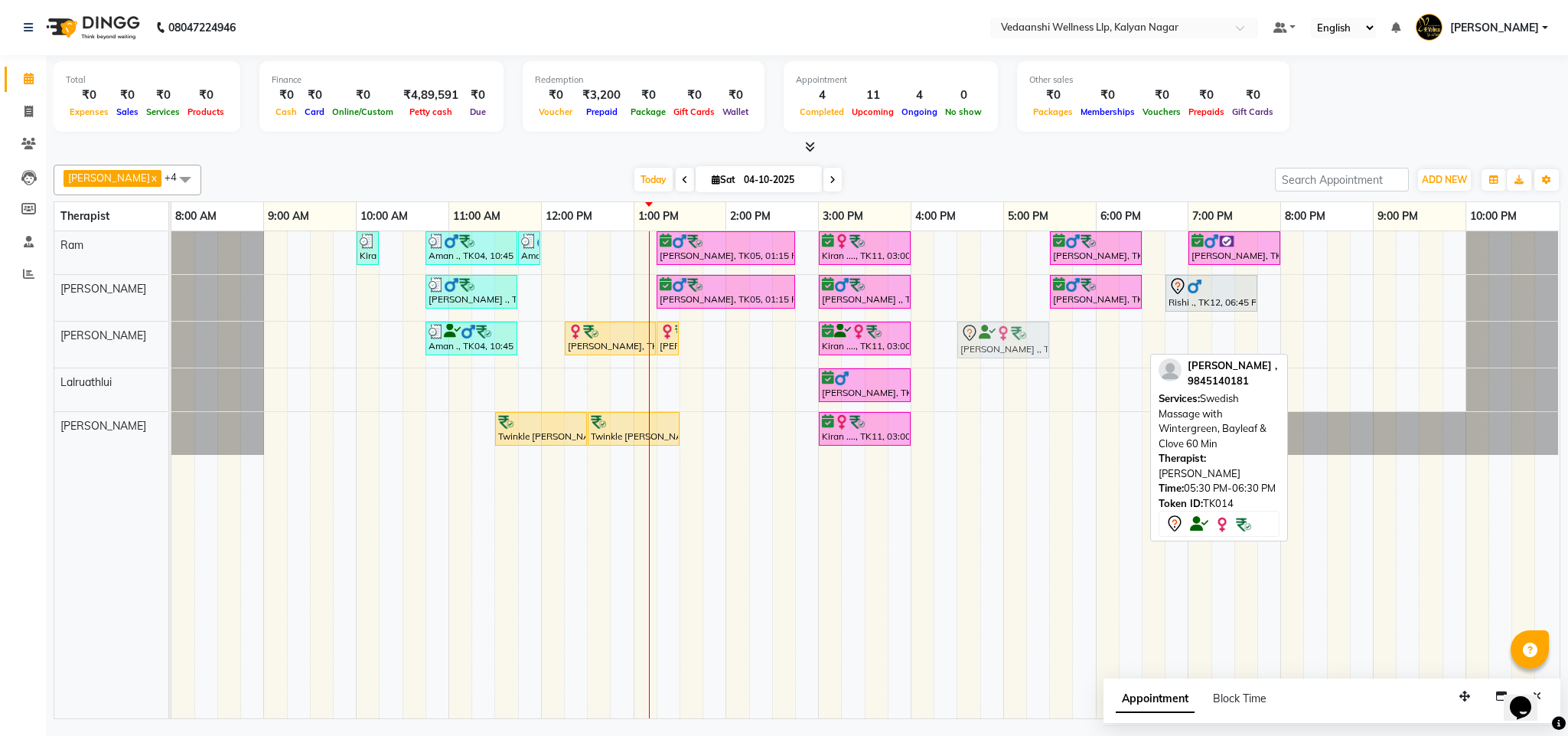
drag, startPoint x: 1109, startPoint y: 352, endPoint x: 1013, endPoint y: 333, distance: 97.9
click at [171, 345] on div "Aman ., TK04, 10:45 AM-11:45 AM, Member Plan 60 Min Wendrilla Roy, TK10, 12:15 …" at bounding box center [171, 345] width 0 height 46
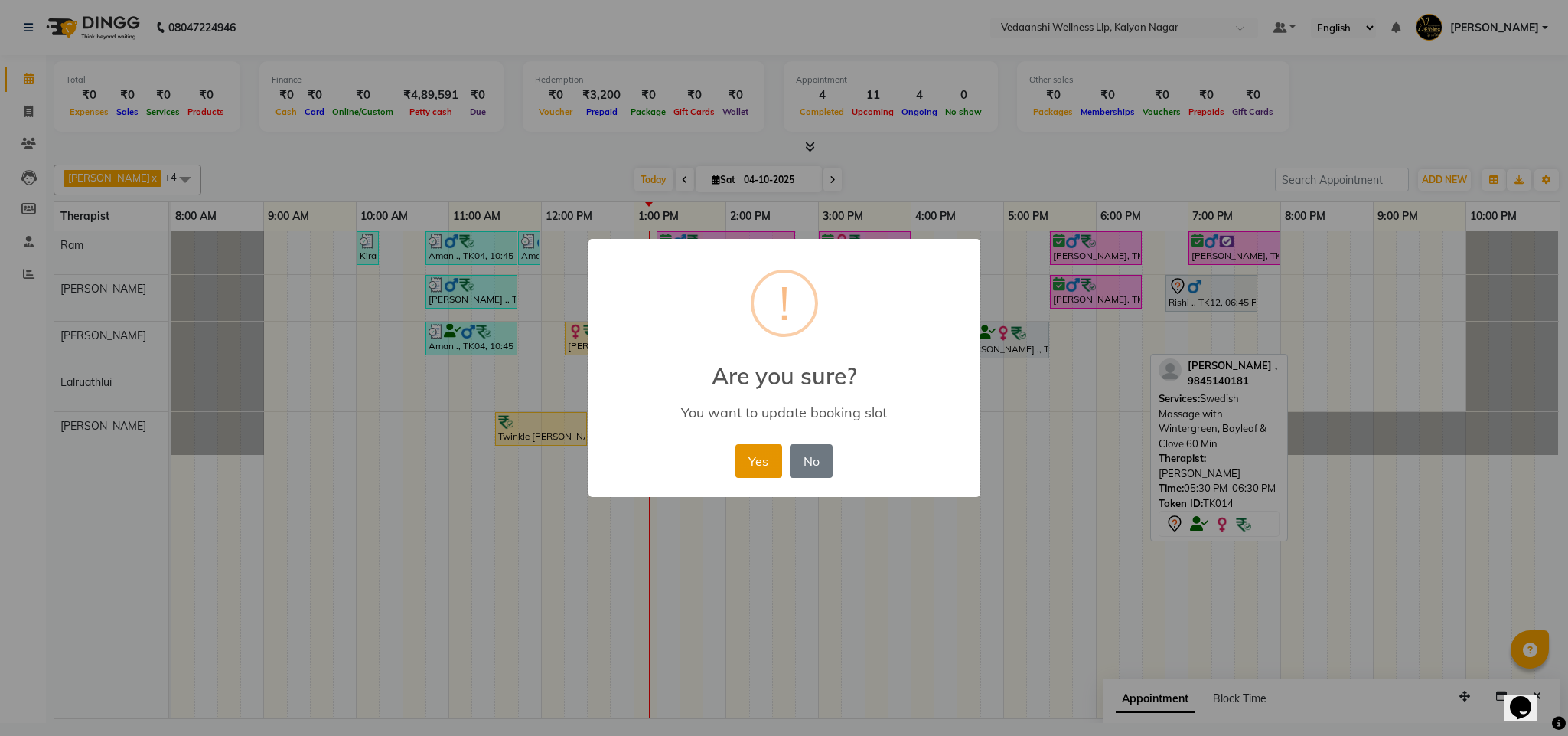
click at [771, 471] on button "Yes" at bounding box center [759, 460] width 47 height 34
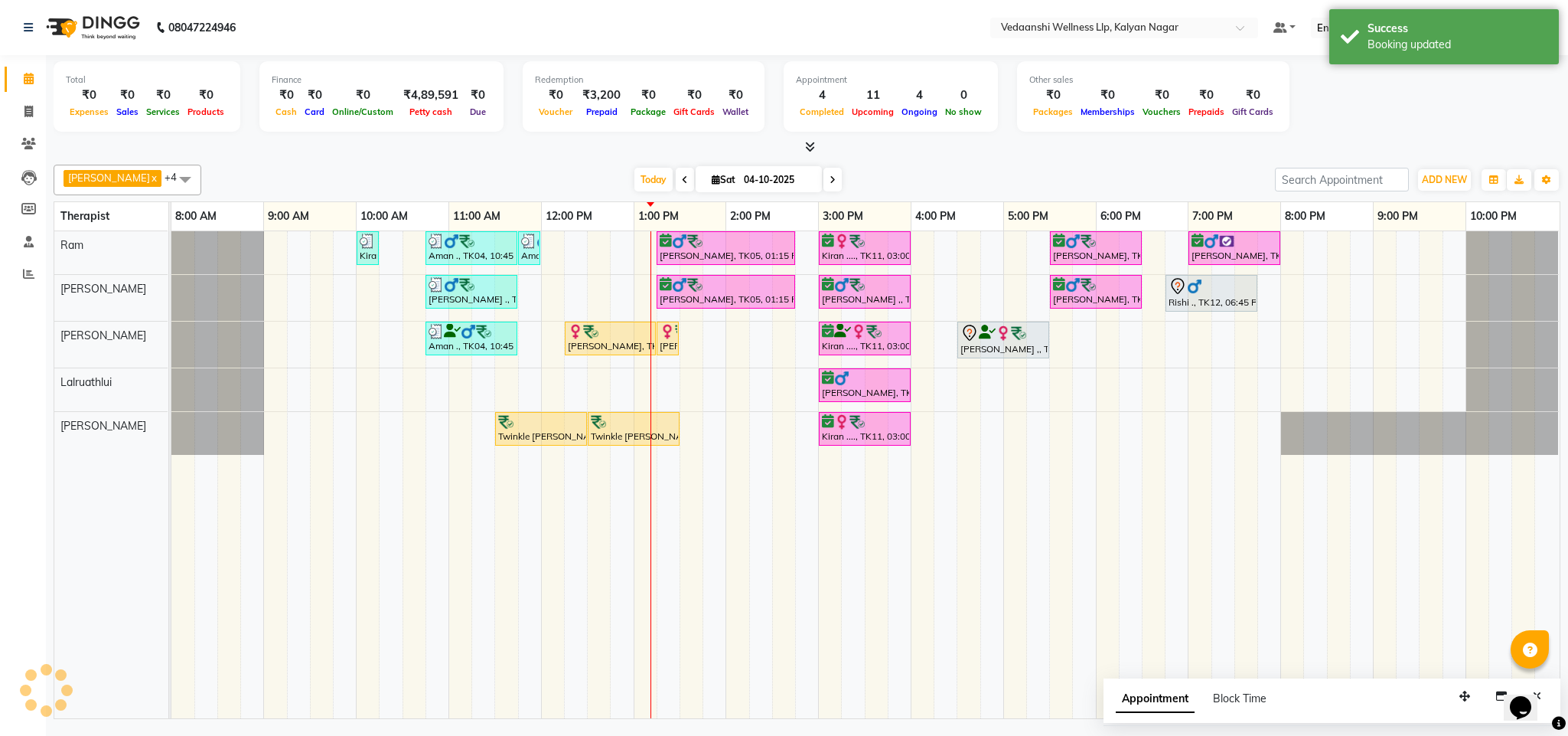
click at [1095, 156] on div "Total ₹0 Expenses ₹0 Sales ₹0 Services ₹0 Products Finance ₹0 Cash ₹0 Card ₹0 O…" at bounding box center [807, 388] width 1522 height 668
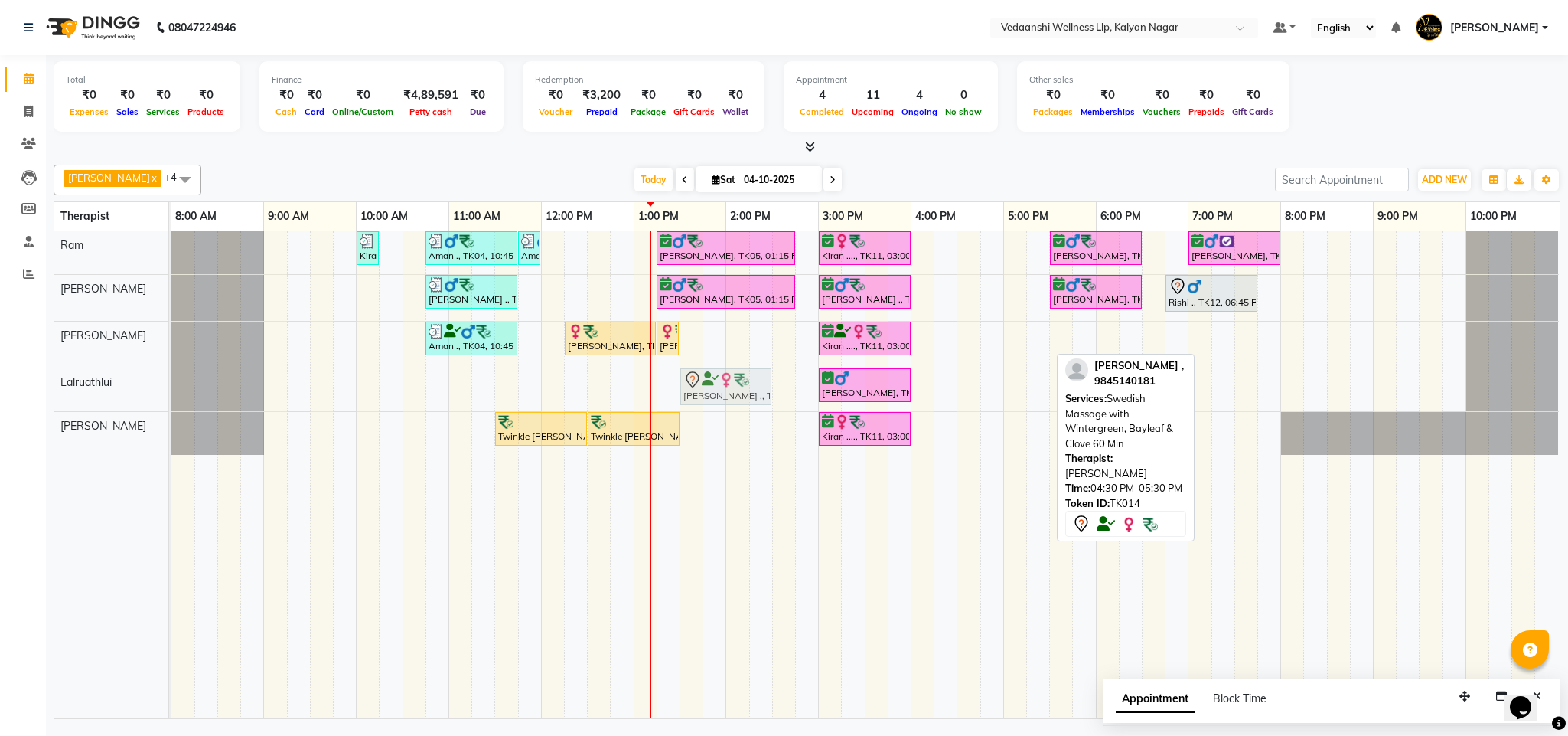
drag, startPoint x: 1012, startPoint y: 351, endPoint x: 732, endPoint y: 404, distance: 285.0
click at [732, 404] on tbody "Kiran ...., TK13, 10:00 AM-10:15 AM, Member Plan 60 Min Aman ., TK04, 10:45 AM-…" at bounding box center [864, 342] width 1387 height 223
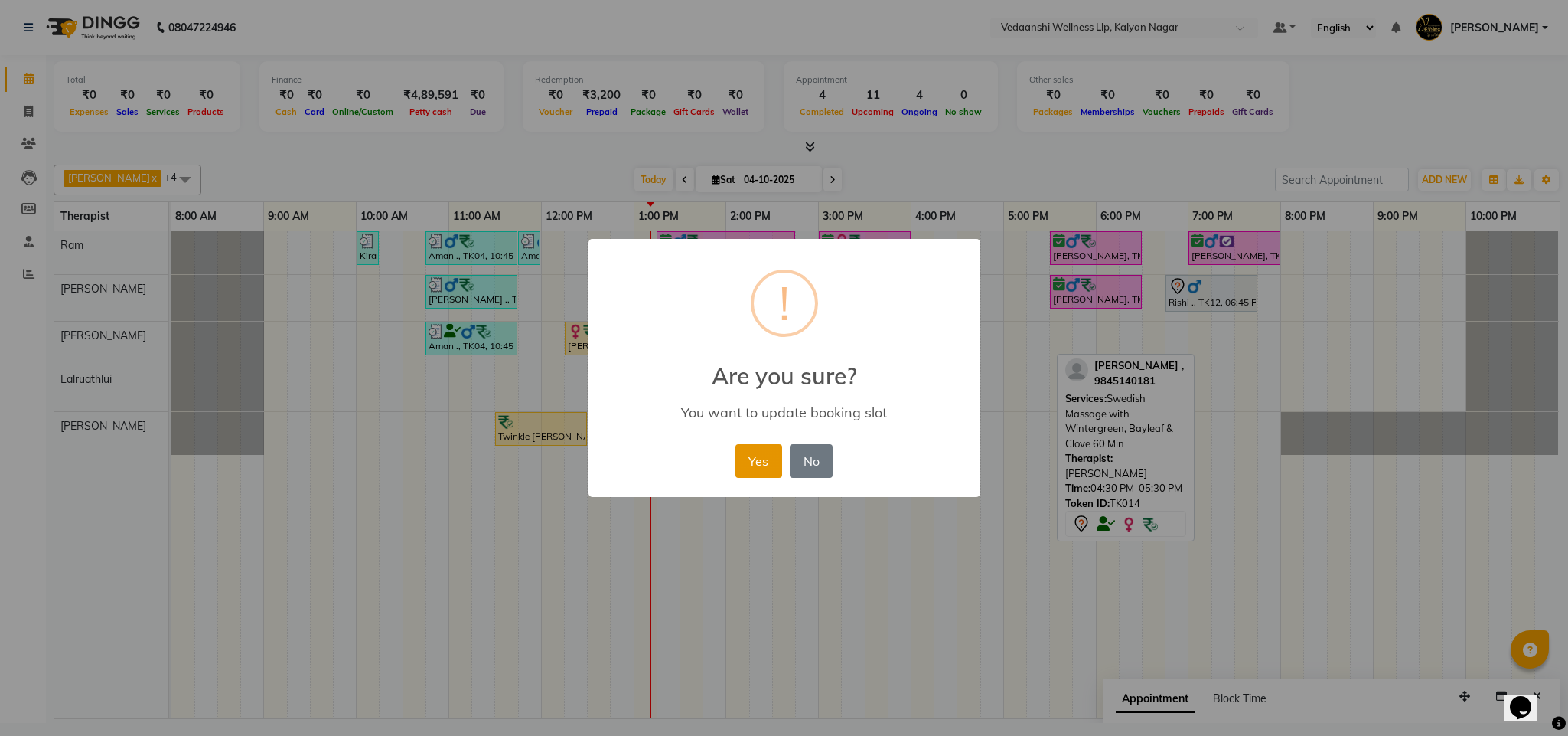
click at [774, 461] on button "Yes" at bounding box center [759, 460] width 47 height 34
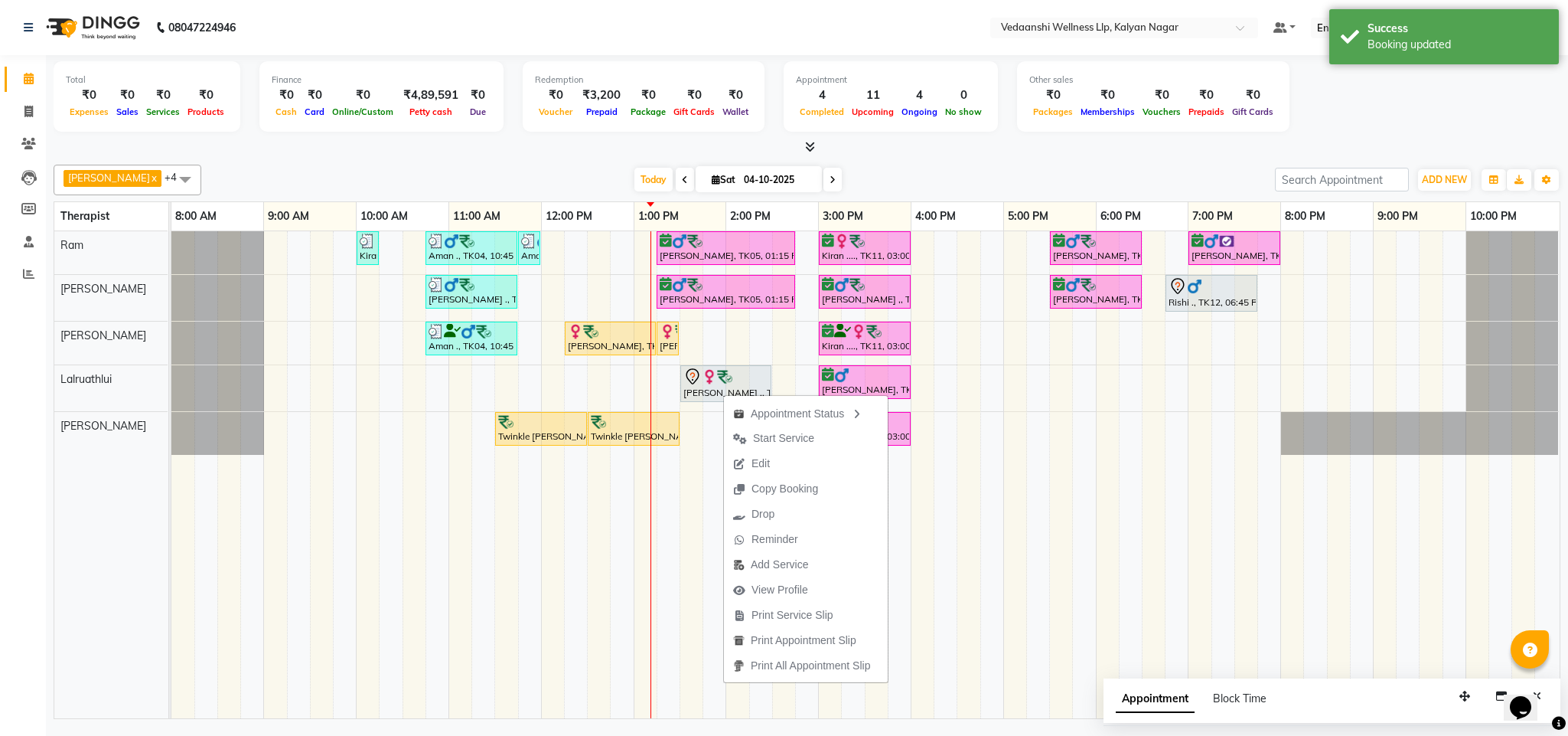
click at [909, 177] on div "[DATE] [DATE]" at bounding box center [737, 180] width 1058 height 23
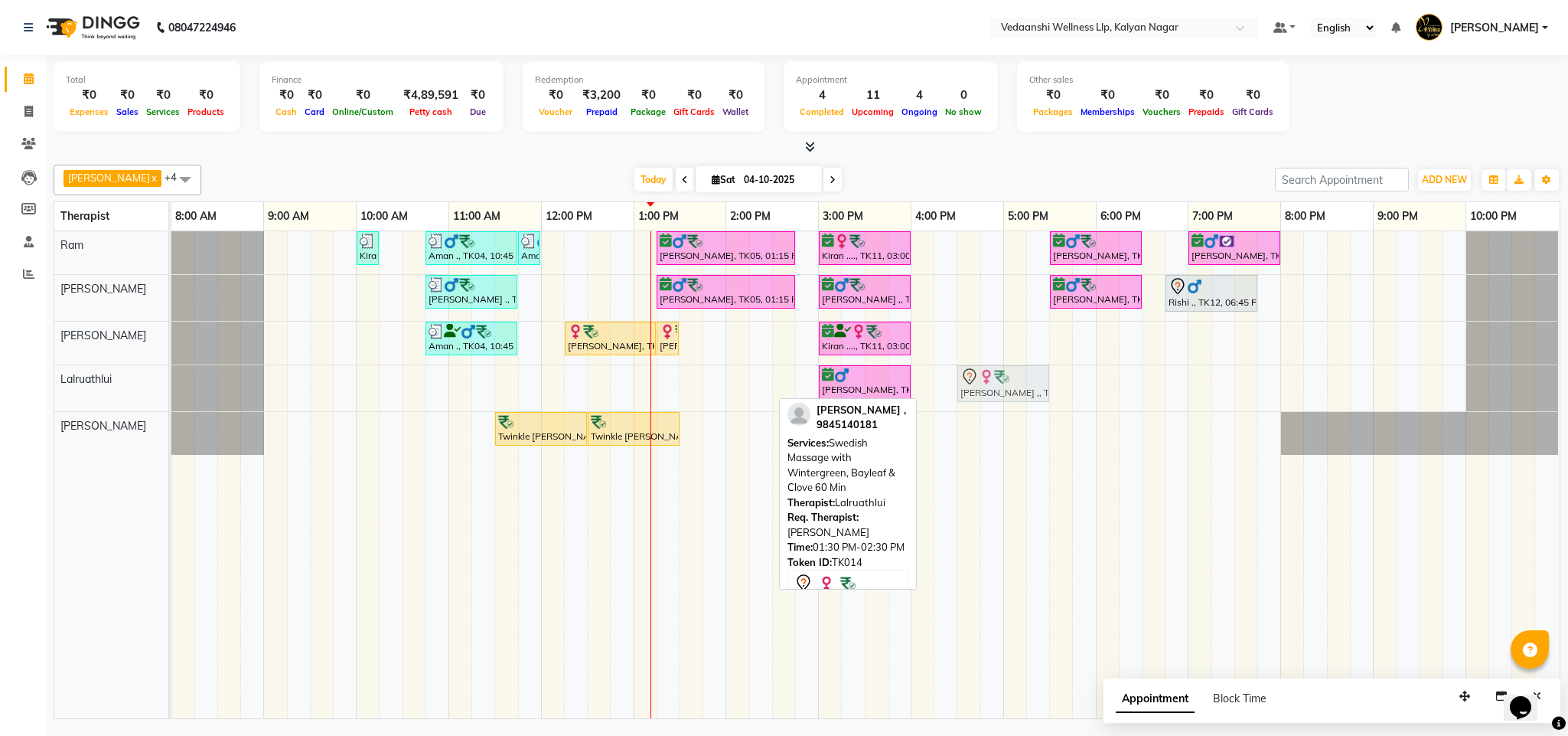
drag, startPoint x: 716, startPoint y: 383, endPoint x: 992, endPoint y: 383, distance: 276.0
click at [171, 383] on div "Tina ,, TK14, 01:30 PM-02:30 PM, Swedish Massage with Wintergreen, Bayleaf & Cl…" at bounding box center [171, 388] width 0 height 46
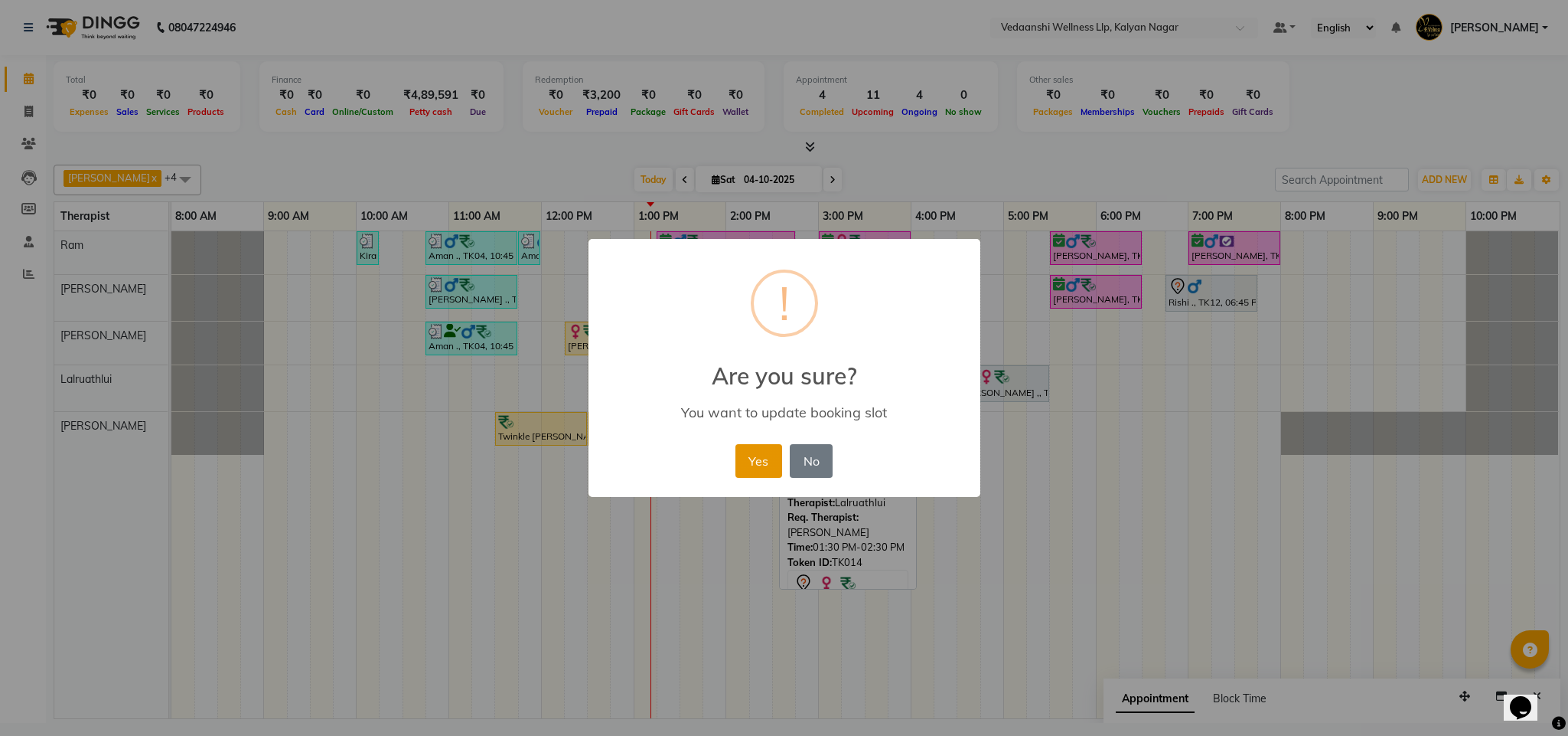
click at [769, 460] on button "Yes" at bounding box center [759, 460] width 47 height 34
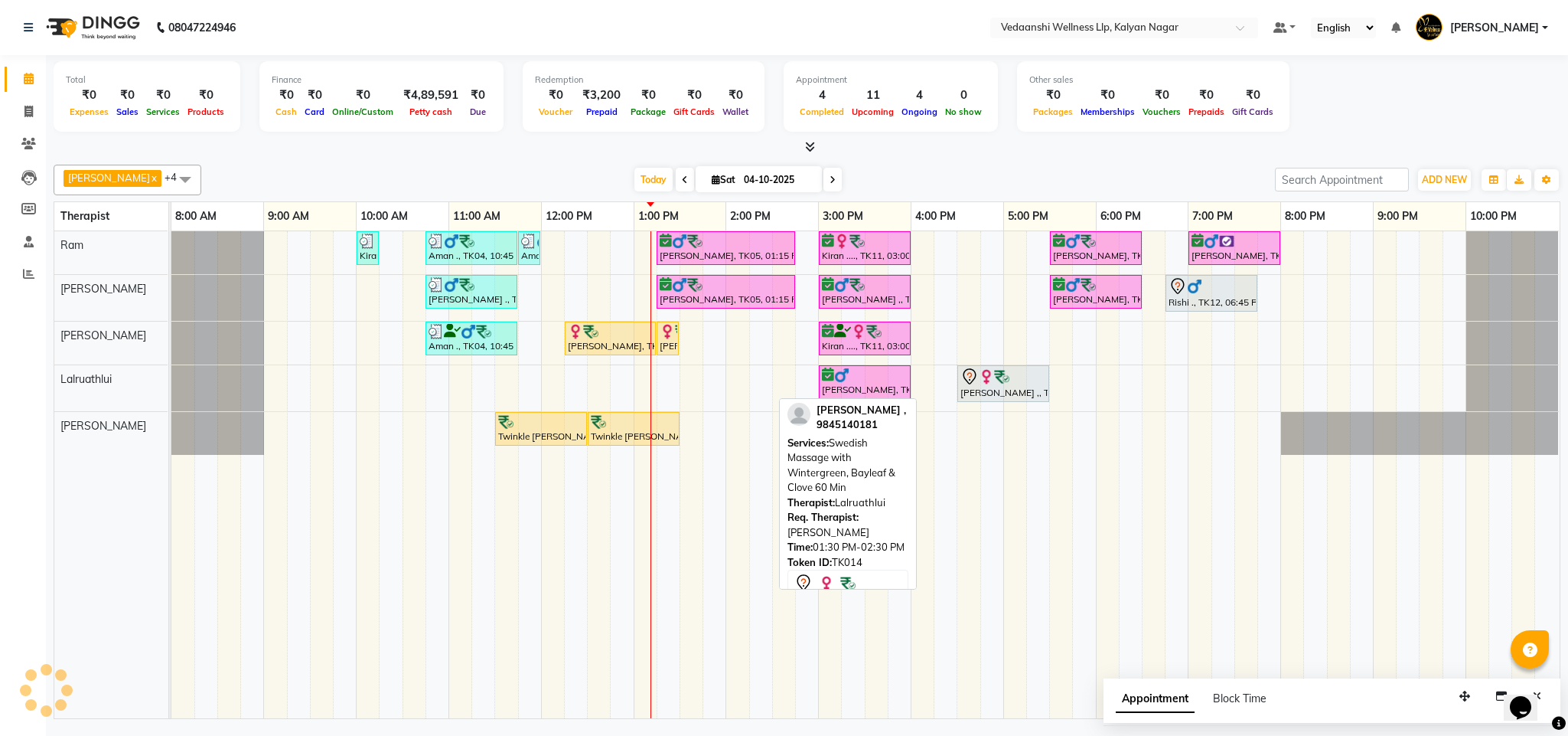
click at [1013, 177] on div "[DATE] [DATE]" at bounding box center [737, 180] width 1058 height 23
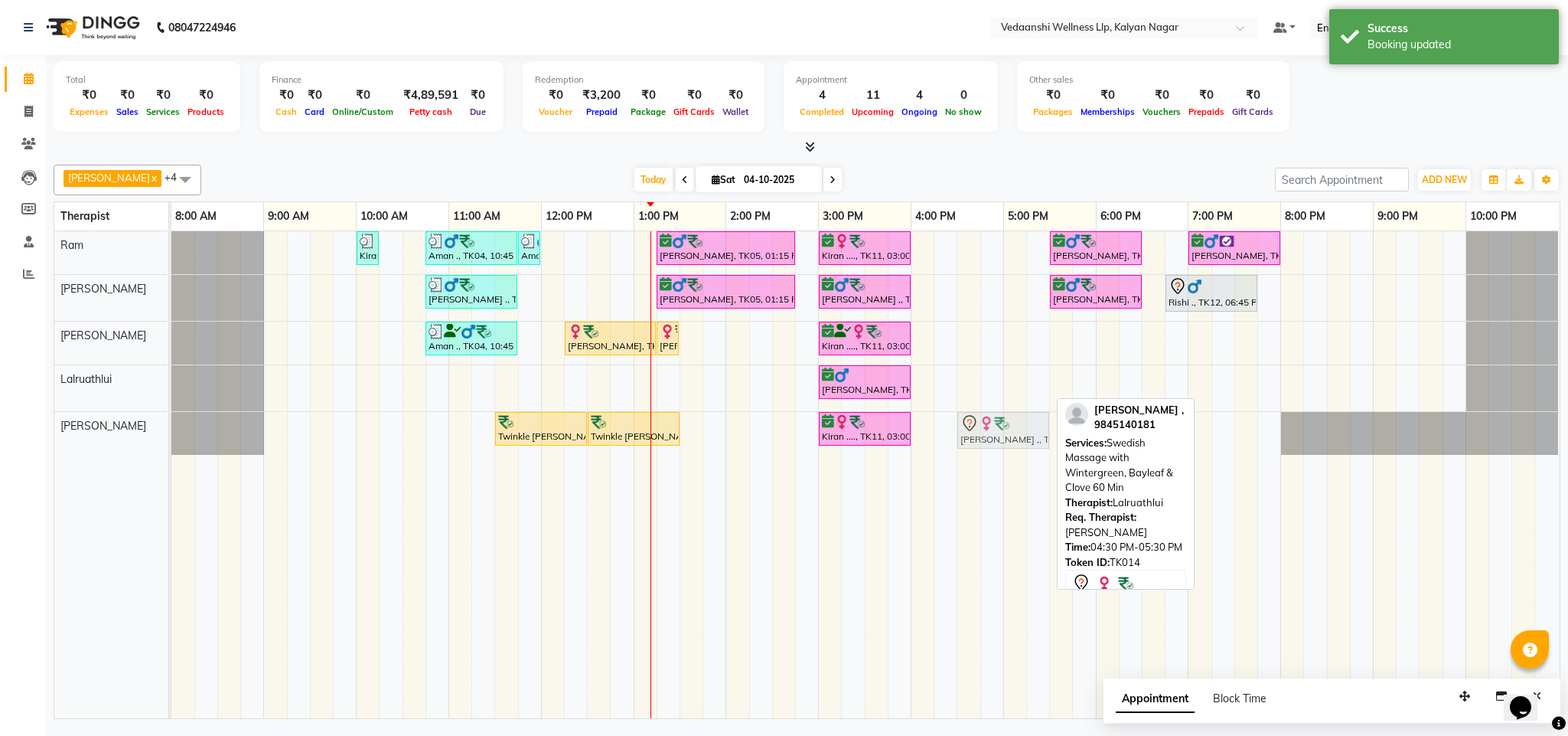
drag, startPoint x: 1000, startPoint y: 384, endPoint x: 1001, endPoint y: 413, distance: 29.0
click at [1006, 436] on tbody "Kiran ...., TK13, 10:00 AM-10:15 AM, Member Plan 60 Min Aman ., TK04, 10:45 AM-…" at bounding box center [864, 342] width 1387 height 223
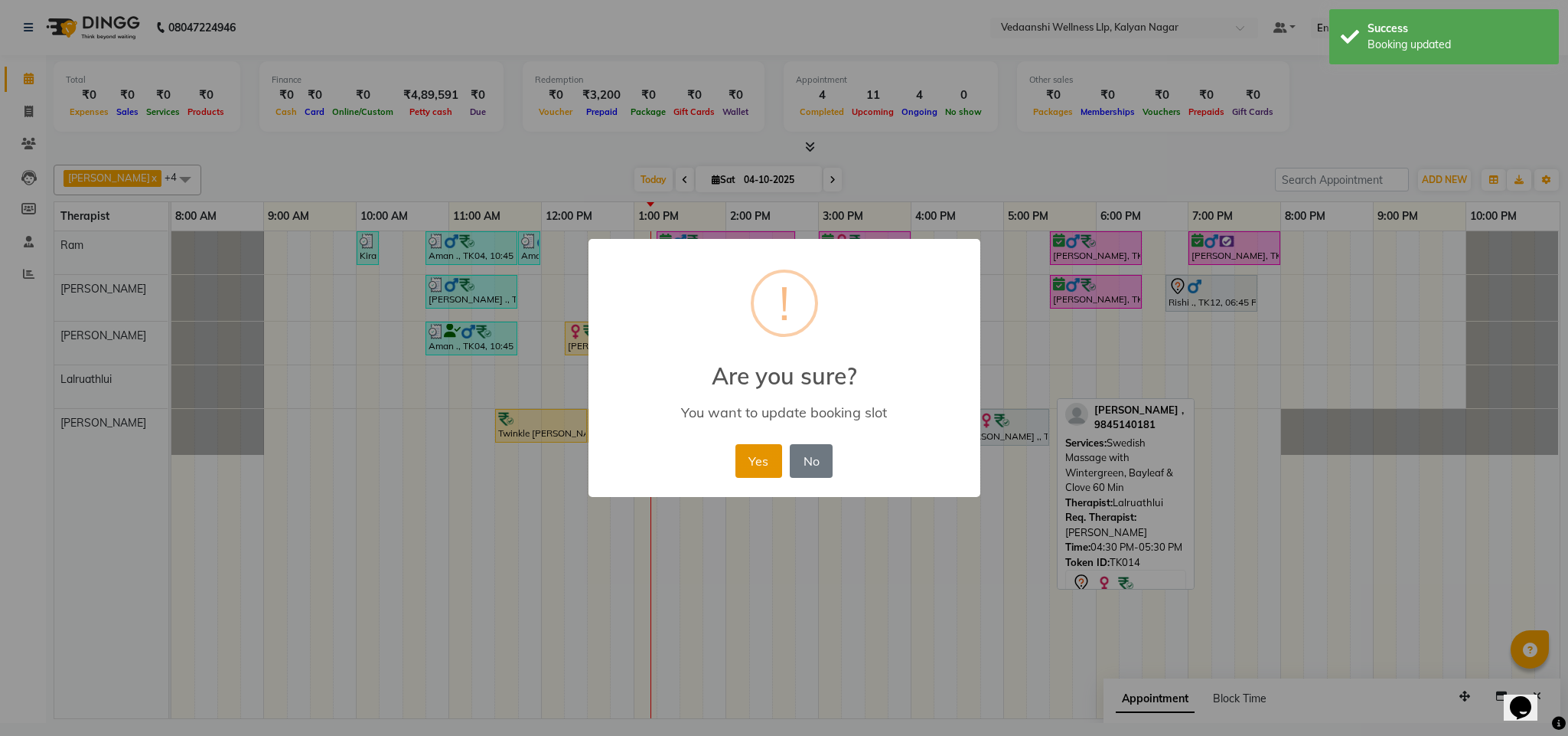
click at [776, 455] on button "Yes" at bounding box center [759, 460] width 47 height 34
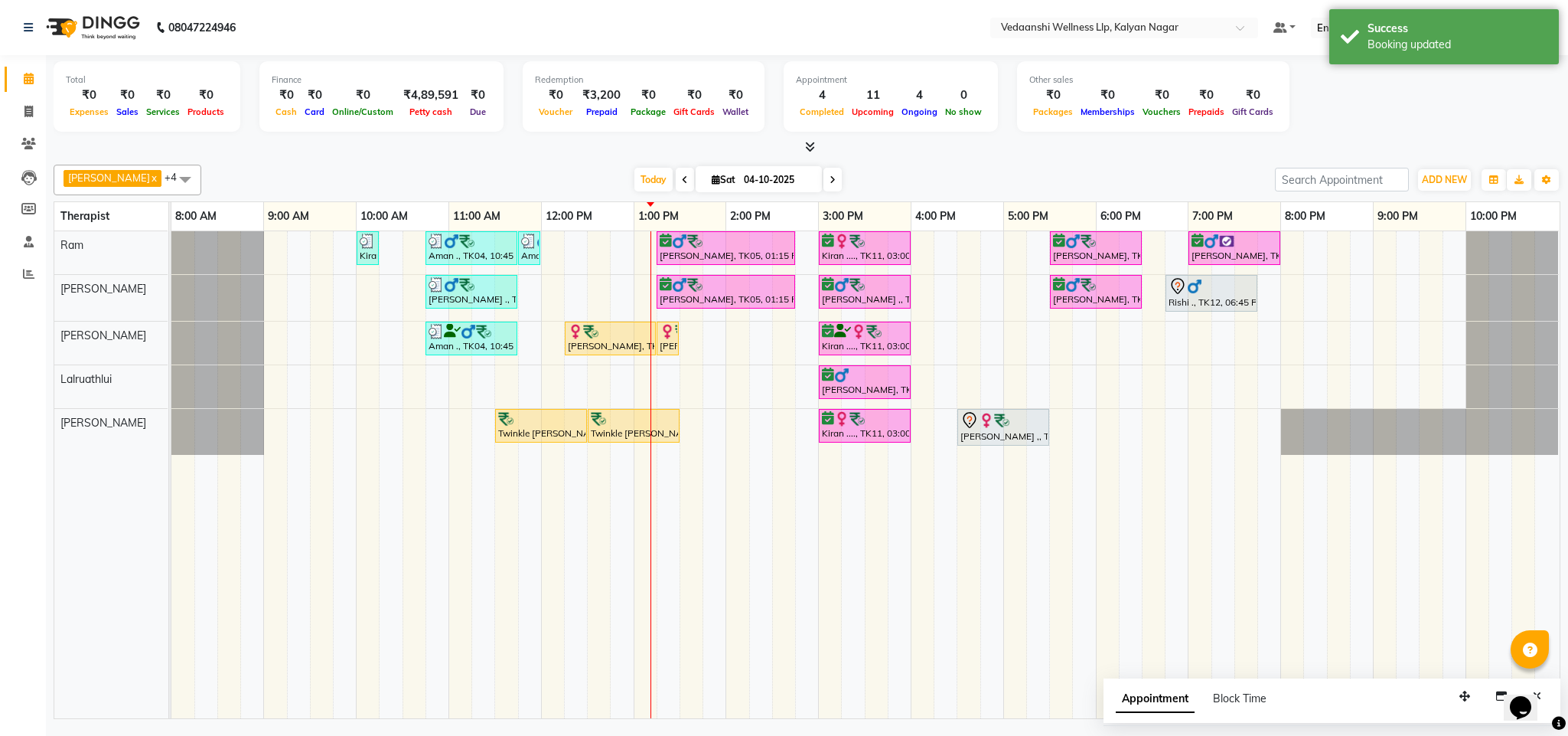
click at [951, 152] on div at bounding box center [807, 148] width 1507 height 16
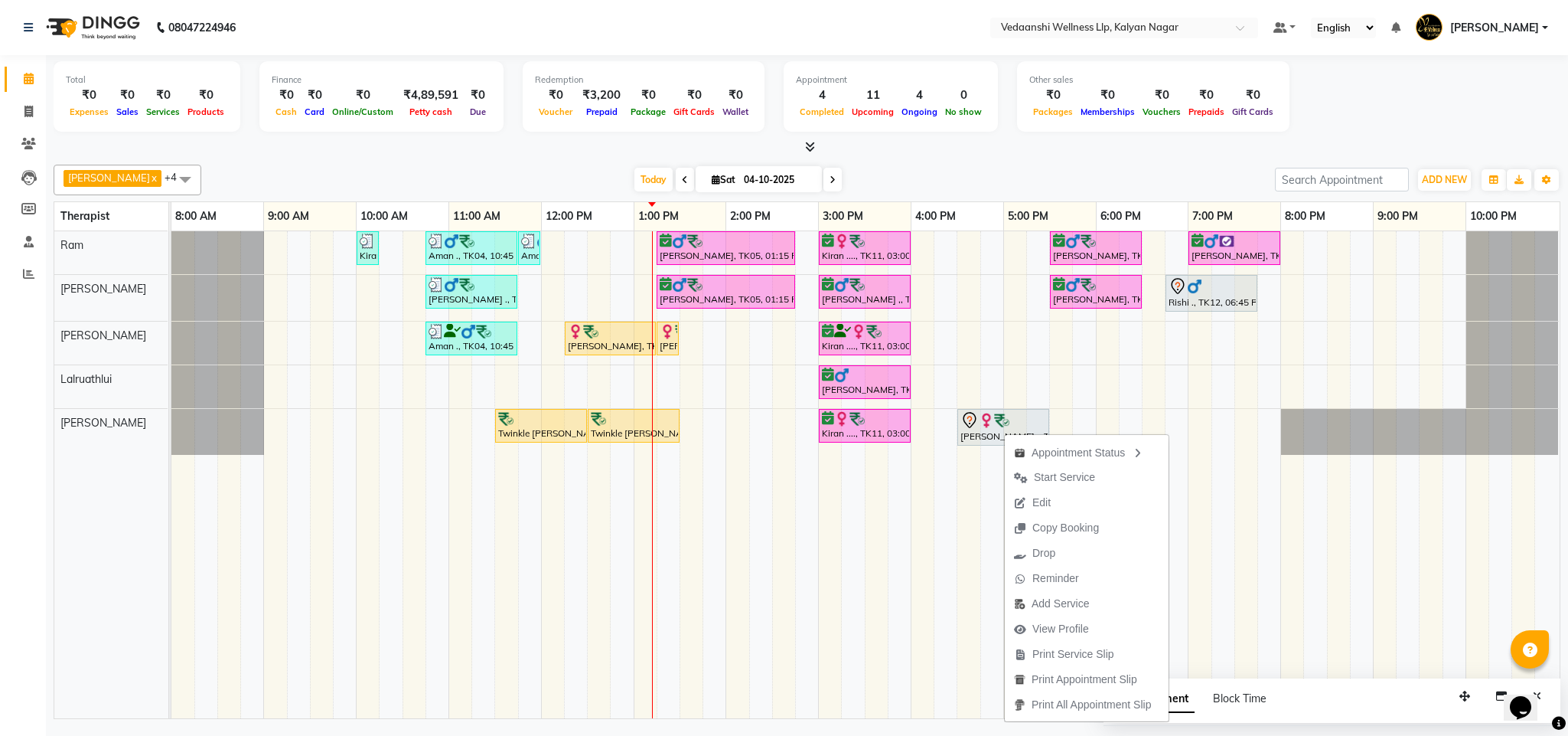
click at [991, 138] on div "Total ₹0 Expenses ₹0 Sales ₹0 Services ₹0 Products Finance ₹0 Cash ₹0 Card ₹0 O…" at bounding box center [807, 105] width 1507 height 100
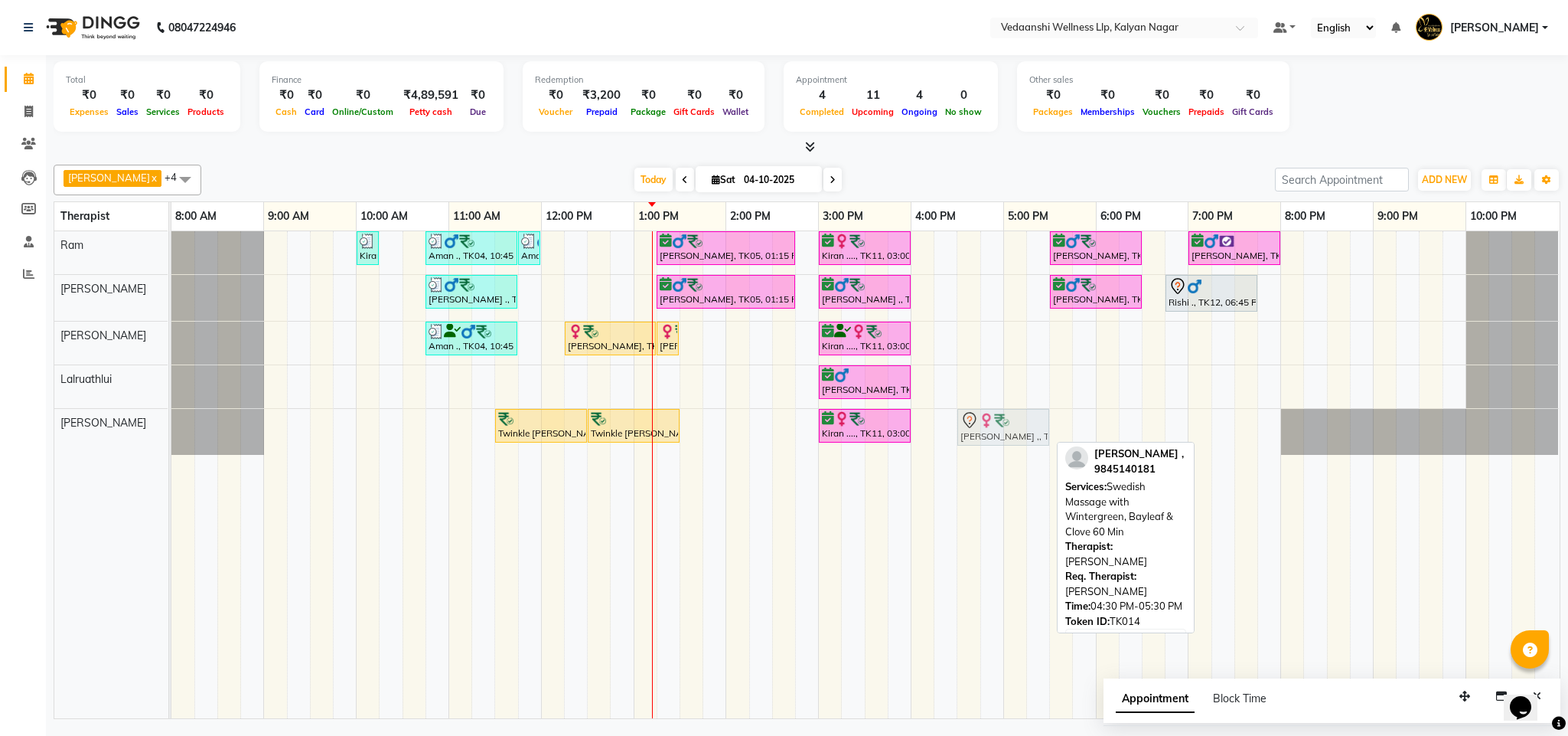
drag, startPoint x: 1000, startPoint y: 434, endPoint x: 1000, endPoint y: 453, distance: 19.0
click at [1000, 453] on div "Kiran ...., TK13, 10:00 AM-10:15 AM, Member Plan 60 Min Aman ., TK04, 10:45 AM-…" at bounding box center [865, 475] width 1388 height 487
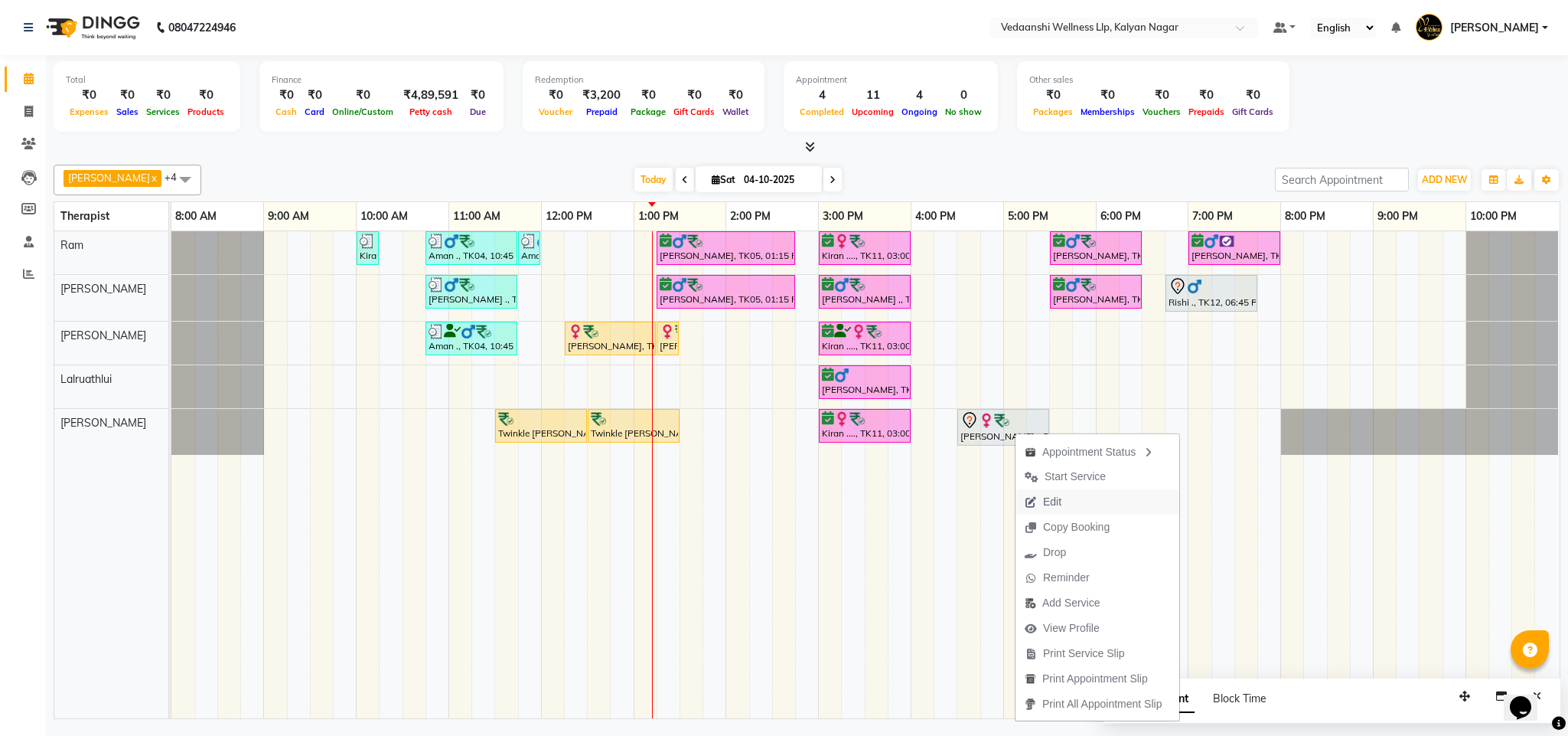
click at [1065, 503] on span "Edit" at bounding box center [1043, 501] width 55 height 25
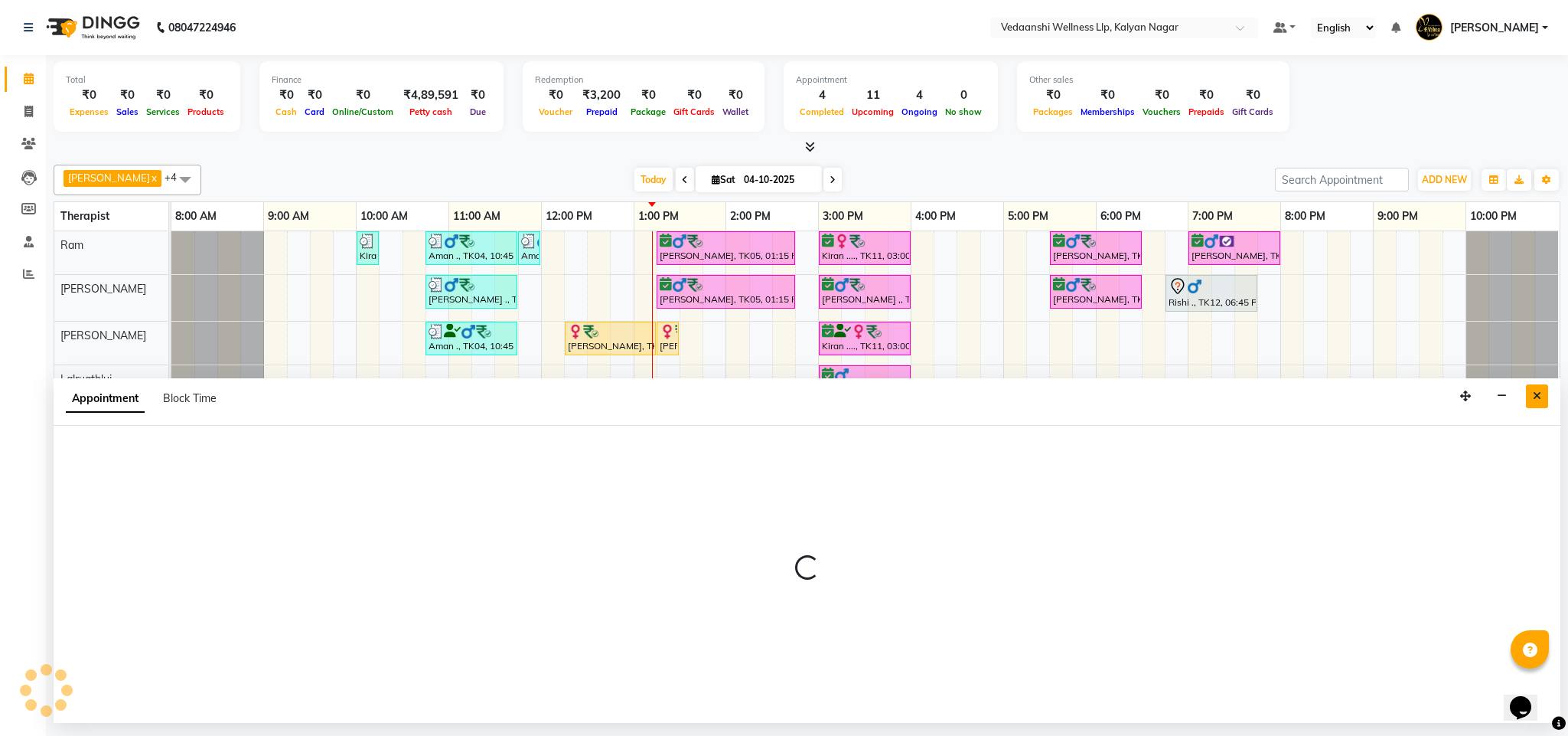
click at [1536, 397] on icon "Close" at bounding box center [1536, 396] width 8 height 11
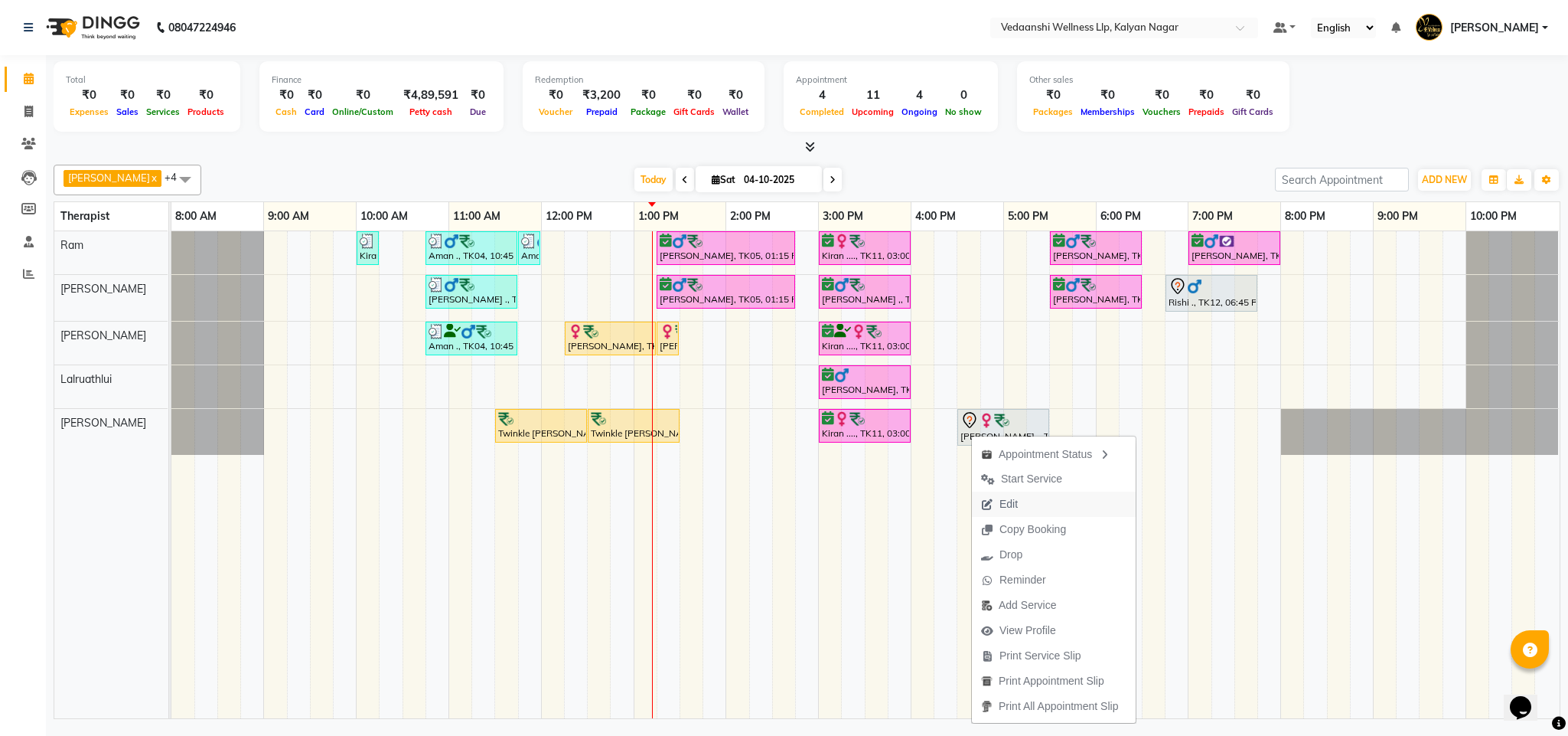
click at [1017, 497] on span "Edit" at bounding box center [1008, 504] width 19 height 16
select select "tentative"
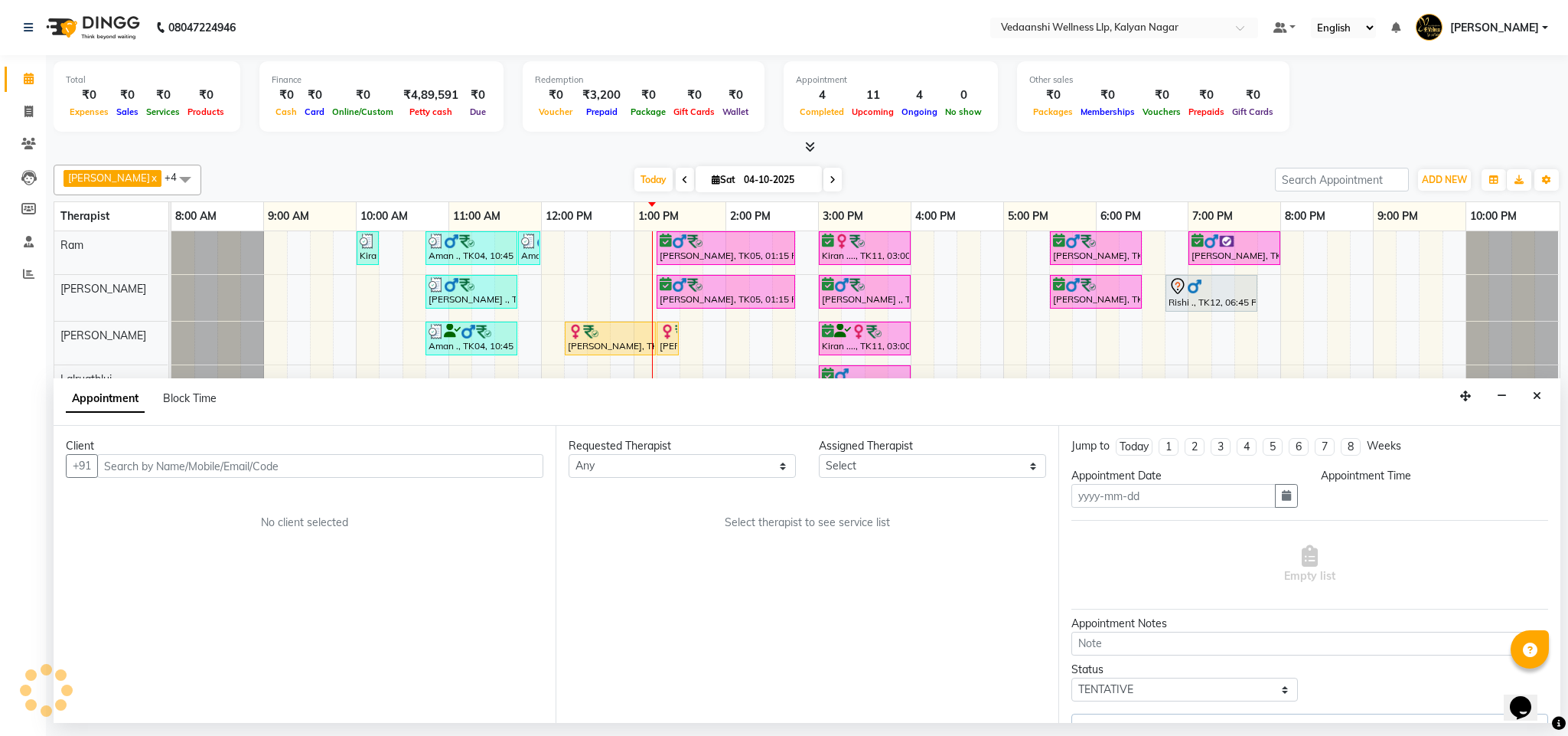
type input "04-10-2025"
select select "990"
select select "67322"
select select "25779"
click at [1535, 388] on button "Close" at bounding box center [1536, 396] width 22 height 24
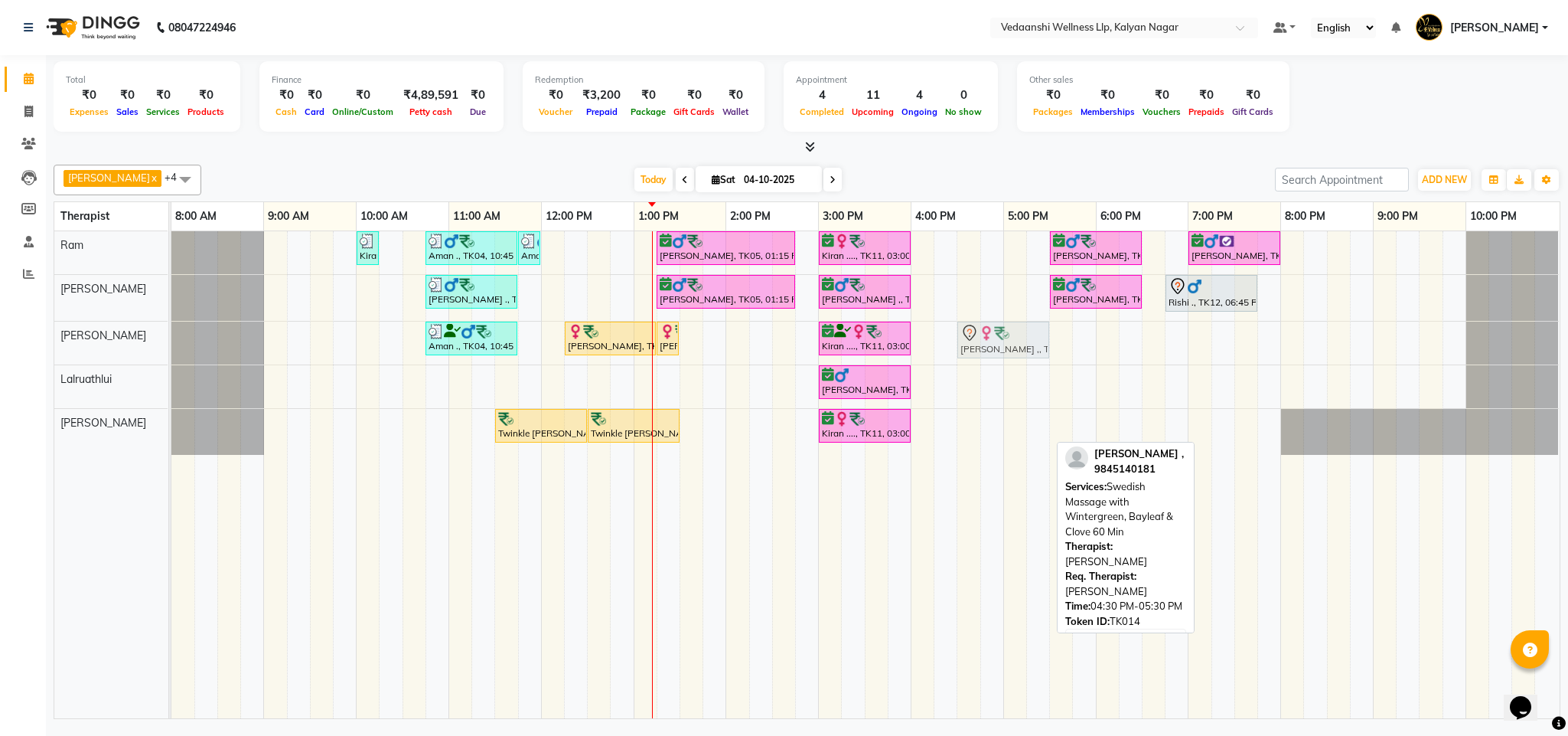
drag, startPoint x: 1015, startPoint y: 433, endPoint x: 1015, endPoint y: 351, distance: 82.0
click at [1015, 351] on tbody "Kiran ...., TK13, 10:00 AM-10:15 AM, Member Plan 60 Min Aman ., TK04, 10:45 AM-…" at bounding box center [864, 342] width 1387 height 223
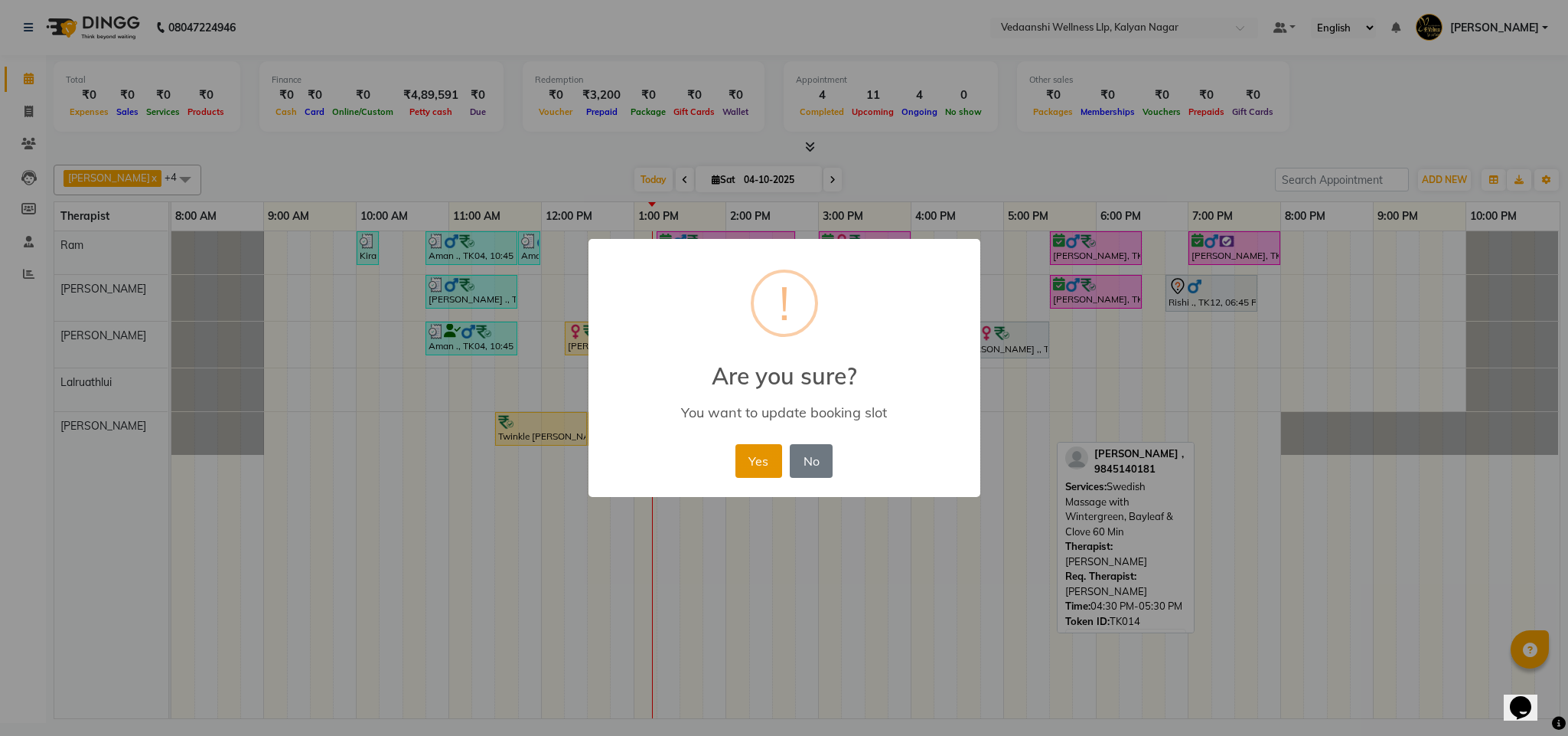
click at [742, 449] on button "Yes" at bounding box center [759, 460] width 47 height 34
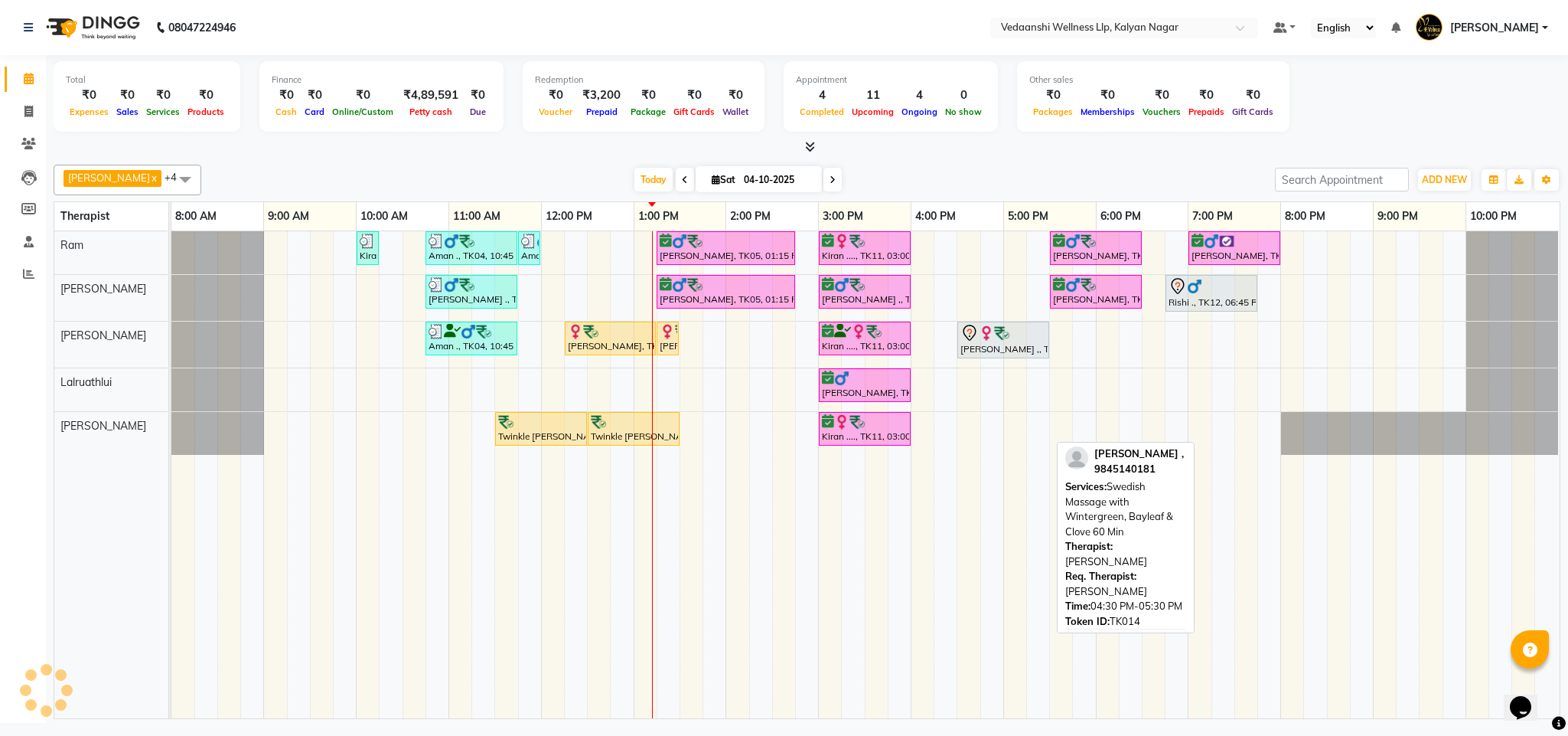
click at [1038, 119] on div "Other sales ₹0 Packages ₹0 Memberships ₹0 Vouchers ₹0 Prepaids ₹0 Gift Cards" at bounding box center [1153, 96] width 273 height 70
click at [830, 175] on icon at bounding box center [832, 180] width 6 height 9
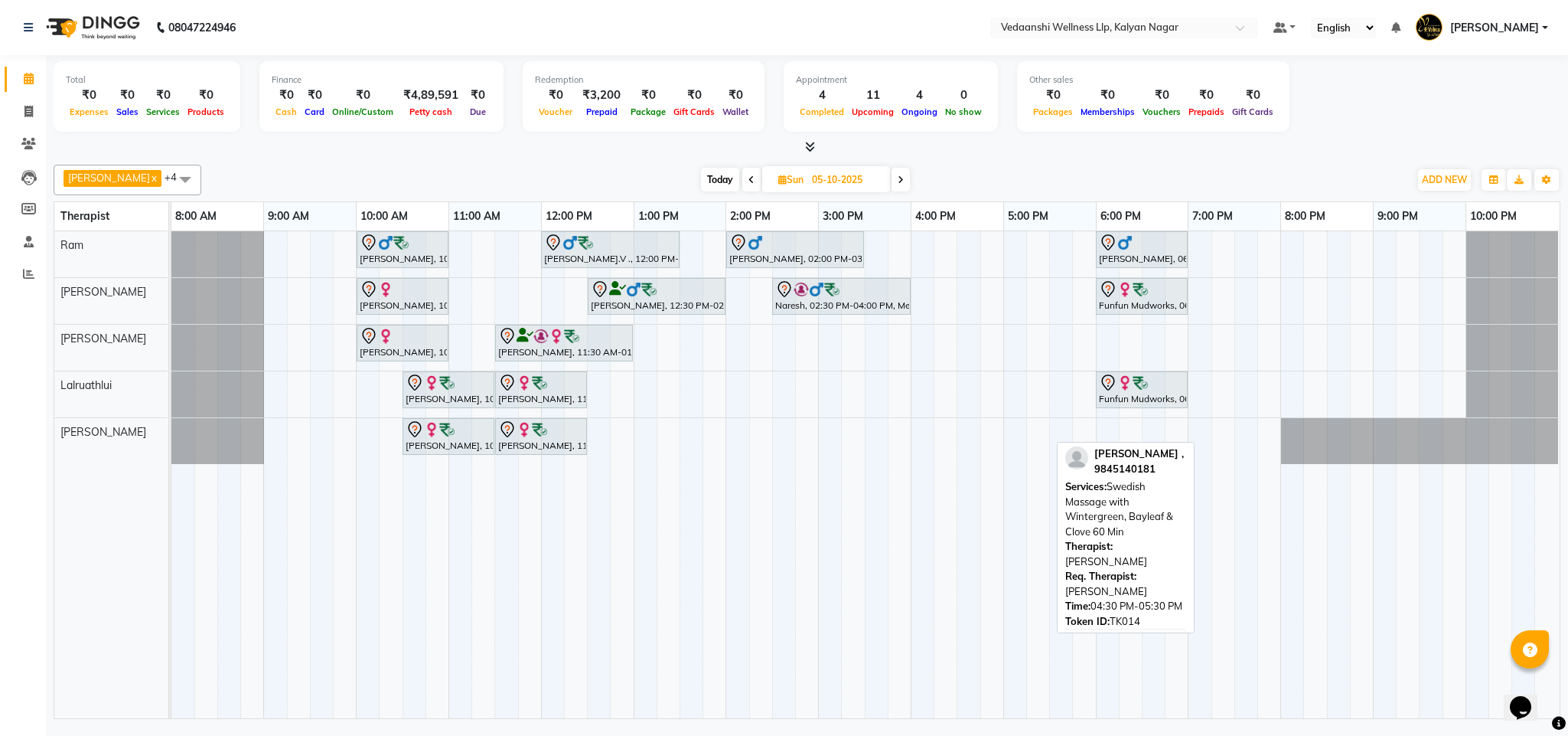
click at [981, 148] on div at bounding box center [807, 148] width 1507 height 16
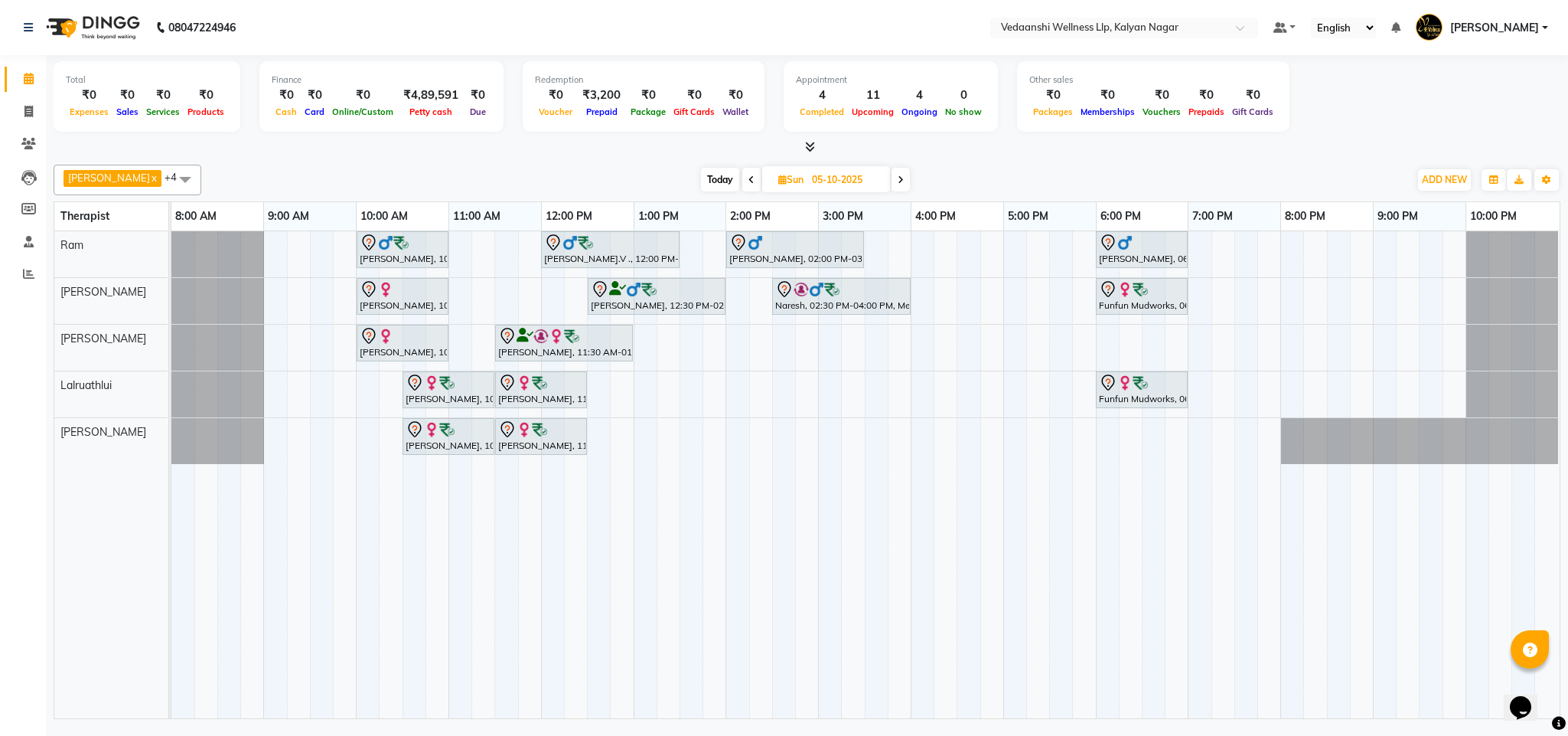
click at [701, 180] on span "Today" at bounding box center [720, 180] width 38 height 24
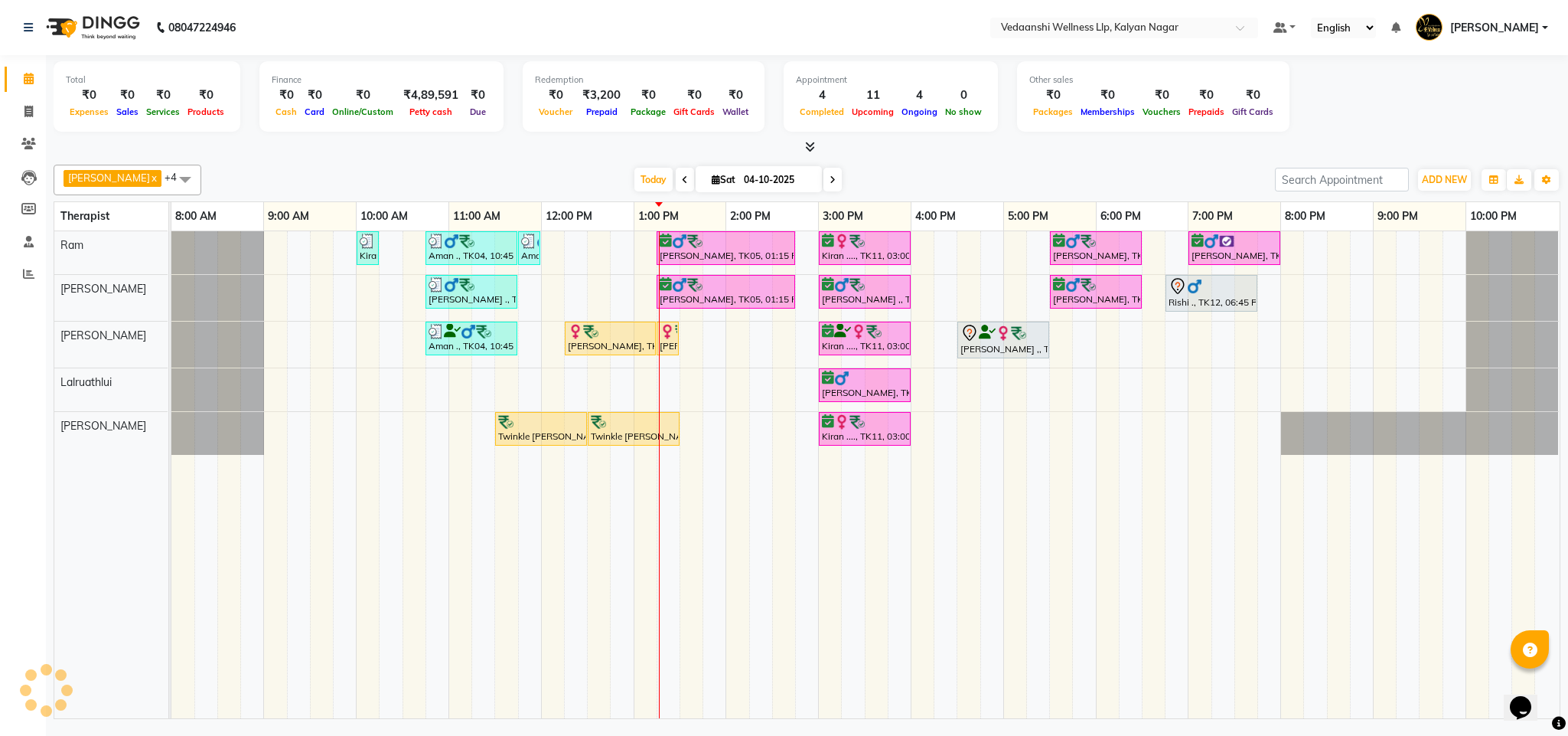
click at [824, 184] on span at bounding box center [832, 180] width 19 height 24
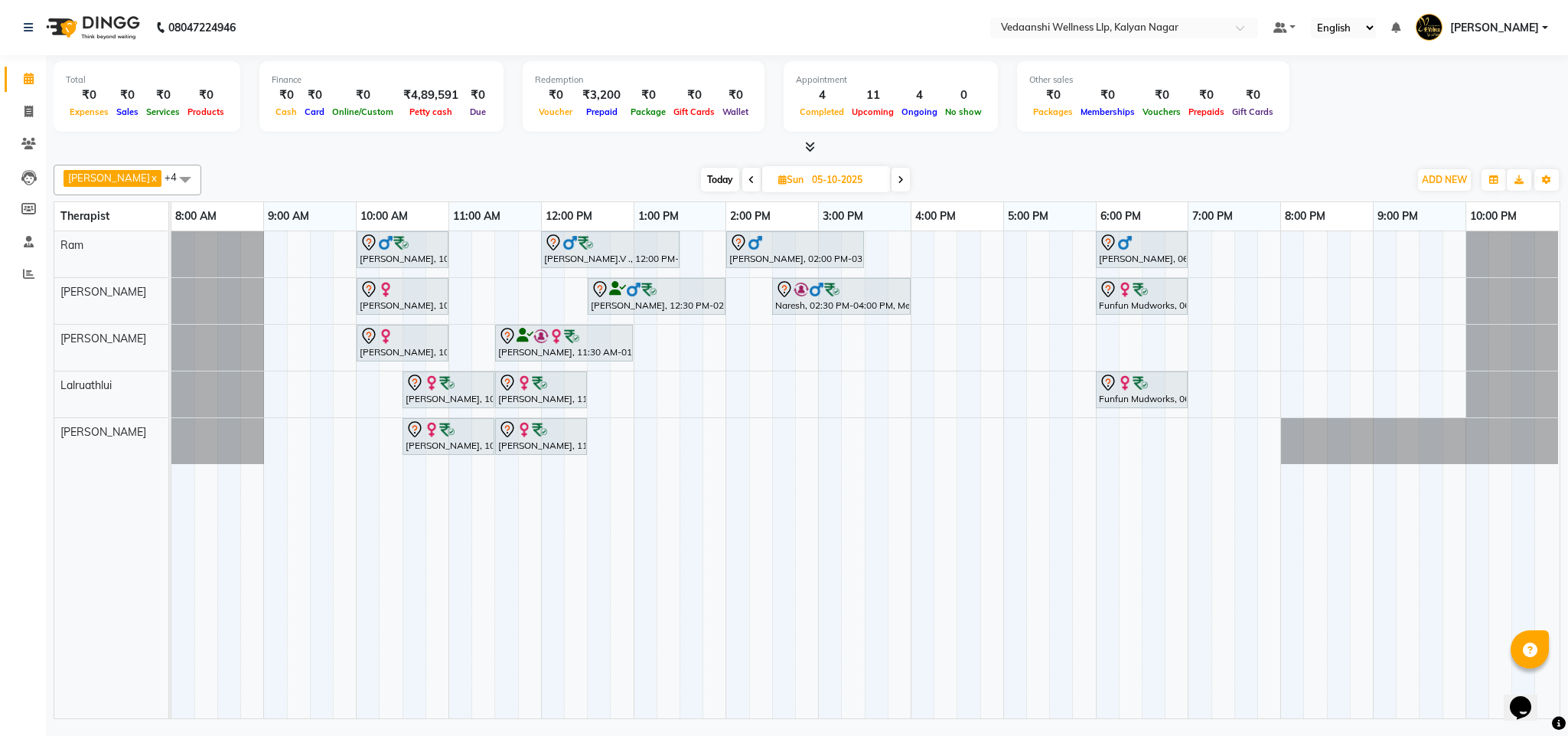
click at [891, 170] on span at bounding box center [900, 180] width 19 height 24
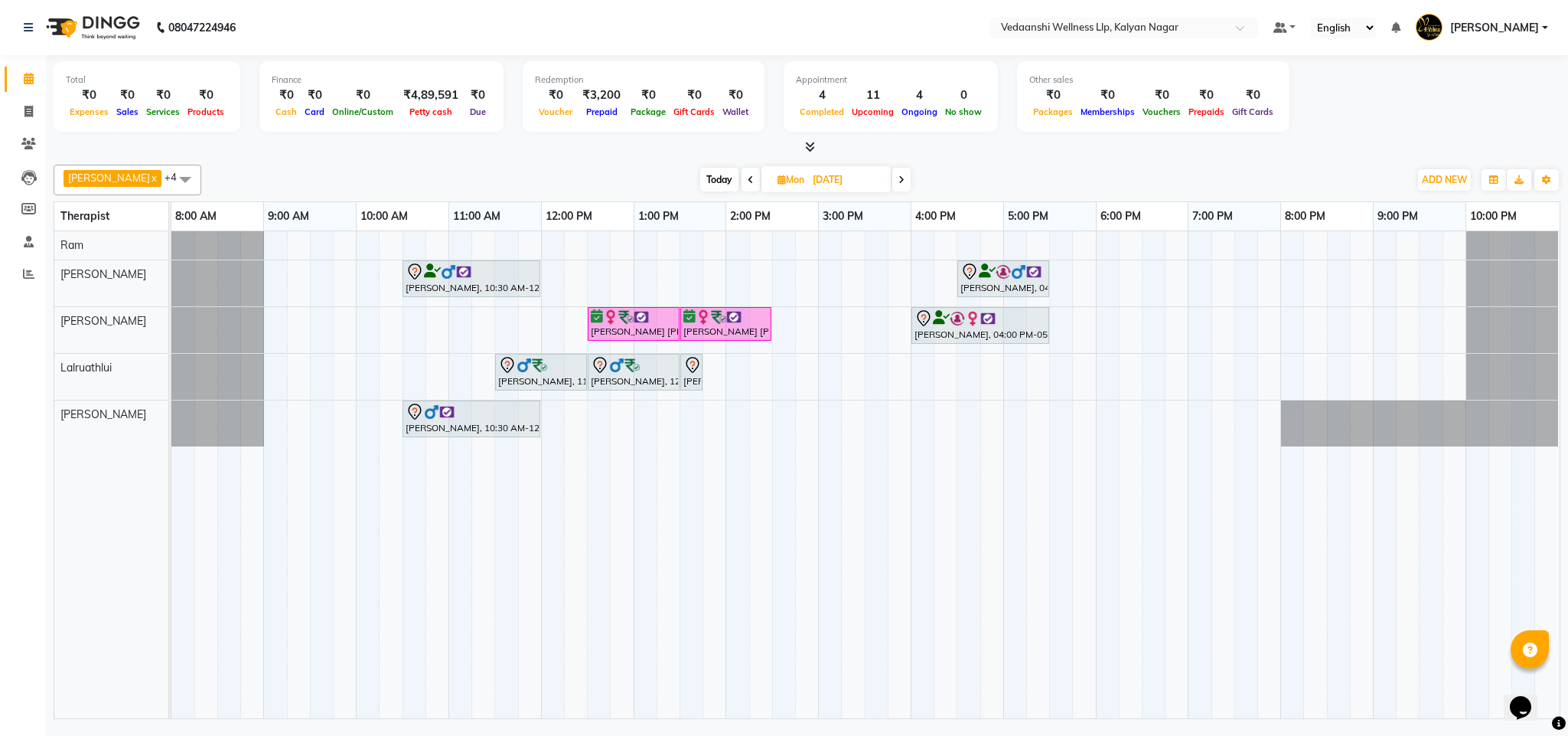
click at [703, 186] on span "Today" at bounding box center [719, 180] width 38 height 24
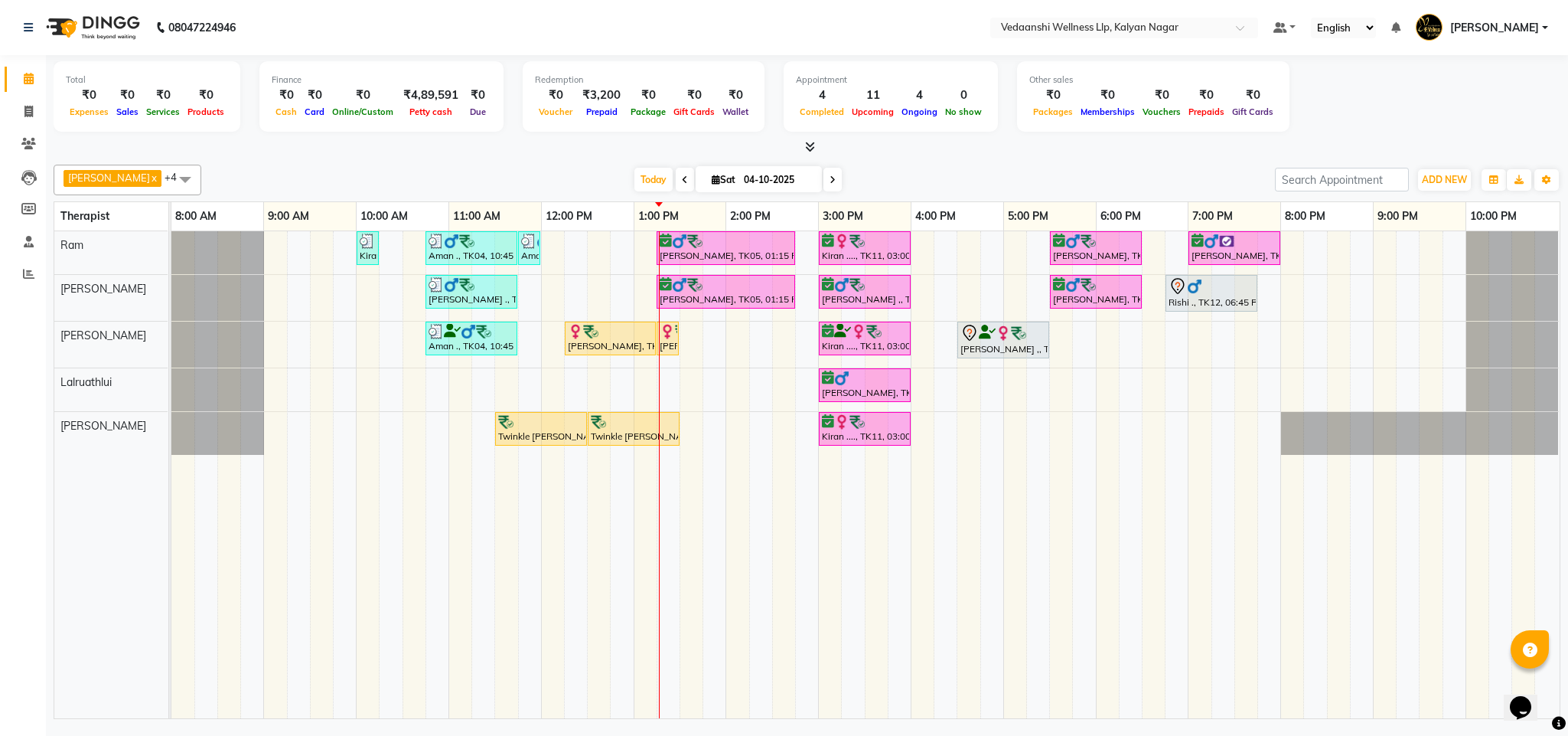
click at [830, 177] on icon at bounding box center [832, 180] width 6 height 9
type input "05-10-2025"
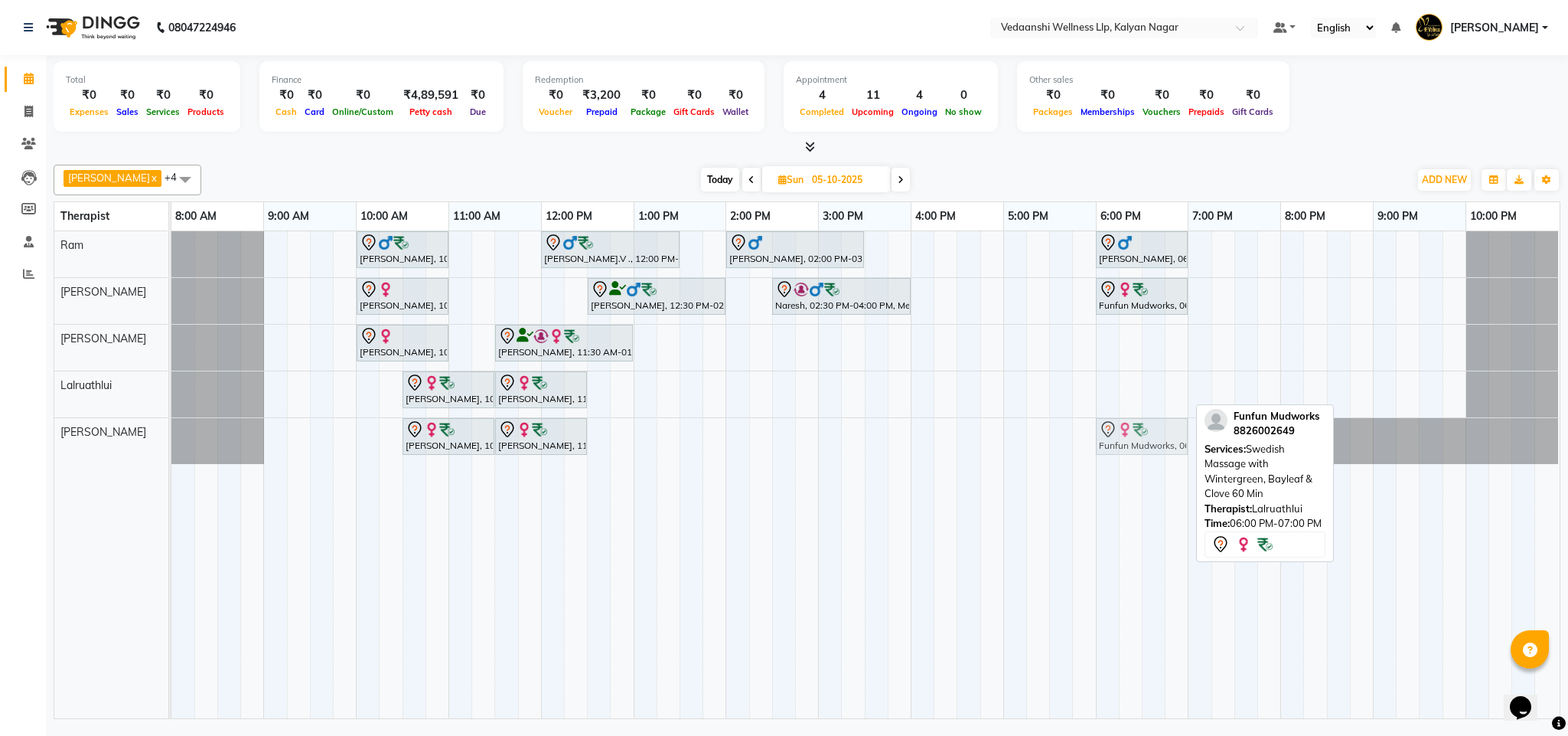
drag, startPoint x: 1169, startPoint y: 388, endPoint x: 1173, endPoint y: 461, distance: 73.1
click at [1173, 461] on div "Vijendra Singh, 10:00 AM-11:00 AM, Swedish Massage with Wintergreen, Bayleaf & …" at bounding box center [865, 475] width 1388 height 487
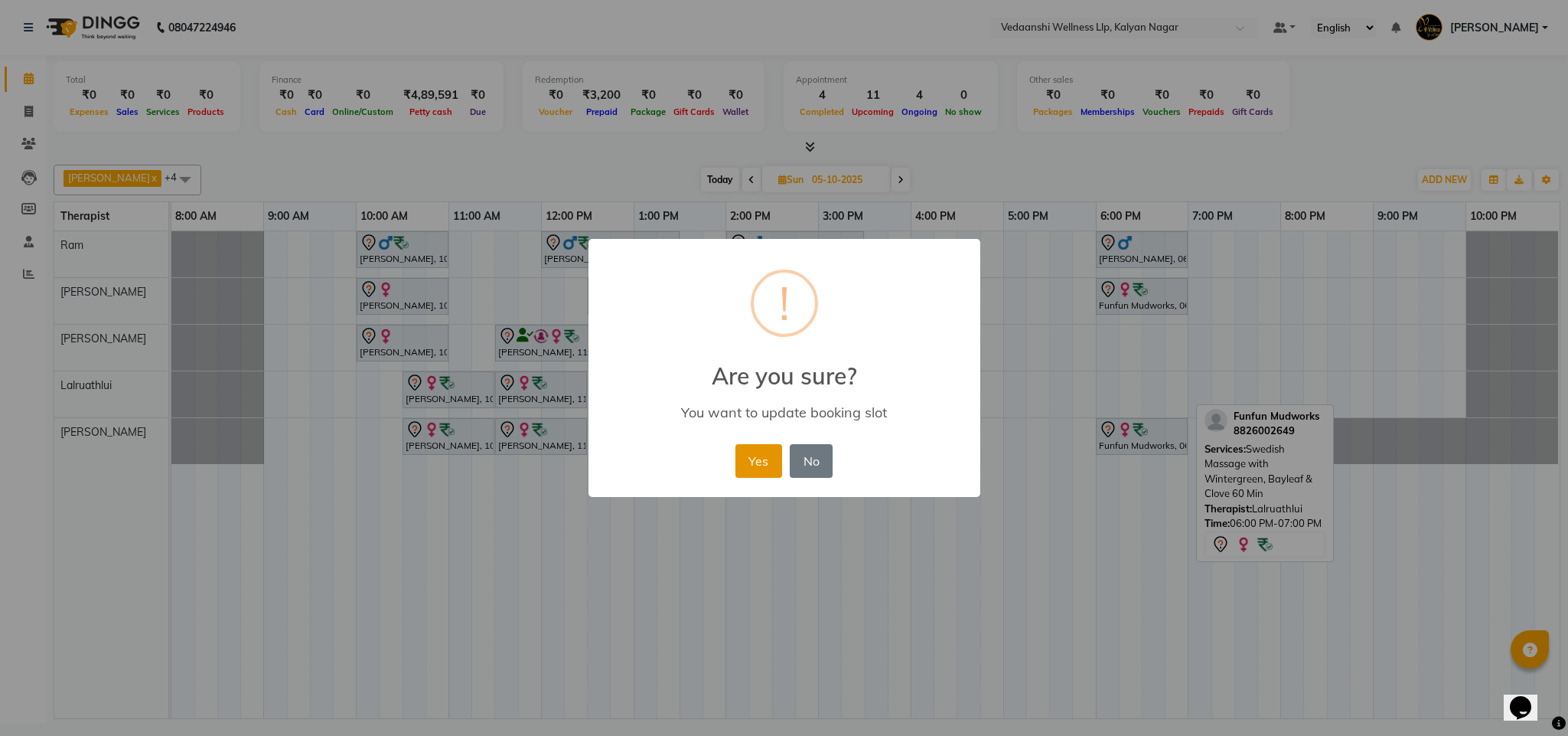
click at [752, 455] on button "Yes" at bounding box center [759, 460] width 47 height 34
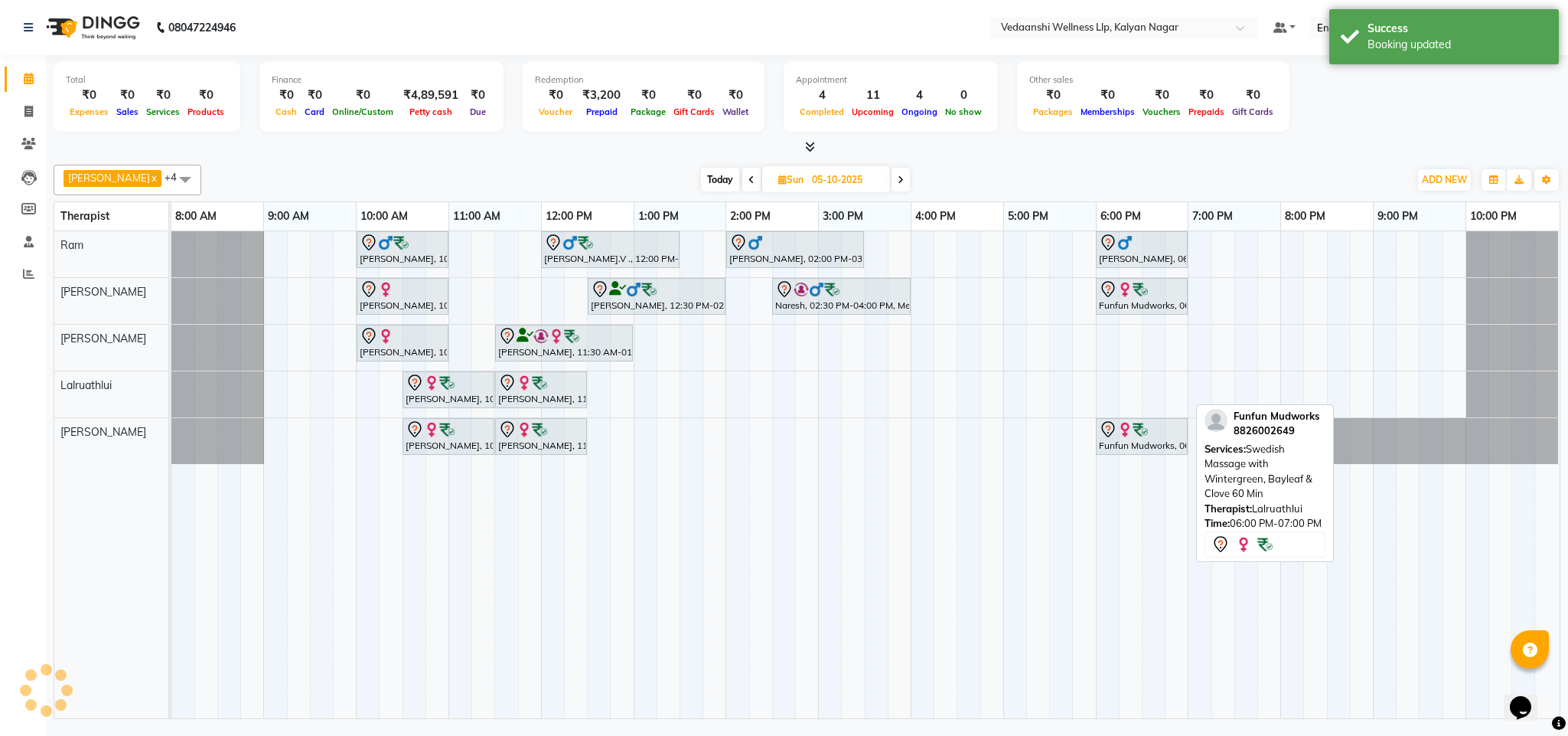
click at [1013, 383] on div "Vijendra Singh, 10:00 AM-11:00 AM, Swedish Massage with Wintergreen, Bayleaf & …" at bounding box center [865, 475] width 1388 height 487
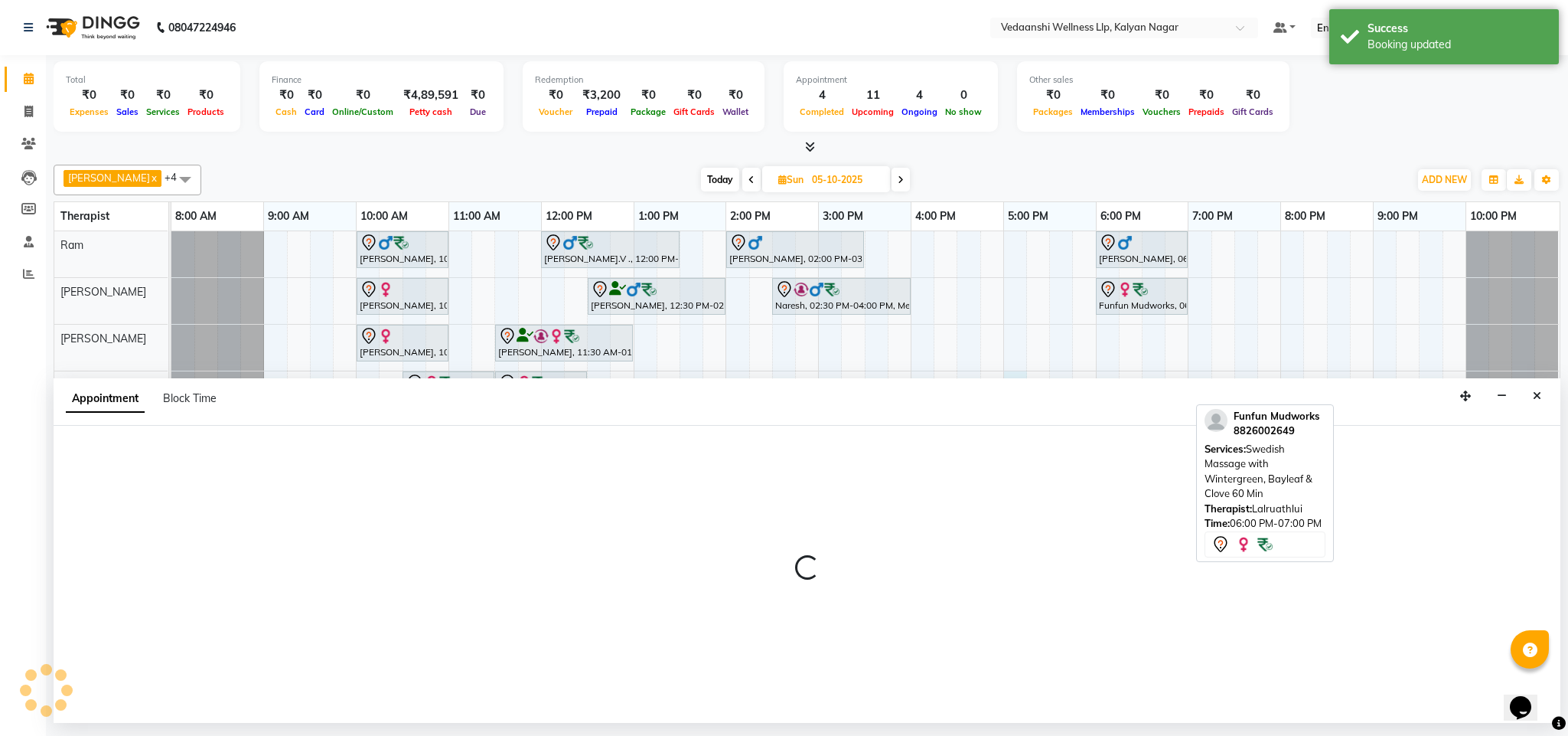
select select "67323"
select select "1020"
select select "tentative"
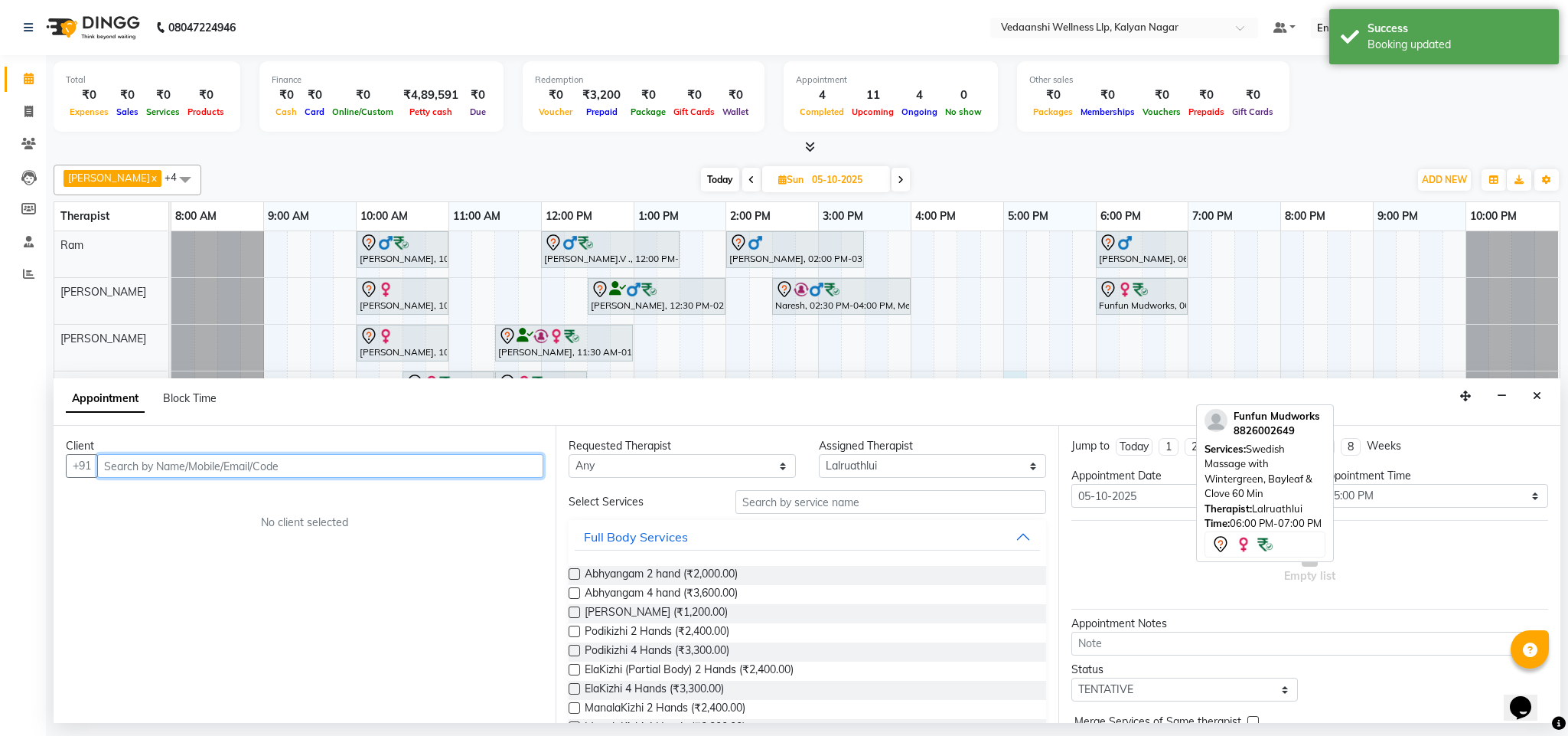
click at [455, 462] on input "text" at bounding box center [320, 466] width 446 height 24
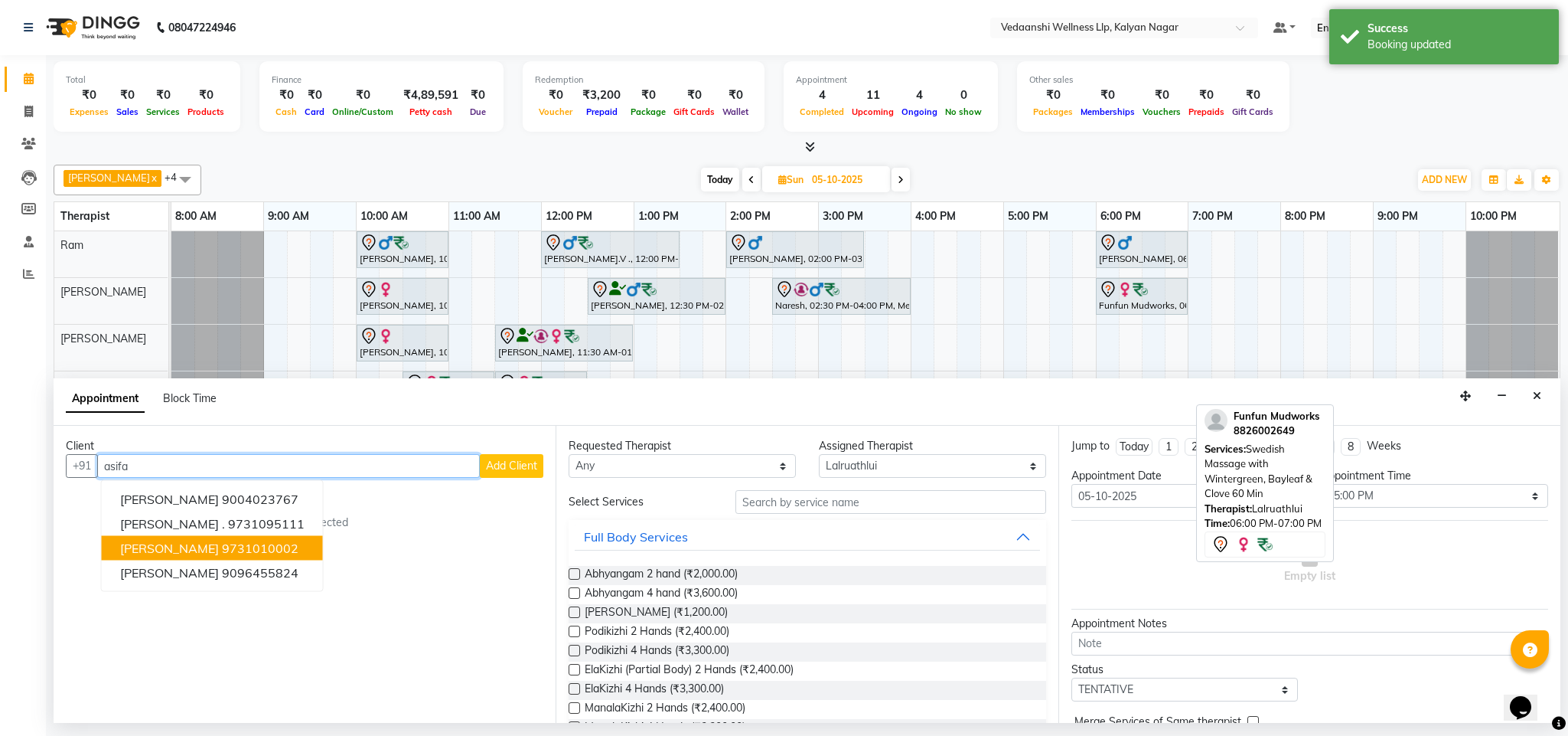
click at [242, 548] on ngb-highlight "9731010002" at bounding box center [260, 548] width 76 height 15
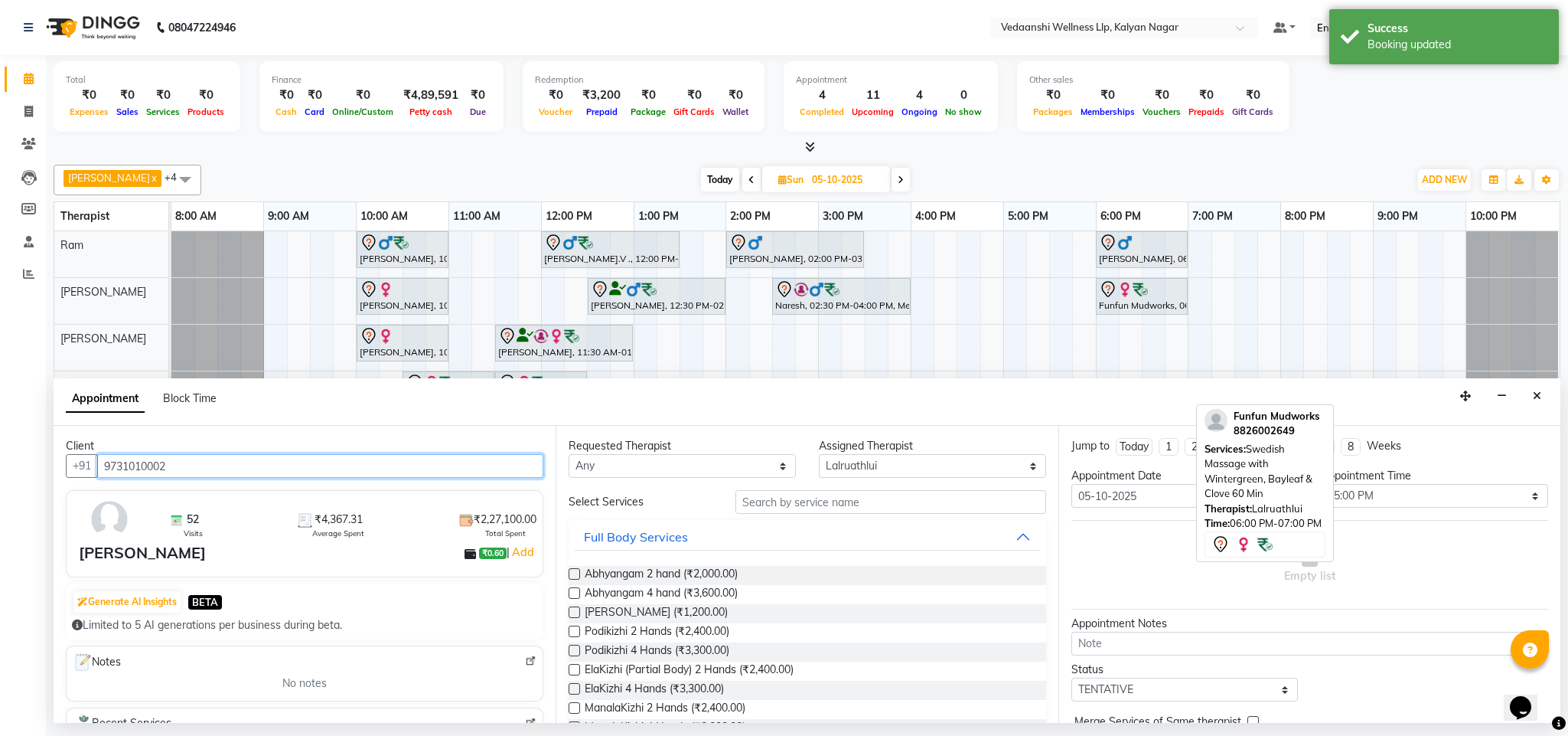
type input "9731010002"
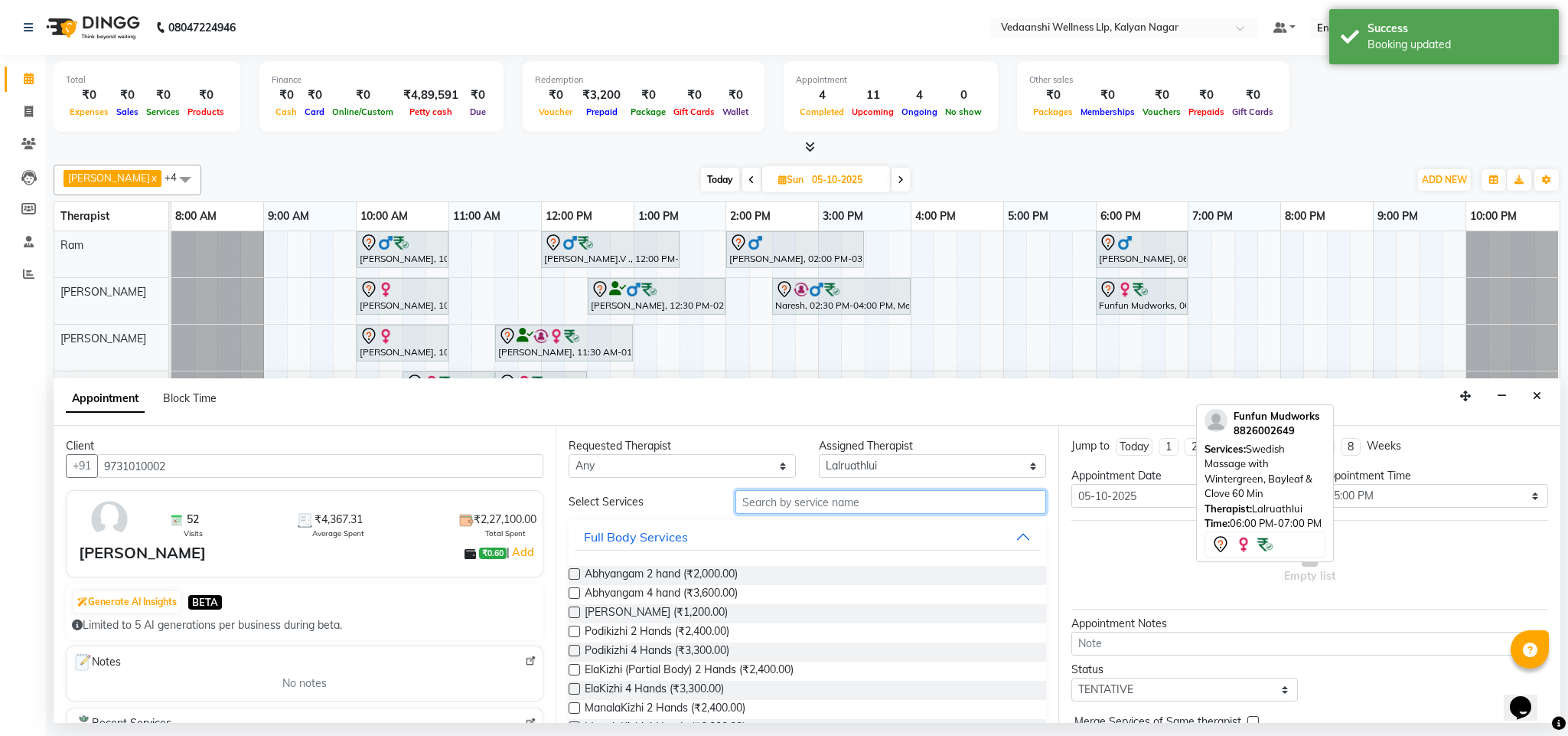
click at [788, 500] on input "text" at bounding box center [891, 501] width 311 height 24
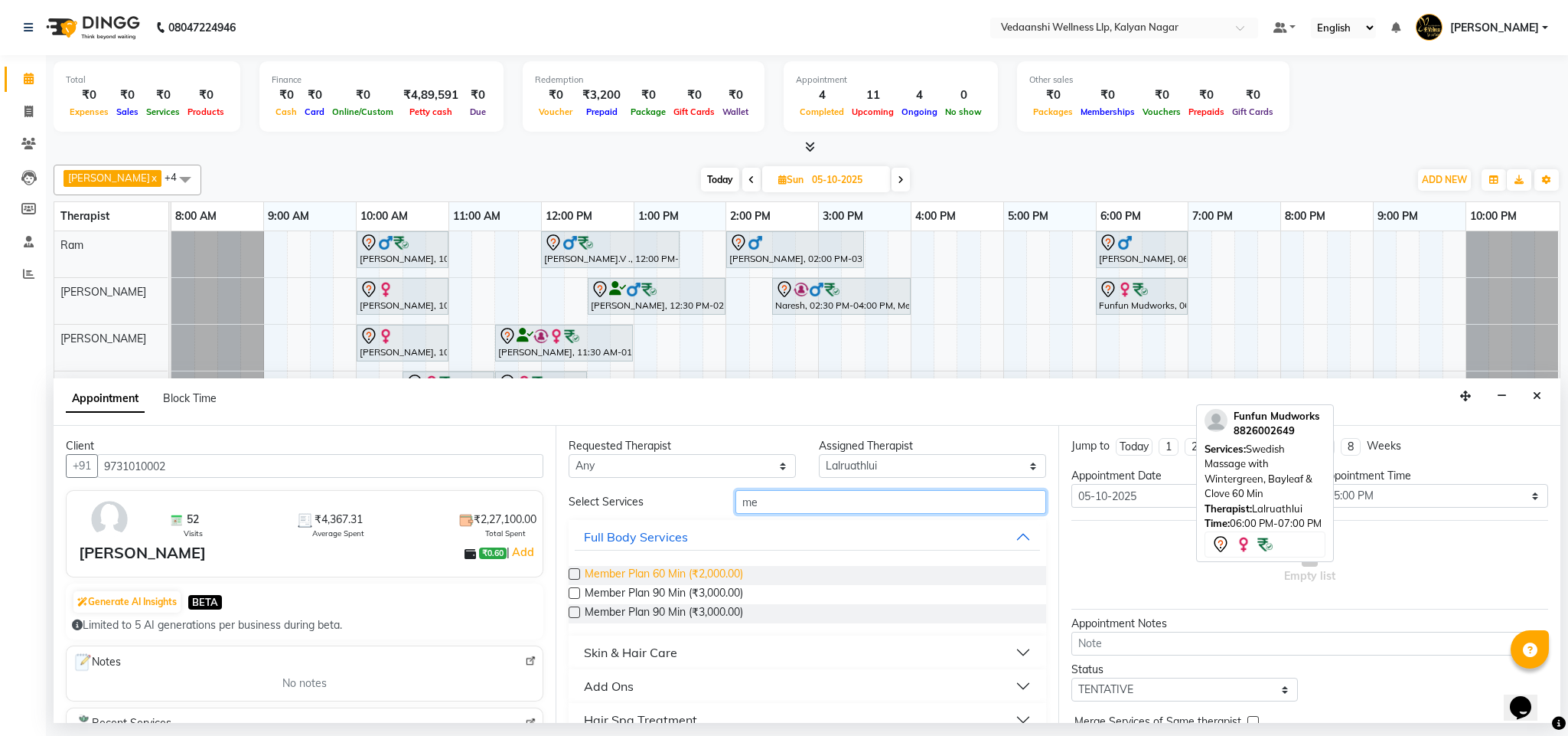
type input "me"
click at [710, 584] on span "Member Plan 60 Min (₹2,000.00)" at bounding box center [664, 575] width 158 height 20
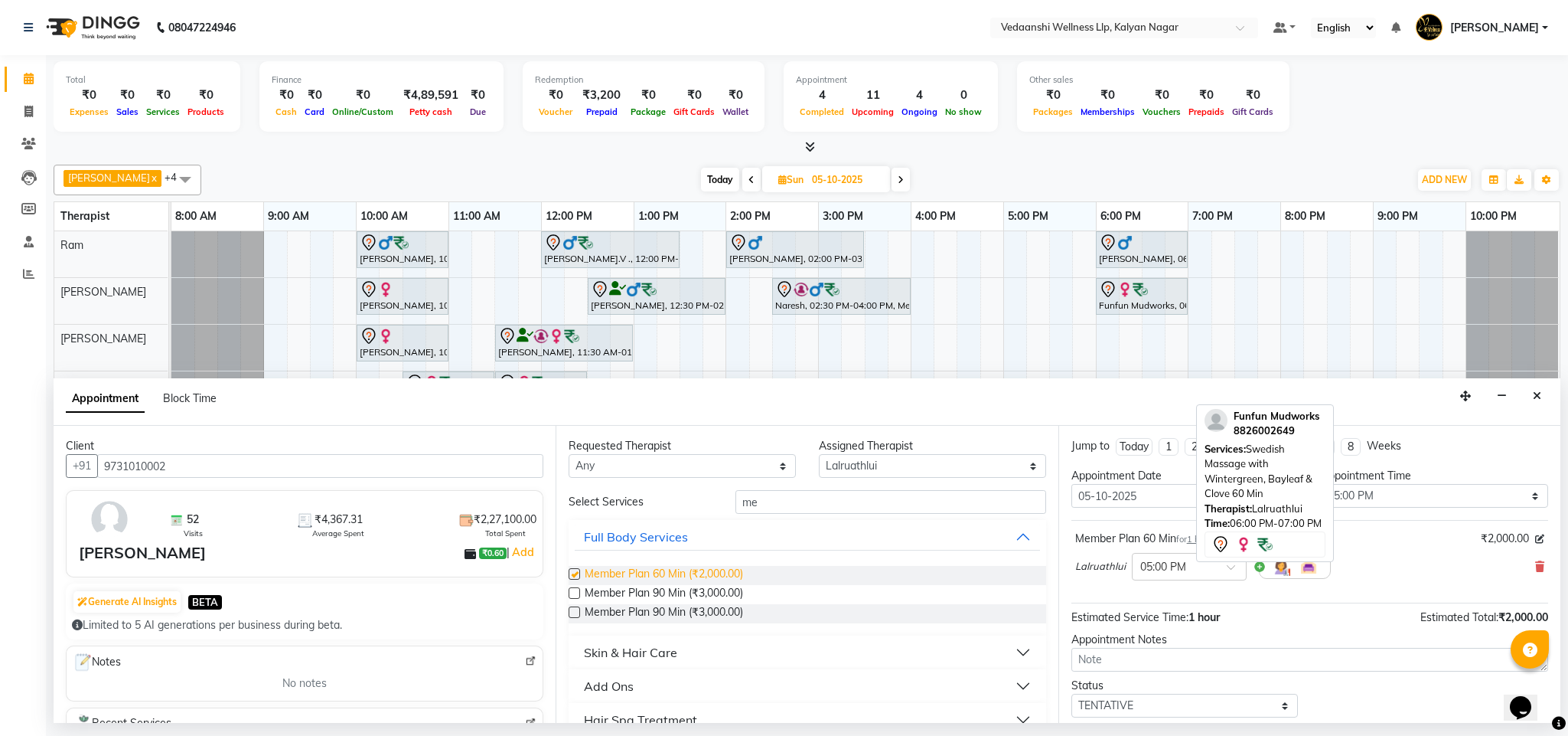
checkbox input "false"
click at [1535, 565] on icon at bounding box center [1540, 566] width 9 height 11
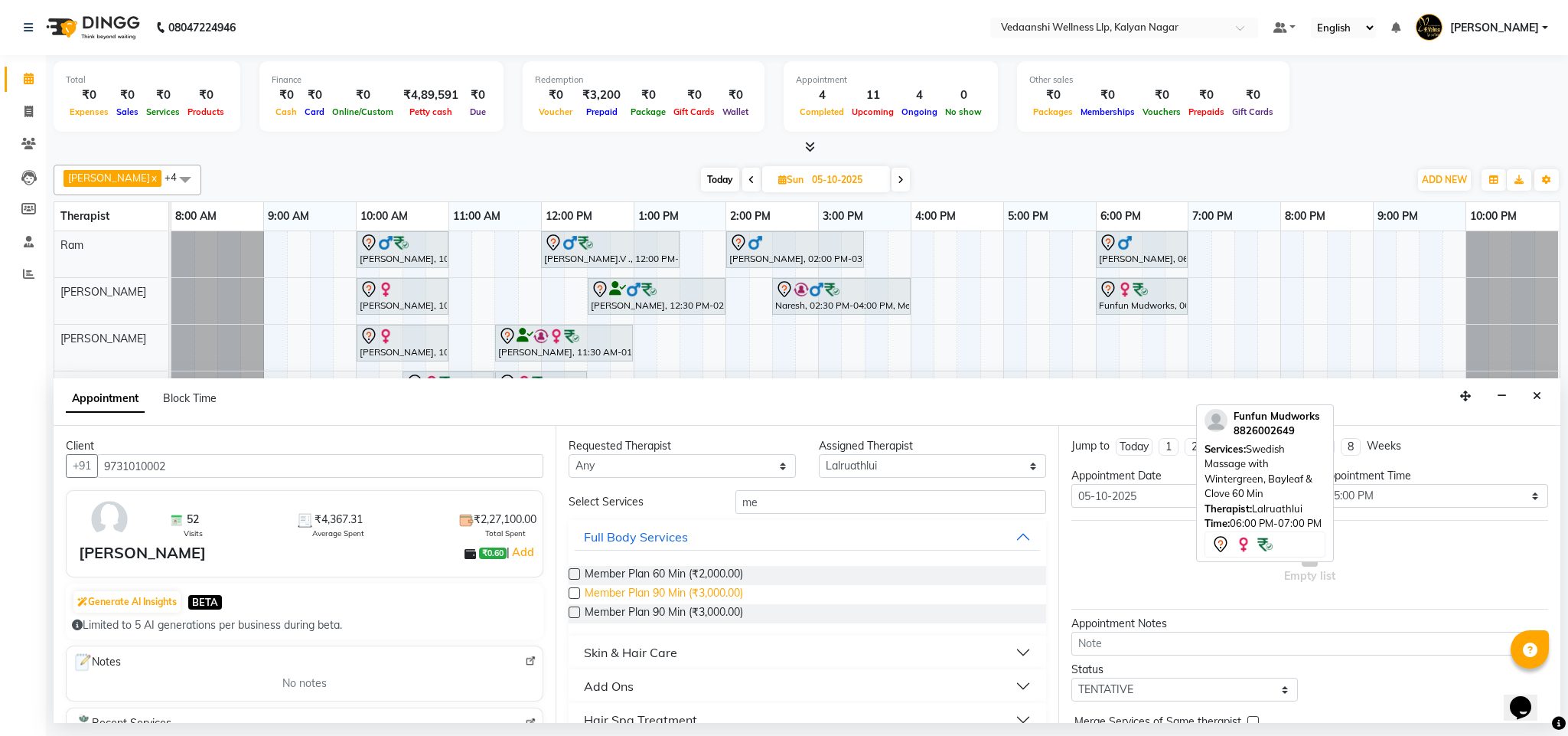
click at [721, 595] on span "Member Plan 90 Min (₹3,000.00)" at bounding box center [664, 595] width 158 height 20
checkbox input "false"
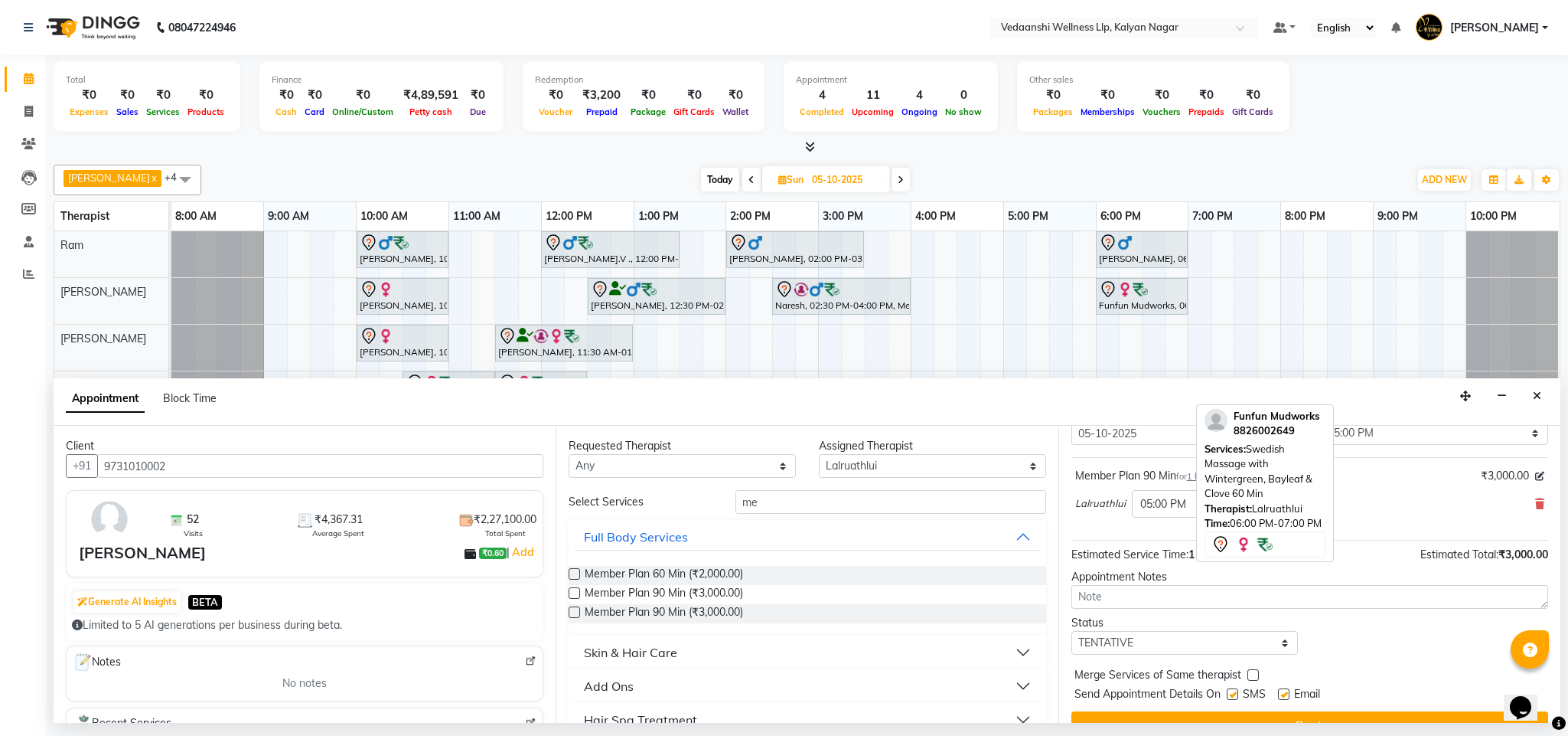
scroll to position [94, 0]
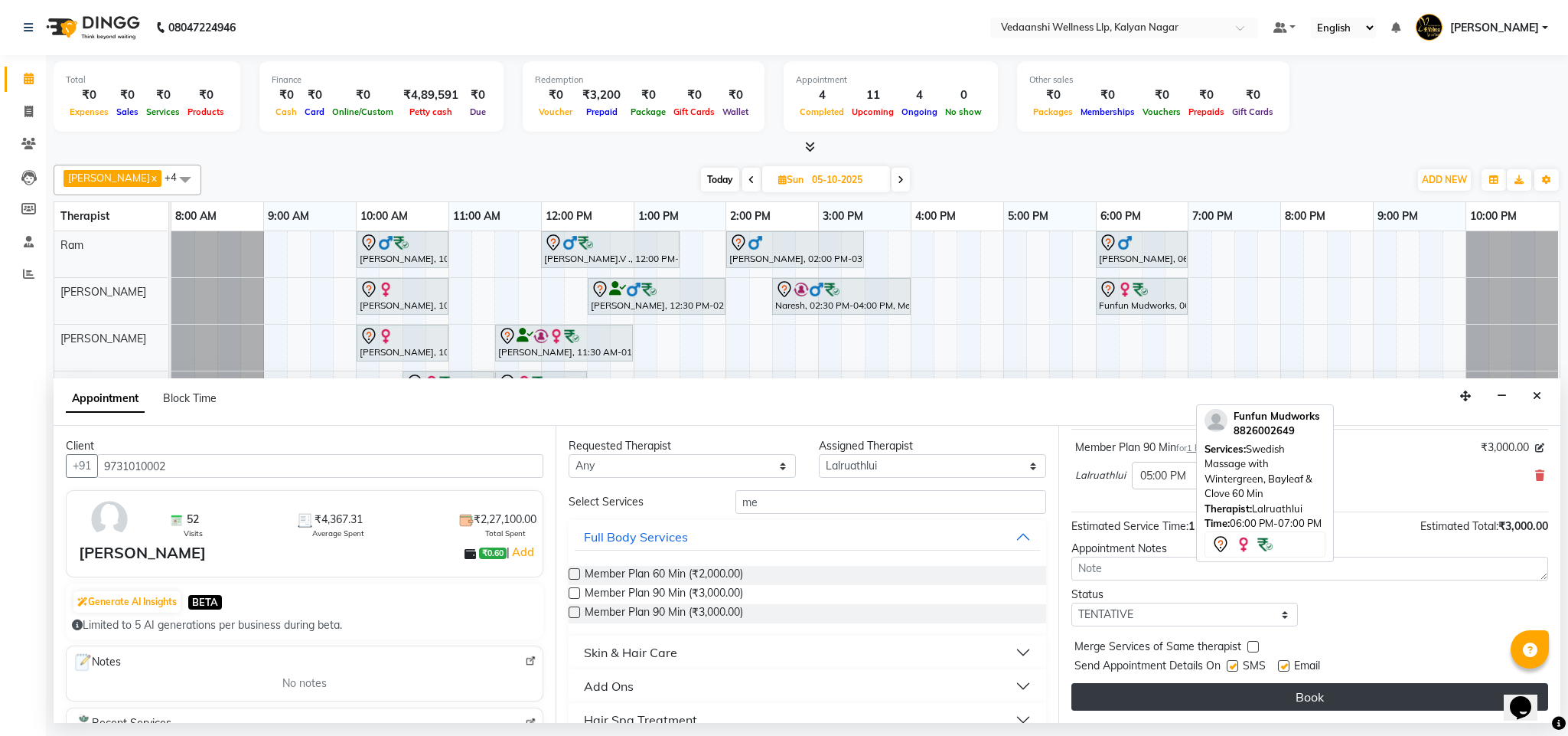
click at [1182, 692] on button "Book" at bounding box center [1309, 696] width 477 height 28
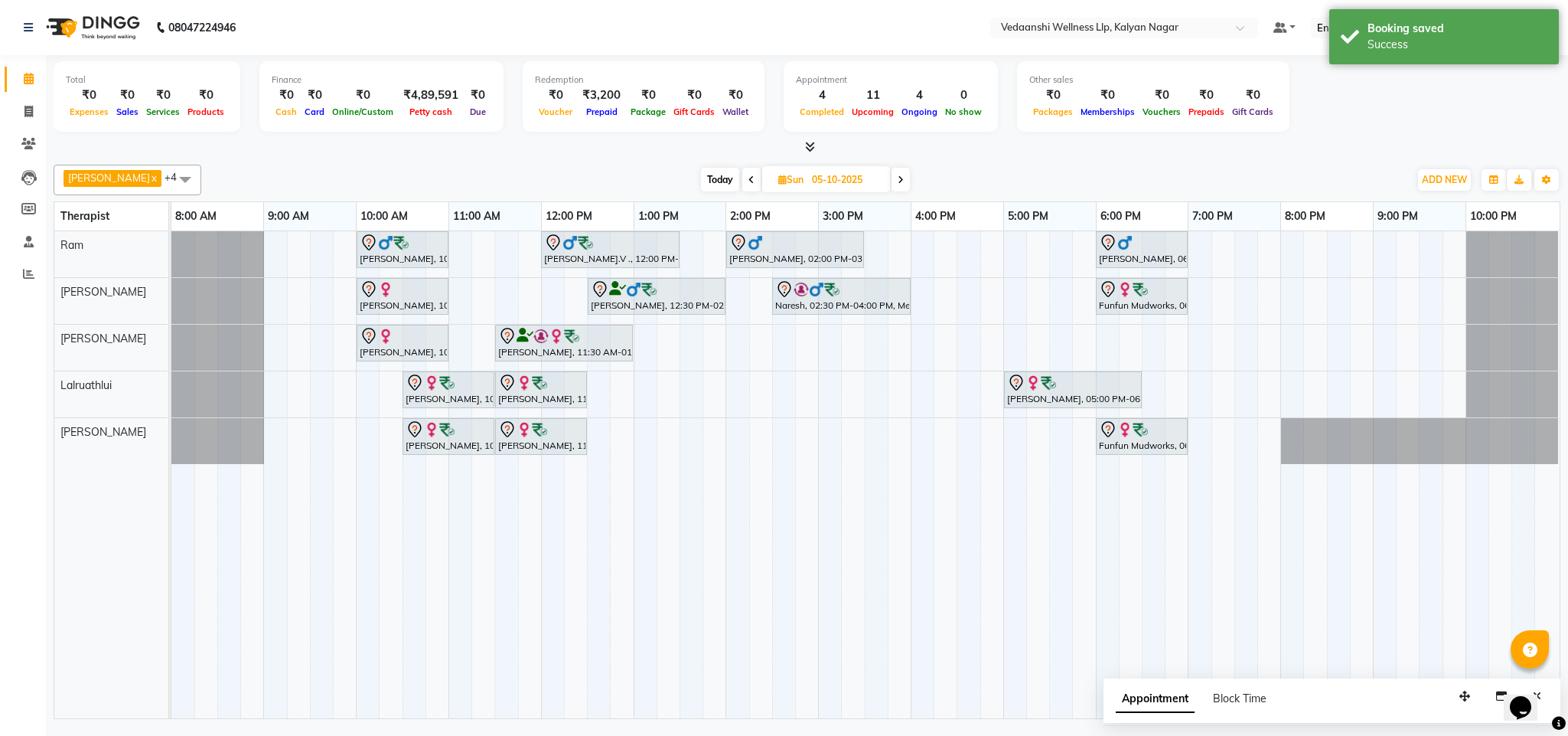
click at [707, 185] on span "Today" at bounding box center [720, 180] width 38 height 24
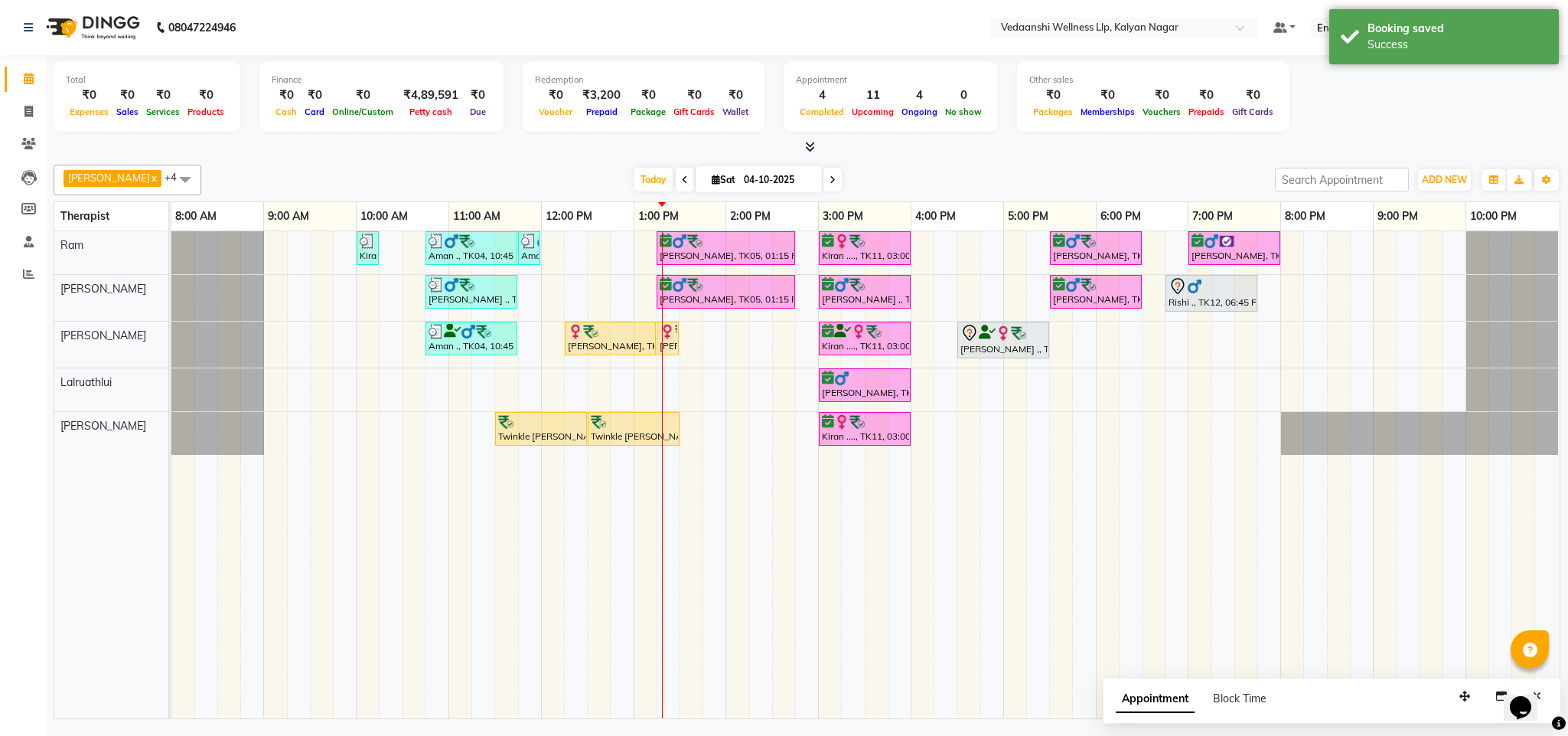
click at [824, 180] on span at bounding box center [832, 180] width 19 height 24
type input "05-10-2025"
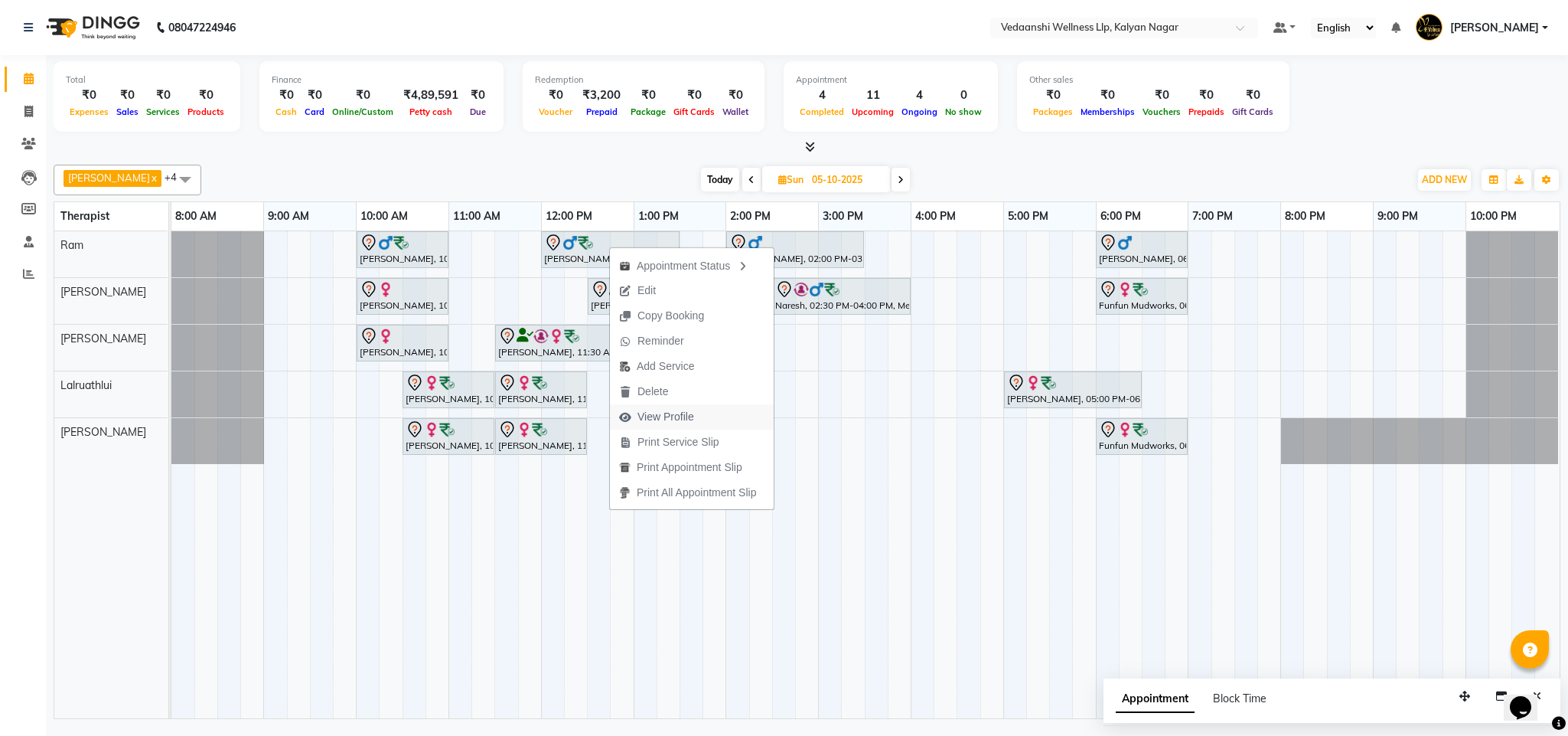
click at [645, 418] on span "View Profile" at bounding box center [665, 417] width 57 height 16
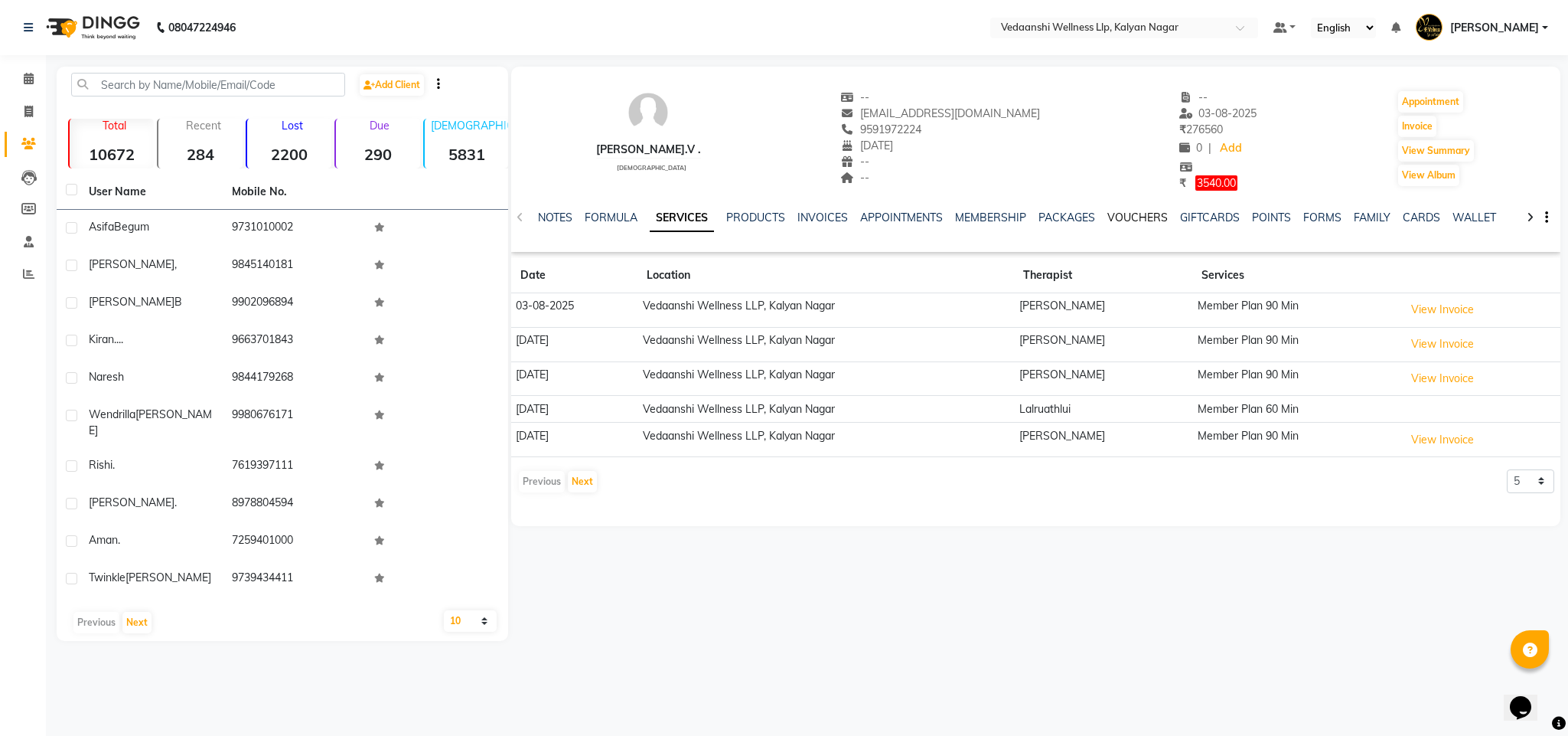
click at [1133, 217] on link "VOUCHERS" at bounding box center [1137, 218] width 60 height 14
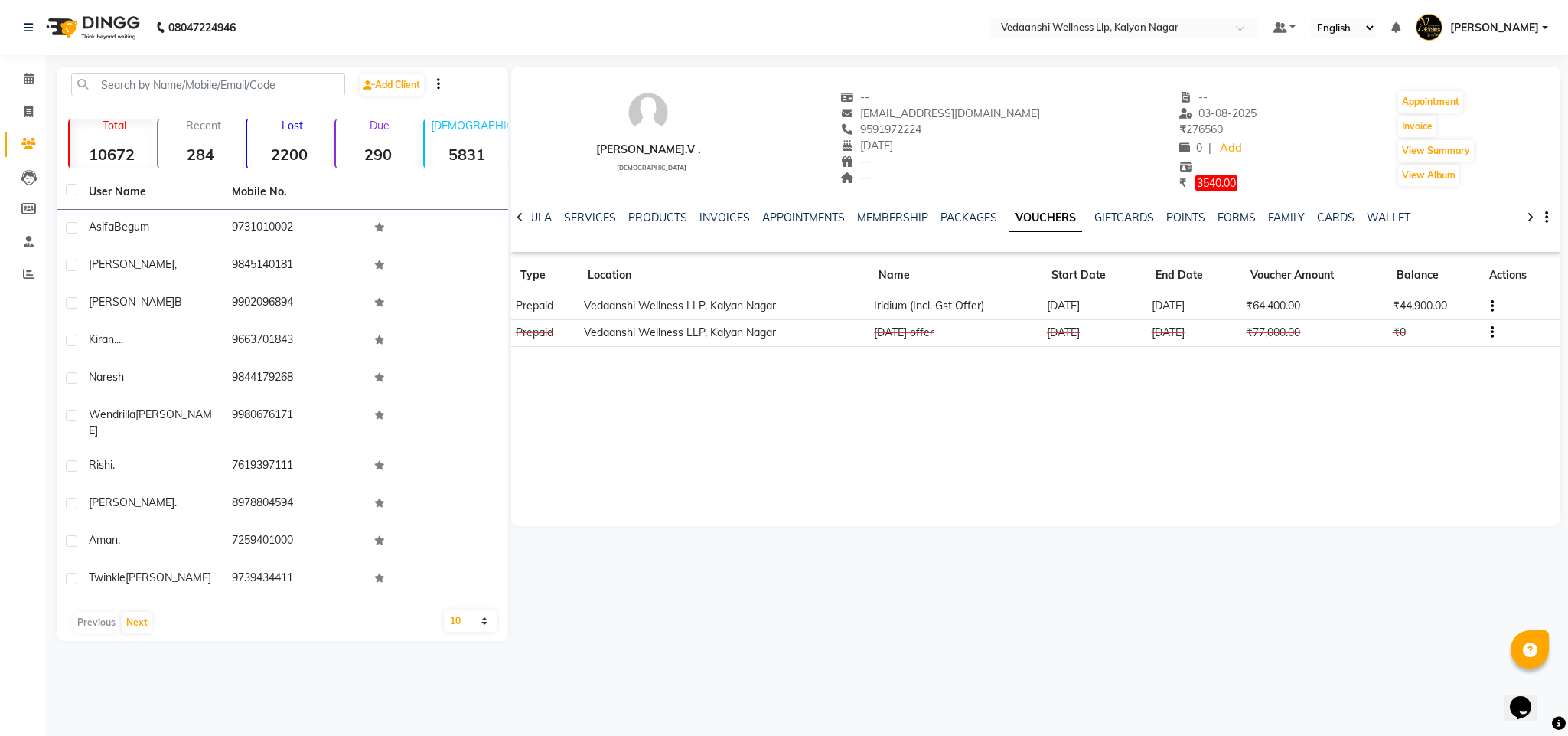
click at [701, 207] on div "NOTES FORMULA SERVICES PRODUCTS INVOICES APPOINTMENTS MEMBERSHIP PACKAGES VOUCH…" at bounding box center [1036, 217] width 1050 height 52
click at [703, 218] on link "INVOICES" at bounding box center [724, 218] width 51 height 14
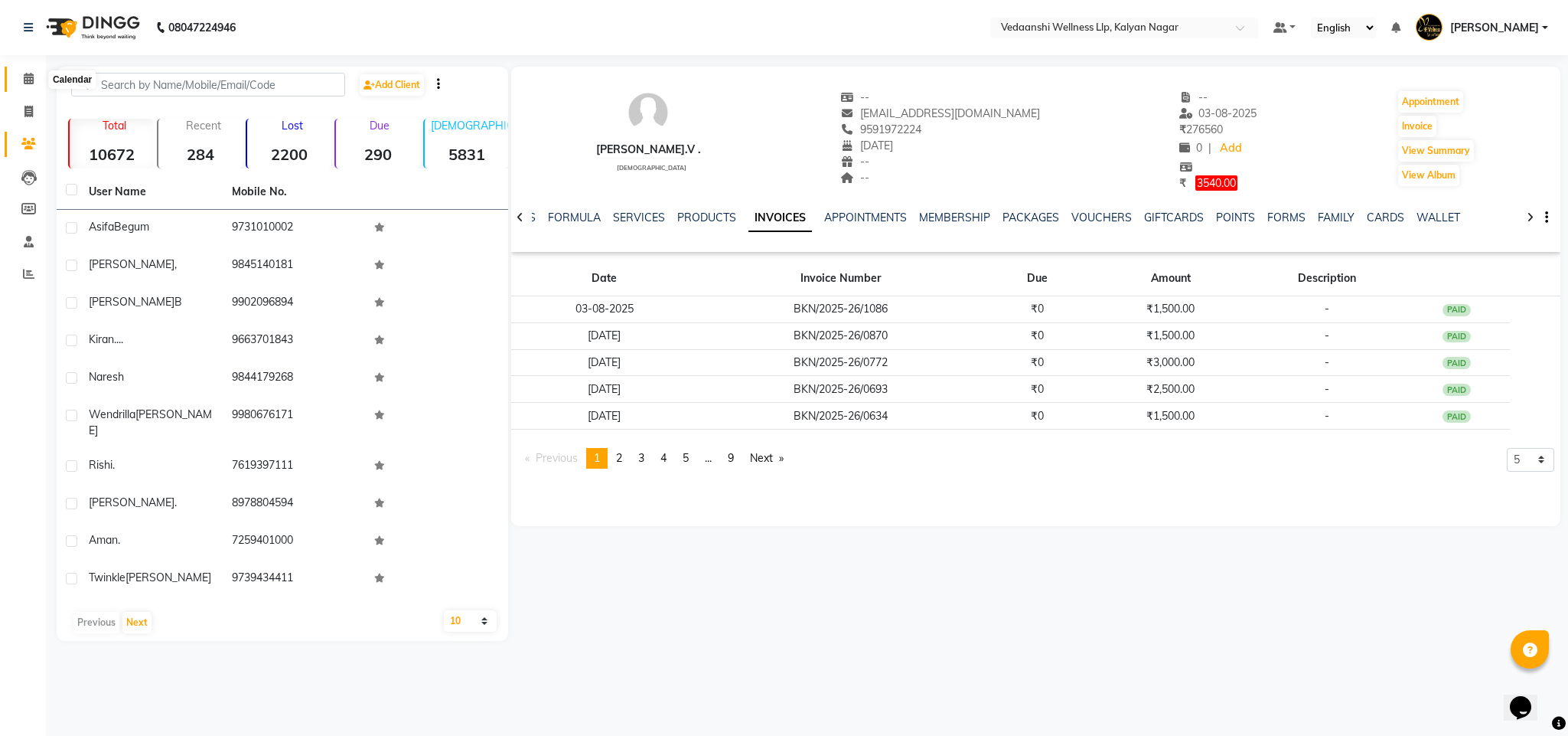
click at [30, 81] on icon at bounding box center [28, 78] width 10 height 12
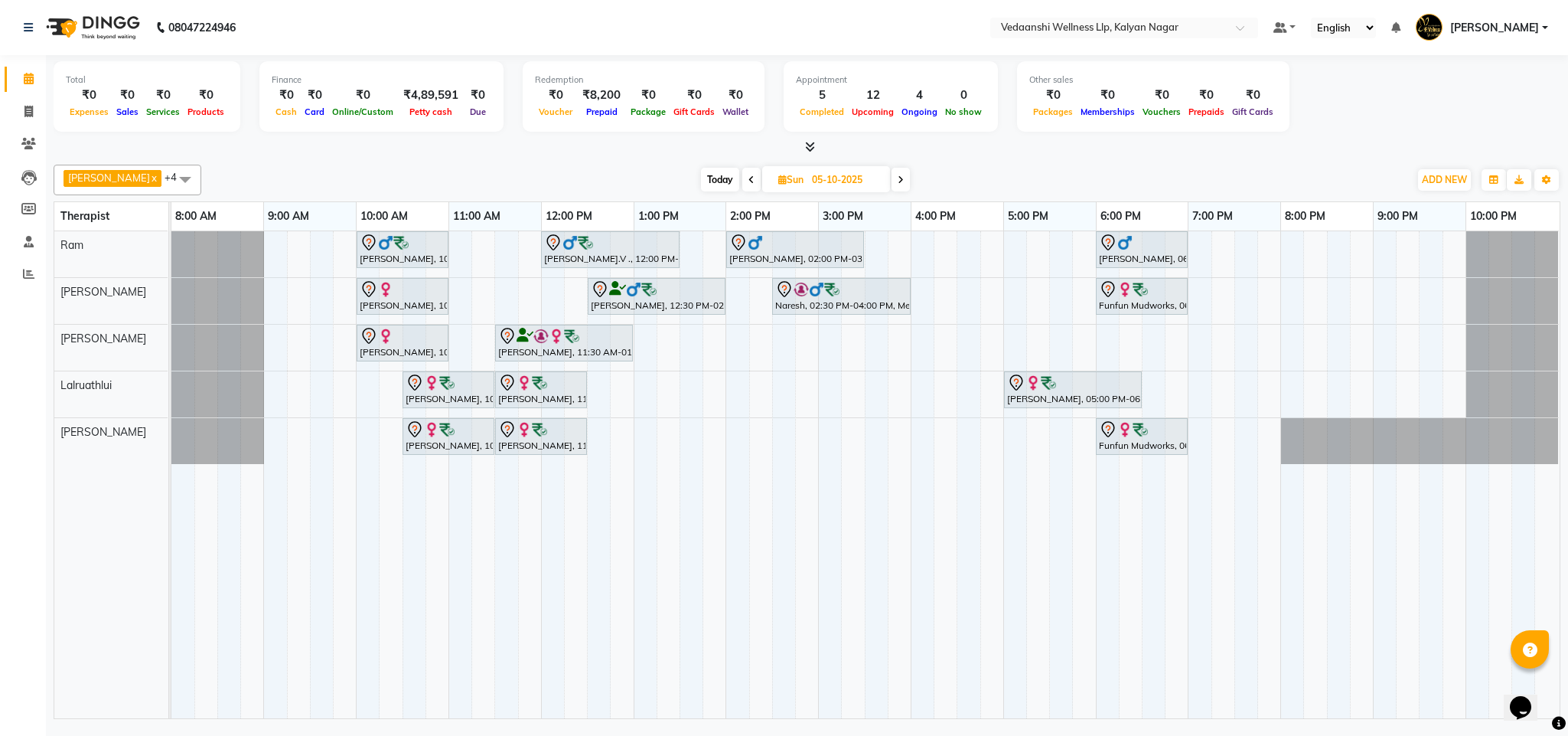
click at [701, 182] on span "Today" at bounding box center [720, 180] width 38 height 24
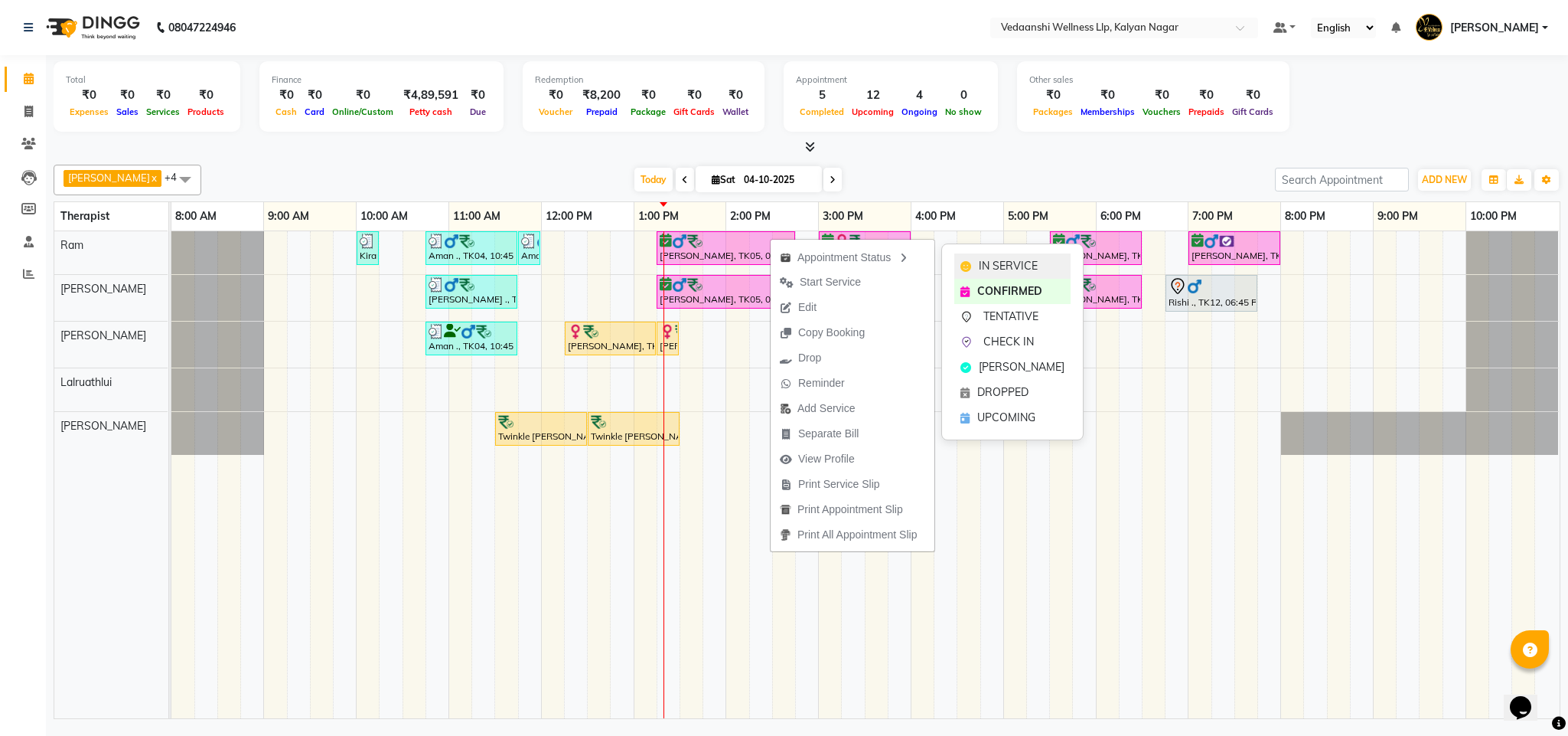
click at [999, 262] on span "IN SERVICE" at bounding box center [1007, 266] width 59 height 16
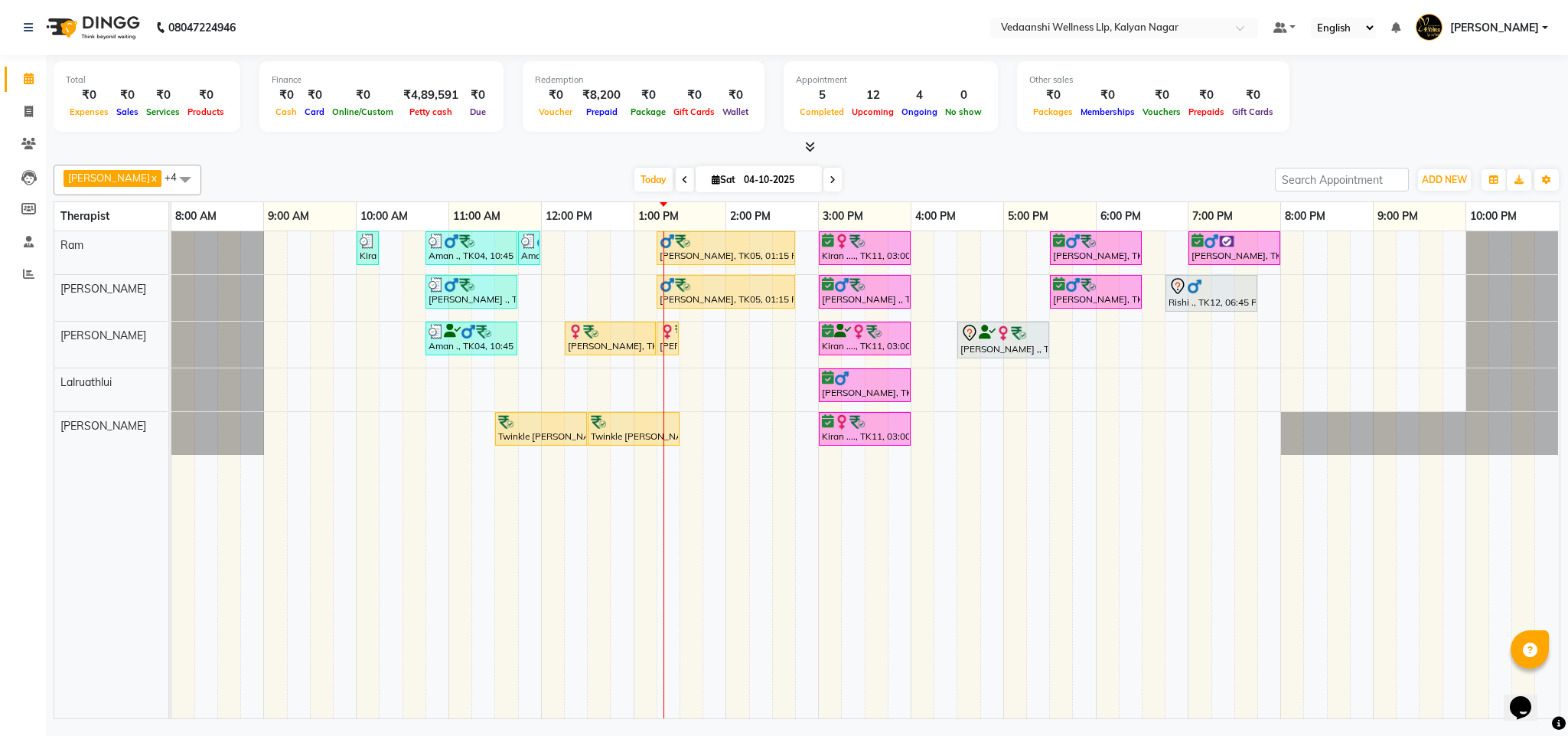
click at [893, 180] on div "[DATE] [DATE]" at bounding box center [737, 180] width 1058 height 23
click at [830, 184] on icon at bounding box center [832, 180] width 6 height 9
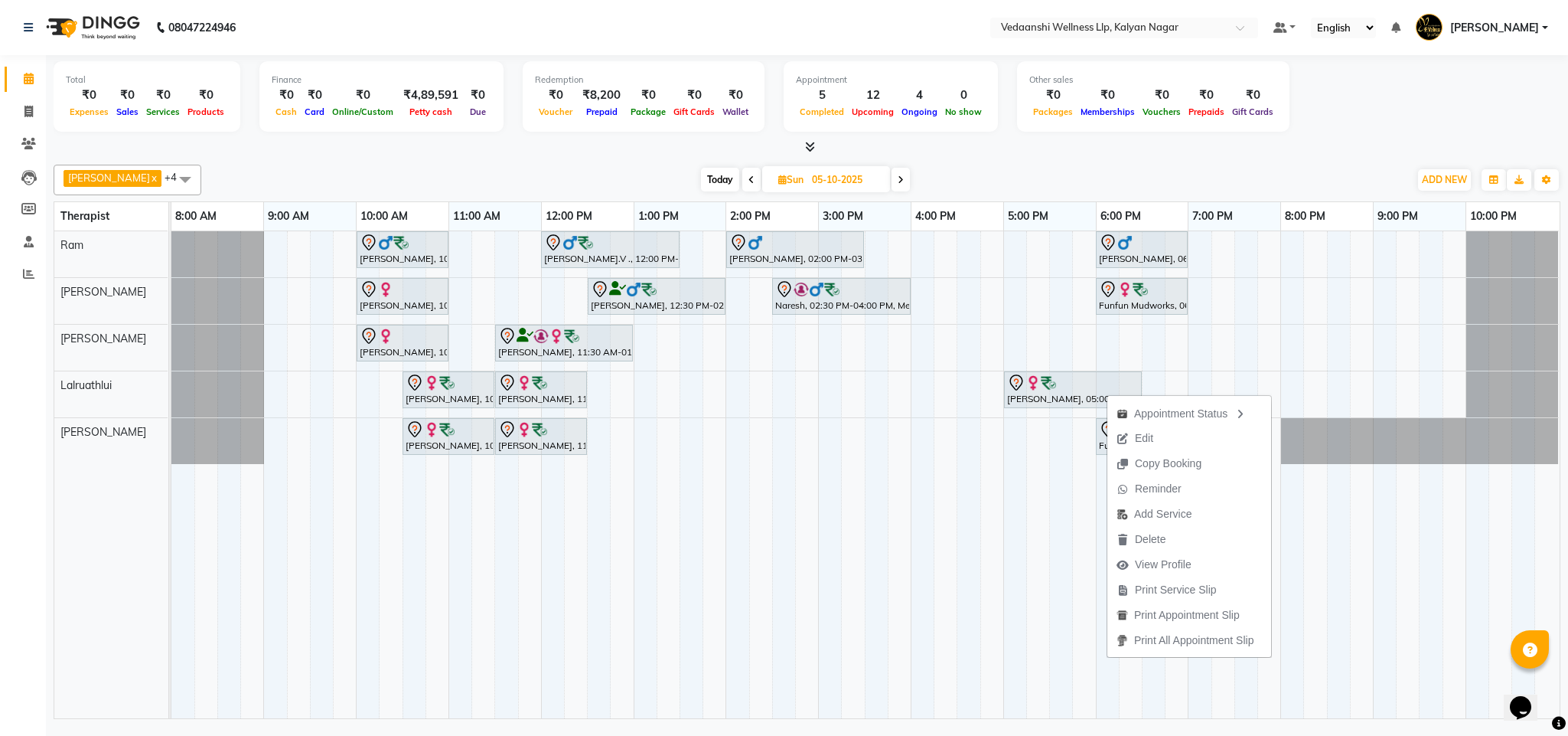
click at [1086, 170] on div "Today Sun 05-10-2025" at bounding box center [805, 180] width 1192 height 23
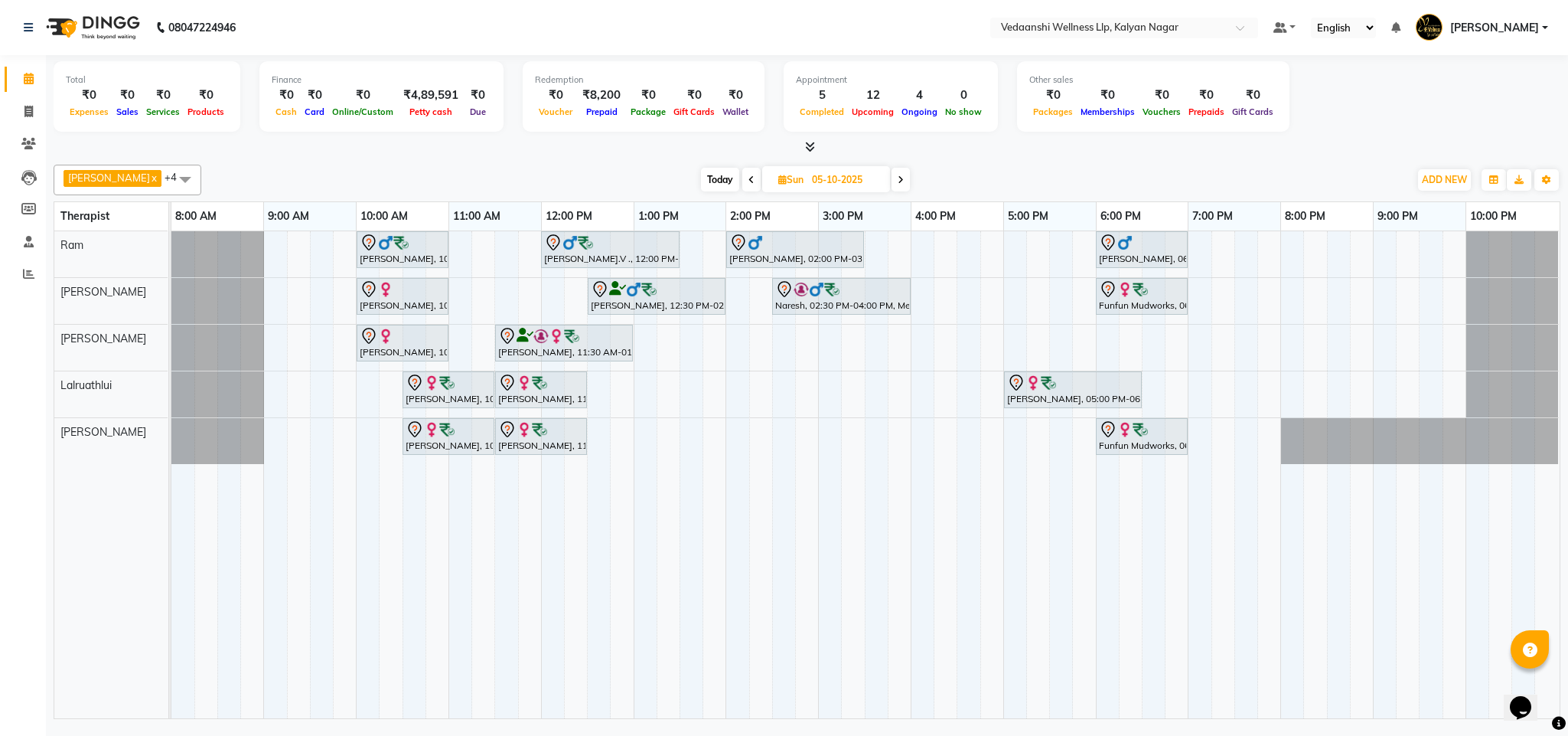
click at [701, 180] on span "Today" at bounding box center [720, 180] width 38 height 24
type input "04-10-2025"
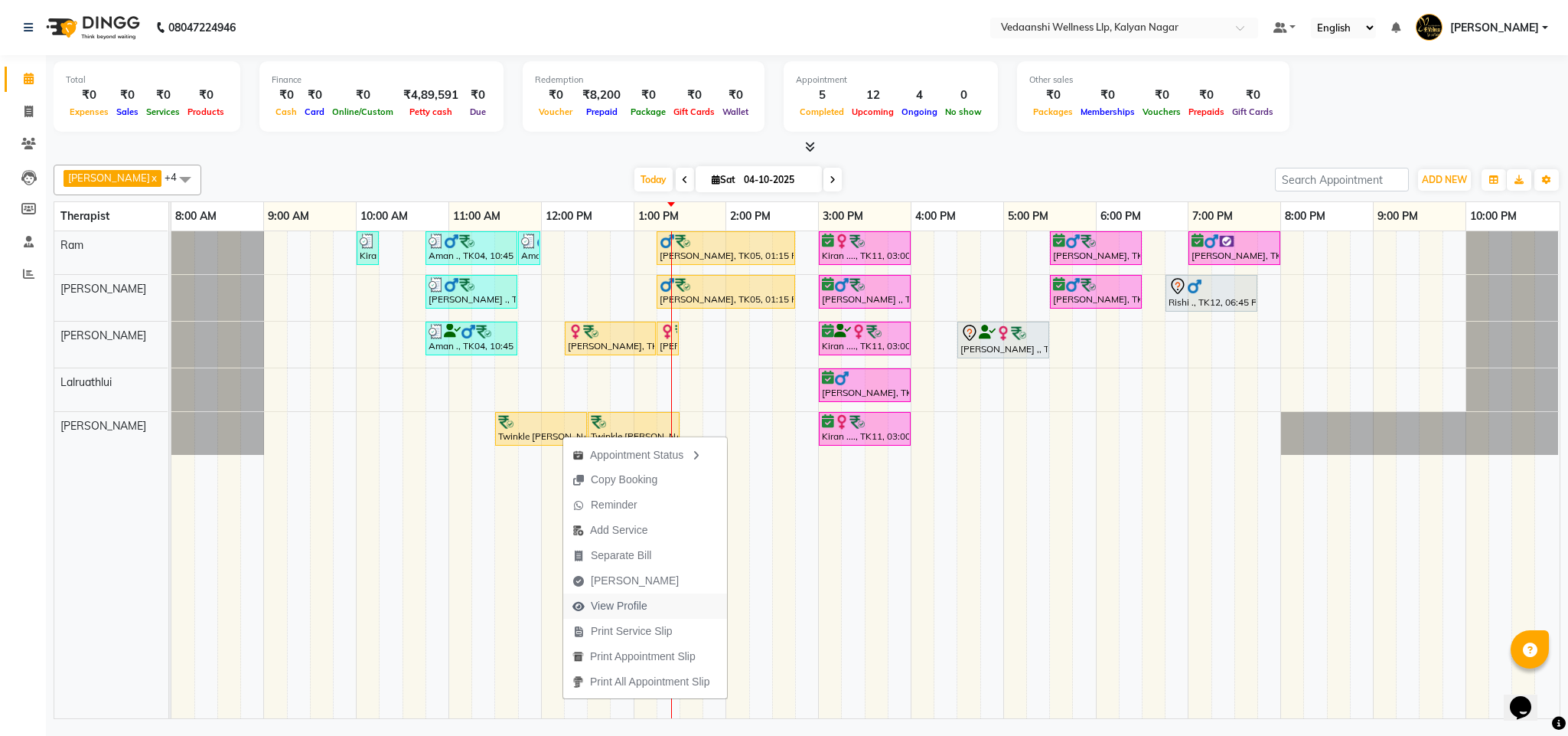
click at [615, 611] on span "View Profile" at bounding box center [619, 606] width 57 height 16
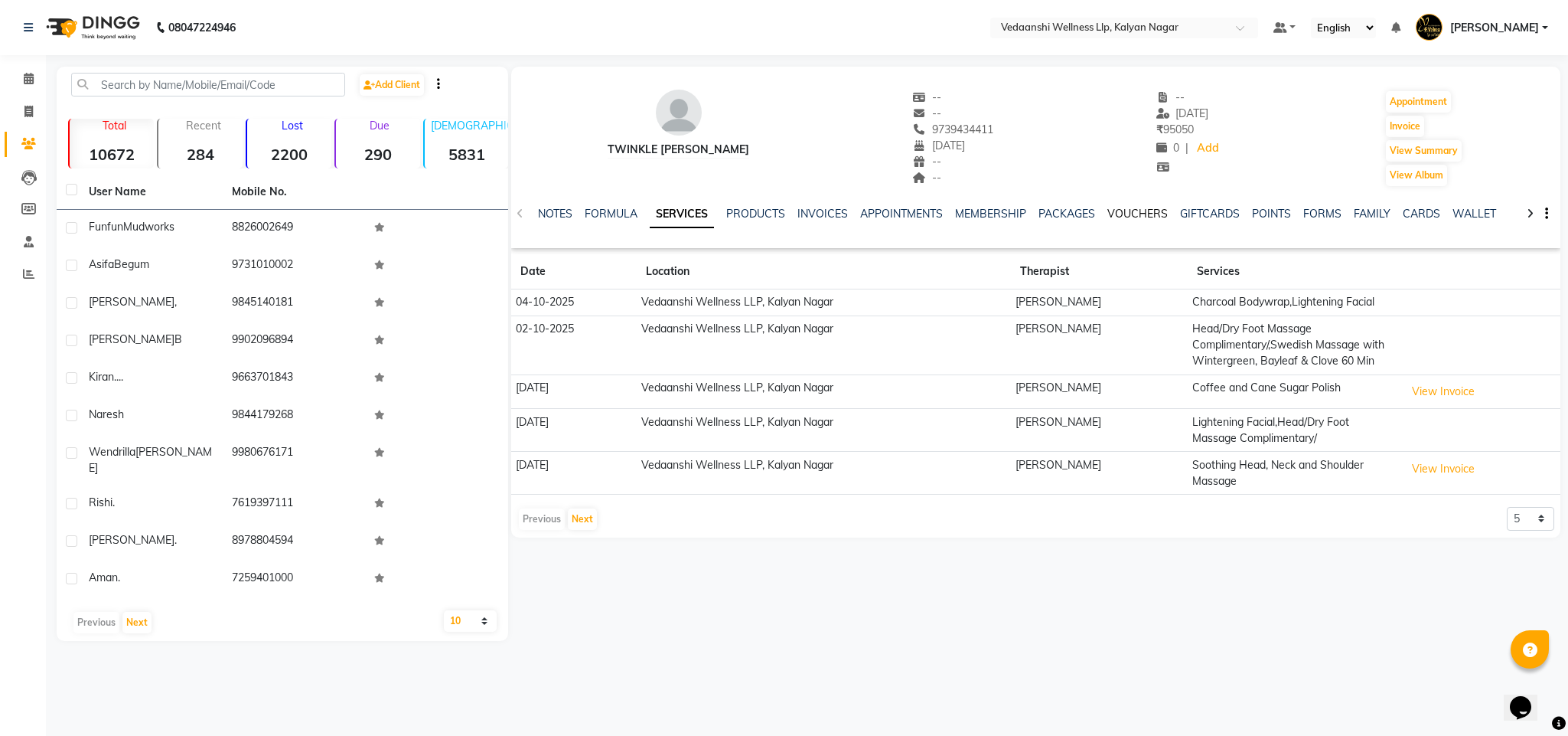
click at [1136, 207] on link "VOUCHERS" at bounding box center [1137, 214] width 60 height 14
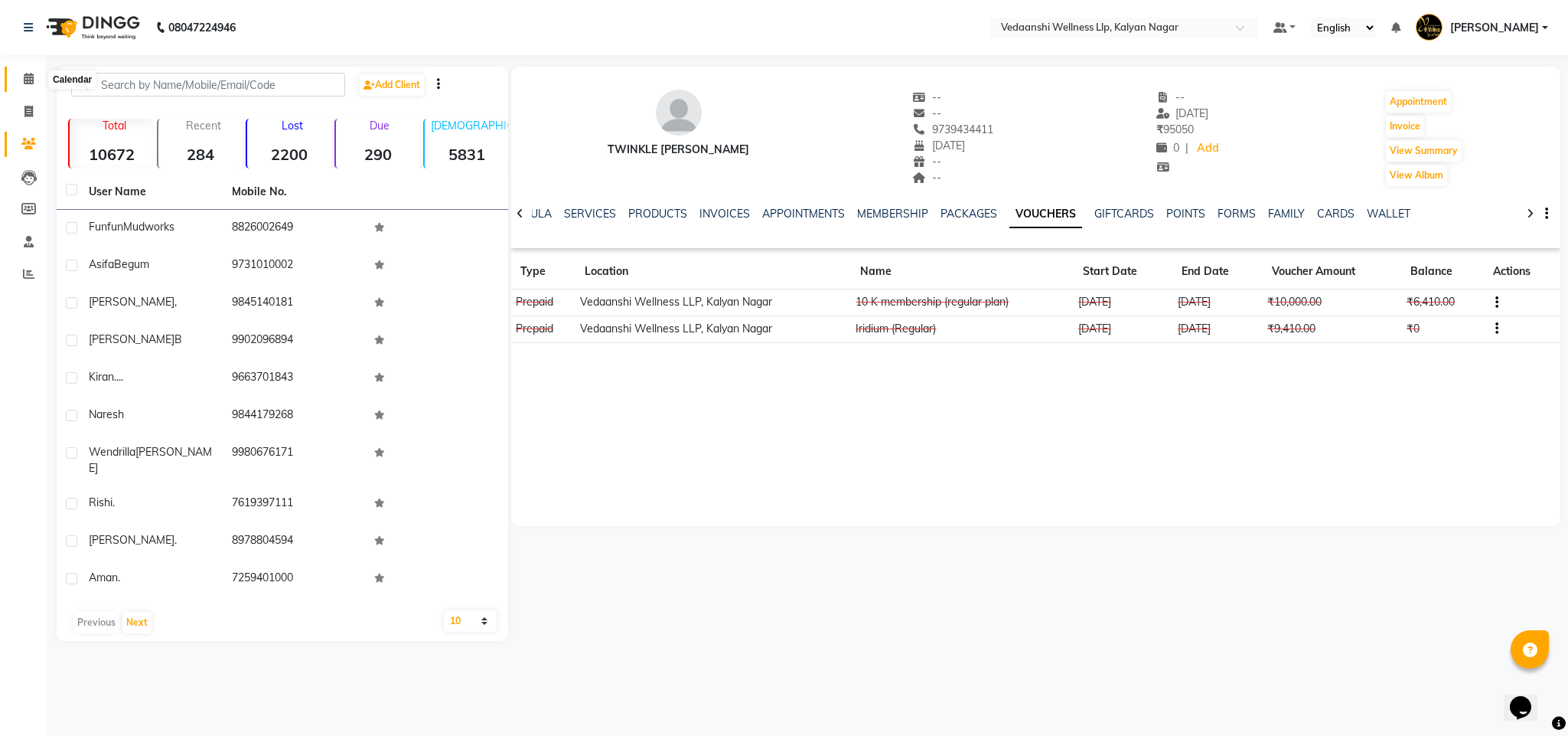
click at [15, 78] on span at bounding box center [28, 79] width 27 height 18
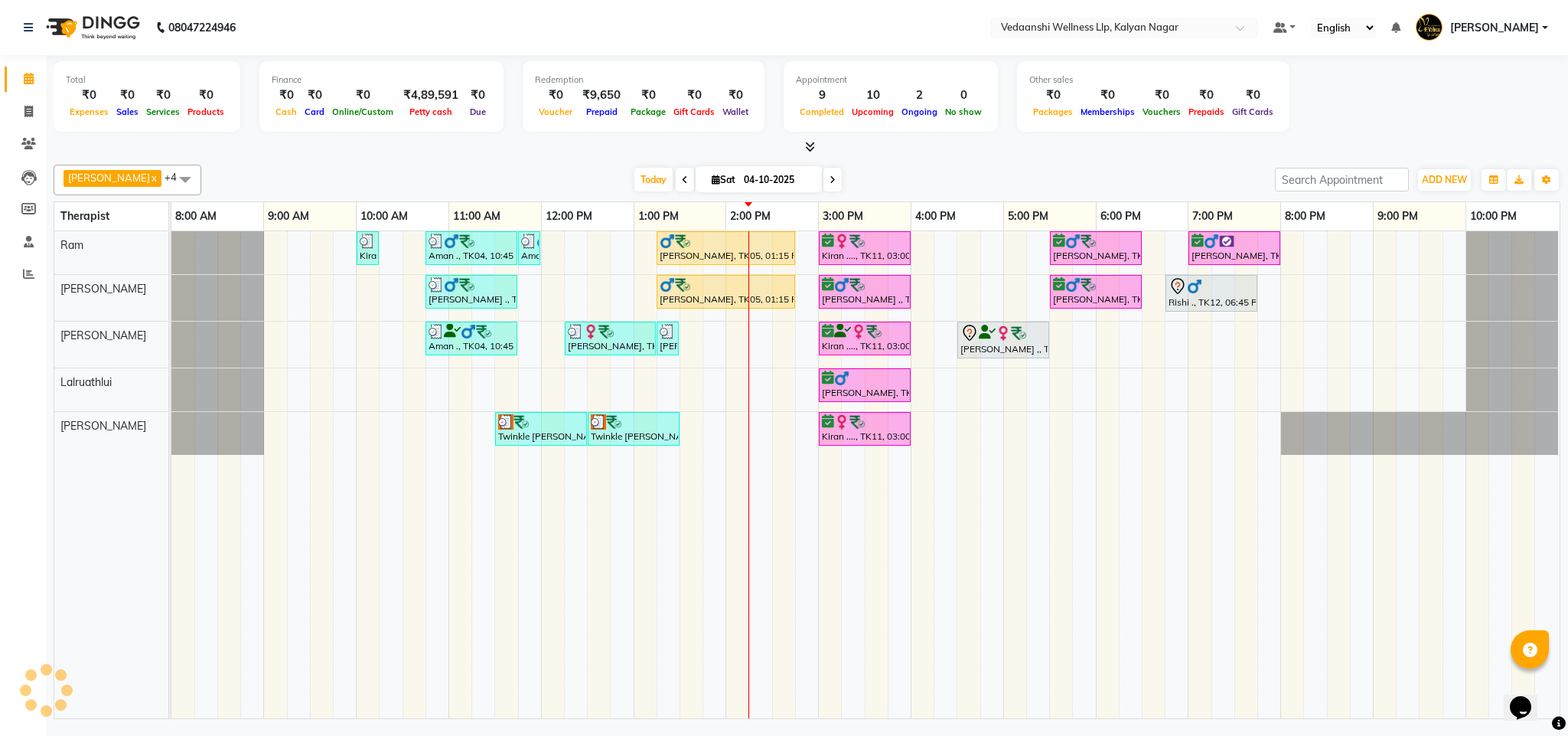
click at [884, 165] on div "[PERSON_NAME] x [PERSON_NAME] x Lalruathlui x Ram x [PERSON_NAME] x +4 Select A…" at bounding box center [807, 180] width 1507 height 30
click at [824, 173] on span at bounding box center [832, 180] width 19 height 24
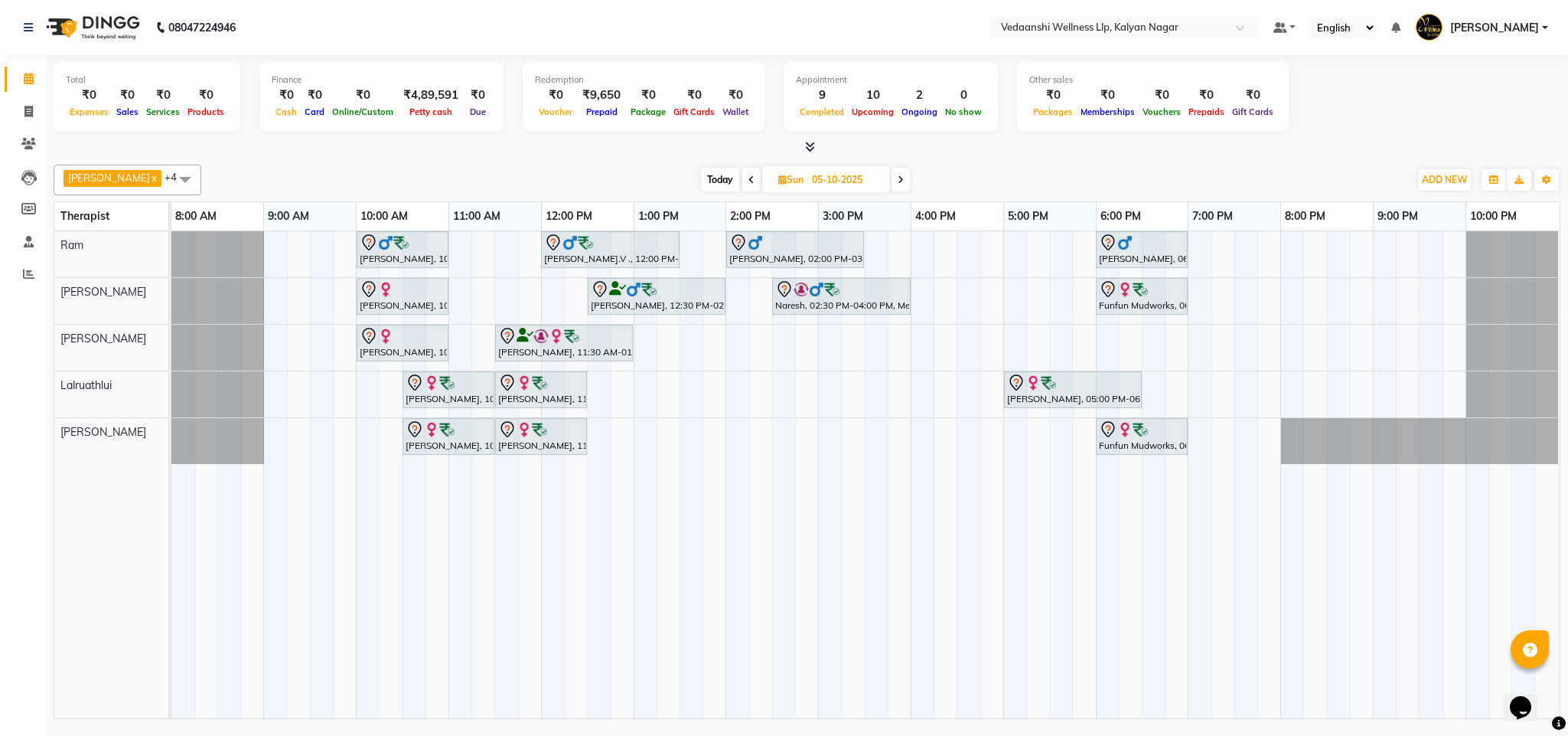
click at [701, 182] on span "Today" at bounding box center [720, 180] width 38 height 24
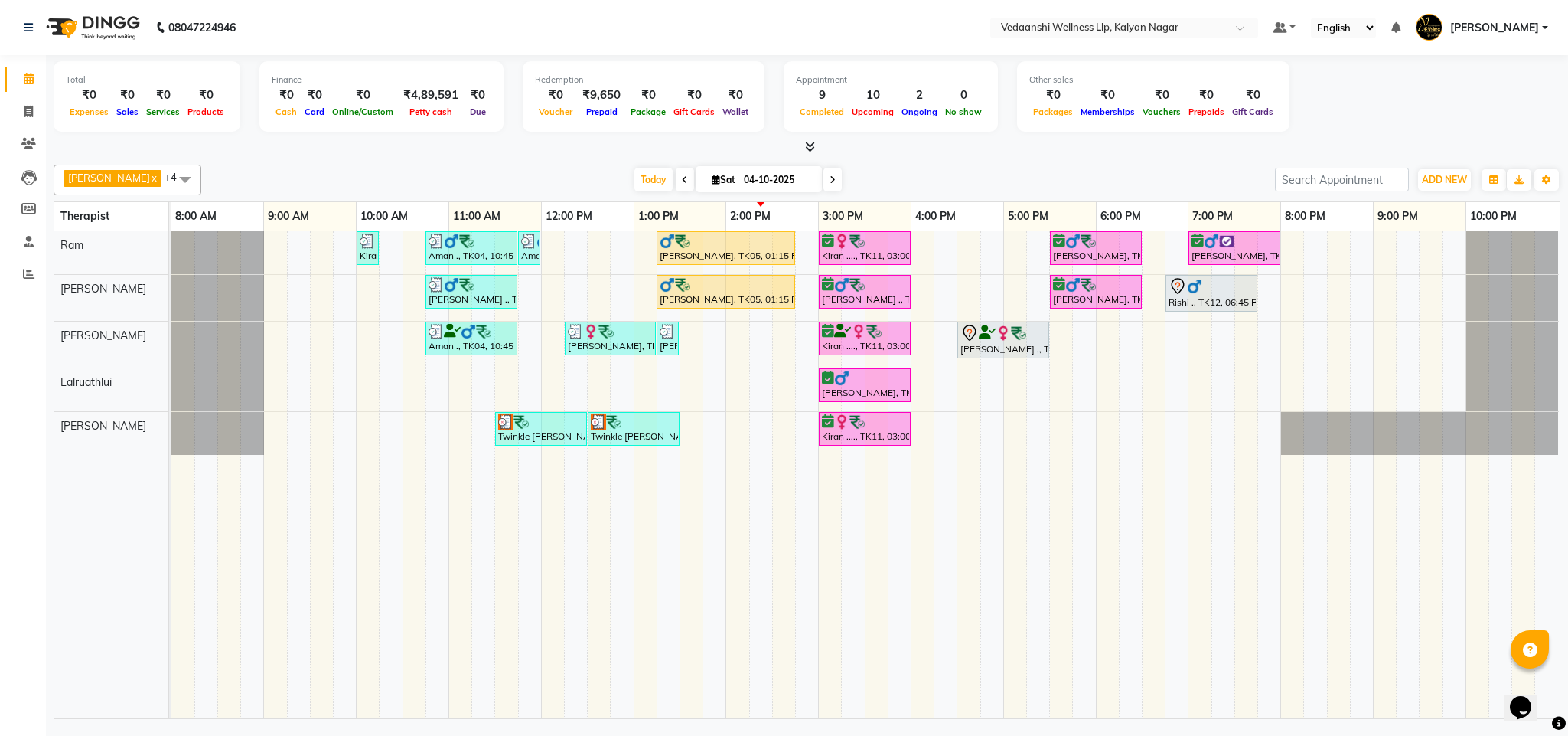
click at [824, 178] on span at bounding box center [832, 180] width 19 height 24
type input "05-10-2025"
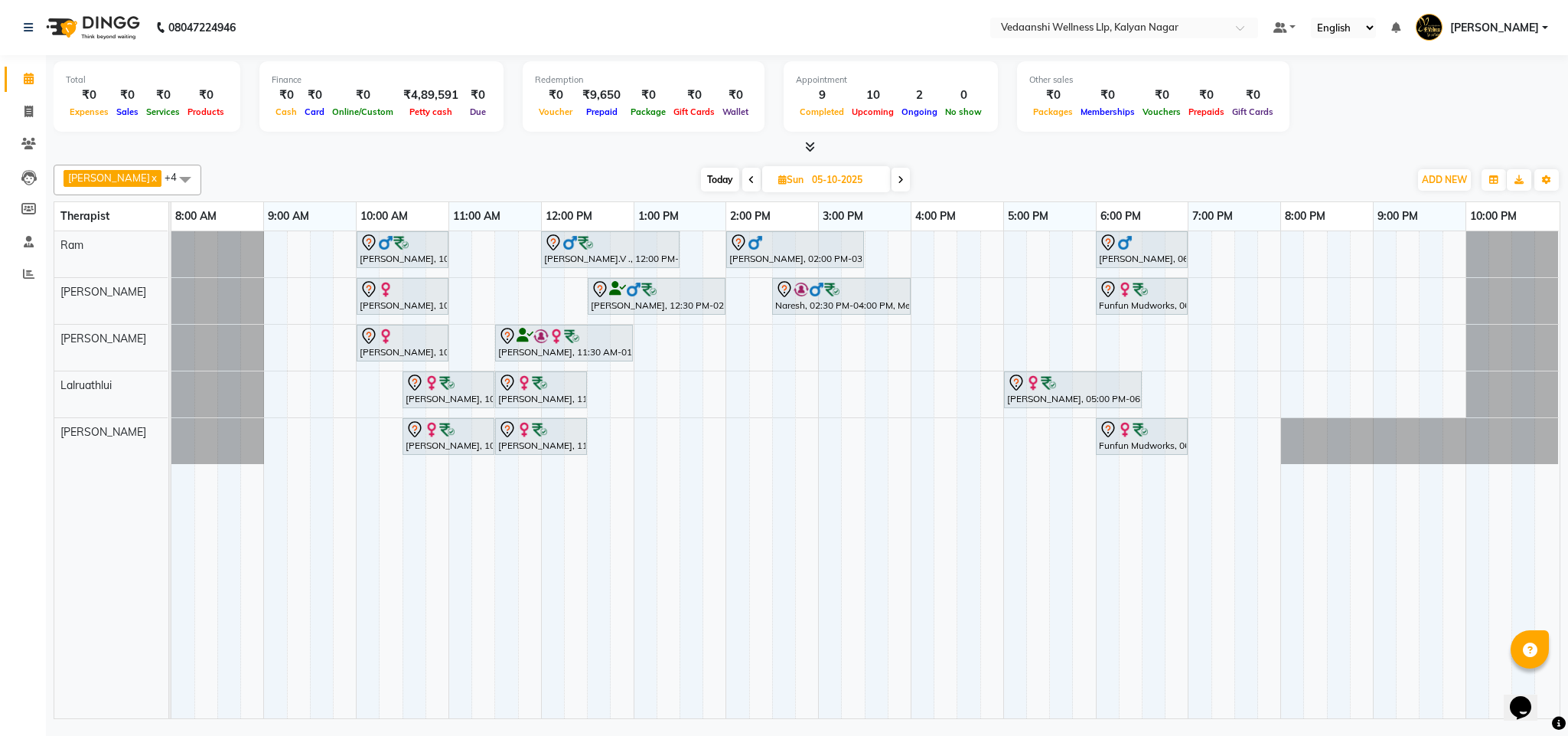
click at [646, 394] on div "[PERSON_NAME], 10:00 AM-11:00 AM, Swedish Massage with Wintergreen, Bayleaf & C…" at bounding box center [865, 475] width 1388 height 487
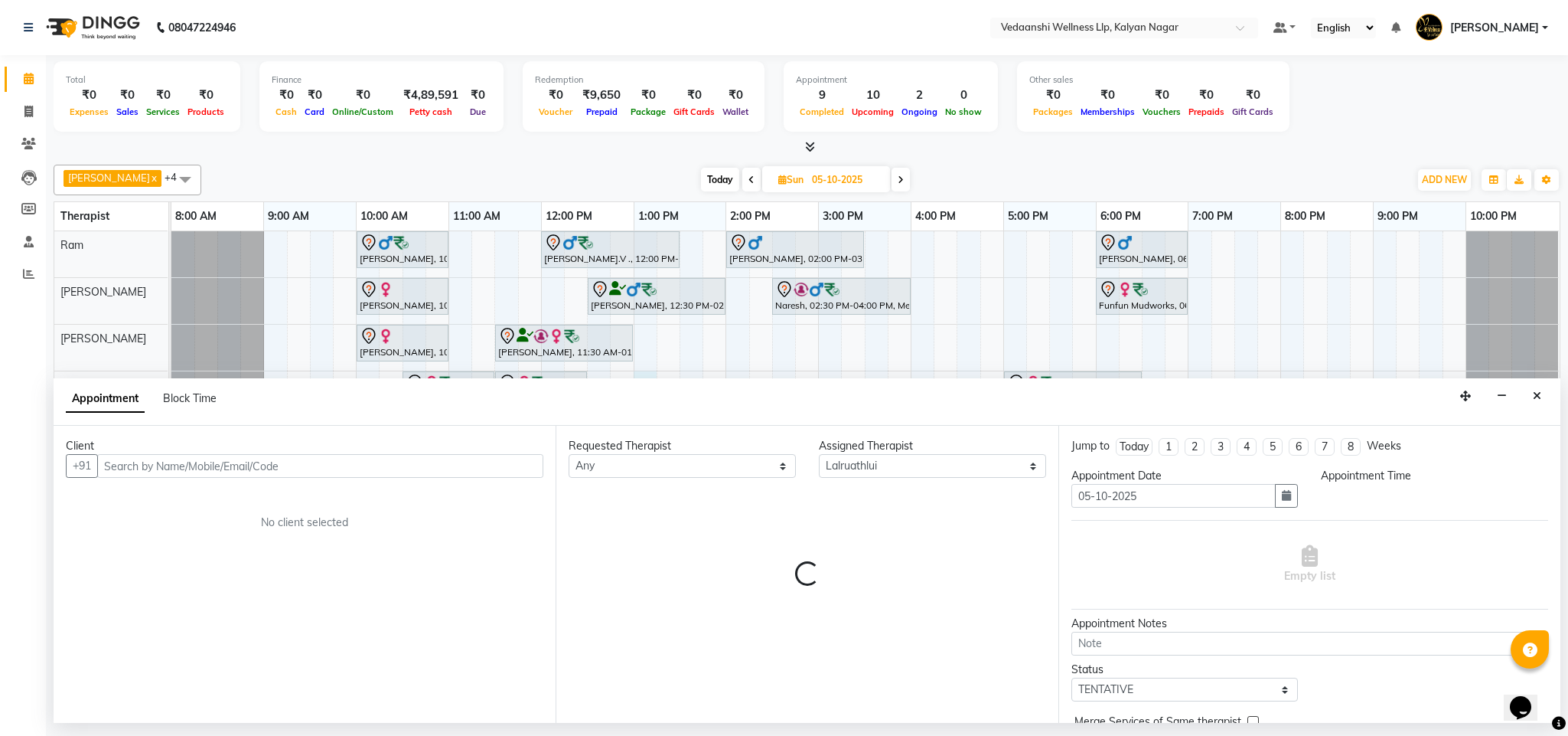
click at [1538, 401] on icon "Close" at bounding box center [1536, 396] width 8 height 11
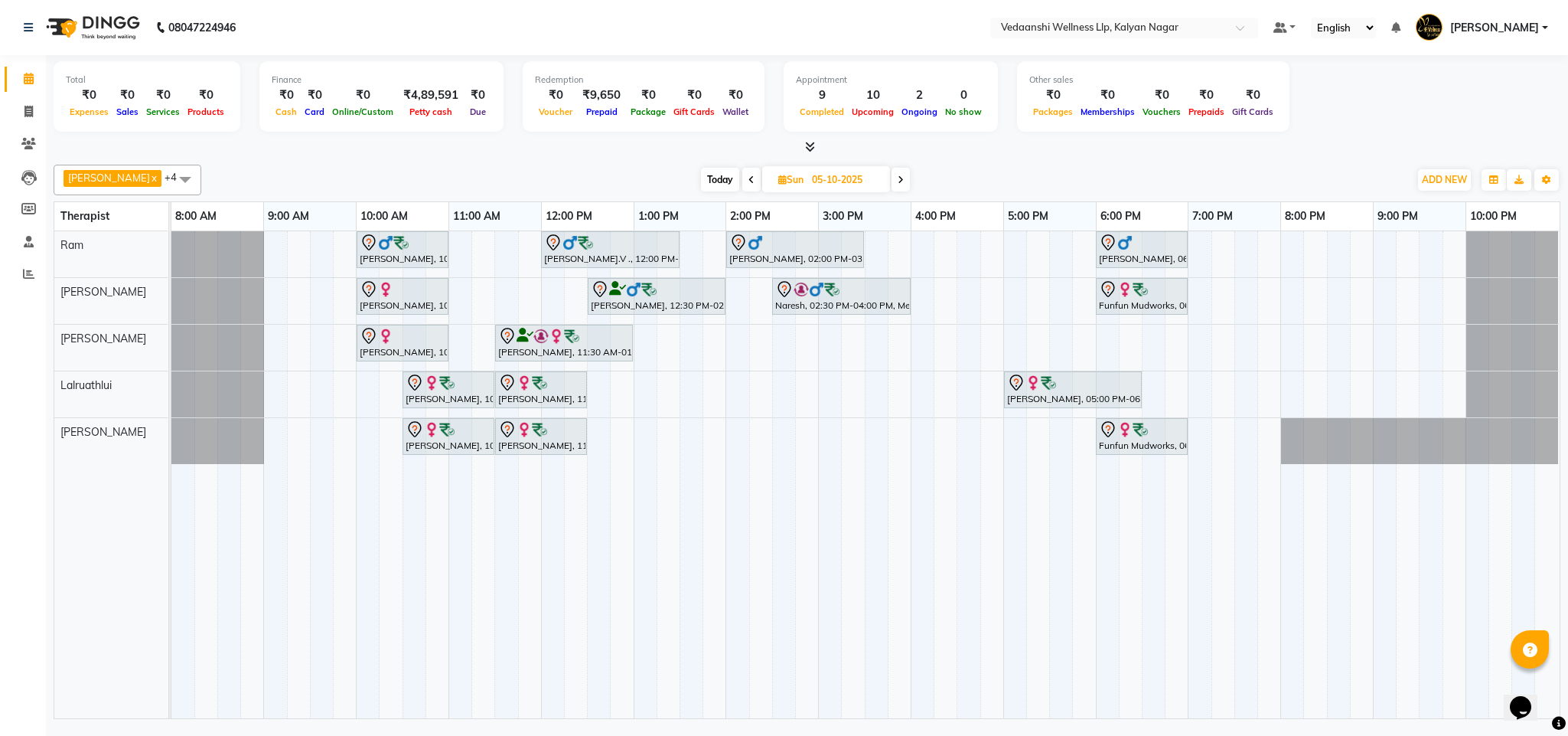
click at [648, 430] on div "[PERSON_NAME], 10:00 AM-11:00 AM, Swedish Massage with Wintergreen, Bayleaf & C…" at bounding box center [865, 475] width 1388 height 487
select select "25779"
select select "tentative"
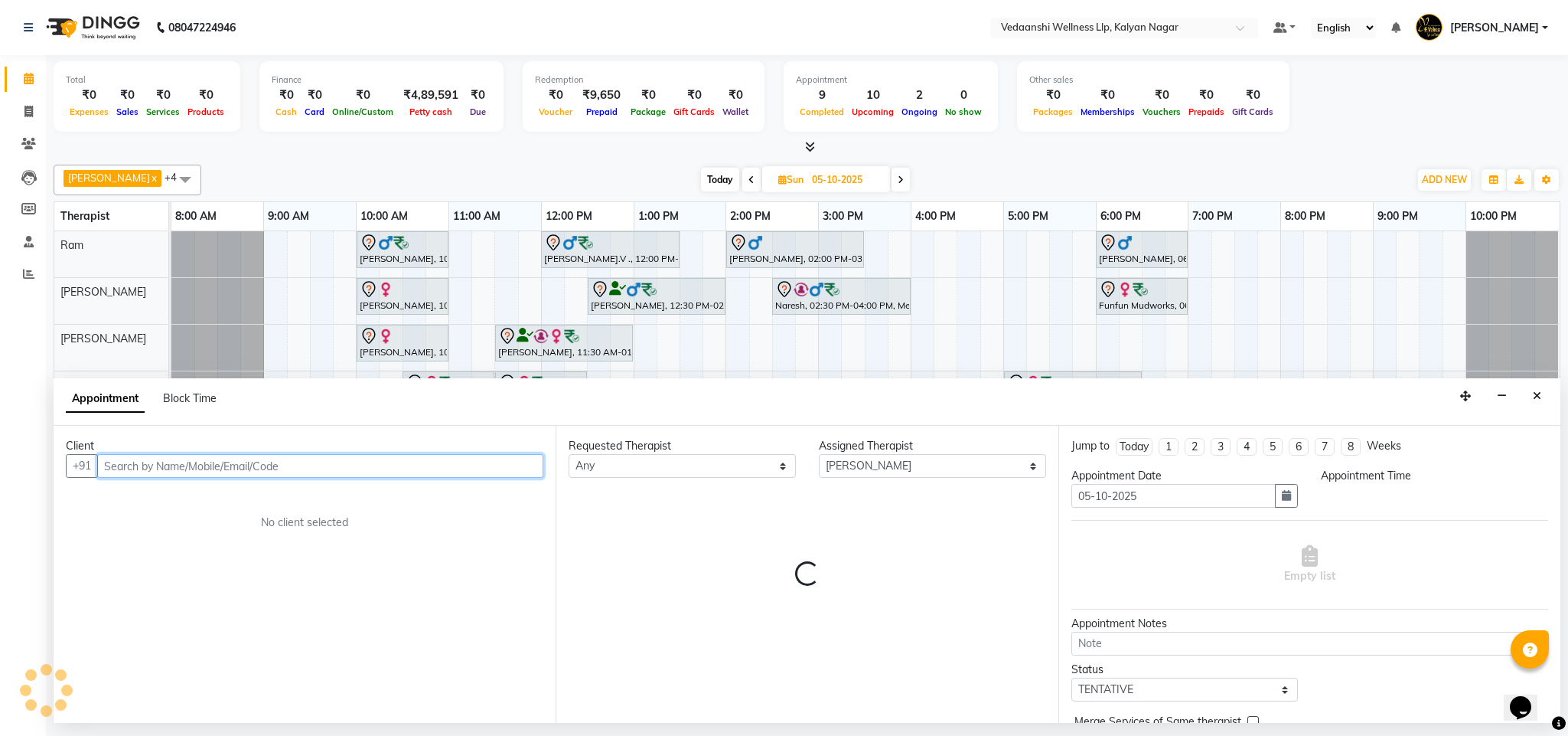
select select "780"
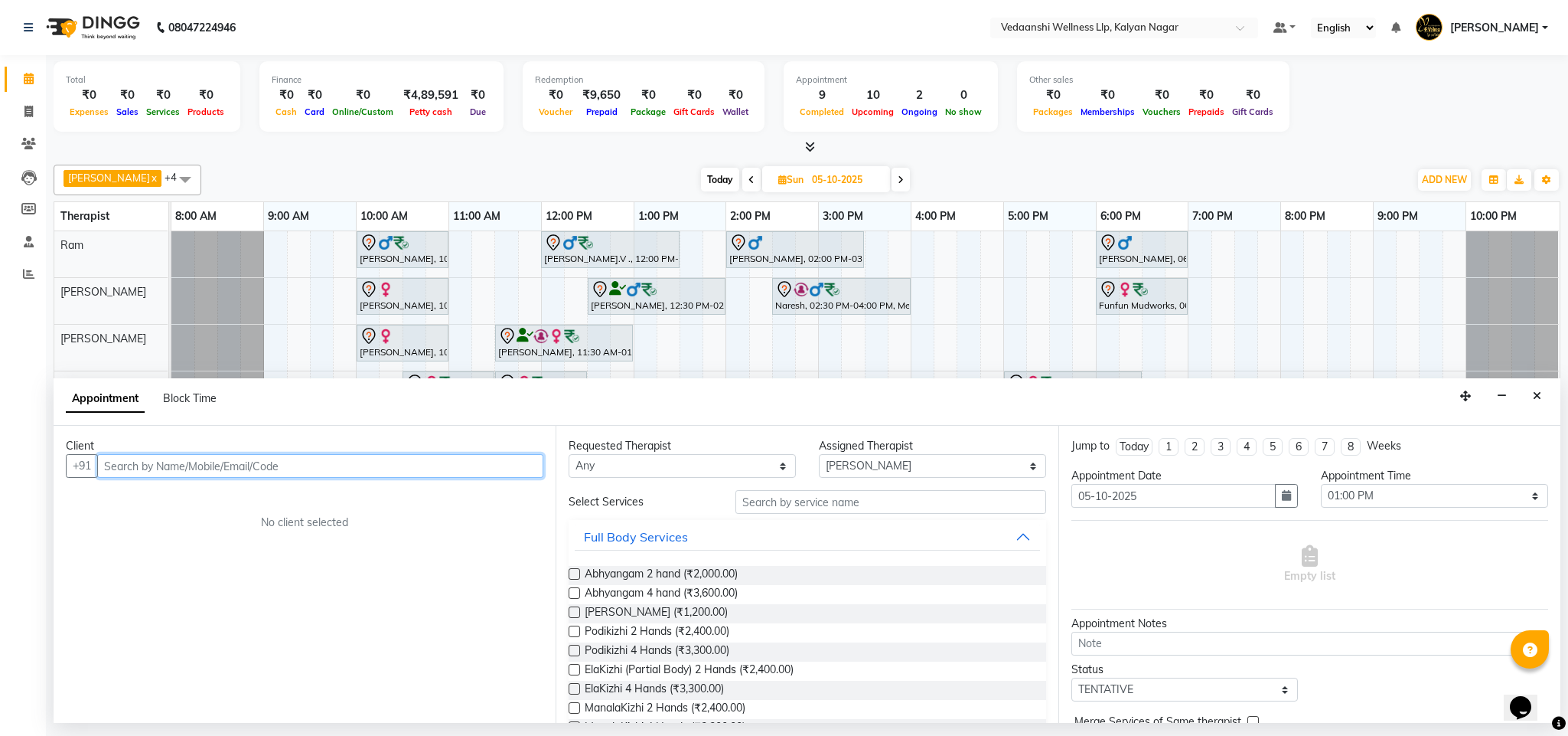
click at [457, 476] on input "text" at bounding box center [320, 466] width 446 height 24
click at [1542, 393] on button "Close" at bounding box center [1536, 396] width 22 height 24
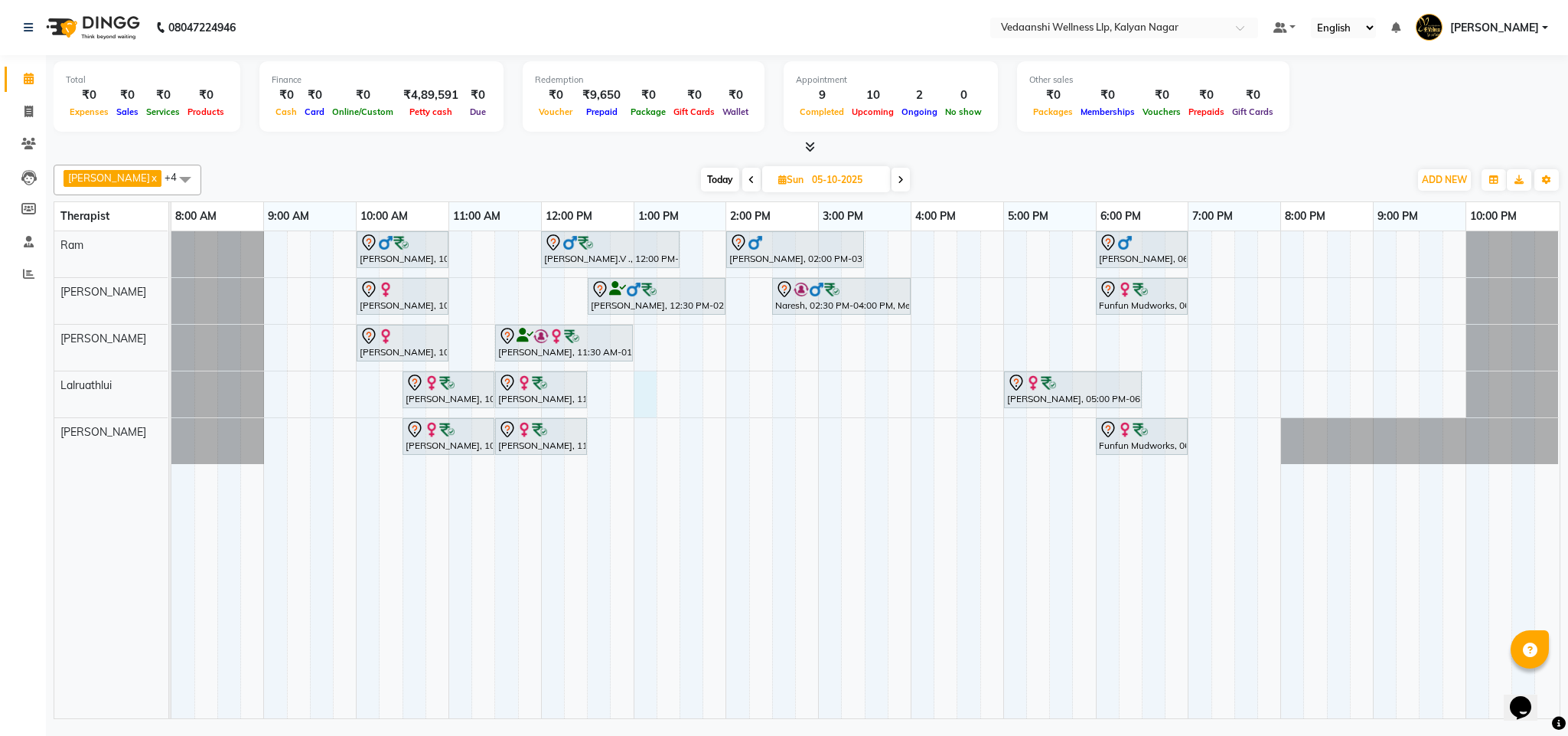
click at [638, 388] on div "[PERSON_NAME], 10:00 AM-11:00 AM, Swedish Massage with Wintergreen, Bayleaf & C…" at bounding box center [865, 475] width 1388 height 487
select select "67323"
select select "780"
select select "tentative"
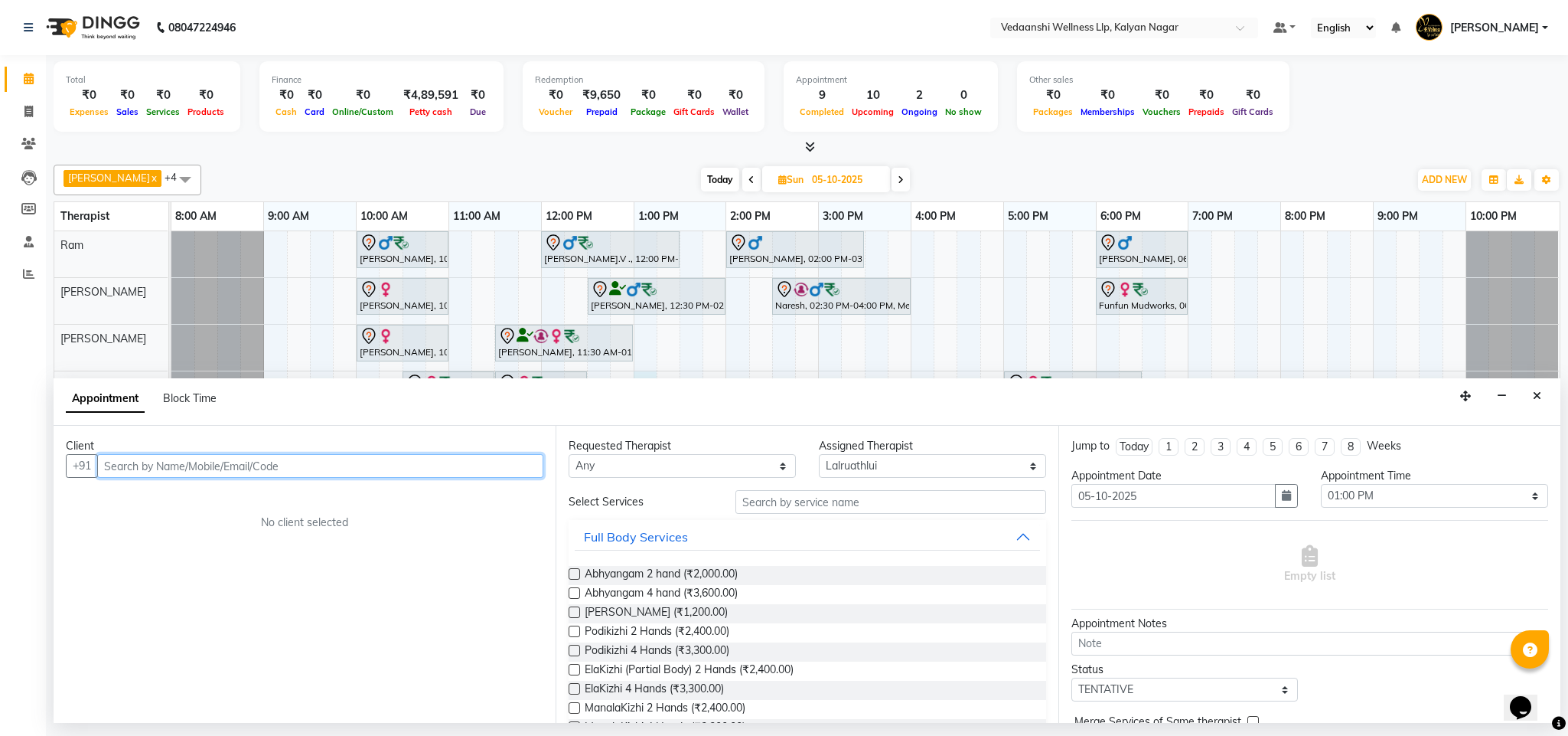
click at [140, 467] on input "text" at bounding box center [320, 466] width 446 height 24
click at [255, 458] on input "text" at bounding box center [320, 466] width 446 height 24
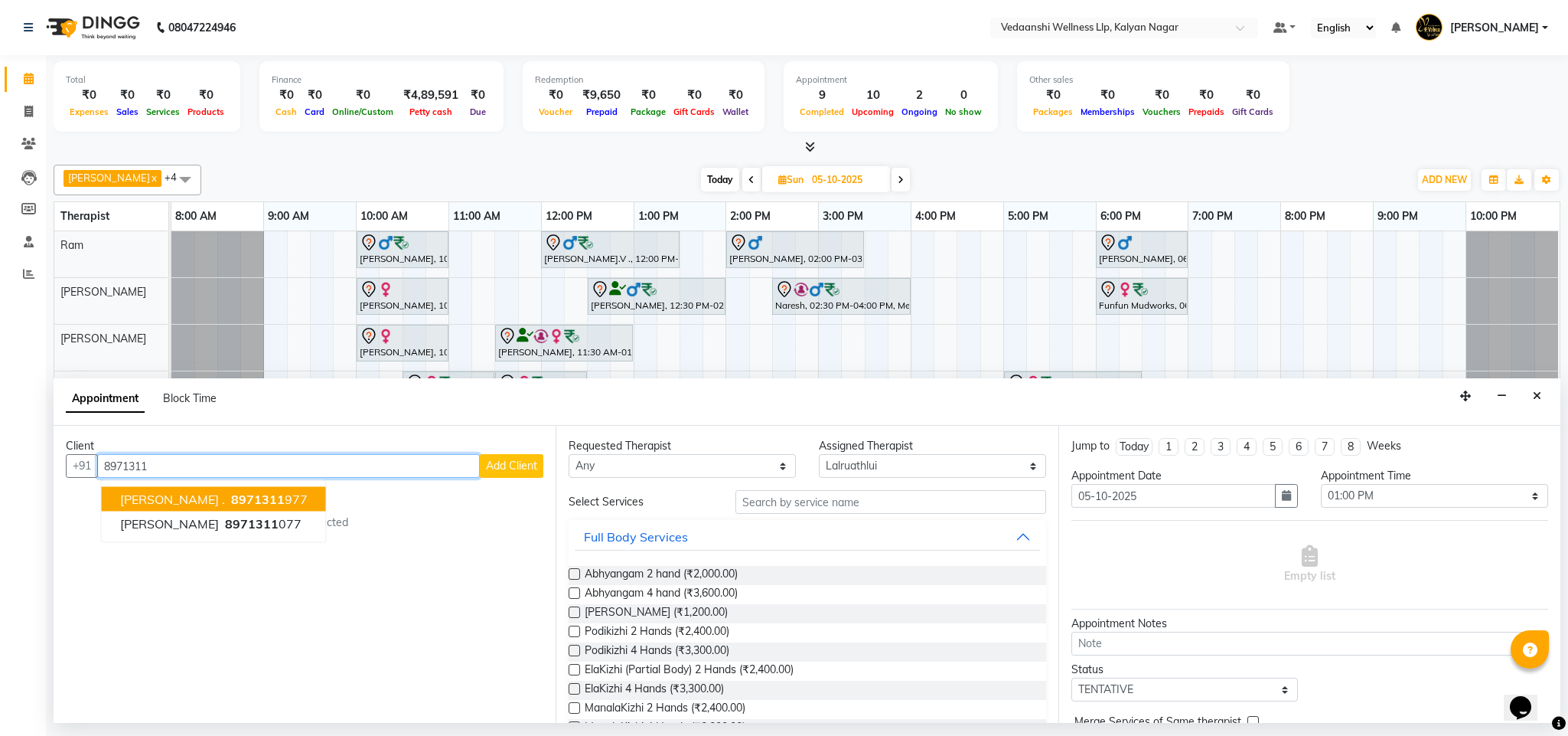
click at [236, 492] on button "[PERSON_NAME] . 8971311 977" at bounding box center [214, 500] width 224 height 25
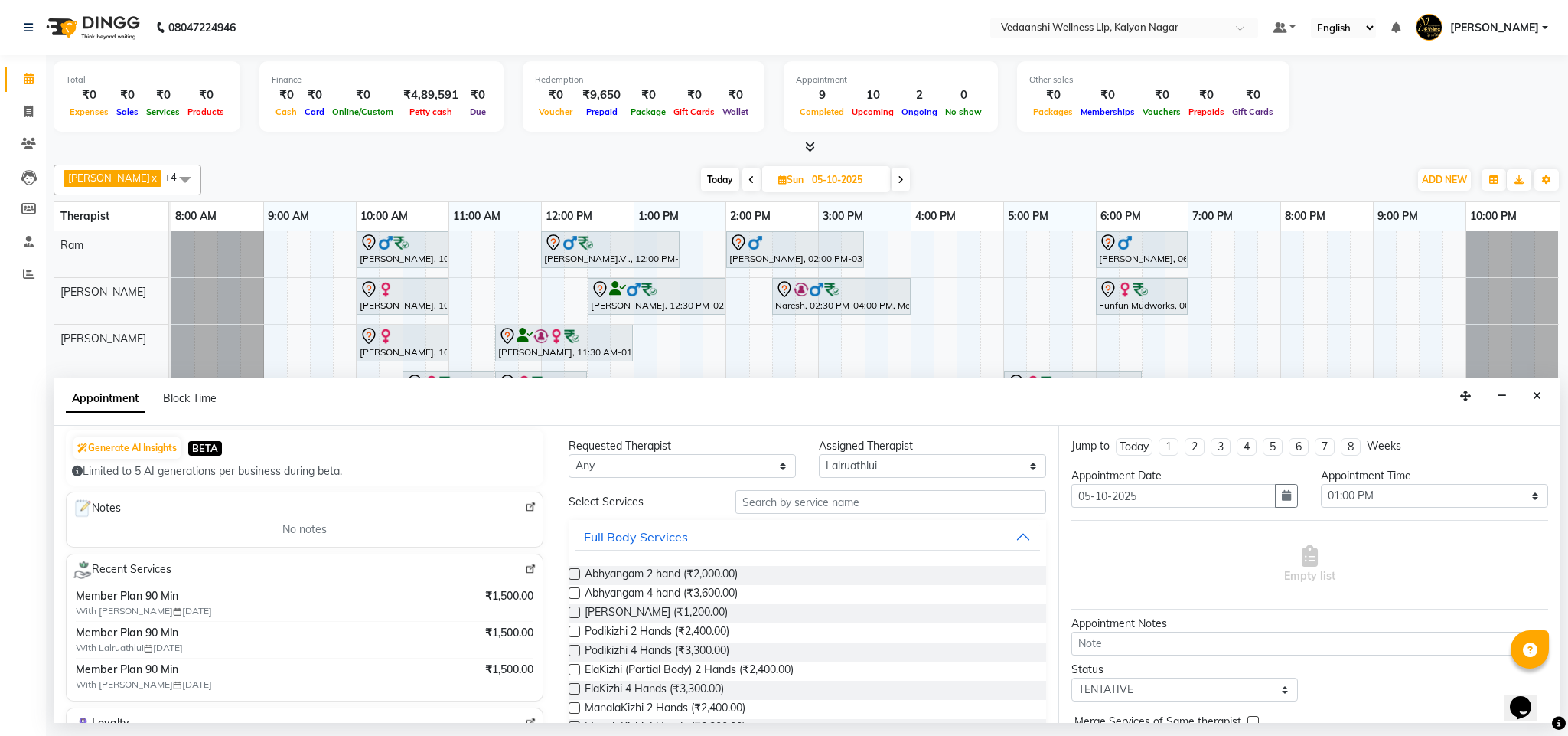
scroll to position [180, 0]
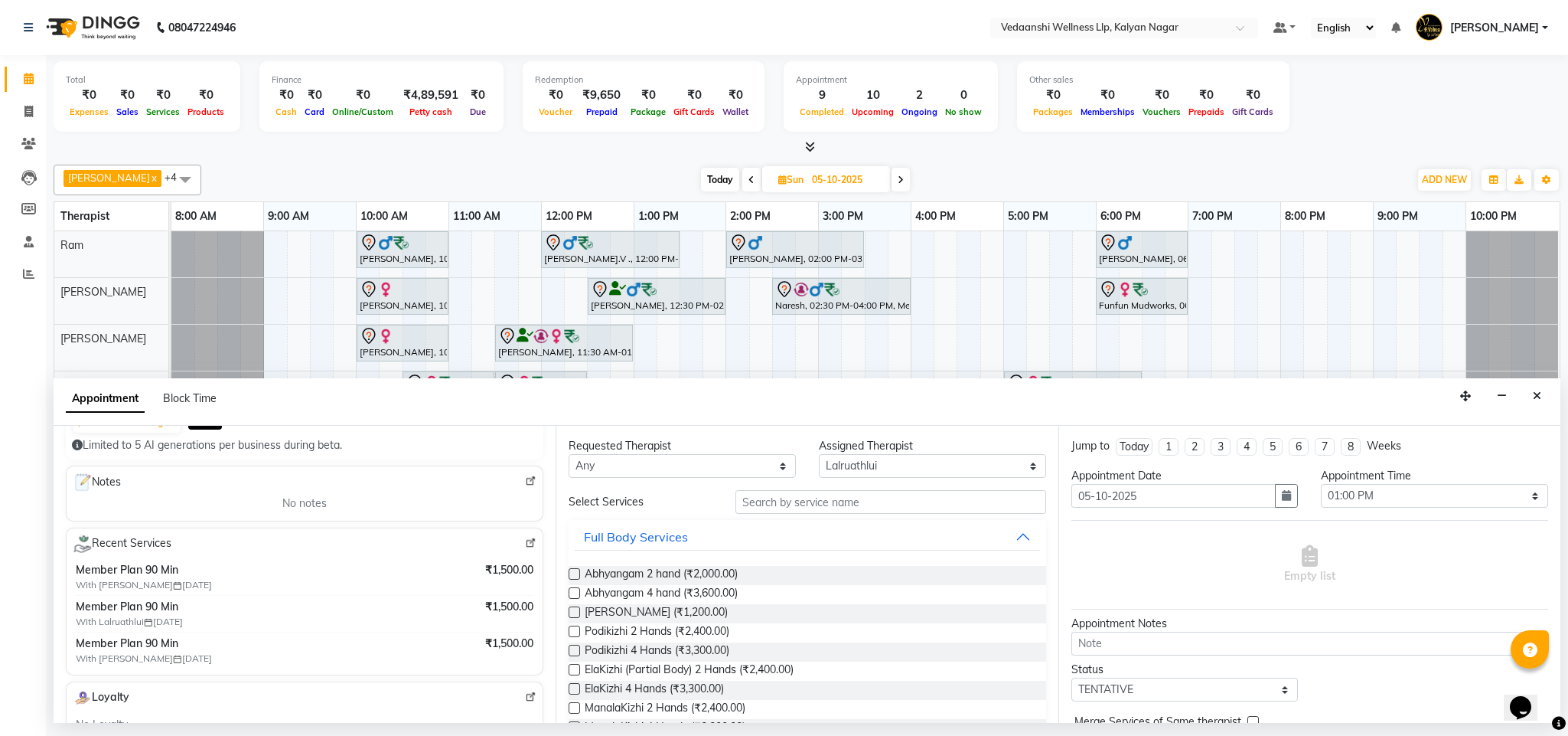
type input "8971311977"
click at [787, 503] on input "text" at bounding box center [891, 501] width 311 height 24
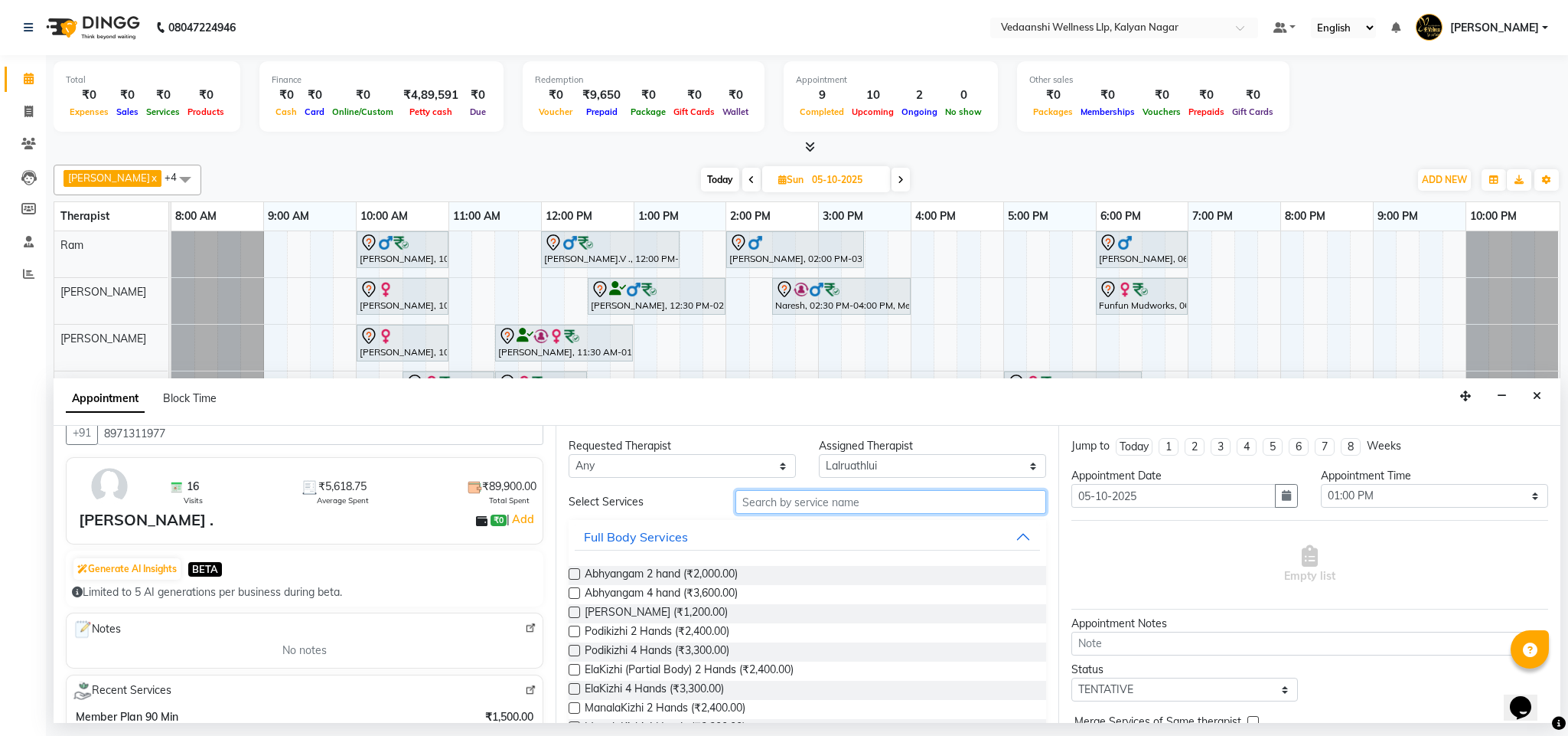
scroll to position [0, 0]
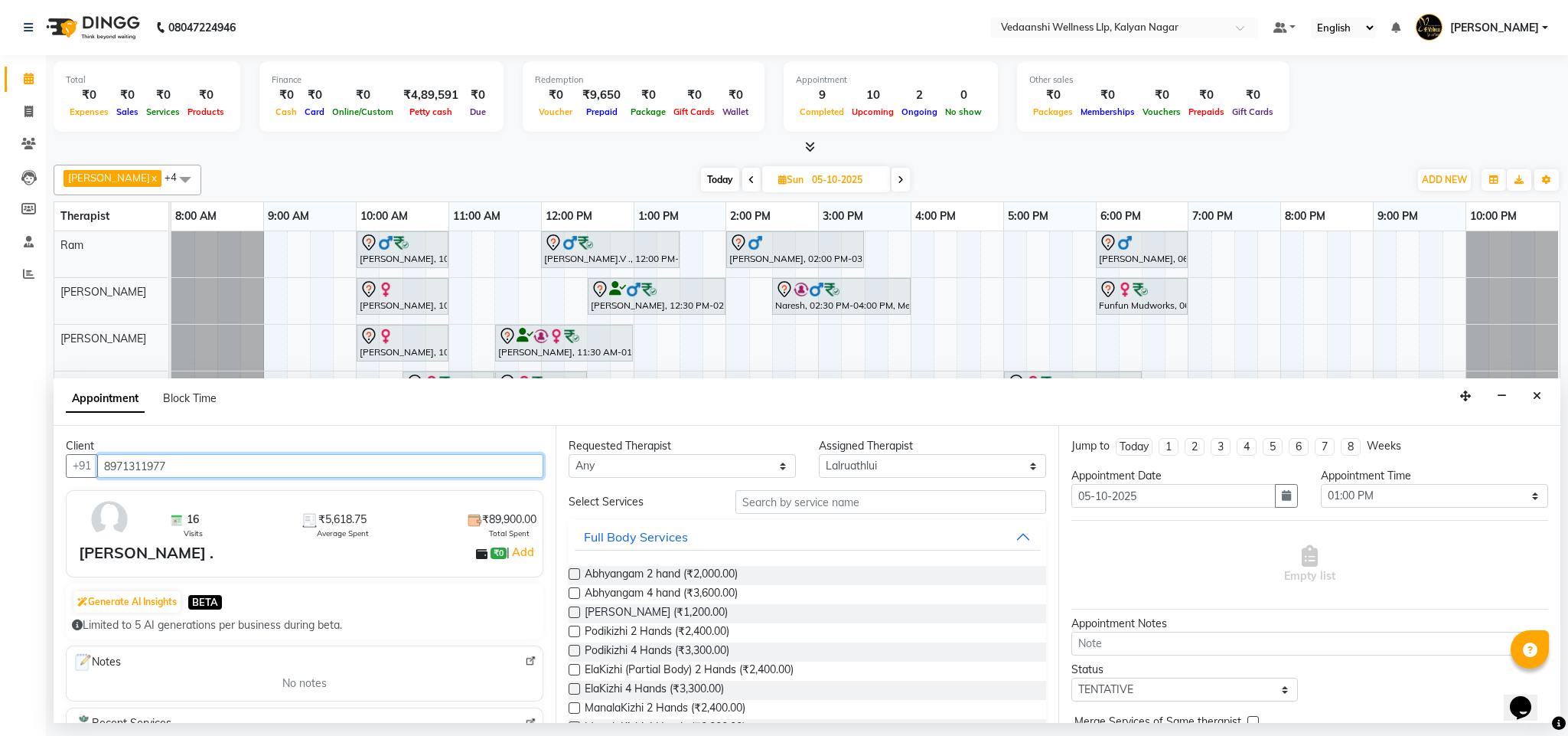
click at [163, 468] on input "8971311977" at bounding box center [320, 466] width 446 height 24
click at [1540, 396] on button "Close" at bounding box center [1536, 396] width 22 height 24
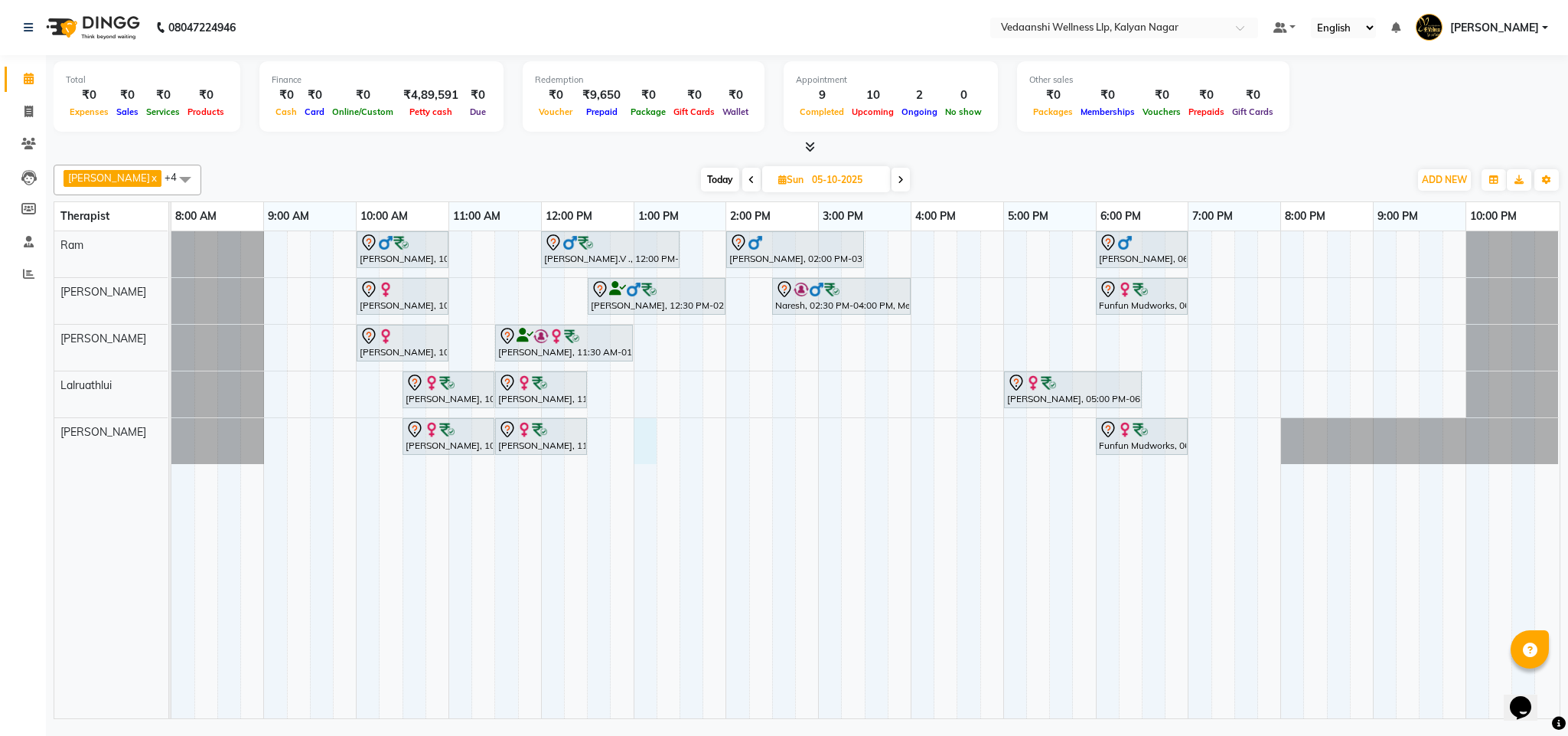
click at [648, 445] on div "Vijendra Singh, 10:00 AM-11:00 AM, Swedish Massage with Wintergreen, Bayleaf & …" at bounding box center [865, 475] width 1388 height 487
select select "25779"
select select "tentative"
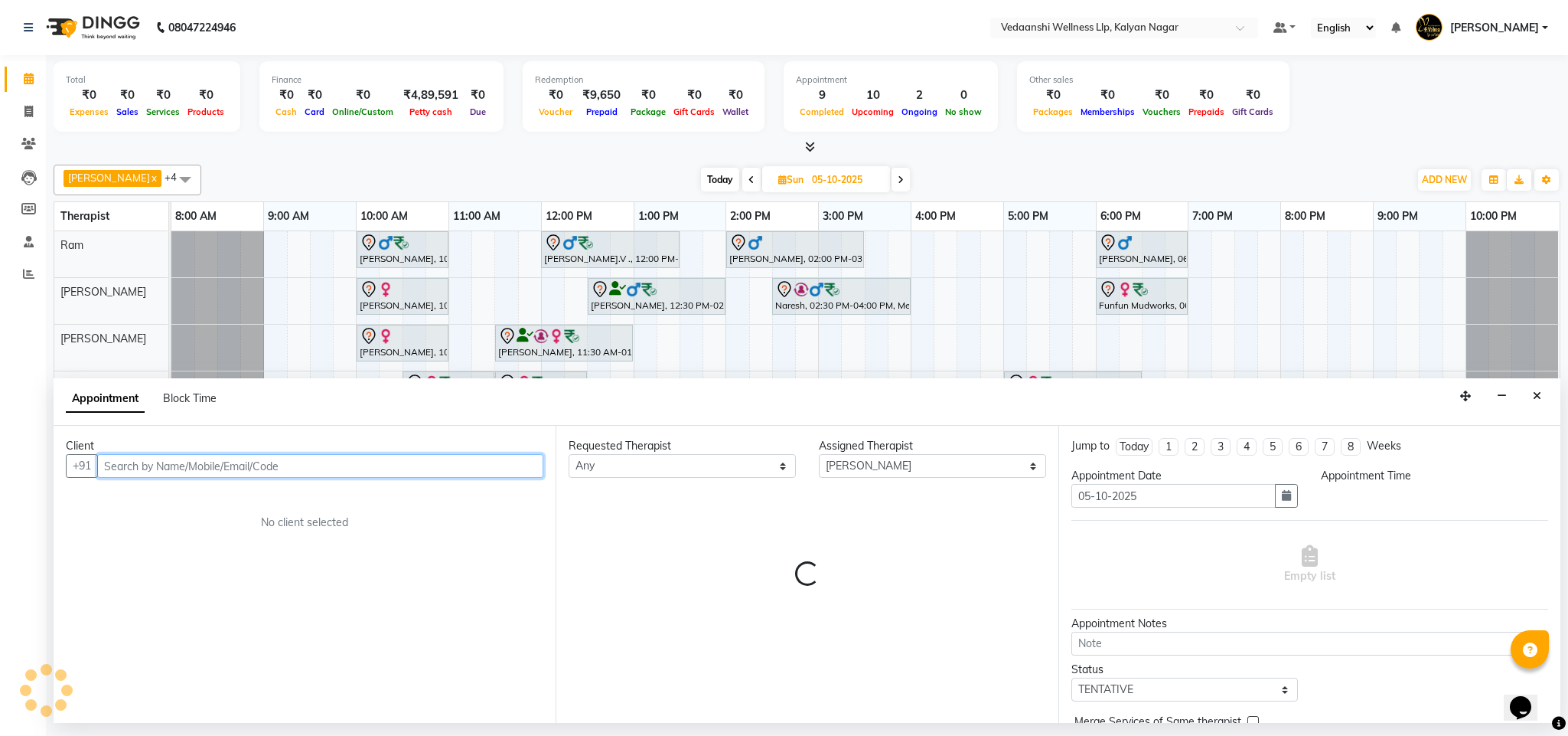
select select "780"
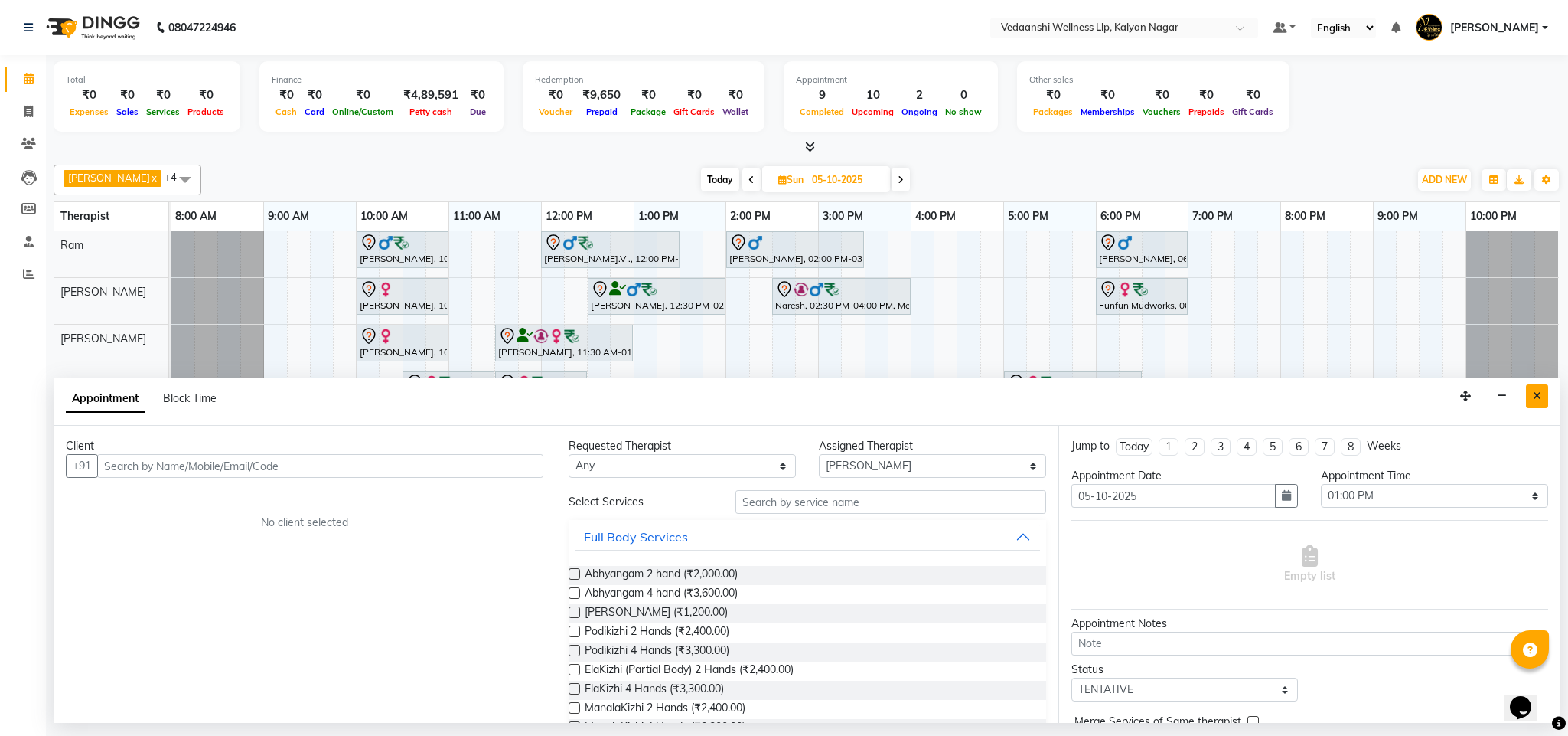
click at [1536, 397] on icon "Close" at bounding box center [1536, 396] width 8 height 11
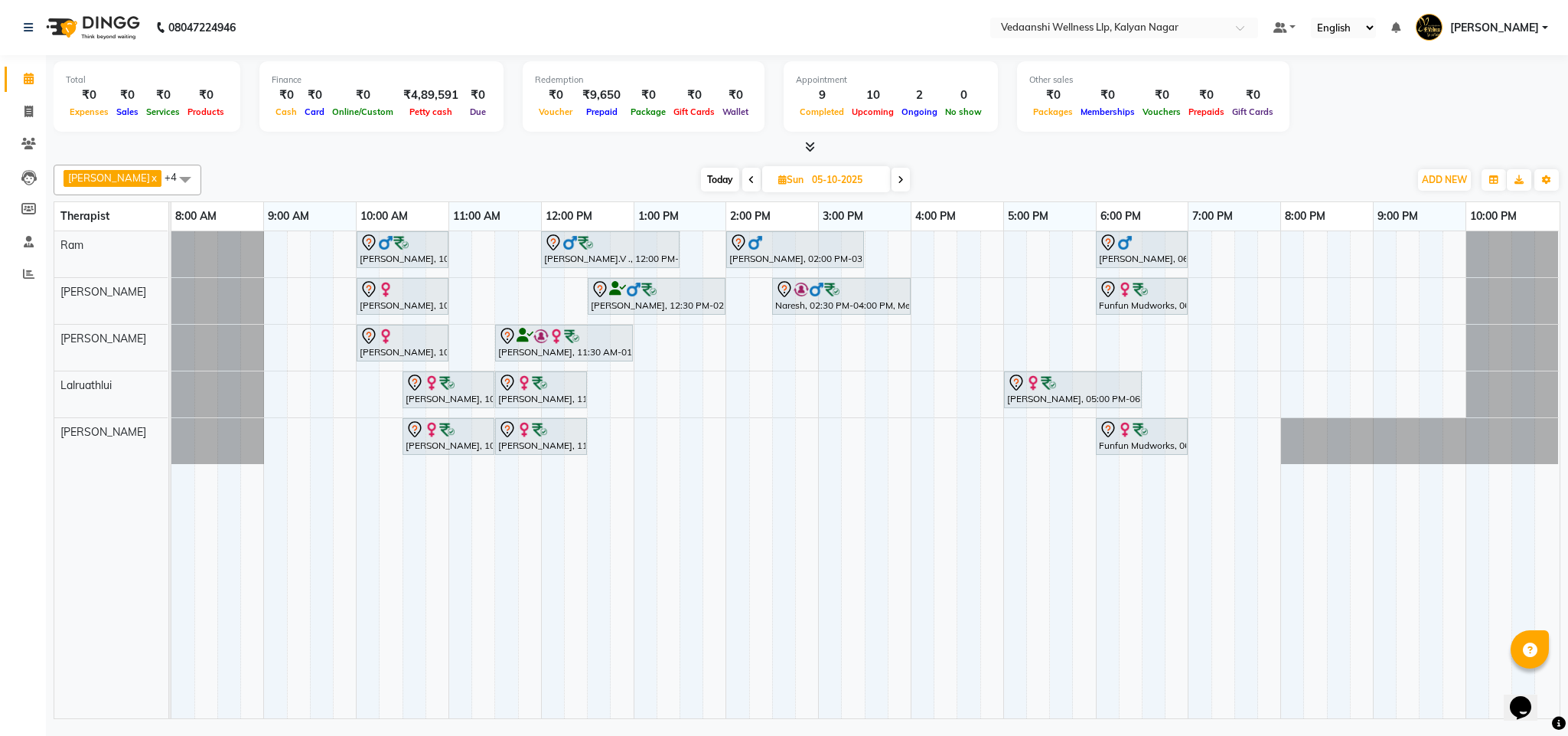
click at [648, 439] on div "Vijendra Singh, 10:00 AM-11:00 AM, Swedish Massage with Wintergreen, Bayleaf & …" at bounding box center [865, 475] width 1388 height 487
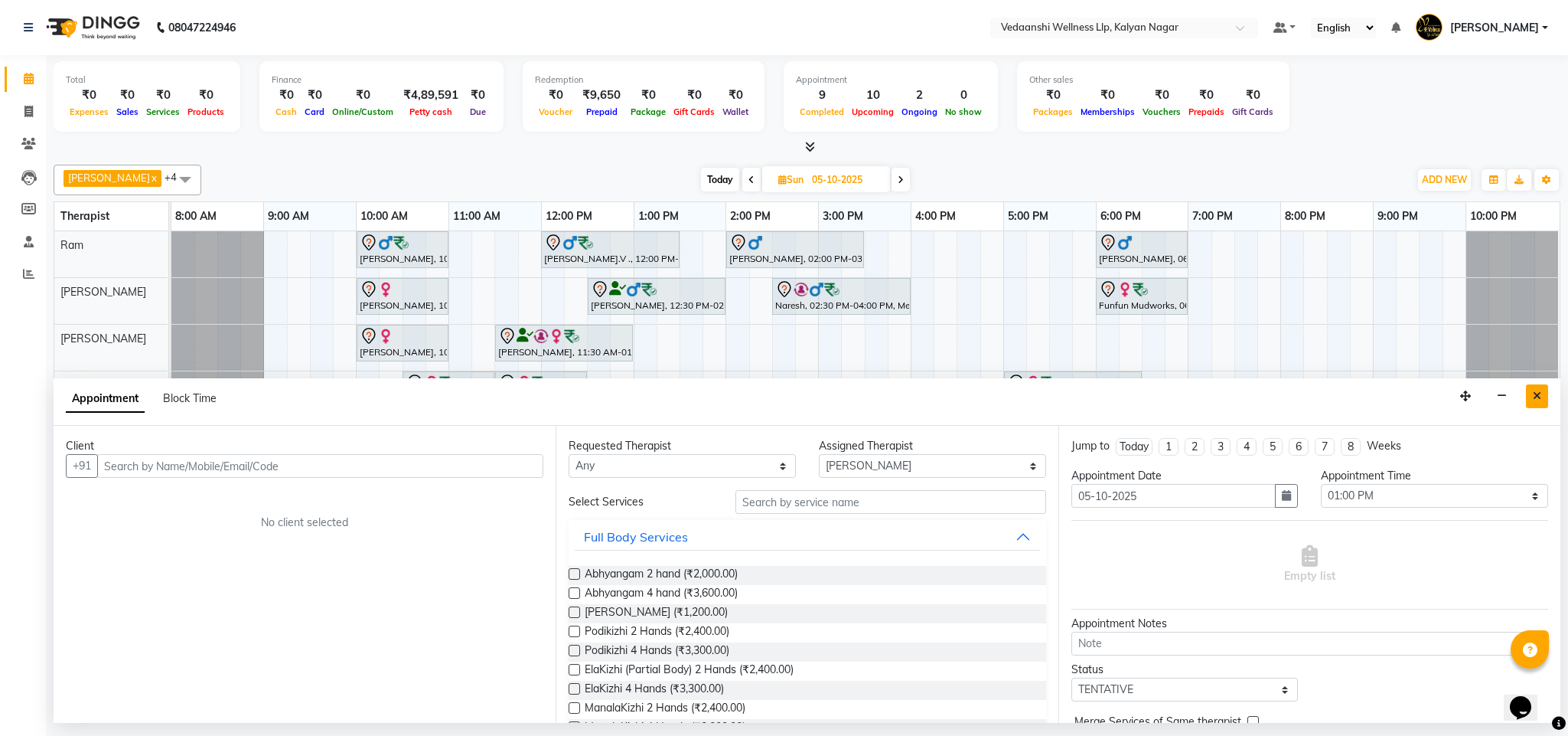
click at [1539, 395] on icon "Close" at bounding box center [1536, 396] width 8 height 11
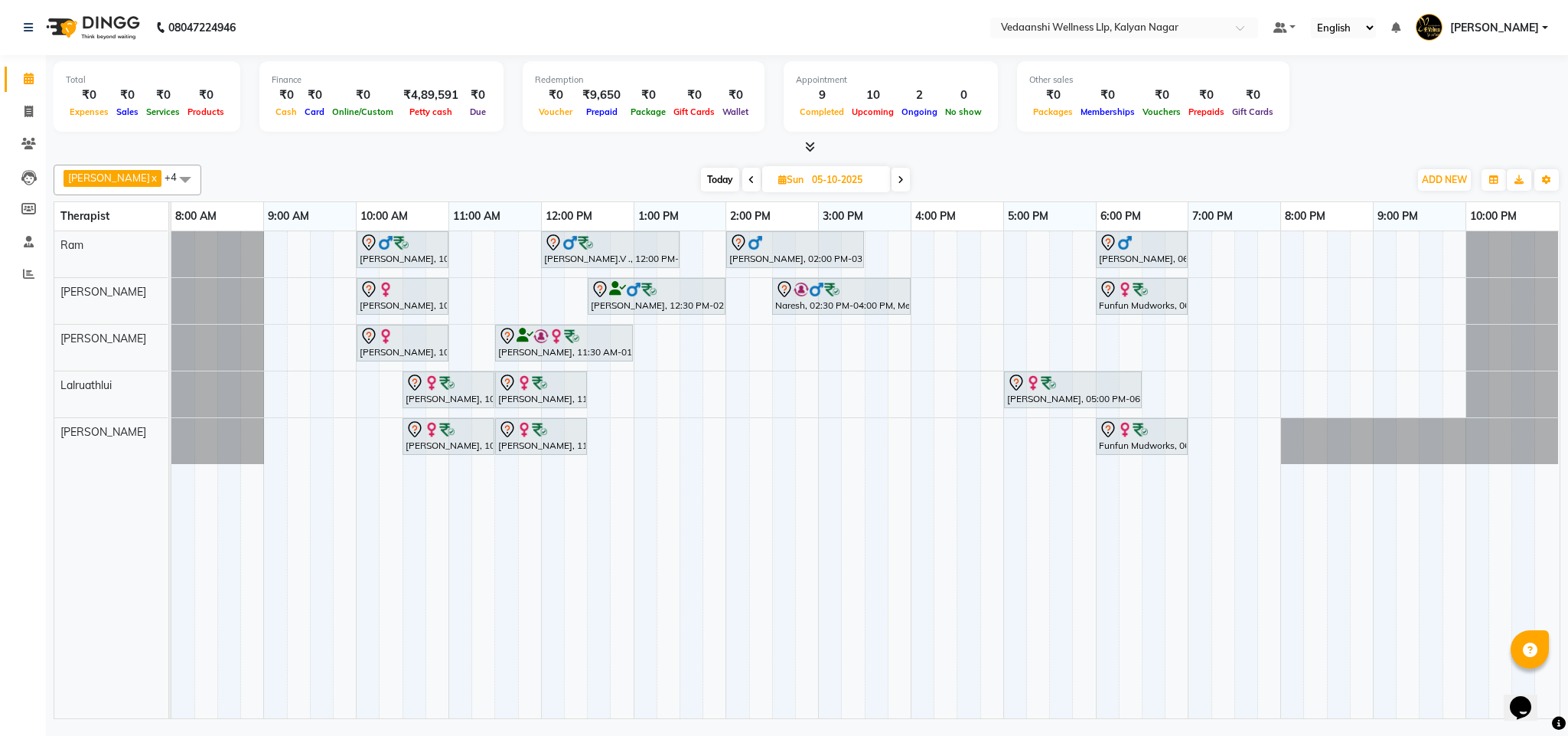
click at [643, 444] on div "Vijendra Singh, 10:00 AM-11:00 AM, Swedish Massage with Wintergreen, Bayleaf & …" at bounding box center [865, 475] width 1388 height 487
select select "25779"
select select "tentative"
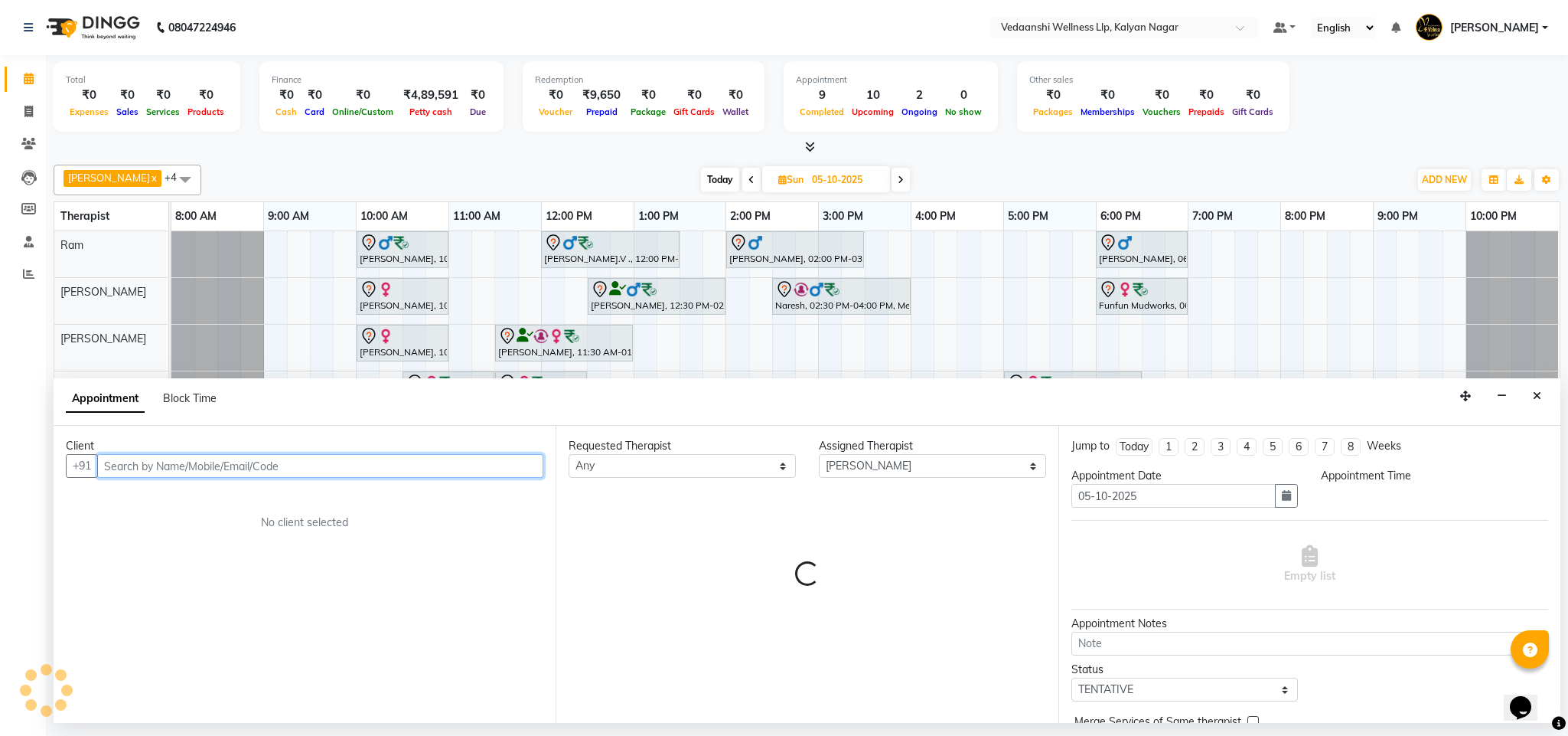
select select "780"
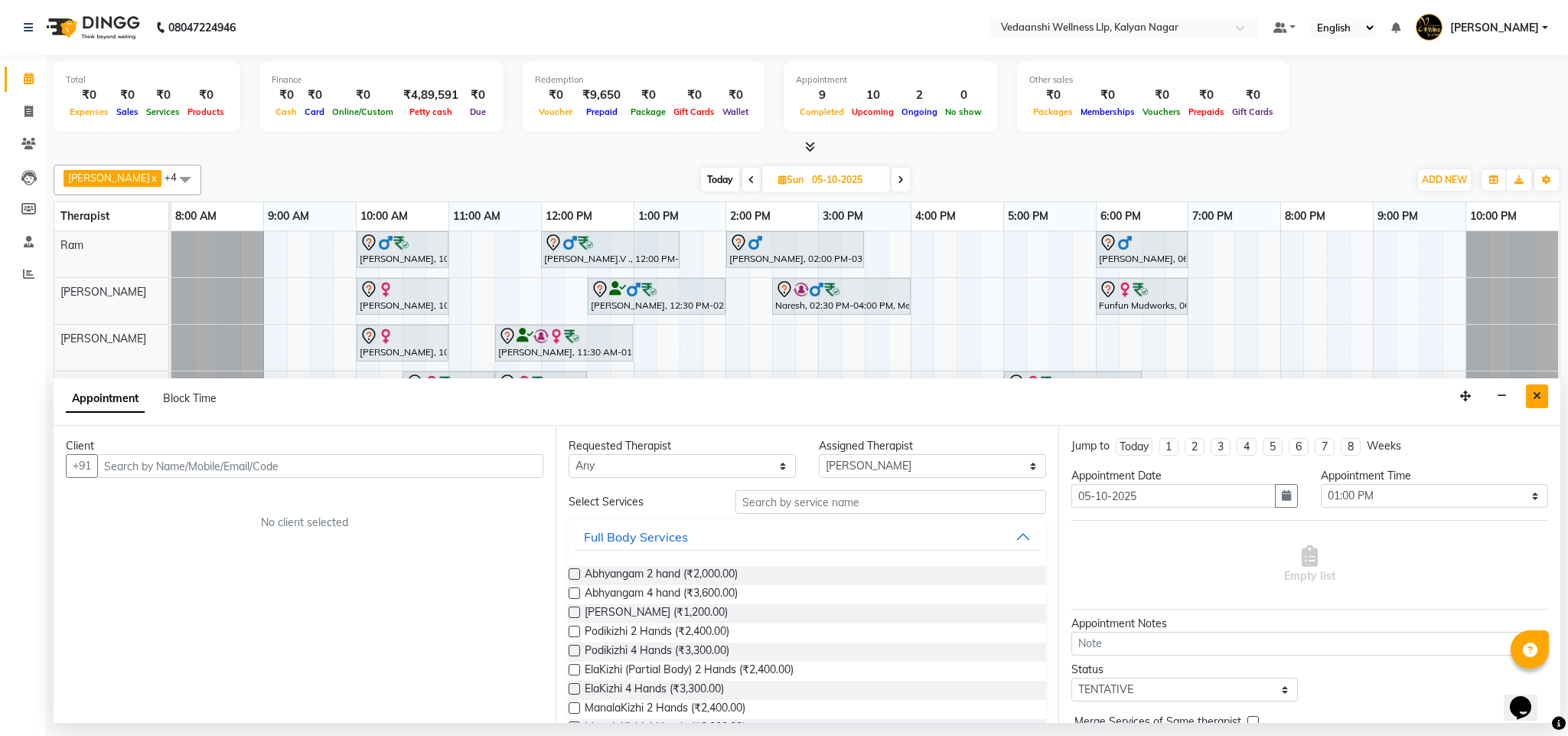
click at [1529, 397] on button "Close" at bounding box center [1536, 396] width 22 height 24
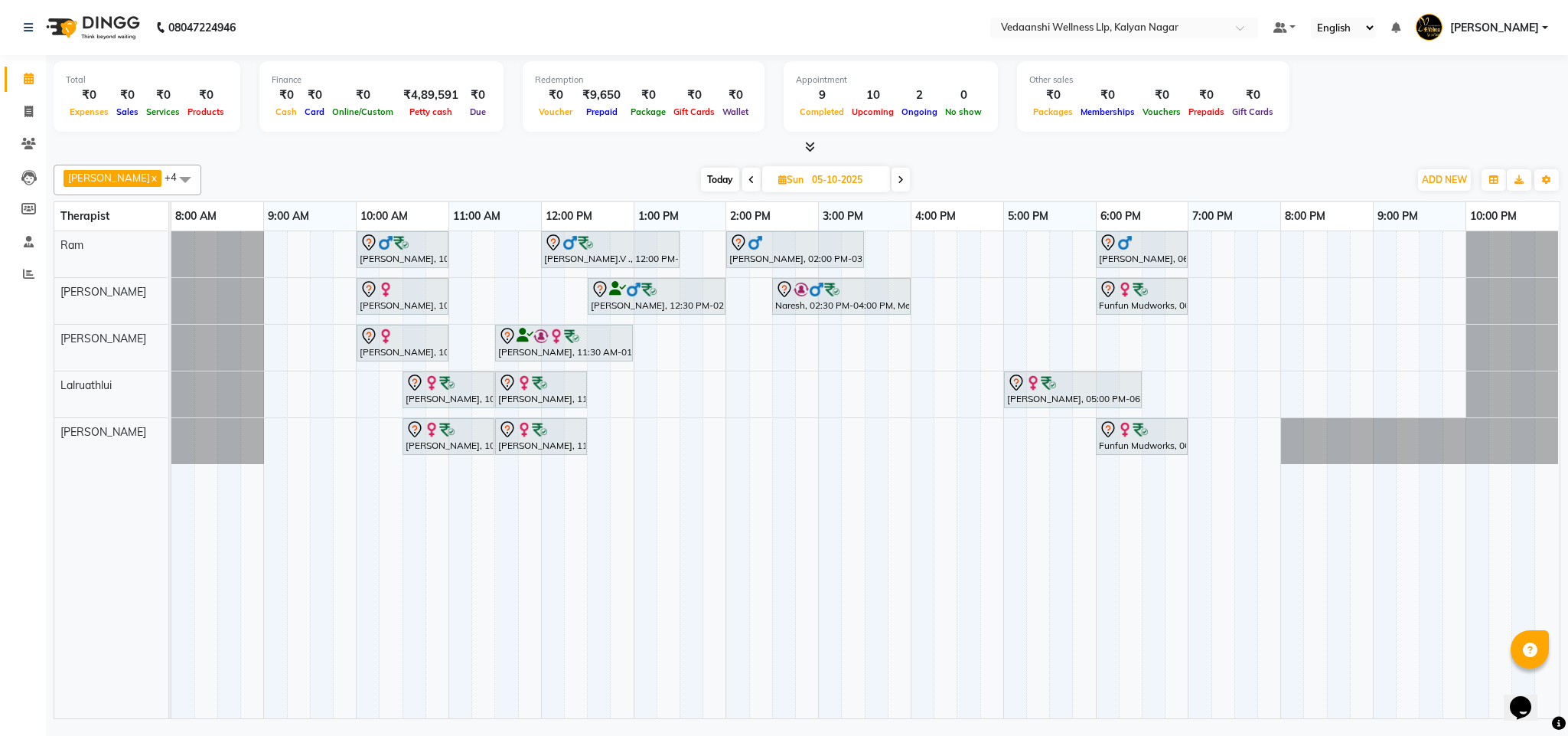
click at [742, 173] on span at bounding box center [751, 180] width 19 height 24
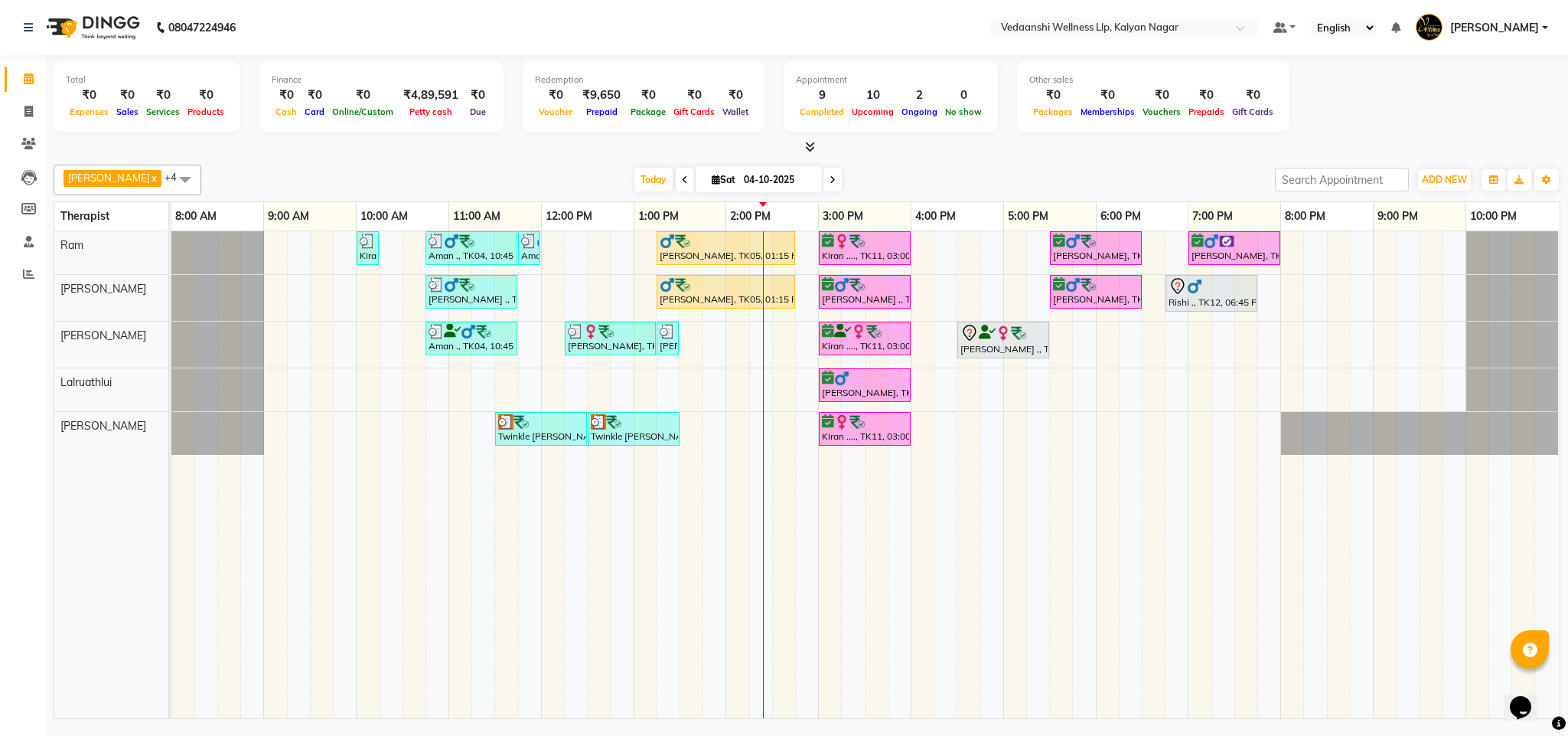
click at [830, 175] on icon at bounding box center [832, 180] width 6 height 9
type input "05-10-2025"
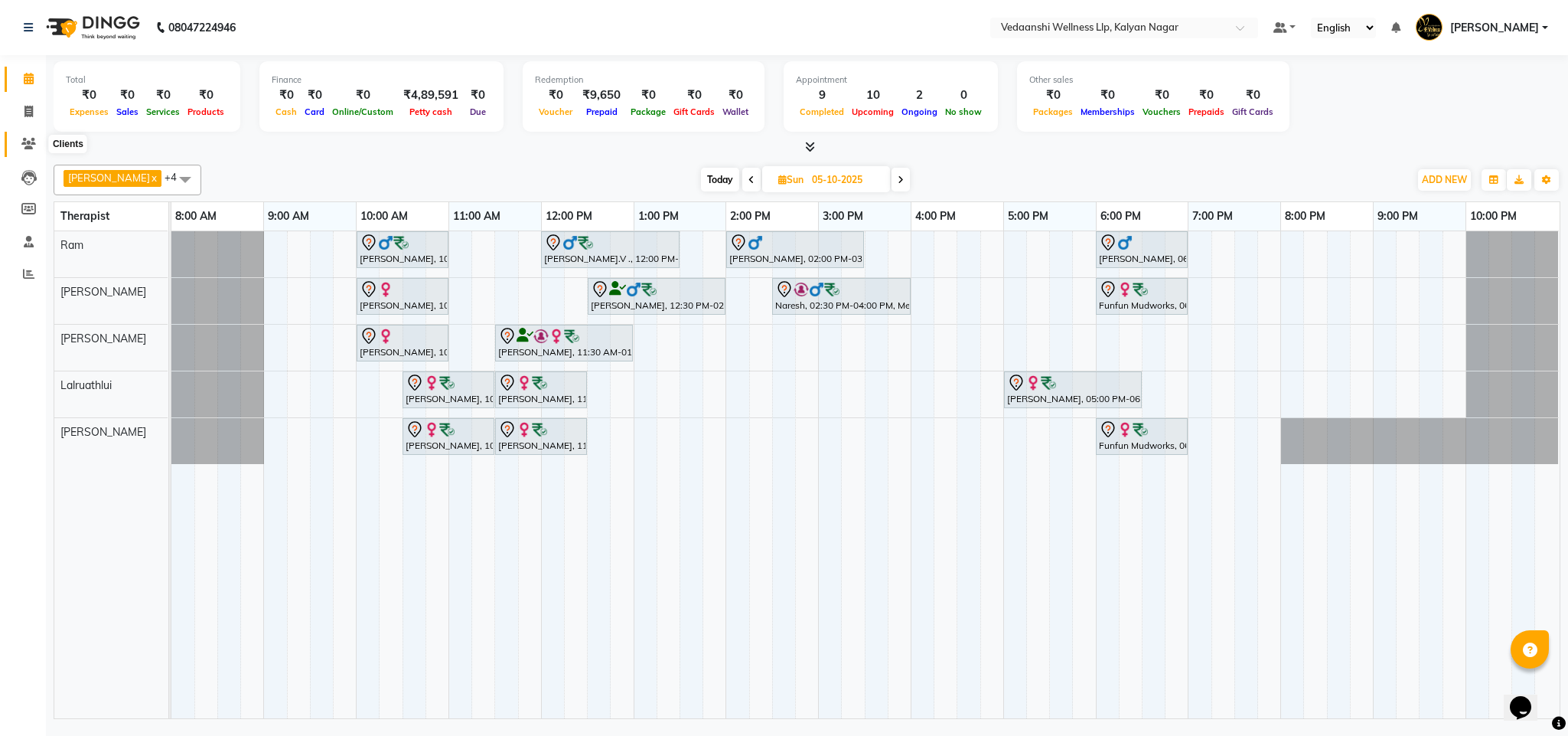
click at [28, 149] on span at bounding box center [28, 144] width 27 height 18
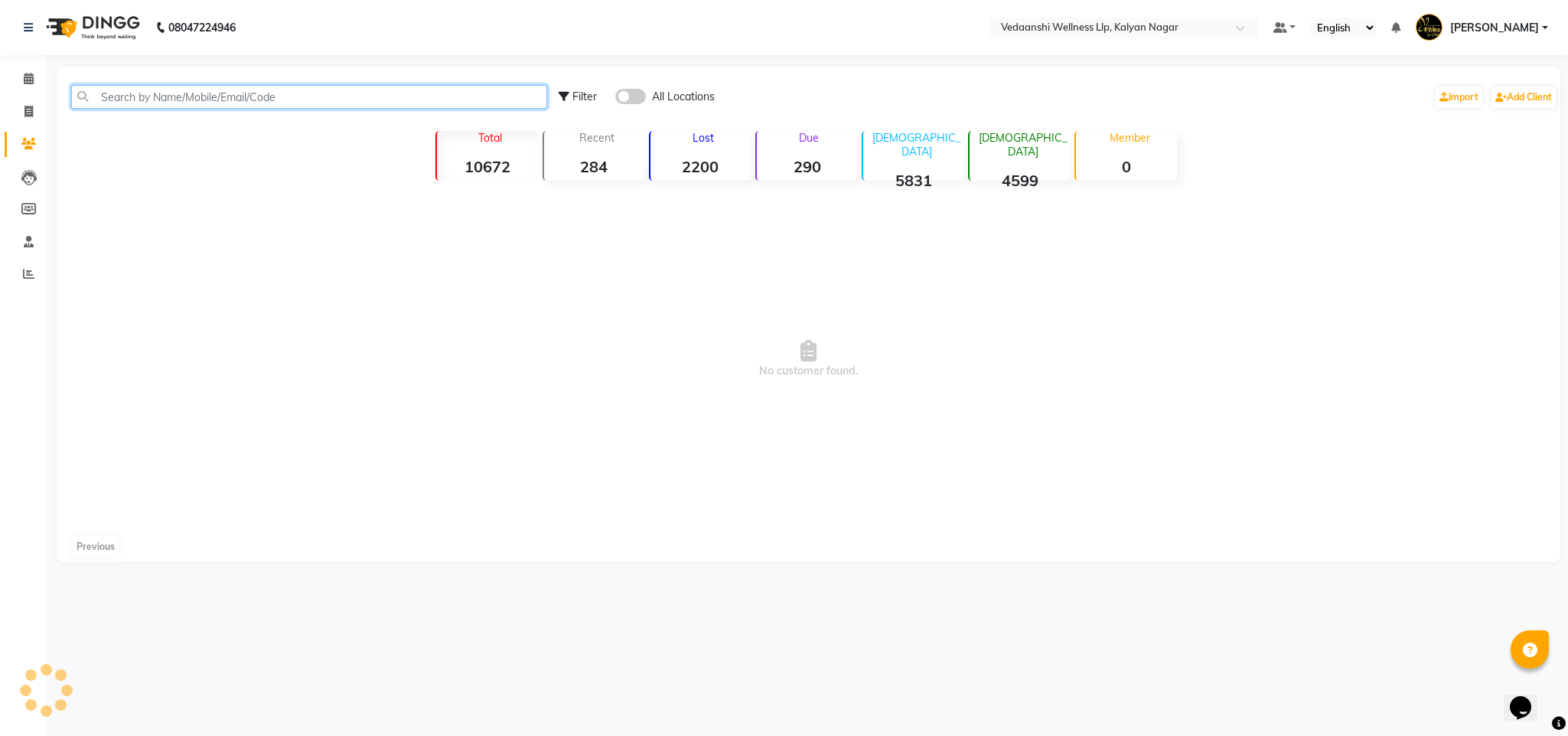
click at [108, 102] on input "text" at bounding box center [309, 97] width 476 height 24
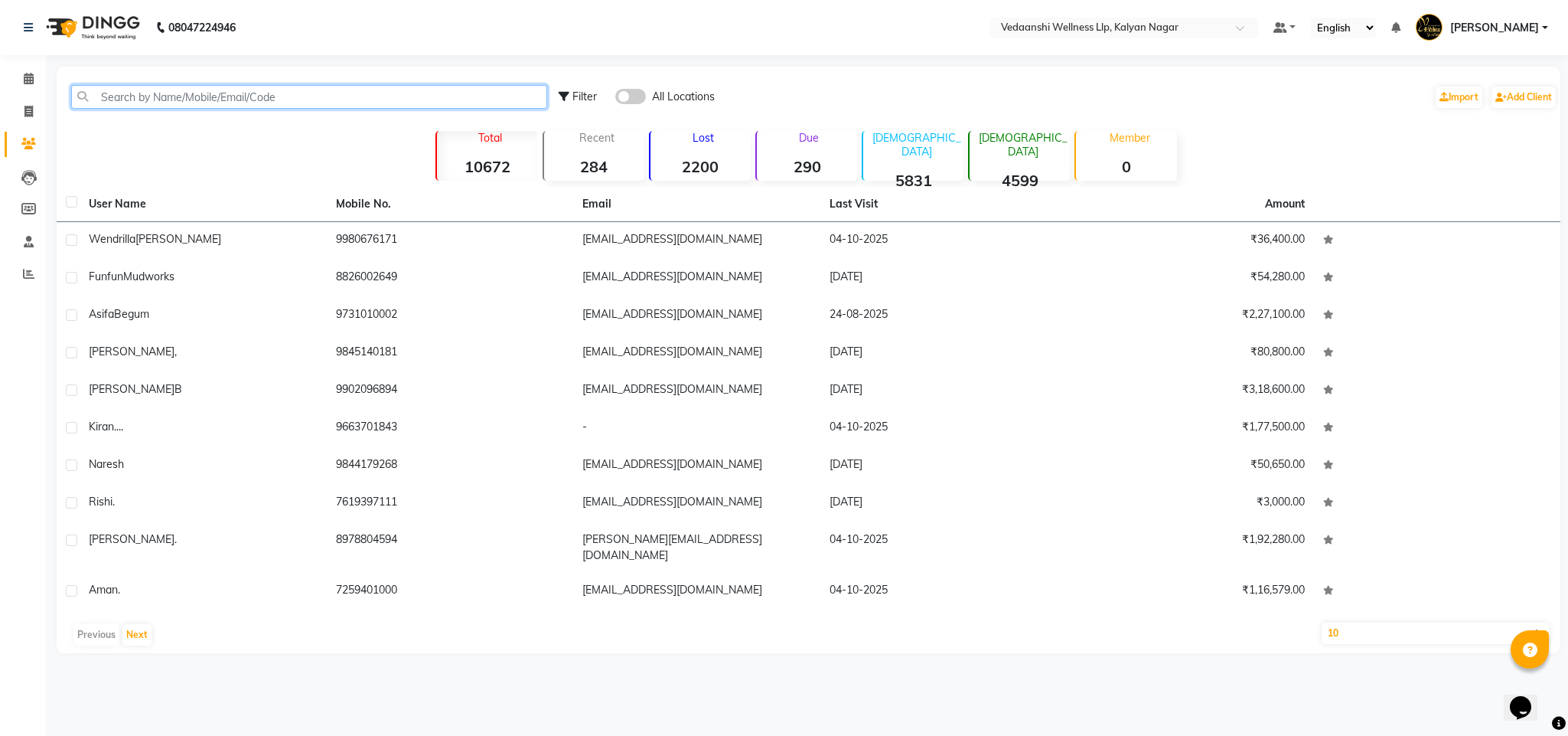
paste input "8971311977"
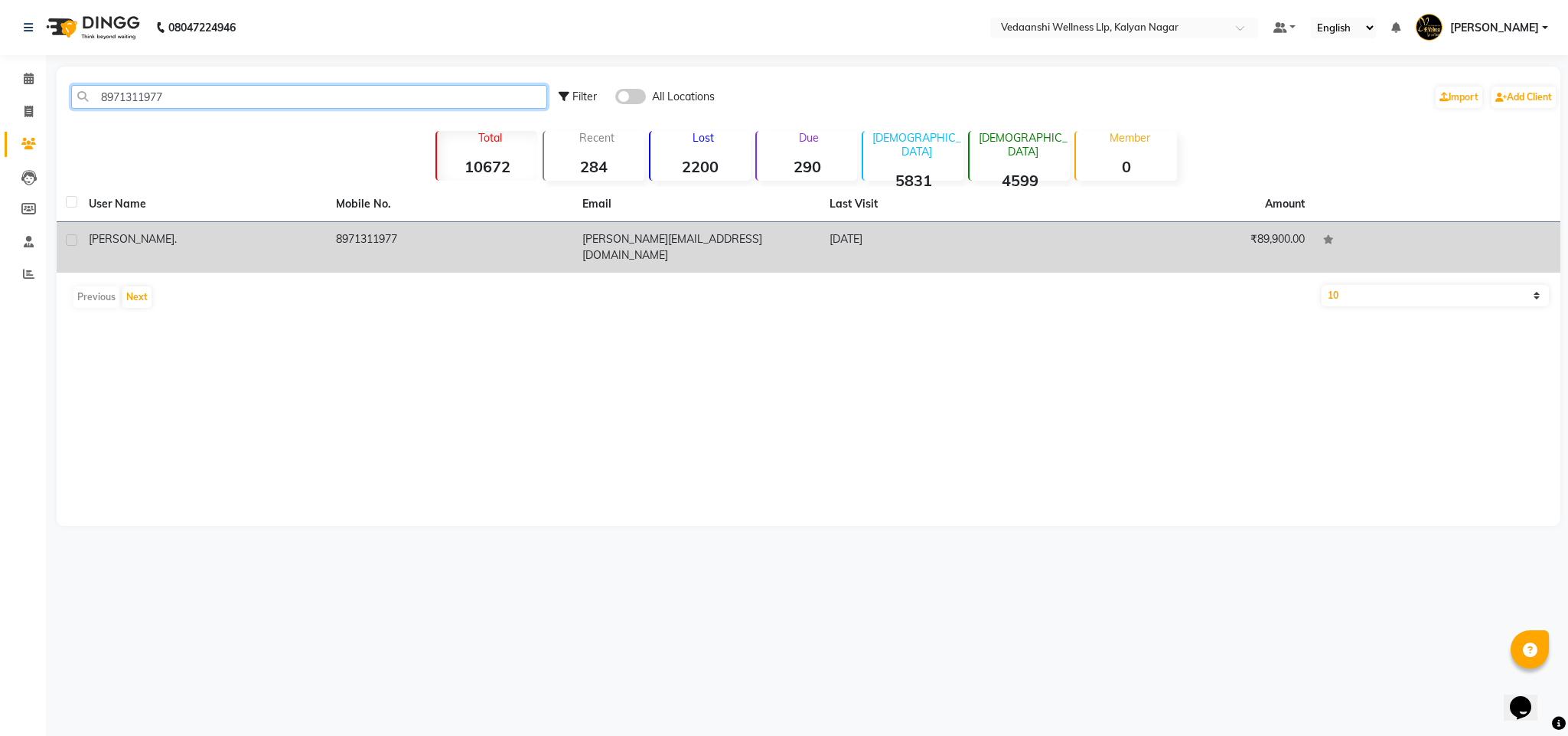
type input "8971311977"
click at [366, 245] on td "8971311977" at bounding box center [450, 247] width 247 height 51
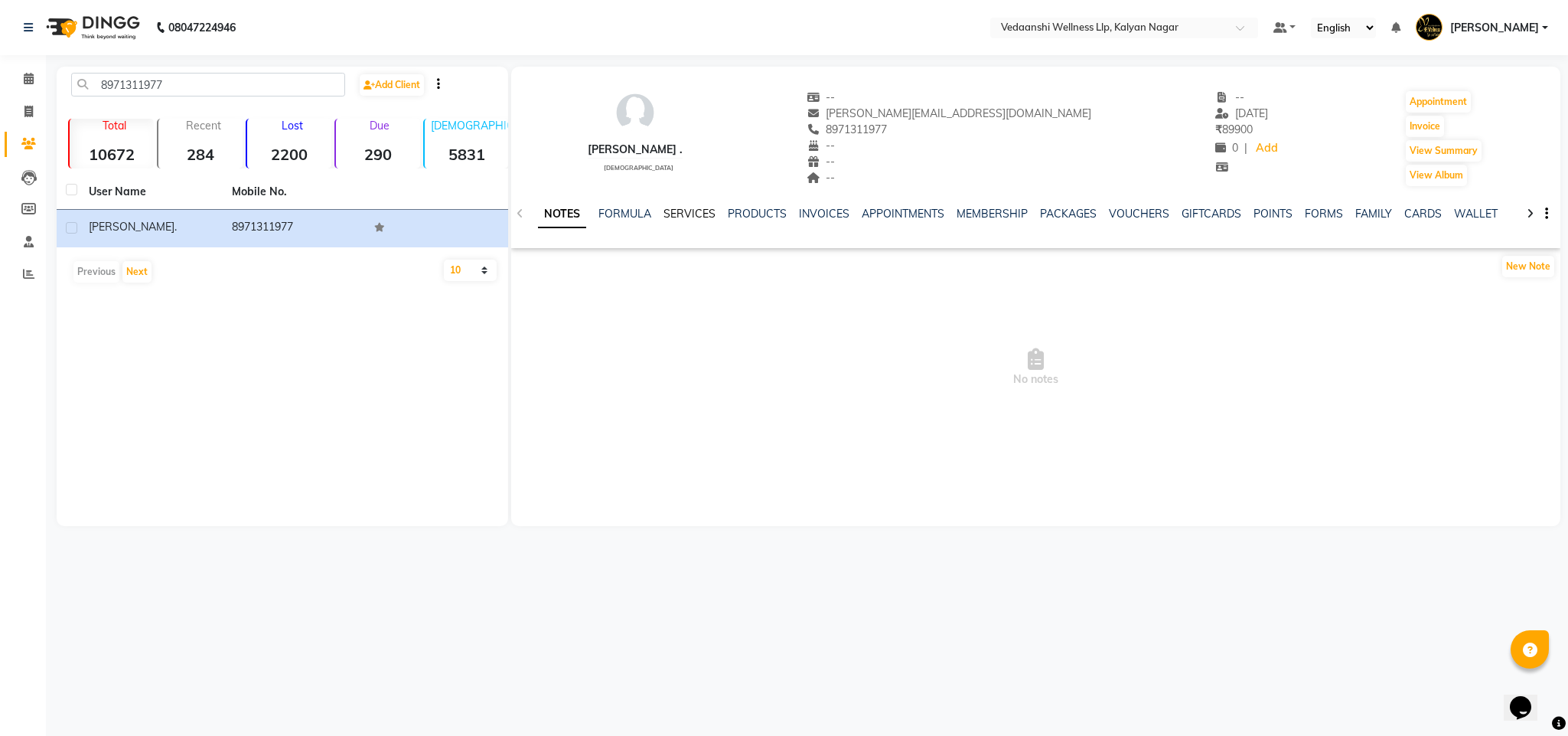
click at [684, 216] on link "SERVICES" at bounding box center [689, 214] width 52 height 14
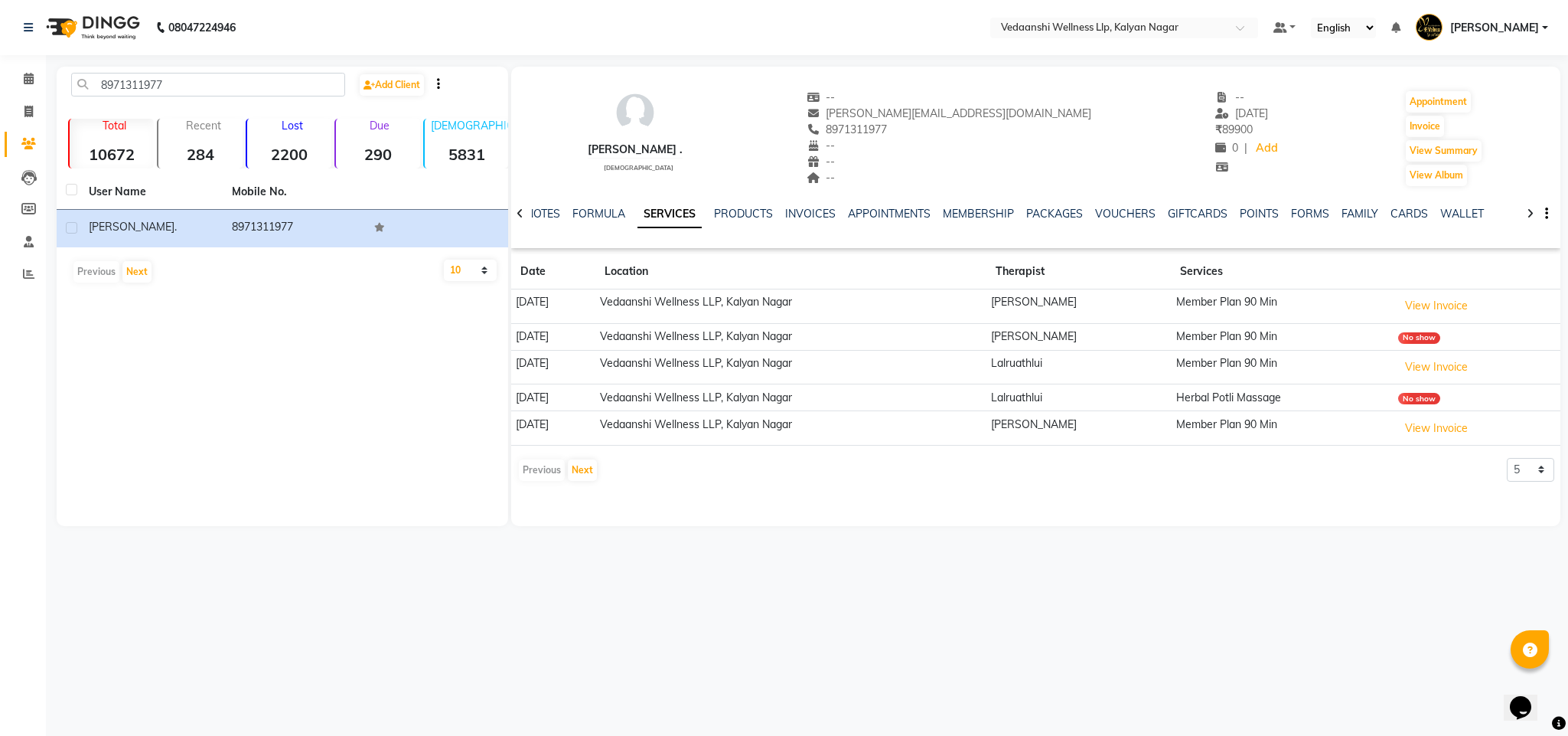
drag, startPoint x: 849, startPoint y: 126, endPoint x: 932, endPoint y: 126, distance: 83.0
click at [932, 126] on div "8971311977" at bounding box center [949, 130] width 285 height 16
copy span "8971311977"
click at [32, 70] on span at bounding box center [28, 79] width 27 height 18
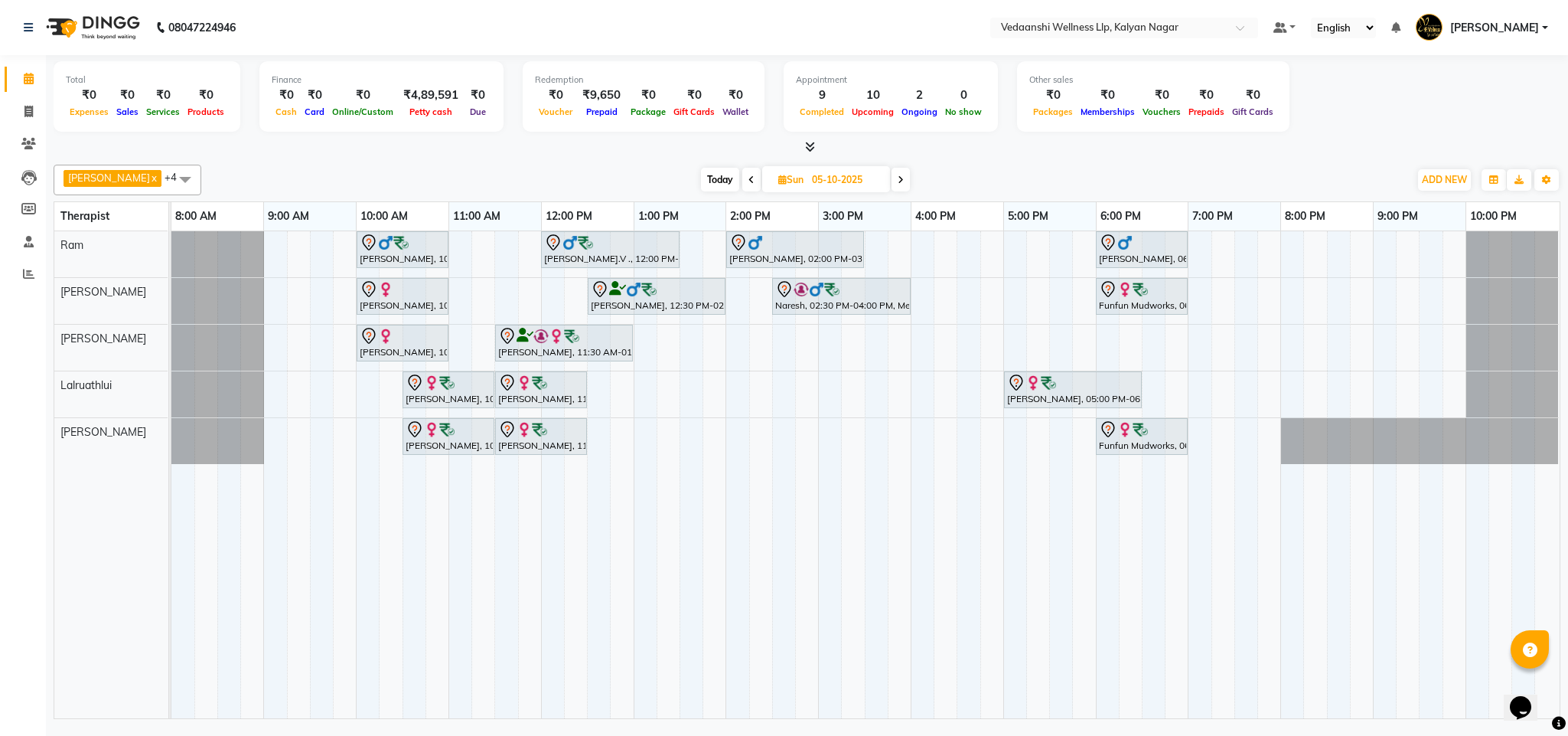
click at [1013, 338] on div "Vijendra Singh, 10:00 AM-11:00 AM, Swedish Massage with Wintergreen, Bayleaf & …" at bounding box center [865, 475] width 1388 height 487
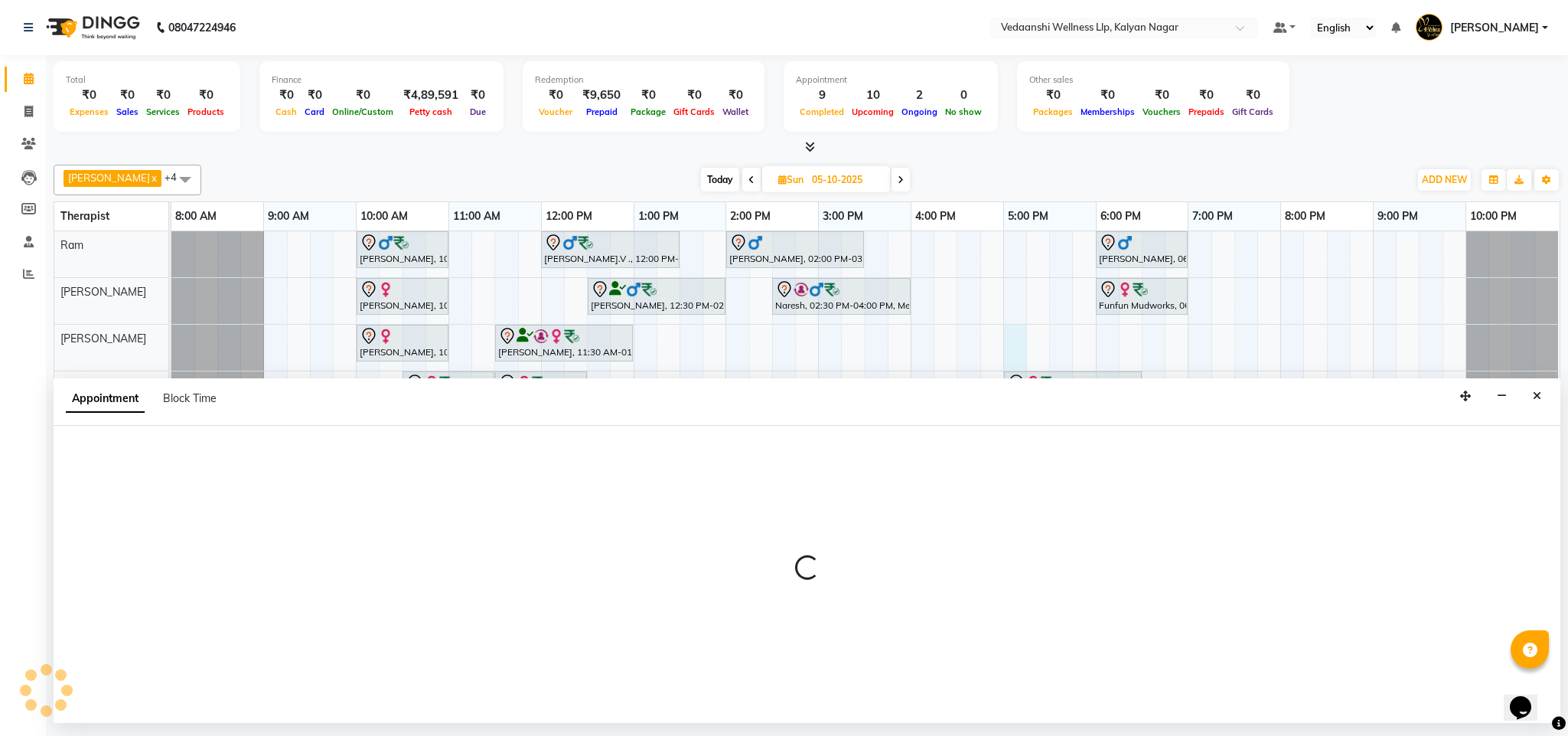
select select "67322"
select select "tentative"
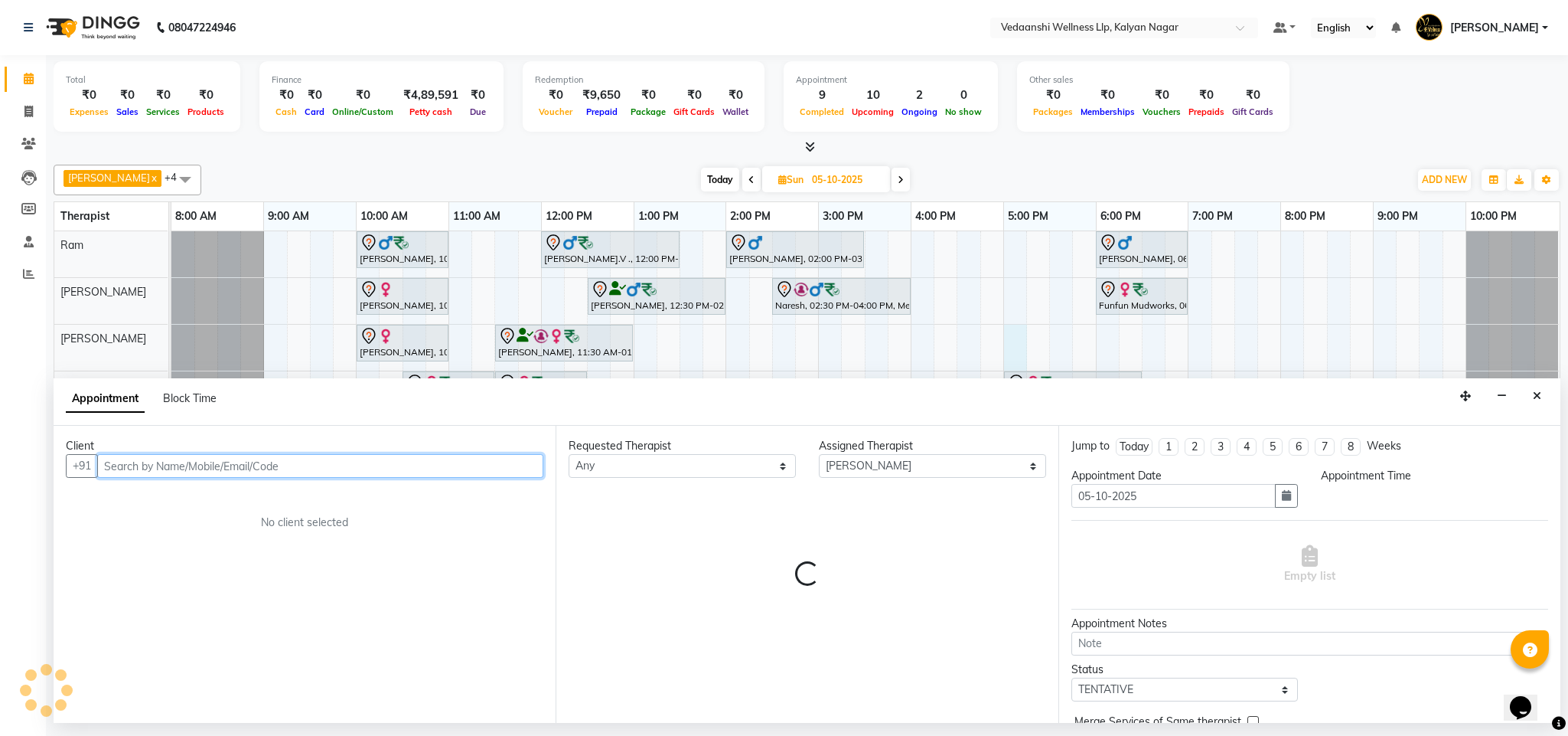
select select "1020"
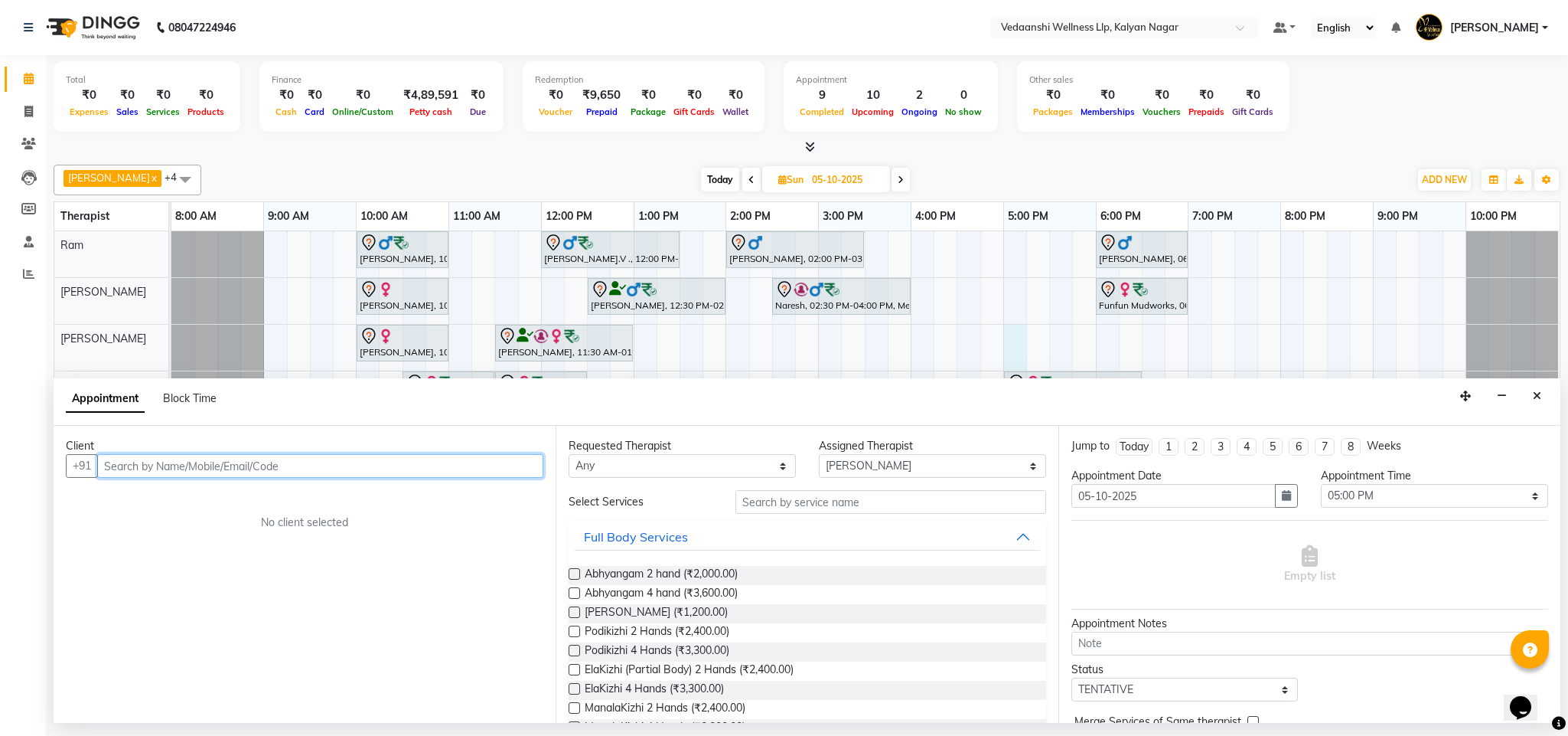
paste input "8971311977"
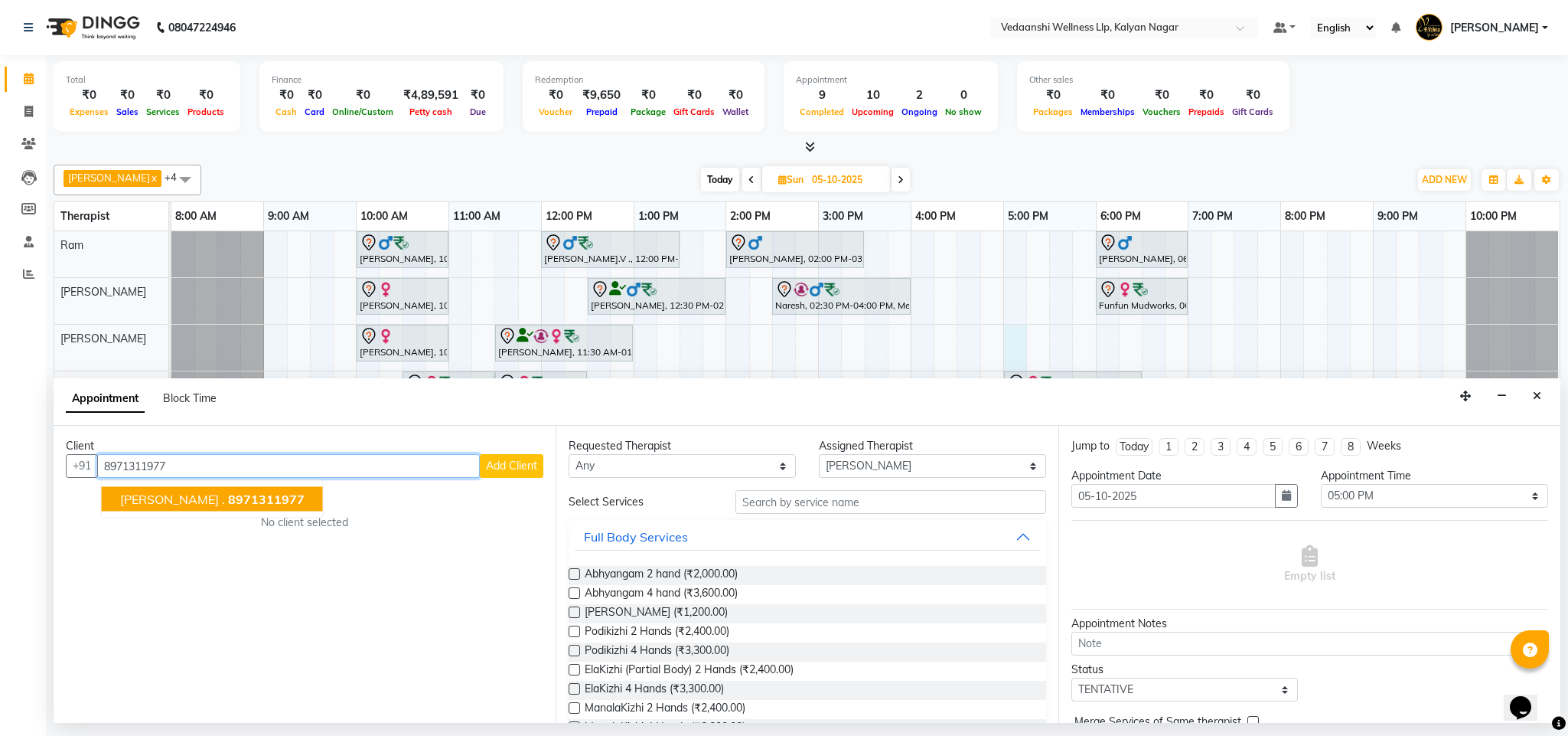
click at [228, 501] on span "8971311977" at bounding box center [267, 499] width 76 height 15
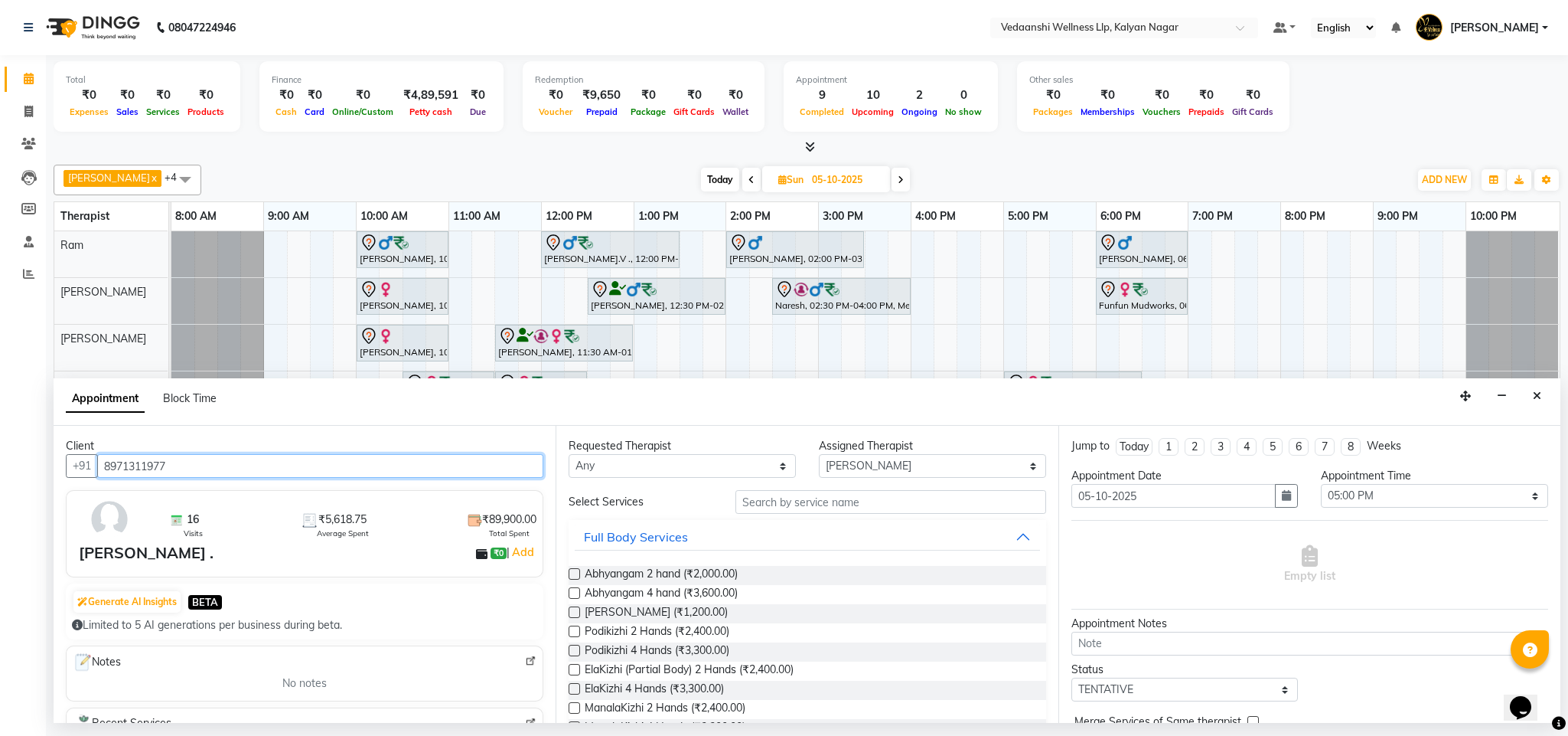
type input "8971311977"
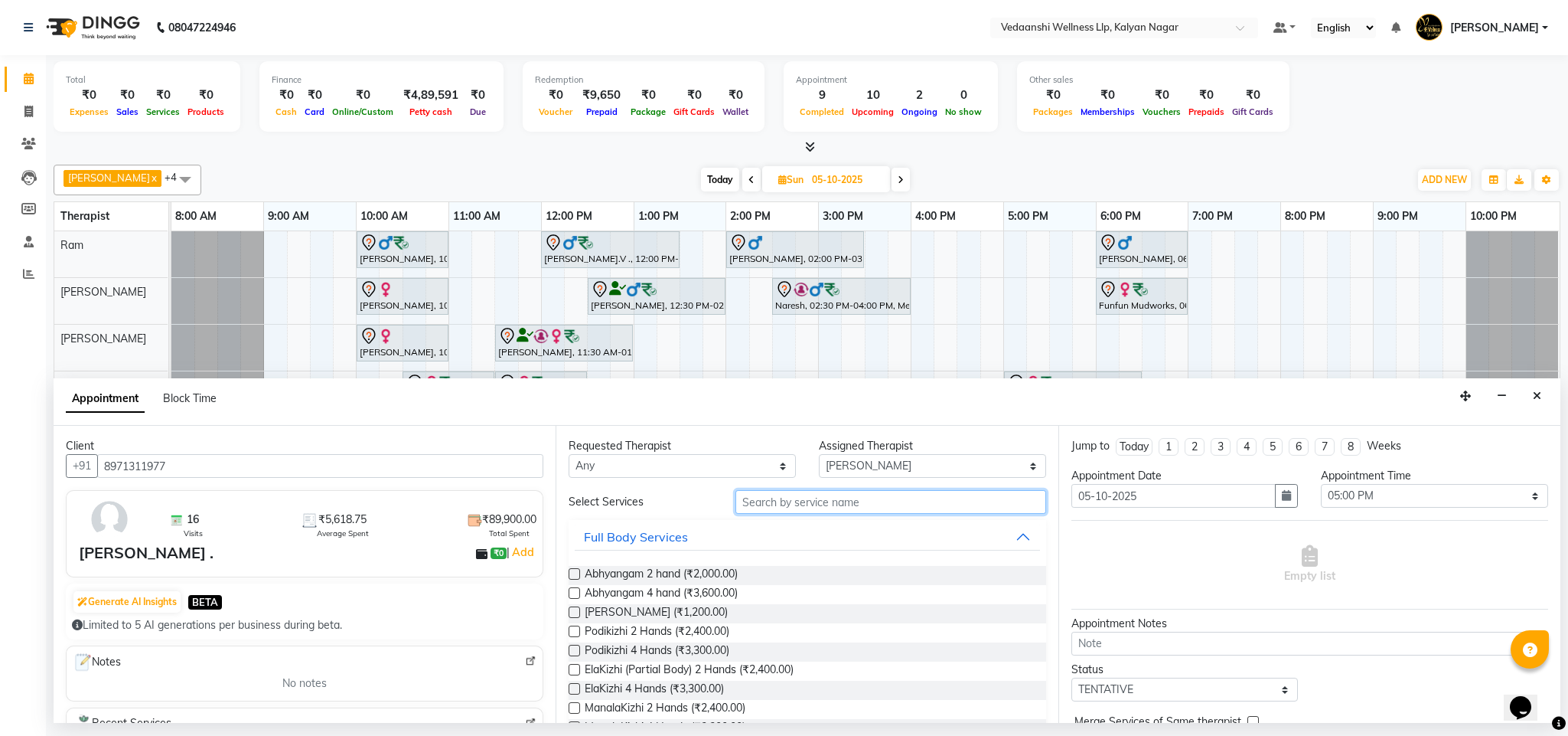
click at [755, 504] on input "text" at bounding box center [891, 501] width 311 height 24
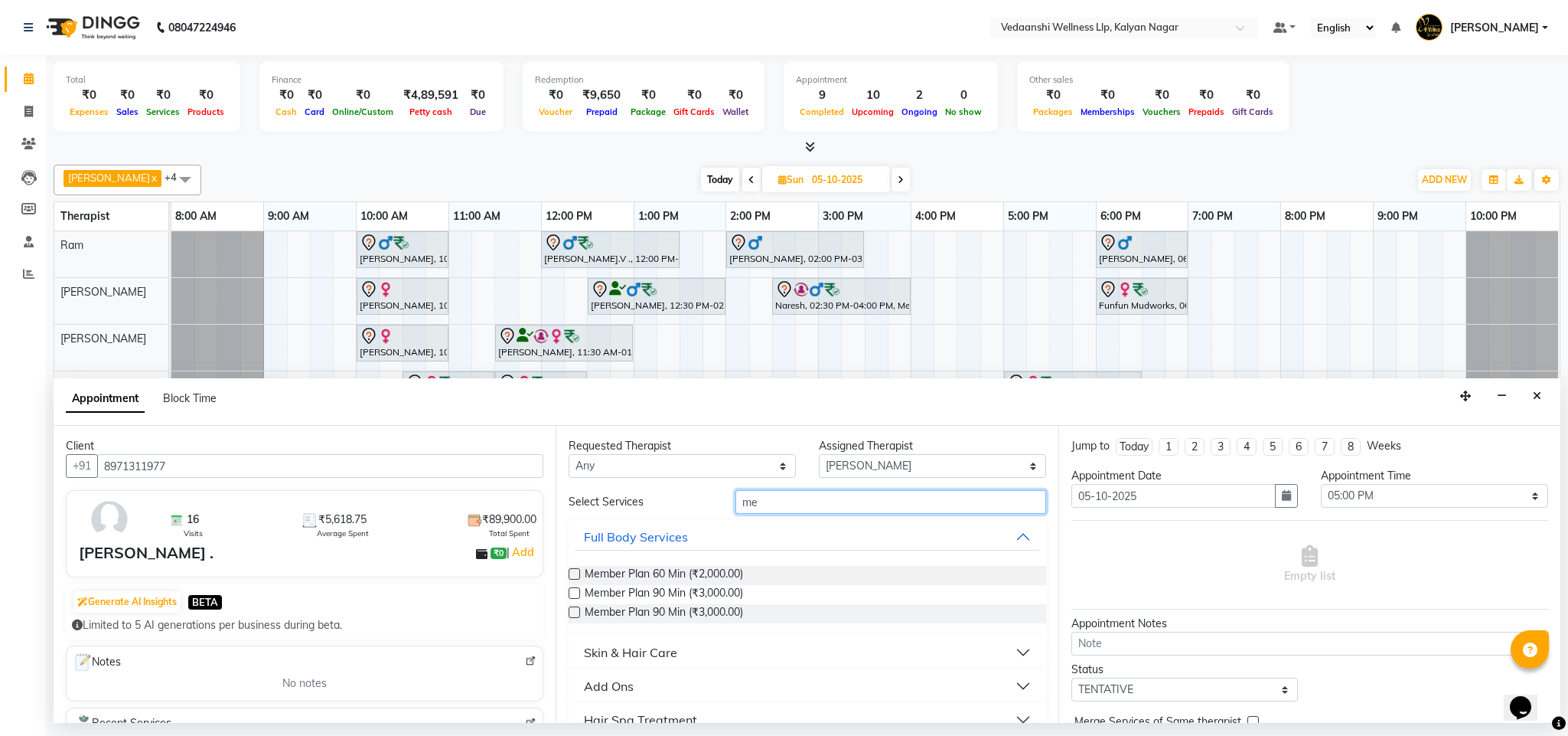
click at [736, 503] on input "me" at bounding box center [891, 501] width 311 height 24
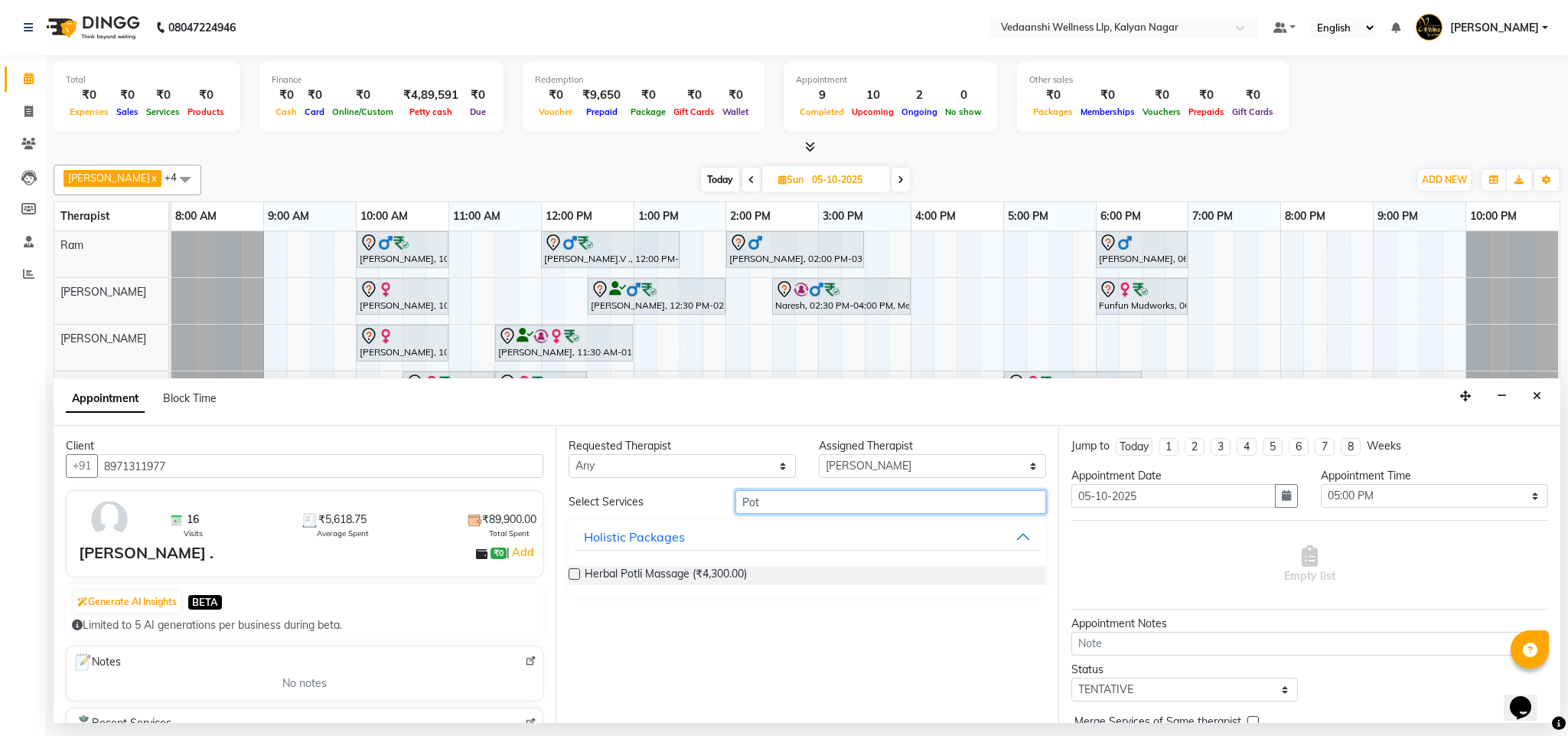
click at [736, 503] on input "Pot" at bounding box center [891, 501] width 311 height 24
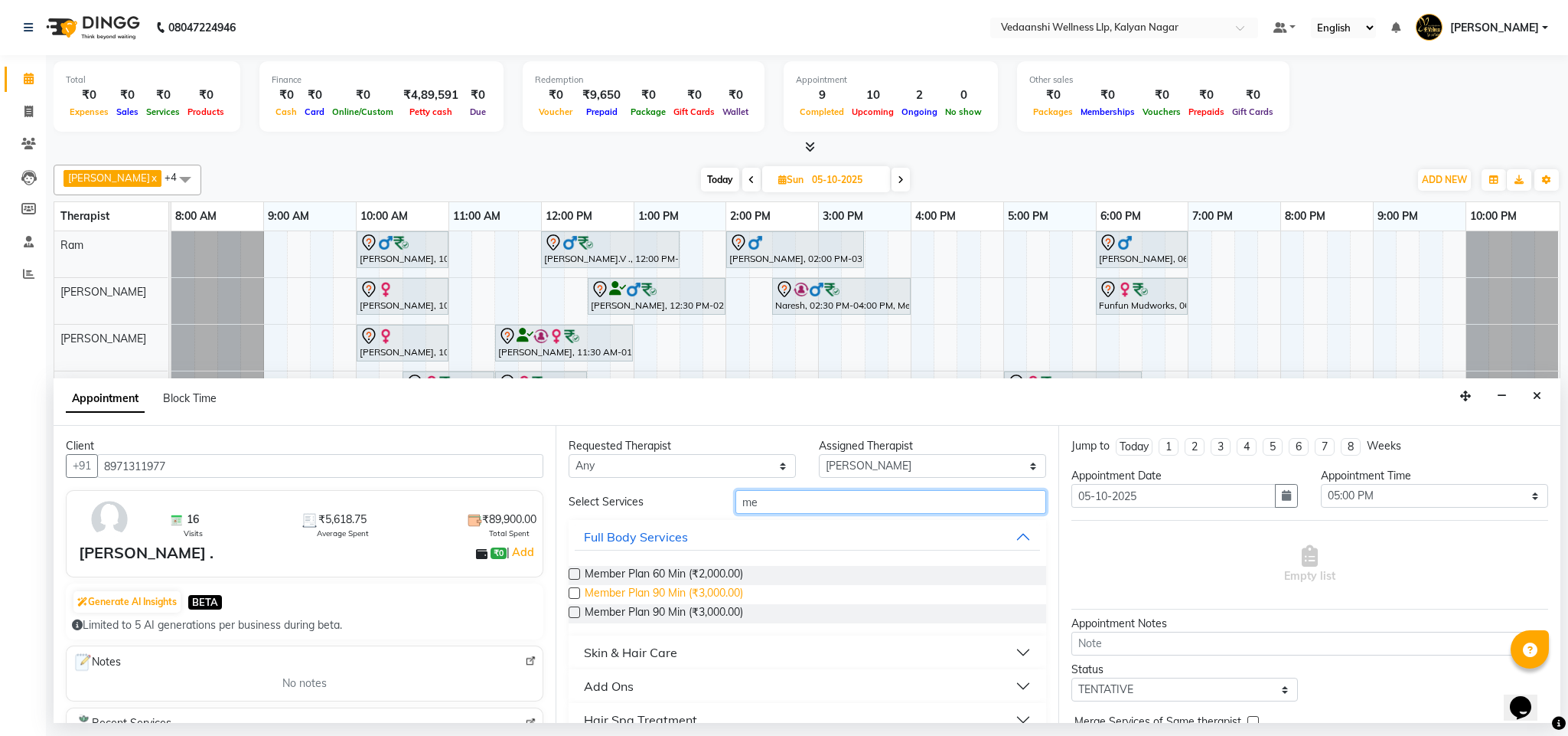
type input "me"
click at [675, 600] on span "Member Plan 90 Min (₹3,000.00)" at bounding box center [664, 595] width 158 height 20
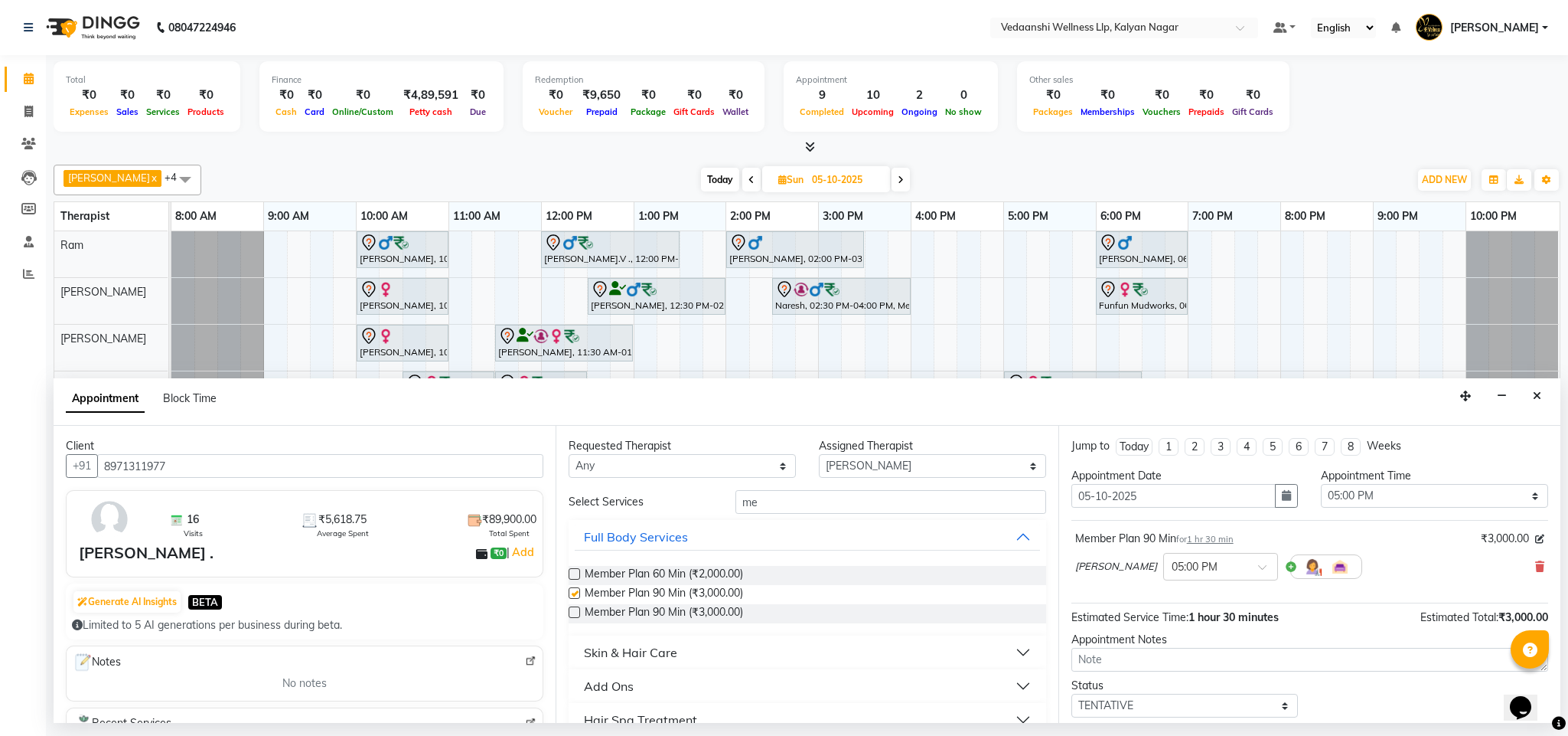
checkbox input "false"
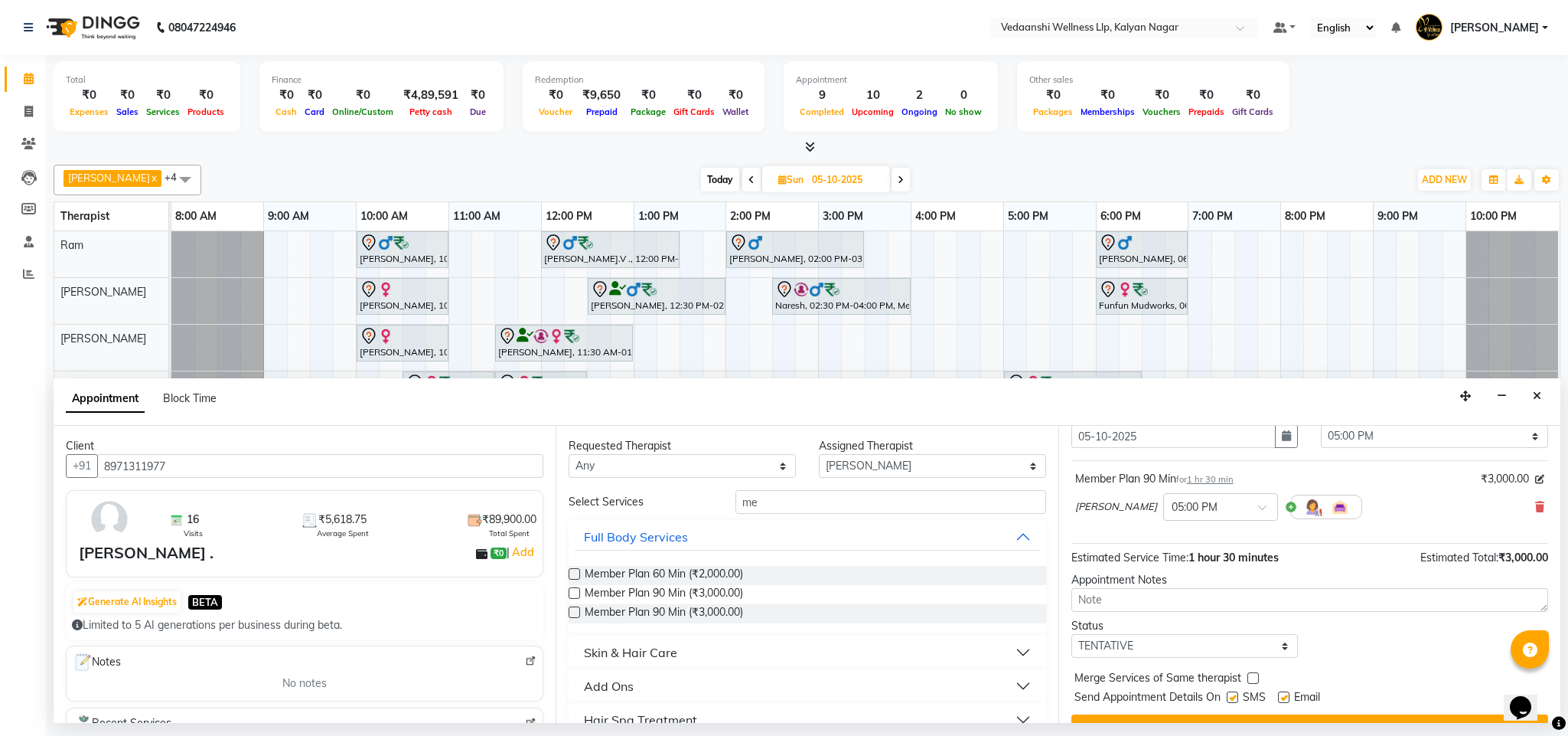
scroll to position [94, 0]
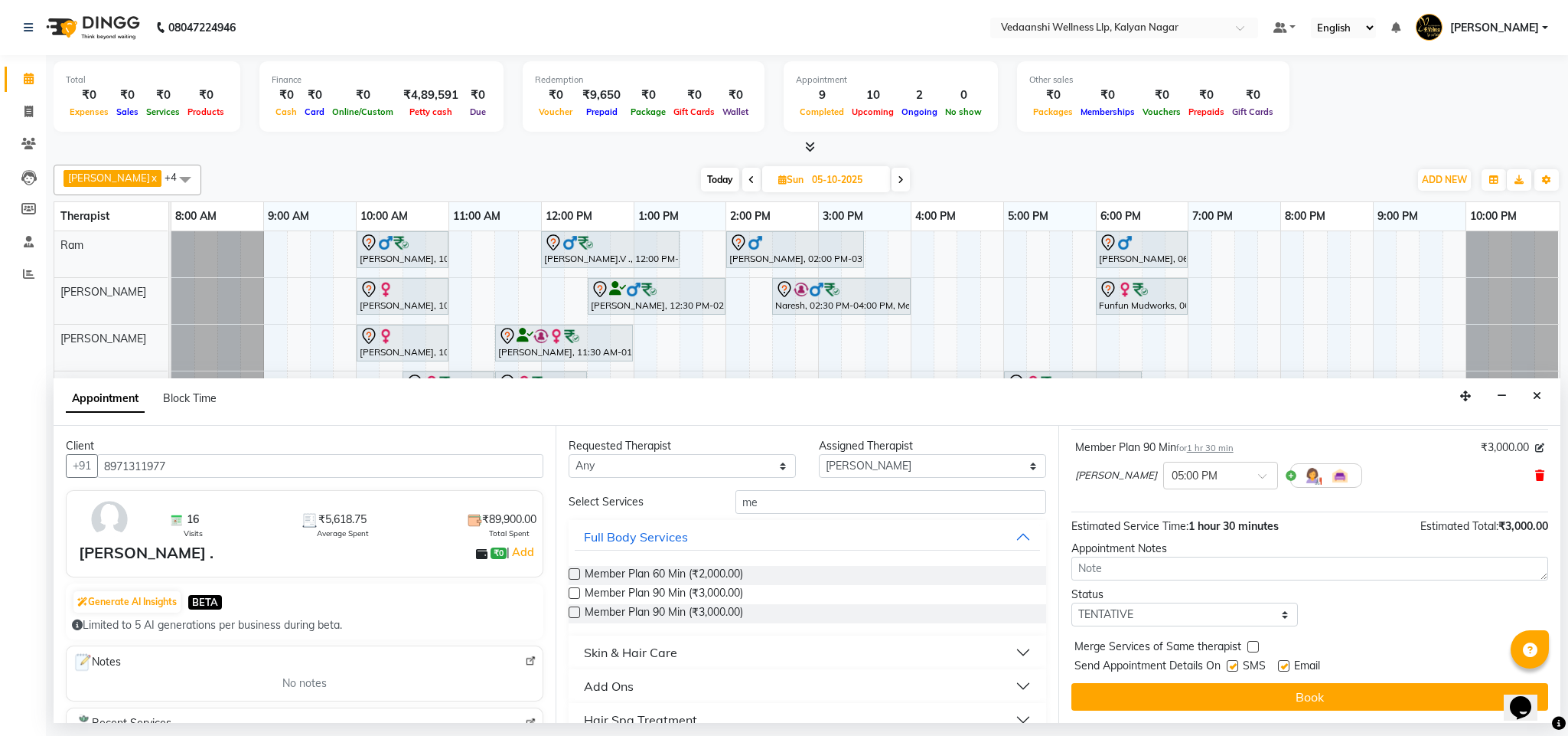
click at [1535, 471] on icon at bounding box center [1540, 476] width 9 height 11
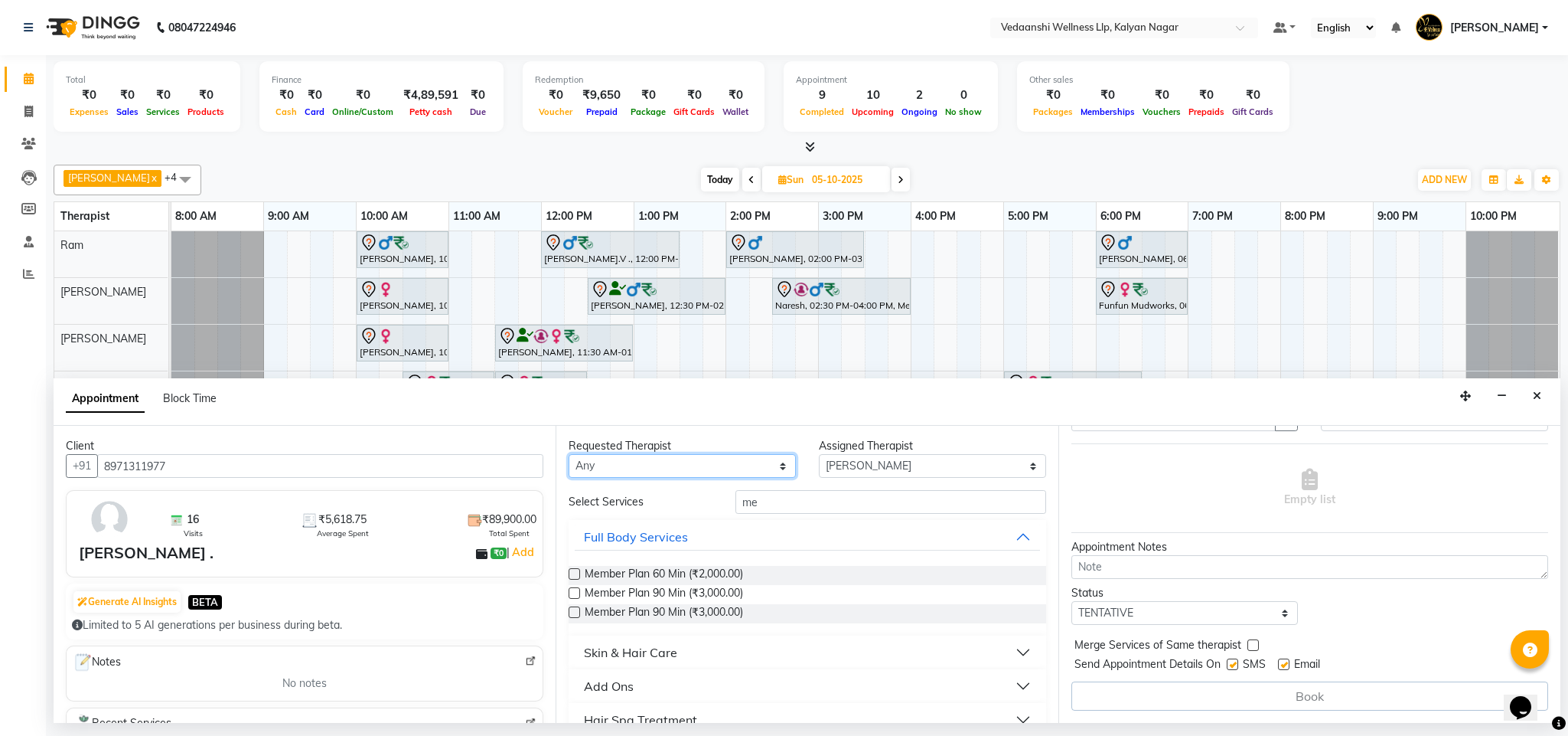
click at [705, 461] on select "Any Amos Benjamin Jennifer Zoramsangi Lalruathlui Ram Rashika Khadse" at bounding box center [682, 466] width 227 height 24
select select "67322"
click at [569, 455] on select "Any Amos Benjamin Jennifer Zoramsangi Lalruathlui Ram Rashika Khadse" at bounding box center [682, 466] width 227 height 24
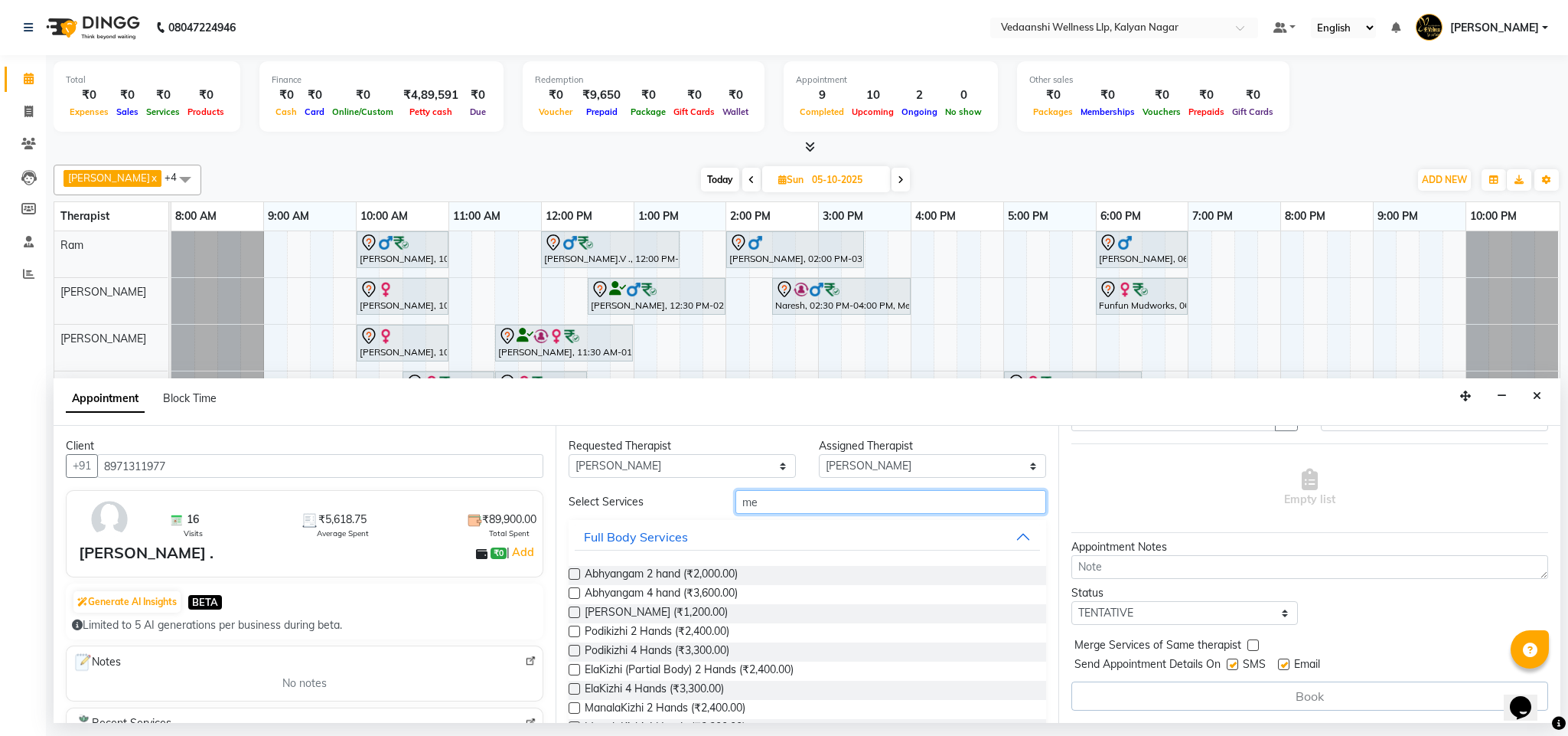
click at [763, 505] on input "me" at bounding box center [891, 501] width 311 height 24
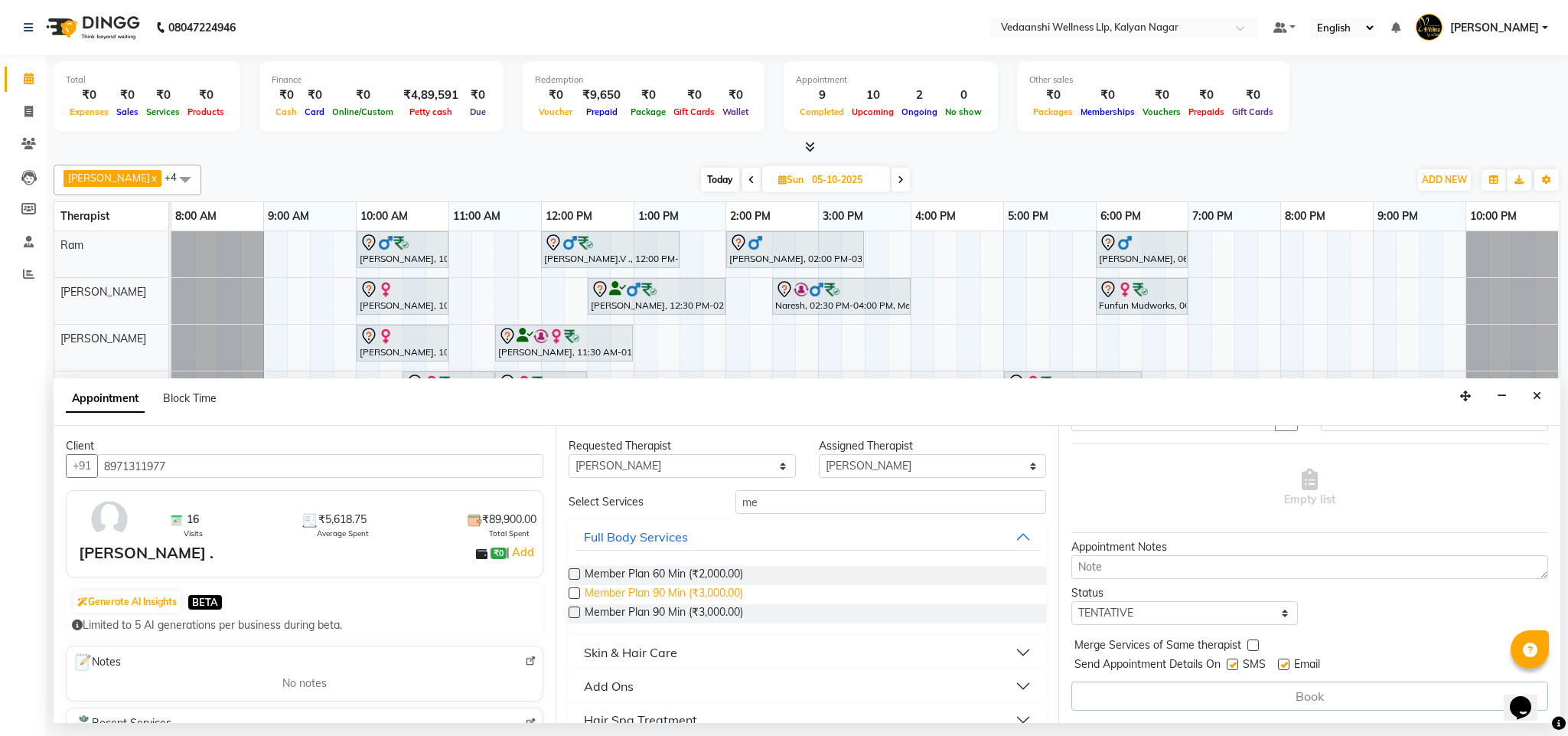
click at [700, 602] on span "Member Plan 90 Min (₹3,000.00)" at bounding box center [664, 595] width 158 height 20
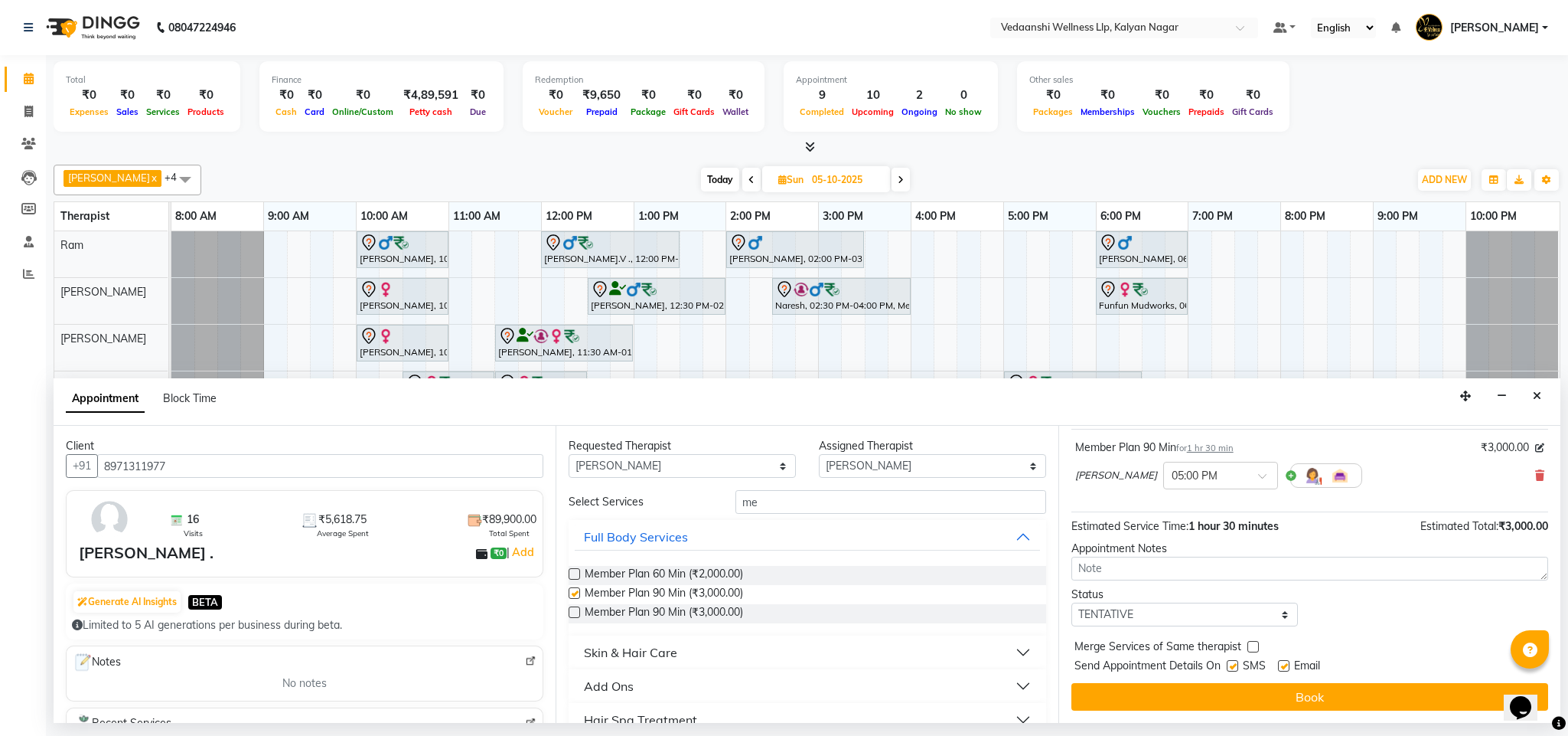
checkbox input "false"
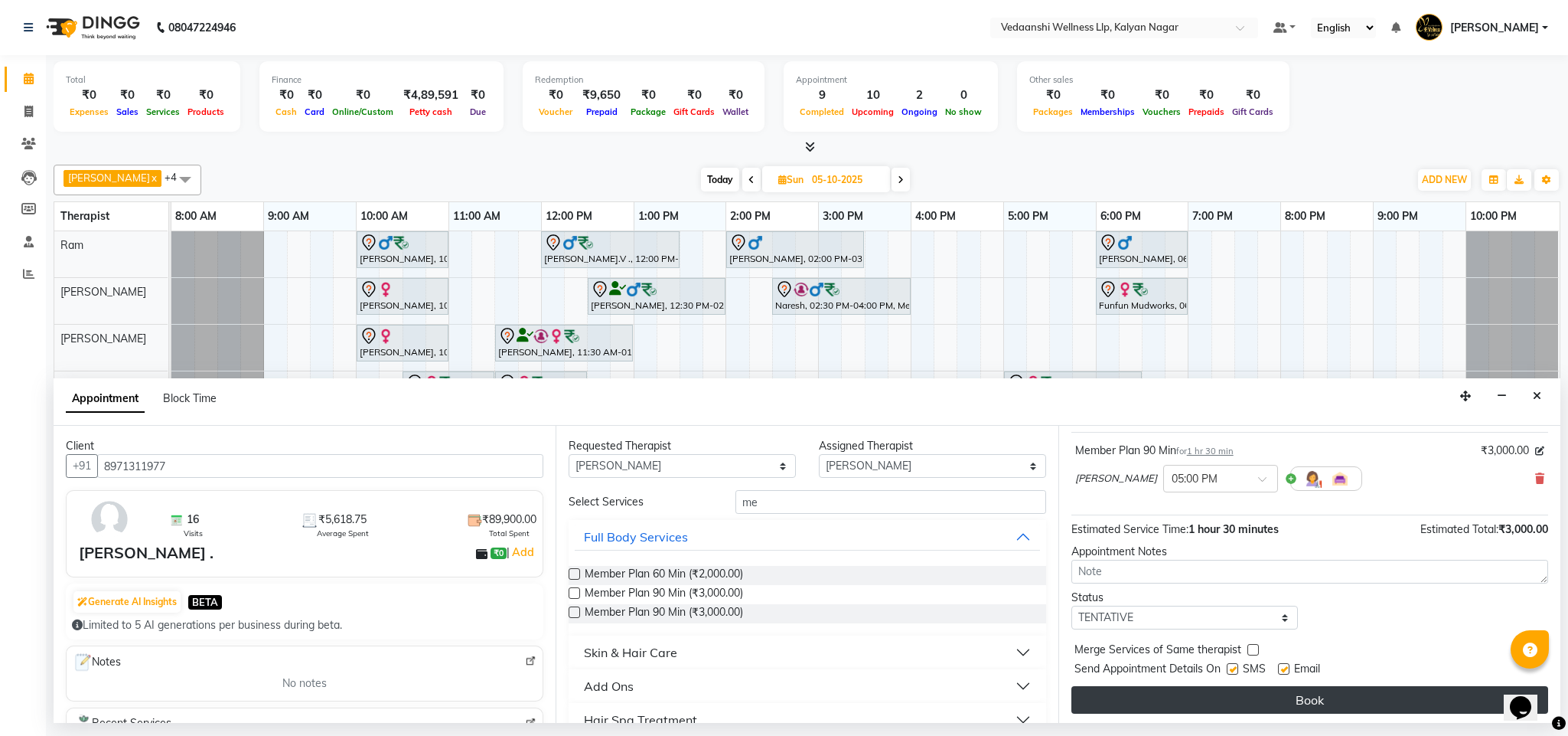
scroll to position [94, 0]
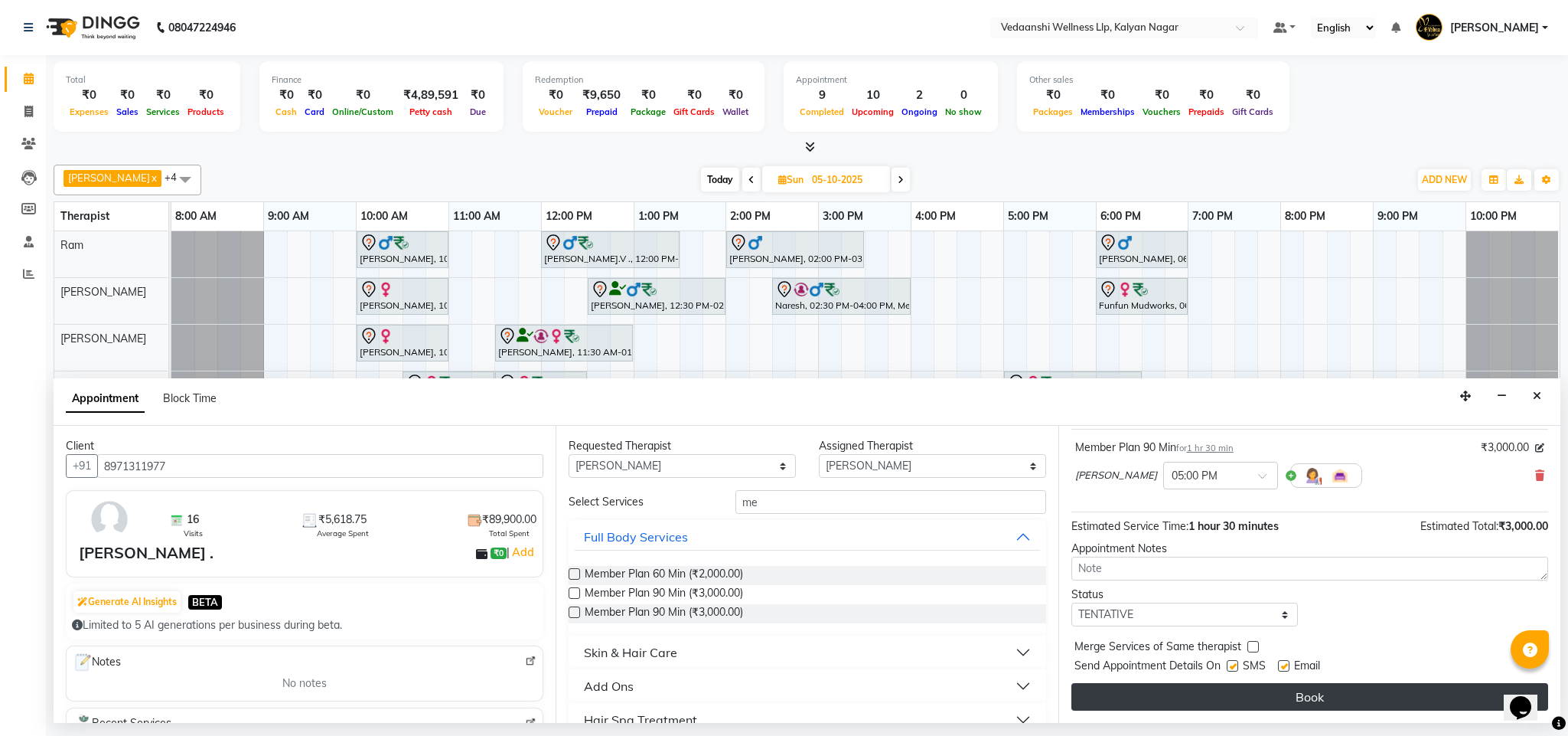
click at [1210, 696] on button "Book" at bounding box center [1309, 696] width 477 height 28
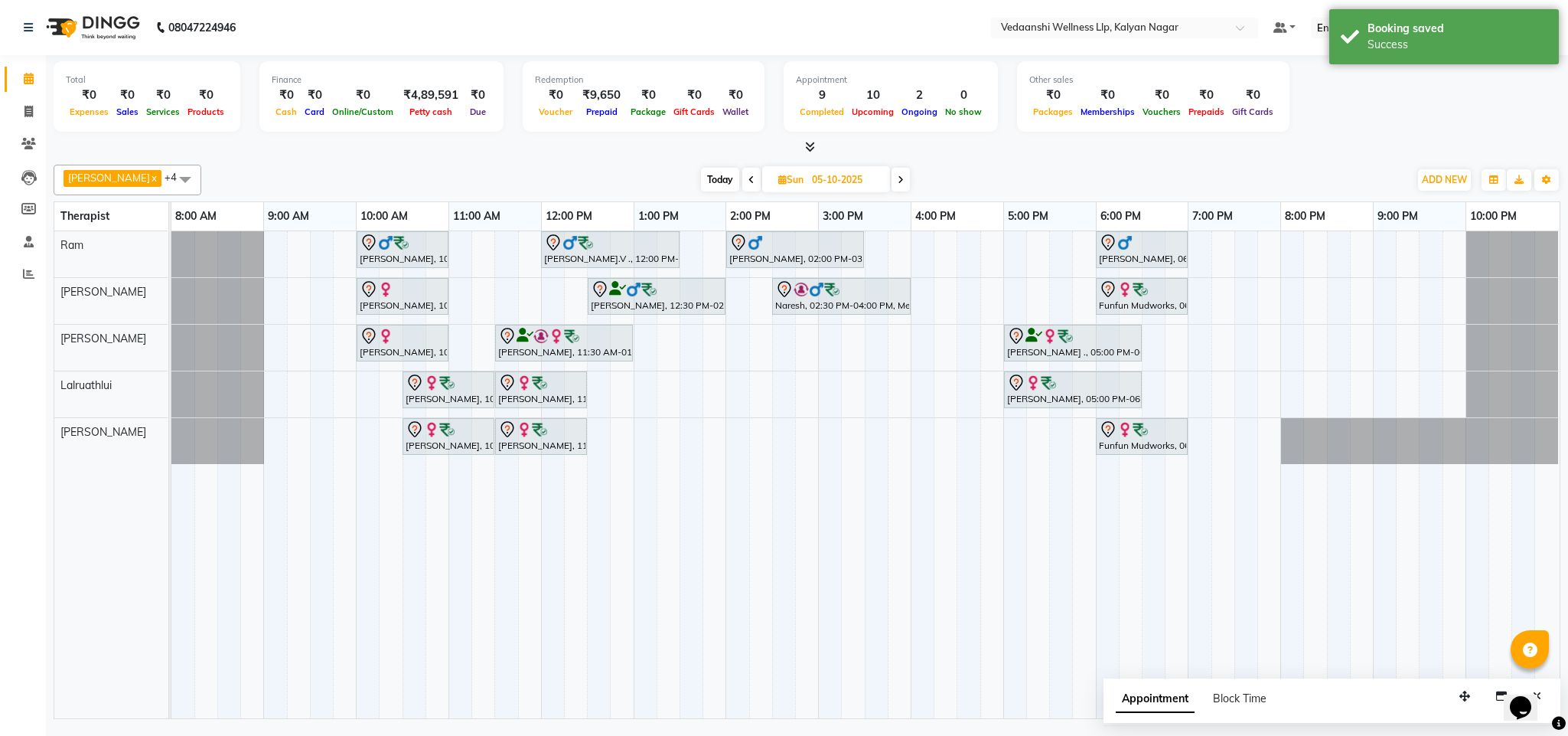
click at [701, 182] on span "Today" at bounding box center [720, 180] width 38 height 24
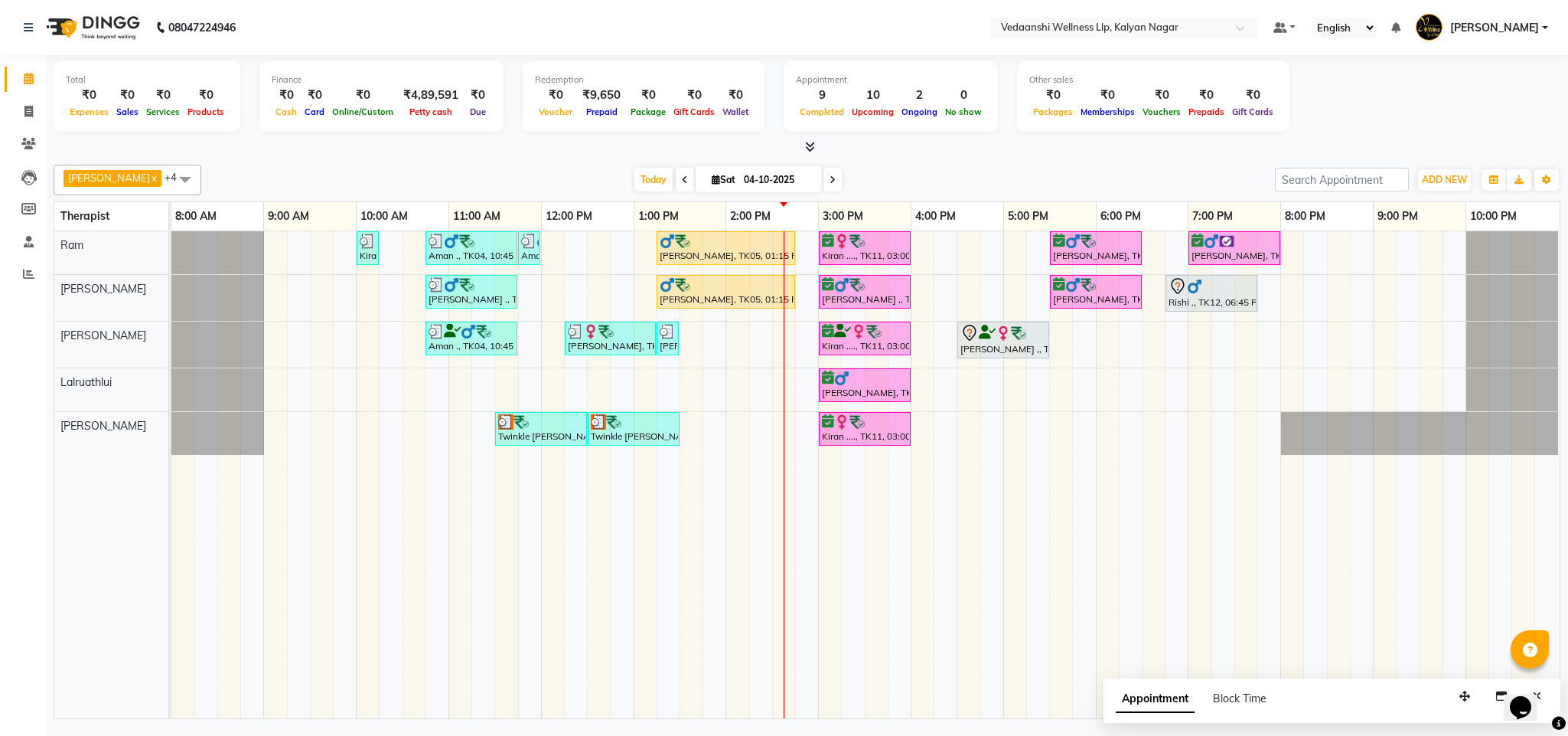
click at [830, 181] on icon at bounding box center [832, 180] width 6 height 9
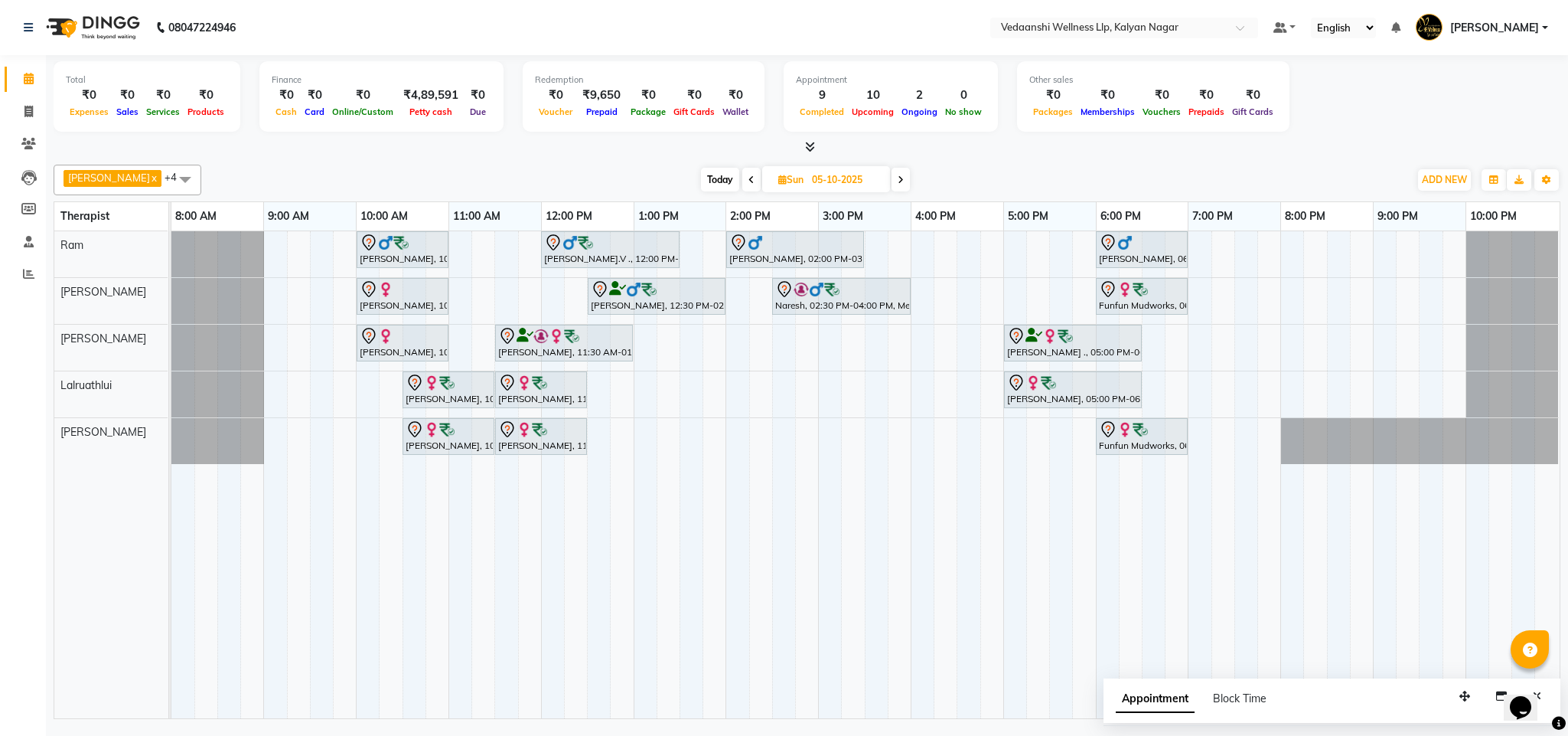
click at [703, 180] on span "Today" at bounding box center [720, 180] width 38 height 24
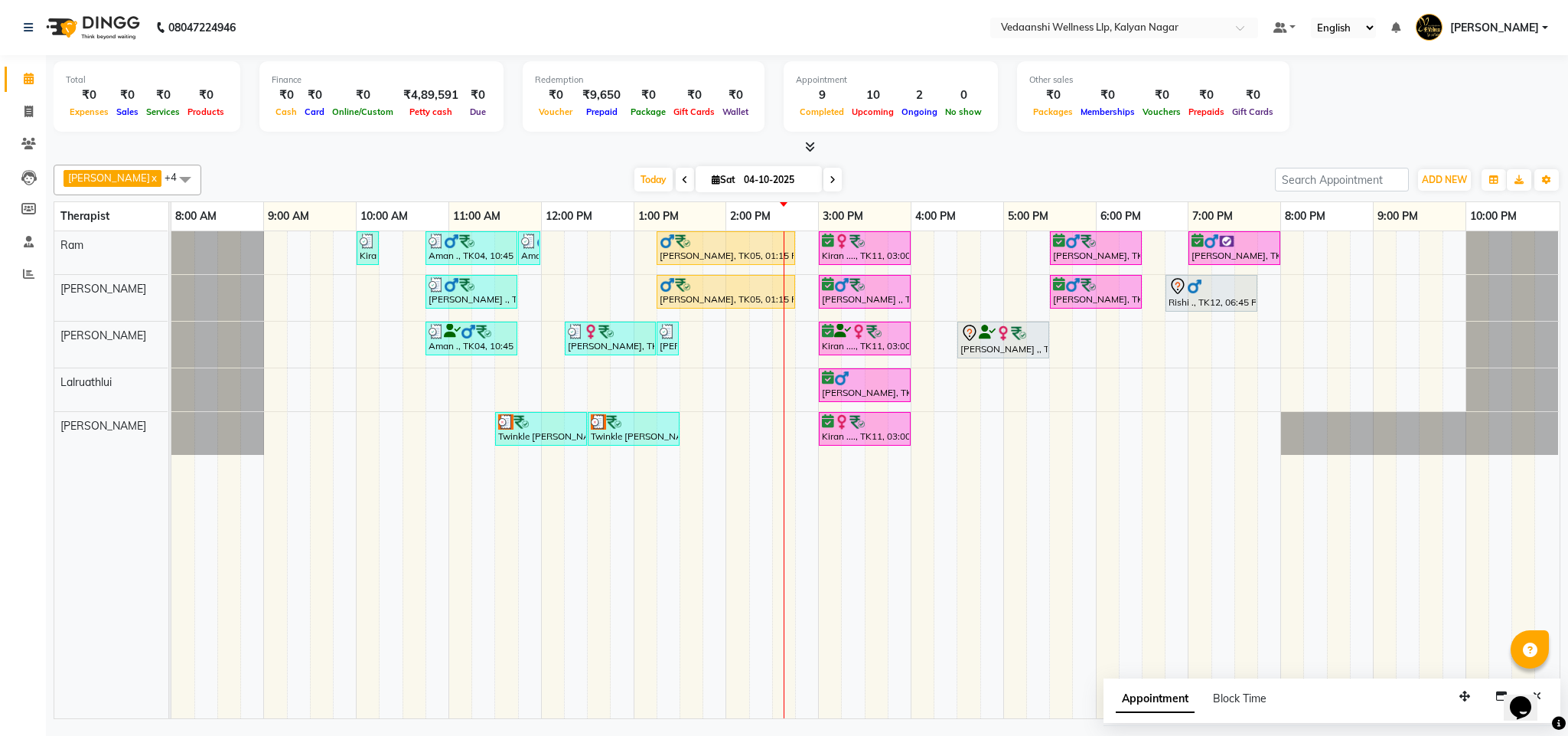
click at [824, 184] on span at bounding box center [832, 180] width 19 height 24
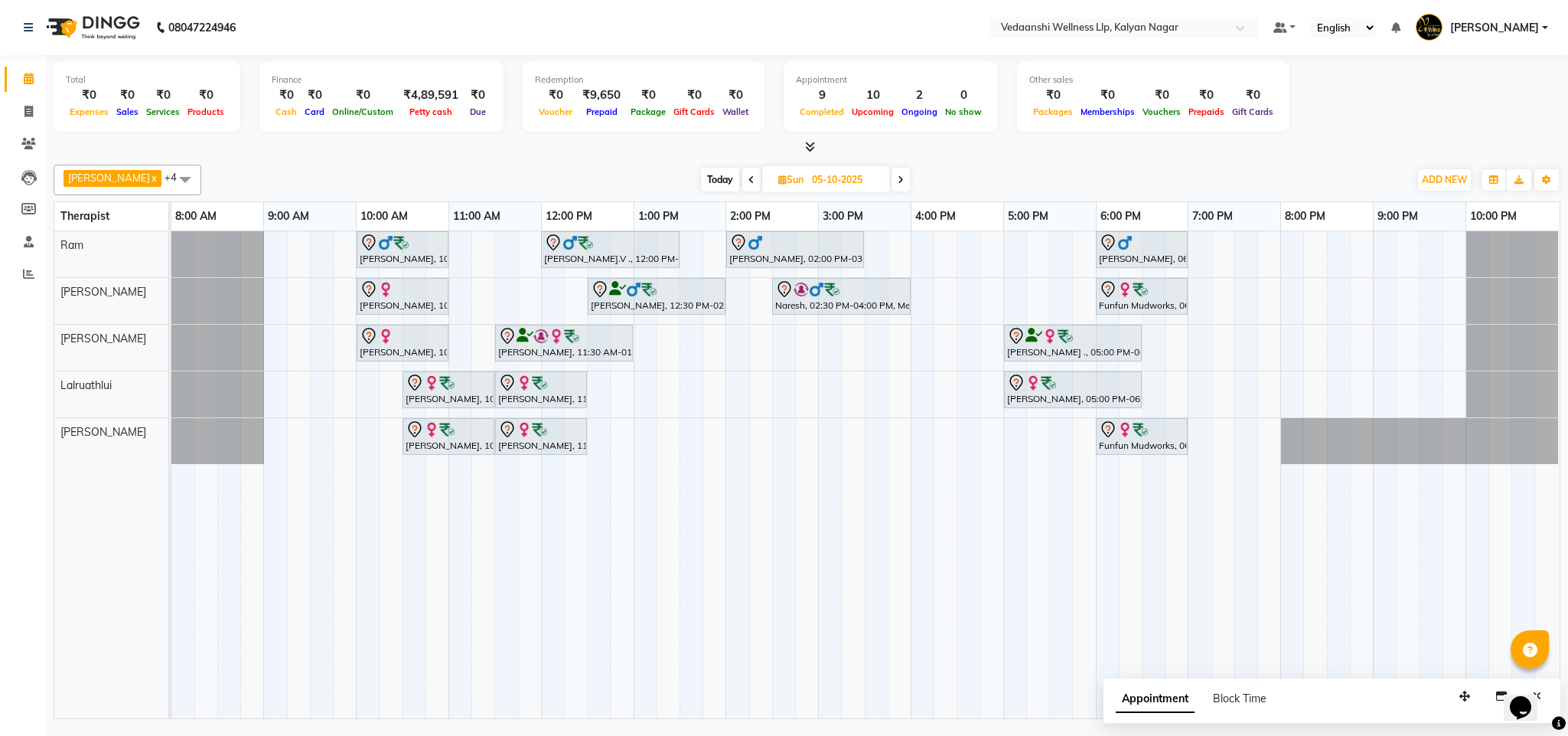
click at [701, 189] on span "Today" at bounding box center [720, 180] width 38 height 24
type input "04-10-2025"
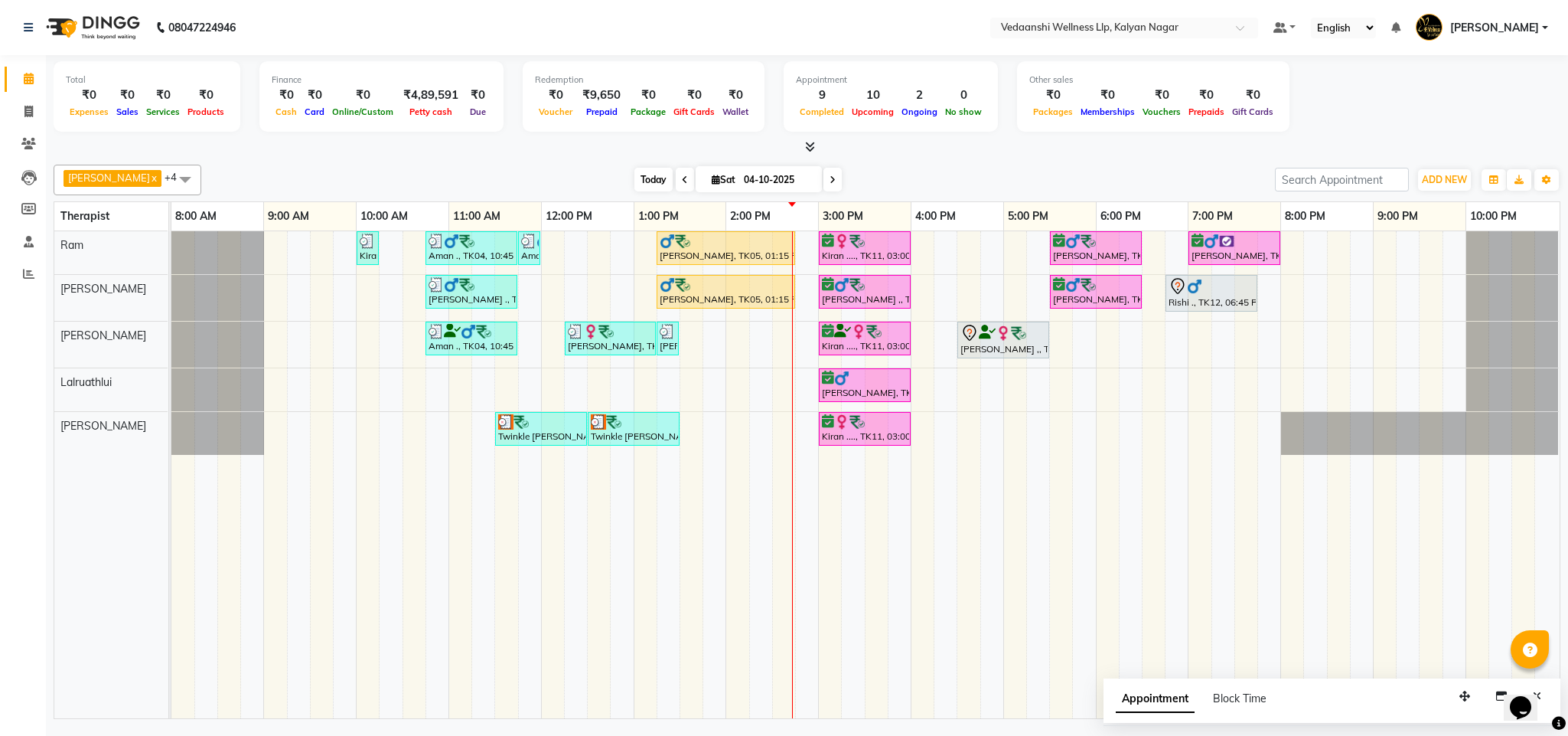
click at [636, 170] on span "Today" at bounding box center [653, 180] width 38 height 24
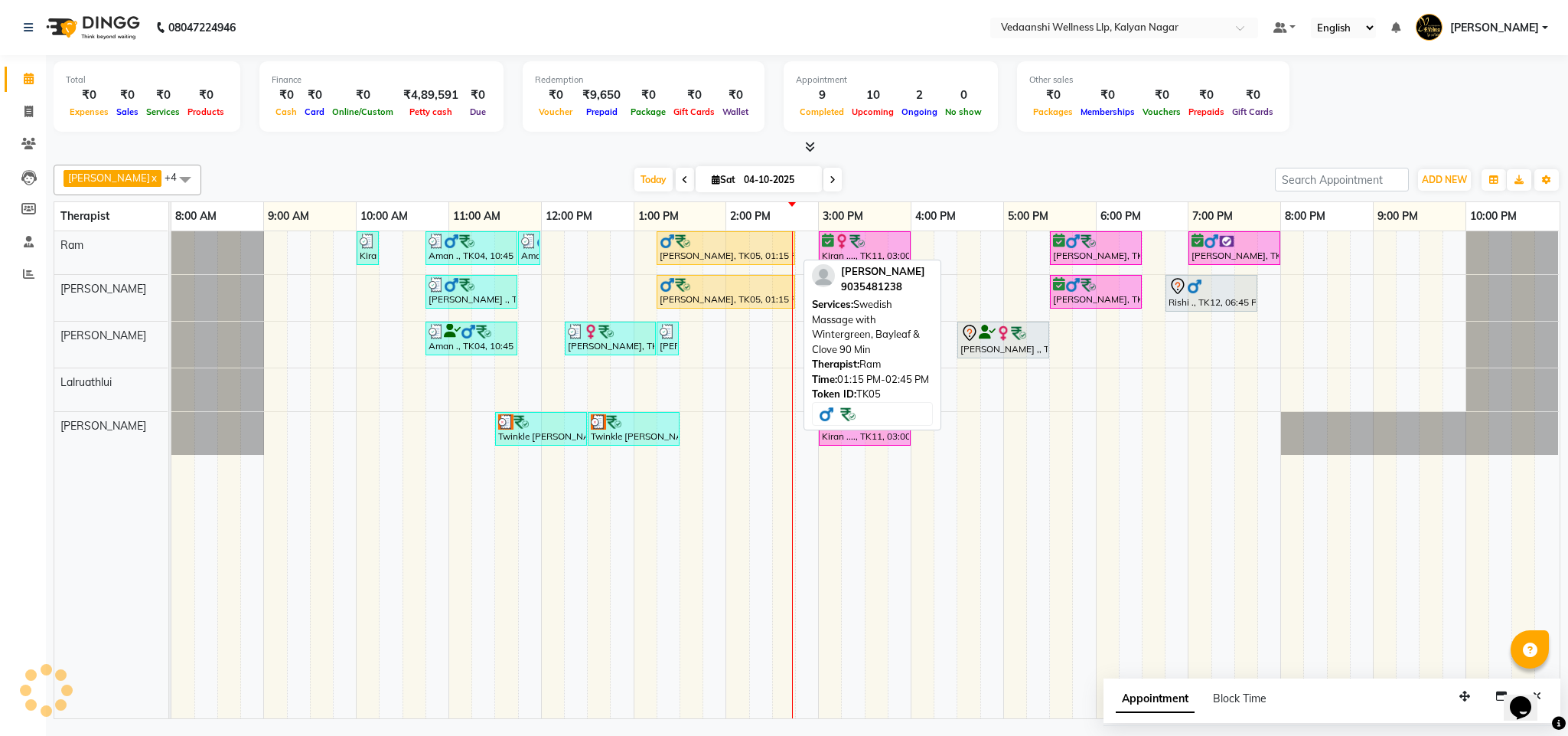
click at [733, 253] on div "[PERSON_NAME], TK05, 01:15 PM-02:45 PM, Swedish Massage with Wintergreen, Bayle…" at bounding box center [726, 248] width 135 height 29
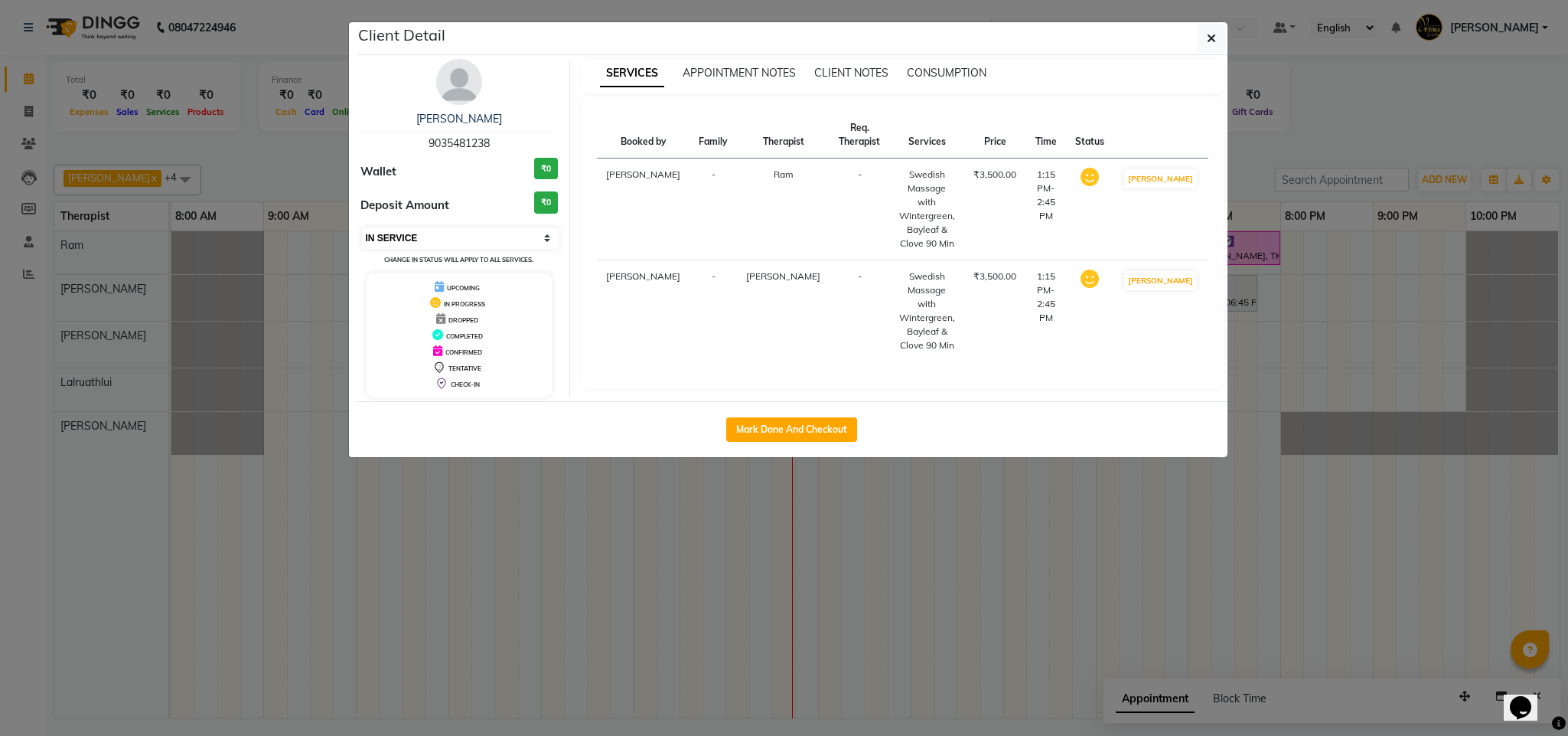
click at [436, 236] on select "Select IN SERVICE CONFIRMED TENTATIVE CHECK IN MARK DONE DROPPED UPCOMING" at bounding box center [460, 238] width 198 height 21
select select "3"
click at [362, 228] on select "Select IN SERVICE CONFIRMED TENTATIVE CHECK IN MARK DONE DROPPED UPCOMING" at bounding box center [460, 238] width 198 height 21
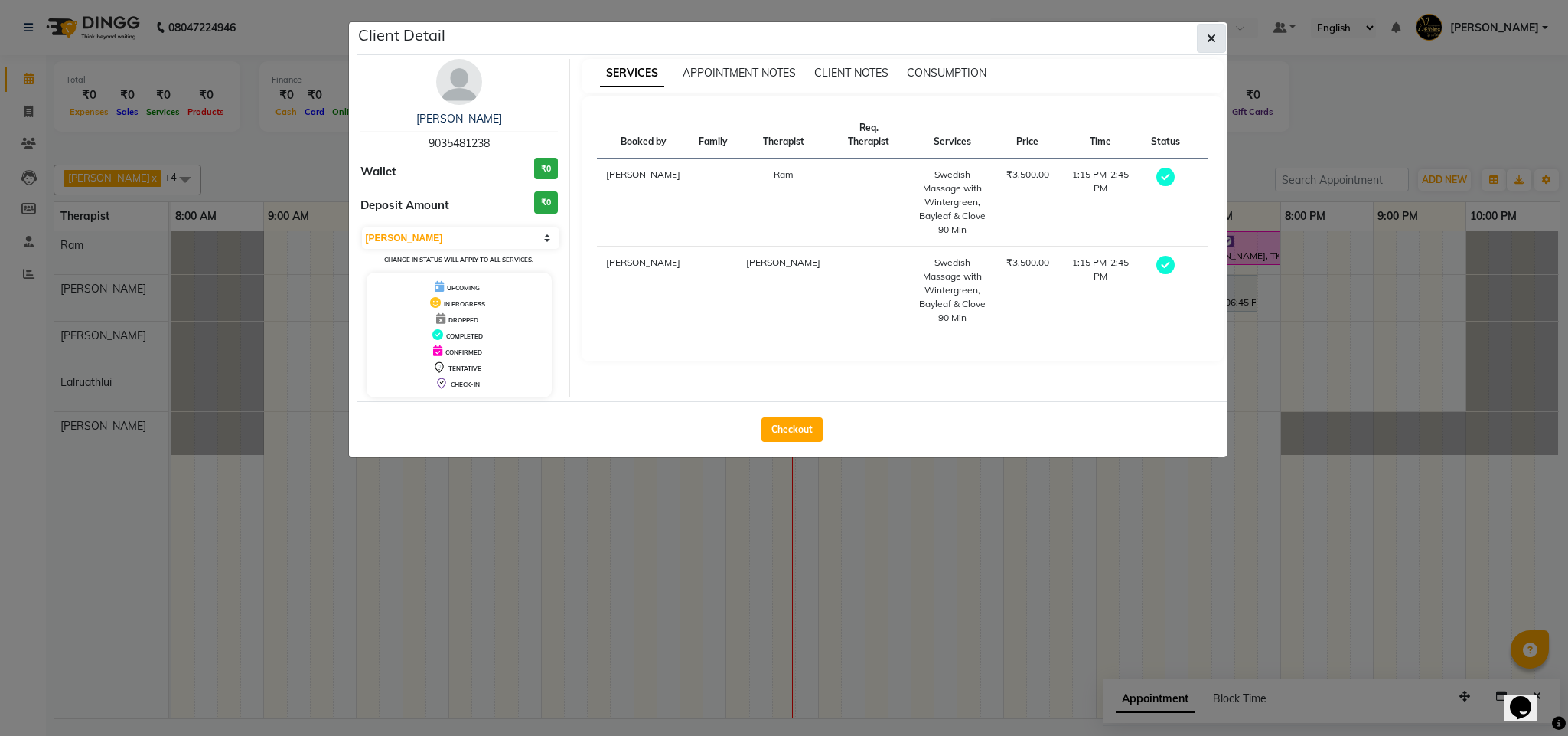
click at [1210, 39] on icon "button" at bounding box center [1211, 38] width 9 height 12
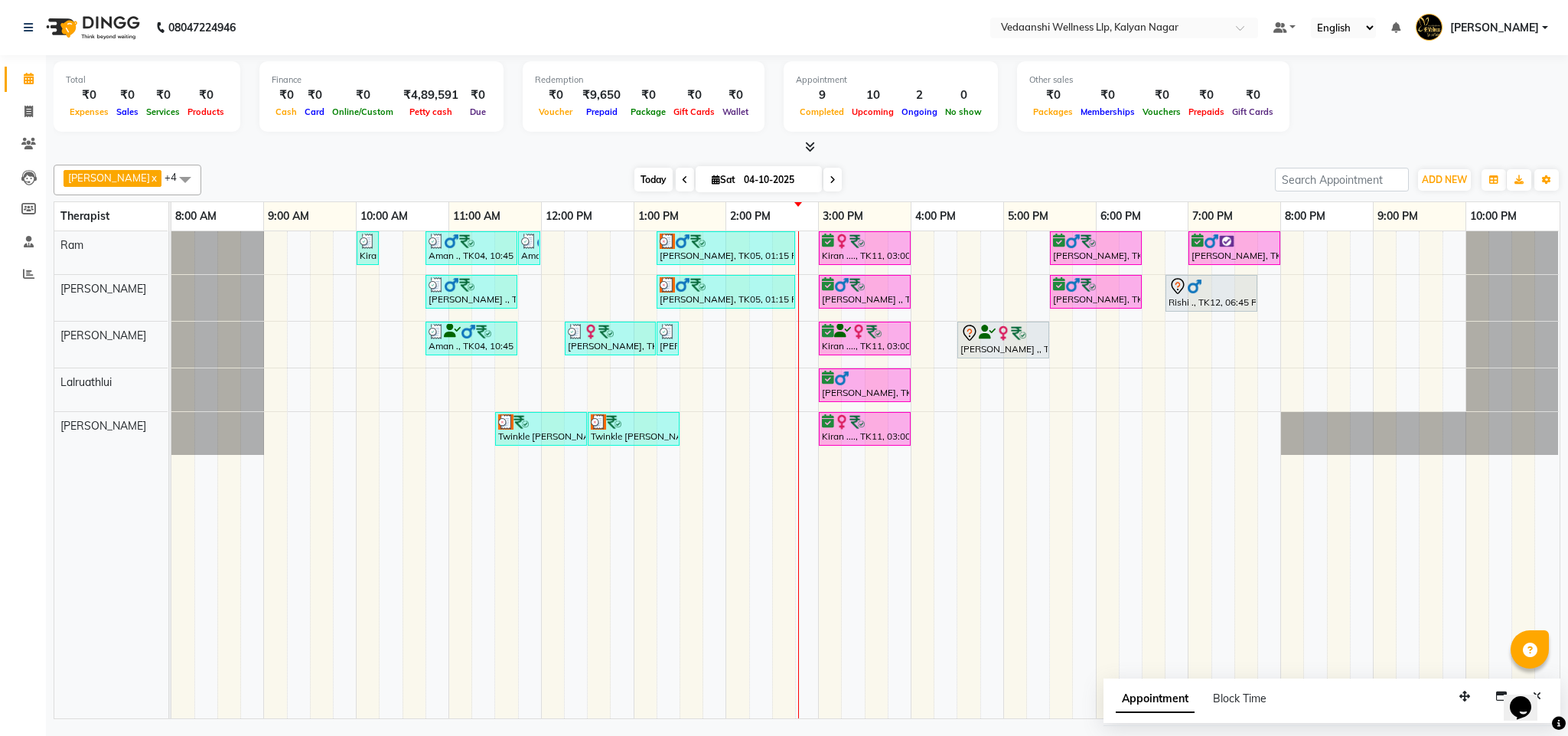
click at [639, 175] on span "Today" at bounding box center [653, 180] width 38 height 24
click at [634, 178] on span "Today" at bounding box center [653, 180] width 38 height 24
click at [603, 186] on div "[DATE] [DATE]" at bounding box center [737, 180] width 1058 height 23
click at [634, 184] on span "Today" at bounding box center [653, 180] width 38 height 24
click at [921, 158] on div "[PERSON_NAME] x [PERSON_NAME] x Lalruathlui x Ram x [PERSON_NAME] x +4 Select A…" at bounding box center [807, 438] width 1507 height 560
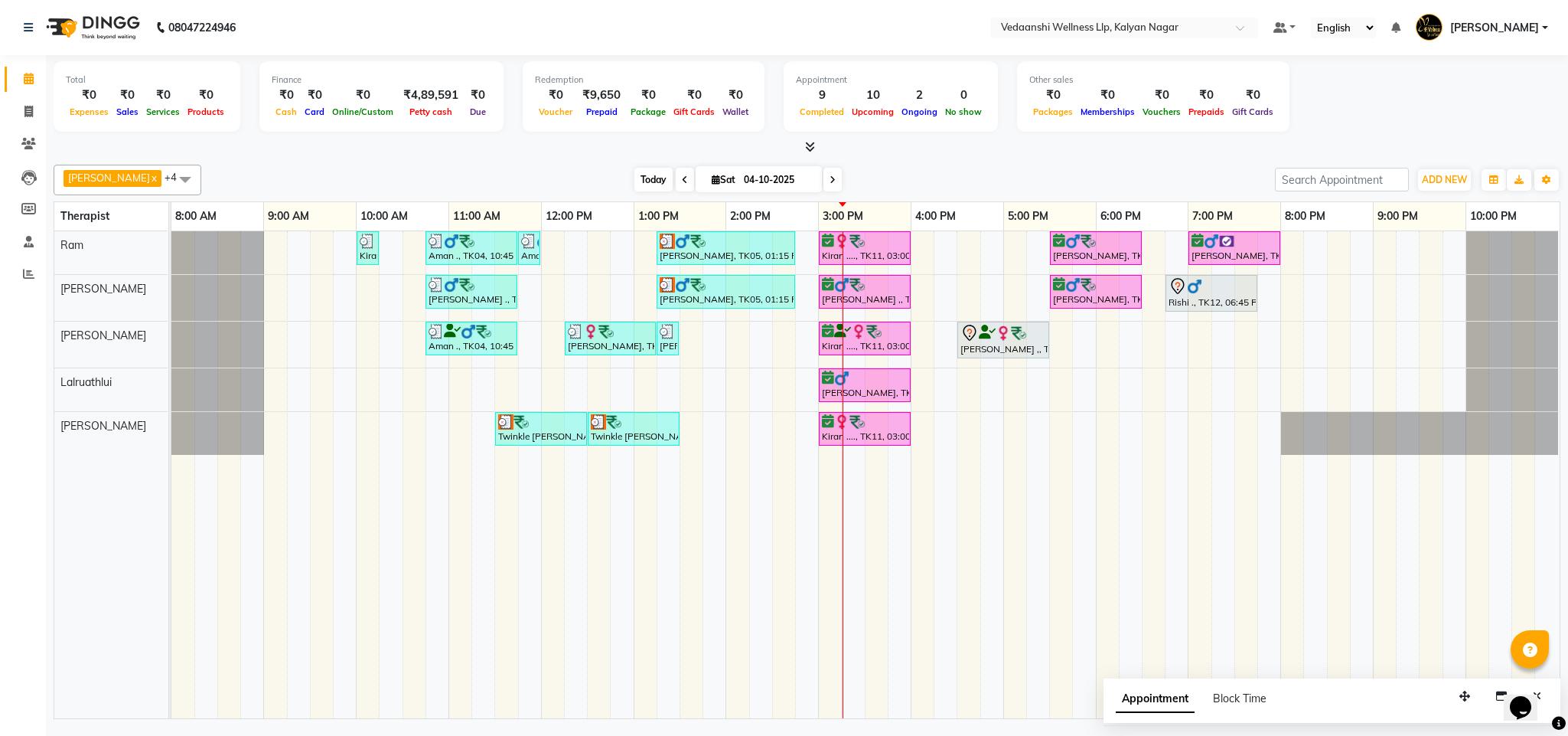
click at [634, 185] on span "Today" at bounding box center [653, 180] width 38 height 24
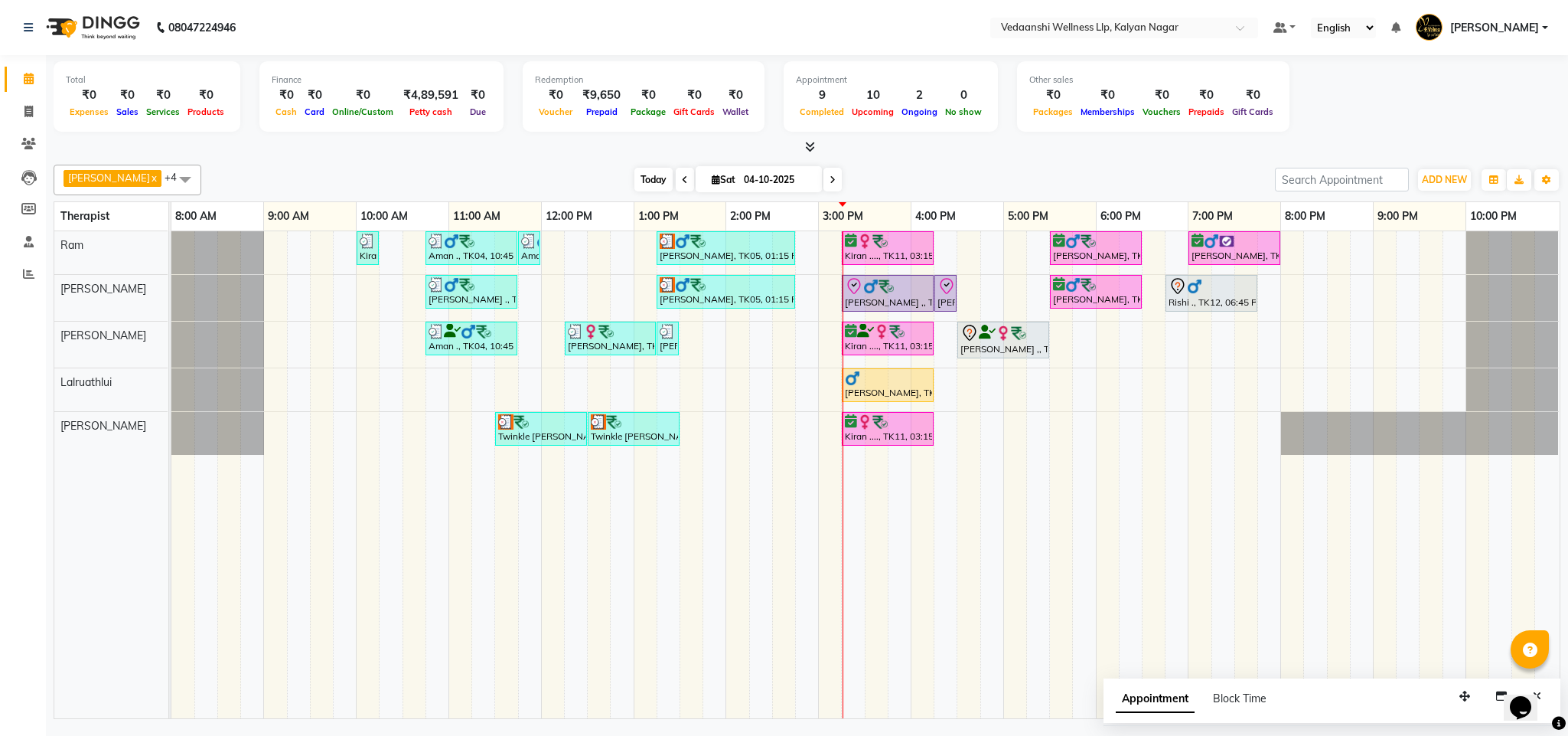
click at [638, 173] on span "Today" at bounding box center [653, 180] width 38 height 24
click at [641, 175] on span "Today" at bounding box center [653, 180] width 38 height 24
click at [972, 140] on div at bounding box center [807, 148] width 1507 height 16
click at [884, 158] on div "[PERSON_NAME] x [PERSON_NAME] x Lalruathlui x Ram x [PERSON_NAME] x +4 Select A…" at bounding box center [807, 438] width 1507 height 560
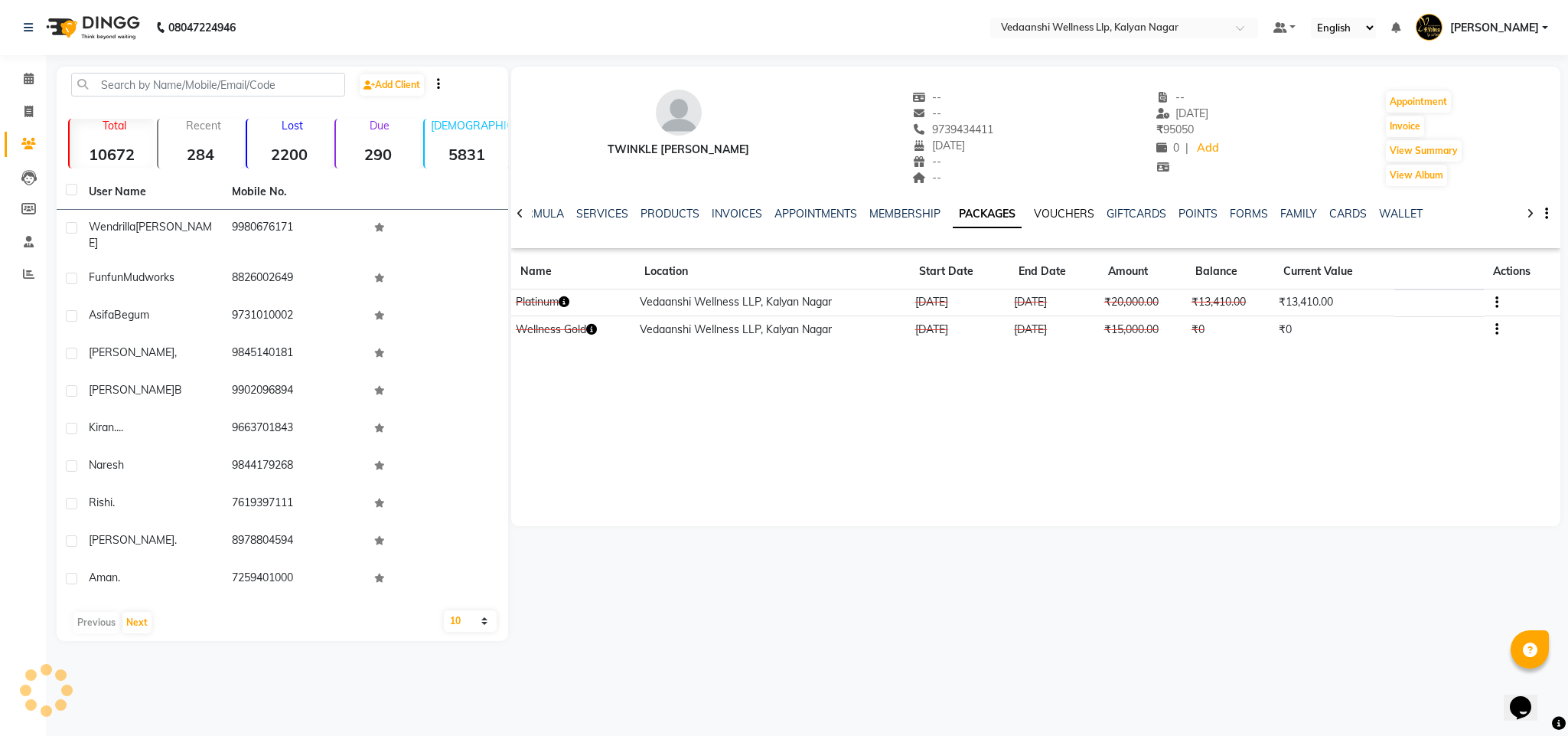
click at [1052, 217] on link "VOUCHERS" at bounding box center [1063, 214] width 60 height 14
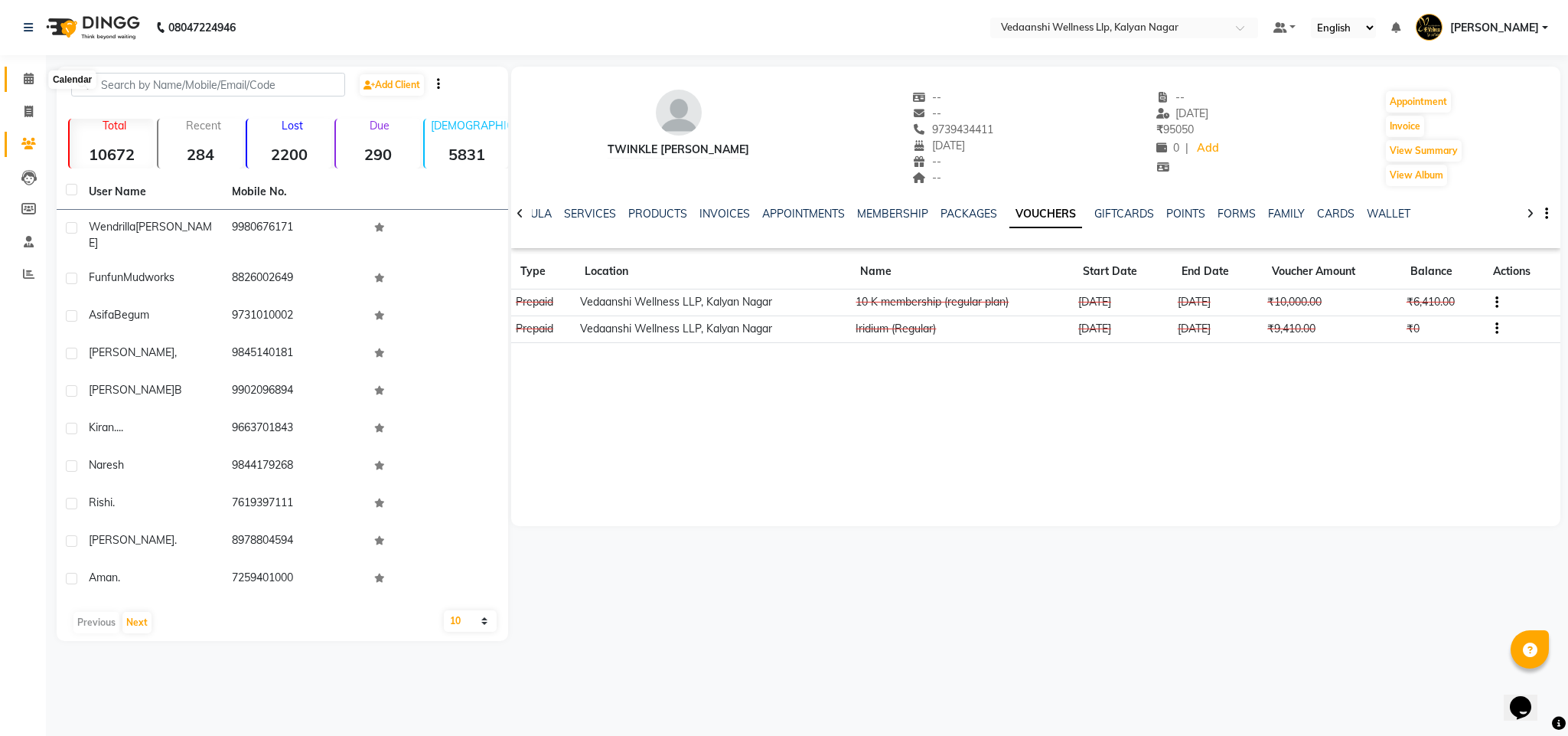
click at [24, 80] on icon at bounding box center [28, 78] width 10 height 12
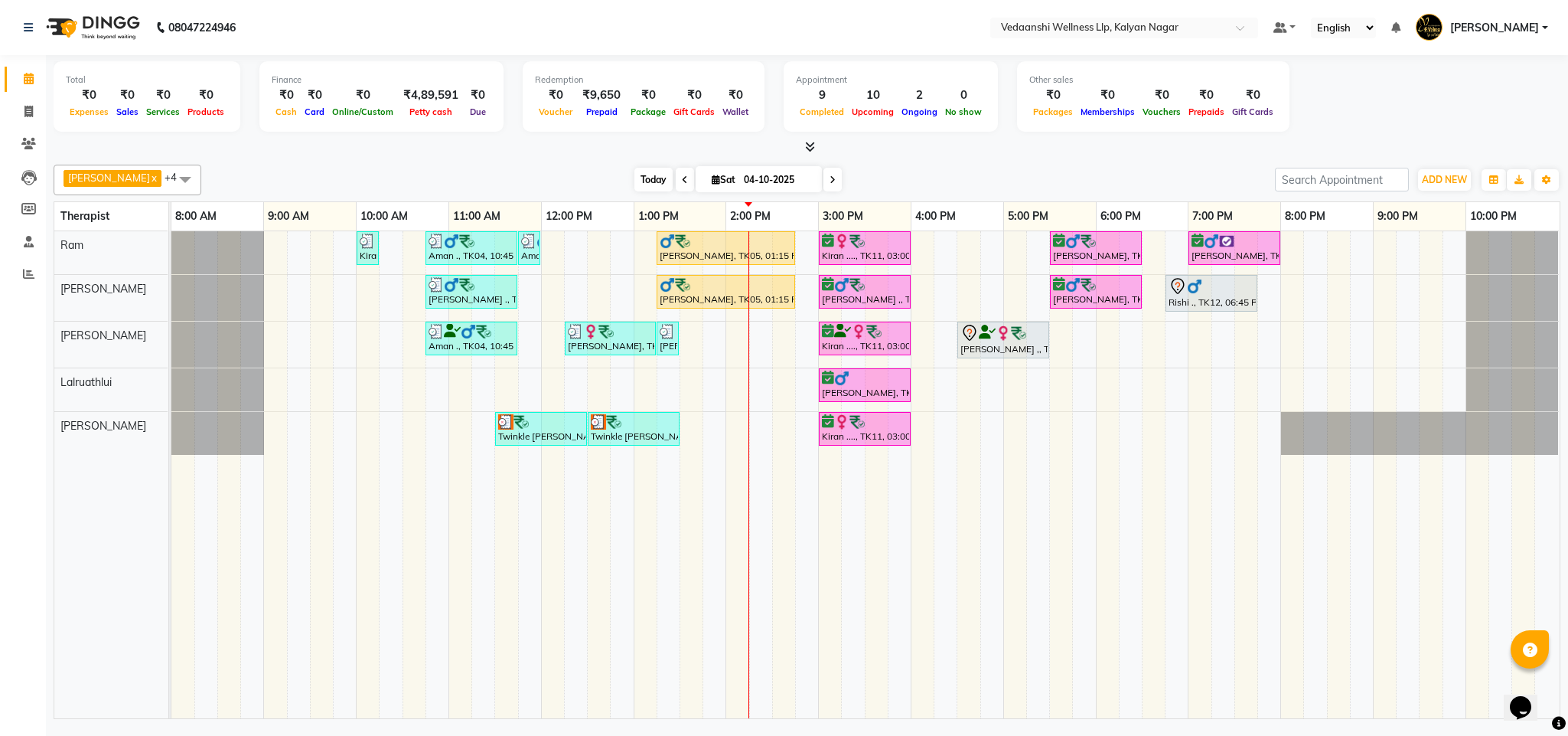
click at [634, 182] on span "Today" at bounding box center [653, 180] width 38 height 24
click at [888, 152] on div at bounding box center [807, 148] width 1507 height 16
click at [625, 166] on div "[PERSON_NAME] x [PERSON_NAME] x Lalruathlui x Ram x [PERSON_NAME] x +4 Select A…" at bounding box center [807, 180] width 1507 height 30
click at [634, 170] on span "Today" at bounding box center [653, 180] width 38 height 24
click at [984, 170] on div "[DATE] [DATE]" at bounding box center [737, 180] width 1058 height 23
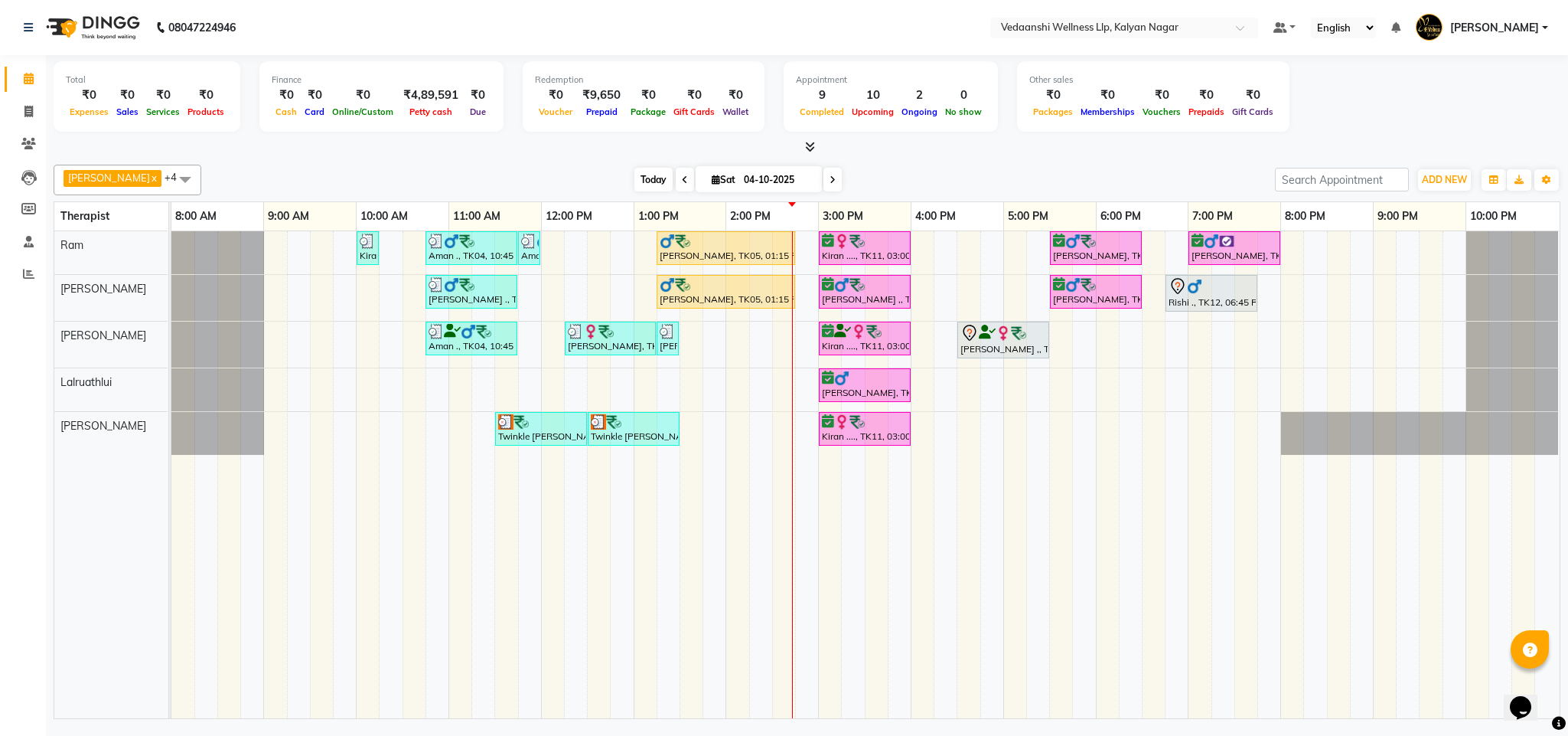
click at [634, 174] on span "Today" at bounding box center [653, 180] width 38 height 24
click at [943, 178] on div "[DATE] [DATE]" at bounding box center [737, 180] width 1058 height 23
click at [634, 180] on span "Today" at bounding box center [653, 180] width 38 height 24
click at [634, 182] on span "Today" at bounding box center [653, 180] width 38 height 24
click at [955, 159] on div "[PERSON_NAME] x [PERSON_NAME] x Lalruathlui x Ram x [PERSON_NAME] x +4 Select A…" at bounding box center [807, 438] width 1507 height 560
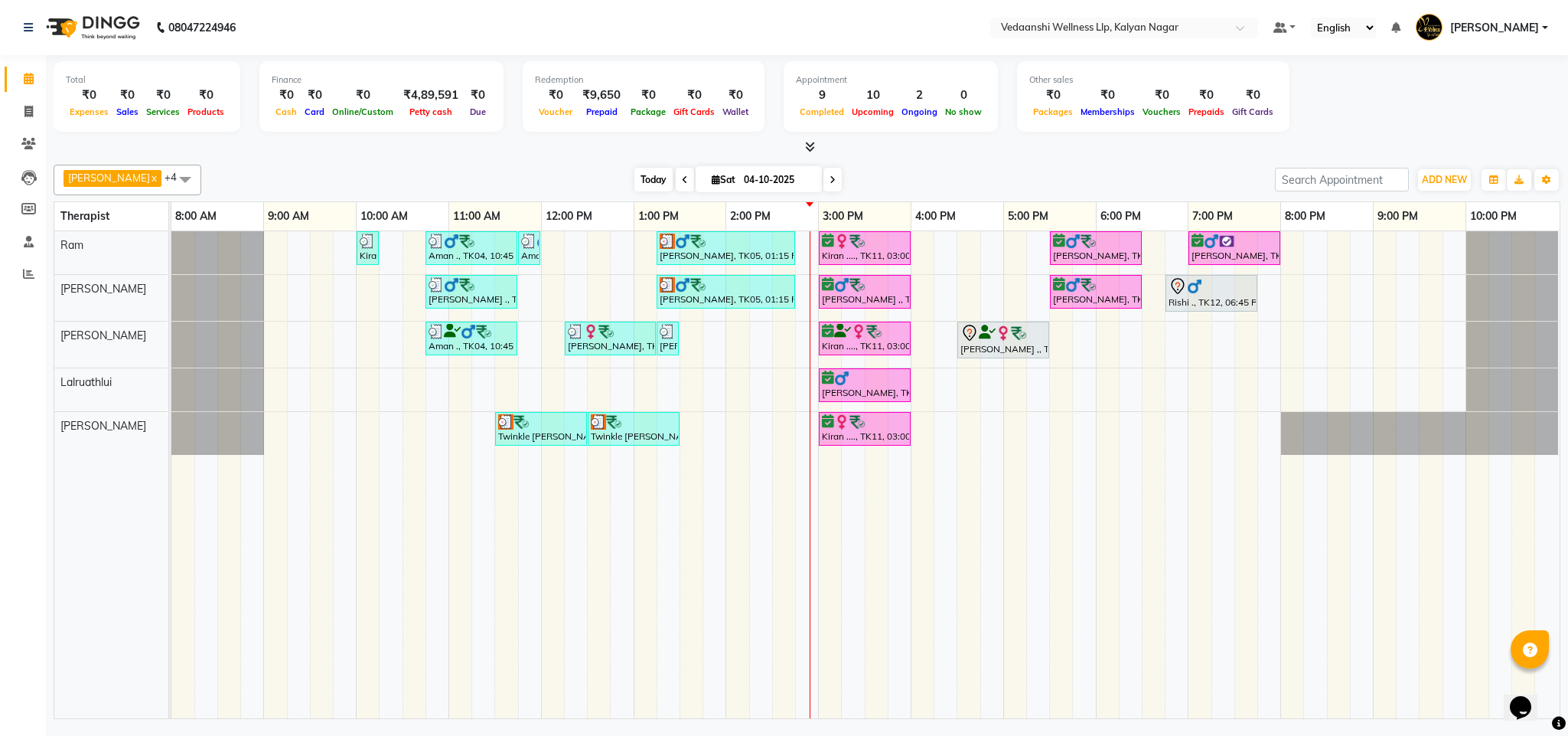
click at [641, 177] on span "Today" at bounding box center [653, 180] width 38 height 24
click at [634, 182] on span "Today" at bounding box center [653, 180] width 38 height 24
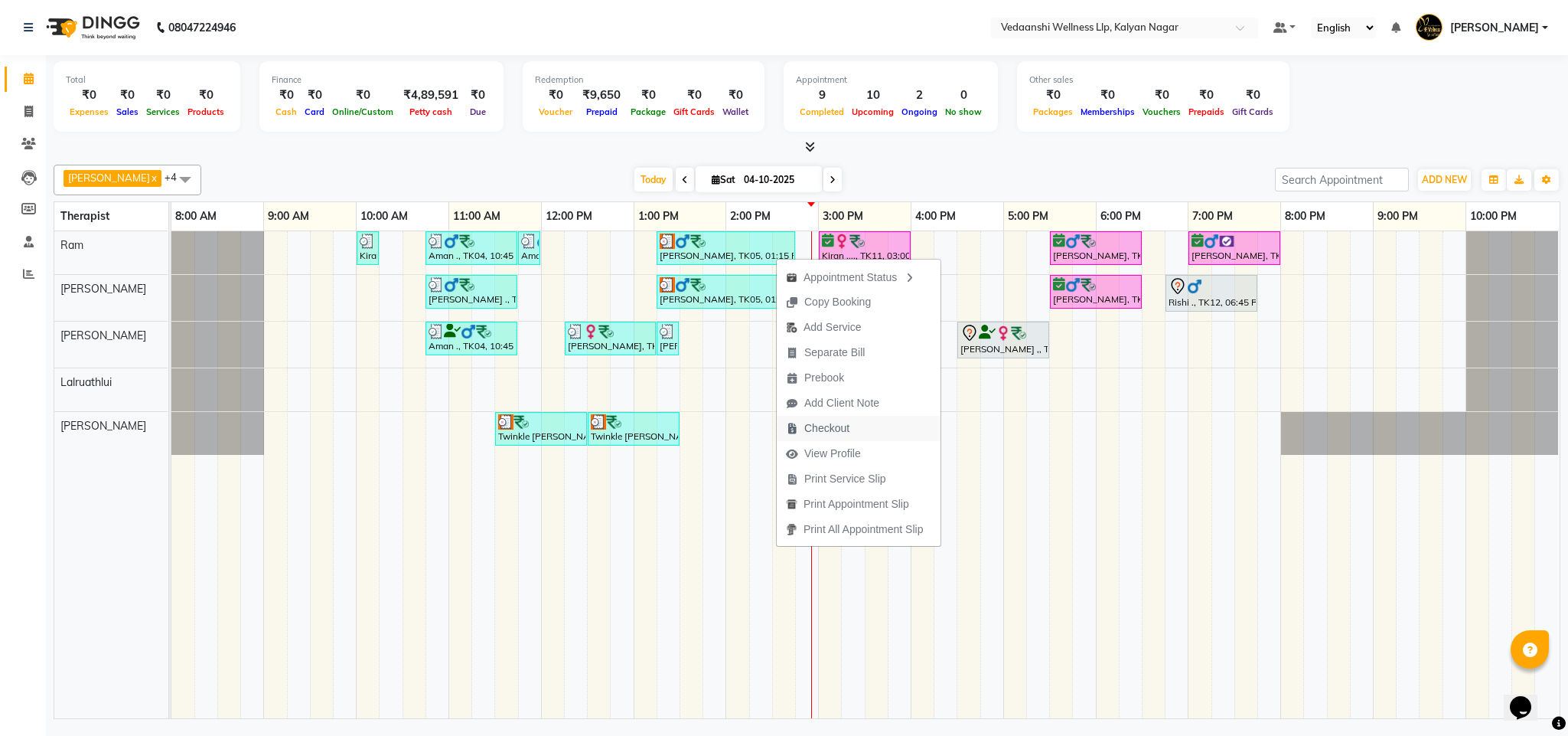
click at [822, 432] on span "Checkout" at bounding box center [826, 428] width 45 height 16
select select "service"
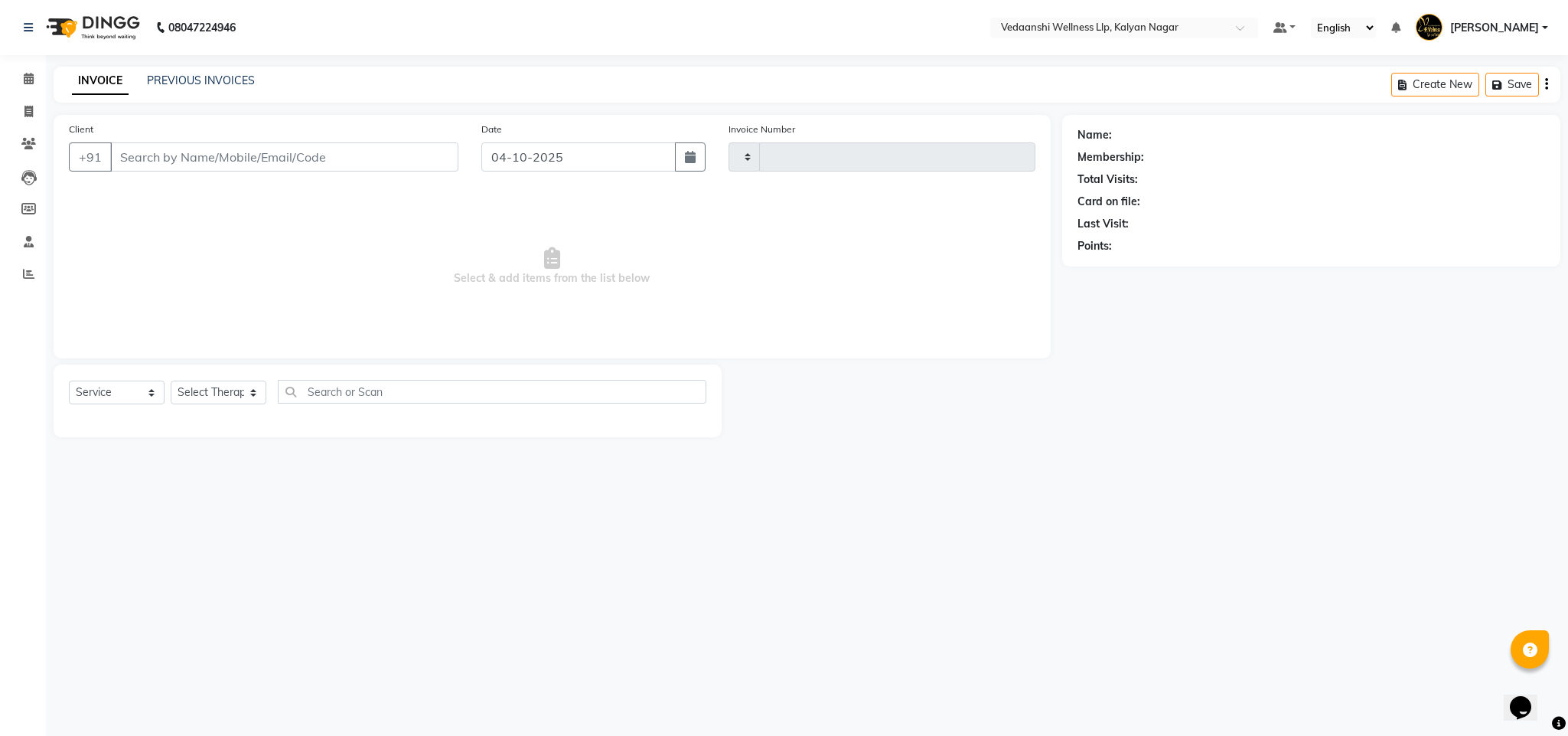
type input "1497"
select select "4293"
type input "9035481238"
select select "67164"
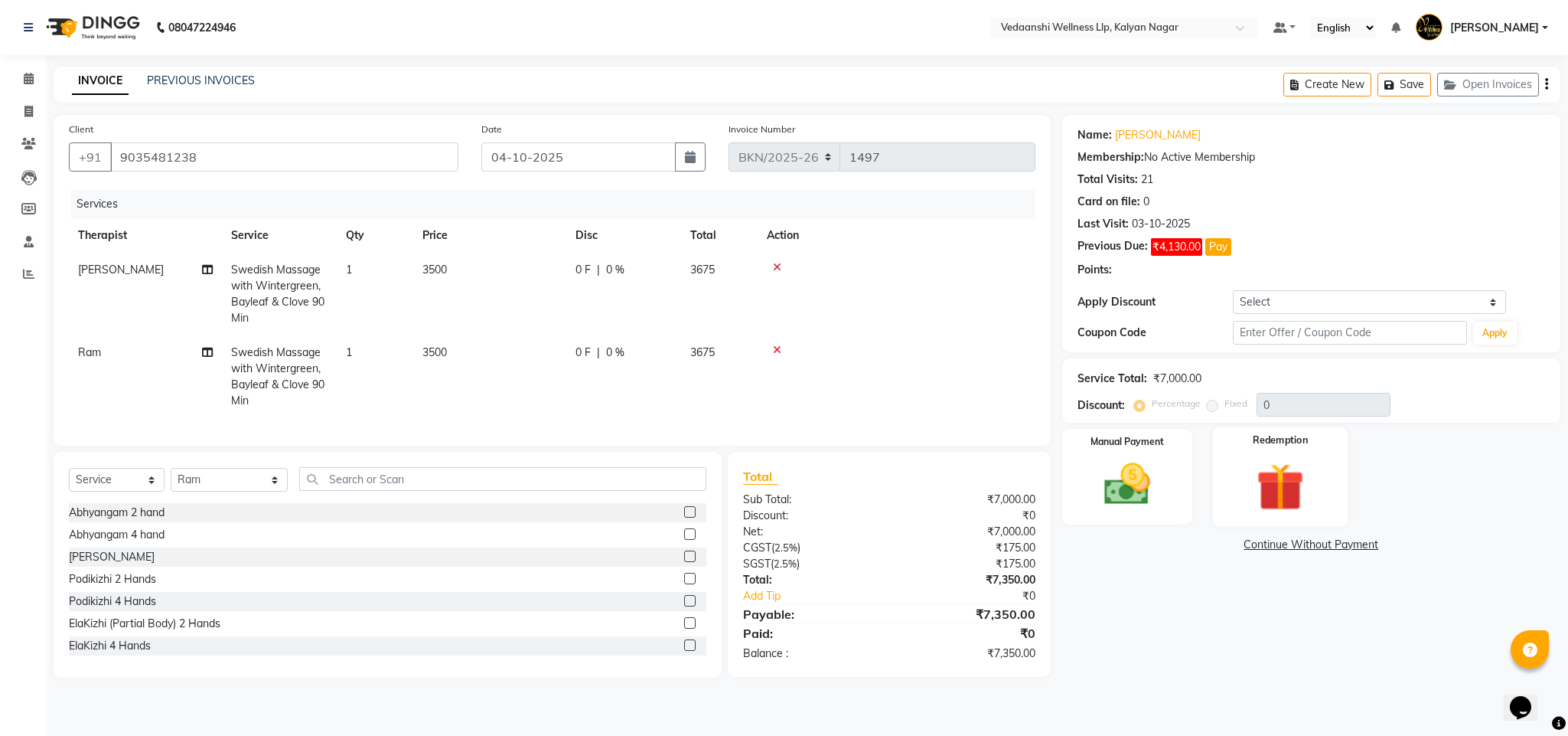
click at [1300, 496] on img at bounding box center [1280, 486] width 78 height 60
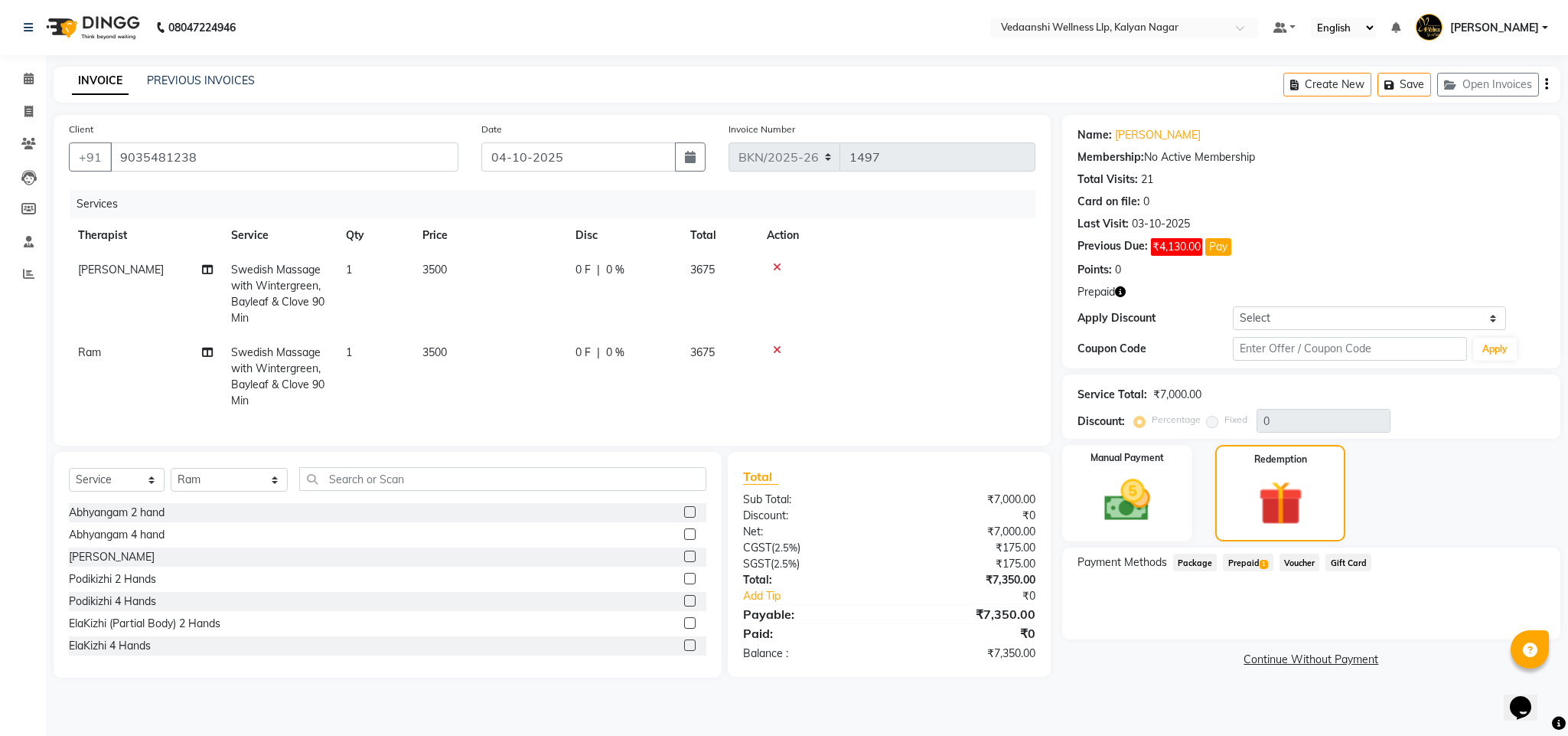
click at [1254, 563] on span "Prepaid 1" at bounding box center [1247, 563] width 50 height 18
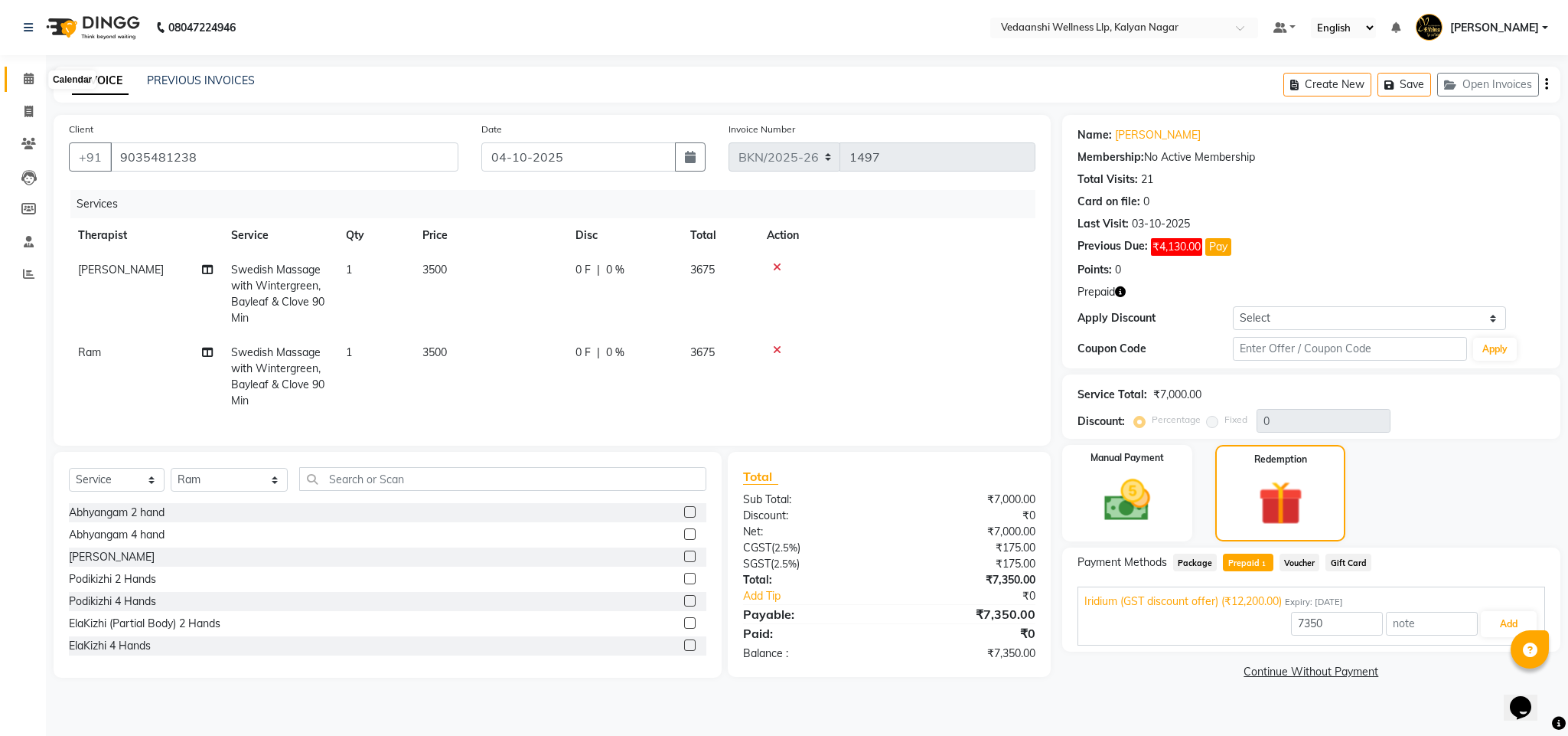
click at [20, 74] on span at bounding box center [28, 79] width 27 height 18
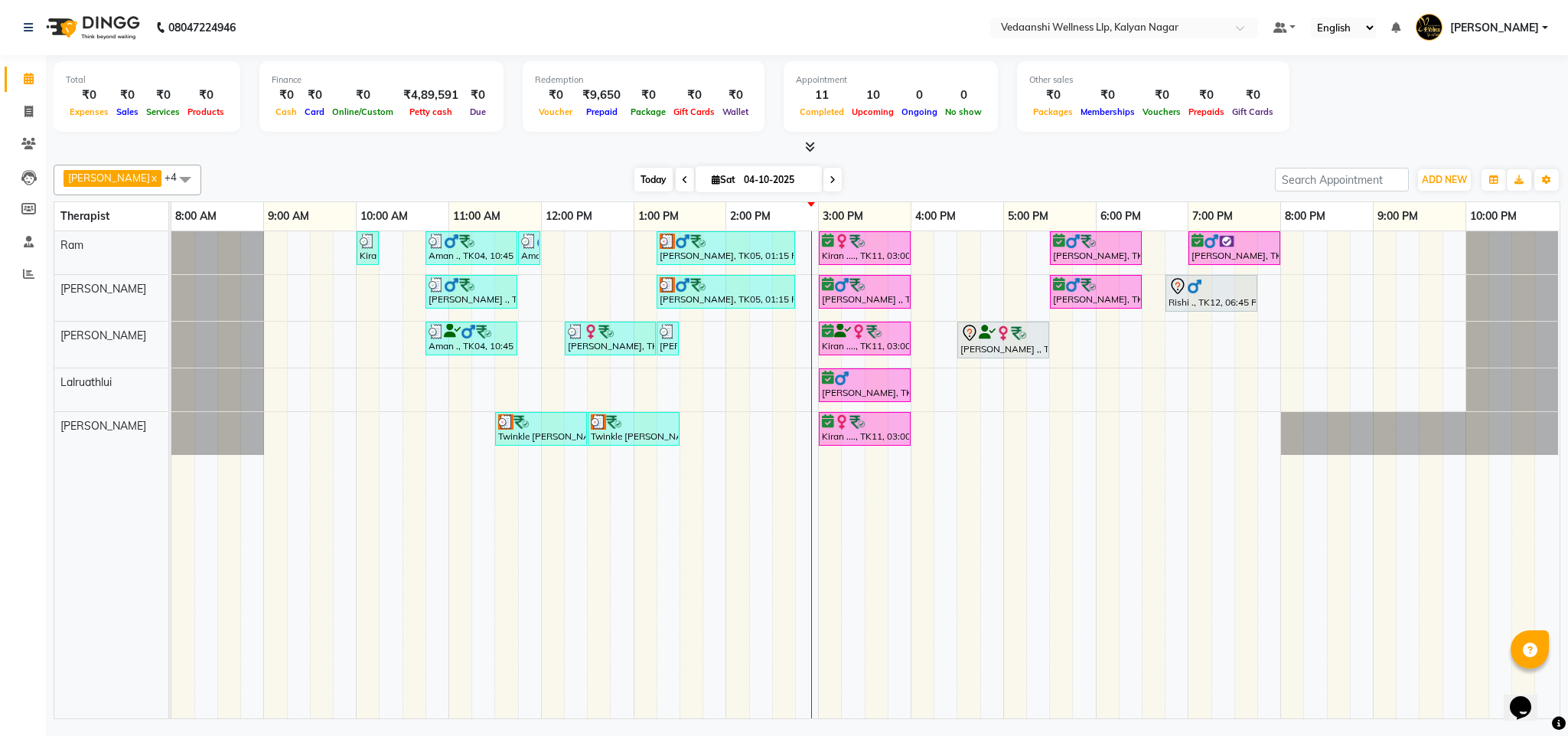
click at [642, 182] on span "Today" at bounding box center [653, 180] width 38 height 24
click at [1045, 165] on div "[PERSON_NAME] x [PERSON_NAME] x Lalruathlui x Ram x [PERSON_NAME] x +4 Select A…" at bounding box center [807, 180] width 1507 height 30
click at [636, 182] on span "Today" at bounding box center [653, 180] width 38 height 24
click at [882, 164] on div "[PERSON_NAME] x [PERSON_NAME] x Lalruathlui x Ram x [PERSON_NAME] x +4 Select A…" at bounding box center [807, 180] width 1507 height 30
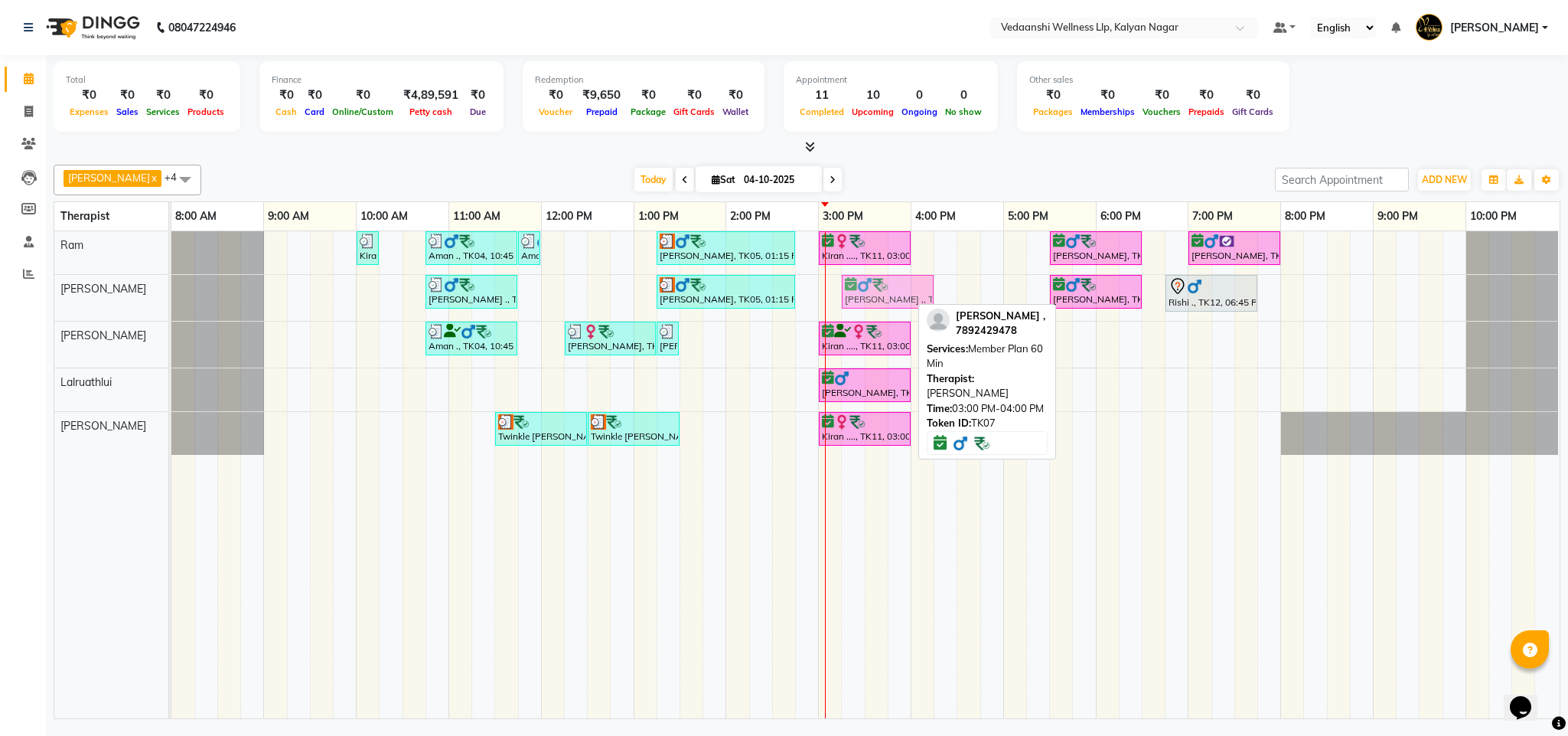
drag, startPoint x: 888, startPoint y: 290, endPoint x: 909, endPoint y: 297, distance: 22.1
click at [171, 297] on div "[PERSON_NAME] ., TK06, 10:45 AM-11:45 AM, Member Plan 60 [PERSON_NAME], TK05, 0…" at bounding box center [171, 298] width 0 height 46
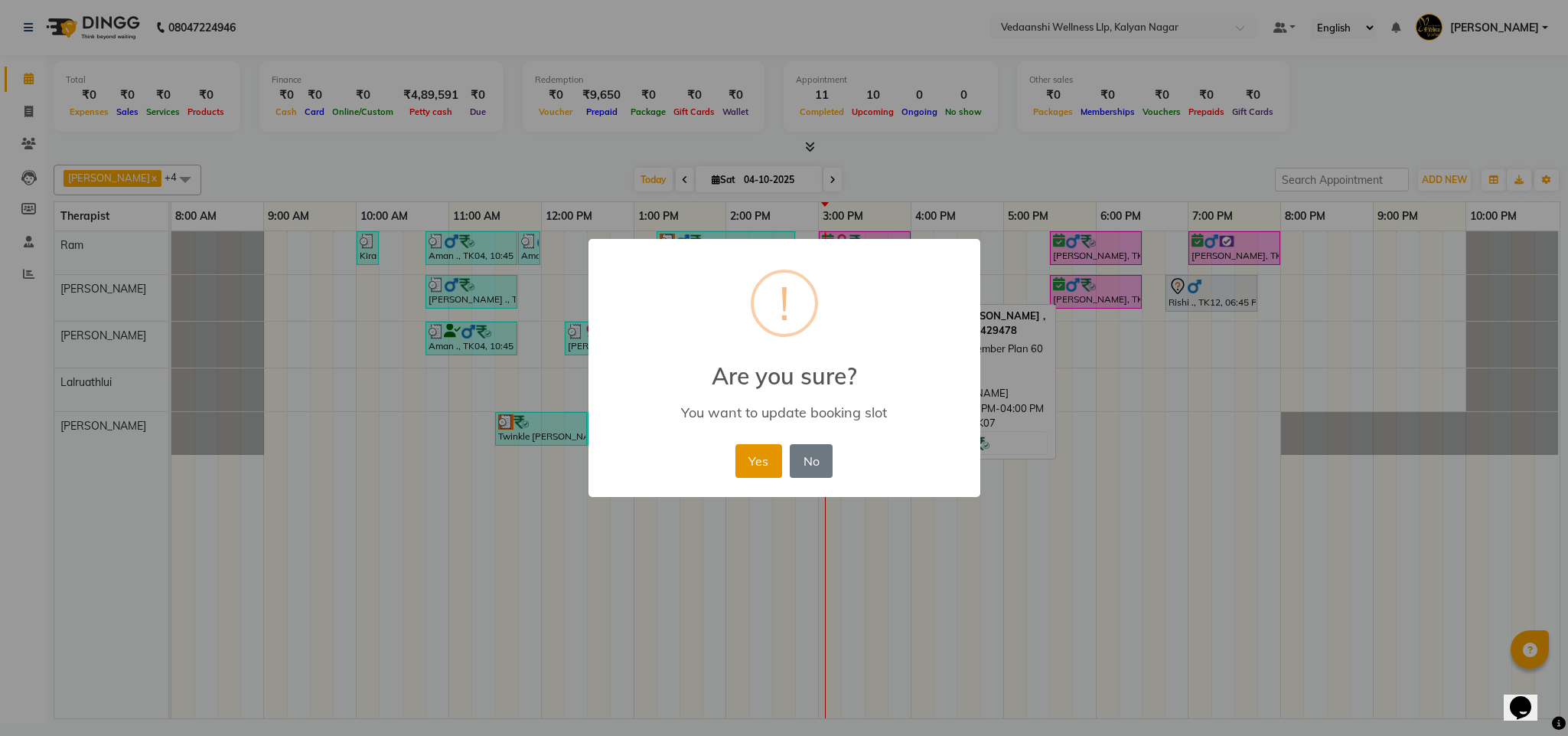
click at [755, 462] on button "Yes" at bounding box center [759, 460] width 47 height 34
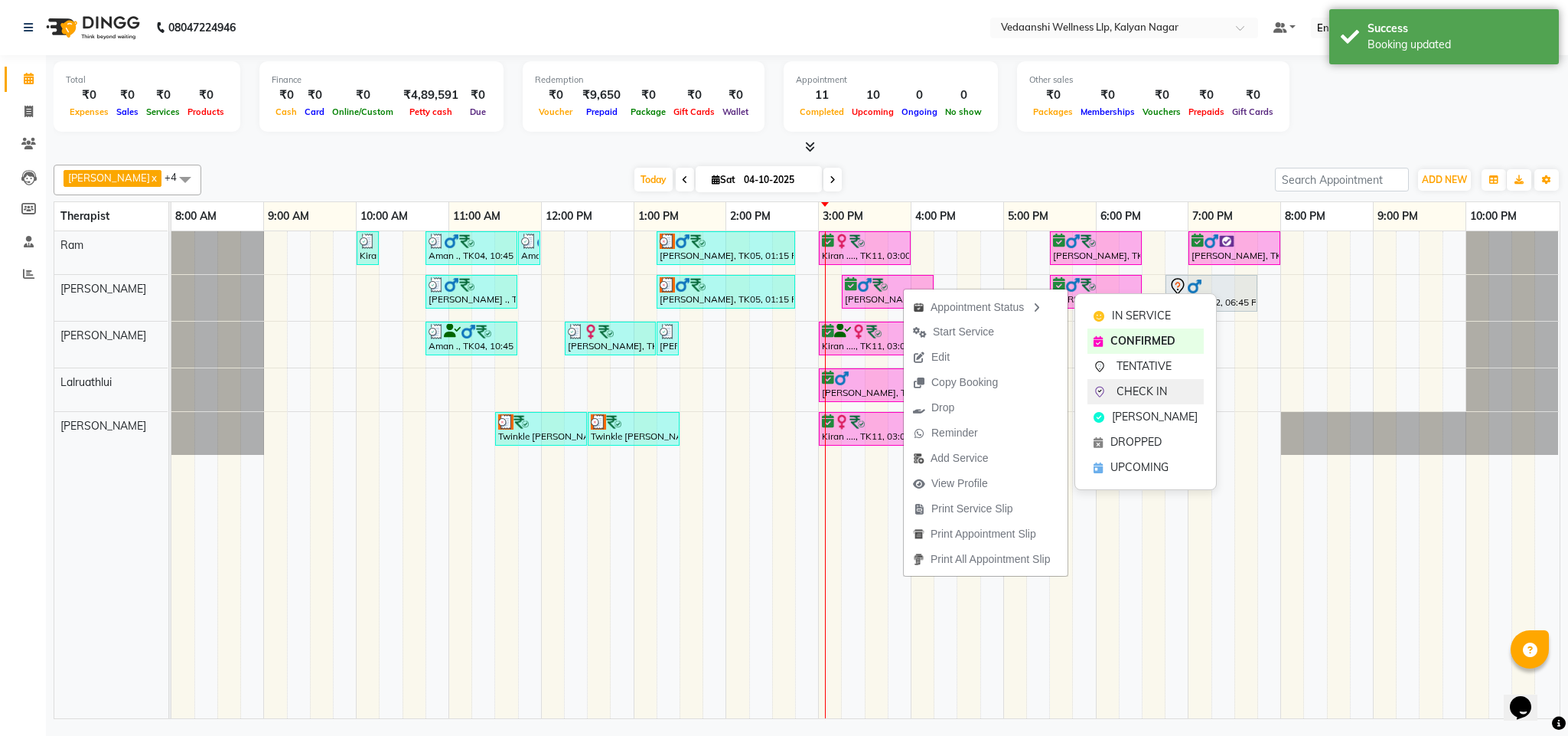
click at [1157, 393] on span "CHECK IN" at bounding box center [1141, 391] width 51 height 16
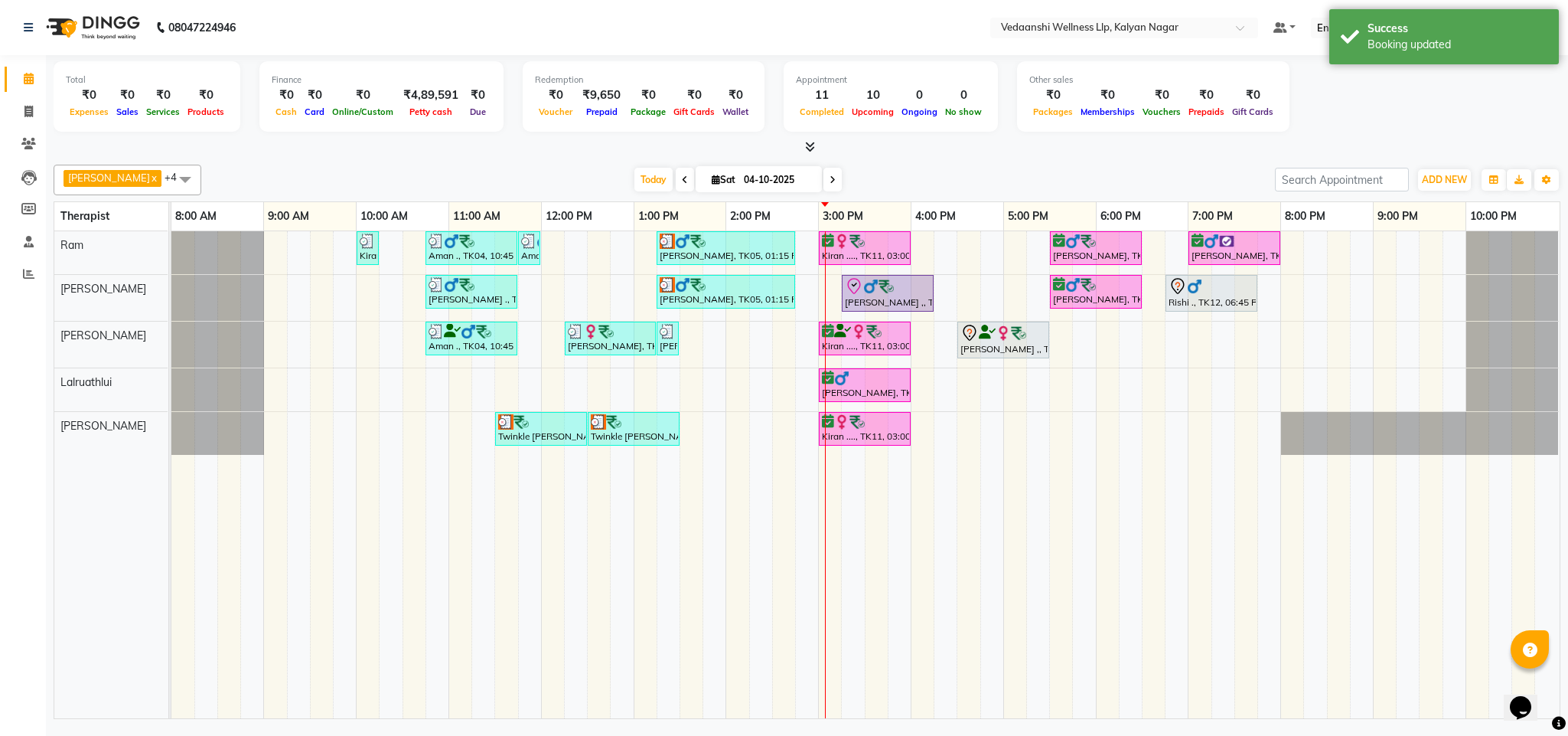
click at [981, 172] on div "[DATE] [DATE]" at bounding box center [737, 180] width 1058 height 23
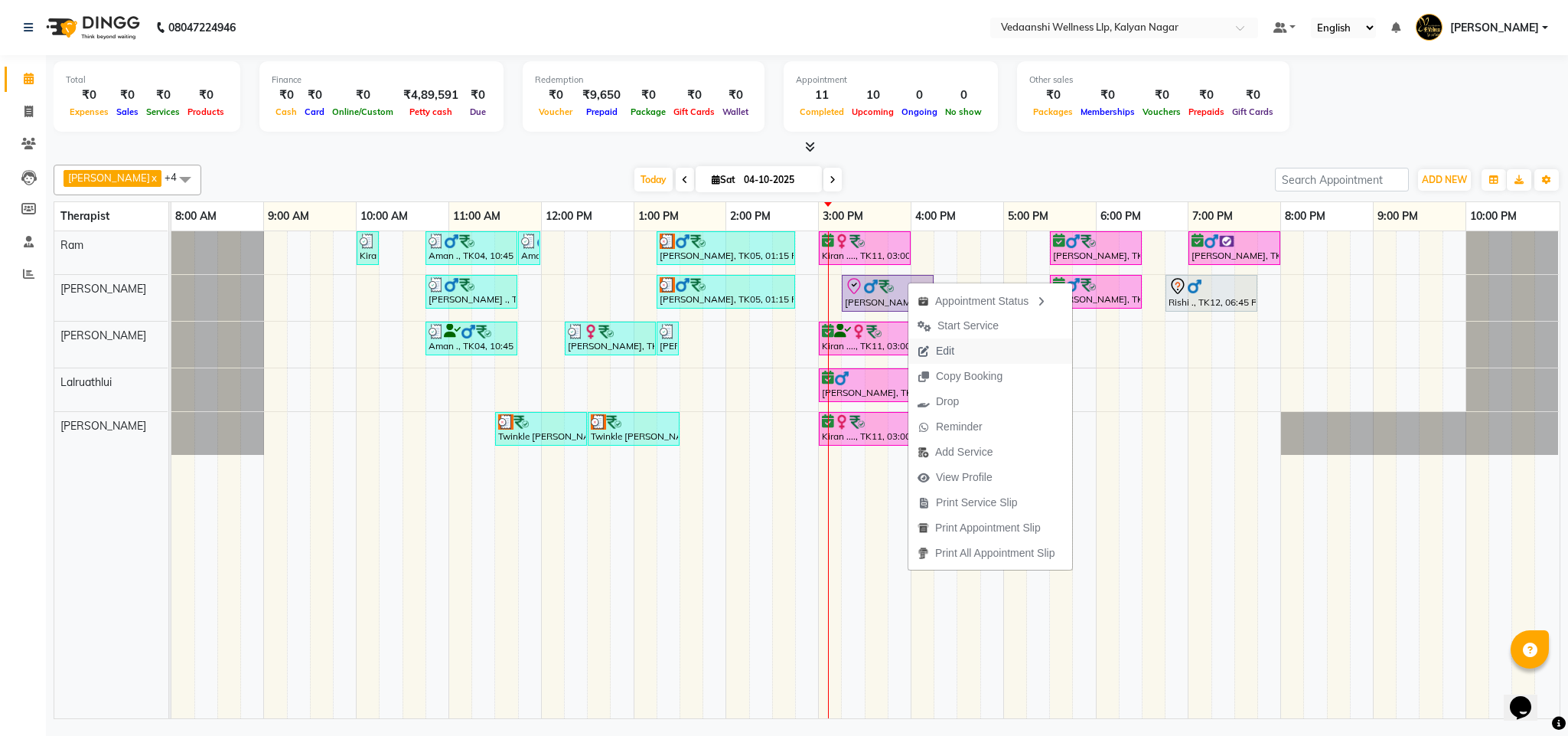
click at [934, 355] on span "Edit" at bounding box center [935, 351] width 55 height 25
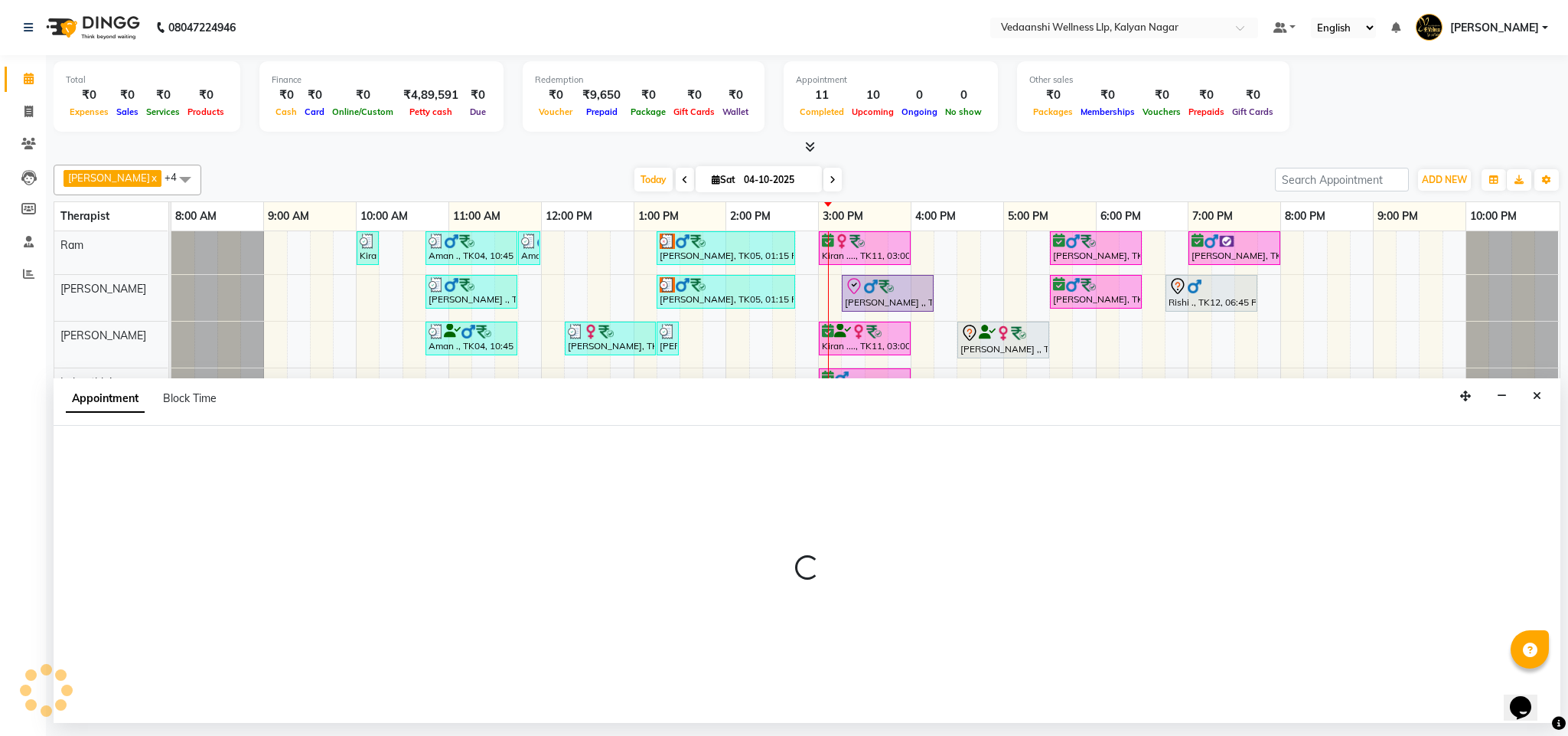
select select "check-in"
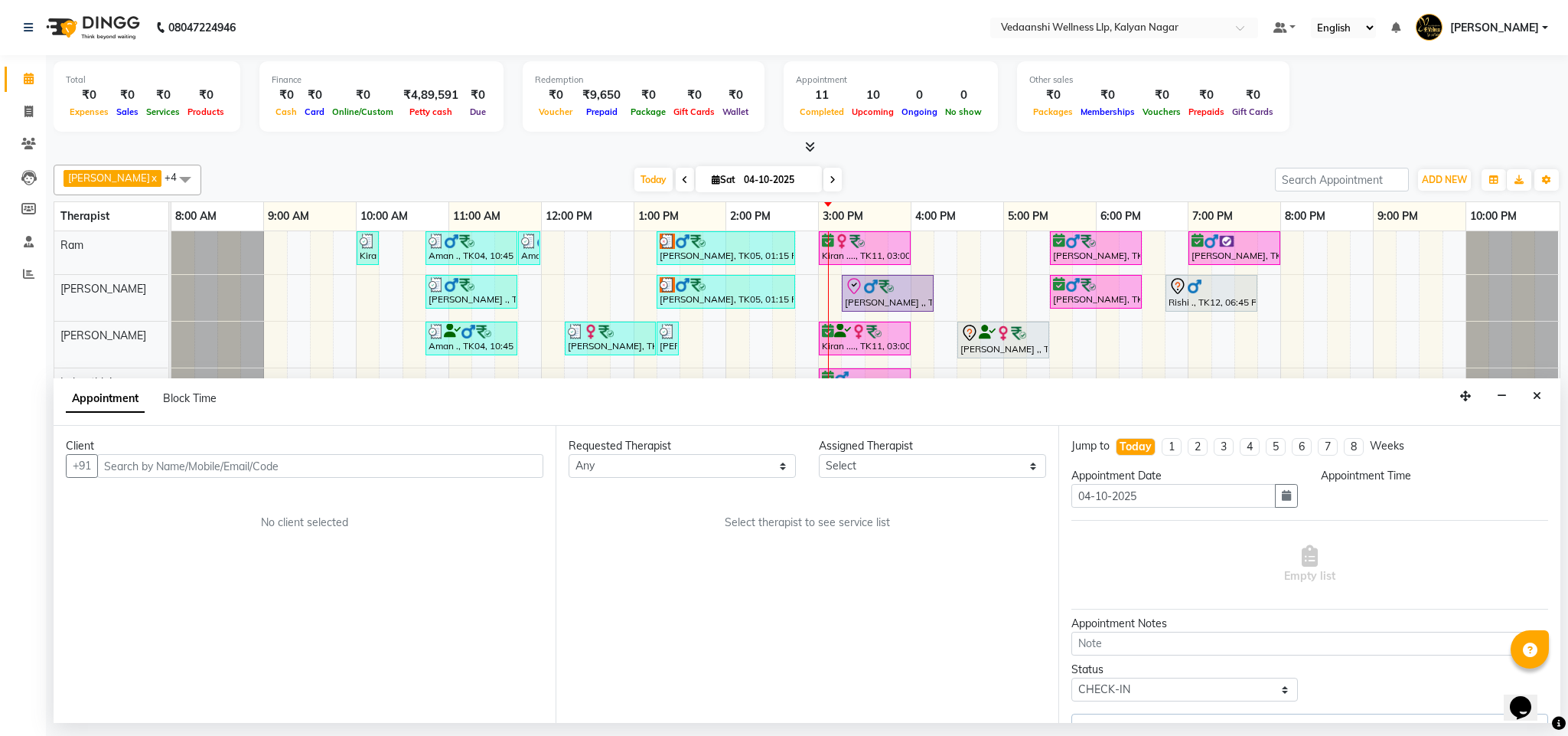
select select "915"
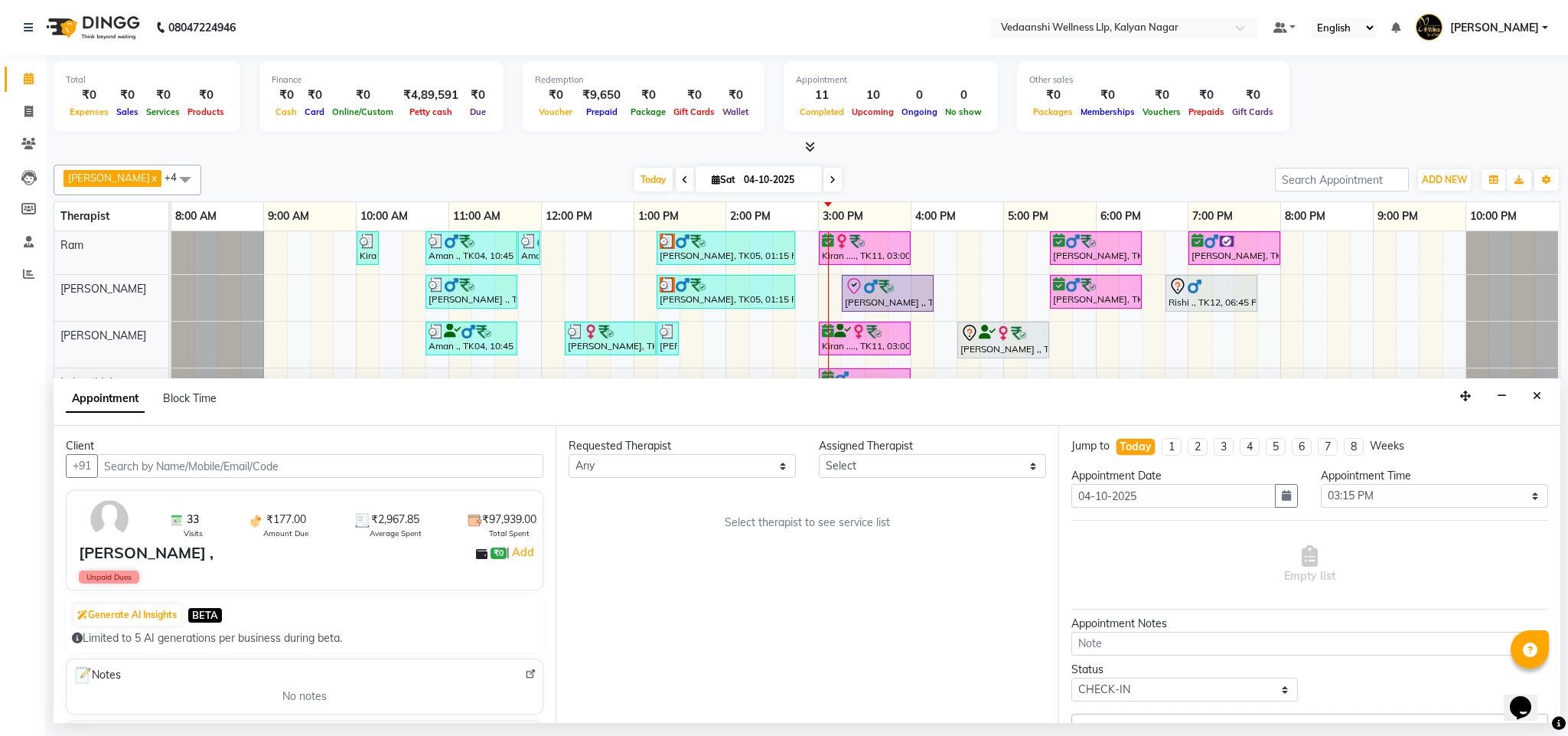
select select "79390"
select select "1336"
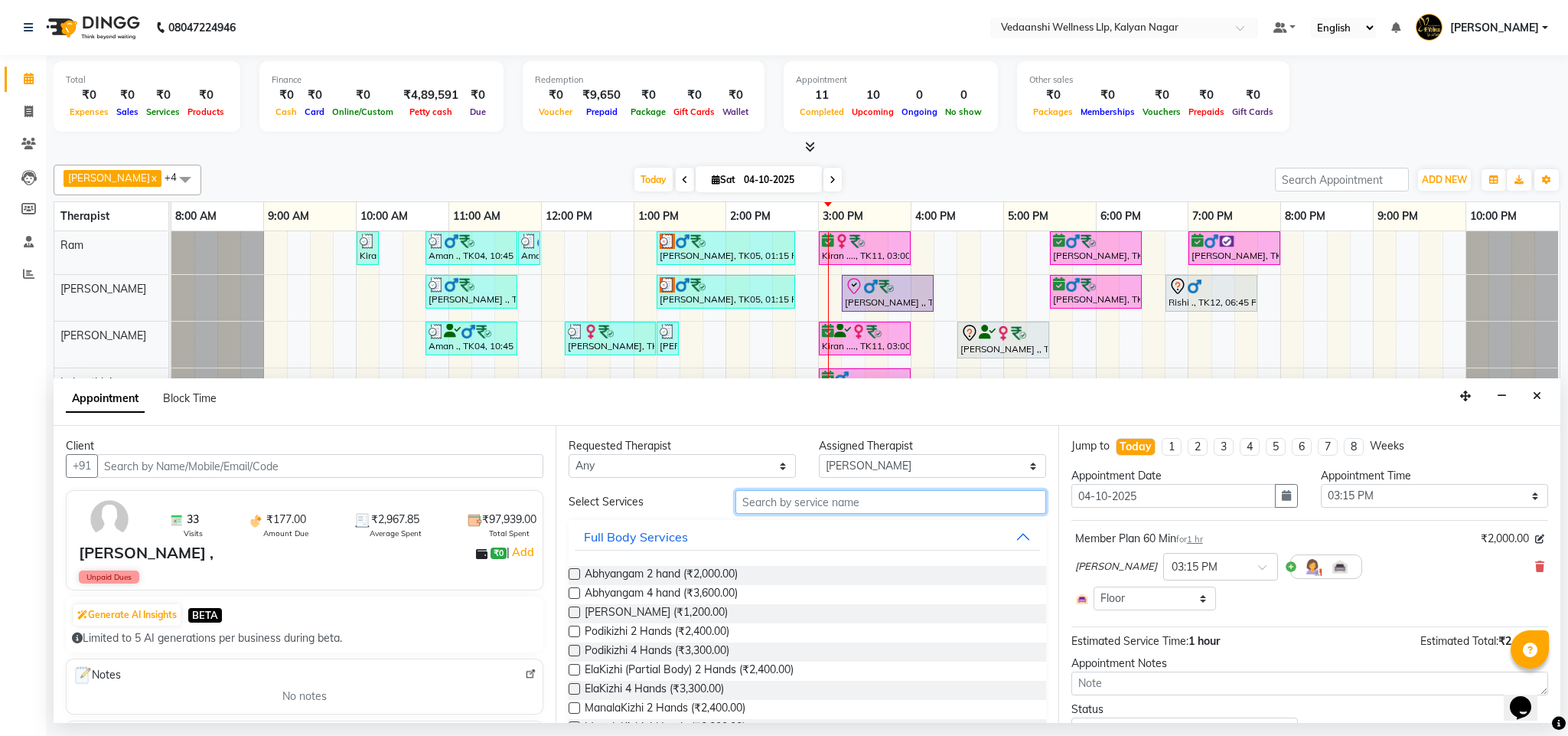
click at [806, 510] on input "text" at bounding box center [891, 501] width 311 height 24
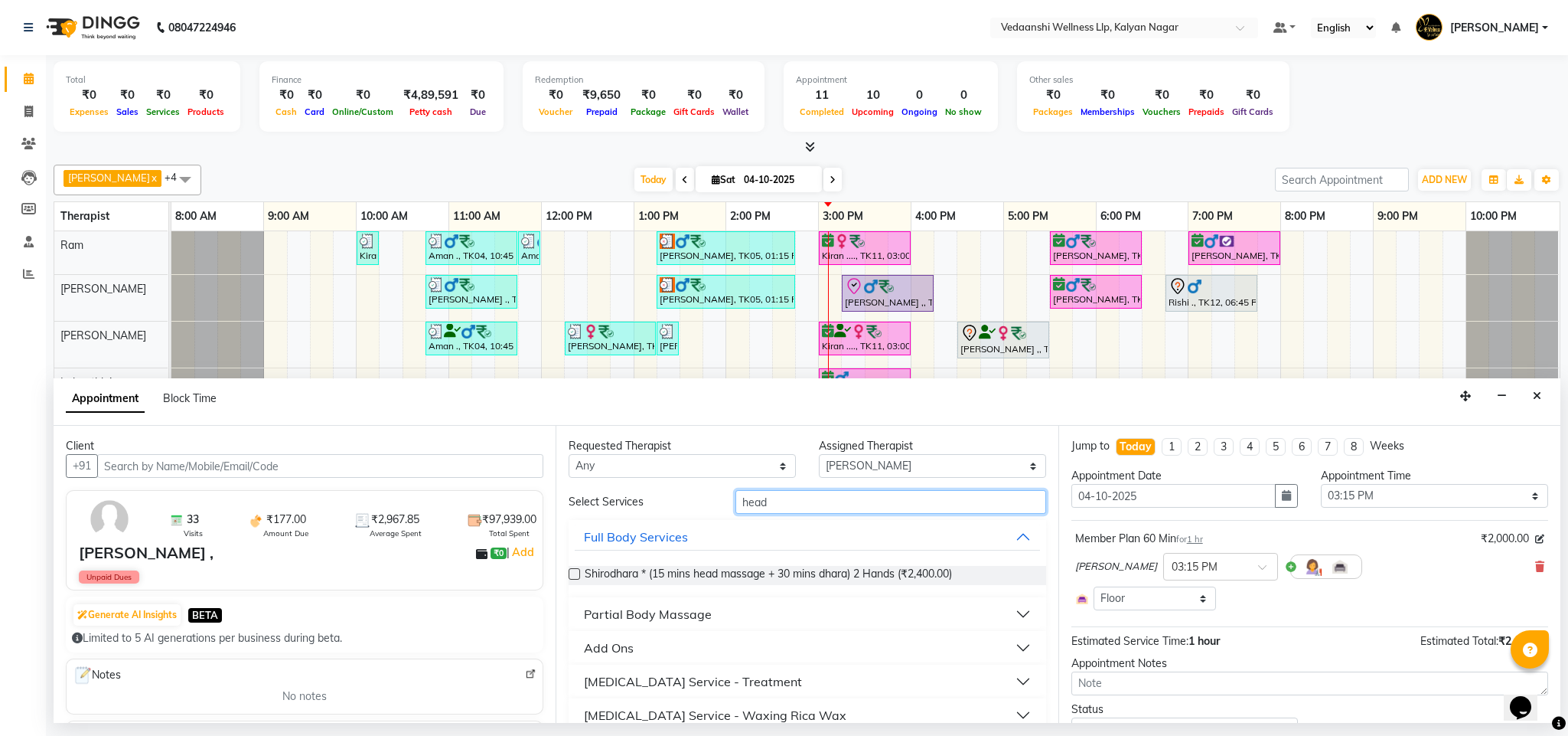
type input "head"
click at [603, 654] on div "Add Ons" at bounding box center [609, 647] width 50 height 19
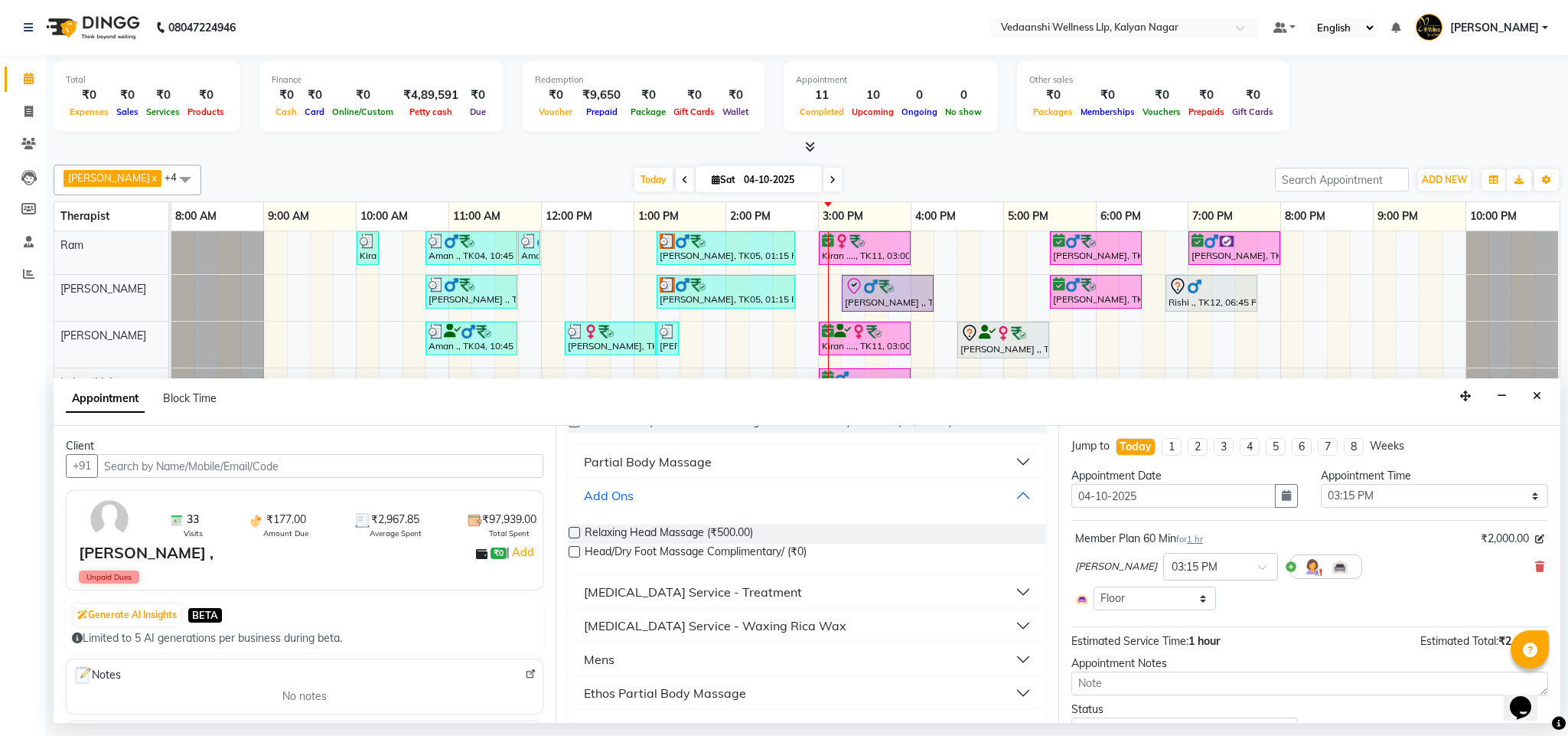
scroll to position [252, 0]
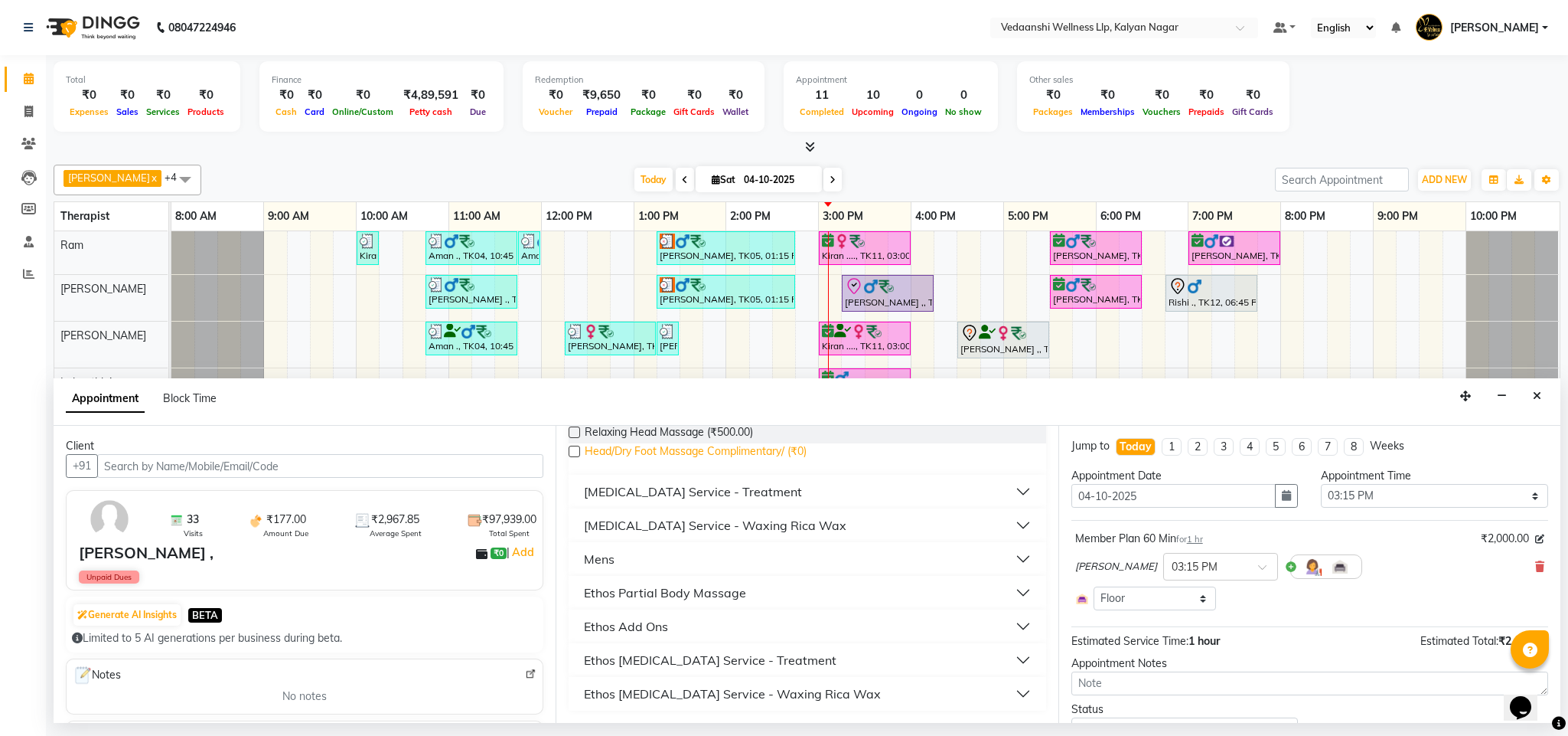
click at [696, 449] on span "Head/Dry Foot Massage Complimentary/ (₹0)" at bounding box center [696, 453] width 222 height 20
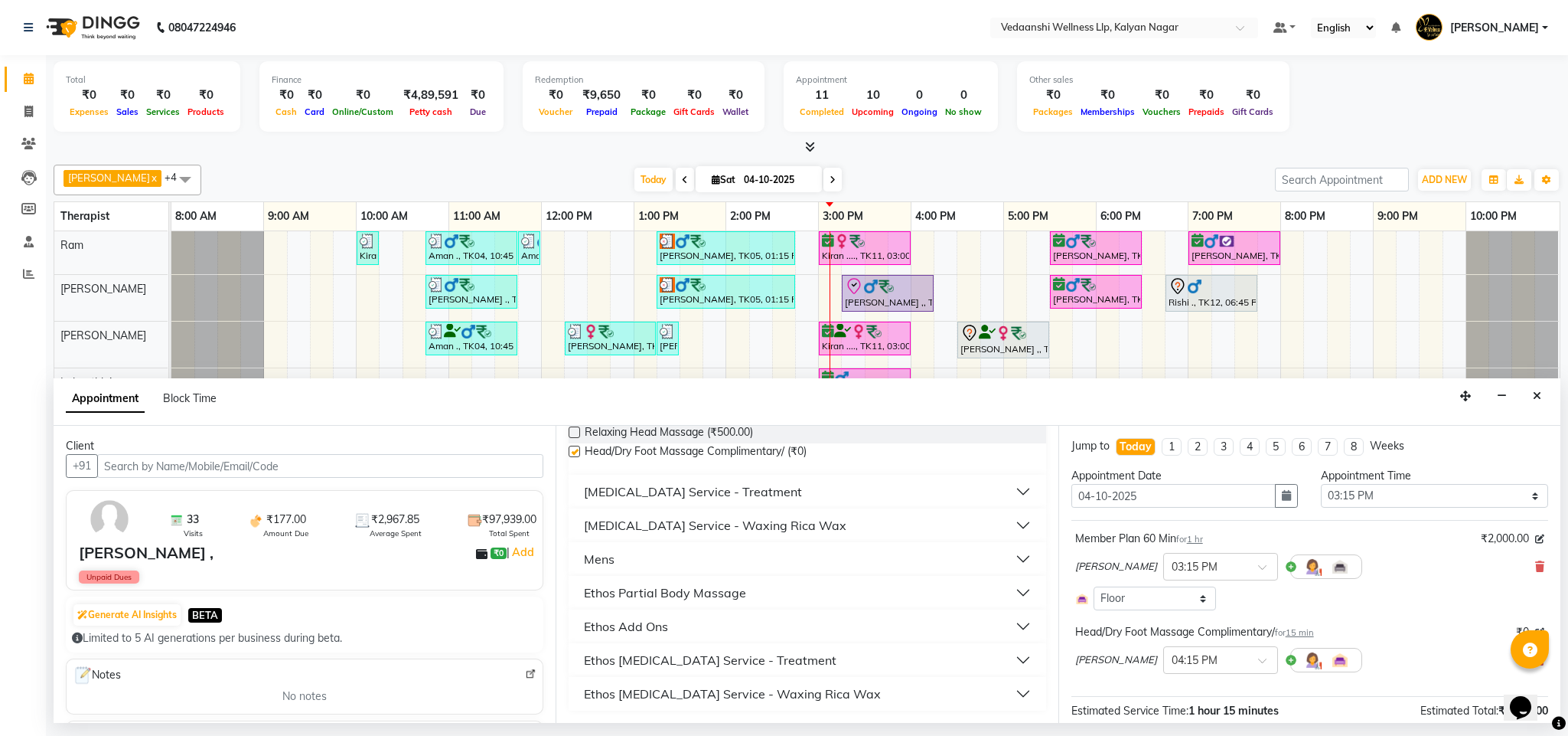
checkbox input "false"
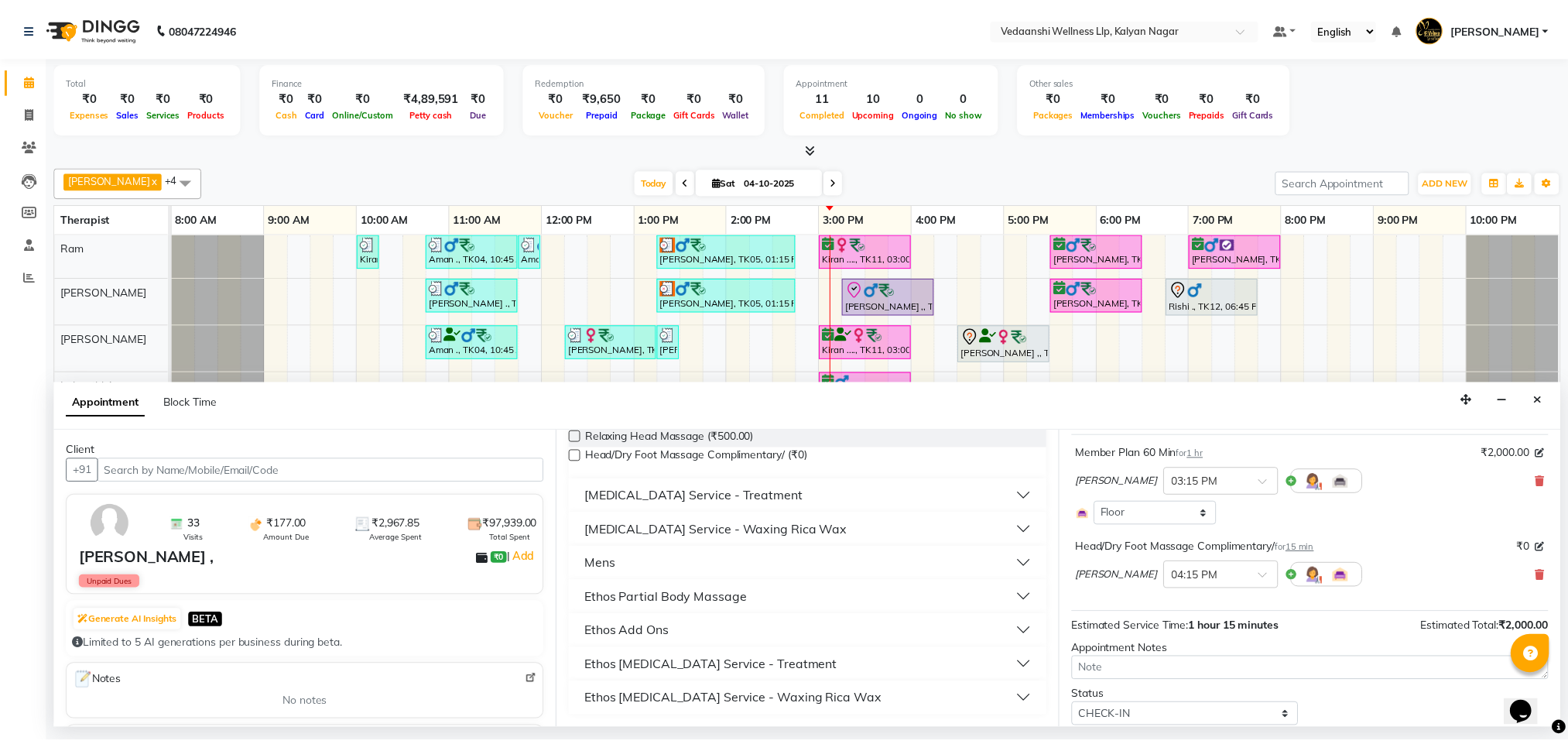
scroll to position [144, 0]
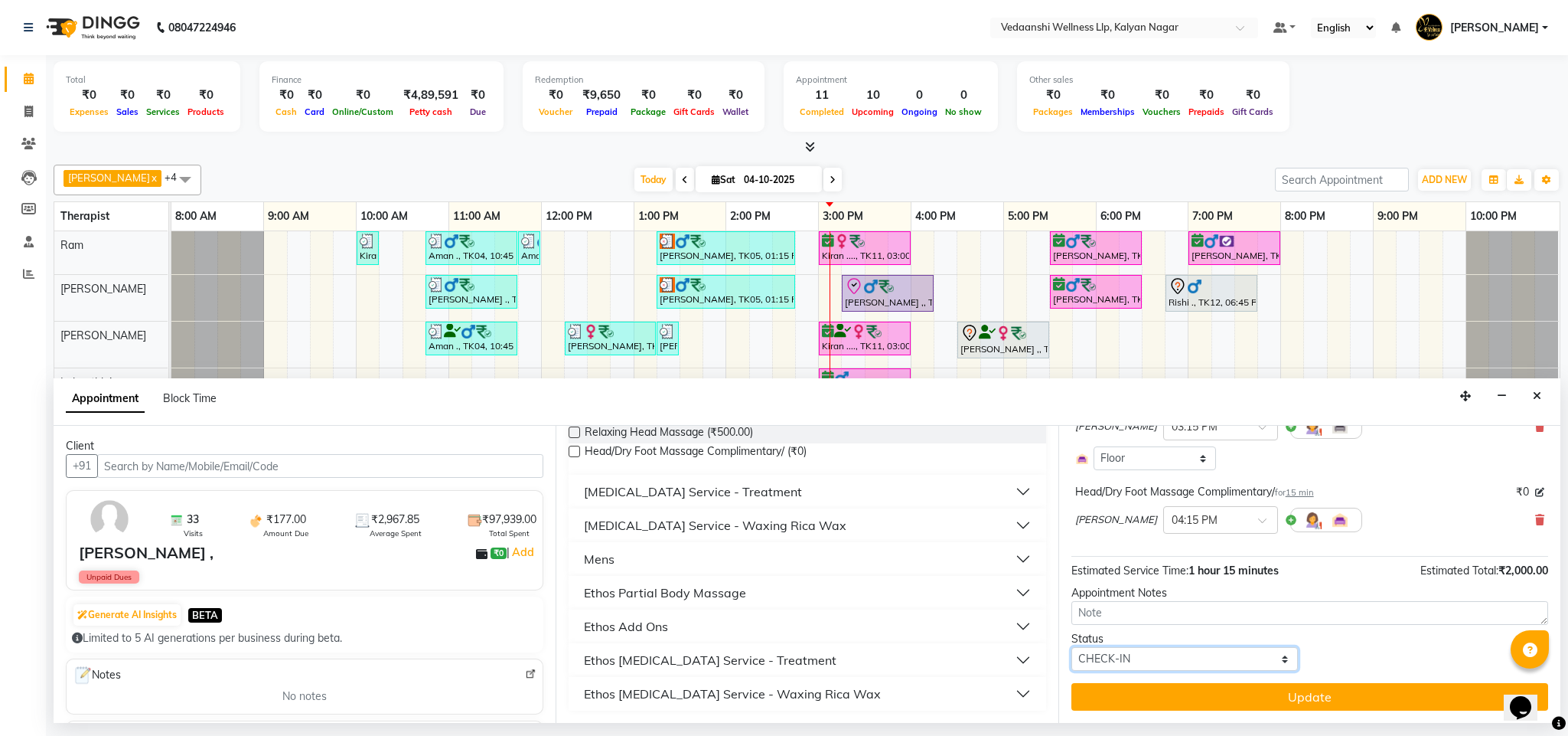
click at [1105, 654] on select "Select TENTATIVE CONFIRM CHECK-IN UPCOMING" at bounding box center [1185, 659] width 227 height 24
click at [1071, 648] on select "Select TENTATIVE CONFIRM CHECK-IN UPCOMING" at bounding box center [1185, 659] width 227 height 24
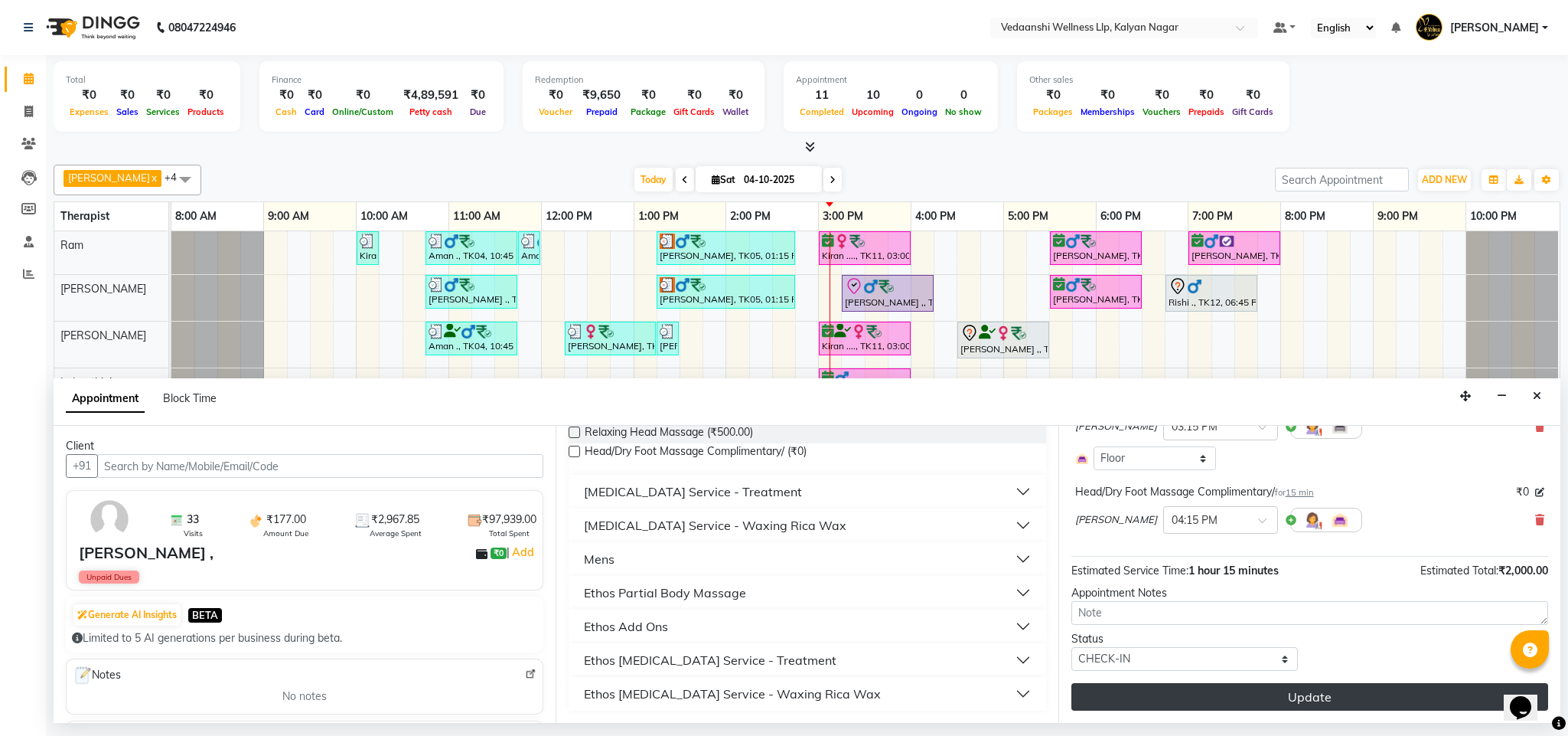
click at [1153, 706] on button "Update" at bounding box center [1309, 696] width 477 height 28
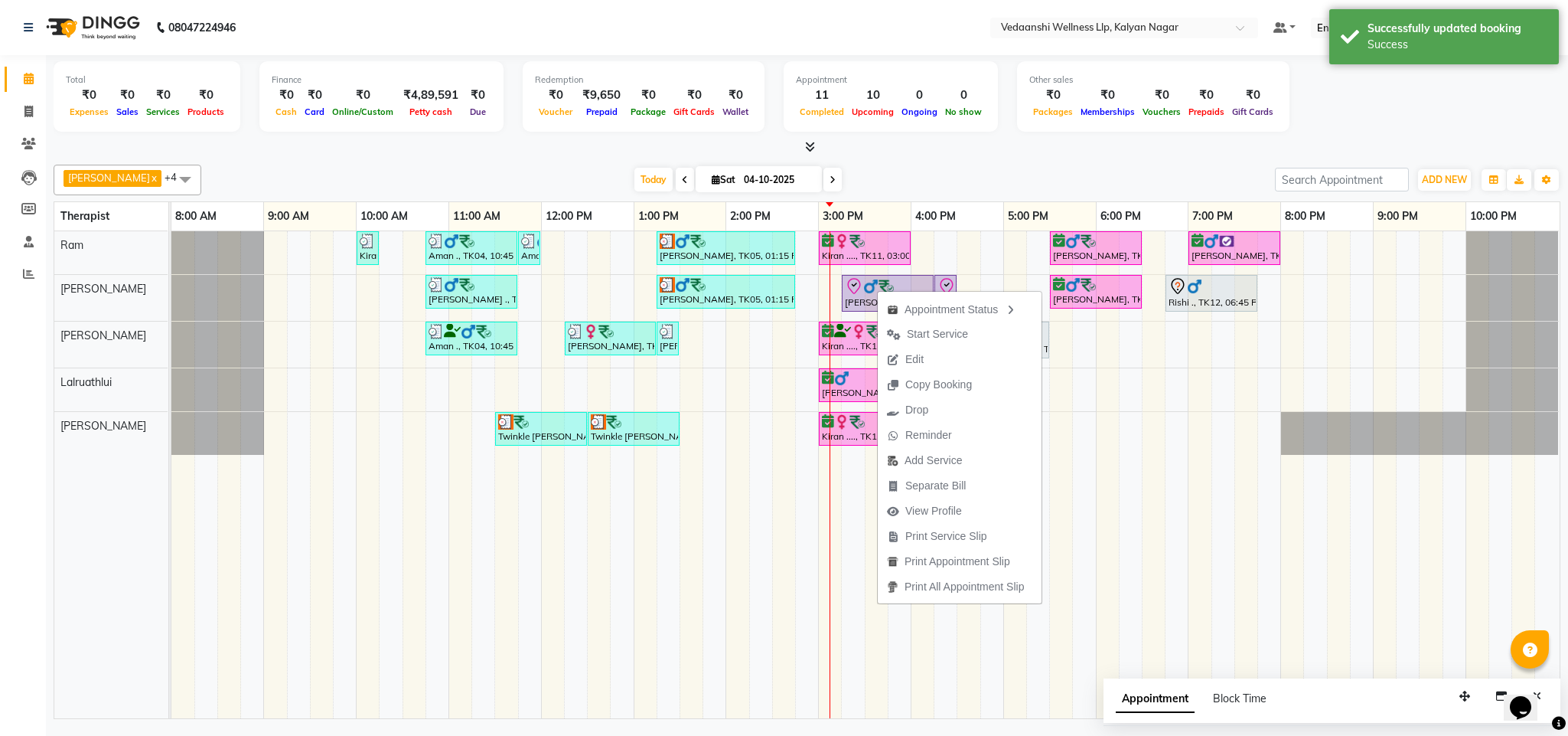
click at [921, 180] on div "[DATE] [DATE]" at bounding box center [737, 180] width 1058 height 23
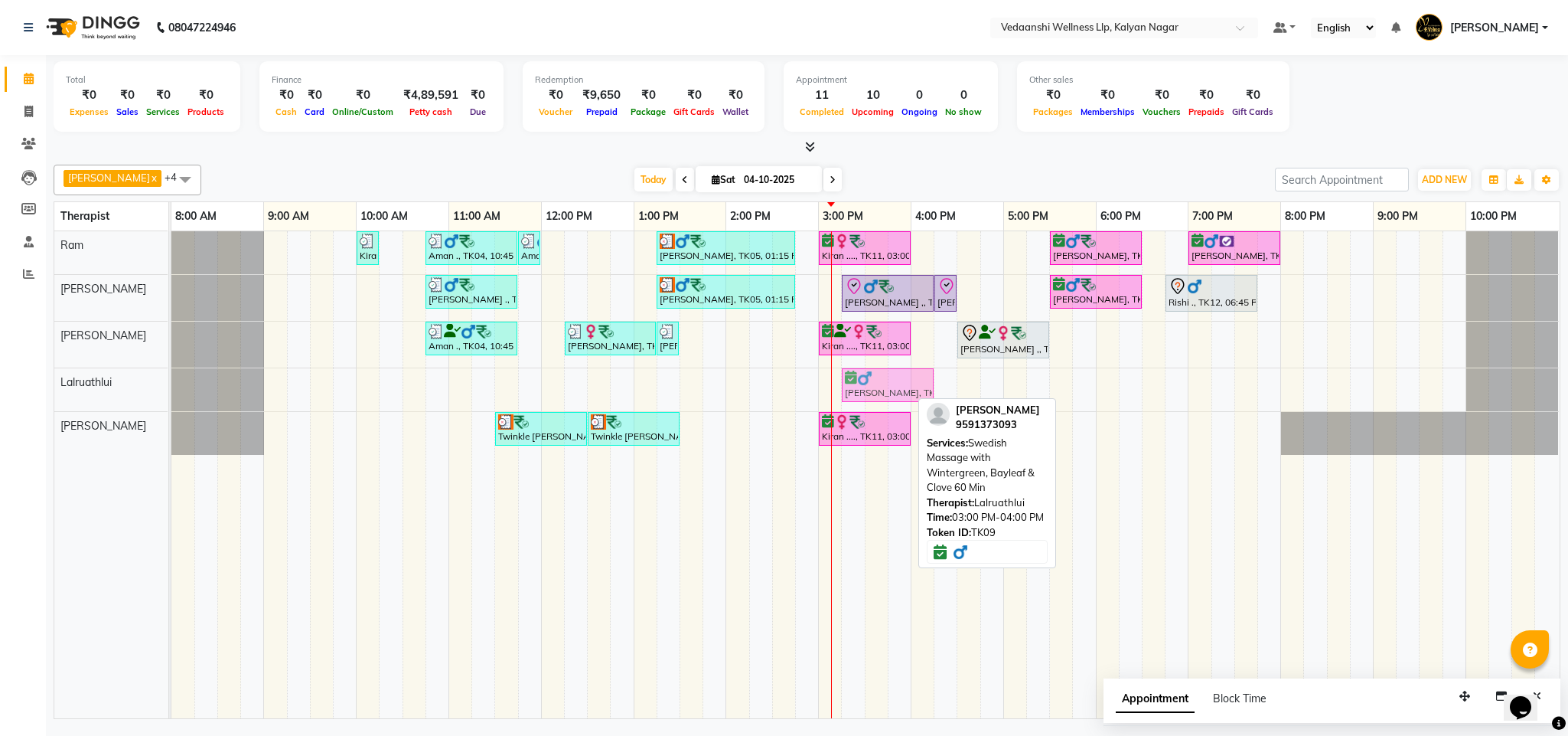
drag, startPoint x: 854, startPoint y: 393, endPoint x: 871, endPoint y: 394, distance: 17.0
click at [171, 394] on div "[PERSON_NAME], TK09, 03:00 PM-04:00 PM, Swedish Massage with Wintergreen, Bayle…" at bounding box center [171, 389] width 0 height 43
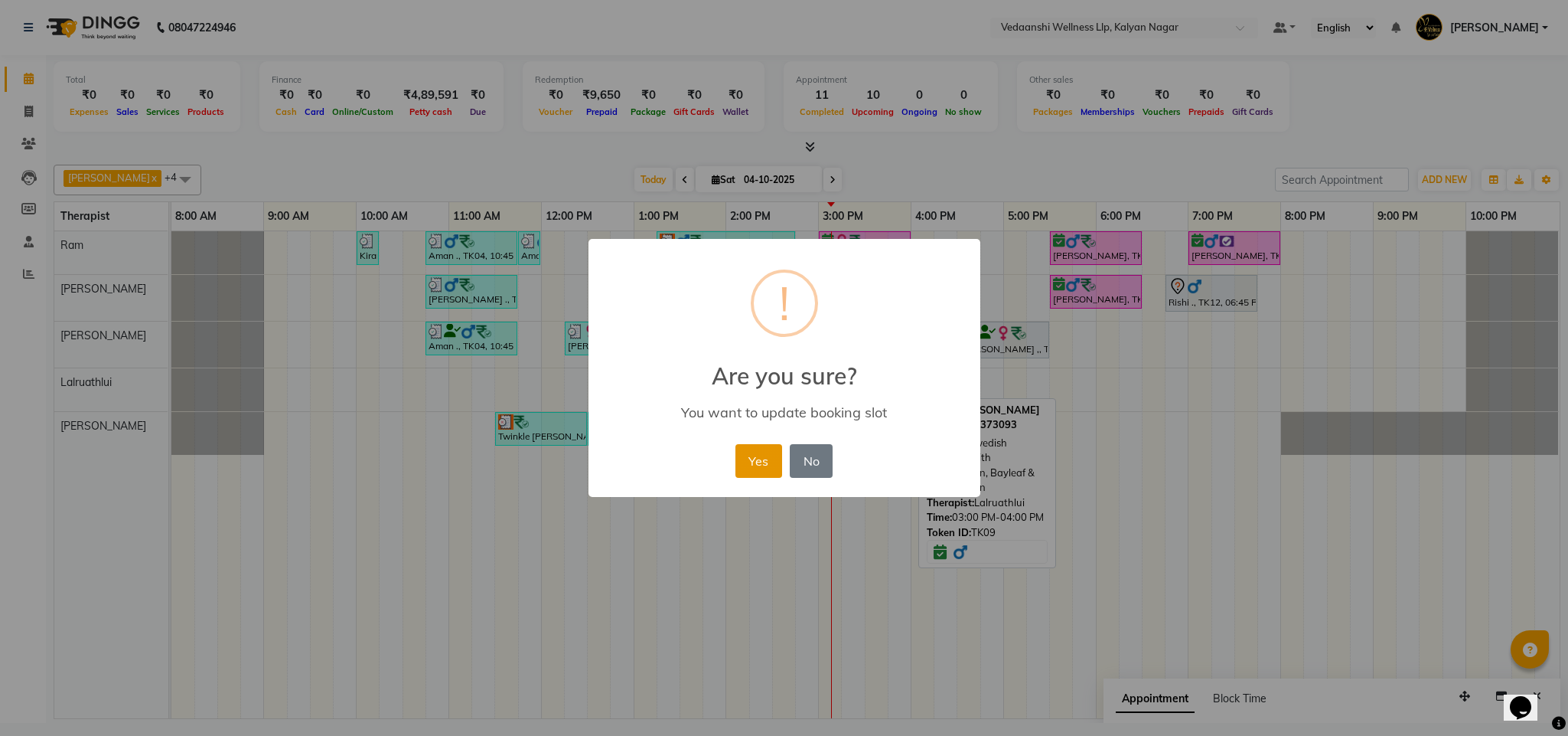
click at [744, 458] on button "Yes" at bounding box center [759, 460] width 47 height 34
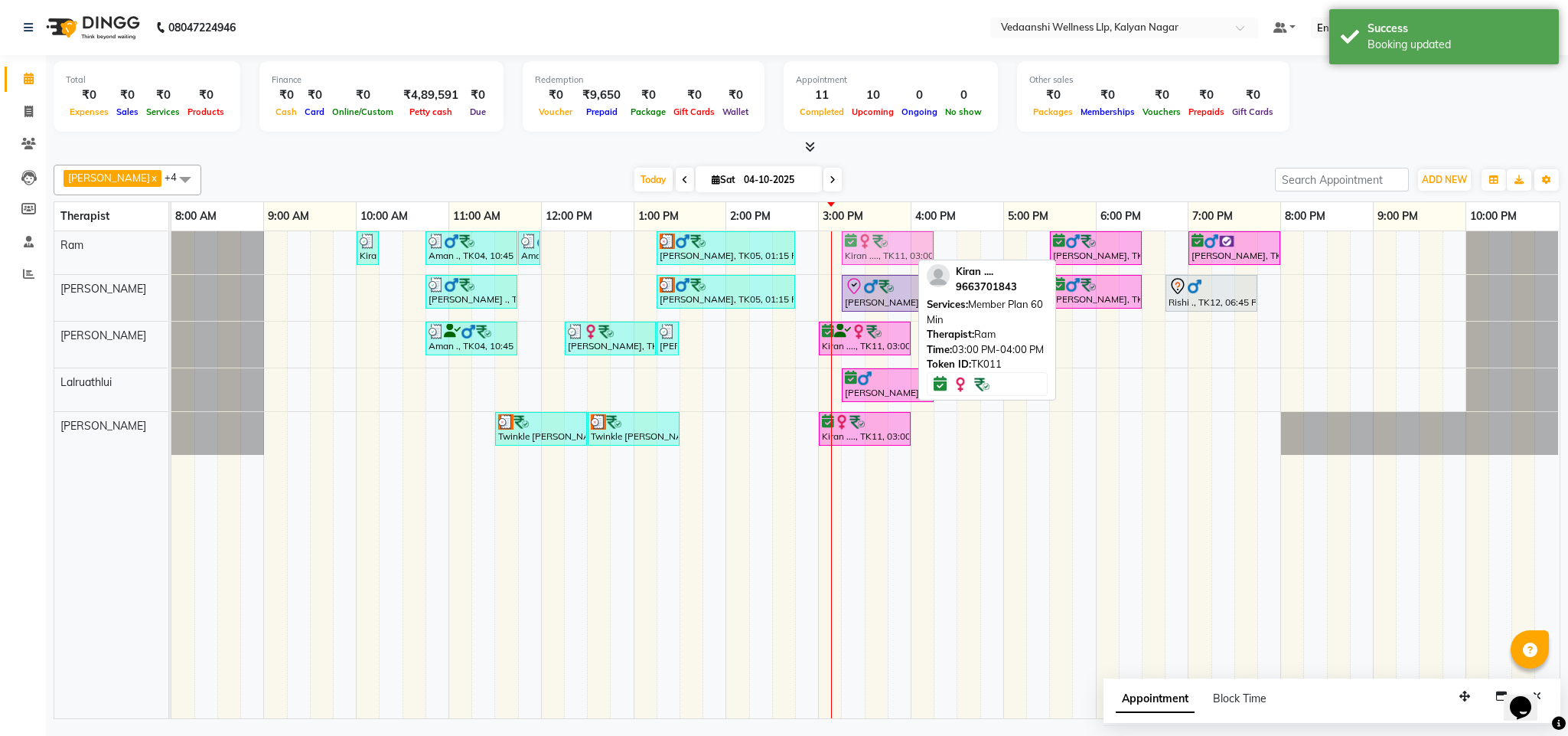
drag, startPoint x: 870, startPoint y: 246, endPoint x: 884, endPoint y: 251, distance: 14.9
click at [171, 256] on div "Kiran ...., TK13, 10:00 AM-10:15 AM, Member Plan 60 Min Aman ., TK04, 10:45 AM-…" at bounding box center [171, 252] width 0 height 43
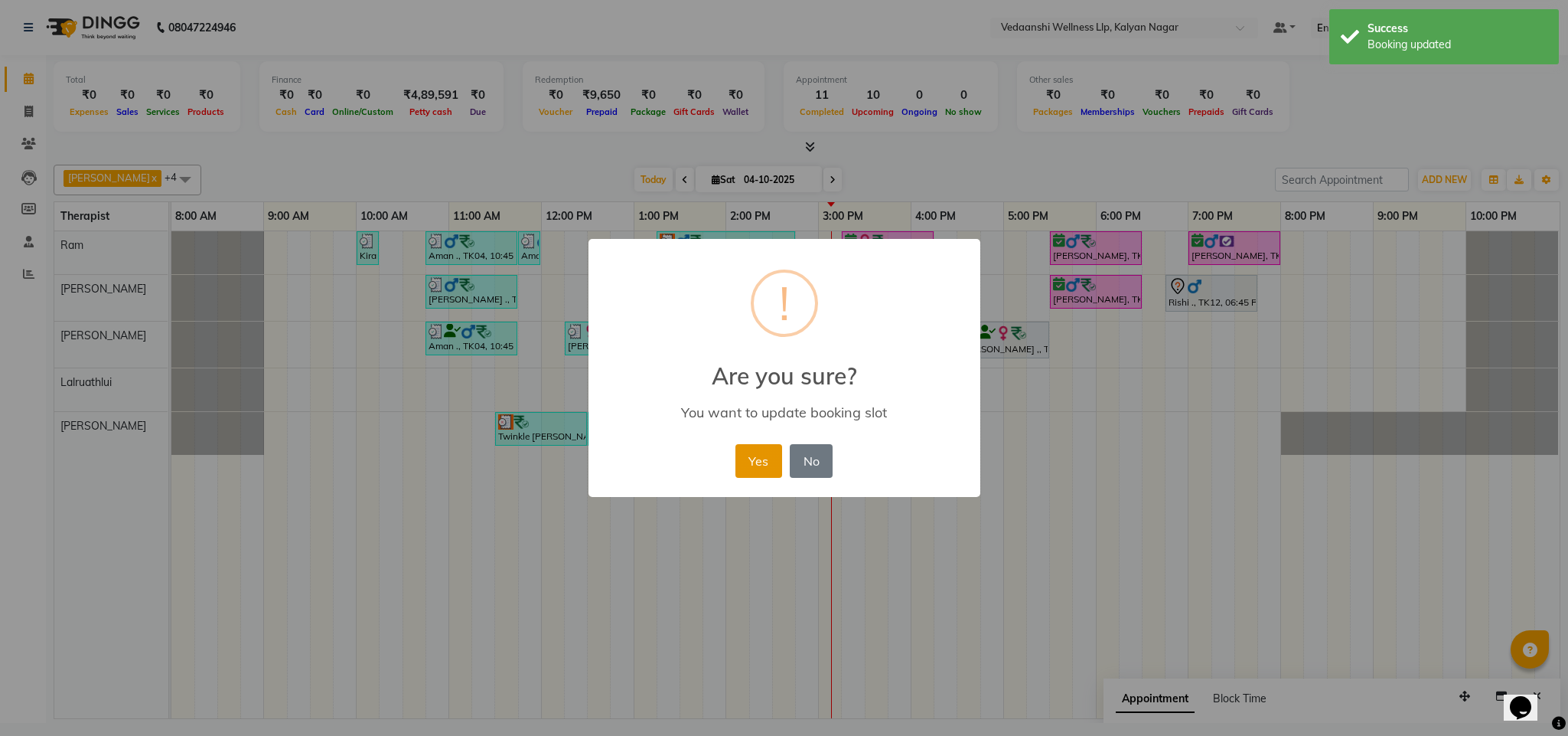
click at [748, 450] on button "Yes" at bounding box center [759, 460] width 47 height 34
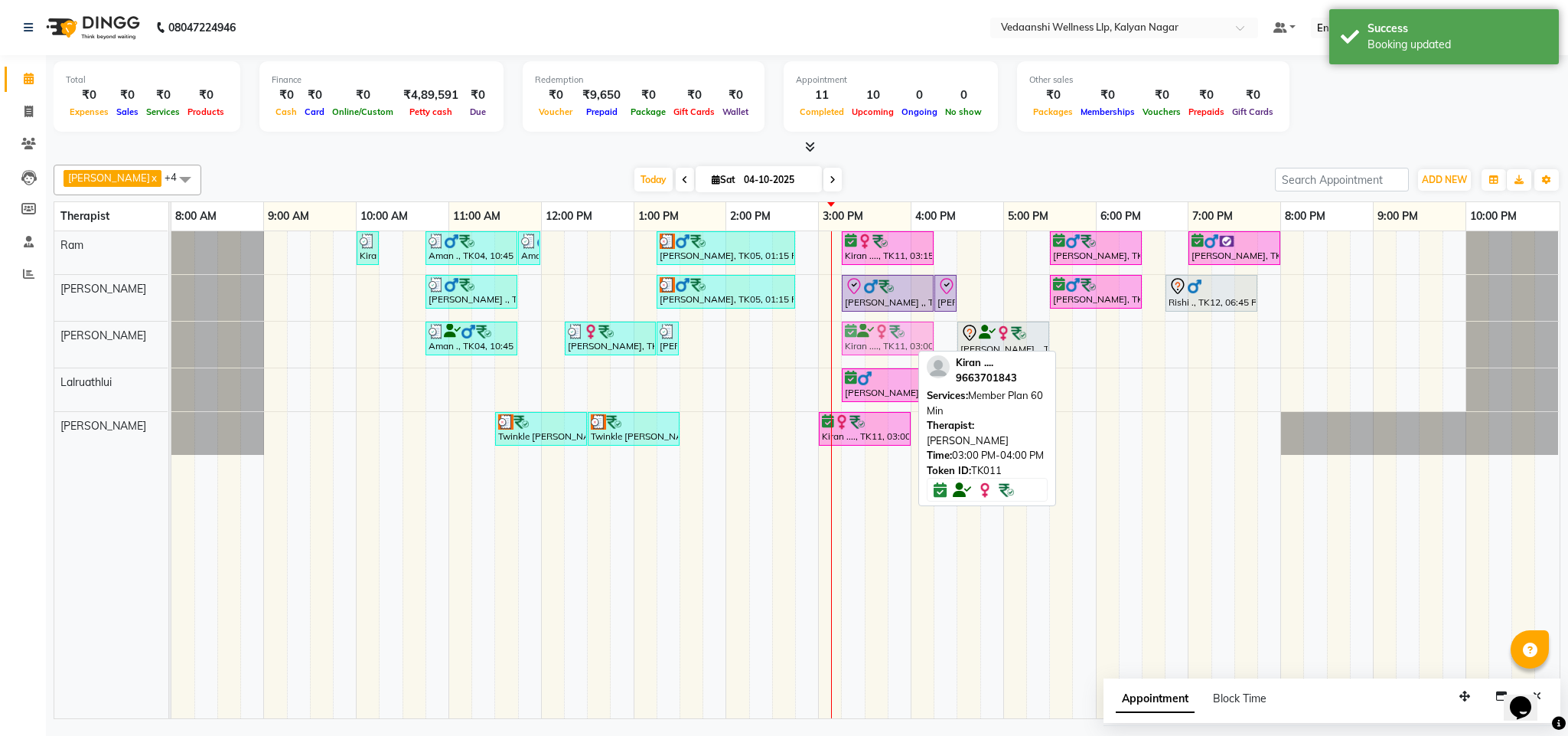
drag, startPoint x: 866, startPoint y: 354, endPoint x: 889, endPoint y: 347, distance: 24.0
click at [171, 347] on div "Aman ., TK04, 10:45 AM-11:45 AM, Member Plan 60 Min [PERSON_NAME], TK10, 12:15 …" at bounding box center [171, 345] width 0 height 46
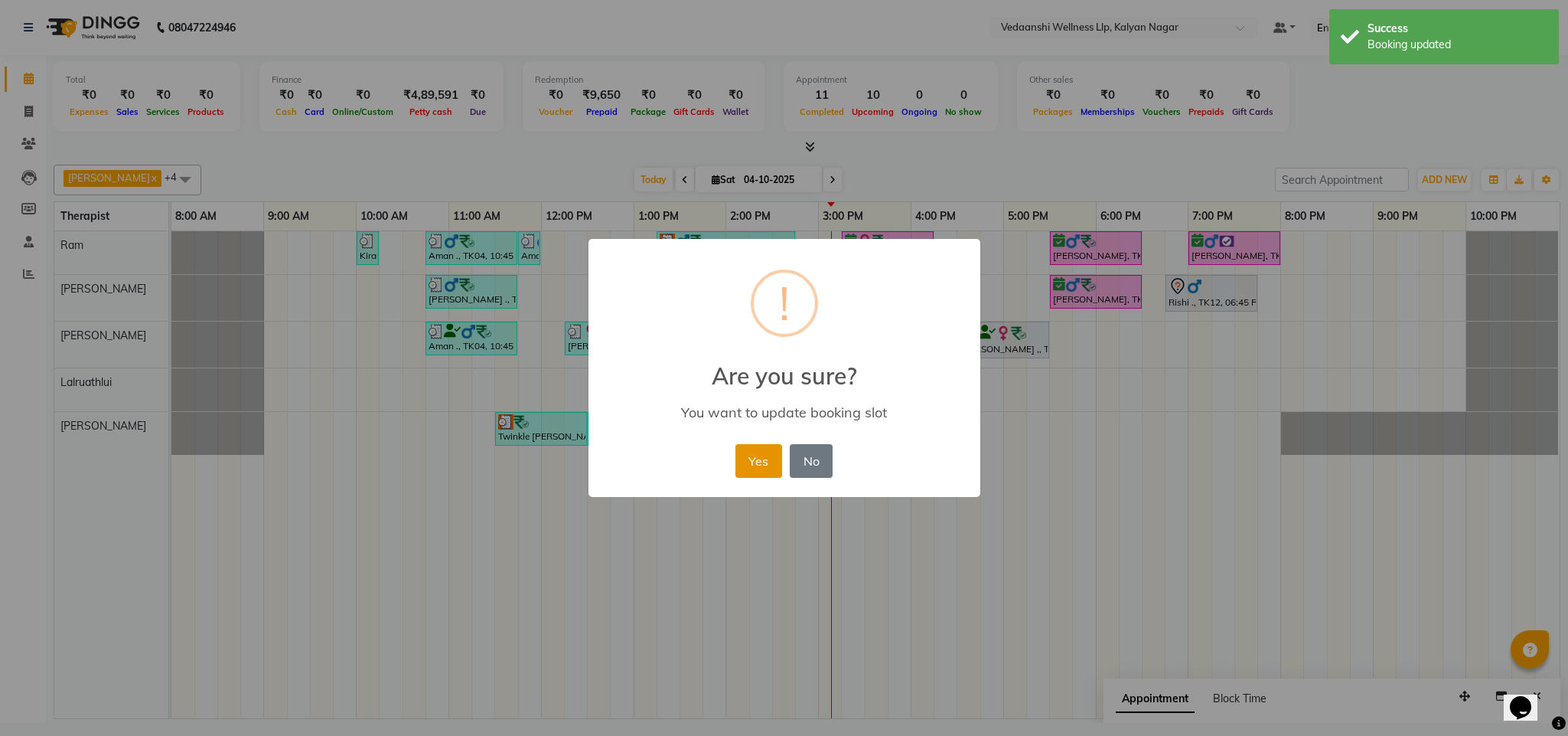
click at [772, 461] on button "Yes" at bounding box center [759, 460] width 47 height 34
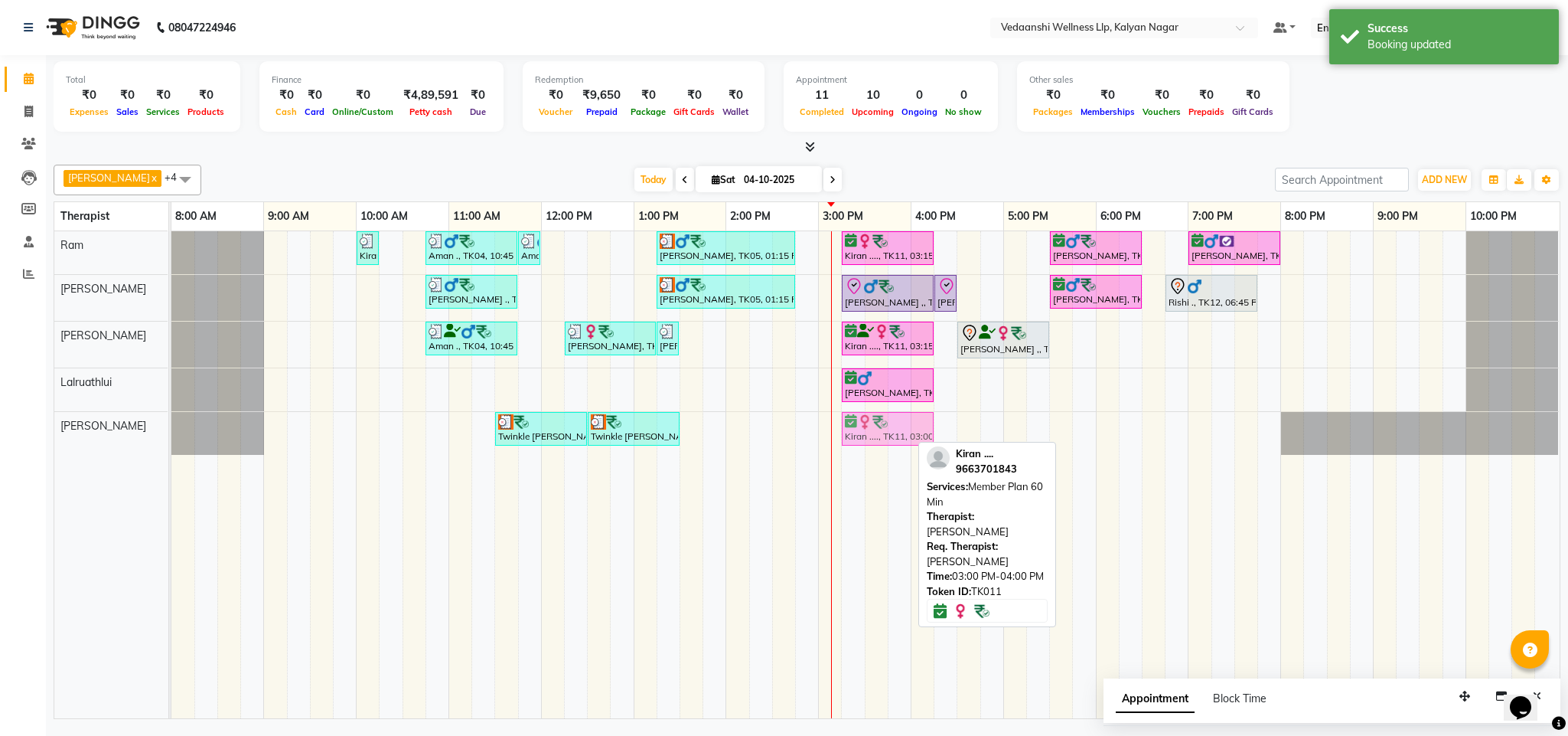
drag, startPoint x: 850, startPoint y: 439, endPoint x: 877, endPoint y: 439, distance: 27.0
click at [171, 439] on div "Twinkle [PERSON_NAME], TK03, 11:30 AM-12:30 PM, Charcoal Bodywrap Twinkle [PERS…" at bounding box center [171, 433] width 0 height 43
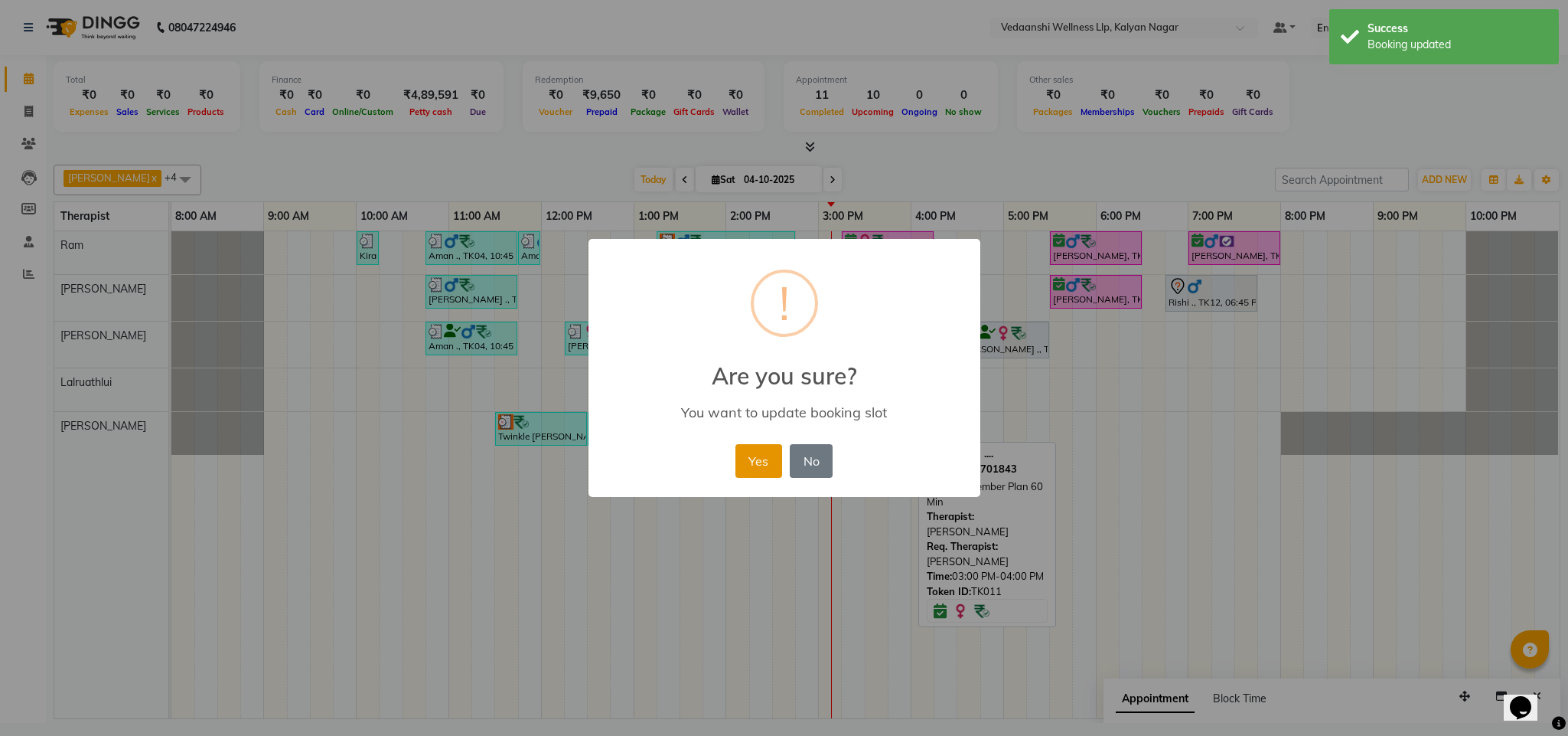
click at [767, 465] on button "Yes" at bounding box center [759, 460] width 47 height 34
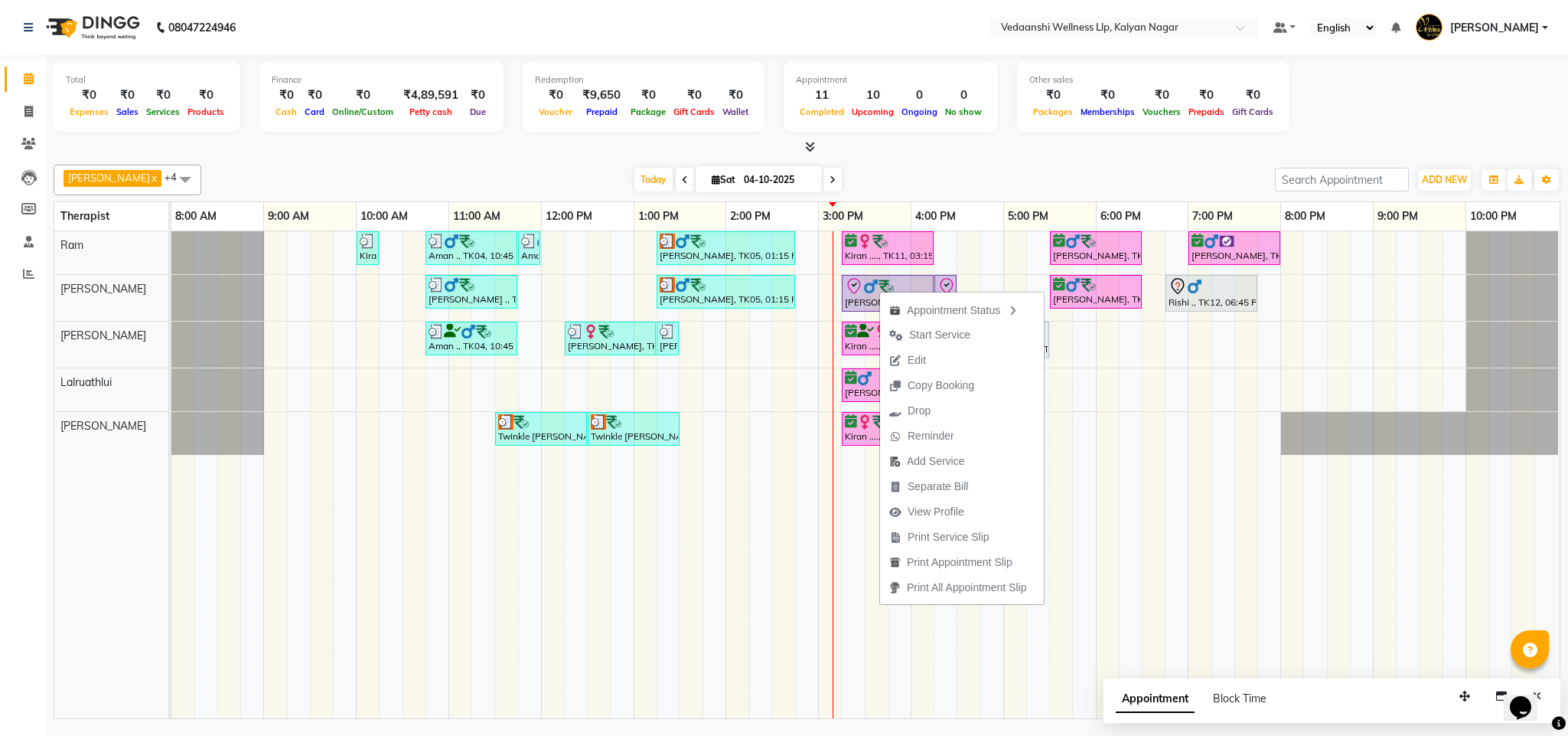
click at [920, 171] on div "[DATE] [DATE]" at bounding box center [737, 180] width 1058 height 23
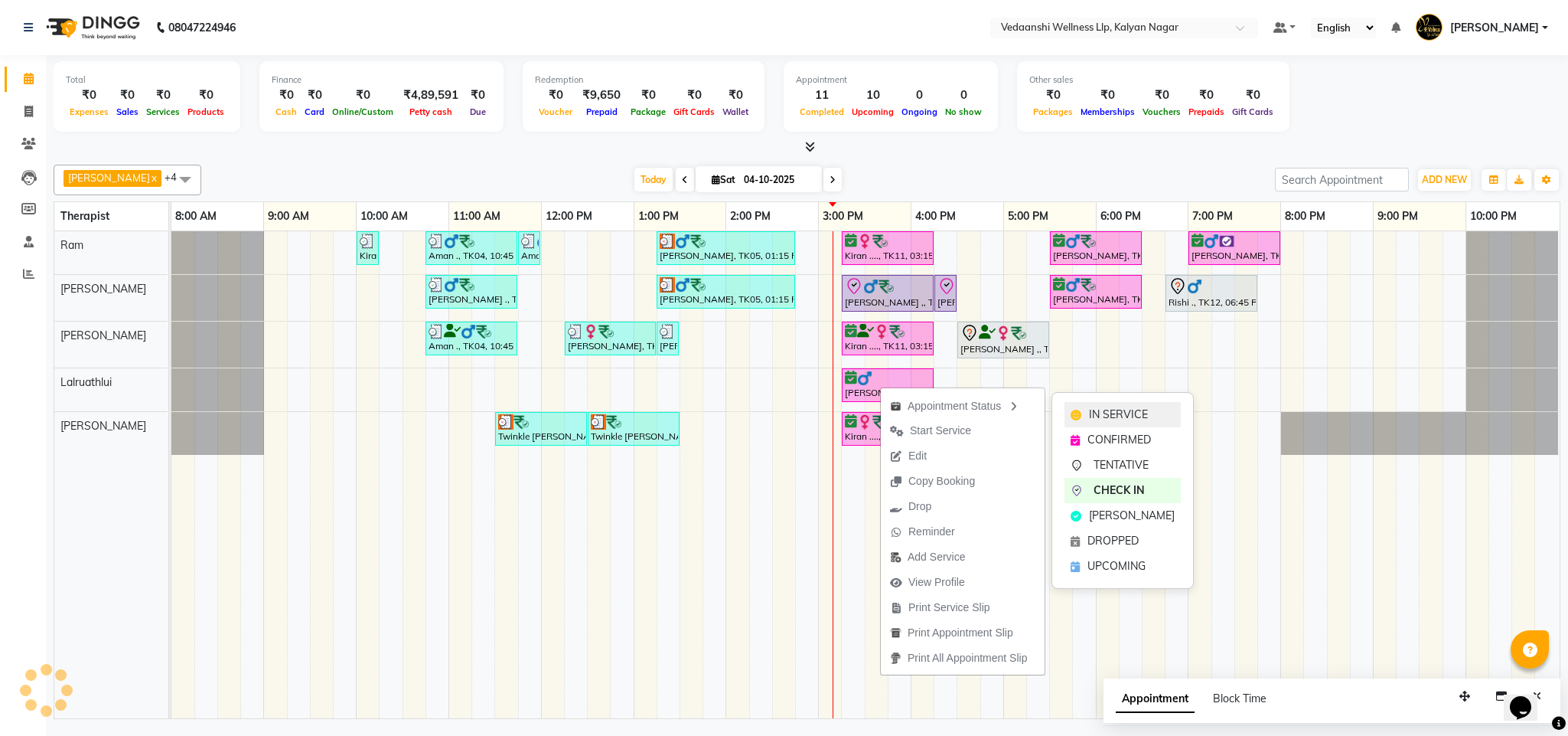
click at [1104, 412] on span "IN SERVICE" at bounding box center [1118, 414] width 59 height 16
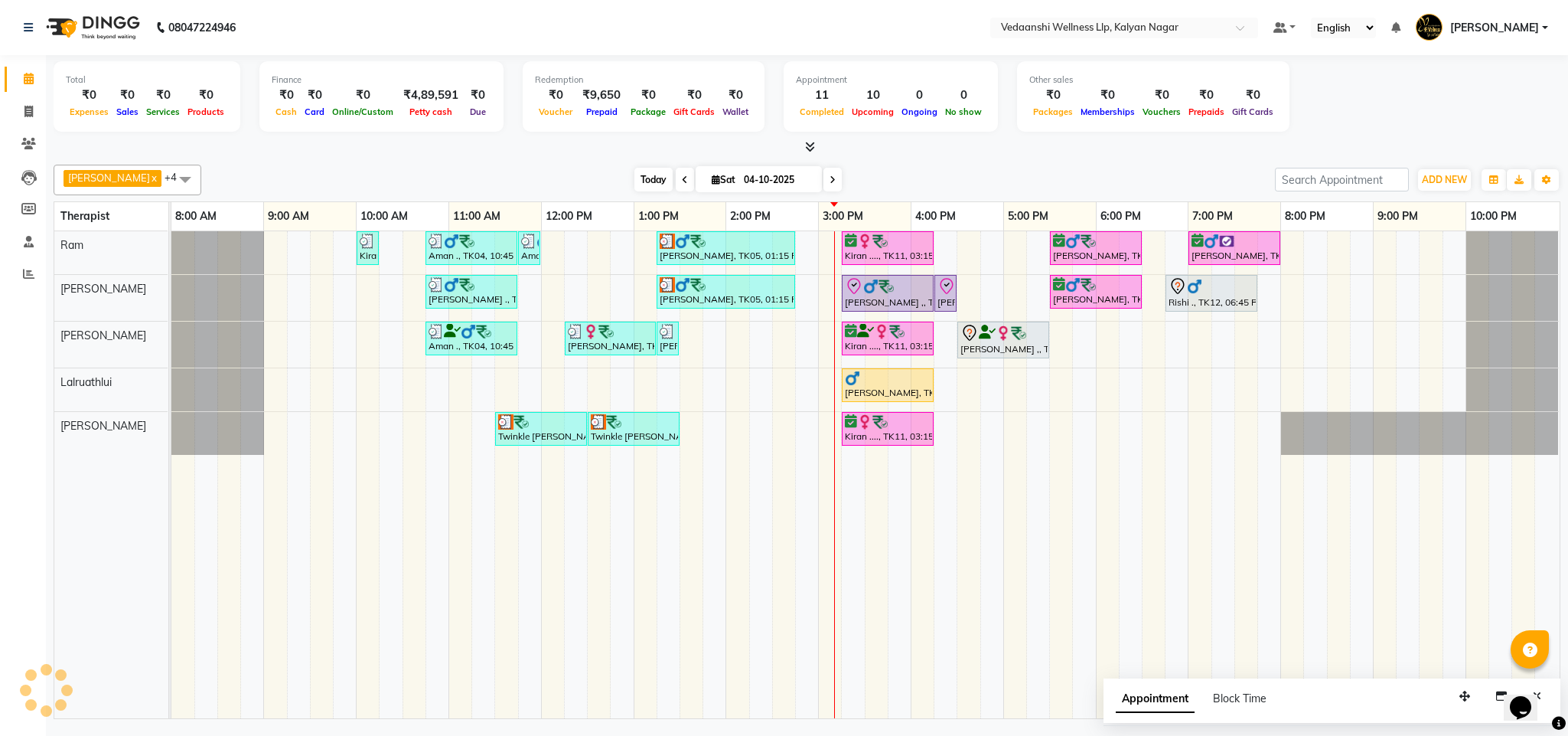
click at [634, 189] on span "Today" at bounding box center [653, 180] width 38 height 24
click at [901, 171] on div "[DATE] [DATE]" at bounding box center [737, 180] width 1058 height 23
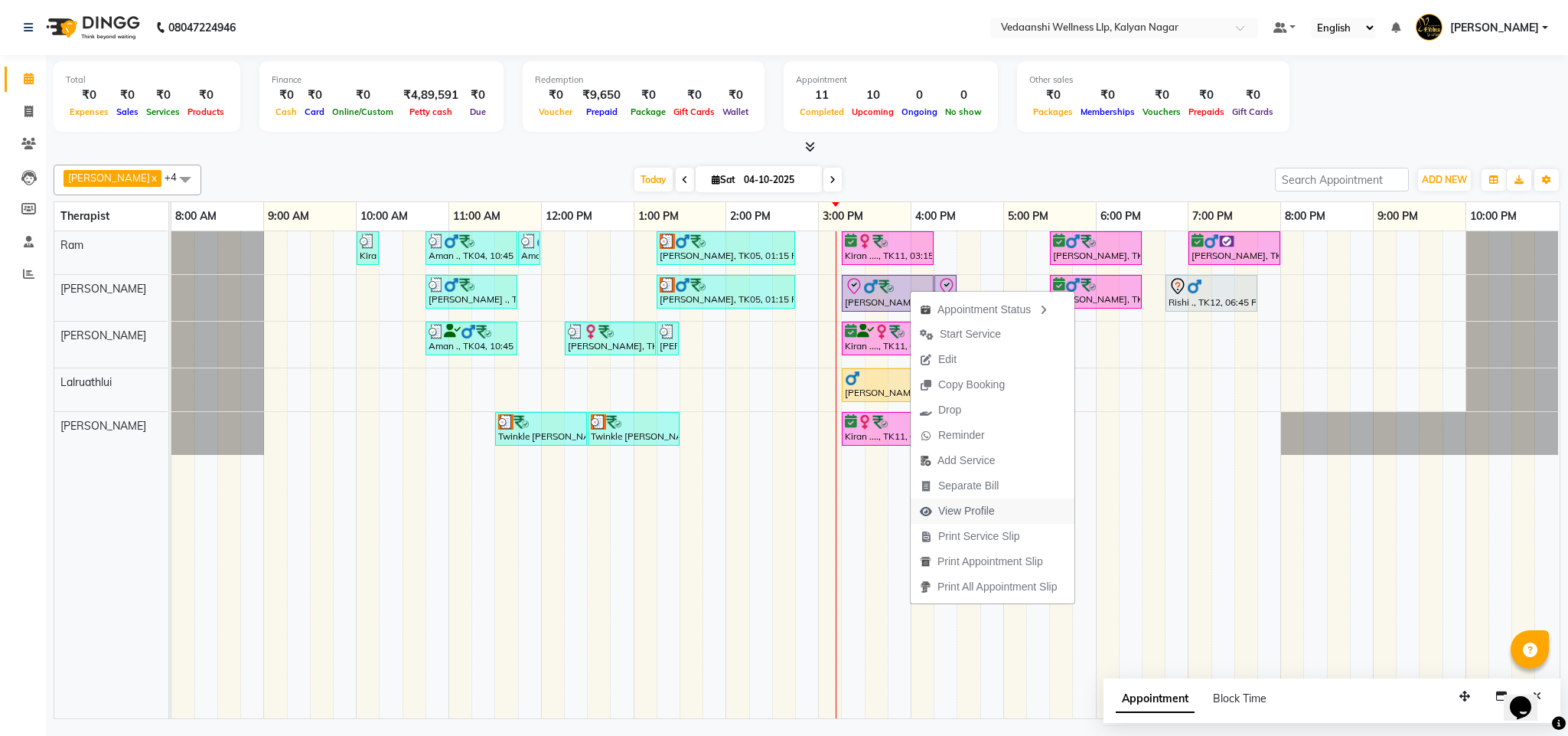
click at [968, 512] on span "View Profile" at bounding box center [967, 511] width 57 height 16
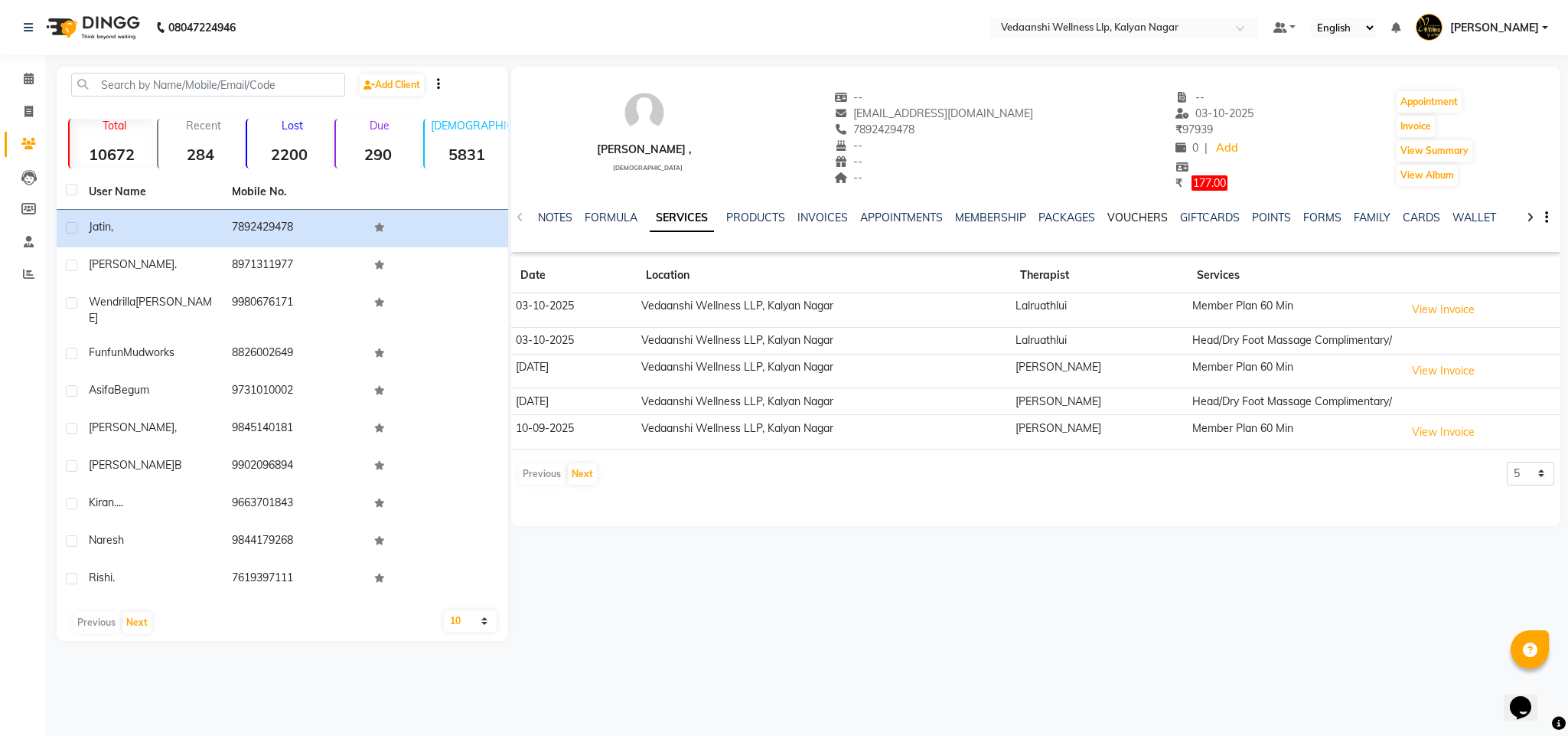
click at [1116, 217] on link "VOUCHERS" at bounding box center [1137, 218] width 60 height 14
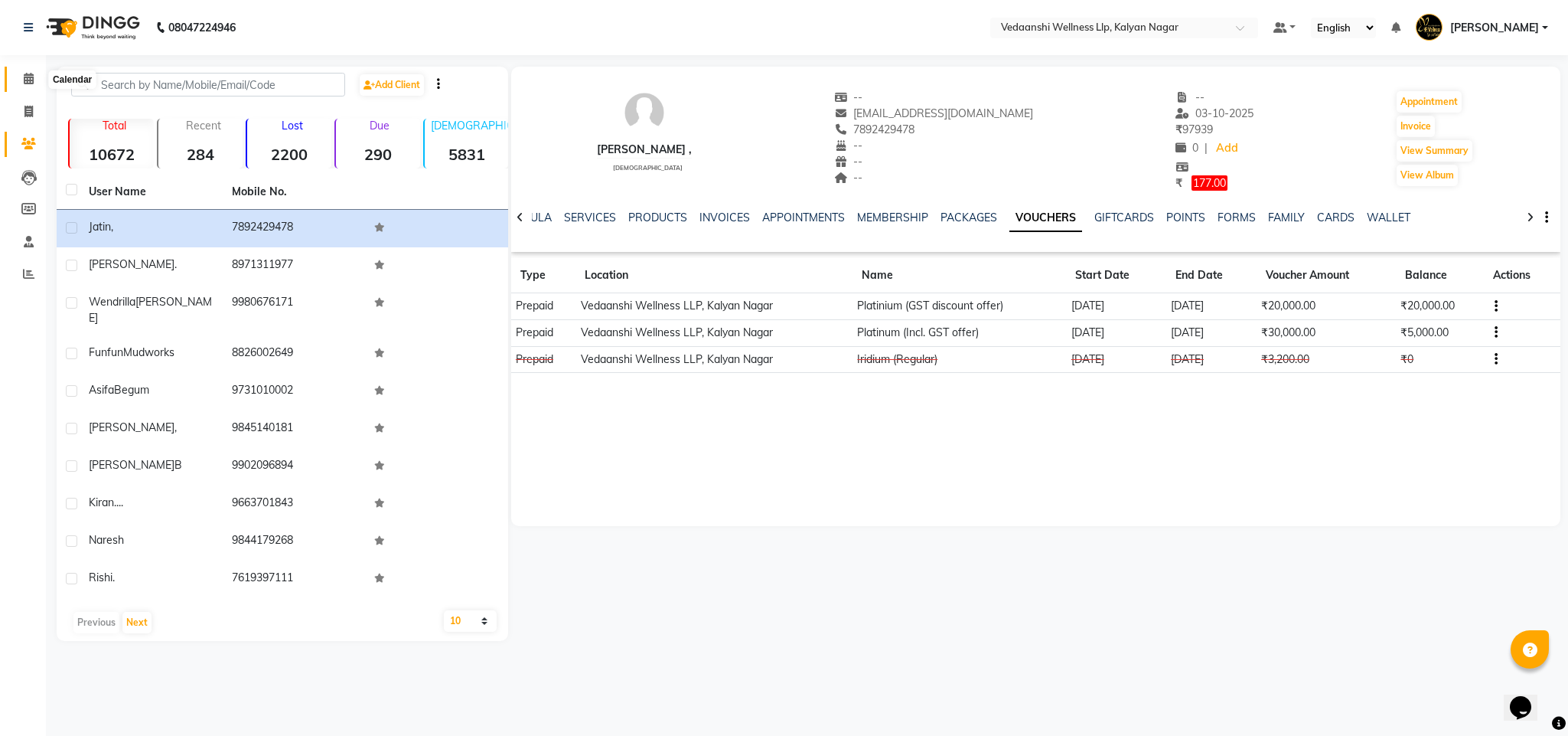
click at [24, 84] on icon at bounding box center [28, 78] width 10 height 12
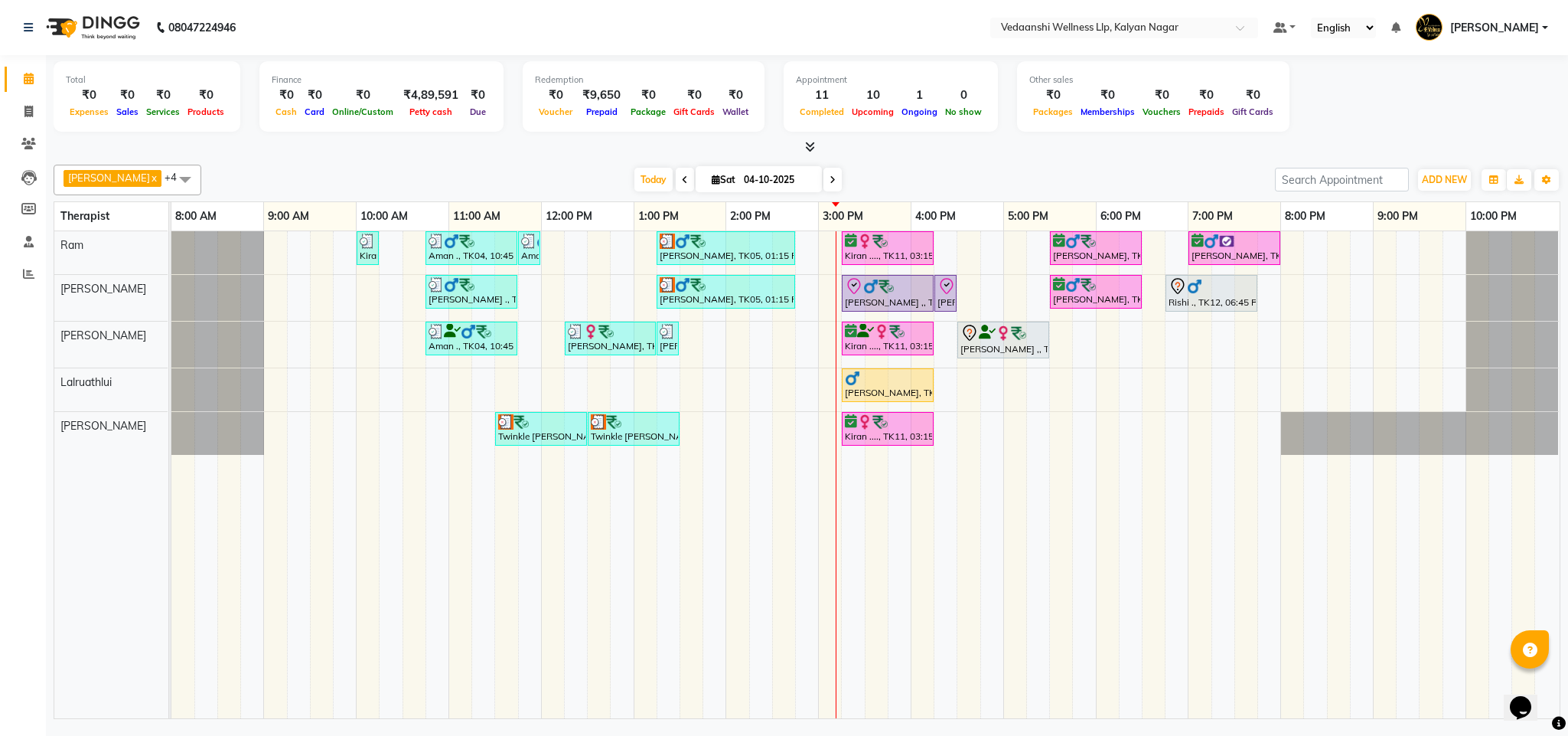
drag, startPoint x: 720, startPoint y: 268, endPoint x: 493, endPoint y: 173, distance: 246.1
click at [474, 159] on div "[PERSON_NAME] x [PERSON_NAME] x Lalruathlui x Ram x [PERSON_NAME] x +4 Select A…" at bounding box center [807, 438] width 1507 height 560
click at [830, 180] on icon at bounding box center [832, 180] width 6 height 9
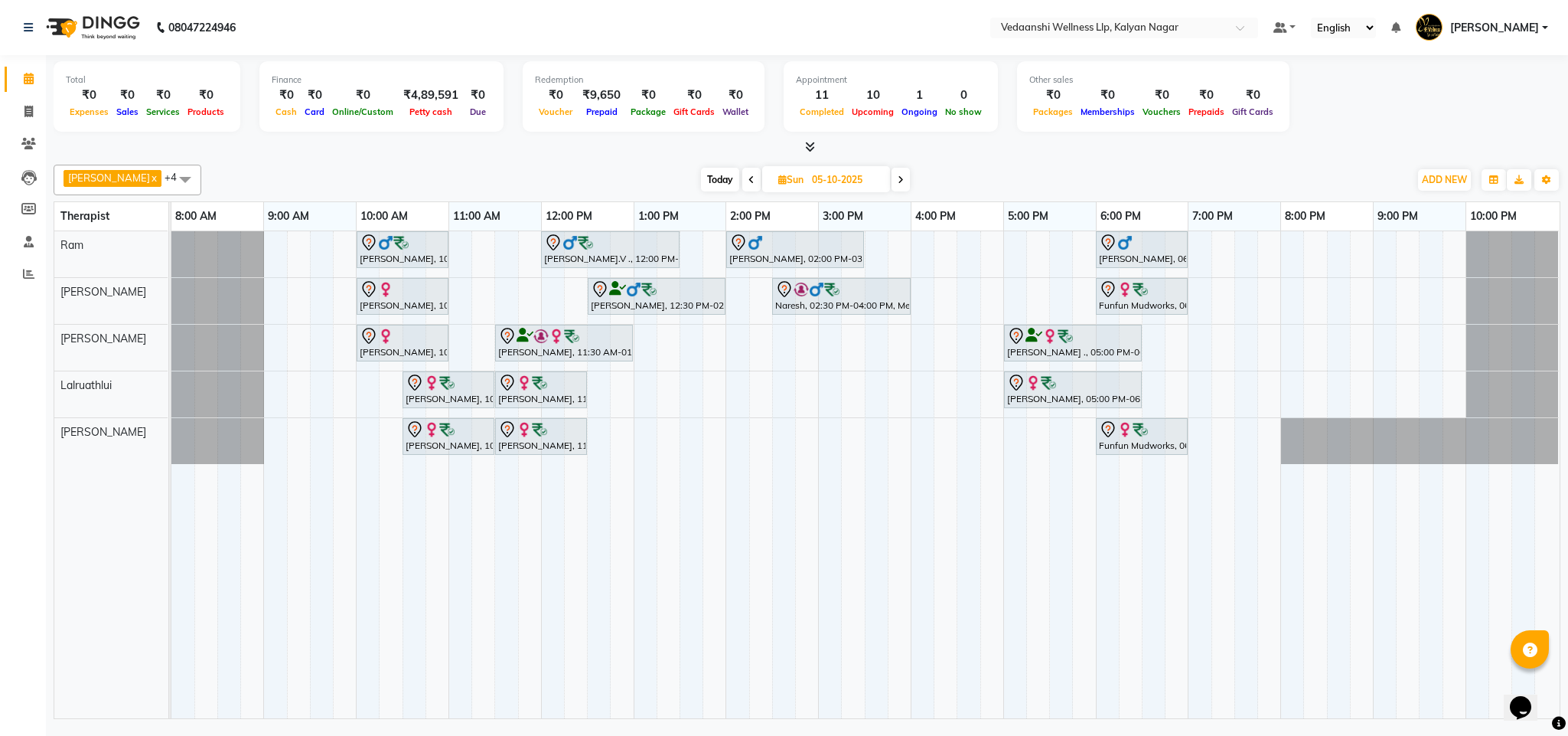
click at [701, 174] on span "Today" at bounding box center [720, 180] width 38 height 24
type input "04-10-2025"
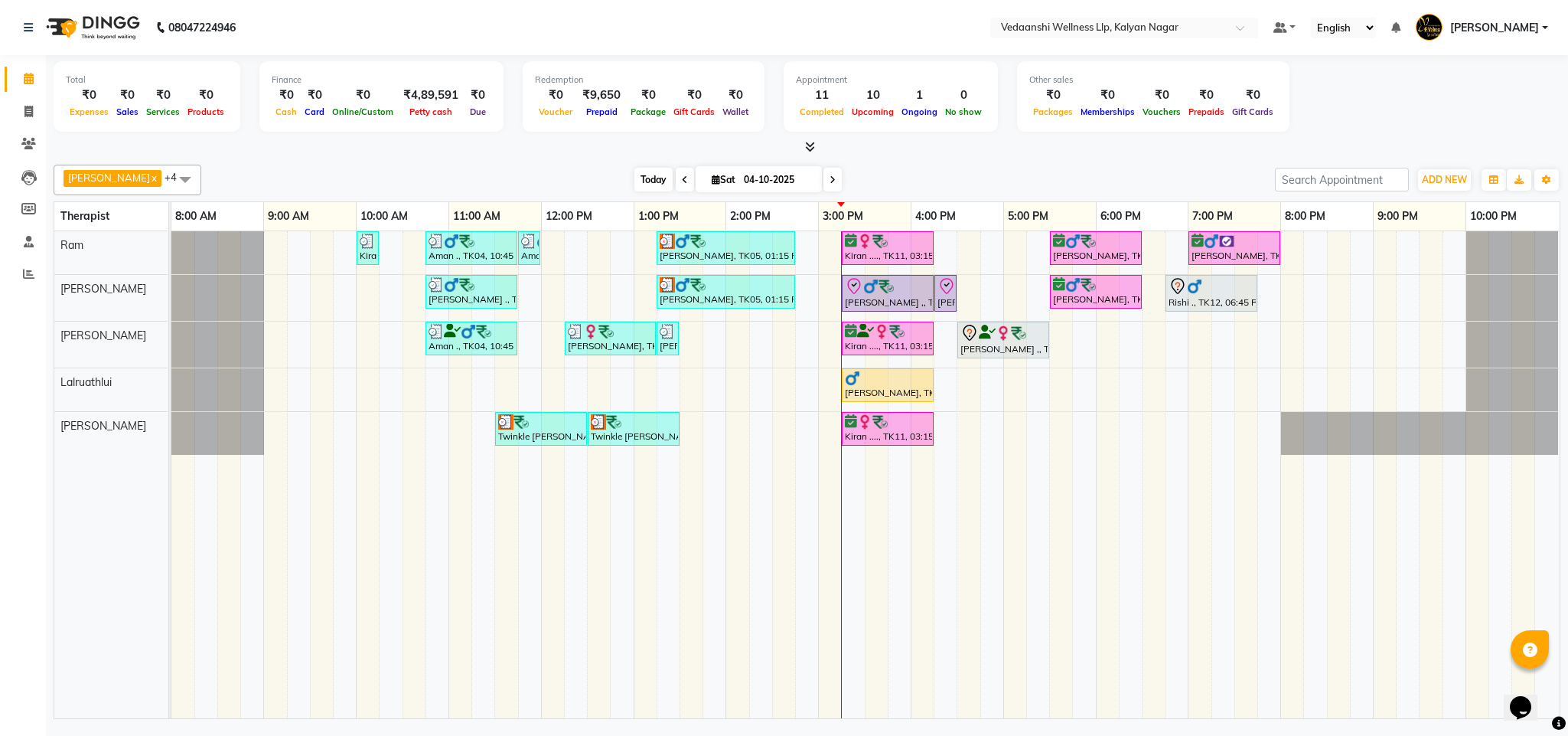
click at [634, 186] on span "Today" at bounding box center [653, 180] width 38 height 24
click at [978, 158] on div "[PERSON_NAME] x [PERSON_NAME] x Lalruathlui x Ram x [PERSON_NAME] x +4 Select A…" at bounding box center [807, 438] width 1507 height 560
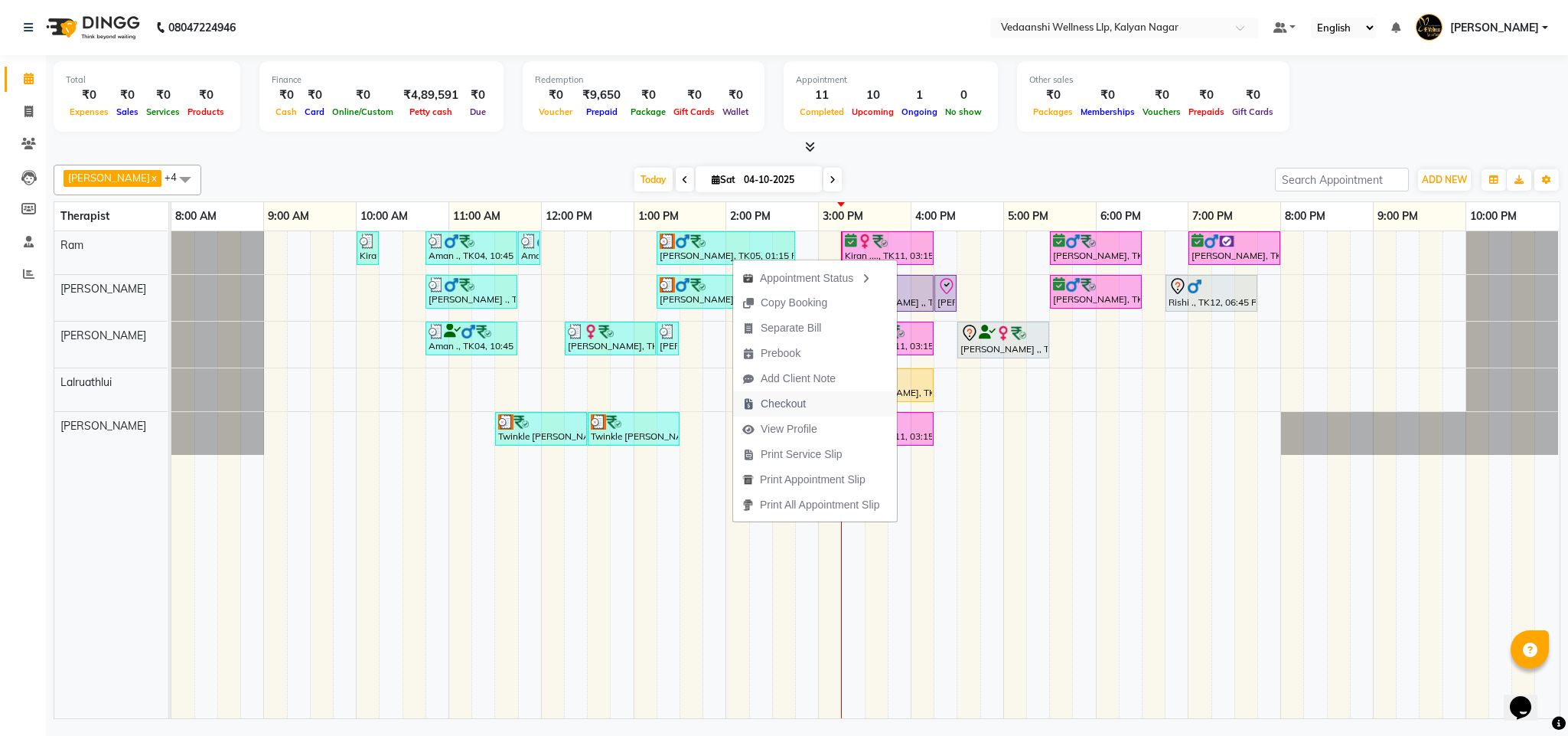
click at [792, 406] on span "Checkout" at bounding box center [783, 404] width 45 height 16
select select "service"
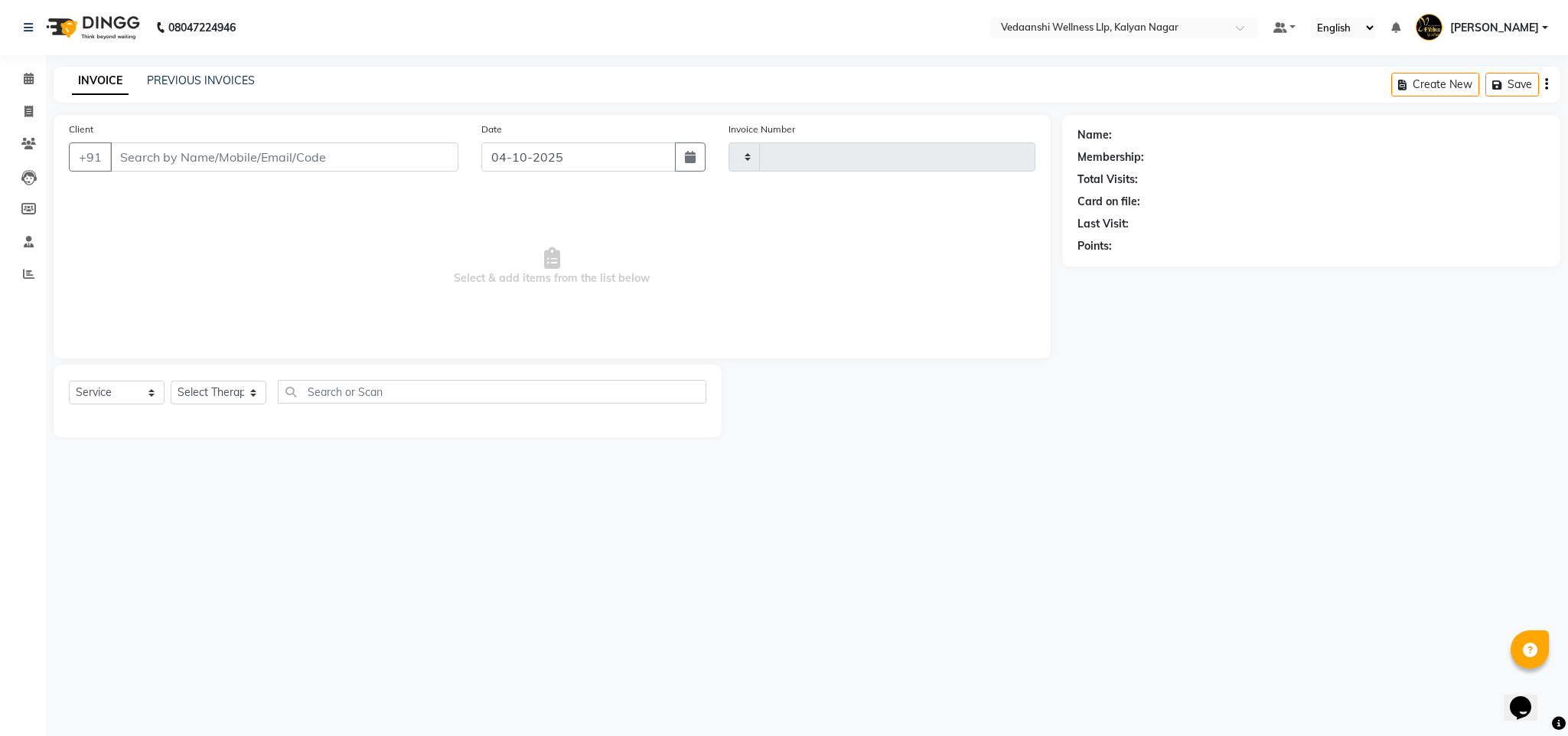
type input "1497"
select select "4293"
type input "9035481238"
select select "67164"
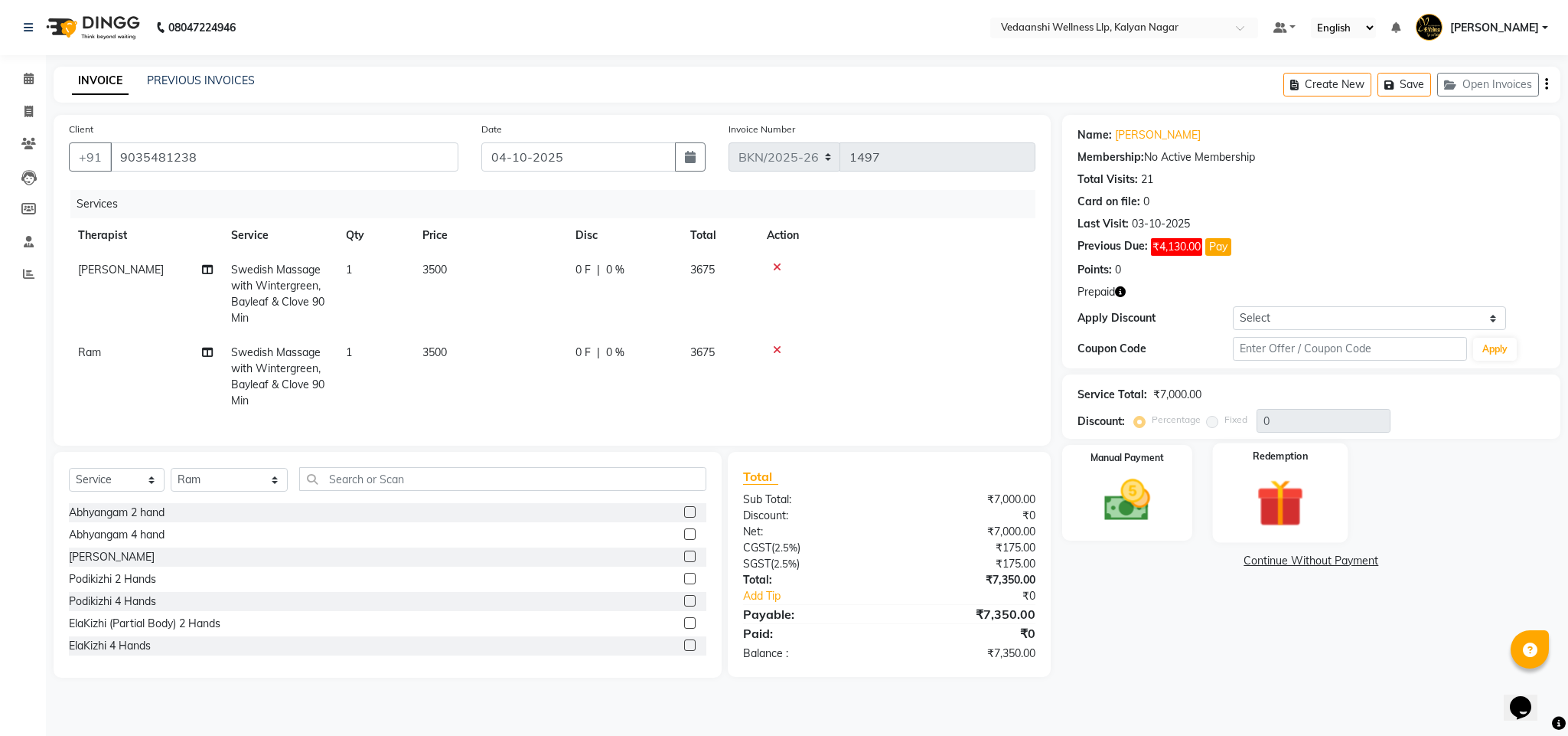
click at [1236, 496] on div "Redemption" at bounding box center [1280, 493] width 135 height 100
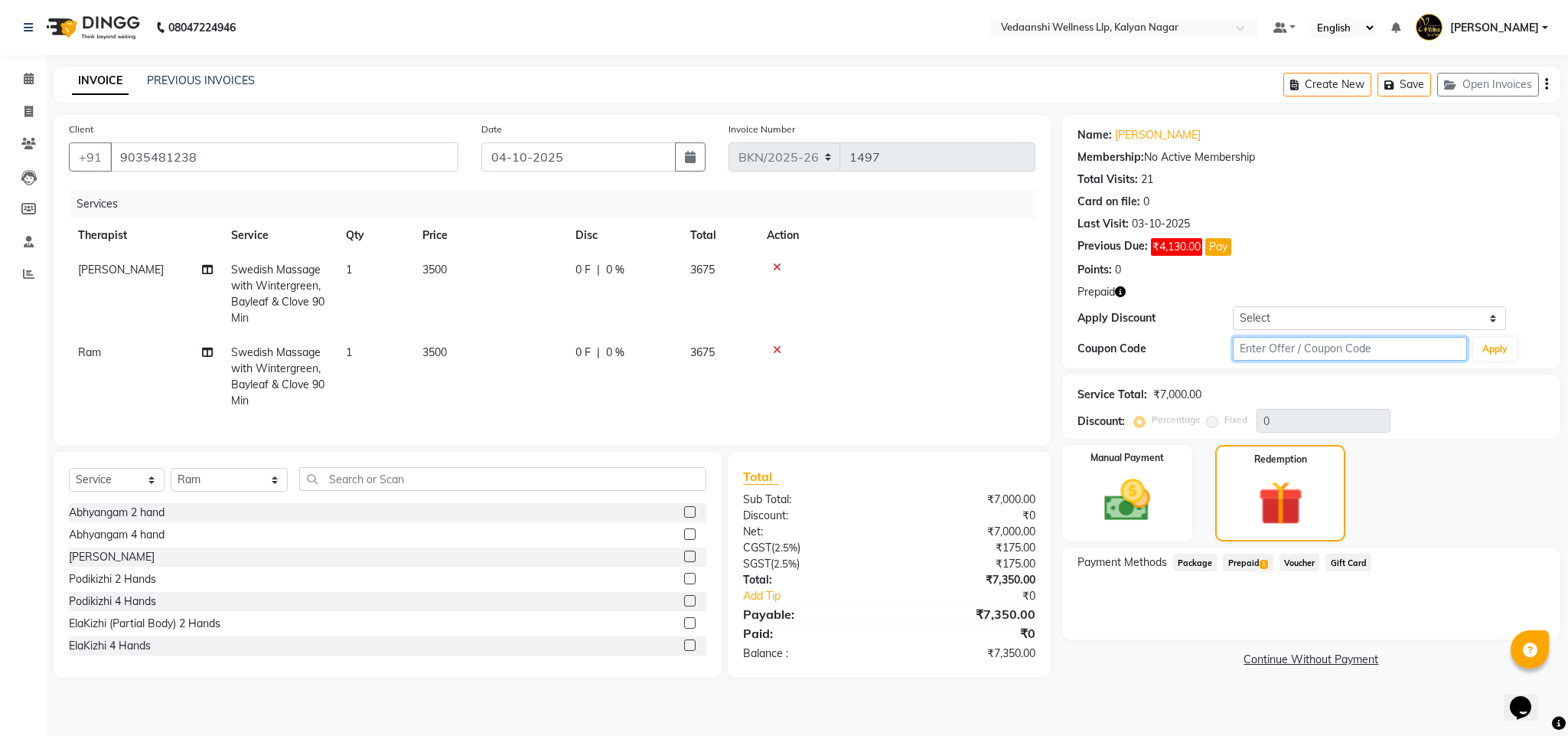
click at [1256, 350] on input "text" at bounding box center [1349, 348] width 235 height 24
type input "d50%"
click at [1510, 349] on button "Apply" at bounding box center [1494, 349] width 44 height 23
type input "50"
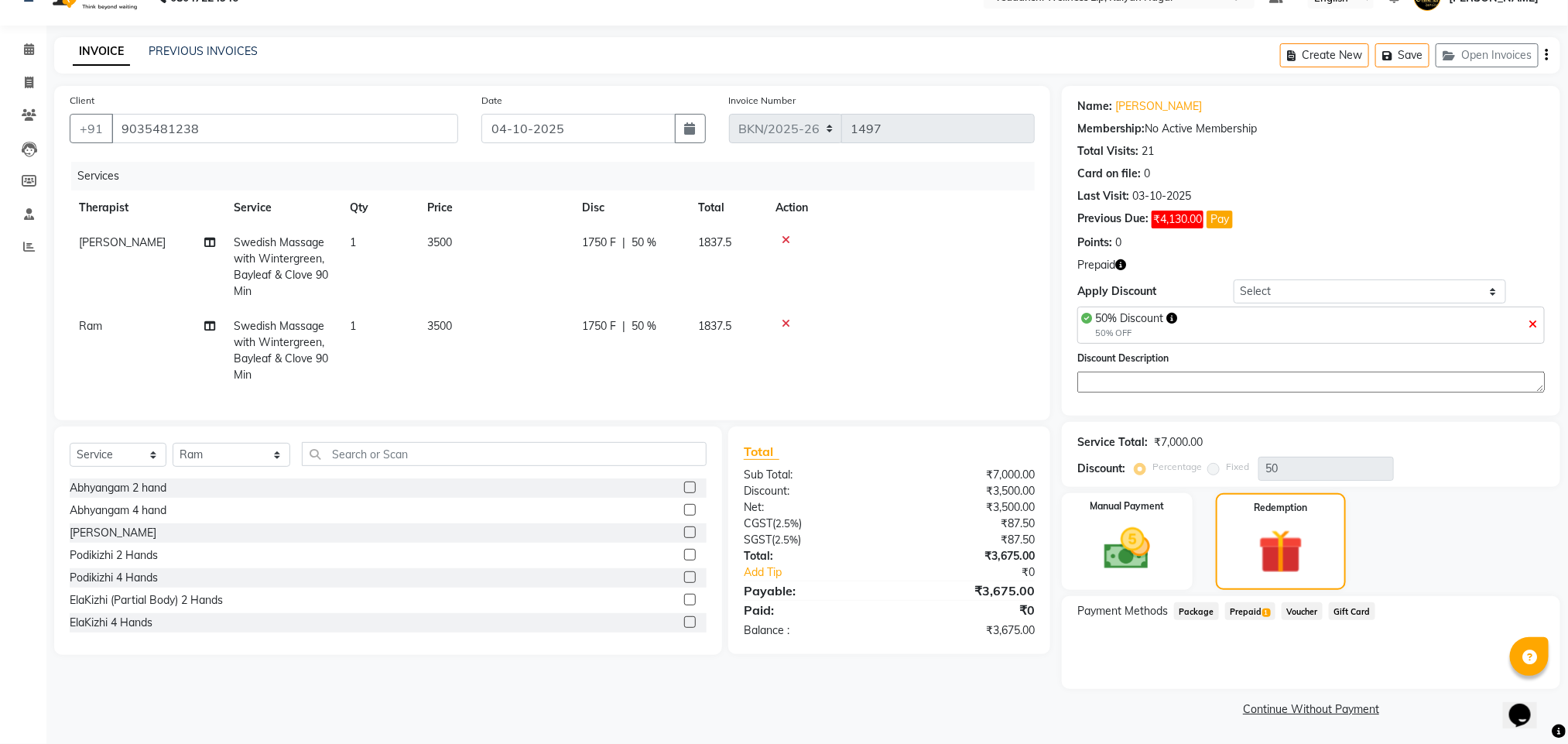
click at [1254, 608] on span "Prepaid 1" at bounding box center [1250, 611] width 50 height 18
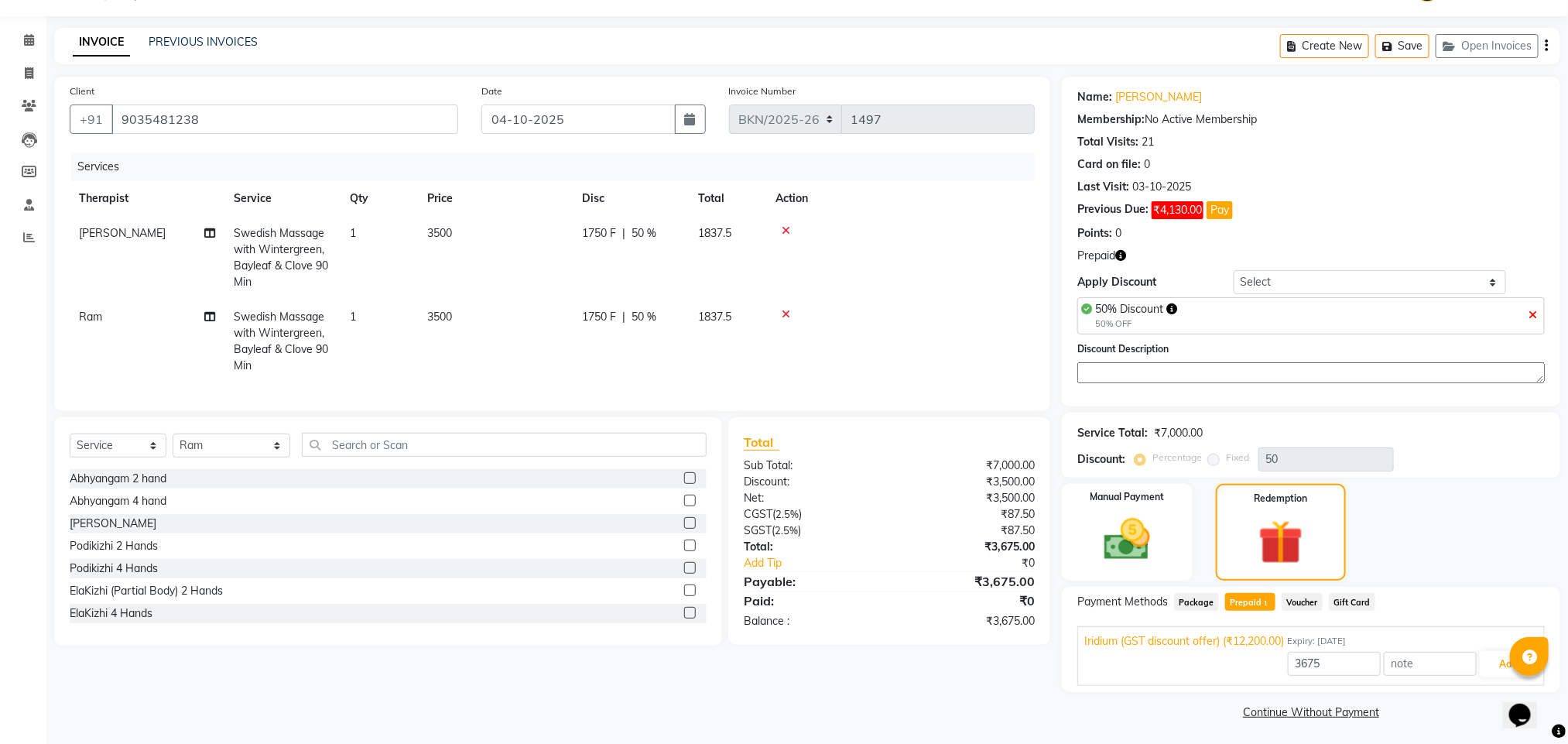
scroll to position [45, 0]
click at [1488, 665] on button "Add" at bounding box center [1508, 660] width 57 height 26
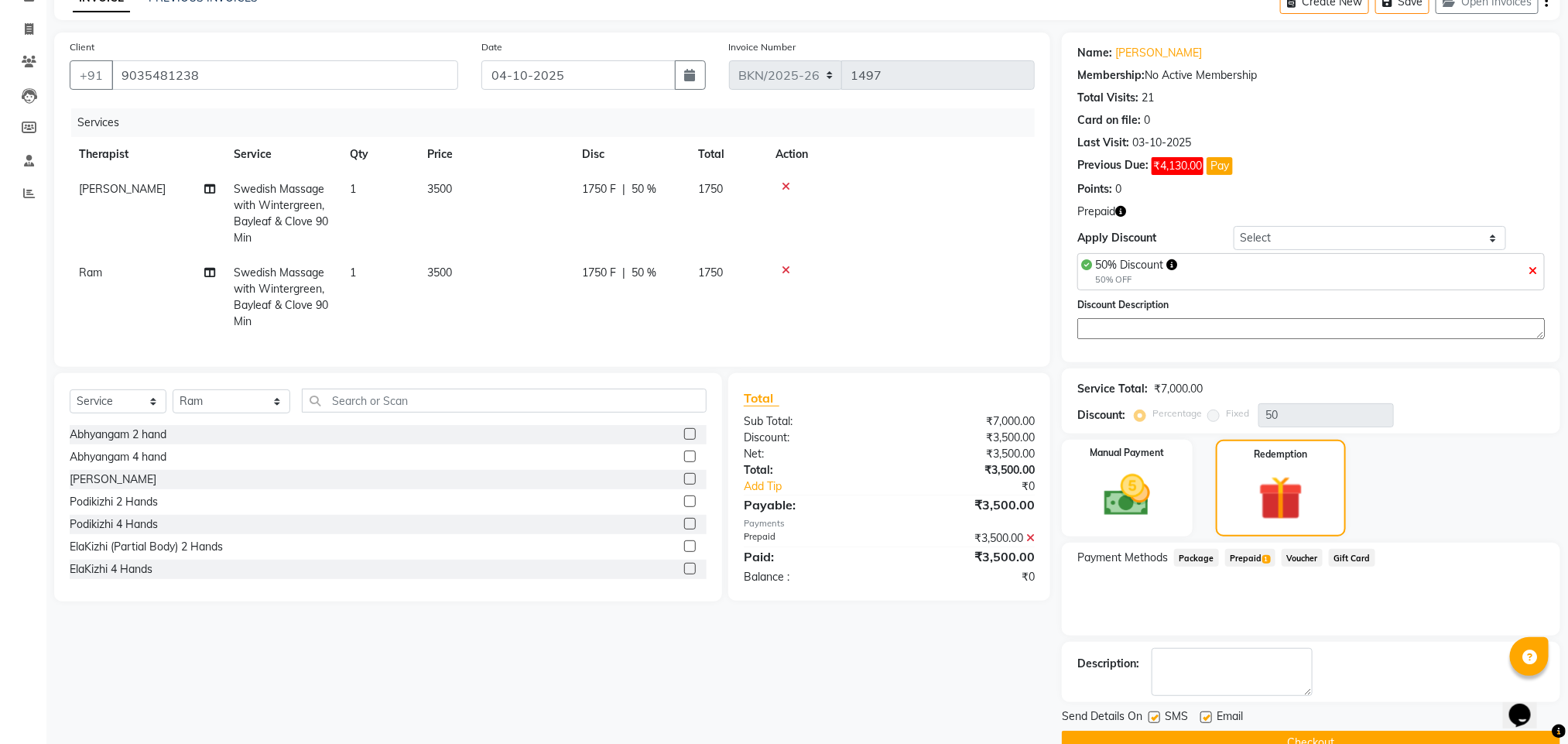
scroll to position [120, 0]
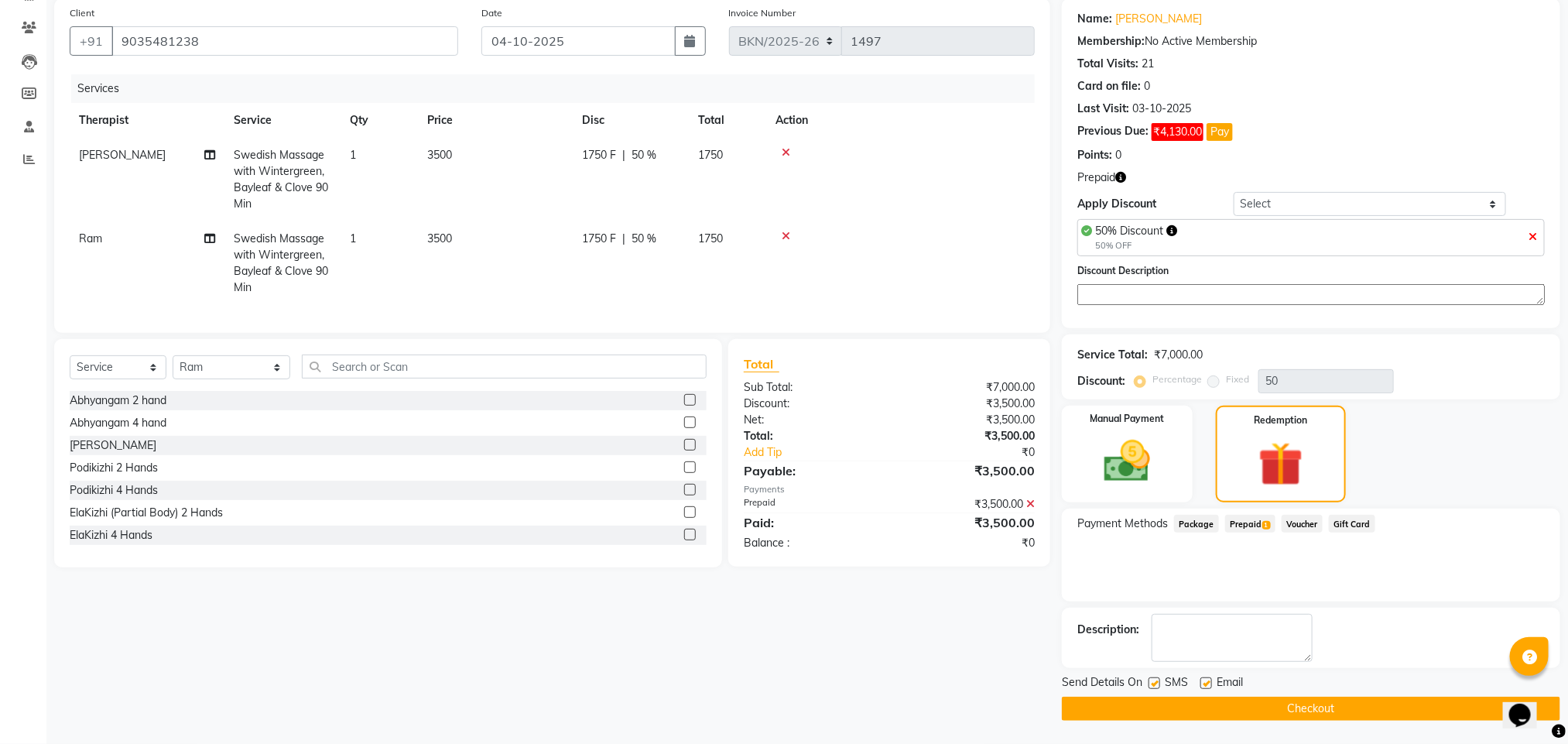
click at [1252, 520] on span "Prepaid 1" at bounding box center [1250, 524] width 50 height 18
click at [1205, 709] on button "Checkout" at bounding box center [1311, 708] width 499 height 24
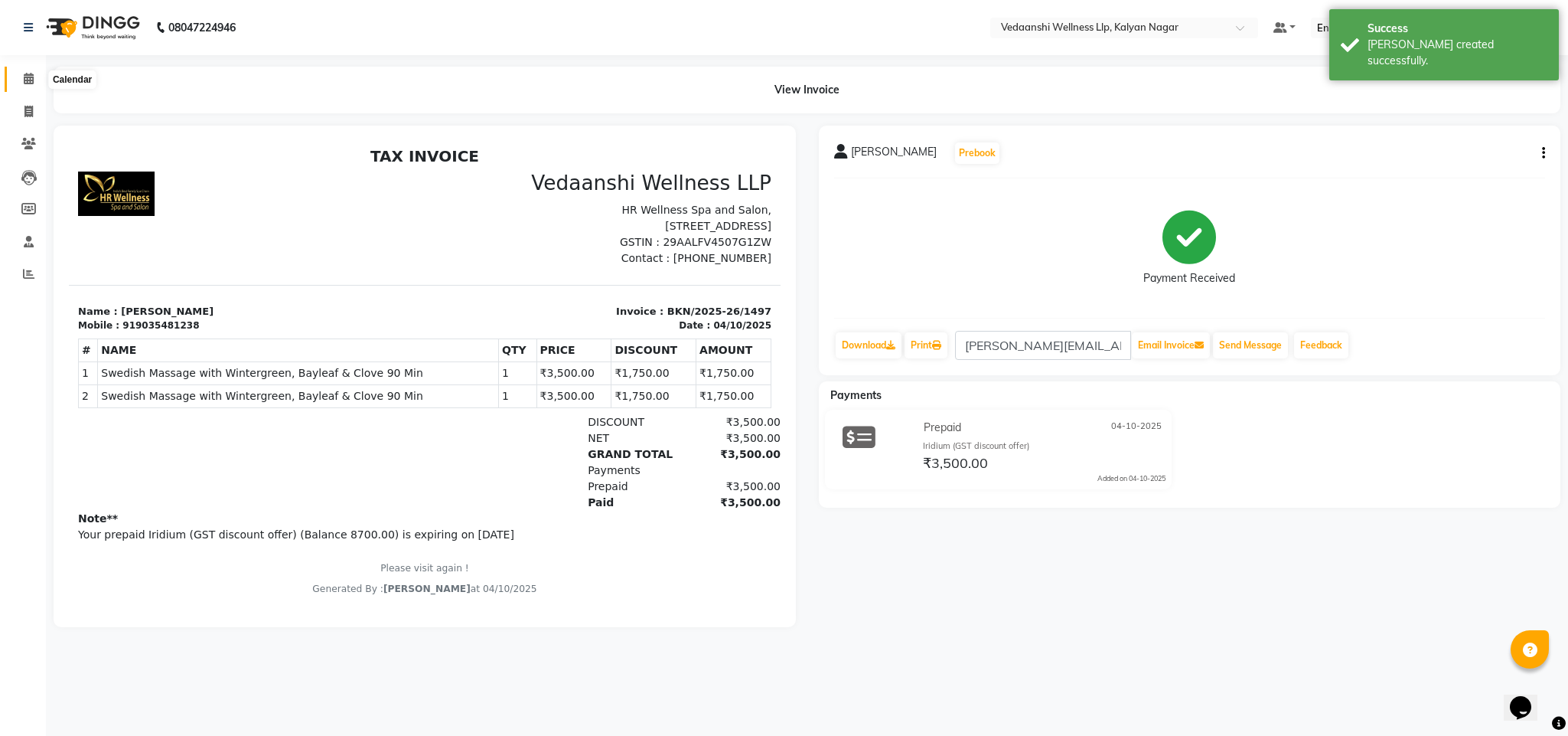
click at [20, 71] on span at bounding box center [28, 79] width 27 height 18
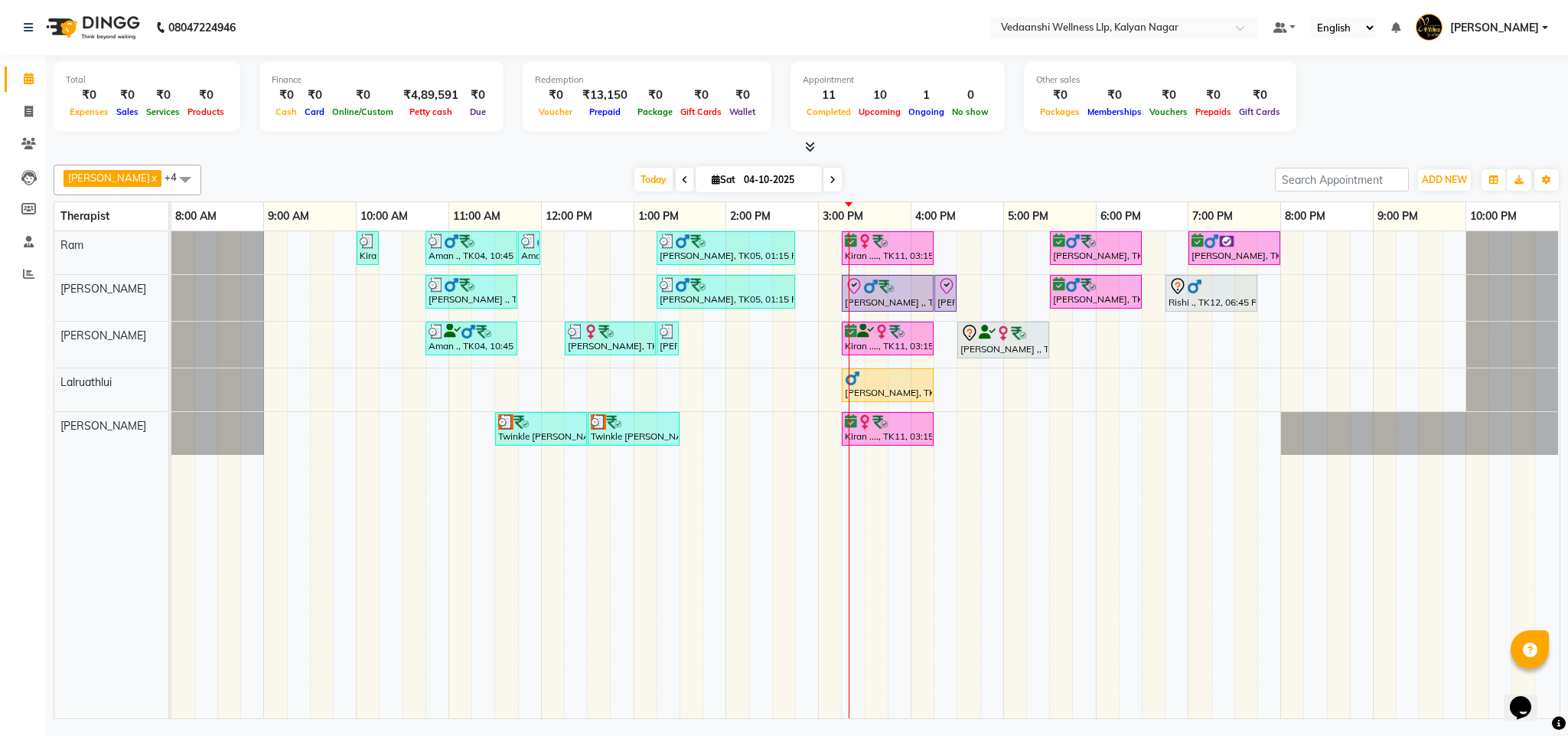
click at [955, 172] on div "[DATE] [DATE]" at bounding box center [737, 180] width 1058 height 23
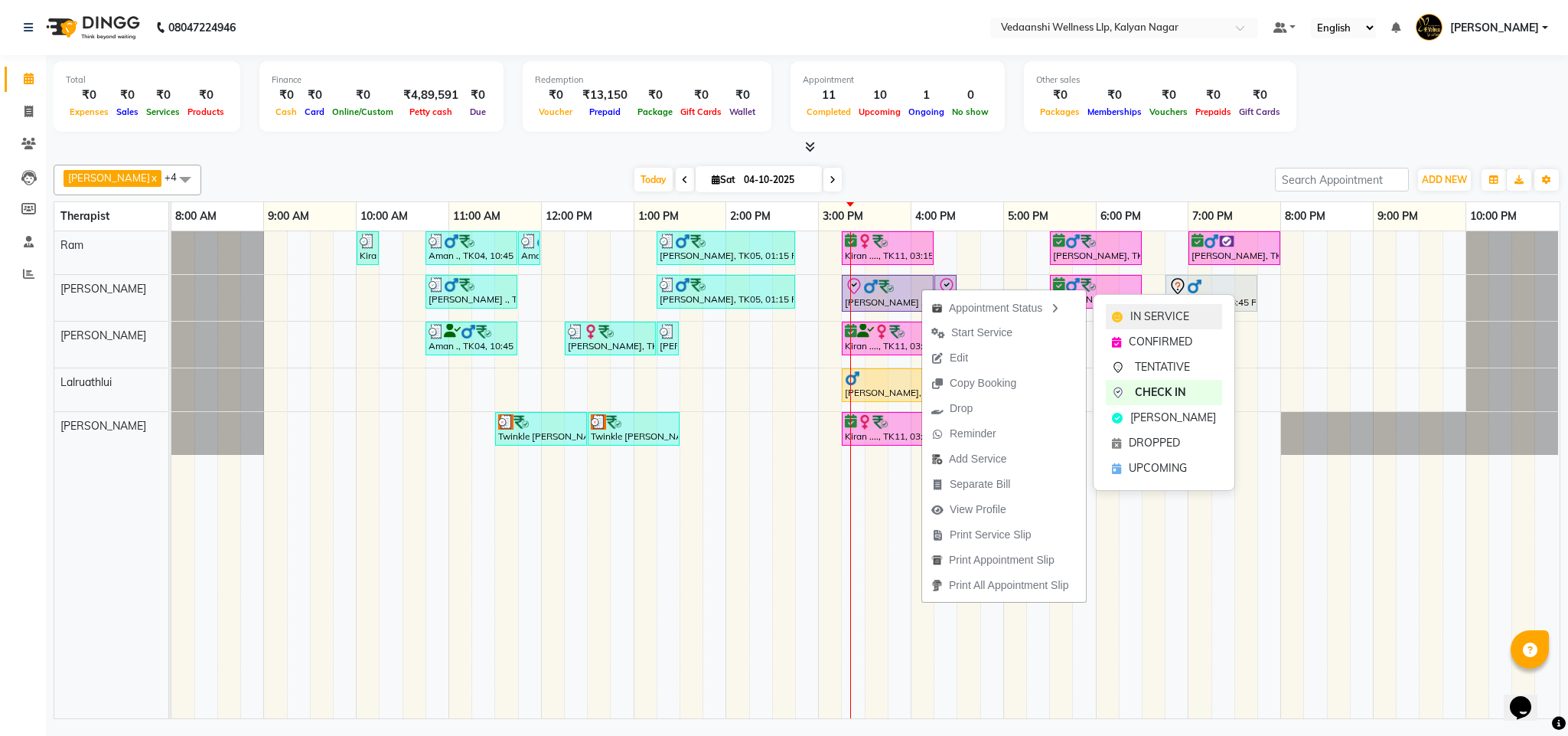
click at [1185, 308] on span "IN SERVICE" at bounding box center [1159, 316] width 59 height 16
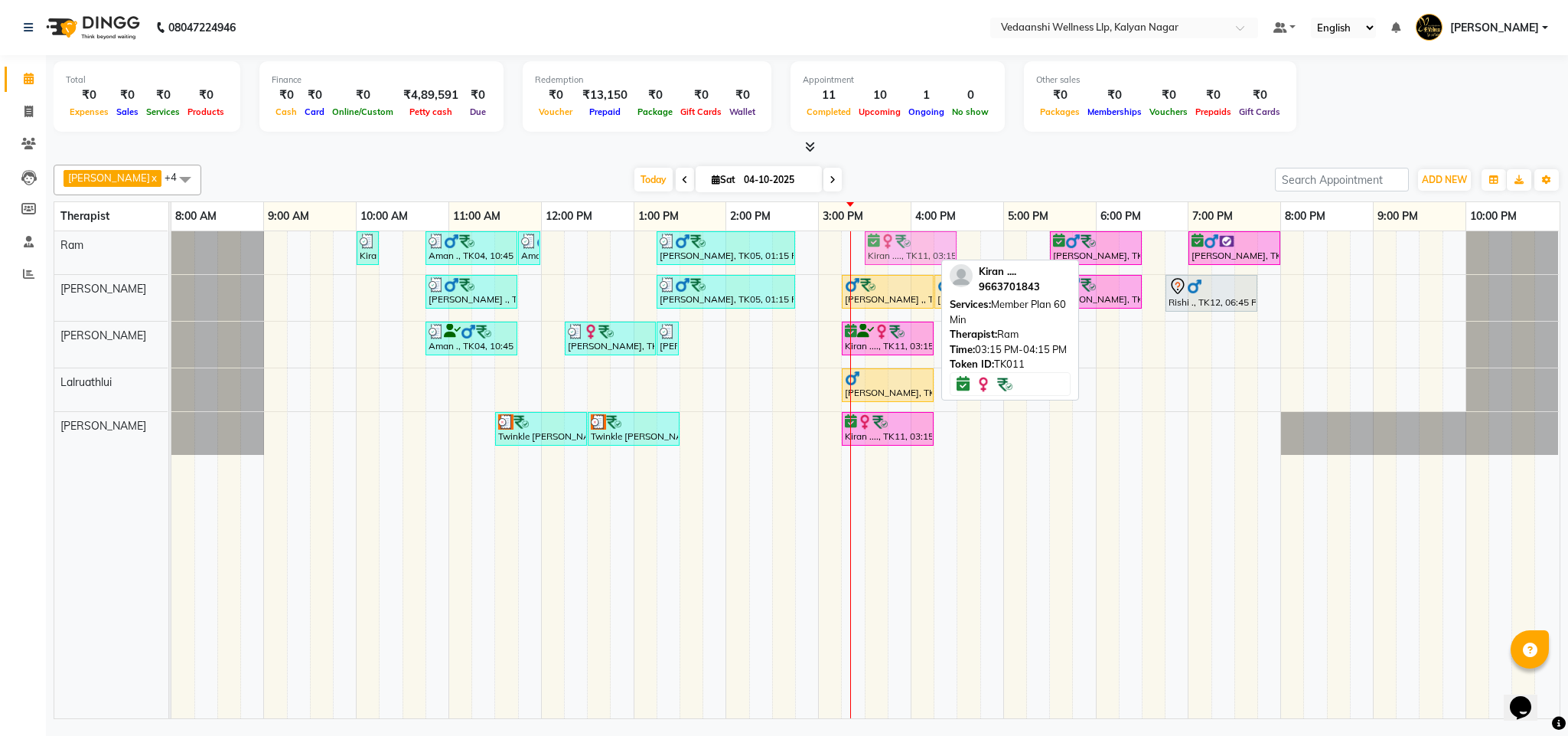
drag, startPoint x: 894, startPoint y: 244, endPoint x: 906, endPoint y: 248, distance: 12.6
click at [171, 248] on div "Kiran ...., TK13, 10:00 AM-10:15 AM, Member Plan 60 Min Aman ., TK04, 10:45 AM-…" at bounding box center [171, 252] width 0 height 43
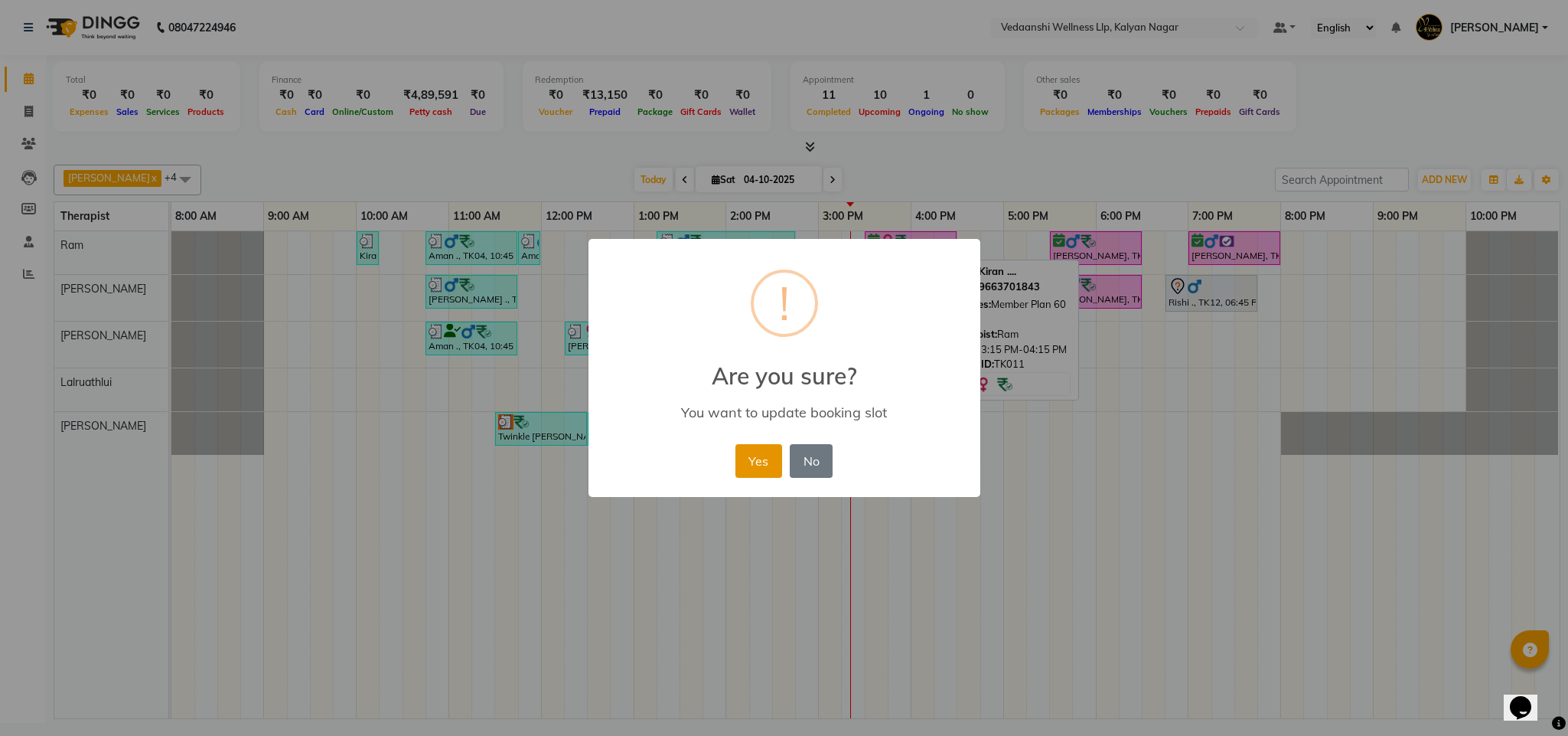
click at [763, 460] on button "Yes" at bounding box center [759, 460] width 47 height 34
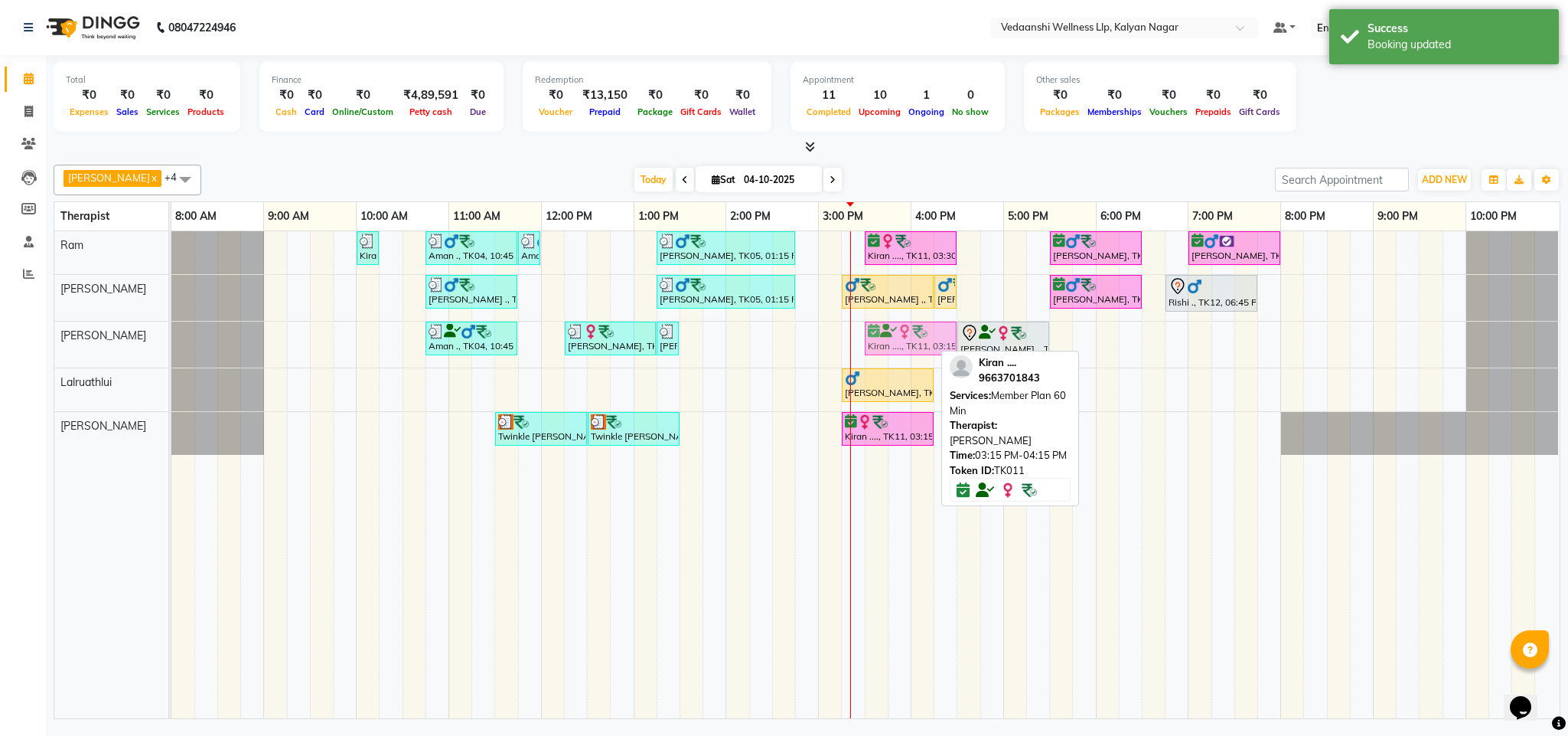
click at [171, 345] on div "Aman ., TK04, 10:45 AM-11:45 AM, Member Plan 60 [PERSON_NAME], TK10, 12:15 PM-0…" at bounding box center [171, 345] width 0 height 46
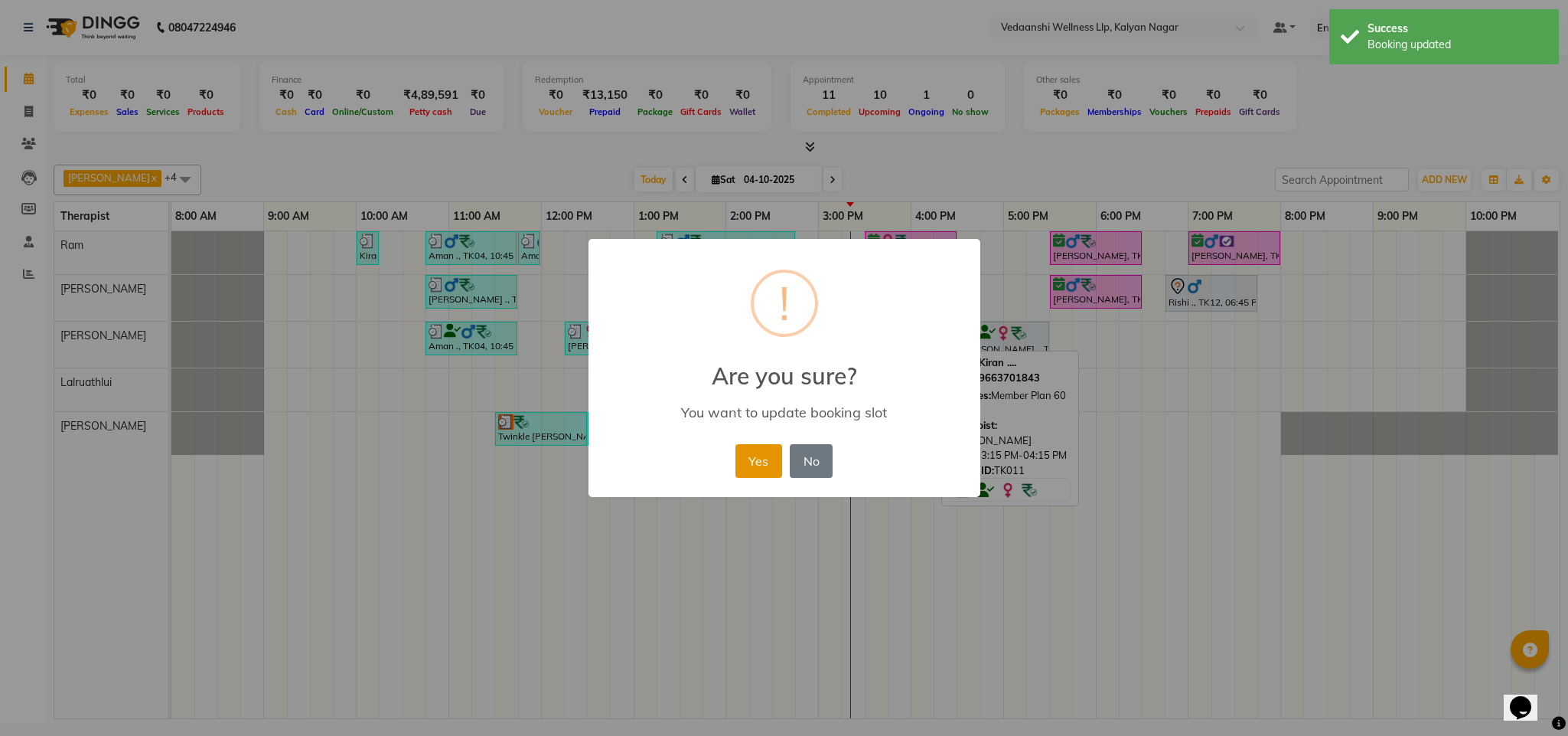
click at [756, 460] on button "Yes" at bounding box center [759, 460] width 47 height 34
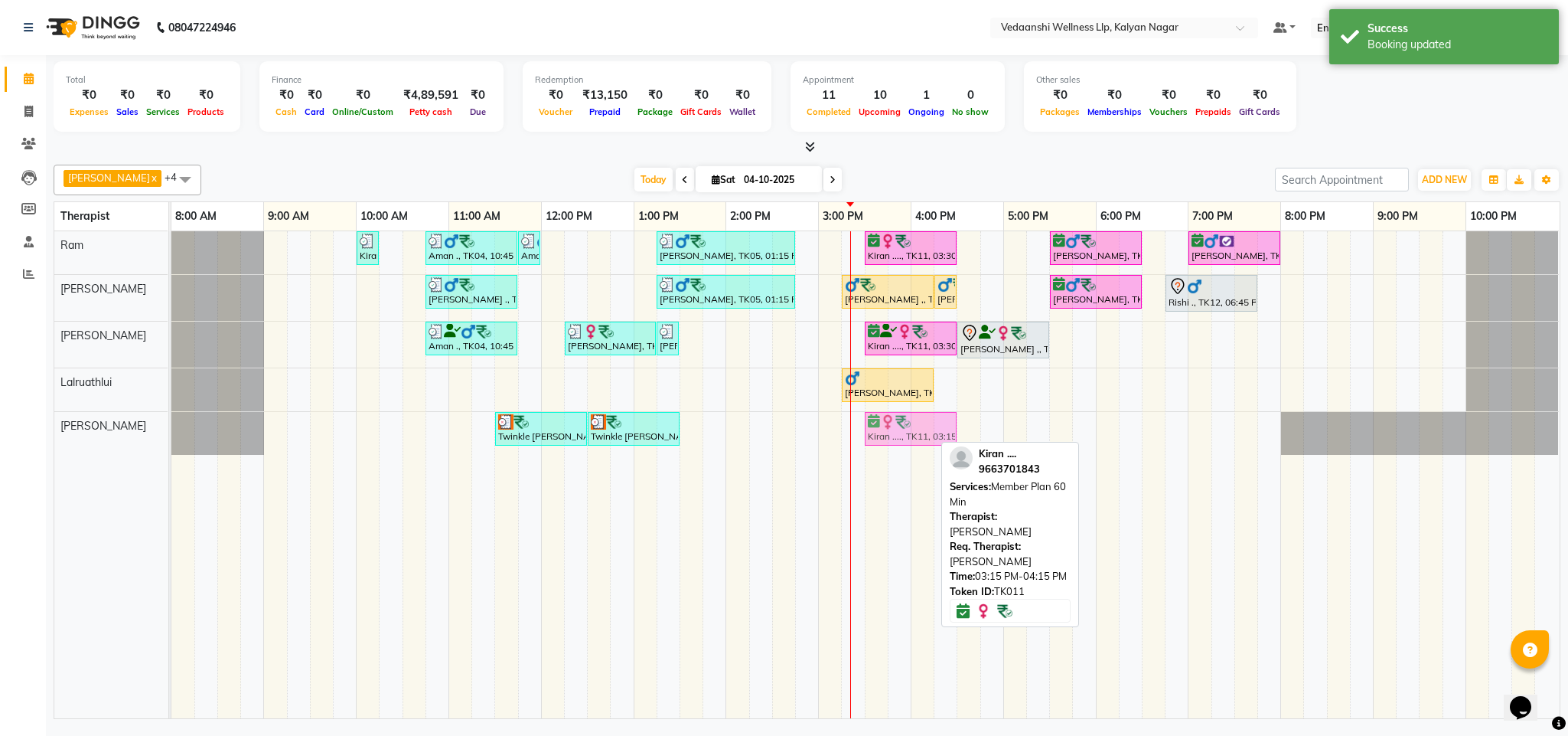
drag, startPoint x: 870, startPoint y: 444, endPoint x: 888, endPoint y: 444, distance: 18.0
click at [171, 444] on div "Twinkle [PERSON_NAME], TK03, 11:30 AM-12:30 PM, Charcoal Bodywrap Twinkle [PERS…" at bounding box center [171, 433] width 0 height 43
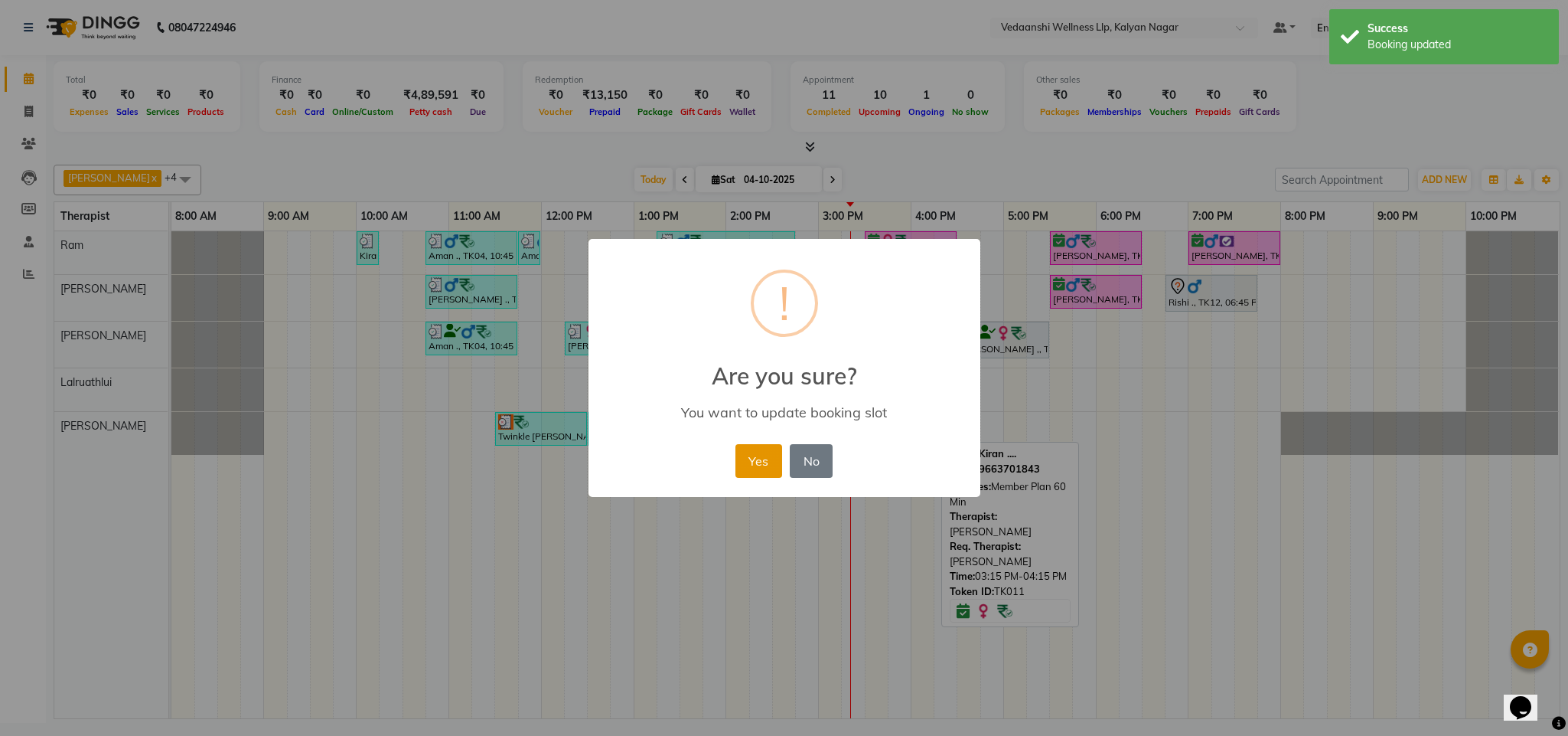
click at [744, 476] on button "Yes" at bounding box center [759, 460] width 47 height 34
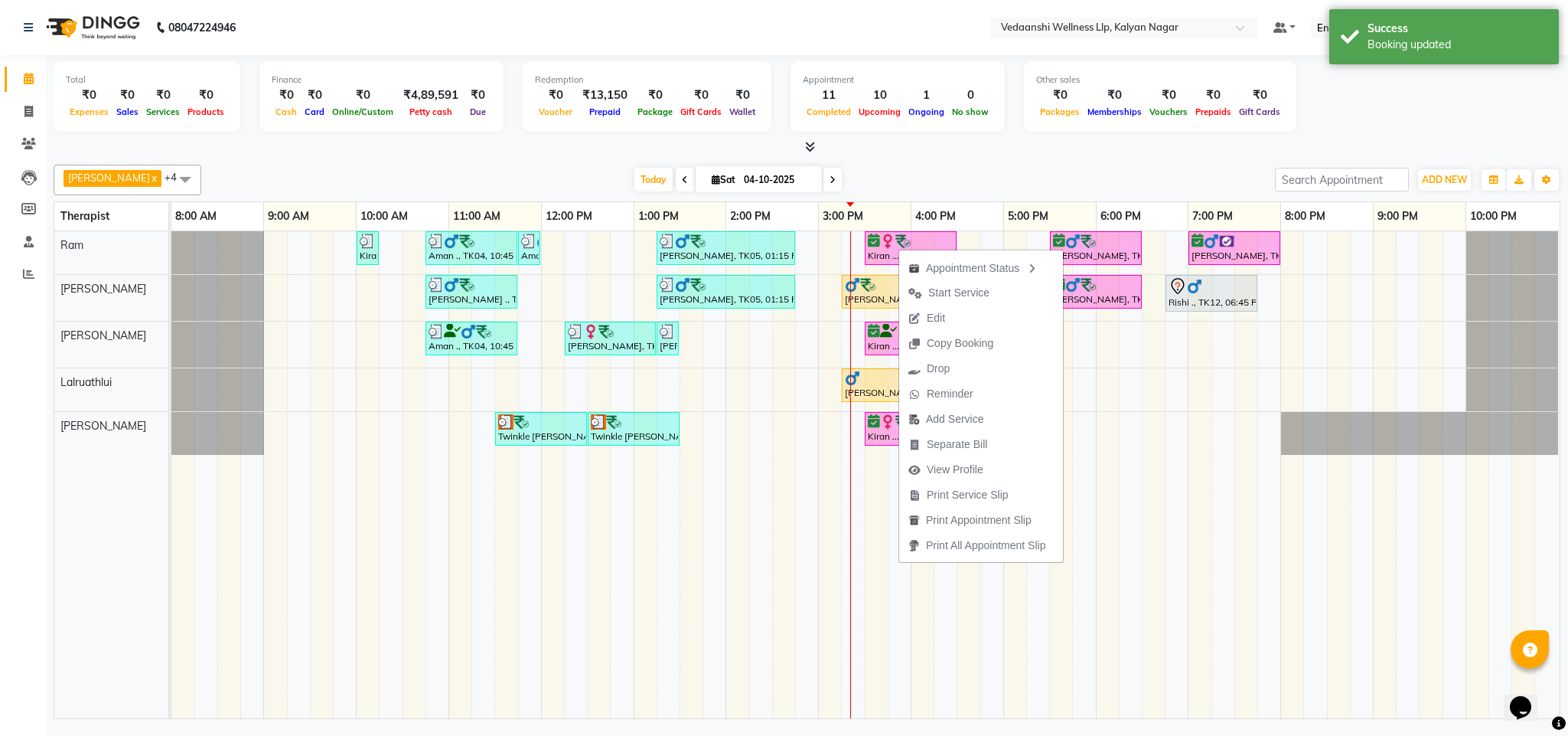
click at [935, 152] on div at bounding box center [807, 148] width 1507 height 16
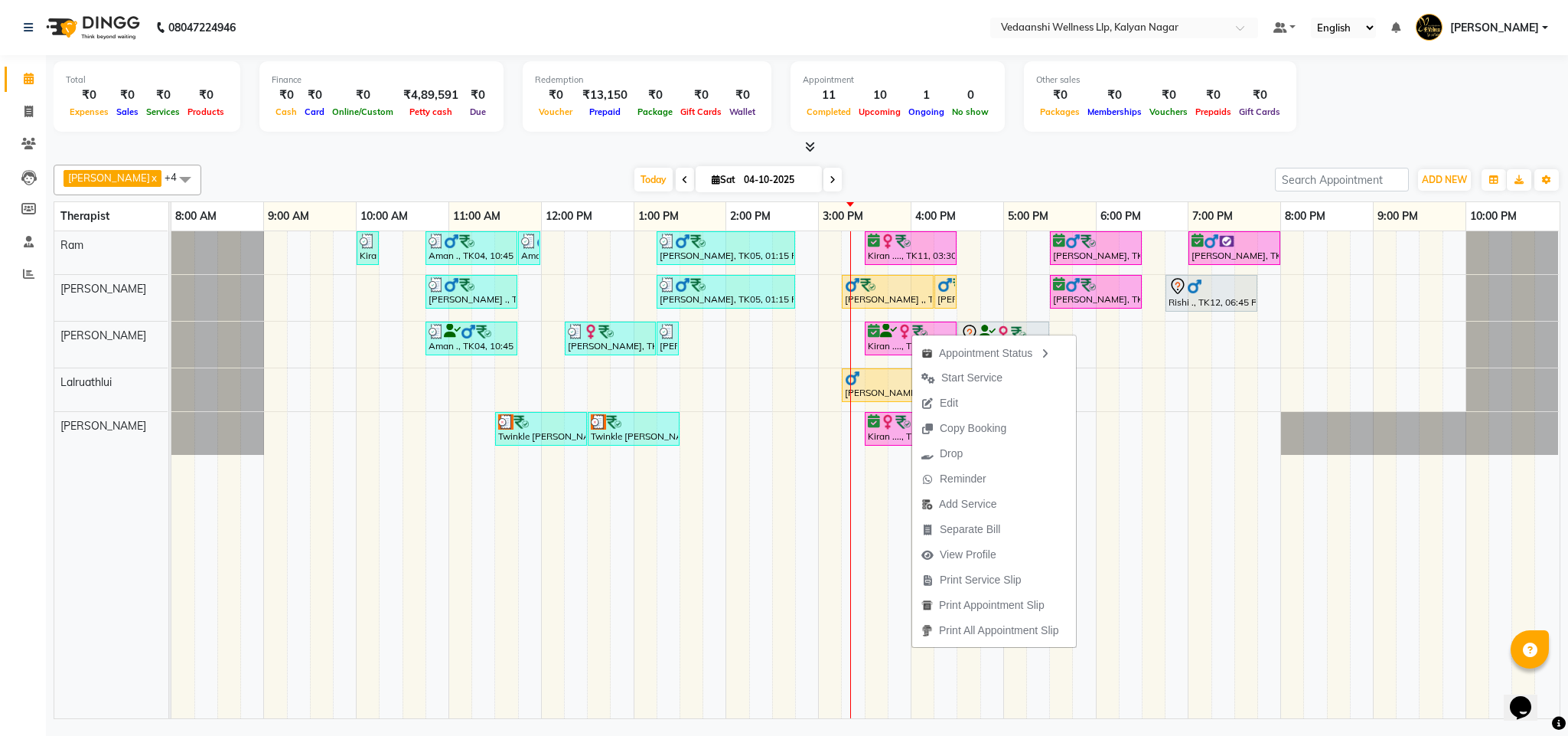
click at [1102, 149] on div at bounding box center [807, 148] width 1507 height 16
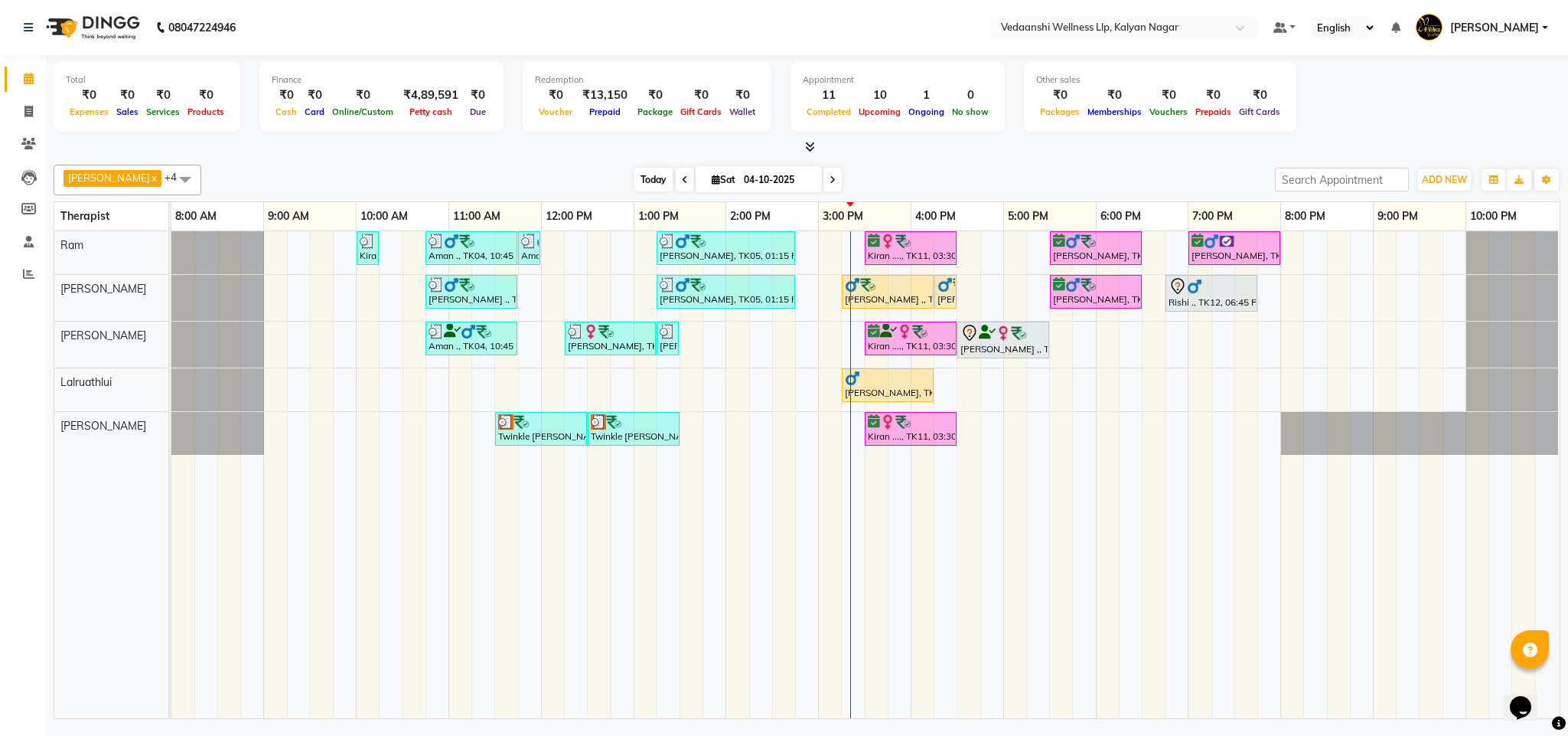
click at [634, 180] on span "Today" at bounding box center [653, 180] width 38 height 24
click at [919, 163] on div "[PERSON_NAME] x [PERSON_NAME] x Lalruathlui x Ram x [PERSON_NAME] x +4 Select A…" at bounding box center [807, 438] width 1507 height 560
click at [951, 149] on div at bounding box center [807, 148] width 1507 height 16
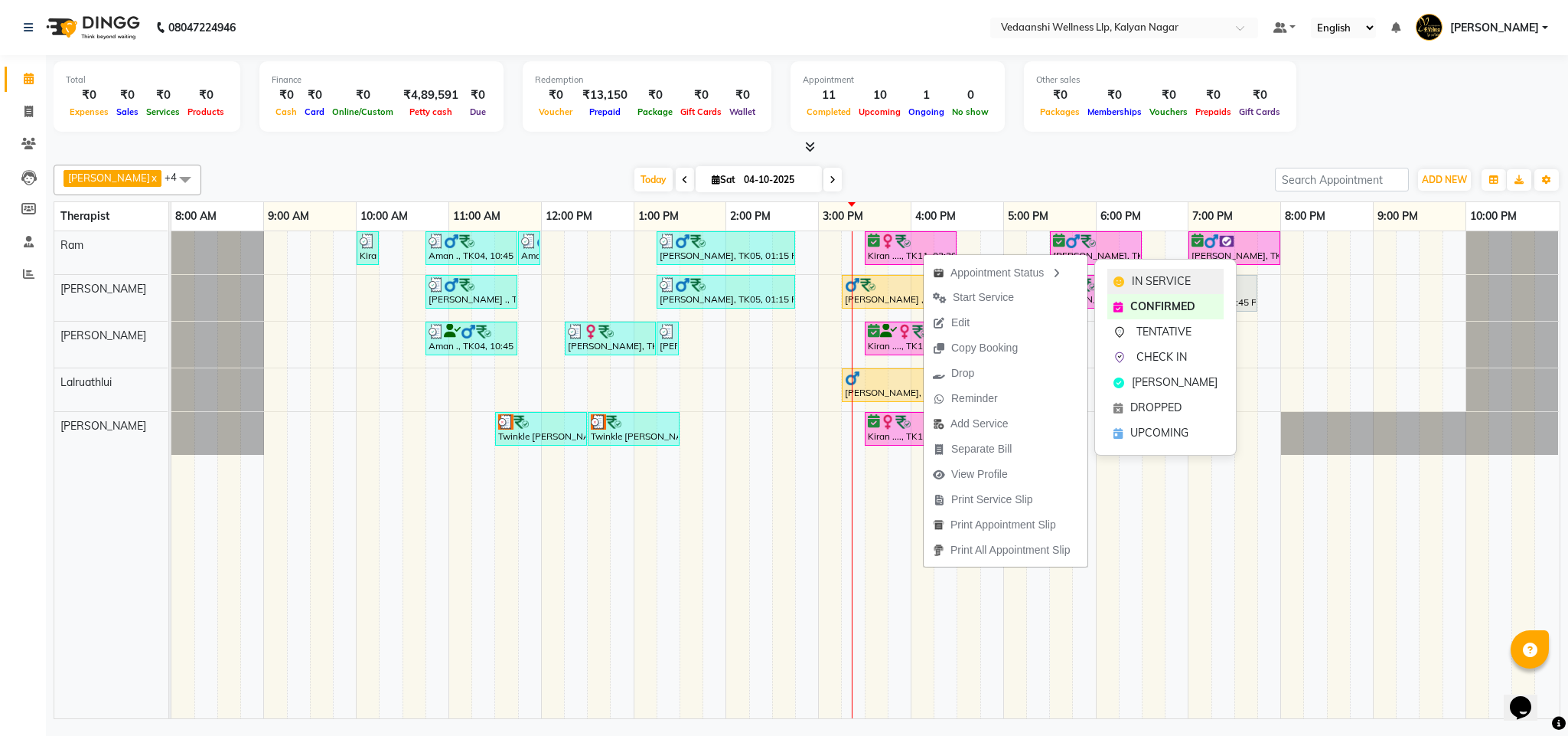
click at [1142, 278] on span "IN SERVICE" at bounding box center [1161, 281] width 59 height 16
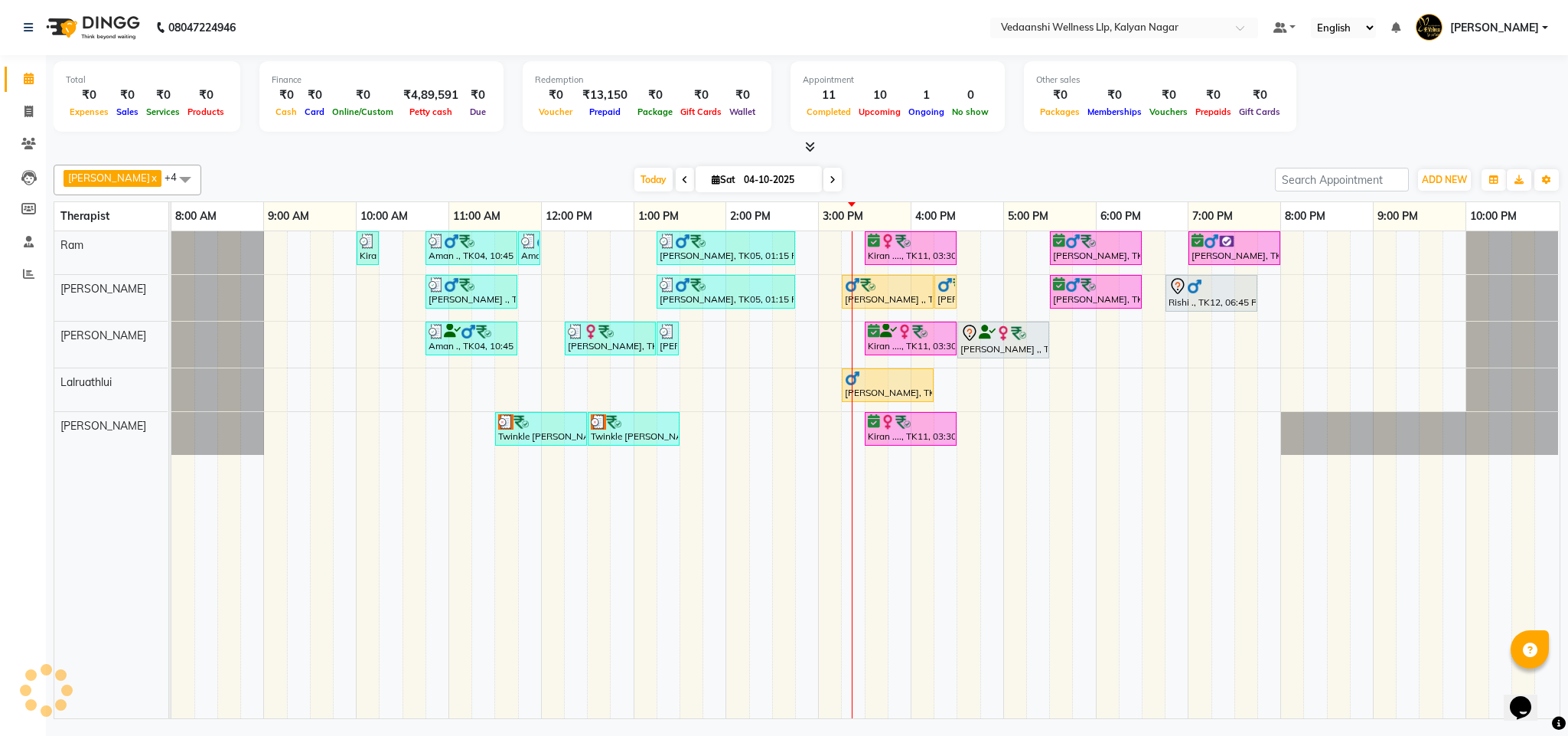
click at [1017, 174] on div "[DATE] [DATE]" at bounding box center [737, 180] width 1058 height 23
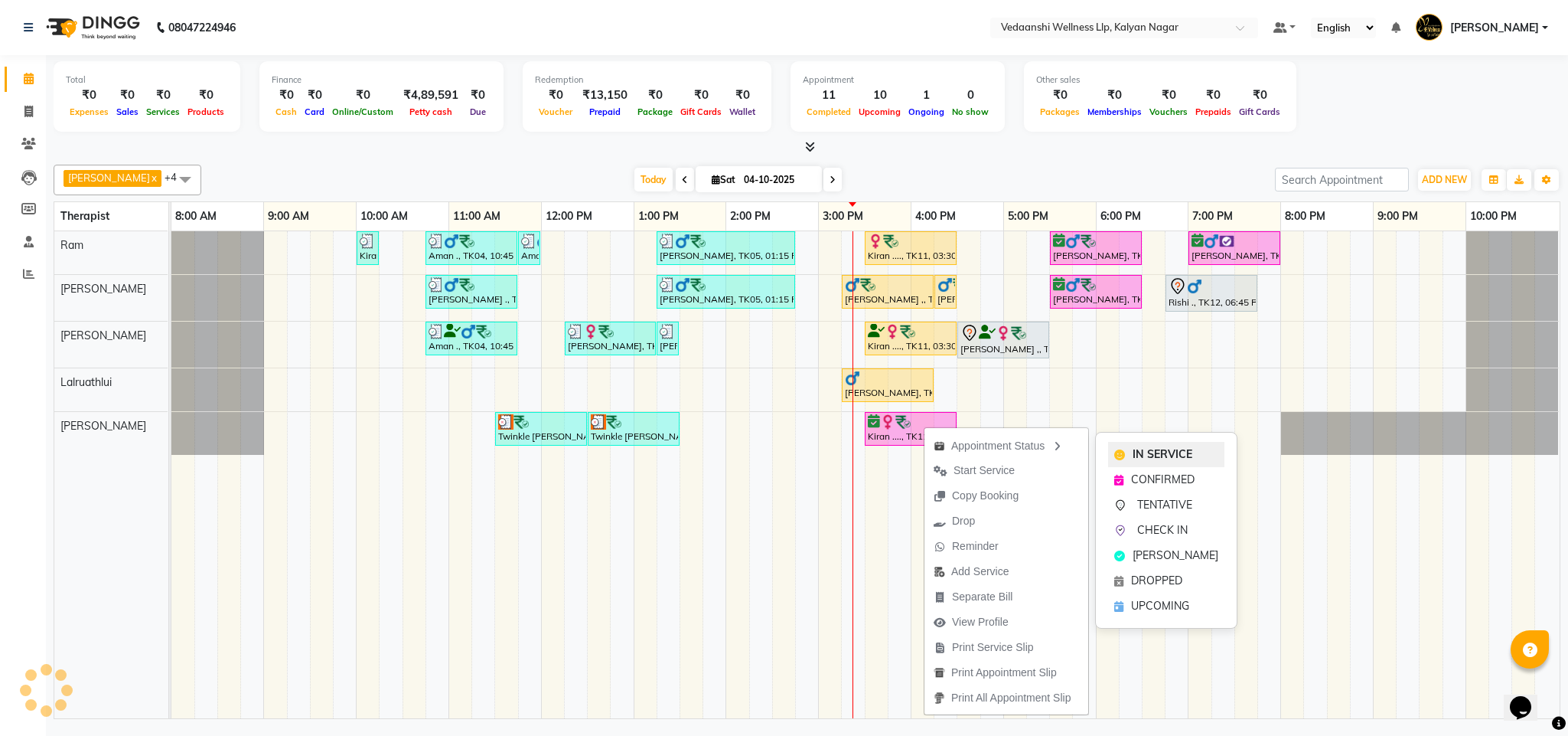
click at [1174, 448] on span "IN SERVICE" at bounding box center [1162, 454] width 60 height 16
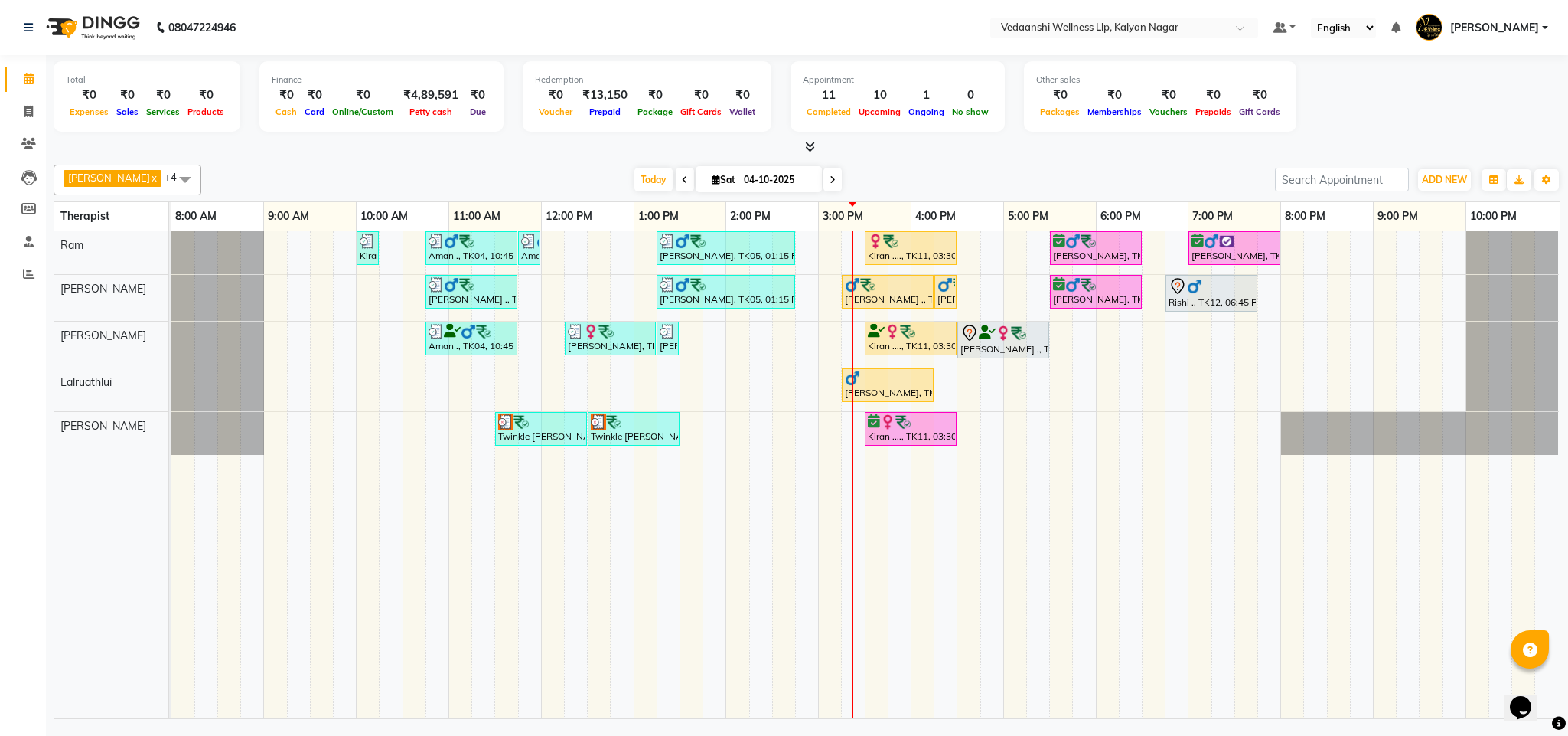
click at [1023, 111] on div "Other sales ₹0 Packages ₹0 Memberships ₹0 Vouchers ₹0 Prepaids ₹0 Gift Cards" at bounding box center [1159, 96] width 273 height 70
click at [634, 180] on span "Today" at bounding box center [653, 180] width 38 height 24
click at [878, 156] on div "Total ₹0 Expenses ₹0 Sales ₹0 Services ₹0 Products Finance ₹0 Cash ₹0 Card ₹0 O…" at bounding box center [807, 388] width 1522 height 668
click at [967, 180] on div "[DATE] [DATE]" at bounding box center [737, 180] width 1058 height 23
click at [639, 177] on span "Today" at bounding box center [653, 180] width 38 height 24
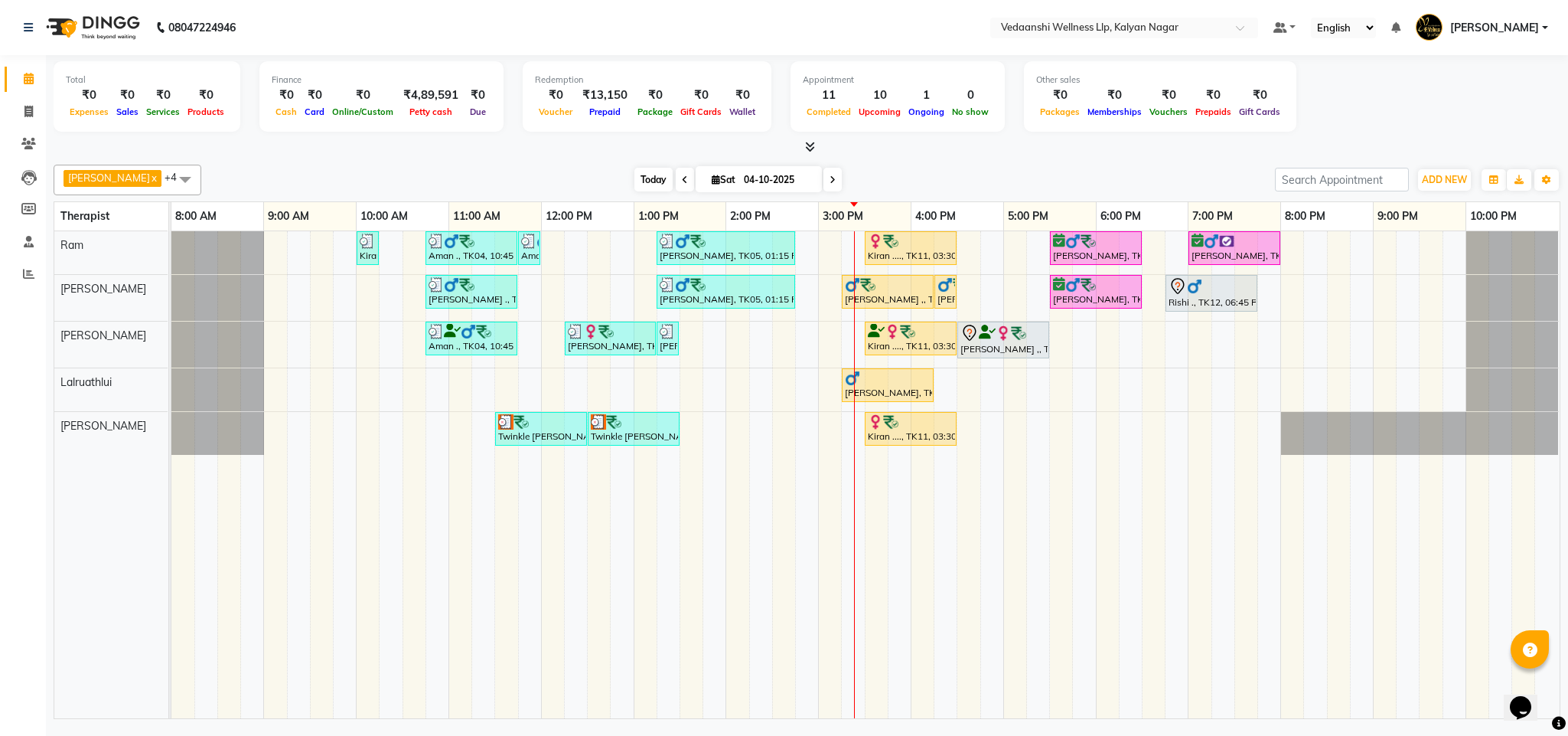
click at [634, 185] on span "Today" at bounding box center [653, 180] width 38 height 24
click at [634, 178] on span "Today" at bounding box center [653, 180] width 38 height 24
click at [636, 175] on span "Today" at bounding box center [653, 180] width 38 height 24
click at [969, 146] on div at bounding box center [807, 148] width 1507 height 16
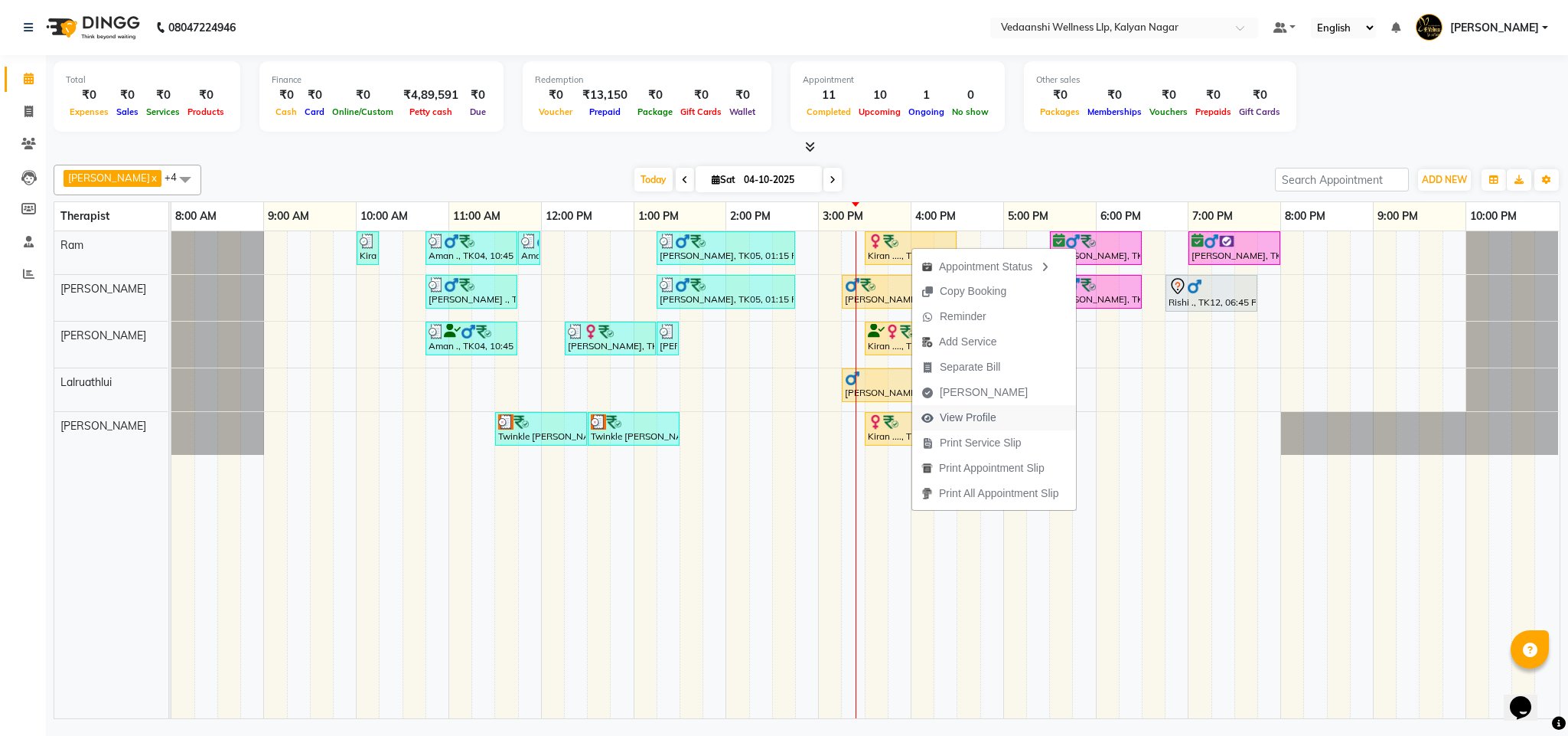
click at [962, 412] on span "View Profile" at bounding box center [968, 418] width 57 height 16
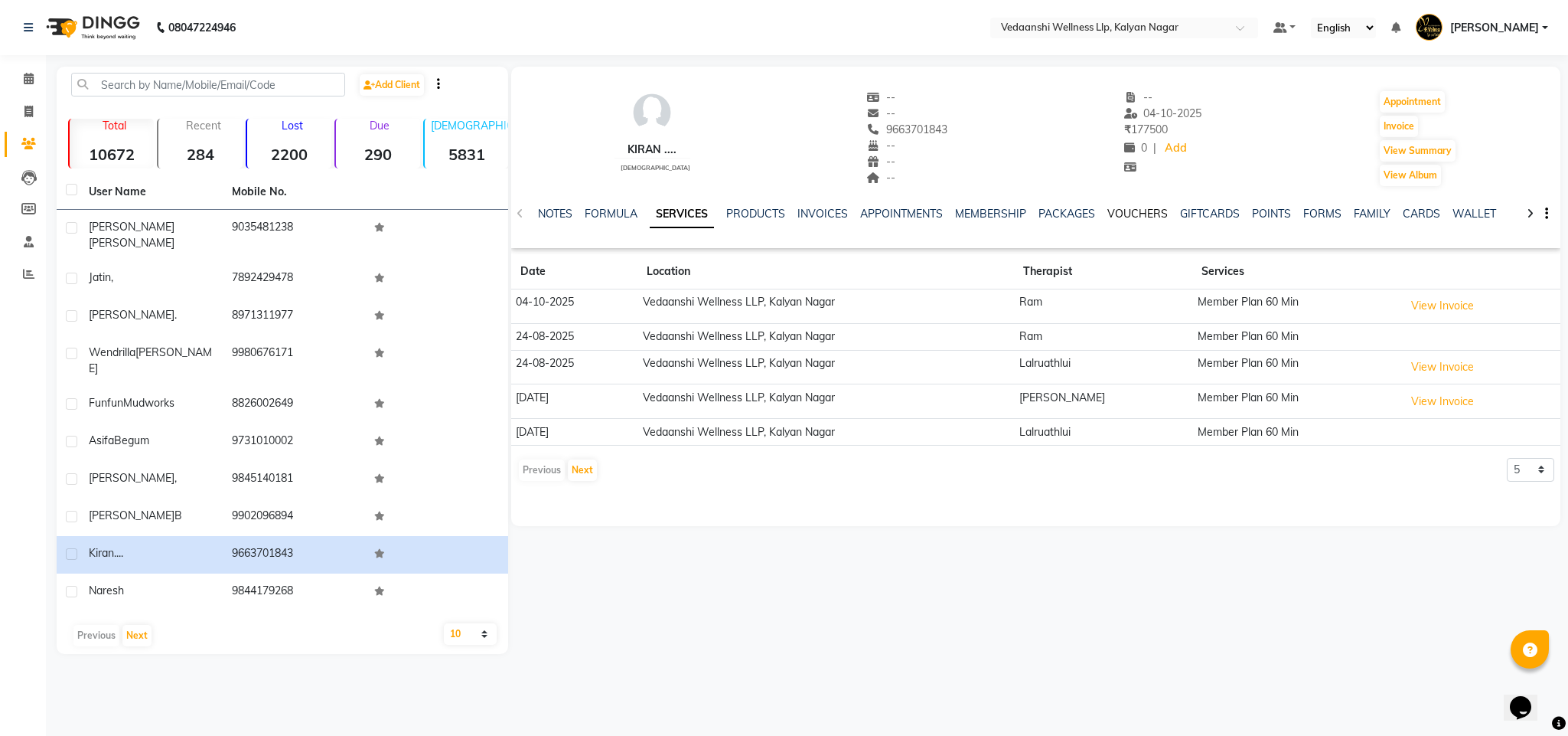
click at [1127, 212] on link "VOUCHERS" at bounding box center [1137, 214] width 60 height 14
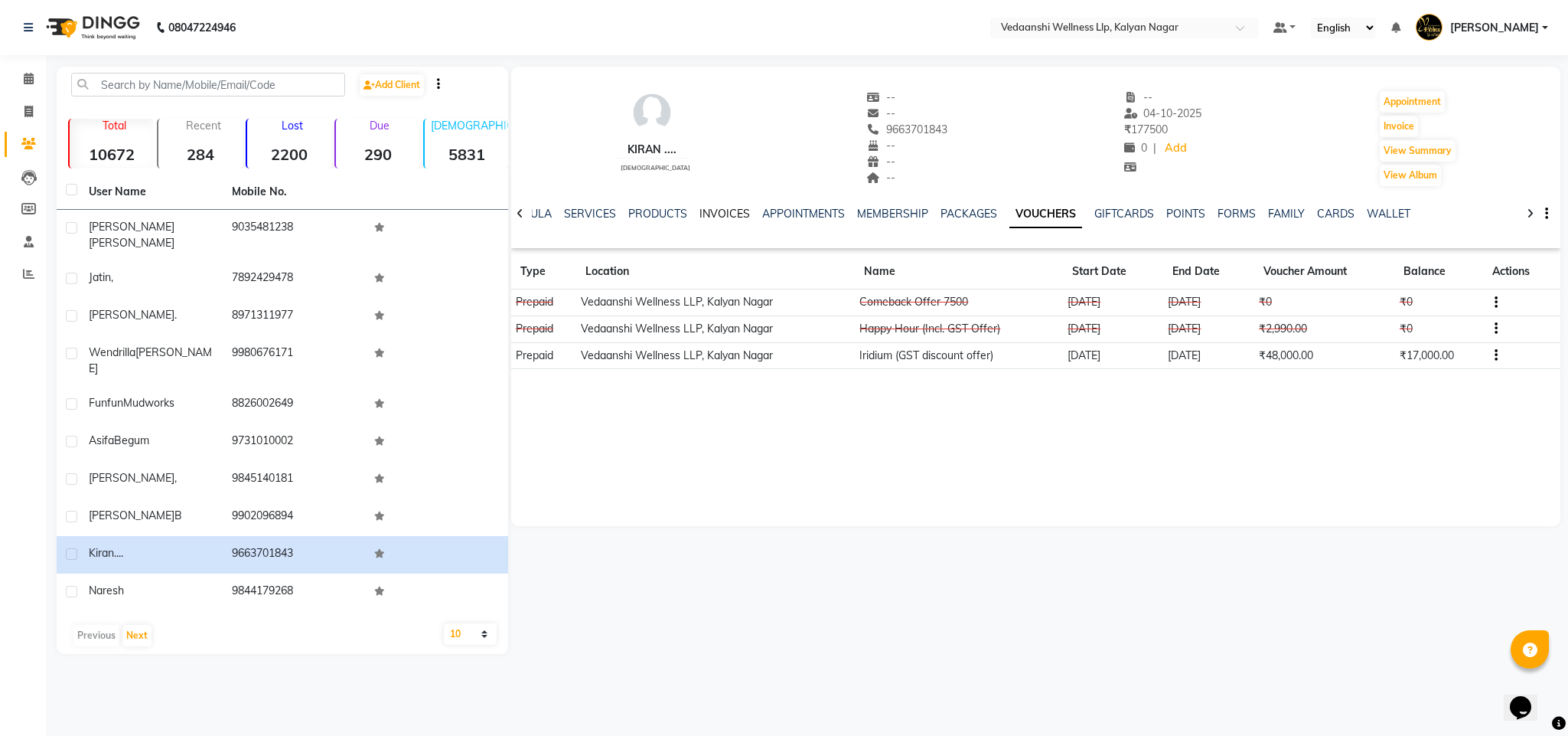
click at [707, 212] on link "INVOICES" at bounding box center [724, 214] width 51 height 14
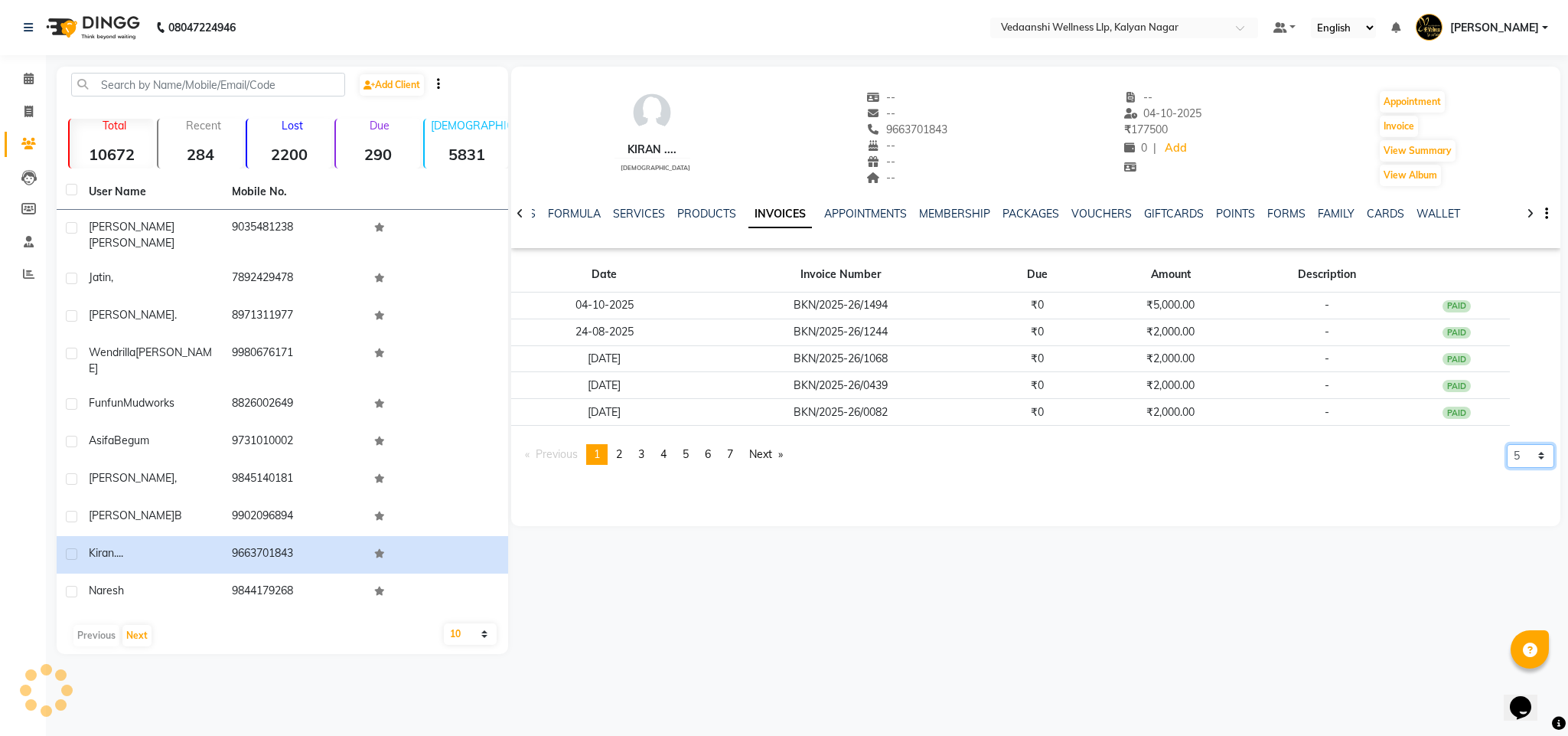
click at [1515, 467] on select "5 10 50 100 500" at bounding box center [1530, 455] width 47 height 24
select select "500"
click at [1507, 468] on select "5 10 50 100 500" at bounding box center [1530, 455] width 47 height 24
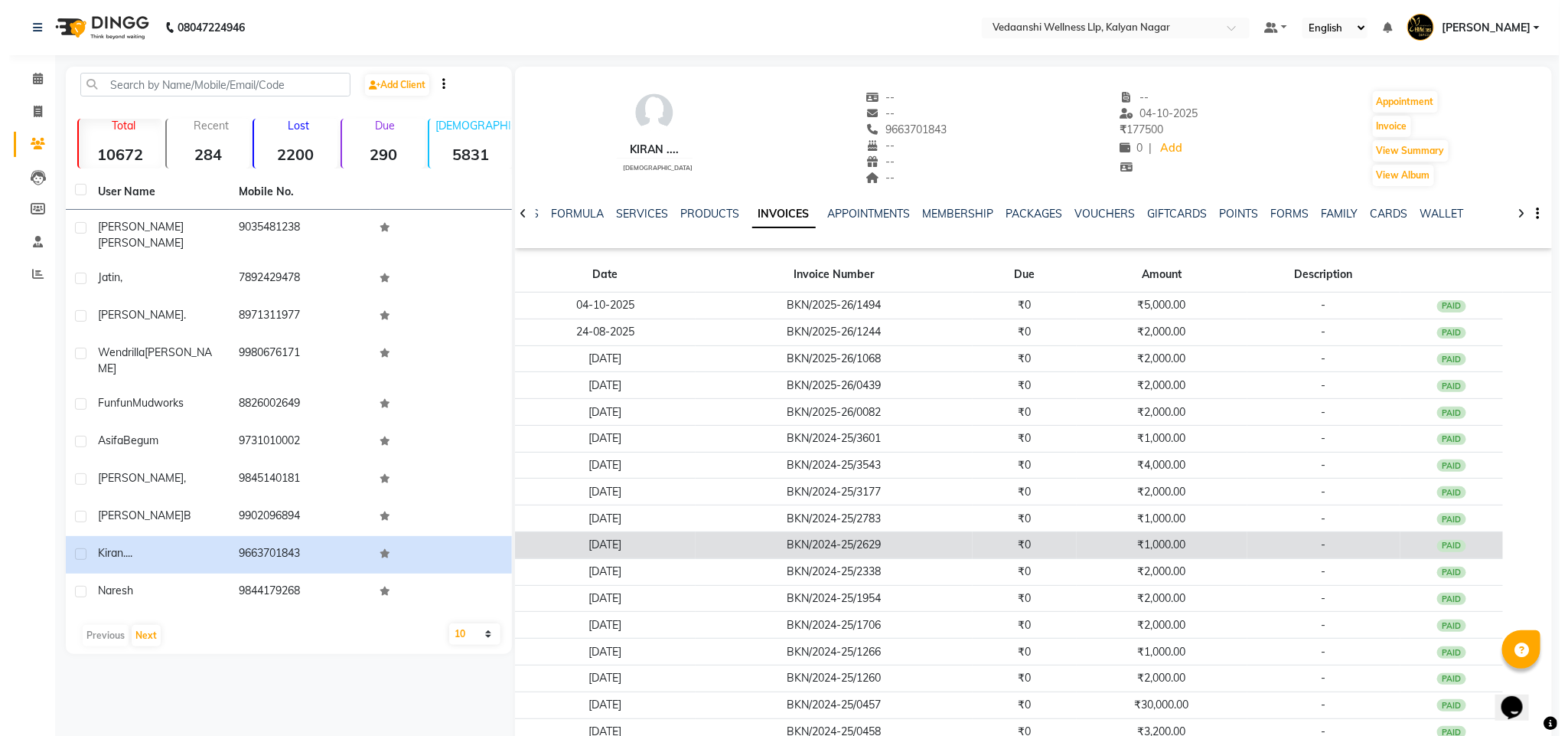
scroll to position [268, 0]
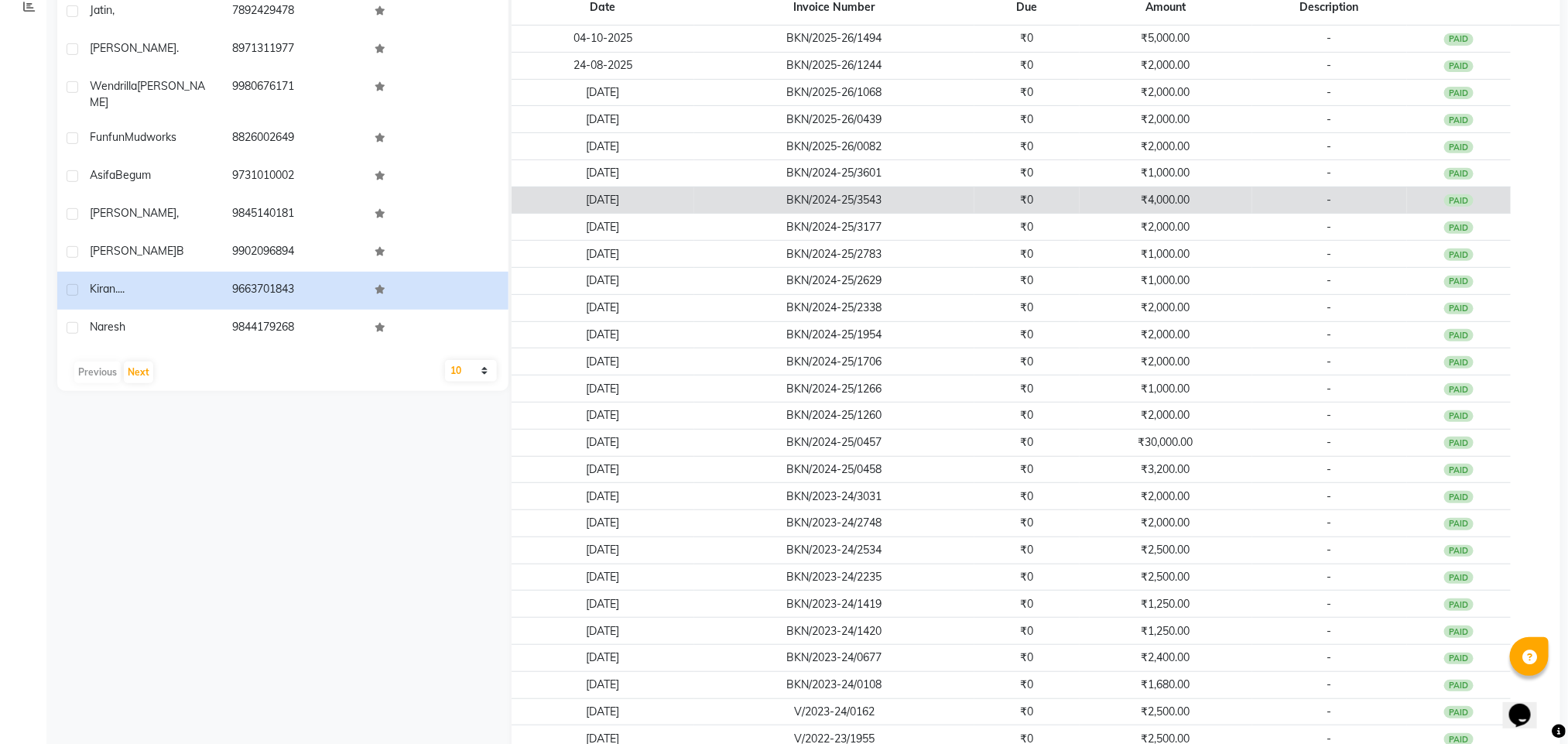
click at [1184, 198] on td "₹4,000.00" at bounding box center [1165, 200] width 173 height 27
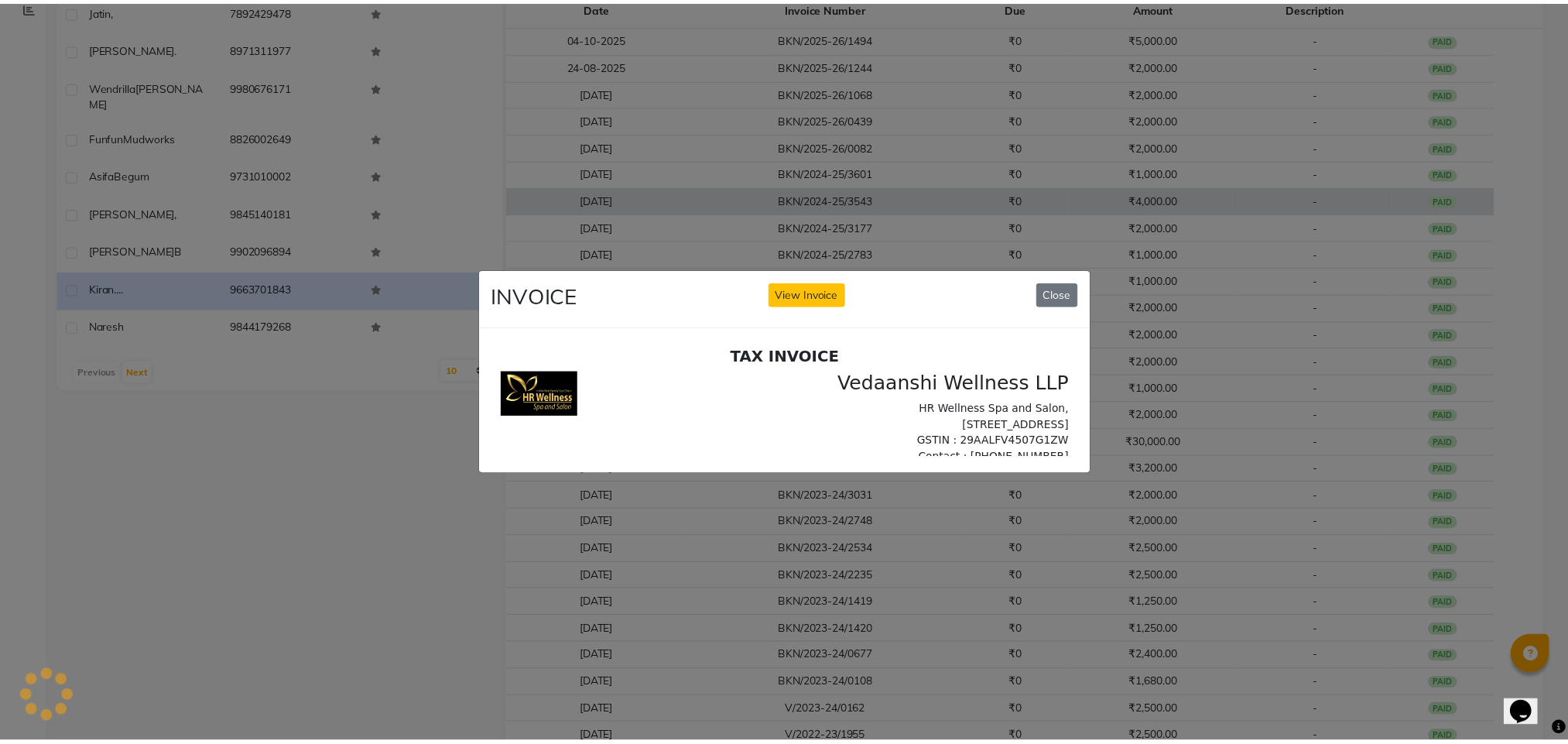
scroll to position [0, 0]
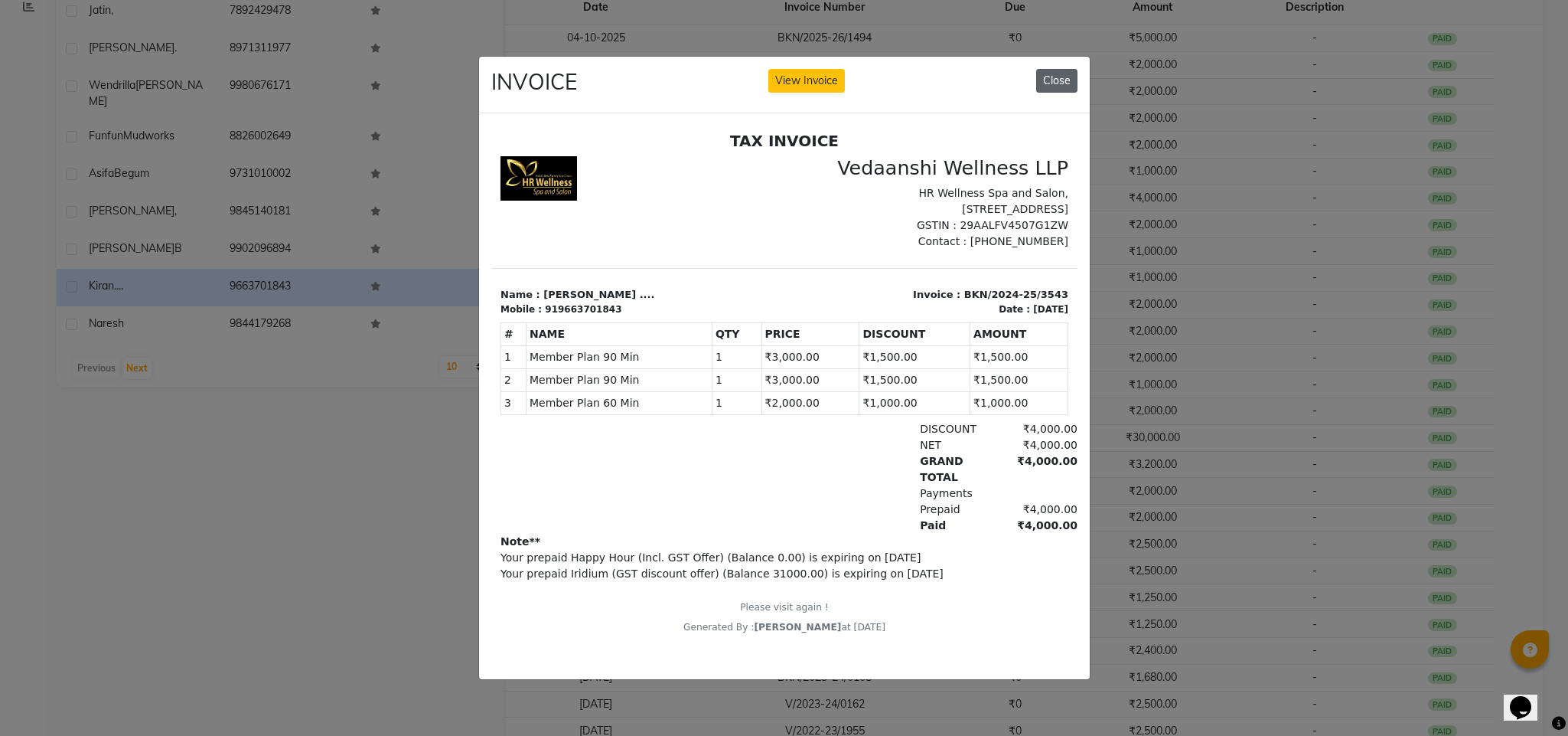
click at [1059, 69] on button "Close" at bounding box center [1056, 81] width 42 height 24
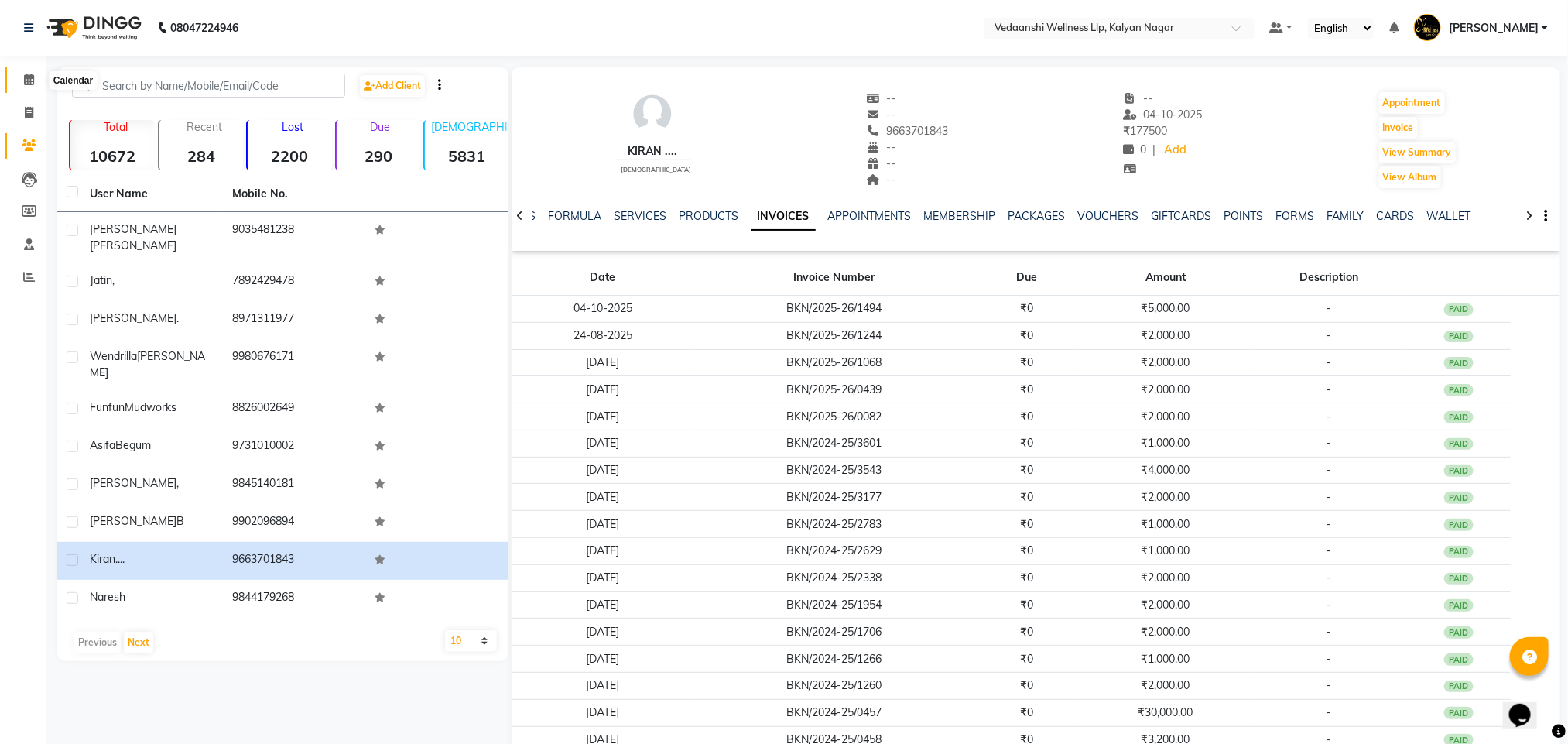
click at [17, 81] on span at bounding box center [29, 80] width 27 height 18
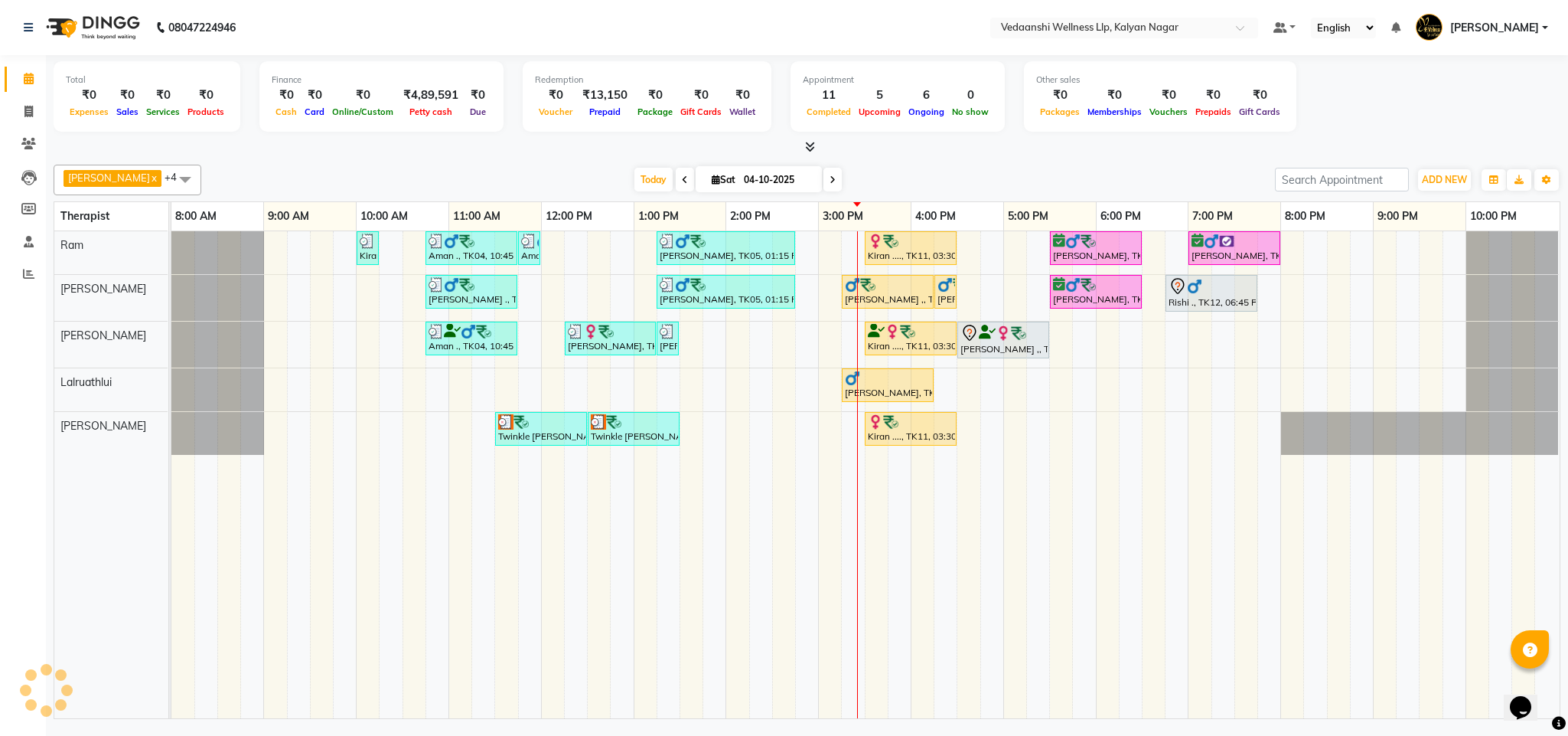
click at [1000, 158] on div "[PERSON_NAME] x [PERSON_NAME] x Lalruathlui x Ram x [PERSON_NAME] x +4 Select A…" at bounding box center [807, 438] width 1507 height 560
click at [634, 175] on span "Today" at bounding box center [653, 180] width 38 height 24
click at [634, 185] on span "Today" at bounding box center [653, 180] width 38 height 24
click at [901, 174] on div "[DATE] [DATE]" at bounding box center [737, 180] width 1058 height 23
click at [951, 178] on div "[DATE] [DATE]" at bounding box center [737, 180] width 1058 height 23
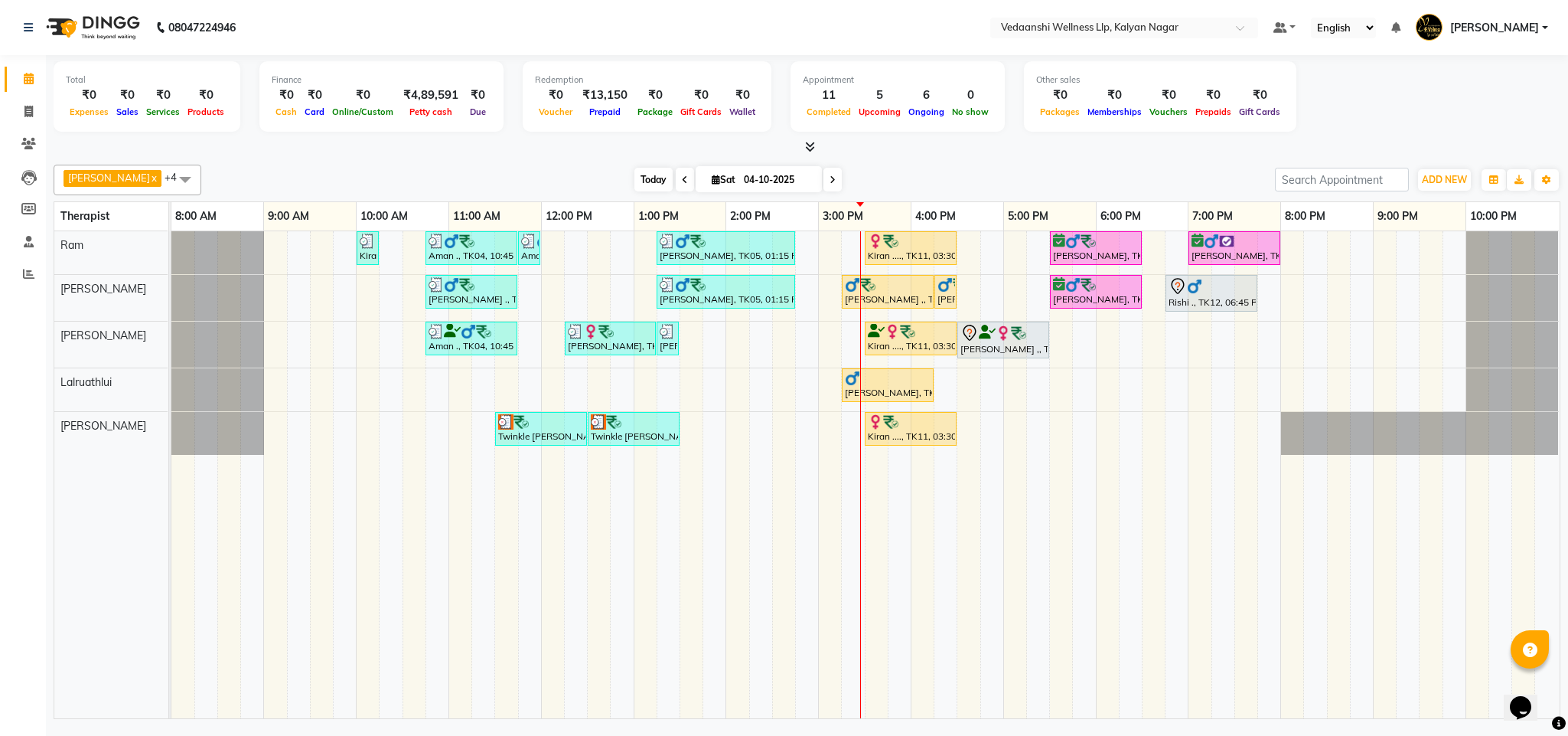
click at [634, 175] on span "Today" at bounding box center [653, 180] width 38 height 24
click at [868, 154] on div at bounding box center [807, 148] width 1507 height 16
